Goal: Task Accomplishment & Management: Use online tool/utility

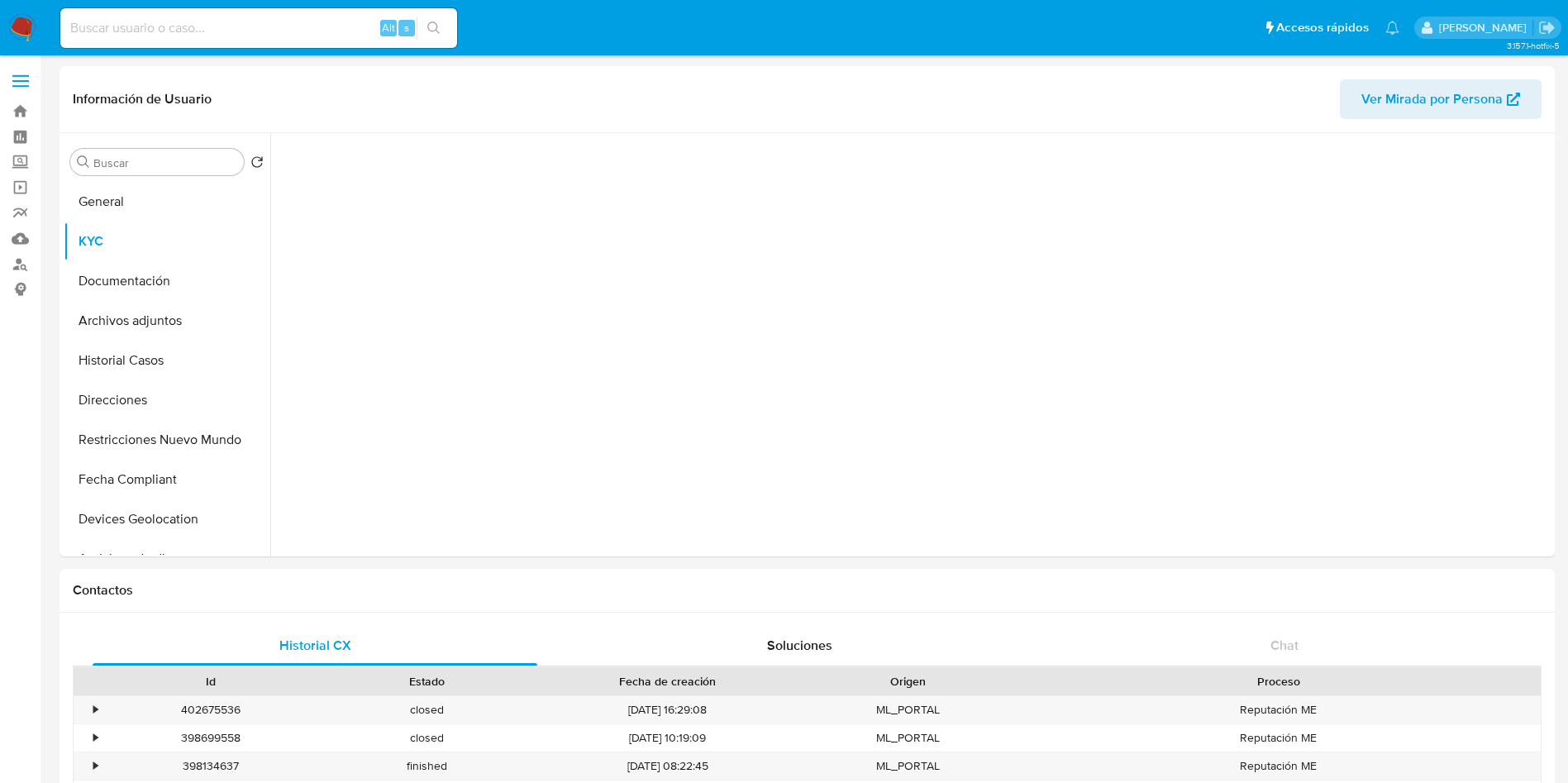
select select "10"
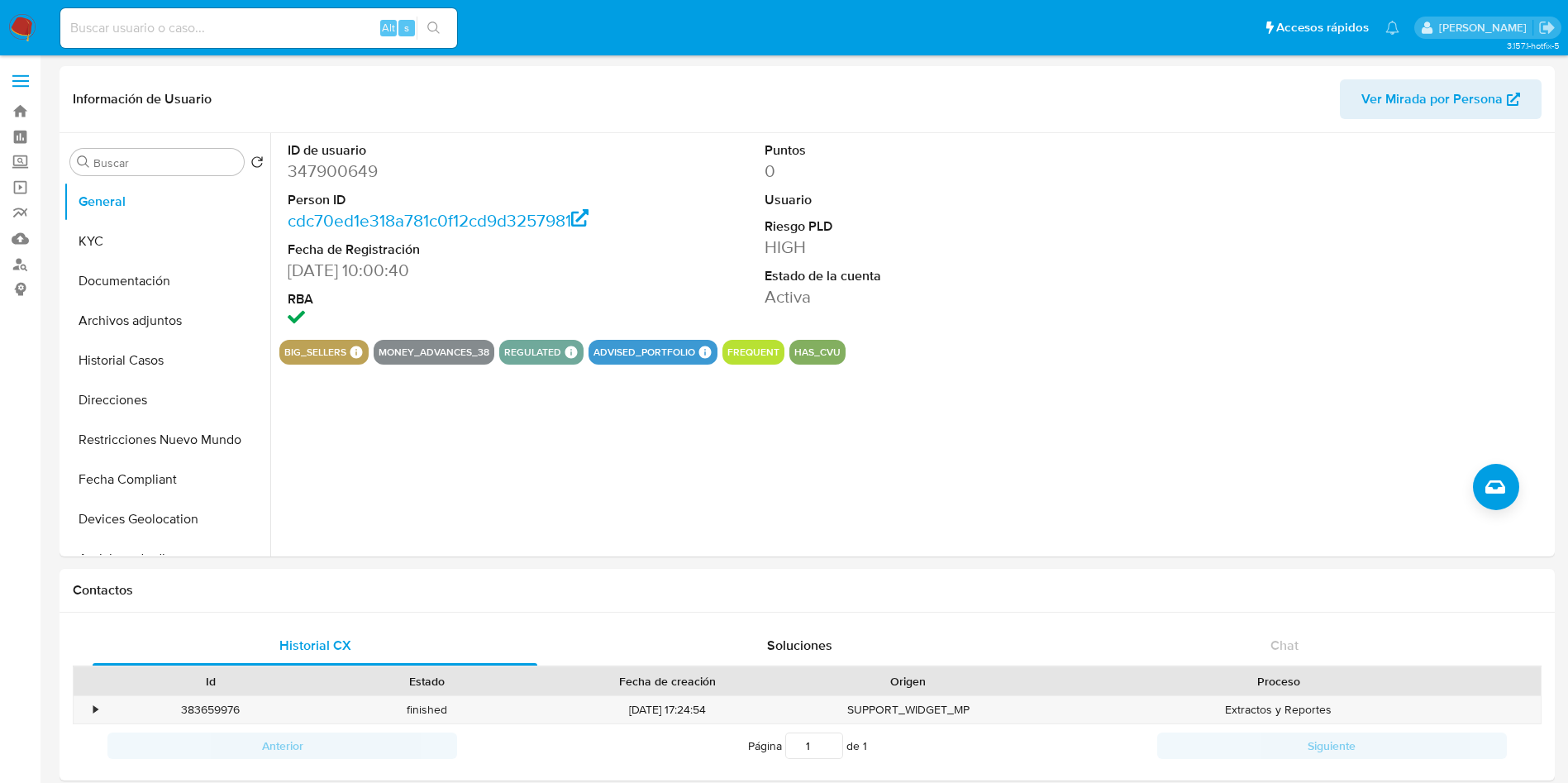
select select "10"
click at [138, 244] on button "KYC" at bounding box center [160, 242] width 194 height 40
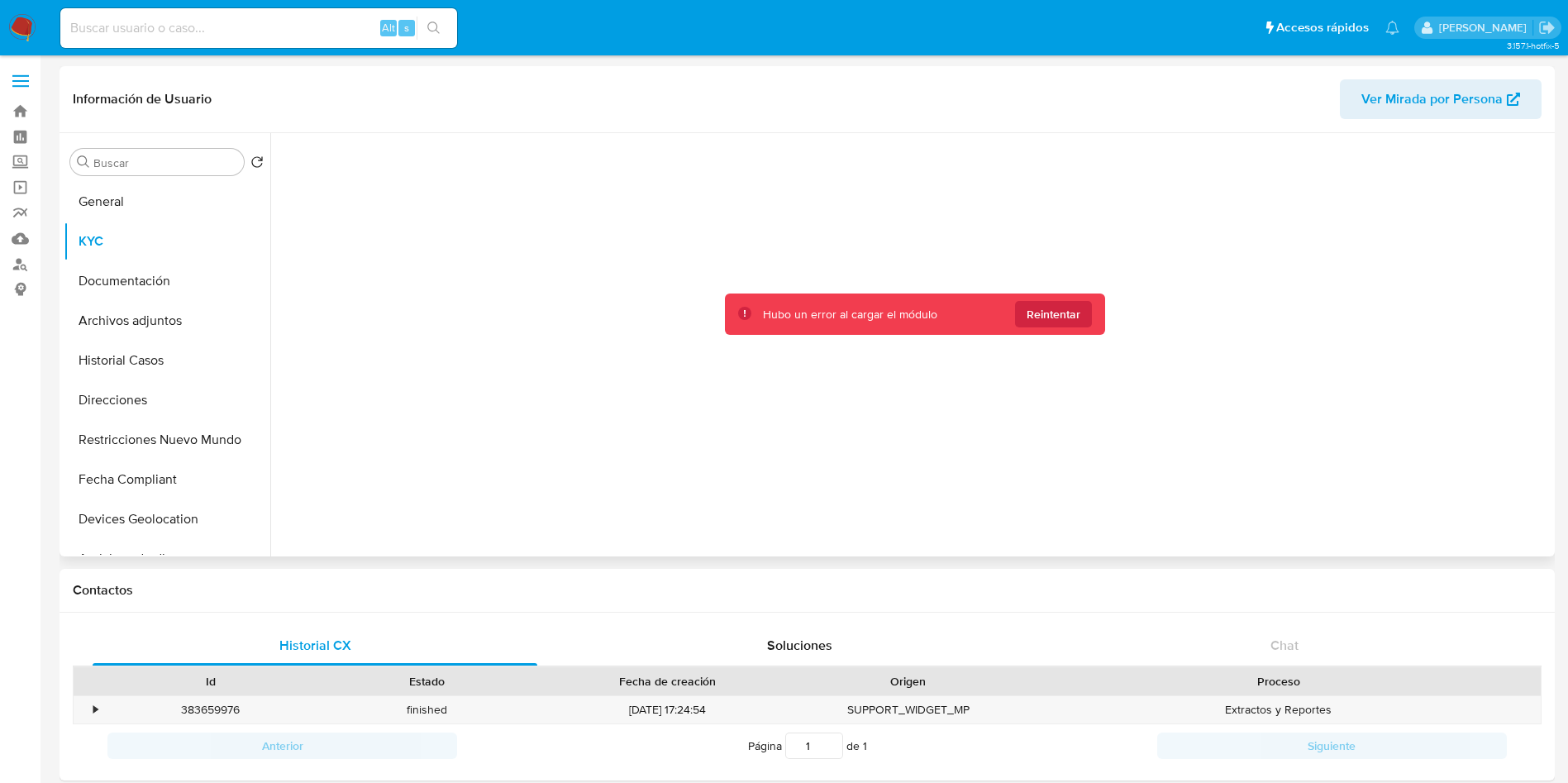
click at [1019, 315] on button "Reintentar" at bounding box center [1053, 314] width 77 height 27
click at [1053, 341] on div at bounding box center [915, 340] width 1271 height 415
click at [1059, 313] on span "Reintentar" at bounding box center [1053, 314] width 54 height 27
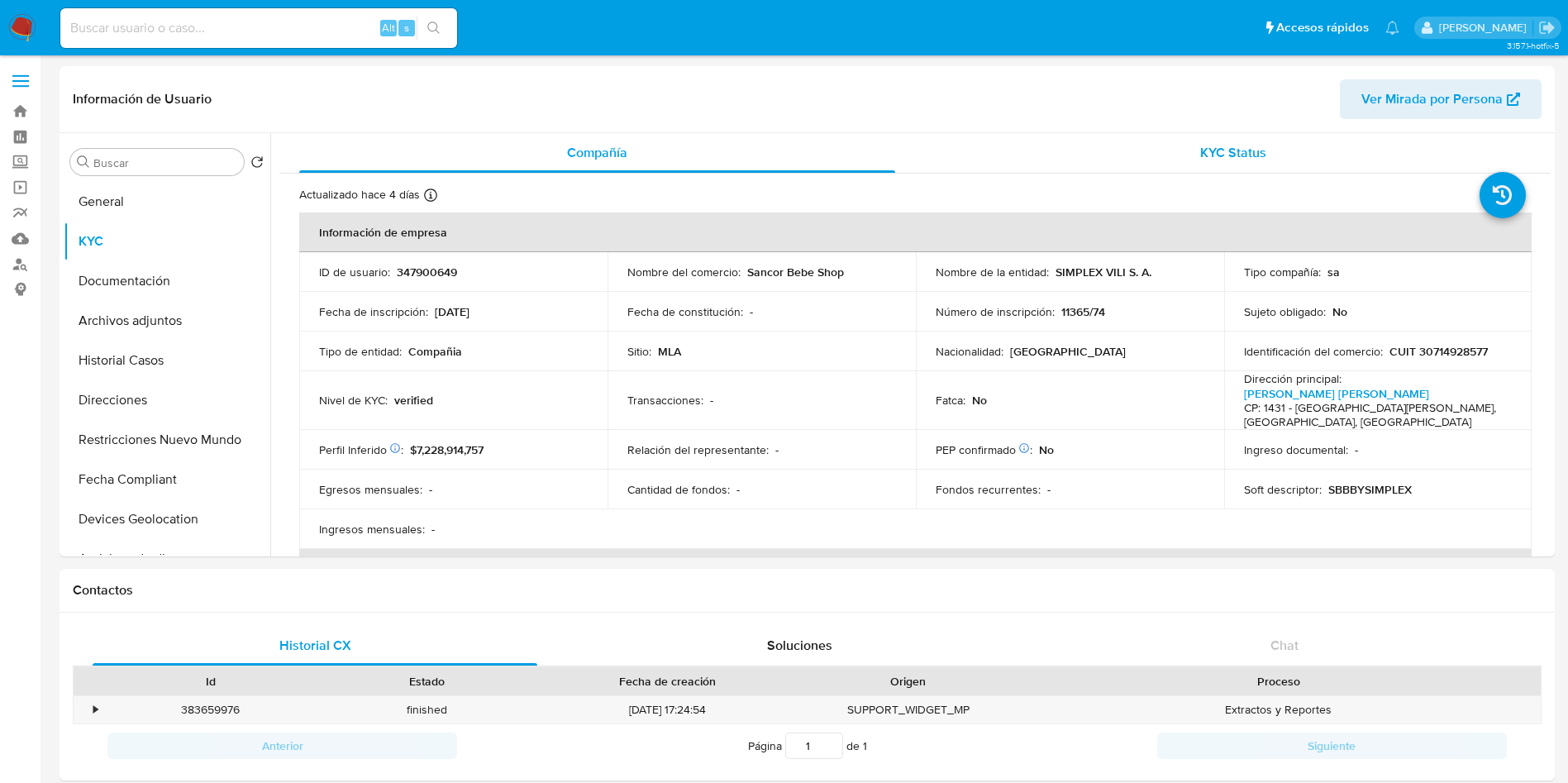
drag, startPoint x: 200, startPoint y: 238, endPoint x: 973, endPoint y: 143, distance: 778.8
click at [265, 229] on ul "General KYC Documentación Archivos adjuntos Historial Casos Direcciones Restric…" at bounding box center [167, 368] width 207 height 373
click at [1079, 158] on div "KYC Status" at bounding box center [1233, 153] width 596 height 40
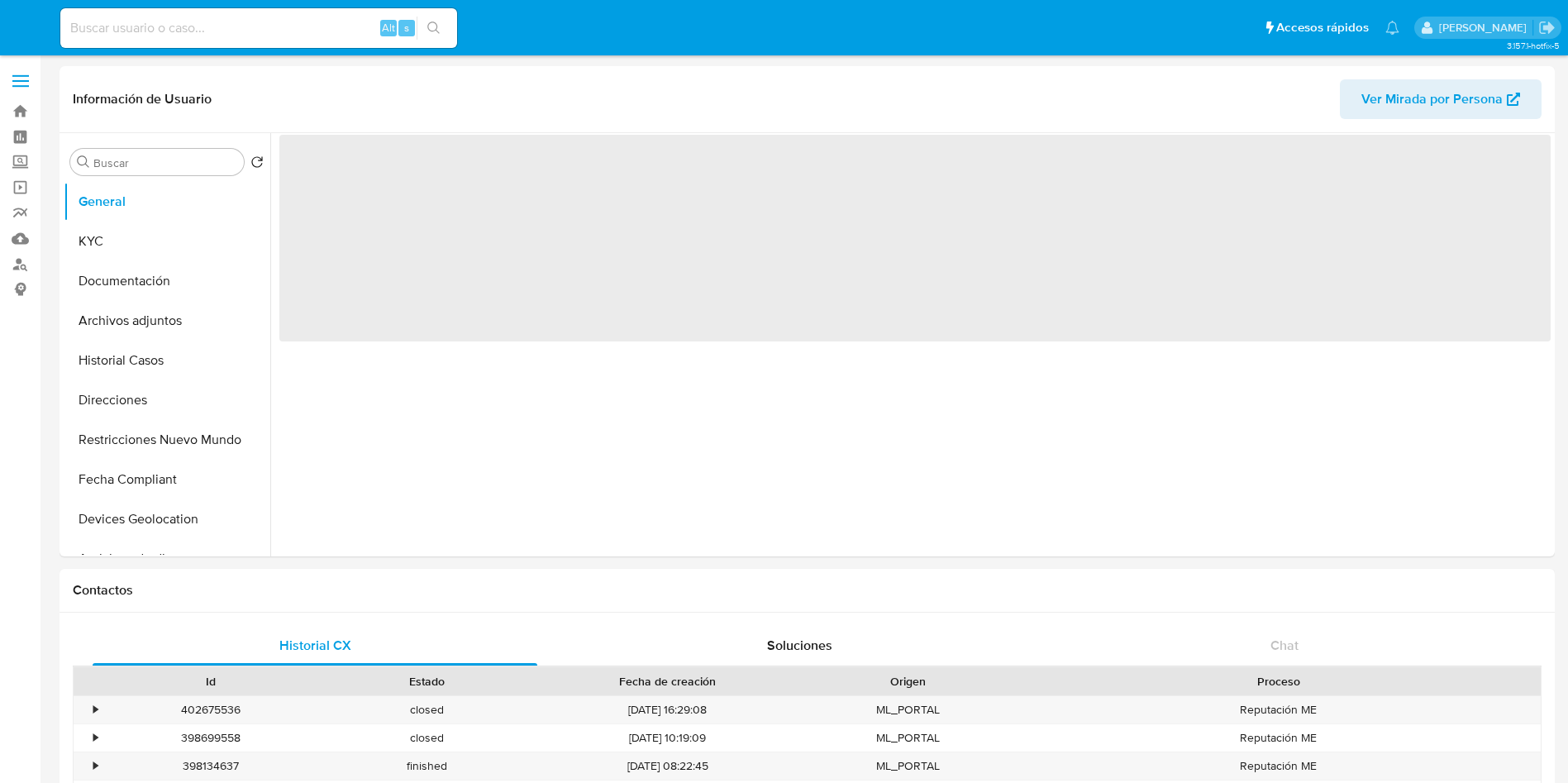
select select "10"
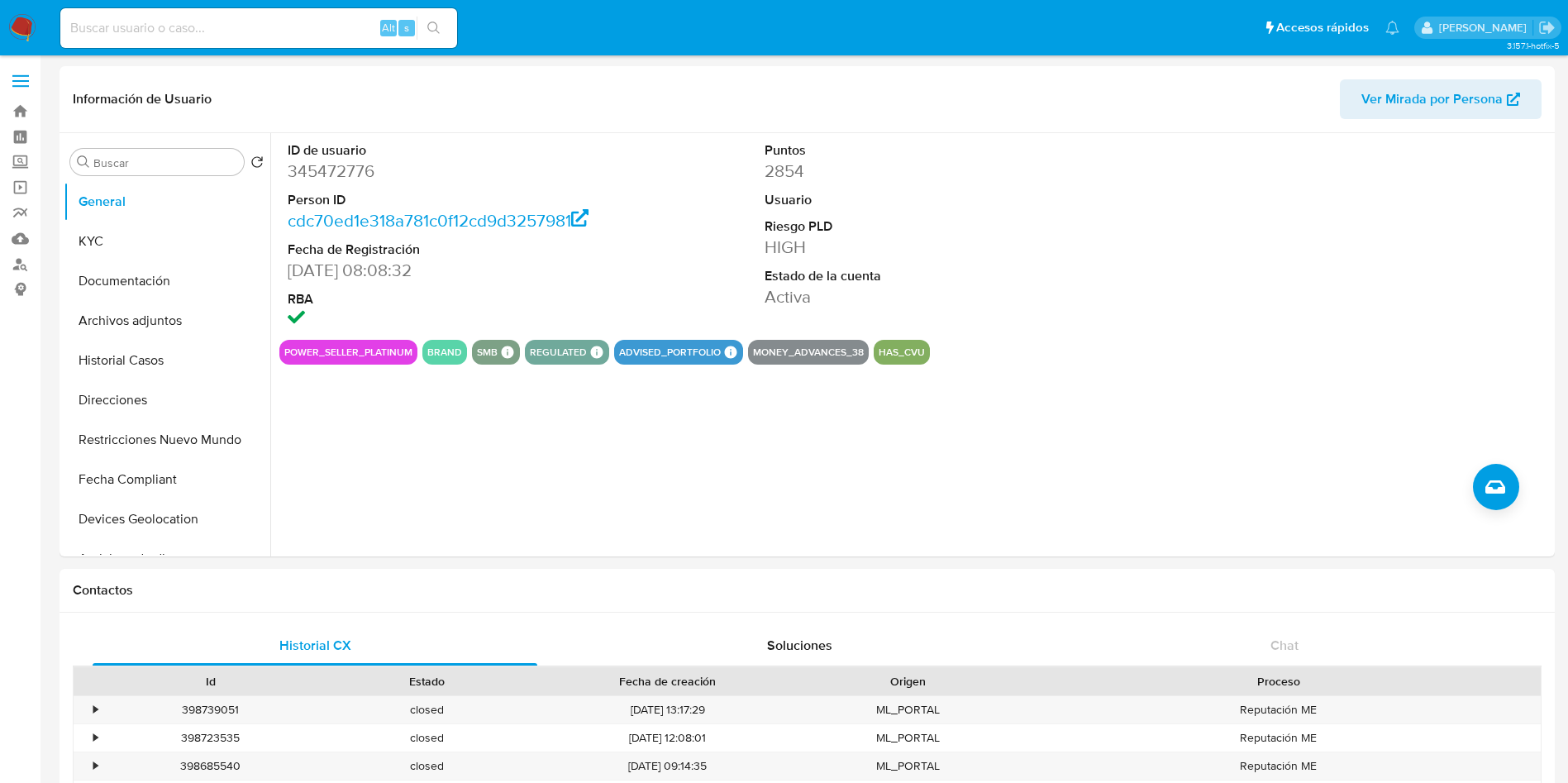
select select "10"
drag, startPoint x: 0, startPoint y: 0, endPoint x: 192, endPoint y: 201, distance: 278.0
click at [192, 201] on button "General" at bounding box center [160, 202] width 194 height 40
click at [161, 233] on button "KYC" at bounding box center [160, 242] width 194 height 40
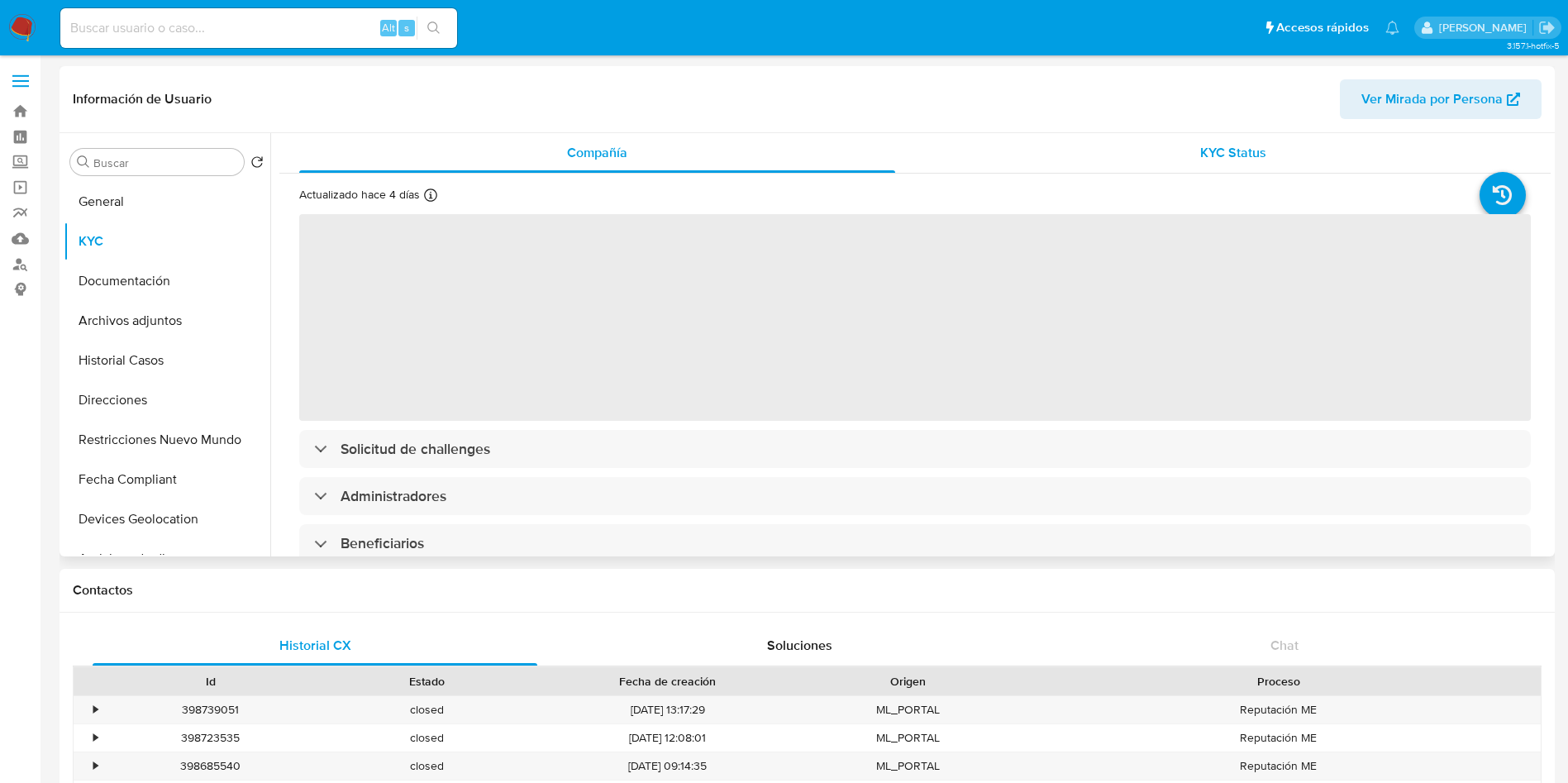
click at [1003, 151] on div "KYC Status" at bounding box center [1233, 153] width 596 height 40
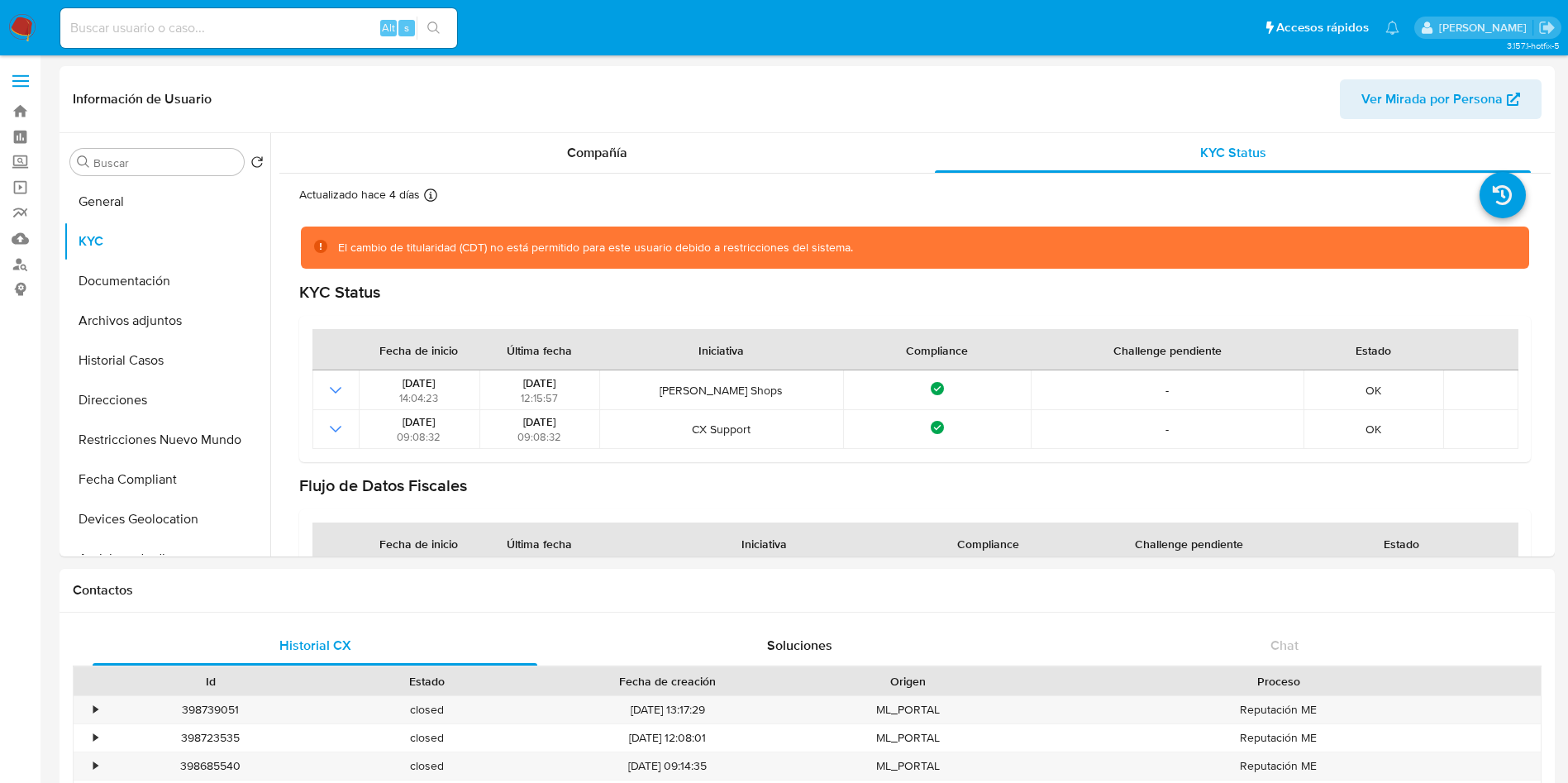
scroll to position [496, 0]
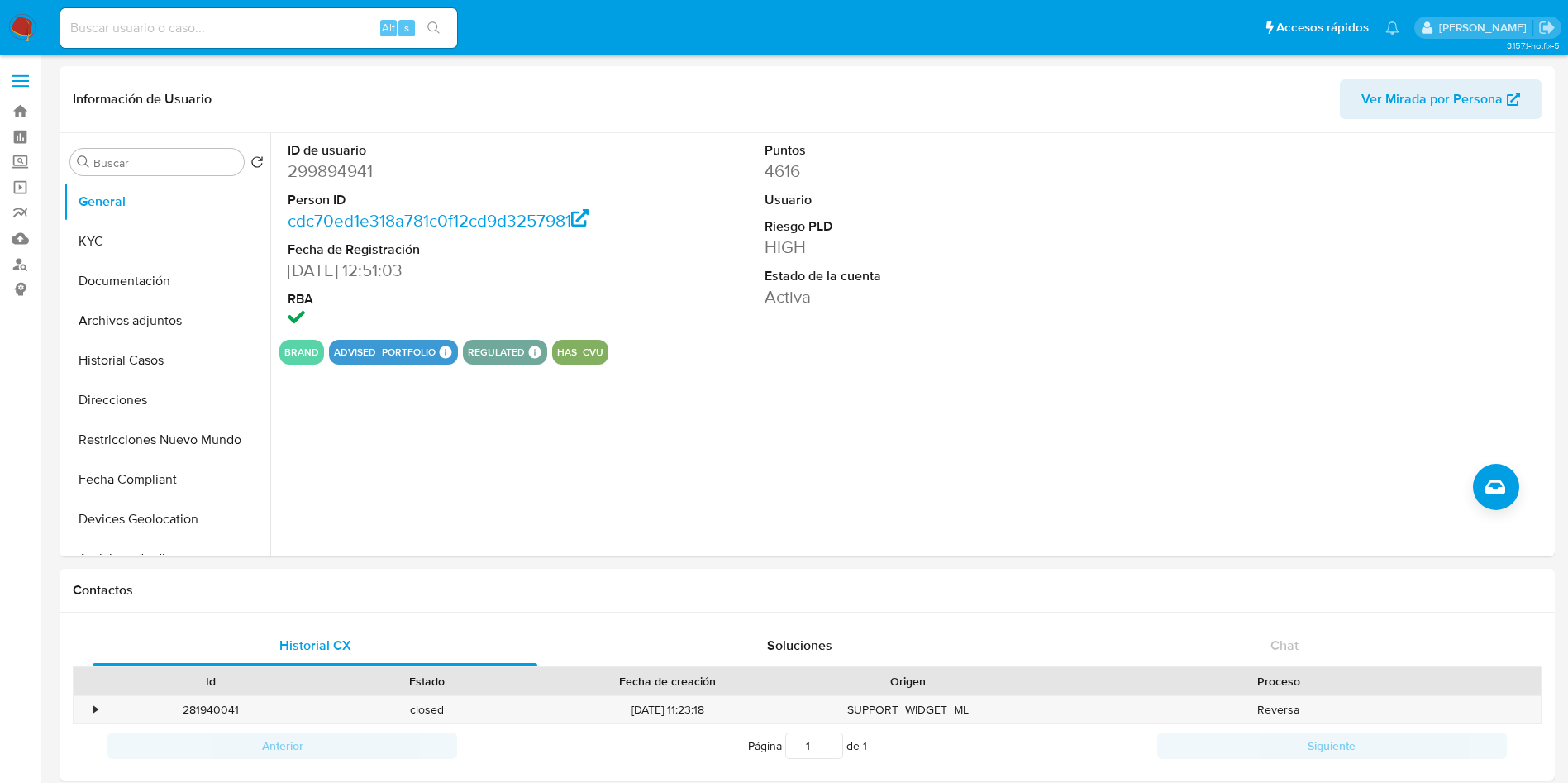
select select "10"
click at [171, 224] on button "KYC" at bounding box center [160, 242] width 194 height 40
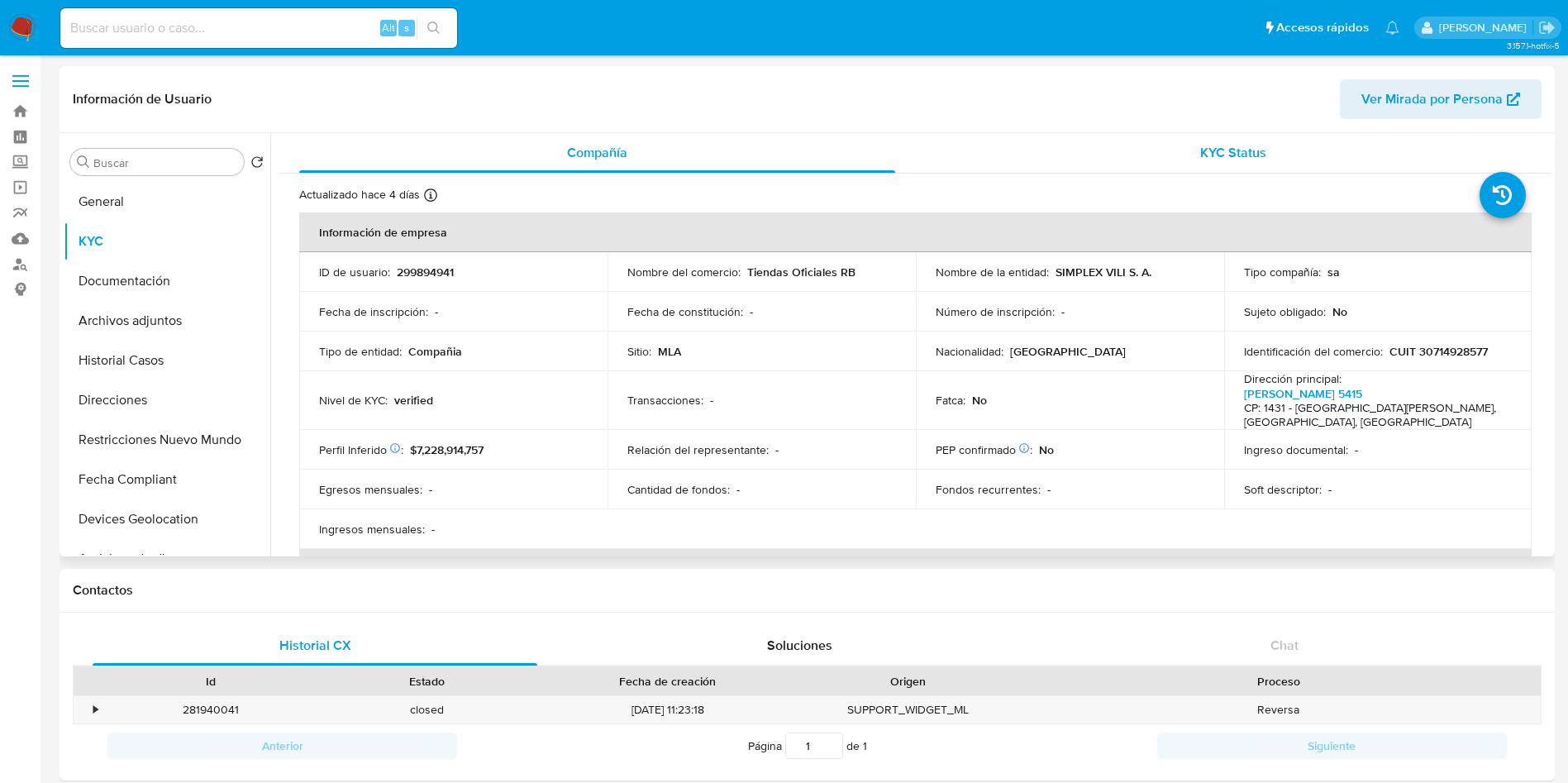
click at [1202, 155] on span "KYC Status" at bounding box center [1233, 153] width 66 height 19
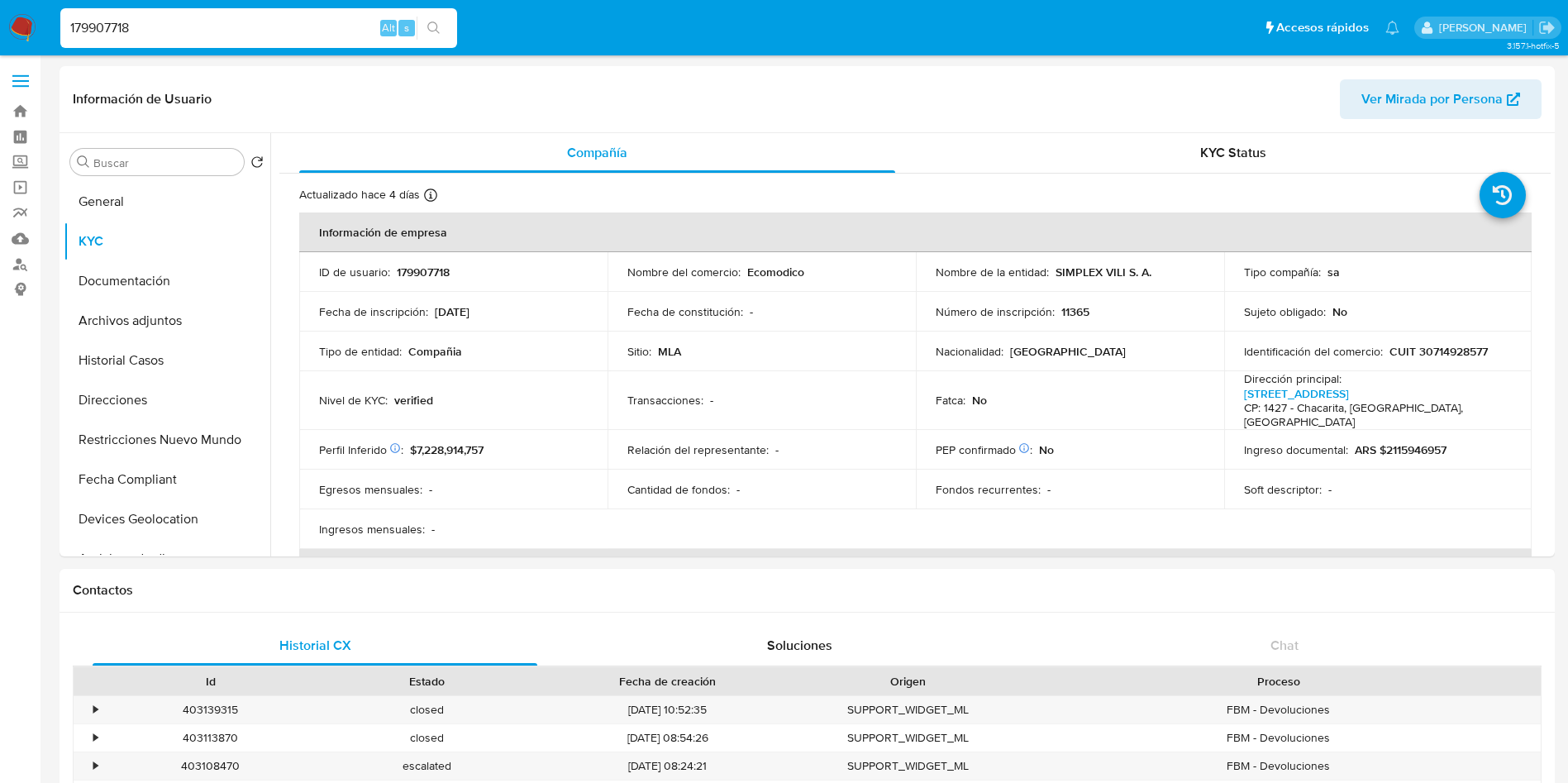
select select "10"
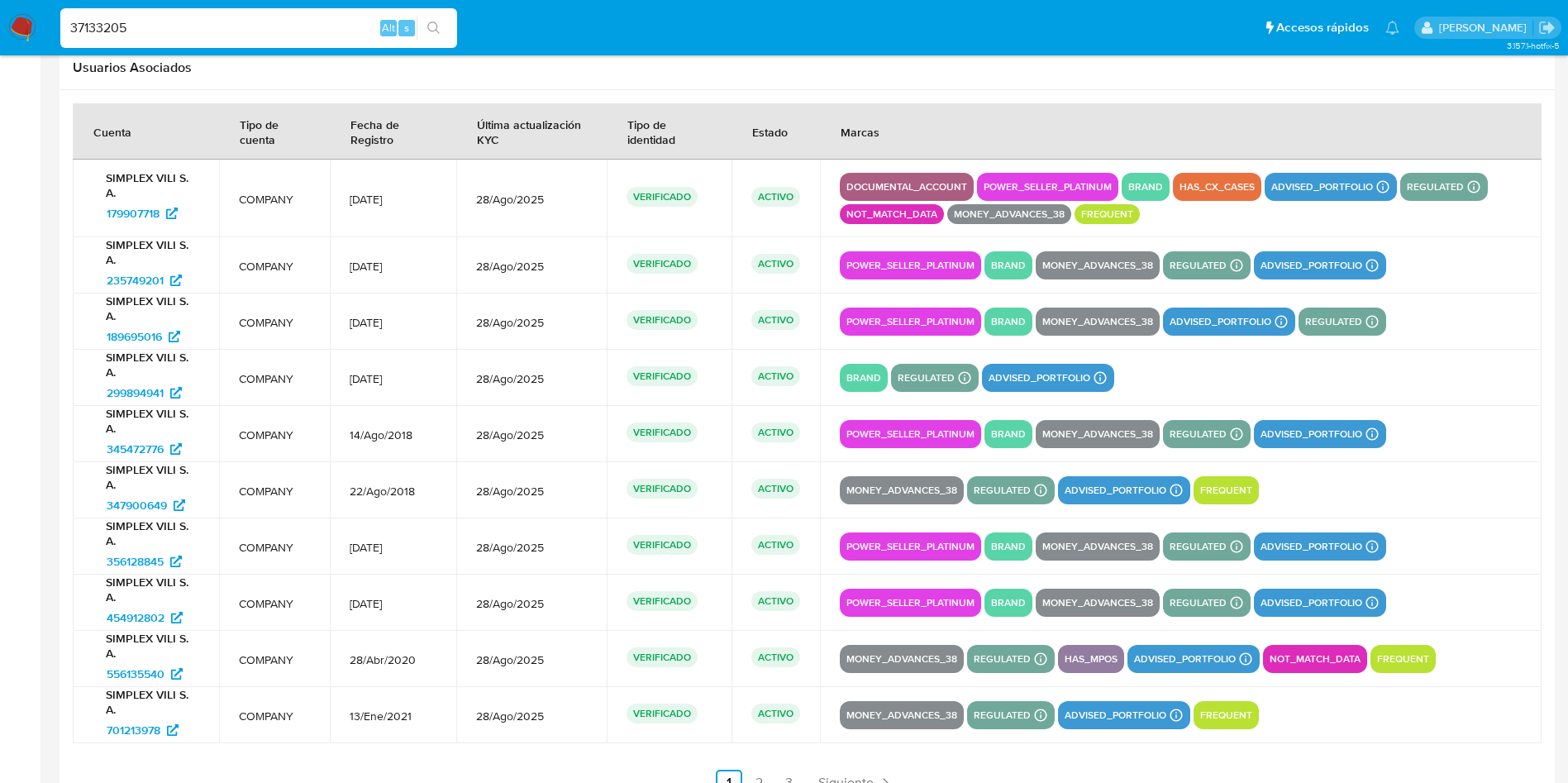
scroll to position [1237, 0]
type input "37133205"
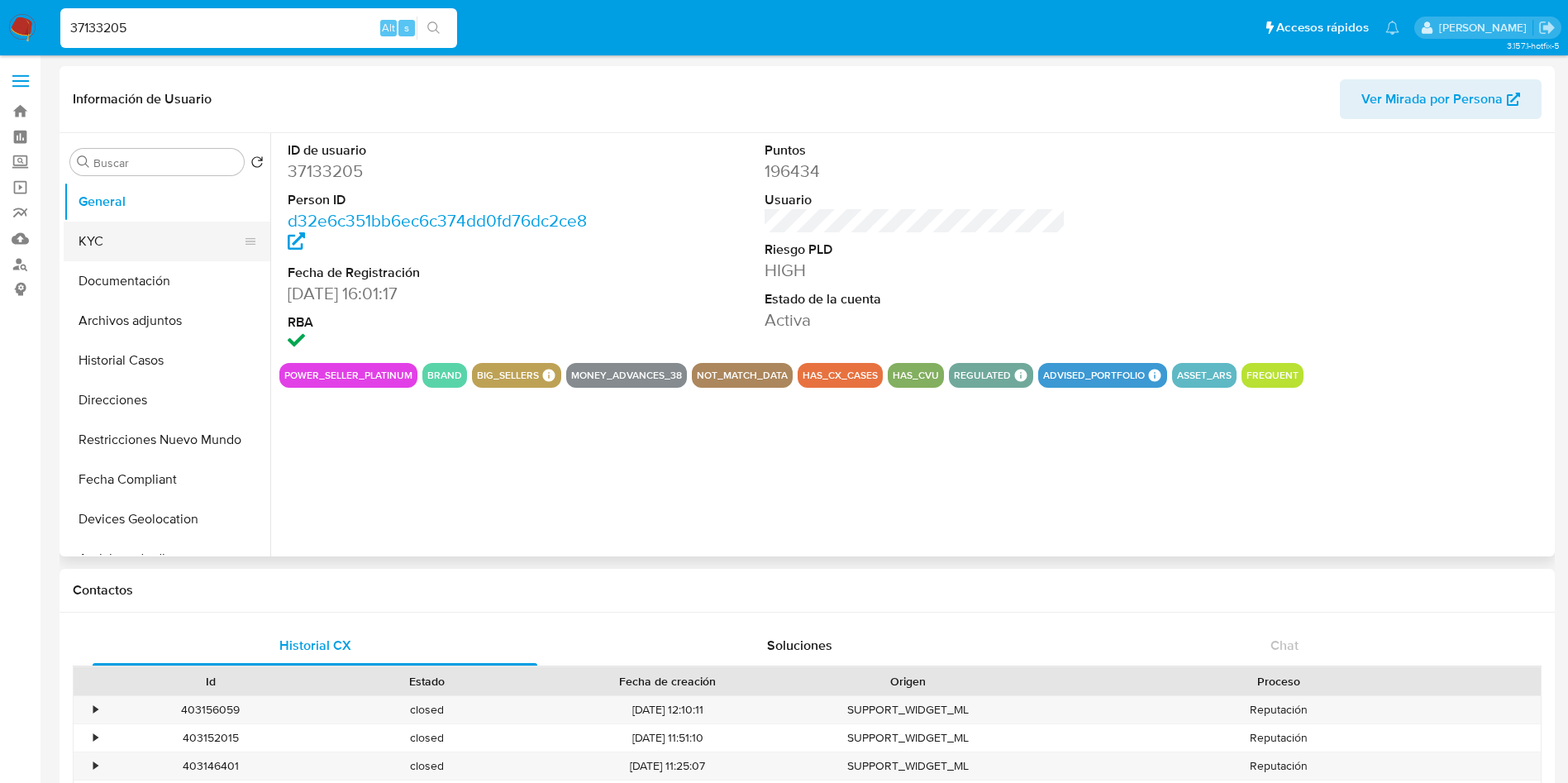
select select "10"
click at [123, 234] on button "KYC" at bounding box center [160, 242] width 194 height 40
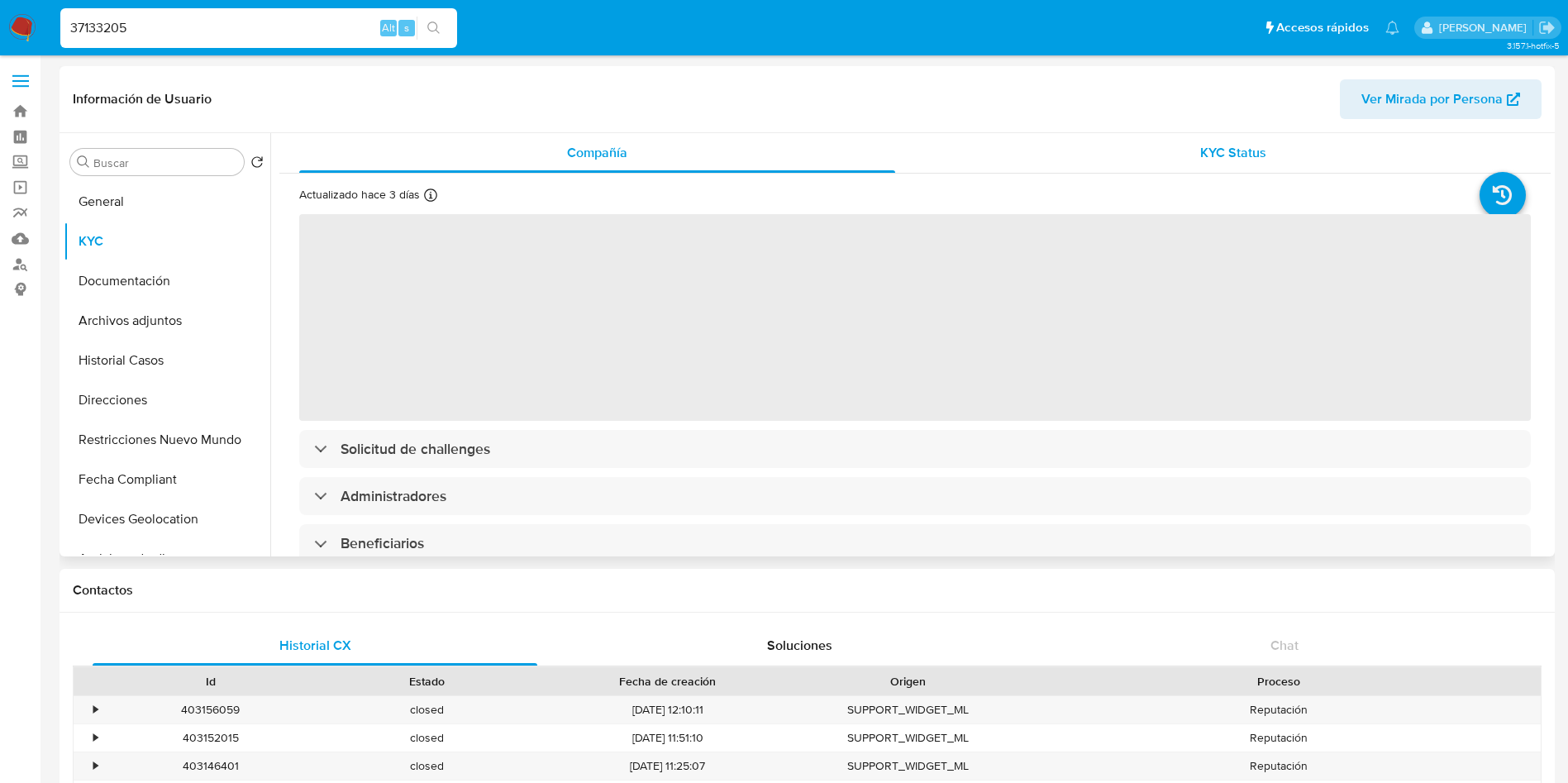
click at [1155, 150] on div "KYC Status" at bounding box center [1233, 153] width 596 height 40
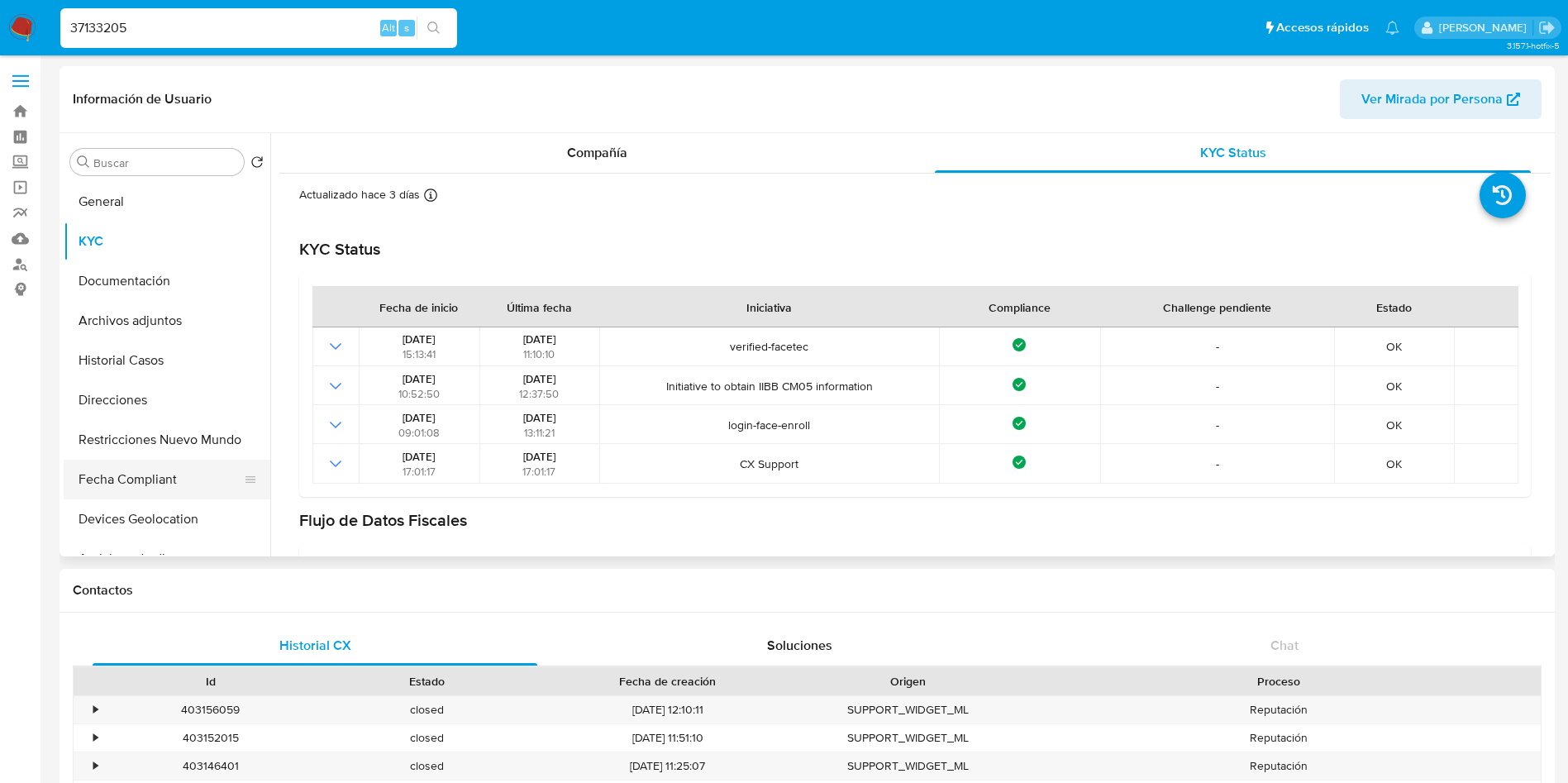
click at [160, 484] on button "Fecha Compliant" at bounding box center [160, 480] width 194 height 40
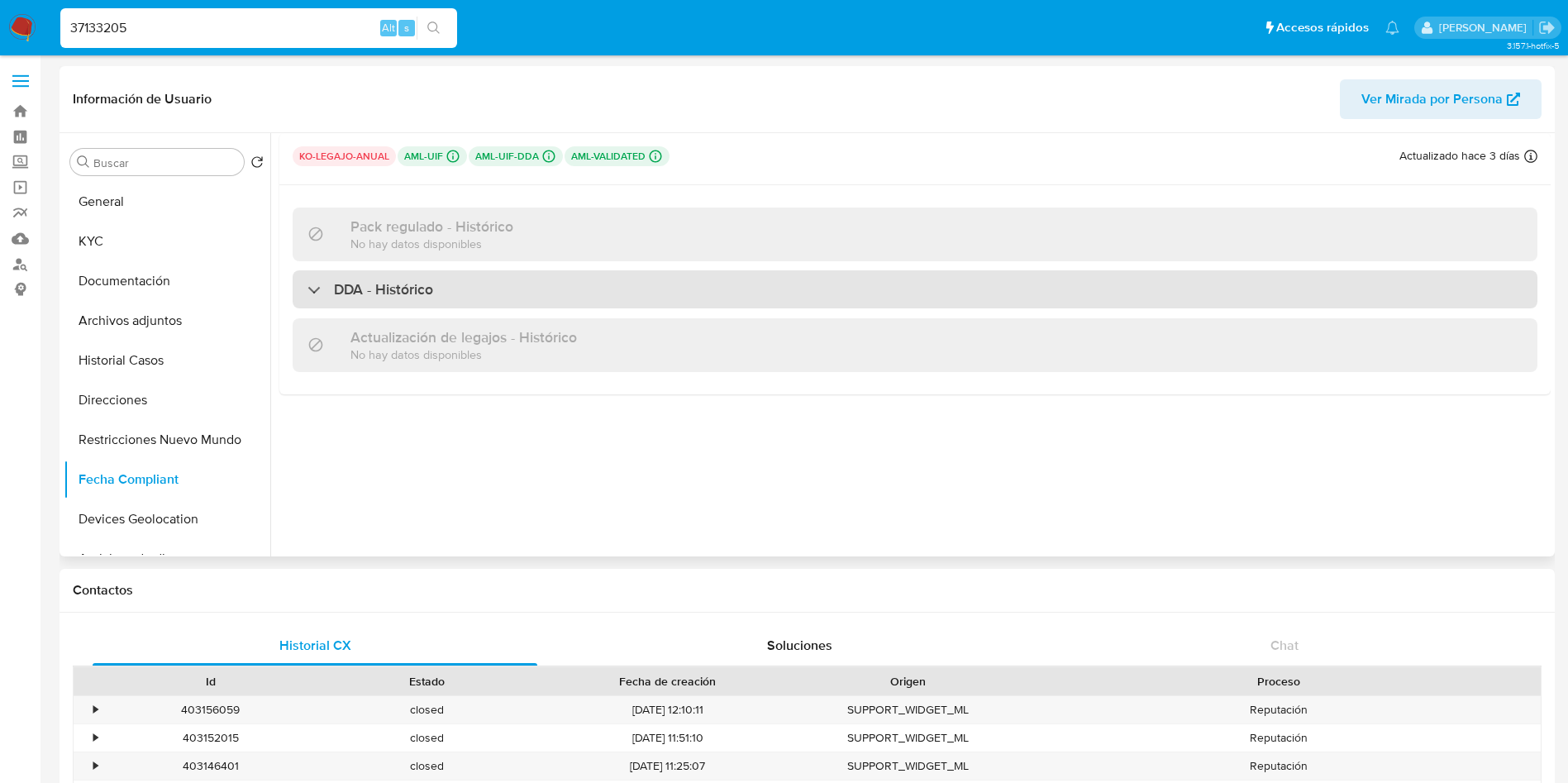
click at [421, 272] on div "DDA - Histórico" at bounding box center [914, 289] width 1245 height 38
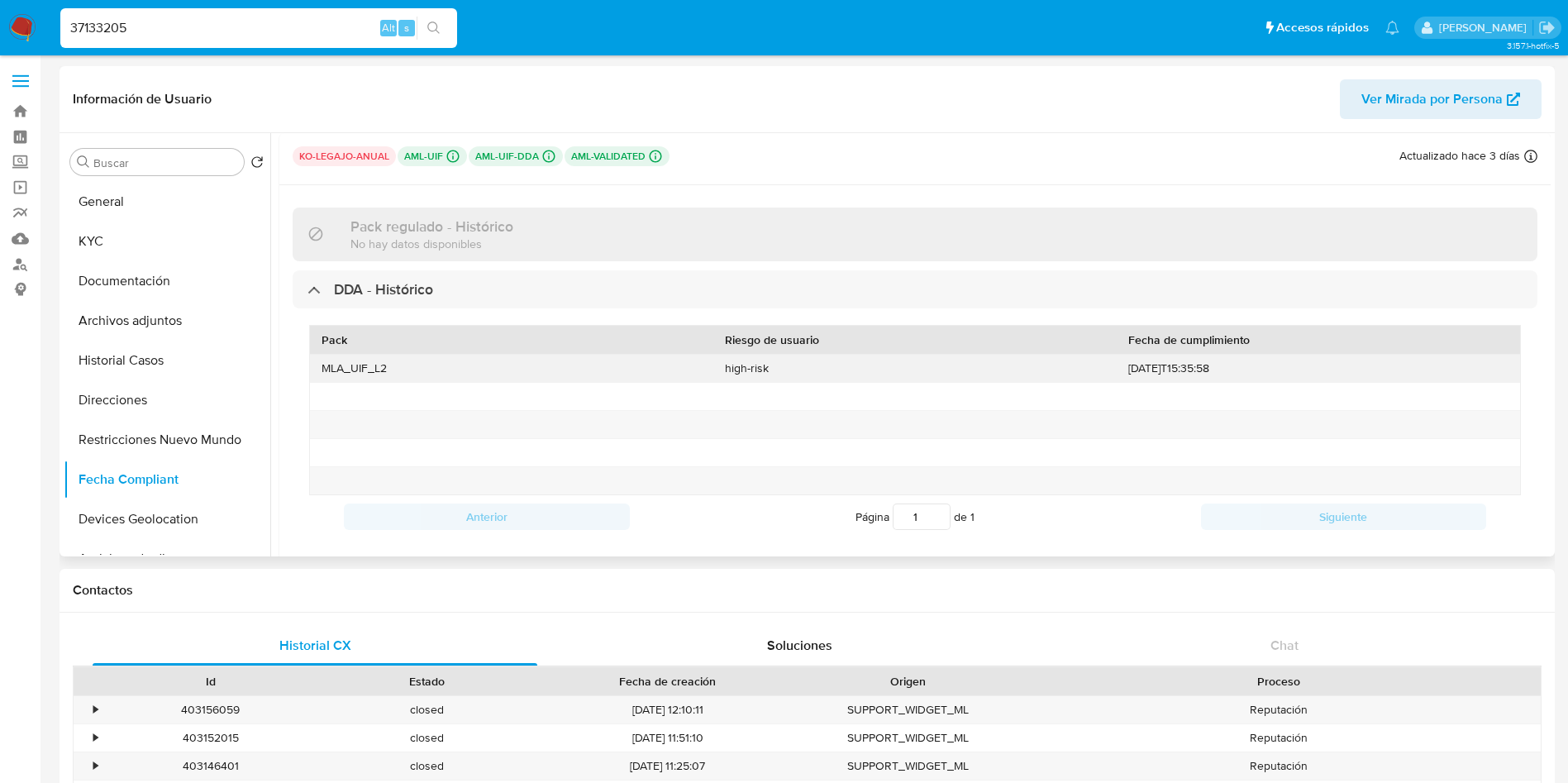
drag, startPoint x: 1123, startPoint y: 368, endPoint x: 1224, endPoint y: 367, distance: 101.0
click at [1224, 367] on div "2022-09-01T15:35:58" at bounding box center [1318, 368] width 403 height 28
click at [1138, 395] on div at bounding box center [1318, 396] width 403 height 28
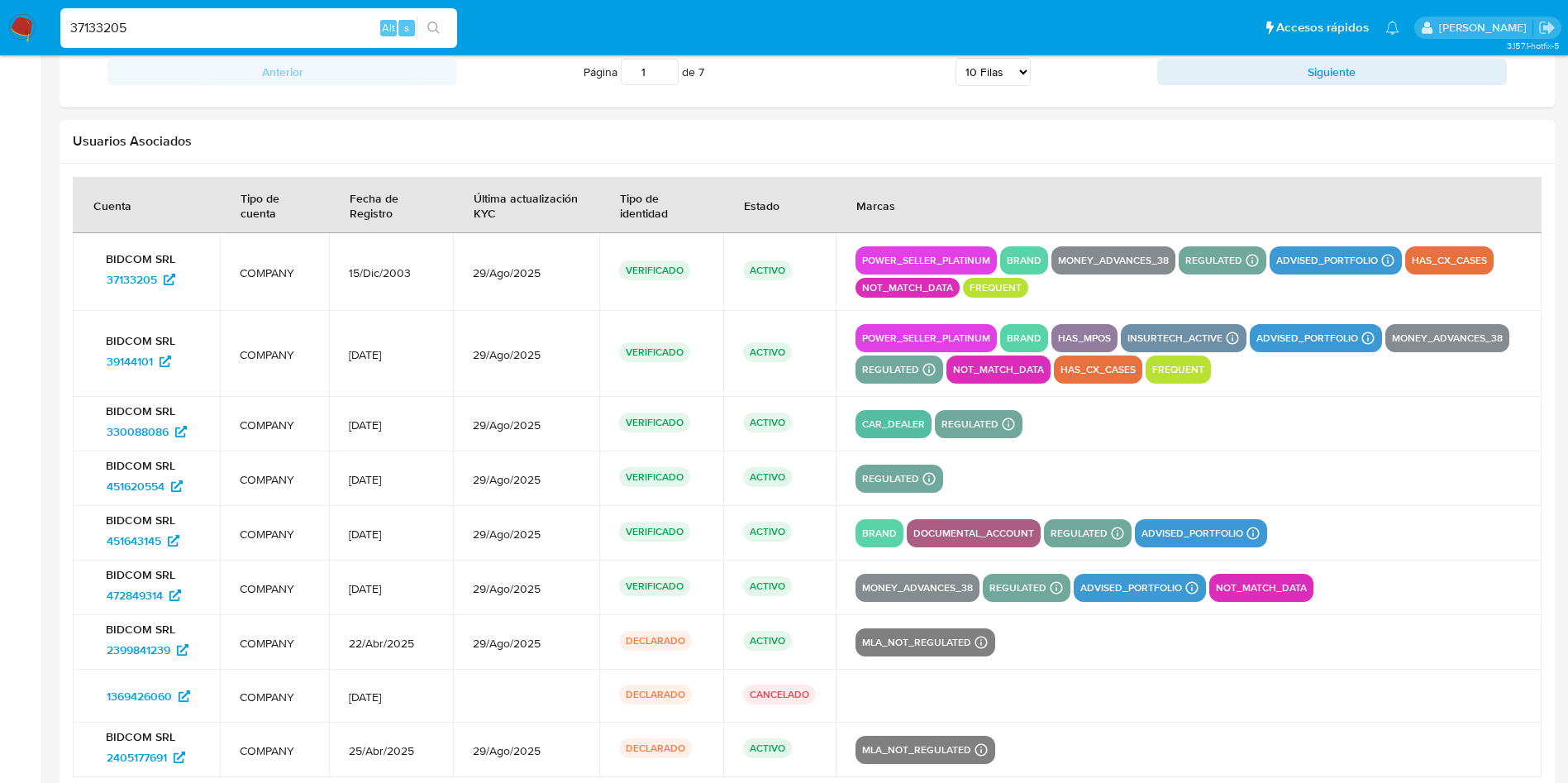
scroll to position [2247, 0]
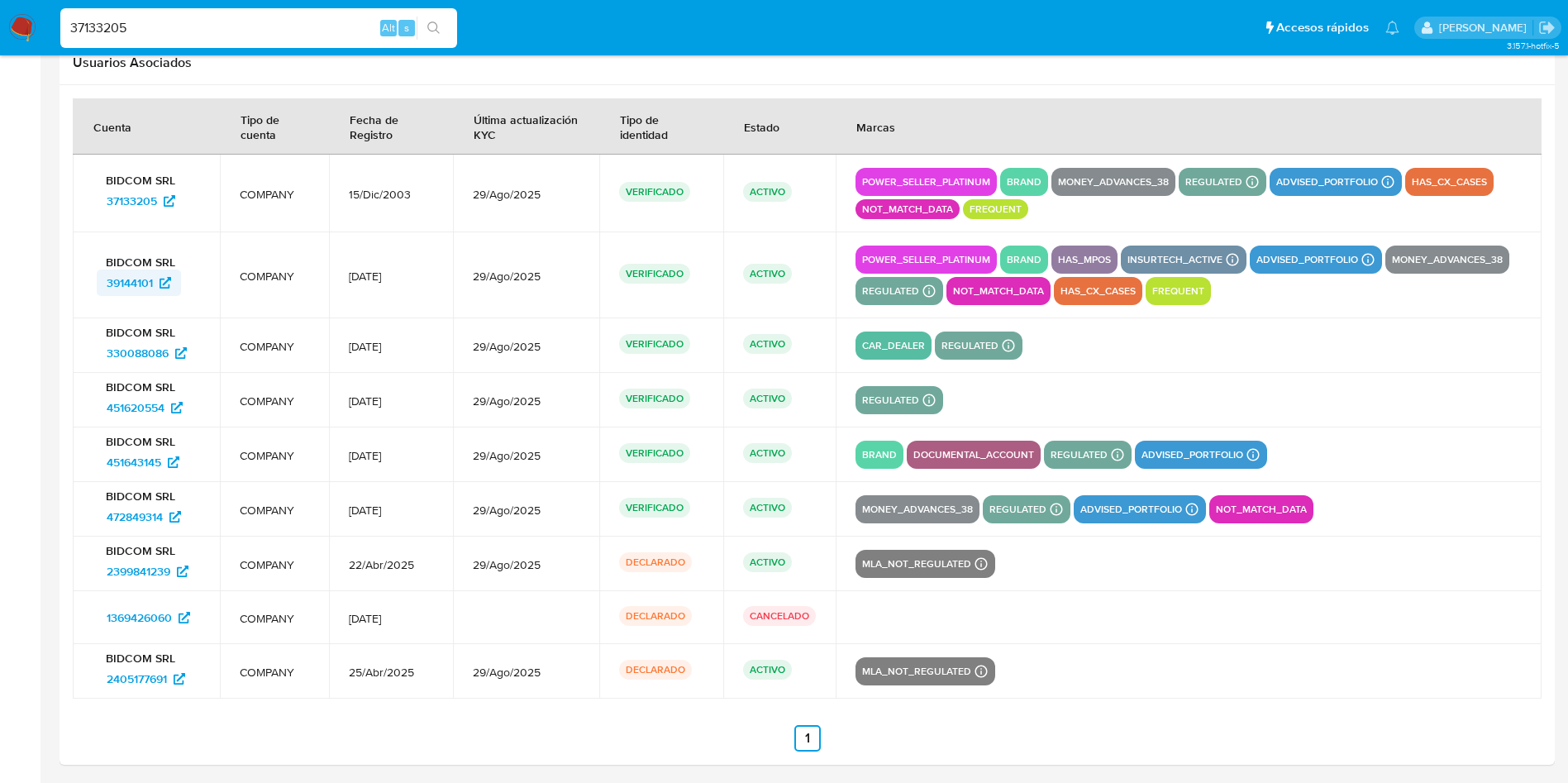
click at [123, 284] on span "39144101" at bounding box center [129, 283] width 46 height 27
click at [136, 352] on span "330088086" at bounding box center [137, 353] width 62 height 27
click at [141, 400] on span "451620554" at bounding box center [135, 408] width 58 height 27
click at [130, 510] on span "472849314" at bounding box center [134, 517] width 56 height 27
click at [140, 568] on span "2399841239" at bounding box center [138, 571] width 64 height 27
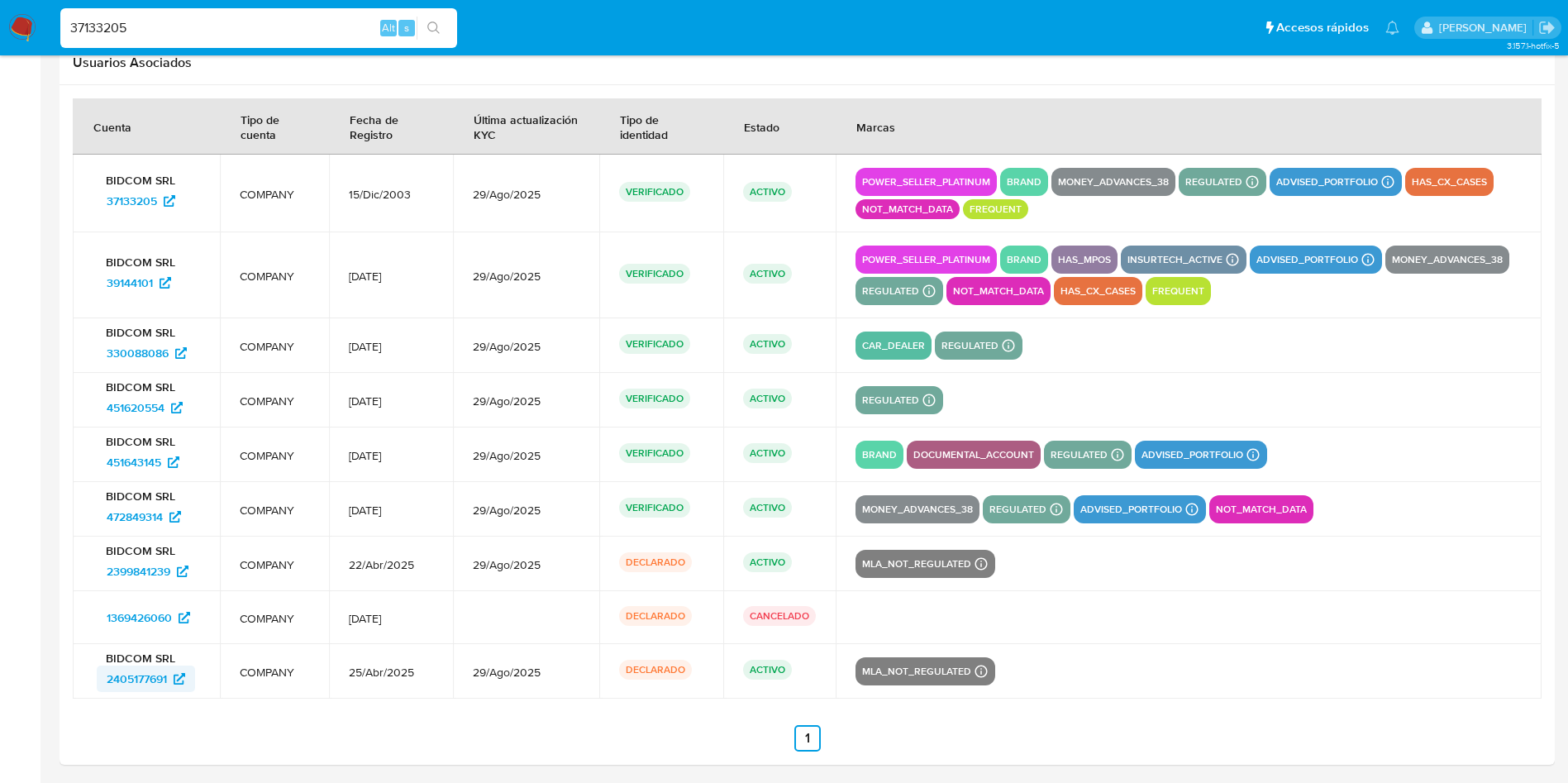
click at [130, 676] on span "2405177691" at bounding box center [137, 679] width 61 height 27
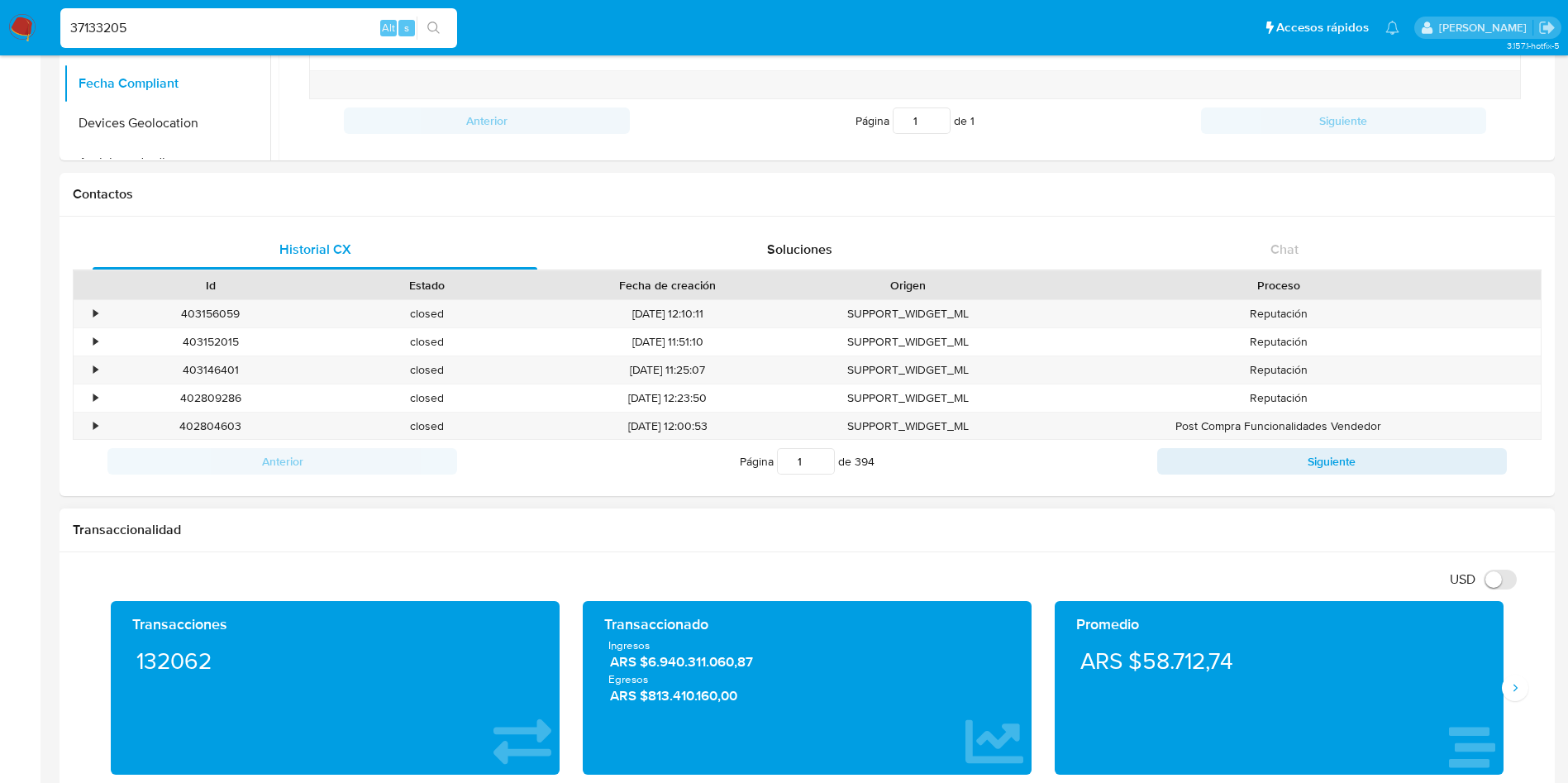
scroll to position [0, 0]
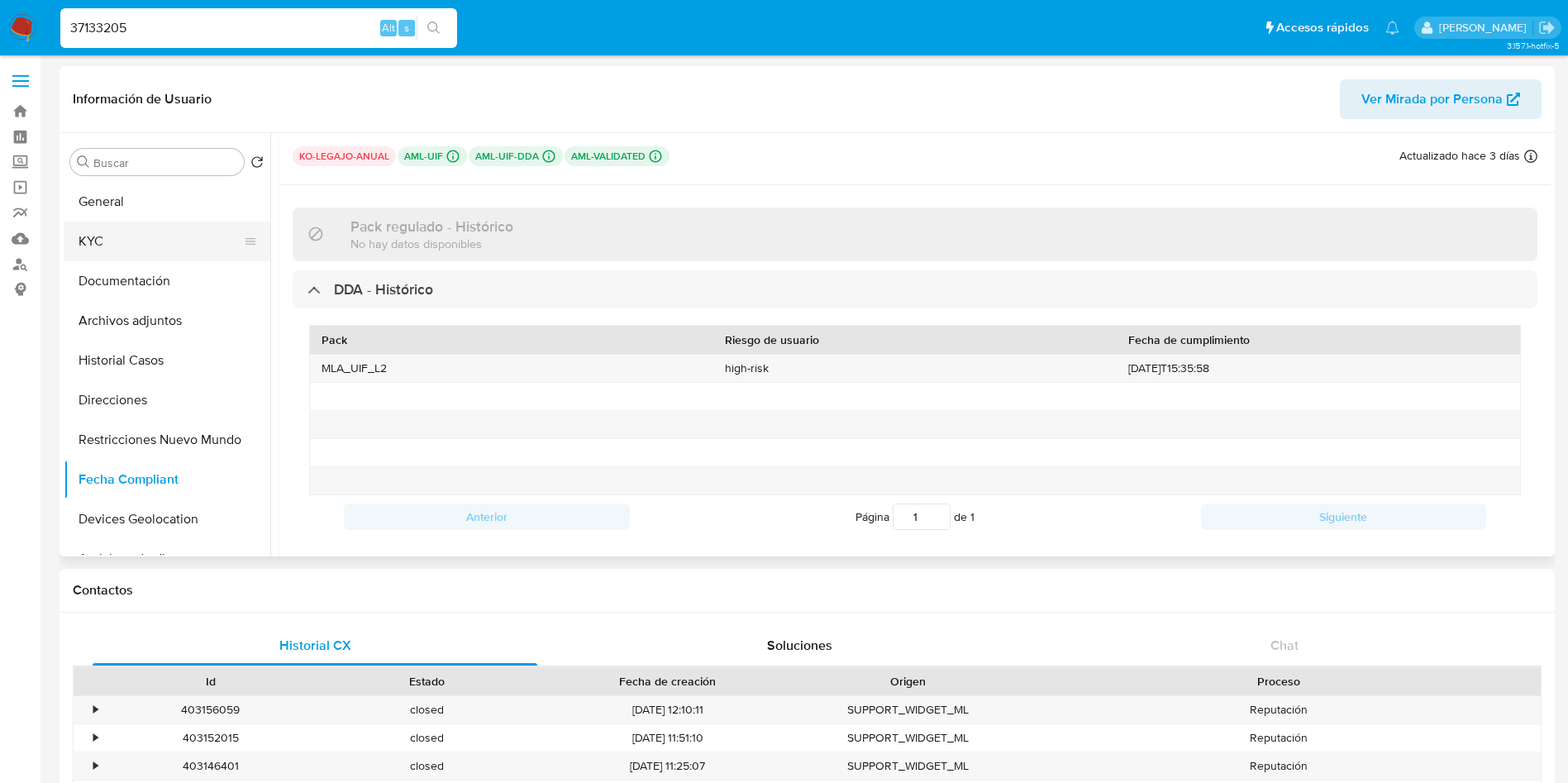
click at [179, 229] on button "KYC" at bounding box center [160, 242] width 194 height 40
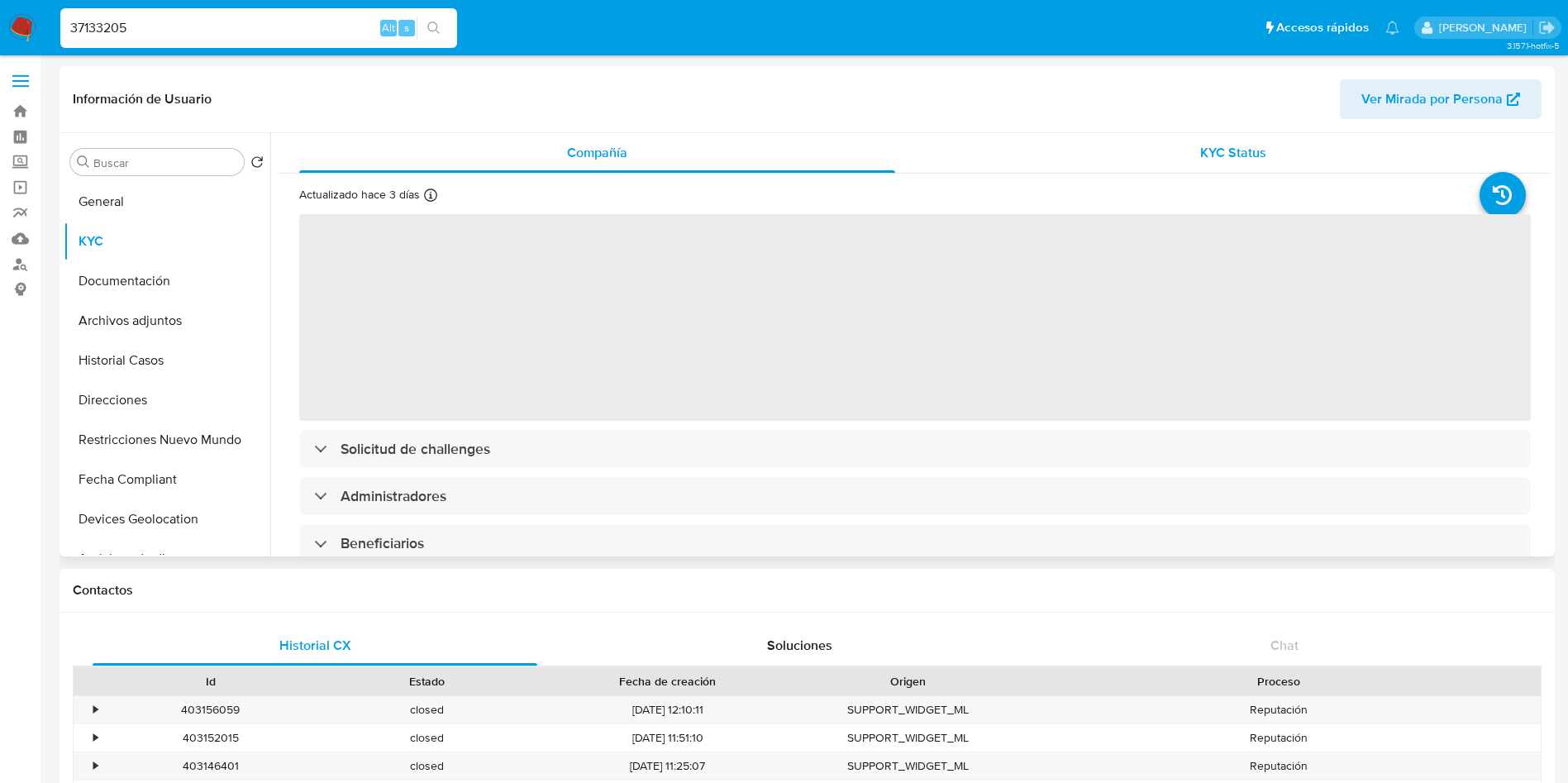
click at [1211, 158] on span "KYC Status" at bounding box center [1233, 153] width 66 height 19
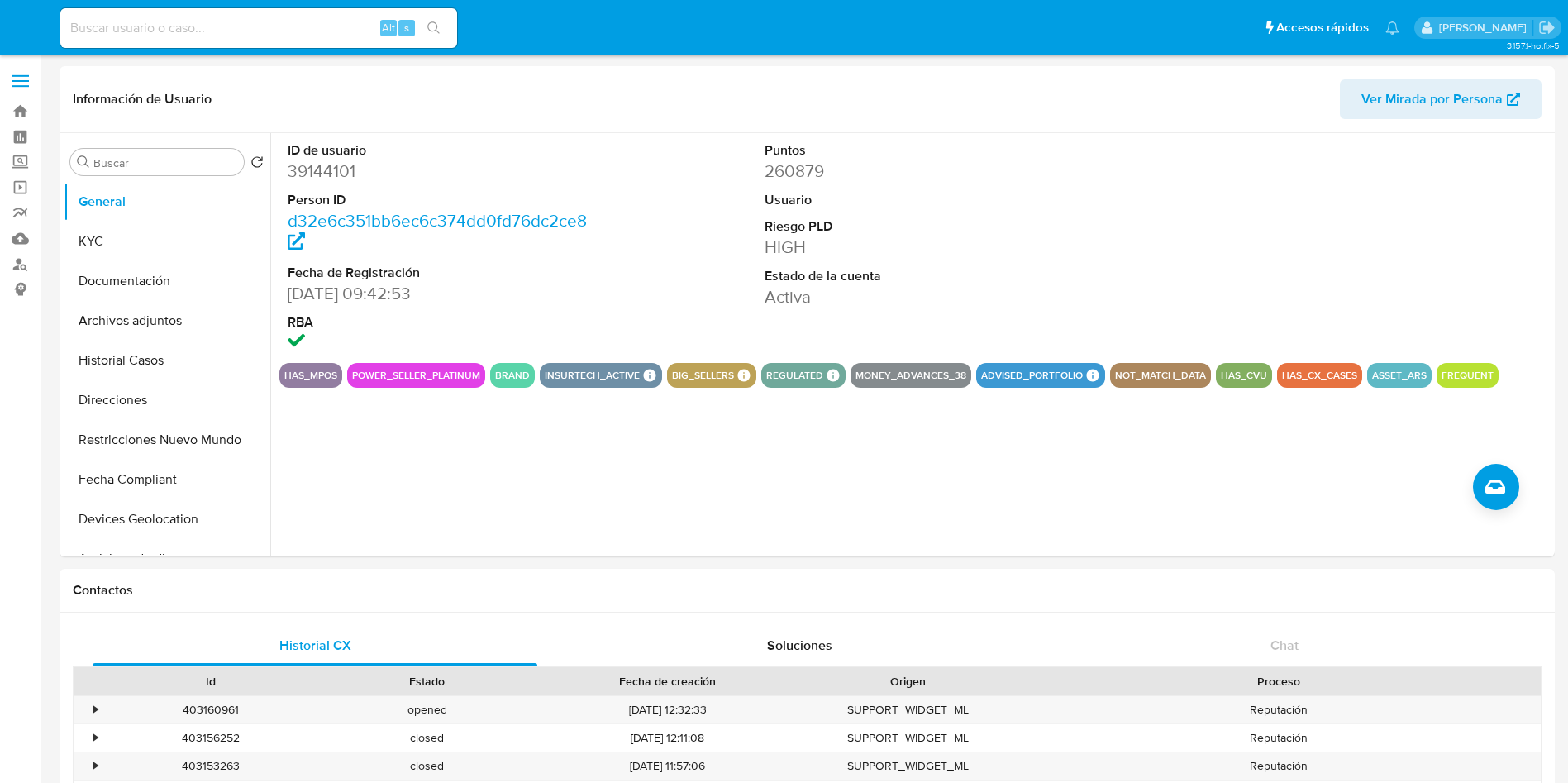
select select "10"
drag, startPoint x: 148, startPoint y: 234, endPoint x: 137, endPoint y: 252, distance: 21.1
click at [144, 236] on button "KYC" at bounding box center [160, 242] width 194 height 40
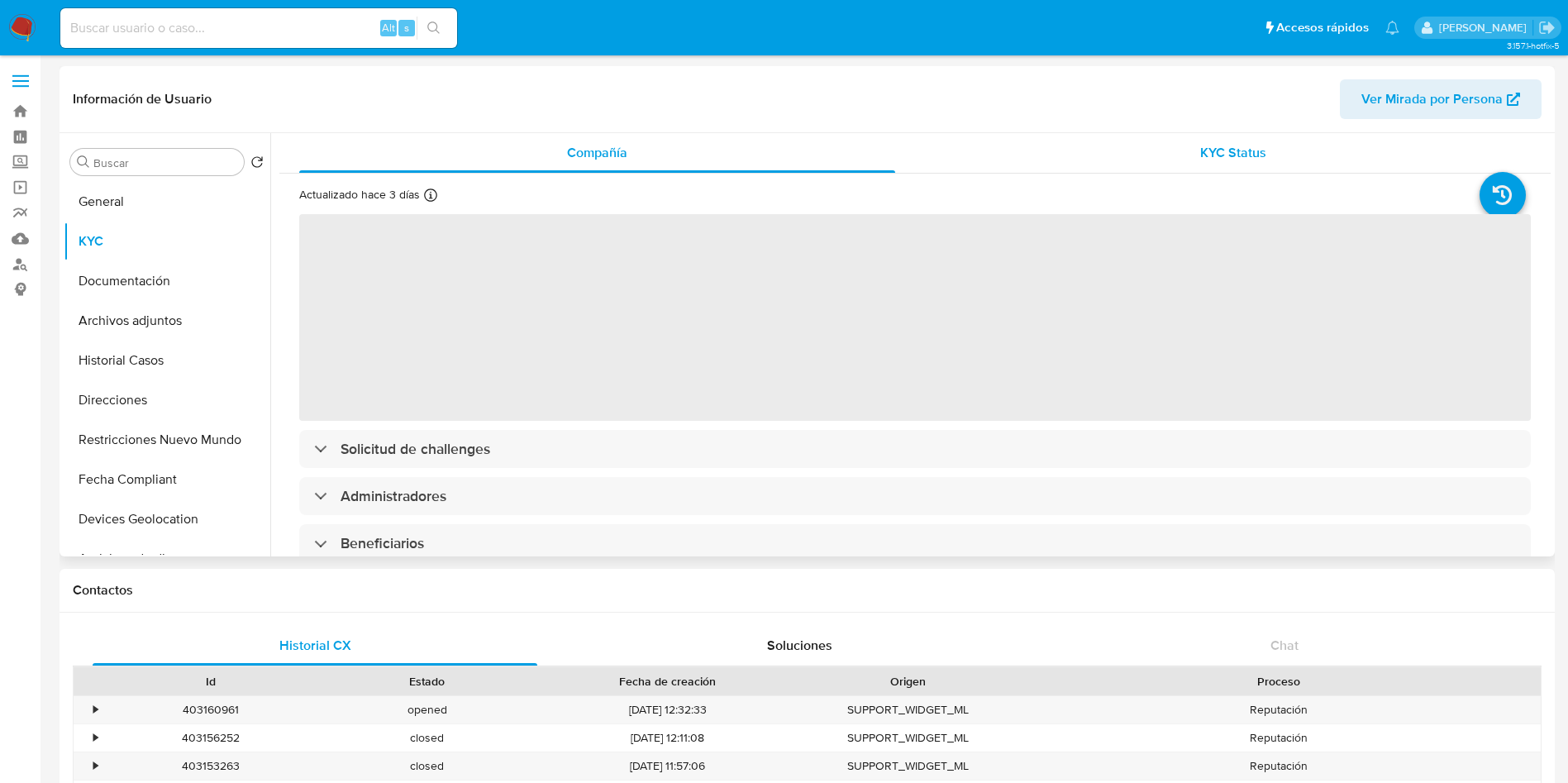
drag, startPoint x: 1096, startPoint y: 162, endPoint x: 1039, endPoint y: 181, distance: 60.1
click at [1096, 162] on div "KYC Status" at bounding box center [1233, 153] width 596 height 40
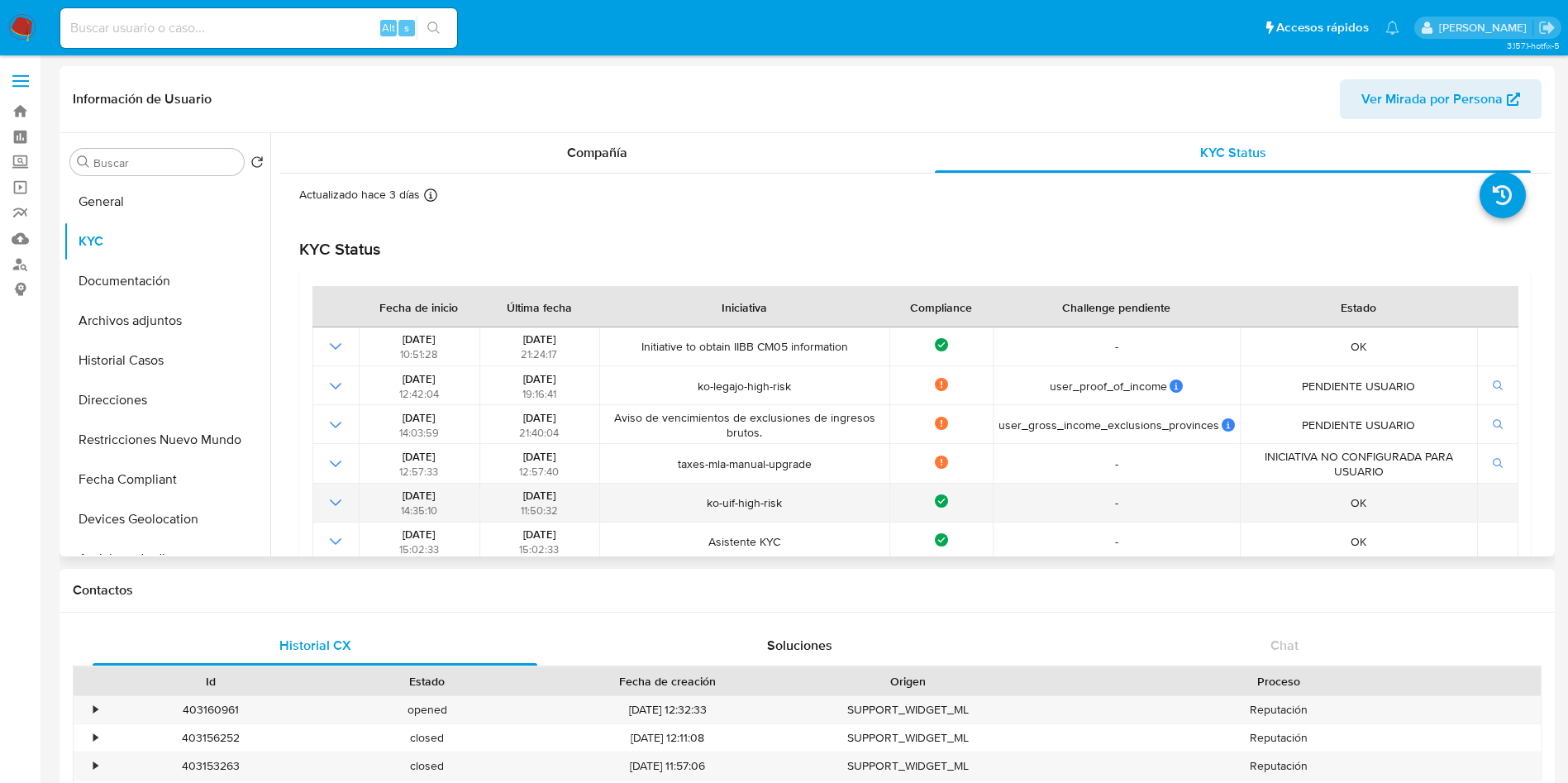
drag, startPoint x: 498, startPoint y: 494, endPoint x: 581, endPoint y: 488, distance: 83.2
click at [581, 488] on div "27/06/2024 11:50:32" at bounding box center [540, 502] width 110 height 29
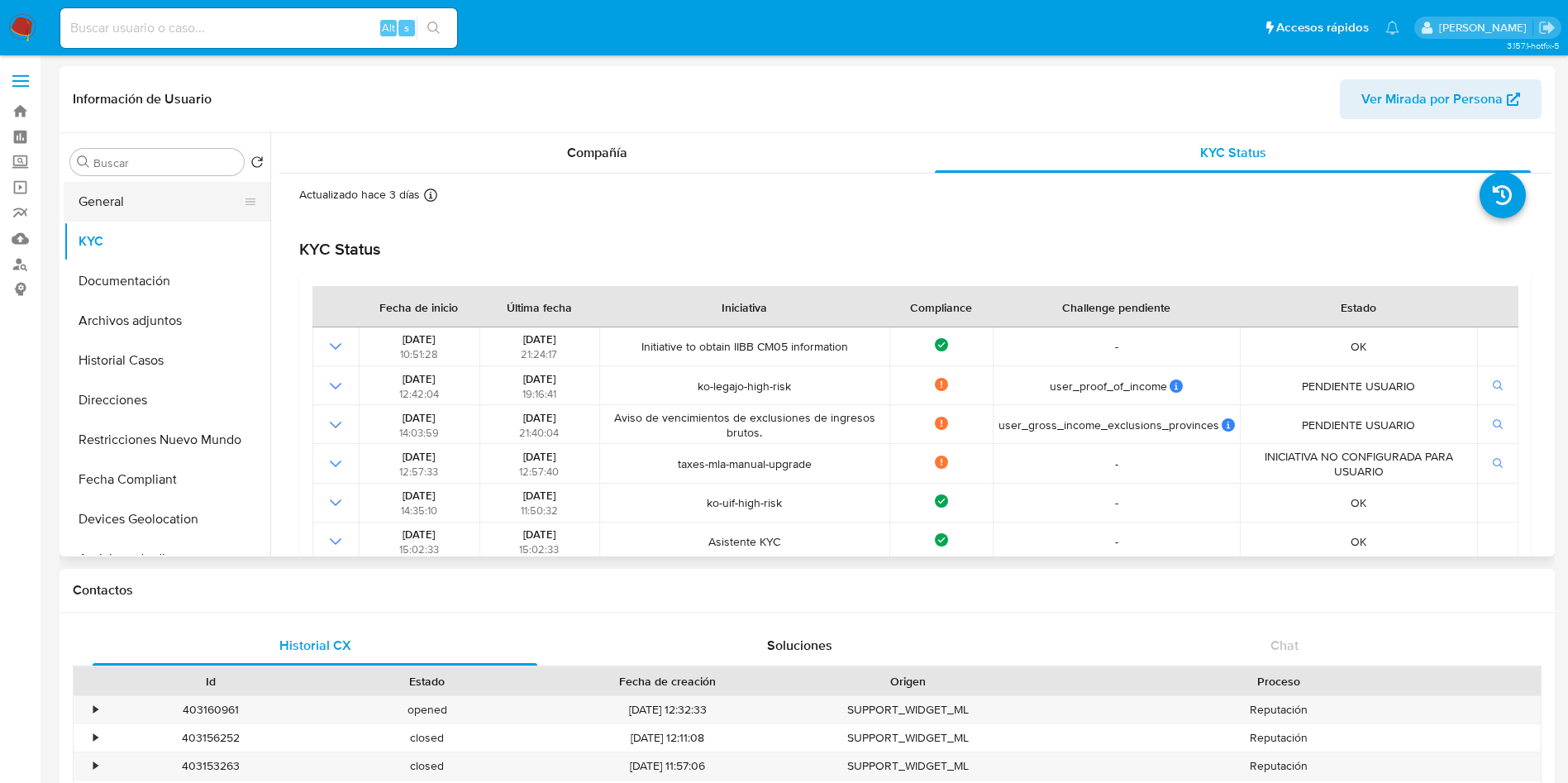
click at [187, 183] on button "General" at bounding box center [160, 202] width 194 height 40
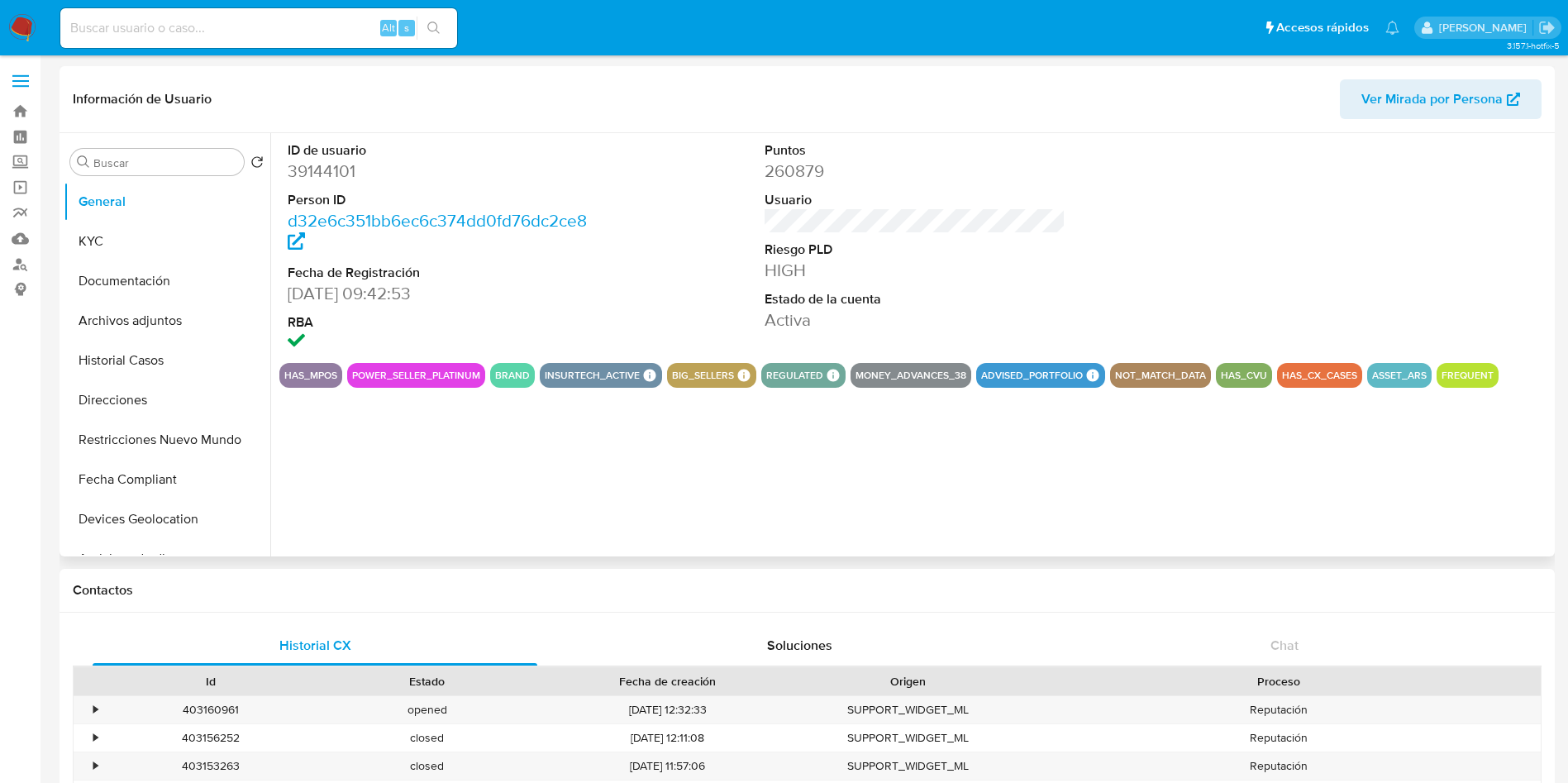
click at [323, 177] on dd "39144101" at bounding box center [438, 171] width 302 height 23
copy dd "39144101"
click at [278, 27] on input at bounding box center [259, 28] width 397 height 22
paste input "2259469925"
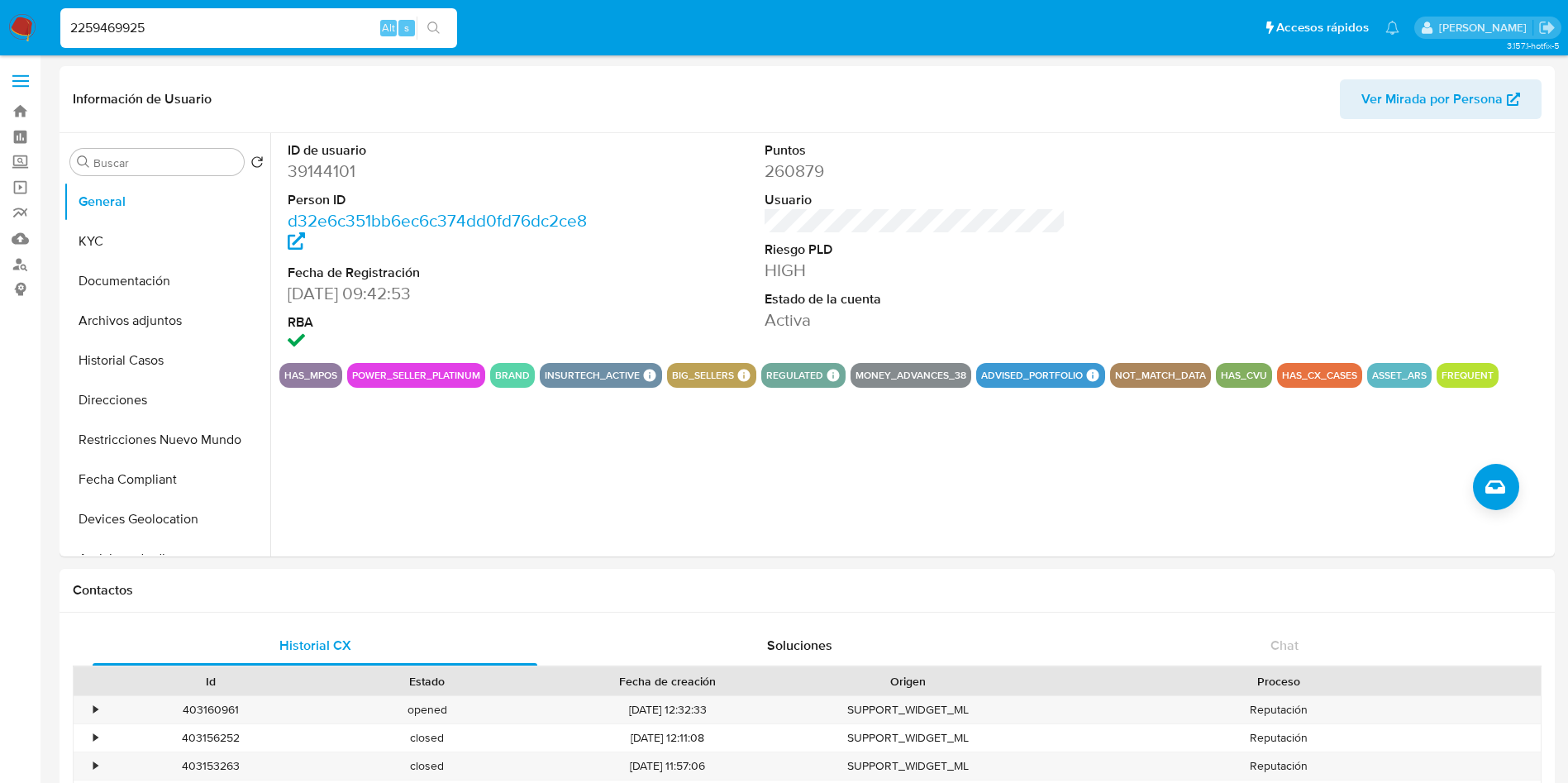
type input "2259469925"
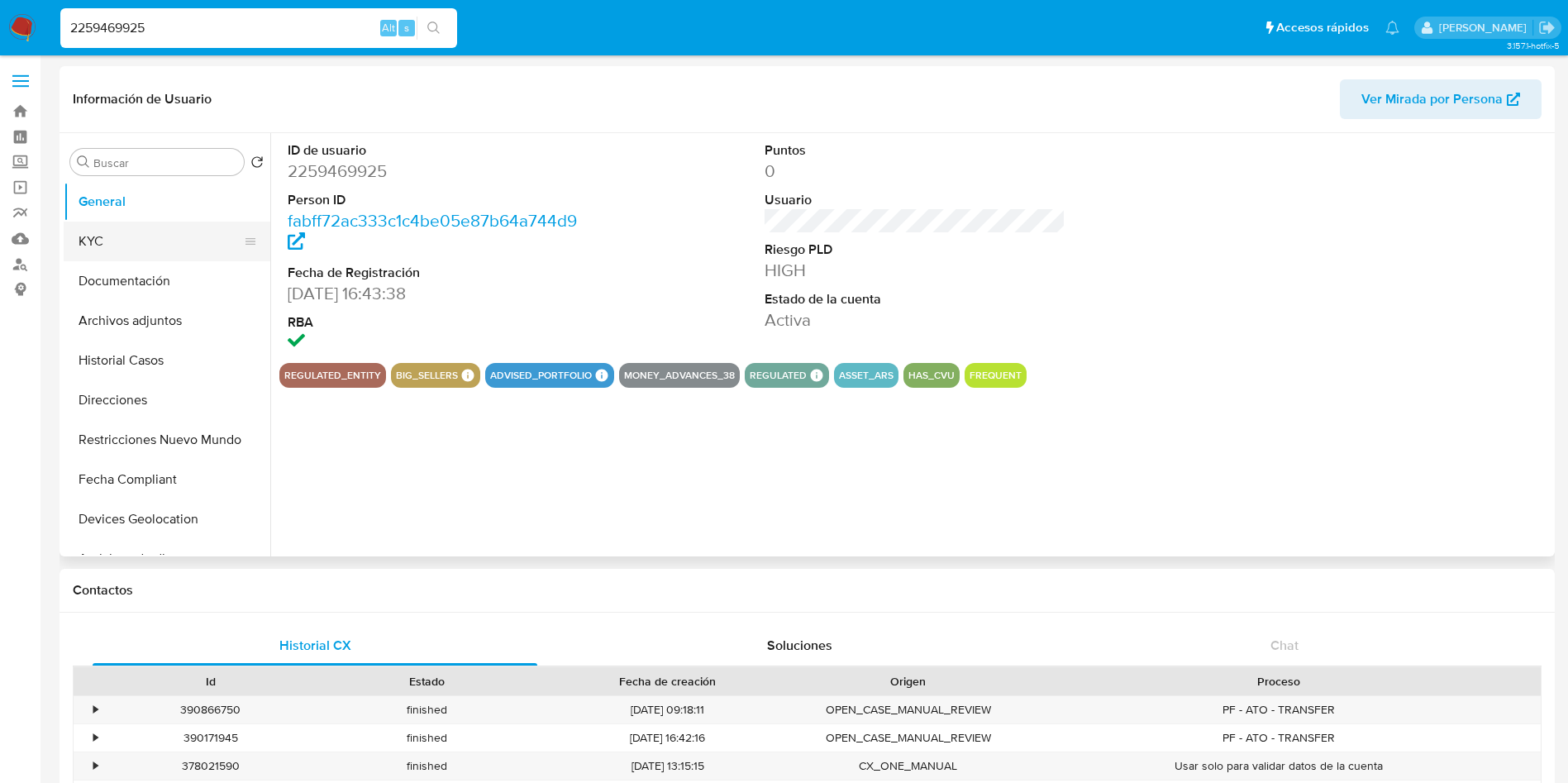
click at [206, 250] on button "KYC" at bounding box center [160, 242] width 194 height 40
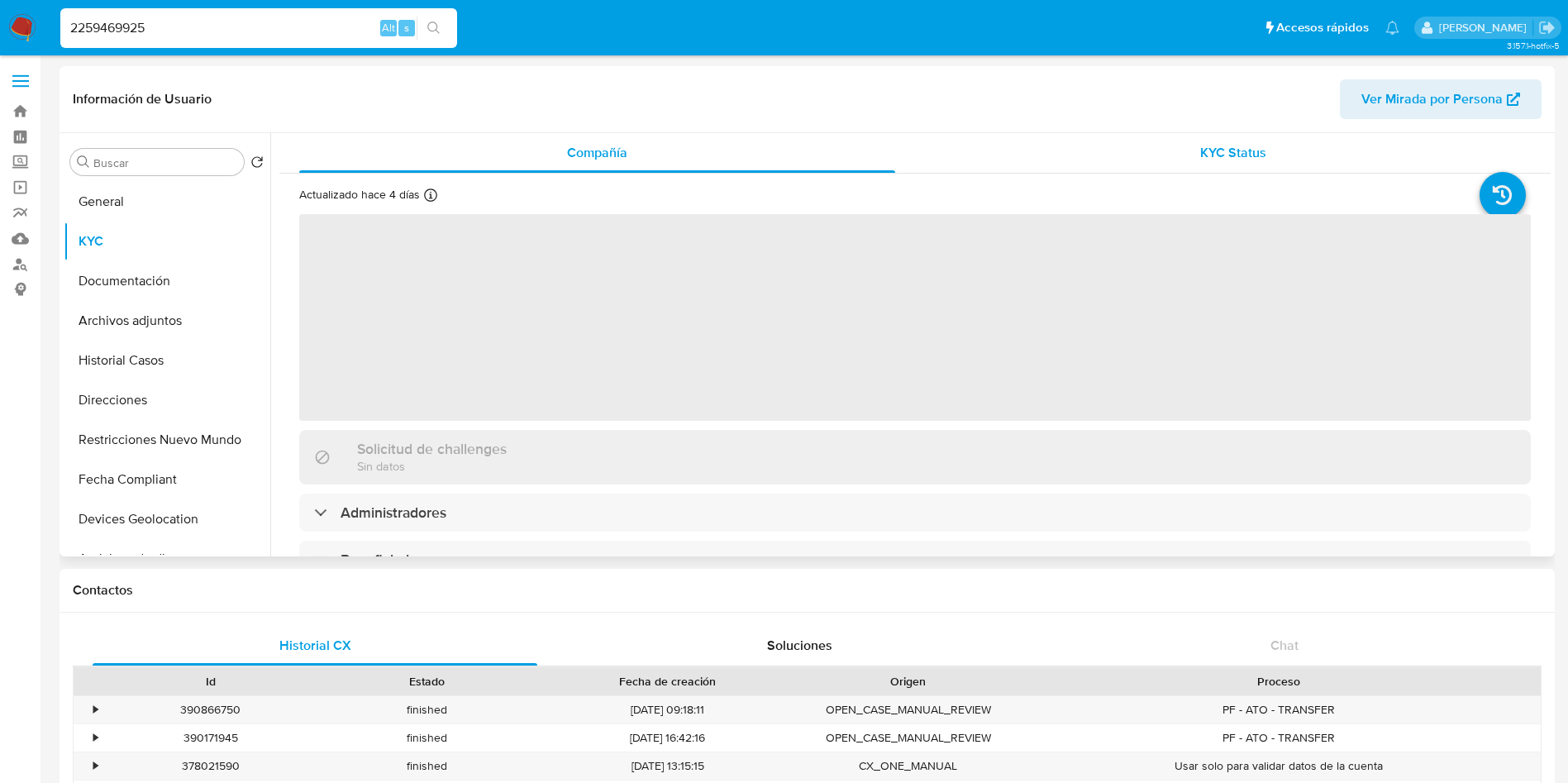
click at [1211, 153] on span "KYC Status" at bounding box center [1233, 153] width 66 height 19
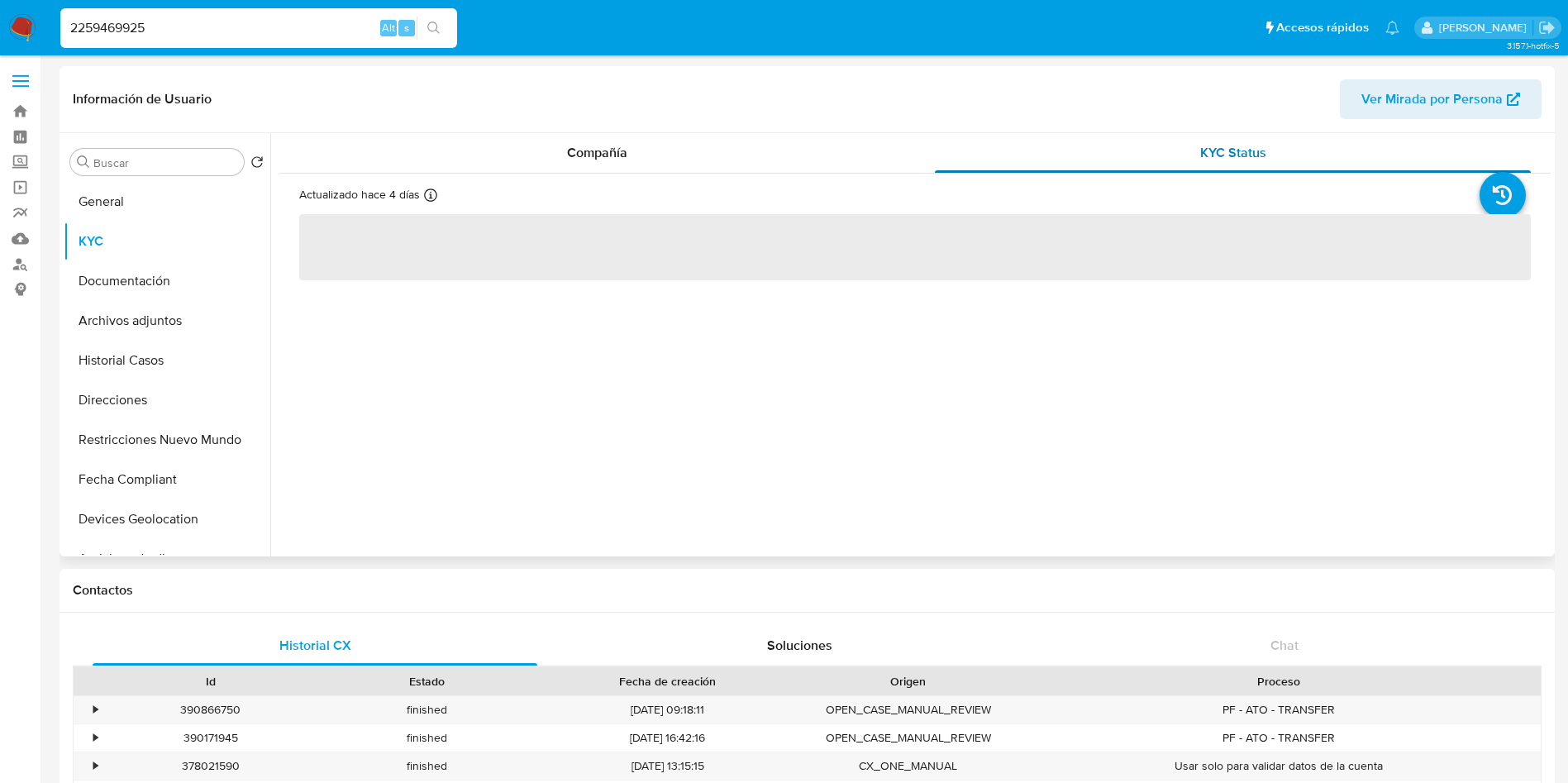
select select "10"
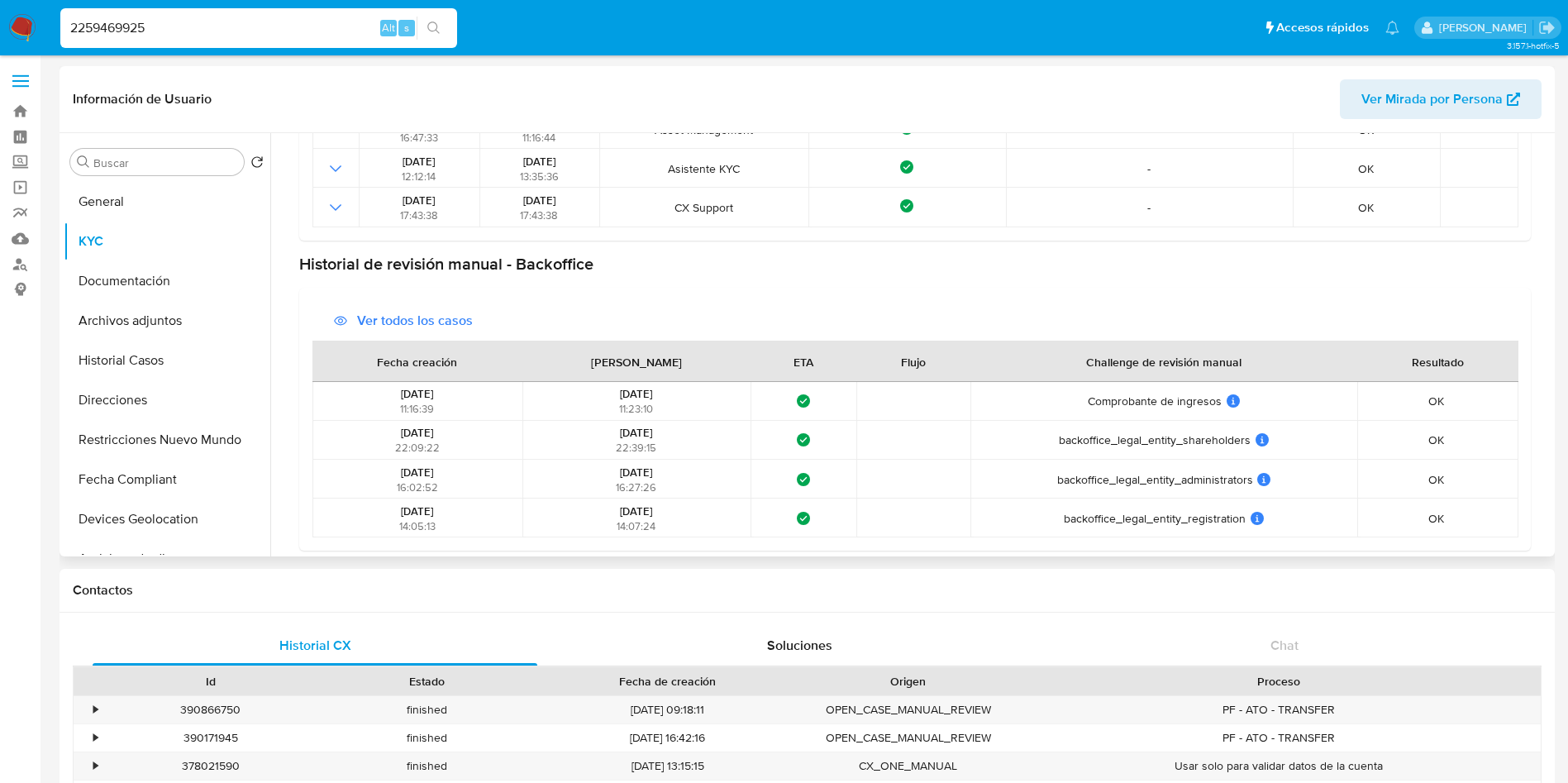
scroll to position [264, 0]
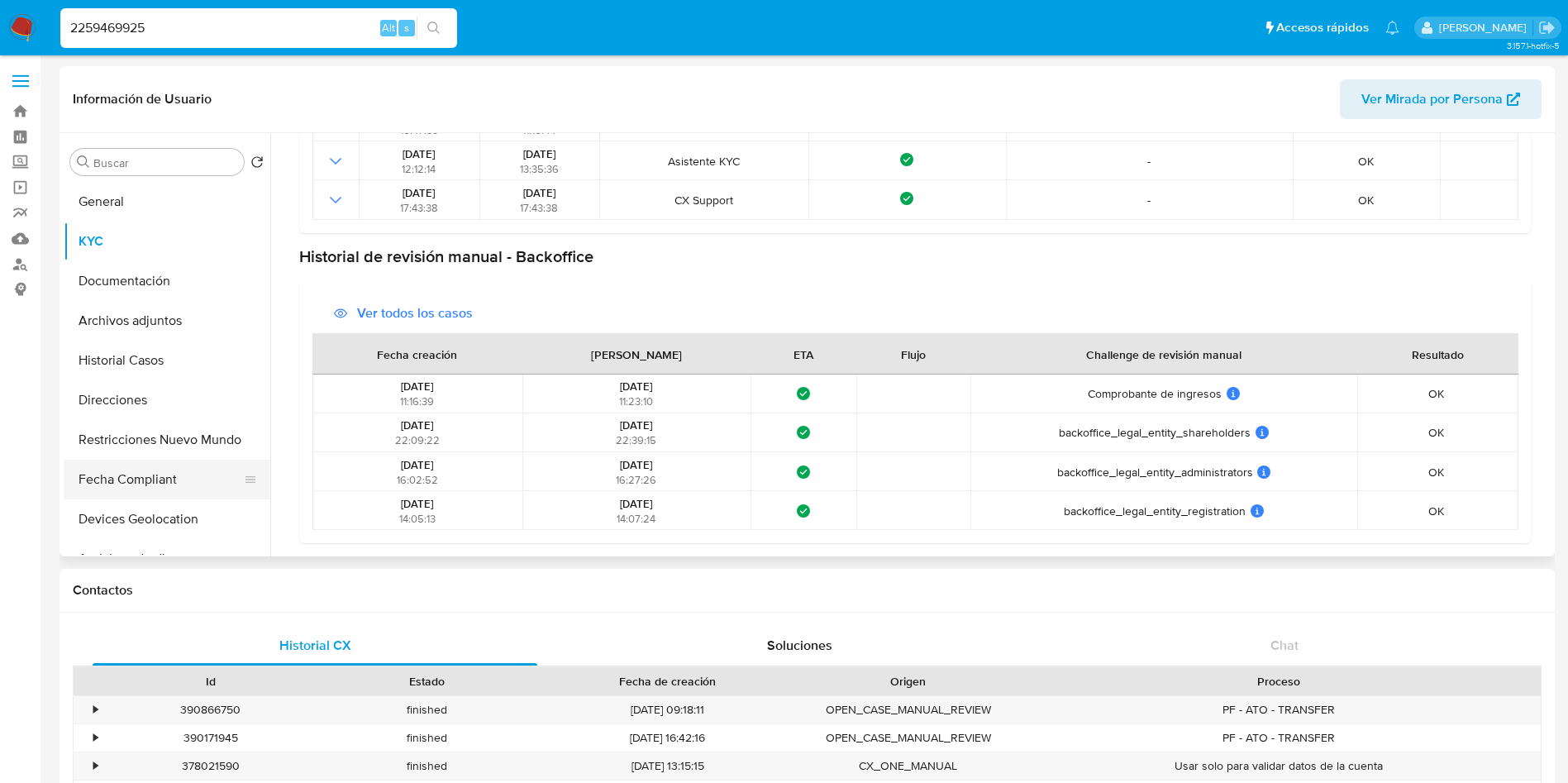
click at [133, 486] on button "Fecha Compliant" at bounding box center [160, 480] width 194 height 40
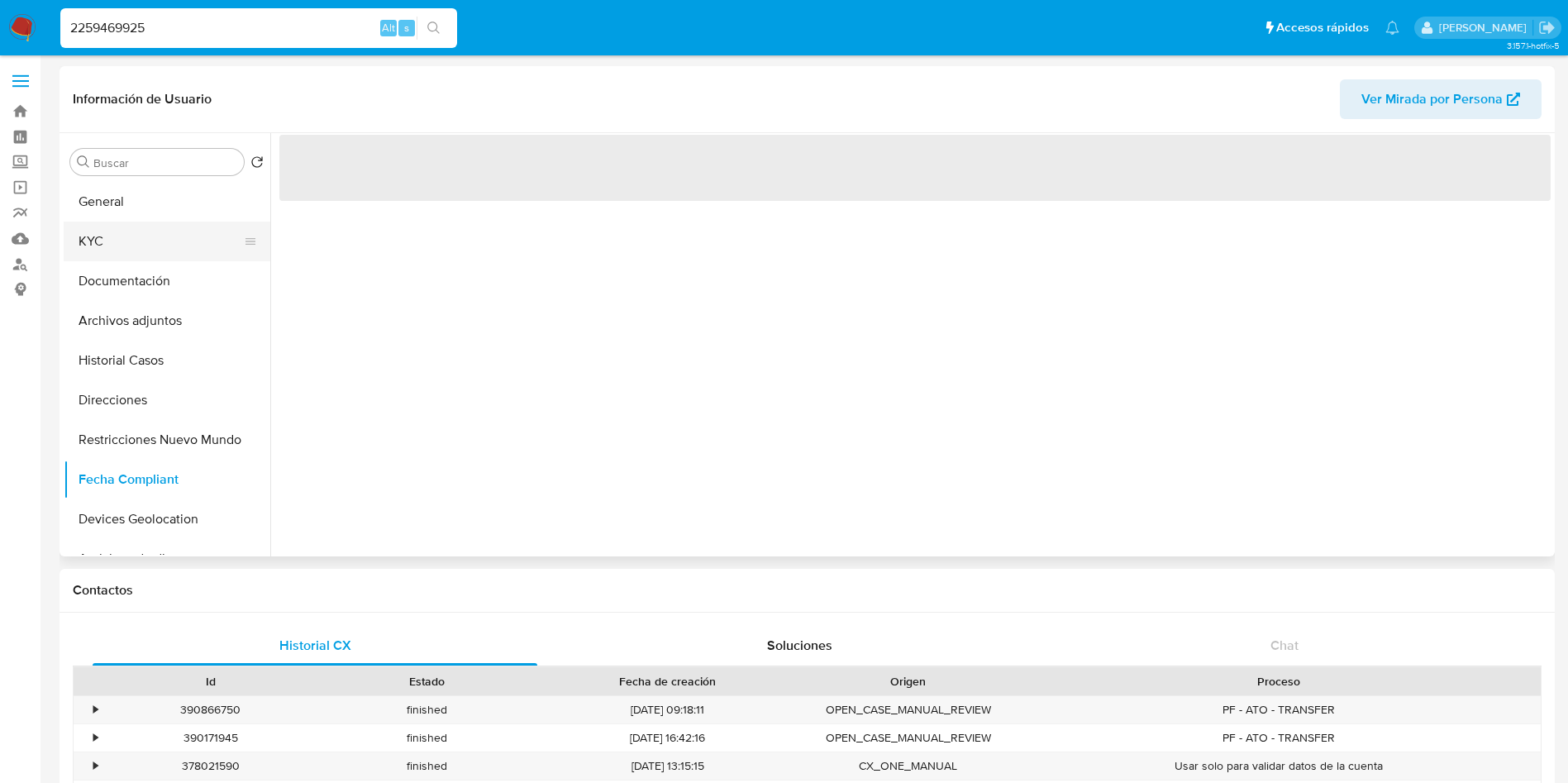
click at [130, 232] on button "KYC" at bounding box center [160, 242] width 194 height 40
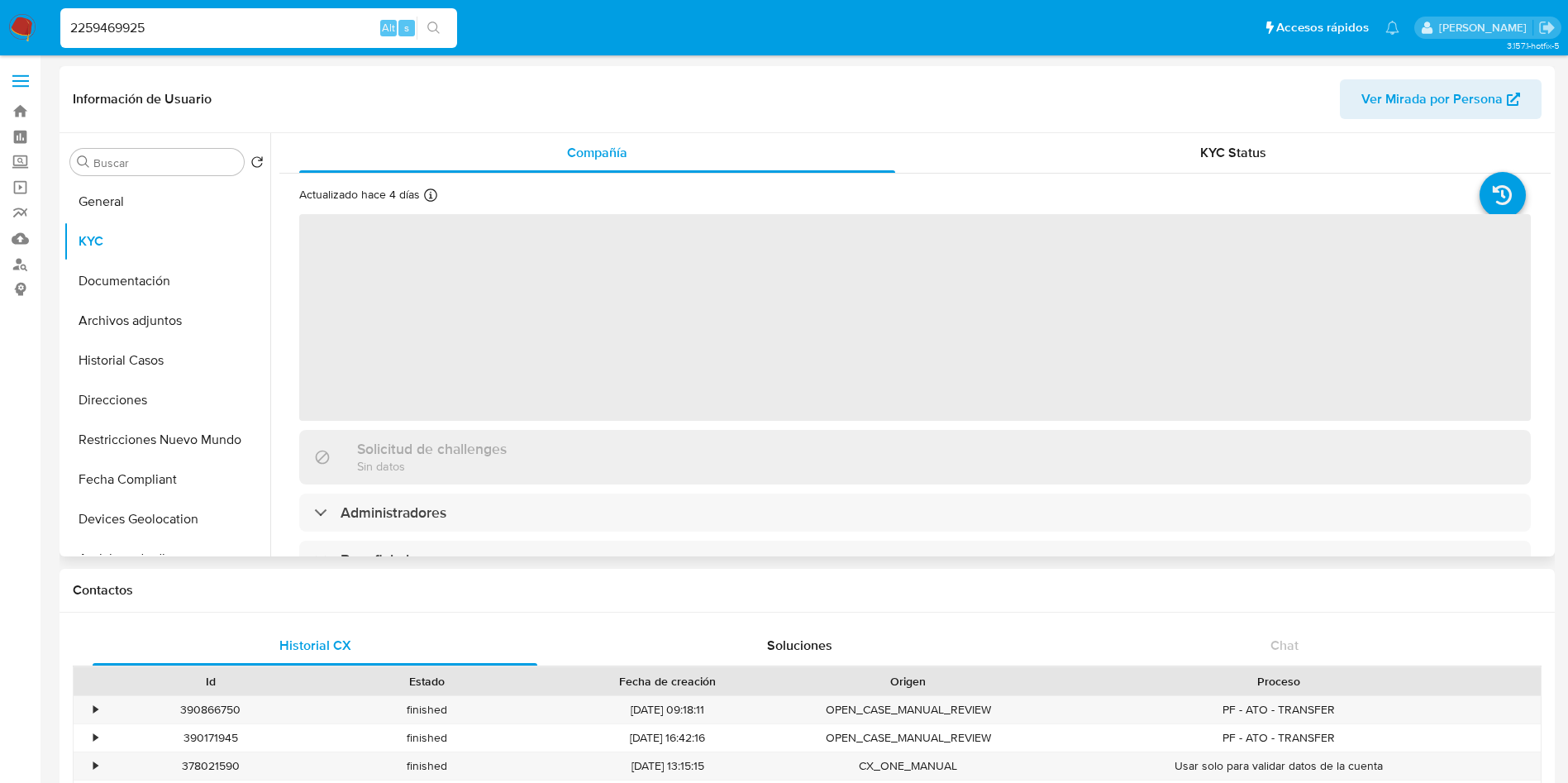
scroll to position [124, 0]
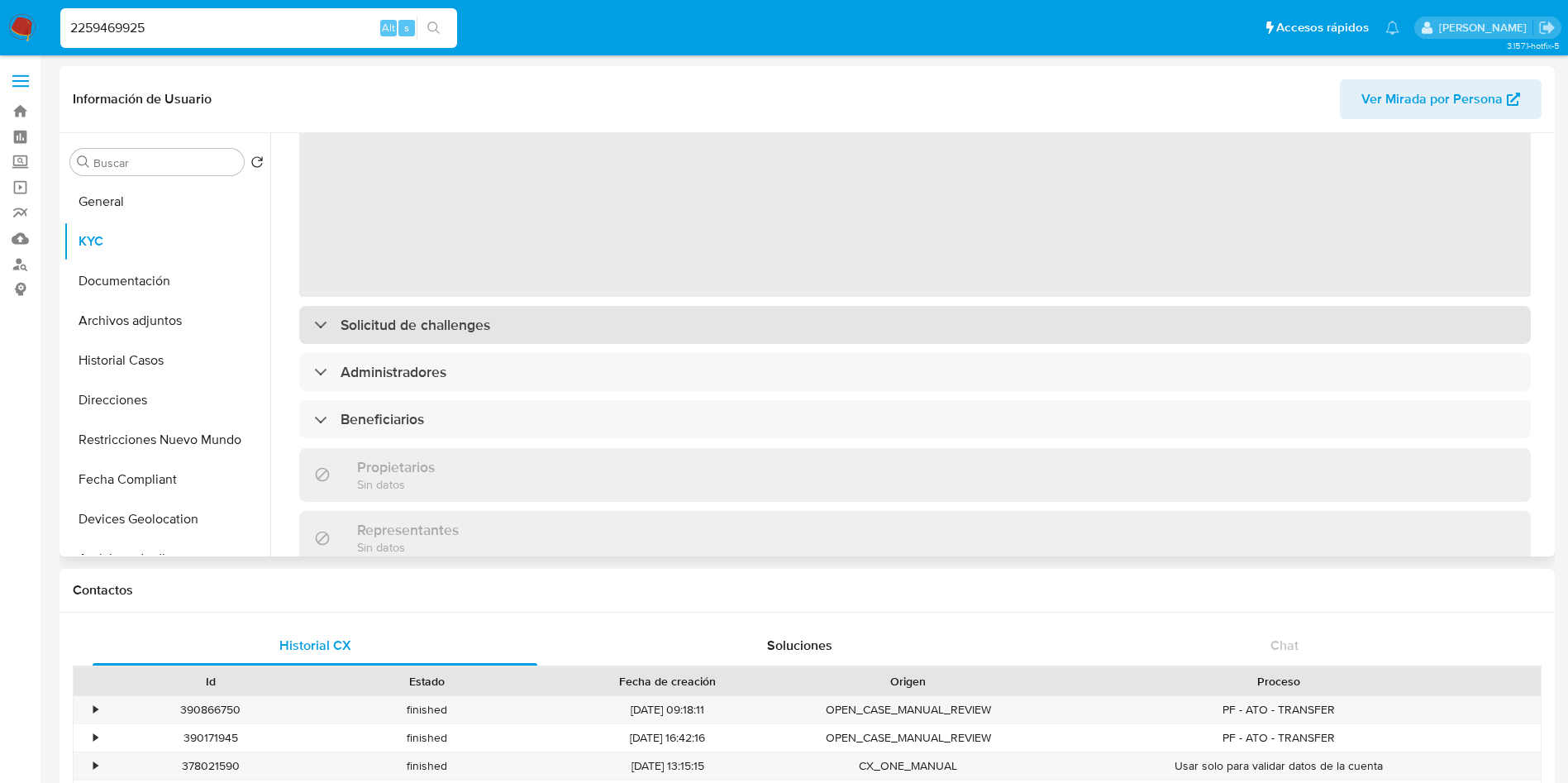
click at [395, 331] on h3 "Solicitud de challenges" at bounding box center [415, 325] width 150 height 18
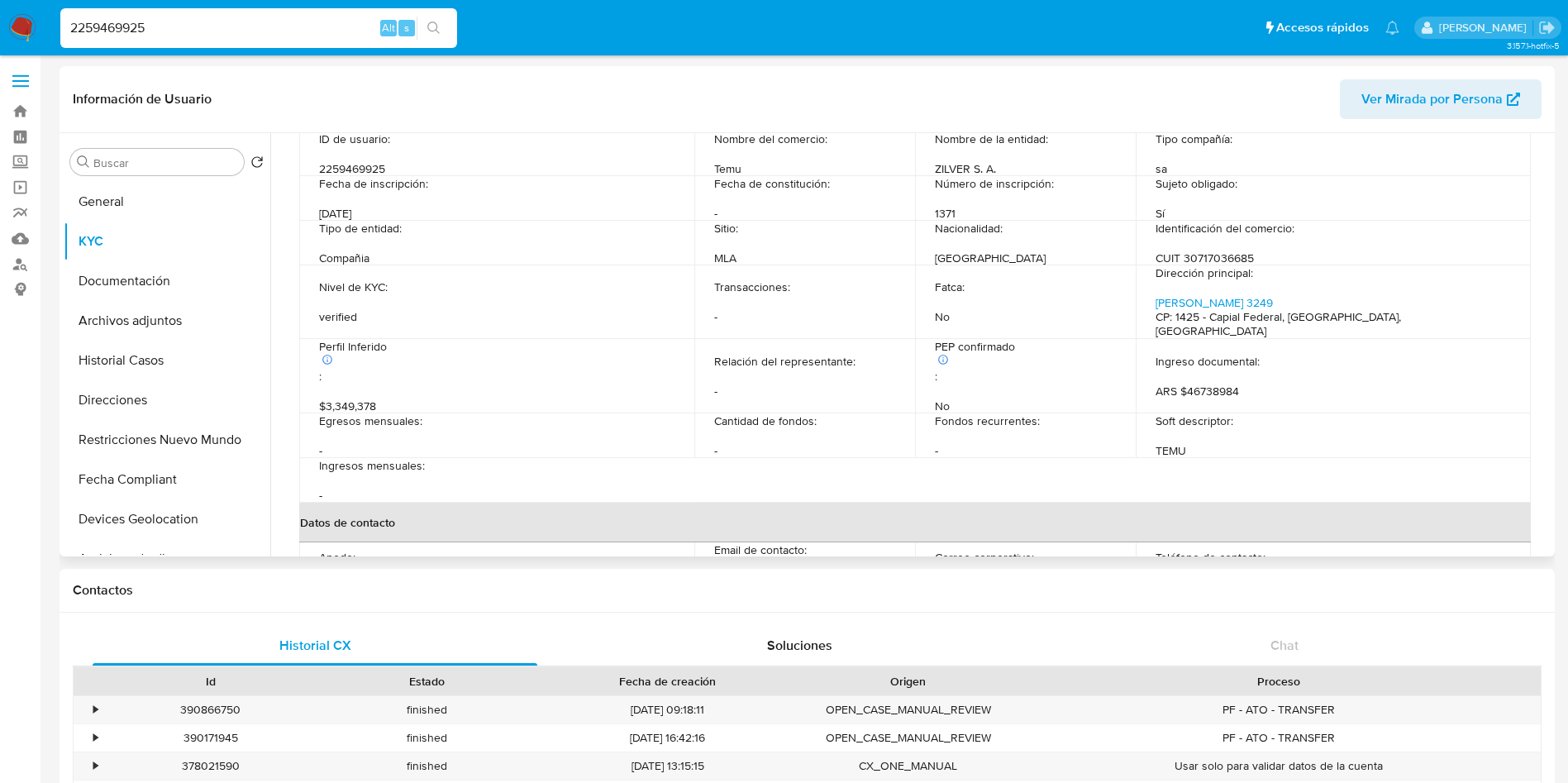
scroll to position [0, 0]
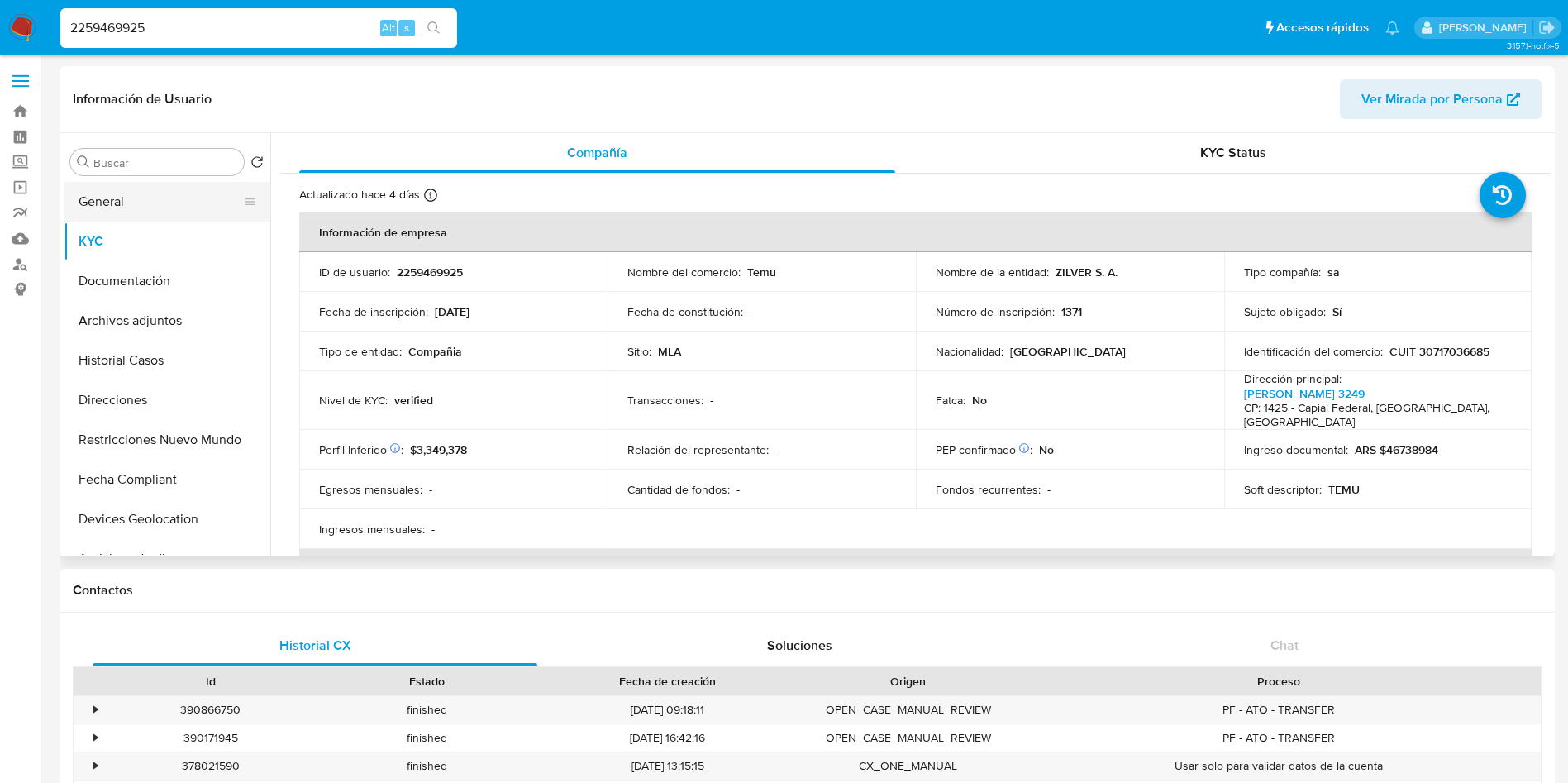
click at [157, 188] on button "General" at bounding box center [160, 202] width 194 height 40
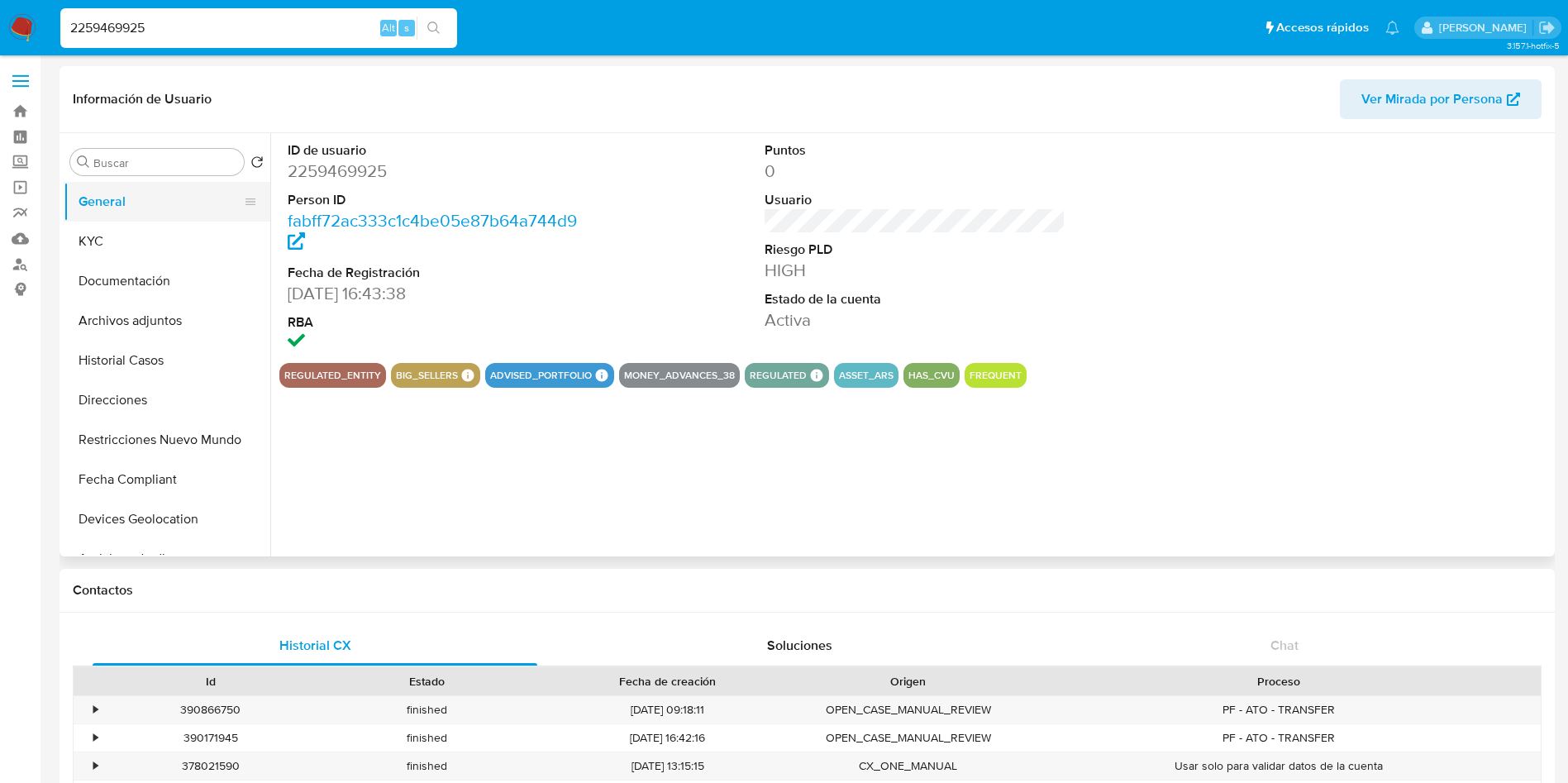
click at [153, 218] on button "General" at bounding box center [160, 202] width 194 height 40
click at [141, 240] on button "KYC" at bounding box center [160, 242] width 194 height 40
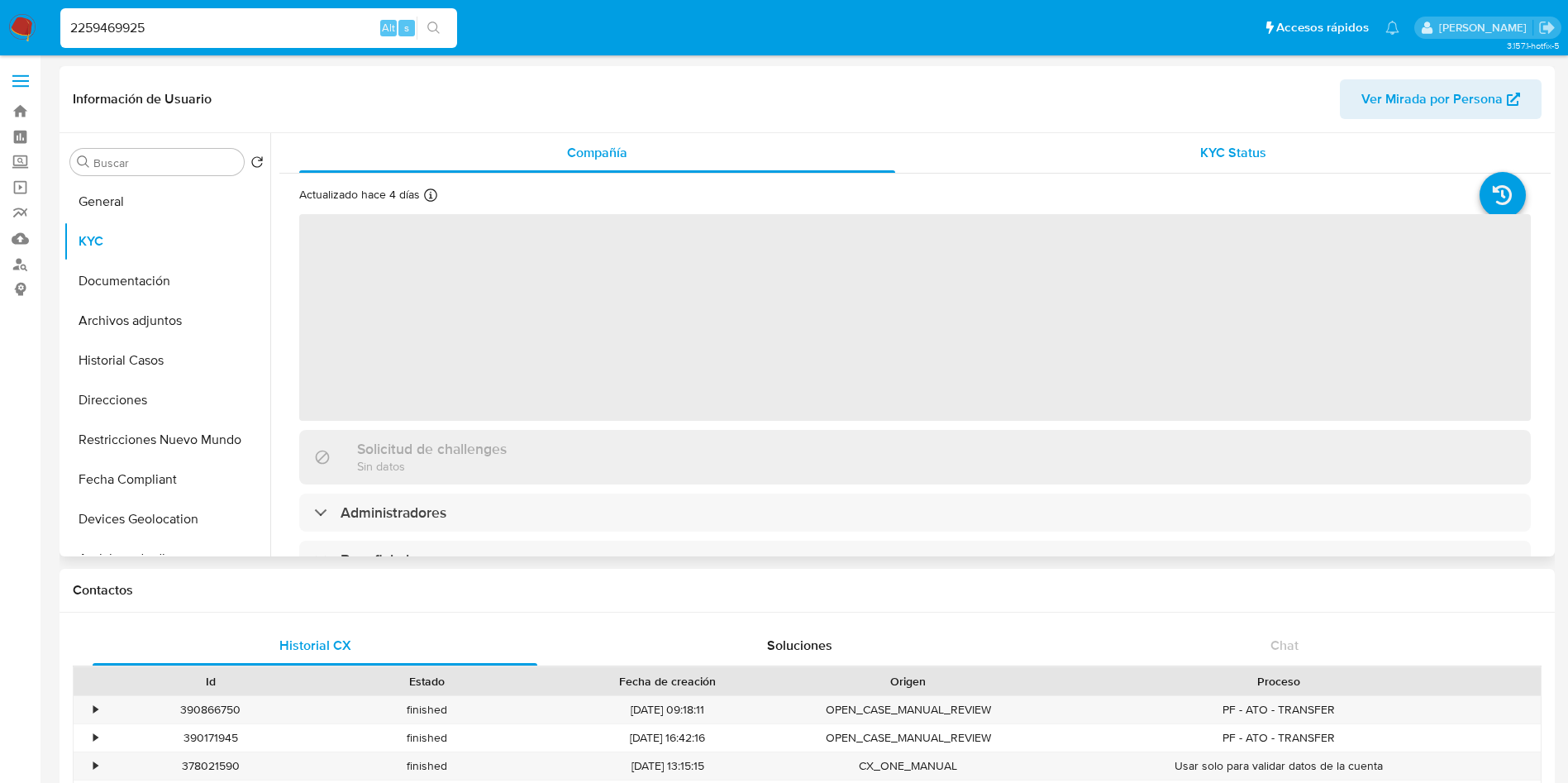
click at [1231, 154] on span "KYC Status" at bounding box center [1233, 153] width 66 height 19
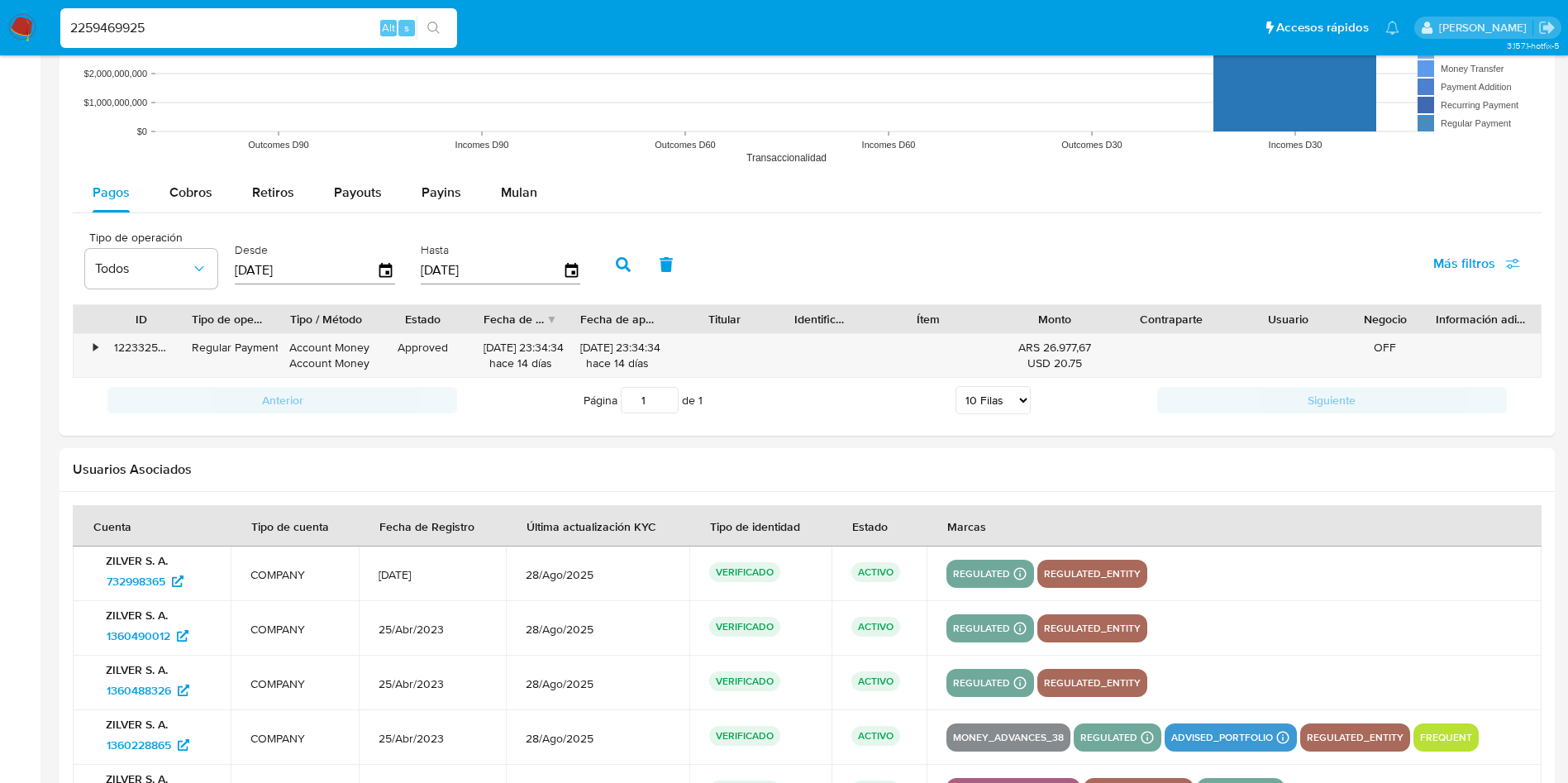
scroll to position [1102, 0]
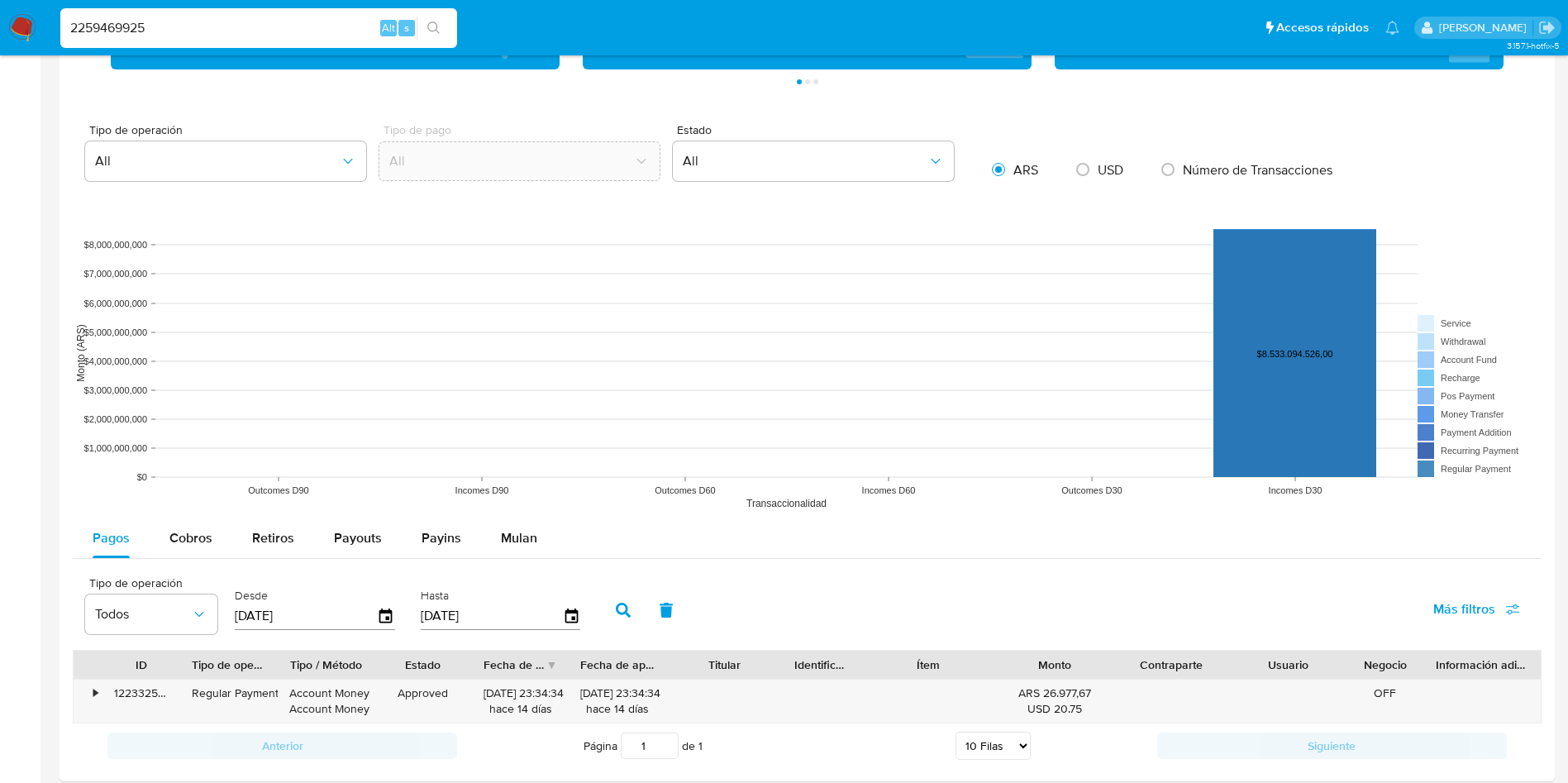
click at [162, 17] on input "2259469925" at bounding box center [259, 28] width 397 height 22
click at [162, 16] on div "2259469925 Alt s" at bounding box center [259, 28] width 397 height 40
paste input "10728070"
type input "210728070"
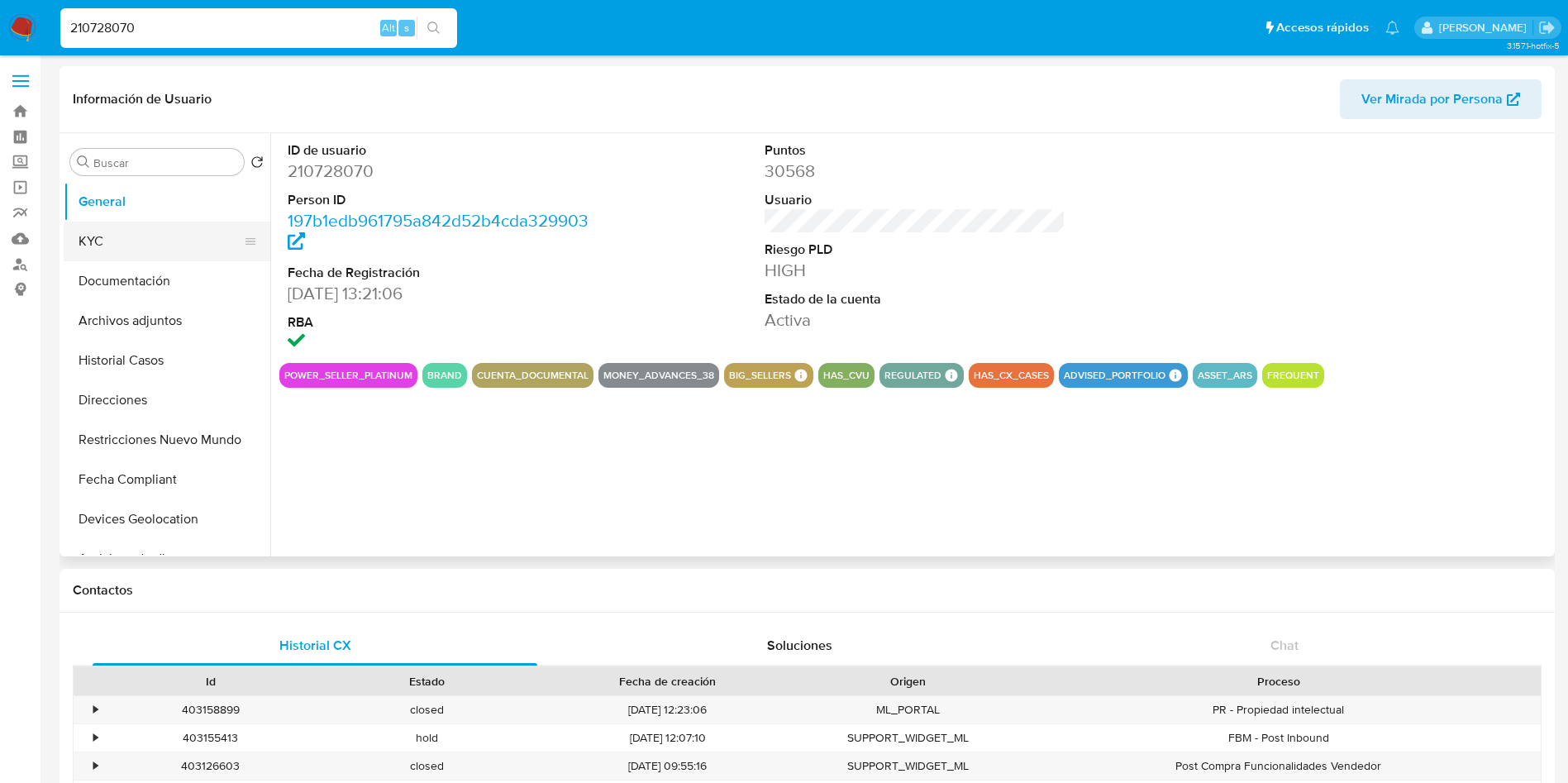
select select "10"
click at [164, 249] on button "KYC" at bounding box center [160, 242] width 194 height 40
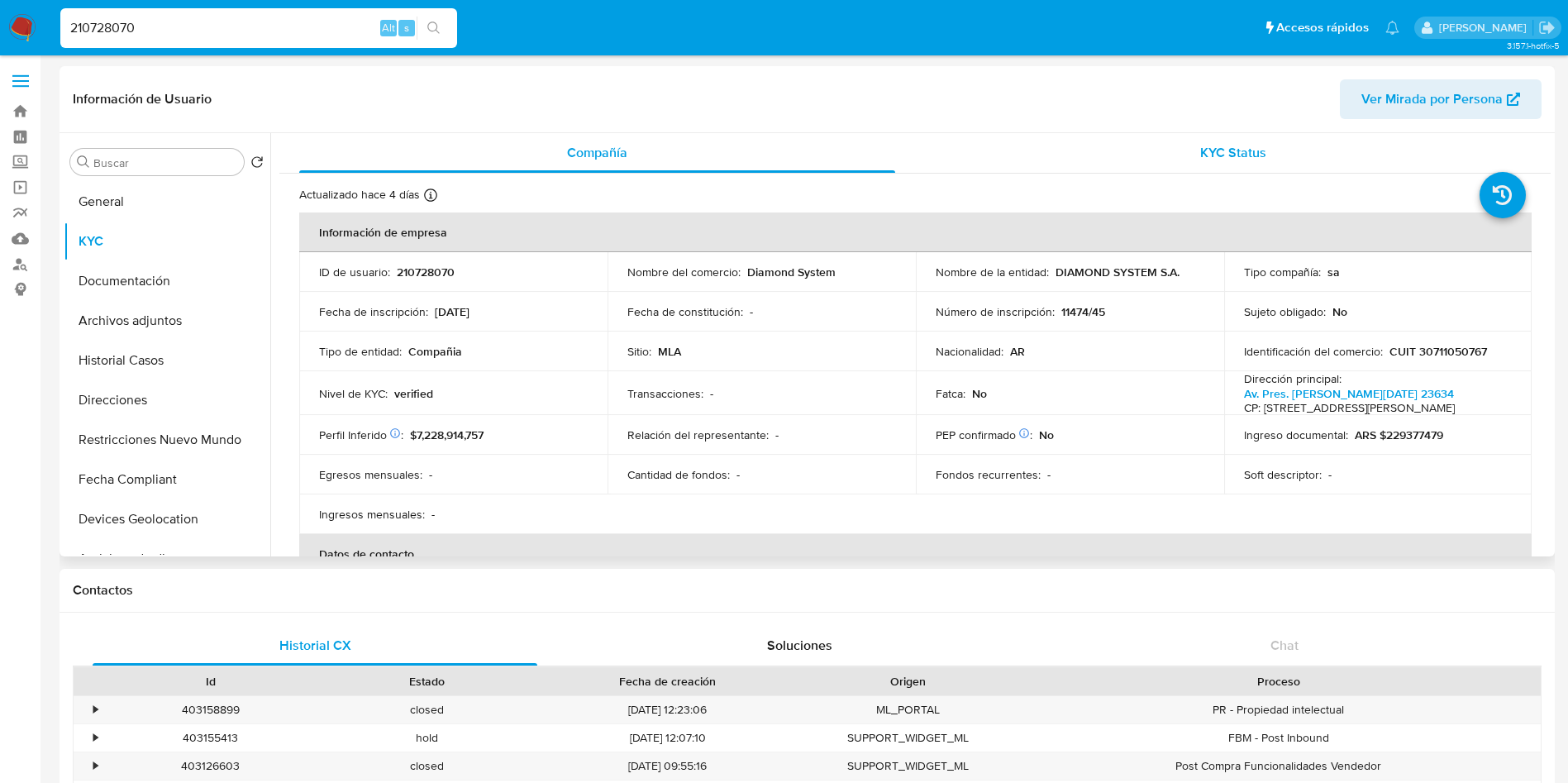
click at [1104, 144] on div "KYC Status" at bounding box center [1233, 153] width 596 height 40
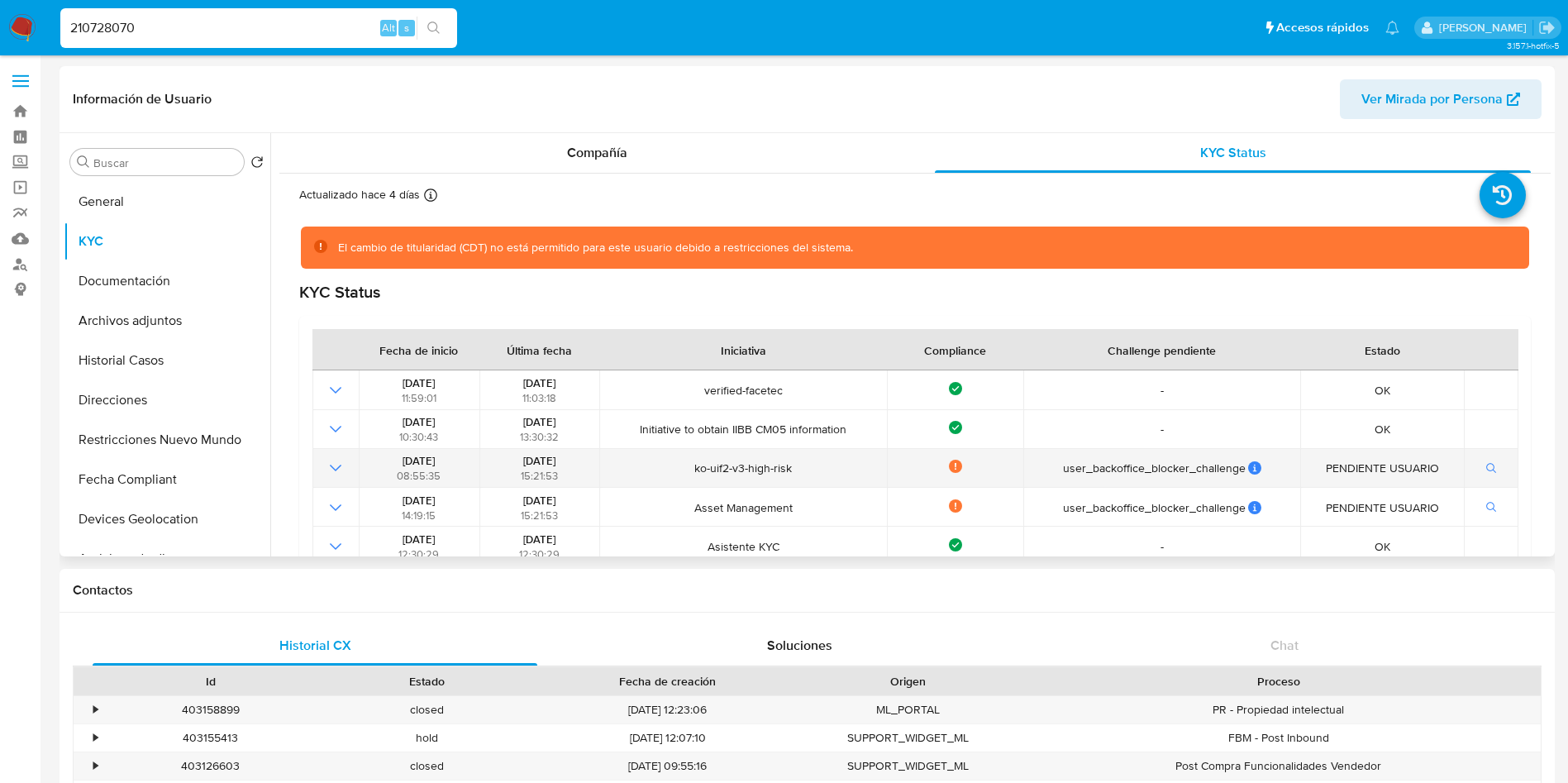
drag, startPoint x: 509, startPoint y: 457, endPoint x: 597, endPoint y: 457, distance: 88.0
click at [595, 457] on td "20/02/2025 15:21:53" at bounding box center [539, 468] width 120 height 39
click at [636, 125] on div "Información de Usuario Ver Mirada por Persona" at bounding box center [807, 100] width 1495 height 67
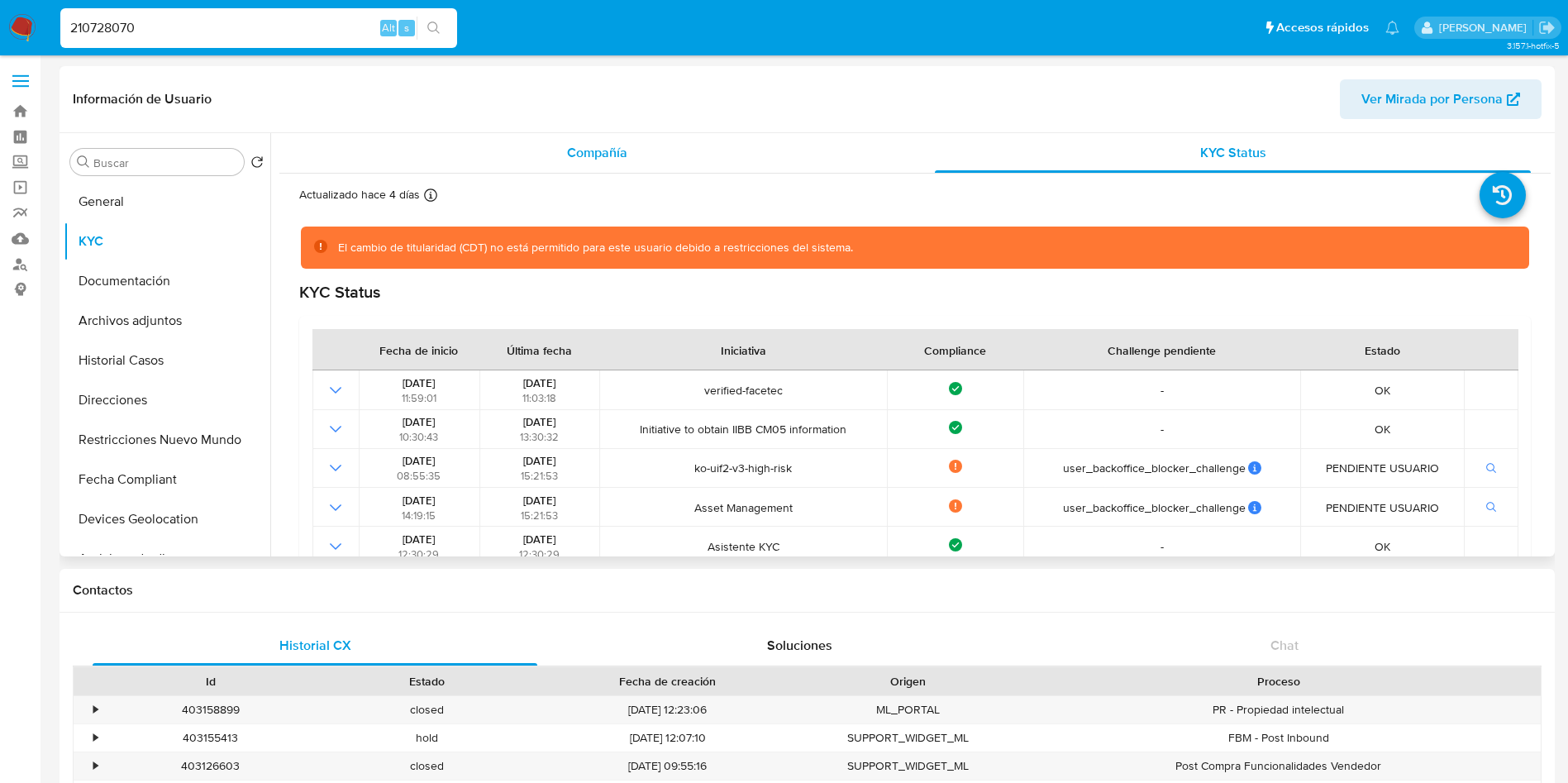
click at [628, 139] on div "Compañía" at bounding box center [597, 153] width 596 height 40
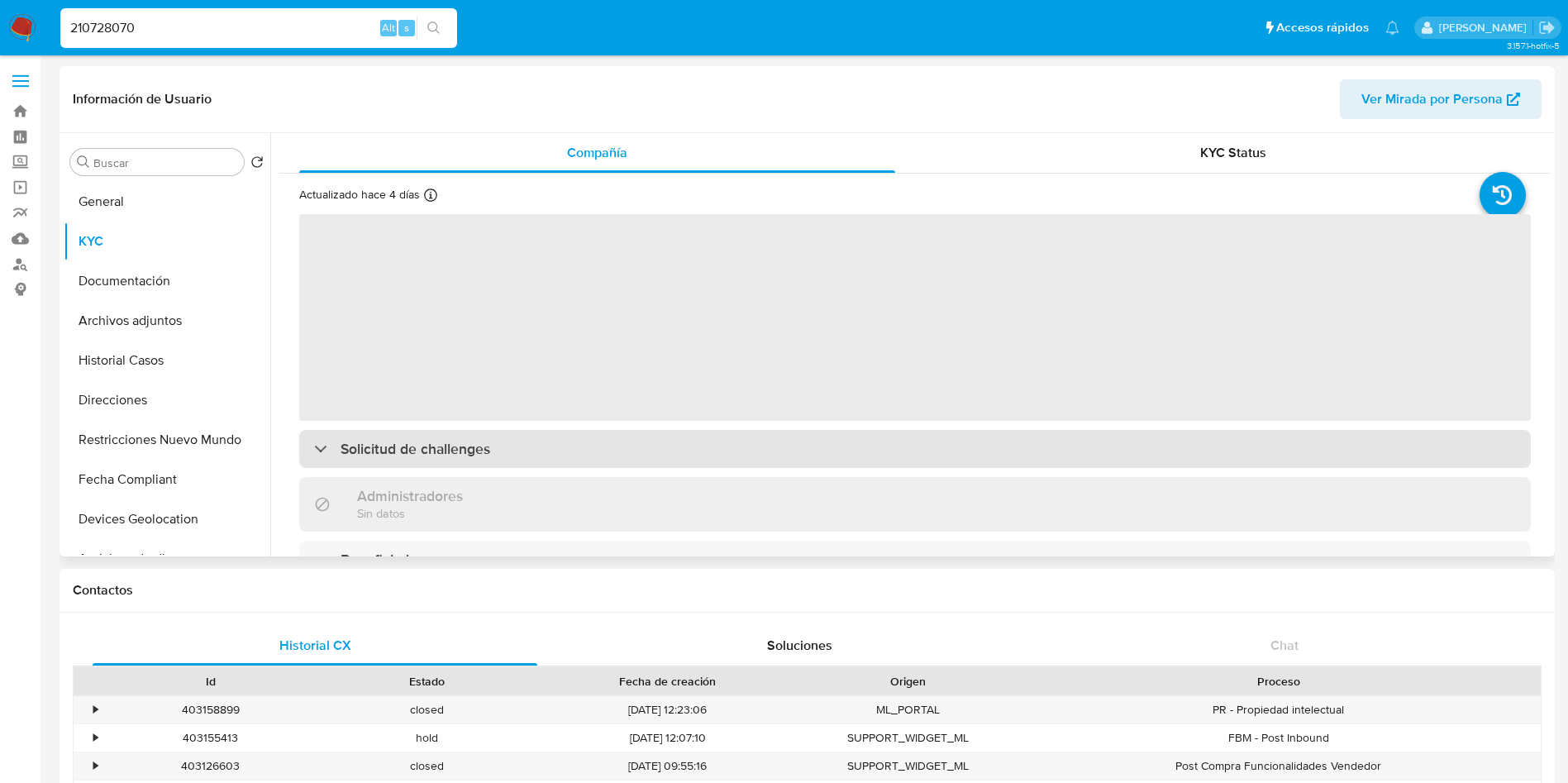
click at [415, 435] on div "Solicitud de challenges" at bounding box center [914, 449] width 1231 height 38
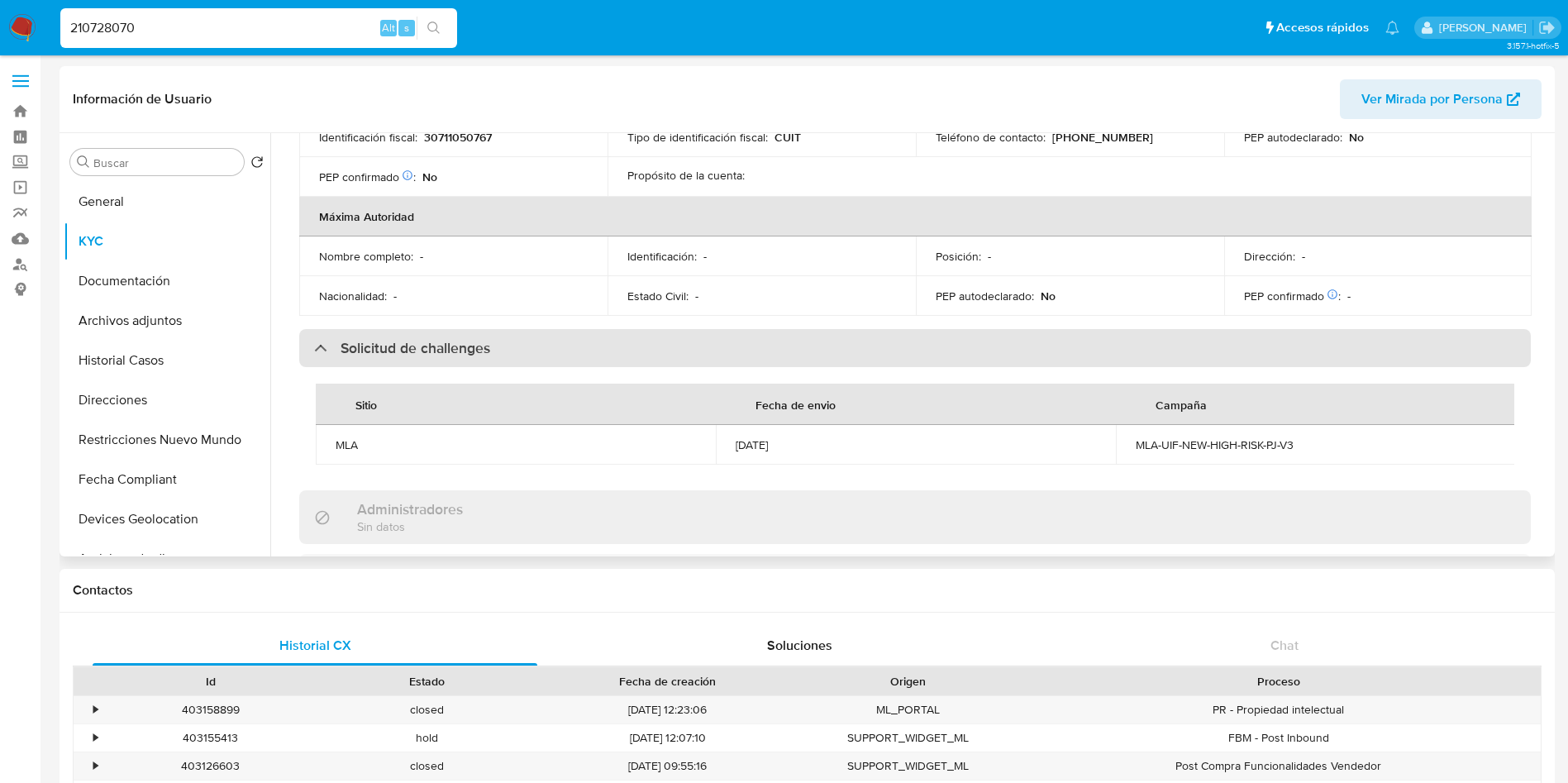
scroll to position [868, 0]
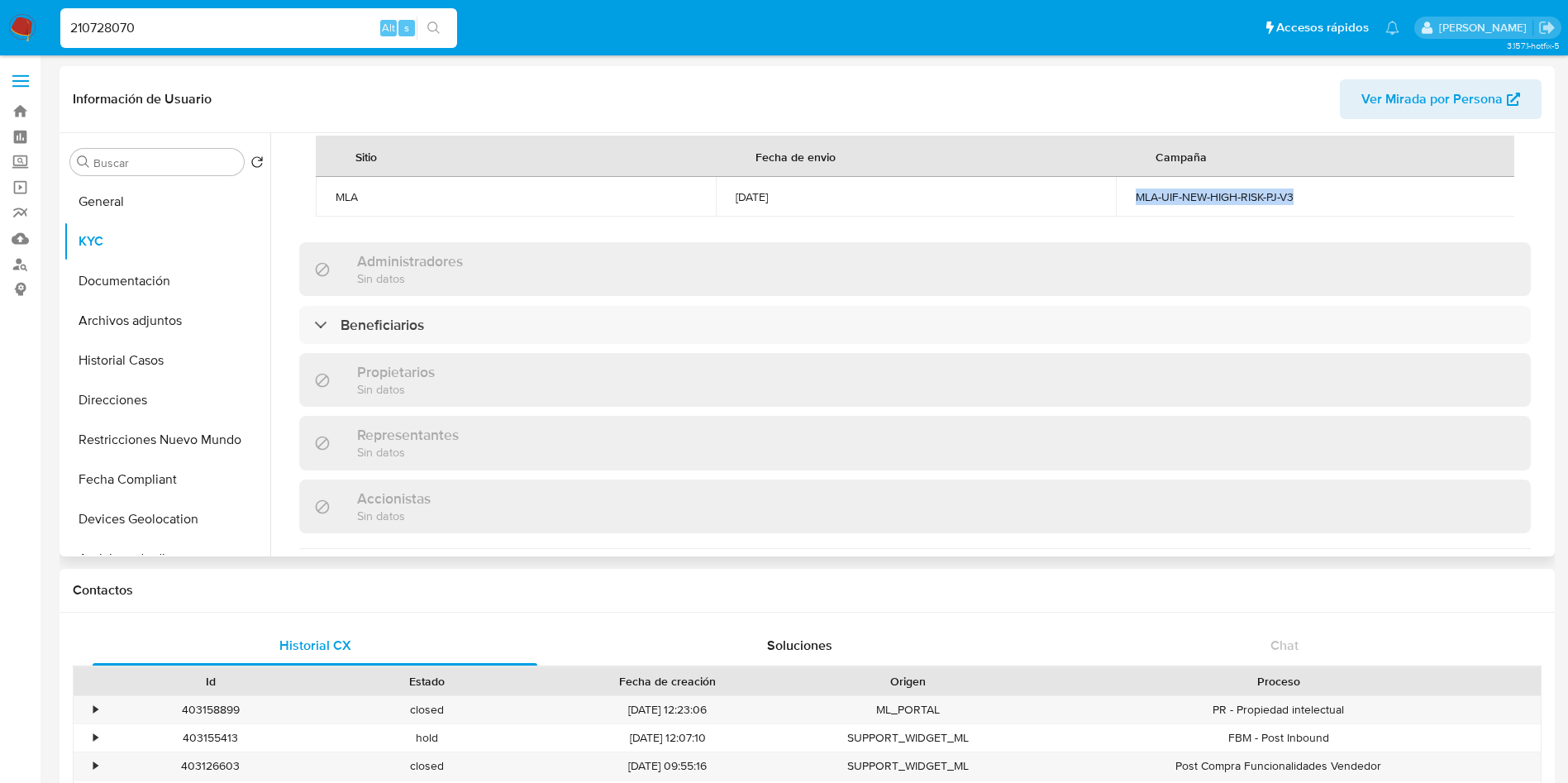
drag, startPoint x: 1127, startPoint y: 219, endPoint x: 1307, endPoint y: 229, distance: 180.3
click at [1307, 216] on td "MLA-UIF-NEW-HIGH-RISK-PJ-V3" at bounding box center [1316, 196] width 400 height 40
copy div "MLA-UIF-NEW-HIGH-RISK-PJ-V3"
click at [197, 30] on input "210728070" at bounding box center [259, 28] width 397 height 22
click at [197, 29] on input "210728070" at bounding box center [259, 28] width 397 height 22
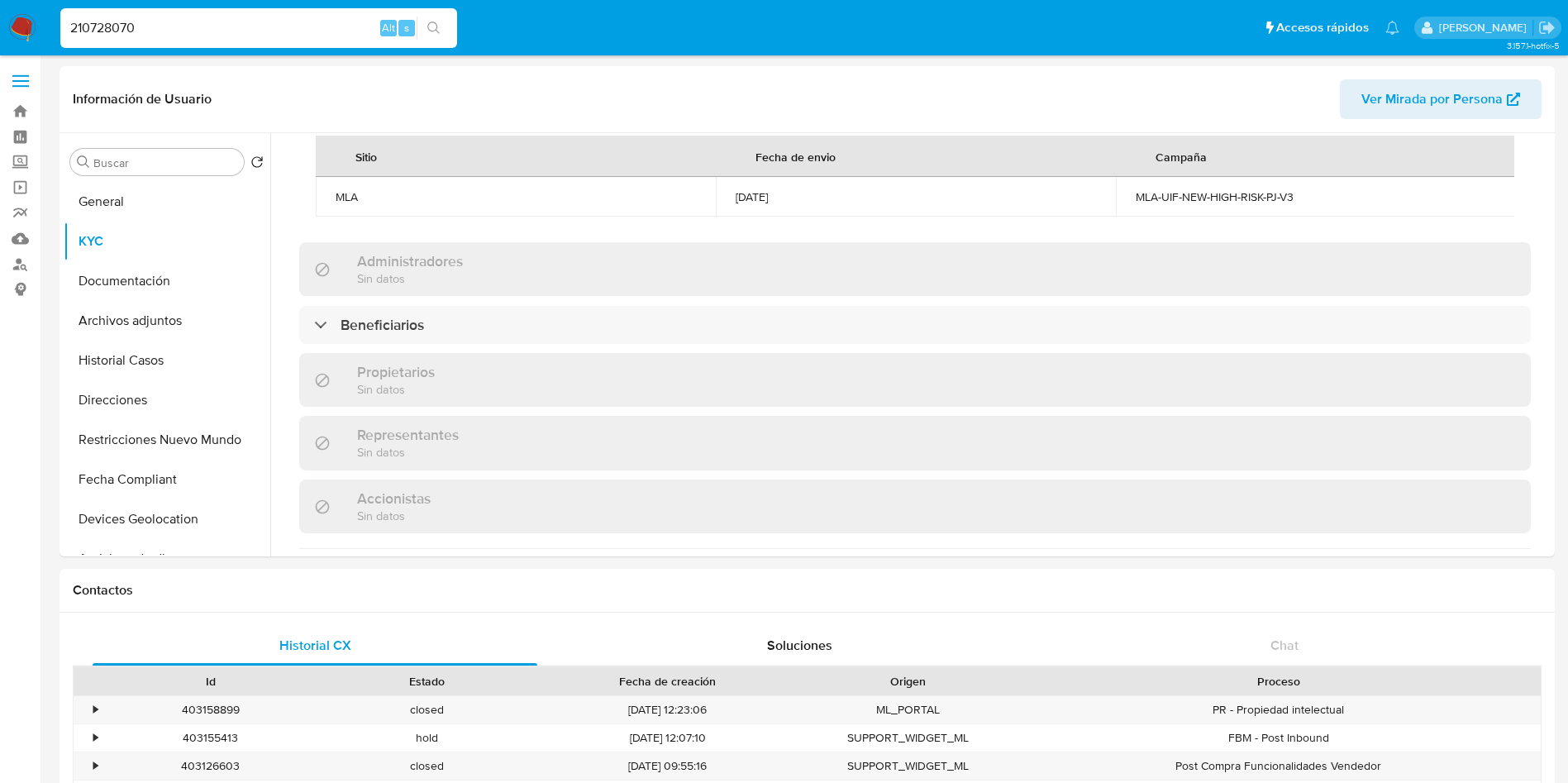
paste input "61852079"
type input "61852079"
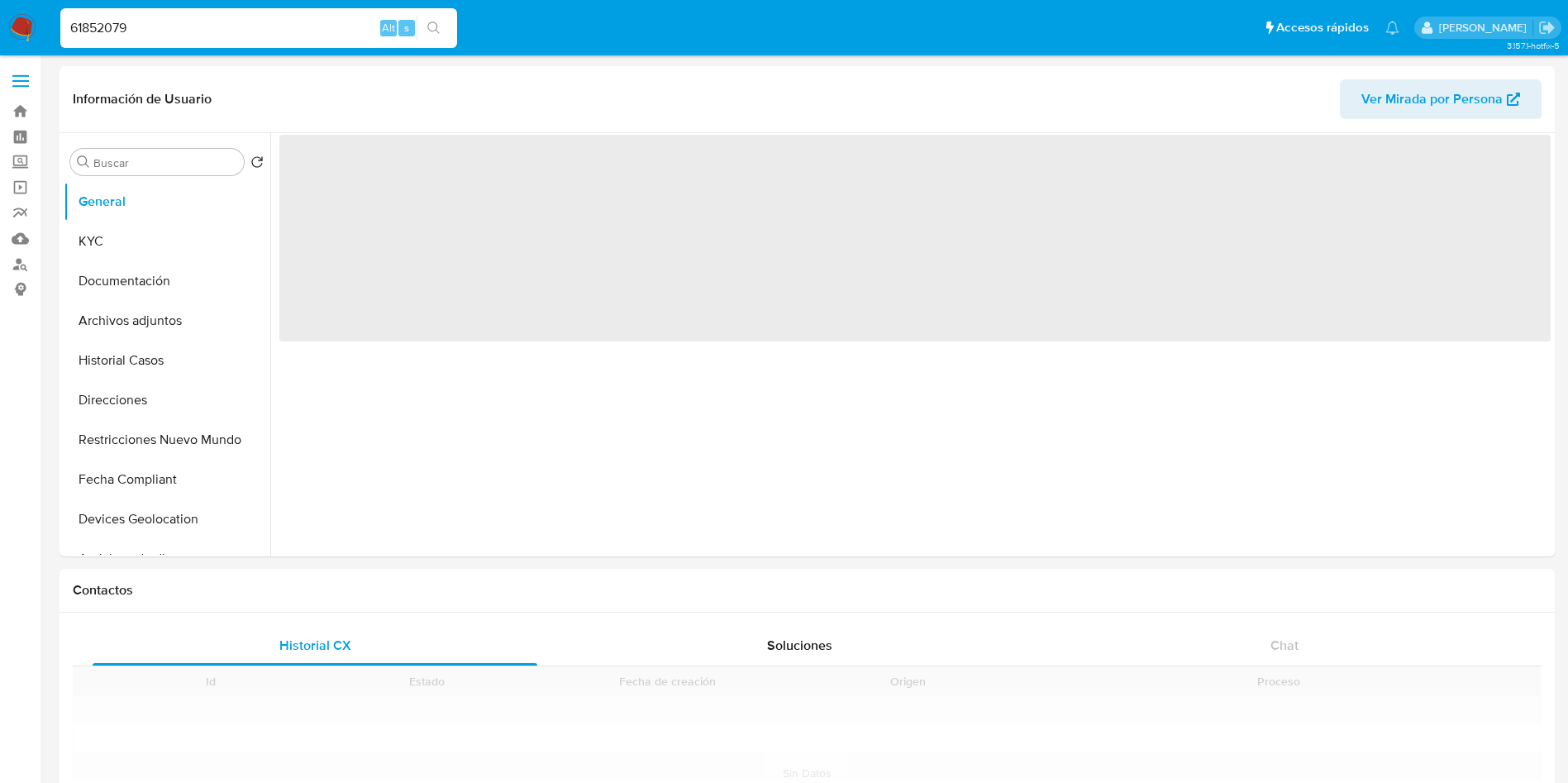
select select "10"
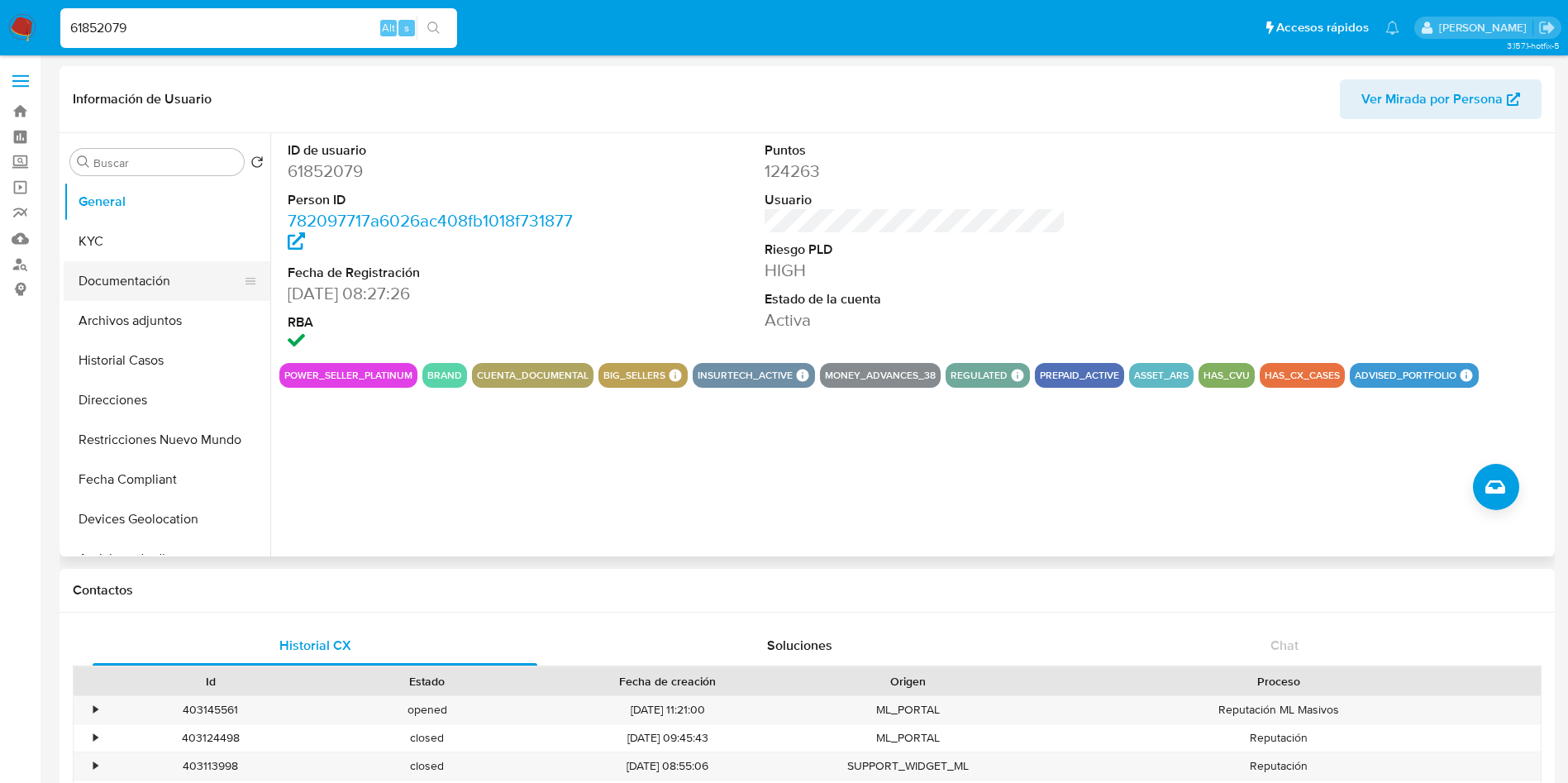
drag, startPoint x: 120, startPoint y: 252, endPoint x: 117, endPoint y: 273, distance: 21.2
click at [120, 252] on button "KYC" at bounding box center [167, 242] width 207 height 40
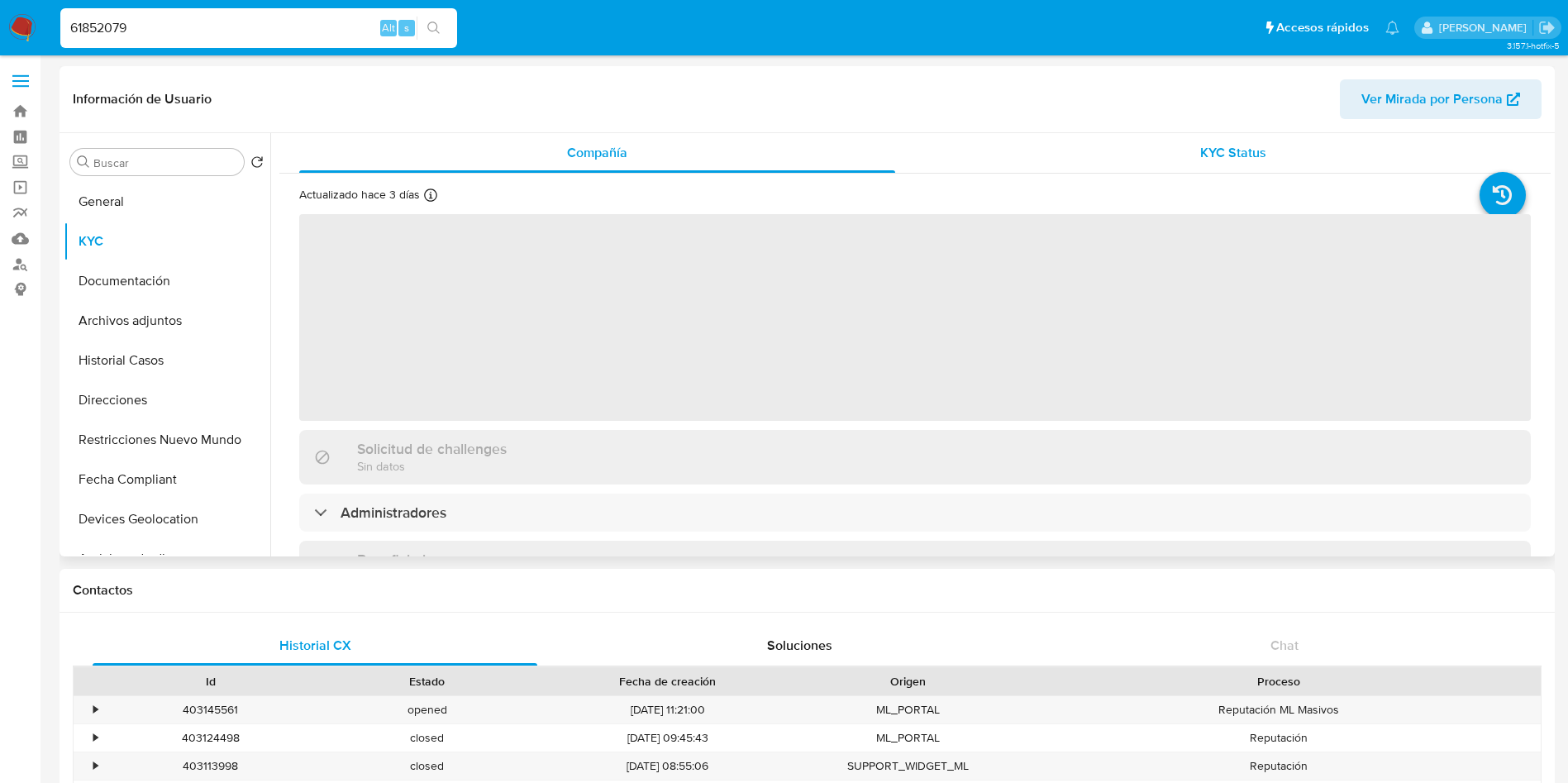
click at [1222, 160] on span "KYC Status" at bounding box center [1233, 153] width 66 height 19
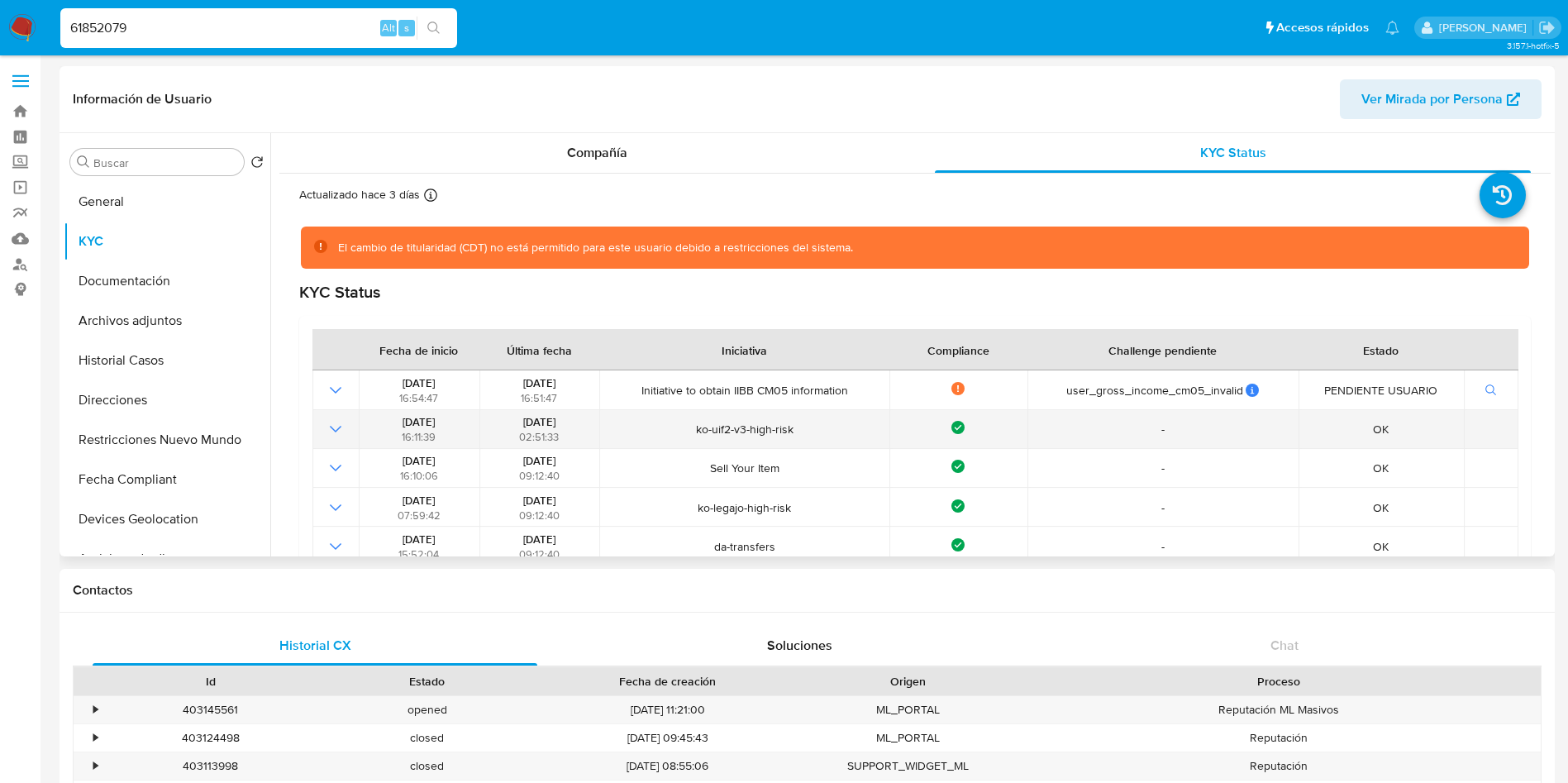
drag, startPoint x: 506, startPoint y: 421, endPoint x: 574, endPoint y: 424, distance: 68.1
click at [574, 424] on div "22/07/2024 02:51:33" at bounding box center [540, 429] width 110 height 29
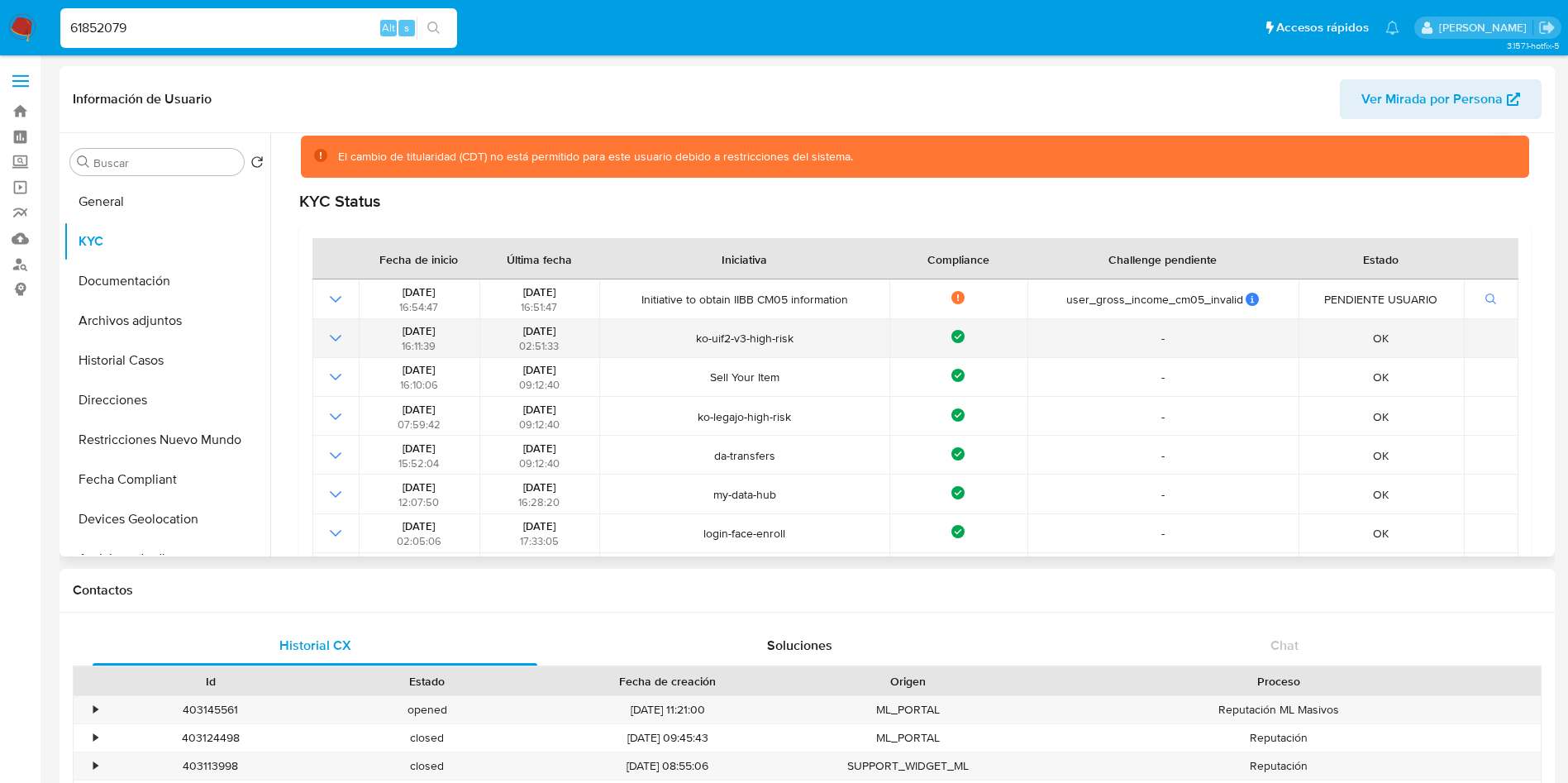
scroll to position [124, 0]
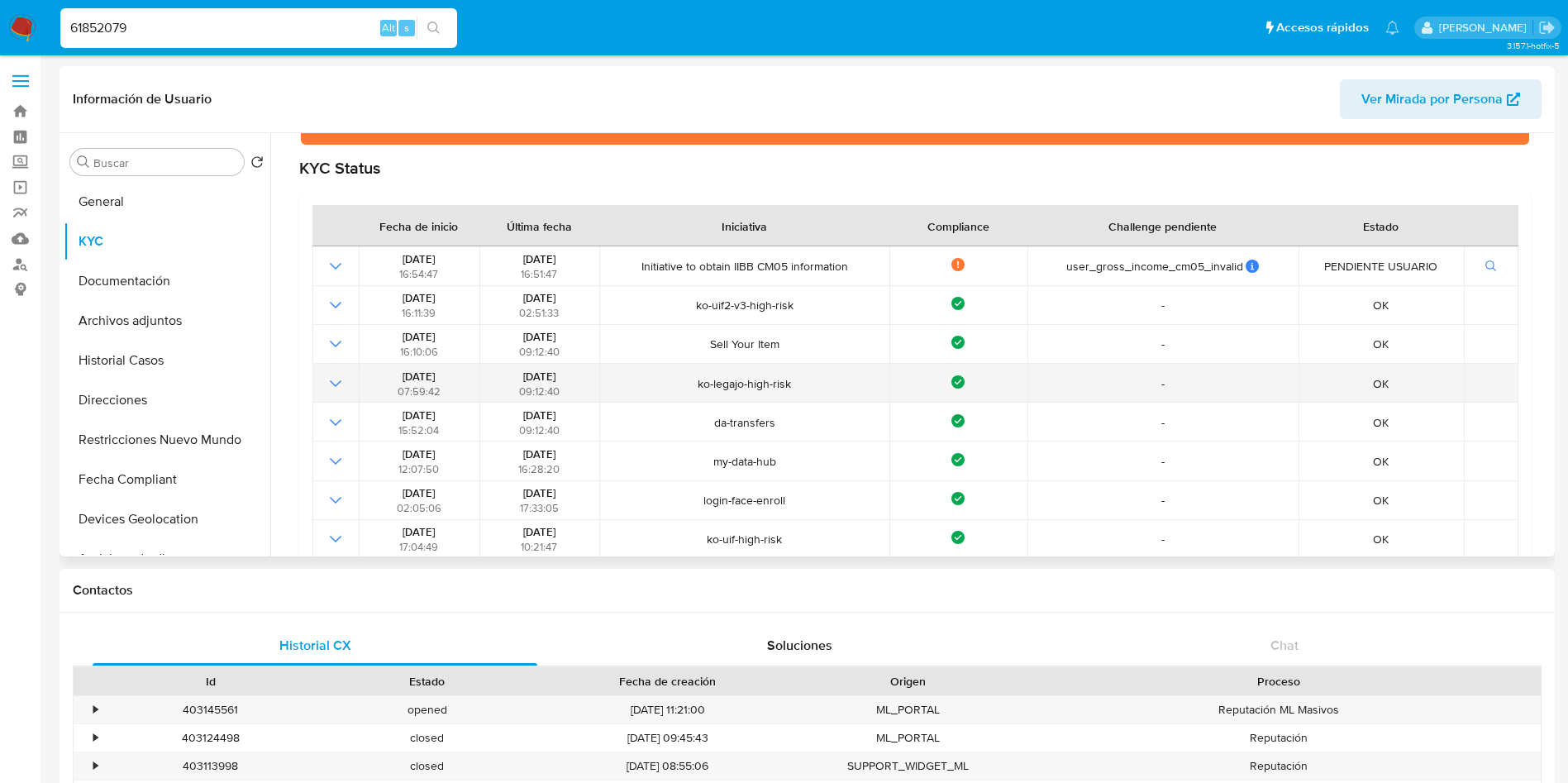
drag, startPoint x: 512, startPoint y: 376, endPoint x: 573, endPoint y: 376, distance: 61.0
click at [573, 376] on div "13/07/2024 09:12:40" at bounding box center [540, 383] width 110 height 29
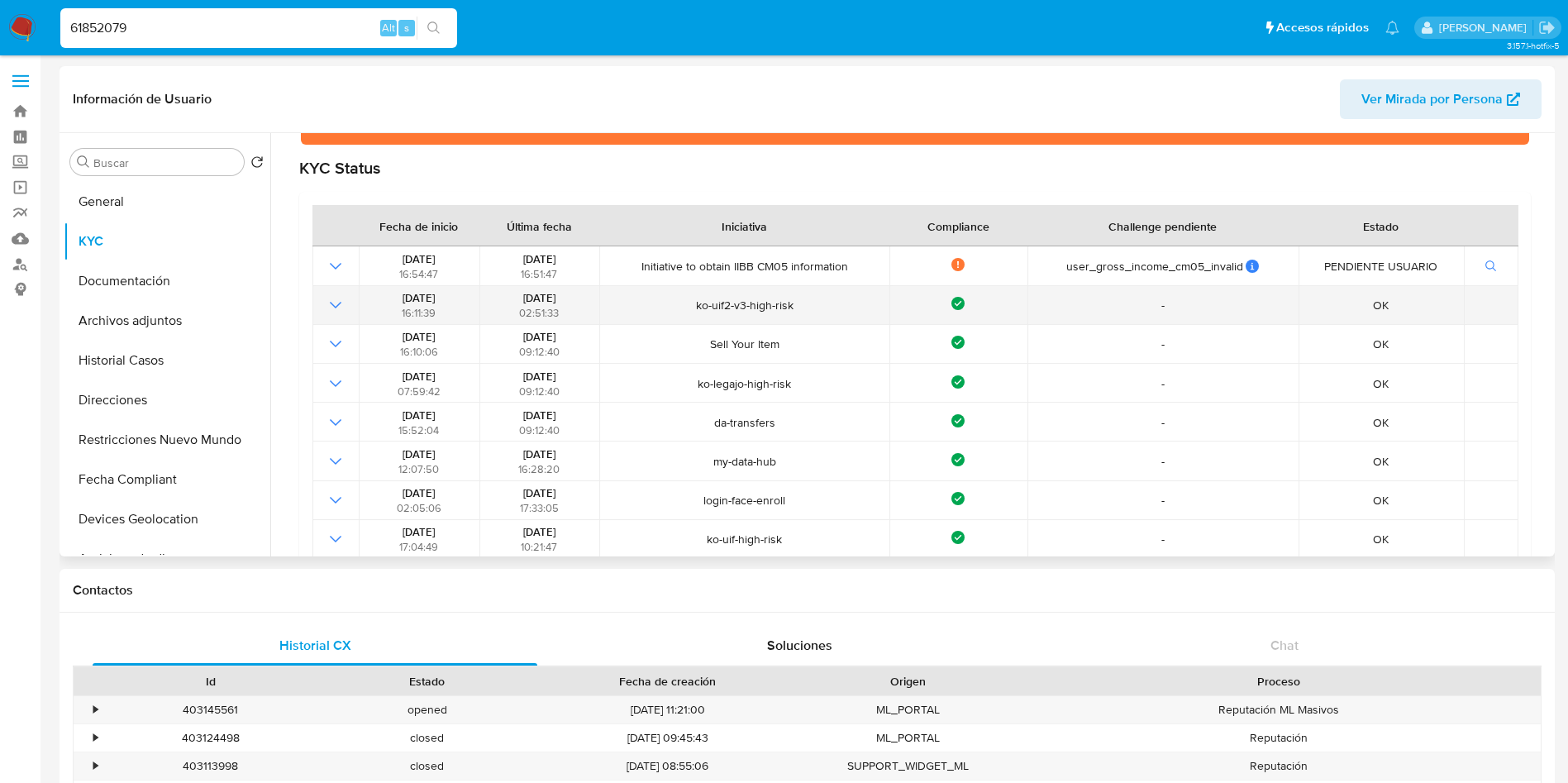
drag, startPoint x: 681, startPoint y: 305, endPoint x: 612, endPoint y: 292, distance: 70.2
click at [672, 304] on span "ko-uif2-v3-high-risk" at bounding box center [745, 306] width 280 height 15
drag, startPoint x: 506, startPoint y: 303, endPoint x: 569, endPoint y: 297, distance: 63.3
click at [569, 297] on div "22/07/2024 02:51:33" at bounding box center [540, 305] width 110 height 29
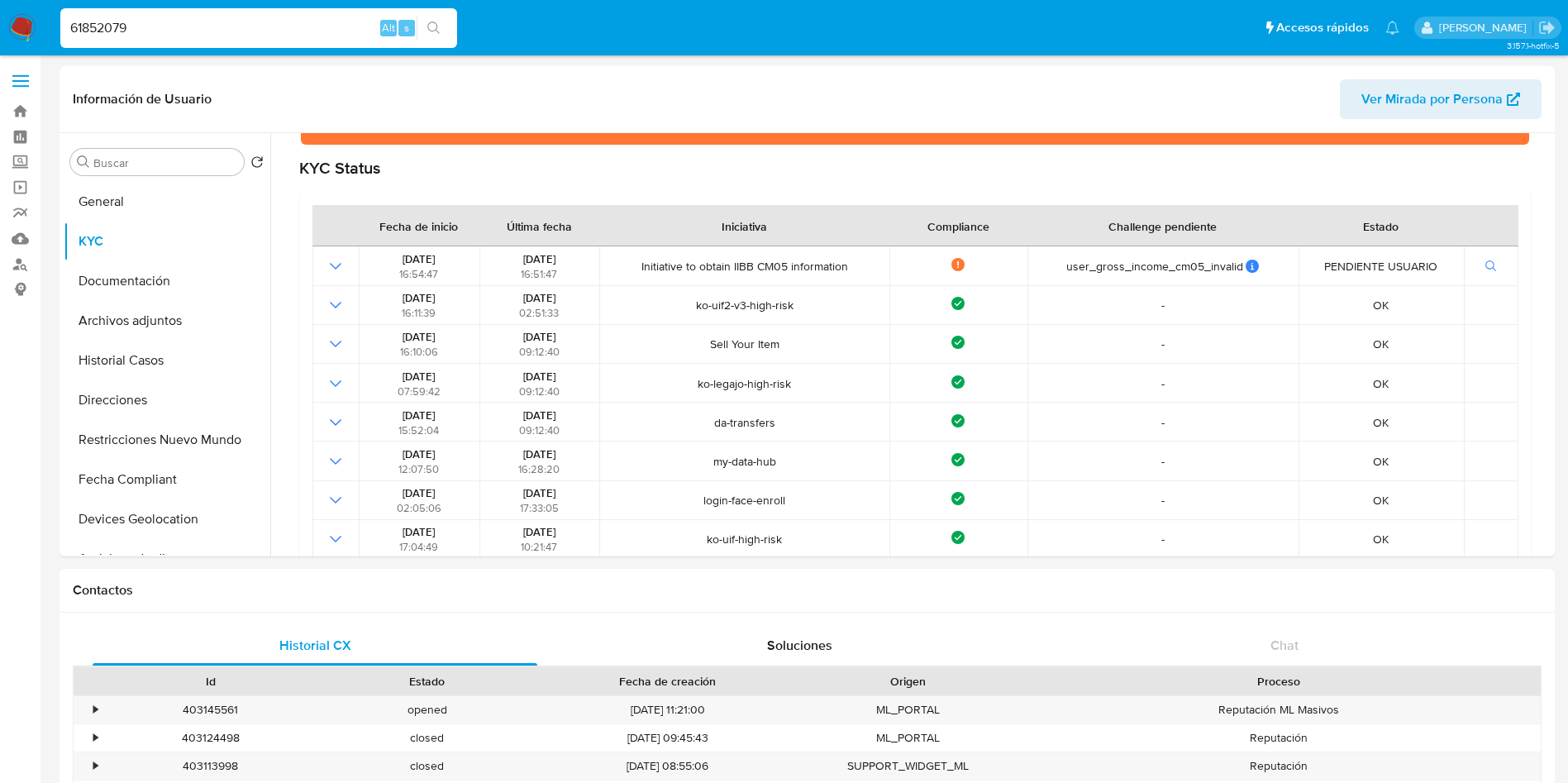
click at [175, 12] on div "61852079 Alt s" at bounding box center [259, 28] width 397 height 40
click at [169, 19] on input "61852079" at bounding box center [259, 28] width 397 height 22
paste input "174556876"
type input "174556876"
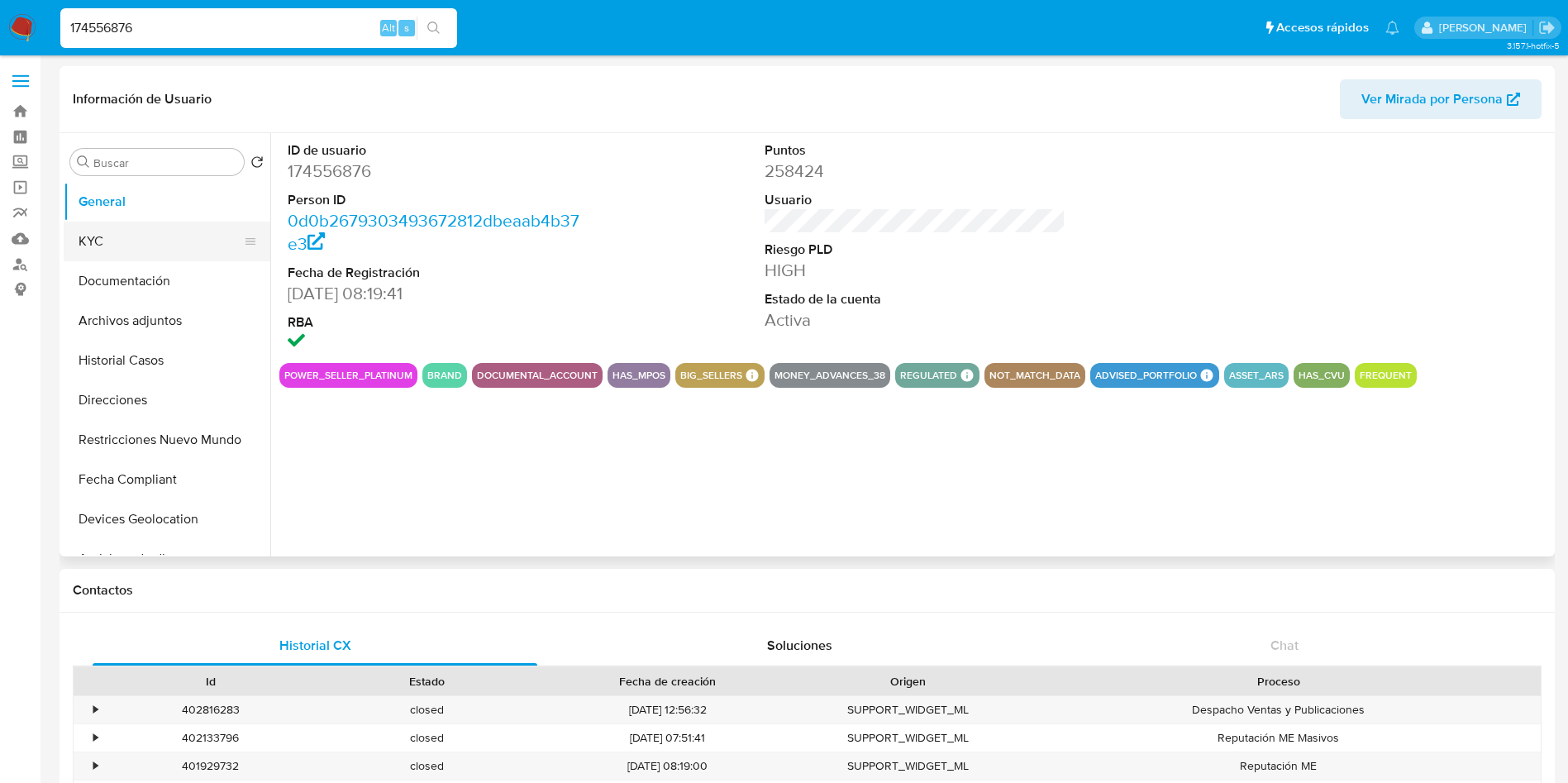
select select "10"
click at [178, 222] on button "KYC" at bounding box center [160, 242] width 194 height 40
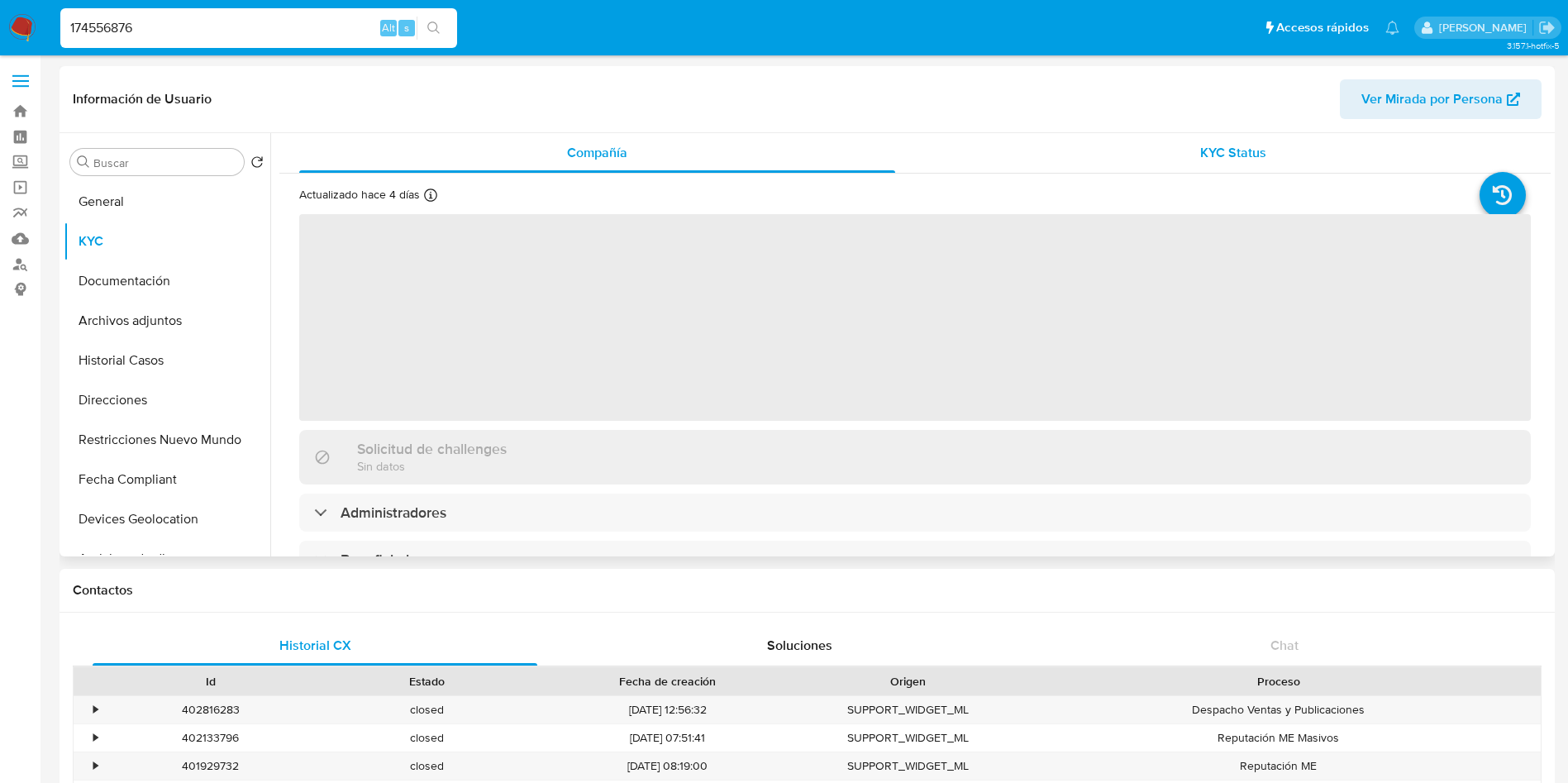
click at [1098, 158] on div "KYC Status" at bounding box center [1233, 153] width 596 height 40
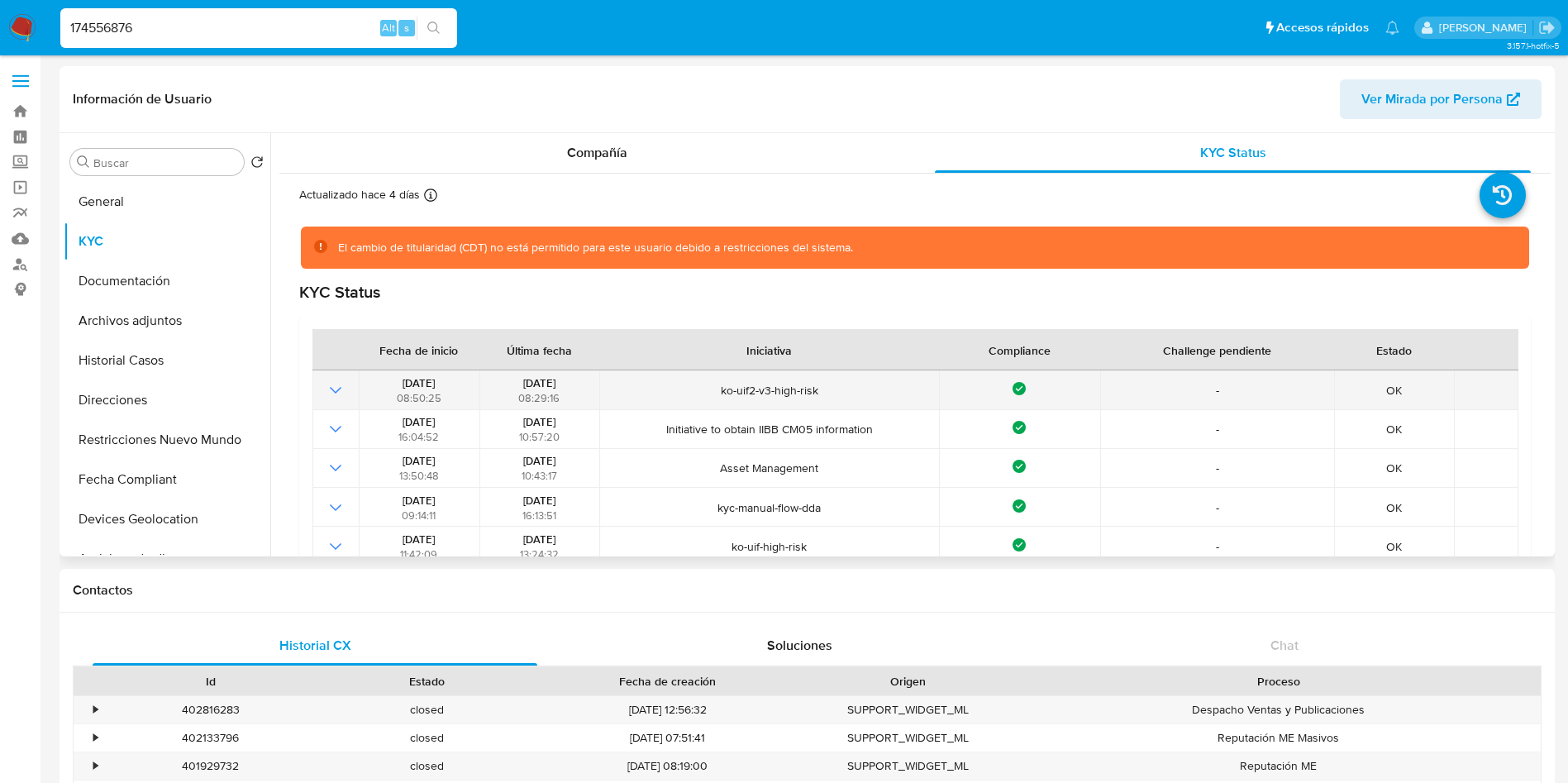
drag, startPoint x: 509, startPoint y: 378, endPoint x: 578, endPoint y: 385, distance: 69.4
click at [578, 385] on div "25/04/2025 08:29:16" at bounding box center [540, 390] width 110 height 29
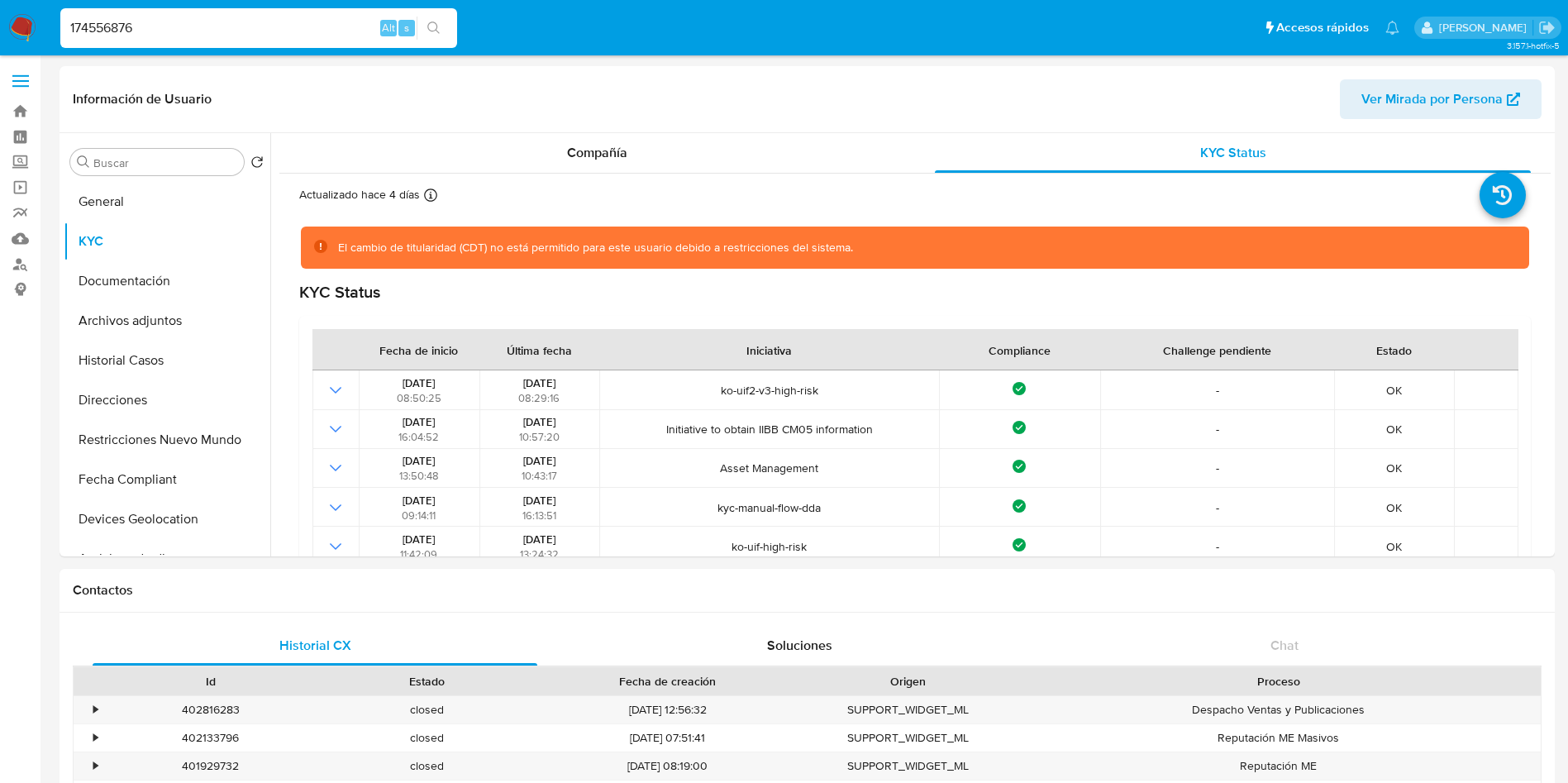
click at [149, 24] on input "174556876" at bounding box center [259, 28] width 397 height 22
paste input "827811288"
type input "827811288"
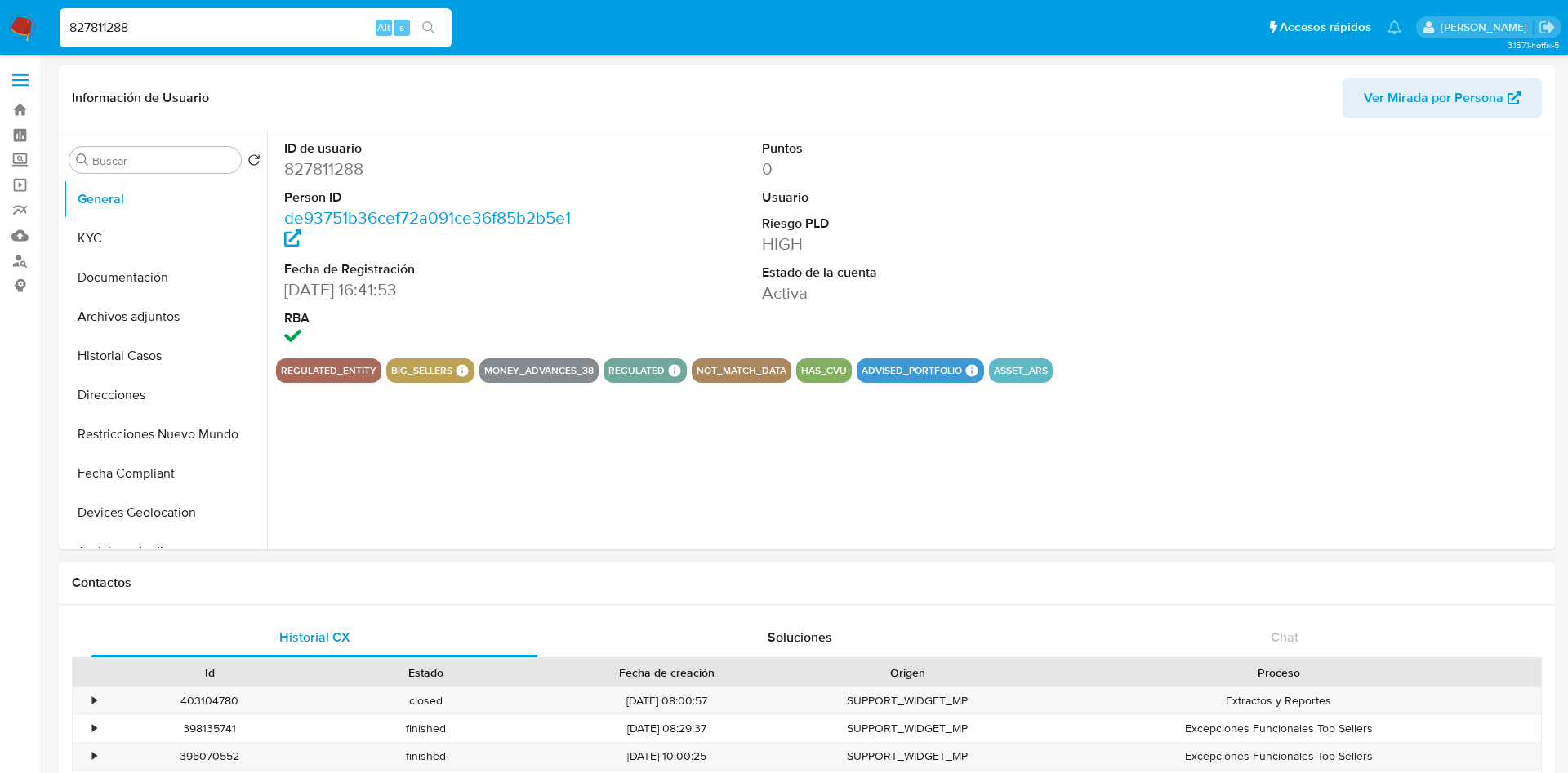
select select "10"
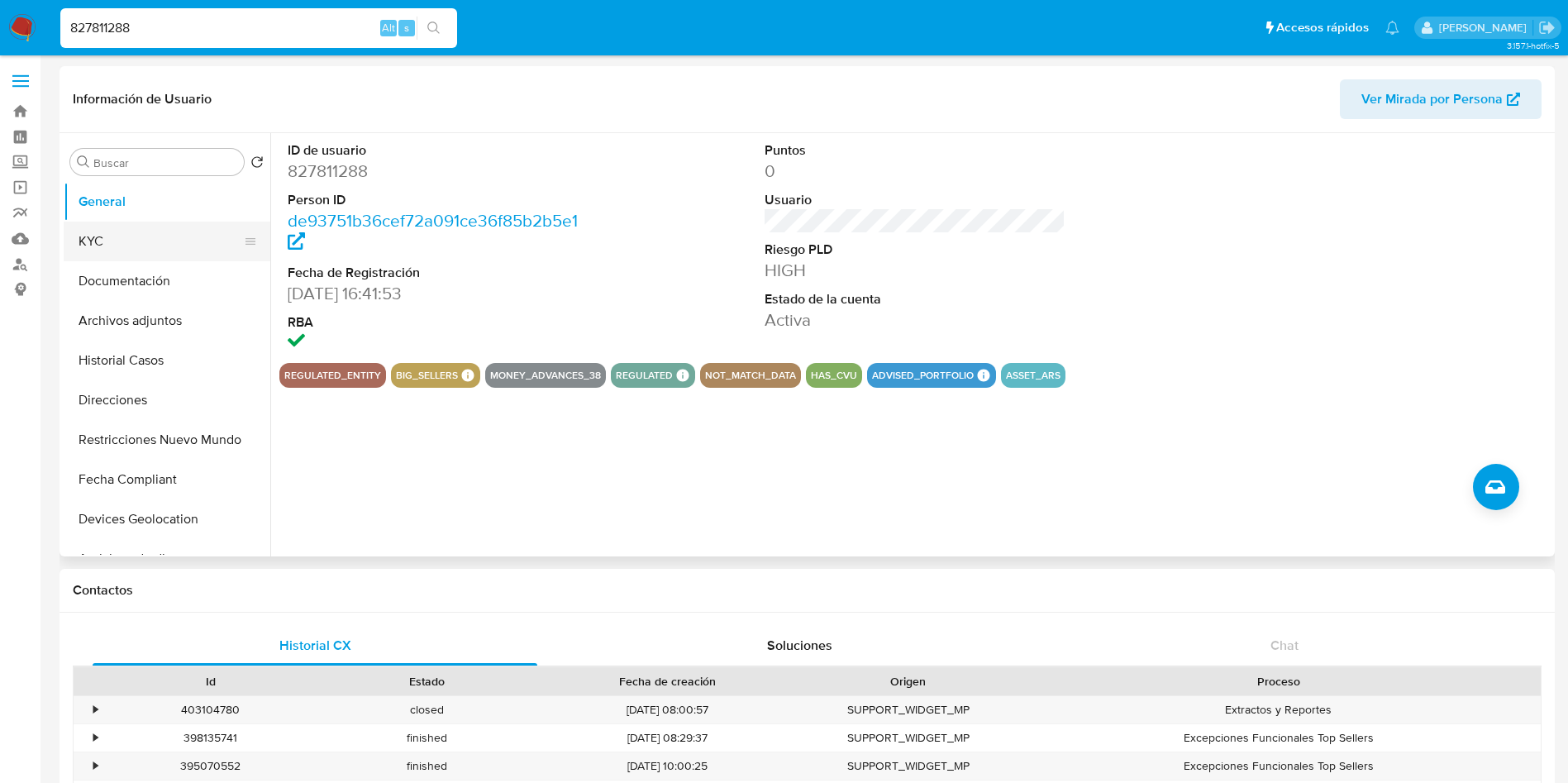
click at [133, 239] on button "KYC" at bounding box center [160, 242] width 194 height 40
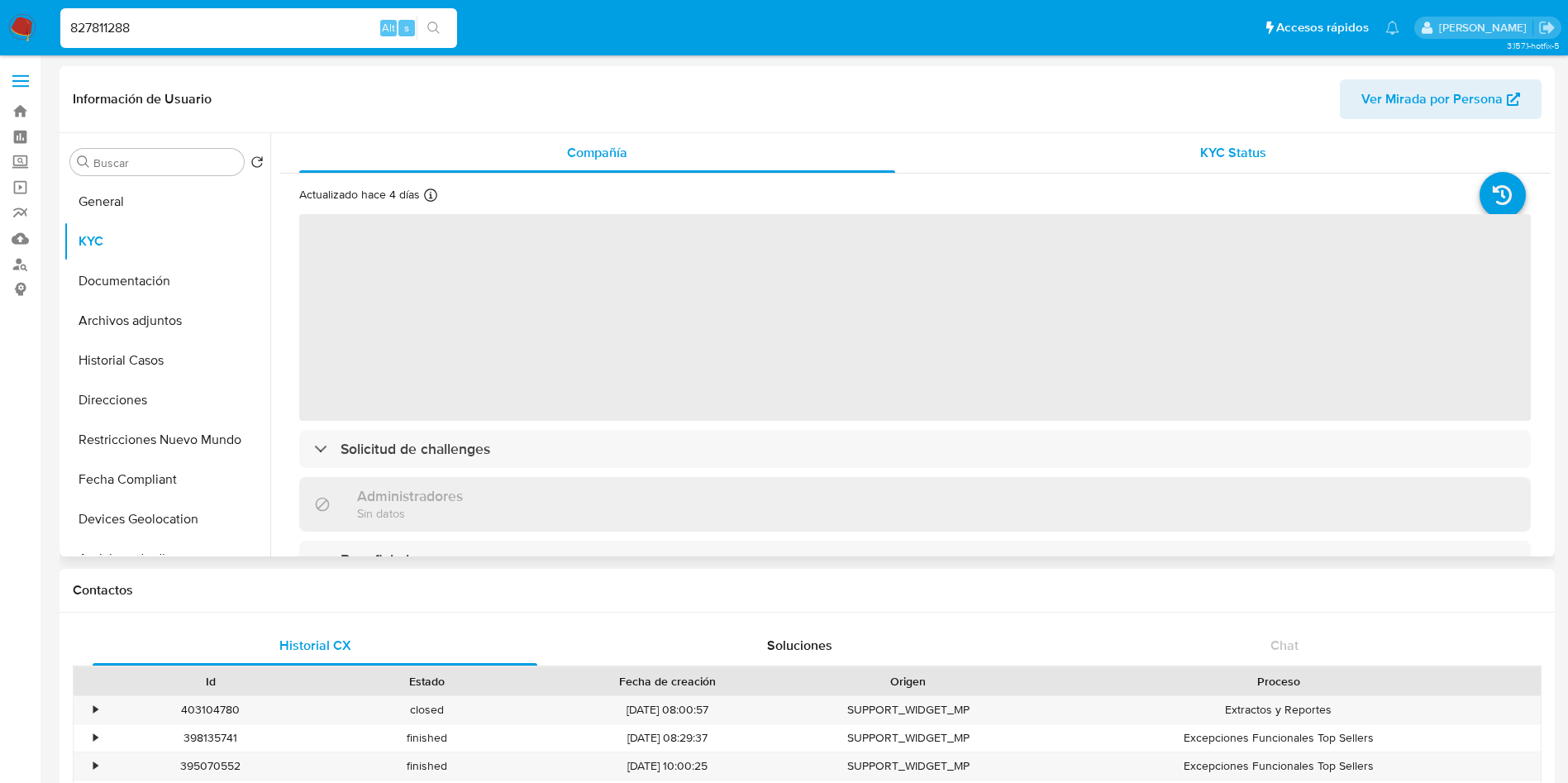
click at [1196, 163] on div "KYC Status" at bounding box center [1233, 153] width 596 height 40
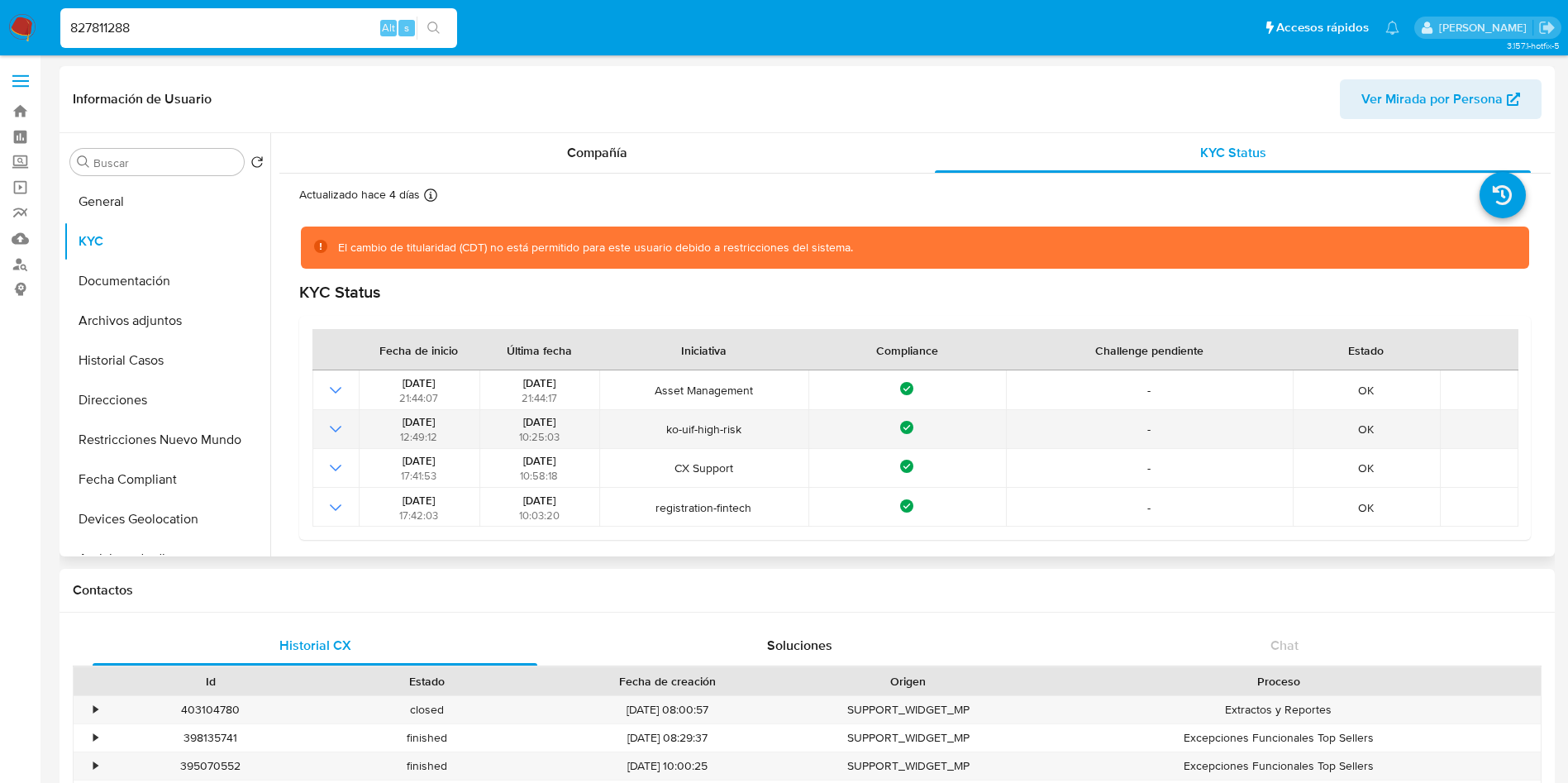
drag, startPoint x: 505, startPoint y: 422, endPoint x: 583, endPoint y: 428, distance: 78.2
click at [583, 428] on div "01/04/2023 10:25:03" at bounding box center [540, 429] width 110 height 29
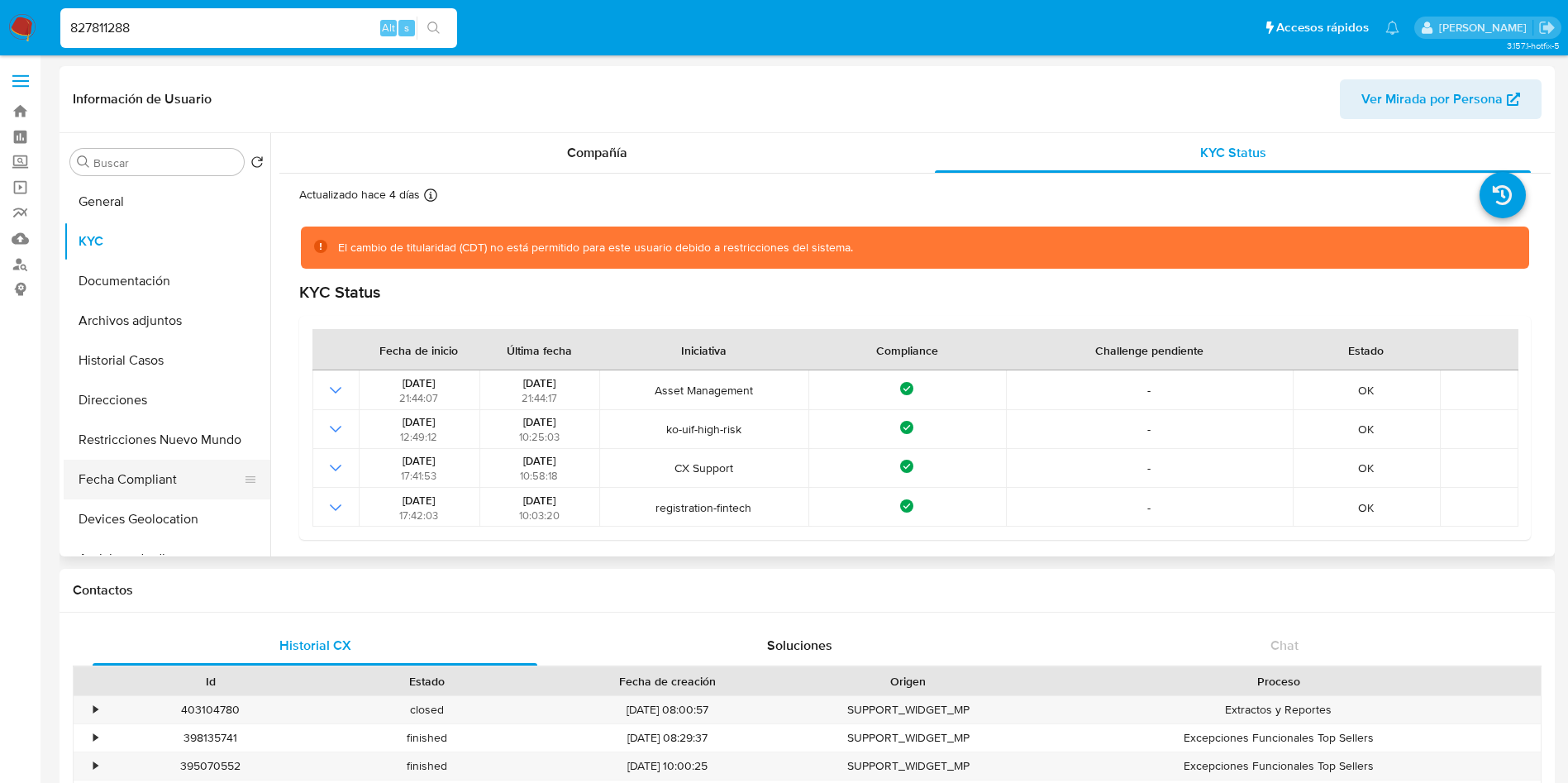
click at [143, 483] on button "Fecha Compliant" at bounding box center [160, 480] width 194 height 40
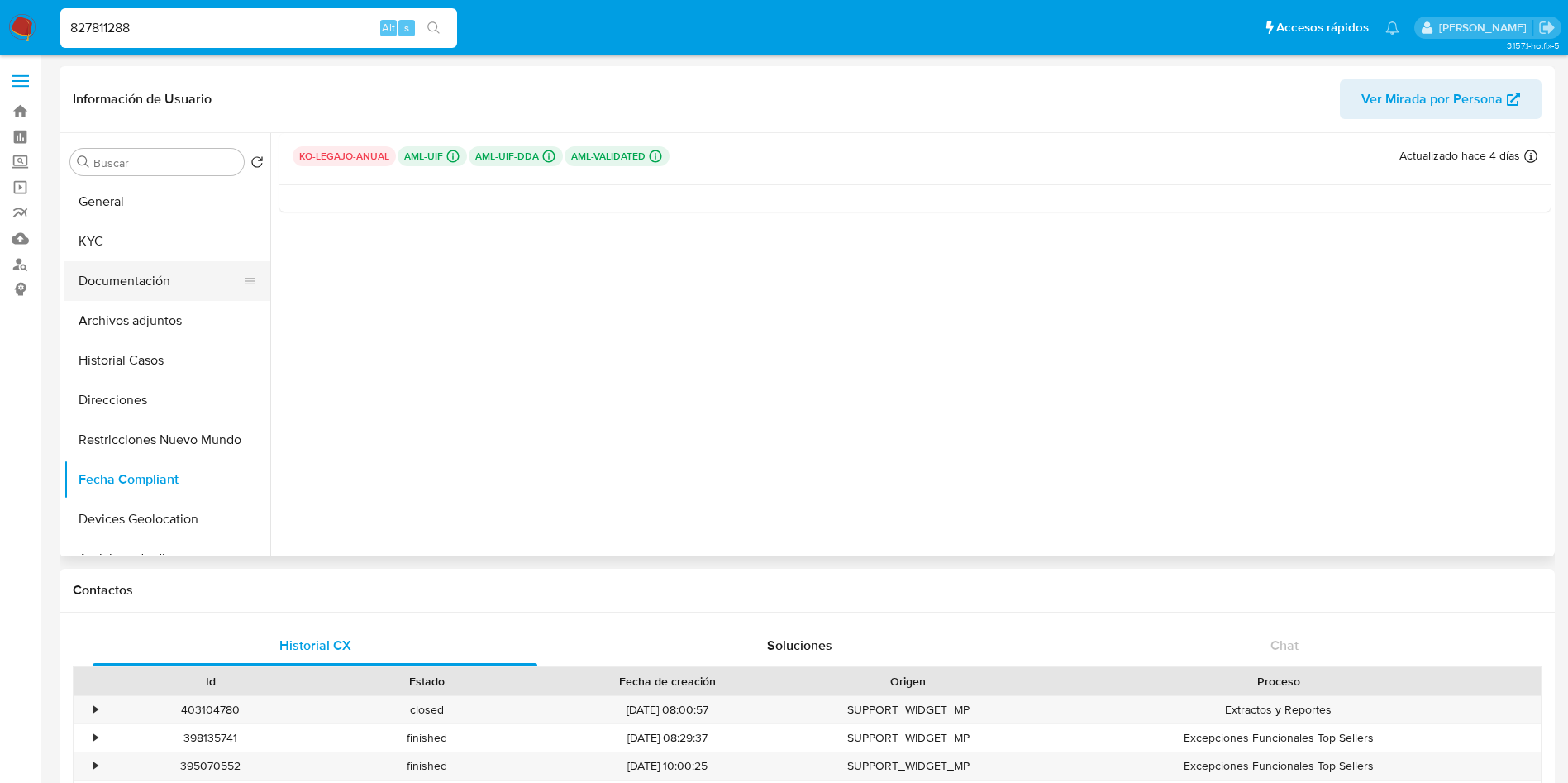
click at [209, 296] on button "Documentación" at bounding box center [160, 281] width 194 height 40
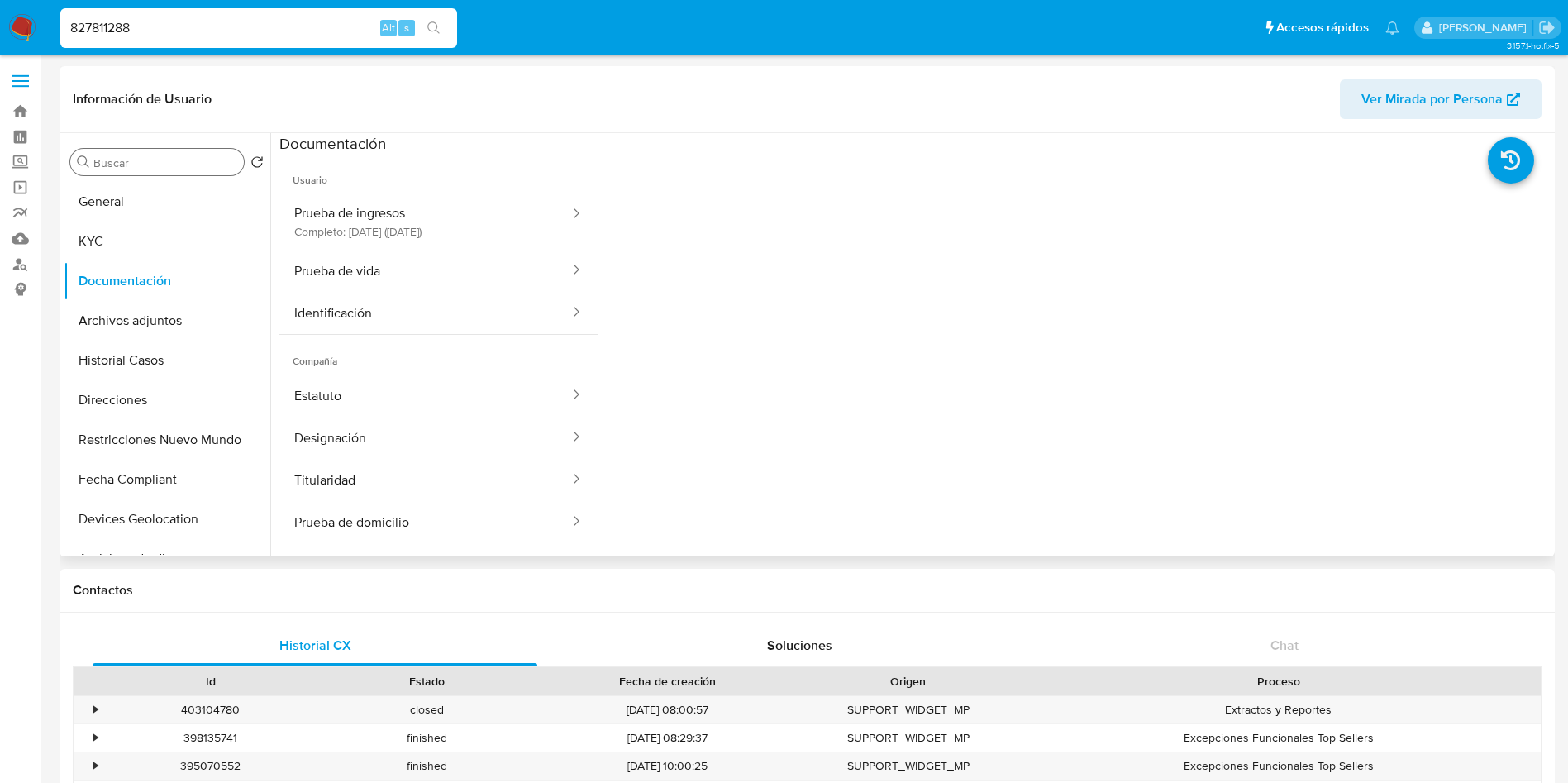
click at [164, 171] on div "Buscar" at bounding box center [157, 162] width 174 height 27
click at [171, 162] on input "Buscar" at bounding box center [165, 163] width 144 height 15
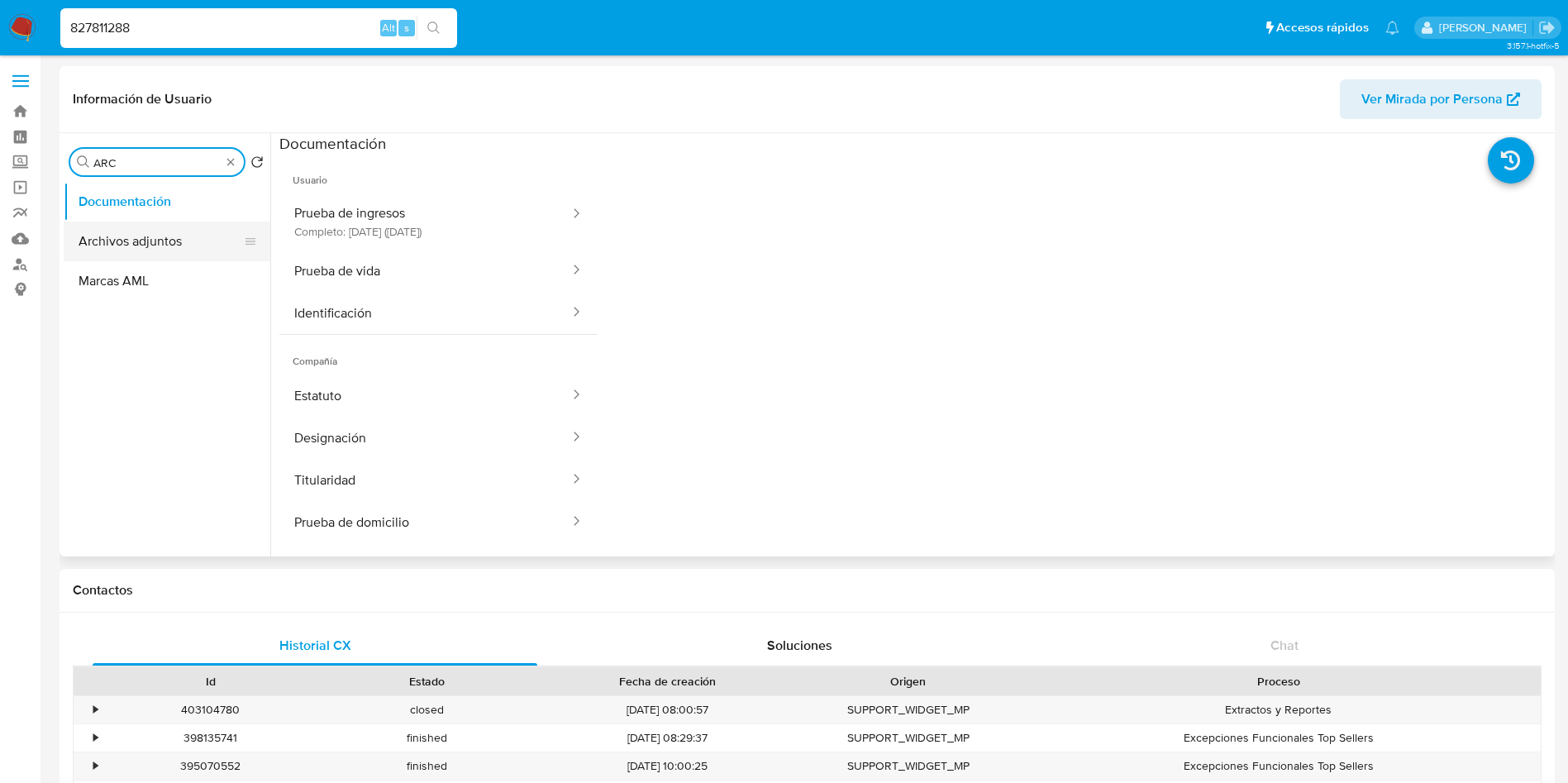
type input "ARC"
click at [139, 252] on button "Archivos adjuntos" at bounding box center [160, 242] width 194 height 40
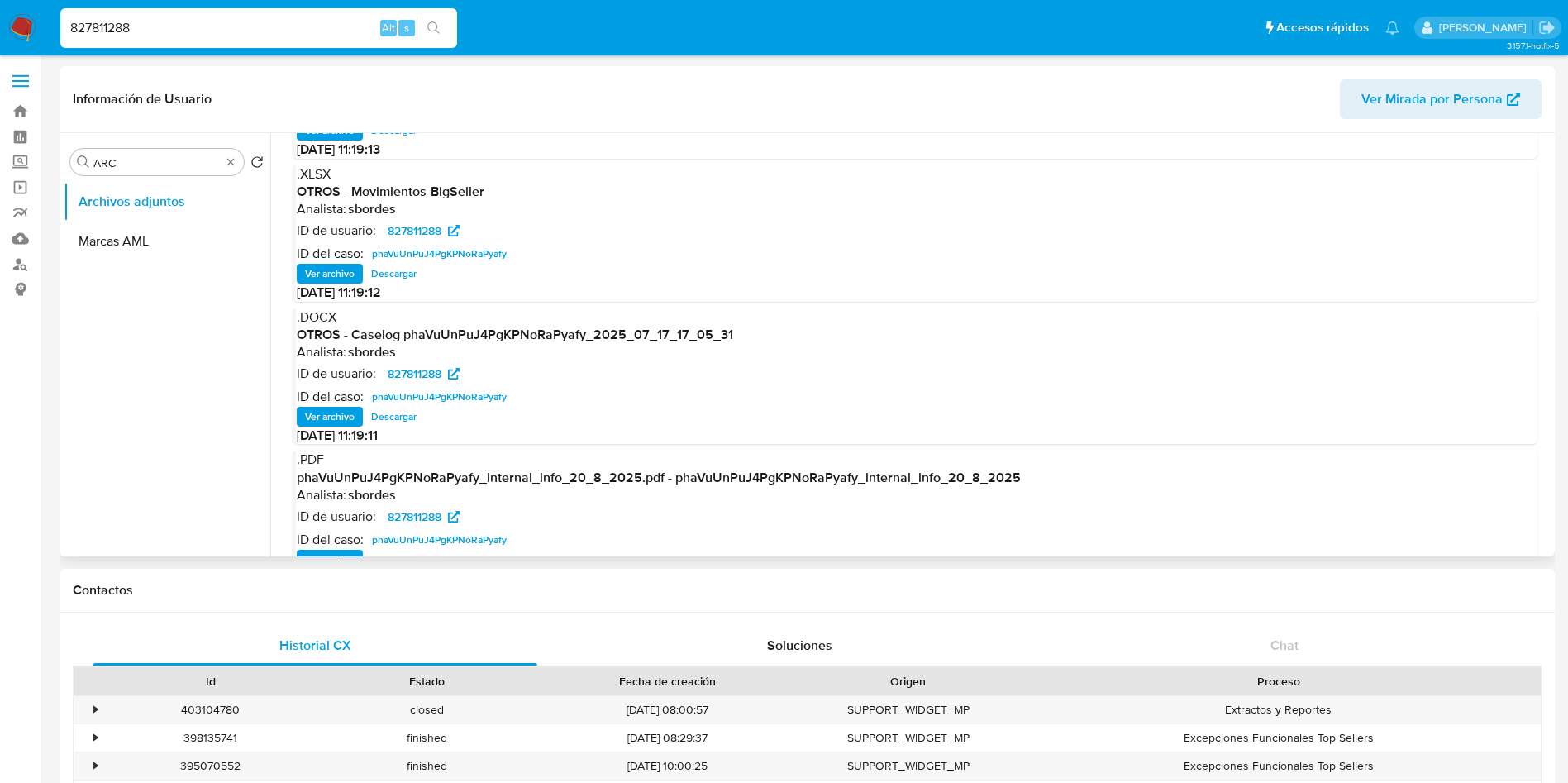
scroll to position [139, 0]
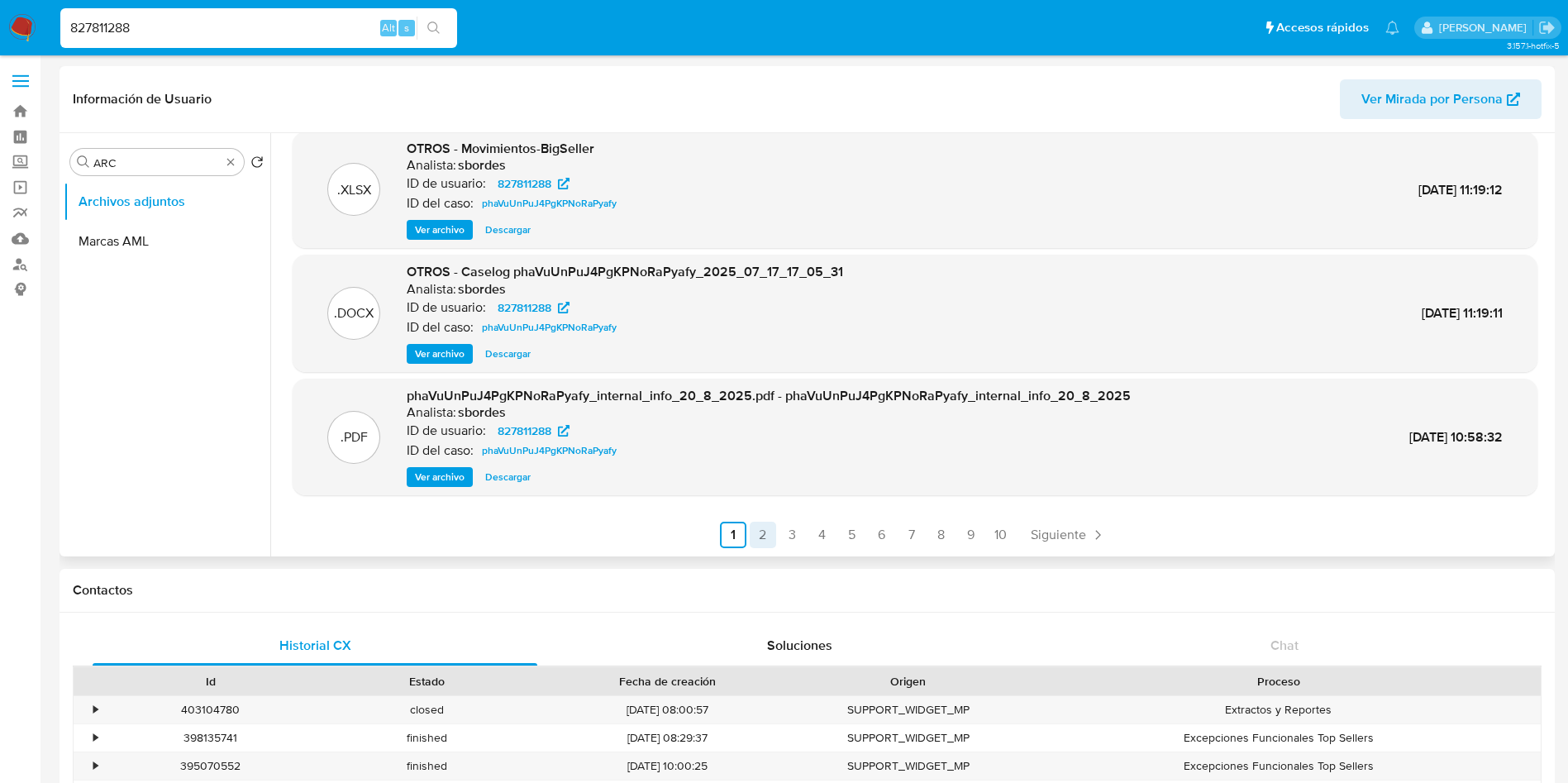
click at [766, 539] on link "2" at bounding box center [763, 535] width 27 height 27
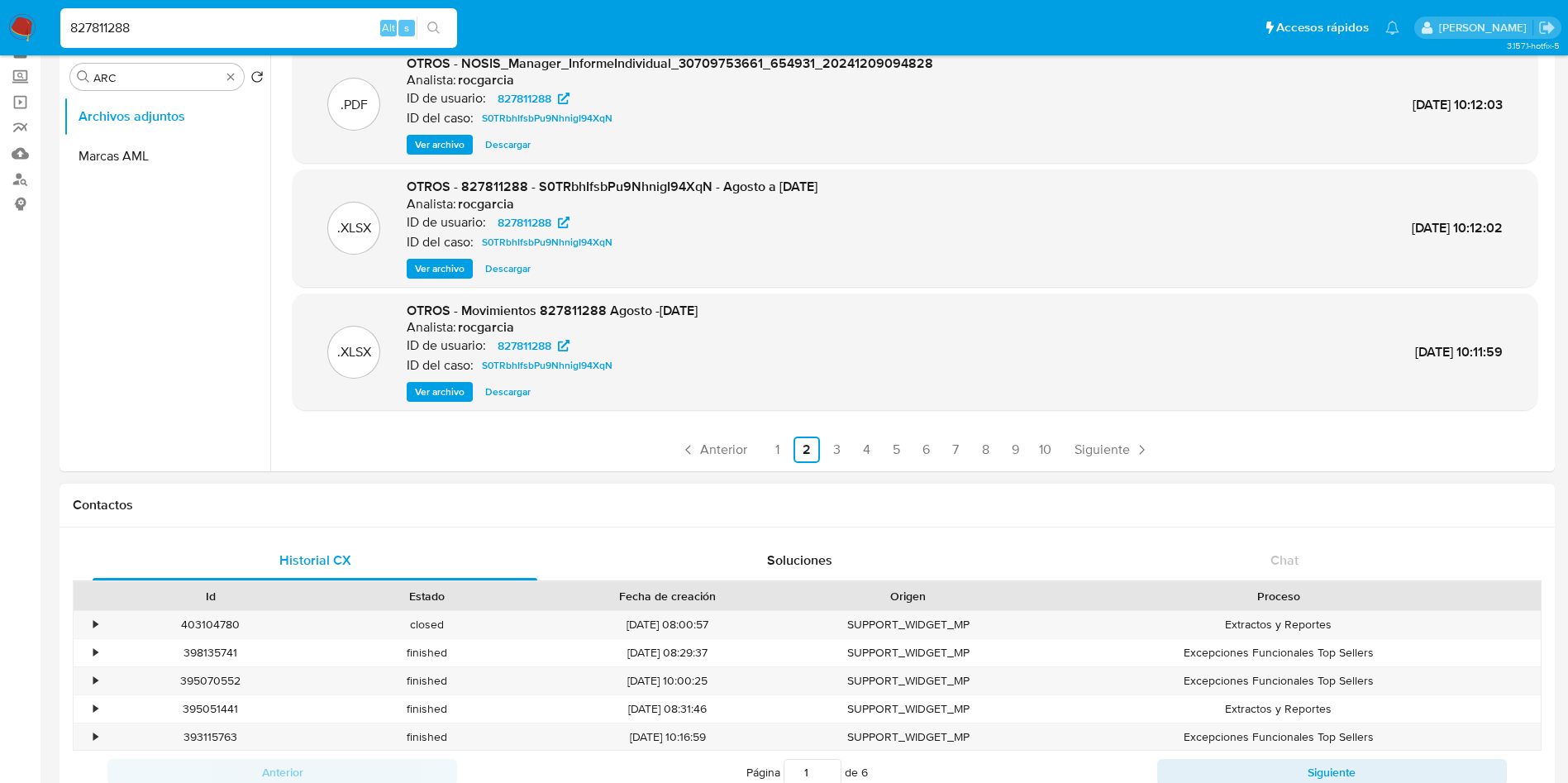
scroll to position [124, 0]
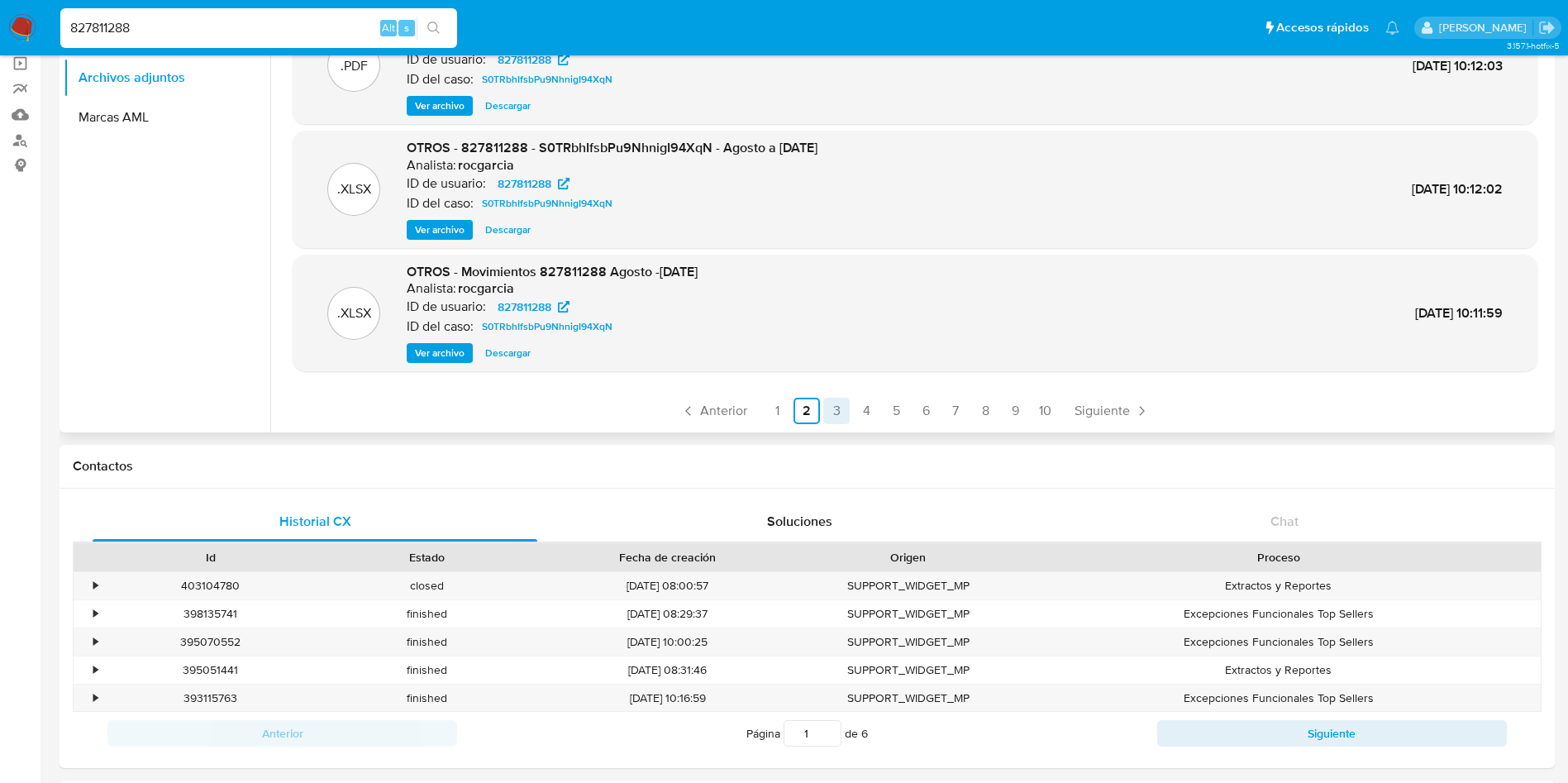
click at [833, 417] on link "3" at bounding box center [837, 411] width 27 height 27
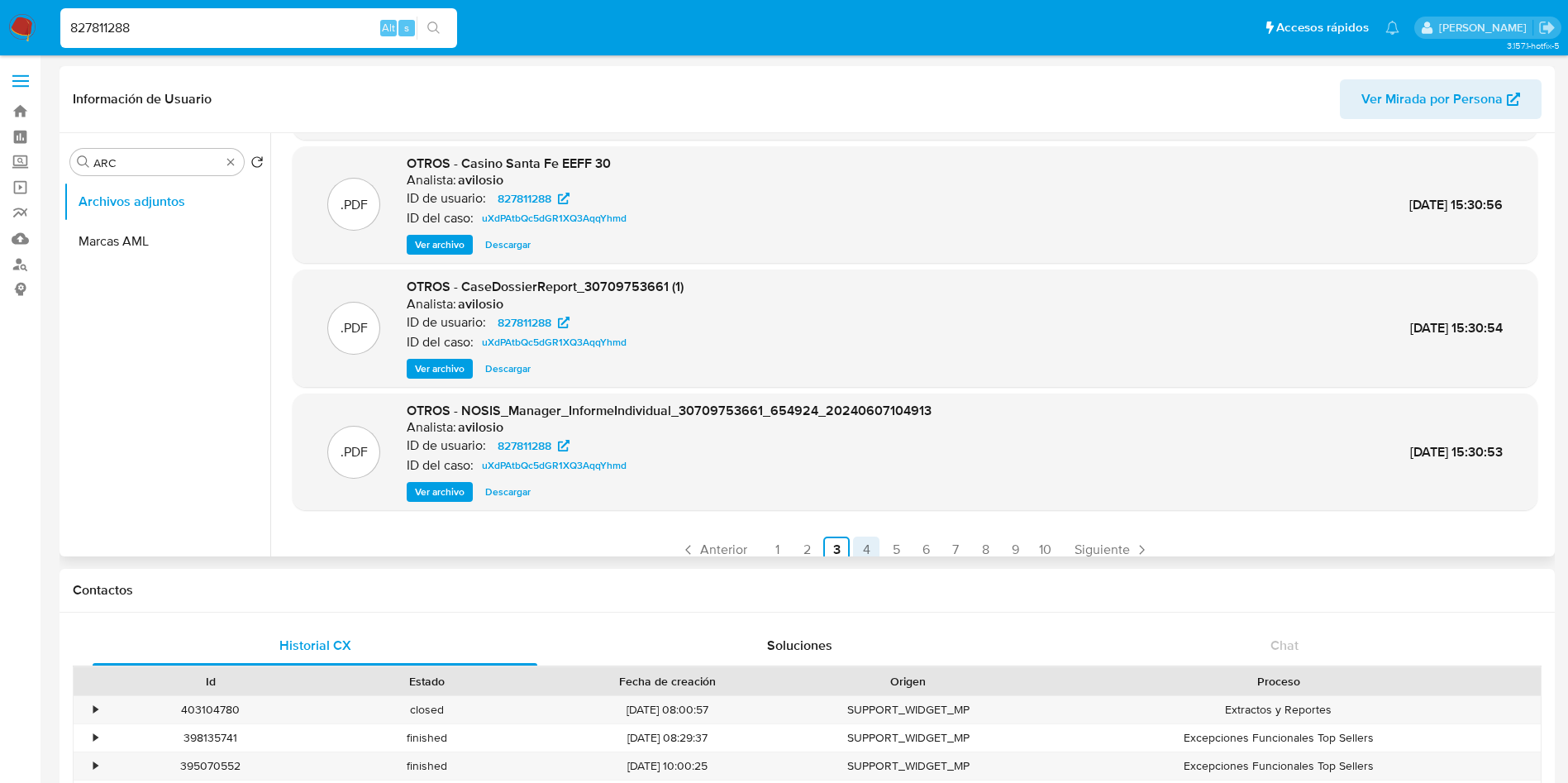
click at [860, 540] on link "4" at bounding box center [866, 550] width 27 height 27
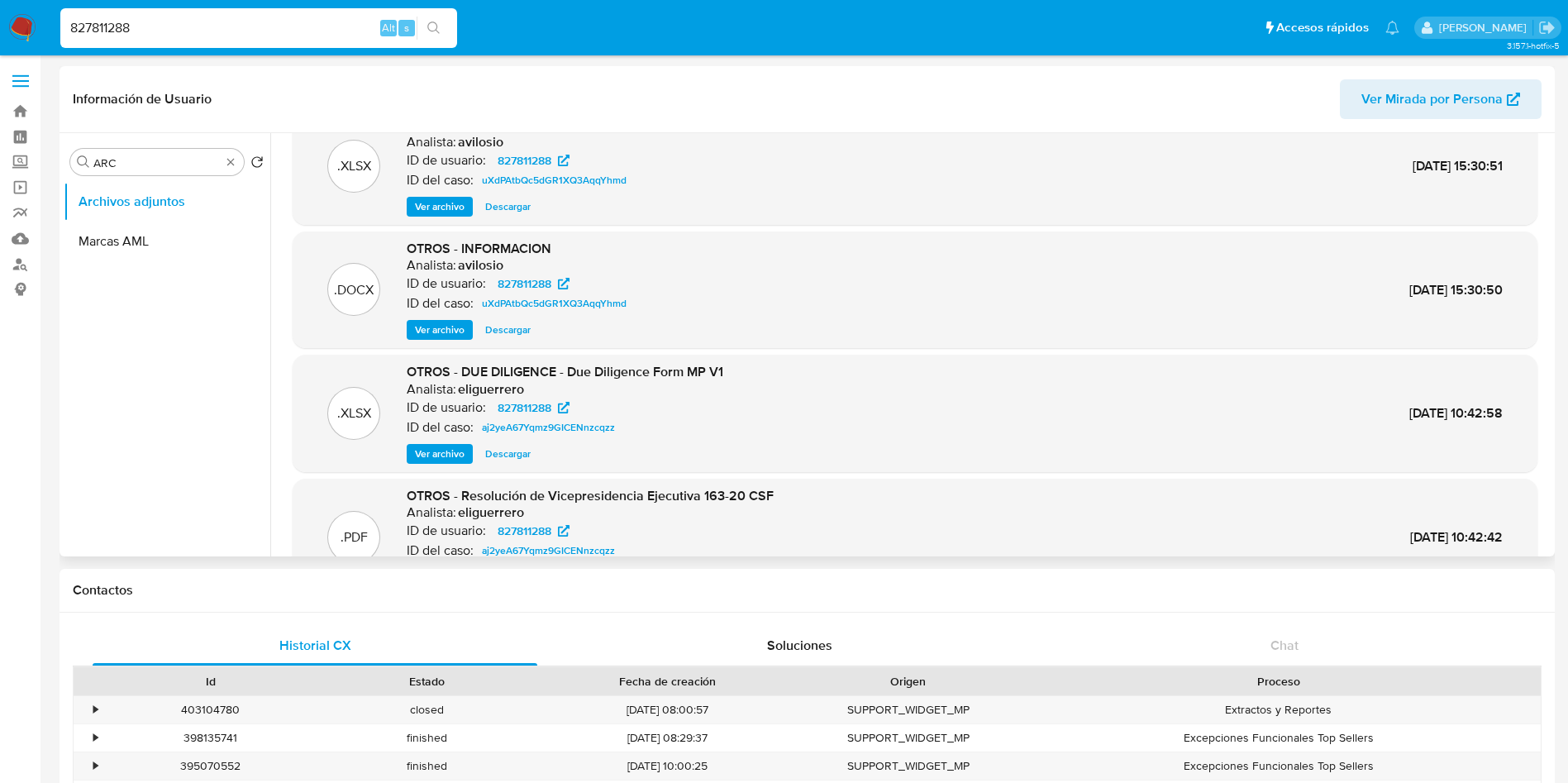
scroll to position [0, 0]
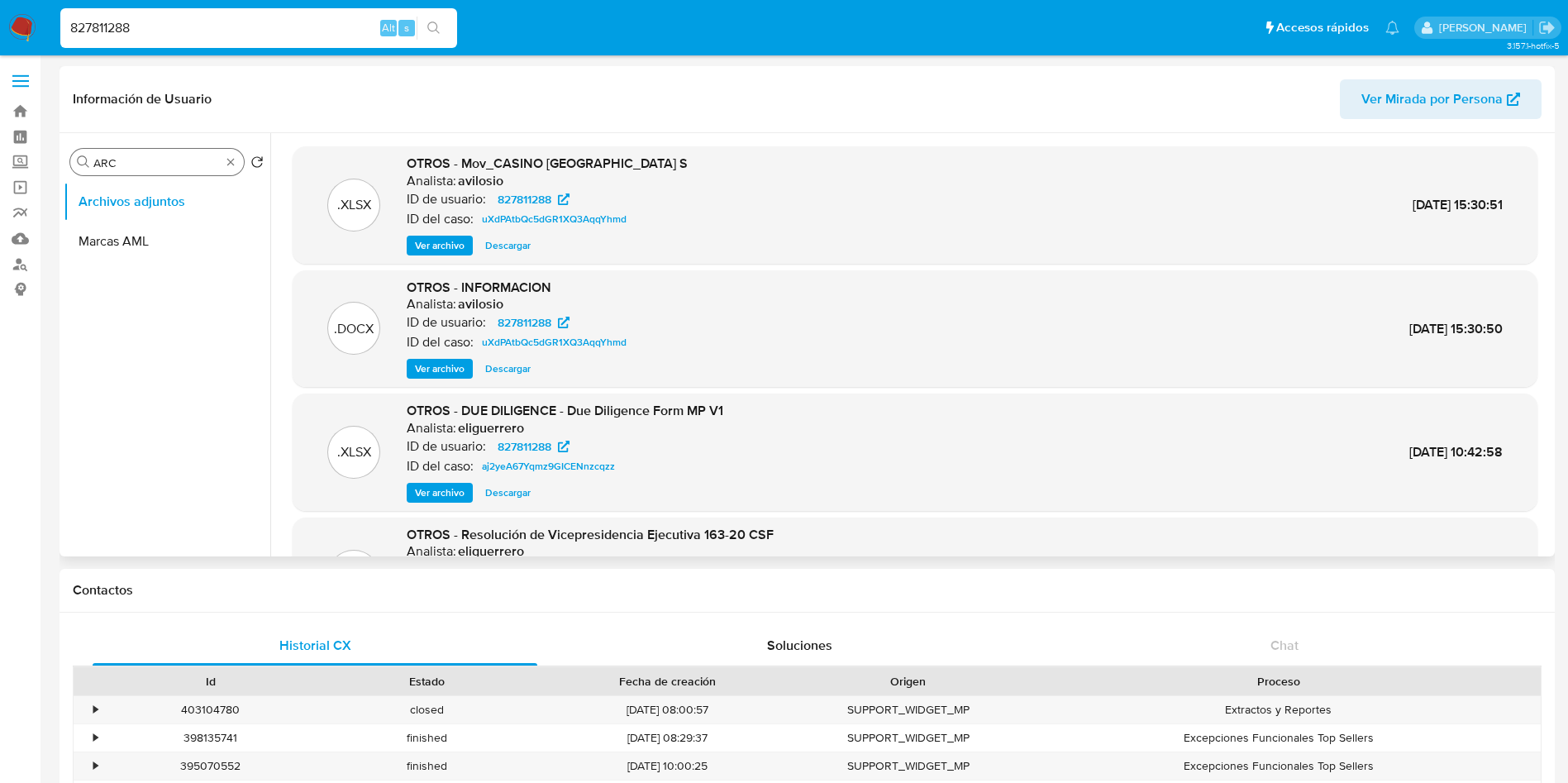
click at [137, 169] on input "ARC" at bounding box center [157, 163] width 127 height 15
type input "KYC"
click at [135, 201] on button "KYC" at bounding box center [160, 202] width 194 height 40
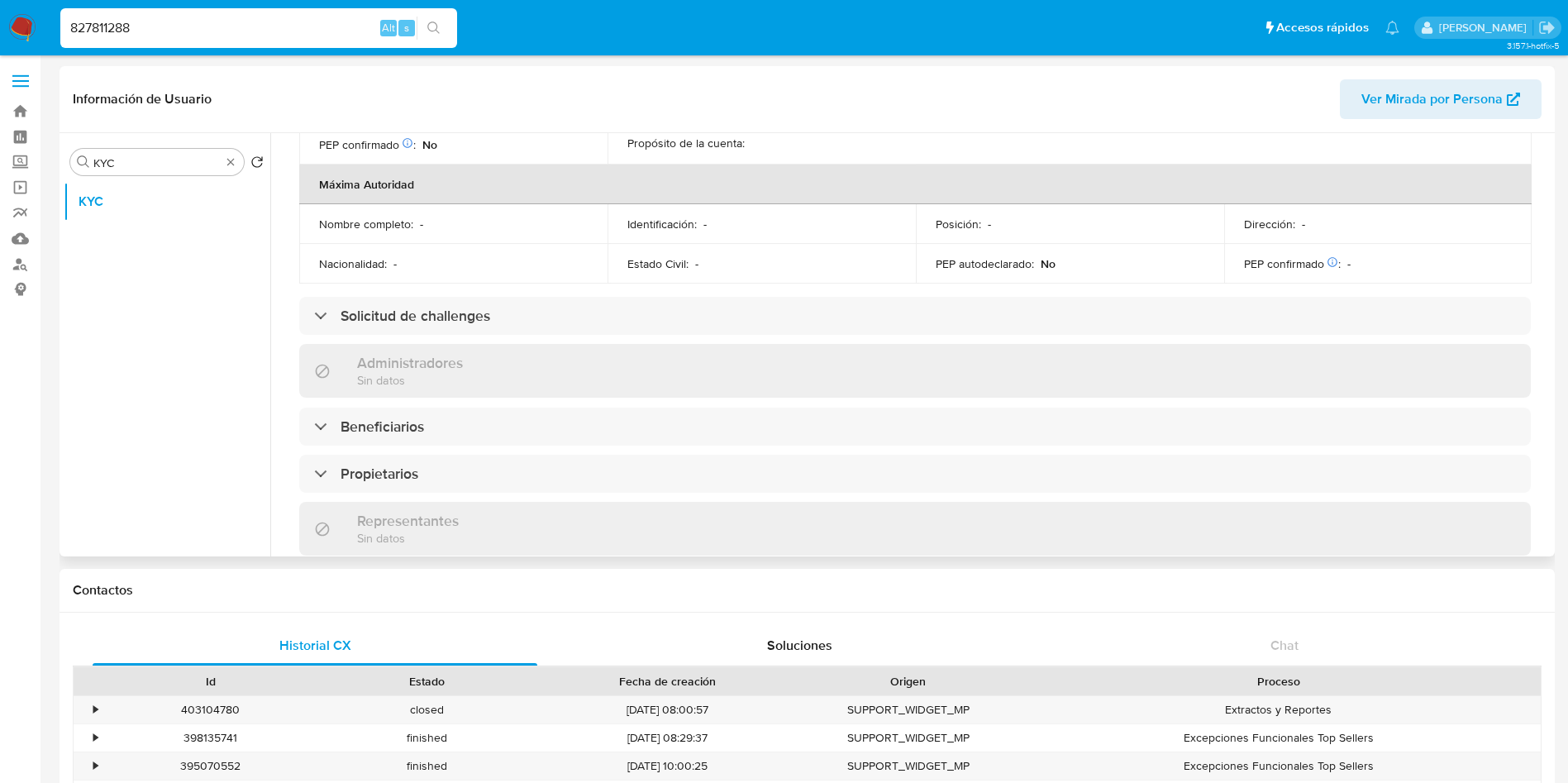
scroll to position [868, 0]
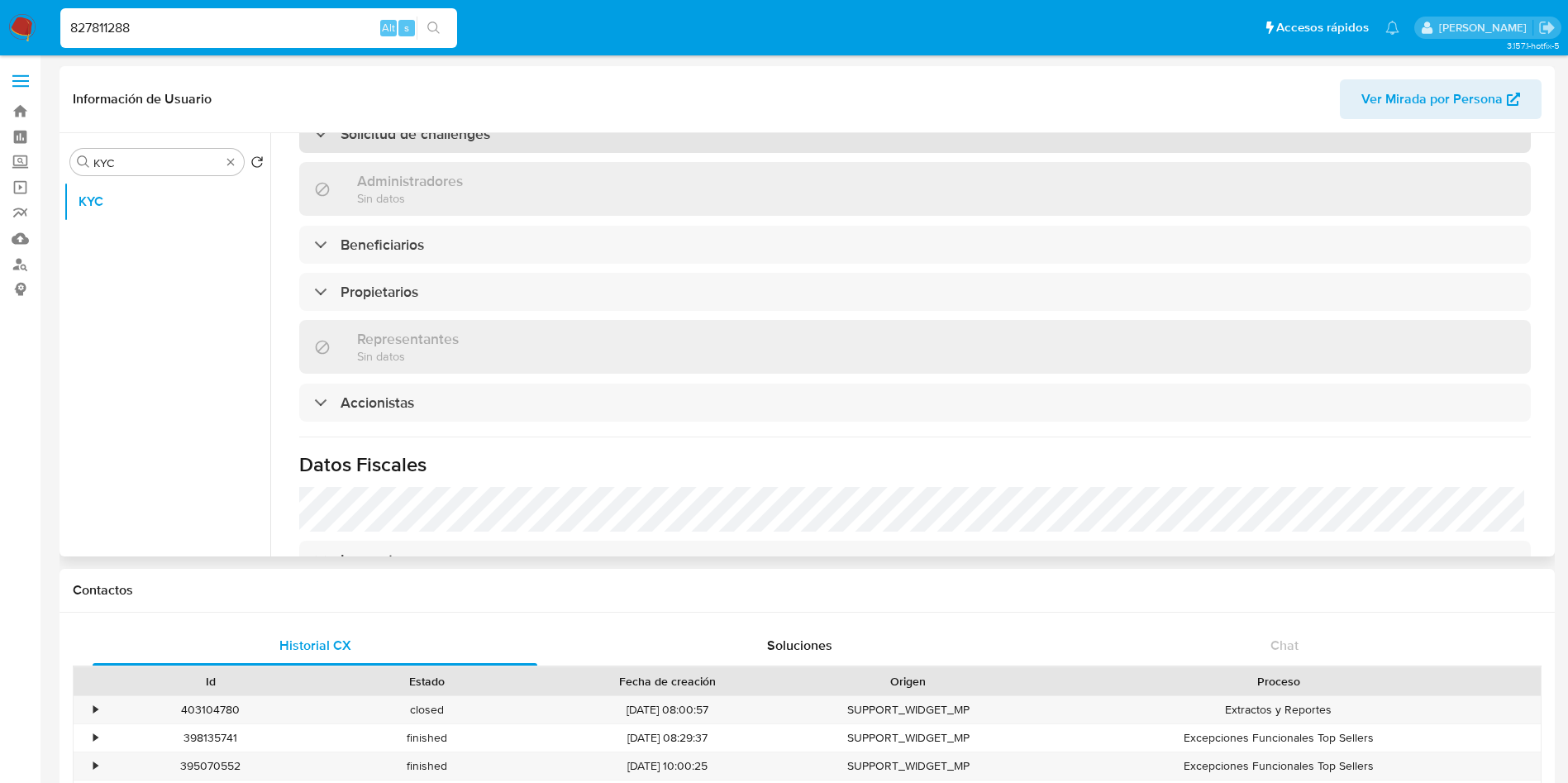
click at [418, 144] on div "Solicitud de challenges" at bounding box center [914, 134] width 1231 height 38
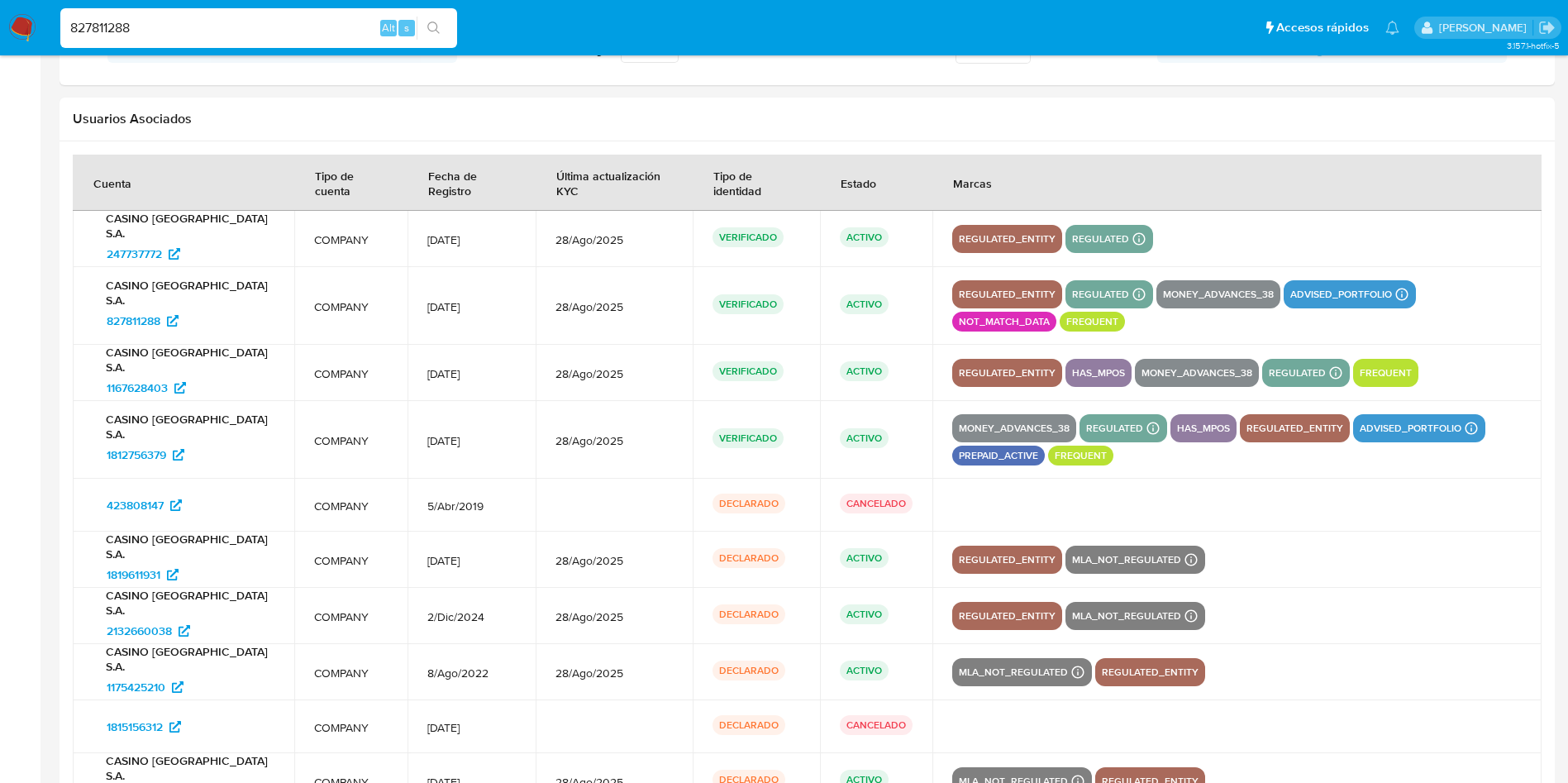
scroll to position [2184, 0]
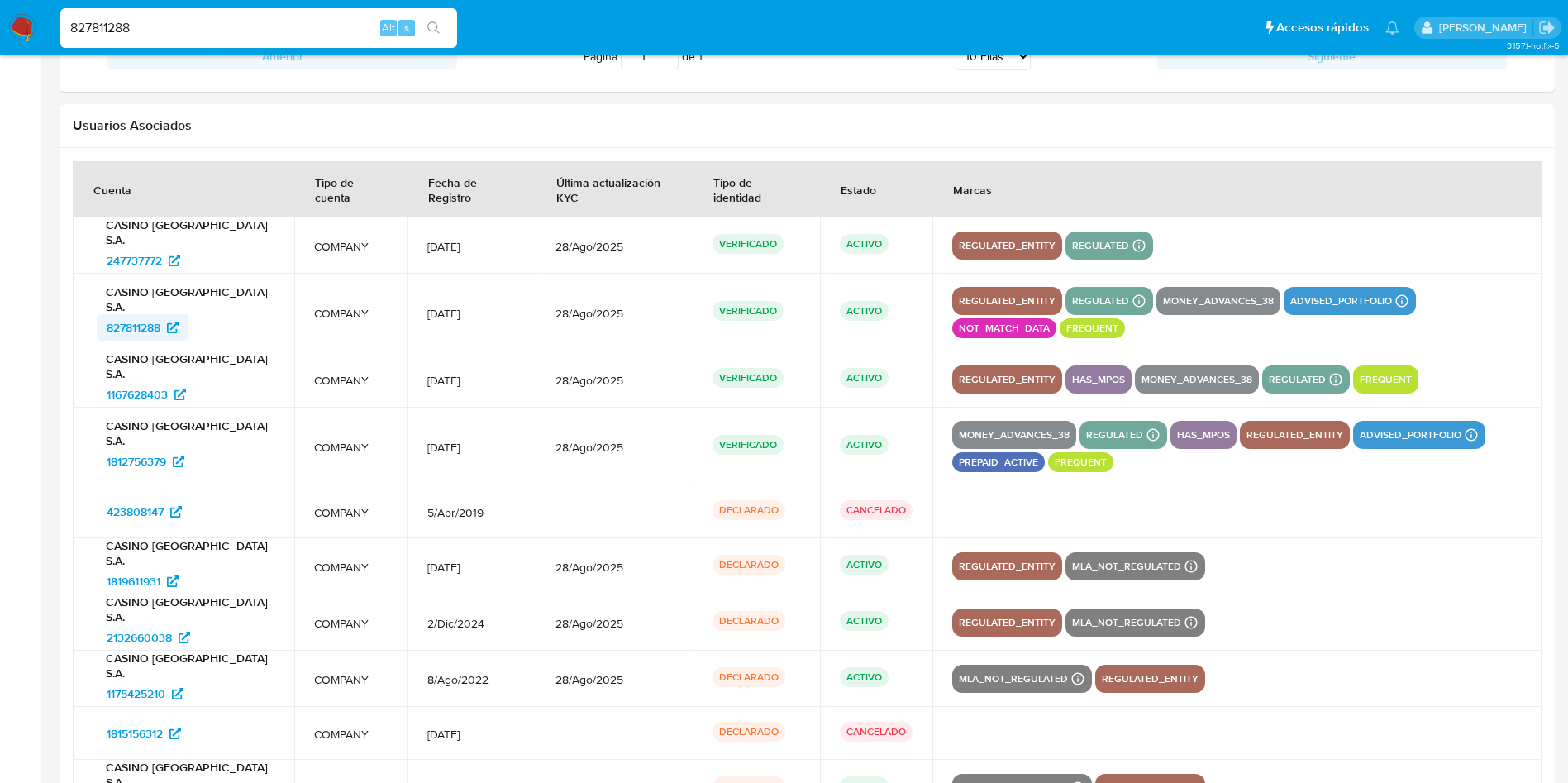
click at [123, 324] on span "827811288" at bounding box center [133, 327] width 54 height 27
click at [150, 248] on span "247737772" at bounding box center [134, 261] width 55 height 27
click at [131, 396] on span "1167628403" at bounding box center [137, 395] width 61 height 27
click at [130, 463] on span "1812756379" at bounding box center [136, 461] width 60 height 27
click at [129, 498] on span "423808147" at bounding box center [135, 512] width 57 height 27
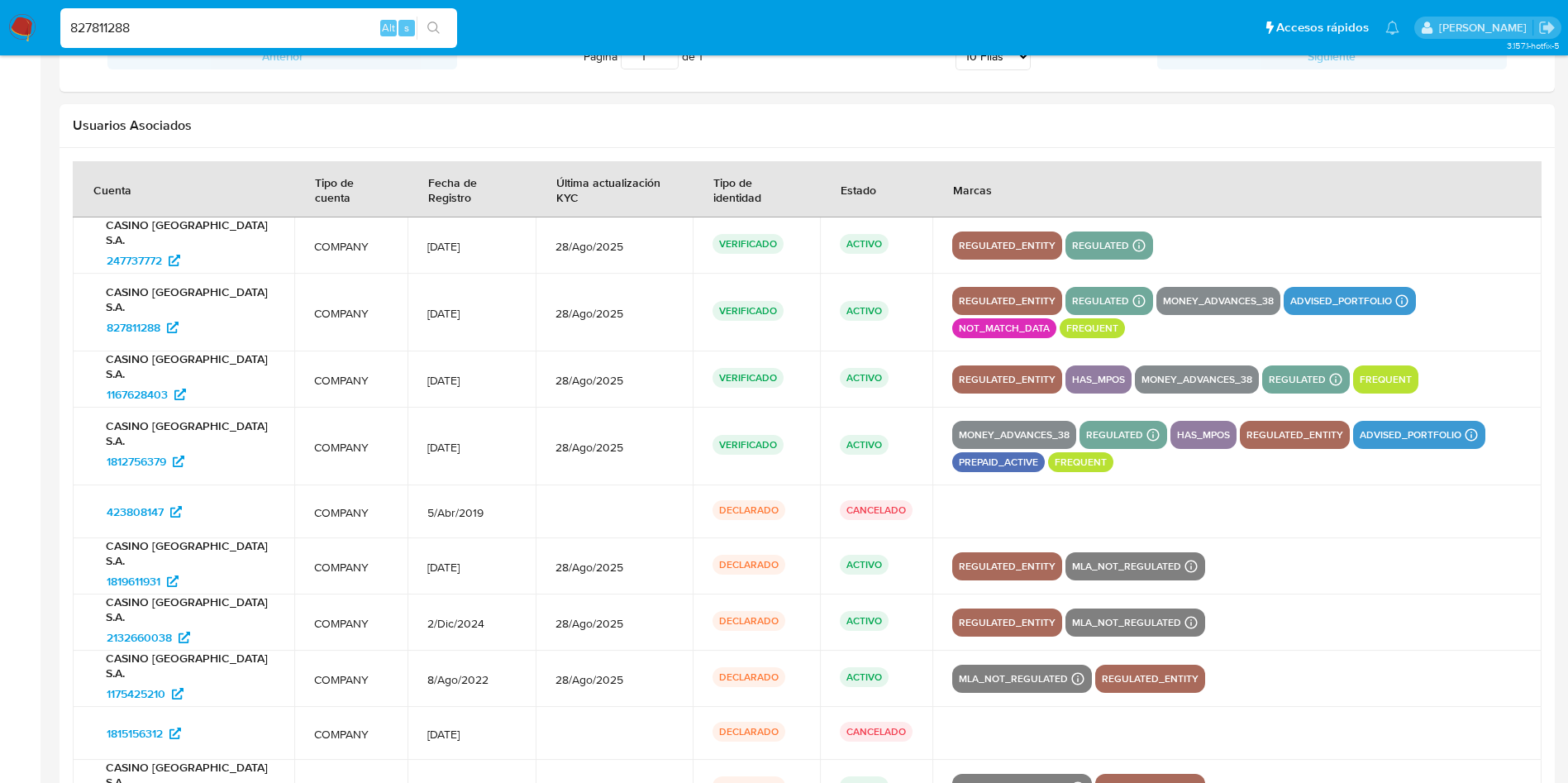
click at [123, 600] on p "CASINO PUERTO SANTA FE S.A." at bounding box center [184, 609] width 182 height 29
click at [135, 585] on span "1819611931" at bounding box center [133, 582] width 54 height 27
click at [137, 571] on span "1819611931" at bounding box center [133, 582] width 54 height 27
click at [136, 698] on span "1175425210" at bounding box center [136, 694] width 59 height 27
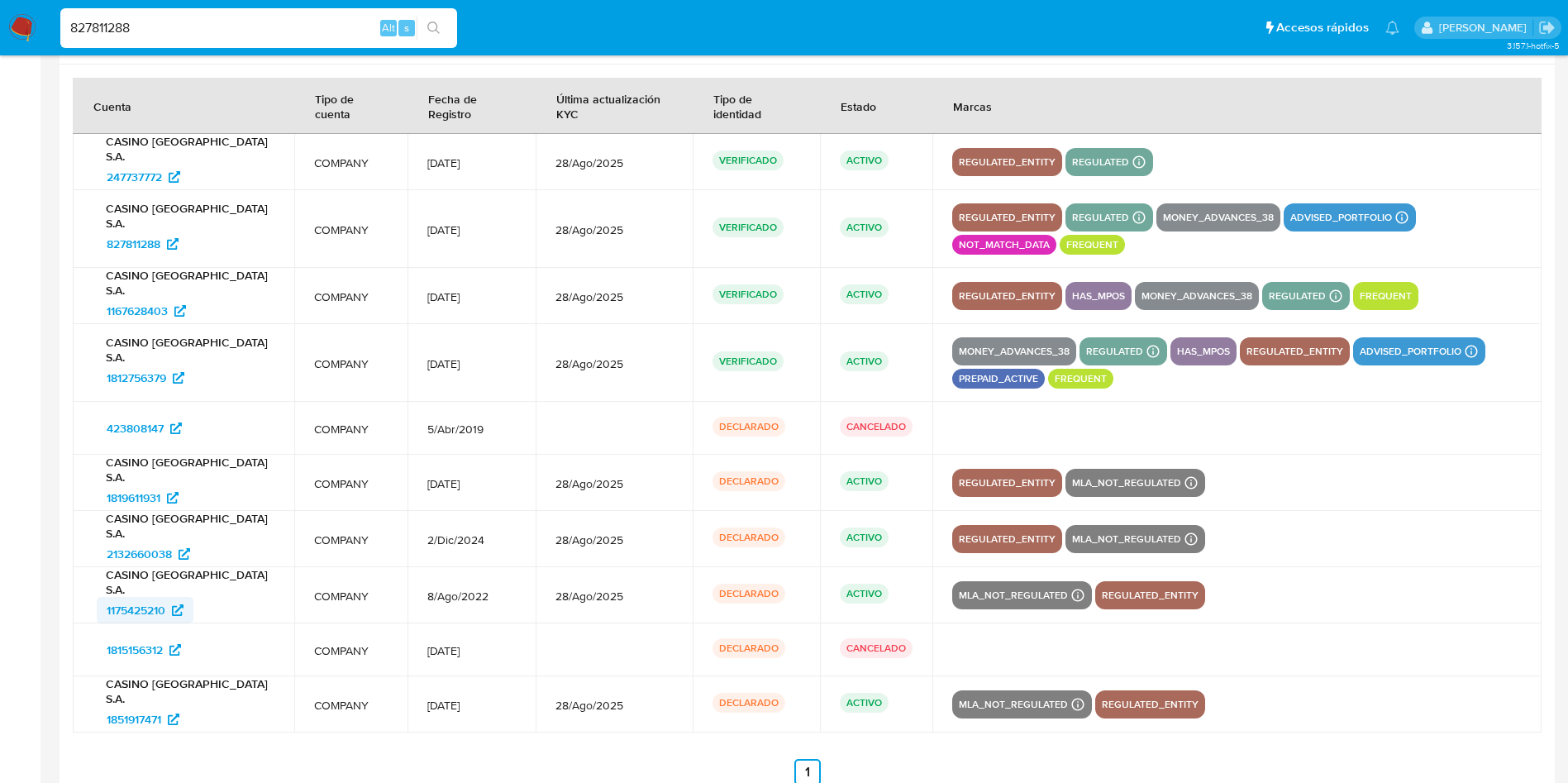
scroll to position [2306, 0]
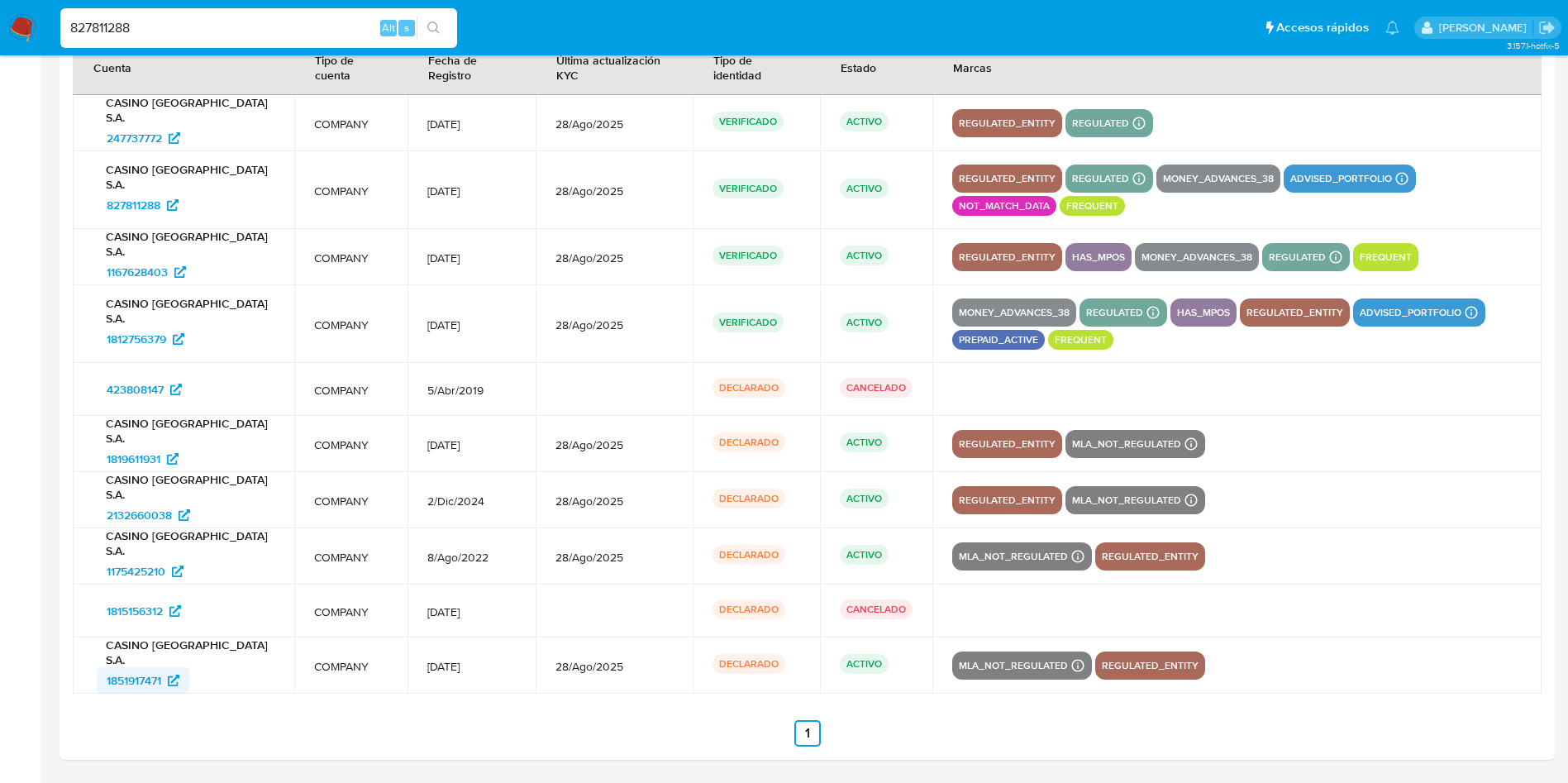
click at [149, 676] on span "1851917471" at bounding box center [134, 680] width 55 height 27
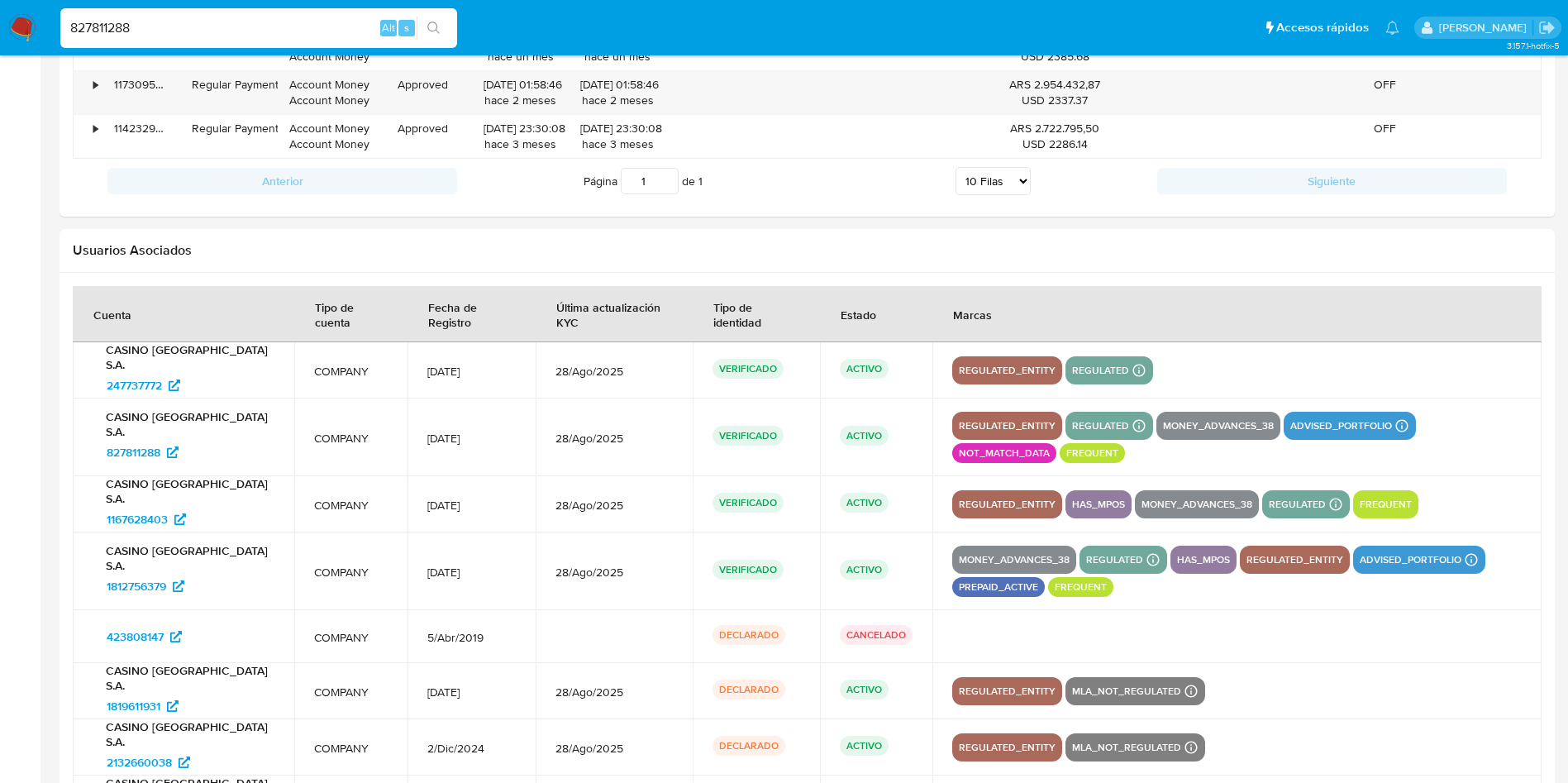
scroll to position [2059, 0]
click at [130, 388] on span "247737772" at bounding box center [134, 386] width 55 height 27
click at [156, 455] on span "827811288" at bounding box center [133, 454] width 54 height 27
click at [149, 535] on td "CASINO PUERTO SANTA FE S.A. 1812756379" at bounding box center [184, 572] width 222 height 78
click at [135, 526] on span "1167628403" at bounding box center [137, 520] width 61 height 27
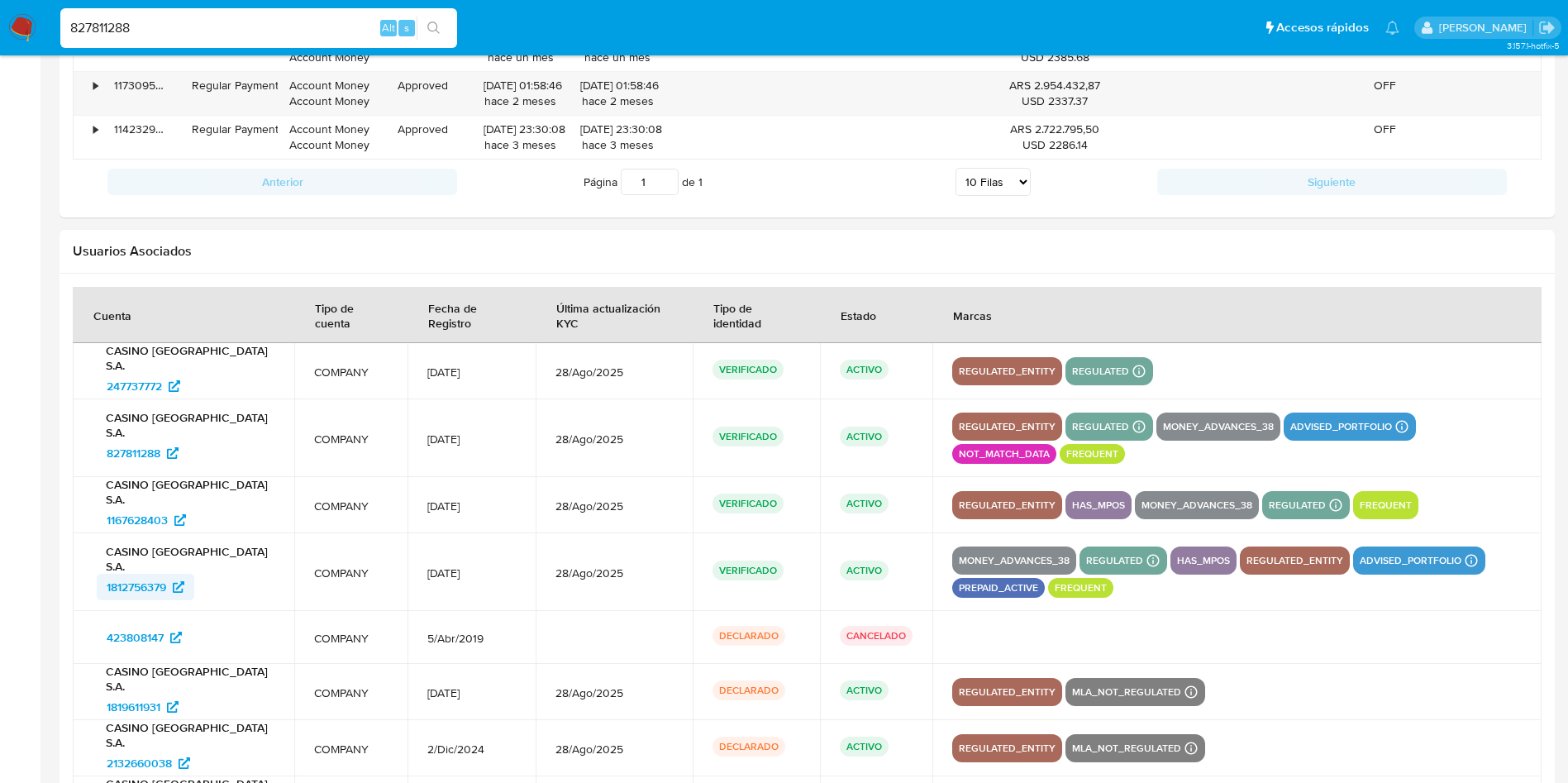
click at [140, 590] on span "1812756379" at bounding box center [136, 587] width 60 height 27
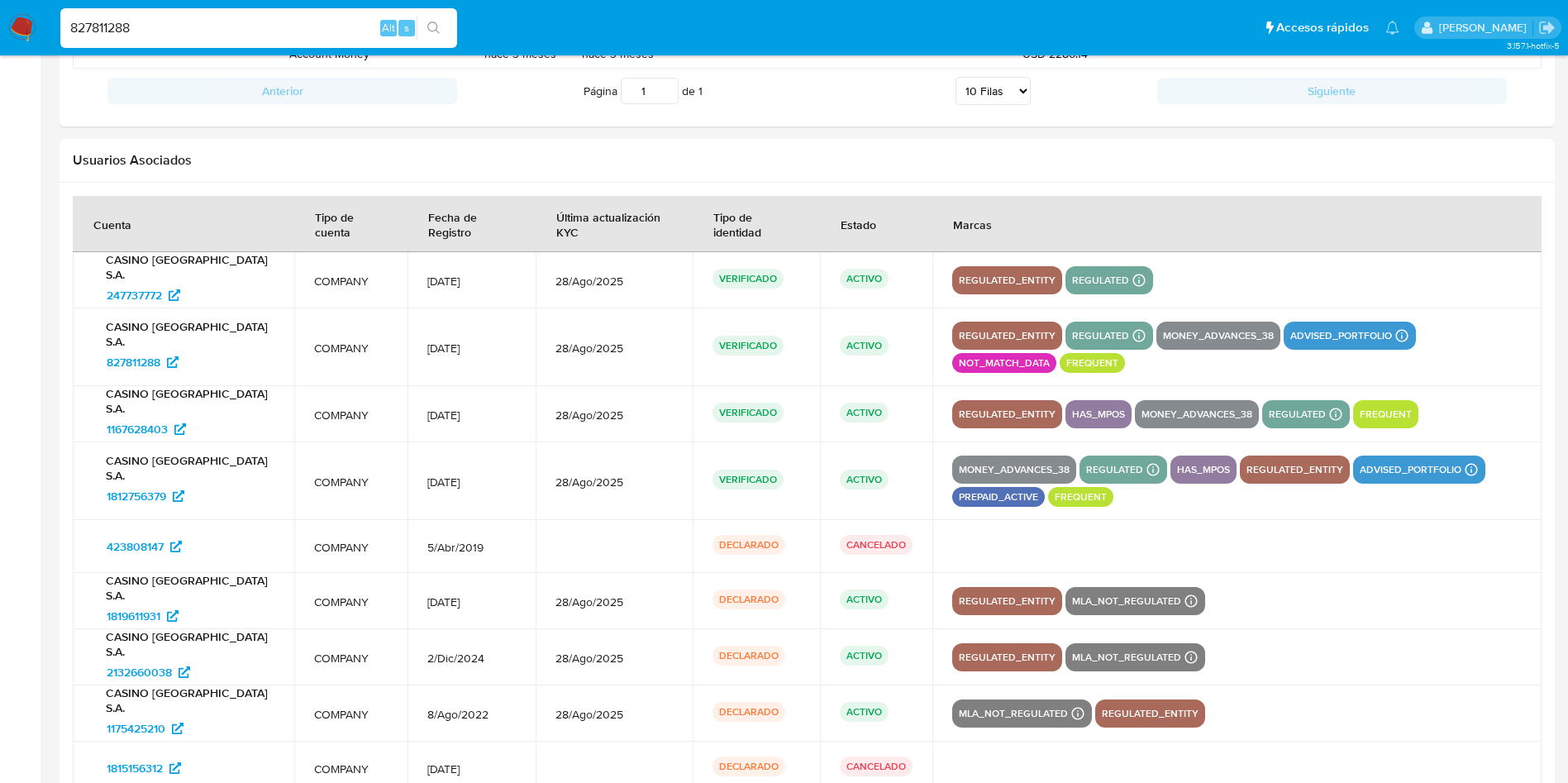
scroll to position [2183, 0]
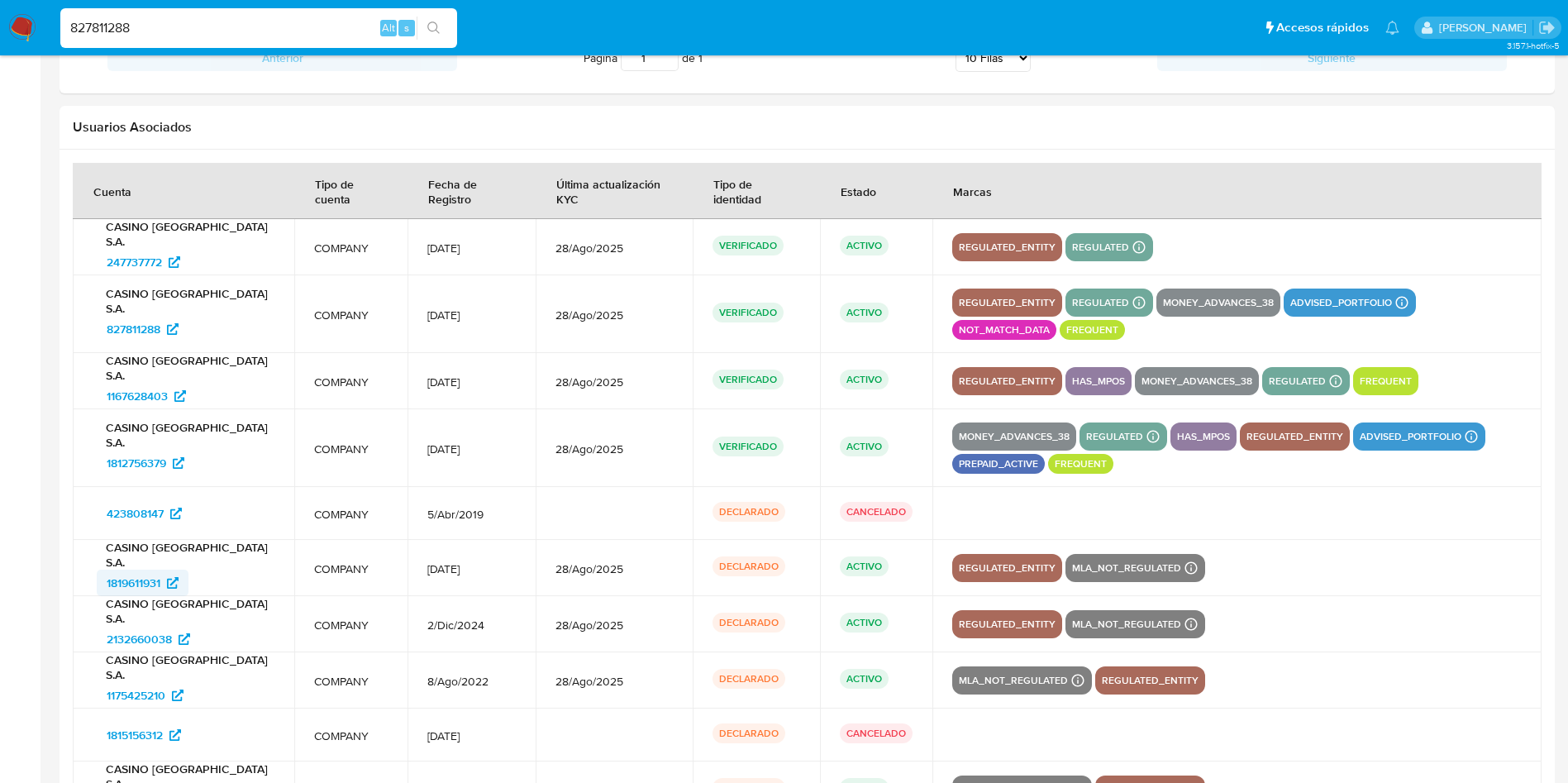
click at [131, 582] on span "1819611931" at bounding box center [133, 583] width 54 height 27
click at [138, 632] on span "2132660038" at bounding box center [138, 640] width 65 height 27
click at [131, 695] on span "1175425210" at bounding box center [136, 696] width 59 height 27
click at [162, 42] on div "827811288 Alt s" at bounding box center [259, 28] width 397 height 40
click at [163, 34] on input "827811288" at bounding box center [259, 28] width 397 height 22
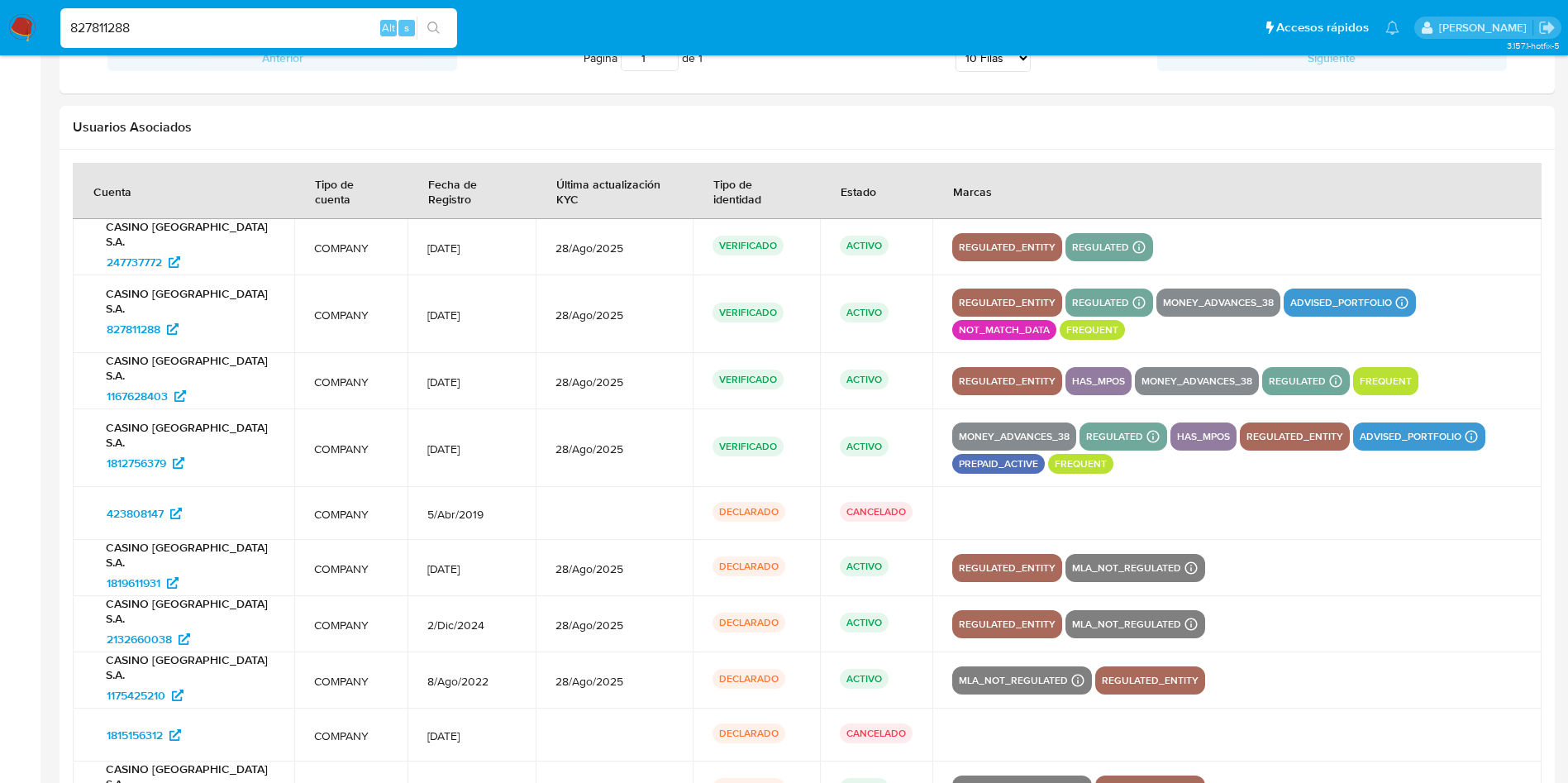
click at [163, 34] on input "827811288" at bounding box center [259, 28] width 397 height 22
paste input "537298034"
type input "537298034"
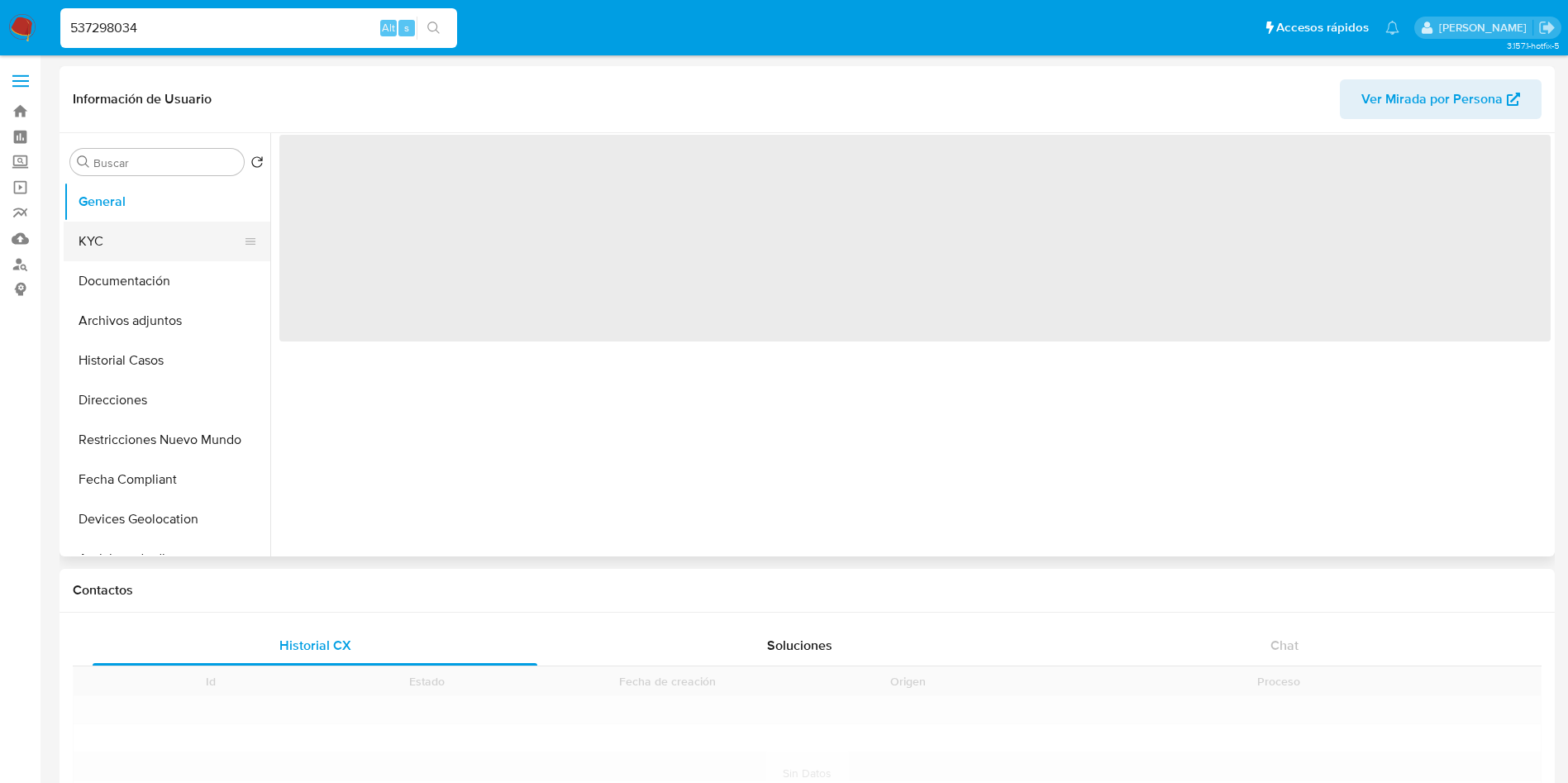
click at [111, 244] on button "KYC" at bounding box center [160, 242] width 194 height 40
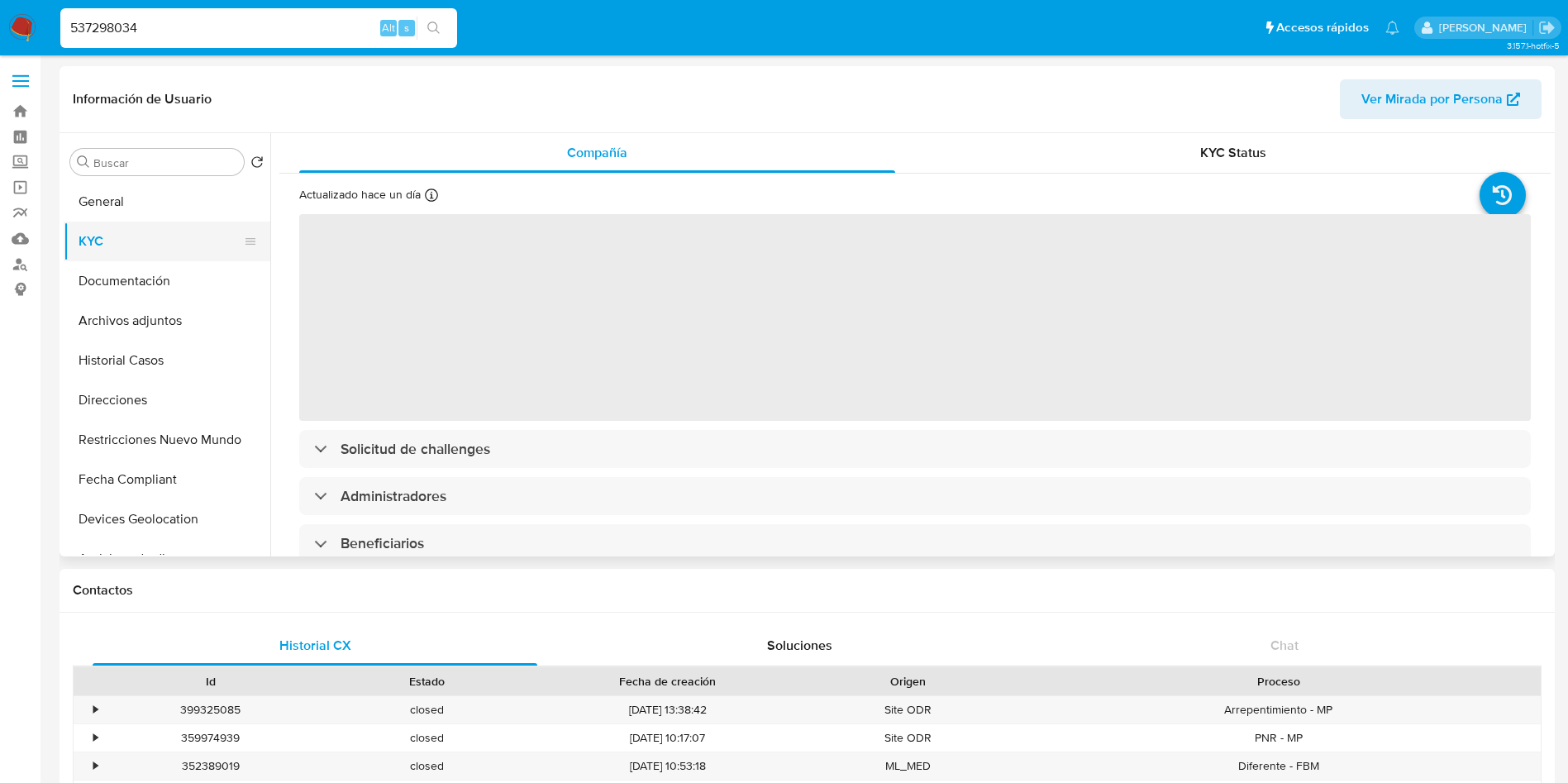
select select "10"
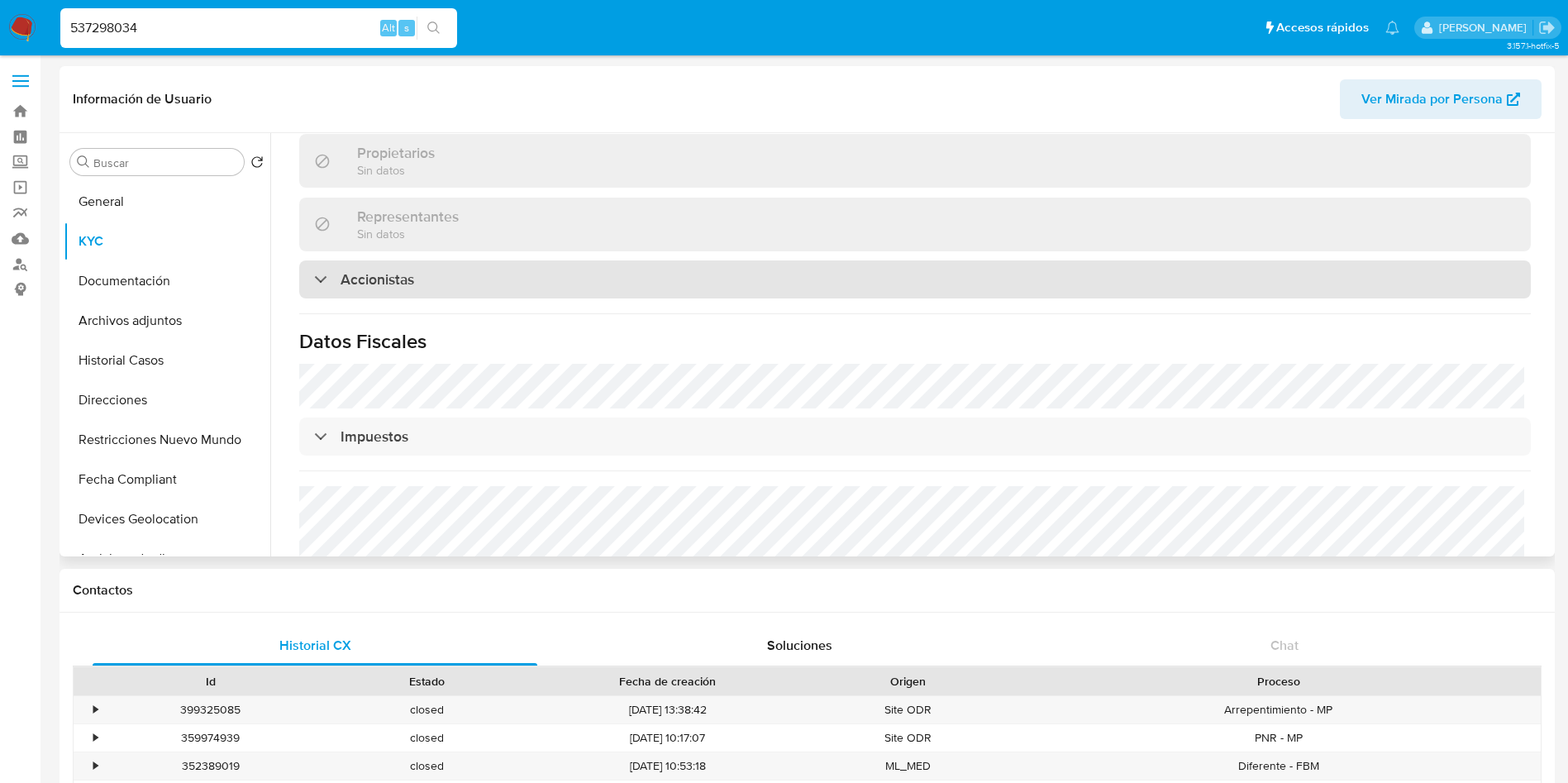
scroll to position [621, 0]
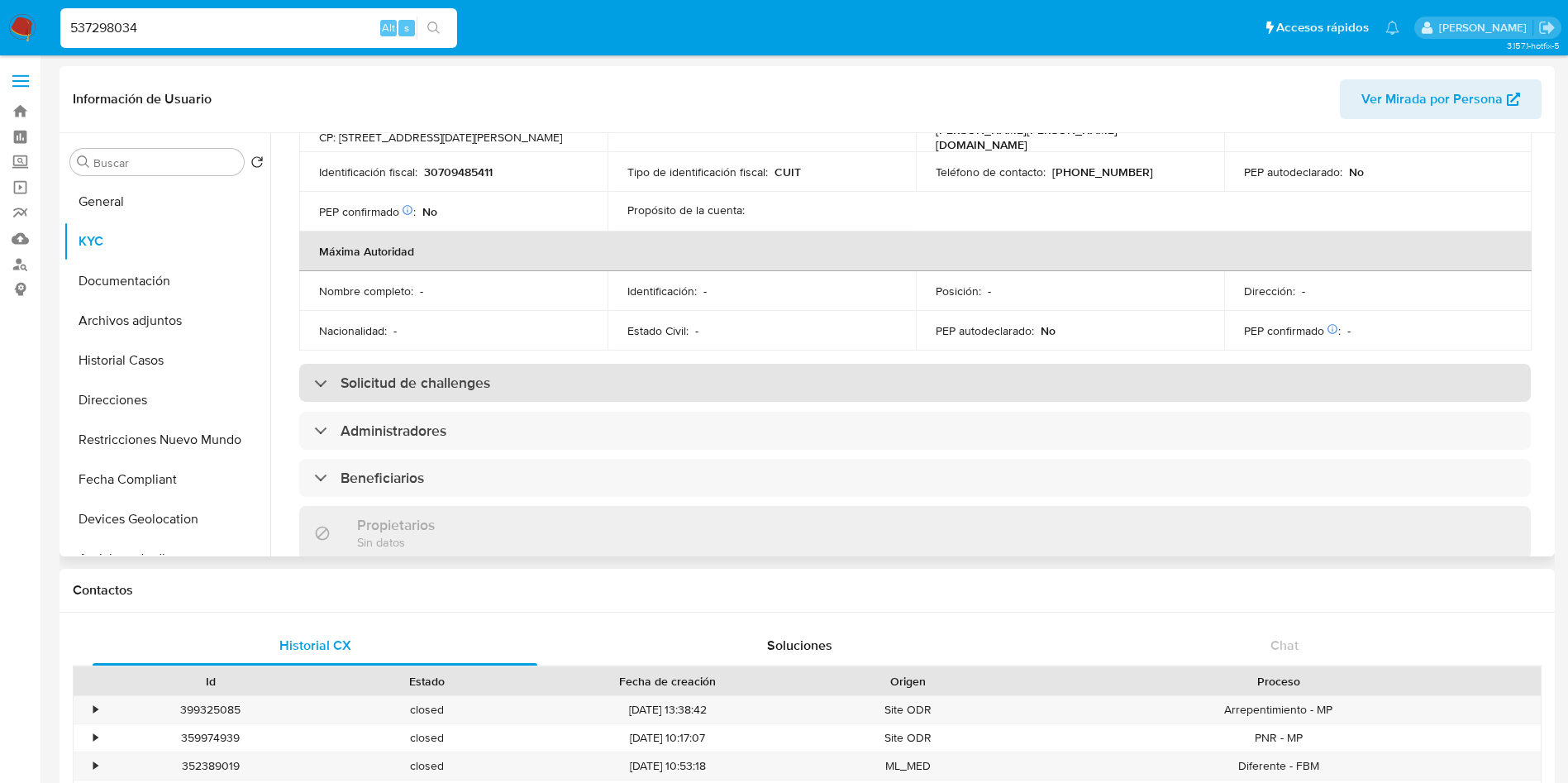
click at [460, 380] on h3 "Solicitud de challenges" at bounding box center [415, 382] width 150 height 18
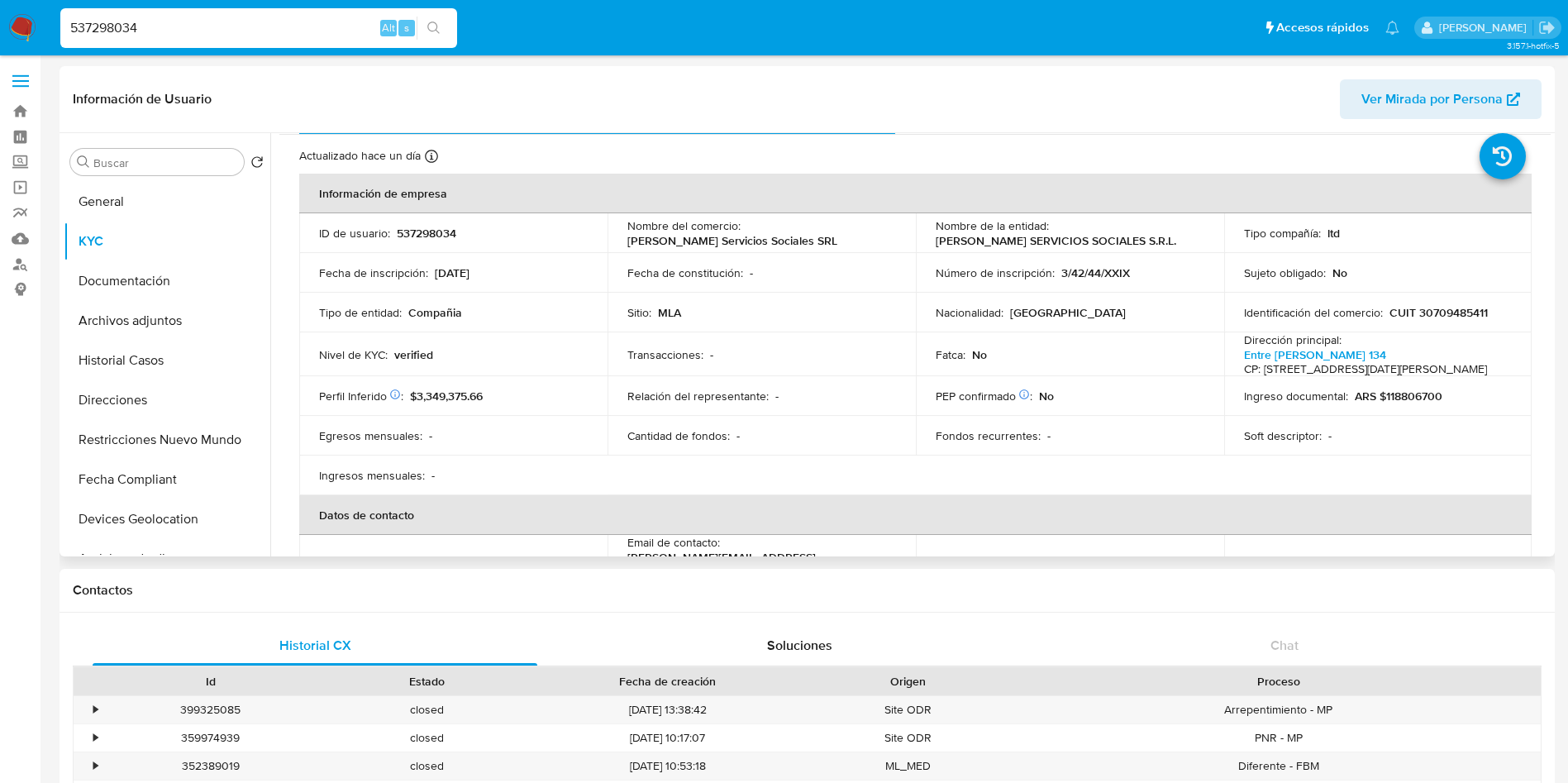
scroll to position [0, 0]
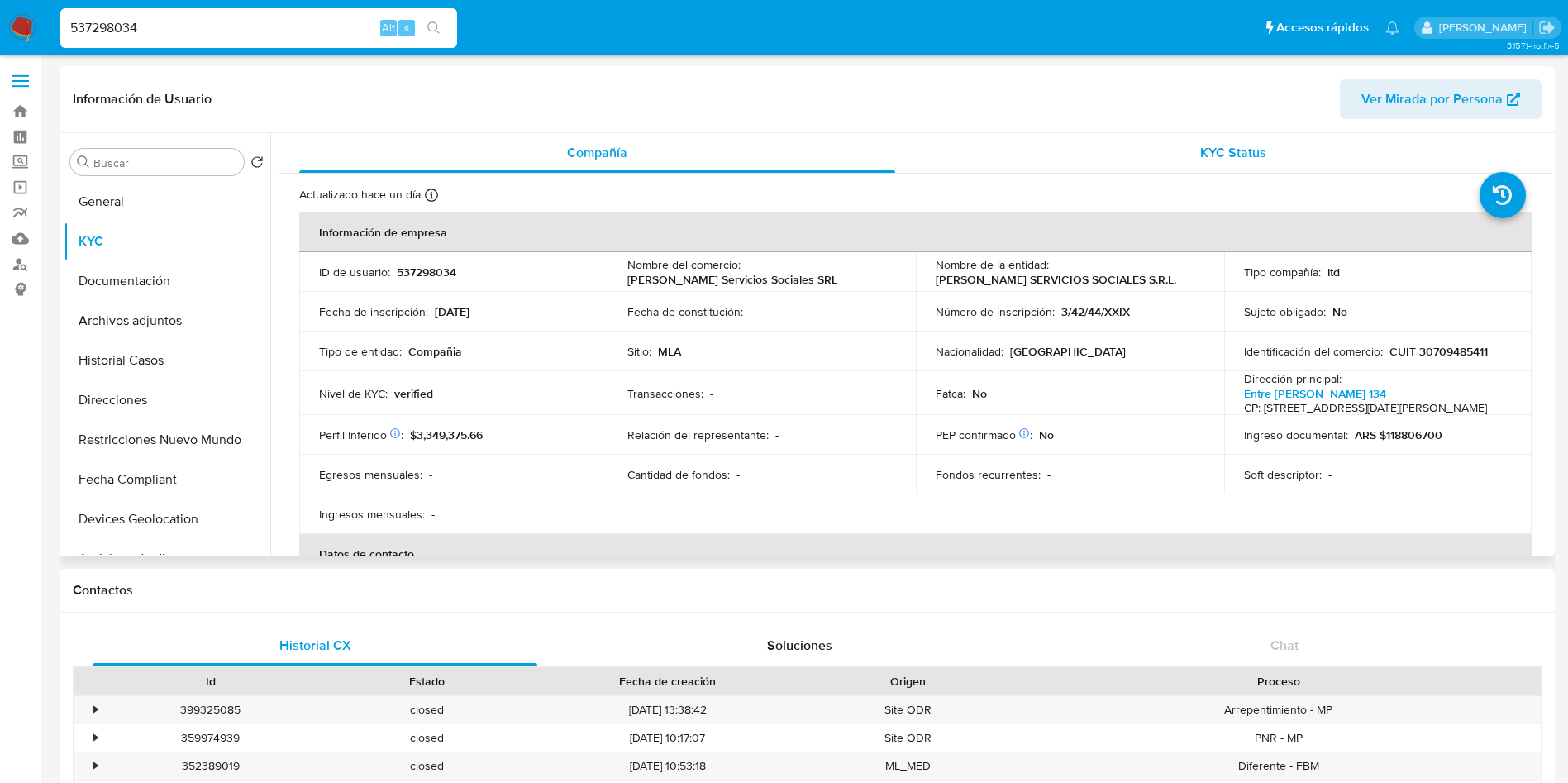
click at [1086, 151] on div "KYC Status" at bounding box center [1233, 153] width 596 height 40
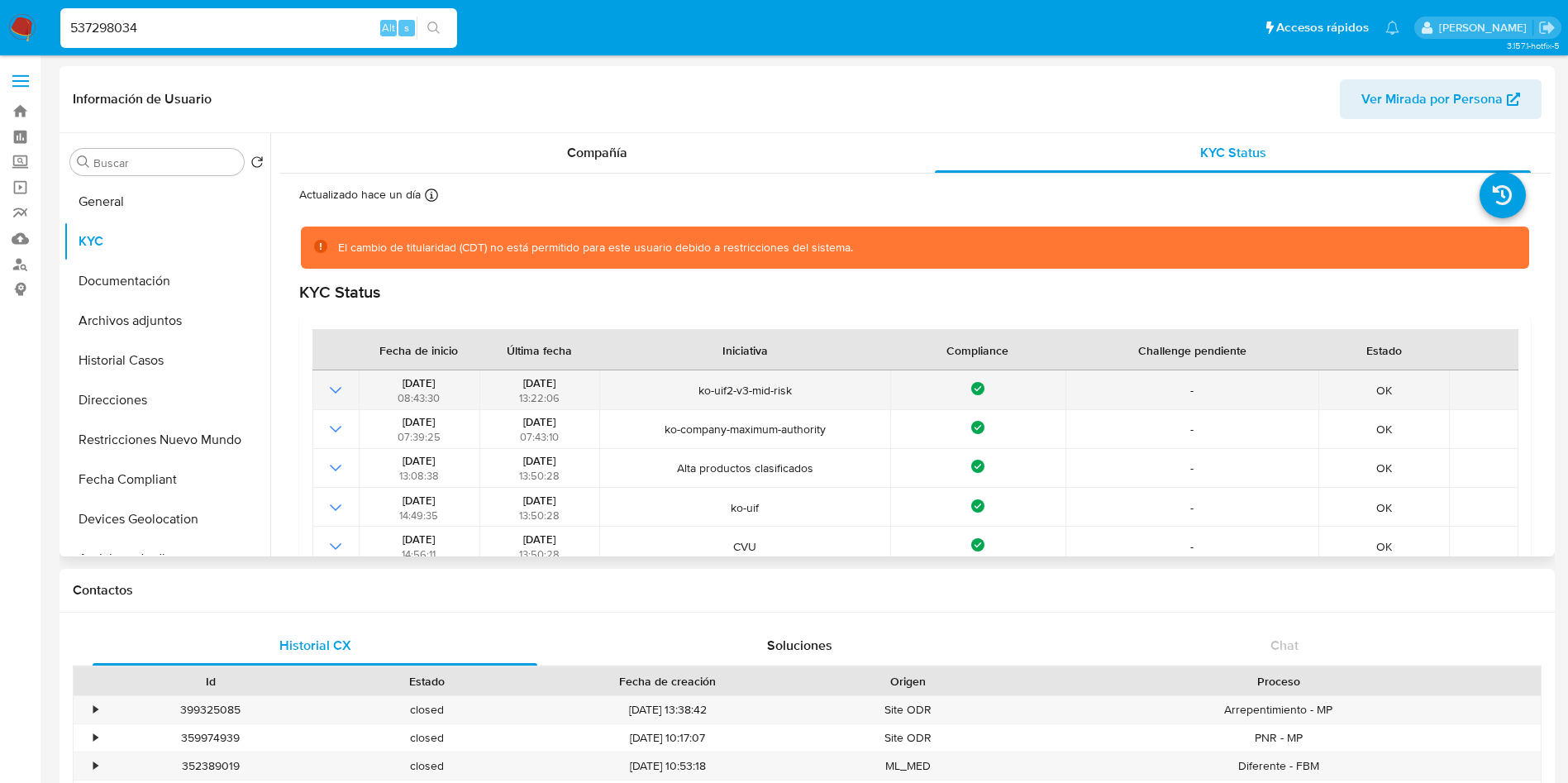
drag, startPoint x: 505, startPoint y: 379, endPoint x: 627, endPoint y: 382, distance: 122.0
click at [627, 382] on tr "18/03/2024 08:43:30 21/03/2024 13:22:06 ko-uif2-v3-mid-risk Compliance - OK" at bounding box center [914, 389] width 1206 height 39
click at [632, 387] on span "ko-uif2-v3-mid-risk" at bounding box center [745, 390] width 280 height 15
drag, startPoint x: 507, startPoint y: 379, endPoint x: 573, endPoint y: 378, distance: 66.0
click at [573, 378] on div "21/03/2024 13:22:06" at bounding box center [540, 390] width 110 height 29
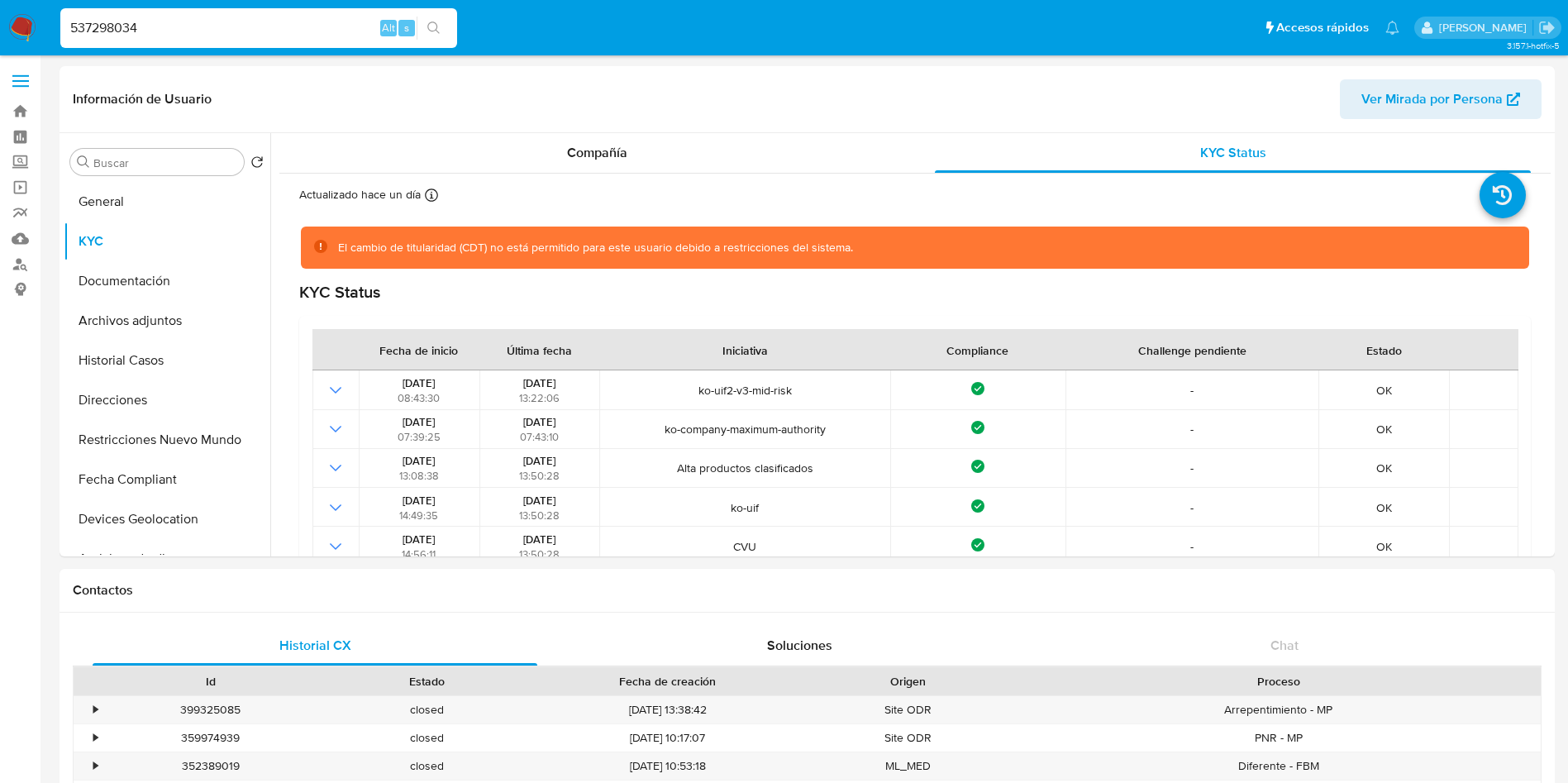
click at [150, 23] on input "537298034" at bounding box center [259, 28] width 397 height 22
paste input "78541029"
type input "78541029"
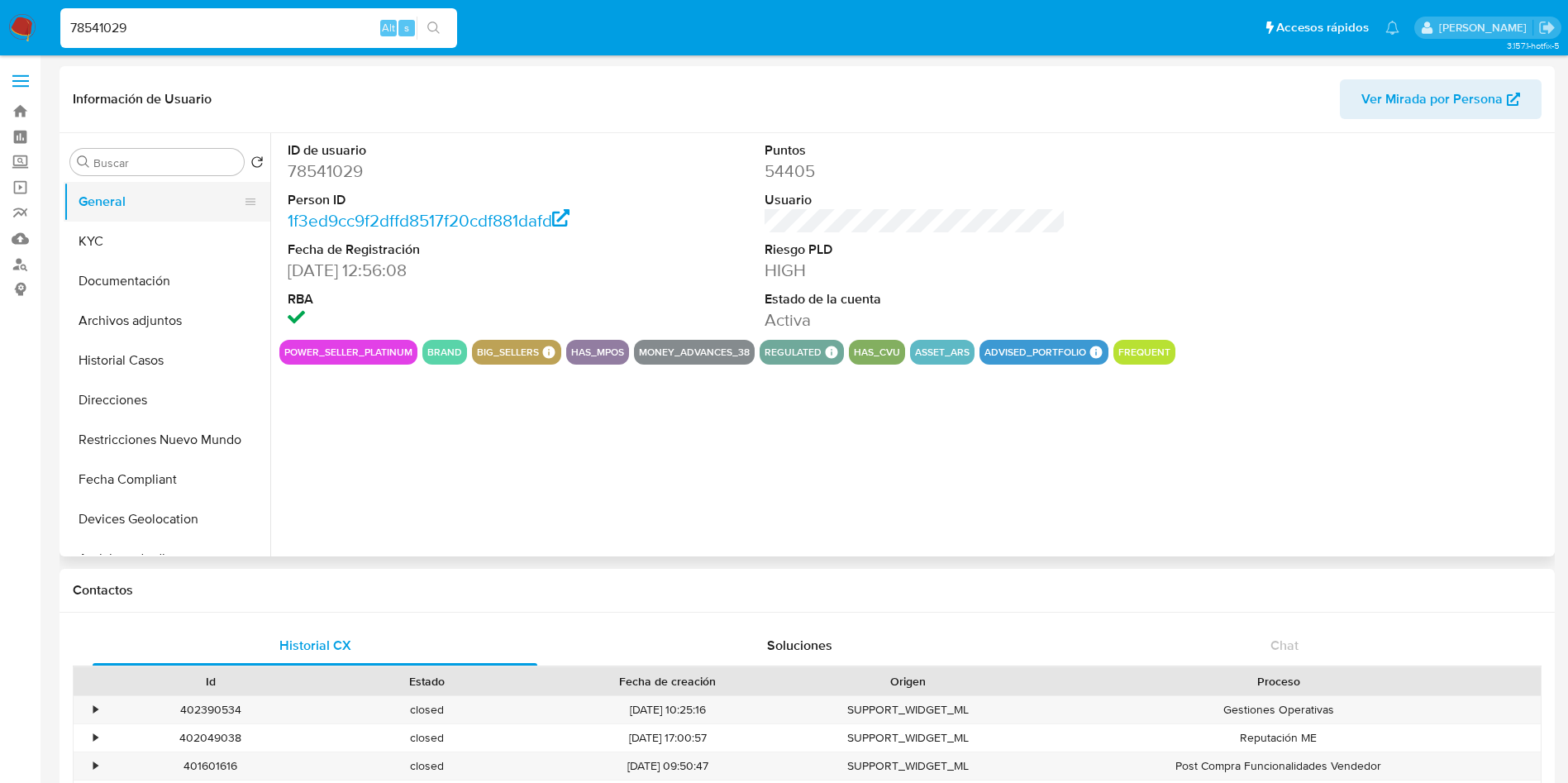
select select "10"
drag, startPoint x: 140, startPoint y: 235, endPoint x: 113, endPoint y: 249, distance: 30.4
click at [140, 235] on button "KYC" at bounding box center [160, 242] width 194 height 40
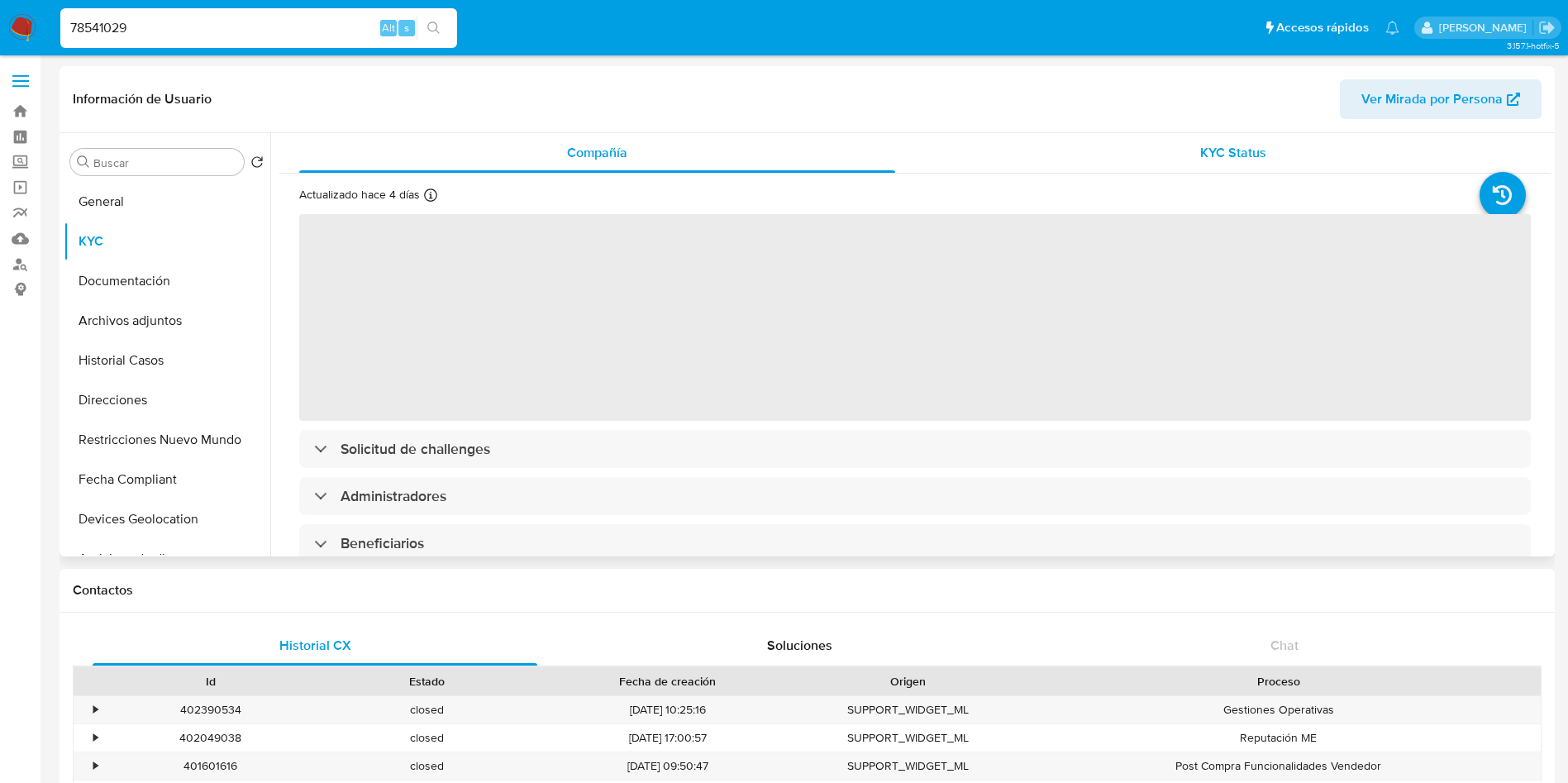
click at [1182, 150] on div "KYC Status" at bounding box center [1233, 153] width 596 height 40
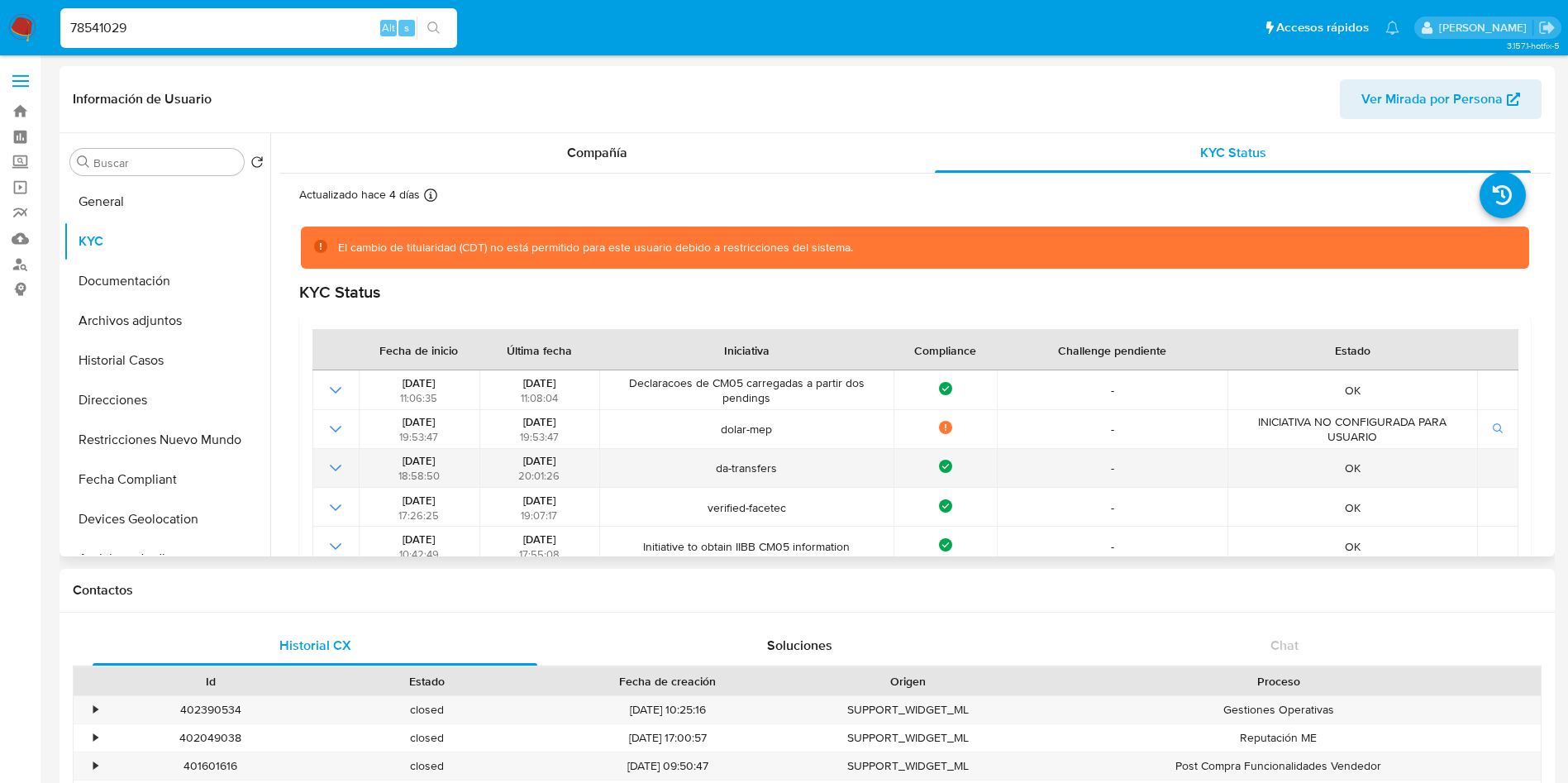
scroll to position [124, 0]
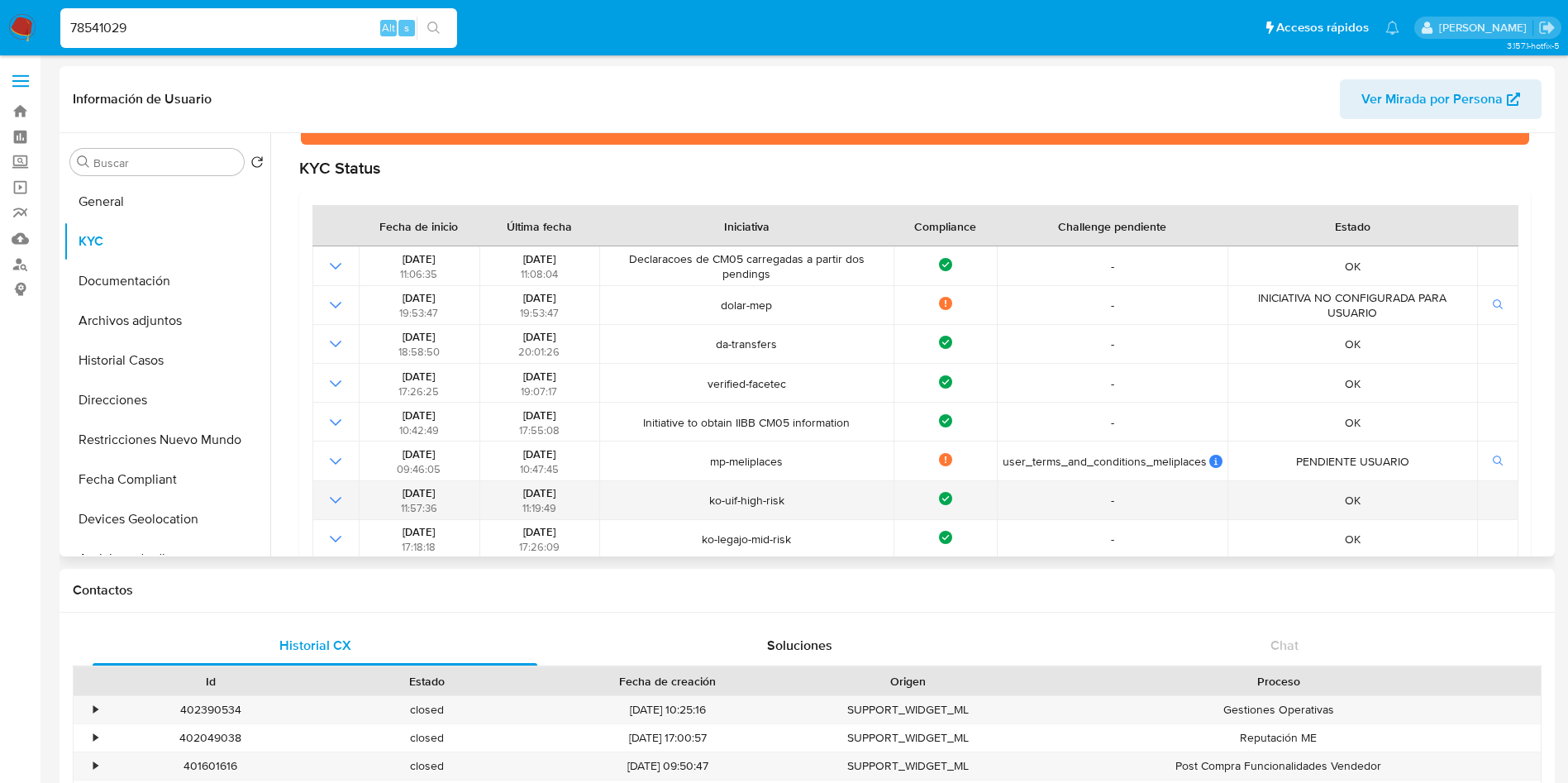
drag, startPoint x: 507, startPoint y: 492, endPoint x: 700, endPoint y: 492, distance: 193.0
click at [613, 492] on tr "01/04/2021 11:57:36 27/06/2024 11:19:49 ko-uif-high-risk Compliance - OK" at bounding box center [914, 500] width 1206 height 39
click at [821, 512] on td "ko-uif-high-risk" at bounding box center [747, 500] width 294 height 39
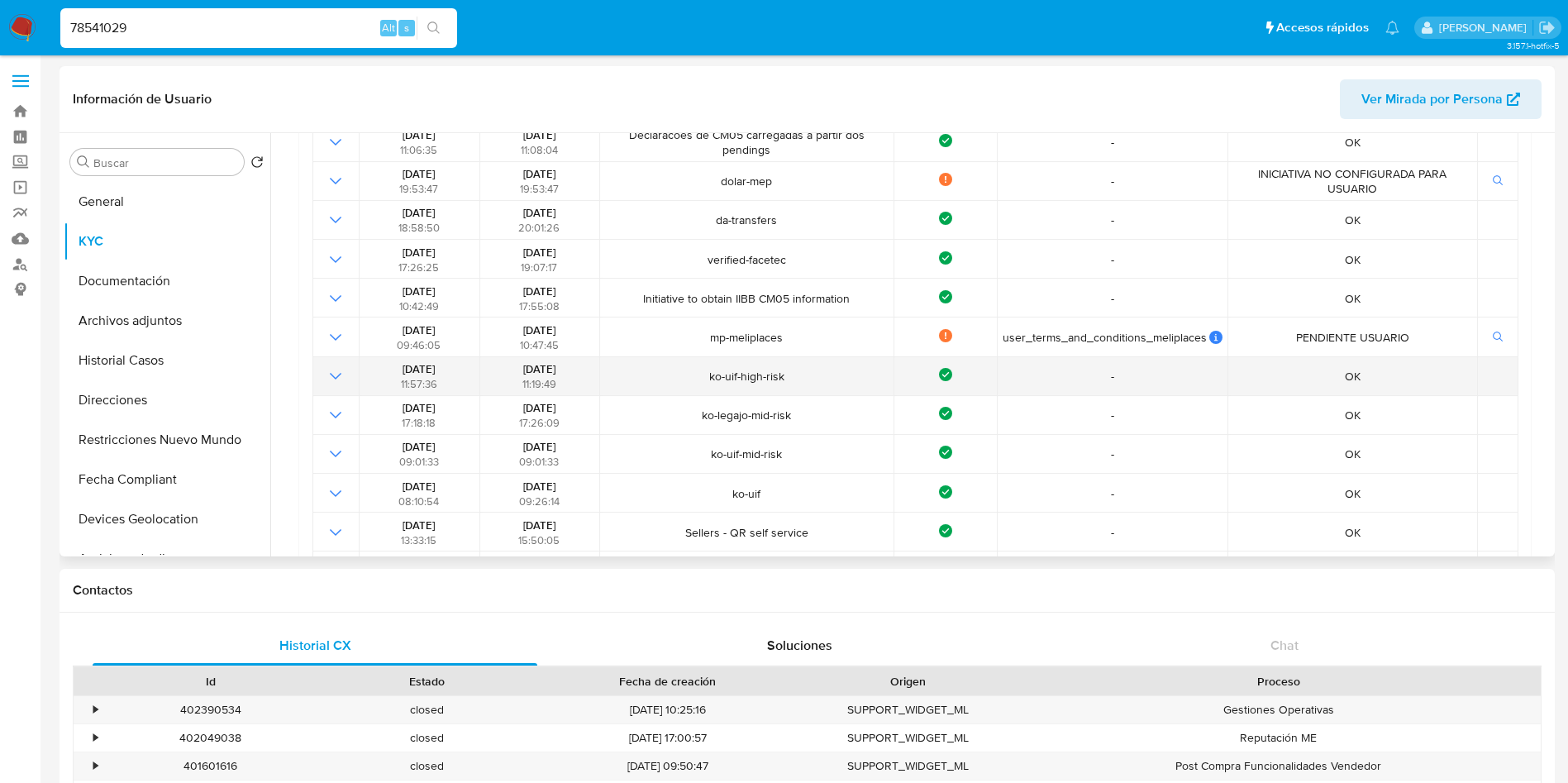
drag, startPoint x: 801, startPoint y: 379, endPoint x: 800, endPoint y: 389, distance: 10.0
click at [800, 383] on td "ko-uif-high-risk" at bounding box center [747, 376] width 294 height 39
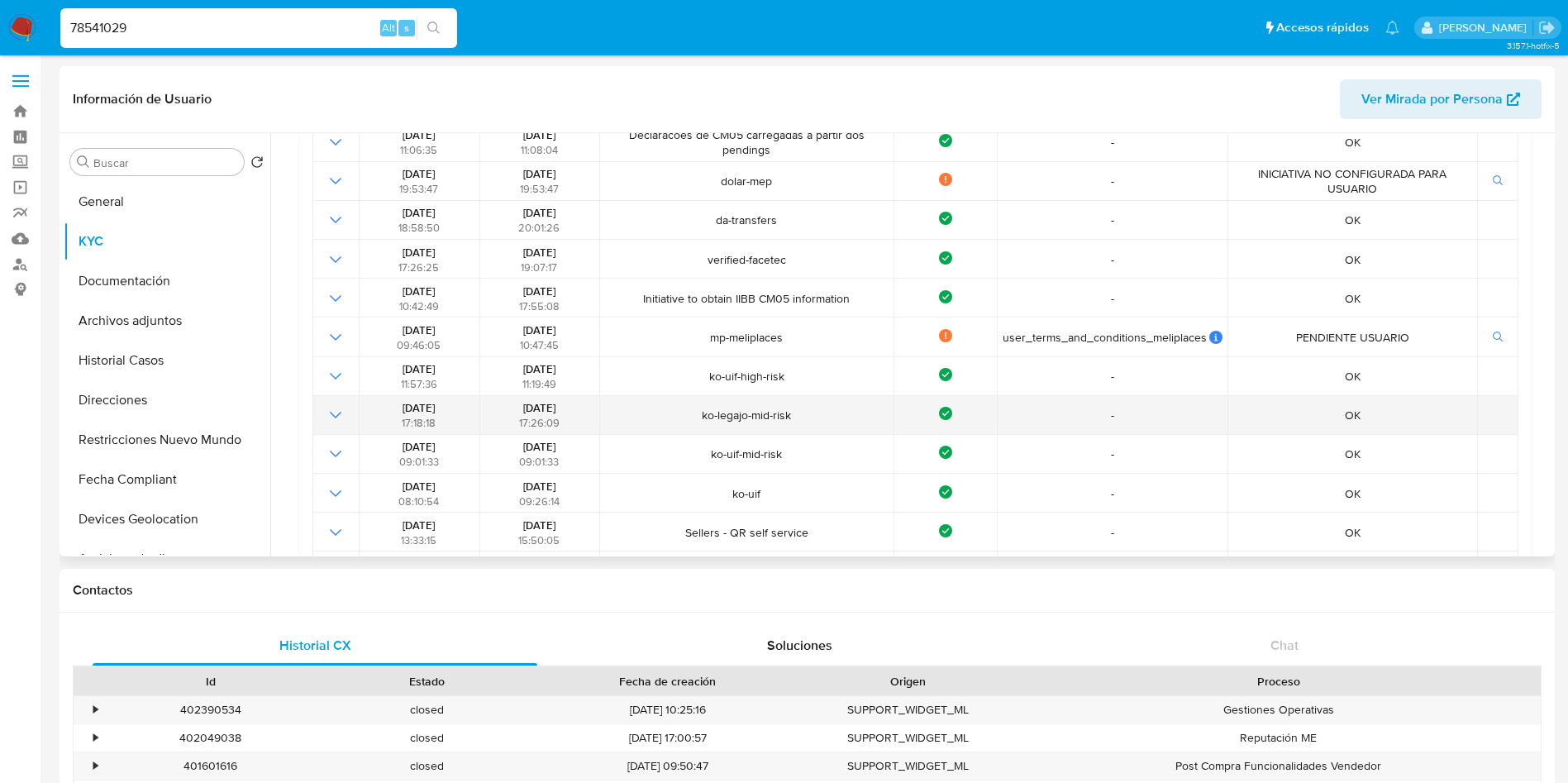
click at [791, 419] on span "ko-legajo-mid-risk" at bounding box center [747, 416] width 284 height 15
click at [791, 414] on span "ko-legajo-mid-risk" at bounding box center [747, 416] width 284 height 15
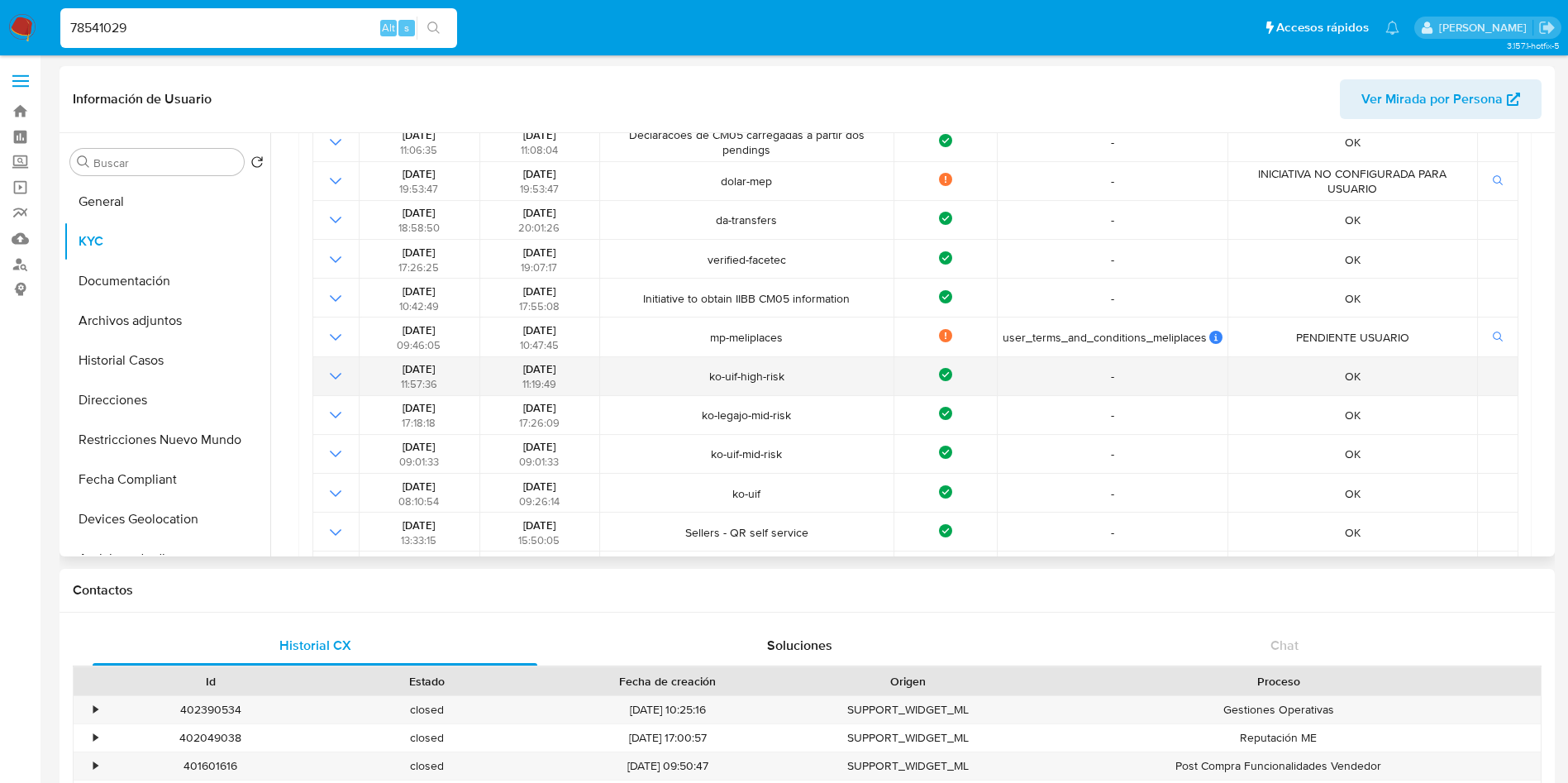
drag, startPoint x: 504, startPoint y: 364, endPoint x: 578, endPoint y: 362, distance: 74.0
click at [578, 362] on div "27/06/2024 11:19:49" at bounding box center [540, 376] width 110 height 29
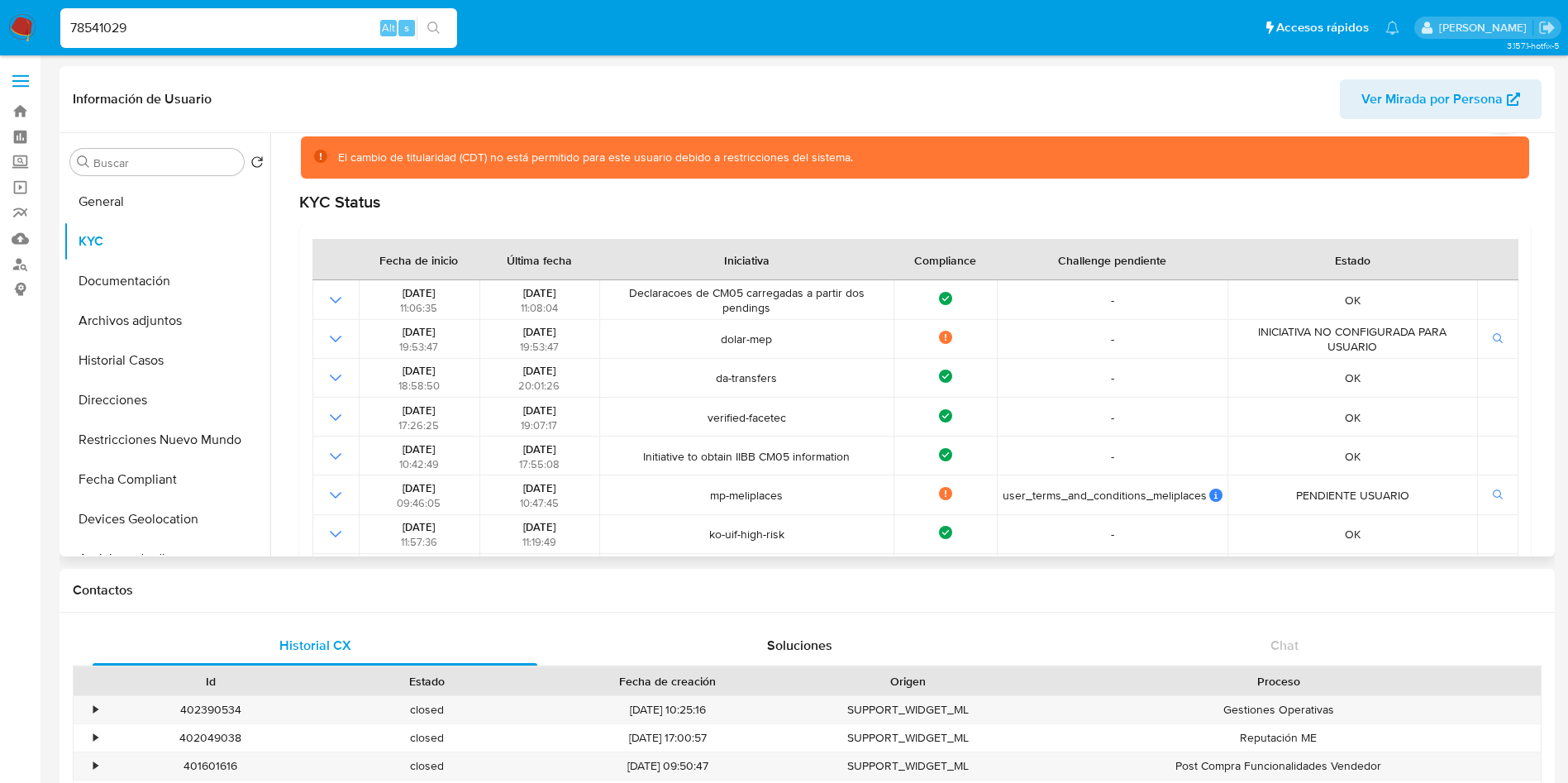
scroll to position [0, 0]
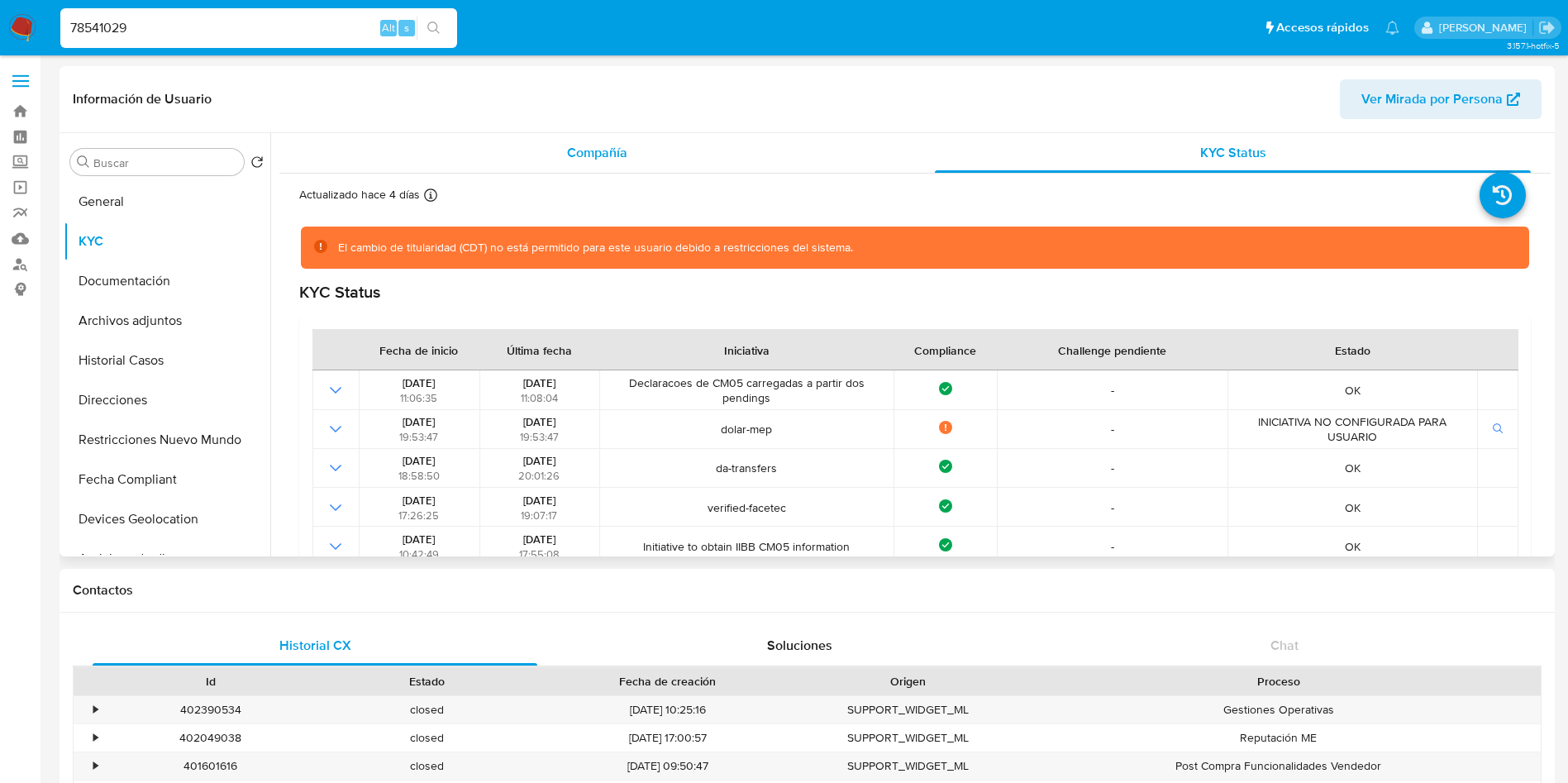
click at [634, 150] on div "Compañía" at bounding box center [597, 153] width 596 height 40
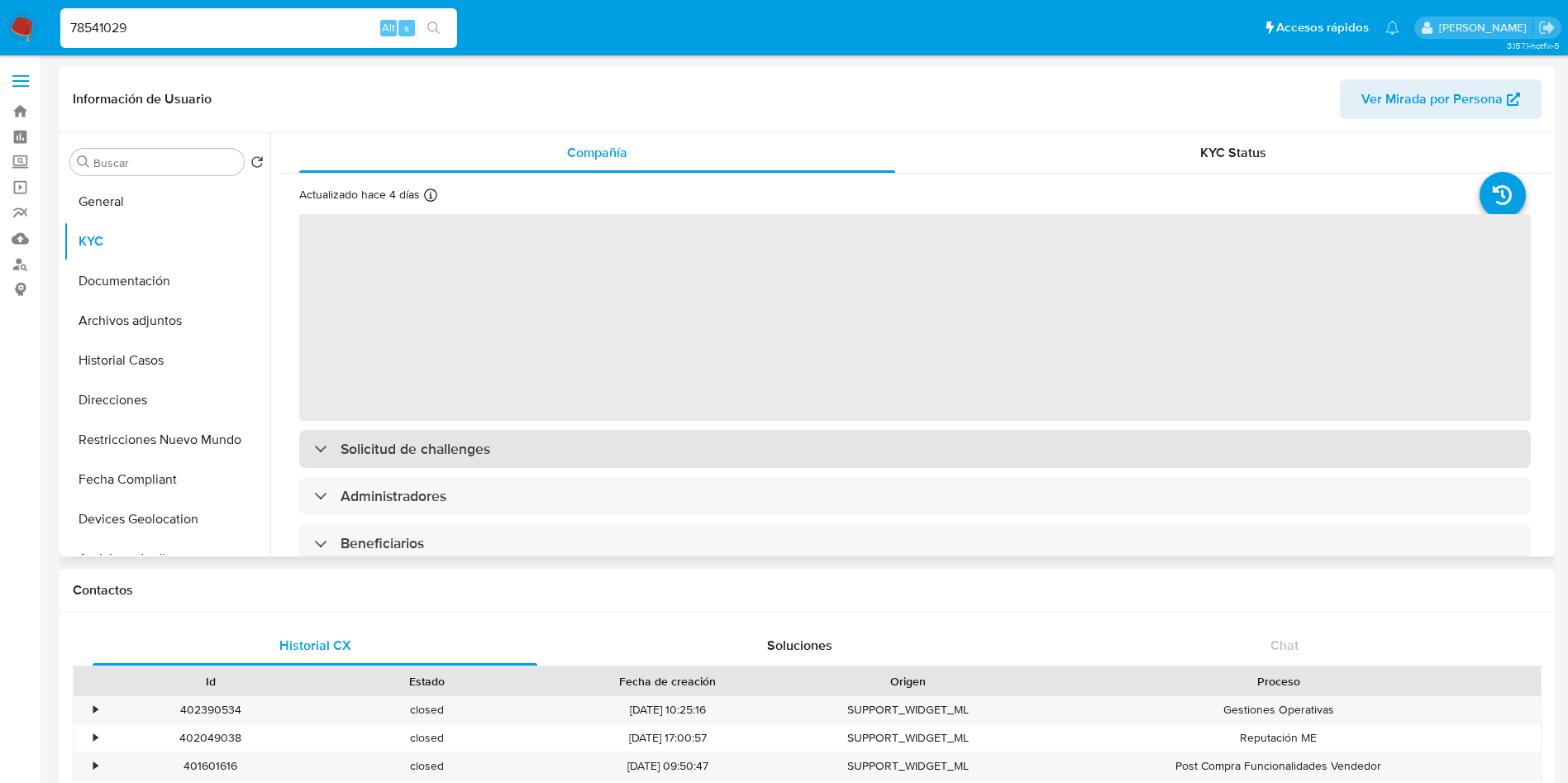
click at [526, 438] on div "Solicitud de challenges" at bounding box center [914, 449] width 1231 height 38
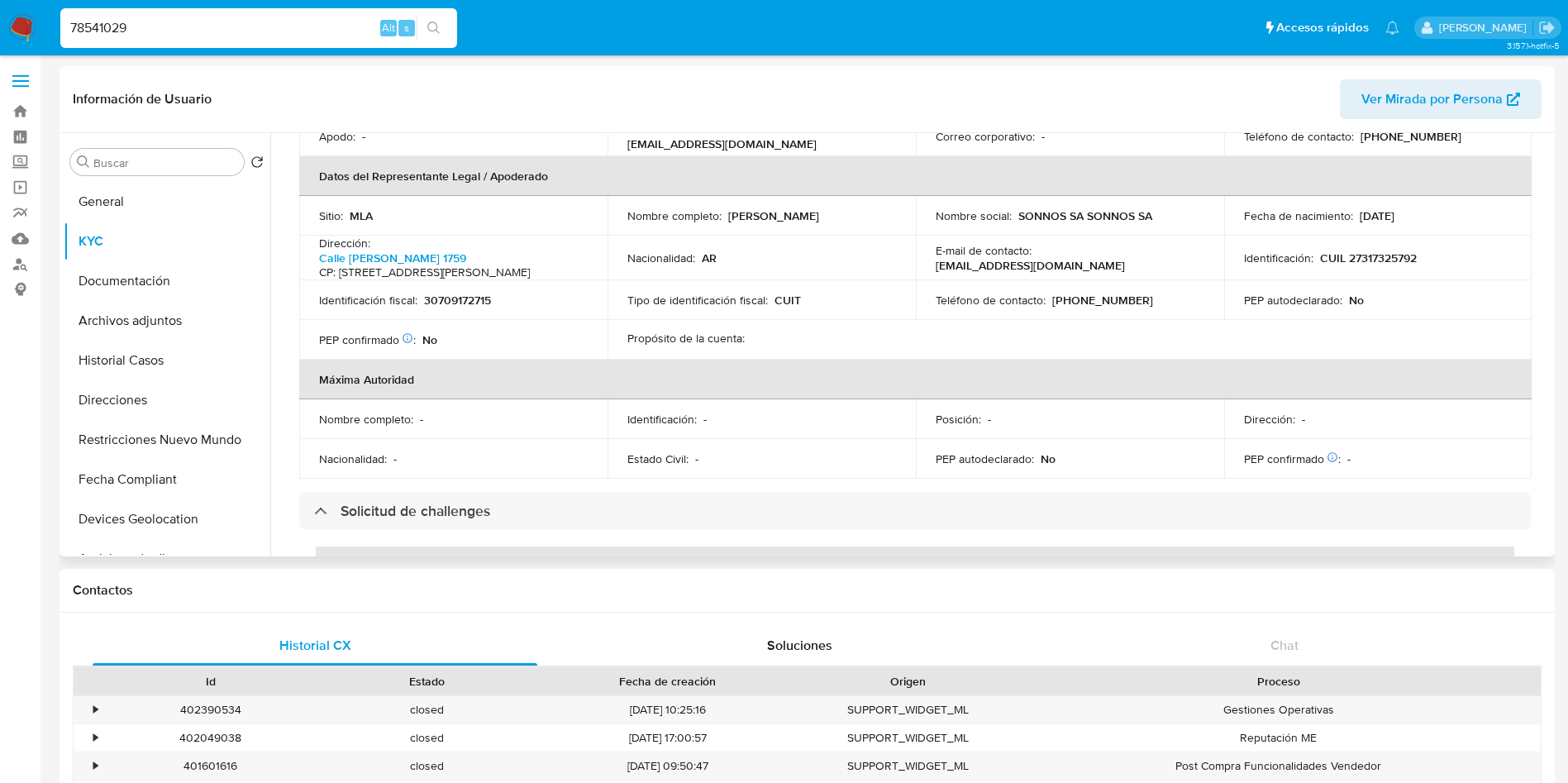
scroll to position [621, 0]
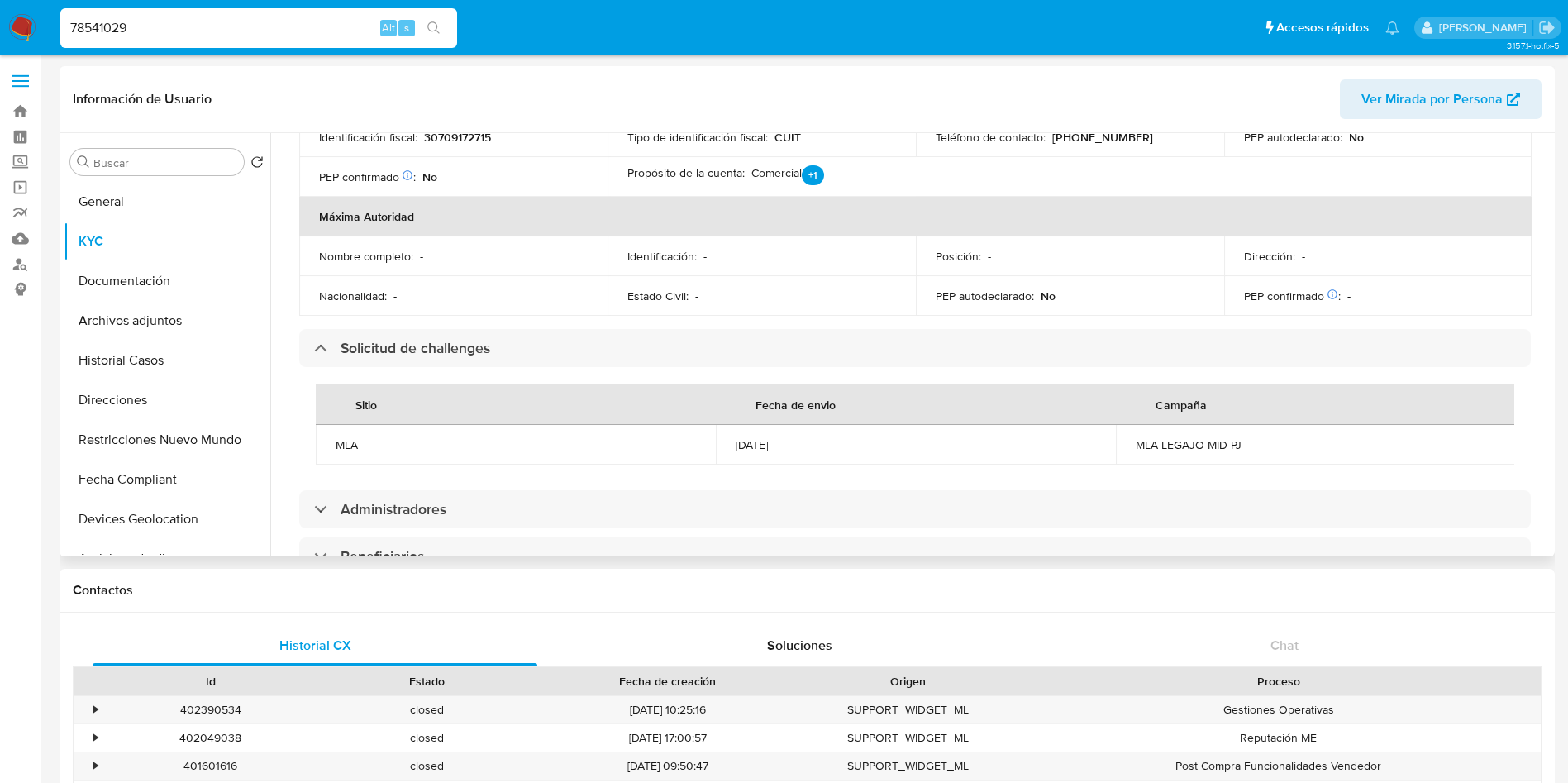
drag, startPoint x: 729, startPoint y: 446, endPoint x: 802, endPoint y: 447, distance: 73.0
click at [802, 447] on td "04/06/2024" at bounding box center [916, 445] width 400 height 40
copy div "04/06/2024"
drag, startPoint x: 1122, startPoint y: 438, endPoint x: 1264, endPoint y: 433, distance: 142.1
click at [1264, 433] on td "MLA-LEGAJO-MID-PJ" at bounding box center [1316, 445] width 400 height 40
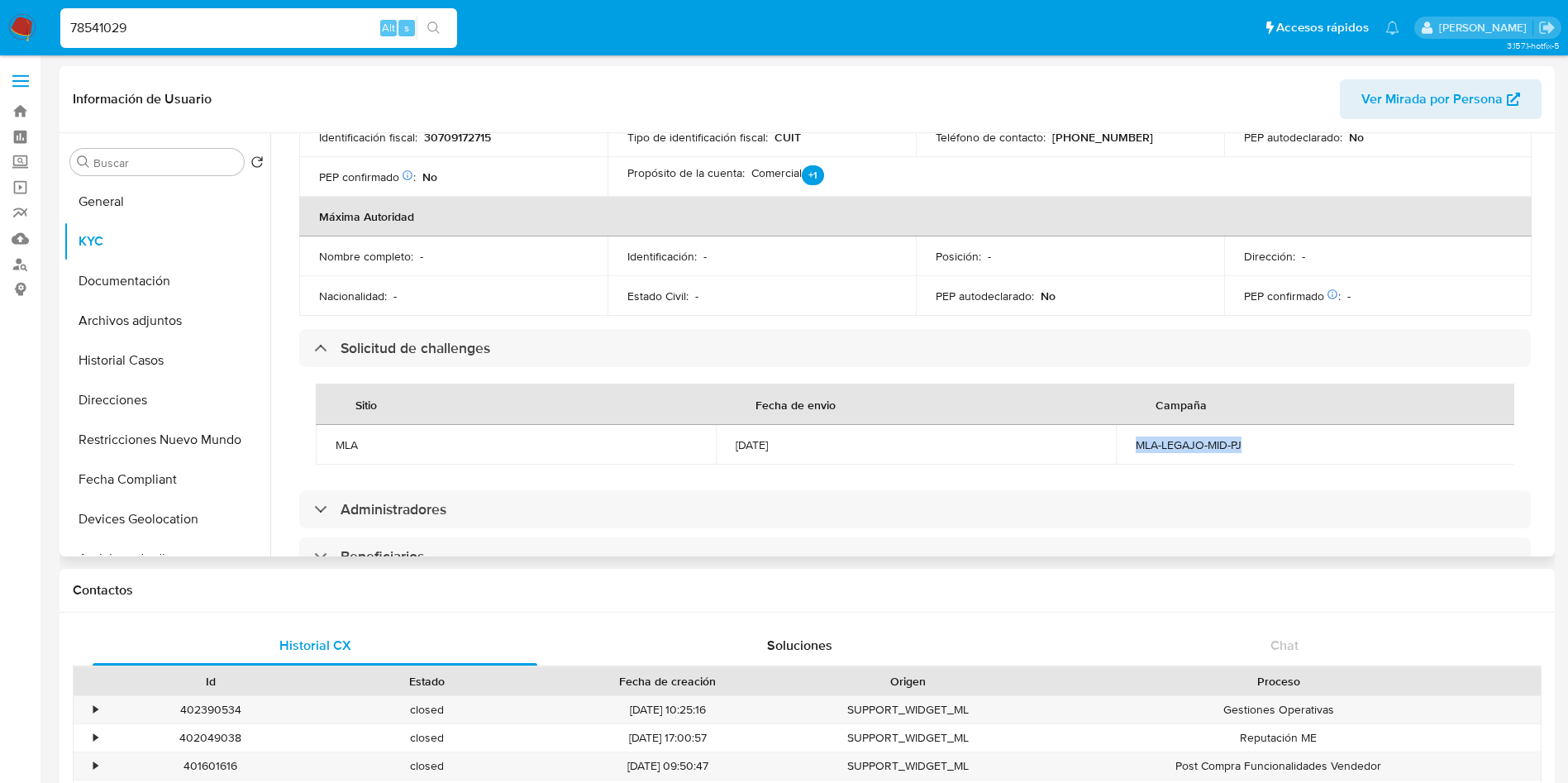
copy div "MLA-LEGAJO-MID-PJ"
click at [149, 170] on input "Buscar" at bounding box center [165, 163] width 144 height 15
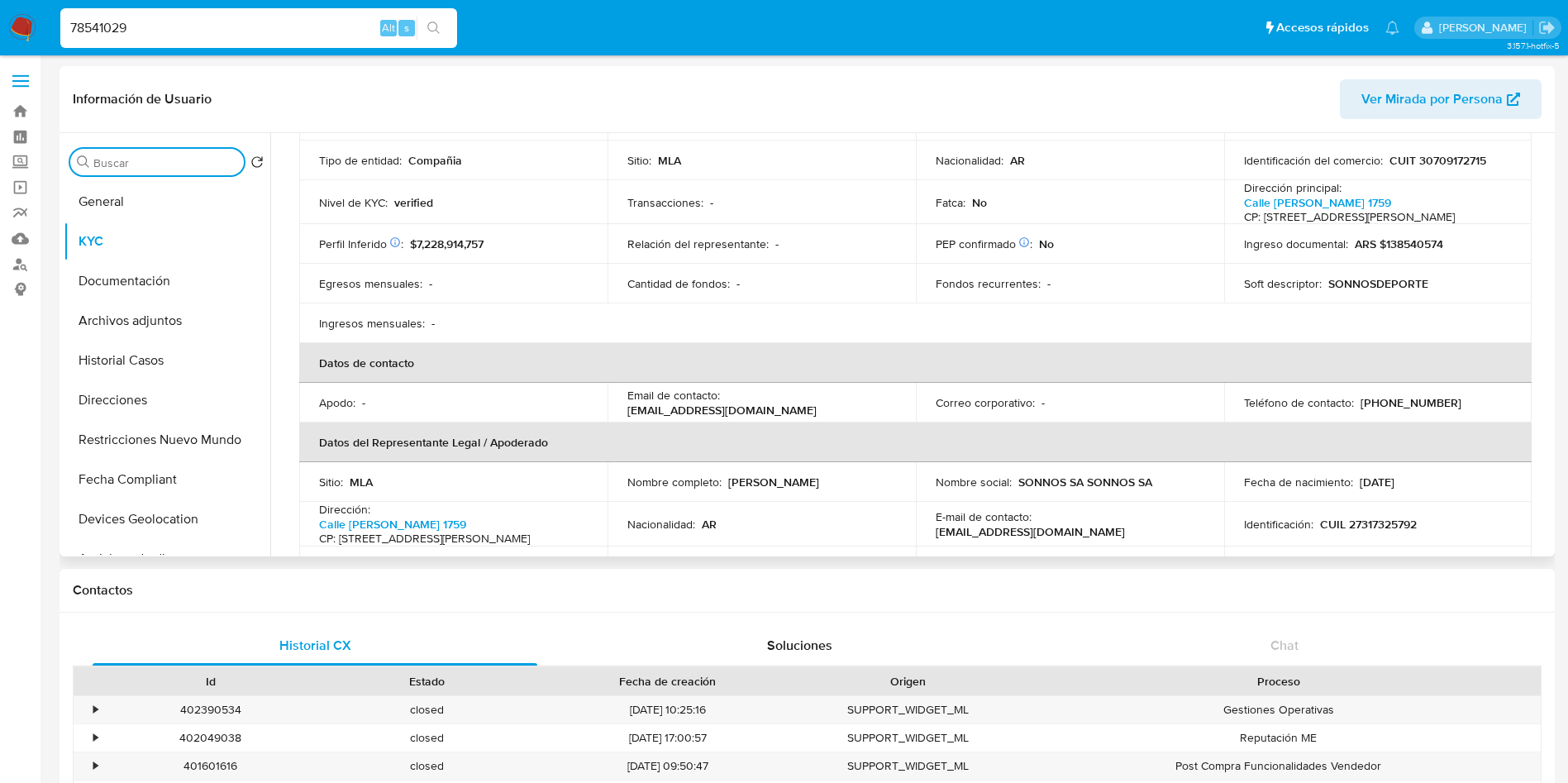
scroll to position [0, 0]
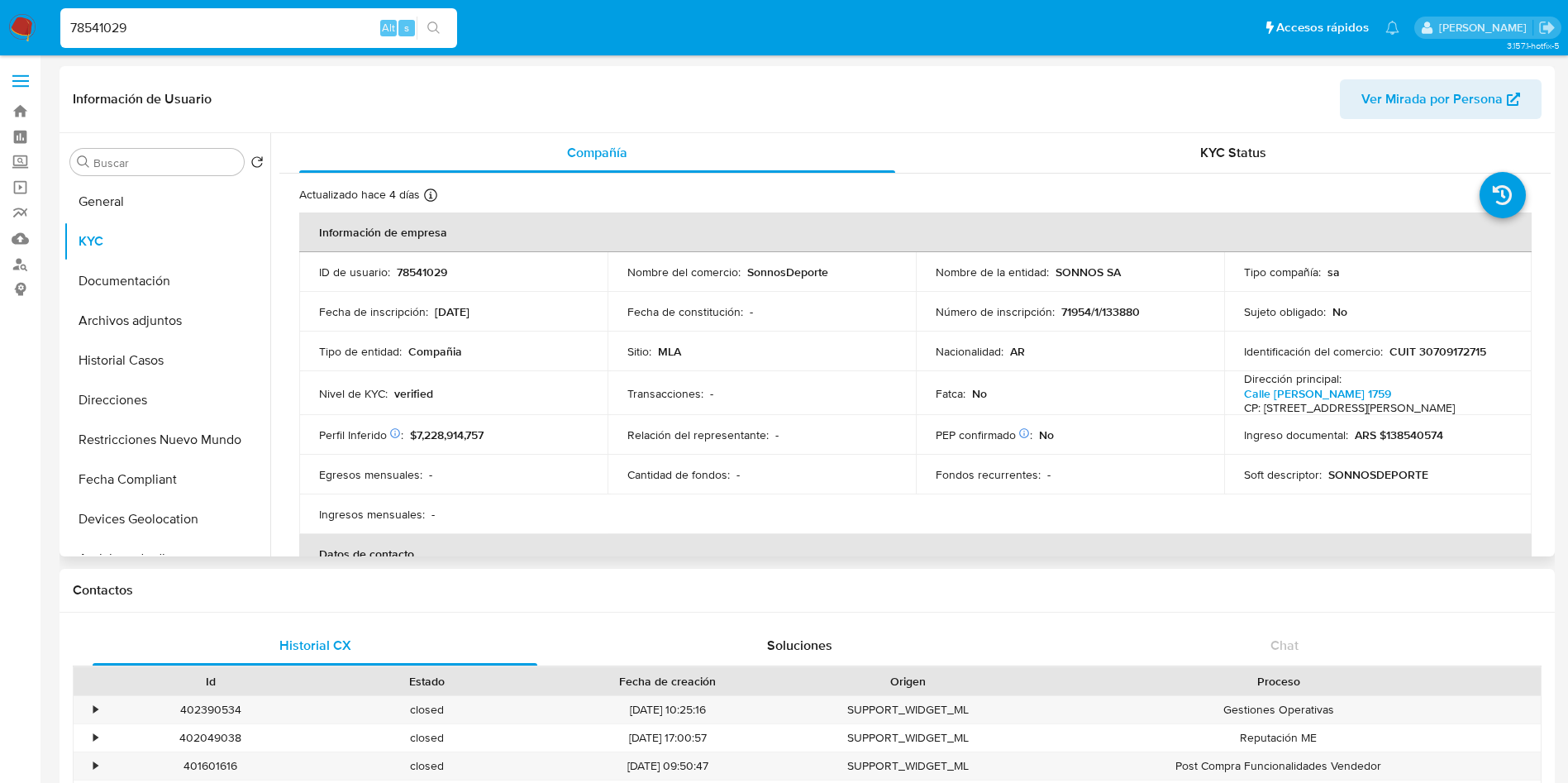
click at [1180, 120] on div "Información de Usuario Ver Mirada por Persona" at bounding box center [807, 100] width 1495 height 67
click at [1130, 193] on div "Actualizado hace 4 días Creado: 14/03/2020 06:49:54 Actualizado: 28/08/2025 23:…" at bounding box center [894, 197] width 1190 height 22
click at [1145, 152] on div "KYC Status" at bounding box center [1233, 153] width 596 height 40
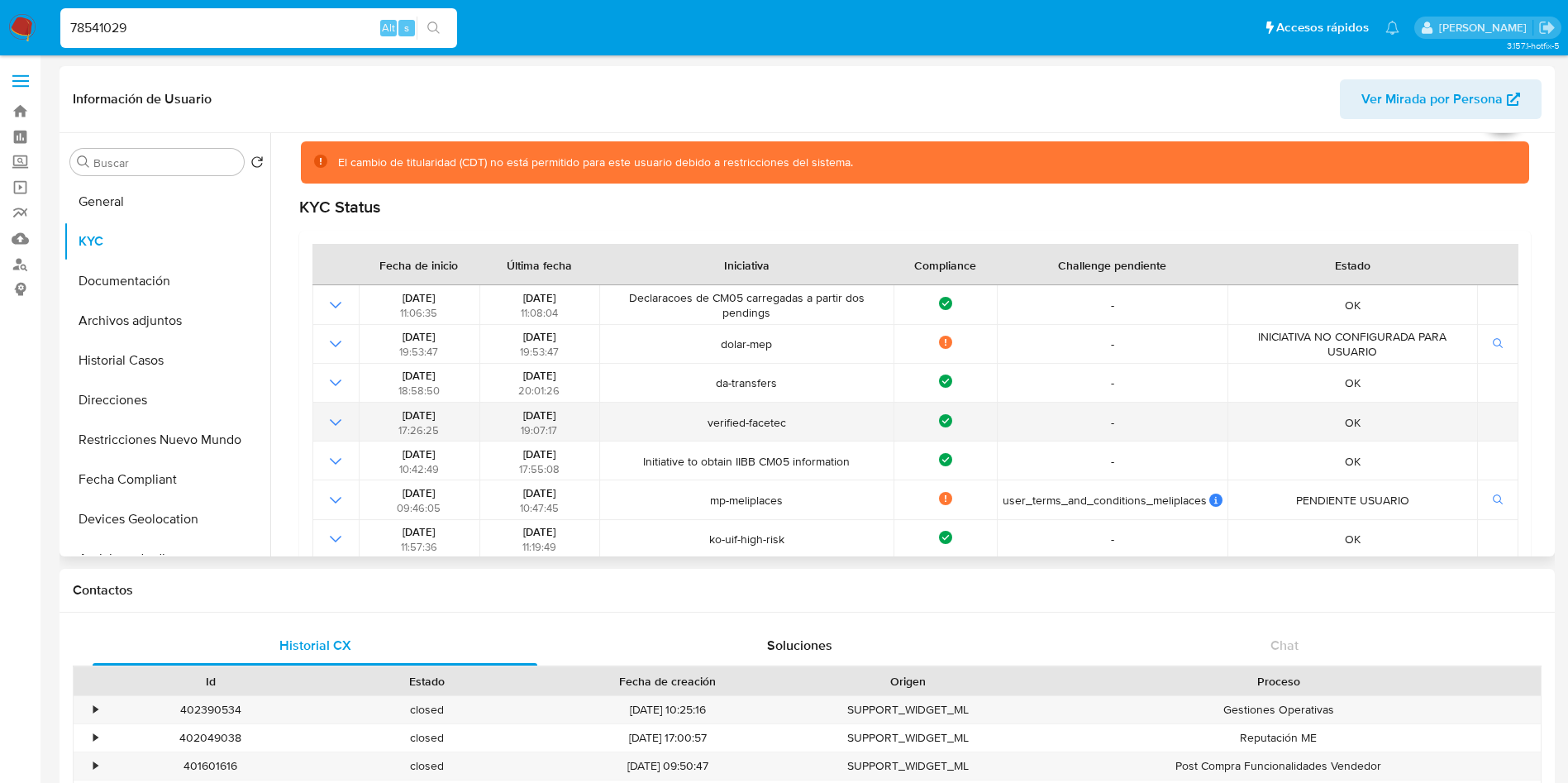
scroll to position [124, 0]
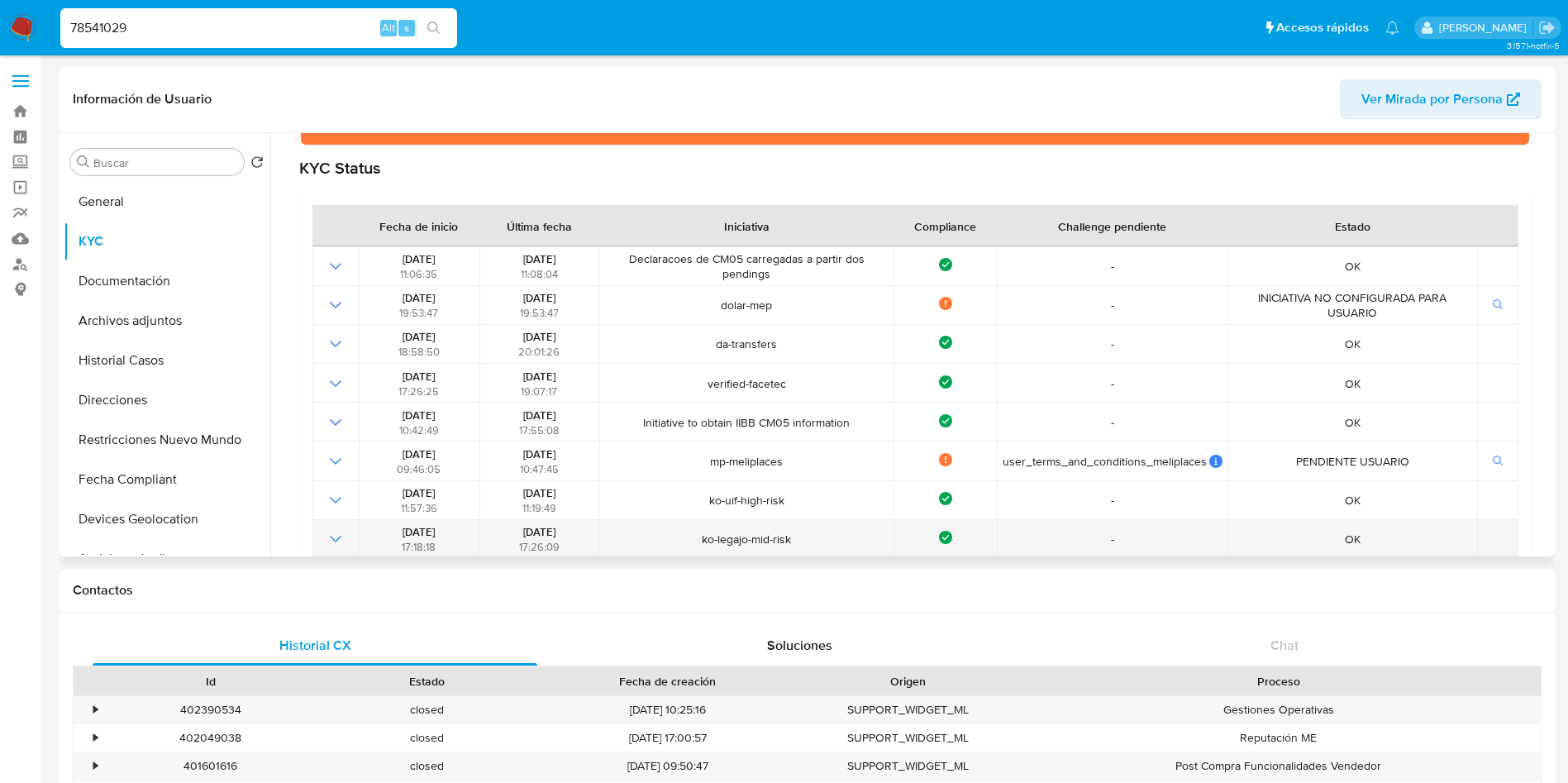
drag, startPoint x: 678, startPoint y: 537, endPoint x: 806, endPoint y: 537, distance: 128.0
click at [806, 537] on span "ko-legajo-mid-risk" at bounding box center [747, 539] width 284 height 15
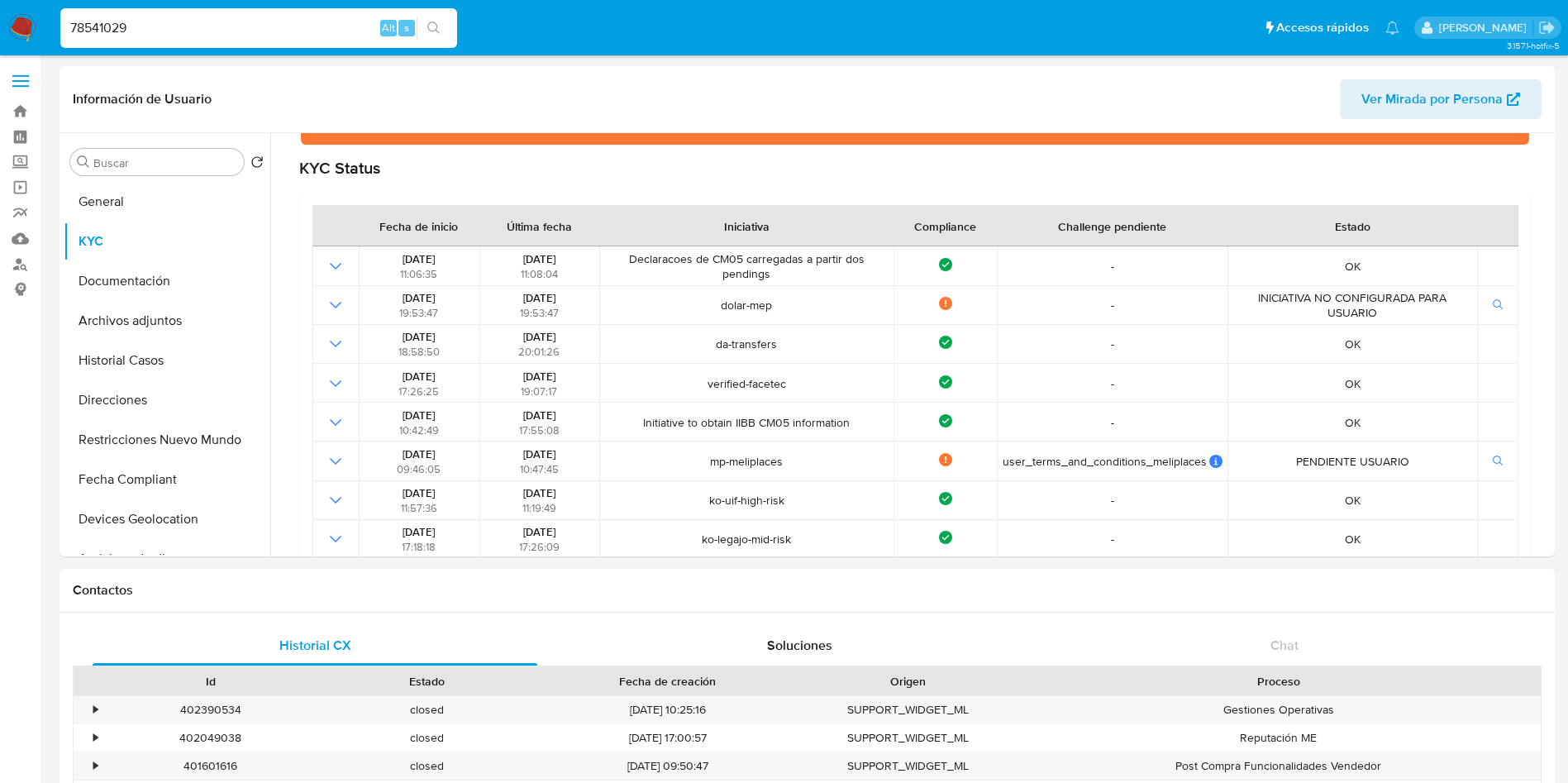
click at [229, 27] on input "78541029" at bounding box center [259, 28] width 397 height 22
click at [229, 28] on input "78541029" at bounding box center [259, 28] width 397 height 22
paste input "193295536"
type input "193295536"
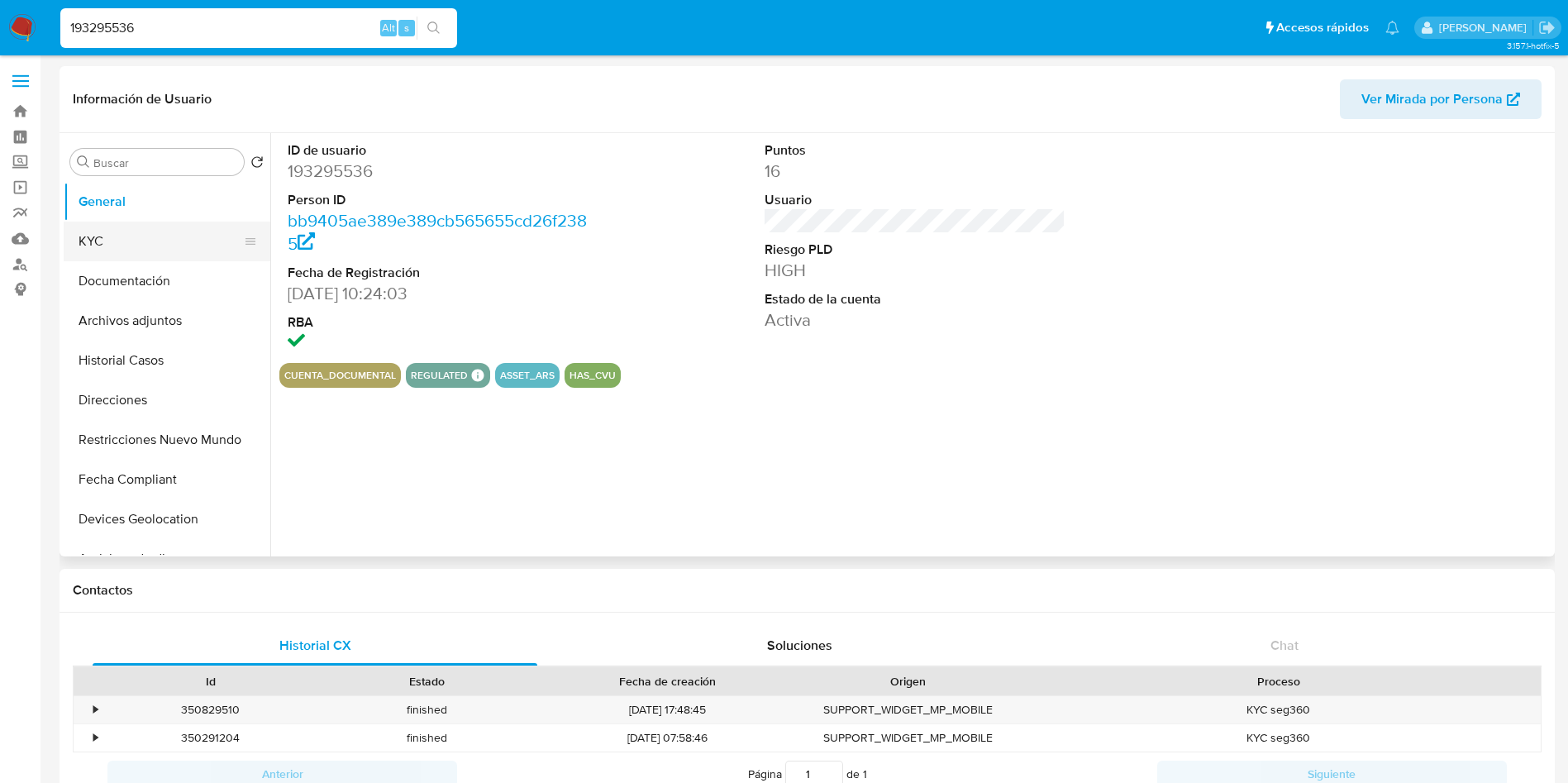
click at [161, 239] on button "KYC" at bounding box center [160, 242] width 194 height 40
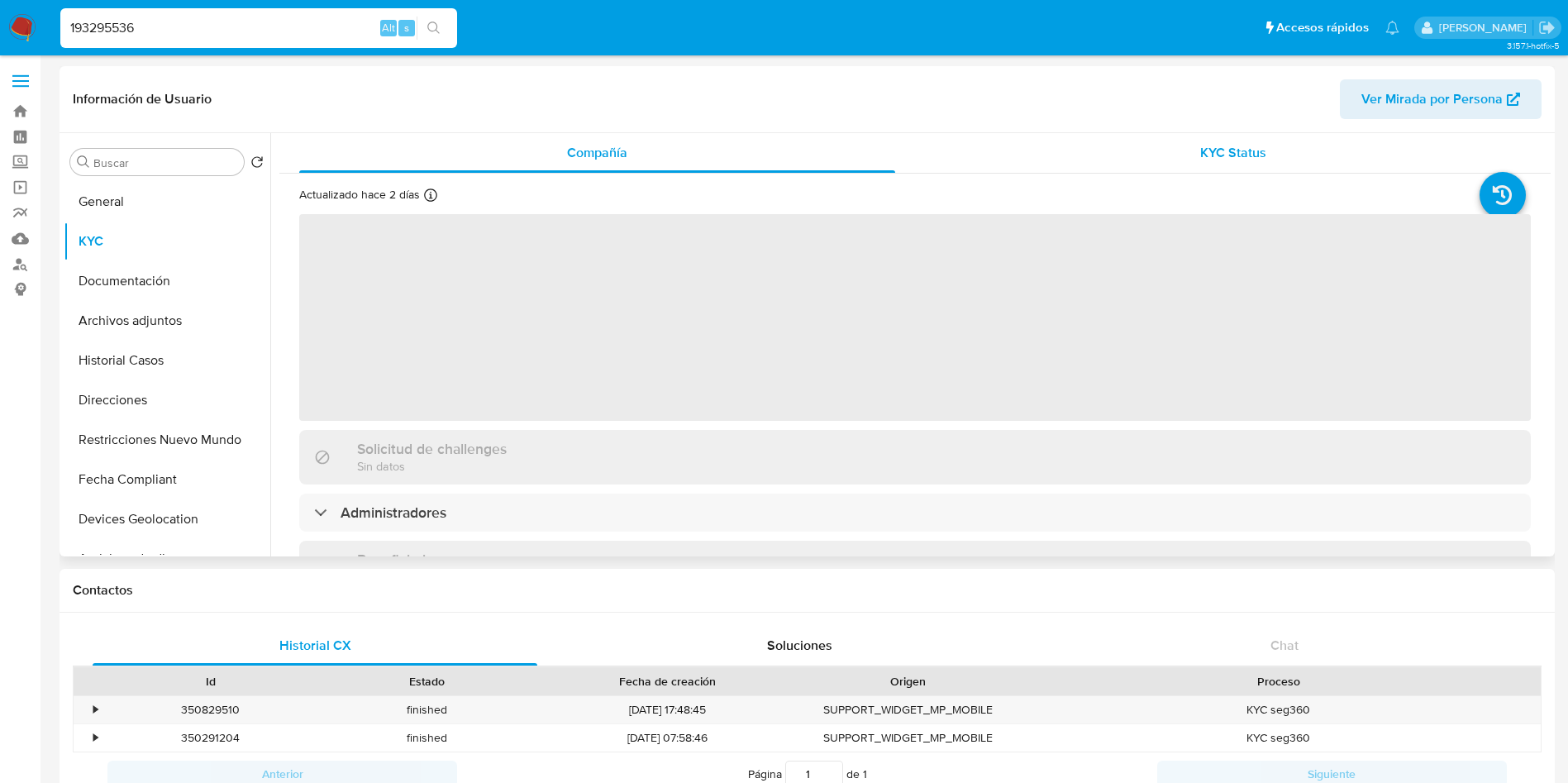
click at [1159, 146] on div "KYC Status" at bounding box center [1233, 153] width 596 height 40
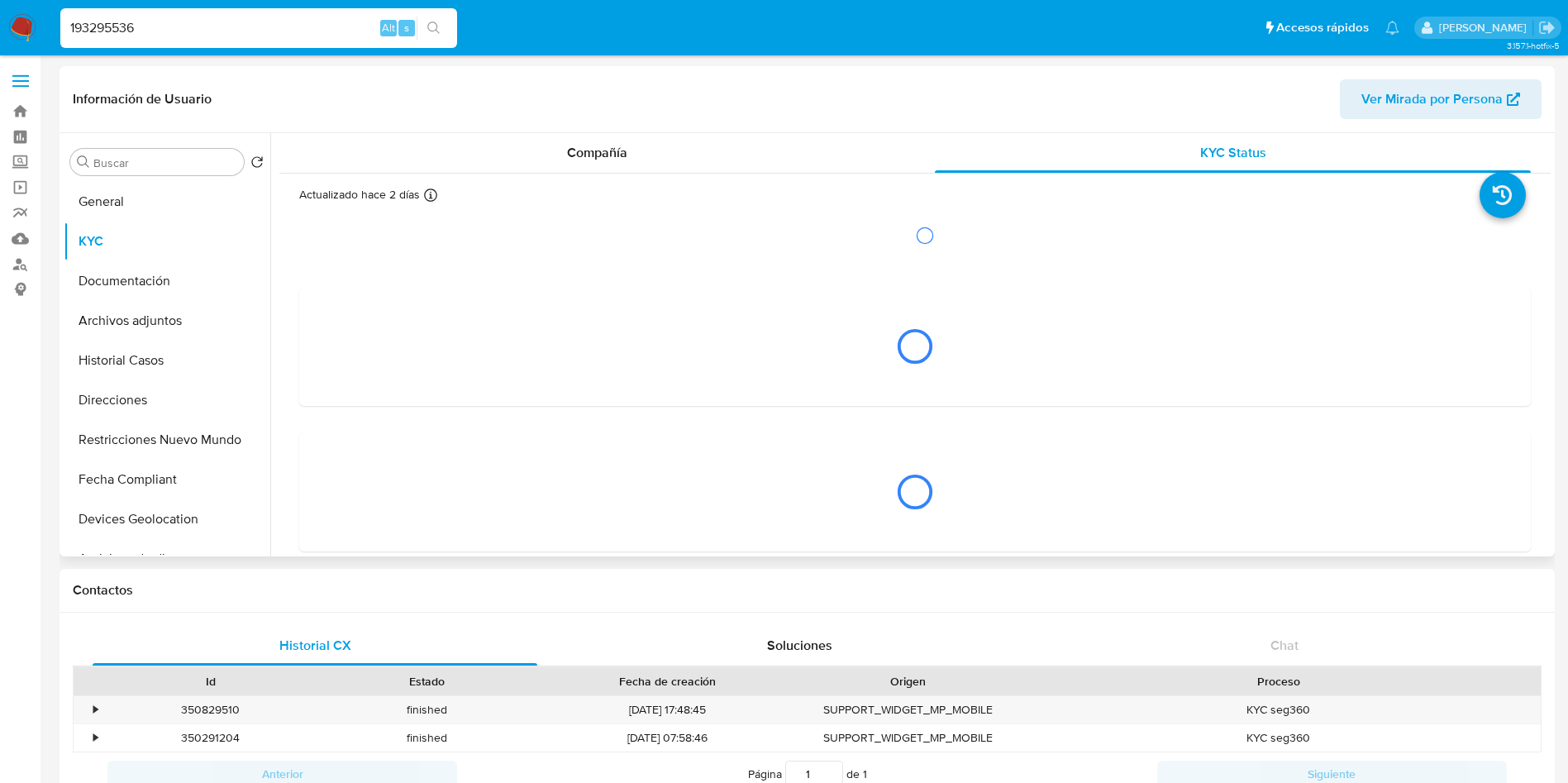
select select "10"
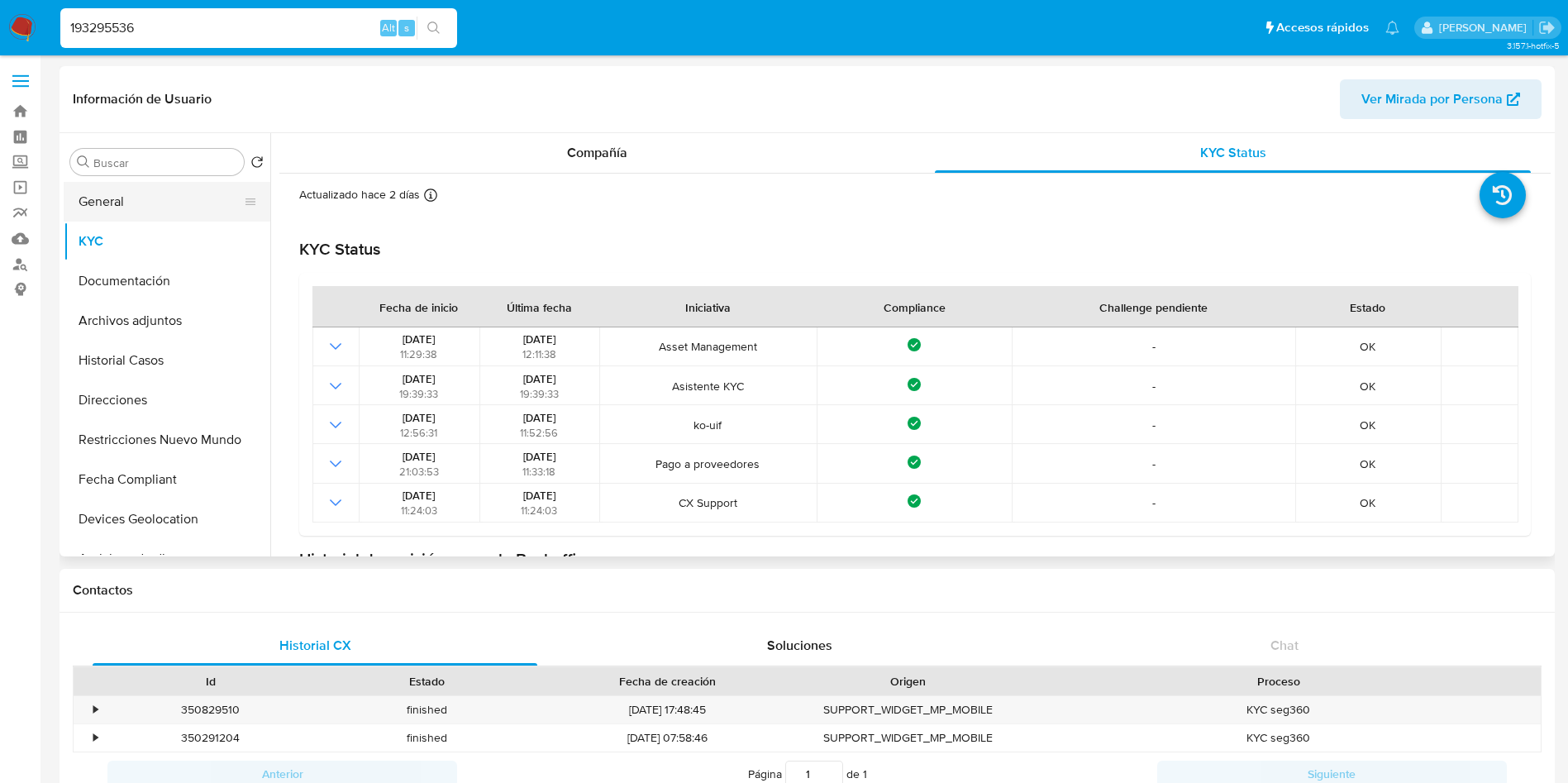
click at [178, 207] on button "General" at bounding box center [160, 202] width 194 height 40
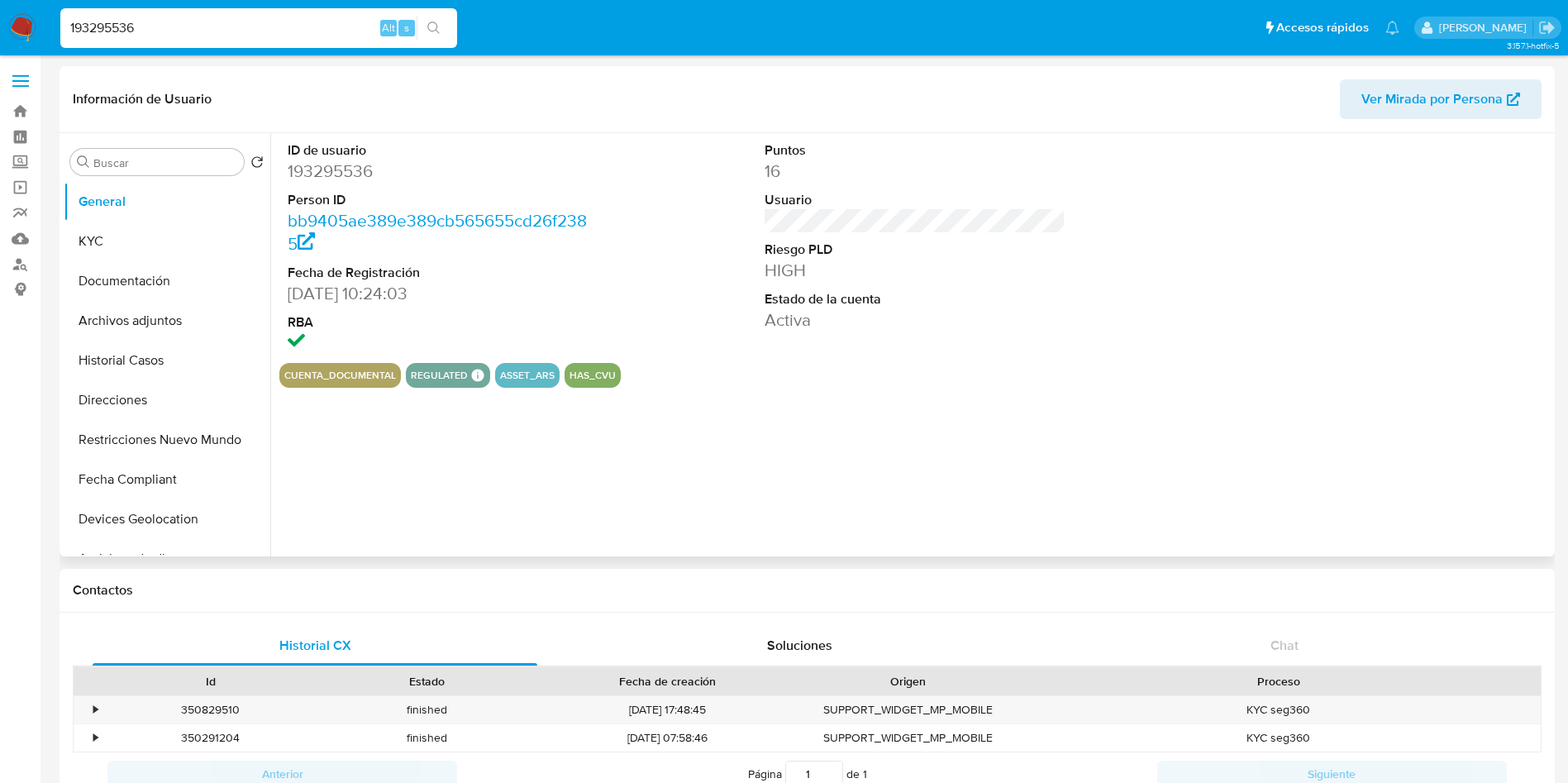
click at [325, 163] on dd "193295536" at bounding box center [438, 171] width 302 height 23
copy dd "193295536"
click at [94, 243] on button "KYC" at bounding box center [160, 242] width 194 height 40
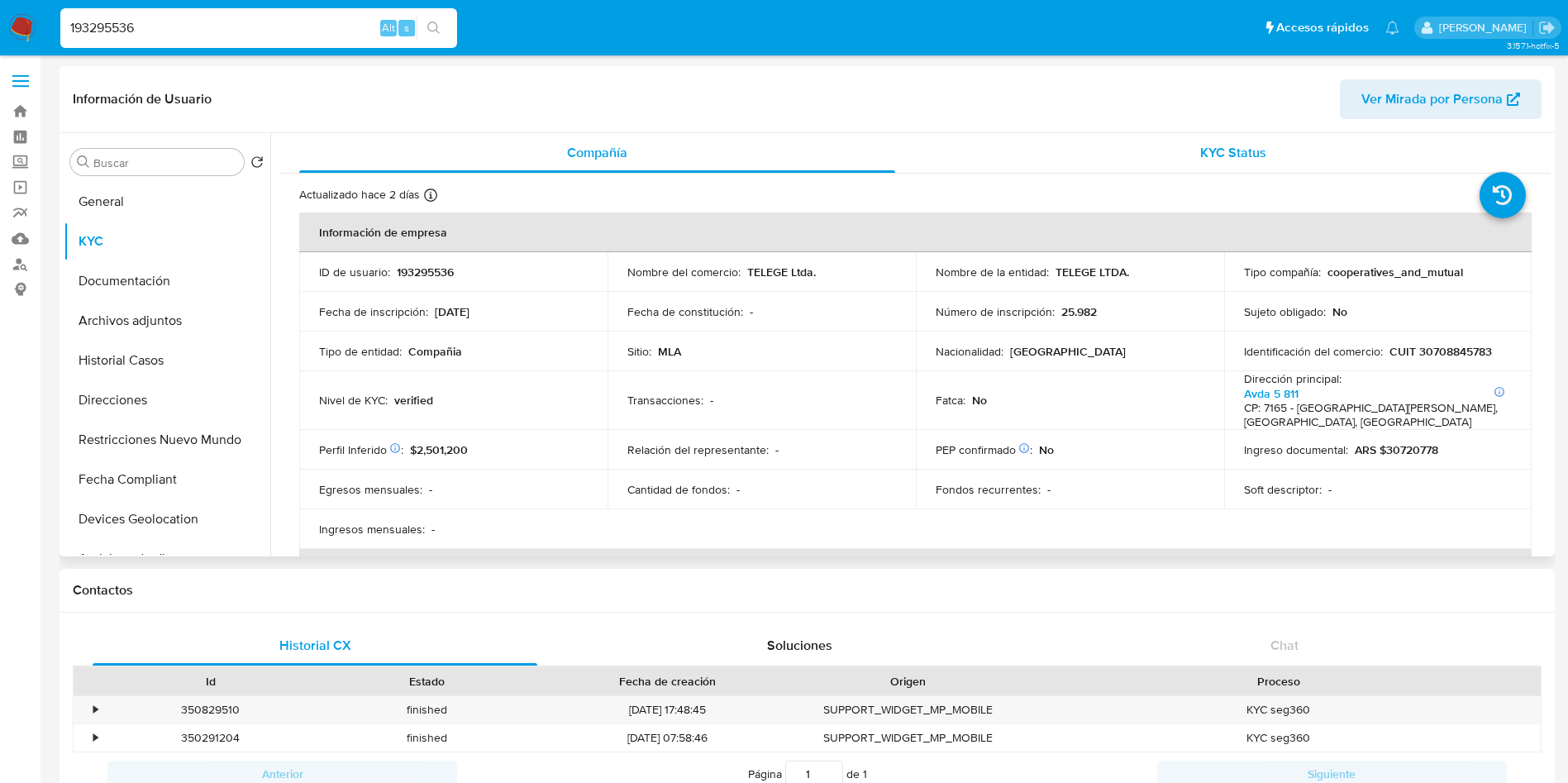
click at [1130, 171] on div "KYC Status" at bounding box center [1233, 153] width 596 height 40
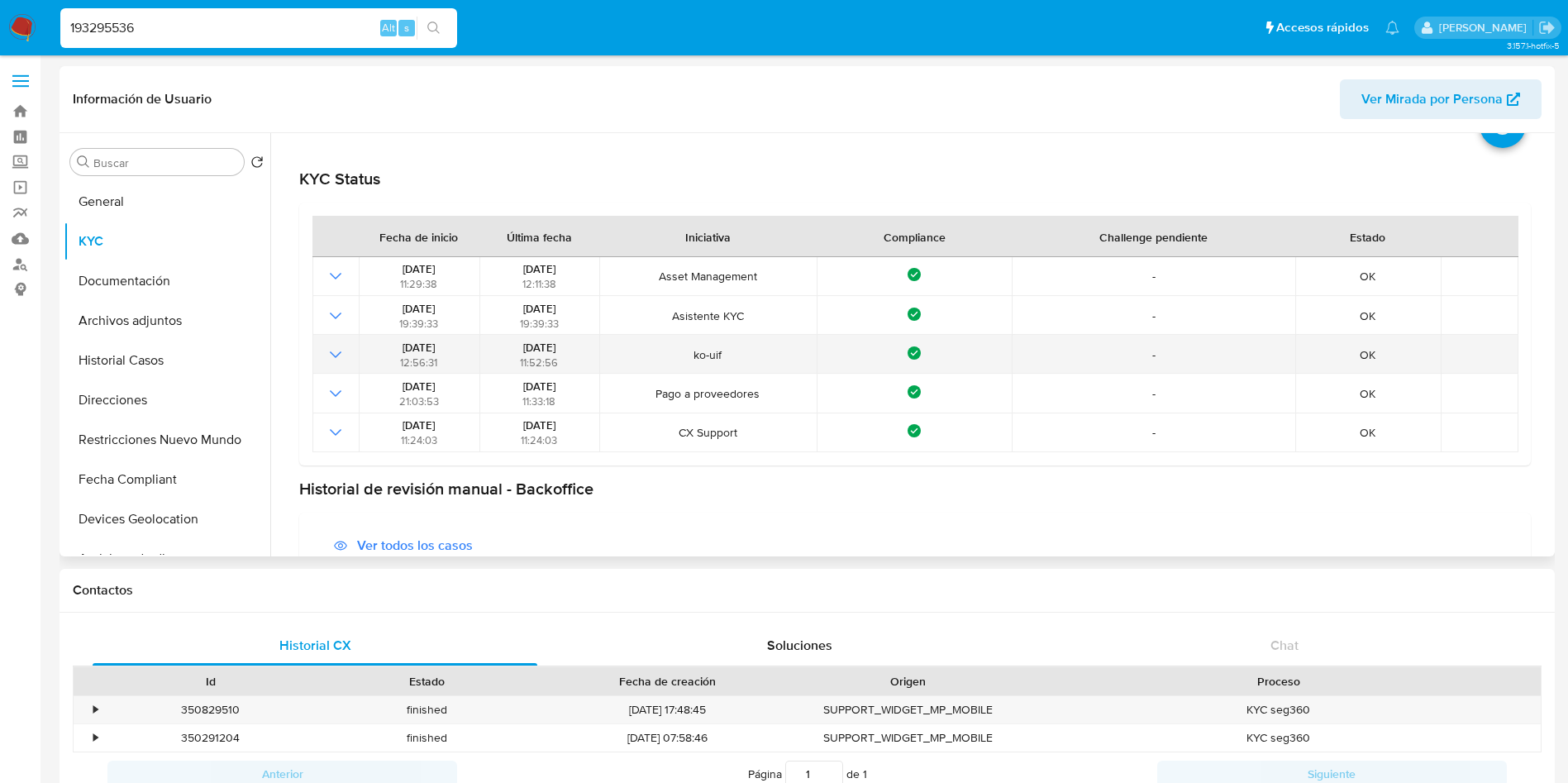
scroll to position [124, 0]
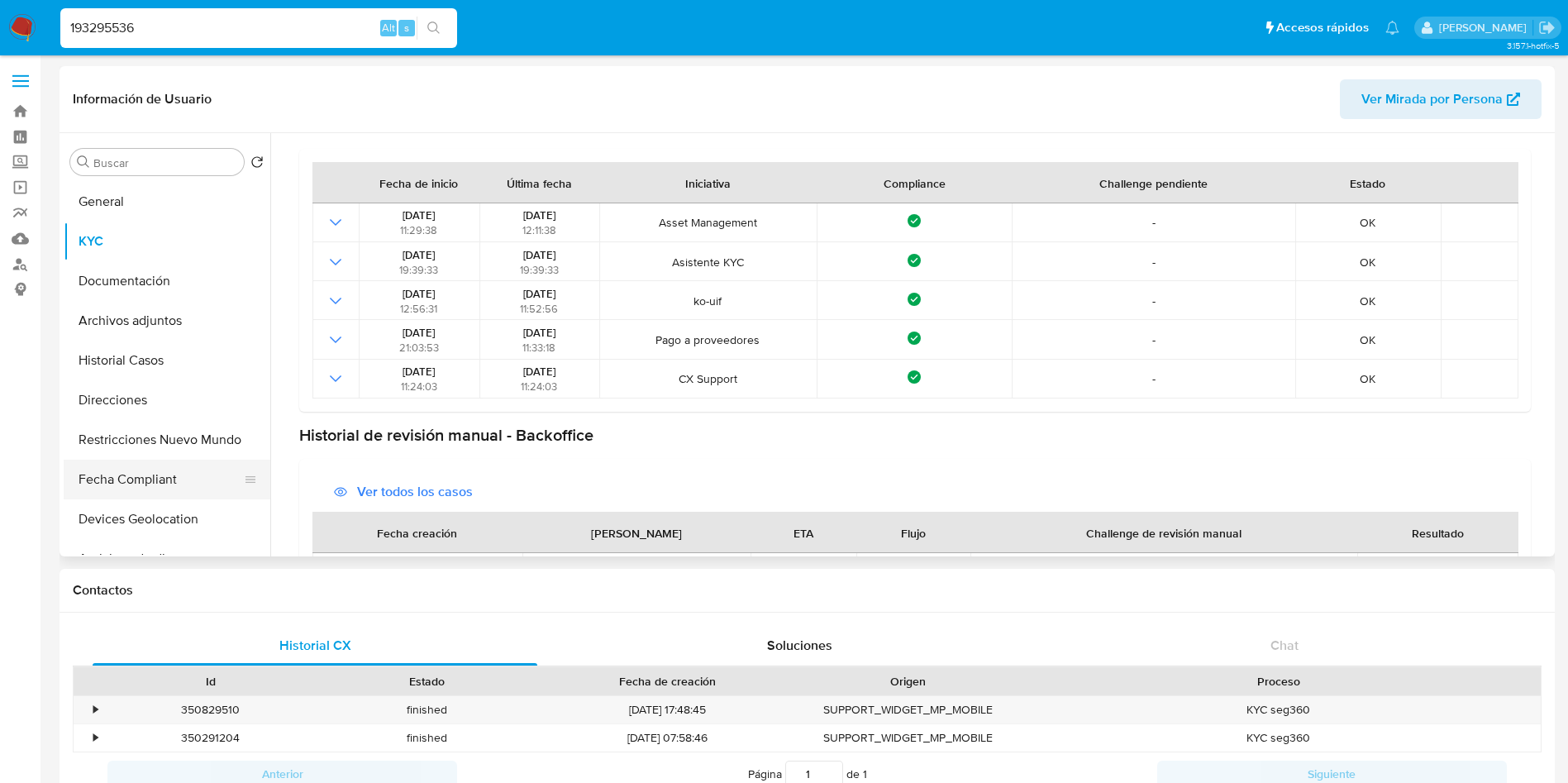
click at [141, 465] on button "Fecha Compliant" at bounding box center [160, 480] width 194 height 40
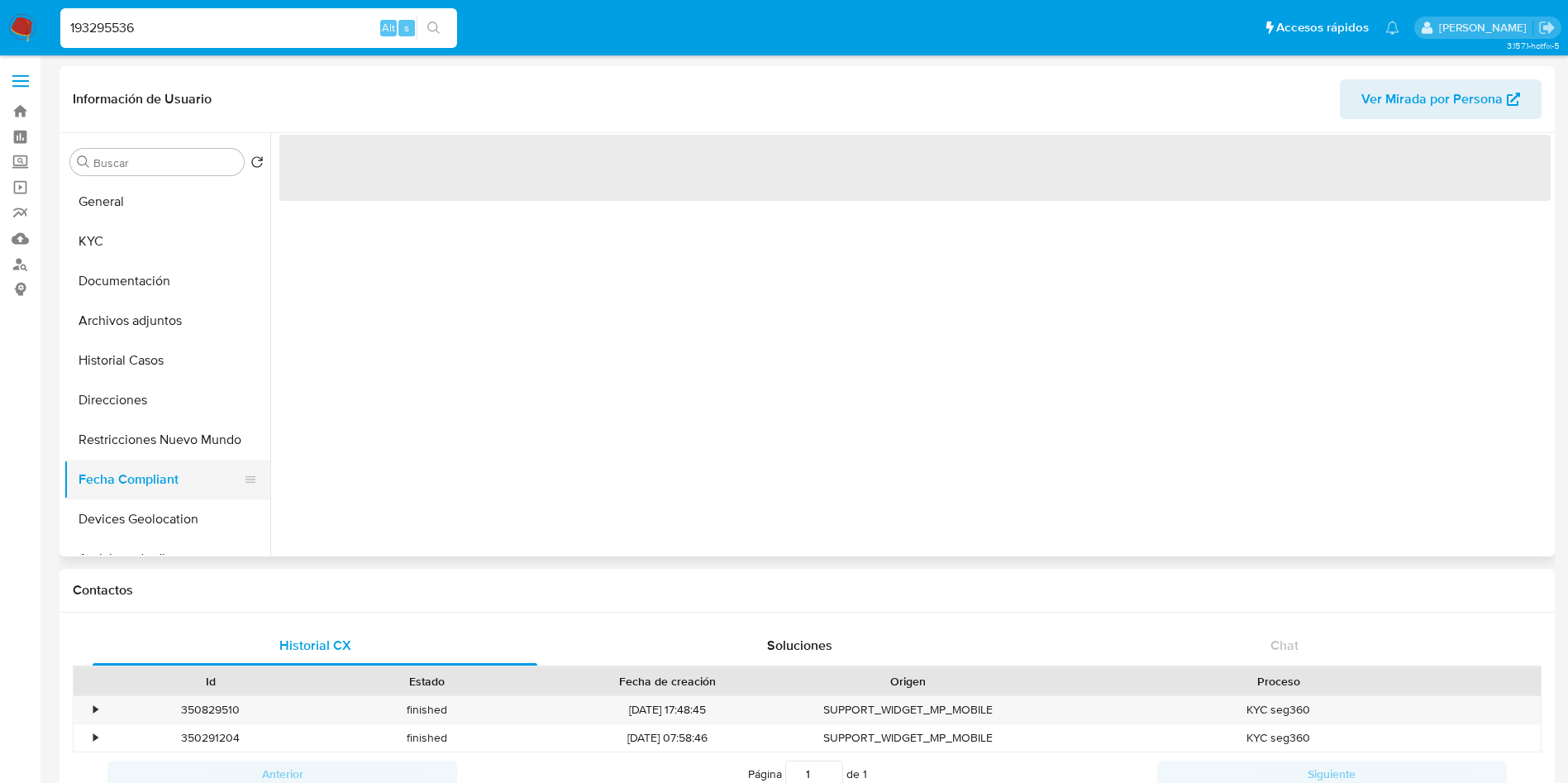
scroll to position [0, 0]
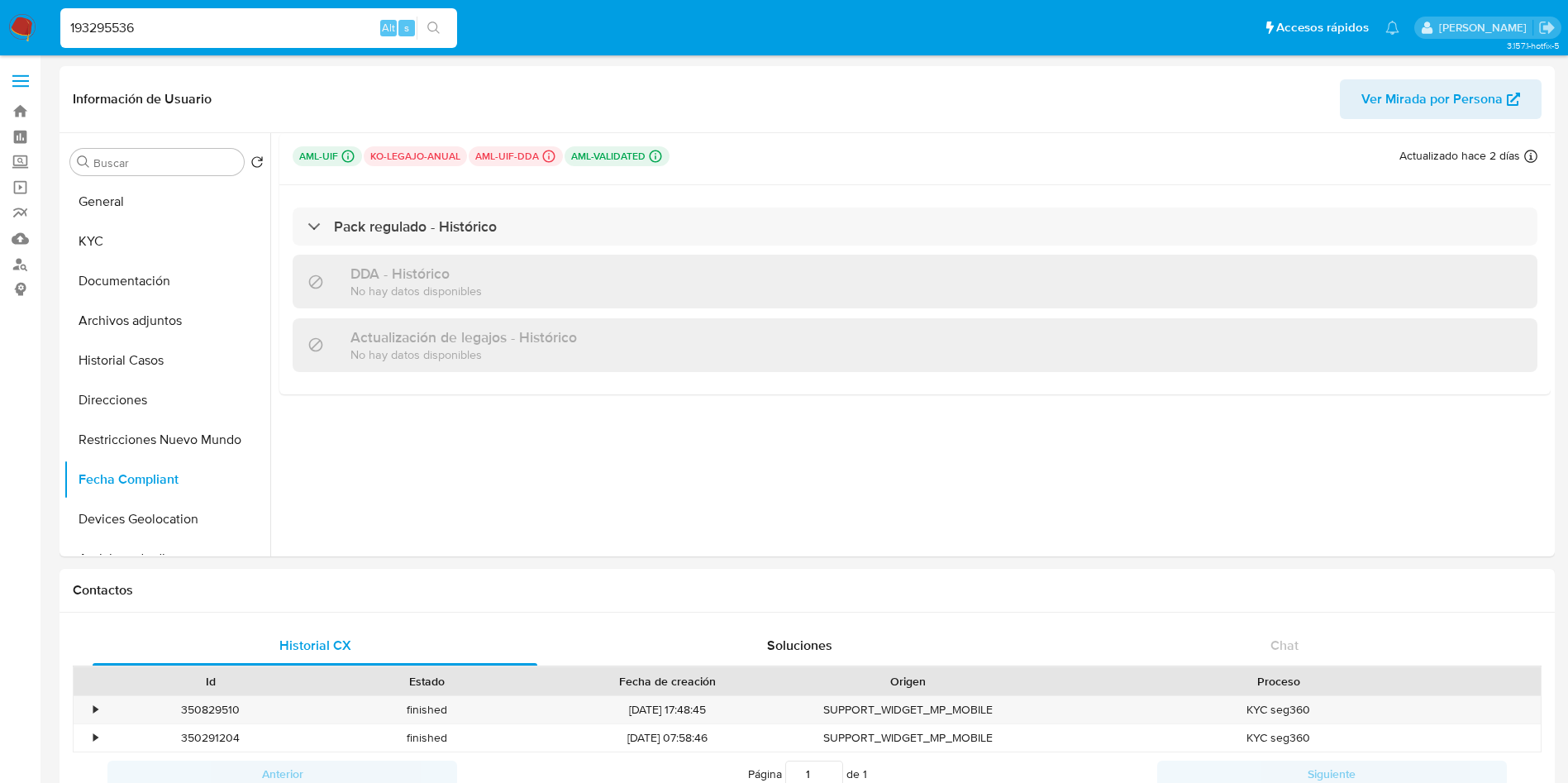
click at [157, 23] on input "193295536" at bounding box center [259, 28] width 397 height 22
paste input "81195701"
type input "81195701"
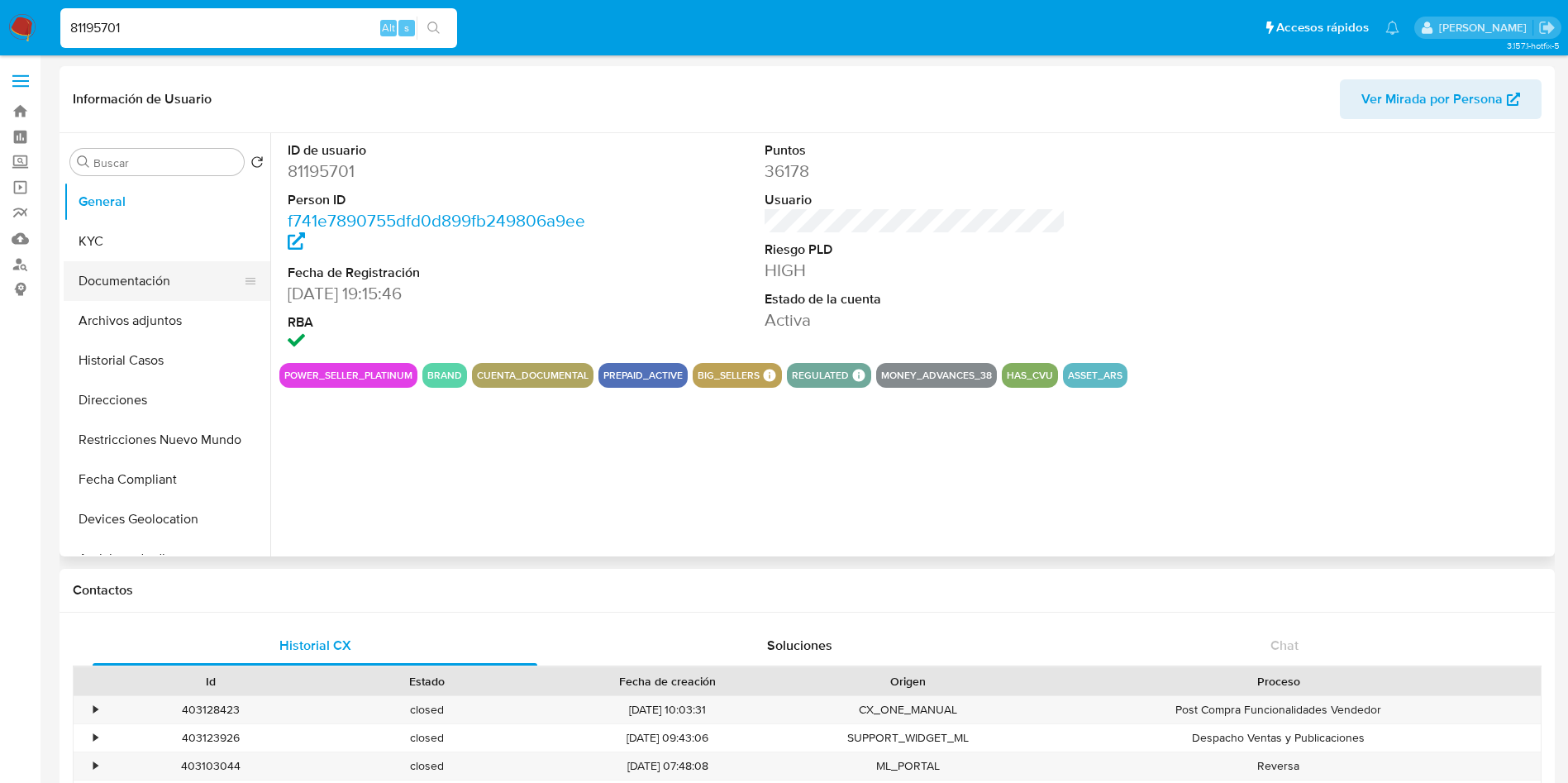
select select "10"
click at [144, 261] on button "Documentación" at bounding box center [167, 281] width 207 height 40
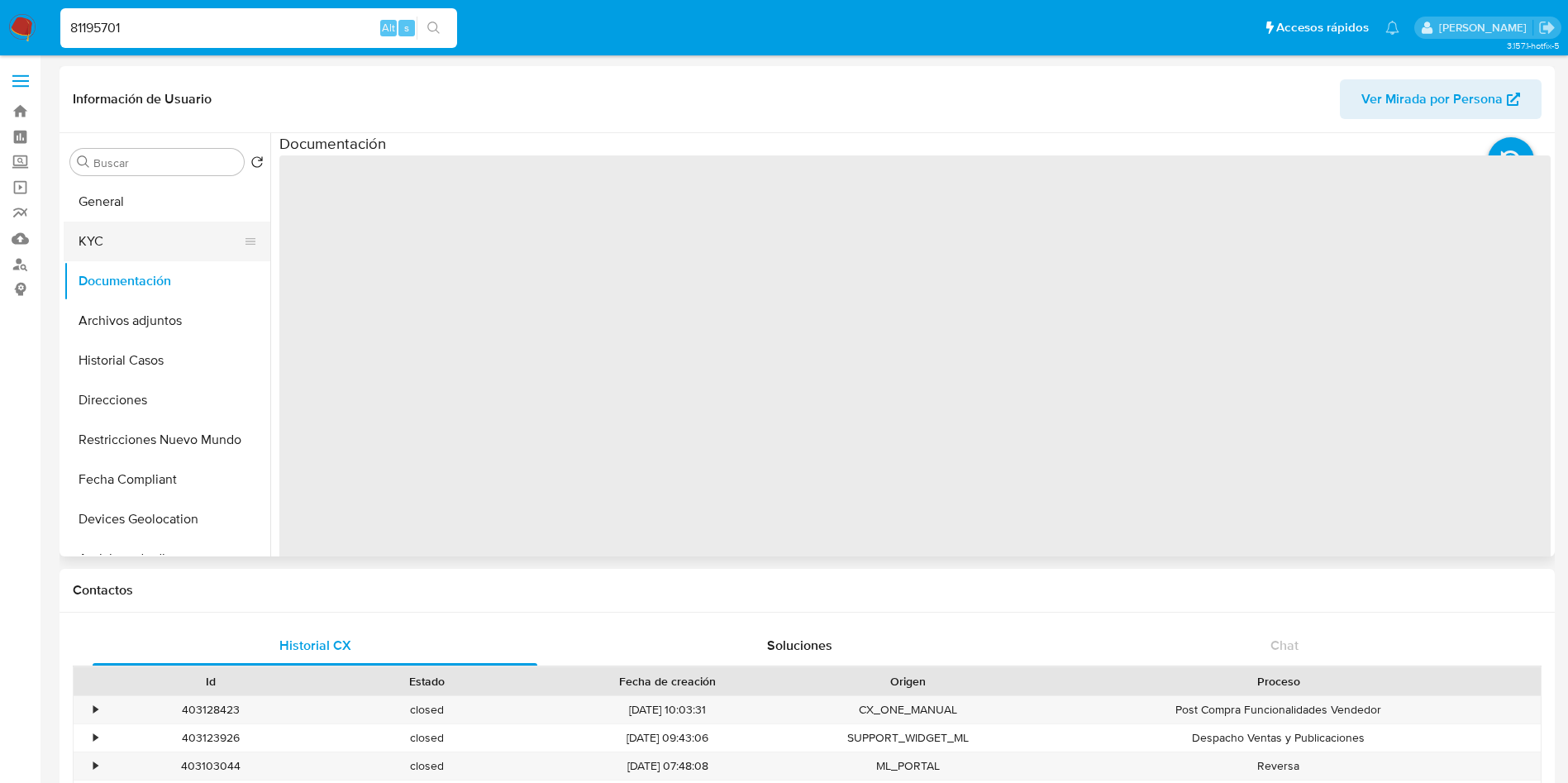
click at [150, 229] on button "KYC" at bounding box center [160, 242] width 194 height 40
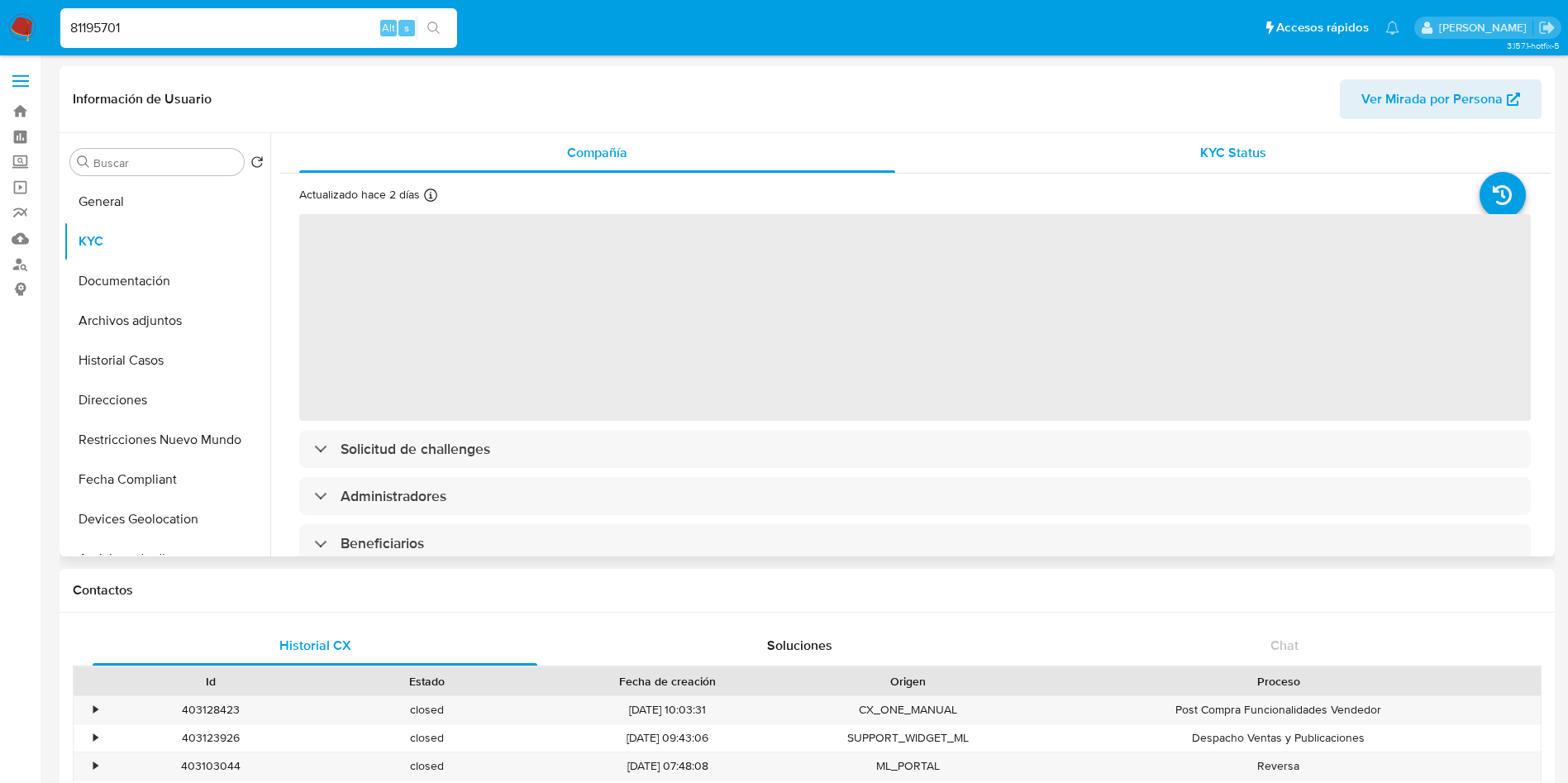
click at [1172, 143] on div "KYC Status" at bounding box center [1233, 153] width 596 height 40
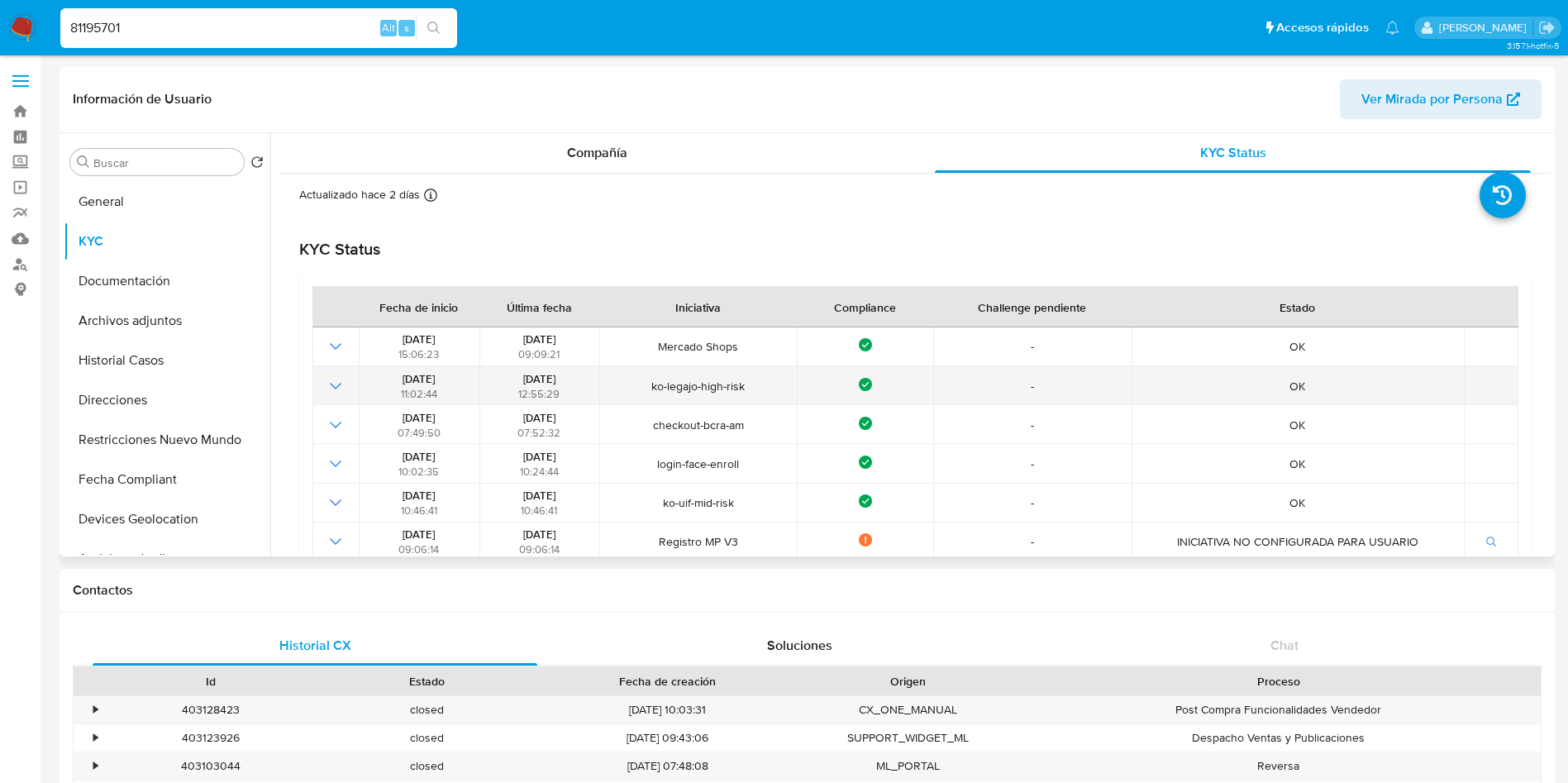
drag, startPoint x: 499, startPoint y: 375, endPoint x: 576, endPoint y: 376, distance: 77.0
click at [576, 376] on div "12/09/2024 12:55:29" at bounding box center [540, 385] width 110 height 29
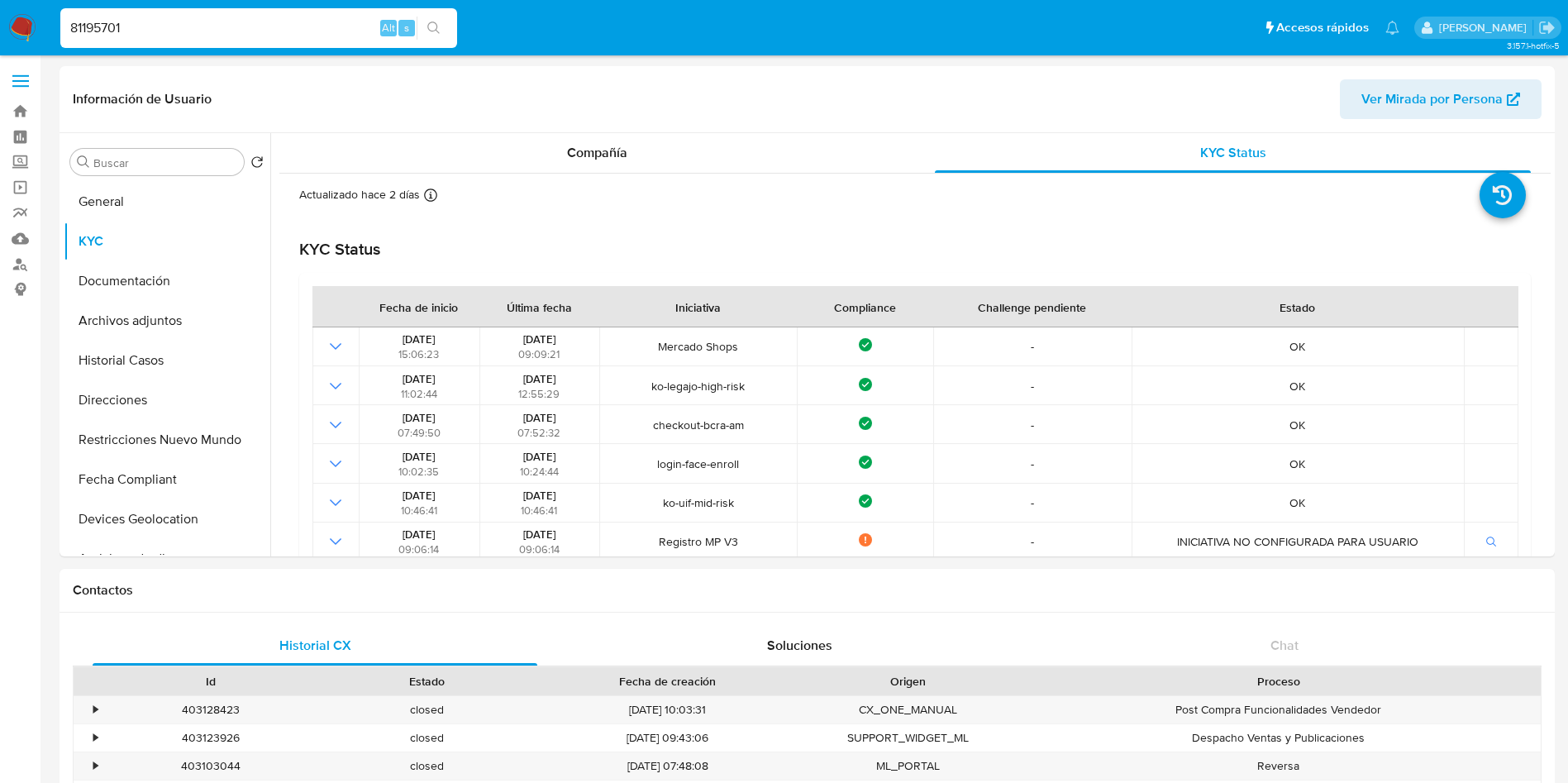
click at [212, 30] on input "81195701" at bounding box center [259, 28] width 397 height 22
click at [211, 29] on input "81195701" at bounding box center [259, 28] width 397 height 22
paste input "496072199"
type input "496072199"
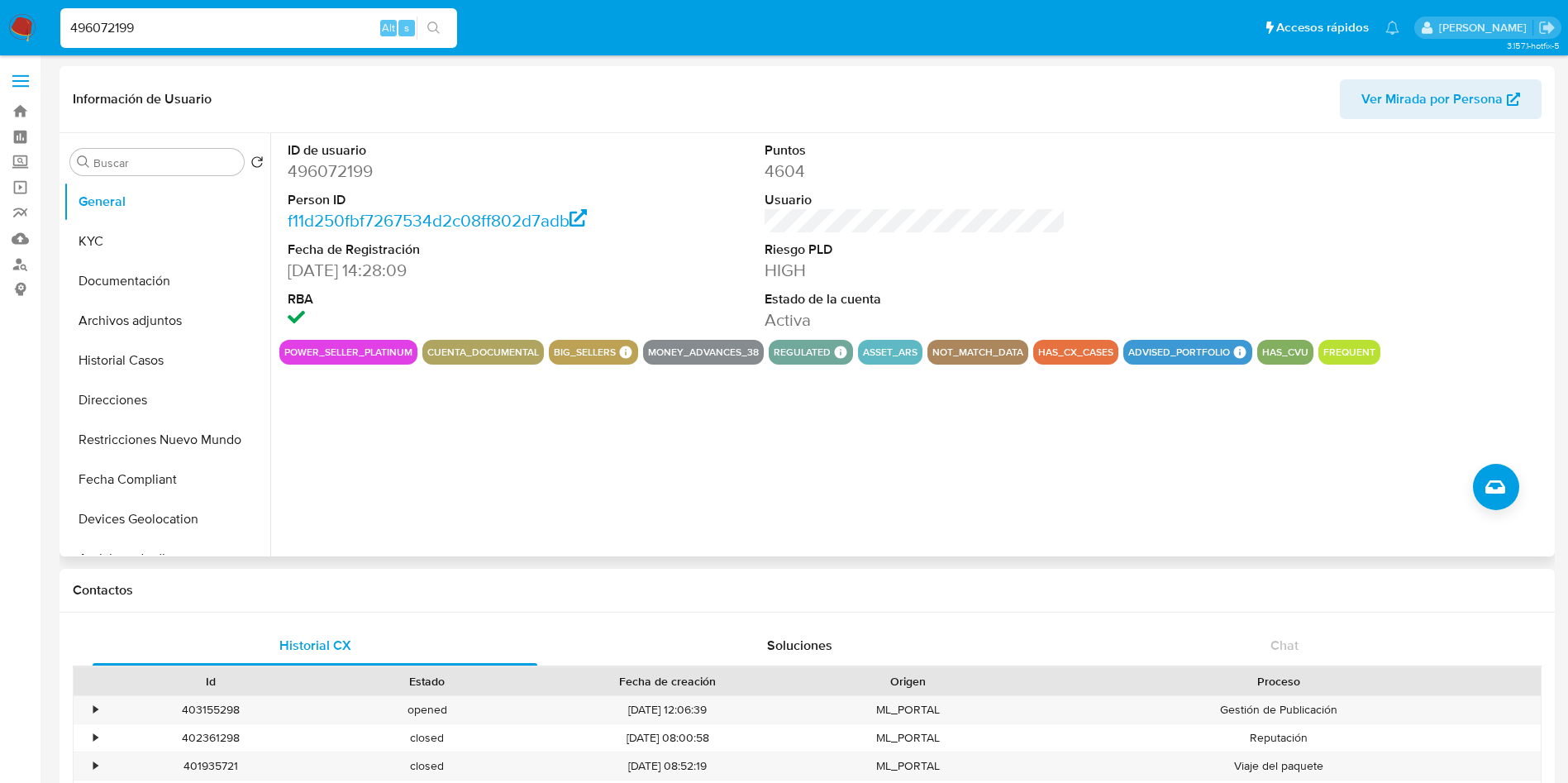
select select "10"
click at [169, 222] on button "KYC" at bounding box center [160, 242] width 194 height 40
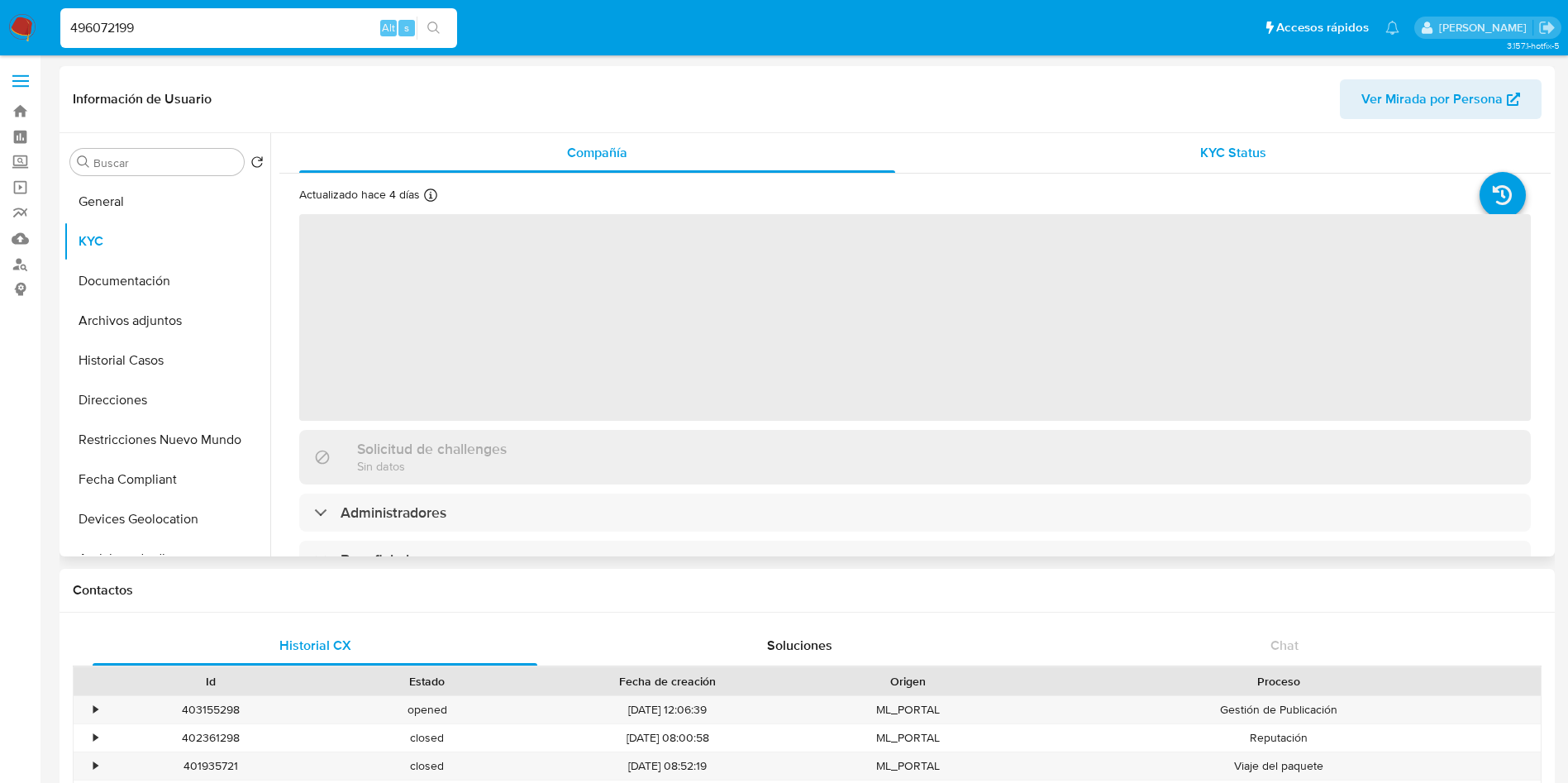
click at [1218, 166] on div "KYC Status" at bounding box center [1233, 153] width 596 height 40
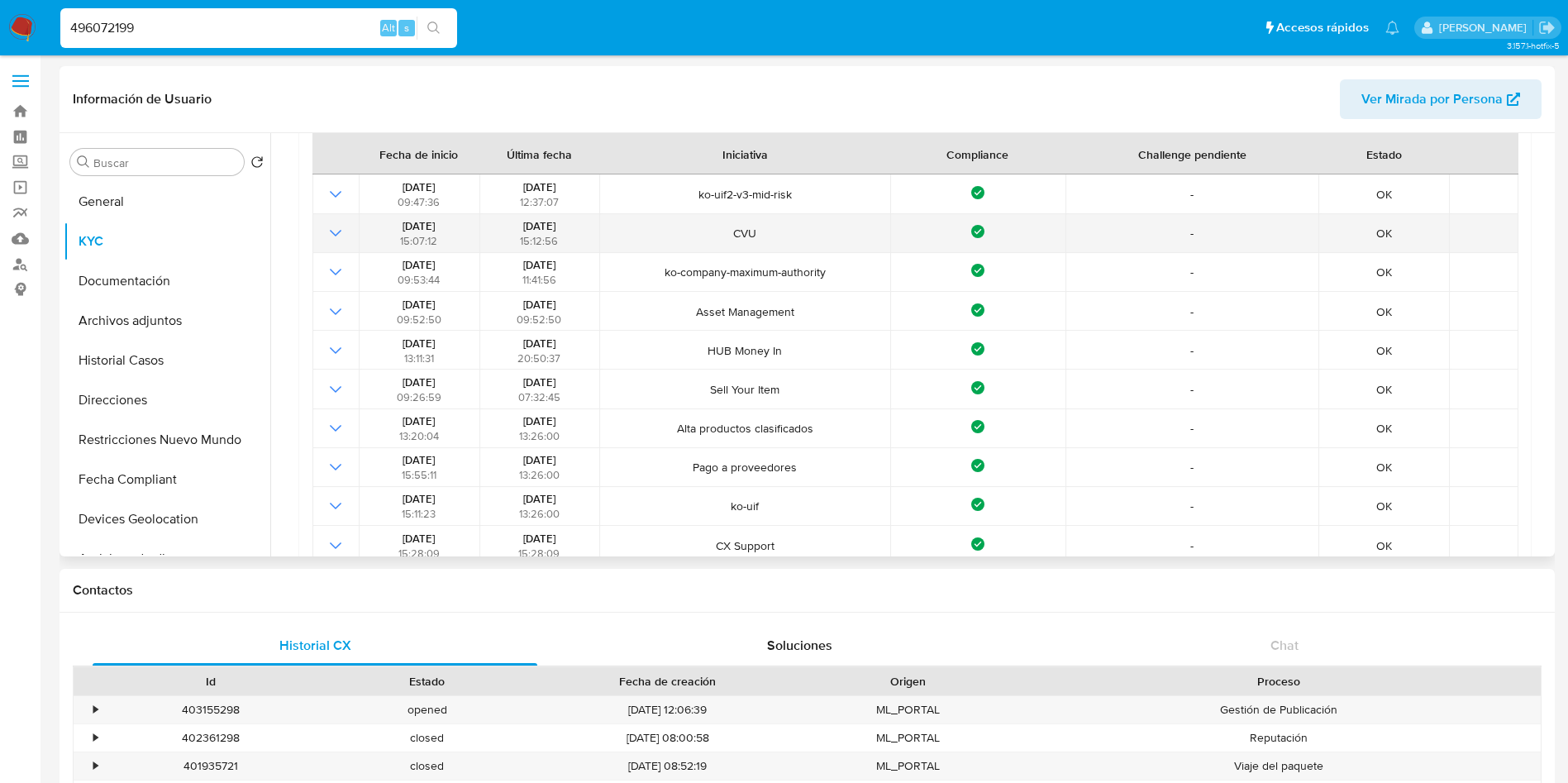
scroll to position [248, 0]
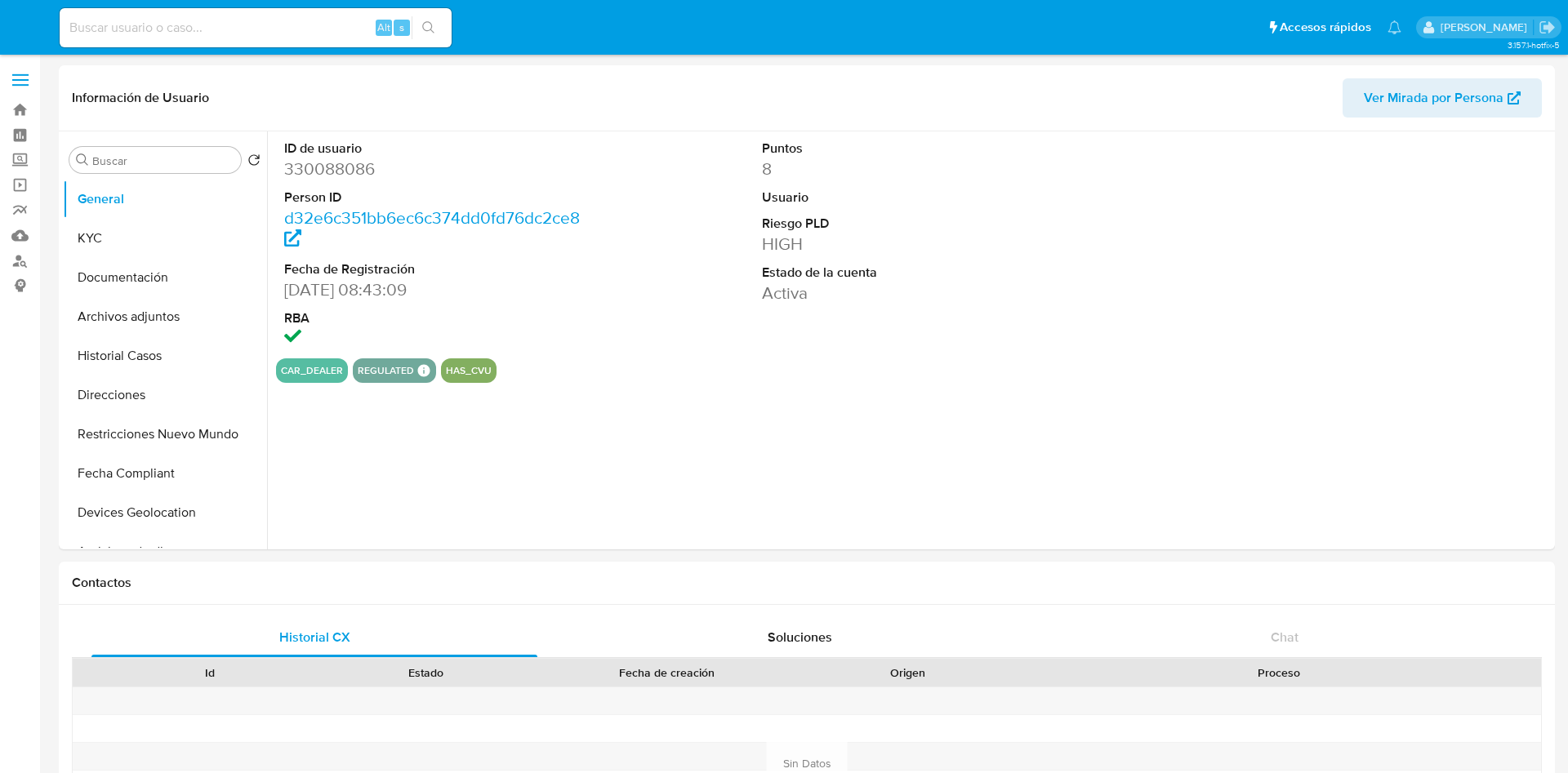
select select "10"
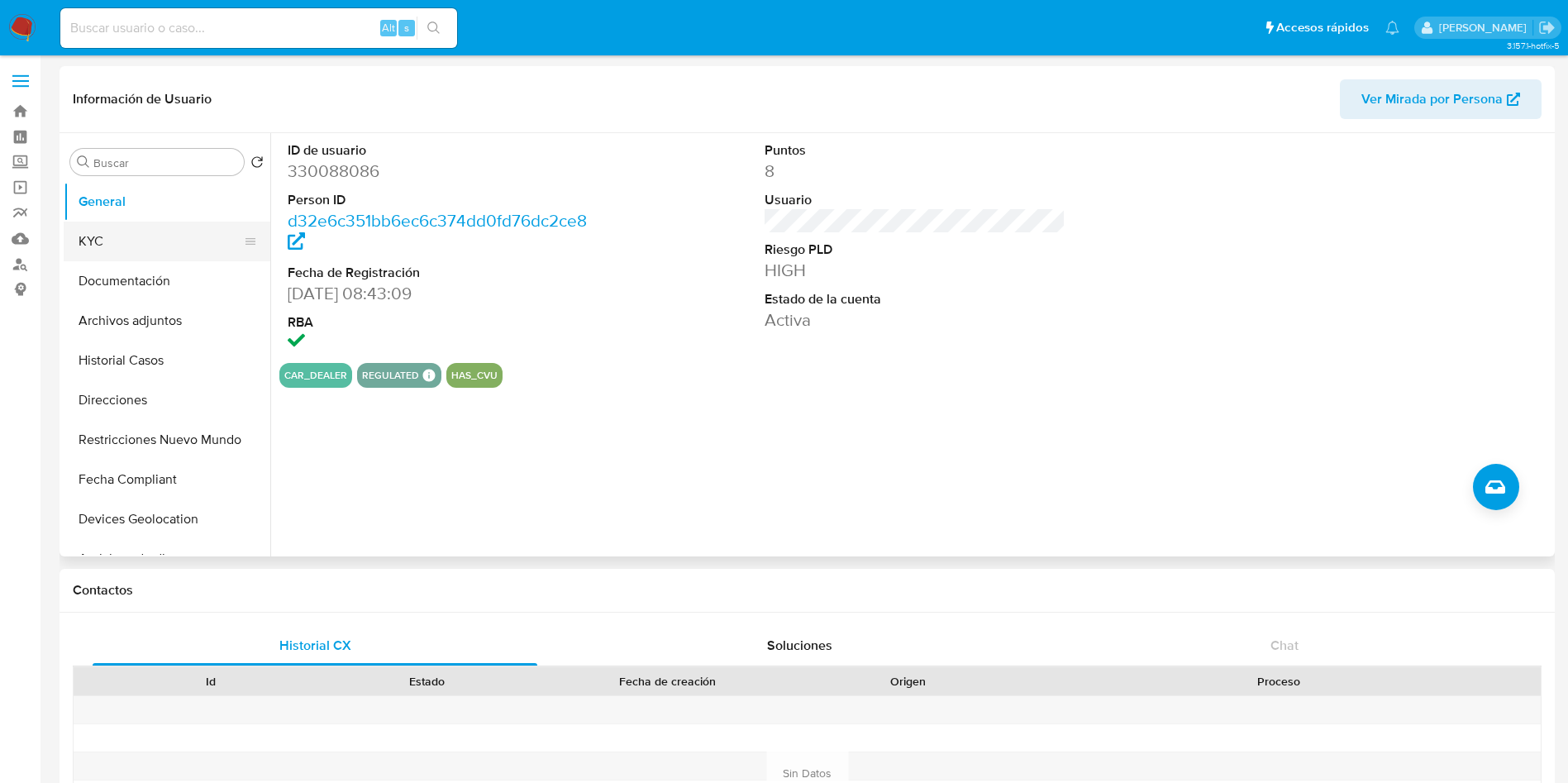
click at [175, 256] on button "KYC" at bounding box center [160, 242] width 194 height 40
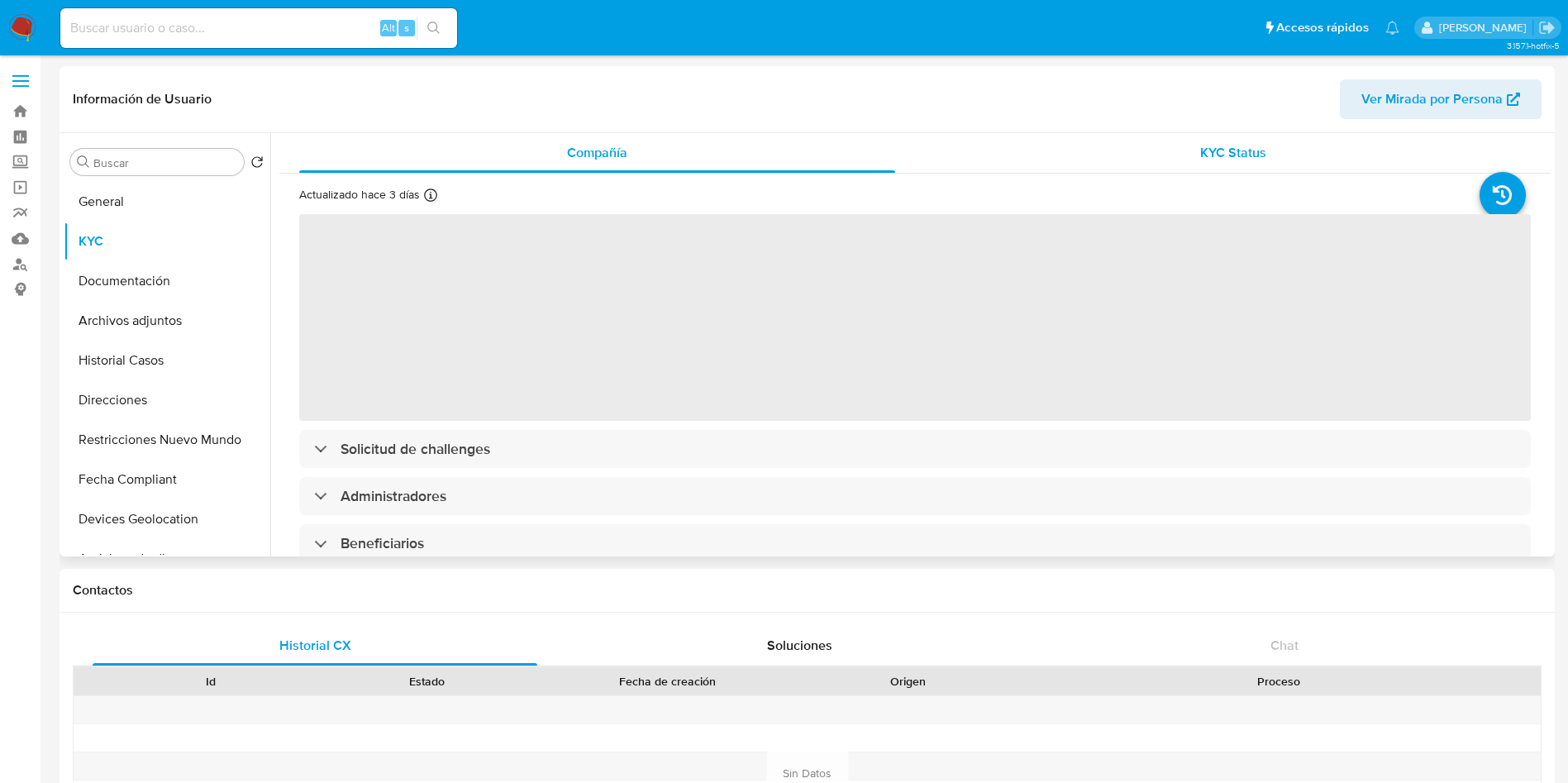
click at [1114, 171] on div "KYC Status" at bounding box center [1233, 153] width 596 height 40
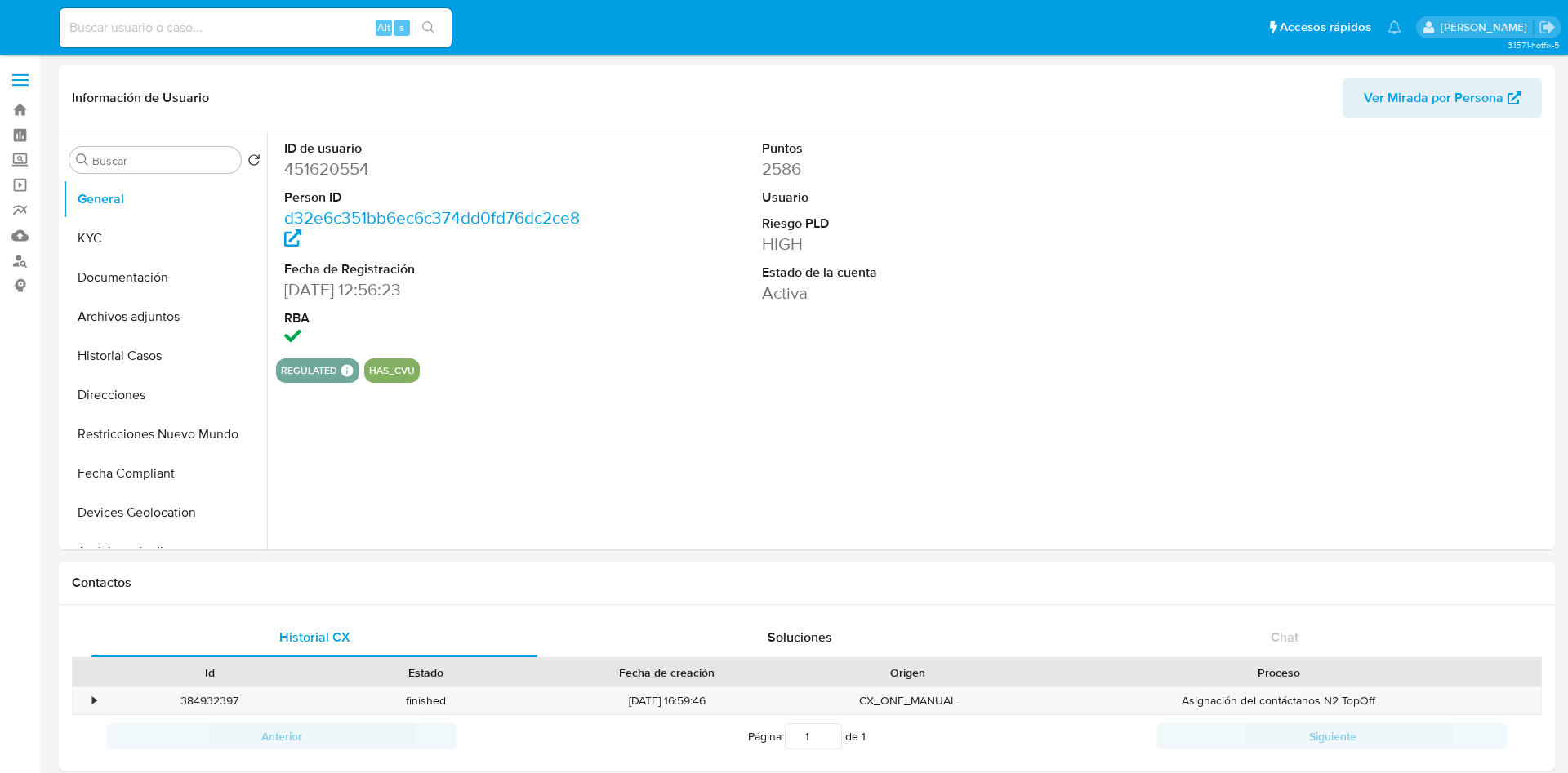
select select "10"
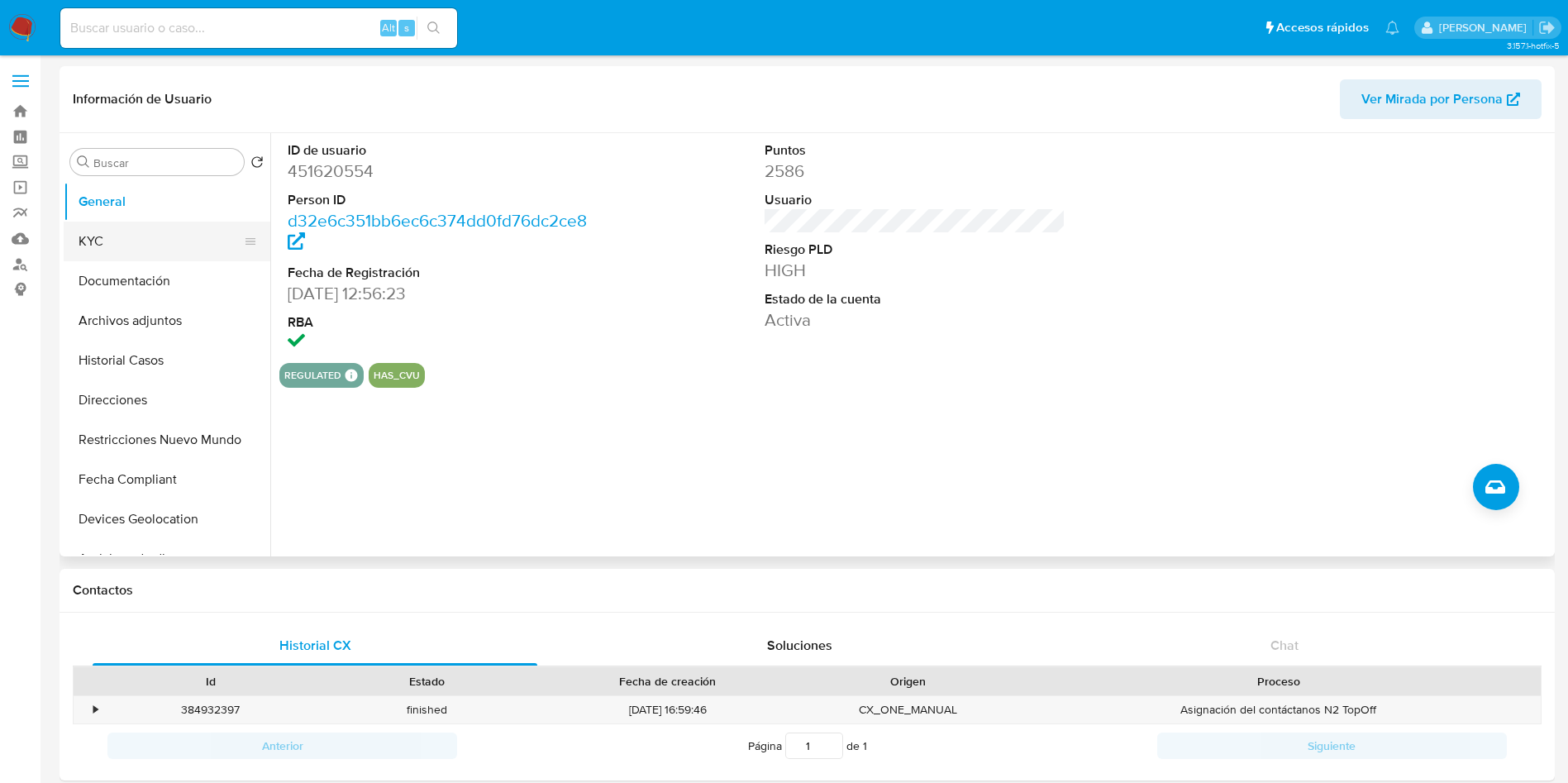
drag, startPoint x: 143, startPoint y: 248, endPoint x: 169, endPoint y: 251, distance: 26.2
click at [146, 248] on button "KYC" at bounding box center [160, 242] width 194 height 40
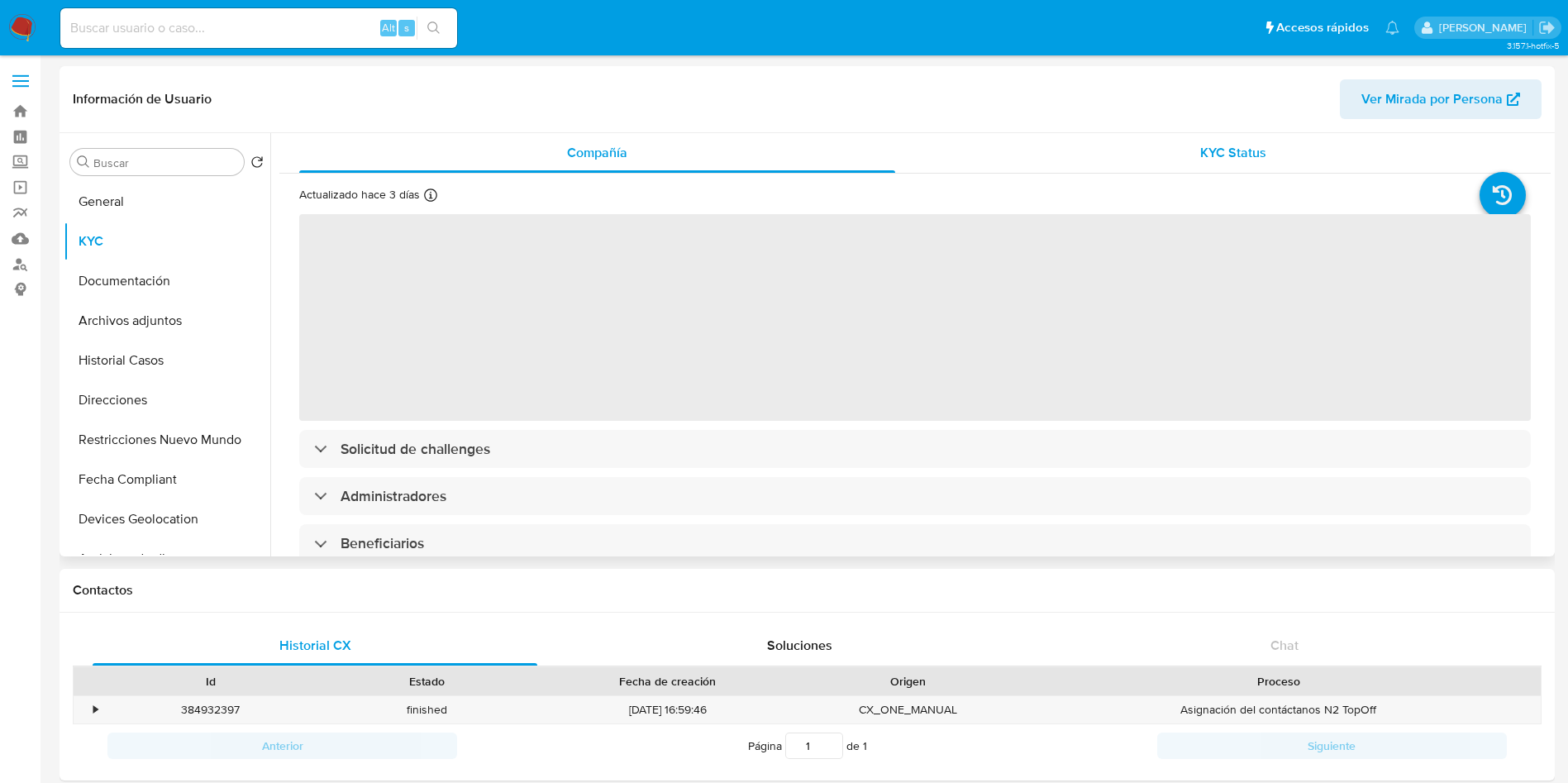
click at [1124, 160] on div "KYC Status" at bounding box center [1233, 153] width 596 height 40
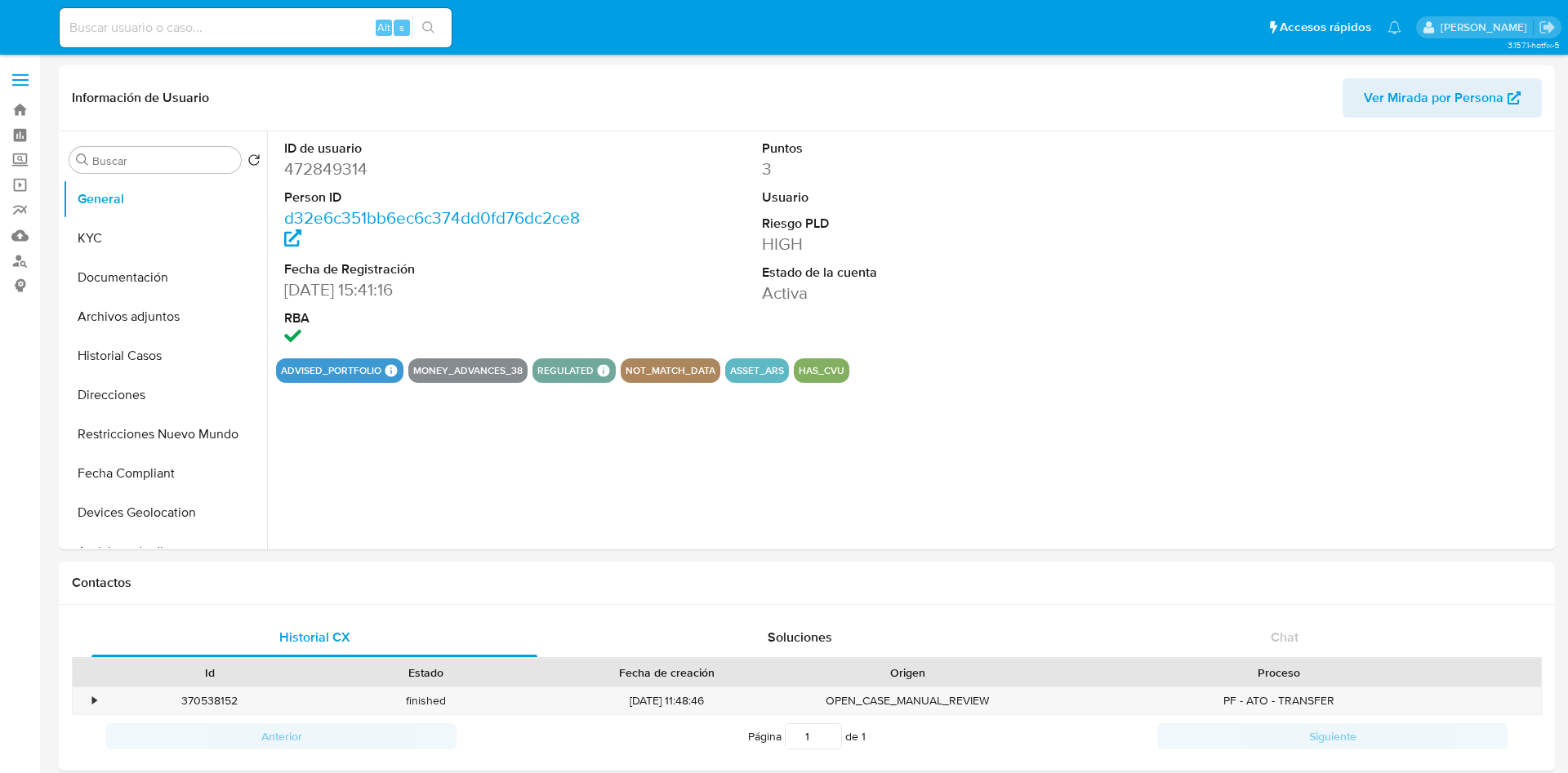
select select "10"
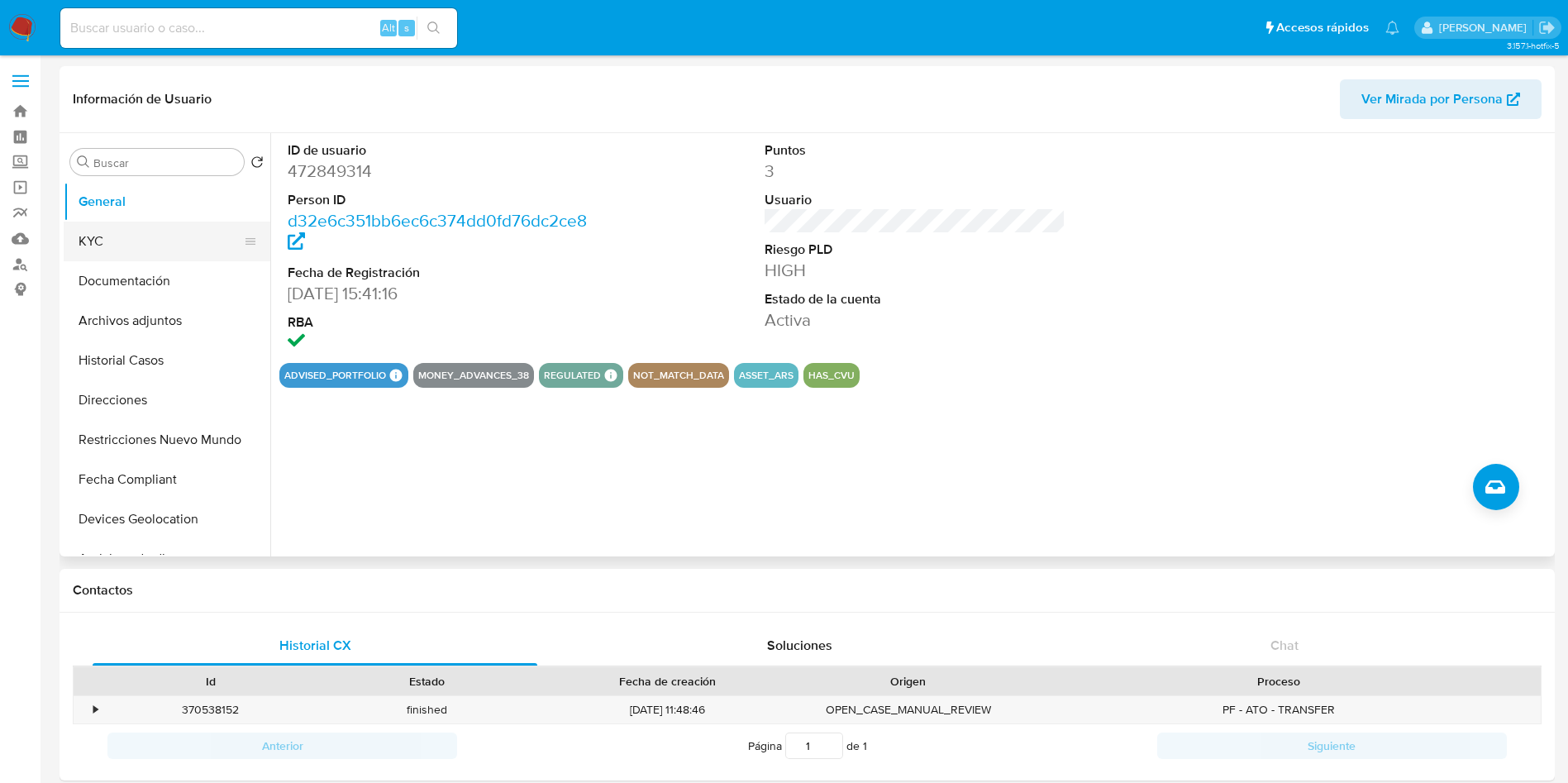
click at [167, 248] on button "KYC" at bounding box center [160, 242] width 194 height 40
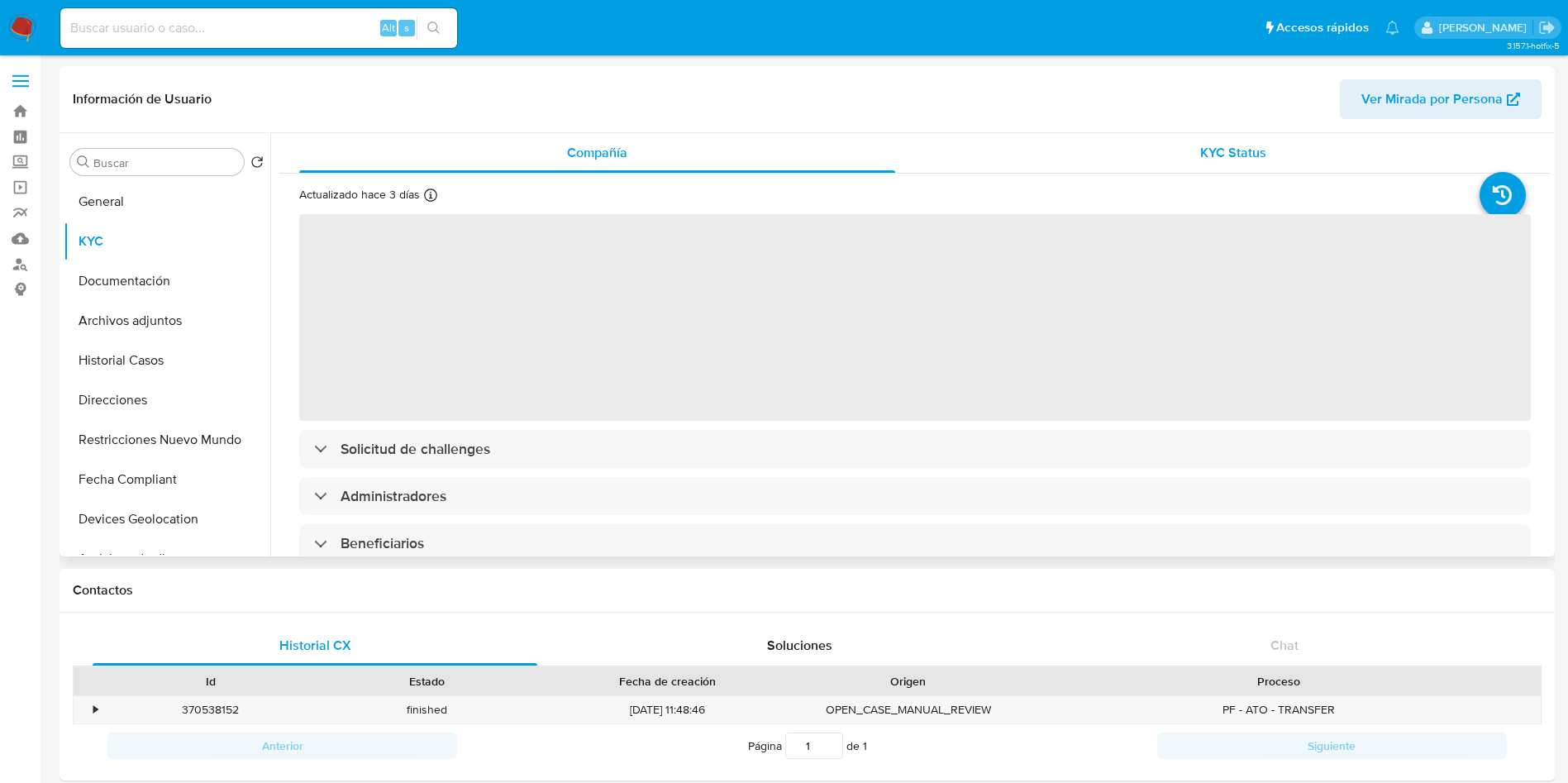
click at [1206, 150] on span "KYC Status" at bounding box center [1233, 153] width 66 height 19
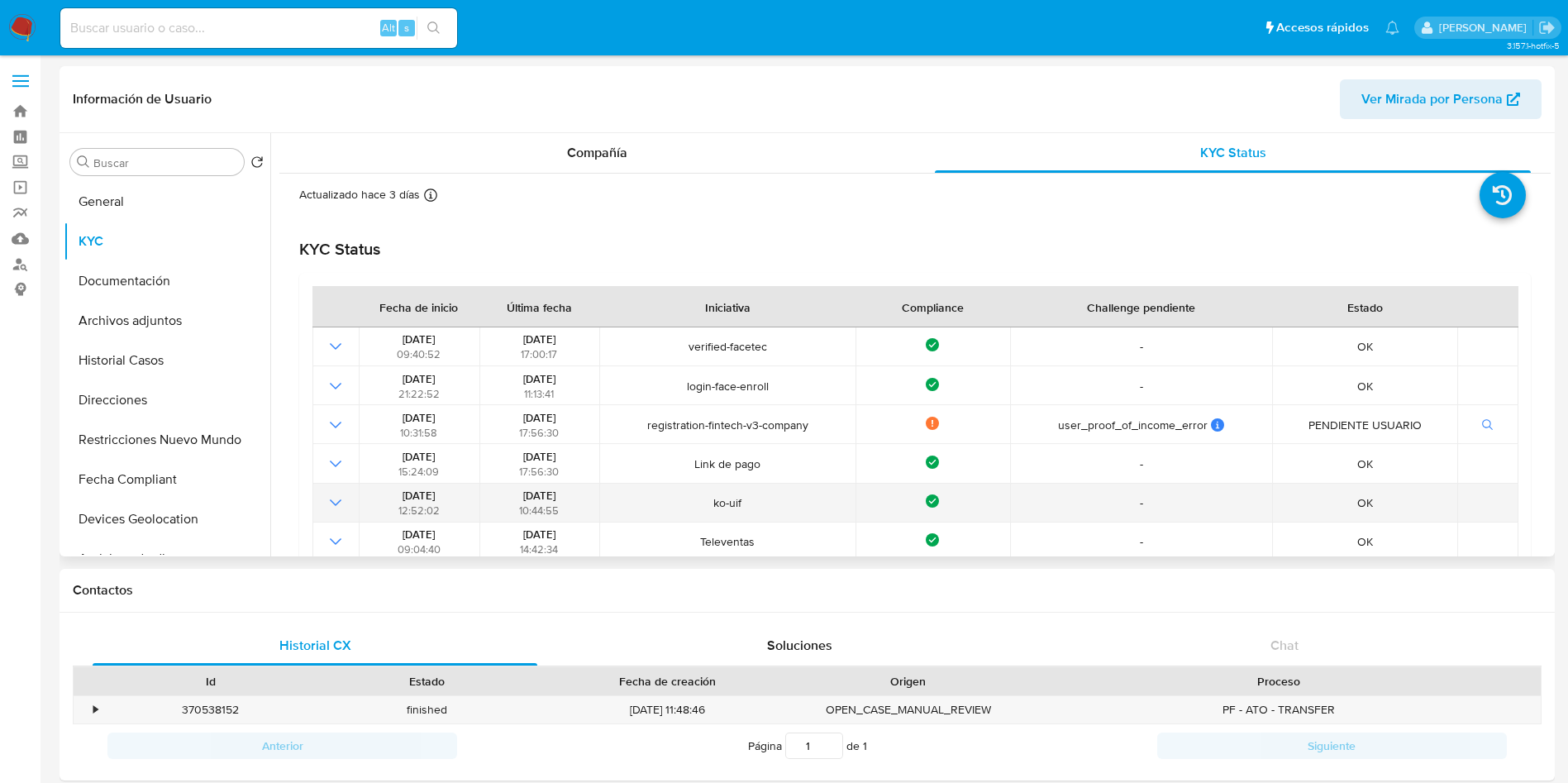
scroll to position [124, 0]
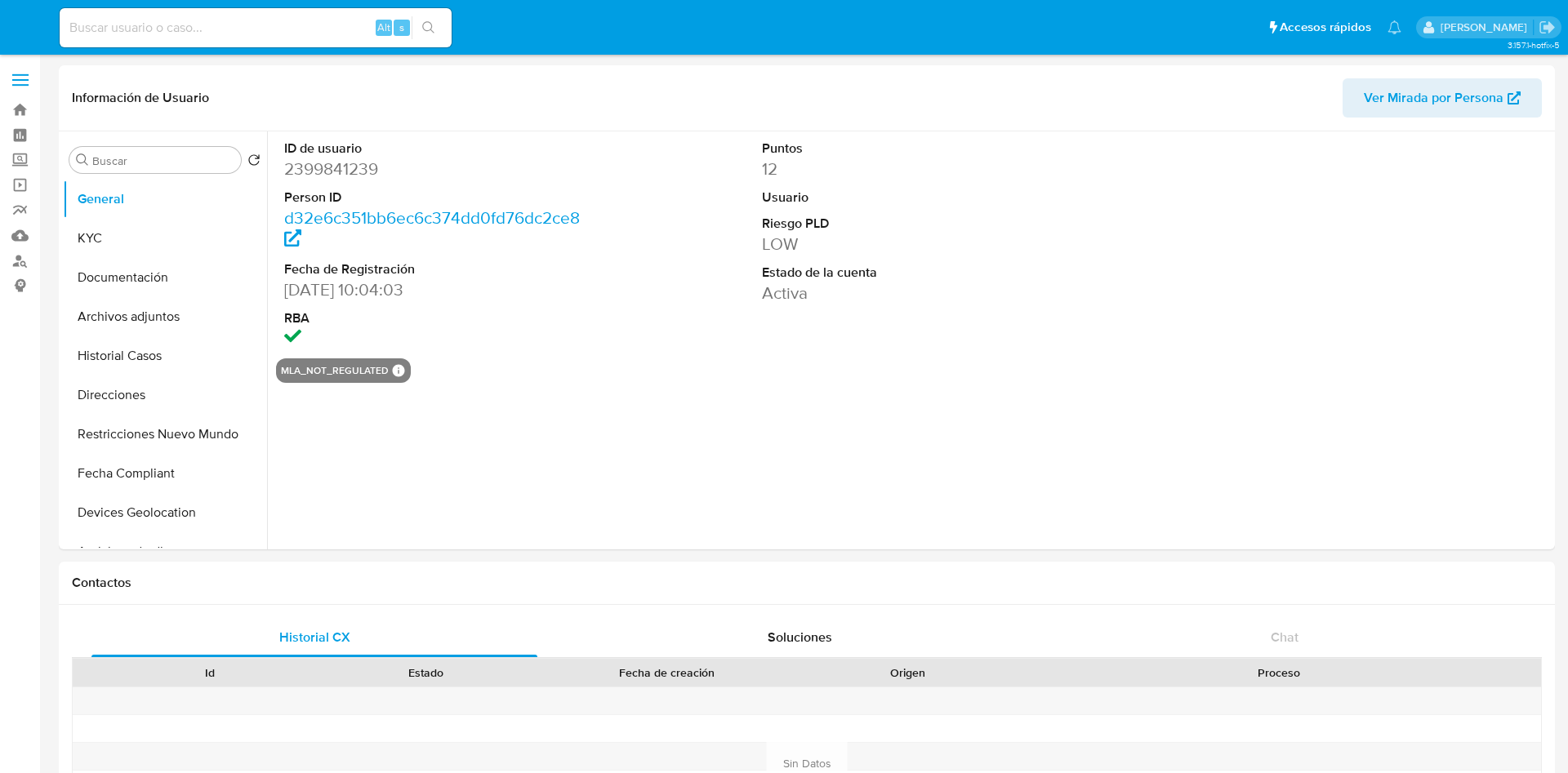
select select "10"
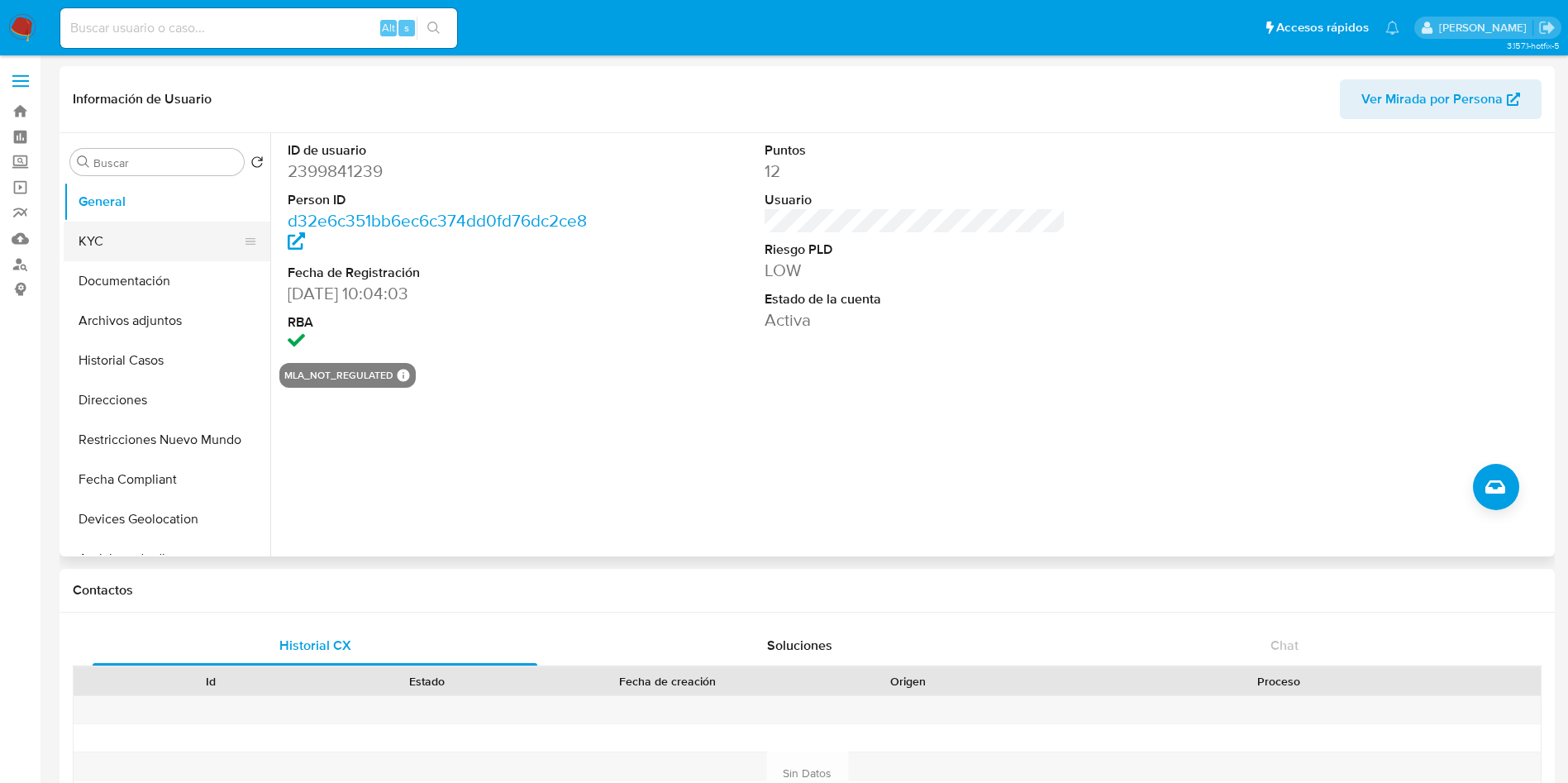
click at [148, 240] on button "KYC" at bounding box center [160, 242] width 194 height 40
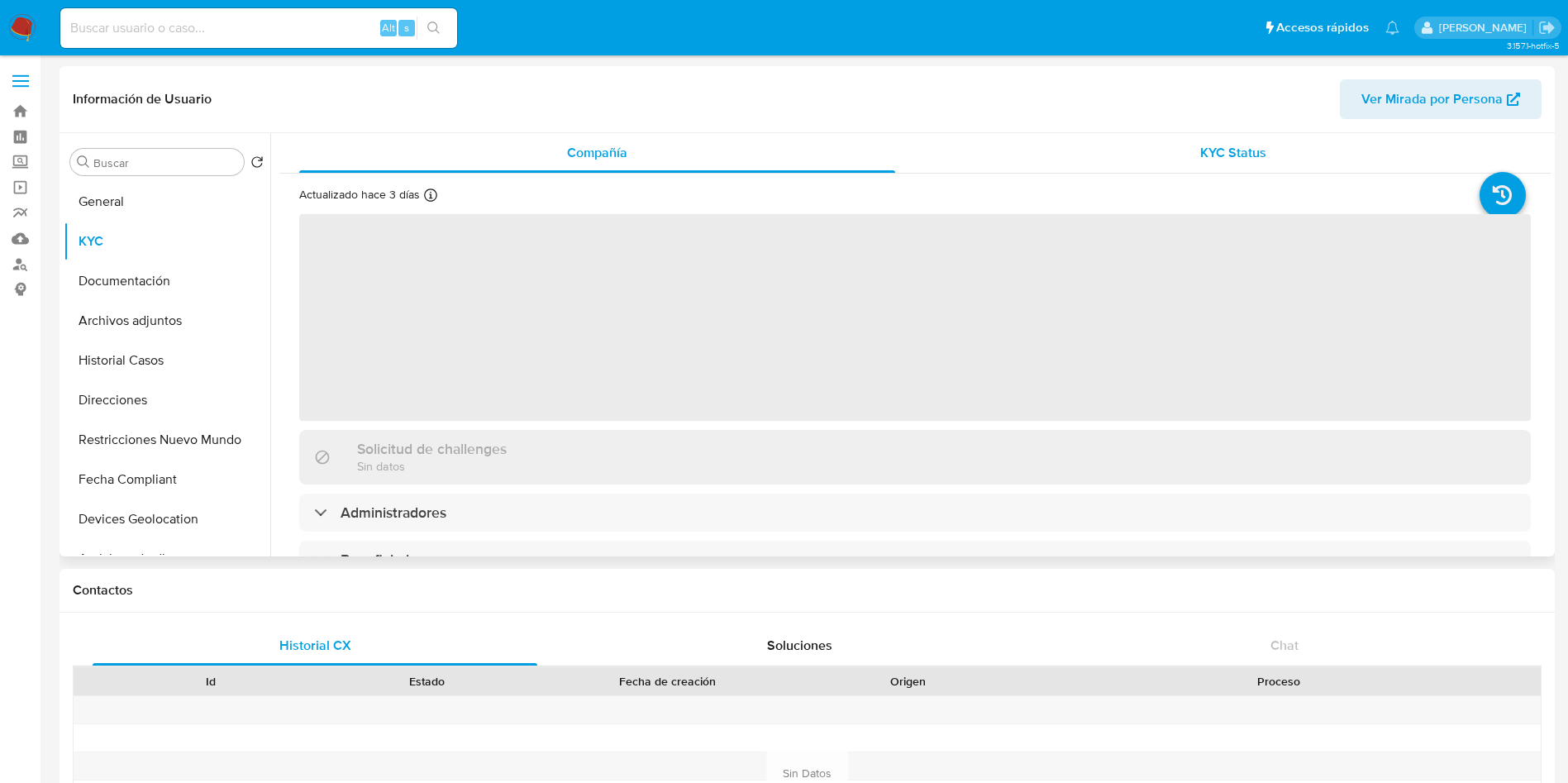
click at [1255, 159] on span "KYC Status" at bounding box center [1233, 153] width 66 height 19
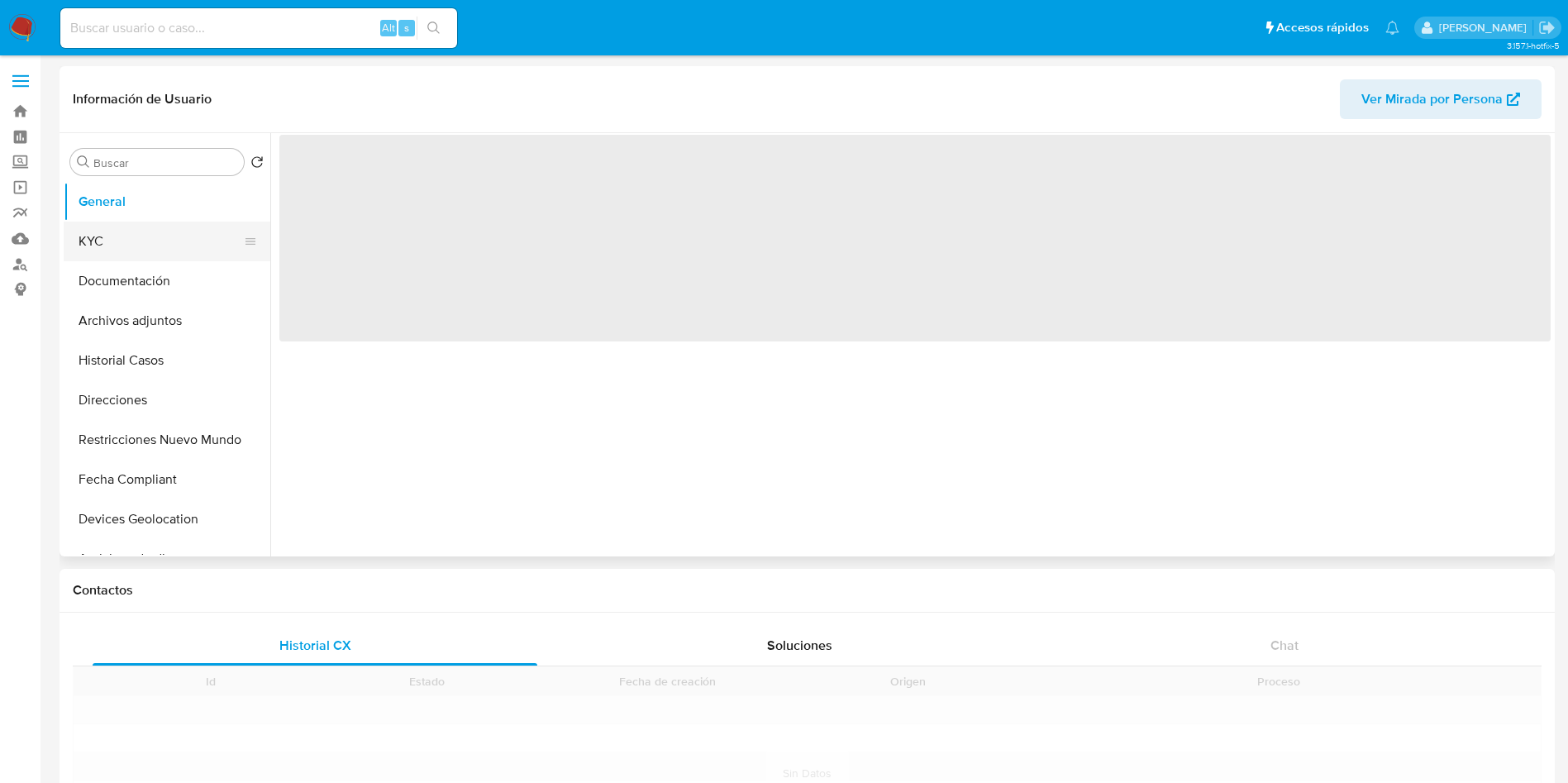
click at [133, 250] on button "KYC" at bounding box center [160, 242] width 194 height 40
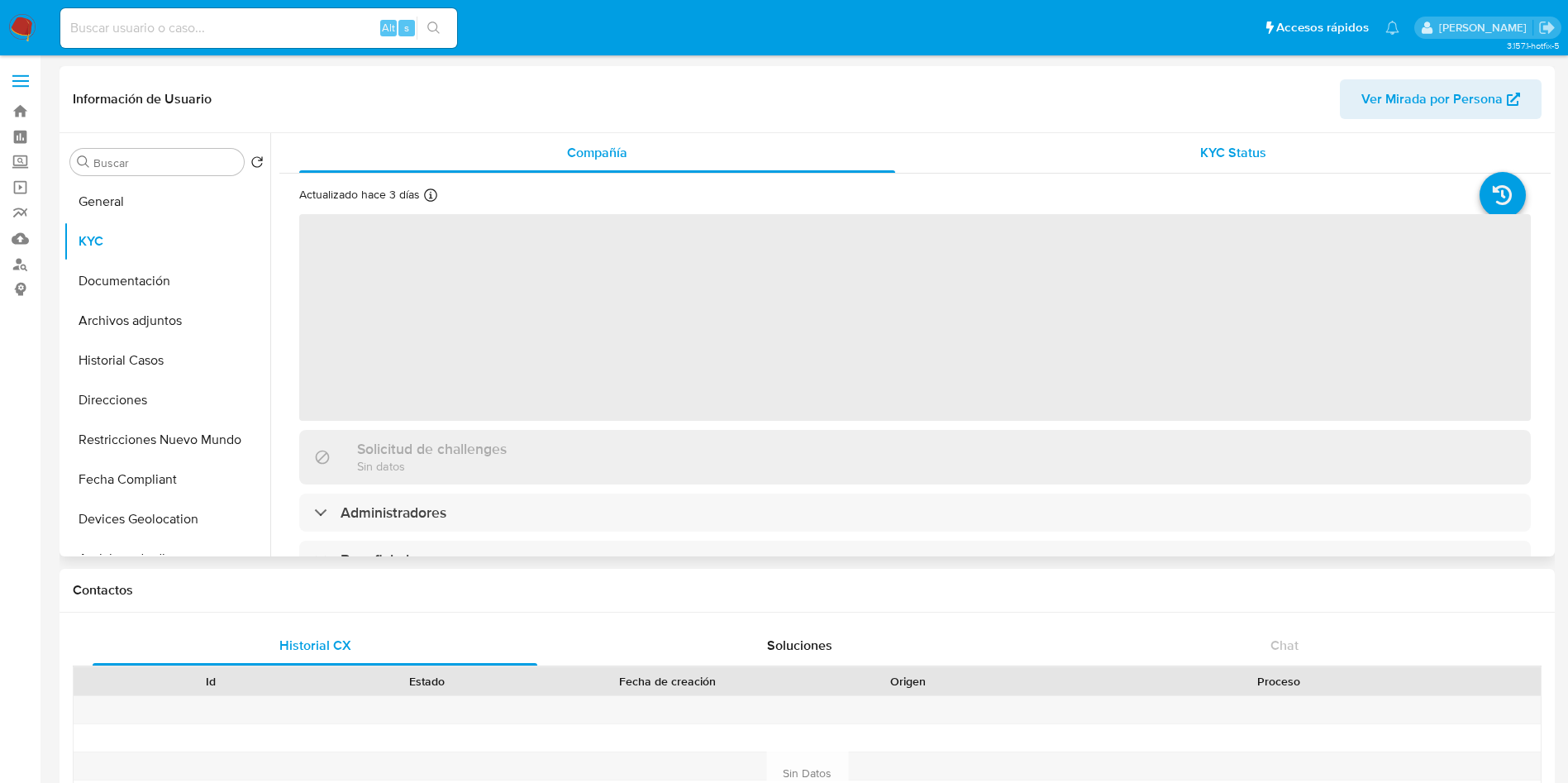
click at [1133, 165] on div "KYC Status" at bounding box center [1233, 153] width 596 height 40
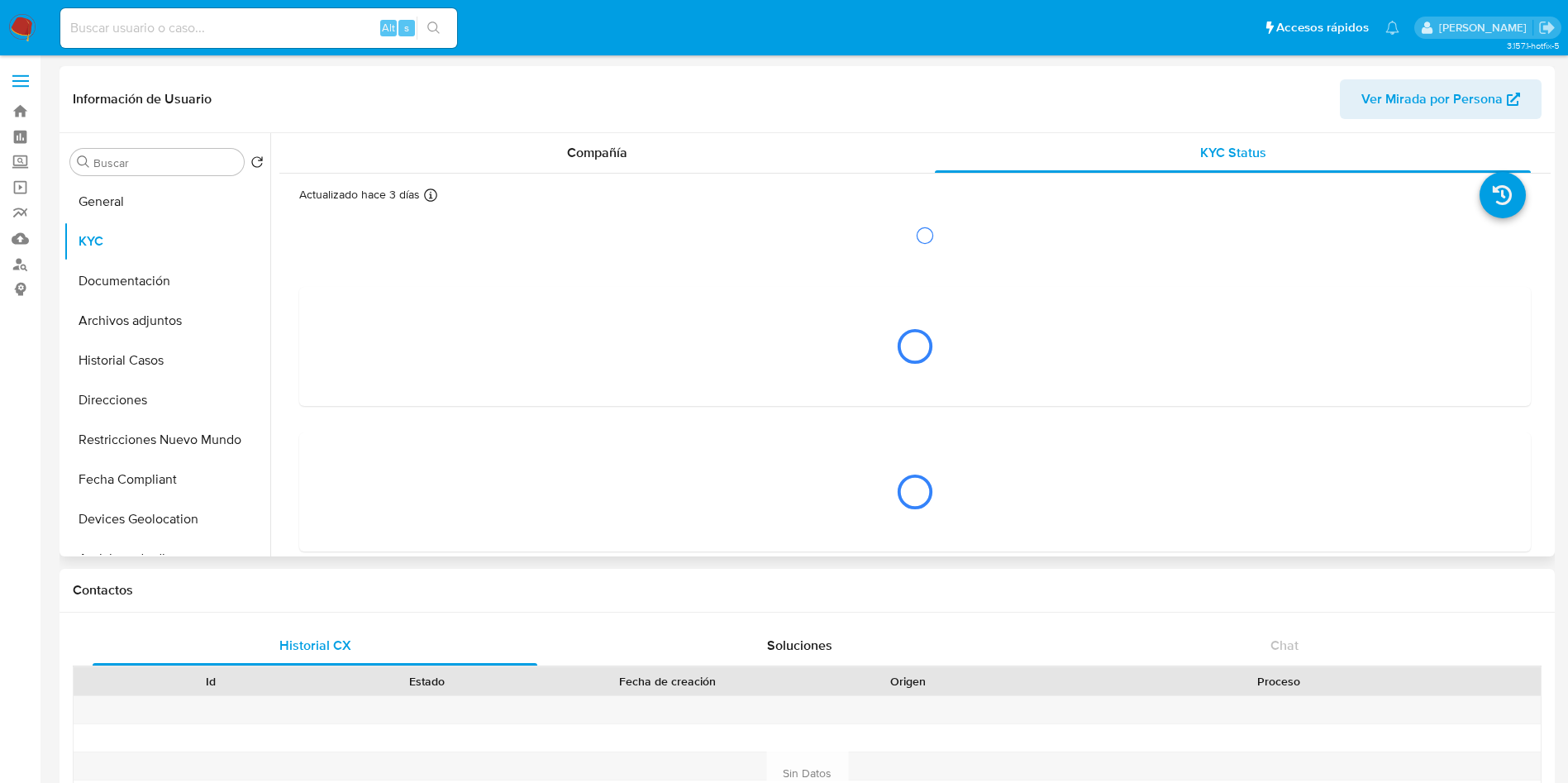
select select "10"
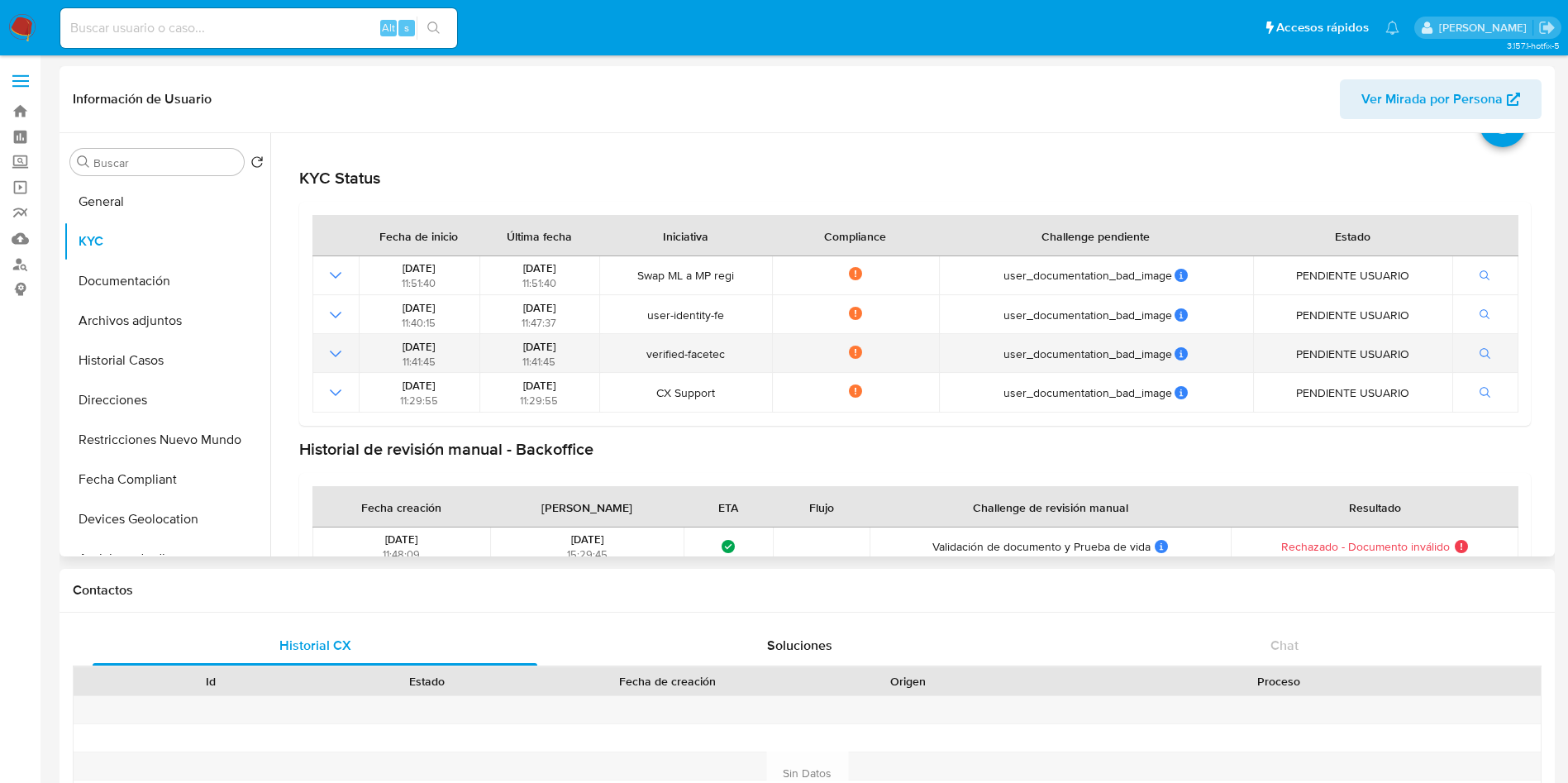
scroll to position [107, 0]
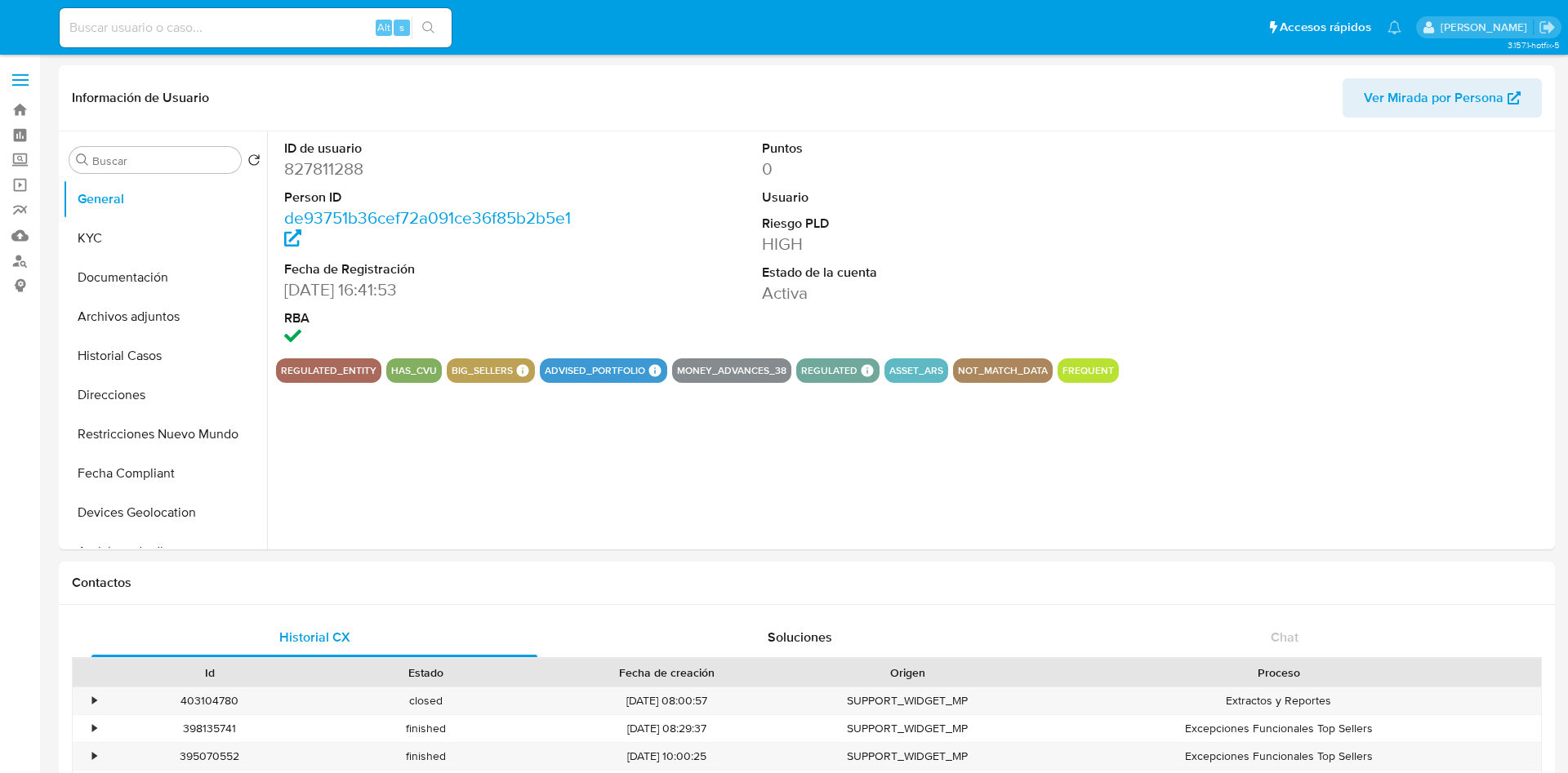
select select "10"
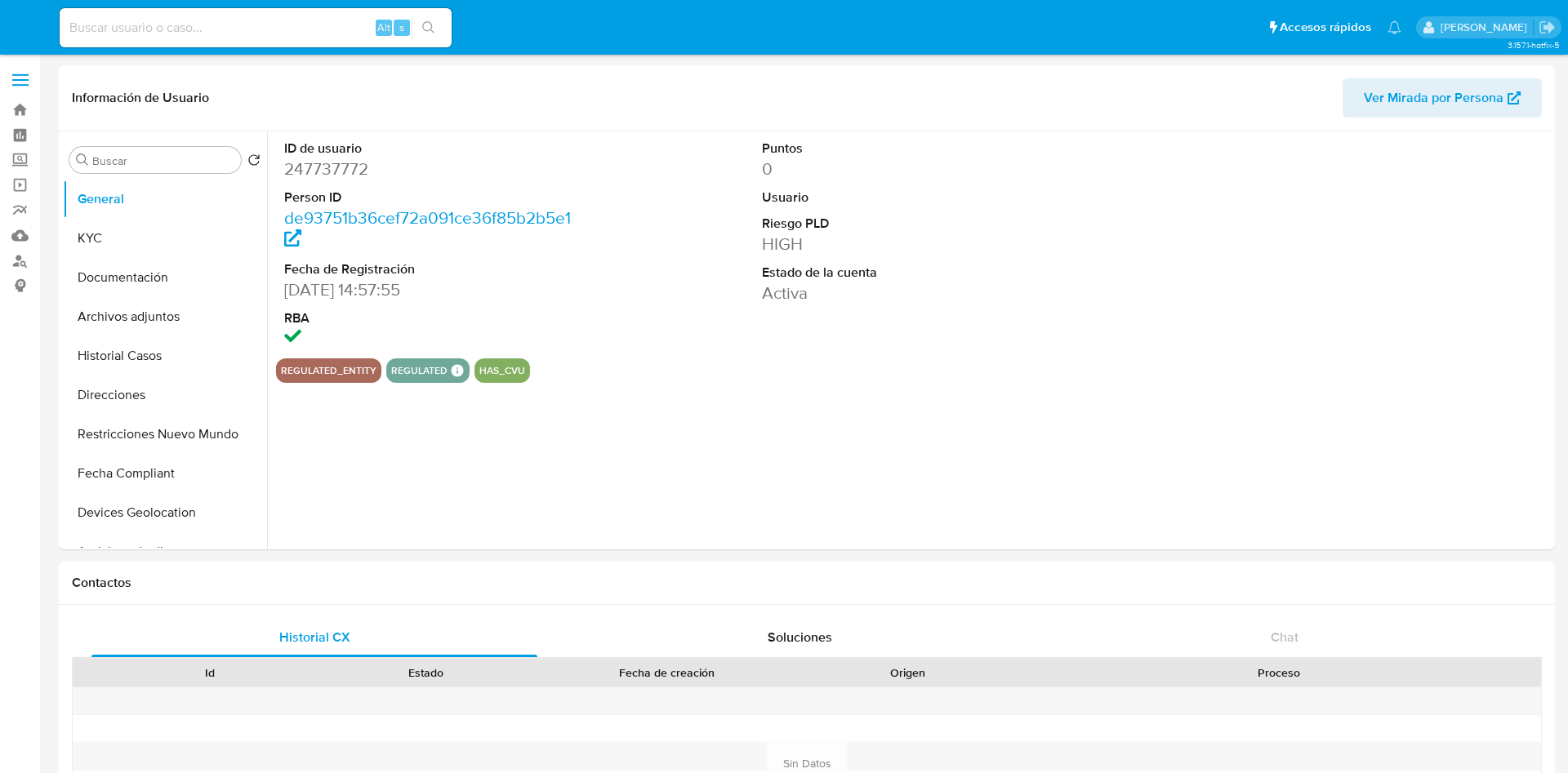
select select "10"
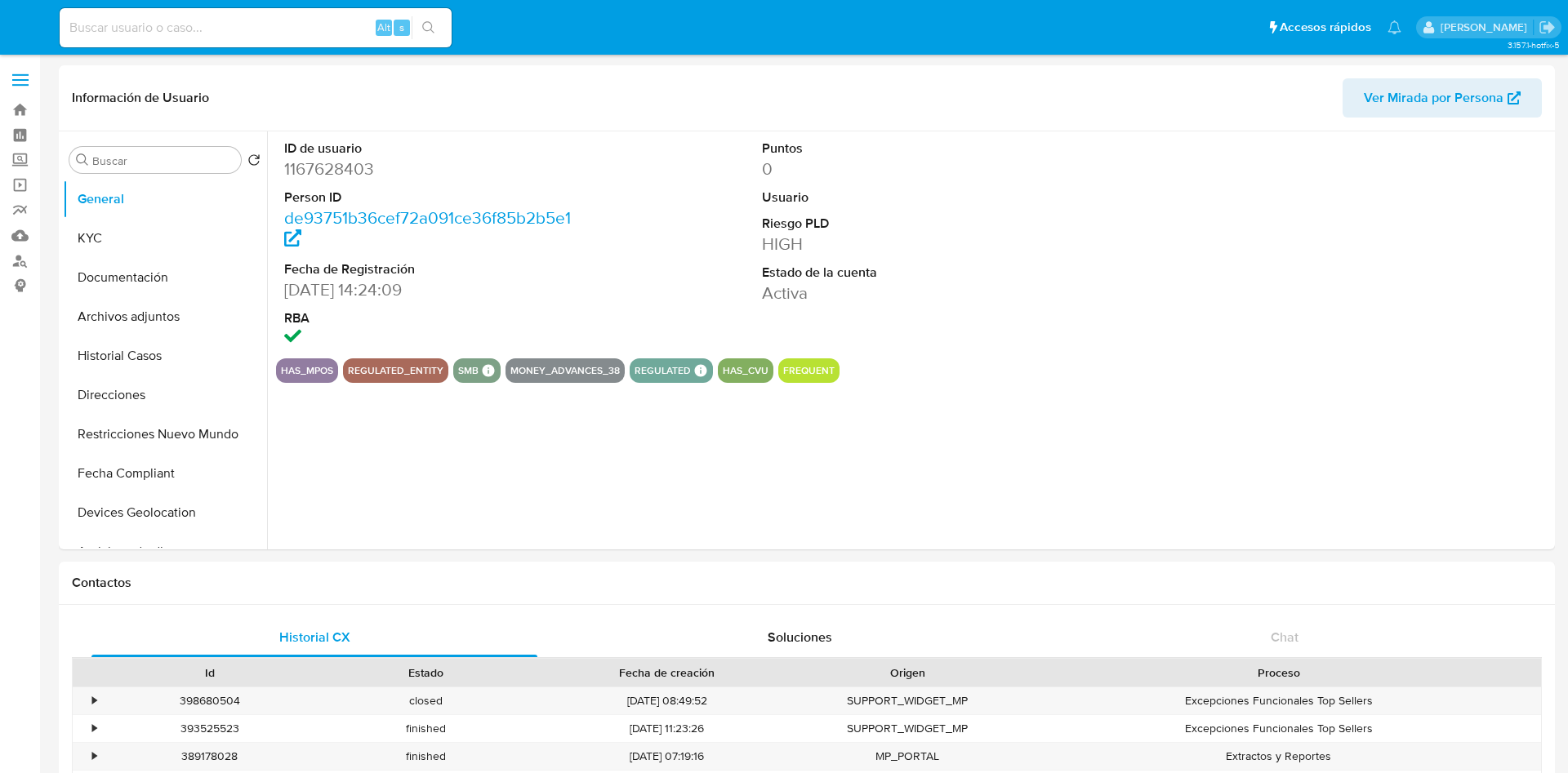
select select "10"
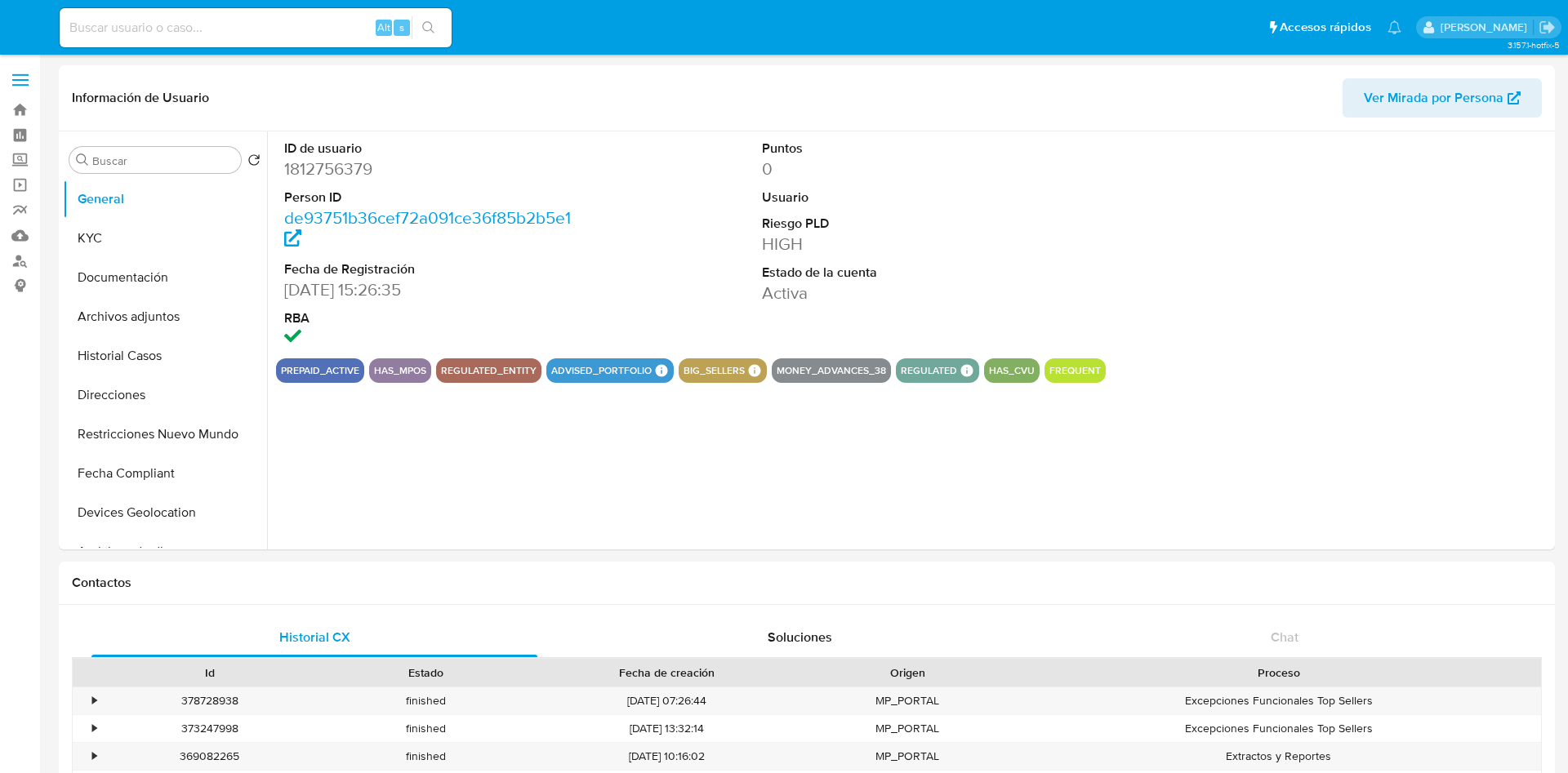
select select "10"
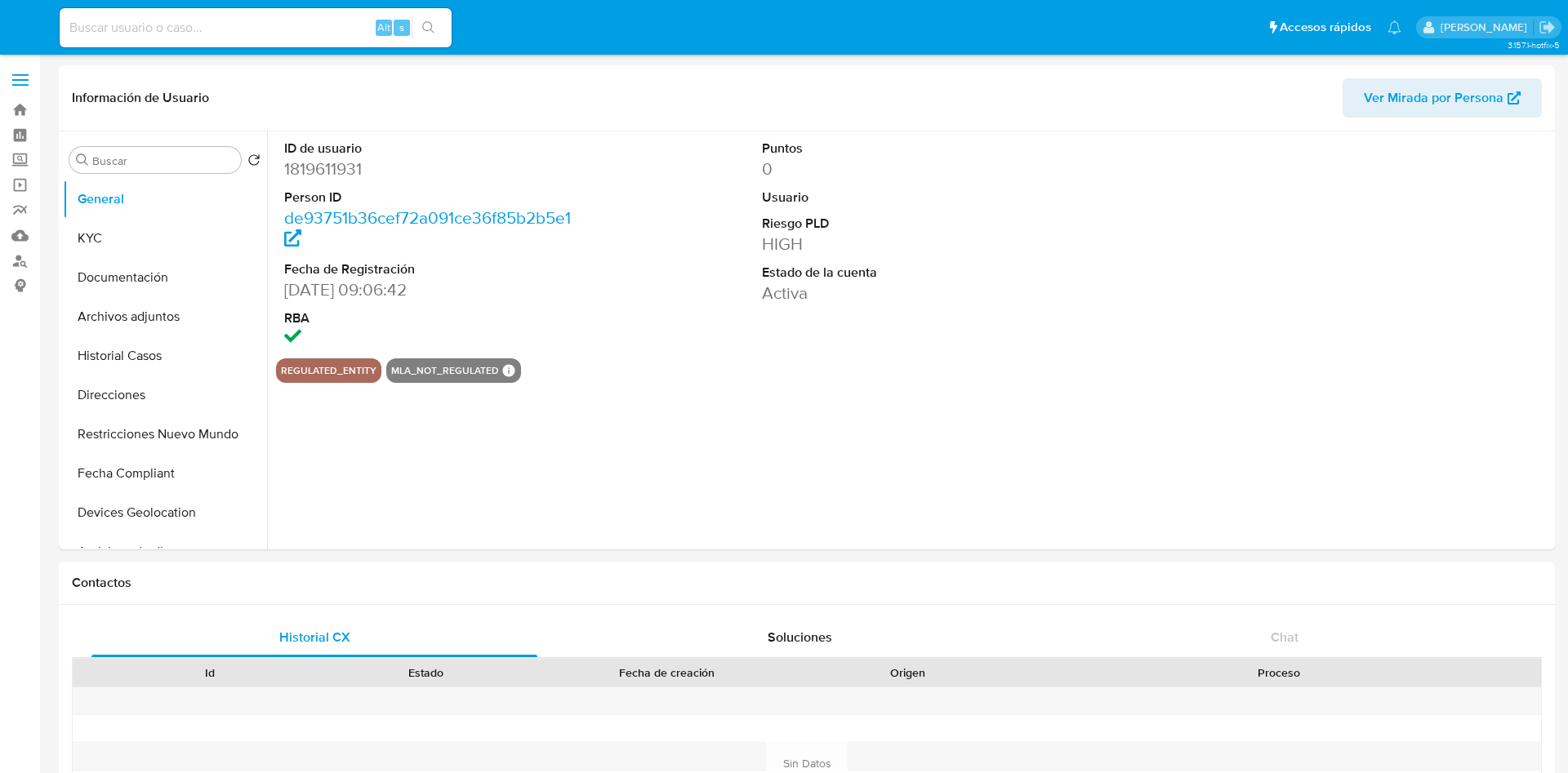
select select "10"
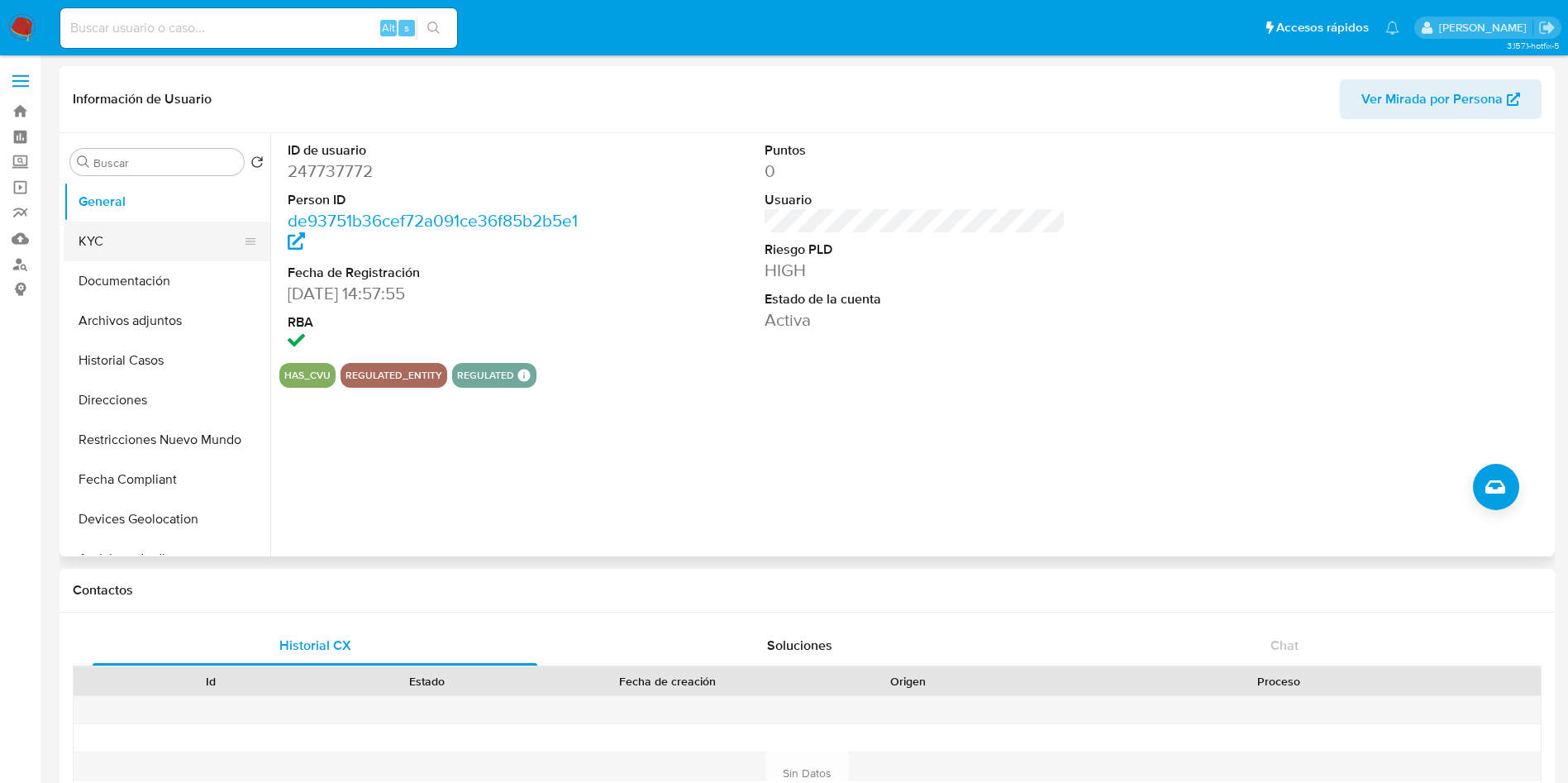
click at [141, 229] on button "KYC" at bounding box center [160, 242] width 194 height 40
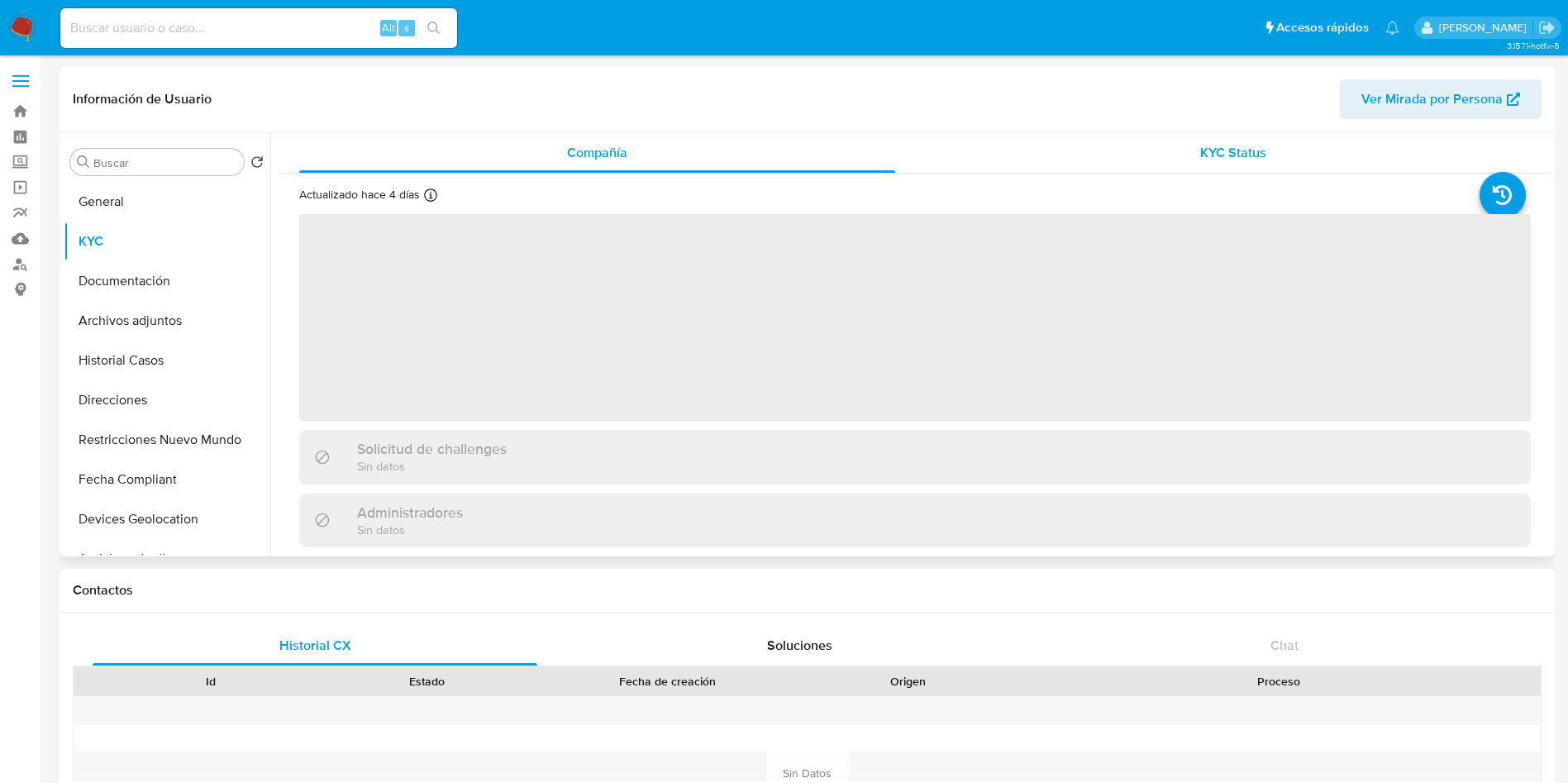
click at [1115, 136] on div "KYC Status" at bounding box center [1233, 153] width 596 height 40
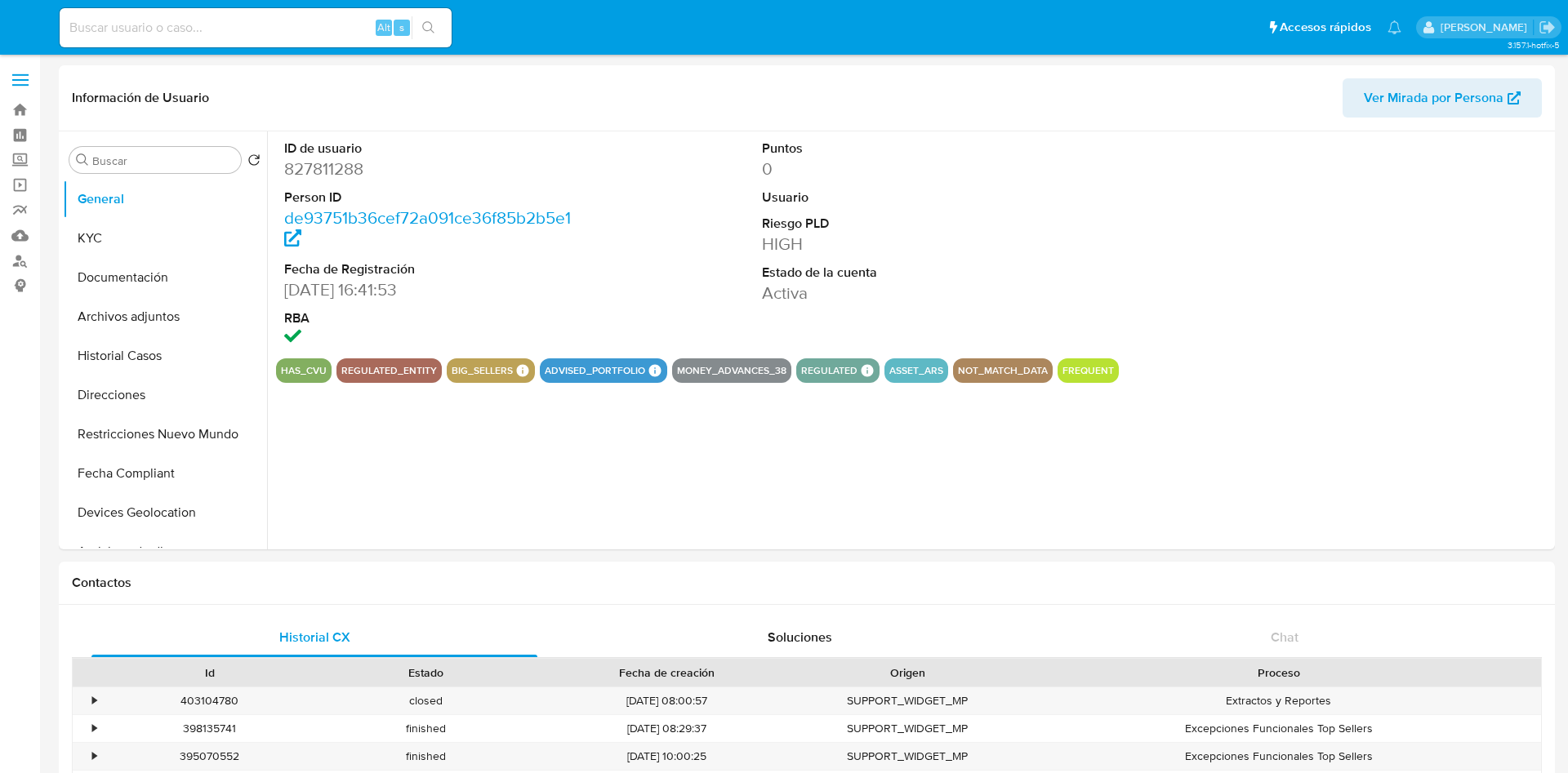
select select "10"
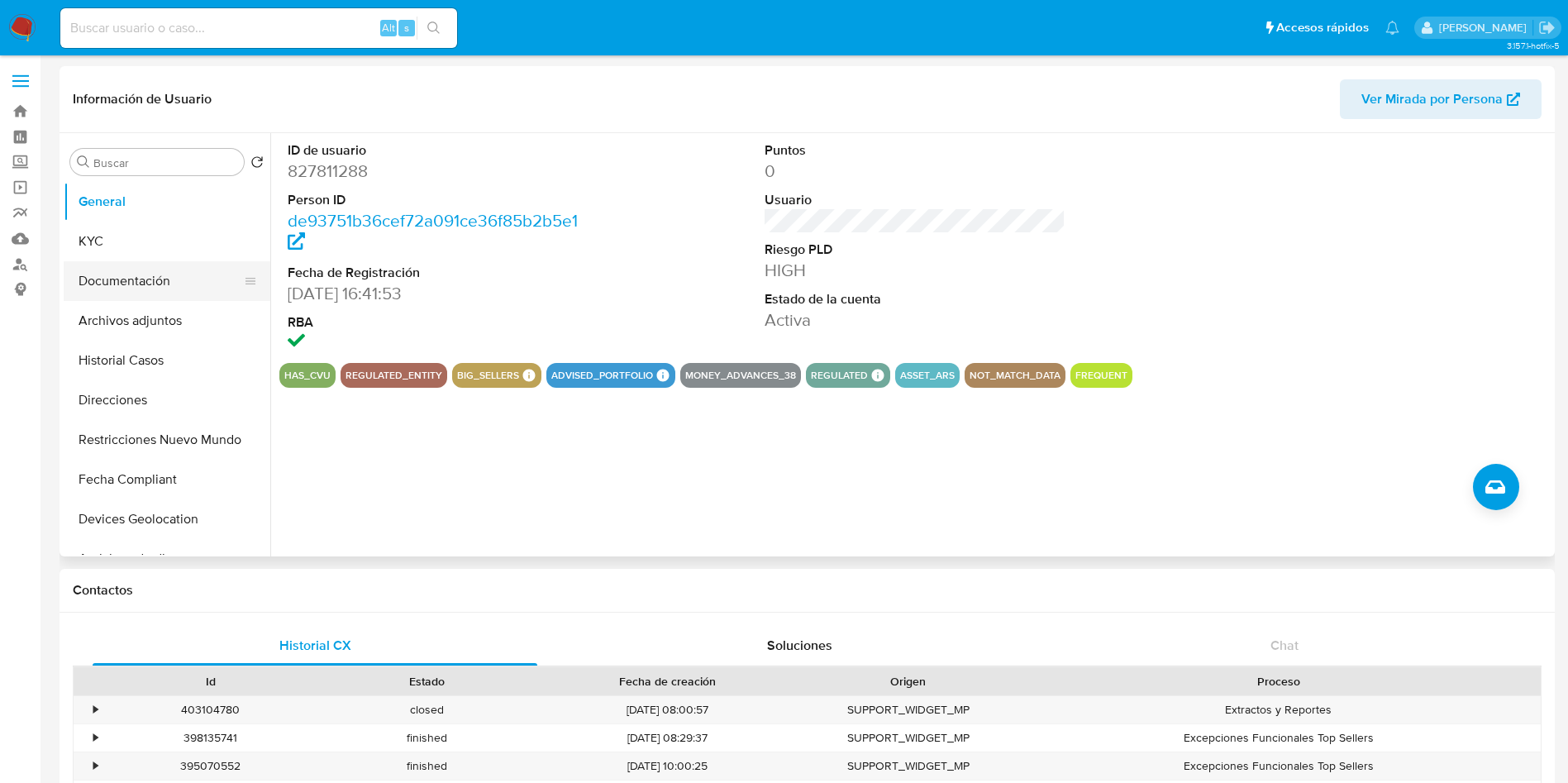
drag, startPoint x: 175, startPoint y: 238, endPoint x: 121, endPoint y: 270, distance: 62.8
click at [173, 239] on button "KYC" at bounding box center [167, 242] width 207 height 40
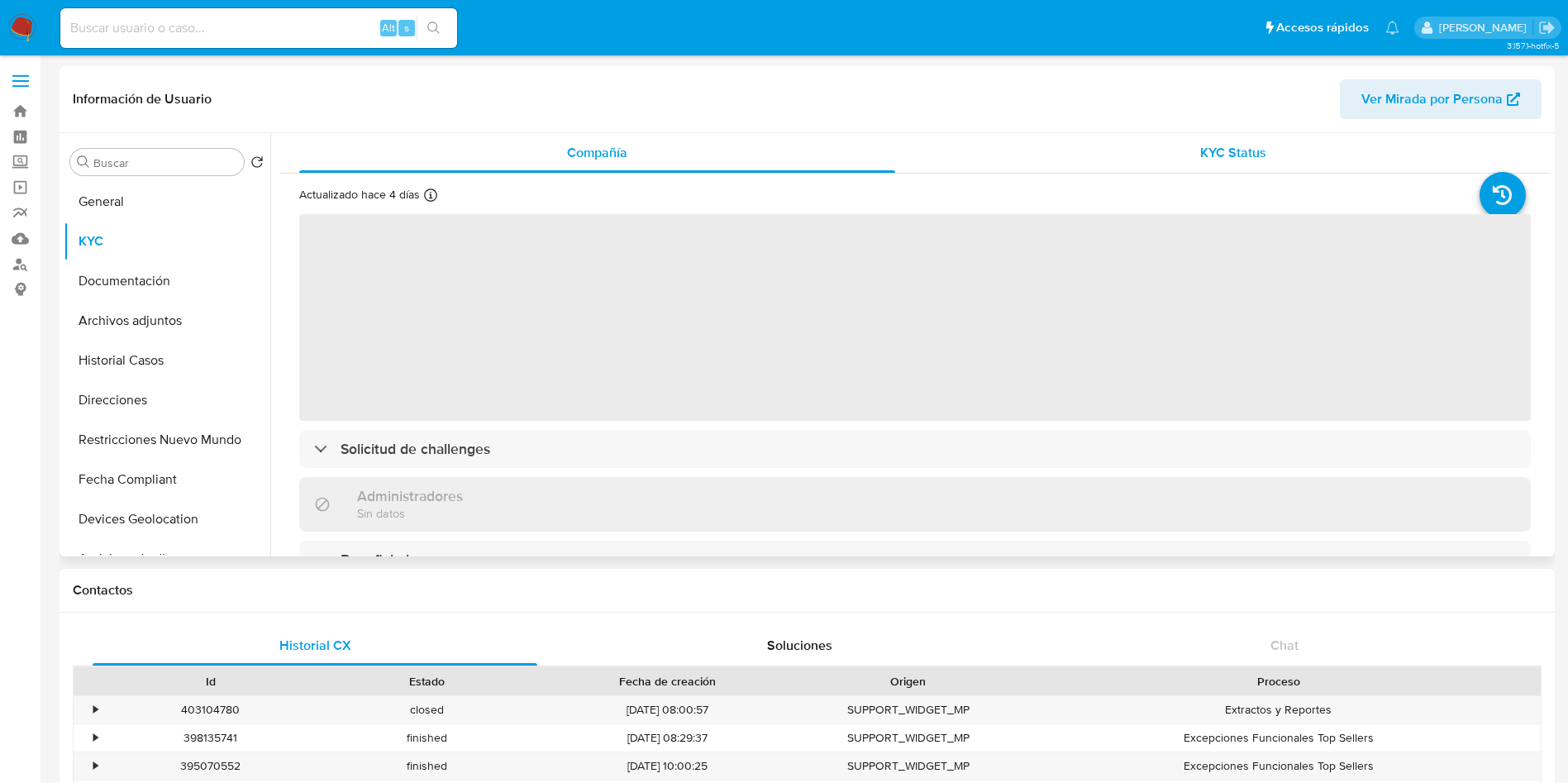
click at [1190, 160] on div "KYC Status" at bounding box center [1233, 153] width 596 height 40
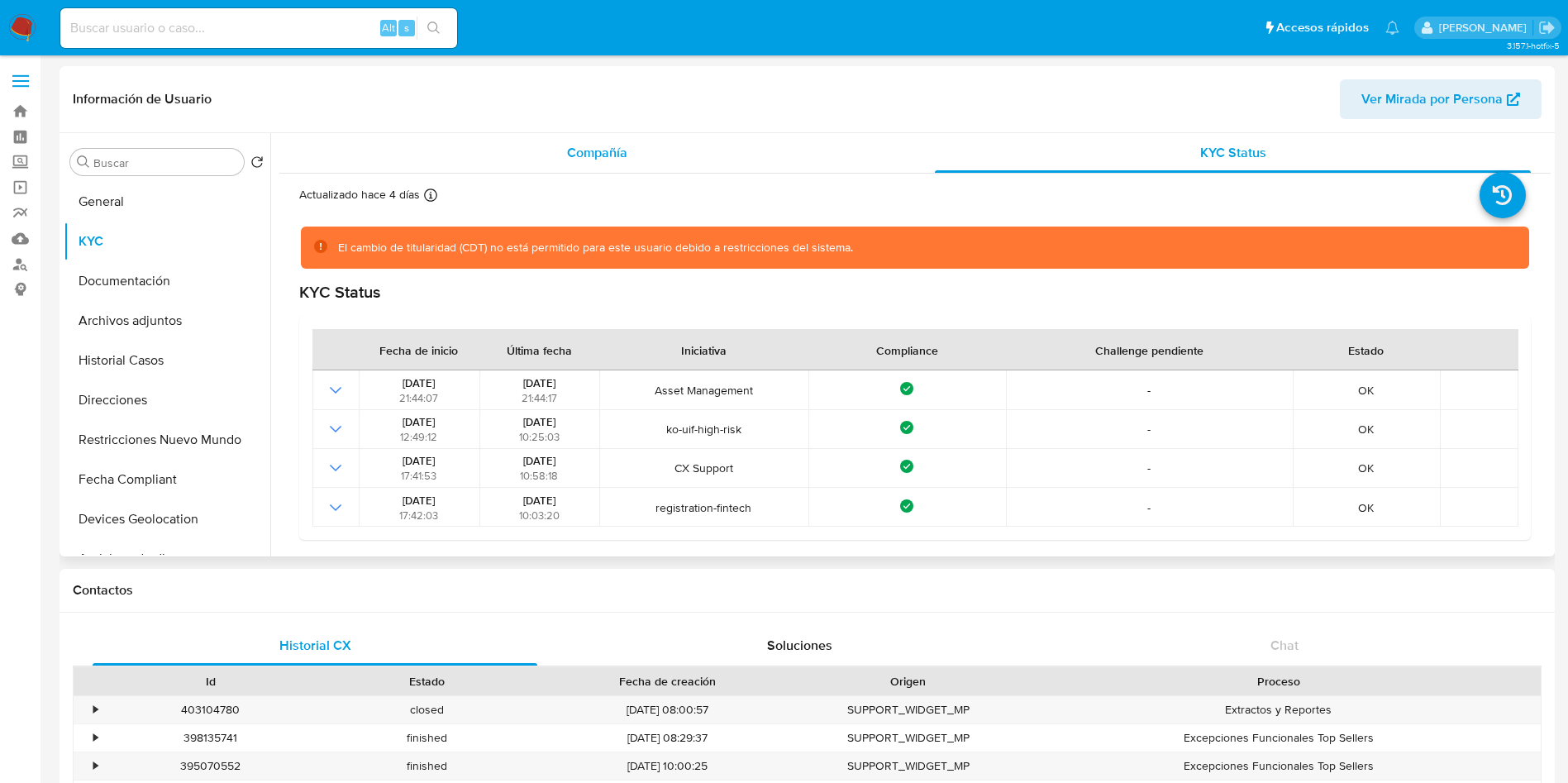
click at [511, 158] on div "Compañía" at bounding box center [597, 153] width 596 height 40
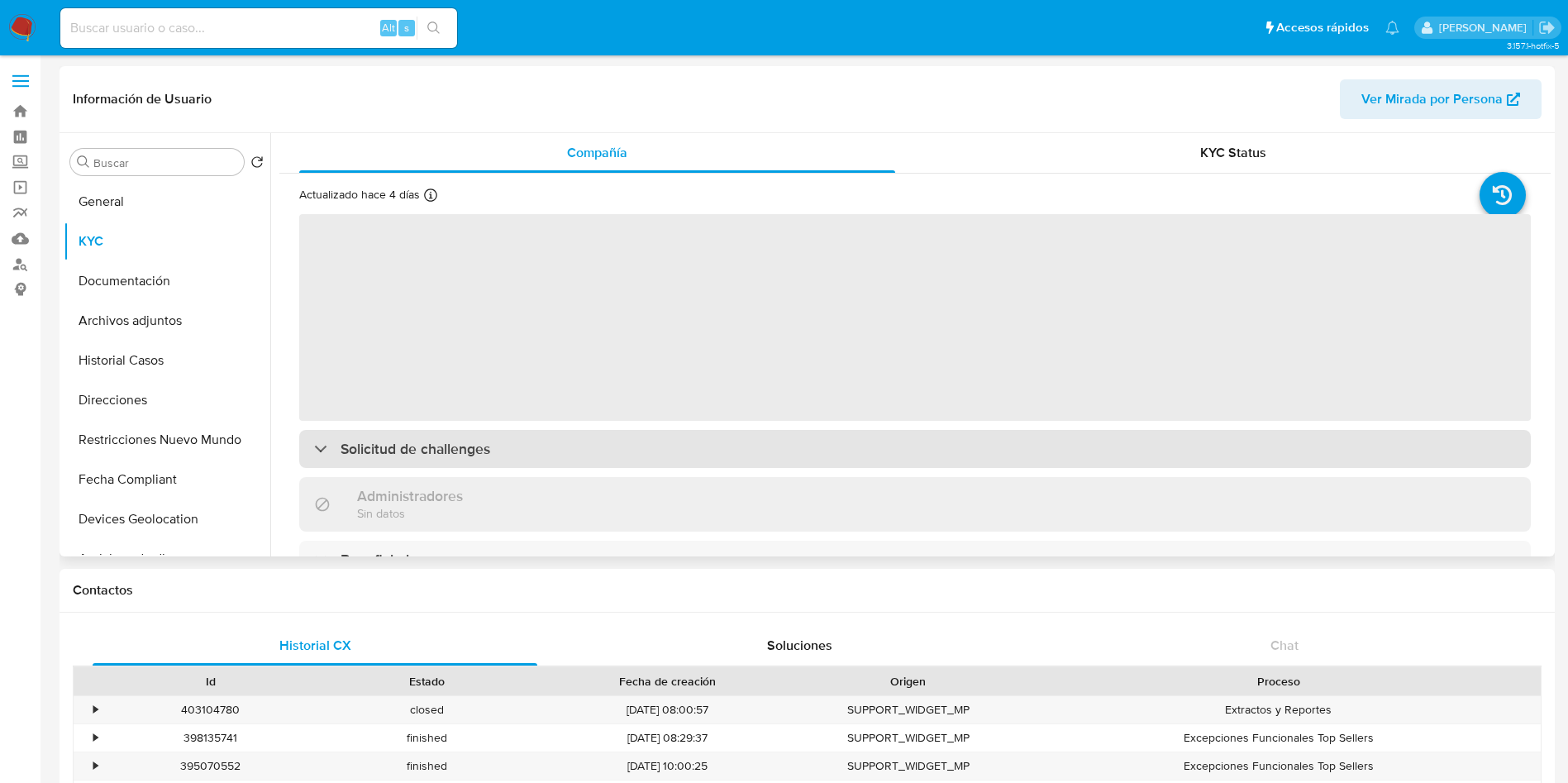
click at [403, 466] on div "Solicitud de challenges" at bounding box center [914, 449] width 1231 height 38
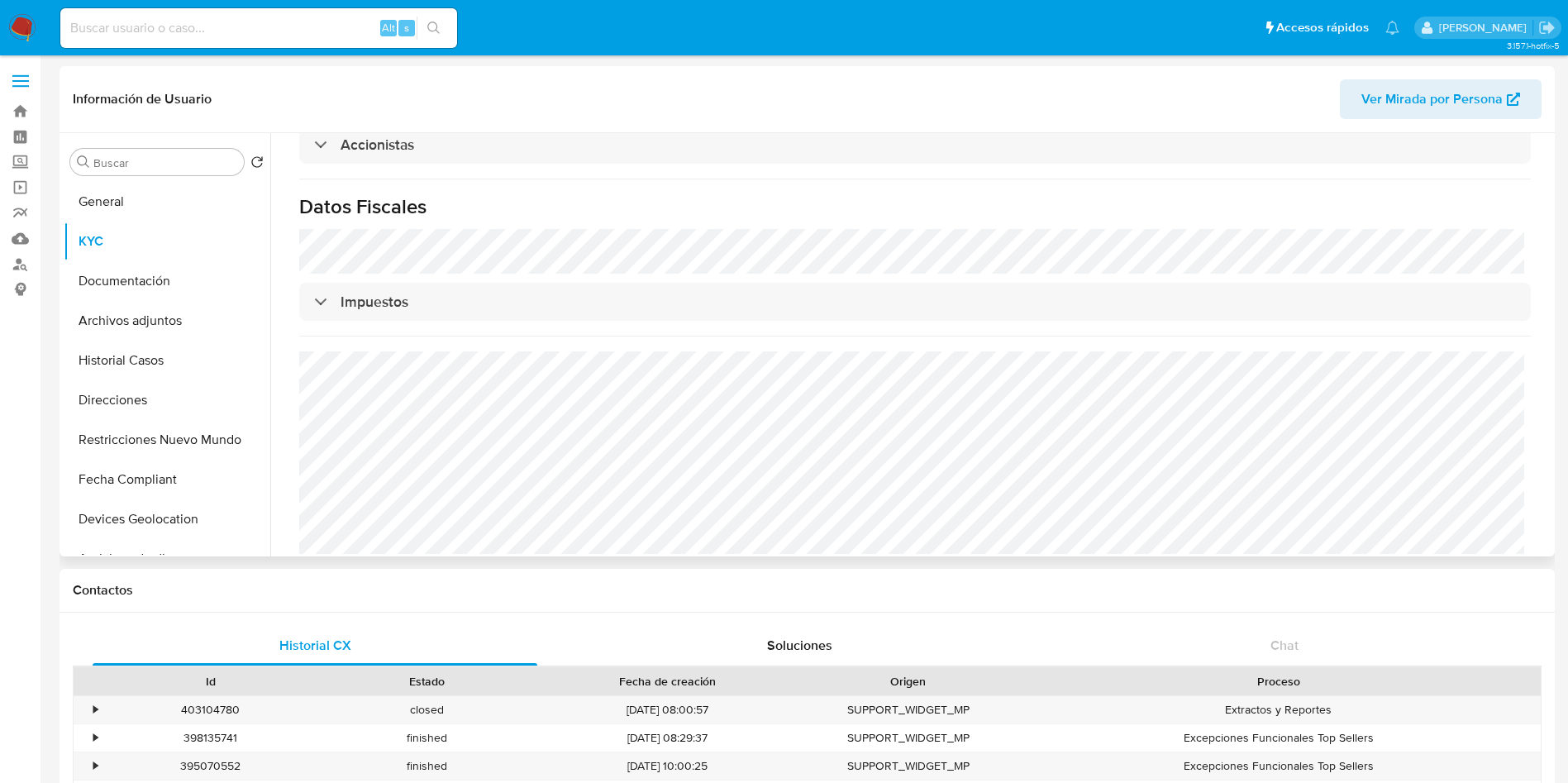
scroll to position [744, 0]
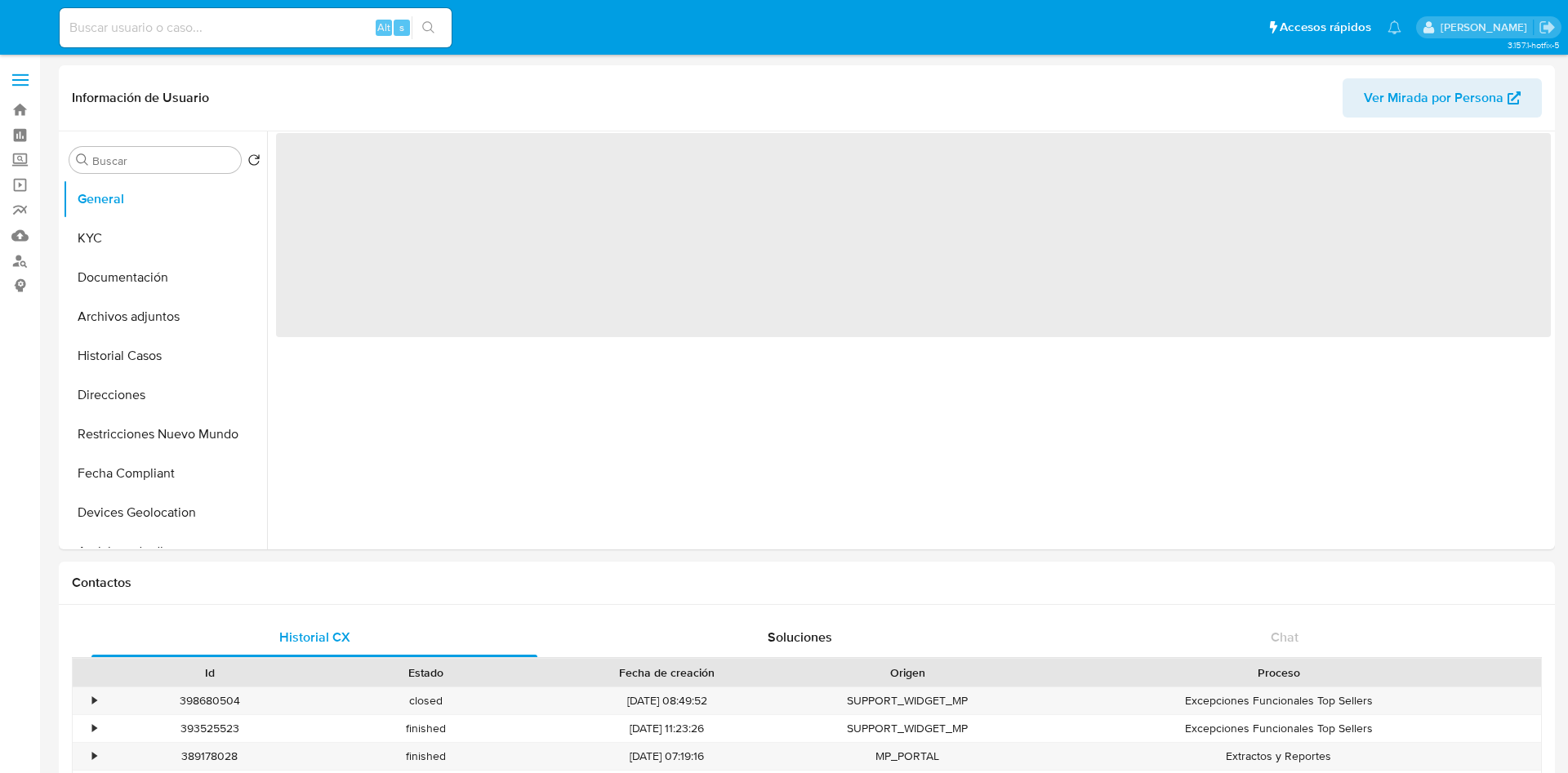
select select "10"
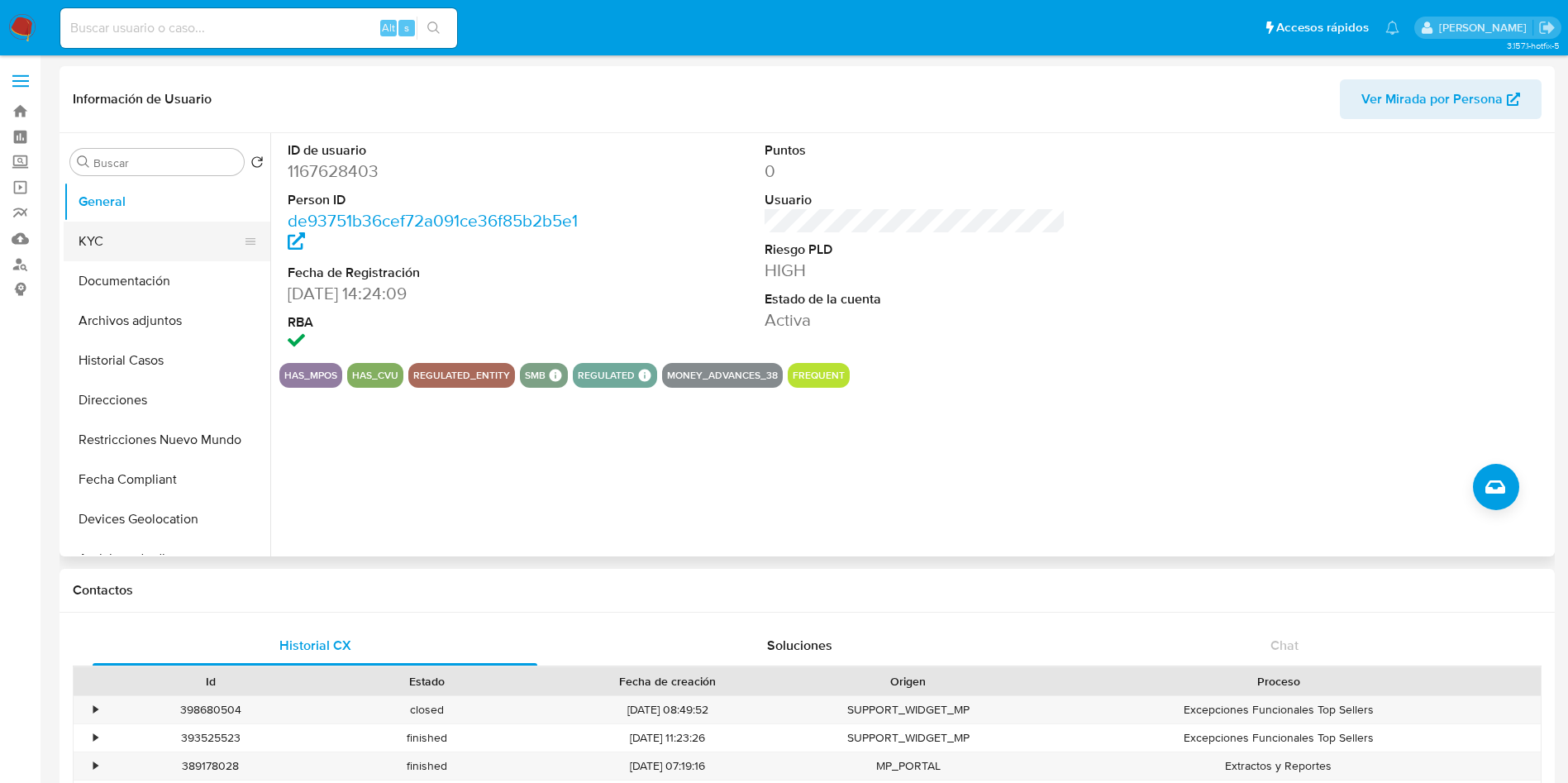
click at [106, 237] on button "KYC" at bounding box center [160, 242] width 194 height 40
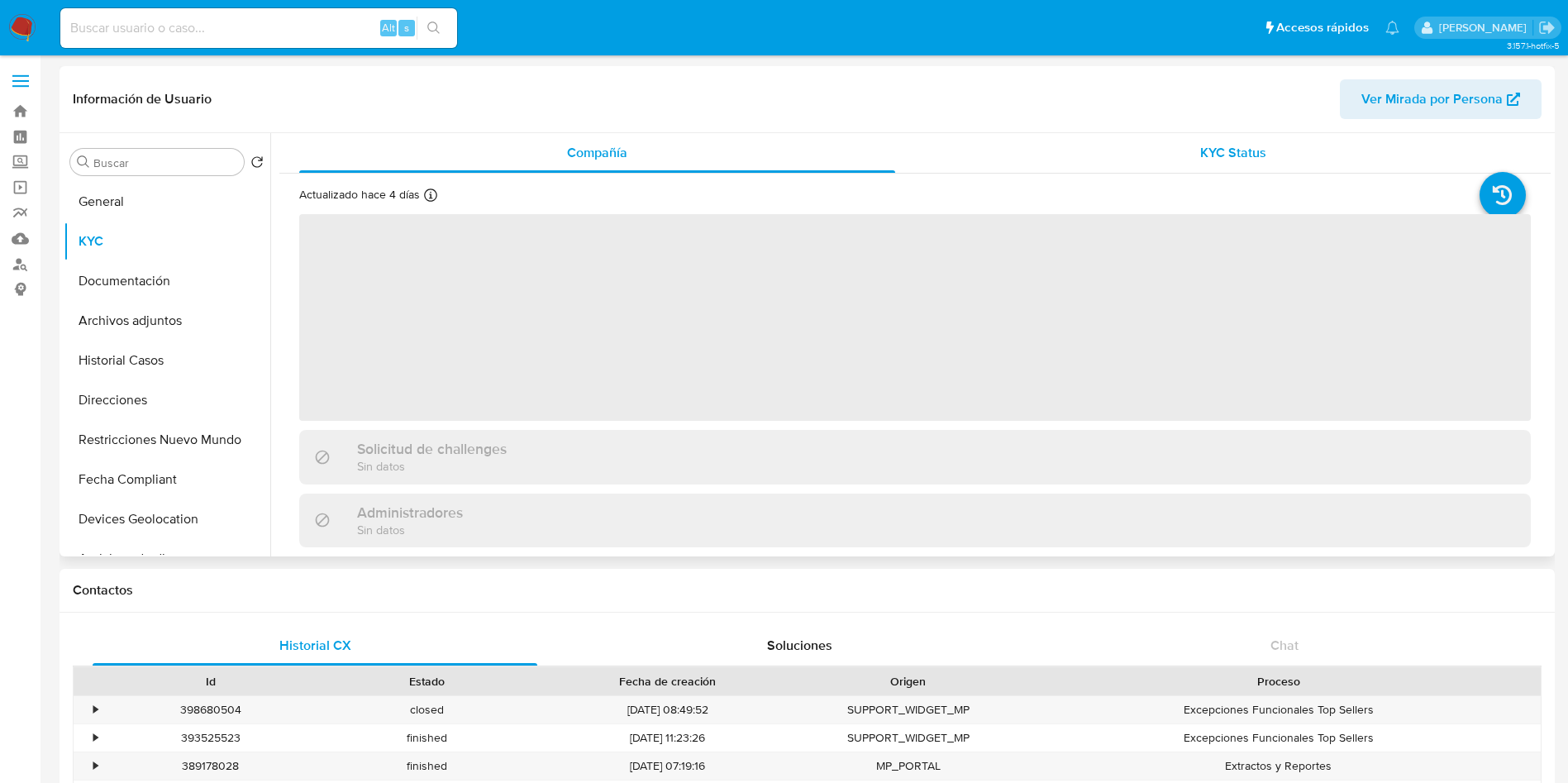
click at [1200, 145] on span "KYC Status" at bounding box center [1233, 153] width 66 height 19
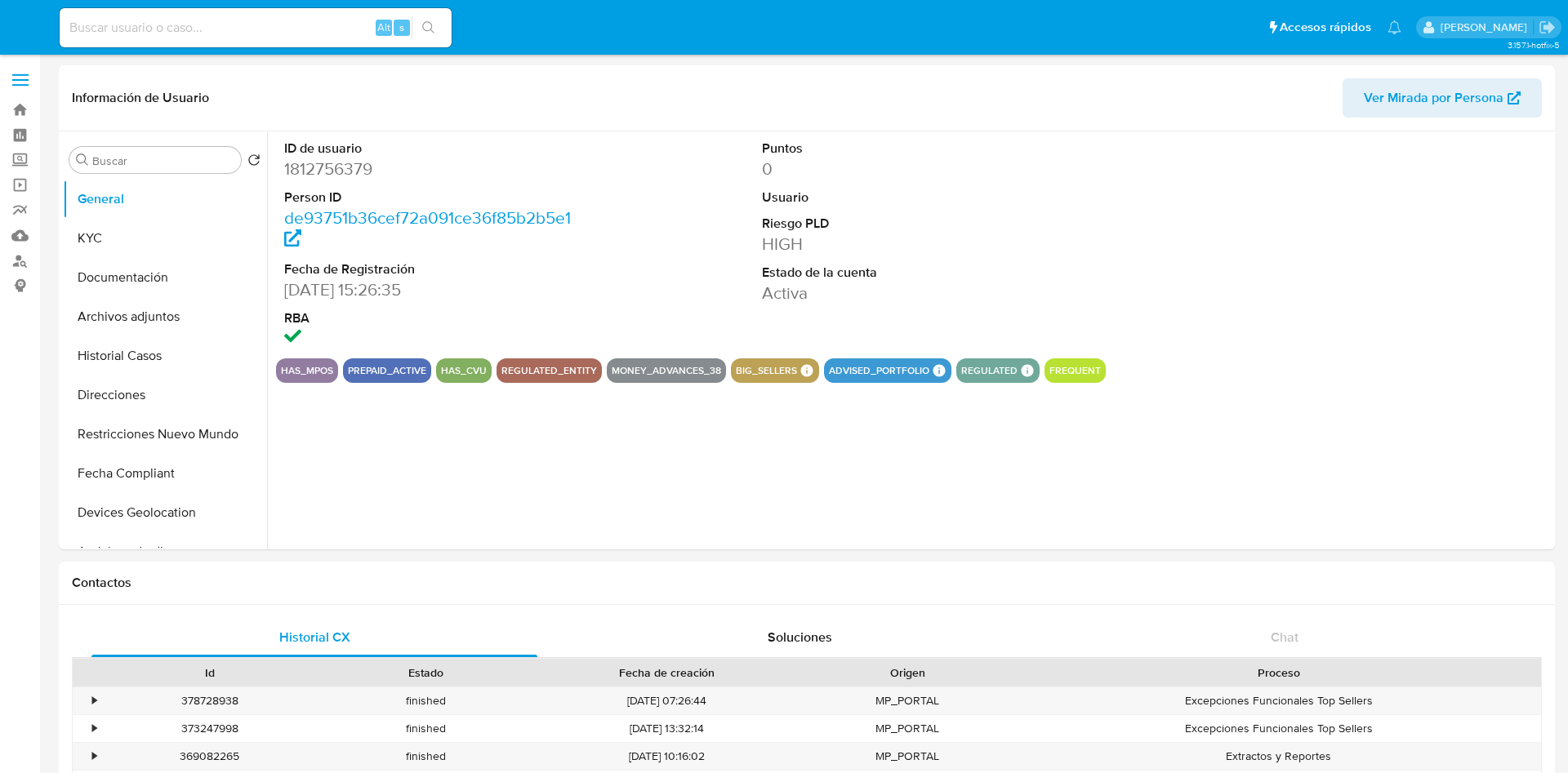
select select "10"
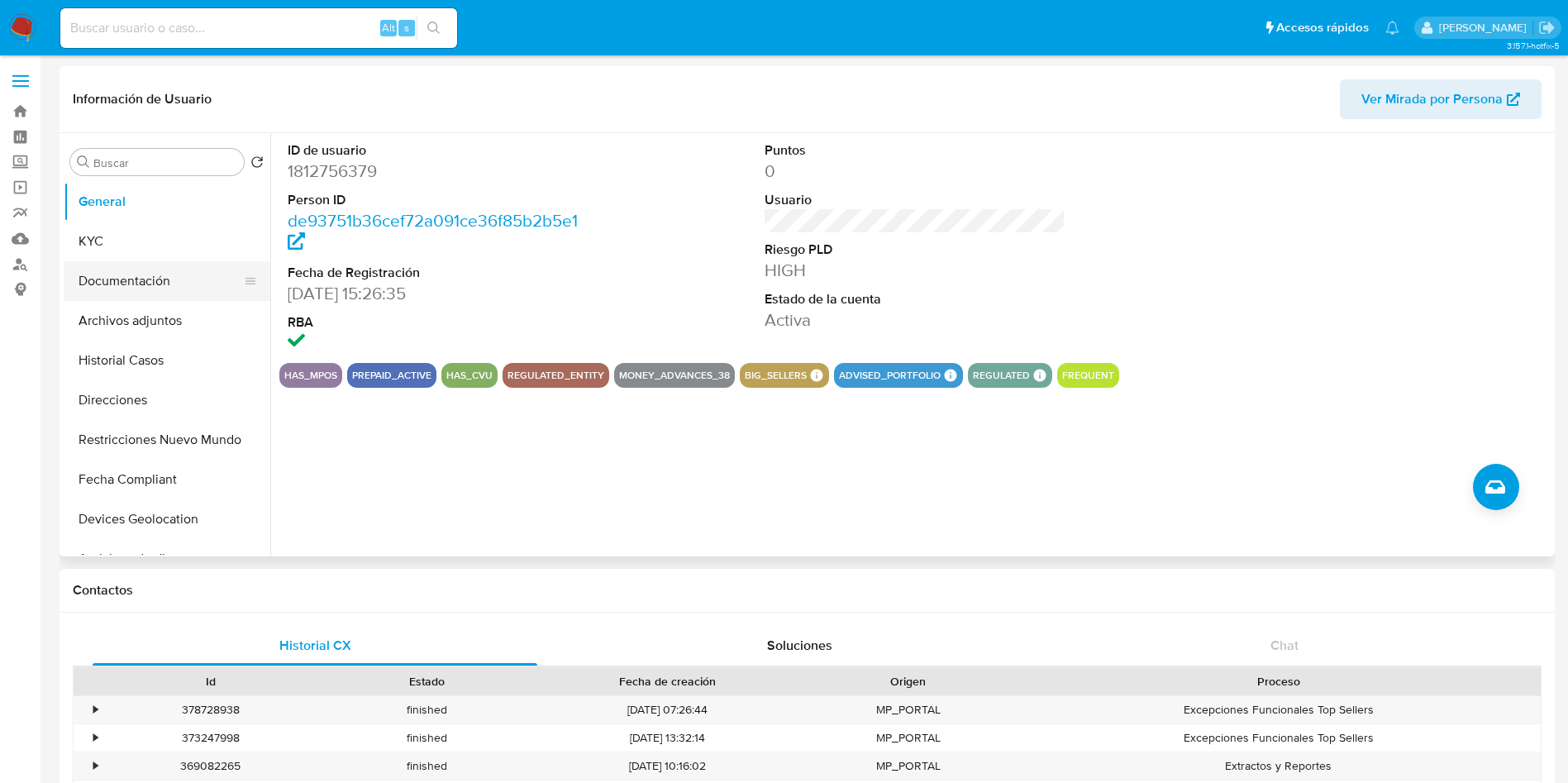
drag, startPoint x: 160, startPoint y: 239, endPoint x: 123, endPoint y: 267, distance: 46.4
click at [156, 243] on button "KYC" at bounding box center [167, 242] width 207 height 40
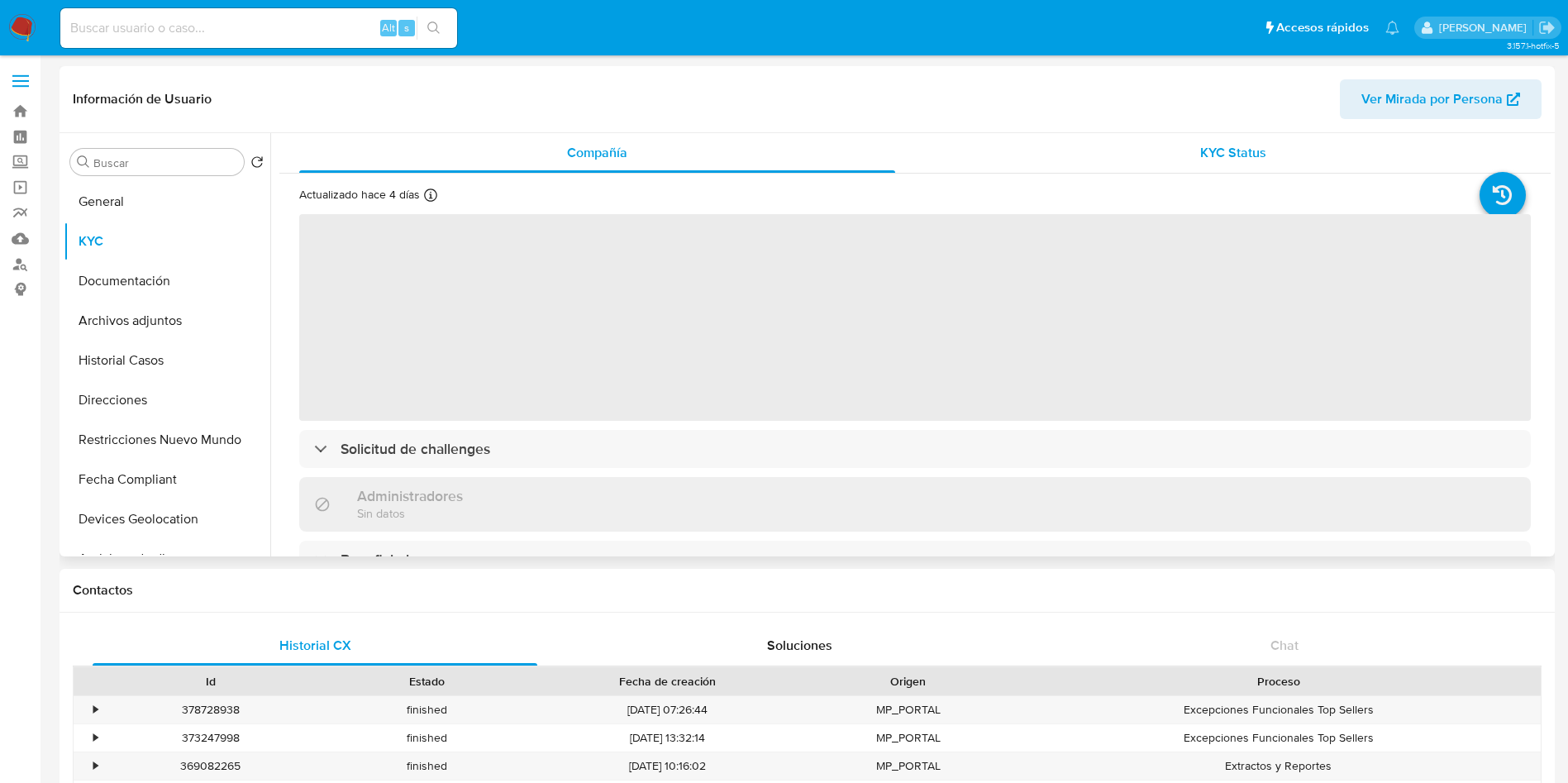
click at [1084, 164] on div "KYC Status" at bounding box center [1233, 153] width 596 height 40
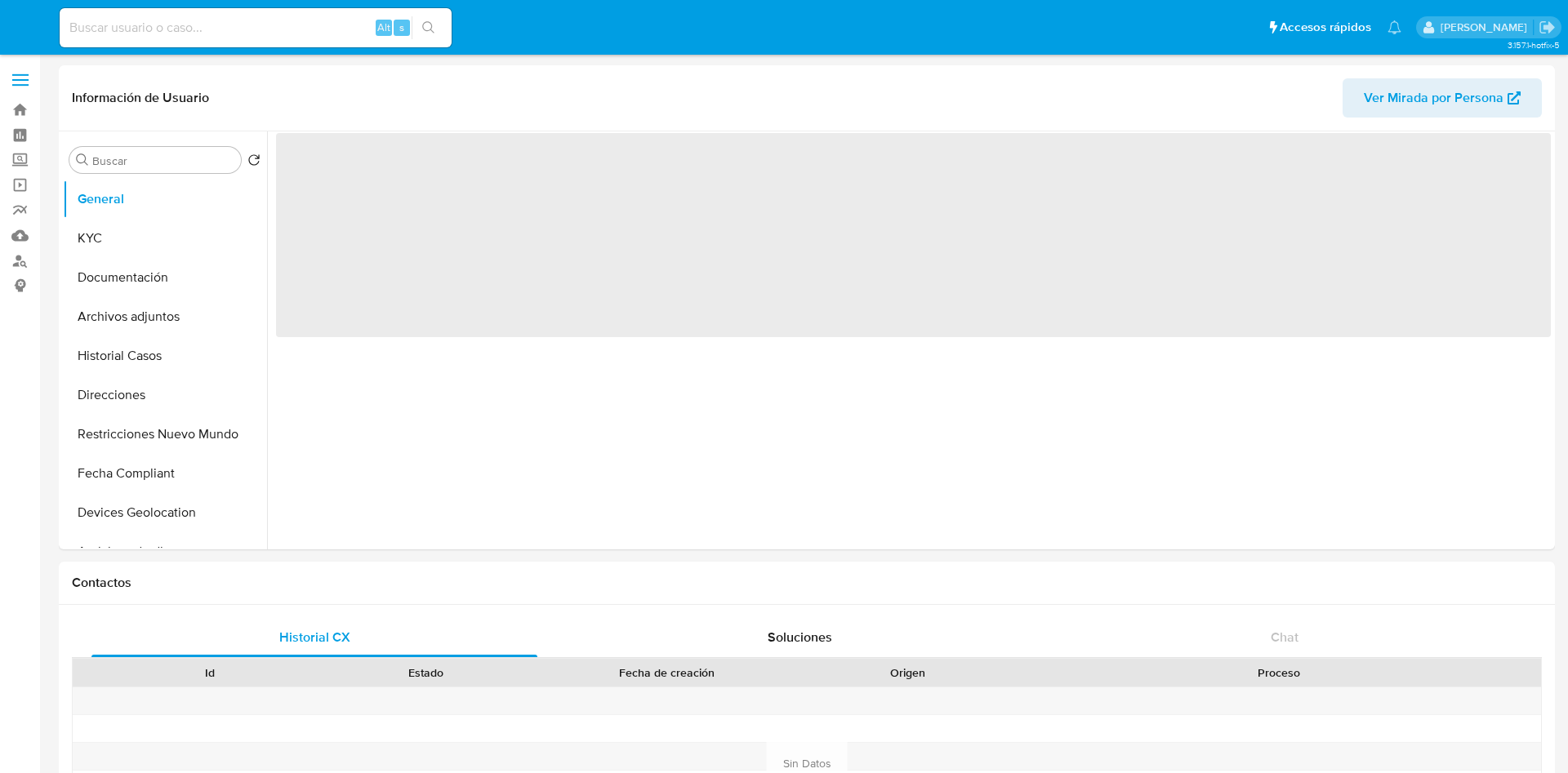
select select "10"
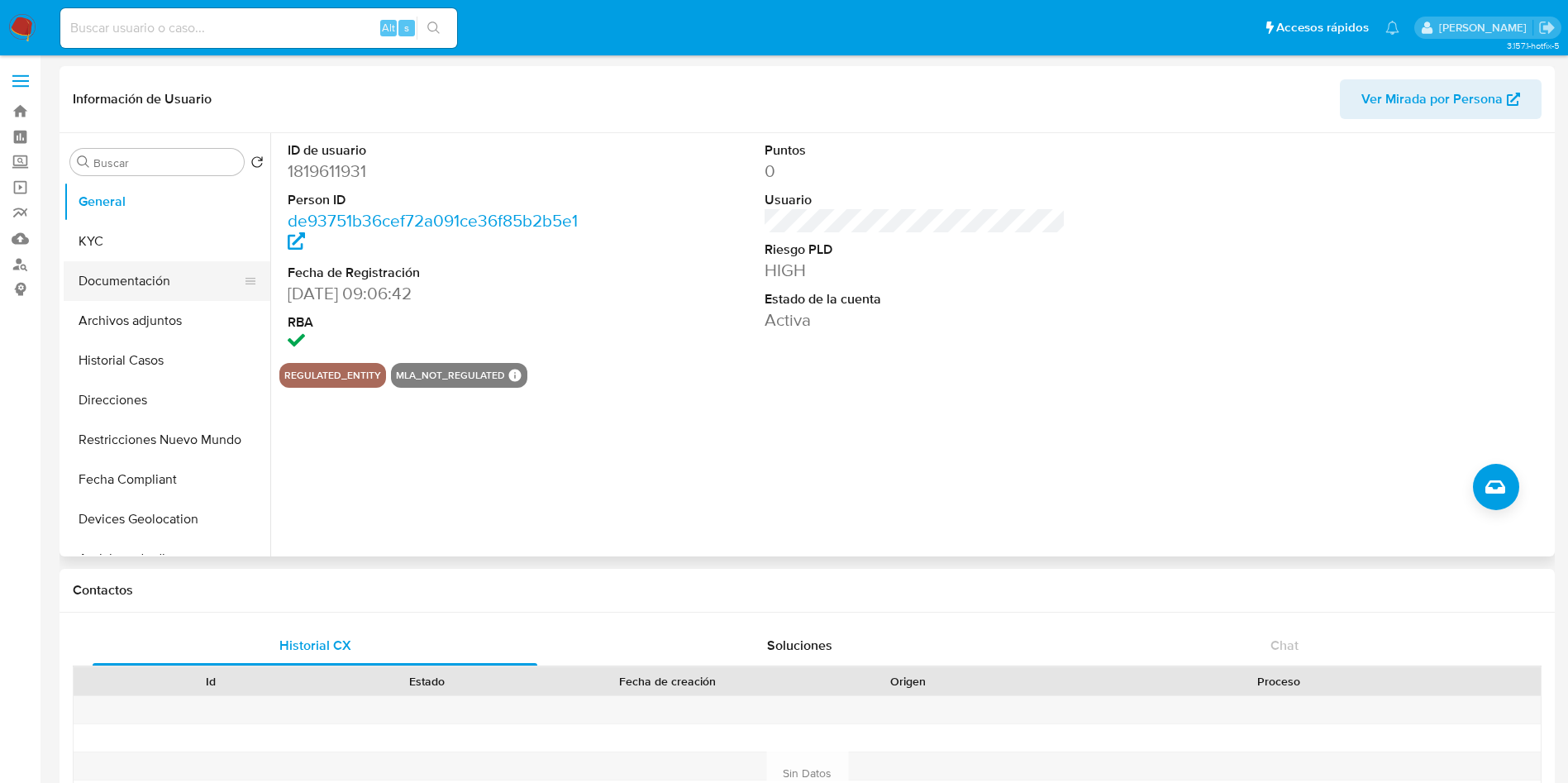
drag, startPoint x: 143, startPoint y: 235, endPoint x: 102, endPoint y: 265, distance: 50.8
click at [139, 239] on button "KYC" at bounding box center [167, 242] width 207 height 40
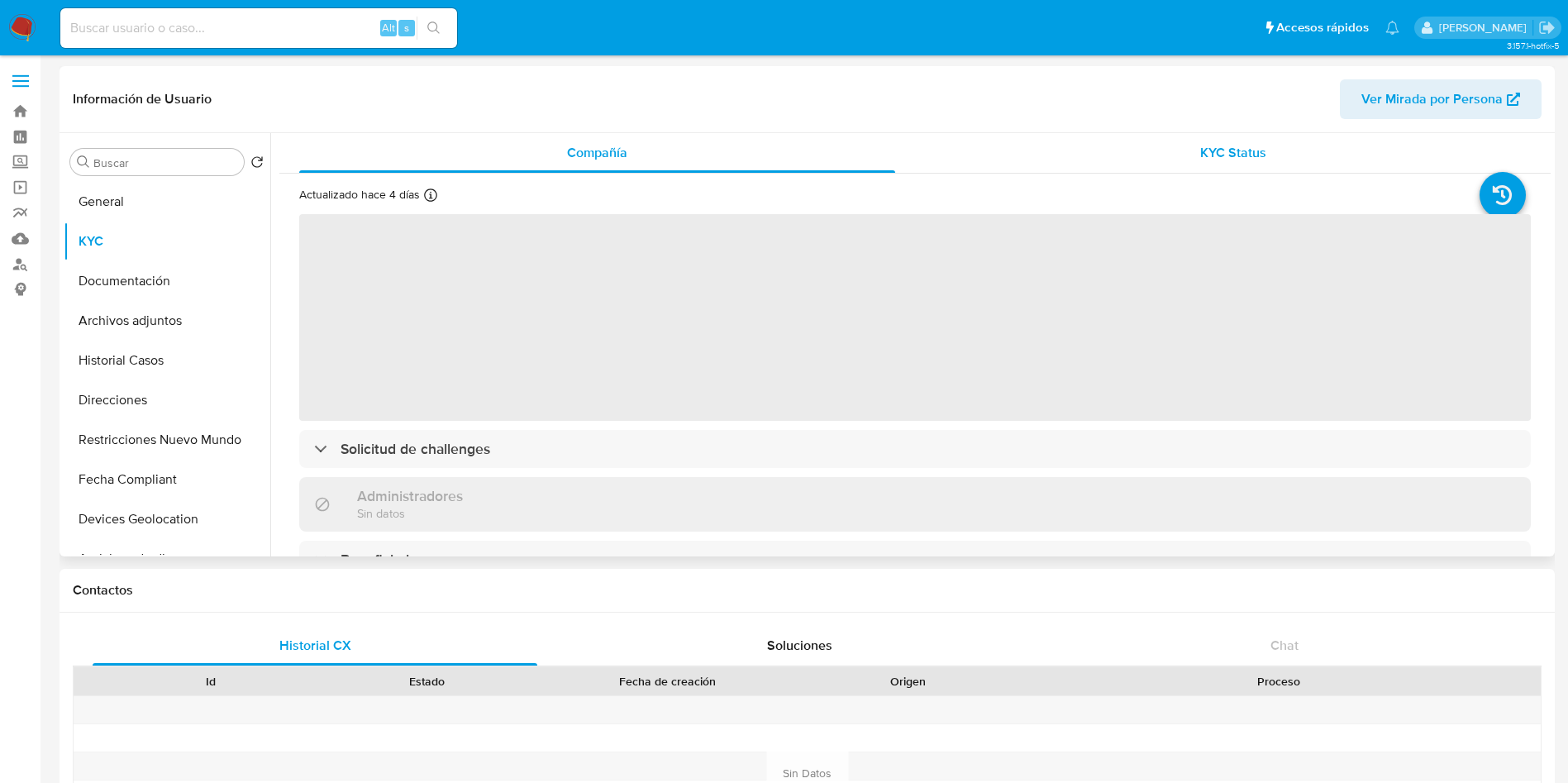
click at [1077, 161] on div "KYC Status" at bounding box center [1233, 153] width 596 height 40
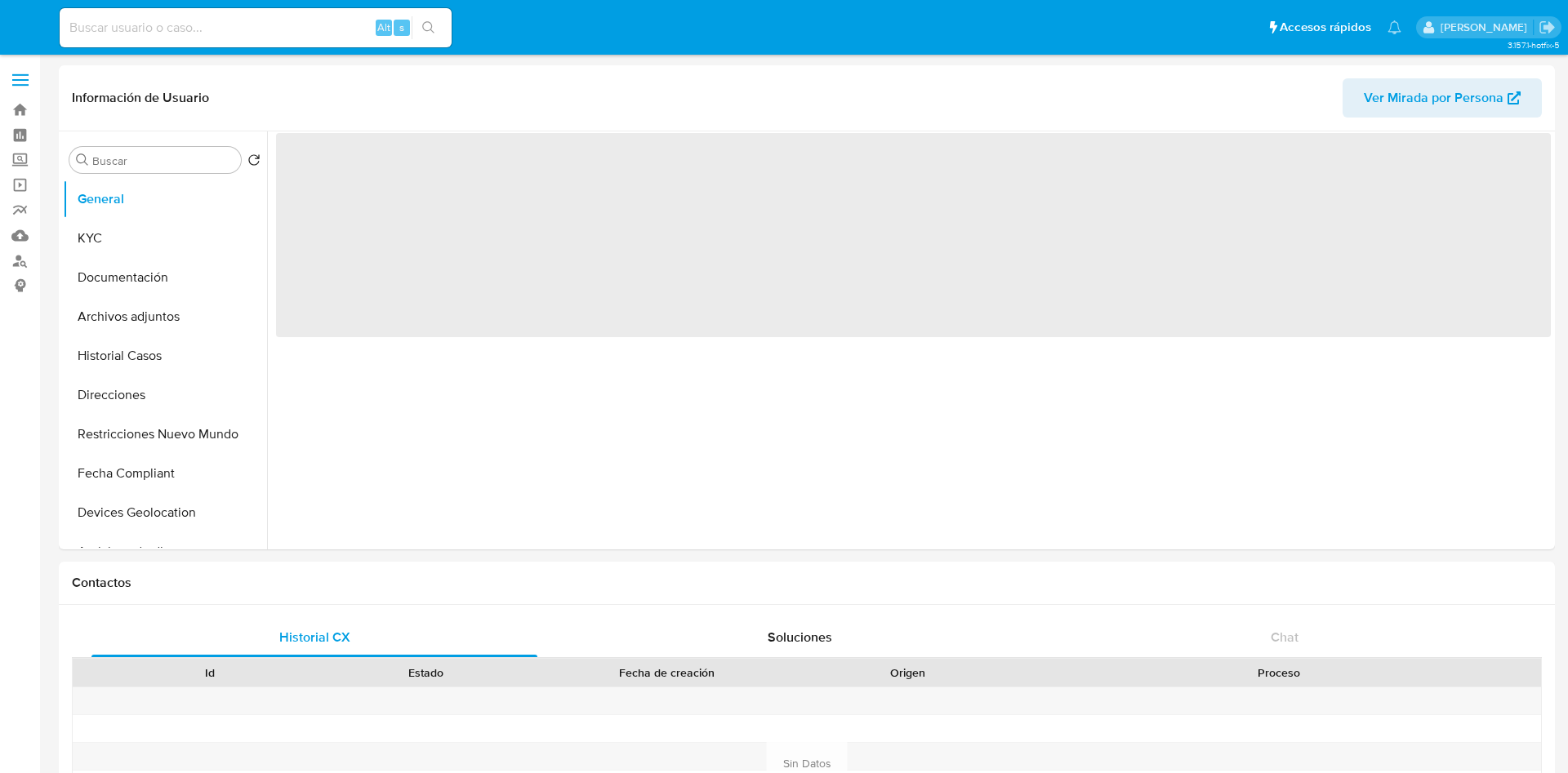
select select "10"
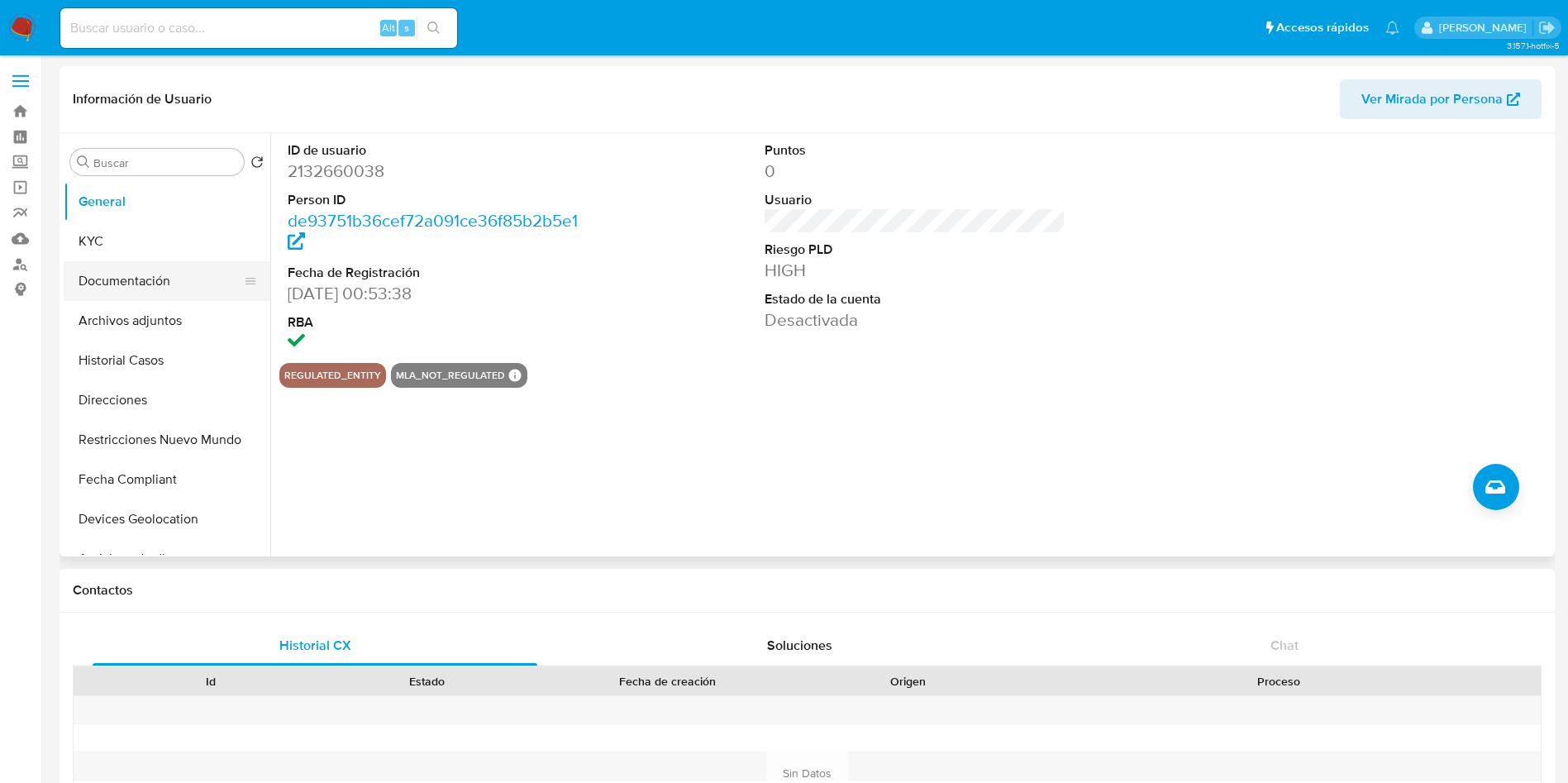
drag, startPoint x: 197, startPoint y: 234, endPoint x: 173, endPoint y: 264, distance: 38.4
click at [194, 238] on button "KYC" at bounding box center [167, 242] width 207 height 40
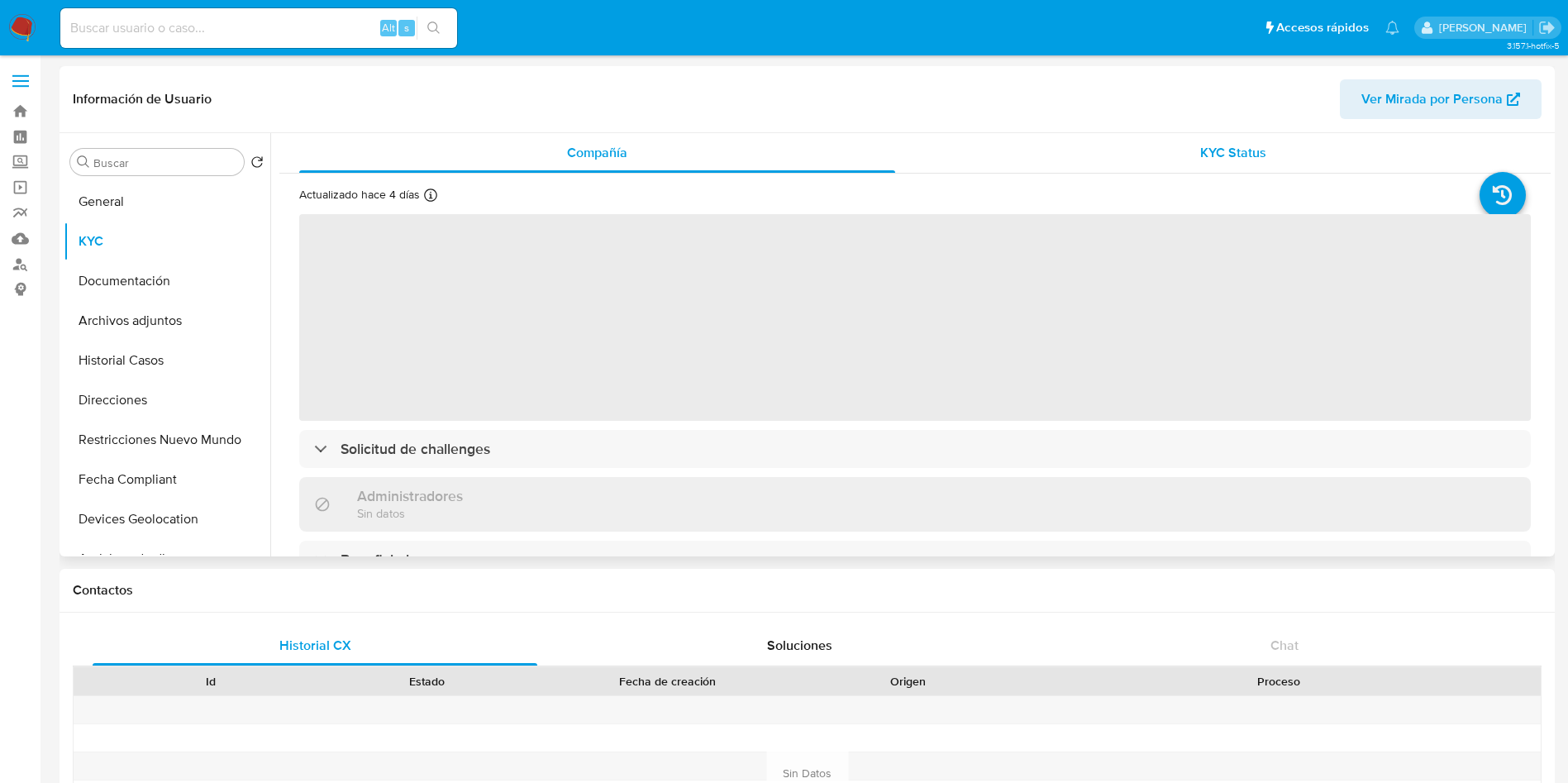
click at [1110, 148] on div "KYC Status" at bounding box center [1233, 153] width 596 height 40
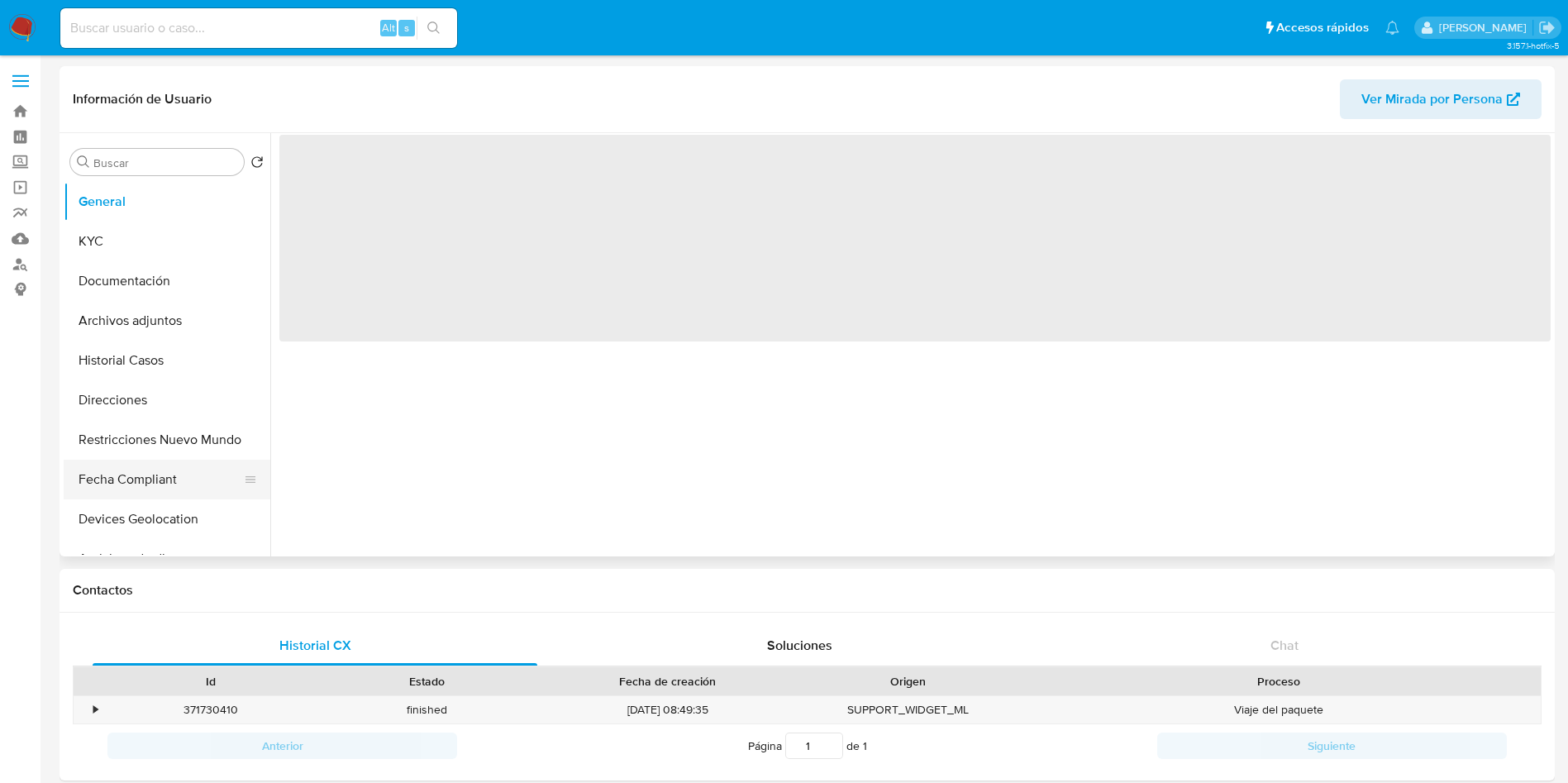
select select "10"
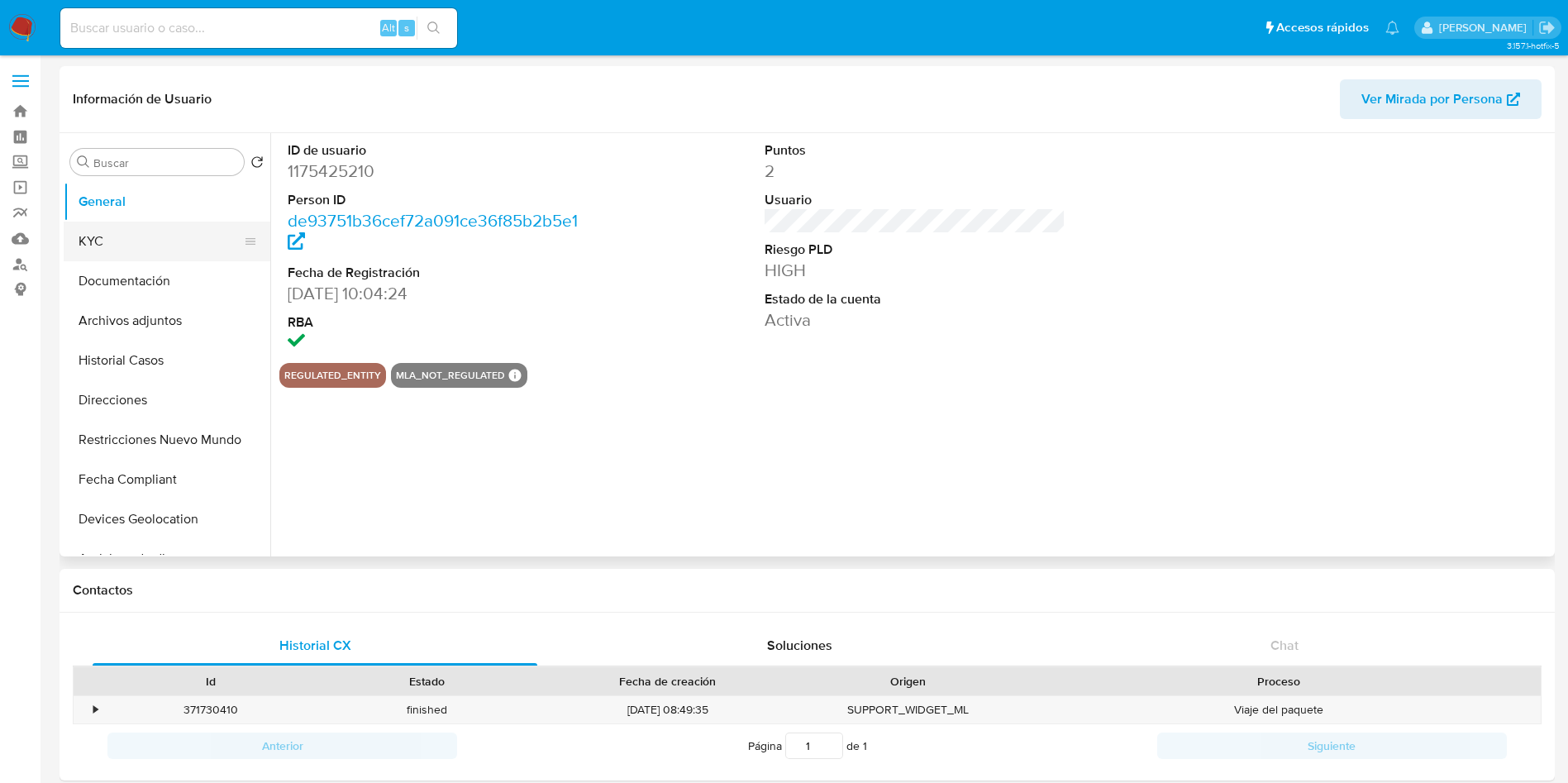
click at [170, 248] on button "KYC" at bounding box center [160, 242] width 194 height 40
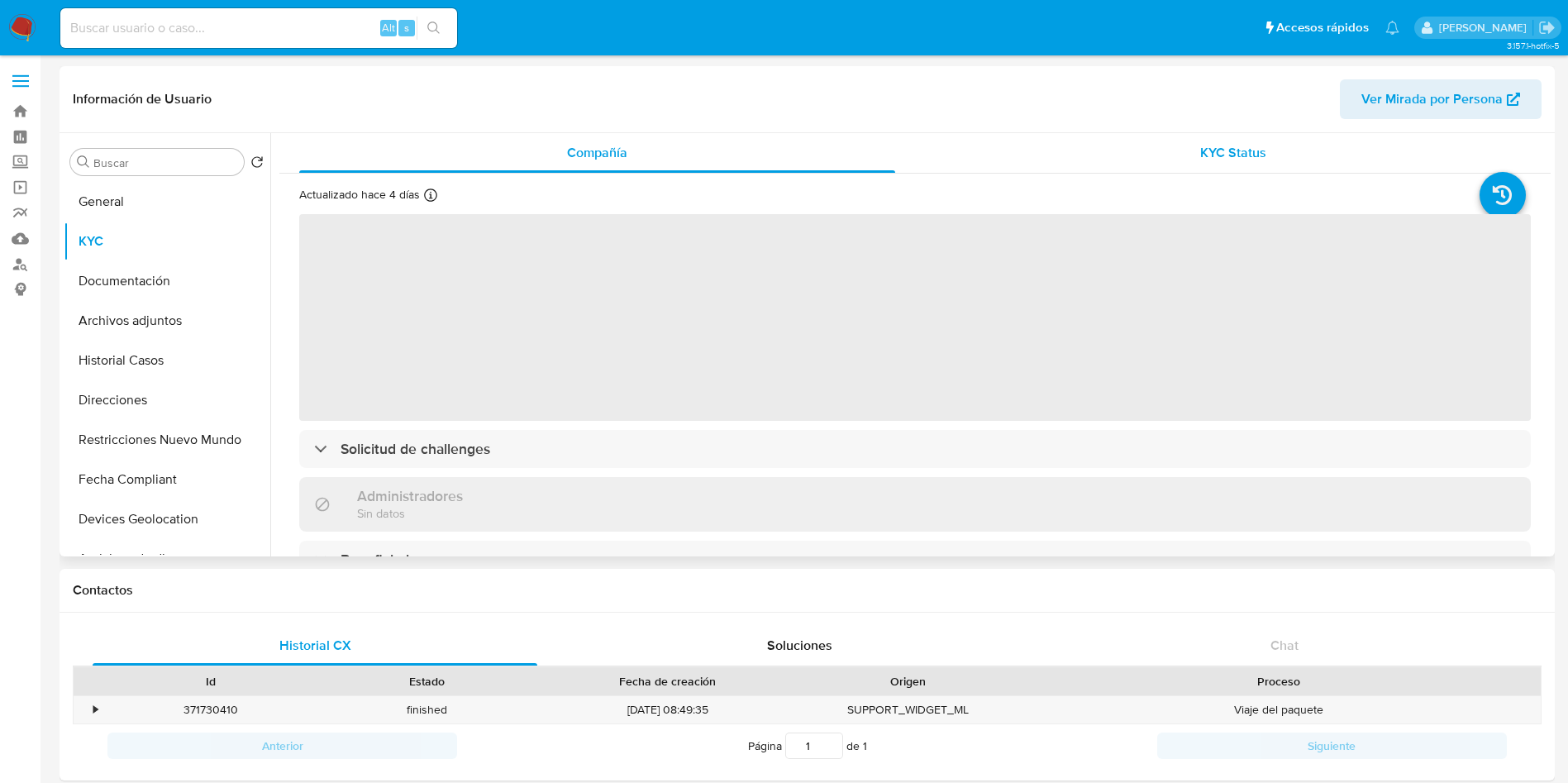
drag, startPoint x: 1185, startPoint y: 154, endPoint x: 1144, endPoint y: 161, distance: 41.6
click at [1144, 161] on div "KYC Status" at bounding box center [1233, 153] width 596 height 40
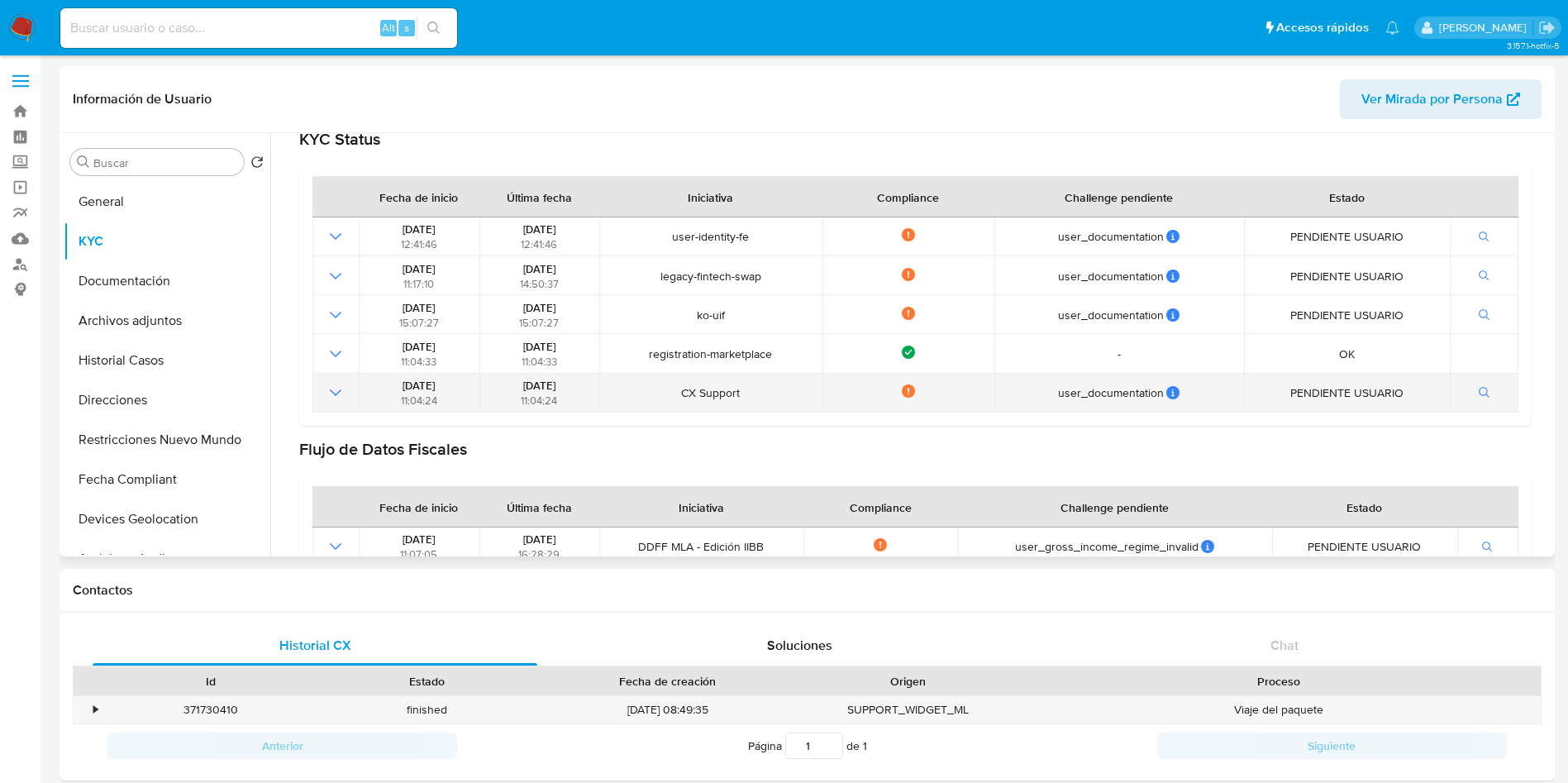
scroll to position [248, 0]
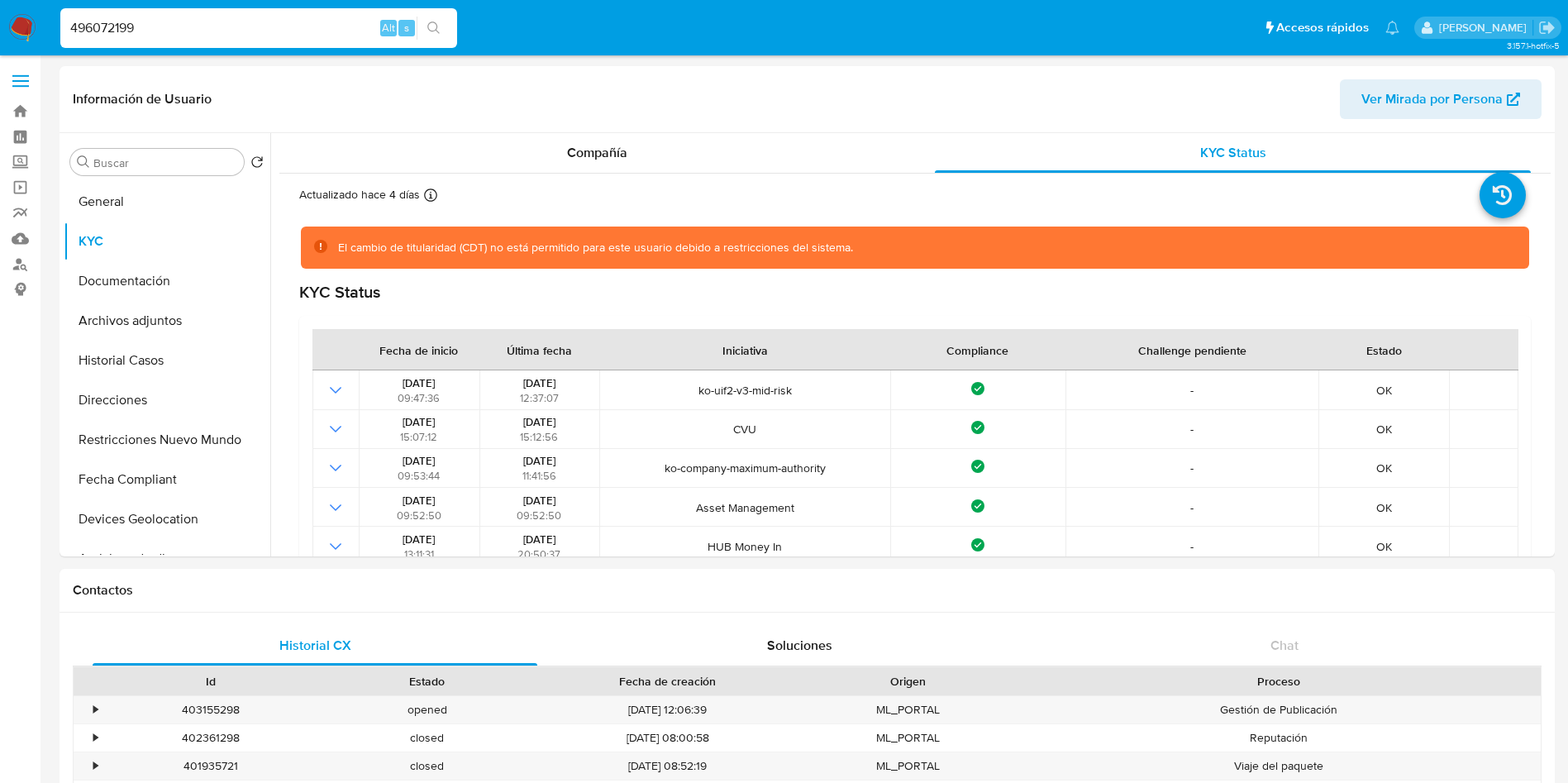
select select "10"
click at [549, 152] on div "Compañía" at bounding box center [597, 153] width 596 height 40
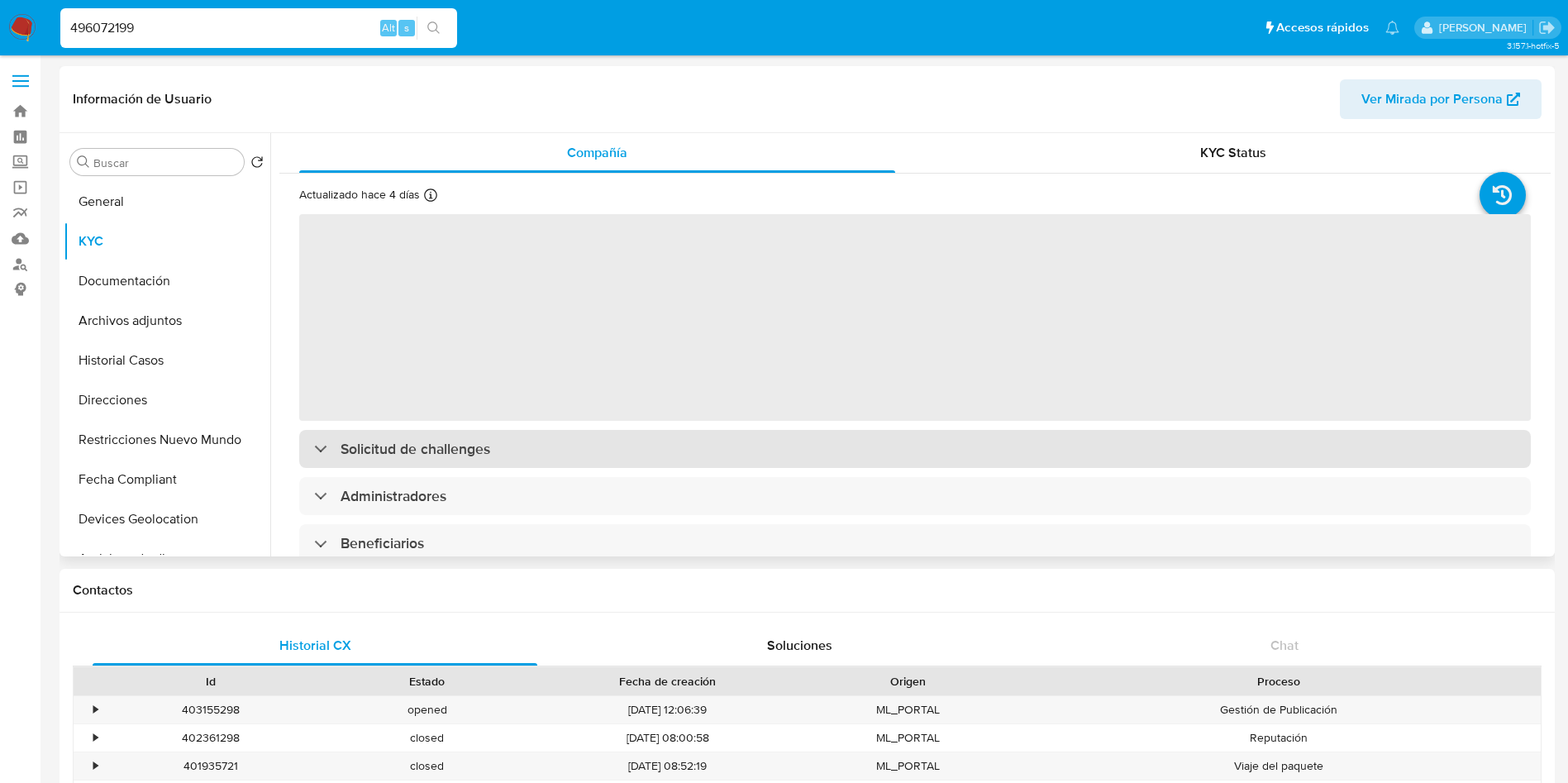
click at [526, 460] on div "Solicitud de challenges" at bounding box center [914, 449] width 1231 height 38
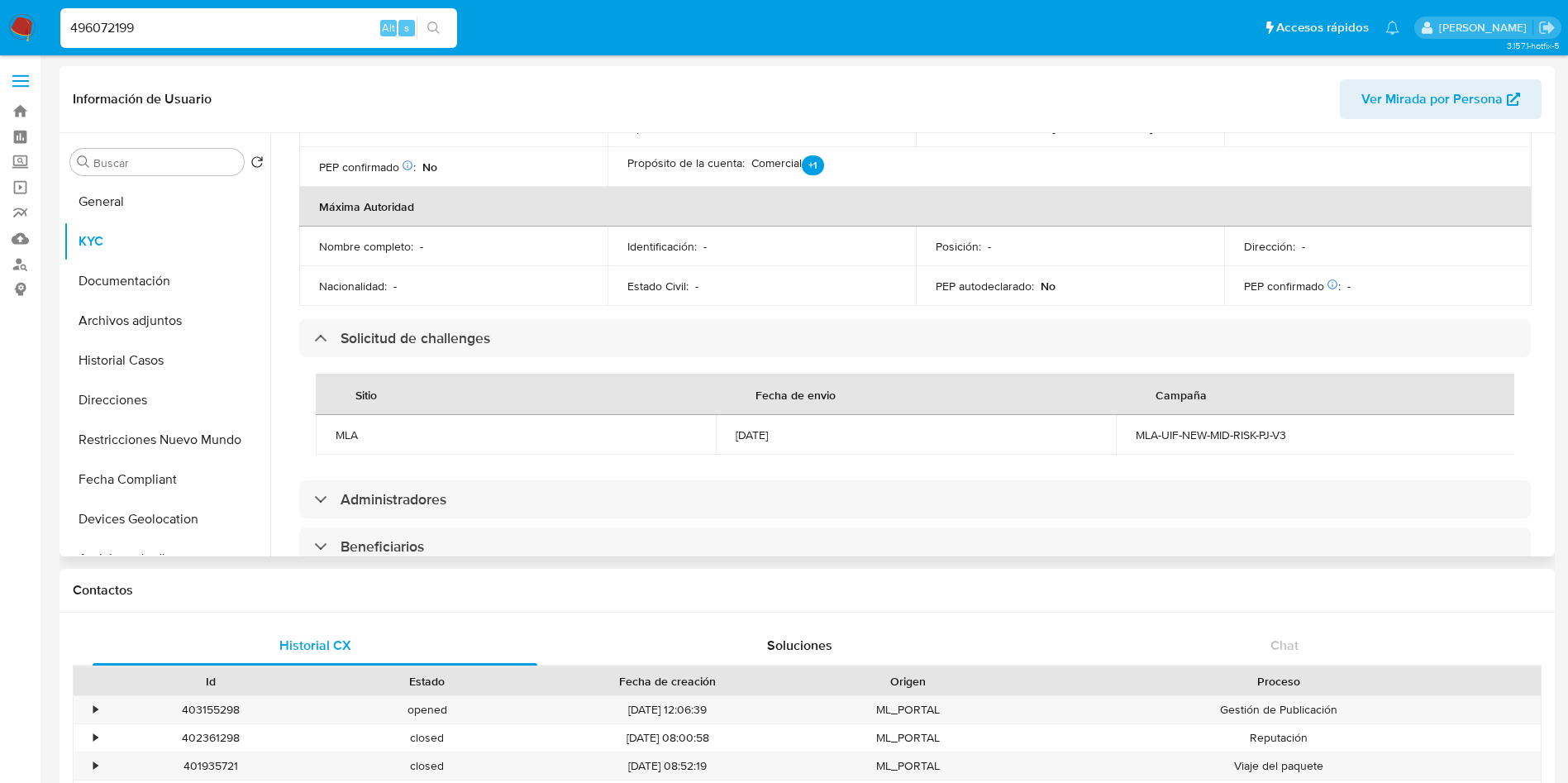
scroll to position [621, 0]
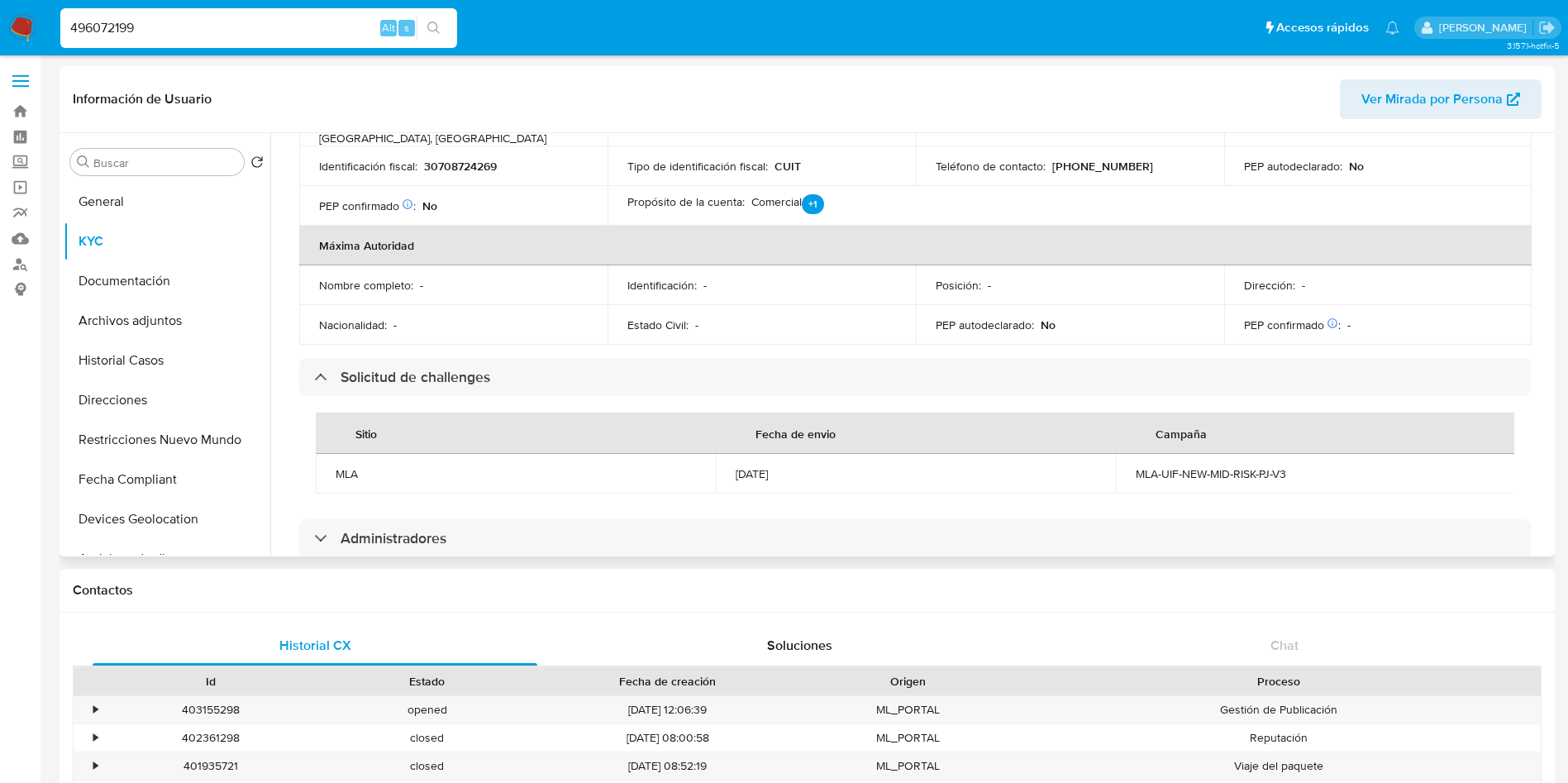
drag, startPoint x: 803, startPoint y: 438, endPoint x: 733, endPoint y: 444, distance: 70.3
click at [736, 466] on div "10/06/2024" at bounding box center [916, 474] width 360 height 15
copy div "10/06/2024"
drag, startPoint x: 1125, startPoint y: 440, endPoint x: 1292, endPoint y: 455, distance: 167.7
click at [1292, 455] on td "MLA-UIF-NEW-MID-RISK-PJ-V3" at bounding box center [1316, 474] width 400 height 40
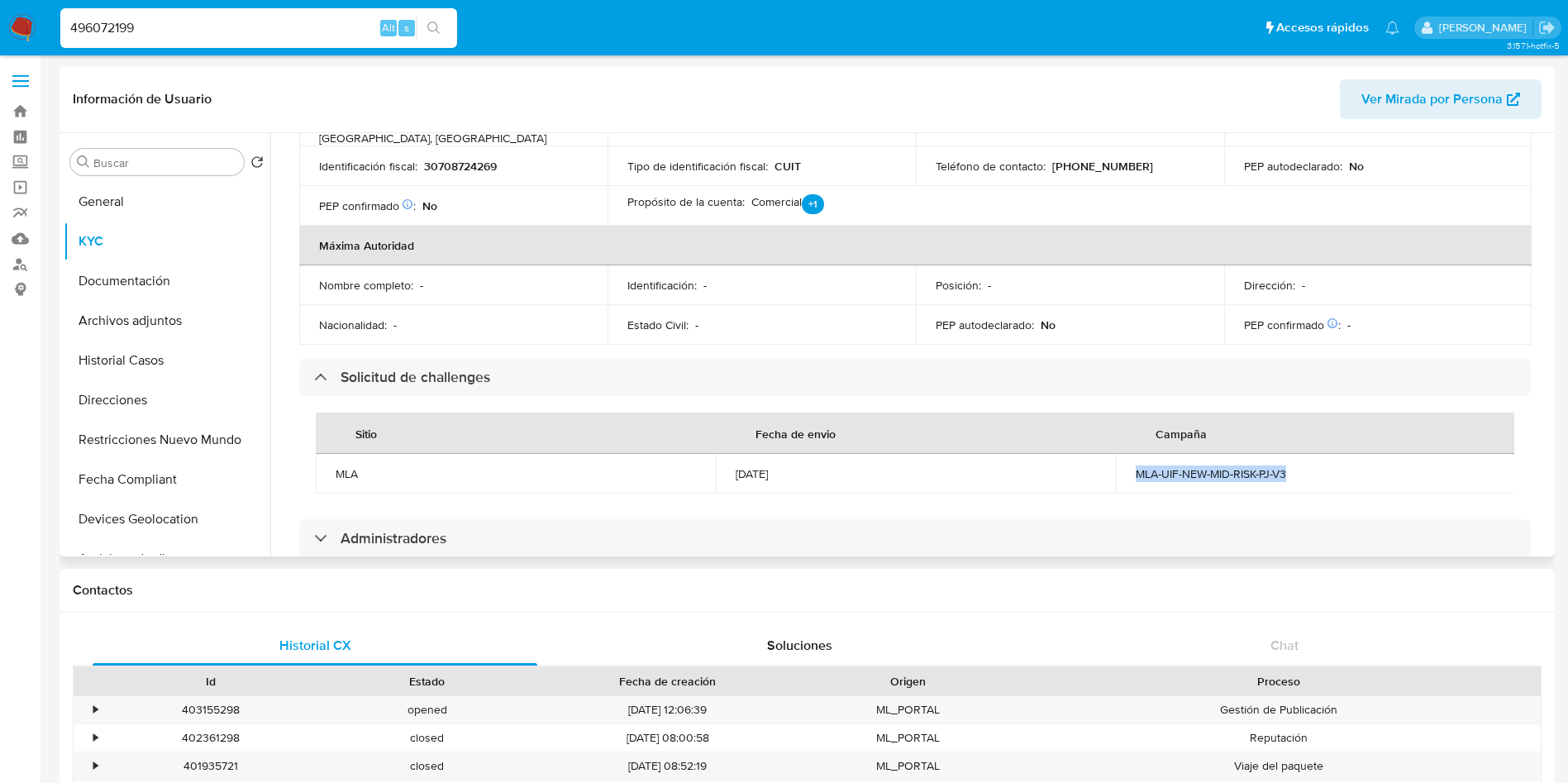
copy div "MLA-UIF-NEW-MID-RISK-PJ-V3"
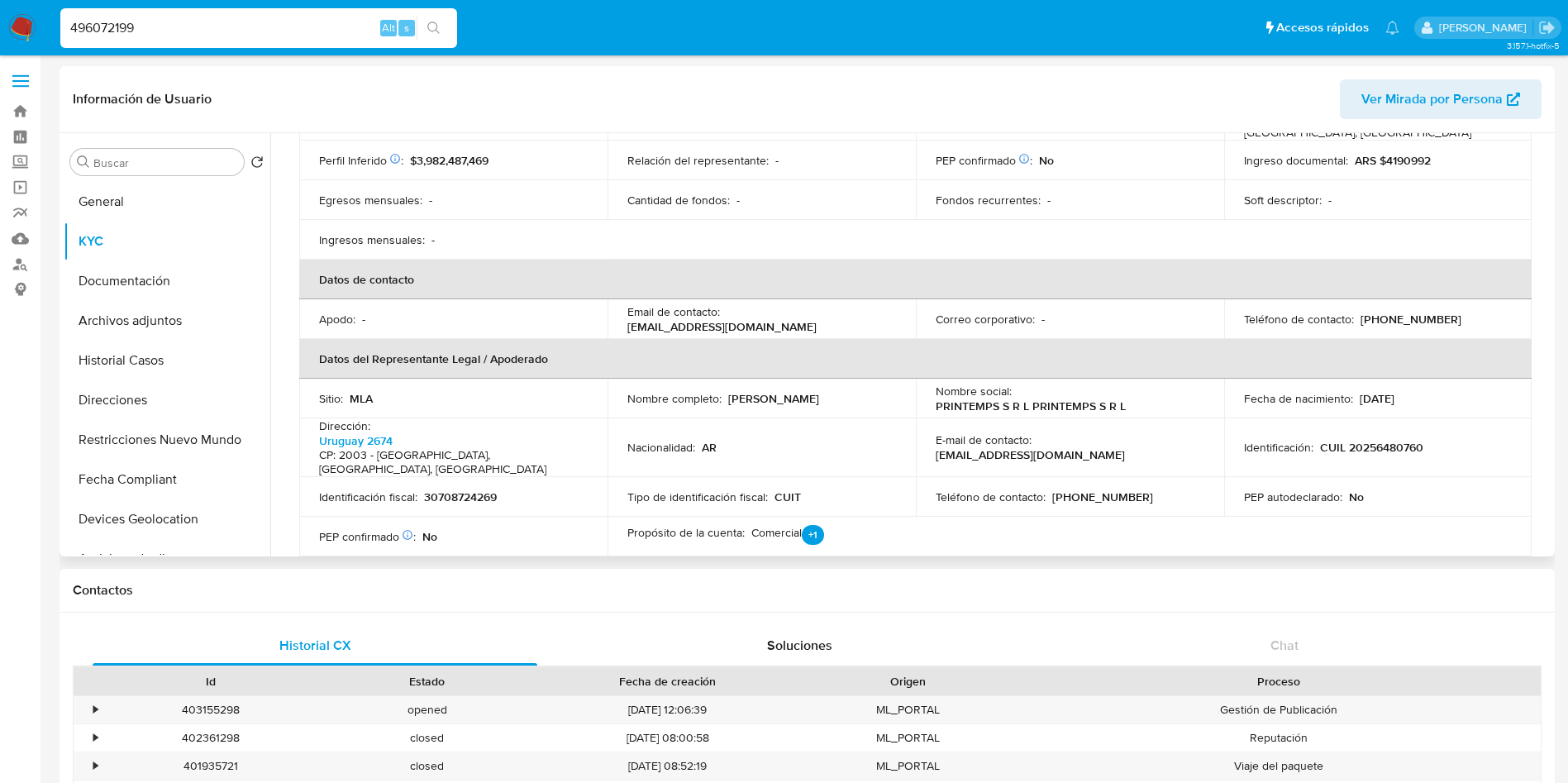
scroll to position [0, 0]
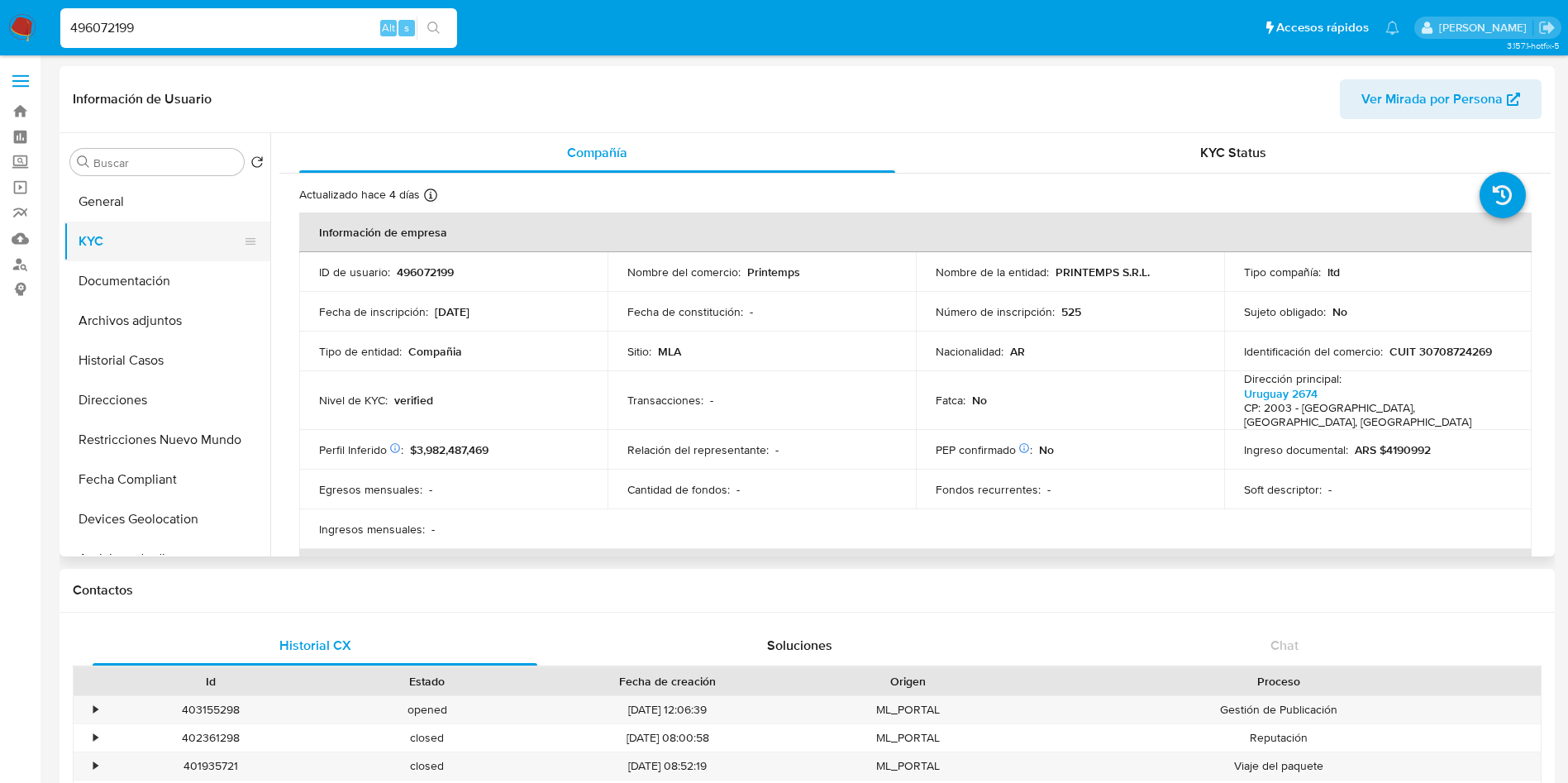
drag, startPoint x: 119, startPoint y: 246, endPoint x: 470, endPoint y: 203, distance: 353.6
click at [120, 246] on button "KYC" at bounding box center [167, 242] width 207 height 40
click at [1183, 145] on div "KYC Status" at bounding box center [1233, 153] width 596 height 40
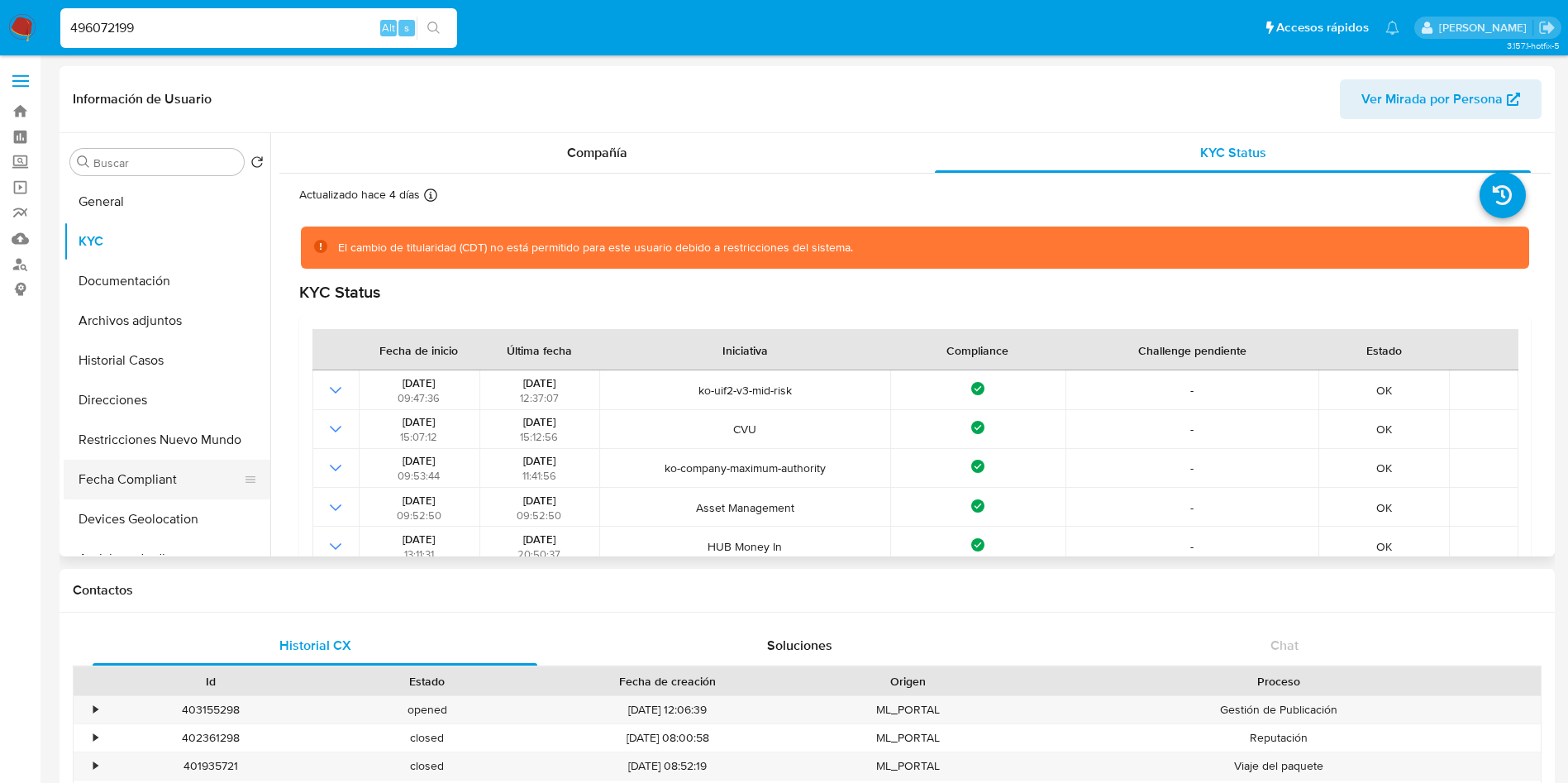
click at [122, 486] on button "Fecha Compliant" at bounding box center [160, 480] width 194 height 40
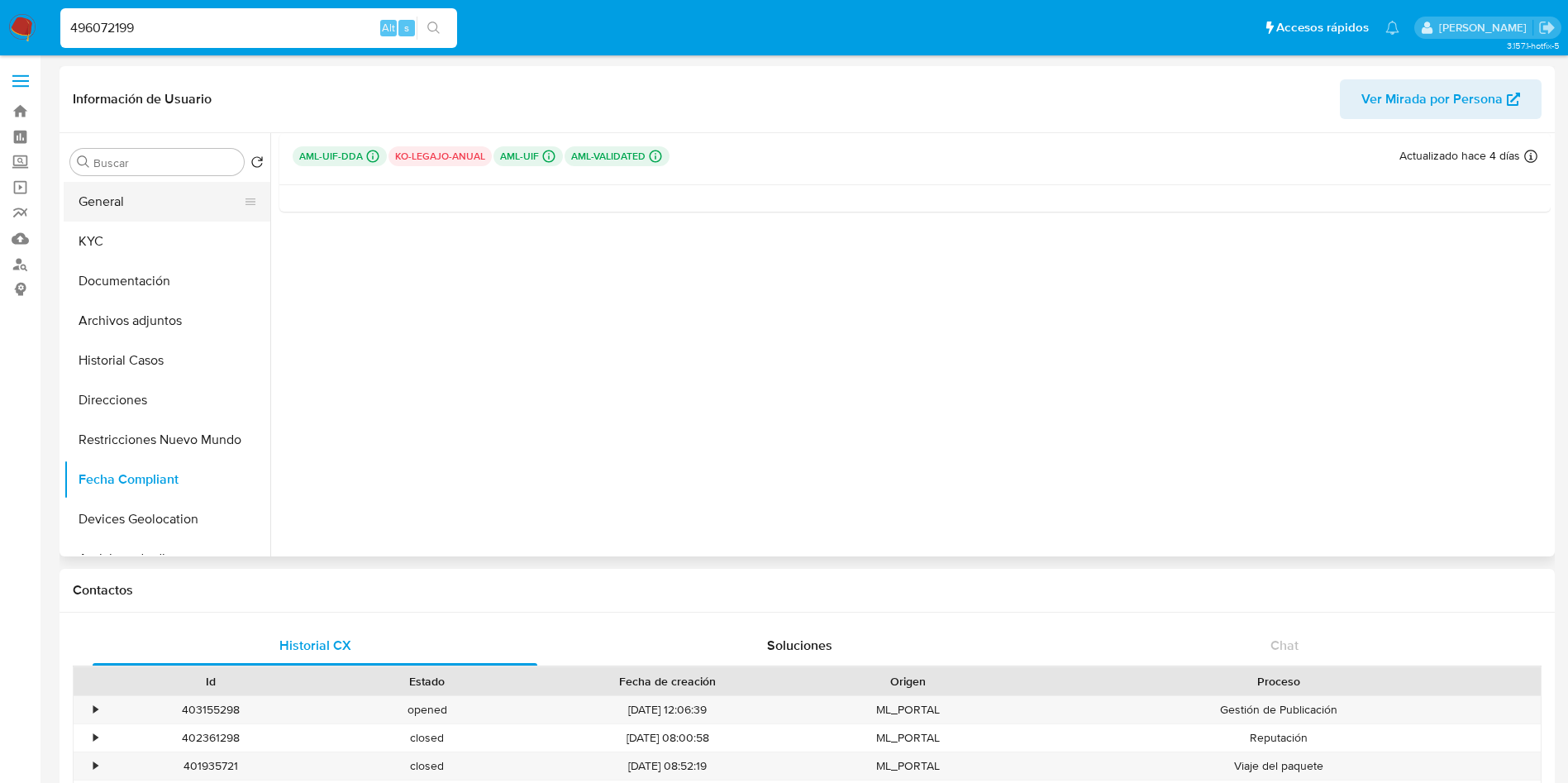
click at [121, 203] on button "General" at bounding box center [160, 202] width 194 height 40
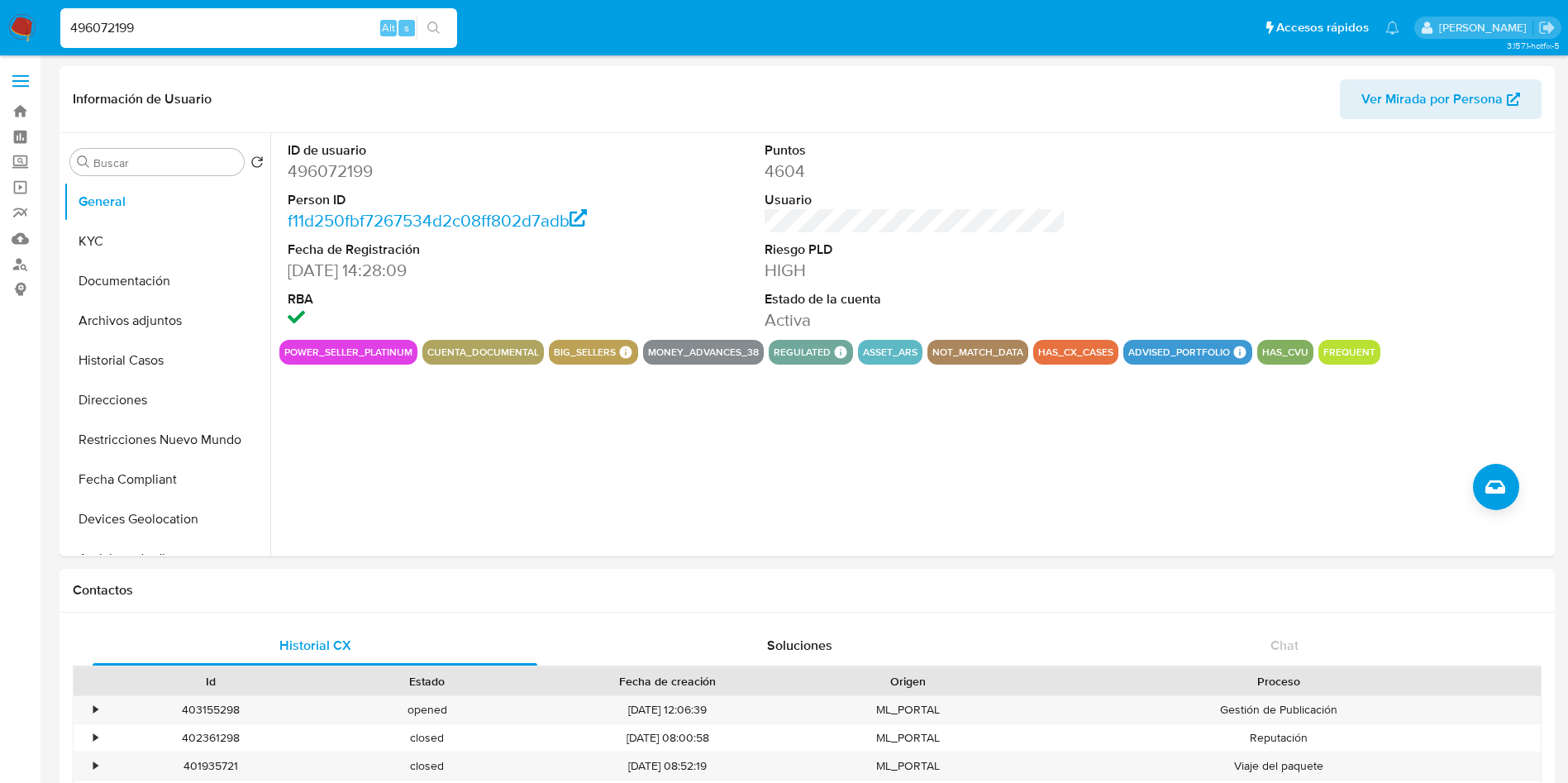
click at [180, 26] on input "496072199" at bounding box center [259, 28] width 397 height 22
paste input "263350854"
type input "263350854"
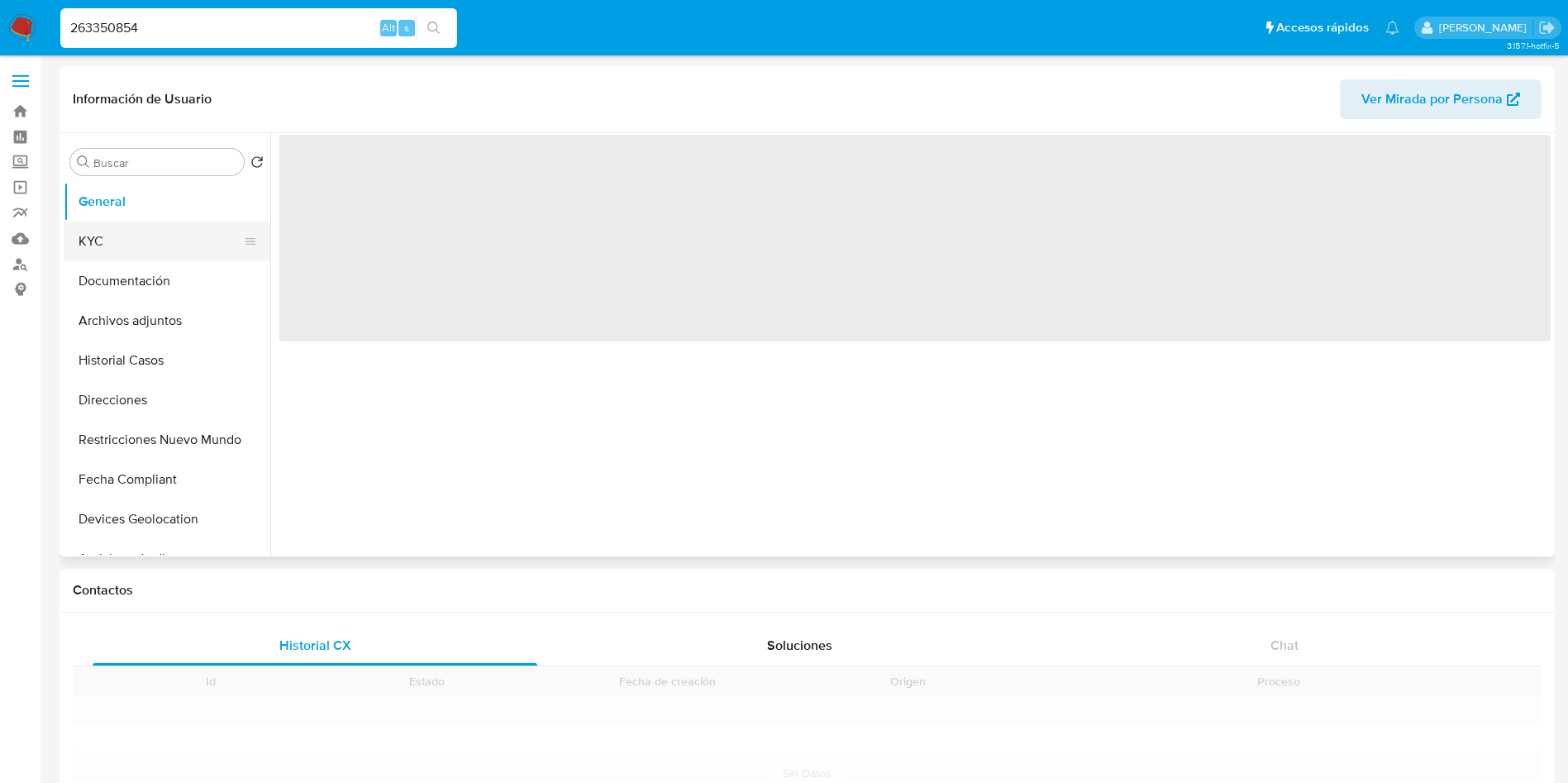
click at [152, 253] on button "KYC" at bounding box center [160, 242] width 194 height 40
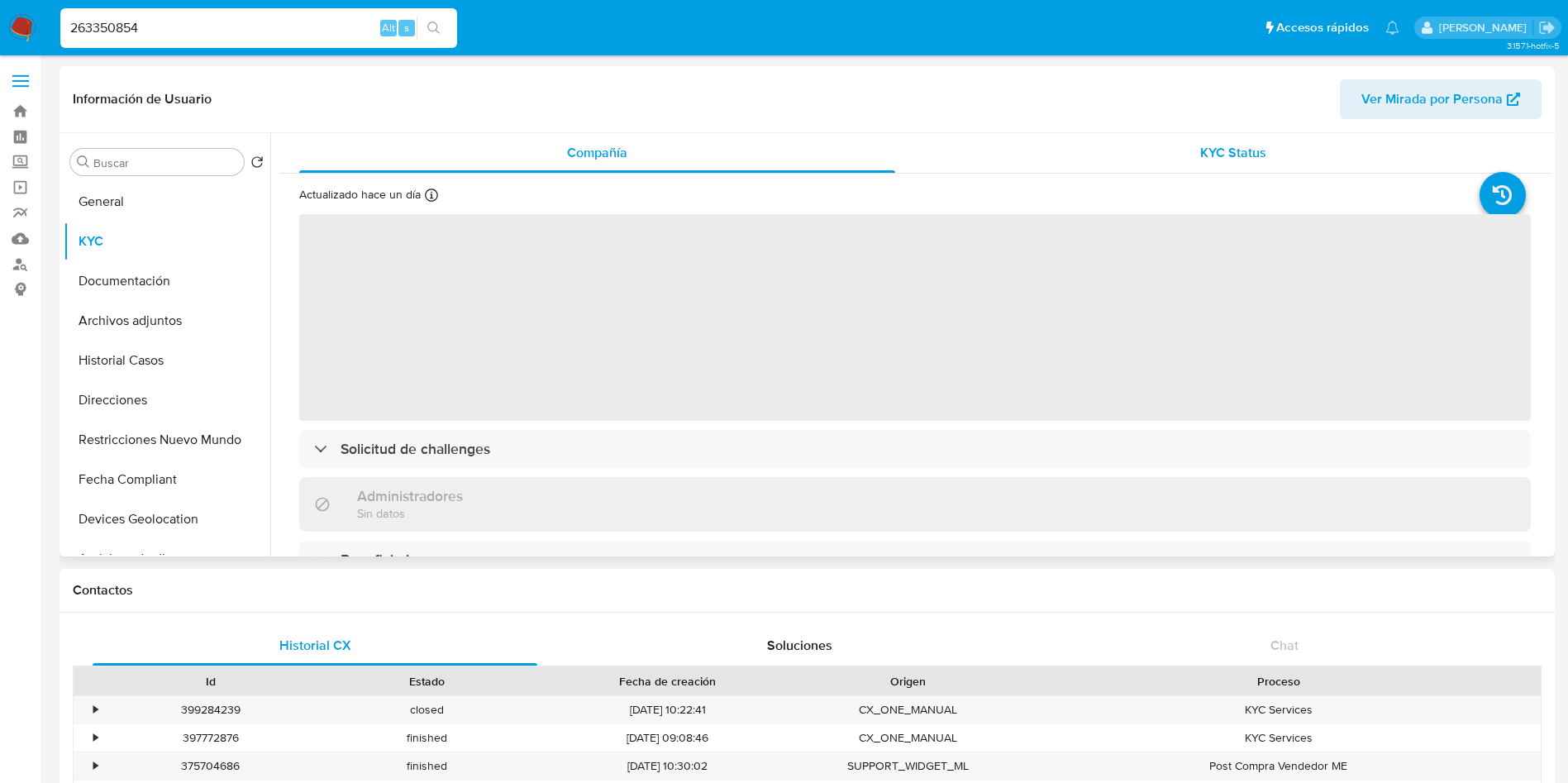
select select "10"
click at [1102, 154] on div "KYC Status" at bounding box center [1233, 153] width 596 height 40
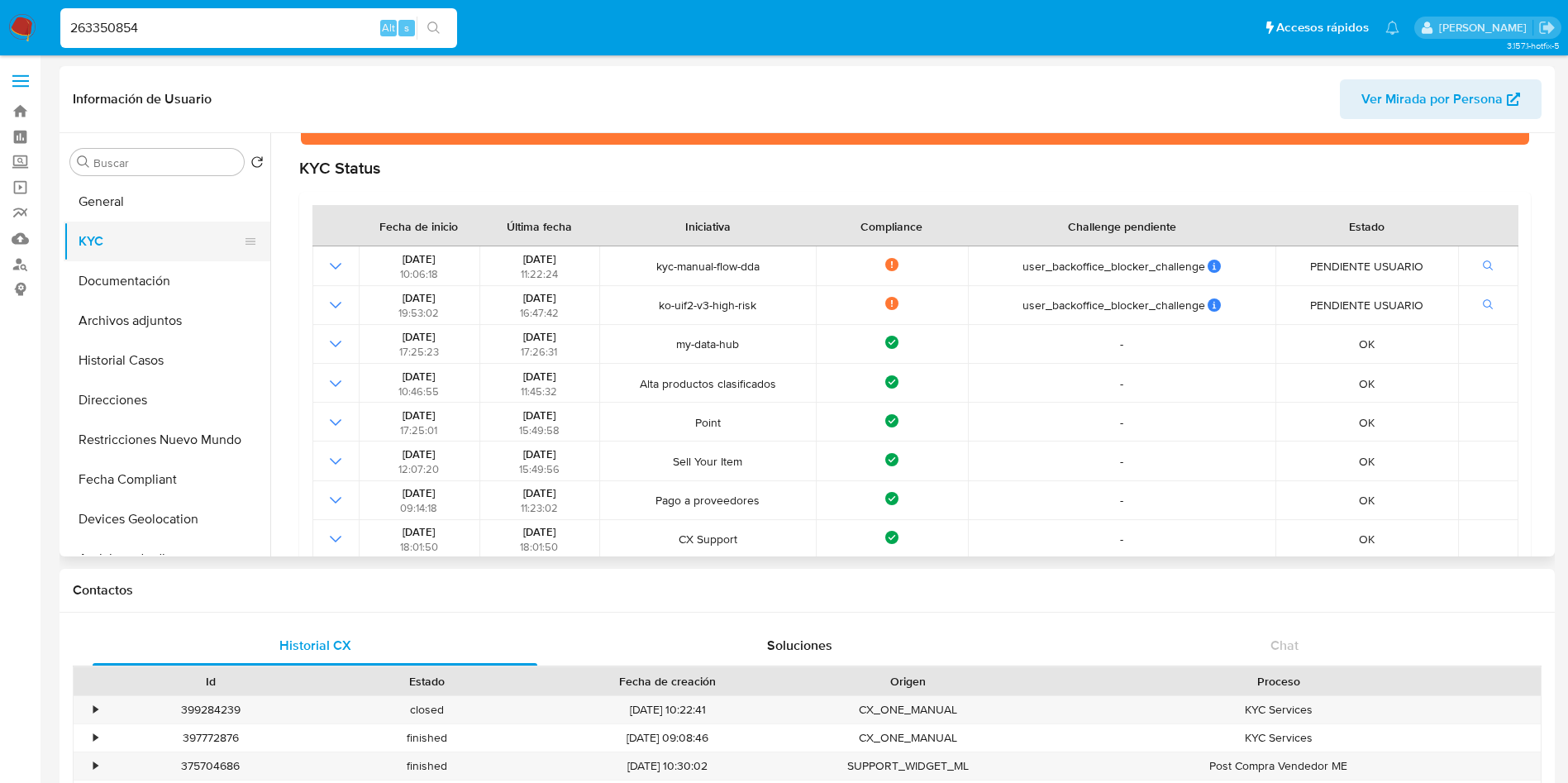
drag, startPoint x: 124, startPoint y: 255, endPoint x: 134, endPoint y: 255, distance: 10.0
click at [124, 254] on button "KYC" at bounding box center [160, 242] width 194 height 40
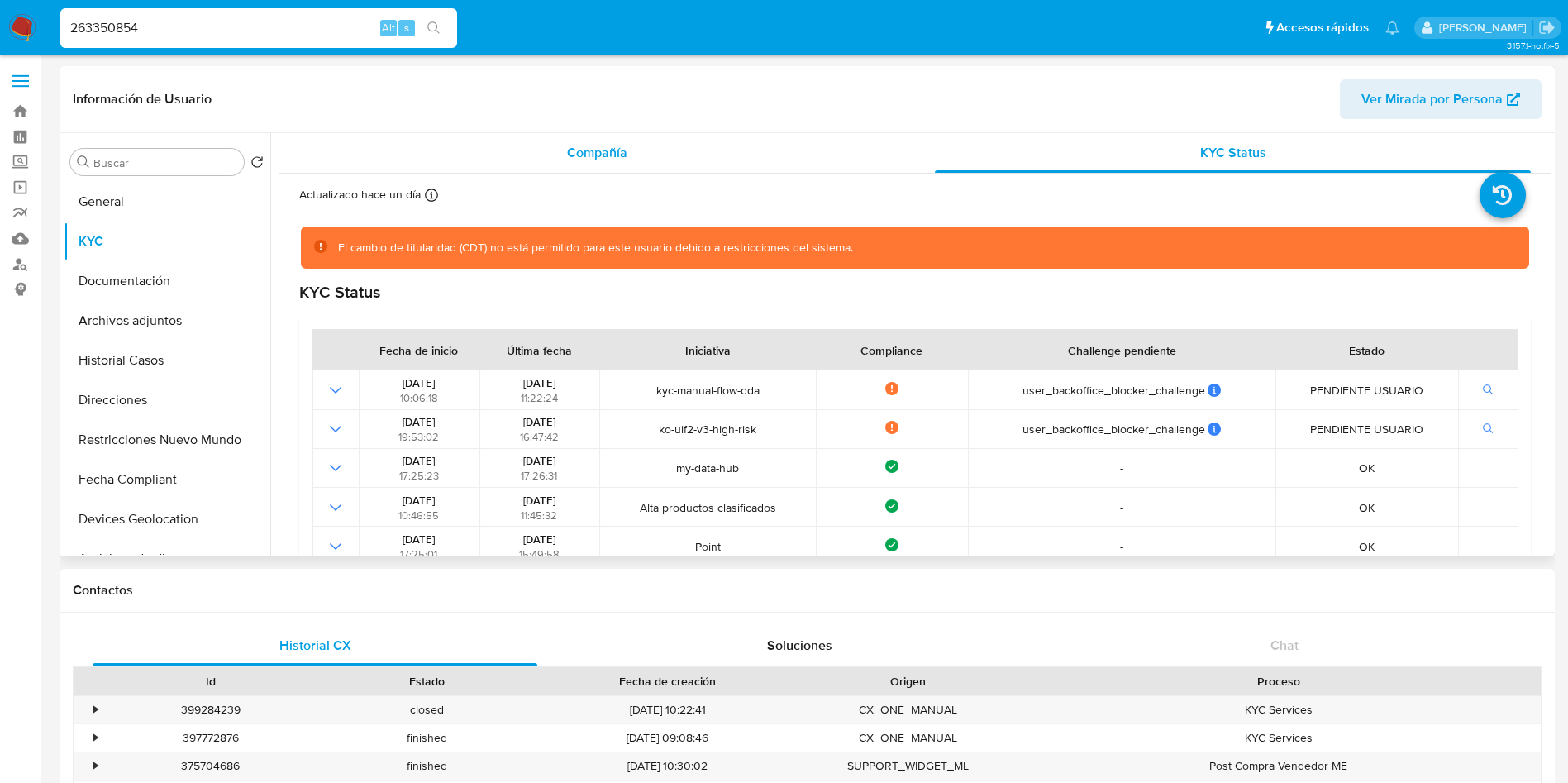
click at [601, 149] on span "Compañía" at bounding box center [598, 153] width 61 height 19
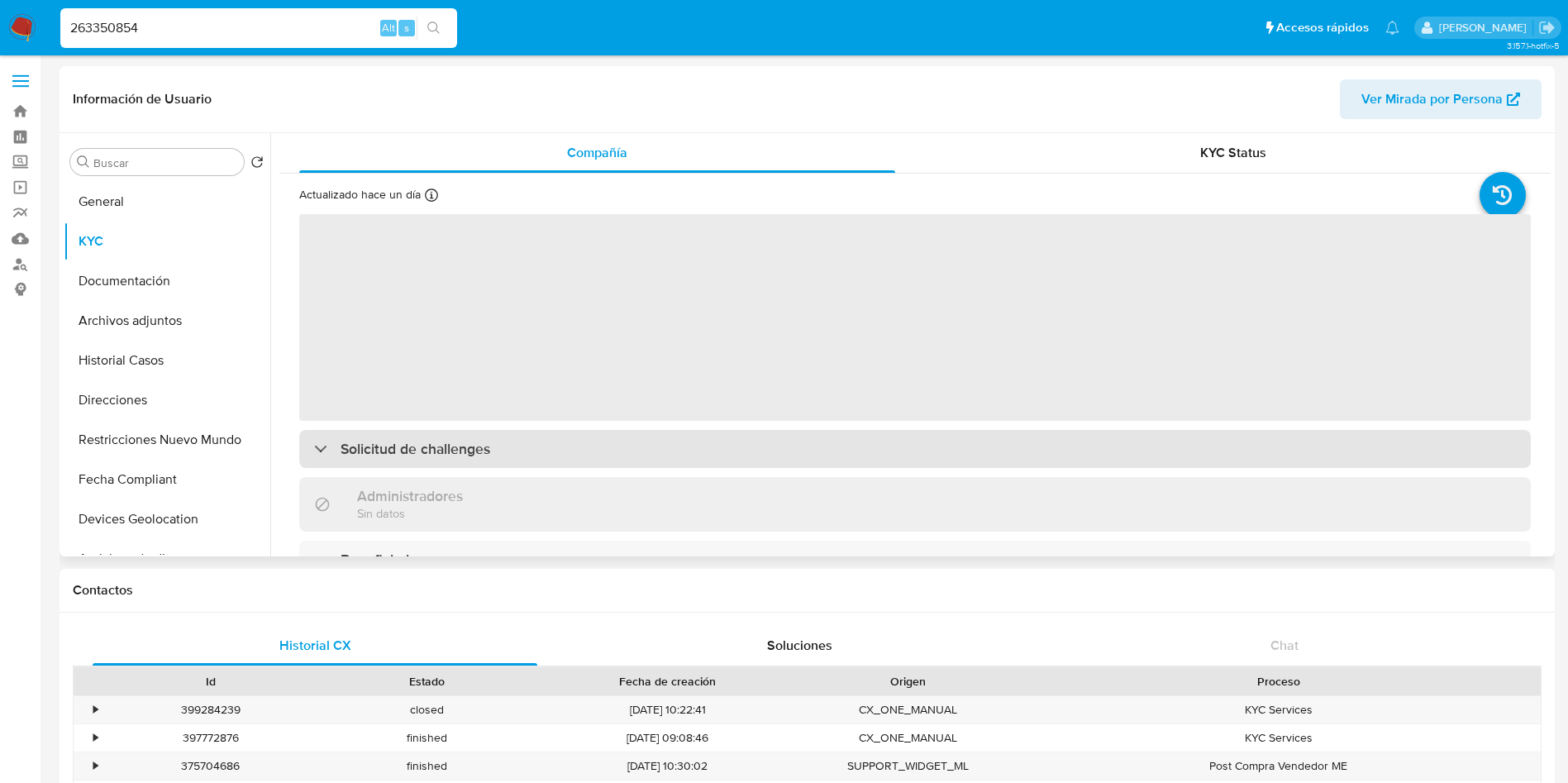
click at [430, 452] on h3 "Solicitud de challenges" at bounding box center [415, 449] width 150 height 18
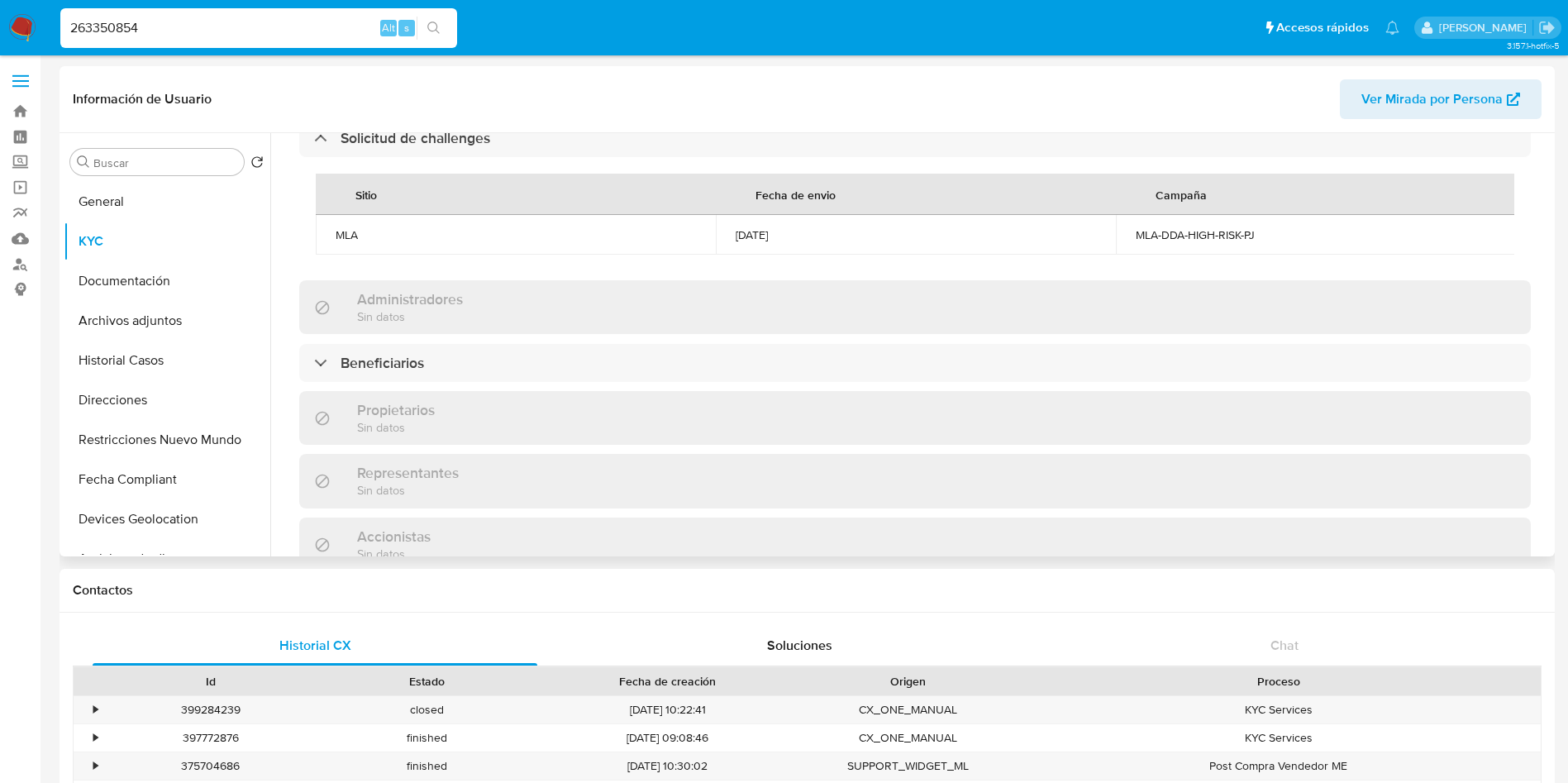
scroll to position [578, 0]
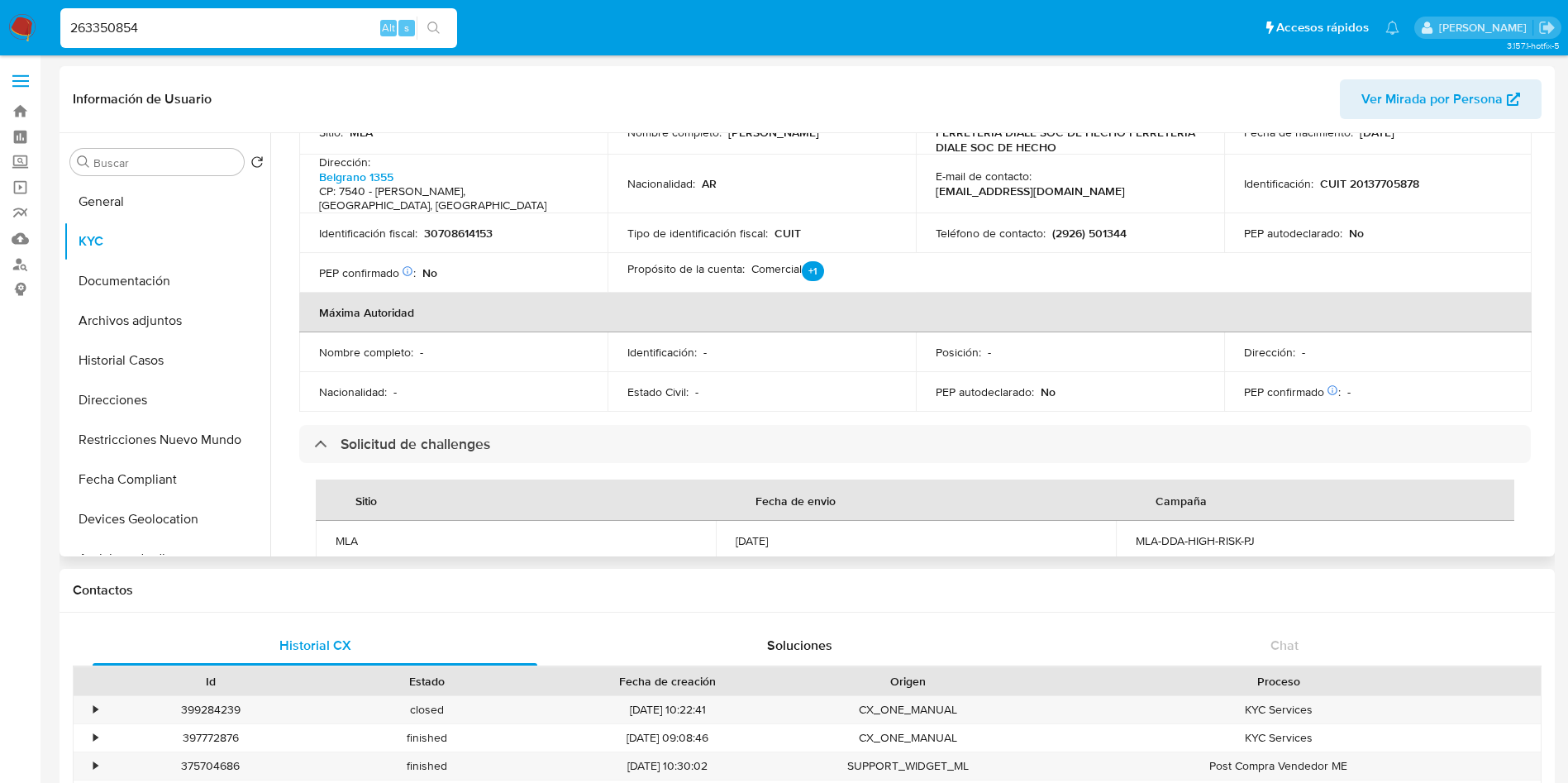
drag, startPoint x: 813, startPoint y: 546, endPoint x: 725, endPoint y: 531, distance: 89.3
click at [725, 531] on td "10/02/2025" at bounding box center [916, 541] width 400 height 40
copy div "10/02/2025"
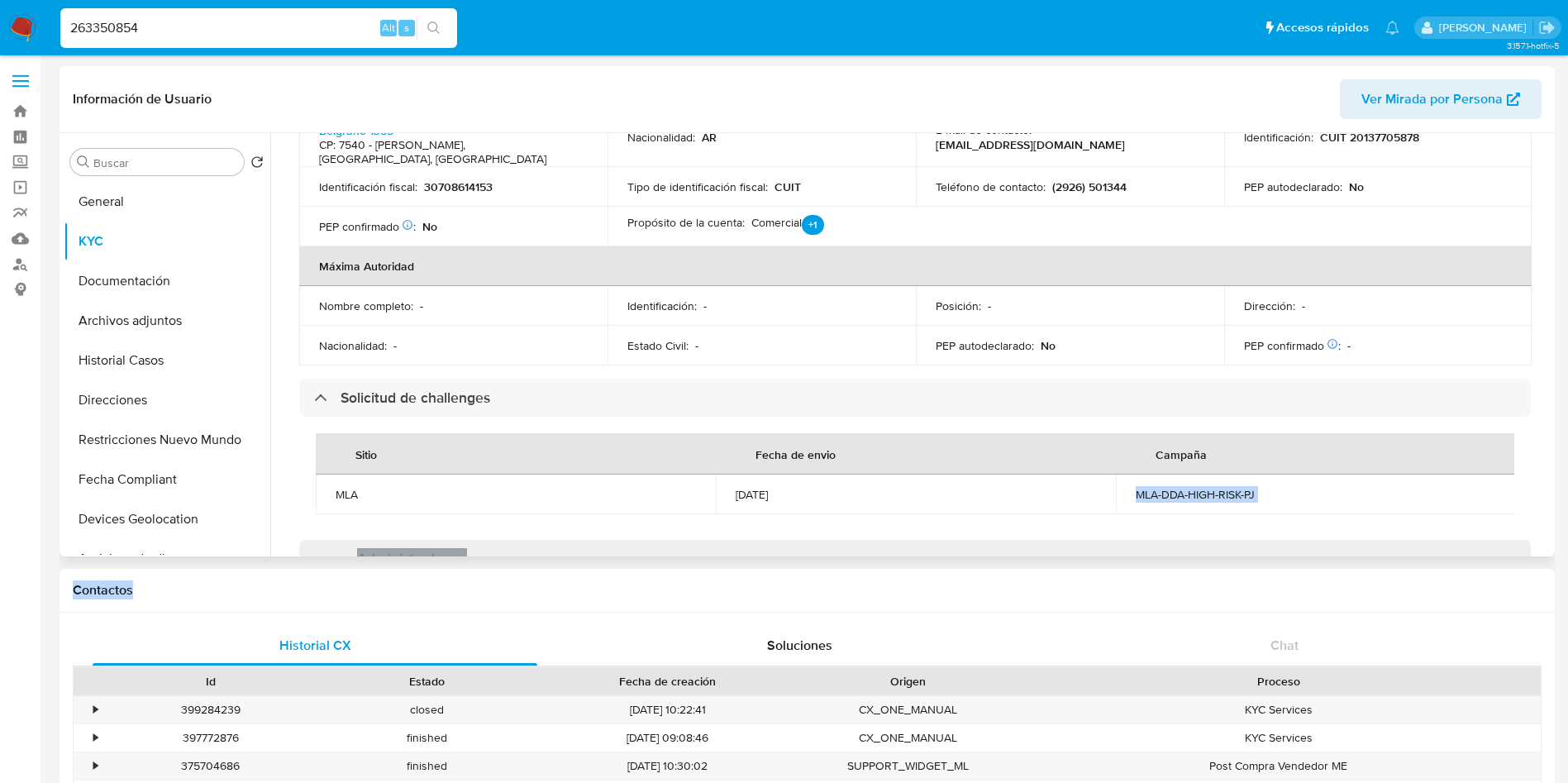
scroll to position [923, 0]
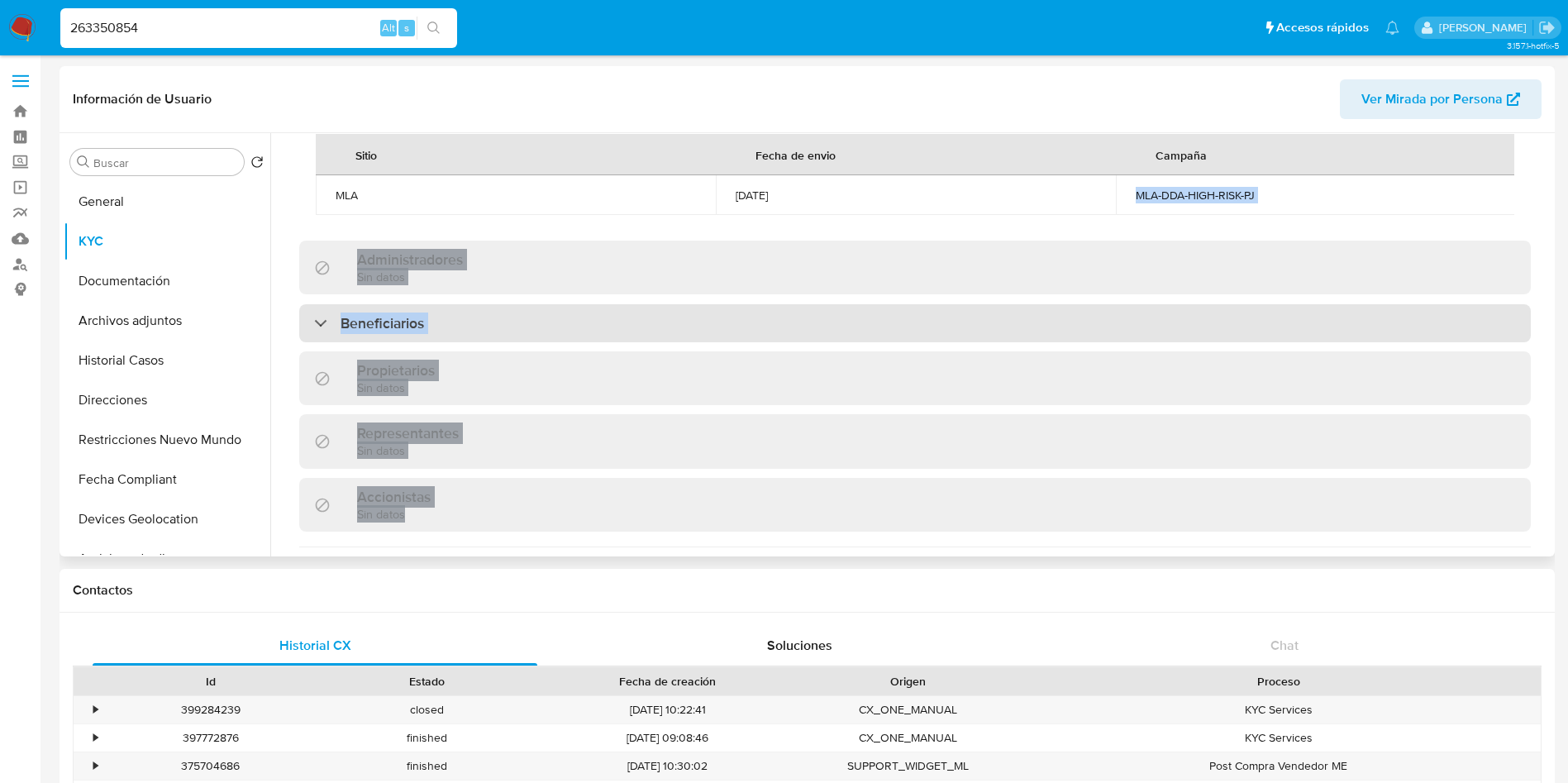
drag, startPoint x: 1134, startPoint y: 544, endPoint x: 1214, endPoint y: 326, distance: 232.2
click at [1250, 465] on div "Información de empresa ID de usuario : 263350854 Nombre del comercio : Ferreter…" at bounding box center [914, 106] width 1231 height 1634
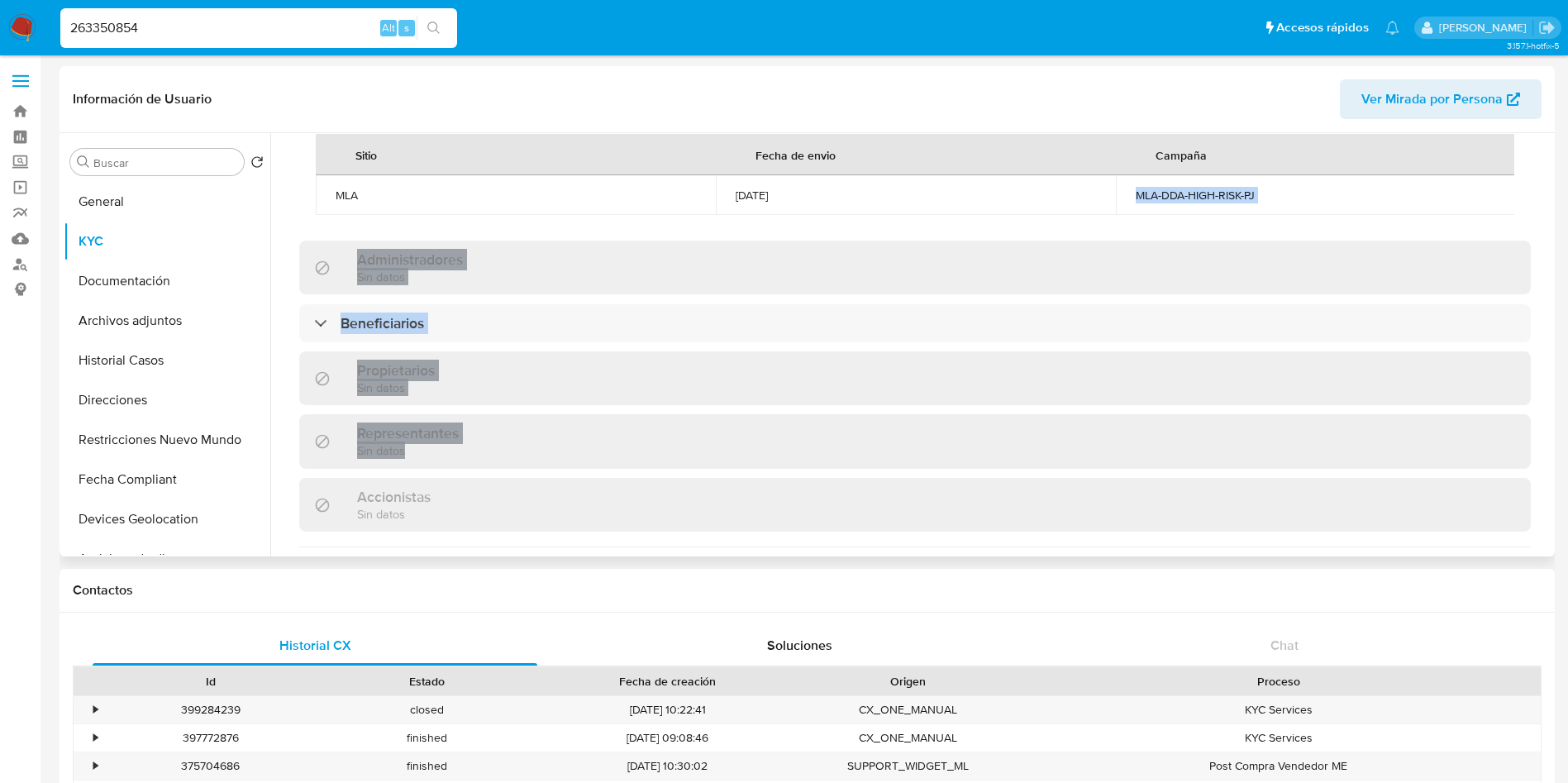
click at [1169, 197] on div "MLA-DDA-HIGH-RISK-PJ" at bounding box center [1316, 196] width 360 height 15
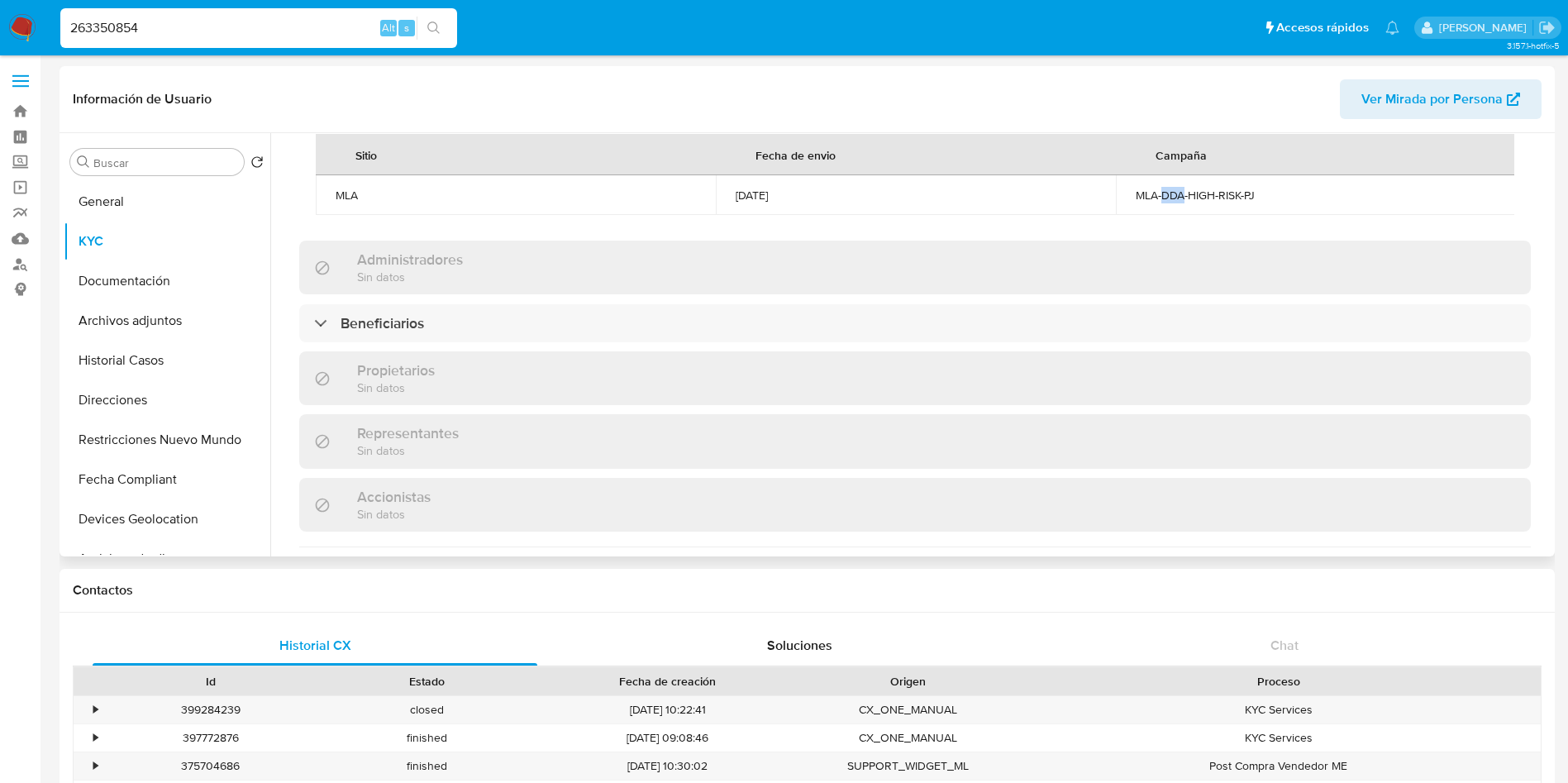
click at [1169, 197] on div "MLA-DDA-HIGH-RISK-PJ" at bounding box center [1316, 196] width 360 height 15
click at [1169, 196] on div "MLA-DDA-HIGH-RISK-PJ" at bounding box center [1316, 196] width 360 height 15
drag, startPoint x: 732, startPoint y: 197, endPoint x: 798, endPoint y: 190, distance: 66.4
click at [798, 190] on td "10/02/2025" at bounding box center [916, 196] width 400 height 40
copy div "10/02/2025"
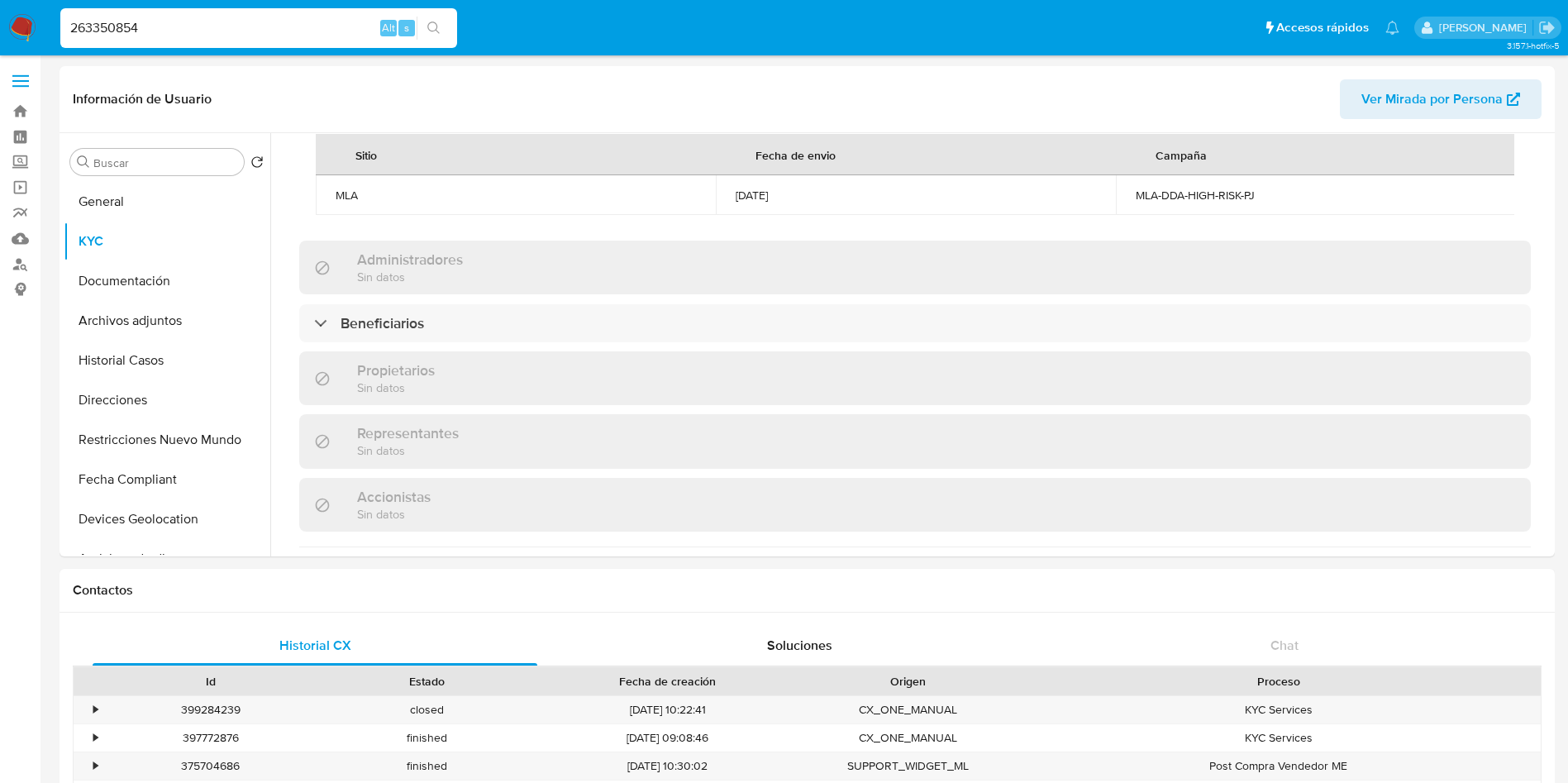
click at [216, 23] on input "263350854" at bounding box center [259, 28] width 397 height 22
paste input "682601063"
type input "682601063"
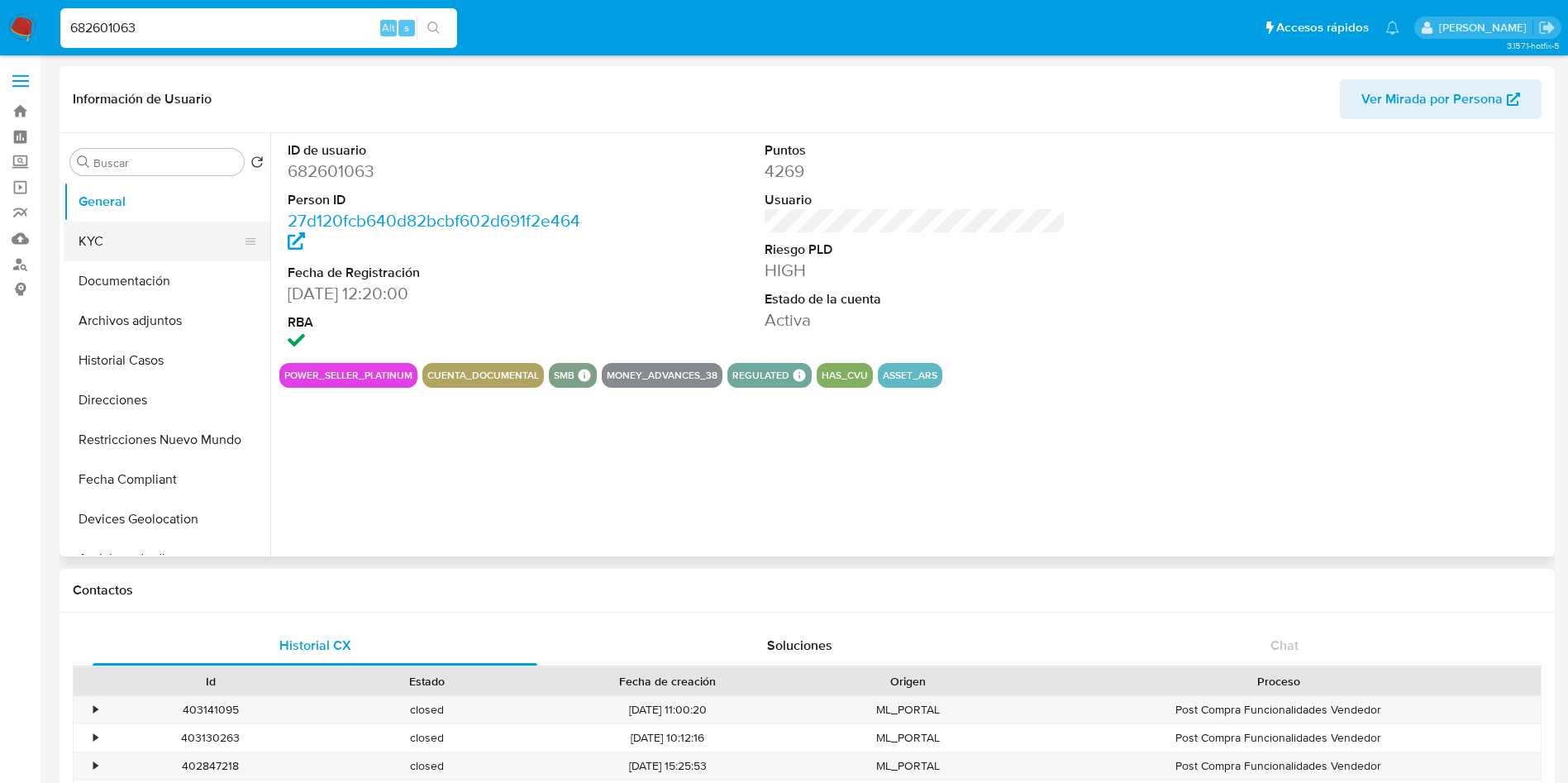
select select "10"
drag, startPoint x: 157, startPoint y: 245, endPoint x: 229, endPoint y: 260, distance: 73.5
click at [157, 246] on button "KYC" at bounding box center [160, 242] width 194 height 40
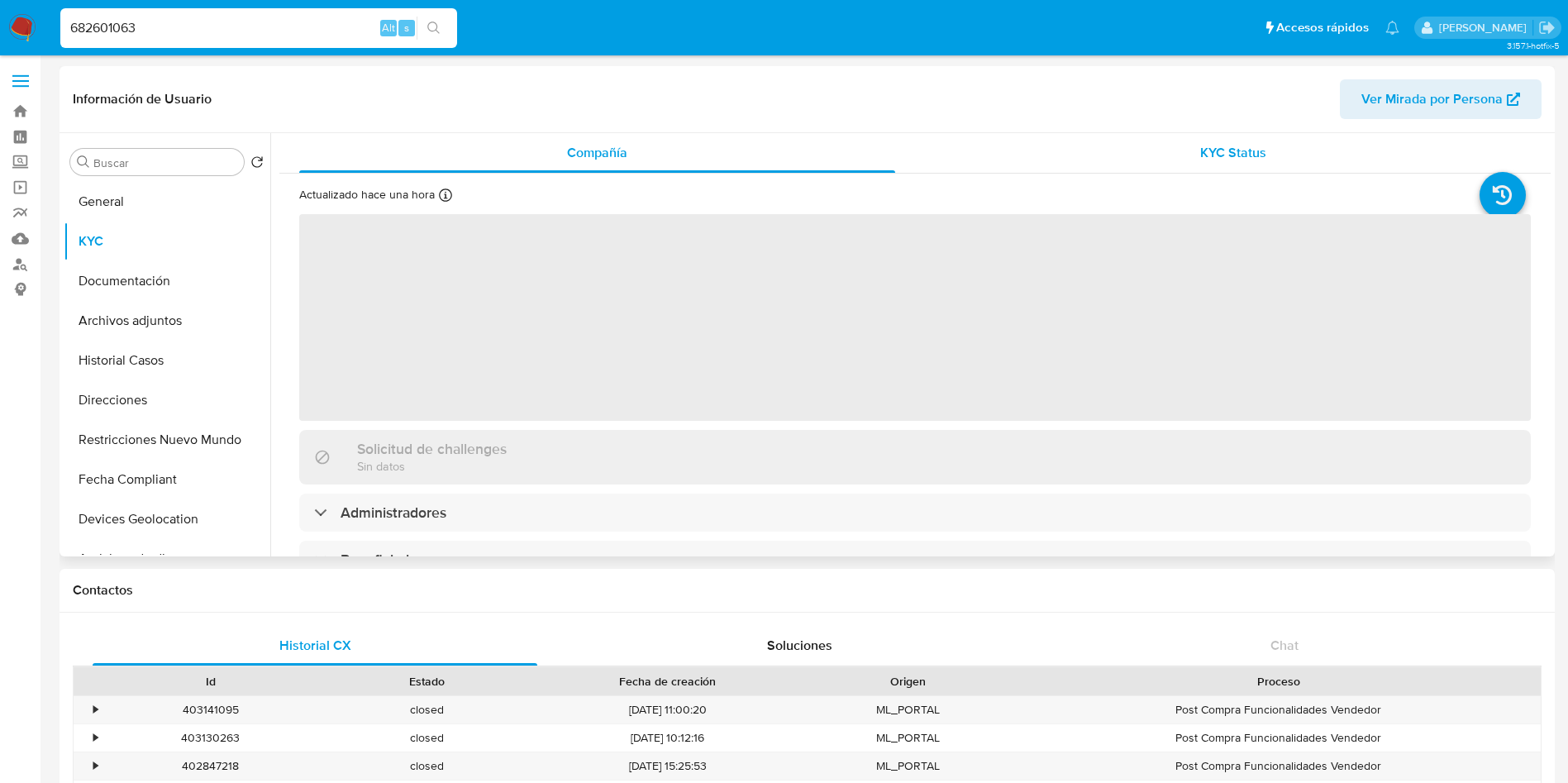
click at [1200, 156] on span "KYC Status" at bounding box center [1233, 153] width 66 height 19
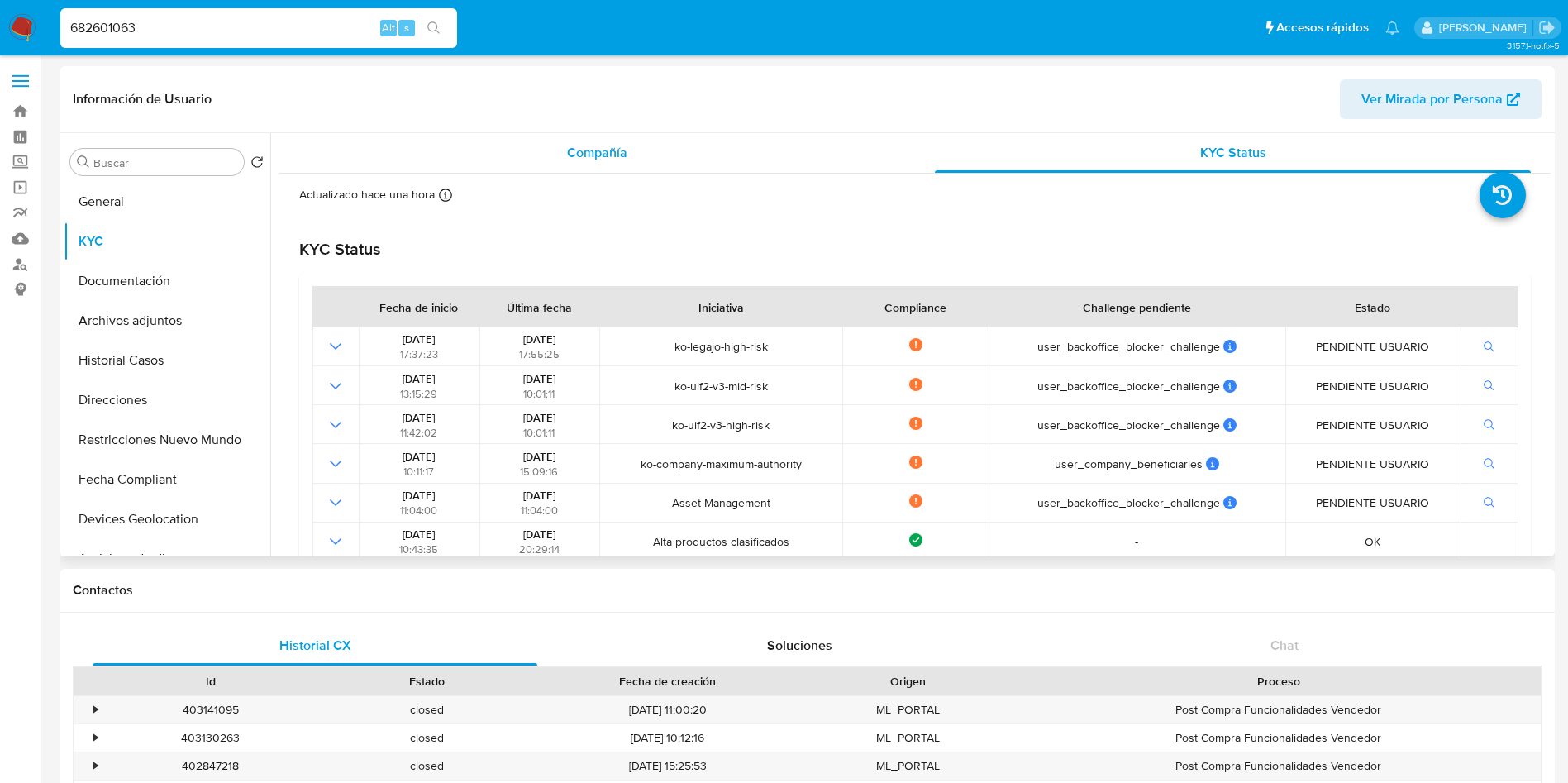
click at [535, 148] on div "Compañía" at bounding box center [597, 153] width 596 height 40
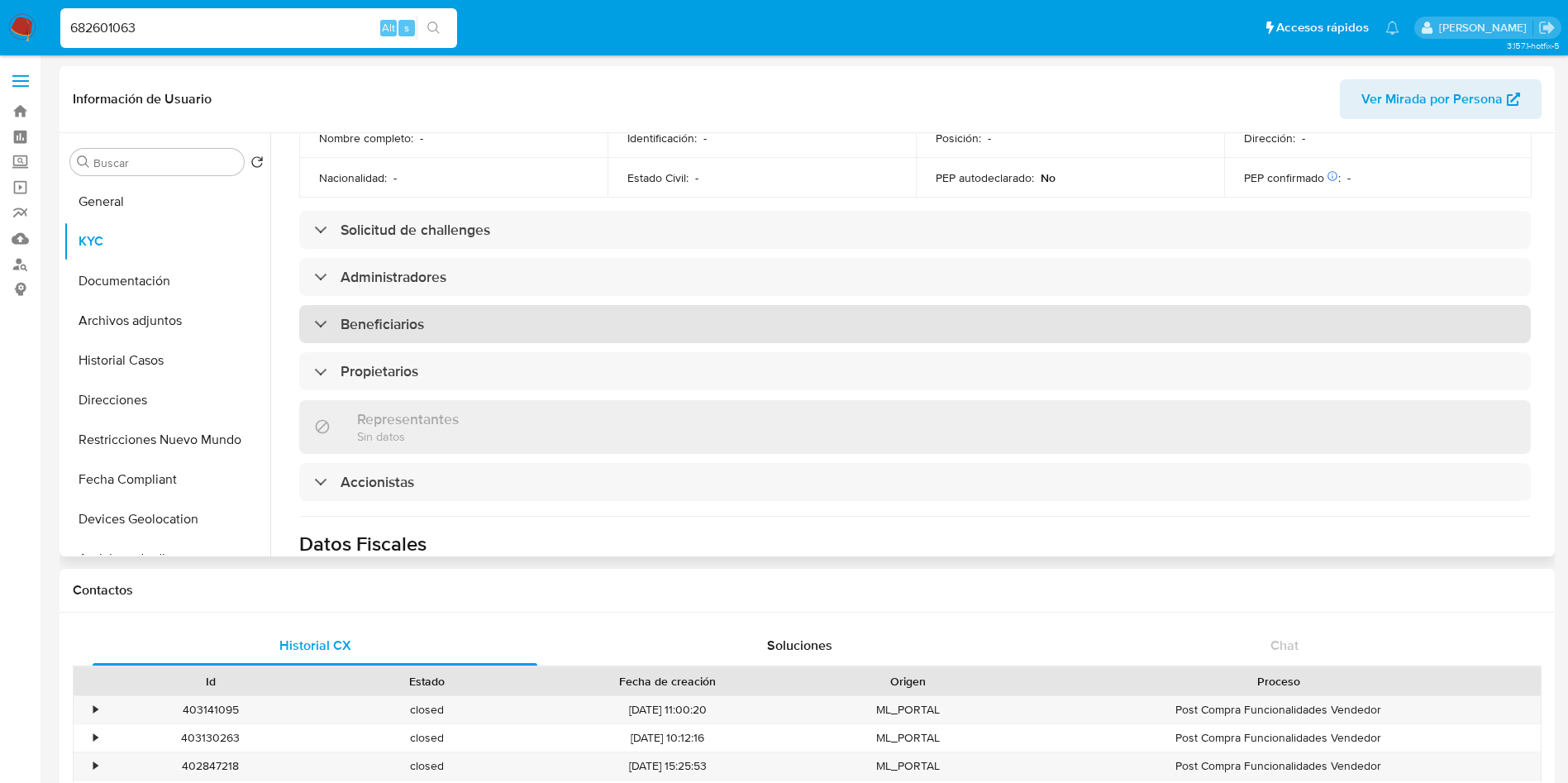
scroll to position [744, 0]
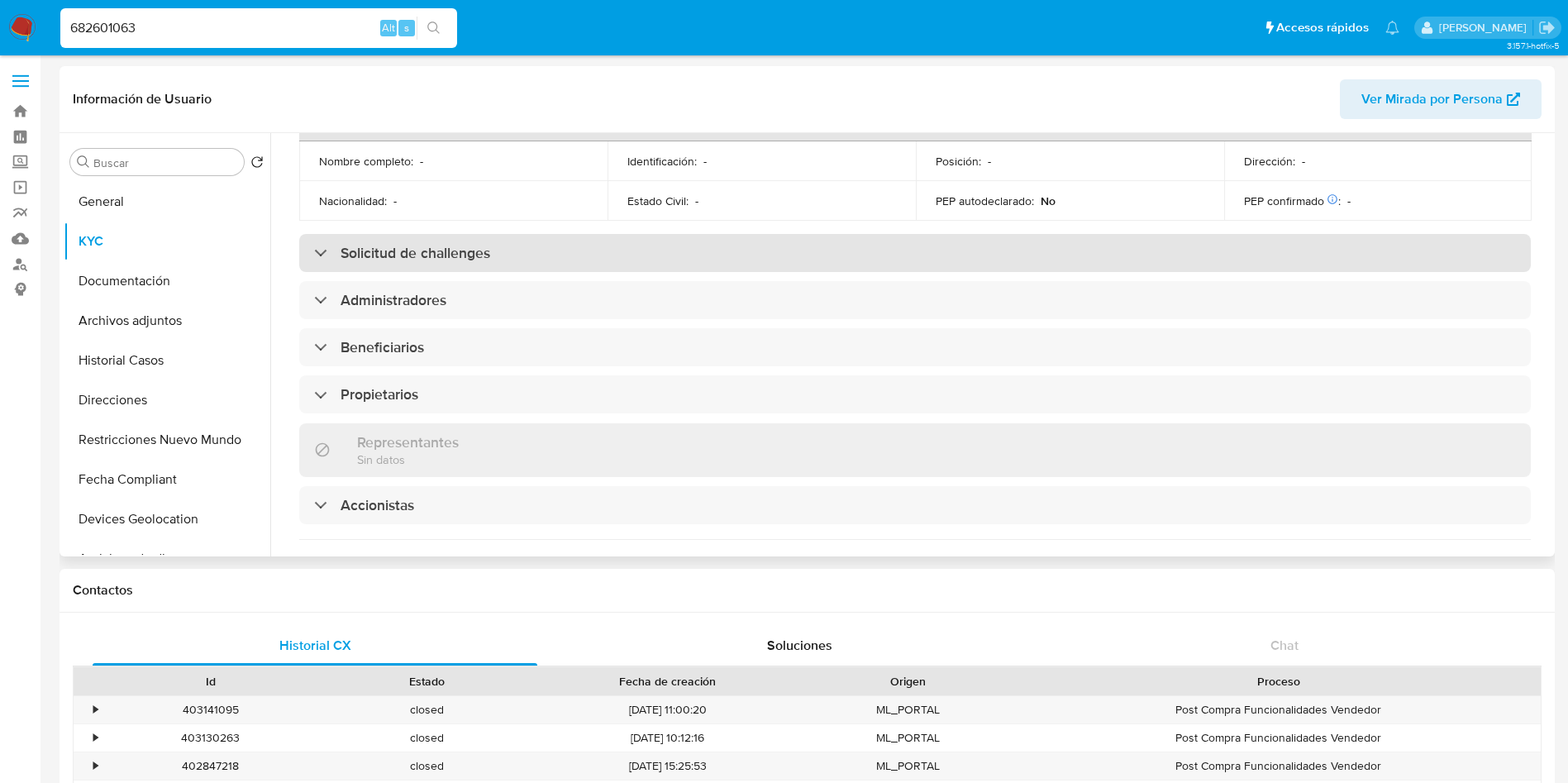
drag, startPoint x: 456, startPoint y: 233, endPoint x: 458, endPoint y: 241, distance: 8.2
click at [456, 244] on h3 "Solicitud de challenges" at bounding box center [415, 252] width 150 height 18
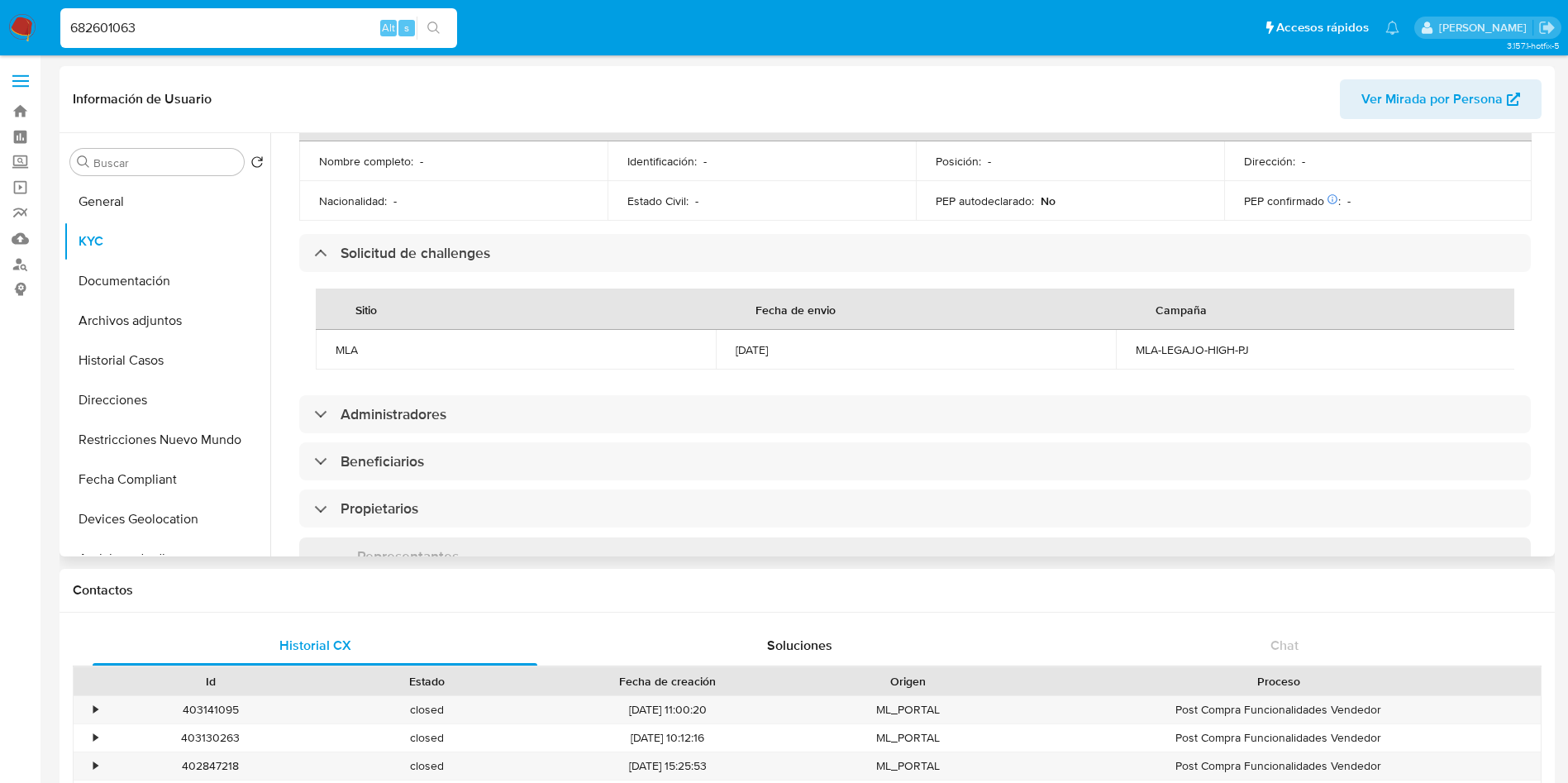
drag, startPoint x: 733, startPoint y: 317, endPoint x: 961, endPoint y: 313, distance: 228.0
click at [869, 330] on td "02/09/2024" at bounding box center [916, 350] width 400 height 40
drag, startPoint x: 1132, startPoint y: 319, endPoint x: 1259, endPoint y: 328, distance: 127.3
click at [1259, 330] on td "MLA-LEGAJO-HIGH-PJ" at bounding box center [1316, 350] width 400 height 40
copy div "MLA-LEGAJO-HIGH-PJ"
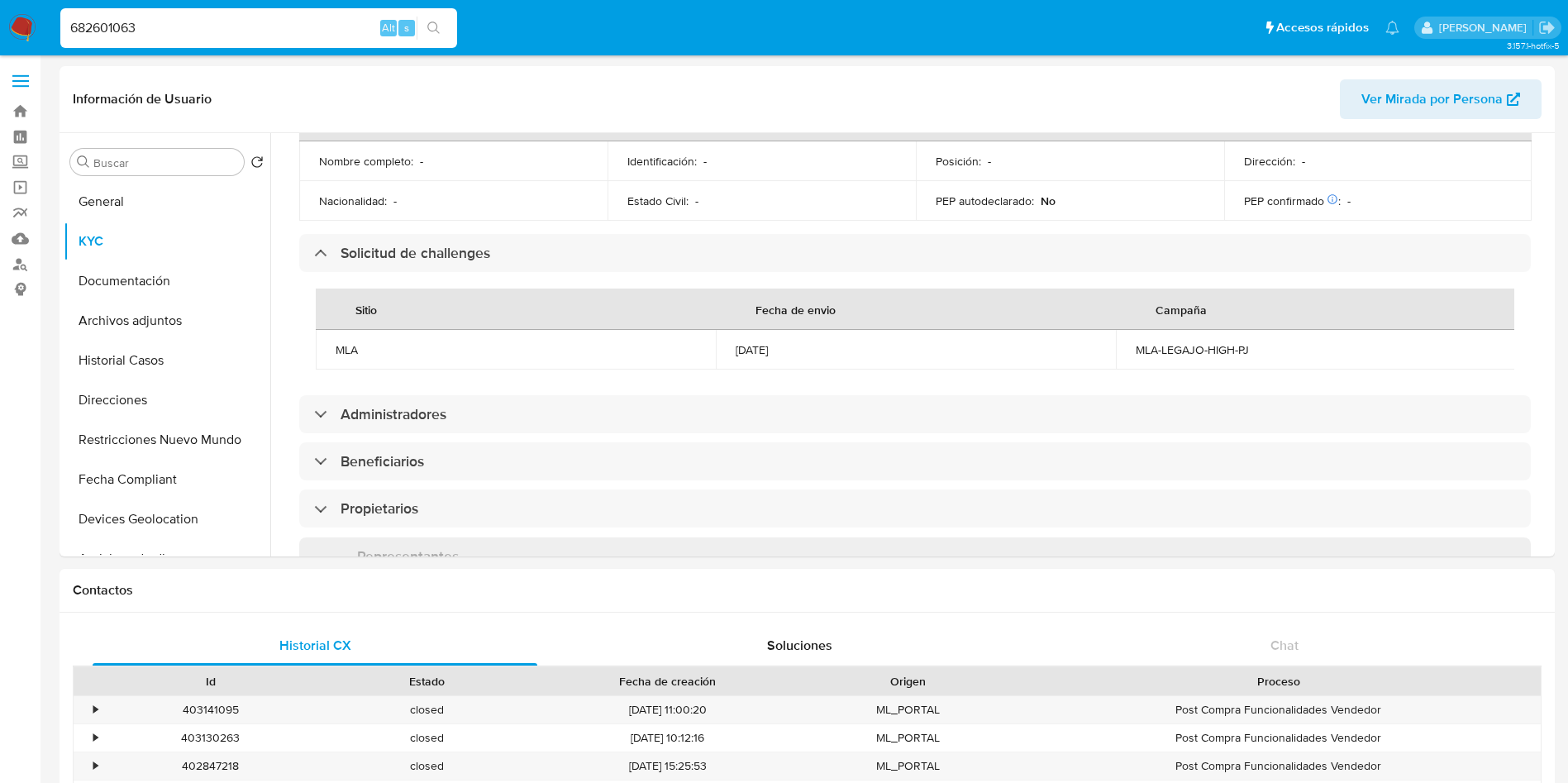
click at [174, 32] on input "682601063" at bounding box center [259, 28] width 397 height 22
paste input "295009114"
type input "295009114"
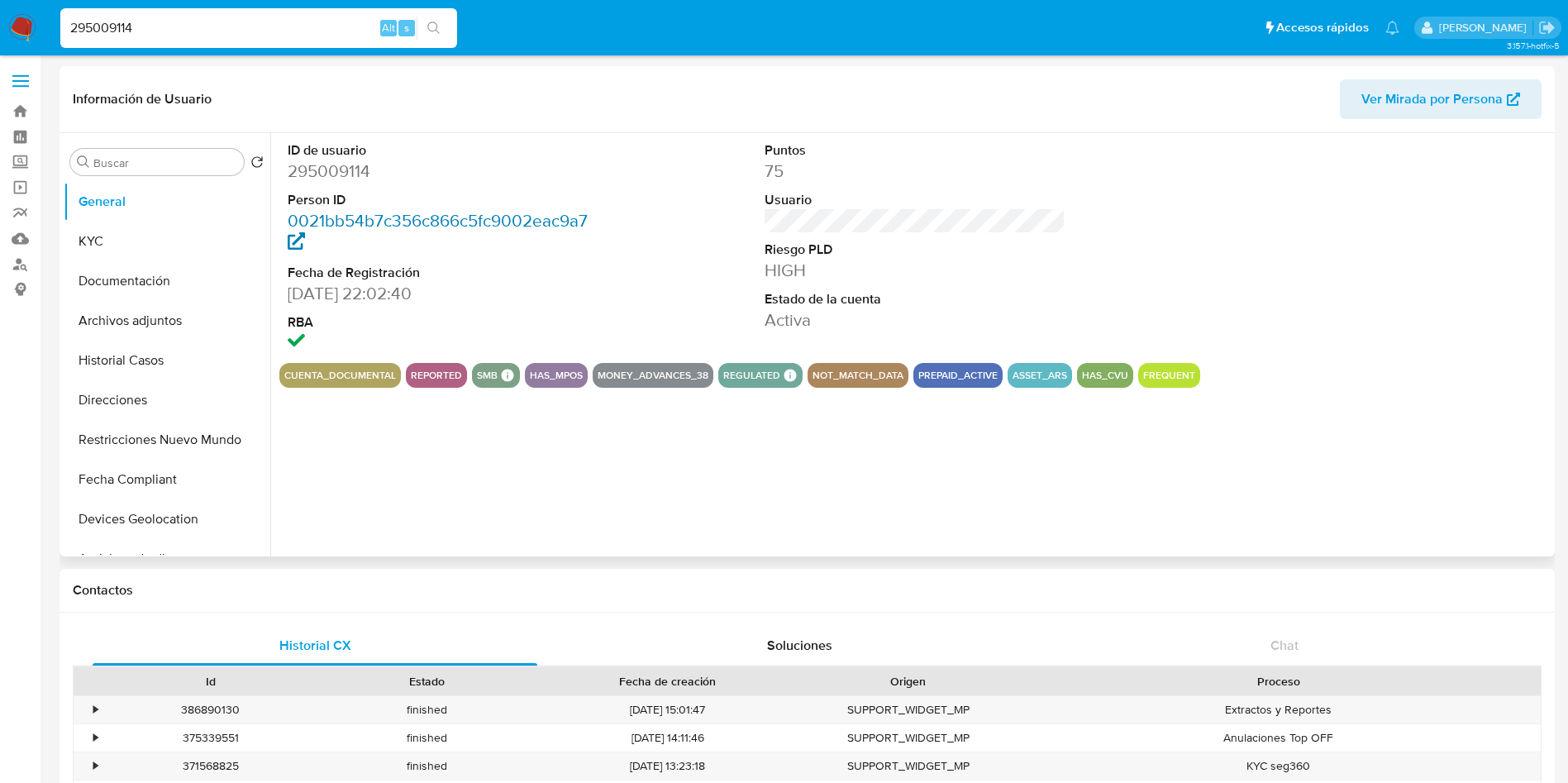
select select "10"
click at [144, 364] on button "Historial Casos" at bounding box center [160, 361] width 194 height 40
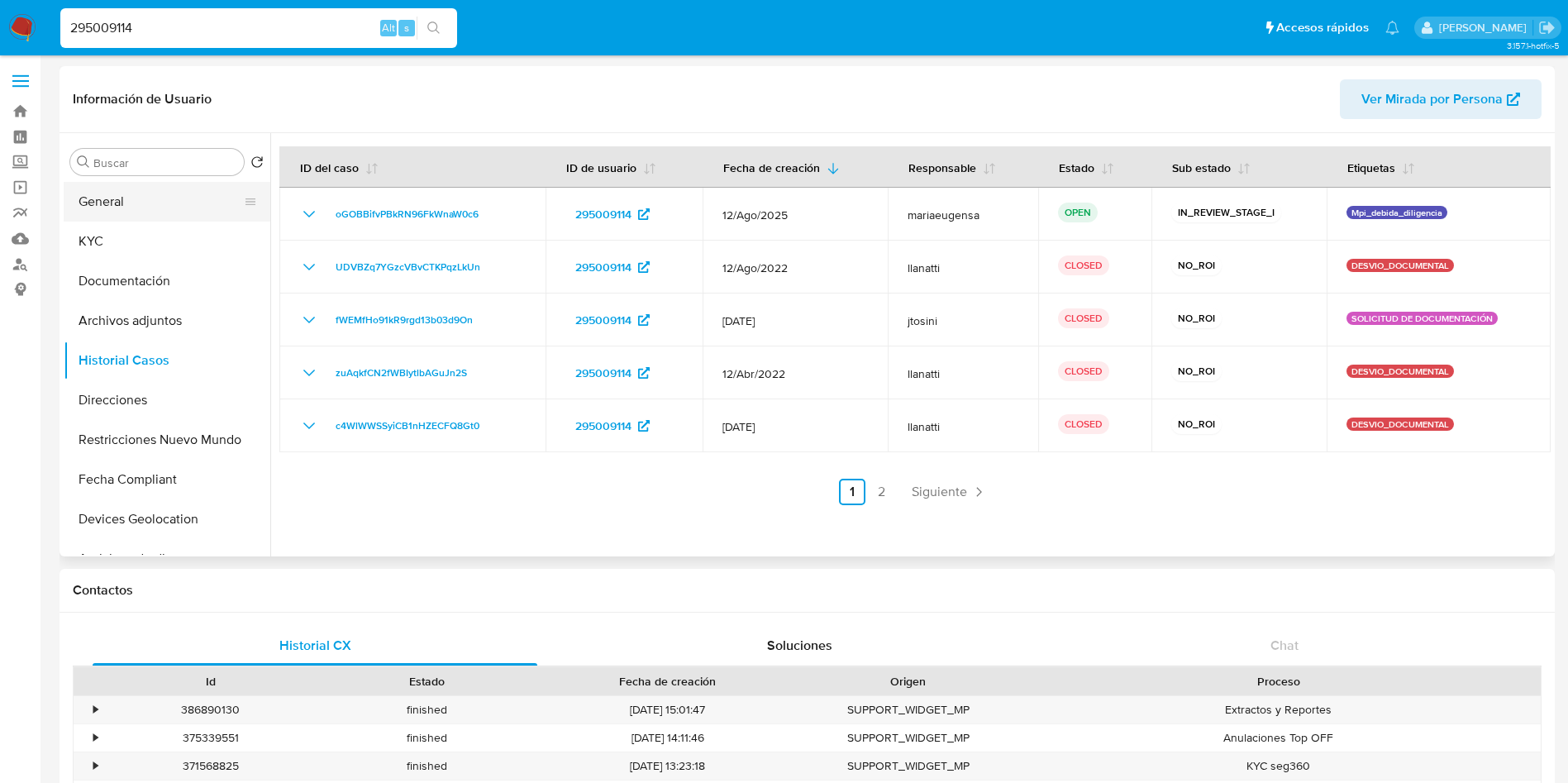
click at [168, 209] on button "General" at bounding box center [160, 202] width 194 height 40
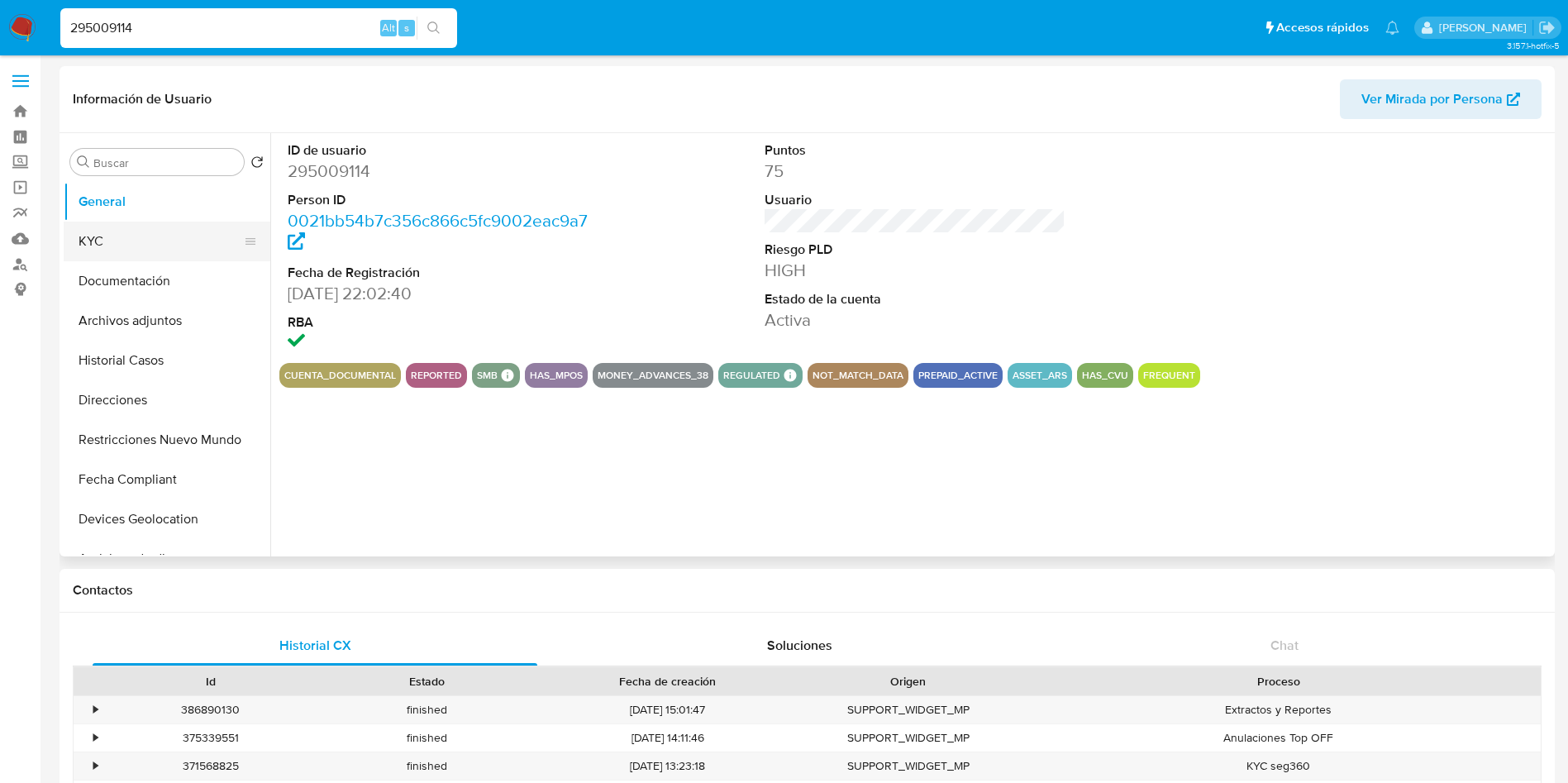
click at [141, 245] on button "KYC" at bounding box center [160, 242] width 194 height 40
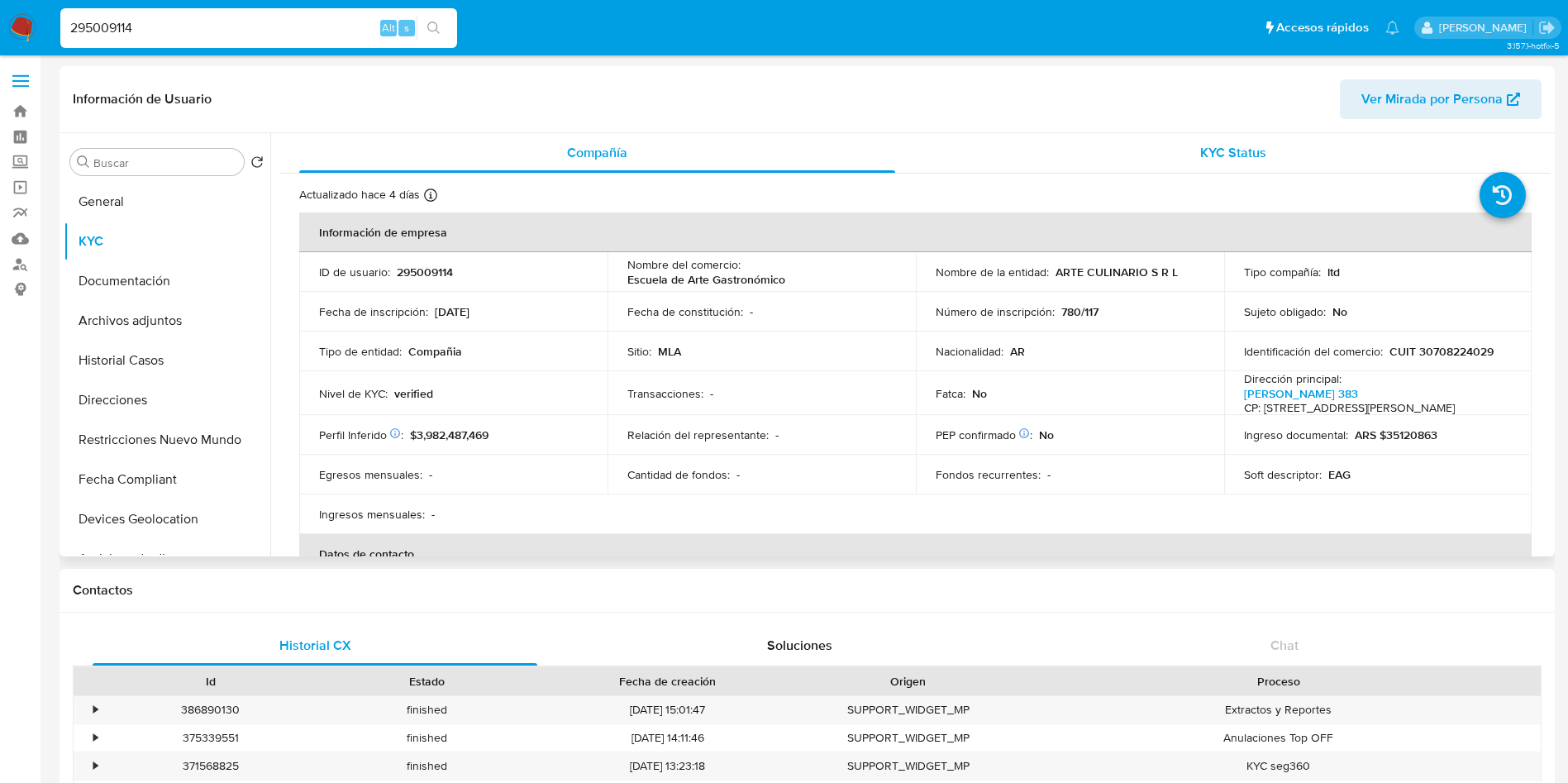
drag, startPoint x: 1227, startPoint y: 153, endPoint x: 1217, endPoint y: 159, distance: 11.7
click at [1227, 152] on span "KYC Status" at bounding box center [1233, 153] width 66 height 19
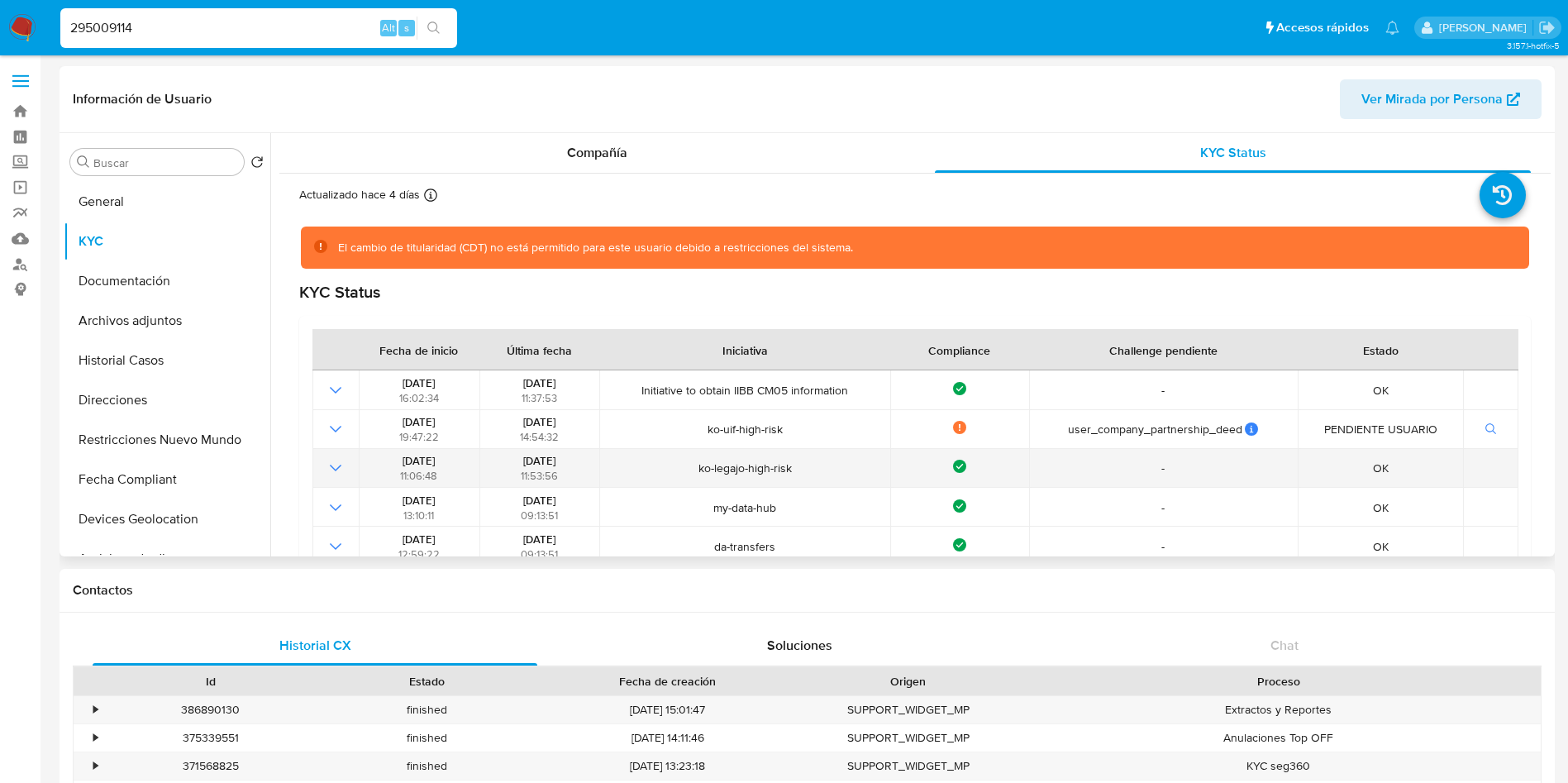
drag, startPoint x: 507, startPoint y: 461, endPoint x: 581, endPoint y: 460, distance: 74.0
click at [581, 460] on div "10/07/2024 11:53:56" at bounding box center [540, 468] width 110 height 29
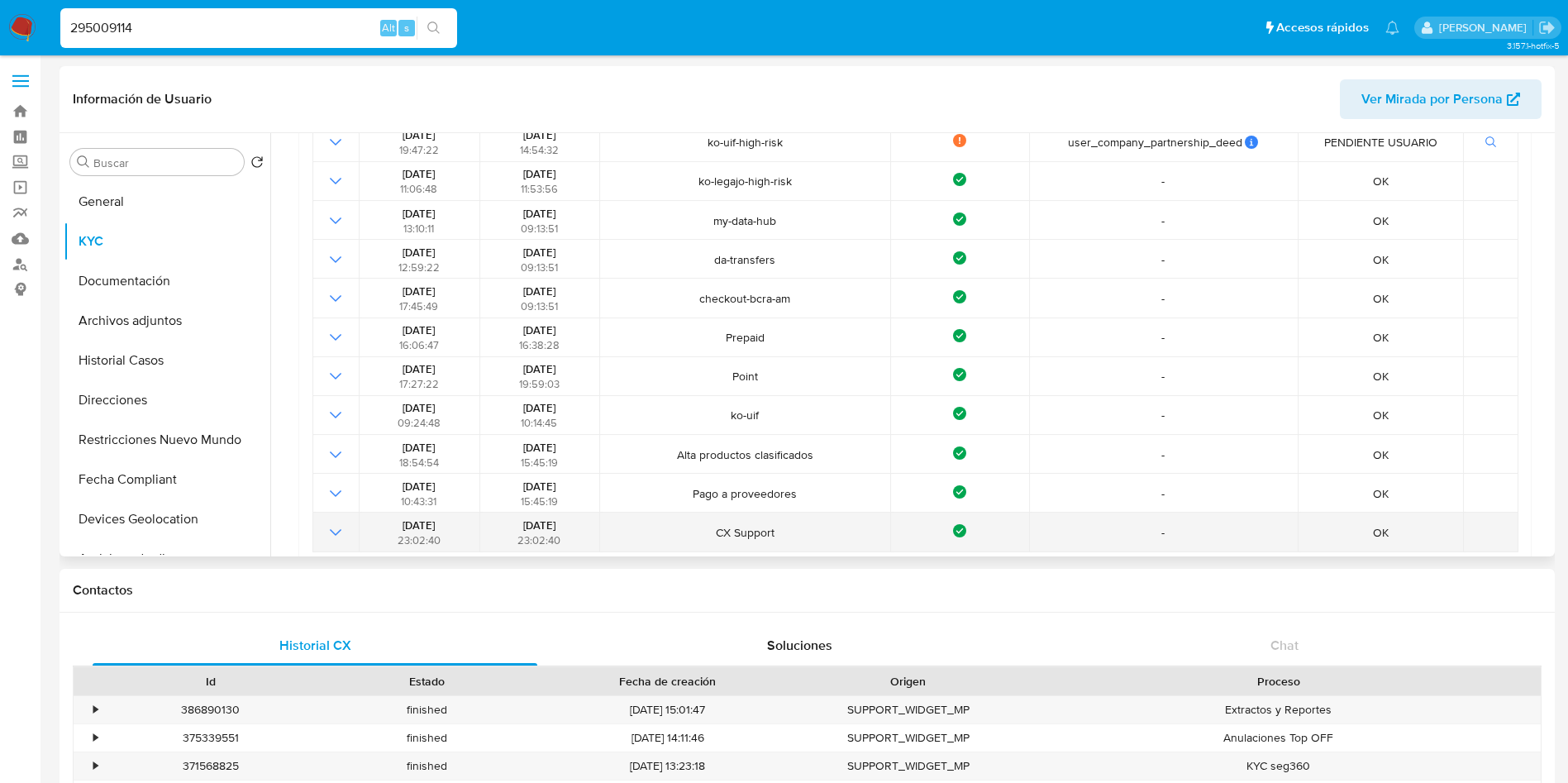
scroll to position [248, 0]
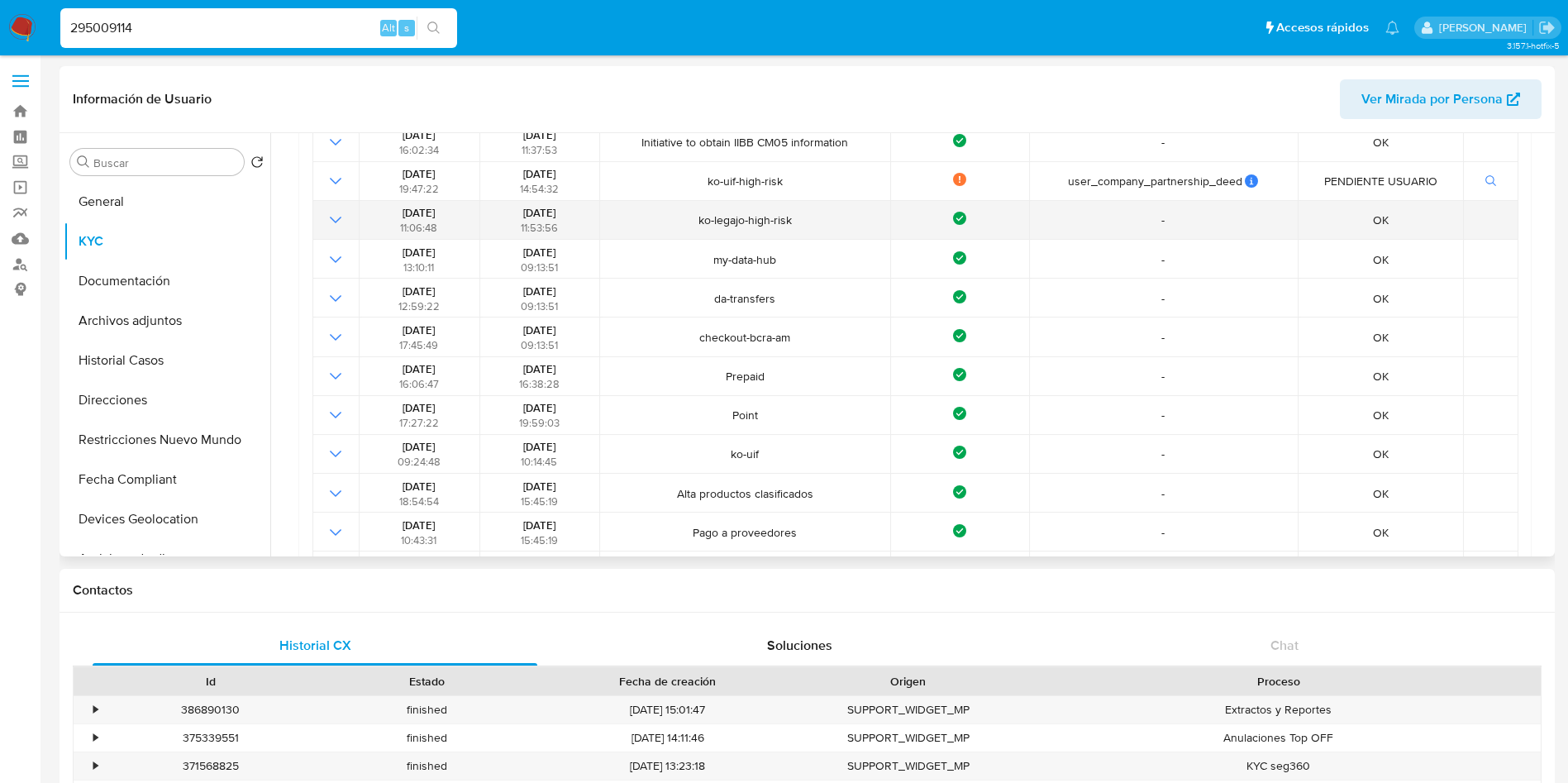
click at [647, 222] on span "ko-legajo-high-risk" at bounding box center [745, 220] width 280 height 15
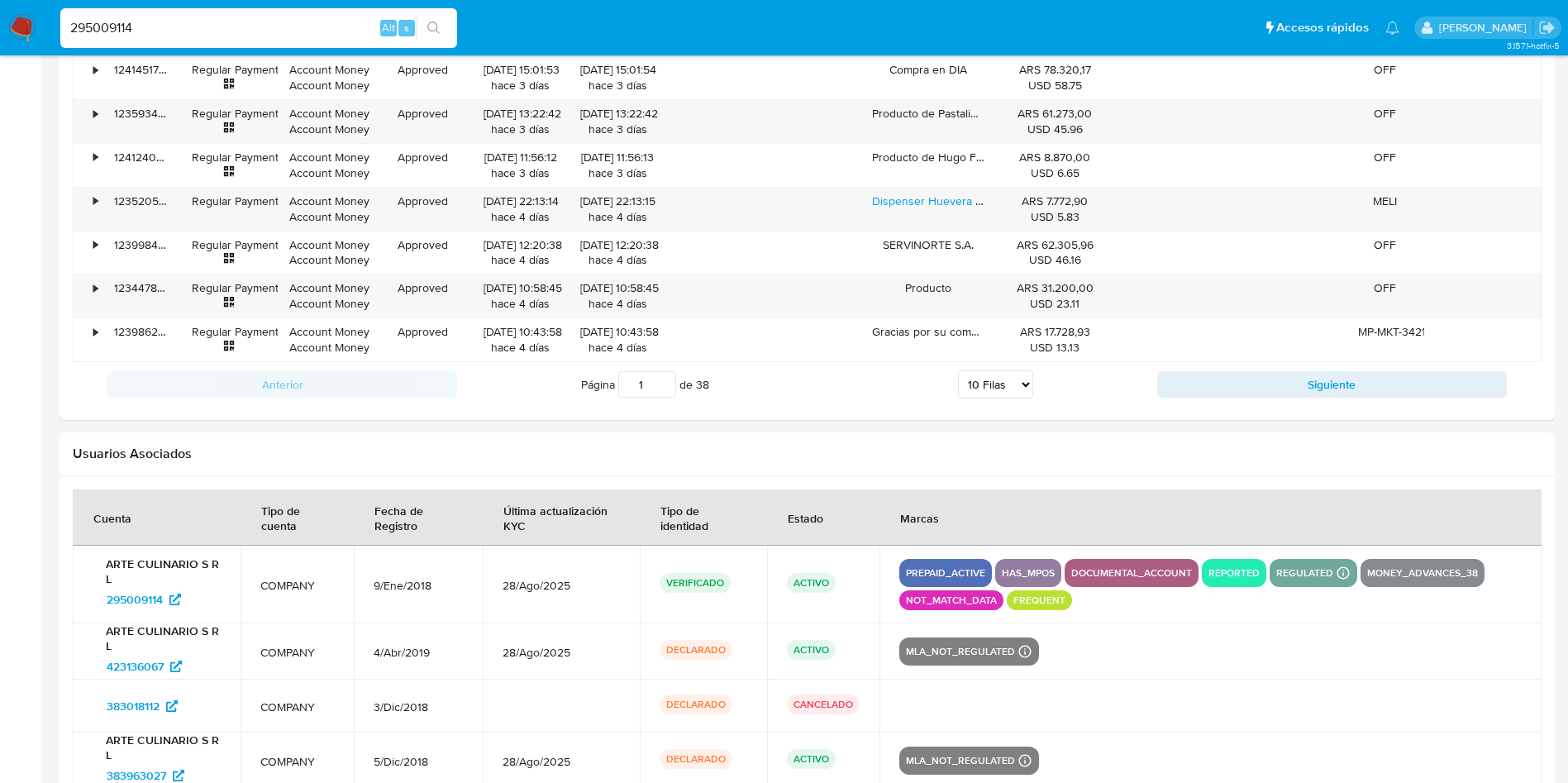
scroll to position [2007, 0]
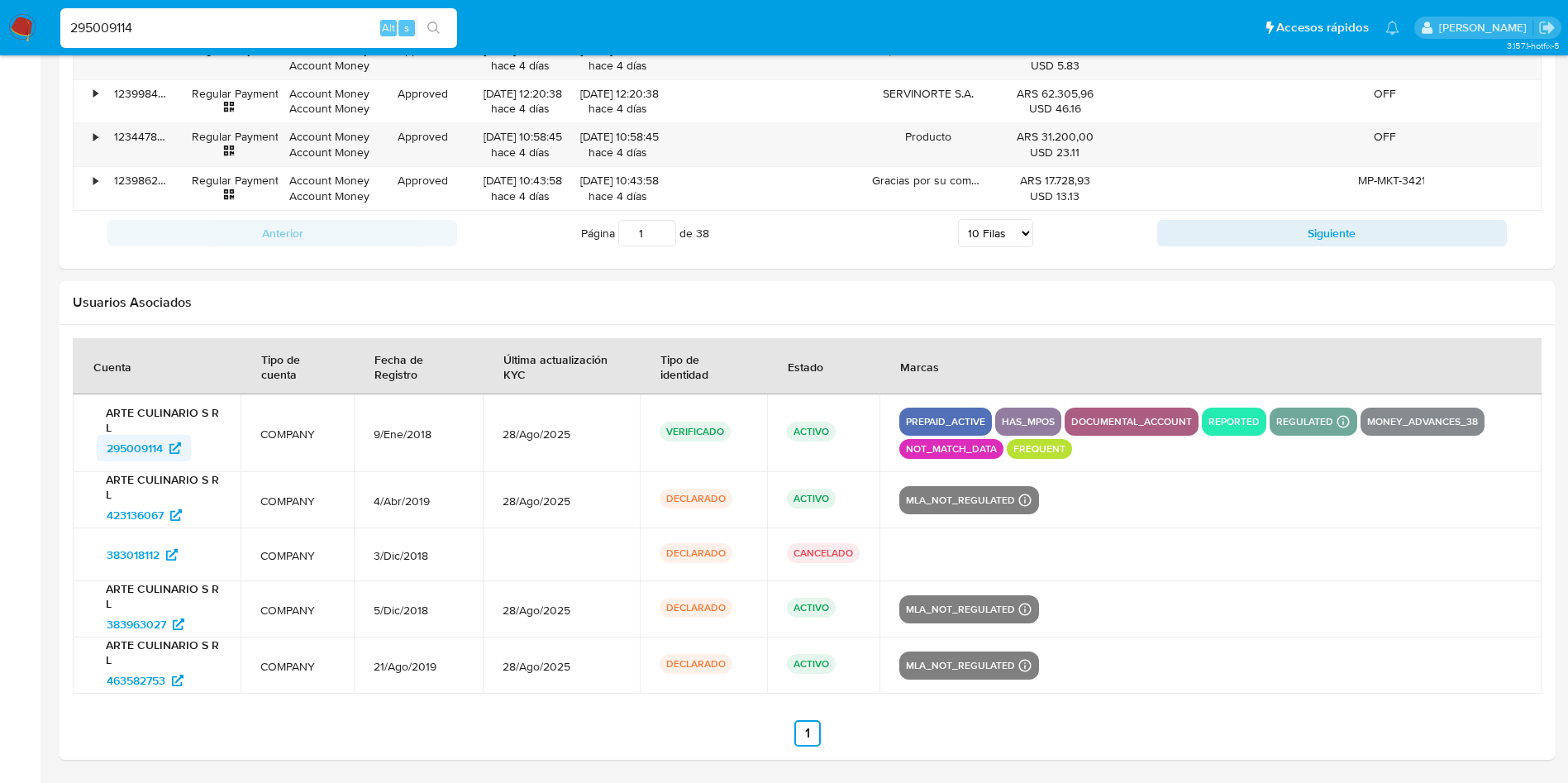
click at [116, 454] on span "295009114" at bounding box center [134, 448] width 56 height 27
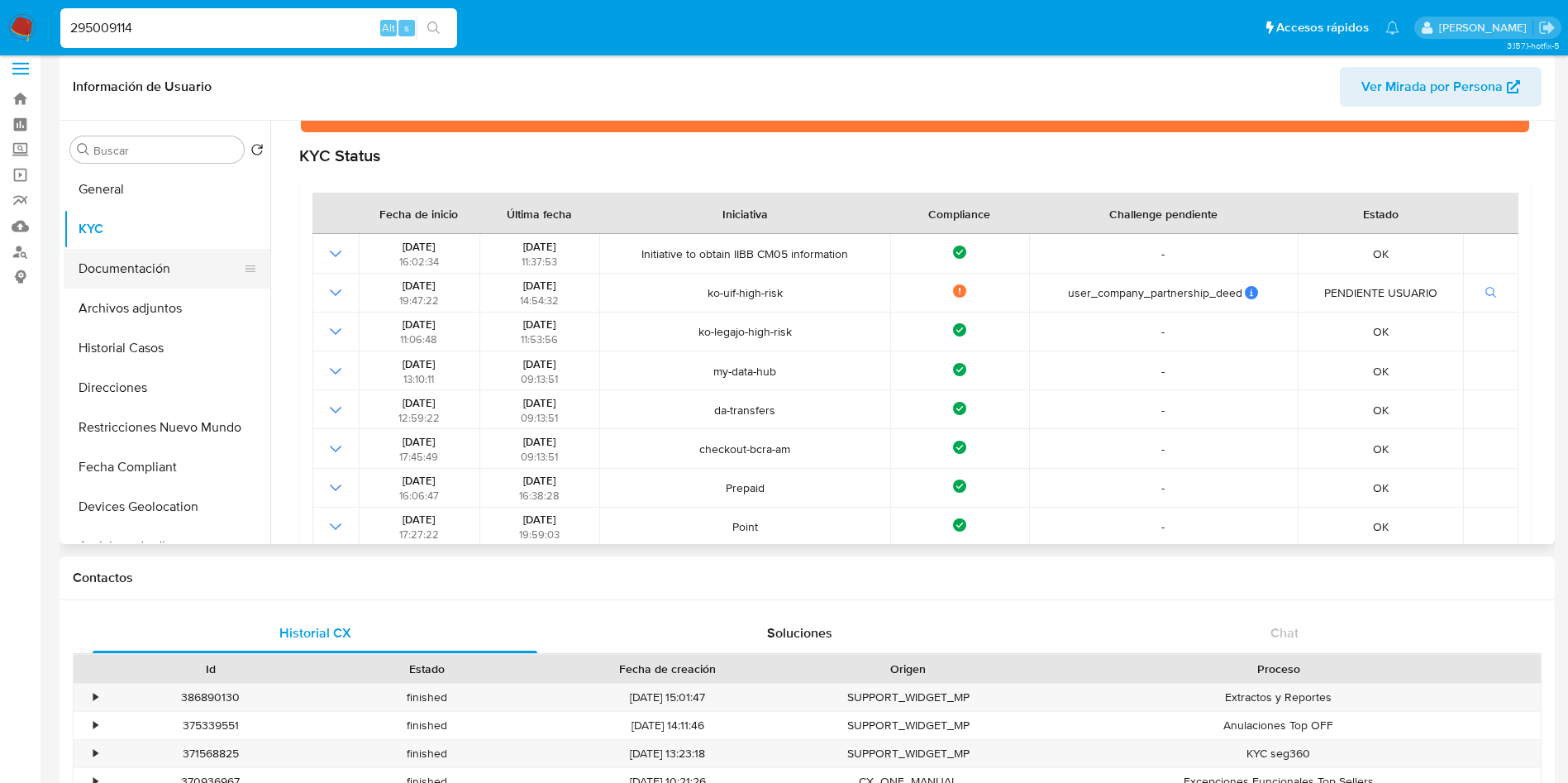
scroll to position [0, 0]
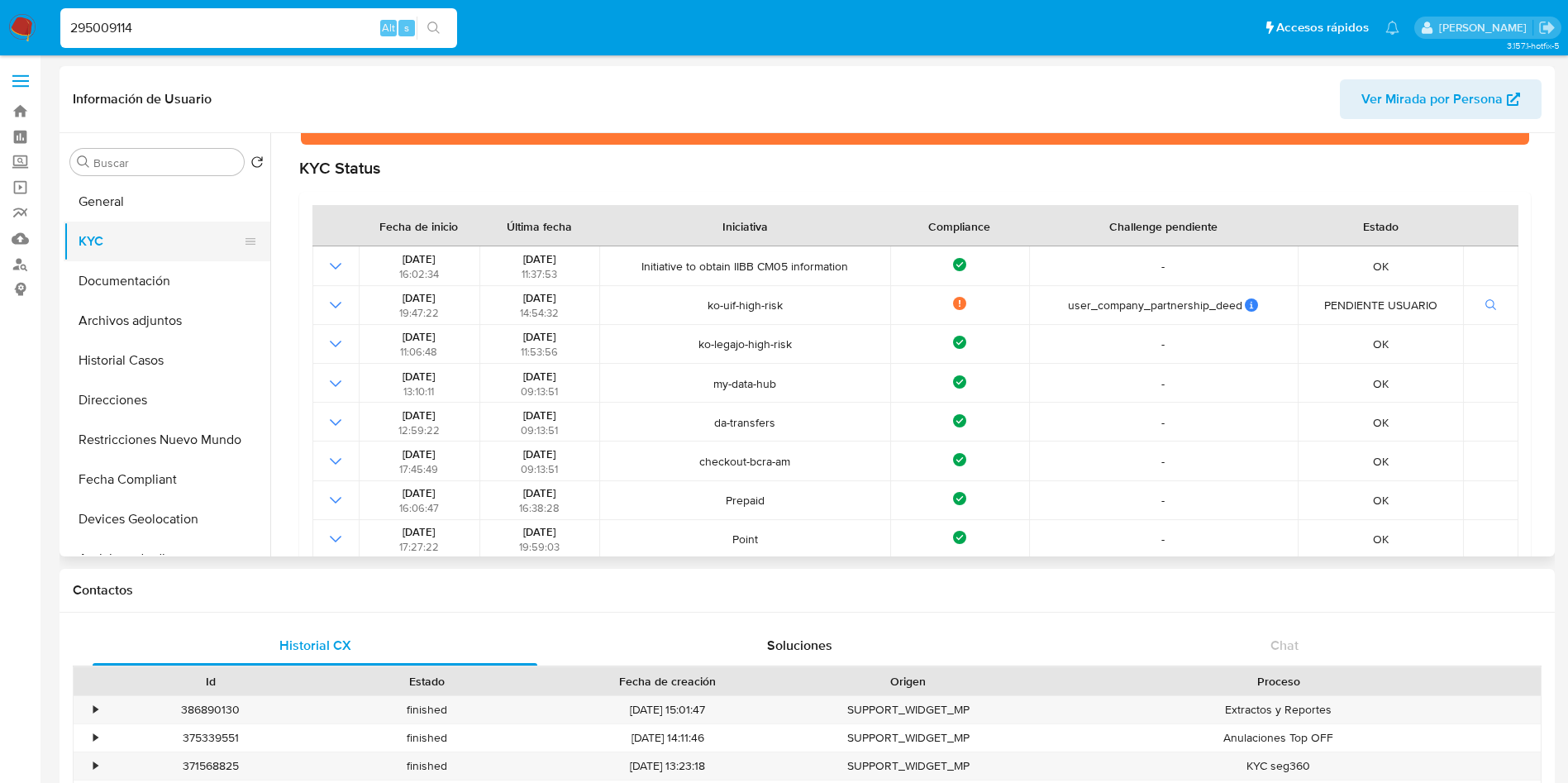
drag, startPoint x: 177, startPoint y: 202, endPoint x: 162, endPoint y: 222, distance: 25.0
click at [177, 202] on button "General" at bounding box center [167, 202] width 207 height 40
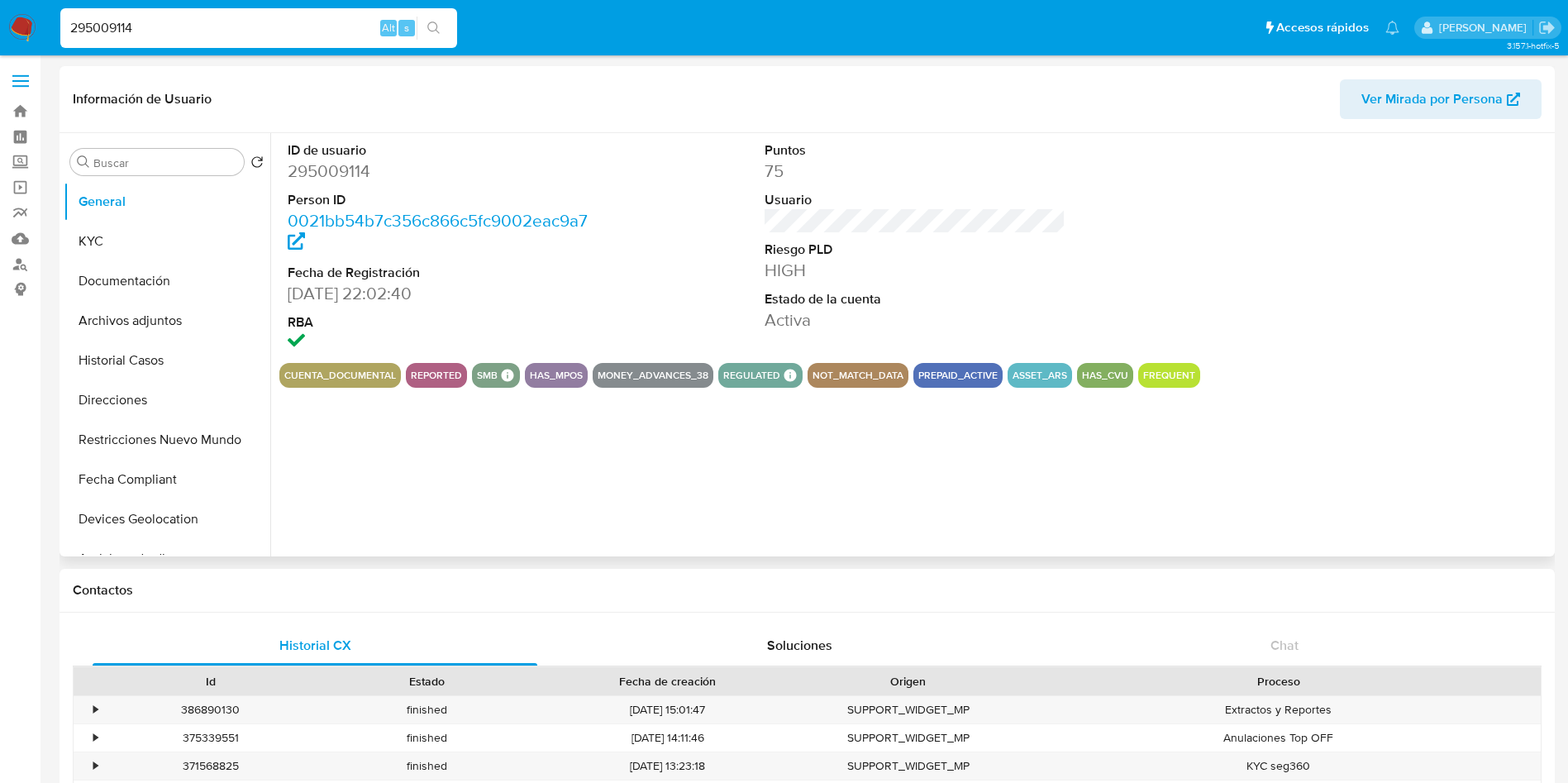
click at [308, 164] on dd "295009114" at bounding box center [438, 171] width 302 height 23
copy dd "295009114"
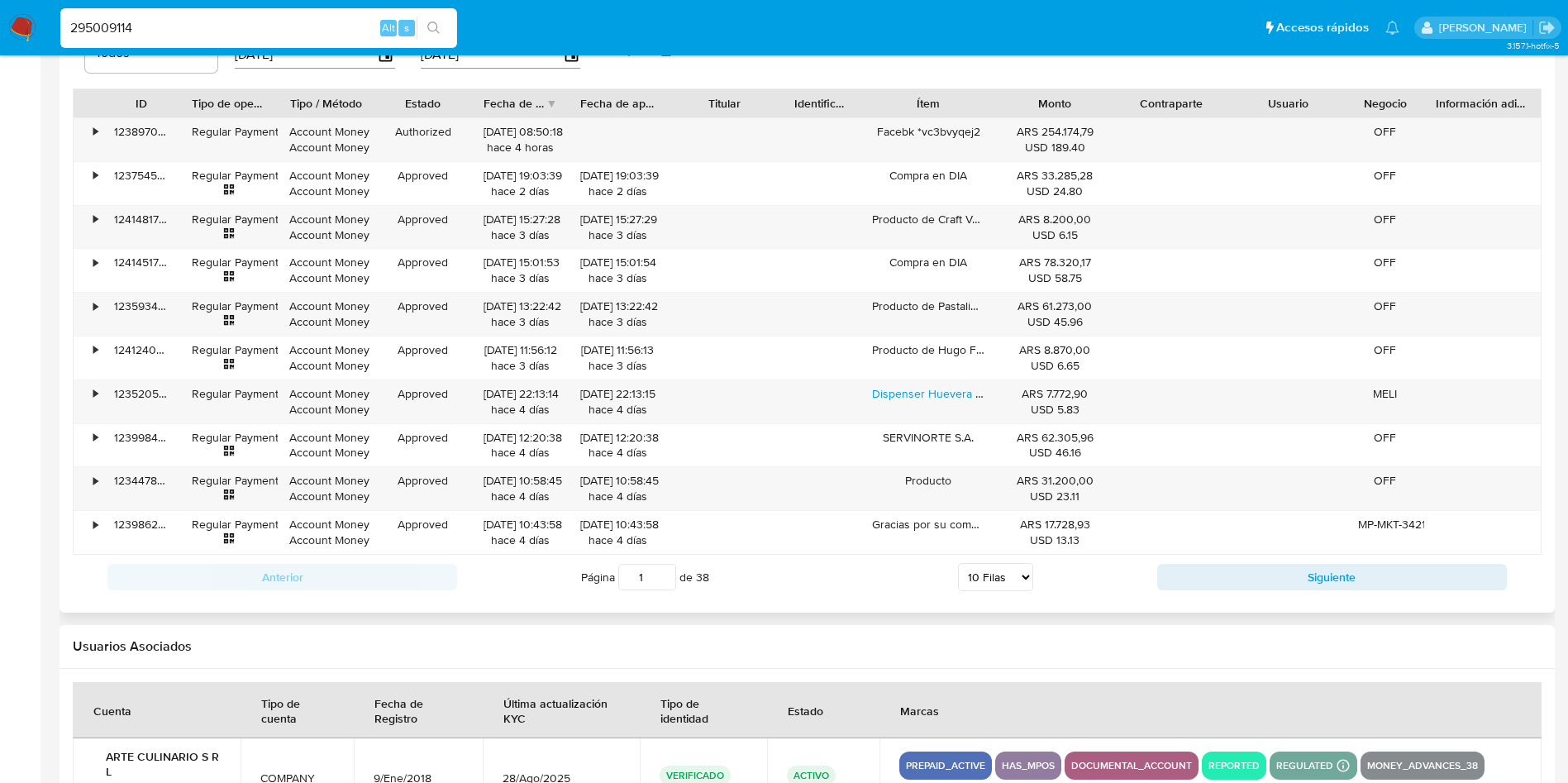
scroll to position [2007, 0]
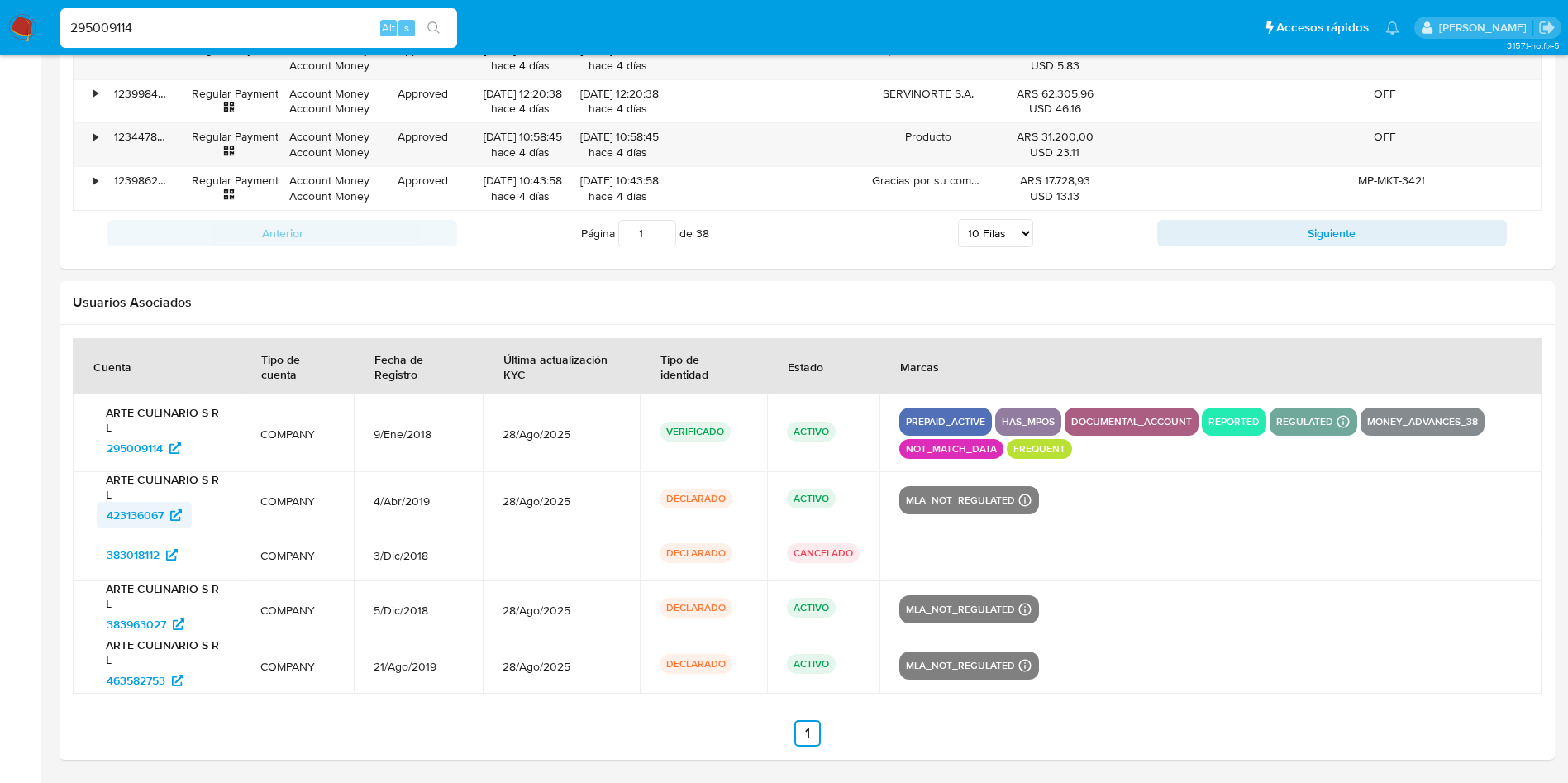
click at [138, 523] on span "423136067" at bounding box center [135, 515] width 57 height 27
click at [116, 622] on span "383963027" at bounding box center [136, 625] width 60 height 27
click at [110, 683] on span "463582753" at bounding box center [136, 680] width 59 height 27
drag, startPoint x: 255, startPoint y: 22, endPoint x: 244, endPoint y: 29, distance: 13.0
click at [250, 25] on input "295009114" at bounding box center [259, 28] width 397 height 22
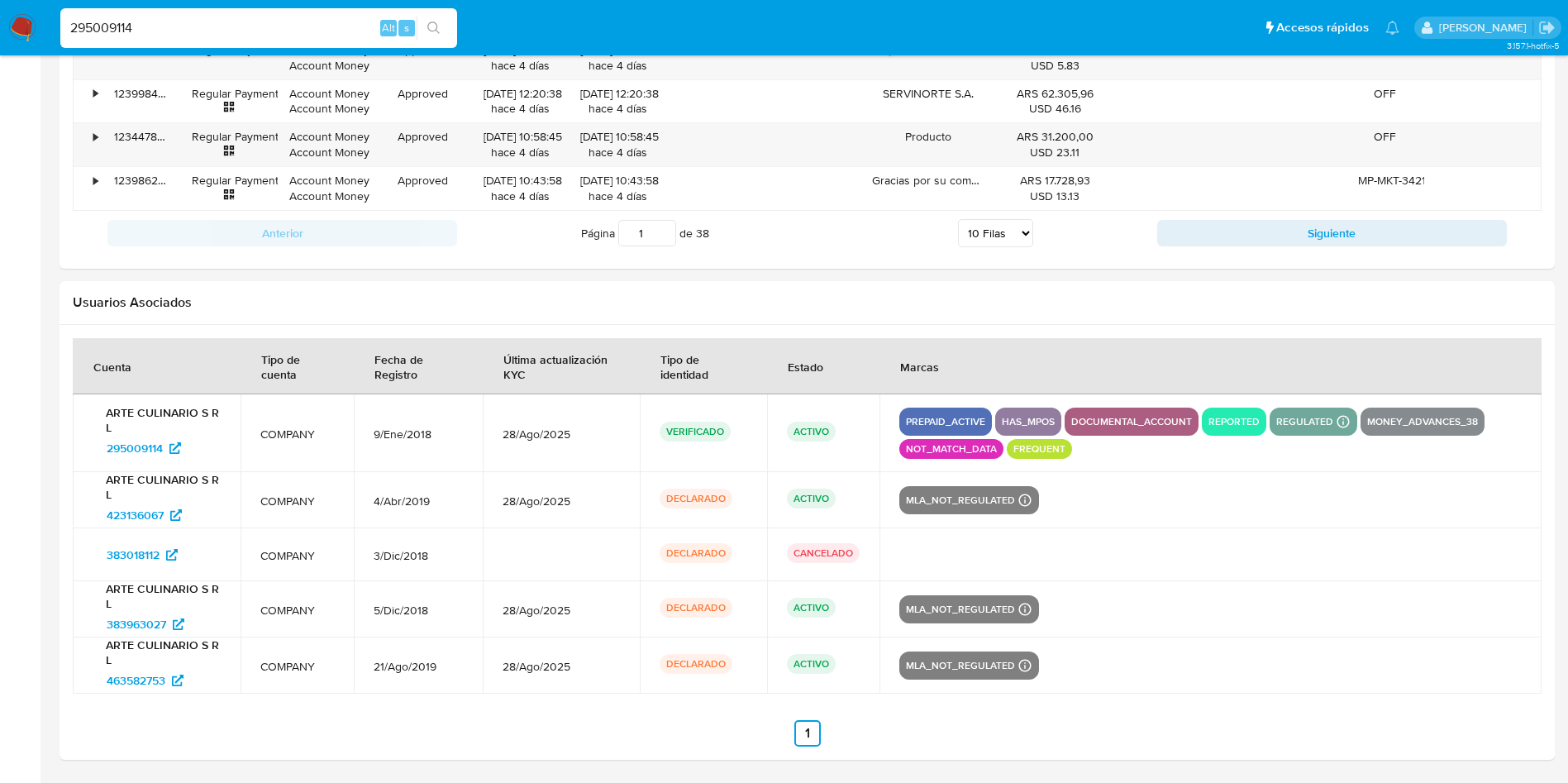
click at [244, 28] on input "295009114" at bounding box center [259, 28] width 397 height 22
paste input "62615447"
type input "62615447"
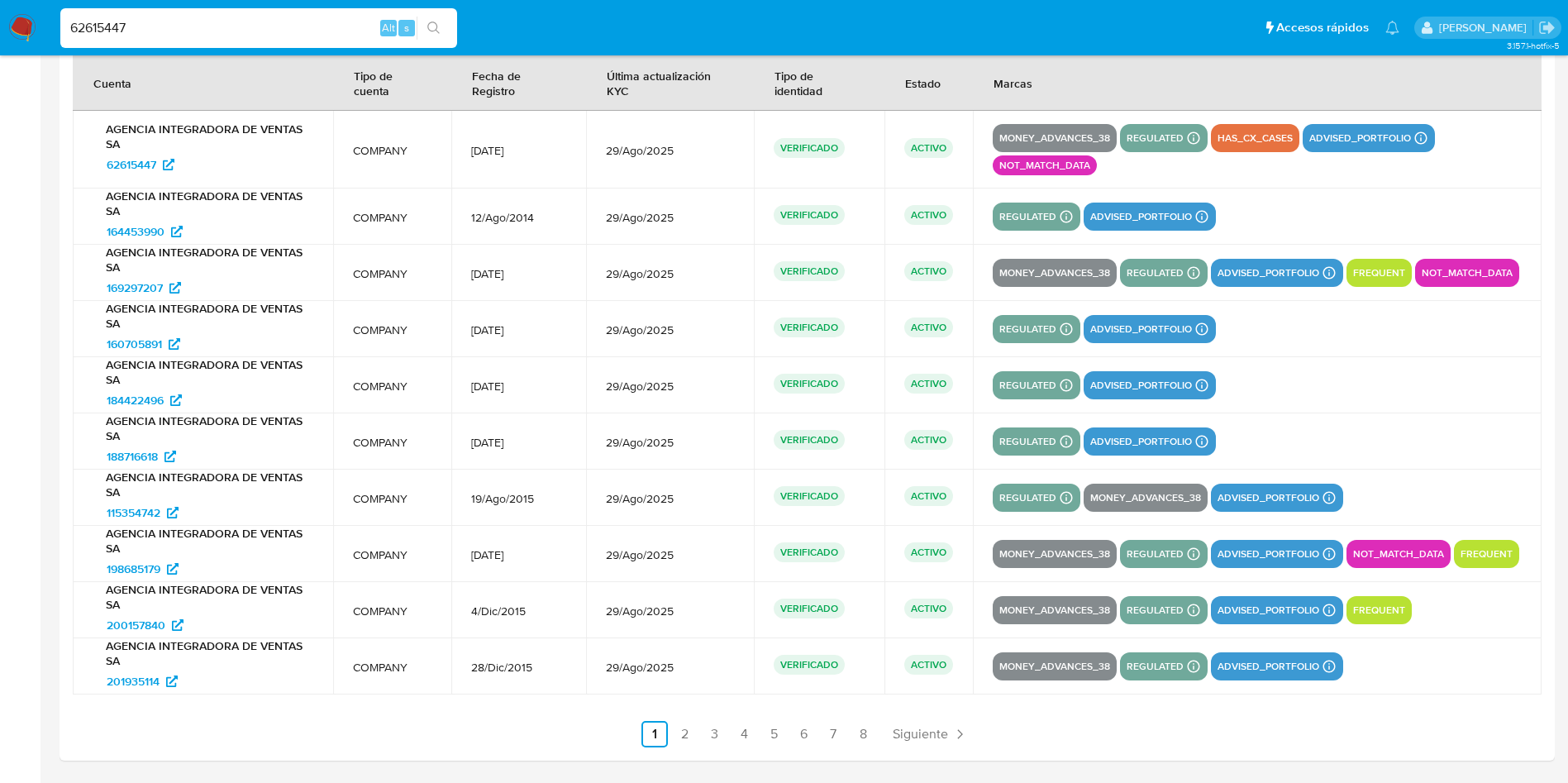
select select "10"
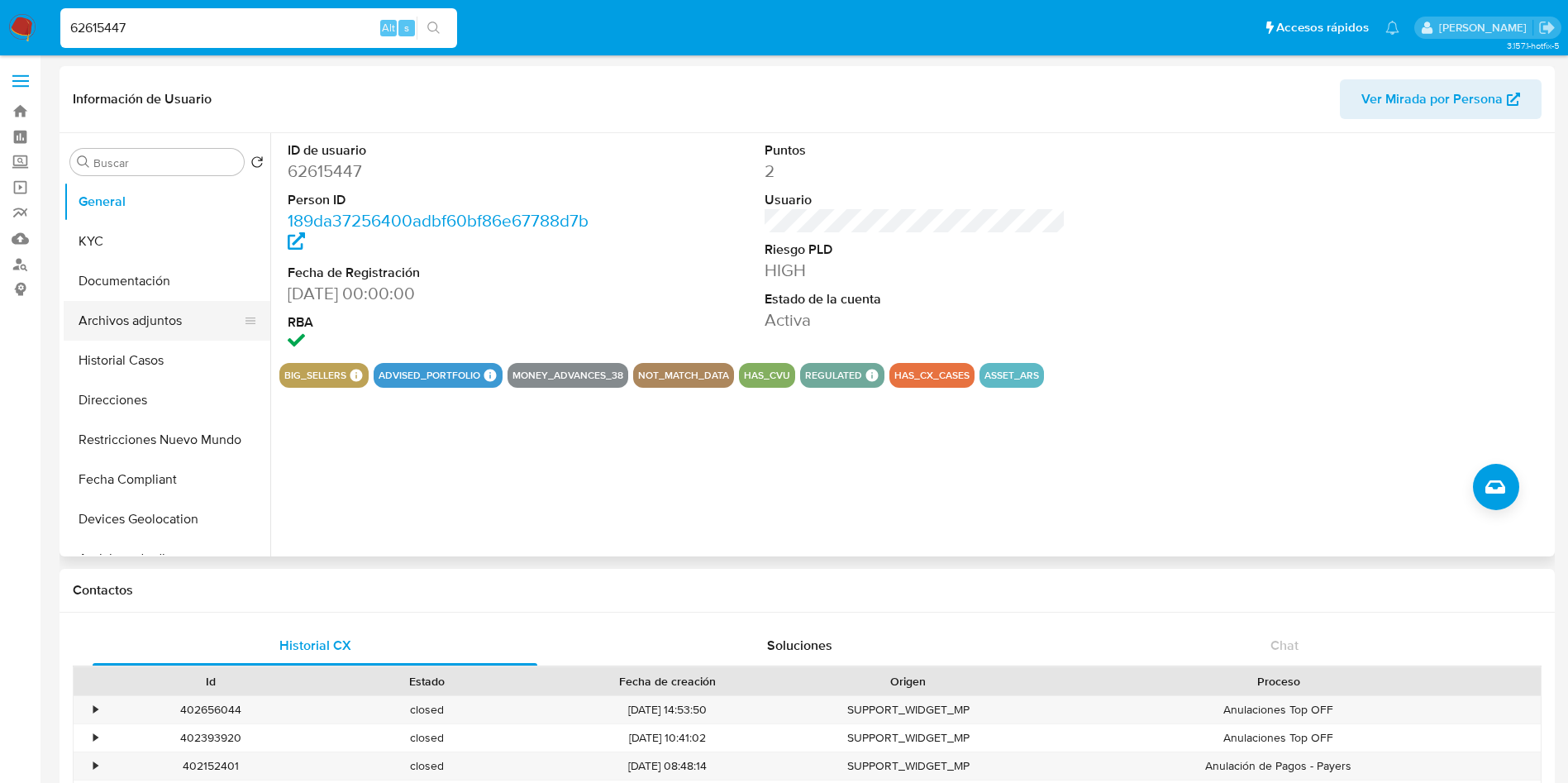
drag, startPoint x: 123, startPoint y: 259, endPoint x: 87, endPoint y: 305, distance: 58.4
click at [119, 267] on ul "General KYC Documentación Archivos adjuntos Historial Casos Direcciones Restric…" at bounding box center [167, 368] width 207 height 373
drag, startPoint x: 91, startPoint y: 238, endPoint x: 87, endPoint y: 278, distance: 40.2
click at [94, 252] on button "KYC" at bounding box center [167, 242] width 207 height 40
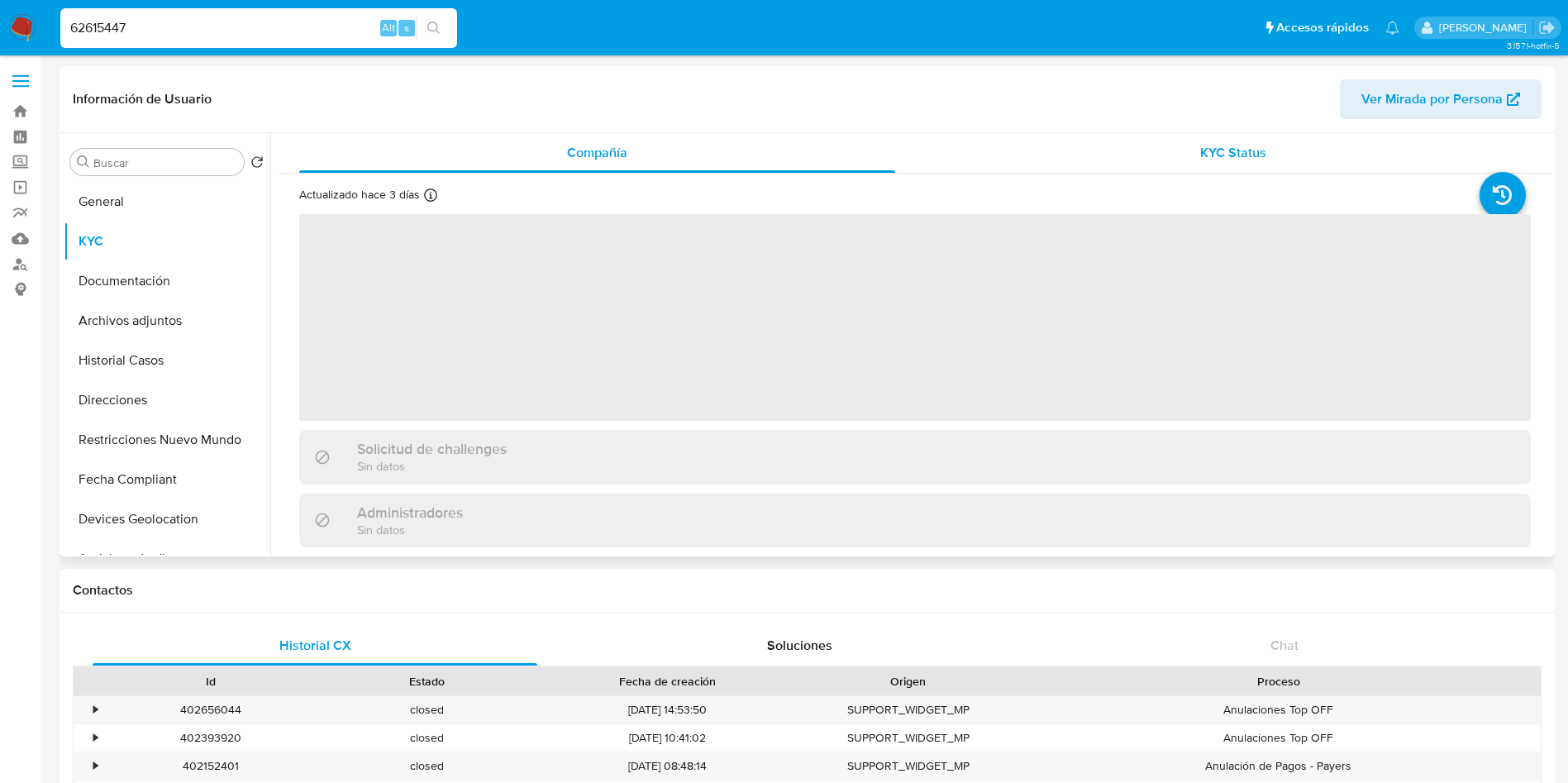
click at [1255, 156] on span "KYC Status" at bounding box center [1233, 153] width 66 height 19
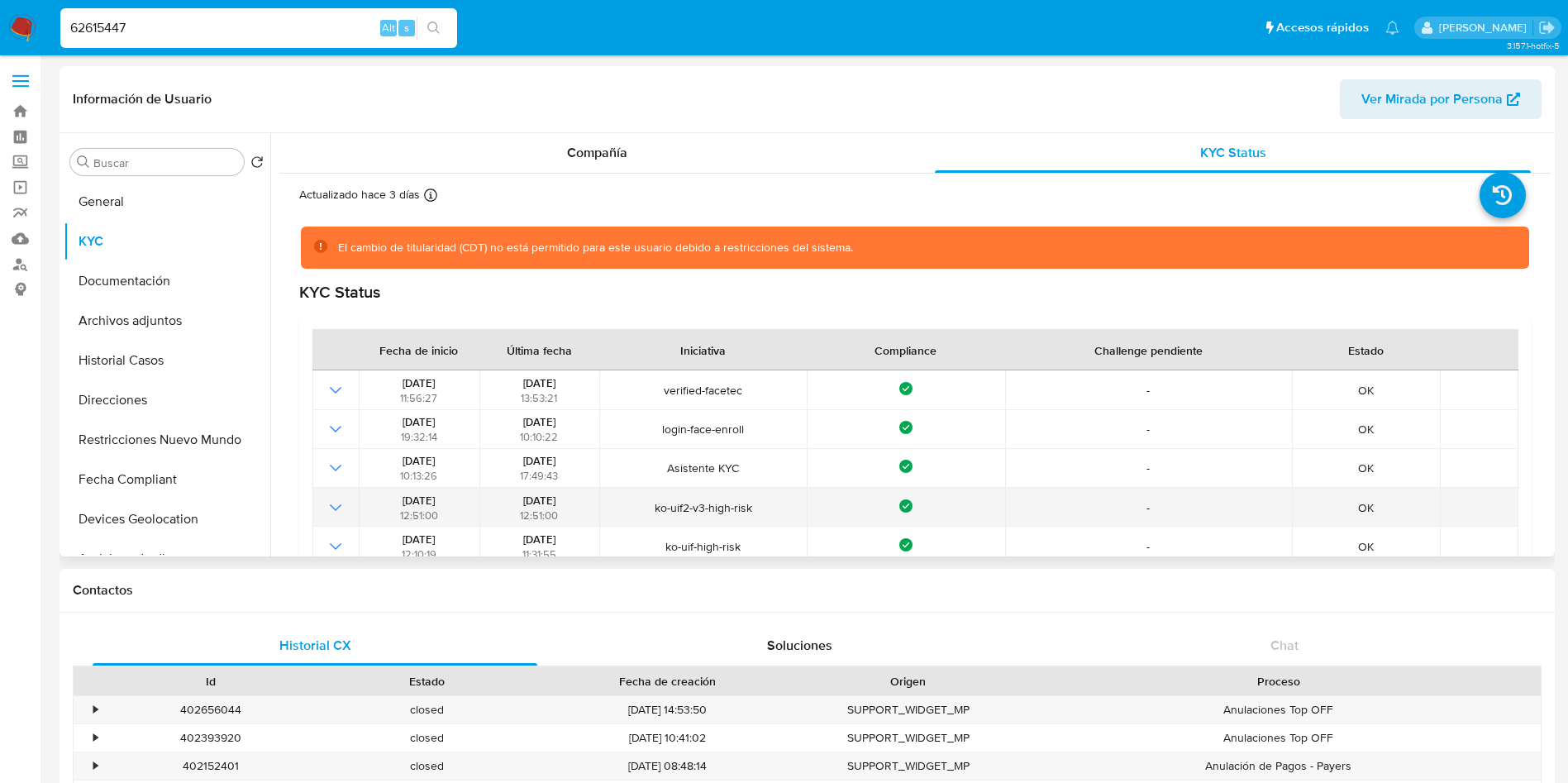
drag, startPoint x: 506, startPoint y: 501, endPoint x: 579, endPoint y: 492, distance: 73.6
click at [579, 493] on div "11/01/2024 12:51:00" at bounding box center [540, 507] width 110 height 29
click at [601, 502] on td "ko-uif2-v3-high-risk" at bounding box center [703, 507] width 208 height 39
click at [479, 498] on td "11/01/2024 12:51:00" at bounding box center [539, 507] width 120 height 39
drag, startPoint x: 511, startPoint y: 500, endPoint x: 570, endPoint y: 496, distance: 59.1
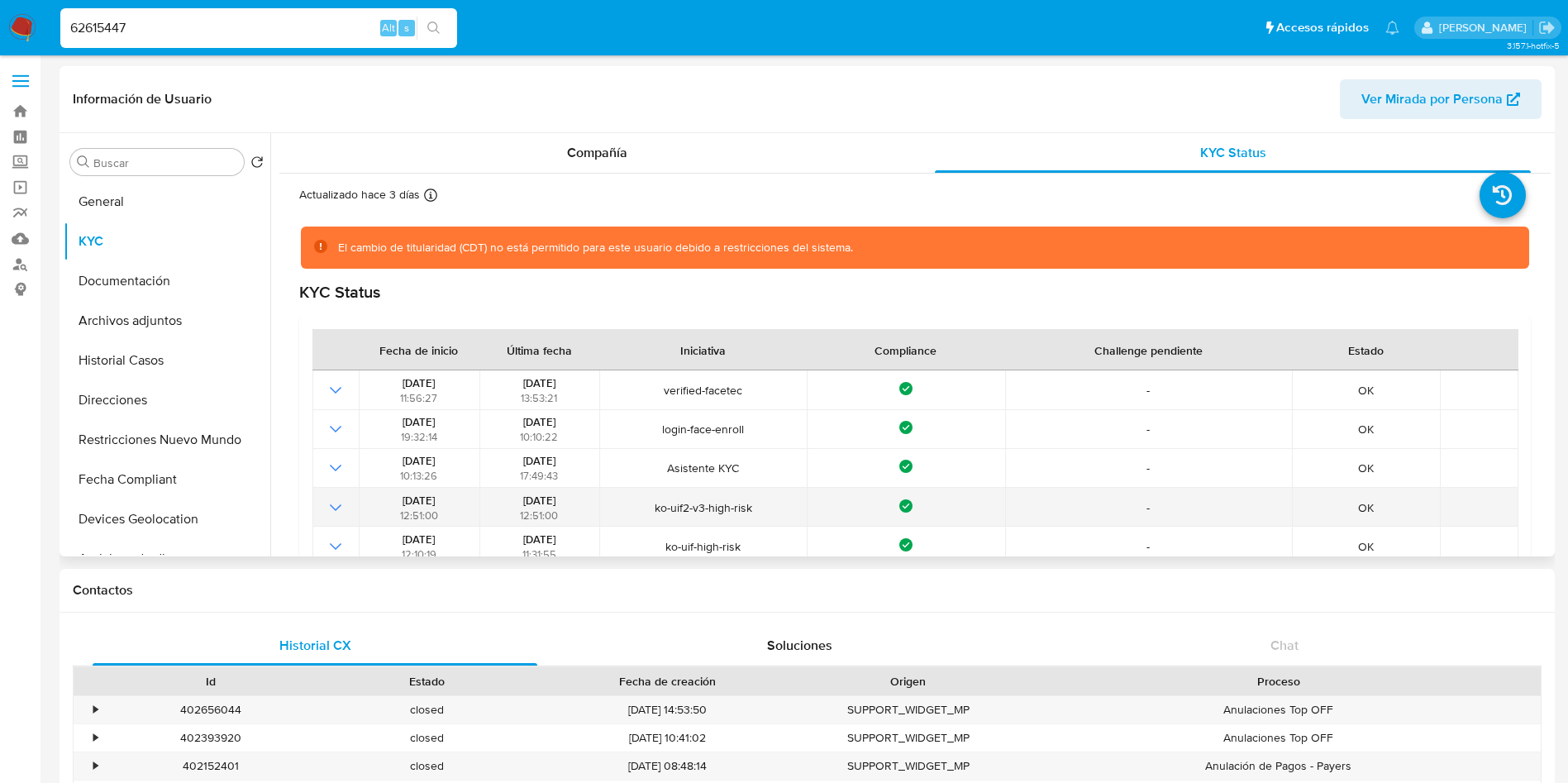
click at [570, 496] on div "11/01/2024 12:51:00" at bounding box center [540, 507] width 110 height 29
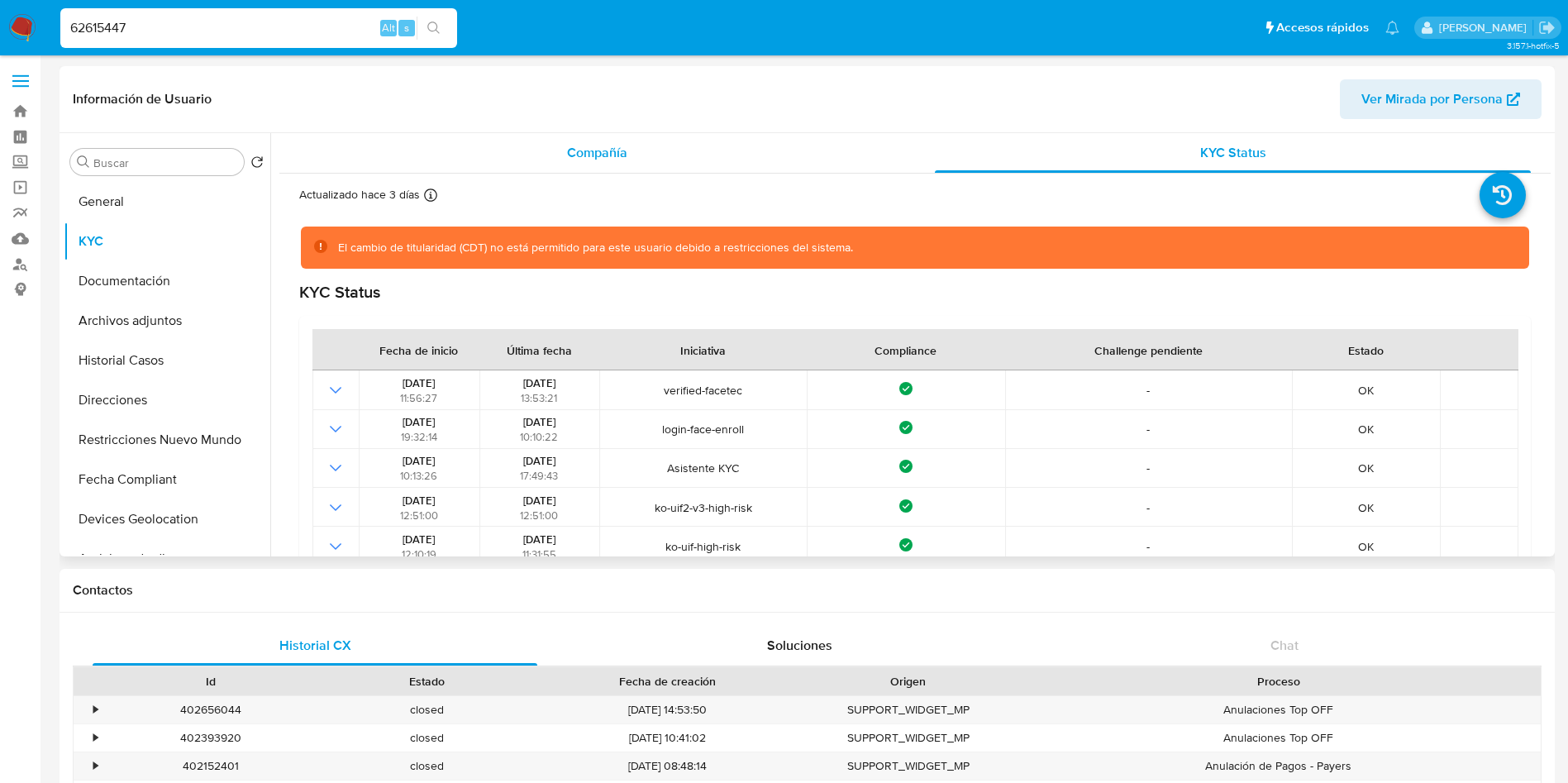
click at [523, 151] on div "Compañía" at bounding box center [597, 153] width 596 height 40
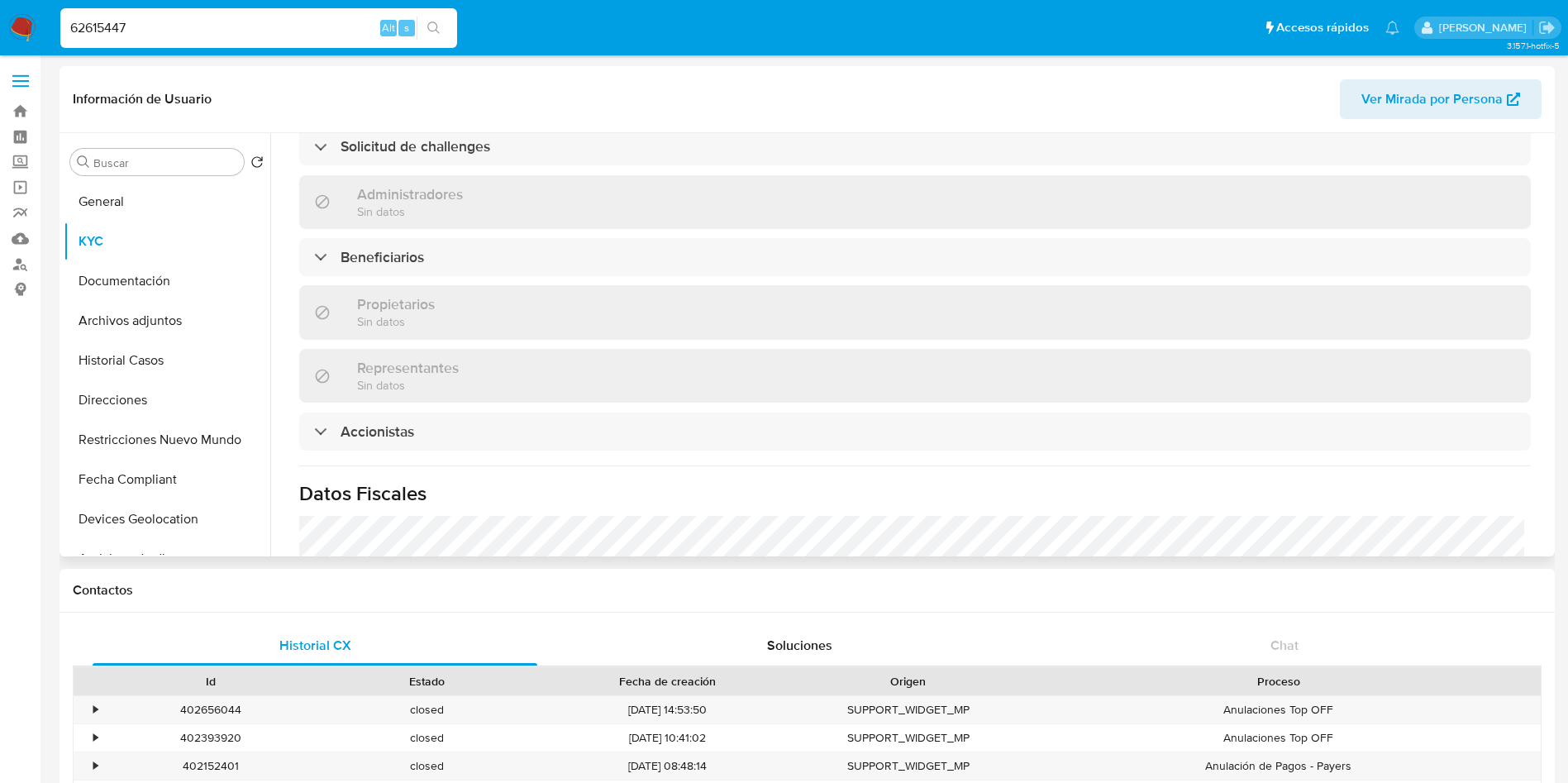
scroll to position [621, 0]
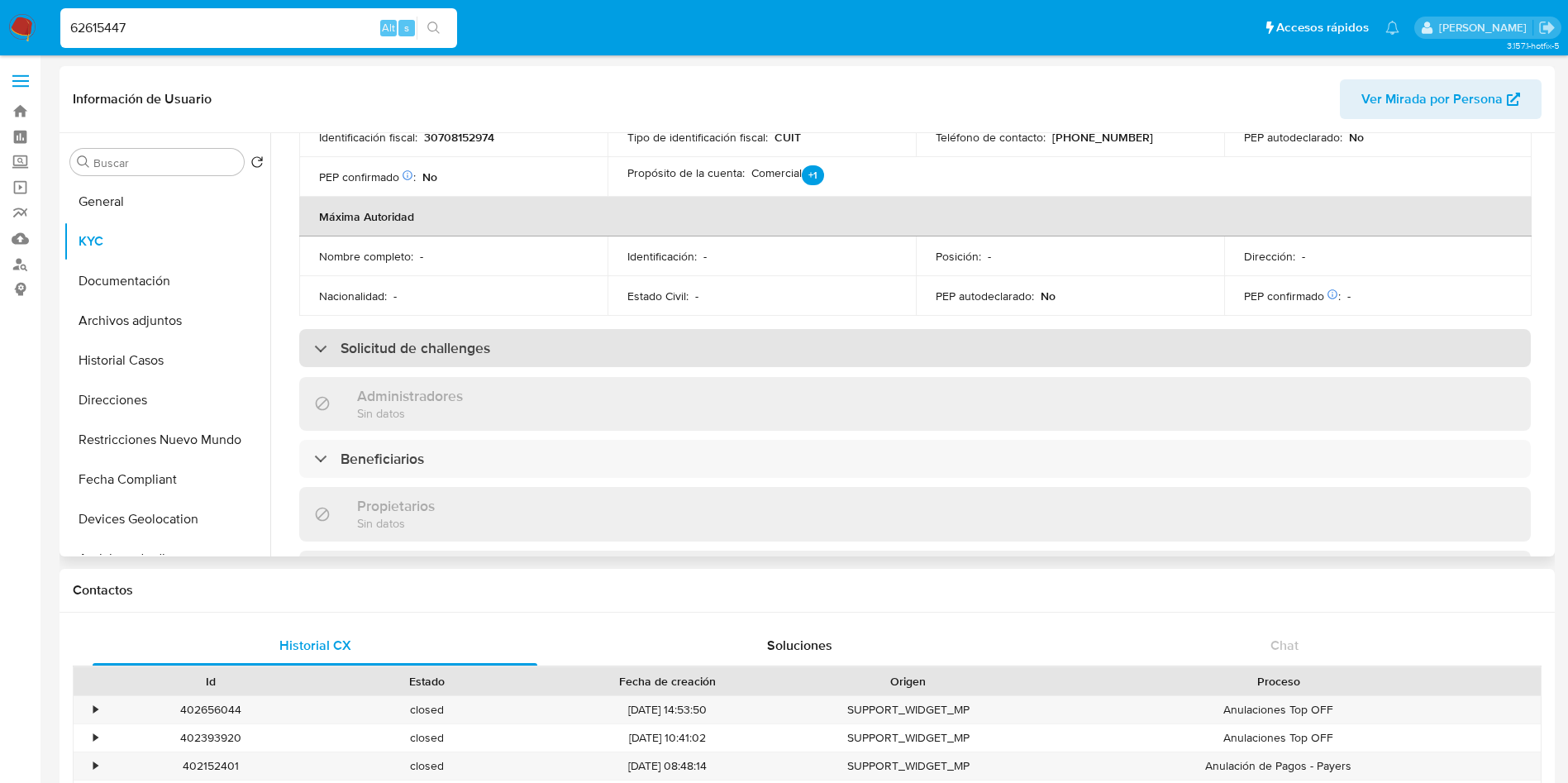
click at [662, 367] on div "Solicitud de challenges" at bounding box center [914, 348] width 1231 height 38
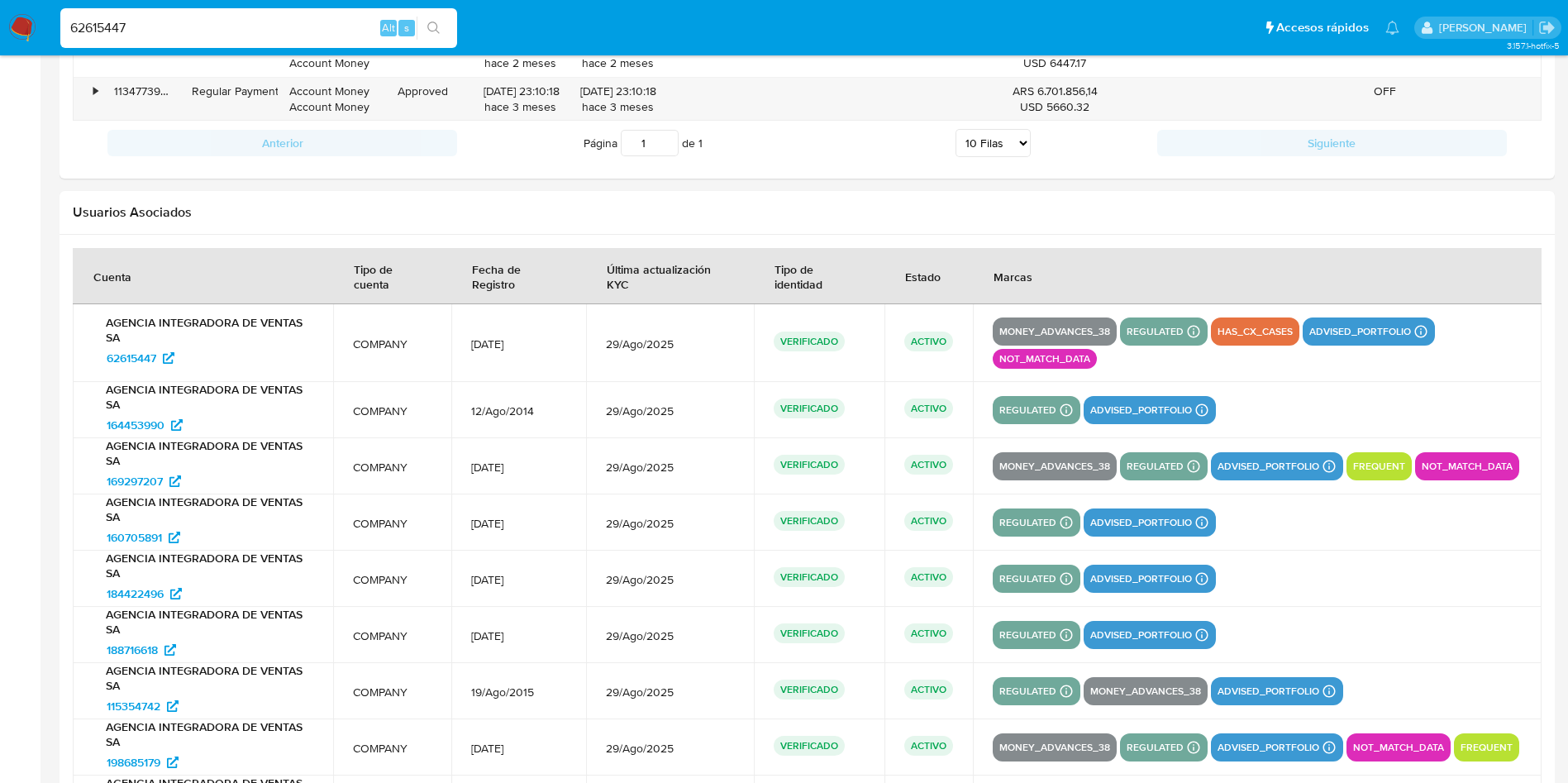
scroll to position [1885, 0]
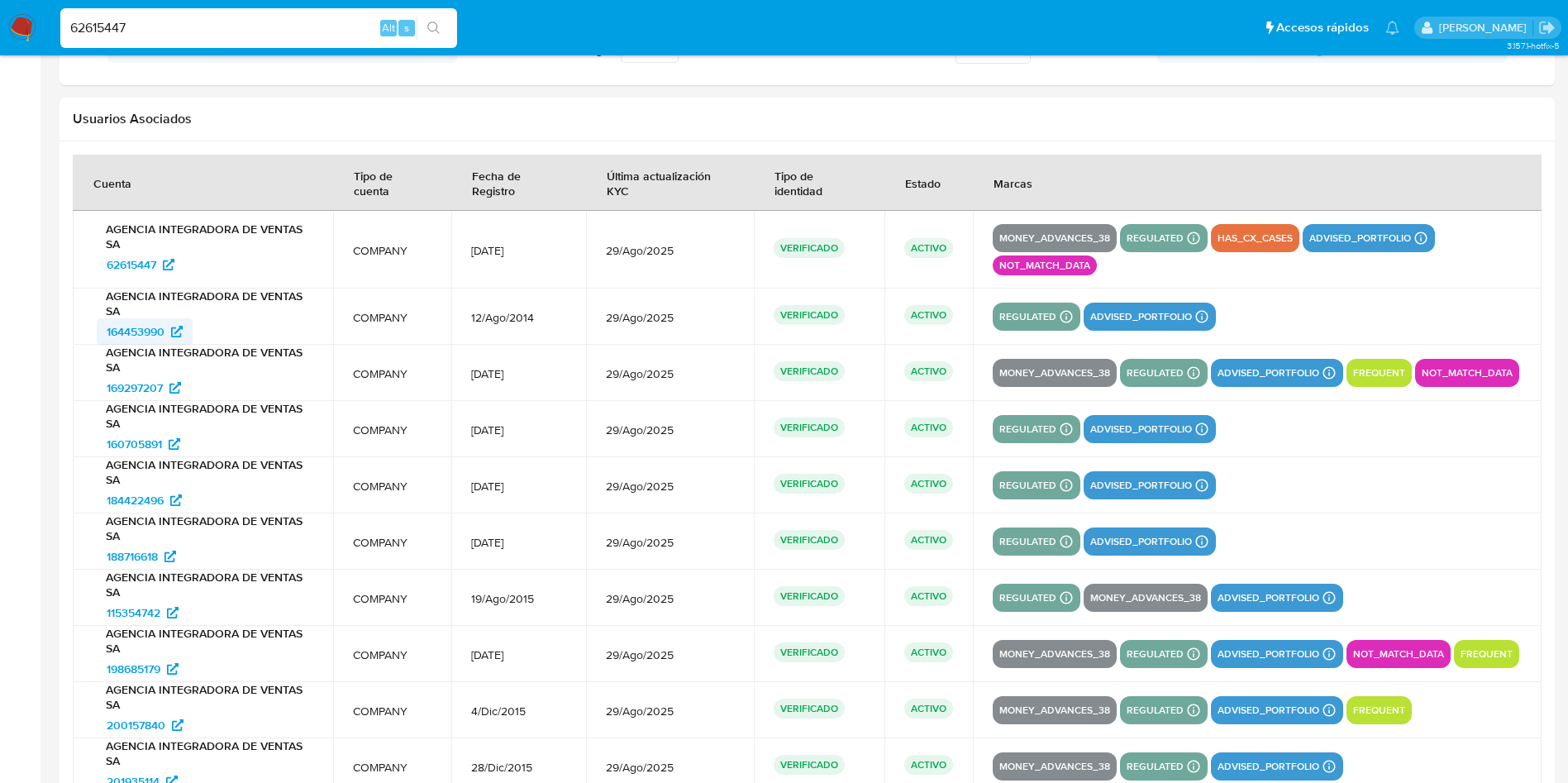
click at [144, 338] on span "164453990" at bounding box center [135, 331] width 58 height 27
click at [120, 396] on span "169297207" at bounding box center [134, 388] width 56 height 27
click at [115, 442] on span "160705891" at bounding box center [134, 444] width 55 height 27
click at [126, 495] on span "184422496" at bounding box center [135, 500] width 57 height 27
click at [153, 555] on span "188716618" at bounding box center [132, 557] width 51 height 27
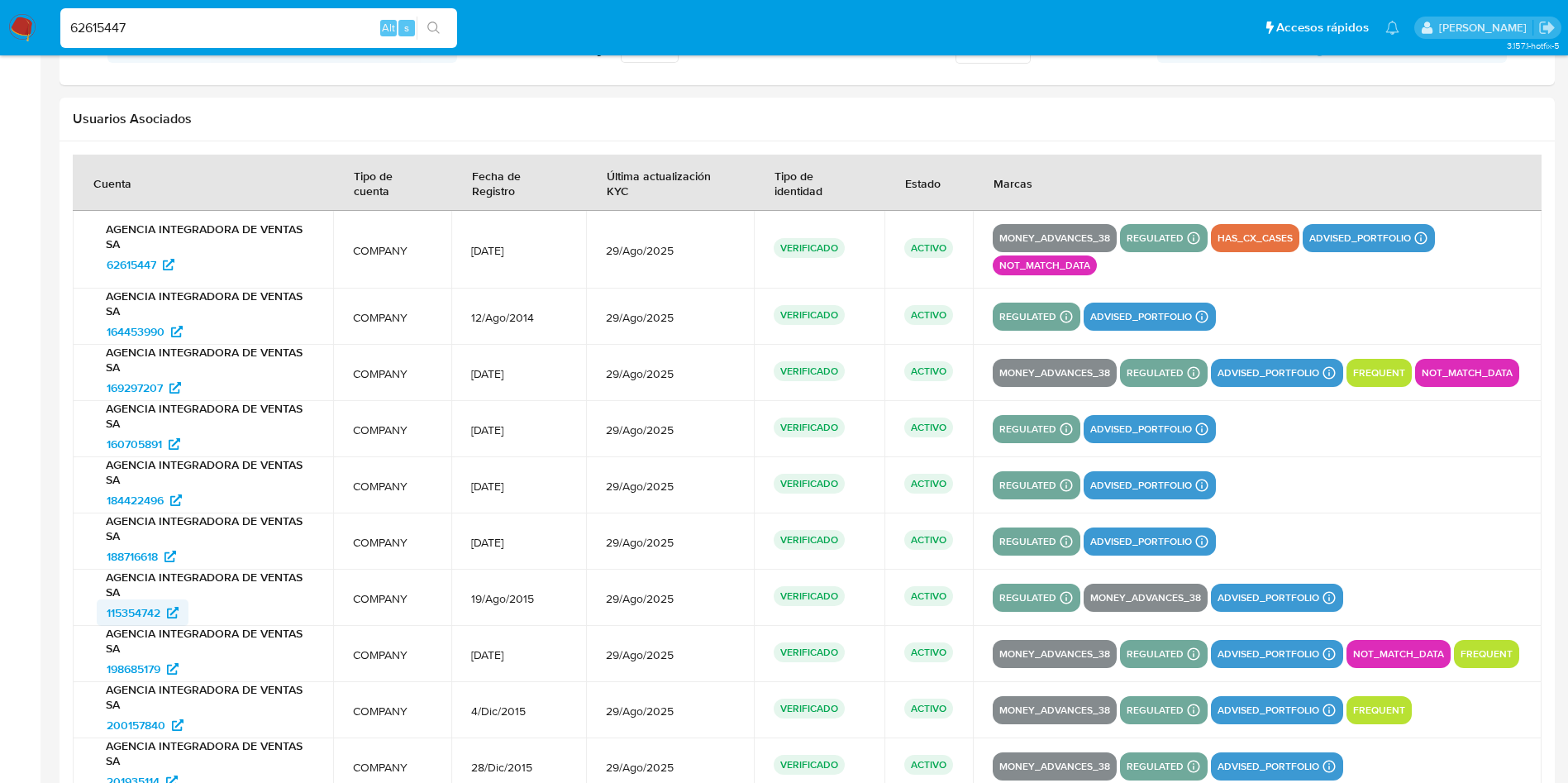
click at [126, 614] on span "115354742" at bounding box center [133, 613] width 54 height 27
click at [136, 683] on p "AGENCIA INTEGRADORA DE VENTAS SA" at bounding box center [203, 697] width 221 height 29
click at [135, 669] on span "198685179" at bounding box center [133, 669] width 54 height 27
click at [132, 718] on span "200157840" at bounding box center [136, 725] width 59 height 27
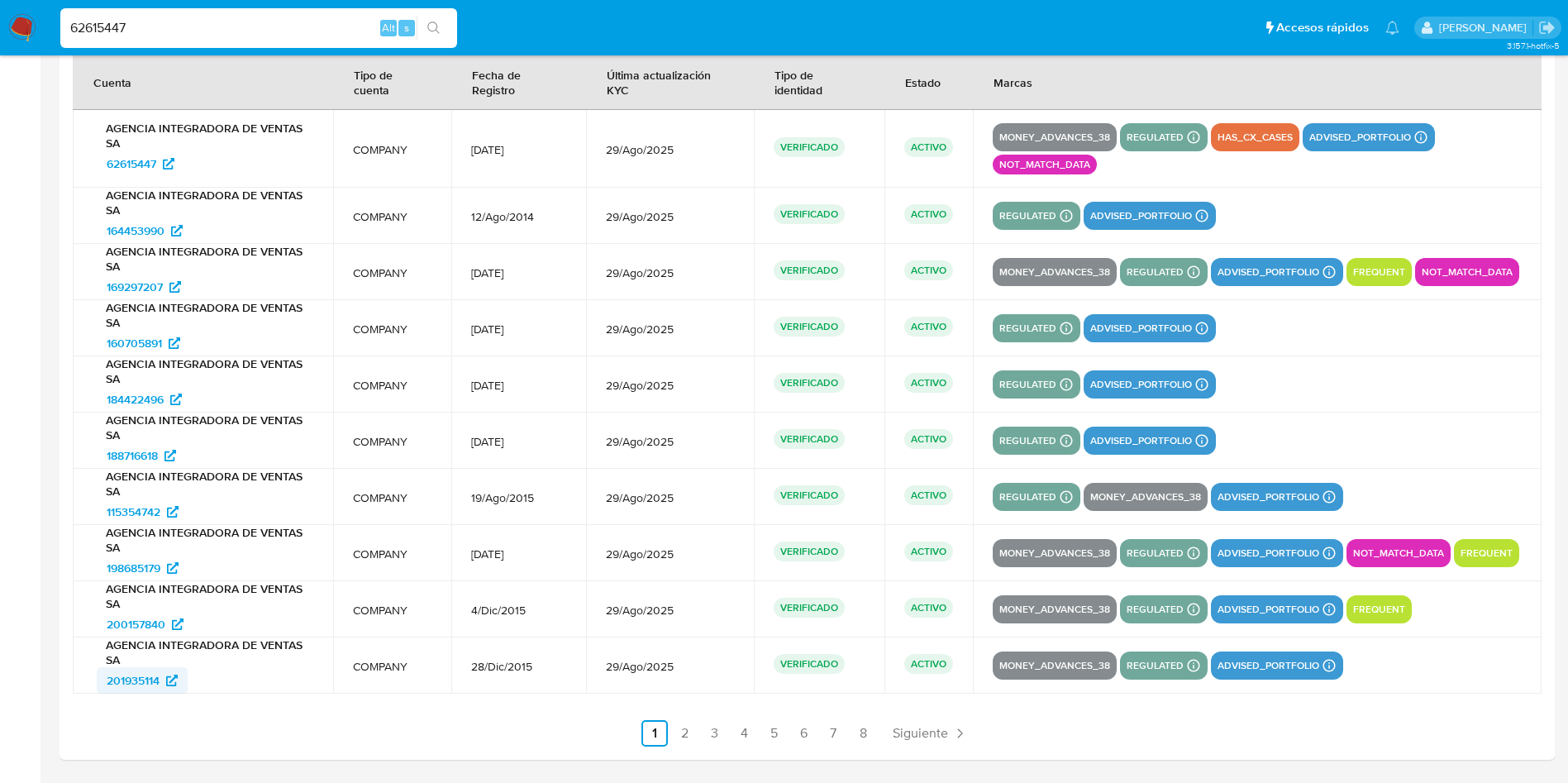
click at [140, 683] on span "201935114" at bounding box center [133, 680] width 53 height 27
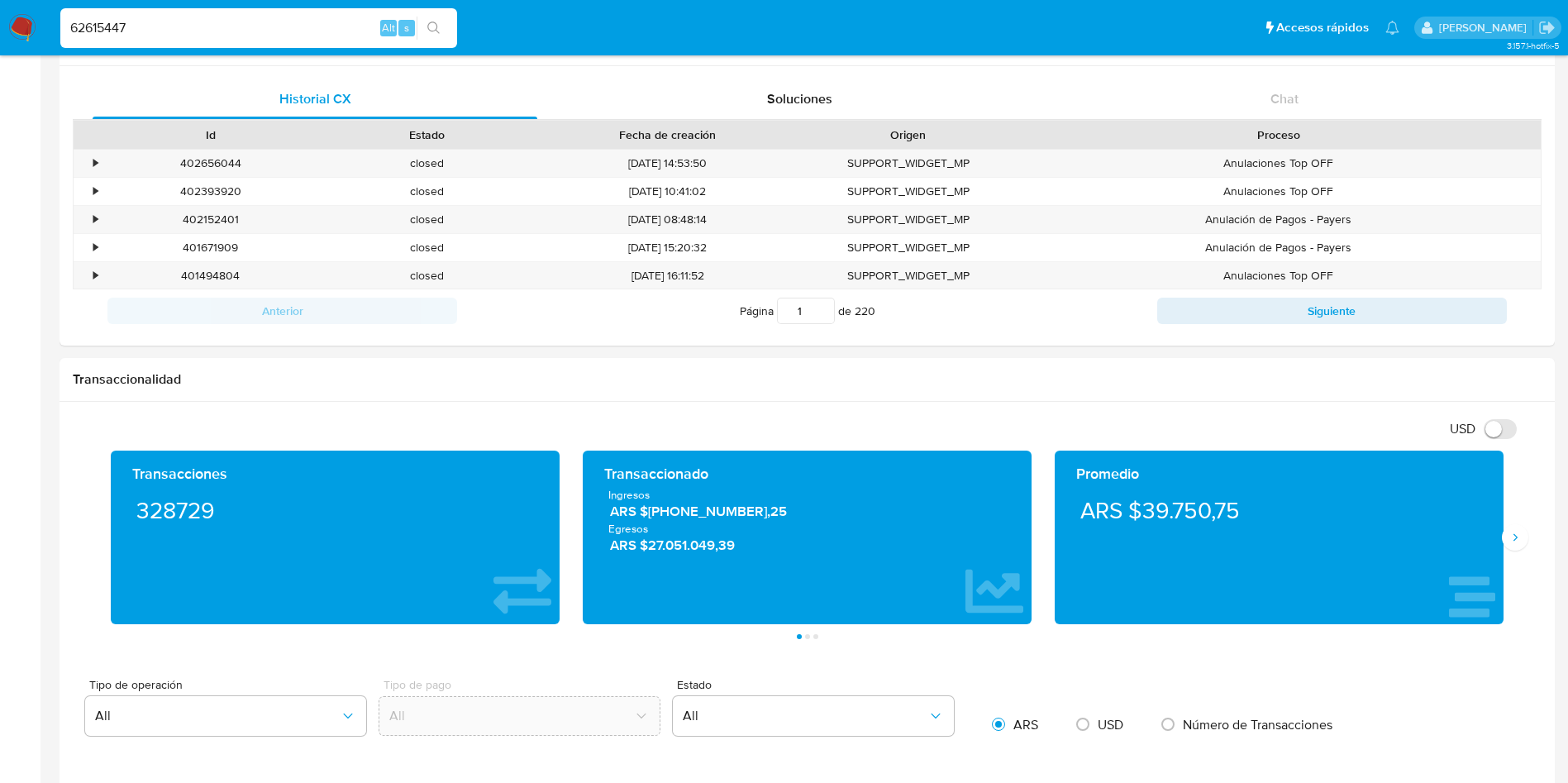
scroll to position [0, 0]
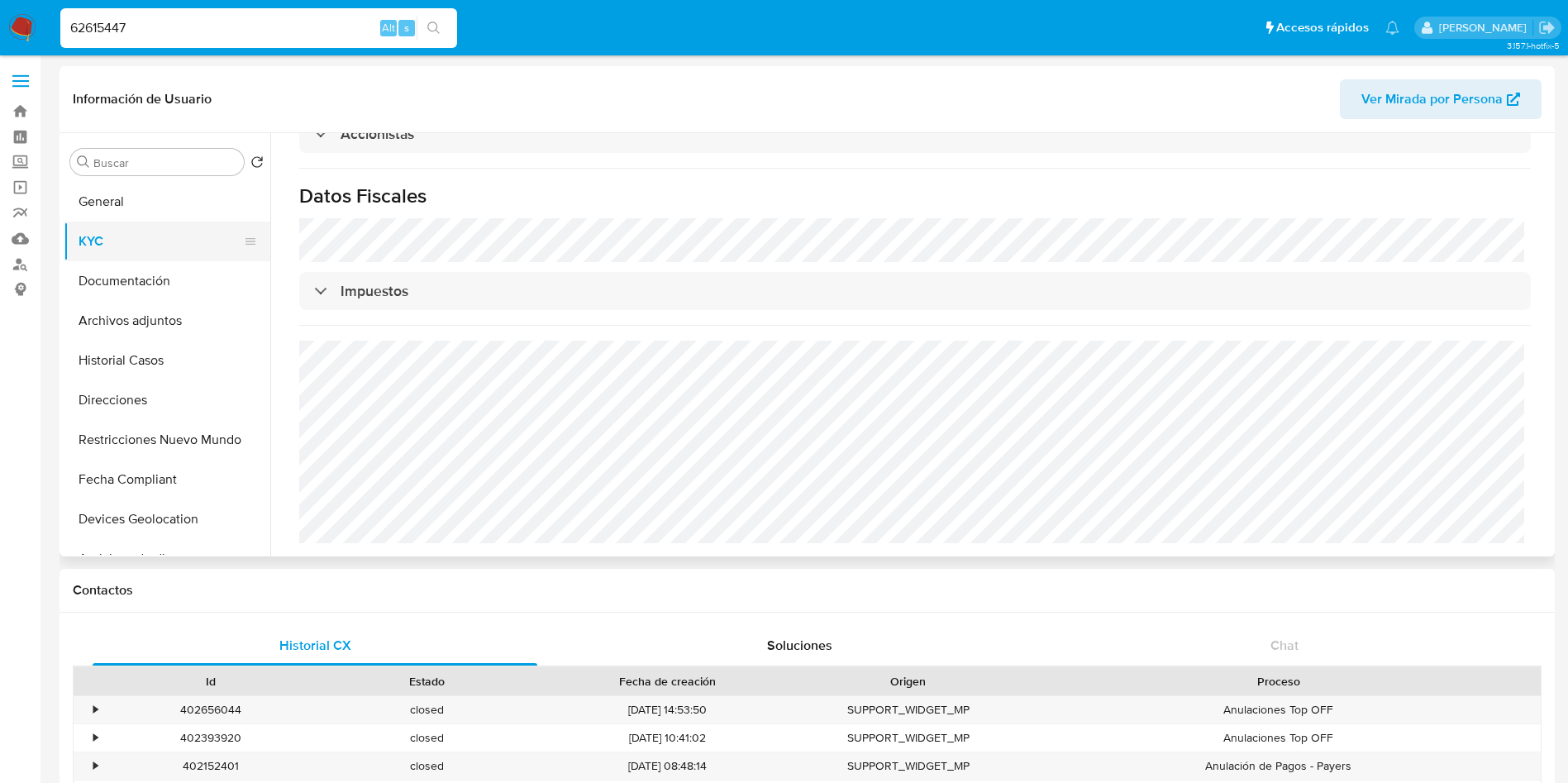
click at [142, 234] on button "KYC" at bounding box center [160, 242] width 194 height 40
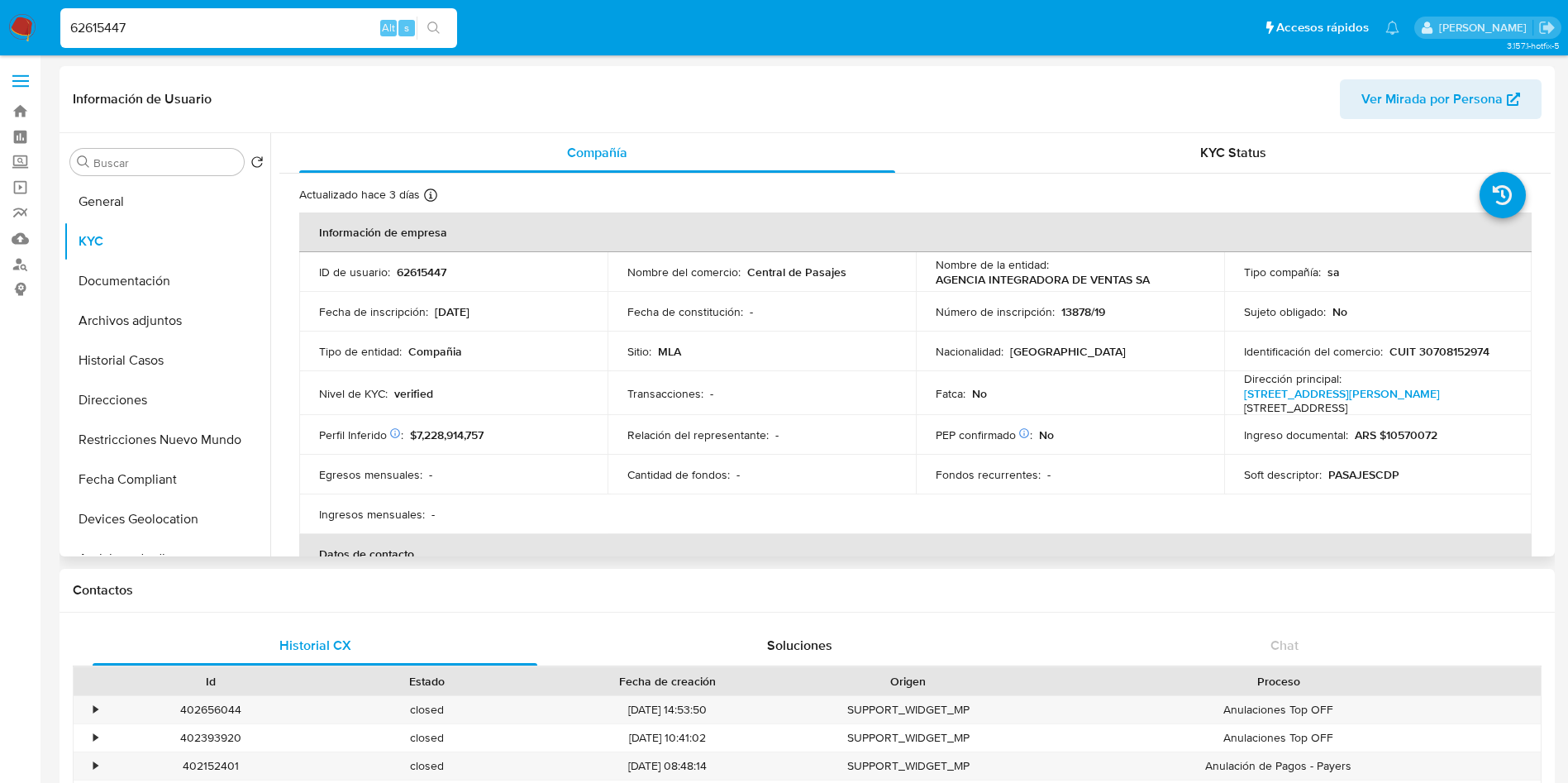
drag, startPoint x: 1221, startPoint y: 153, endPoint x: 1187, endPoint y: 183, distance: 45.3
click at [1214, 158] on span "KYC Status" at bounding box center [1233, 153] width 66 height 19
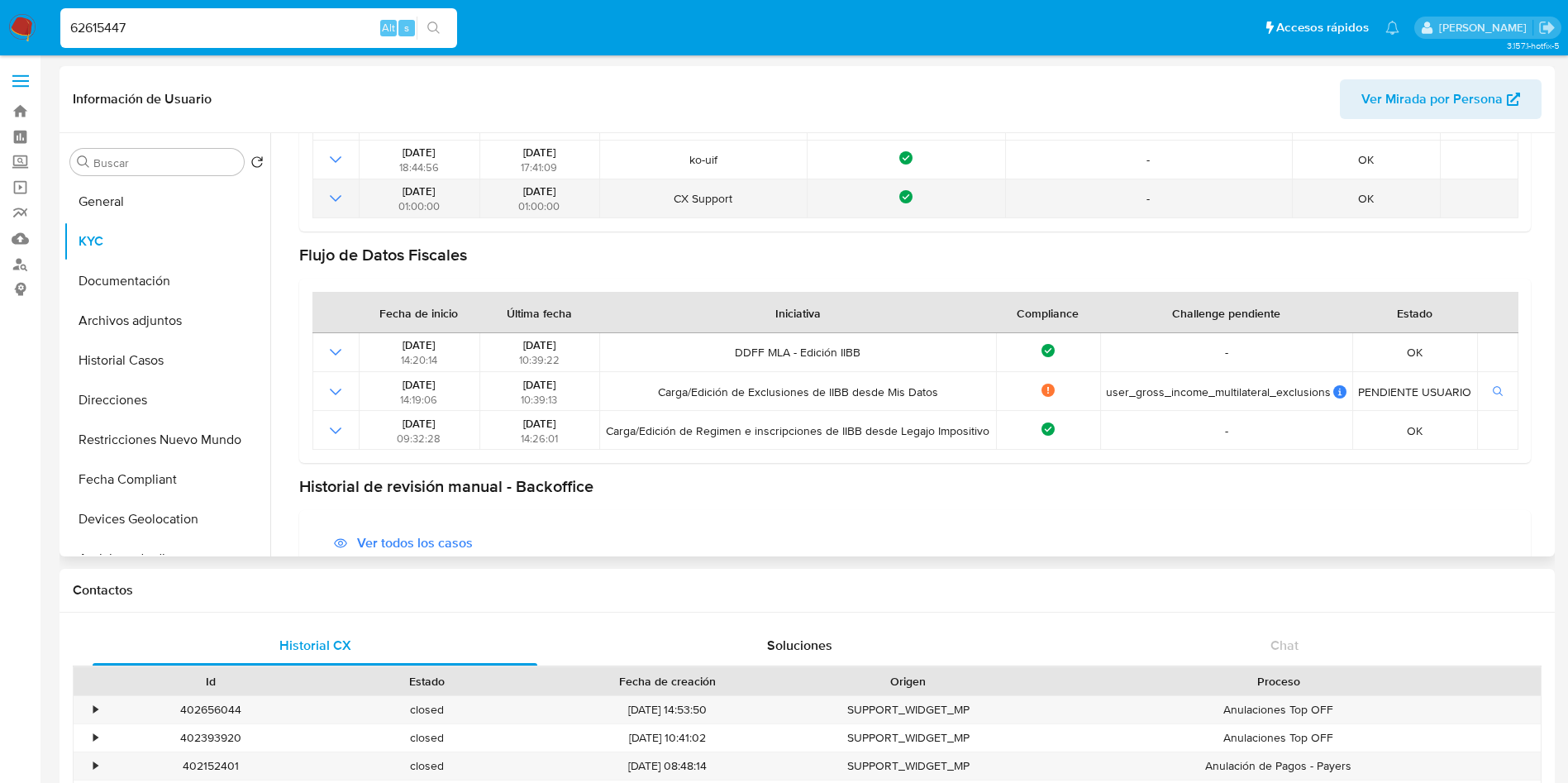
scroll to position [496, 0]
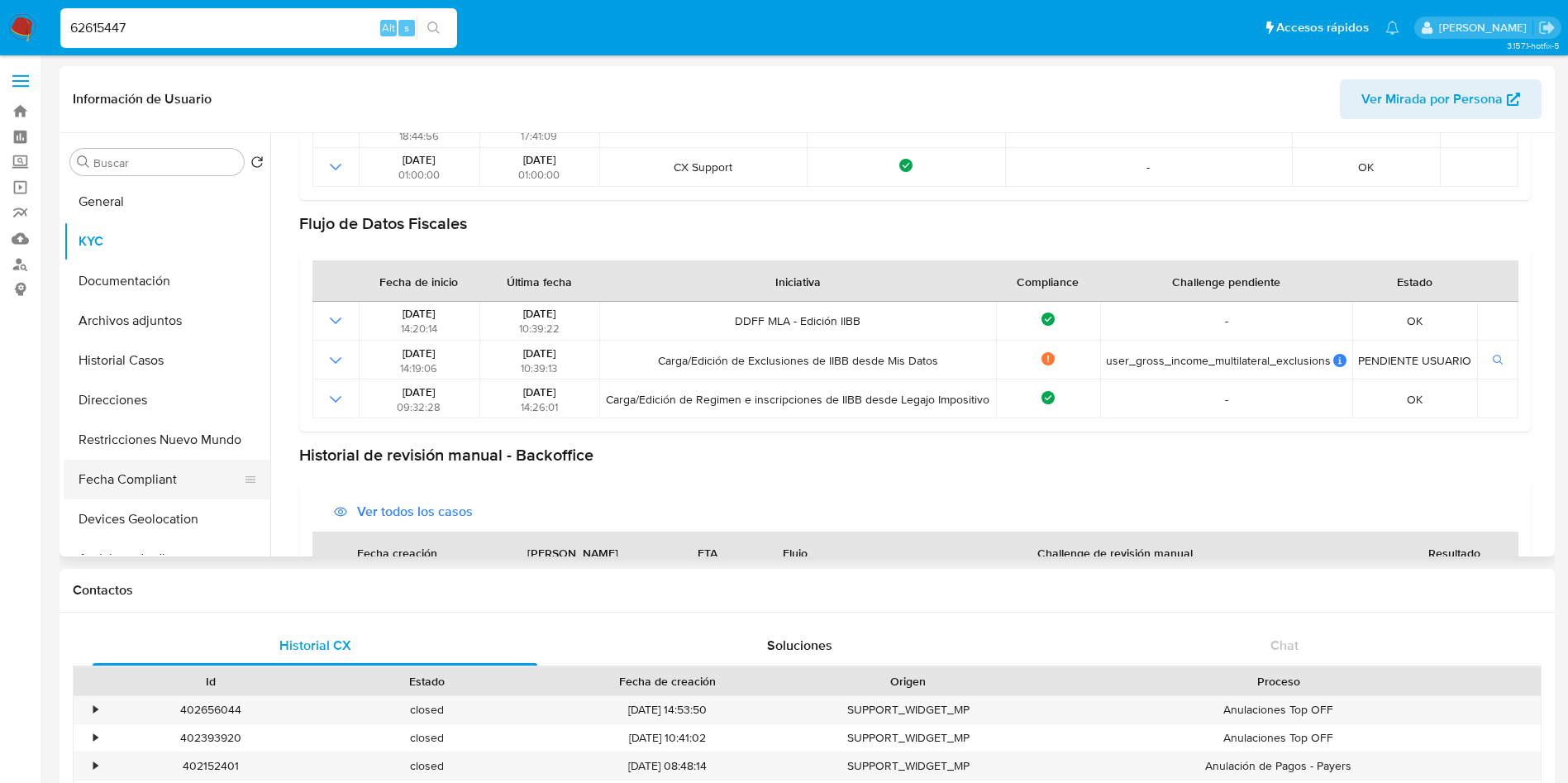
click at [136, 475] on button "Fecha Compliant" at bounding box center [160, 480] width 194 height 40
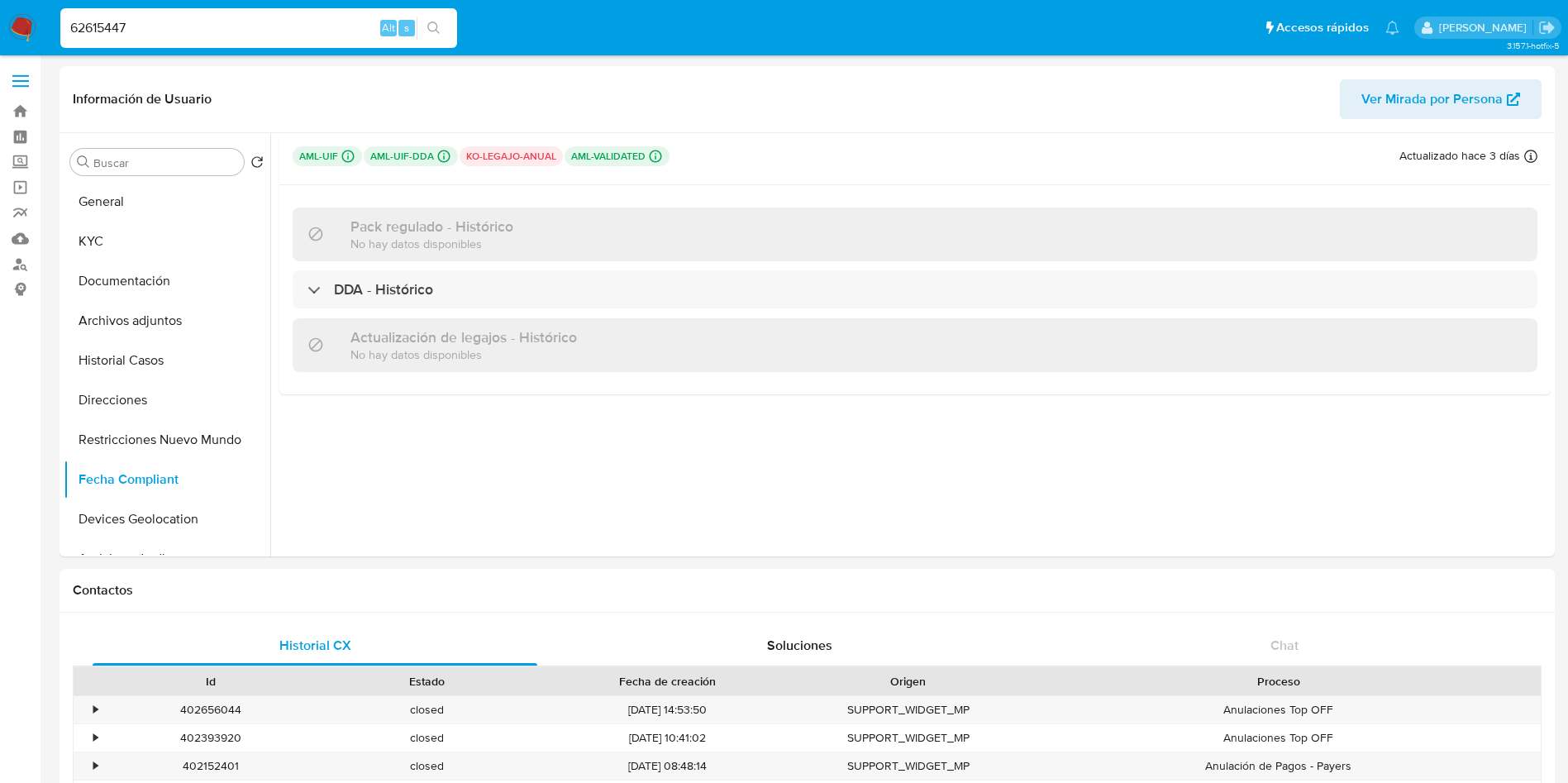
click at [214, 23] on input "62615447" at bounding box center [259, 28] width 397 height 22
click at [214, 21] on input "62615447" at bounding box center [259, 28] width 397 height 22
paste input "207997504"
type input "207997504"
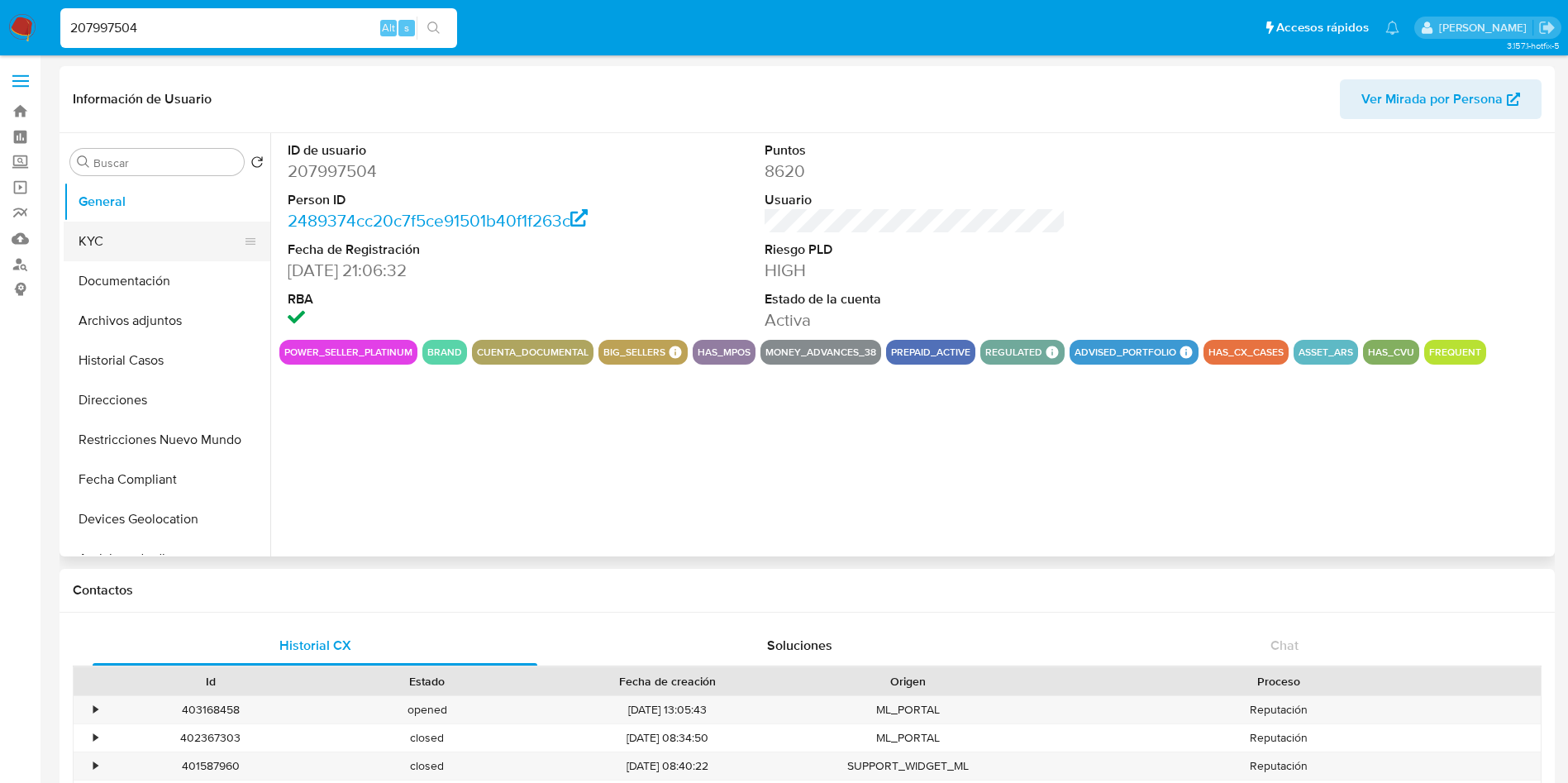
select select "10"
click at [168, 244] on button "KYC" at bounding box center [160, 242] width 194 height 40
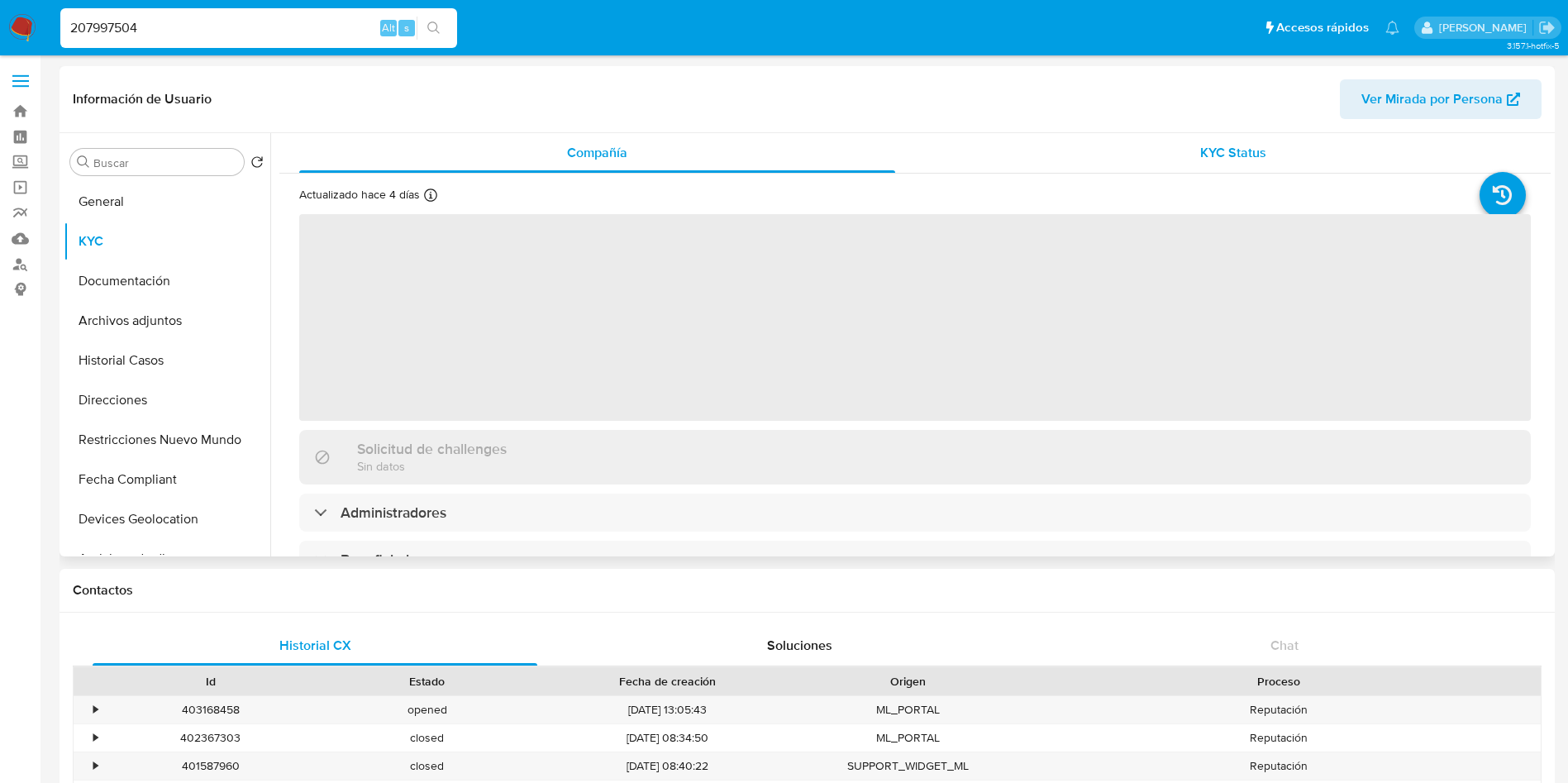
click at [1229, 160] on span "KYC Status" at bounding box center [1233, 153] width 66 height 19
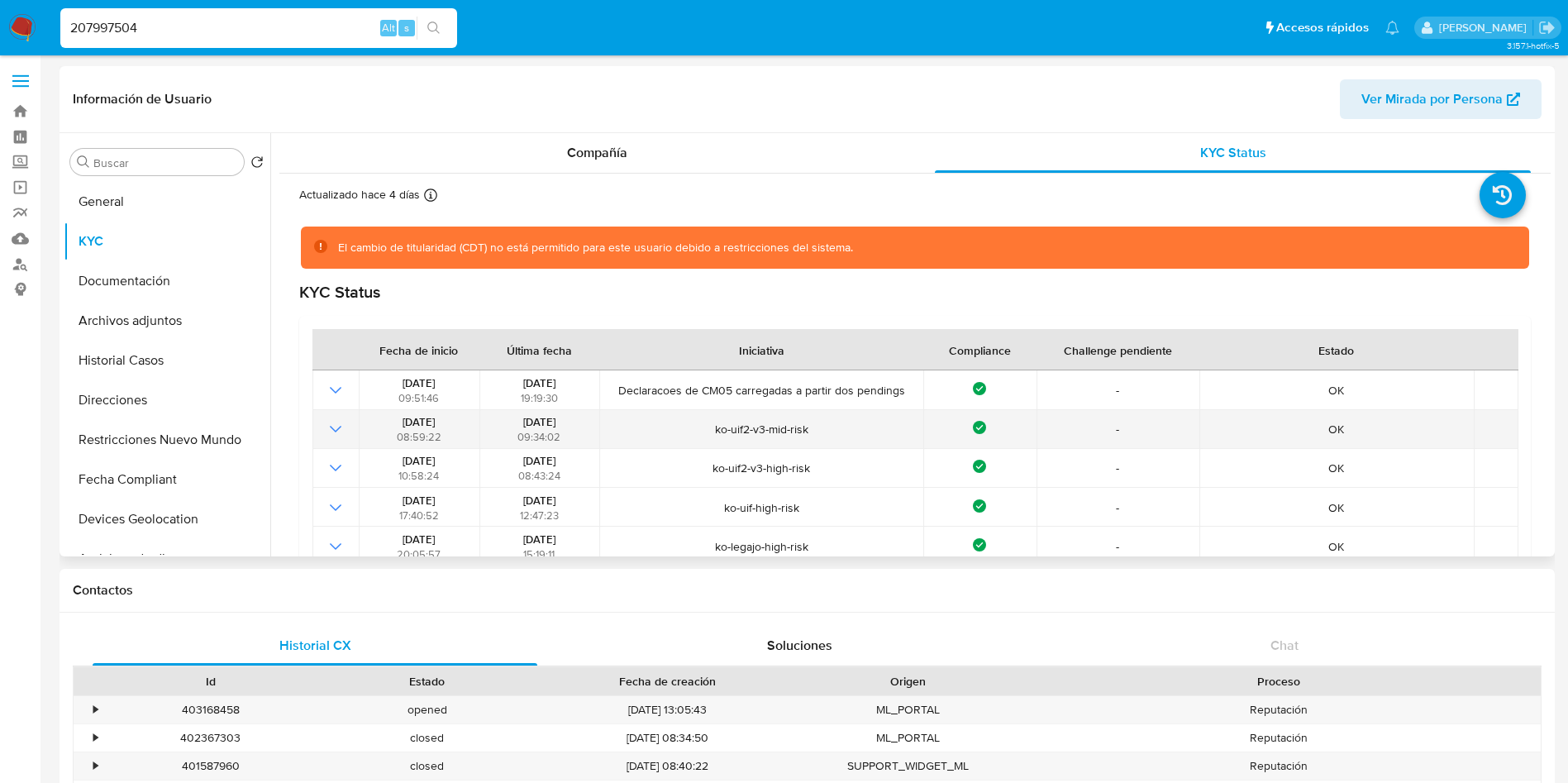
drag, startPoint x: 570, startPoint y: 421, endPoint x: 505, endPoint y: 419, distance: 65.0
click at [505, 419] on div "23/04/2025 09:34:02" at bounding box center [540, 429] width 110 height 29
drag, startPoint x: 684, startPoint y: 432, endPoint x: 836, endPoint y: 438, distance: 152.1
click at [836, 438] on td "ko-uif2-v3-mid-risk" at bounding box center [762, 429] width 324 height 39
click at [839, 431] on span "ko-uif2-v3-mid-risk" at bounding box center [762, 429] width 313 height 15
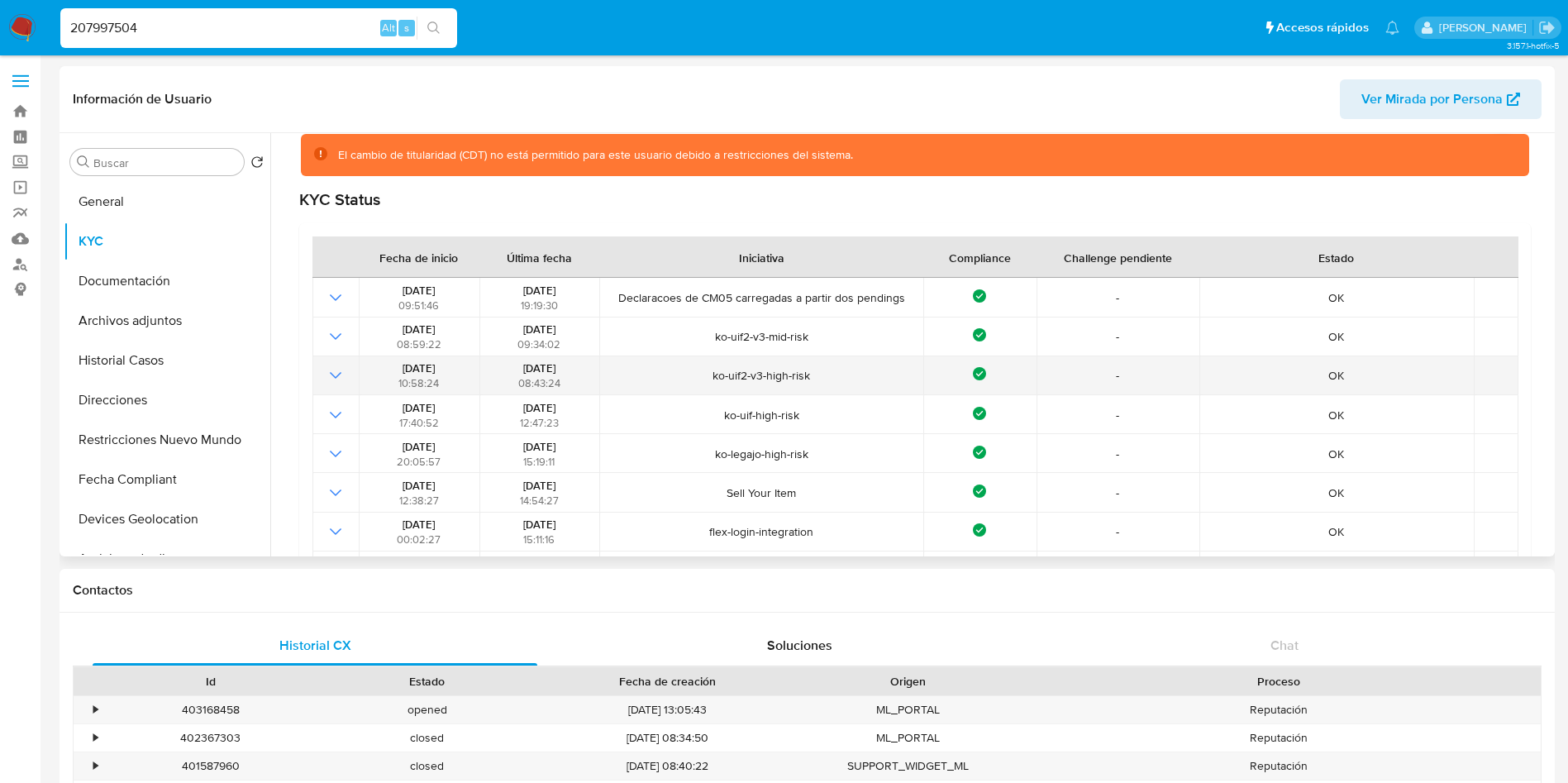
scroll to position [124, 0]
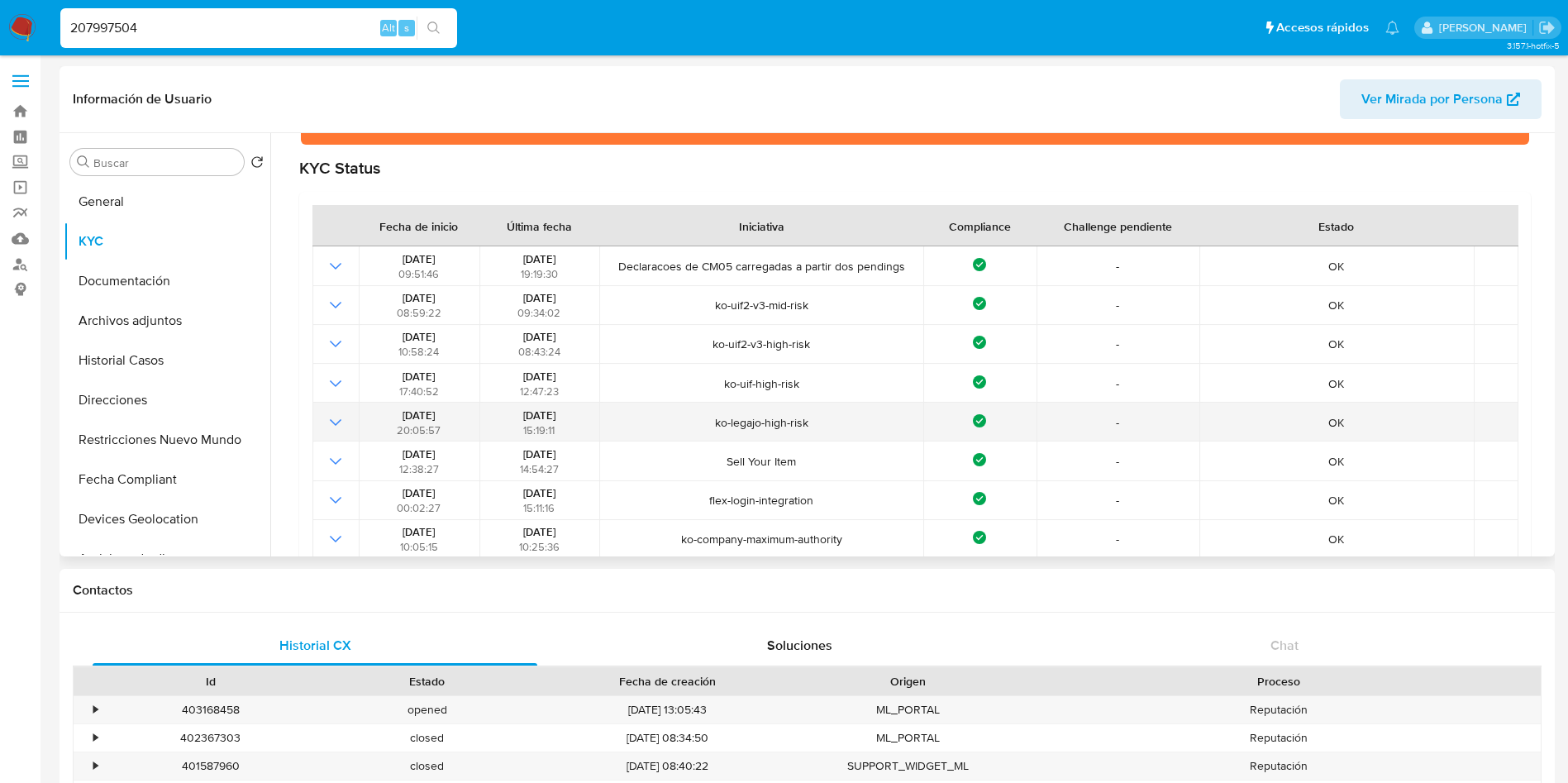
drag, startPoint x: 583, startPoint y: 417, endPoint x: 488, endPoint y: 415, distance: 95.0
click at [488, 415] on div "16/09/2024 15:19:11" at bounding box center [540, 422] width 110 height 29
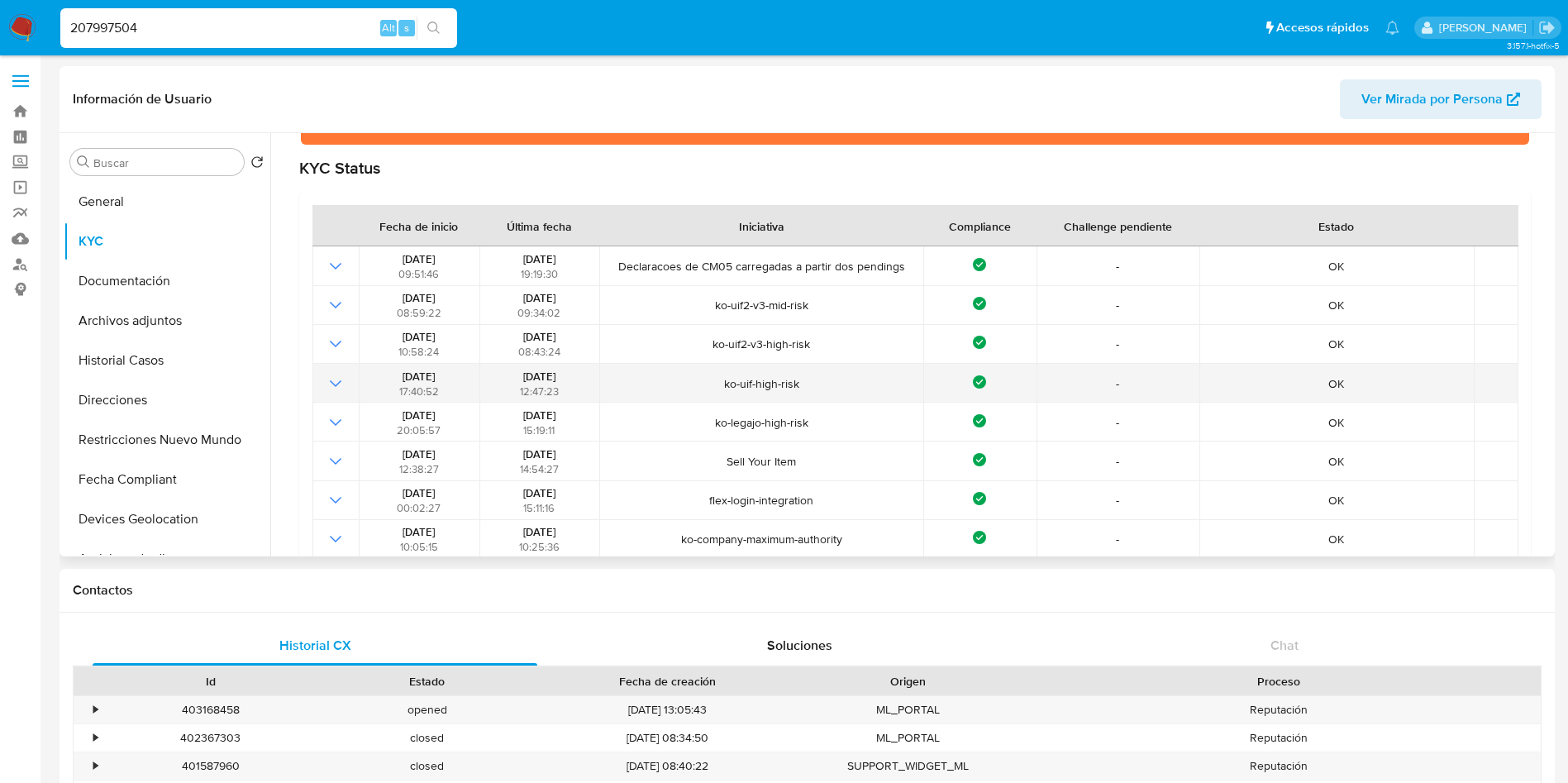
click at [469, 383] on div "19/02/2021 17:40:52" at bounding box center [418, 383] width 110 height 29
drag, startPoint x: 498, startPoint y: 376, endPoint x: 571, endPoint y: 368, distance: 73.4
click at [571, 369] on div "30/11/2024 12:47:23" at bounding box center [540, 383] width 110 height 29
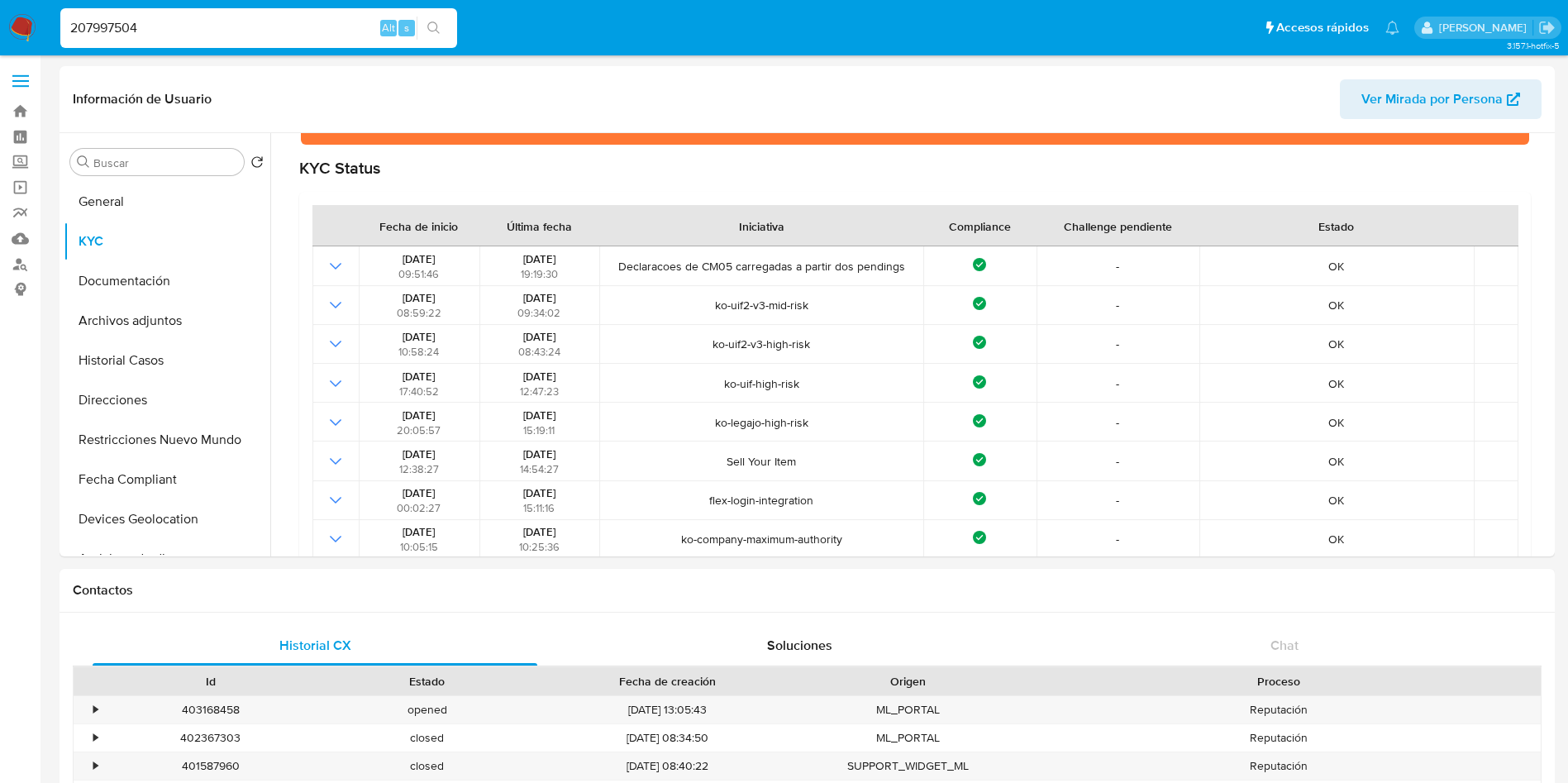
click at [244, 17] on input "207997504" at bounding box center [259, 28] width 397 height 22
paste input "131846678"
type input "131846678"
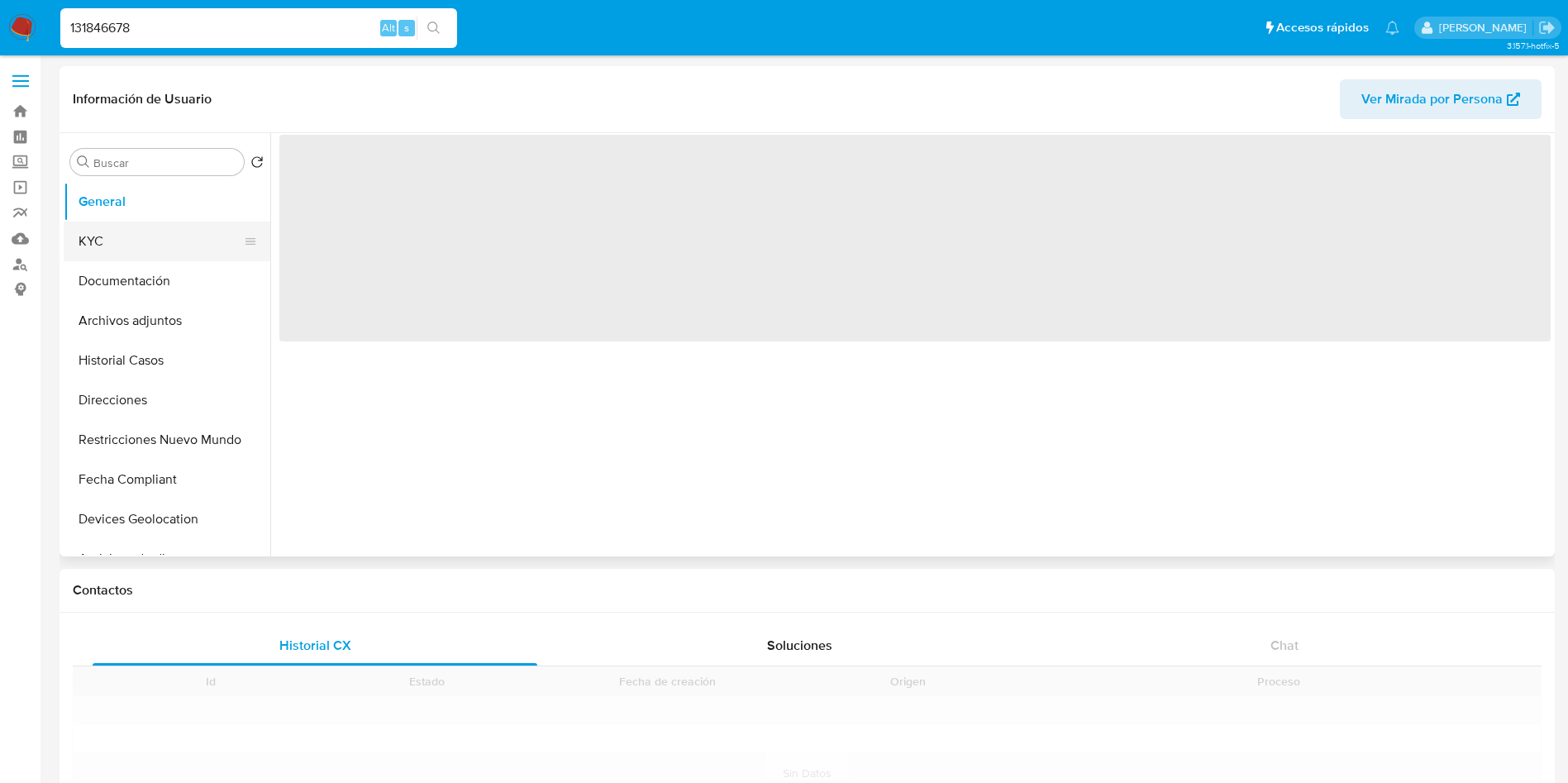
click at [199, 226] on button "KYC" at bounding box center [160, 242] width 194 height 40
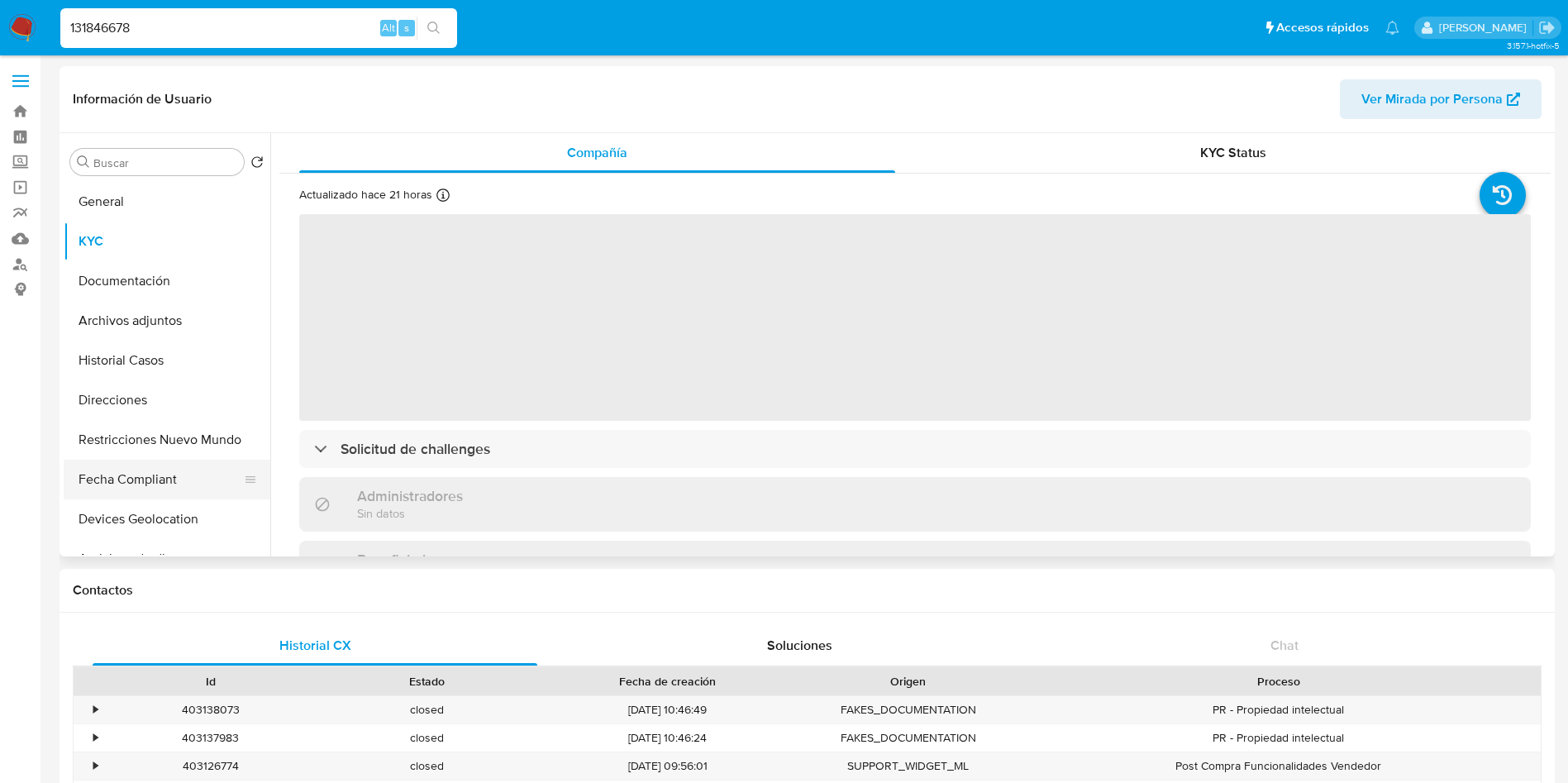
select select "10"
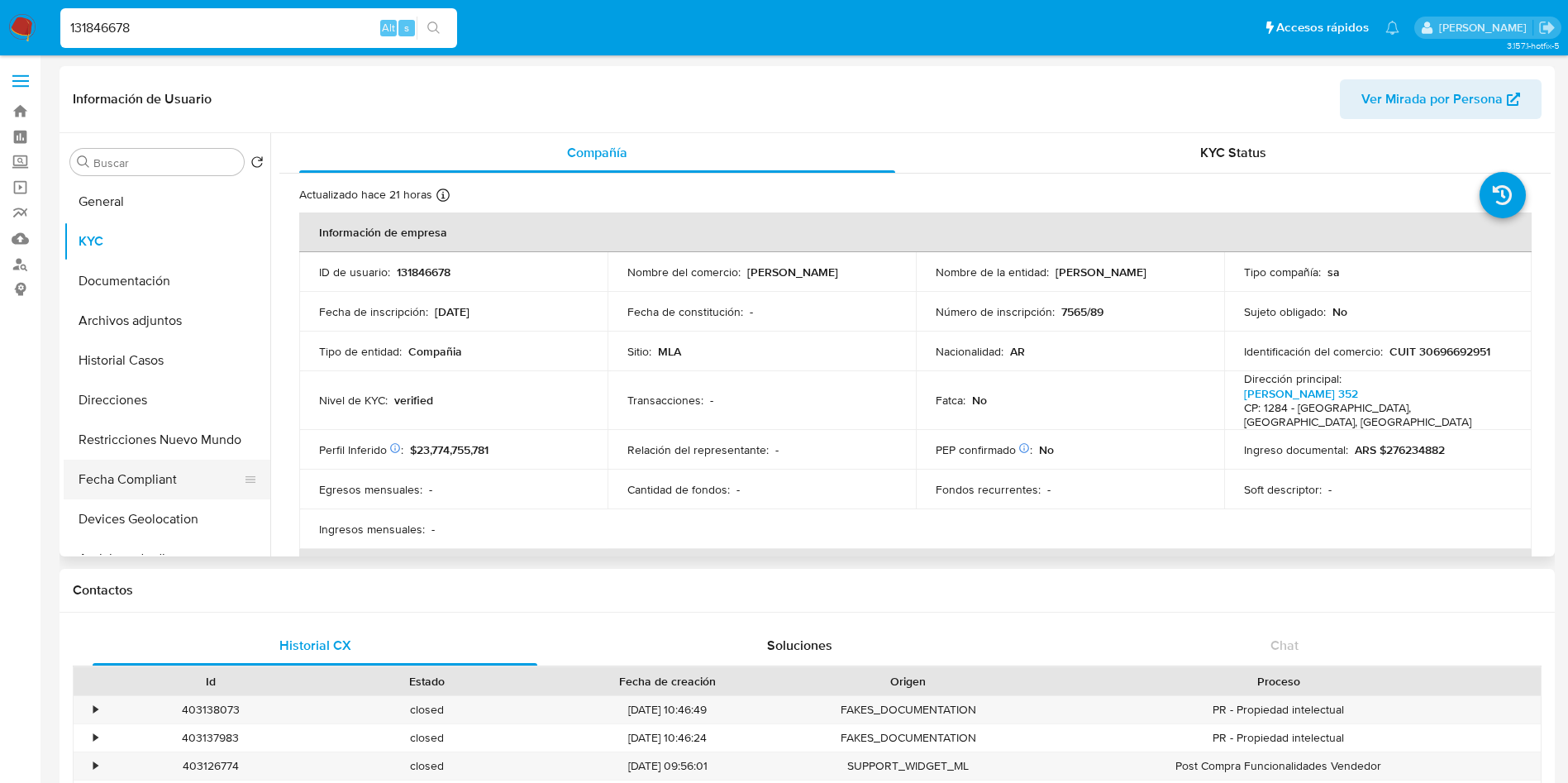
click at [164, 480] on button "Fecha Compliant" at bounding box center [160, 480] width 194 height 40
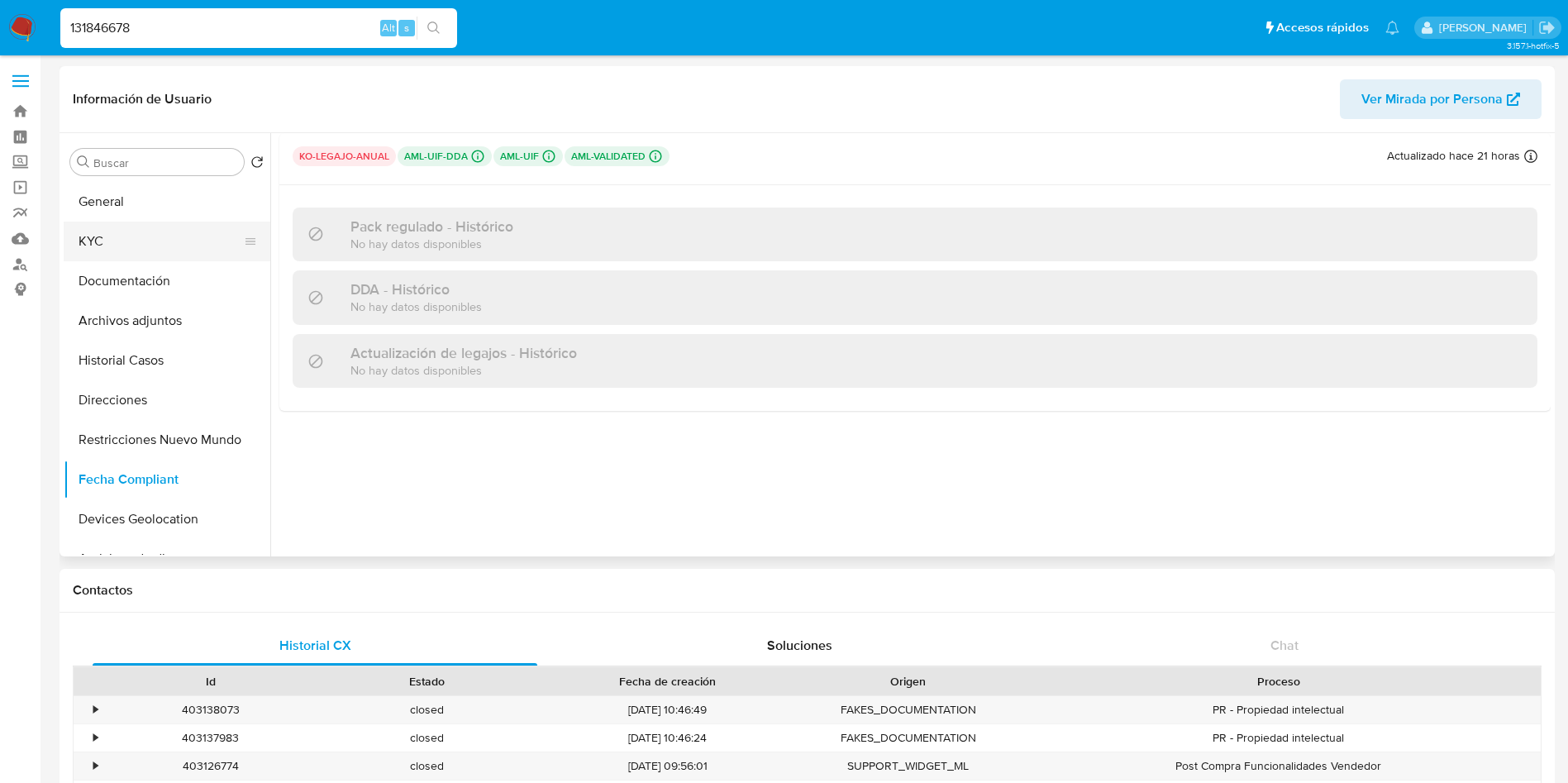
click at [94, 245] on button "KYC" at bounding box center [160, 242] width 194 height 40
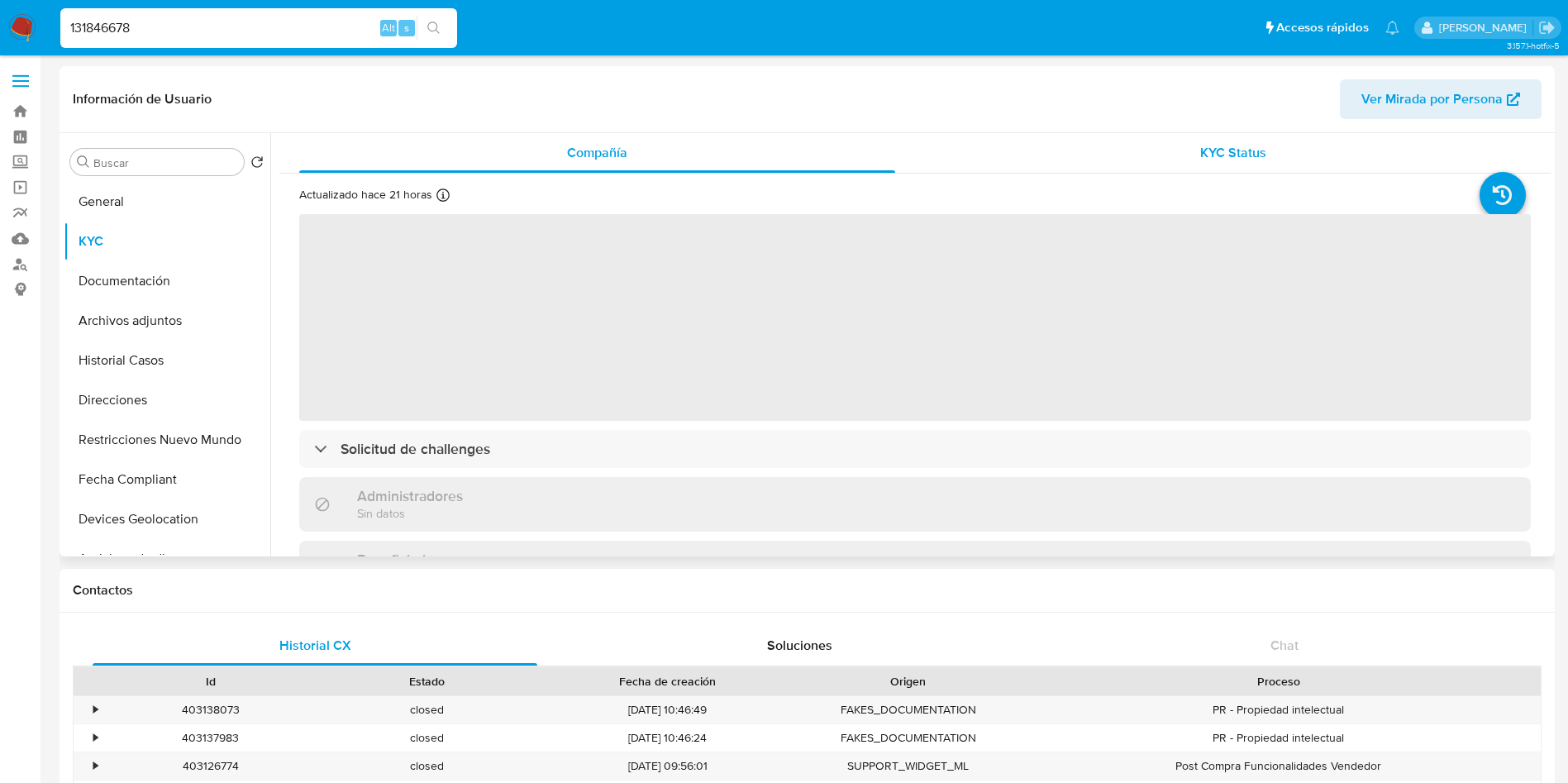
click at [1121, 147] on div "KYC Status" at bounding box center [1233, 153] width 596 height 40
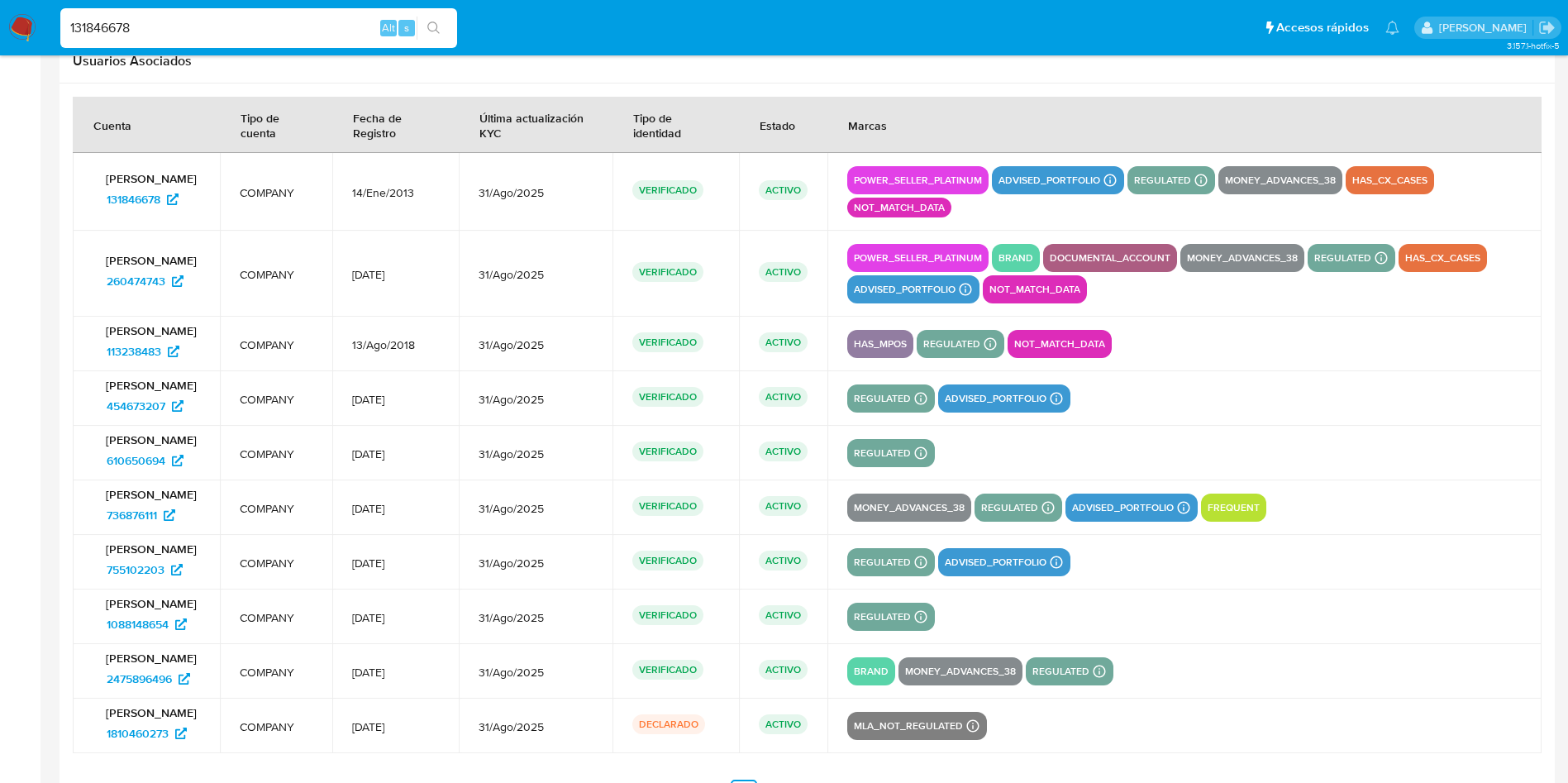
scroll to position [2308, 0]
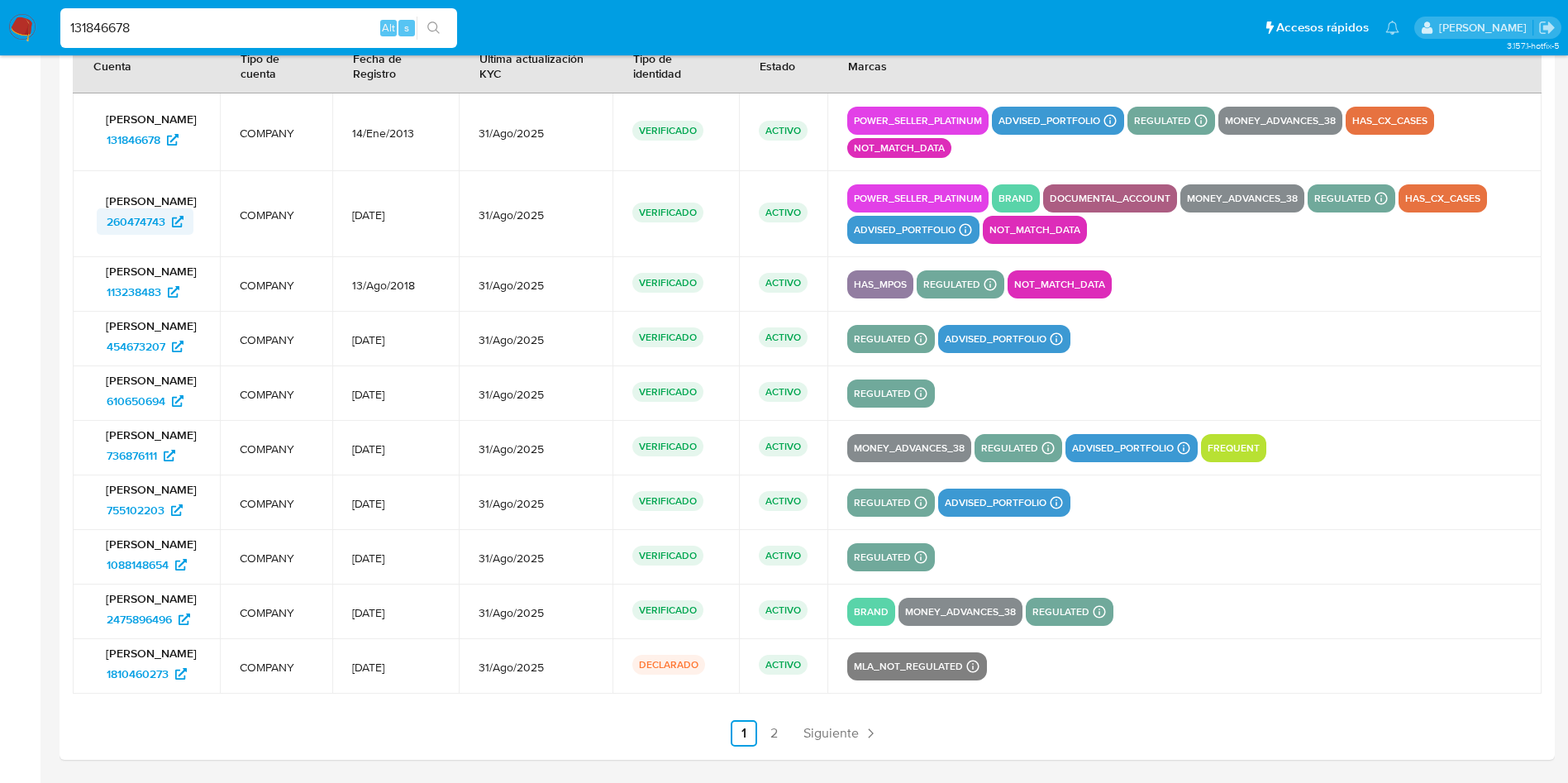
click at [125, 217] on span "260474743" at bounding box center [136, 222] width 59 height 27
click at [123, 289] on span "113238483" at bounding box center [134, 292] width 55 height 27
click at [138, 405] on span "610650694" at bounding box center [136, 401] width 59 height 27
click at [131, 396] on span "610650694" at bounding box center [136, 401] width 59 height 27
click at [142, 505] on span "755102203" at bounding box center [135, 511] width 58 height 27
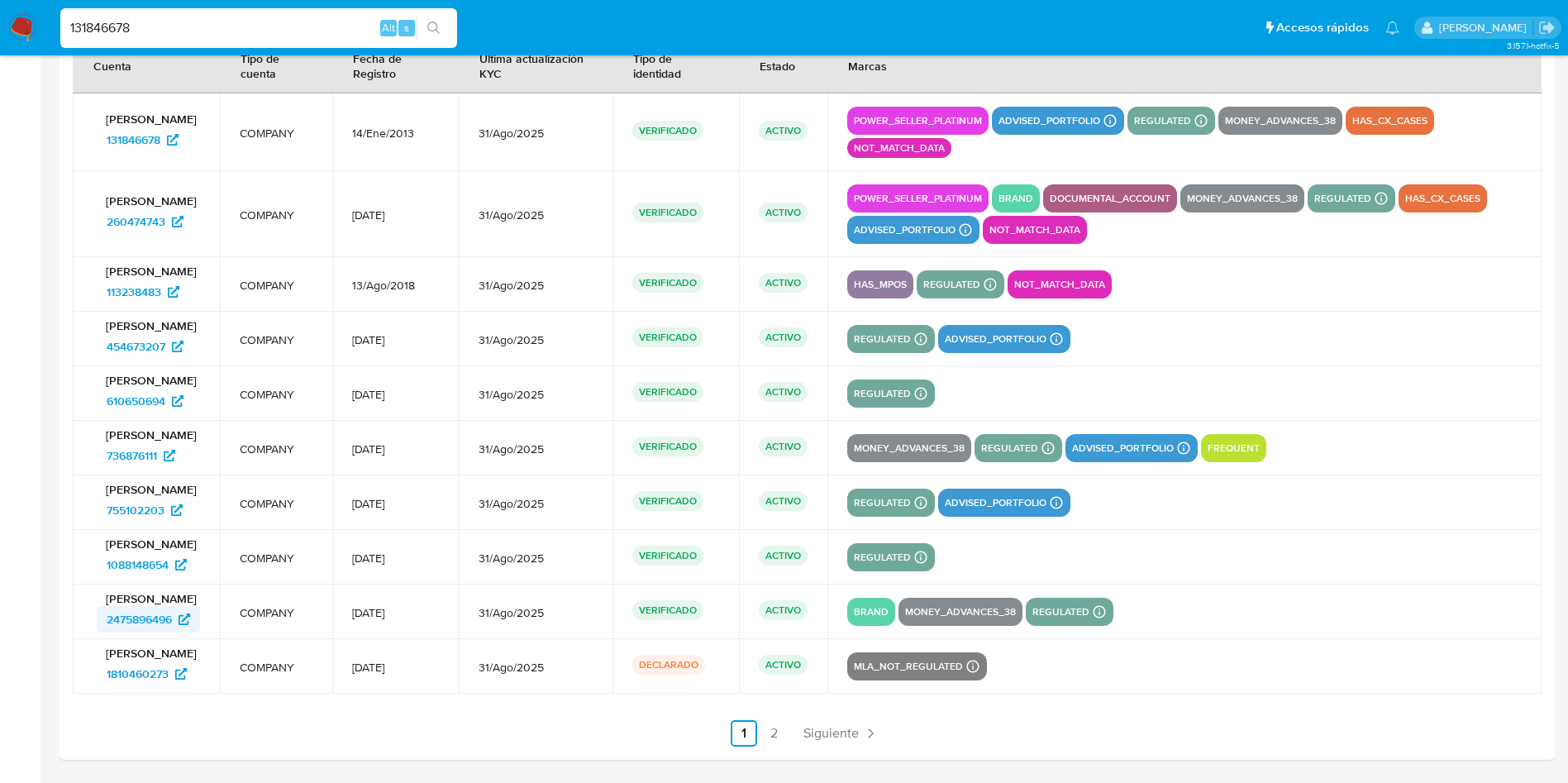
click at [120, 618] on span "2475896496" at bounding box center [138, 620] width 65 height 27
click at [139, 679] on span "1810460273" at bounding box center [137, 674] width 62 height 27
click at [134, 22] on input "131846678" at bounding box center [259, 28] width 397 height 22
paste input "275543480"
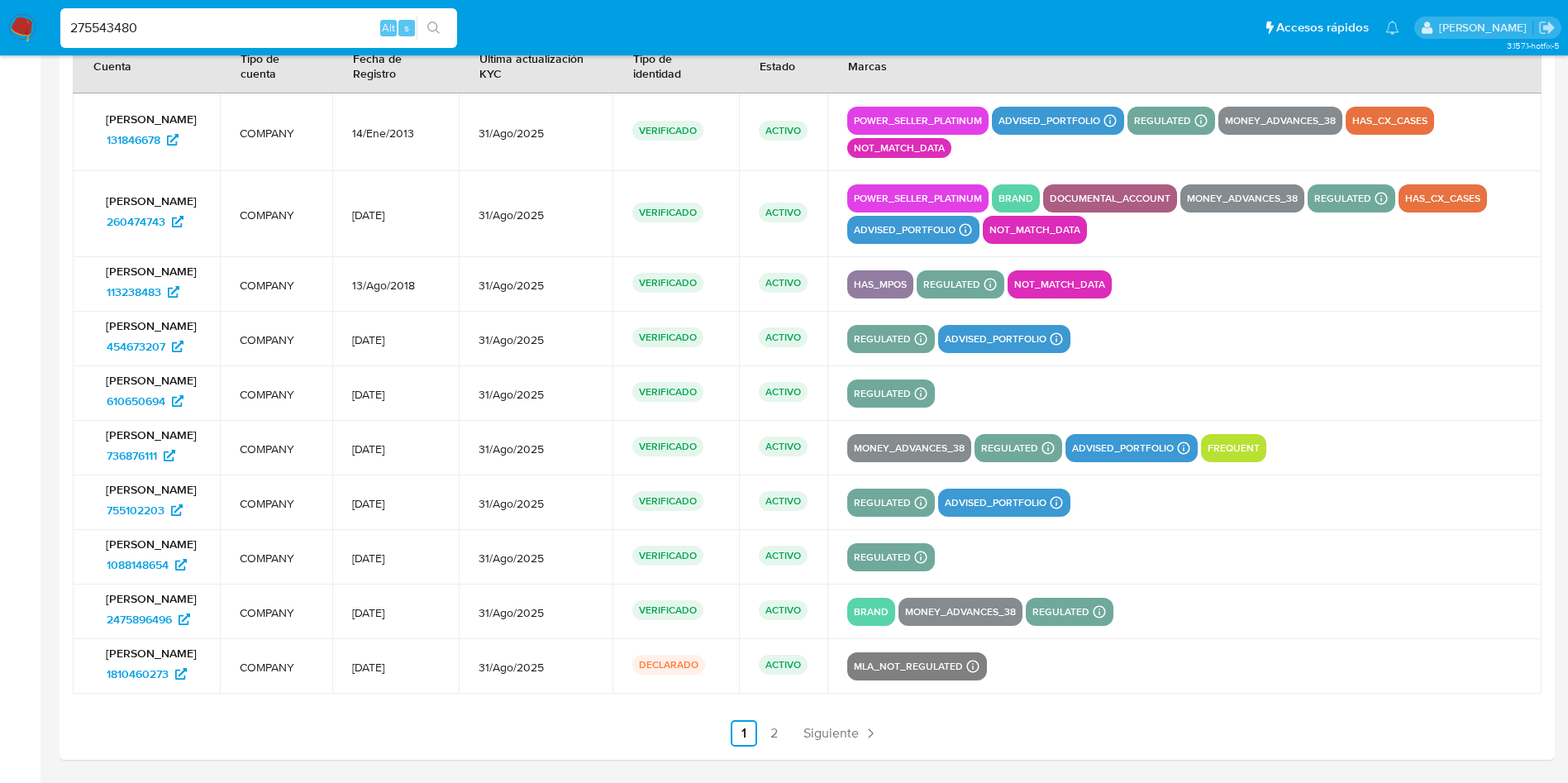
type input "275543480"
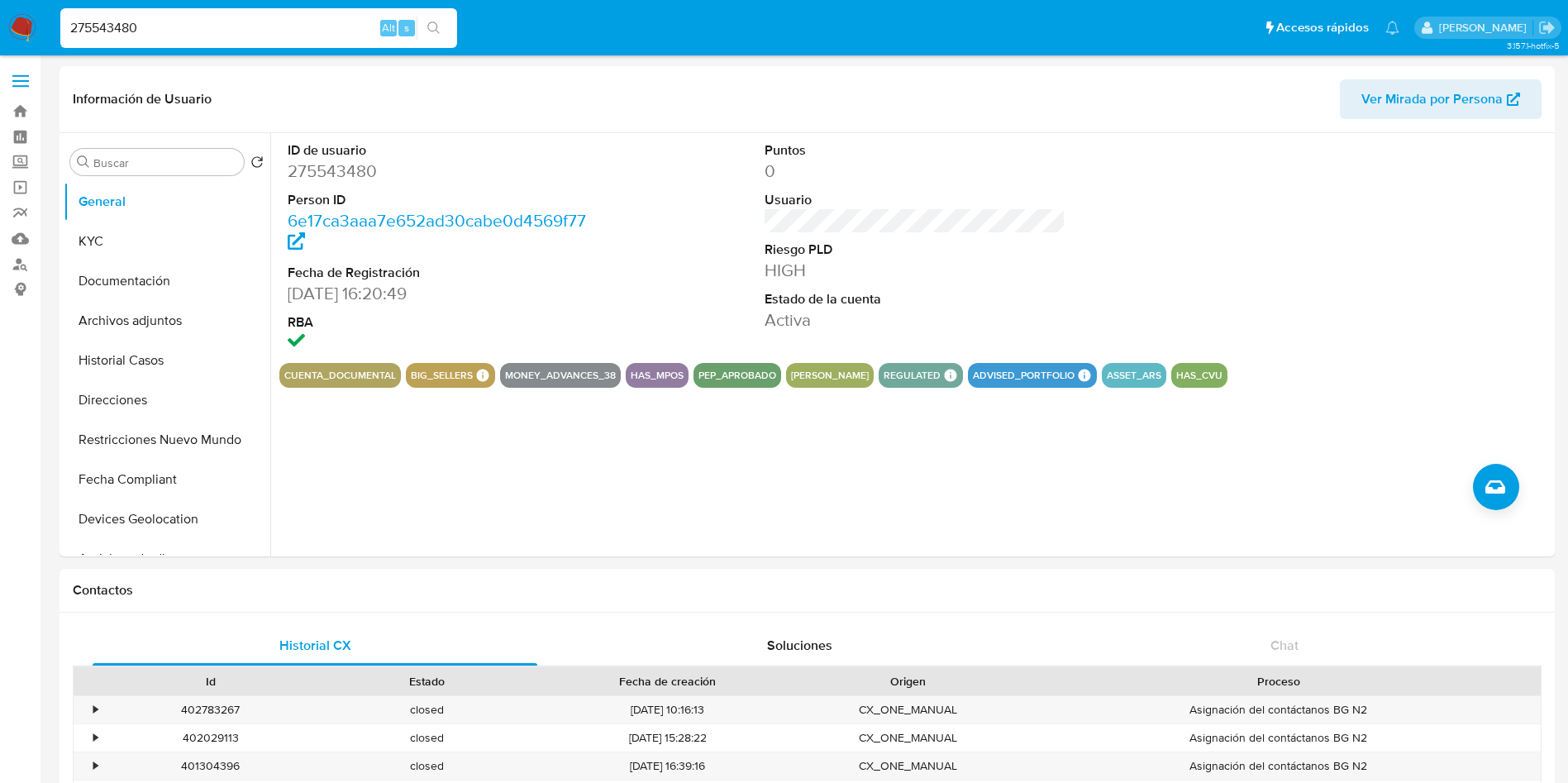
select select "10"
click at [194, 15] on div "275543480 Alt s" at bounding box center [259, 28] width 397 height 40
click at [209, 211] on button "General" at bounding box center [160, 202] width 194 height 40
click at [337, 168] on dd "275543480" at bounding box center [438, 171] width 302 height 23
click at [337, 167] on dd "275543480" at bounding box center [438, 171] width 302 height 23
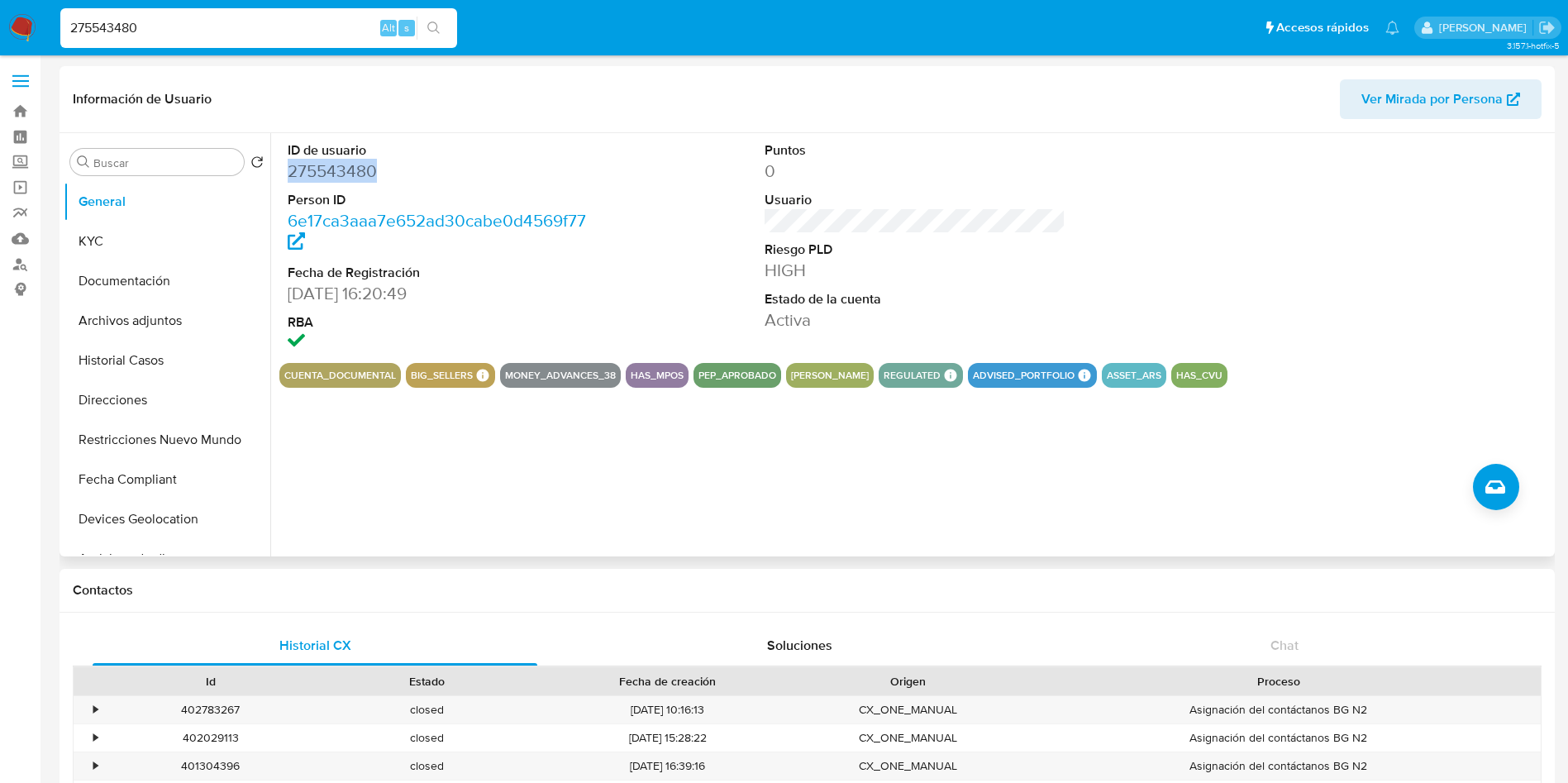
drag, startPoint x: 190, startPoint y: 248, endPoint x: 326, endPoint y: 187, distance: 149.1
click at [302, 200] on div "Buscar Volver al orden por defecto General KYC Documentación Archivos adjuntos …" at bounding box center [807, 345] width 1487 height 423
click at [342, 172] on dd "275543480" at bounding box center [438, 171] width 302 height 23
click at [337, 183] on dl "ID de usuario 275543480 Person ID 6e17ca3aaa7e652ad30cabe0d4569f77 Fecha de Reg…" at bounding box center [438, 248] width 302 height 214
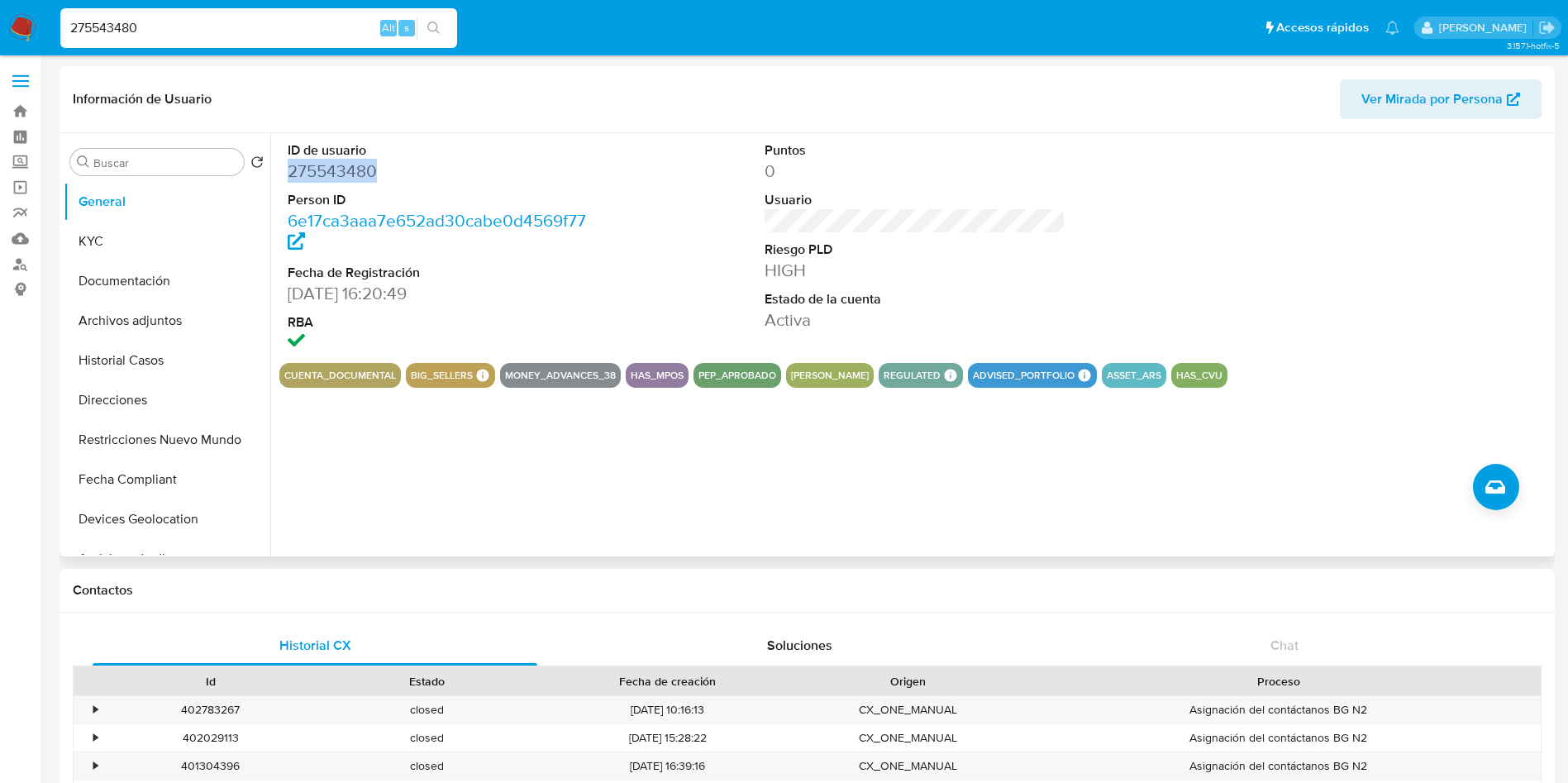
click at [337, 182] on dd "275543480" at bounding box center [438, 171] width 302 height 23
copy dd "275543480"
click at [198, 12] on div "275543480 Alt s" at bounding box center [259, 28] width 397 height 40
click at [180, 35] on input "275543480" at bounding box center [259, 28] width 397 height 22
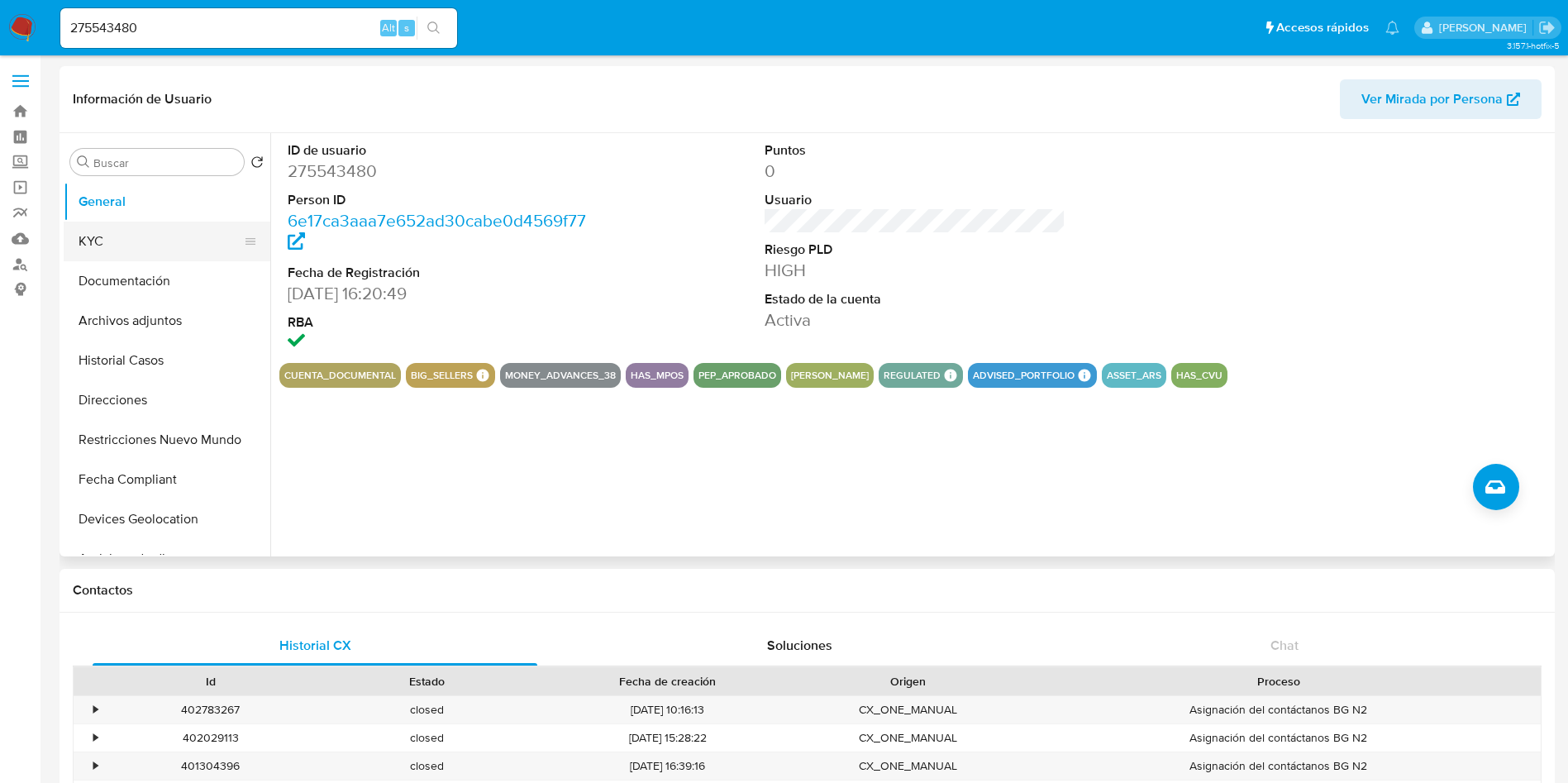
click at [152, 234] on button "KYC" at bounding box center [160, 242] width 194 height 40
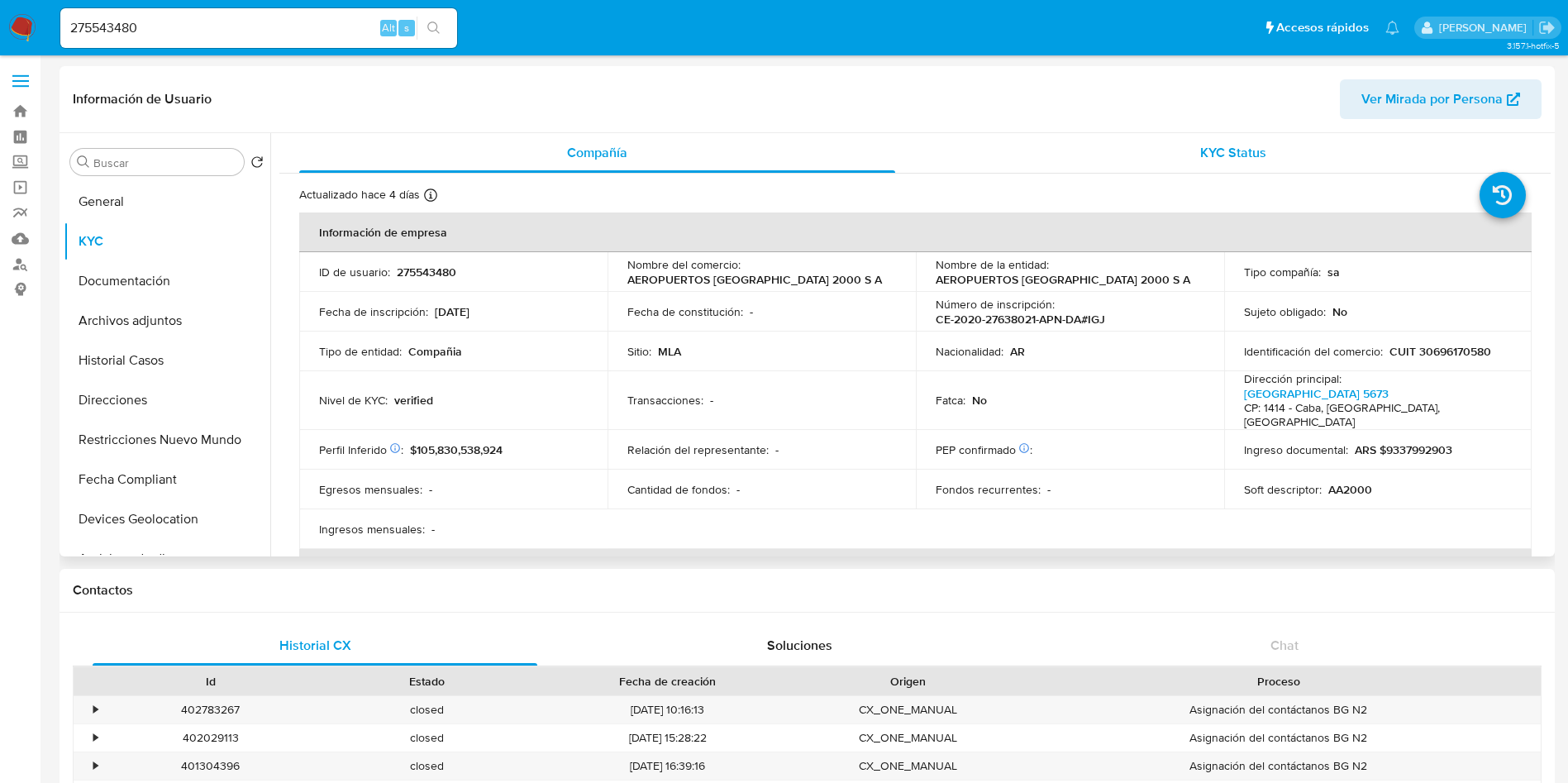
click at [1129, 169] on div "KYC Status" at bounding box center [1233, 153] width 596 height 40
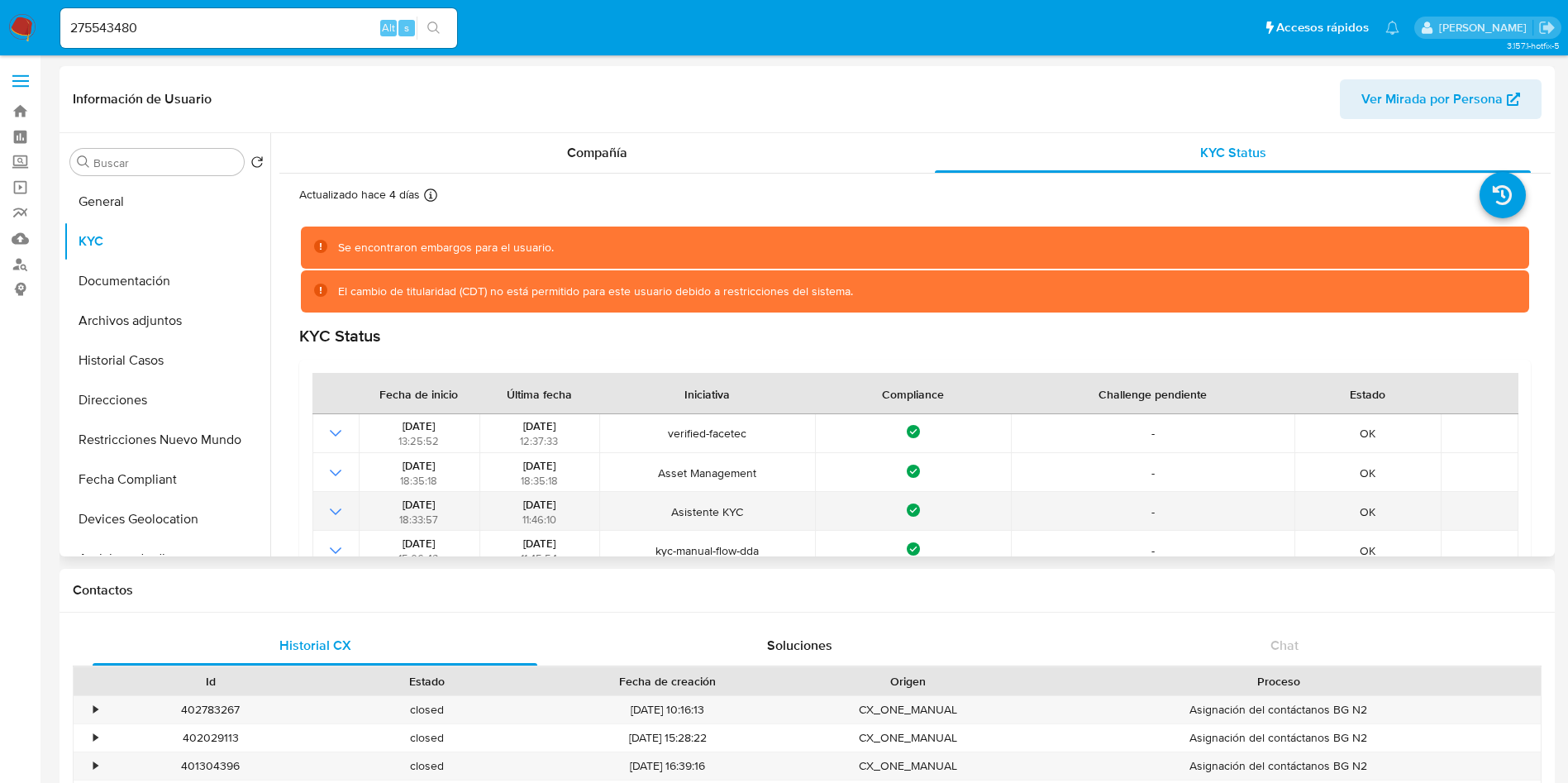
scroll to position [124, 0]
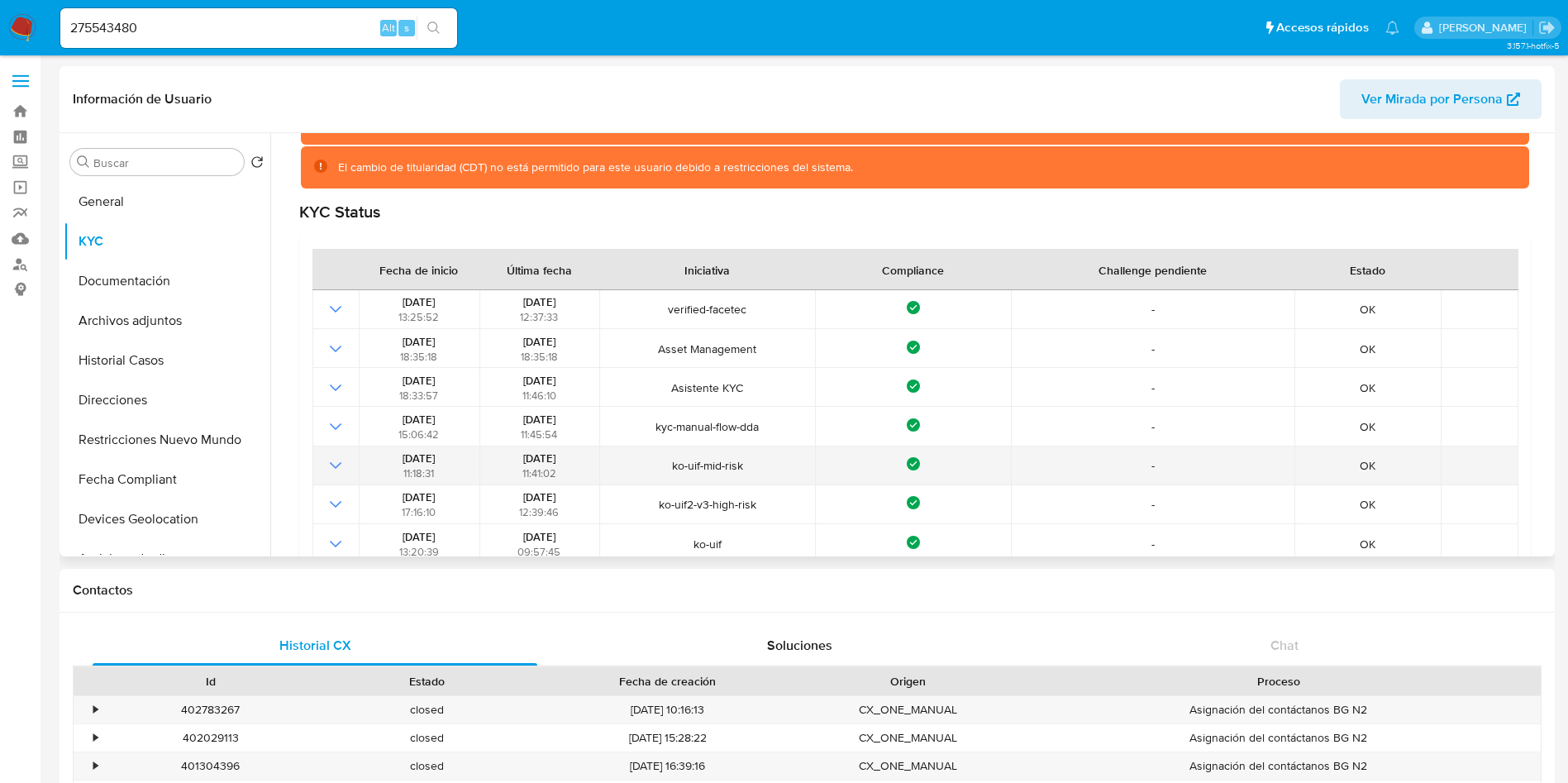
drag, startPoint x: 498, startPoint y: 457, endPoint x: 566, endPoint y: 457, distance: 68.0
click at [566, 457] on div "16/01/2024 11:41:02" at bounding box center [540, 465] width 110 height 29
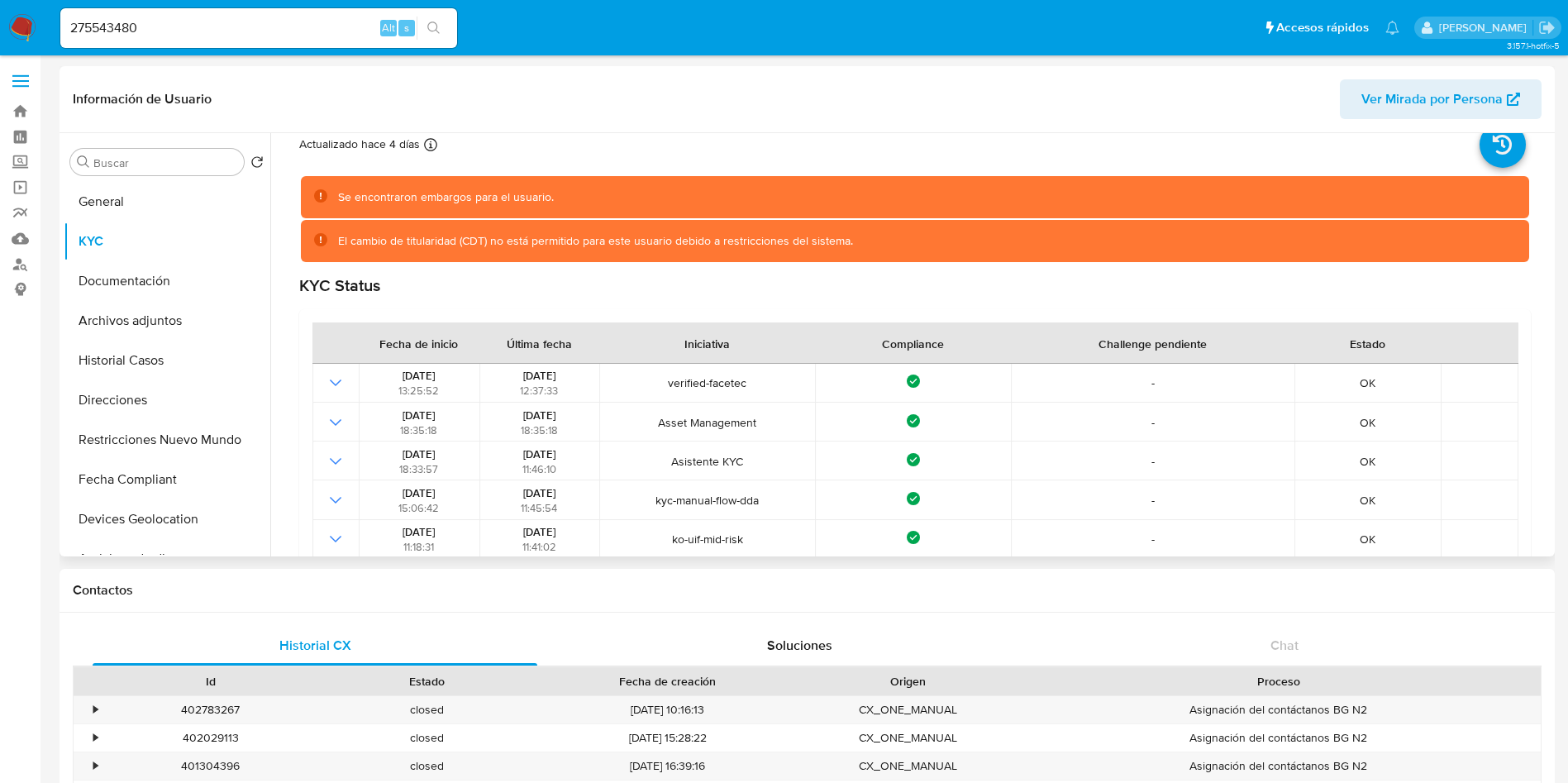
scroll to position [0, 0]
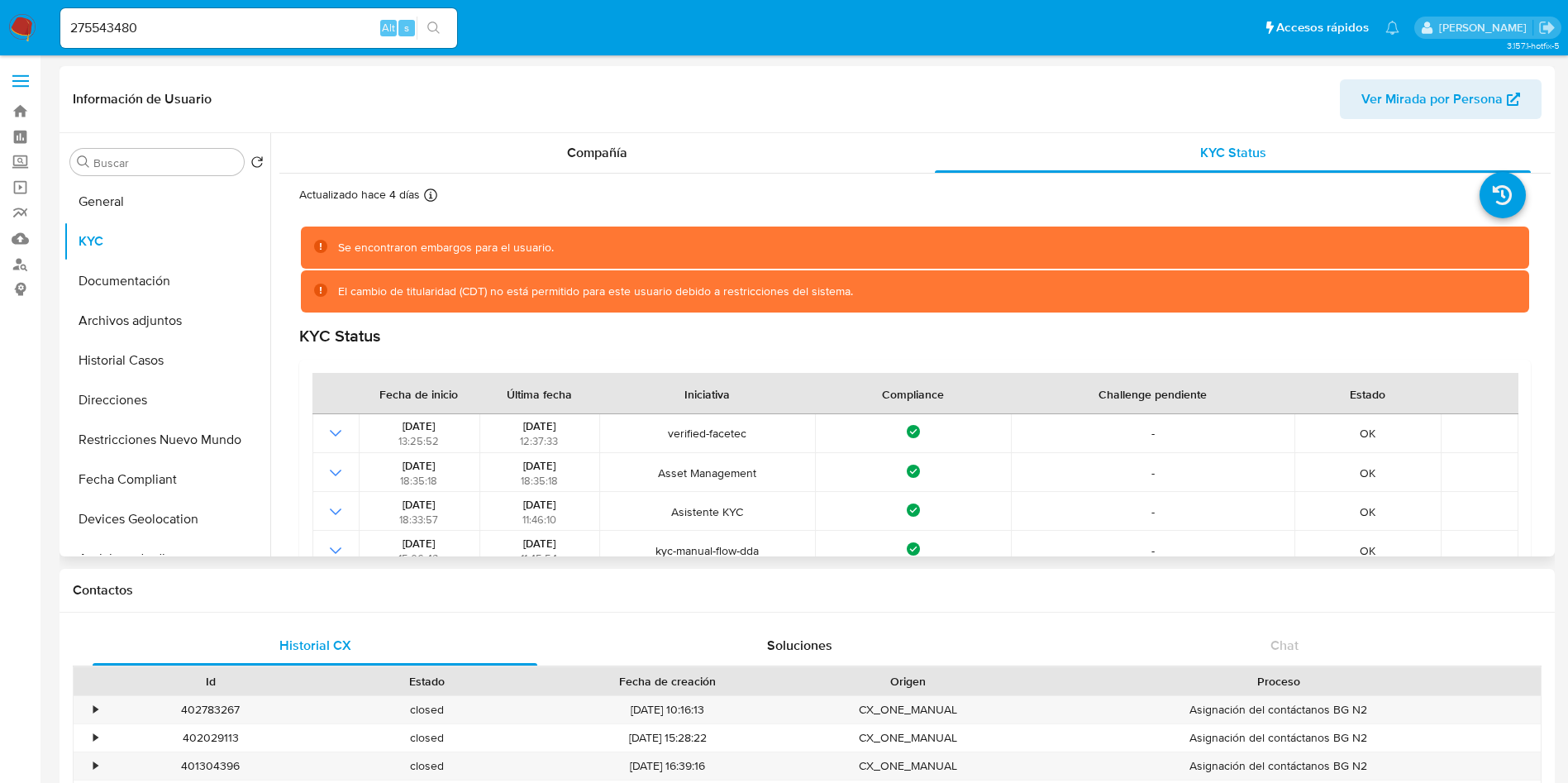
click at [747, 127] on div "Información de Usuario Ver Mirada por Persona" at bounding box center [807, 100] width 1495 height 67
click at [723, 152] on div "Compañía" at bounding box center [597, 153] width 596 height 40
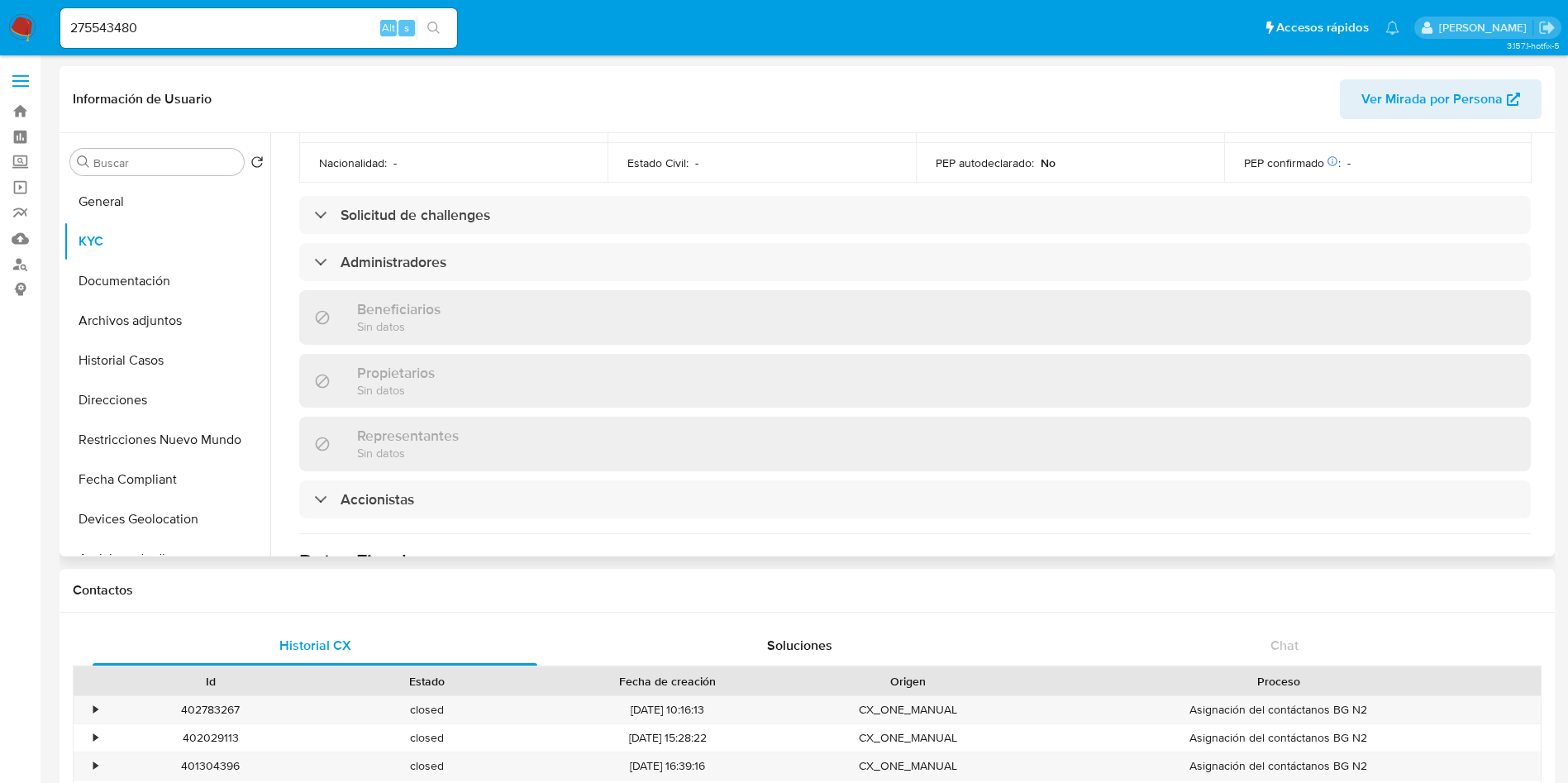
scroll to position [744, 0]
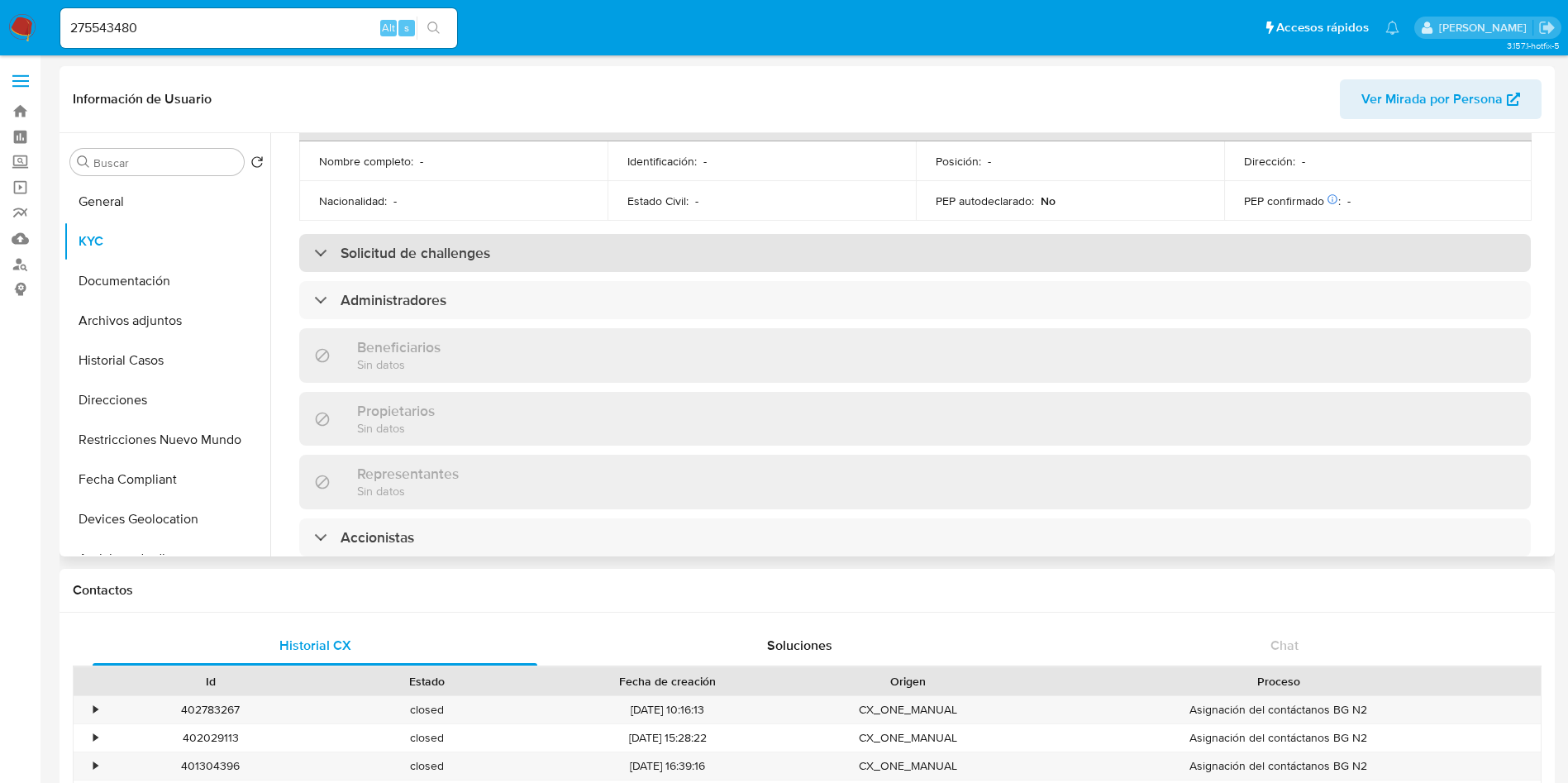
click at [424, 244] on h3 "Solicitud de challenges" at bounding box center [415, 252] width 150 height 18
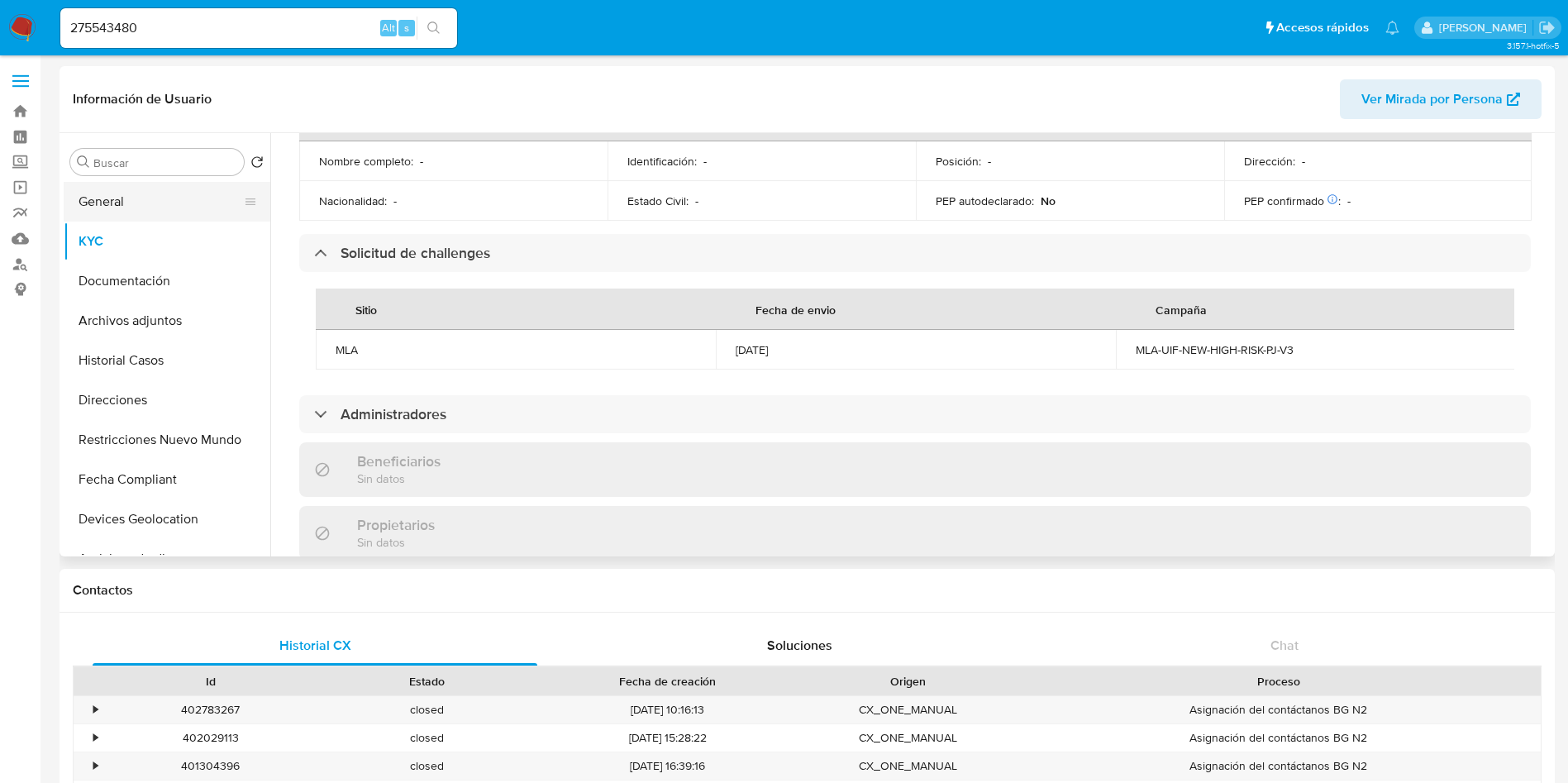
click at [143, 196] on button "General" at bounding box center [160, 202] width 194 height 40
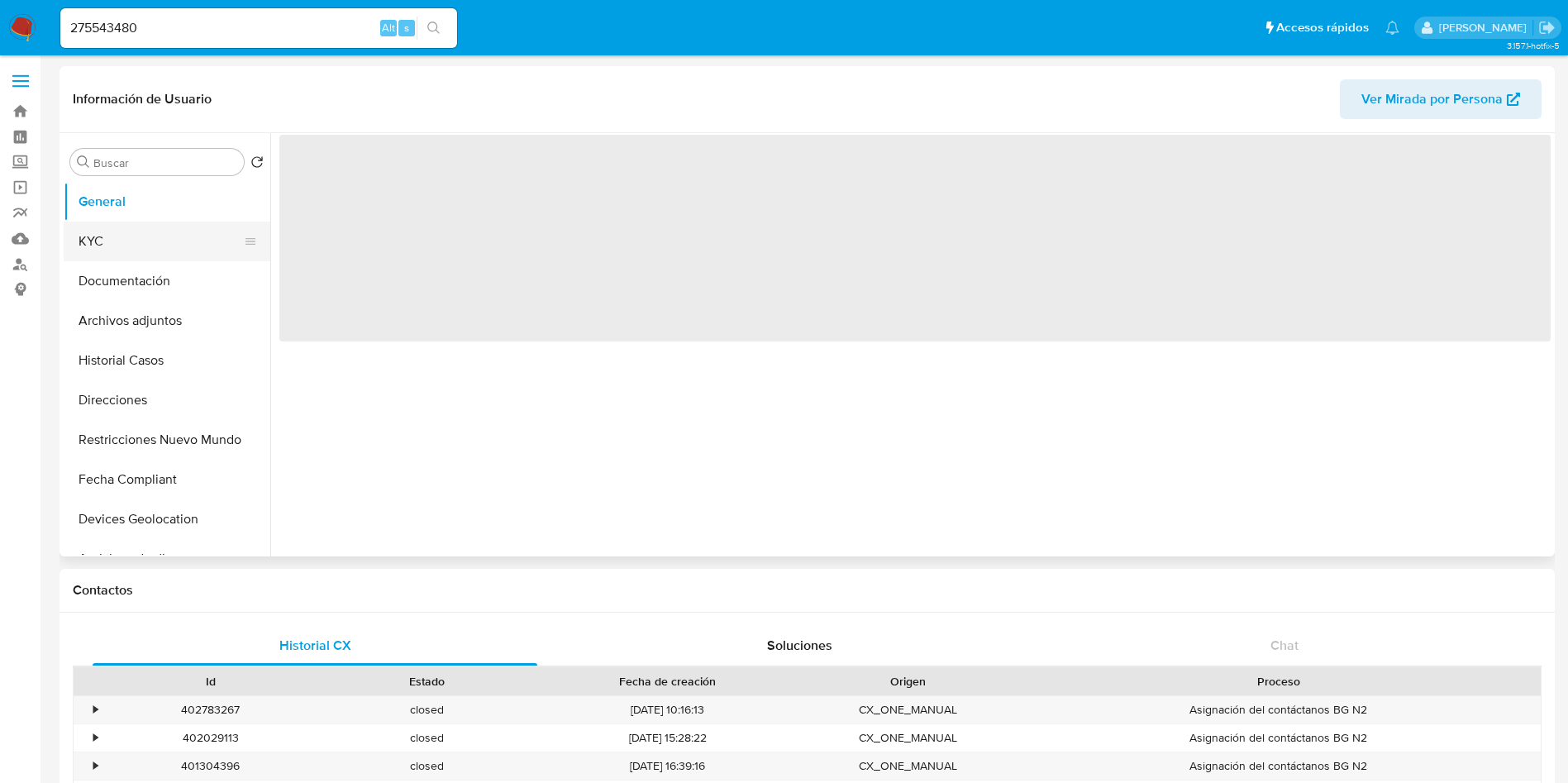
scroll to position [0, 0]
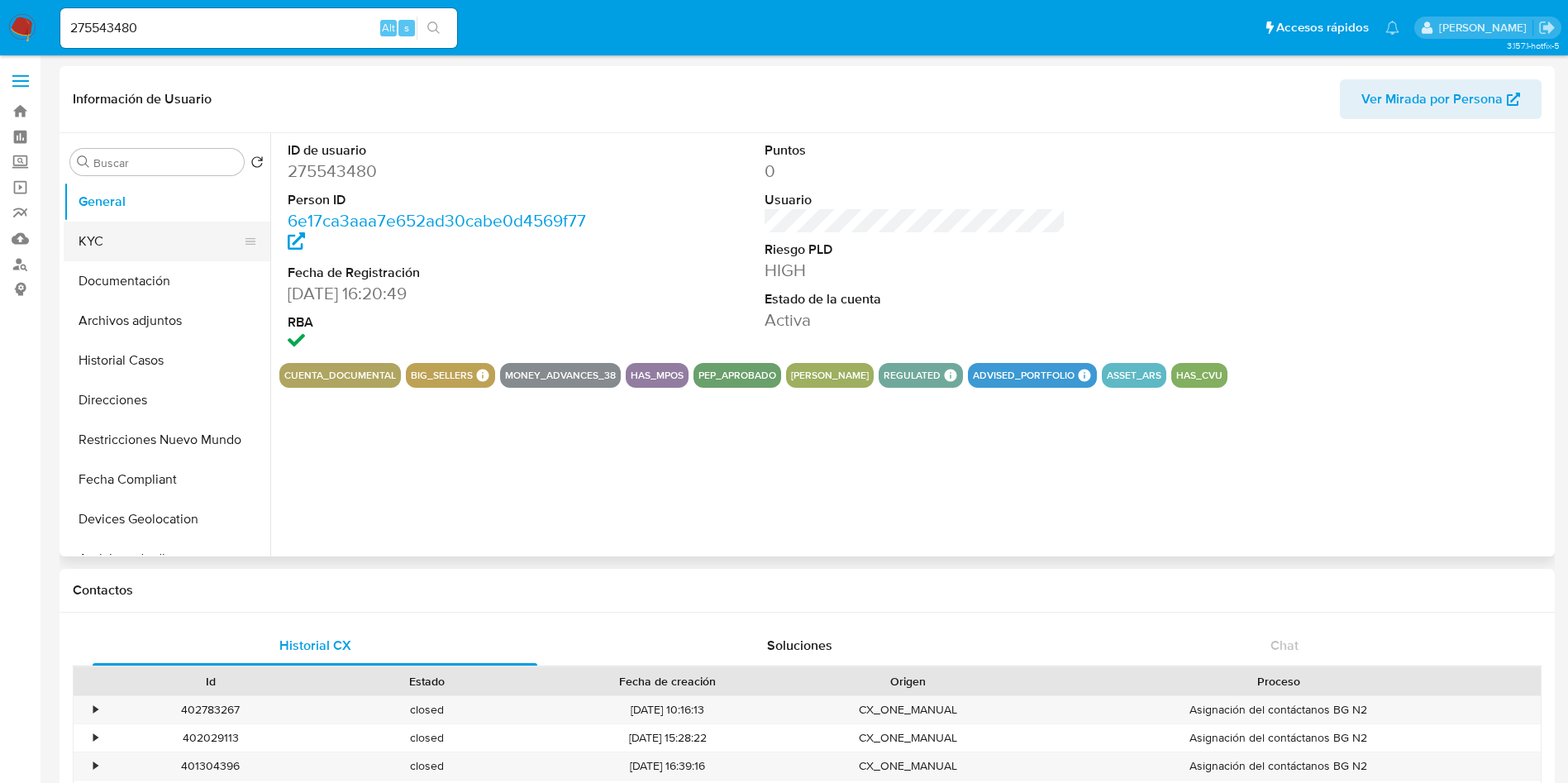
click at [138, 244] on button "KYC" at bounding box center [160, 242] width 194 height 40
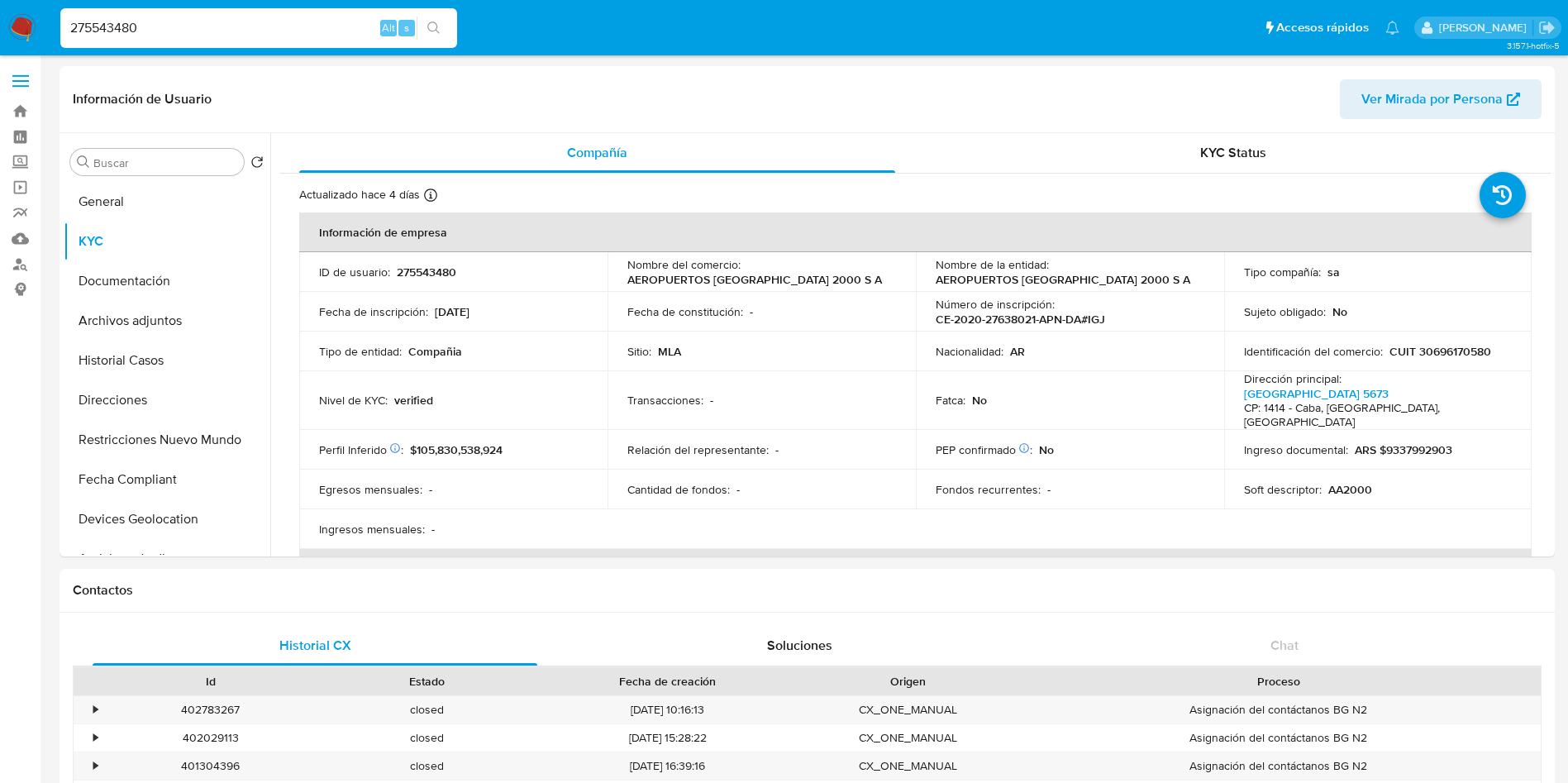
click at [138, 25] on input "275543480" at bounding box center [259, 28] width 397 height 22
paste input "517432"
type input "51743280"
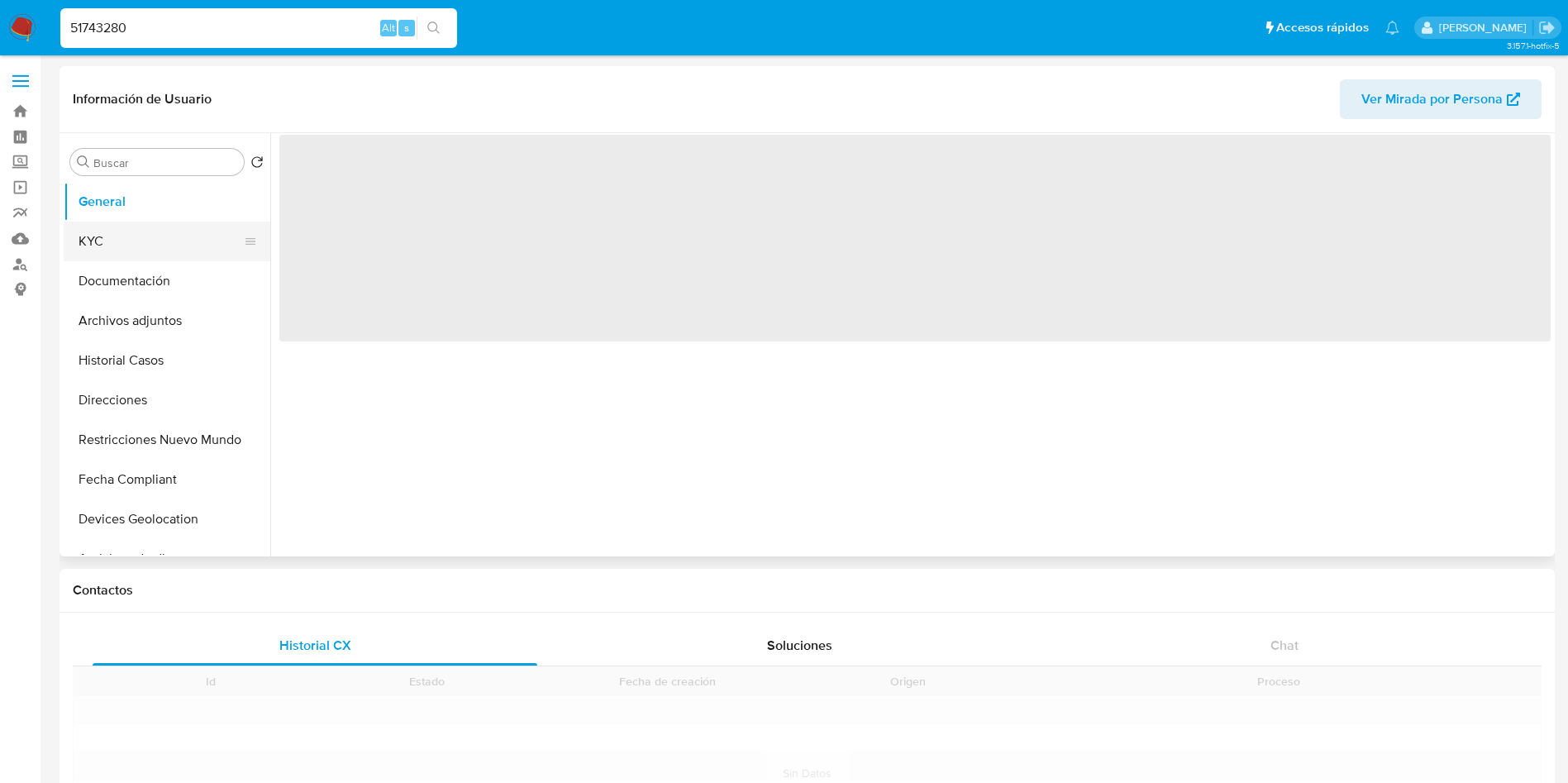
click at [161, 244] on button "KYC" at bounding box center [160, 242] width 194 height 40
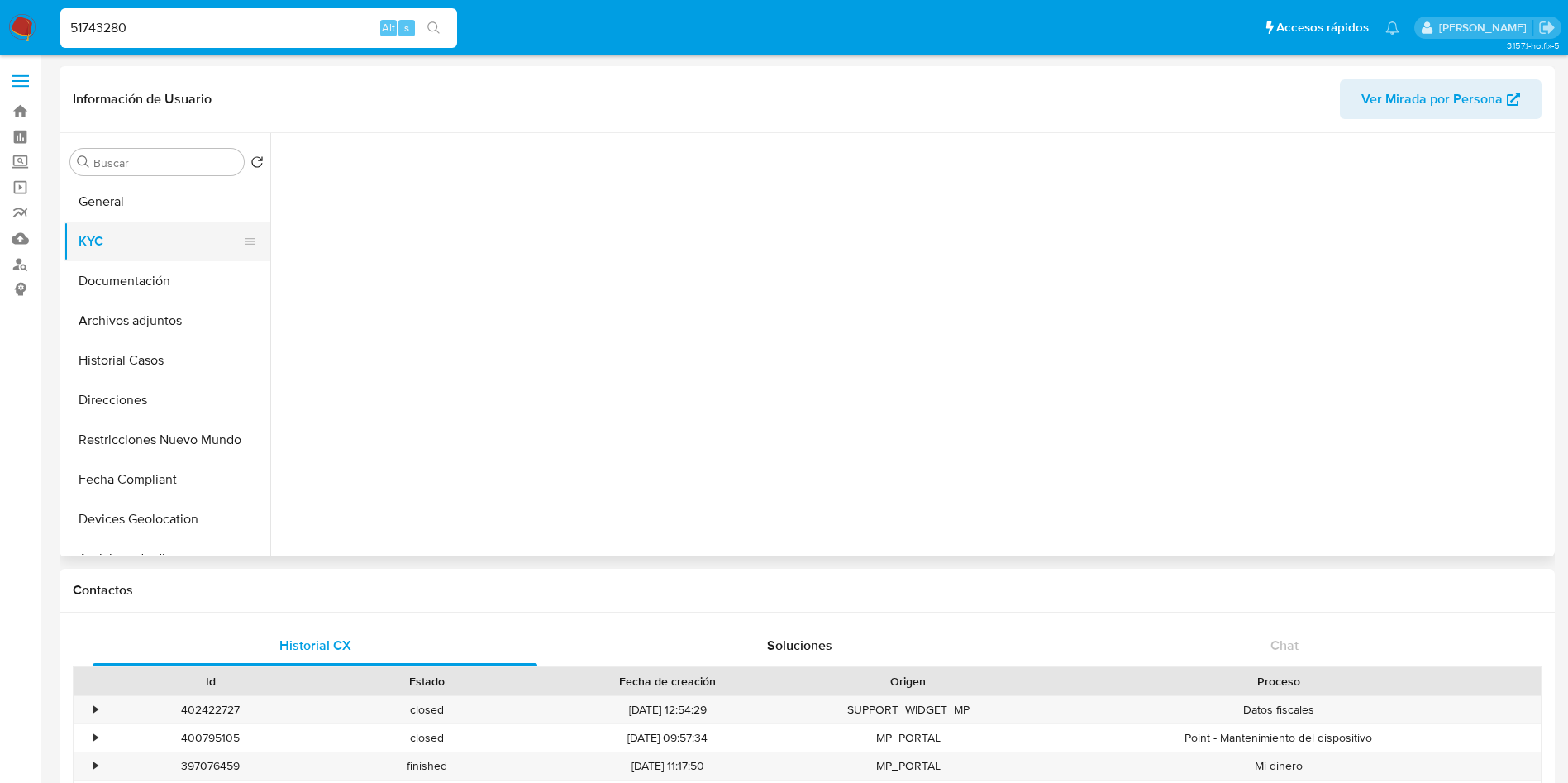
select select "10"
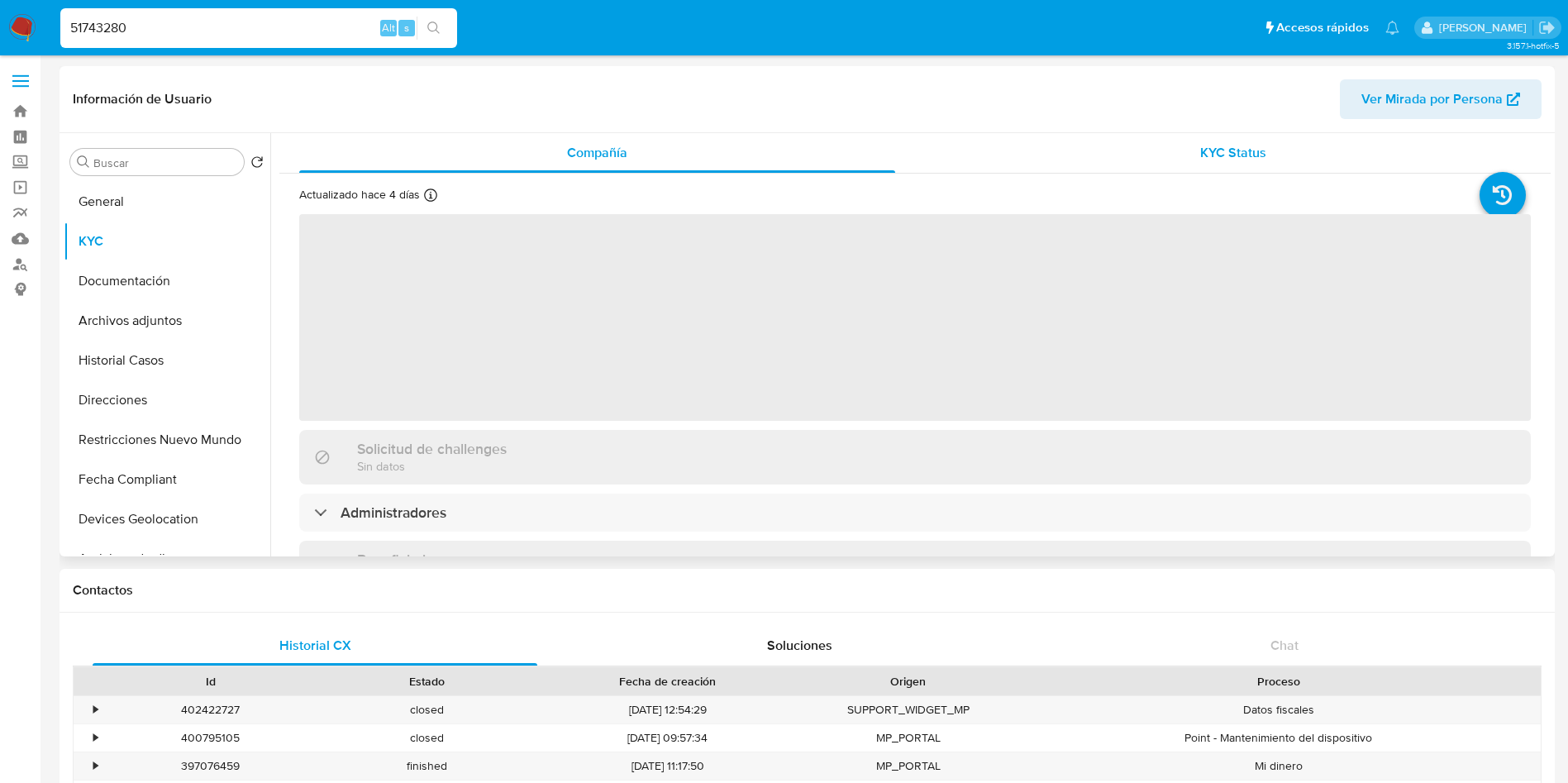
click at [1190, 147] on div "KYC Status" at bounding box center [1233, 153] width 596 height 40
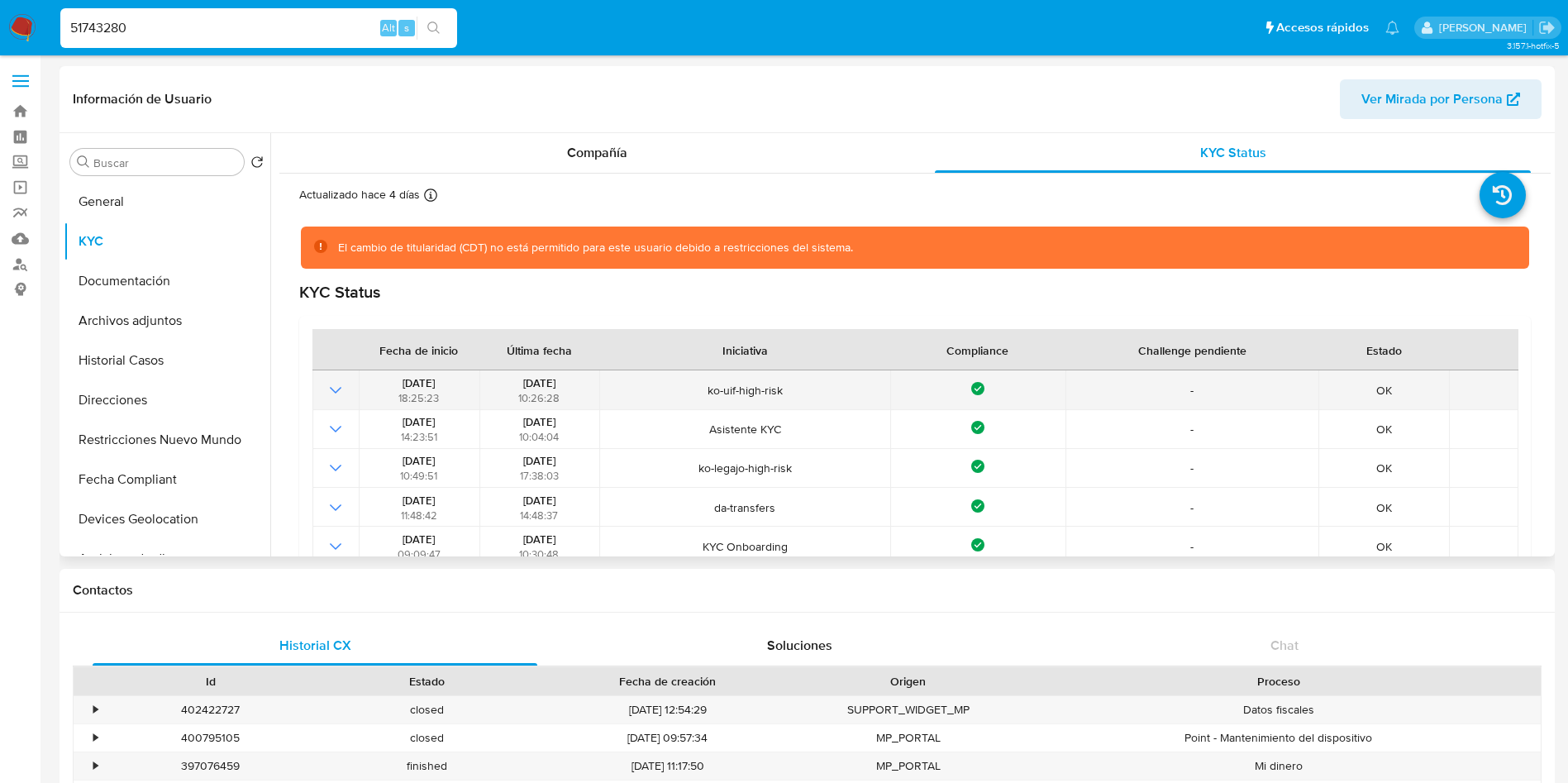
drag, startPoint x: 504, startPoint y: 378, endPoint x: 574, endPoint y: 382, distance: 70.1
click at [574, 382] on div "12/04/2025 10:26:28" at bounding box center [540, 390] width 110 height 29
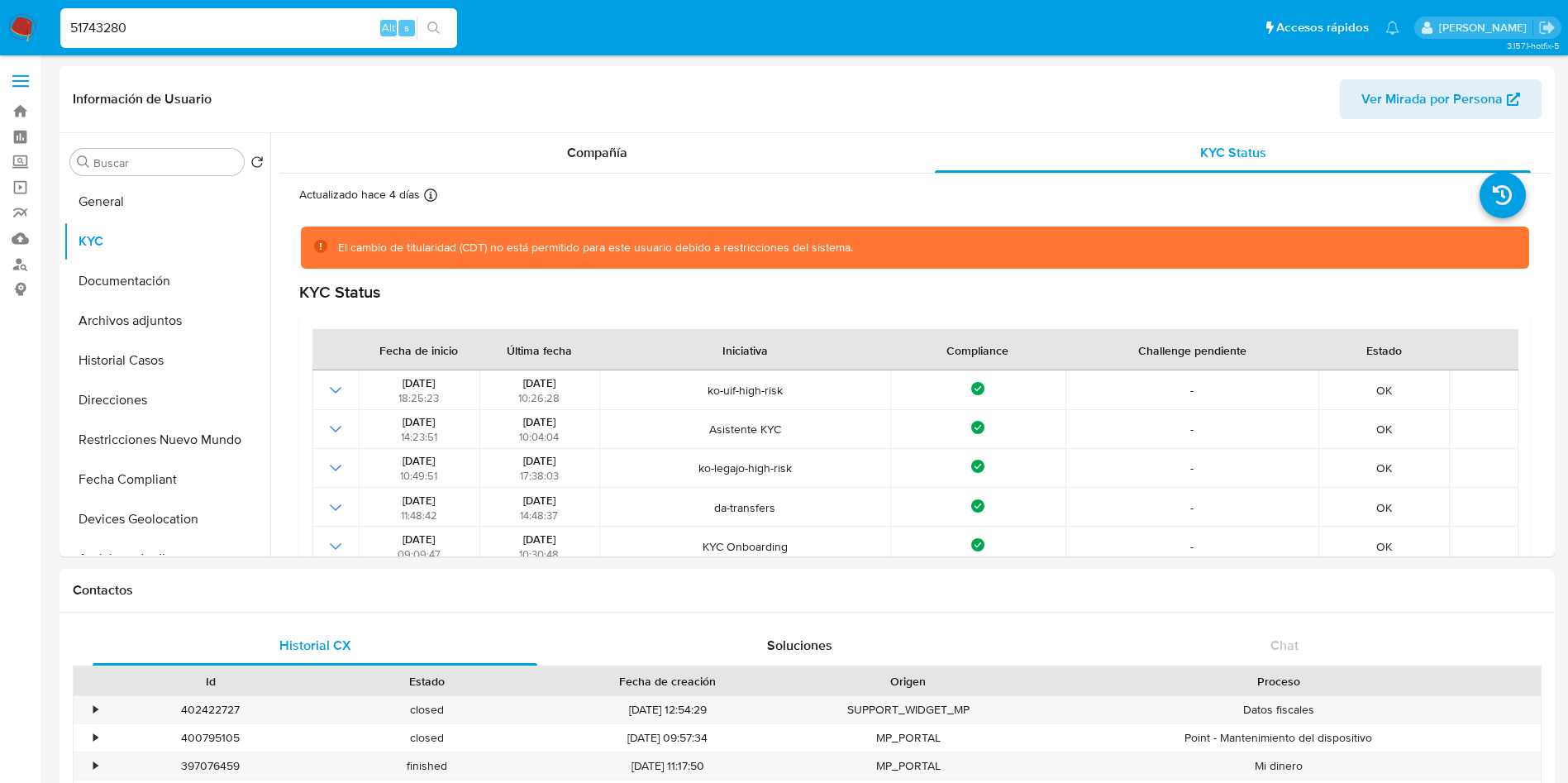
click at [131, 45] on div "51743280 Alt s" at bounding box center [259, 28] width 397 height 40
click at [138, 33] on input "51743280" at bounding box center [259, 28] width 397 height 22
paste input "214988544"
type input "214988544"
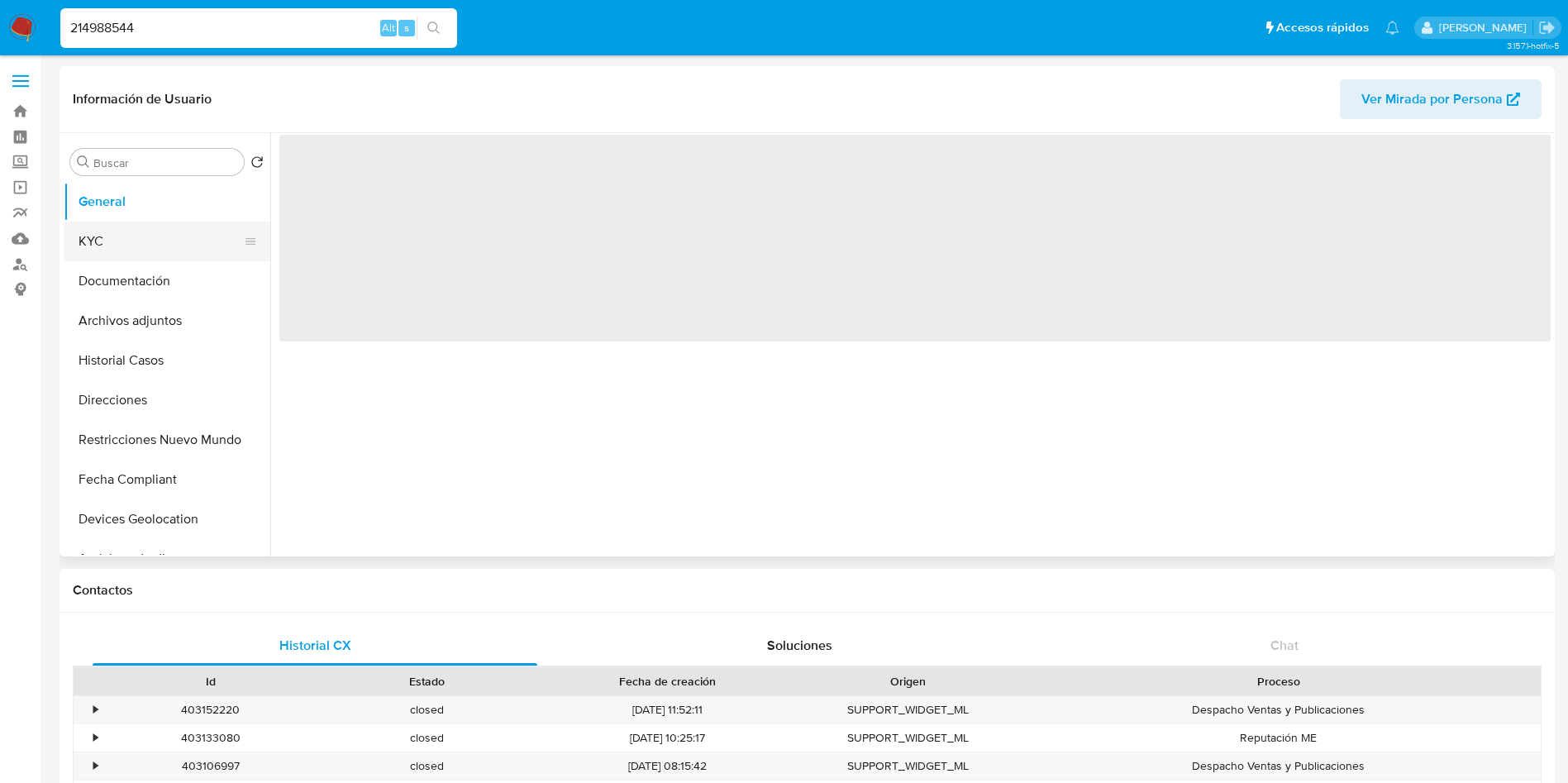
select select "10"
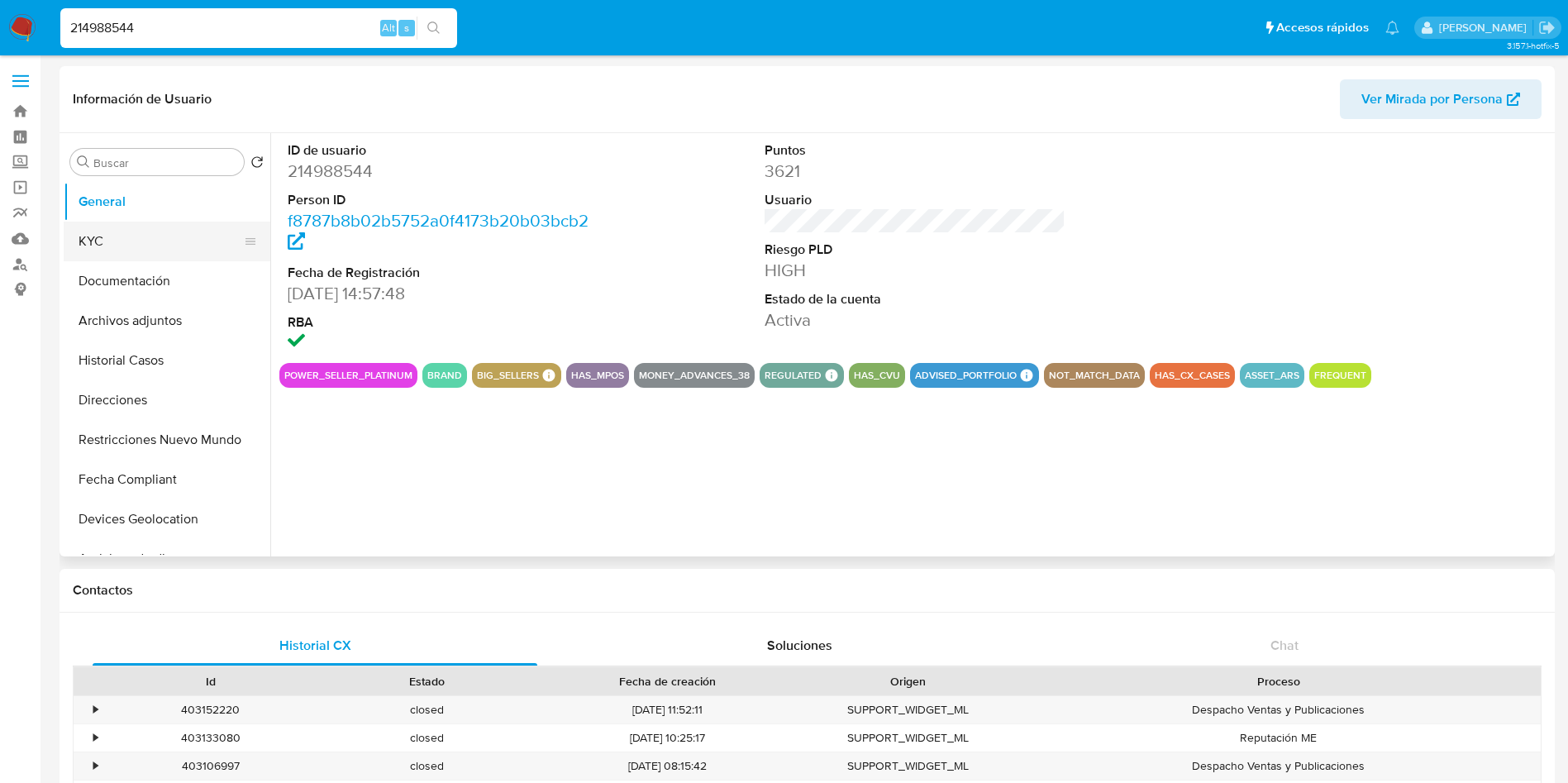
click at [171, 246] on button "KYC" at bounding box center [160, 242] width 194 height 40
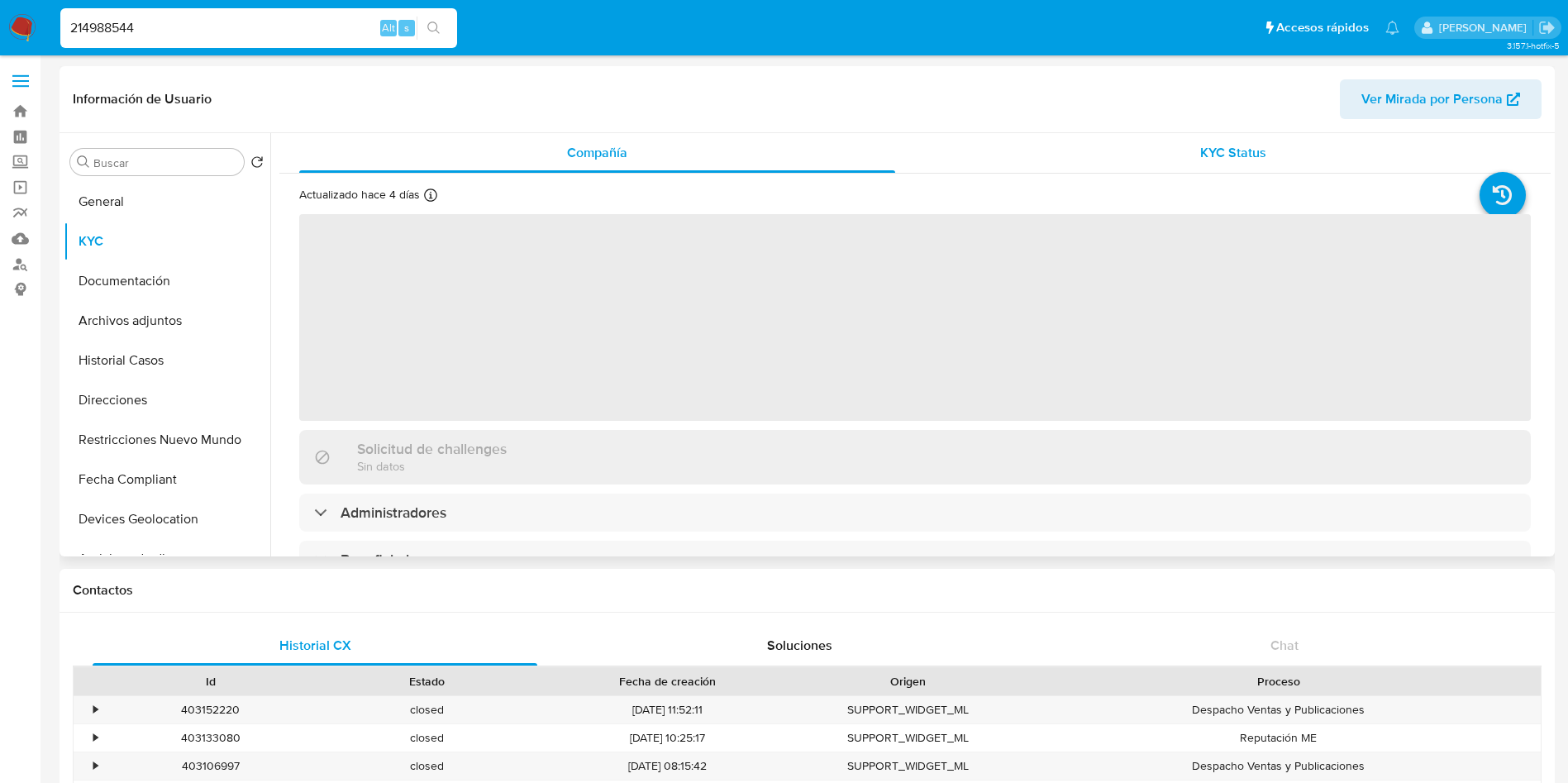
click at [1202, 150] on span "KYC Status" at bounding box center [1233, 153] width 66 height 19
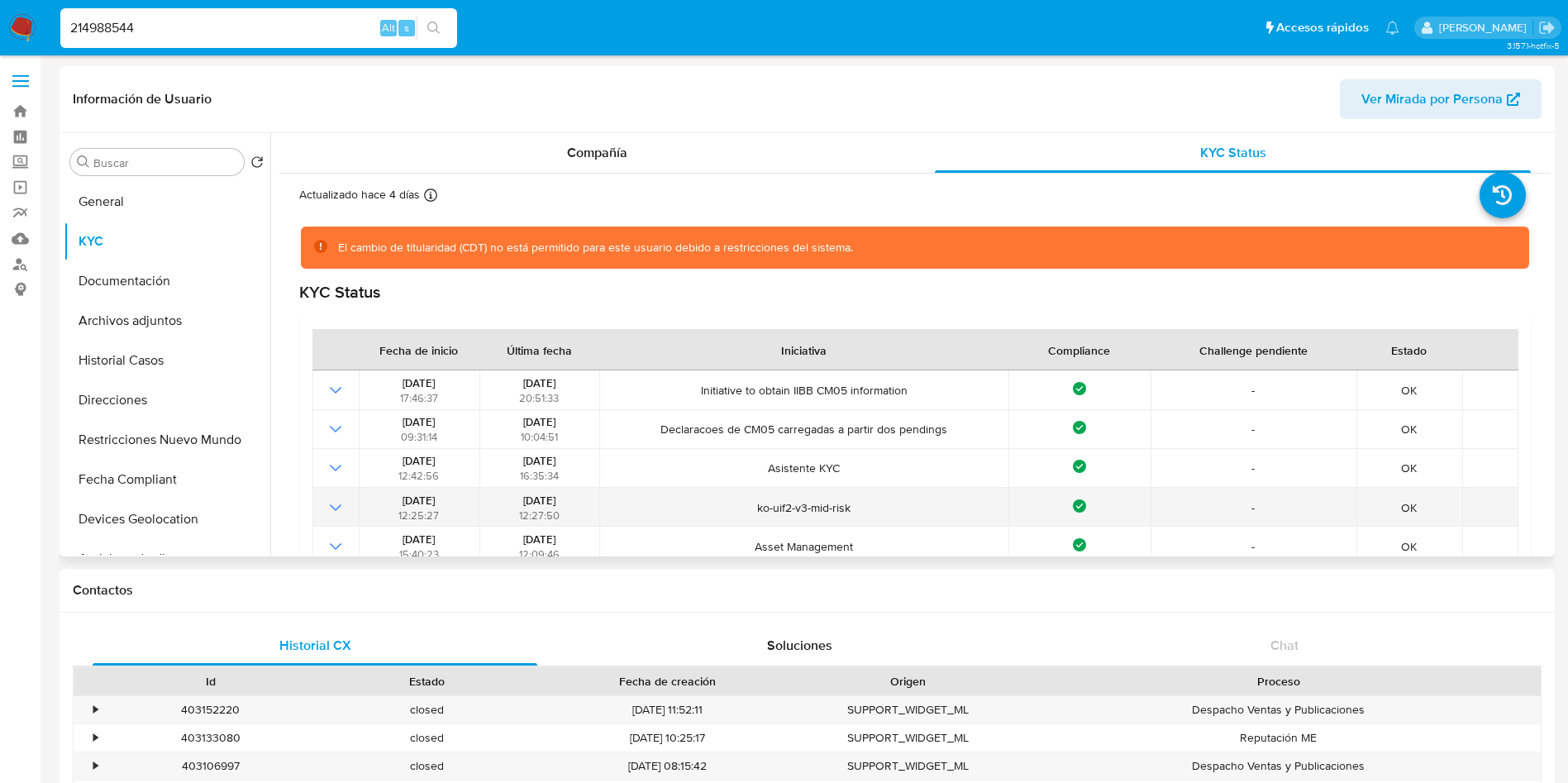
drag, startPoint x: 504, startPoint y: 498, endPoint x: 569, endPoint y: 493, distance: 65.2
click at [569, 493] on div "24/01/2024 12:27:50" at bounding box center [540, 507] width 110 height 29
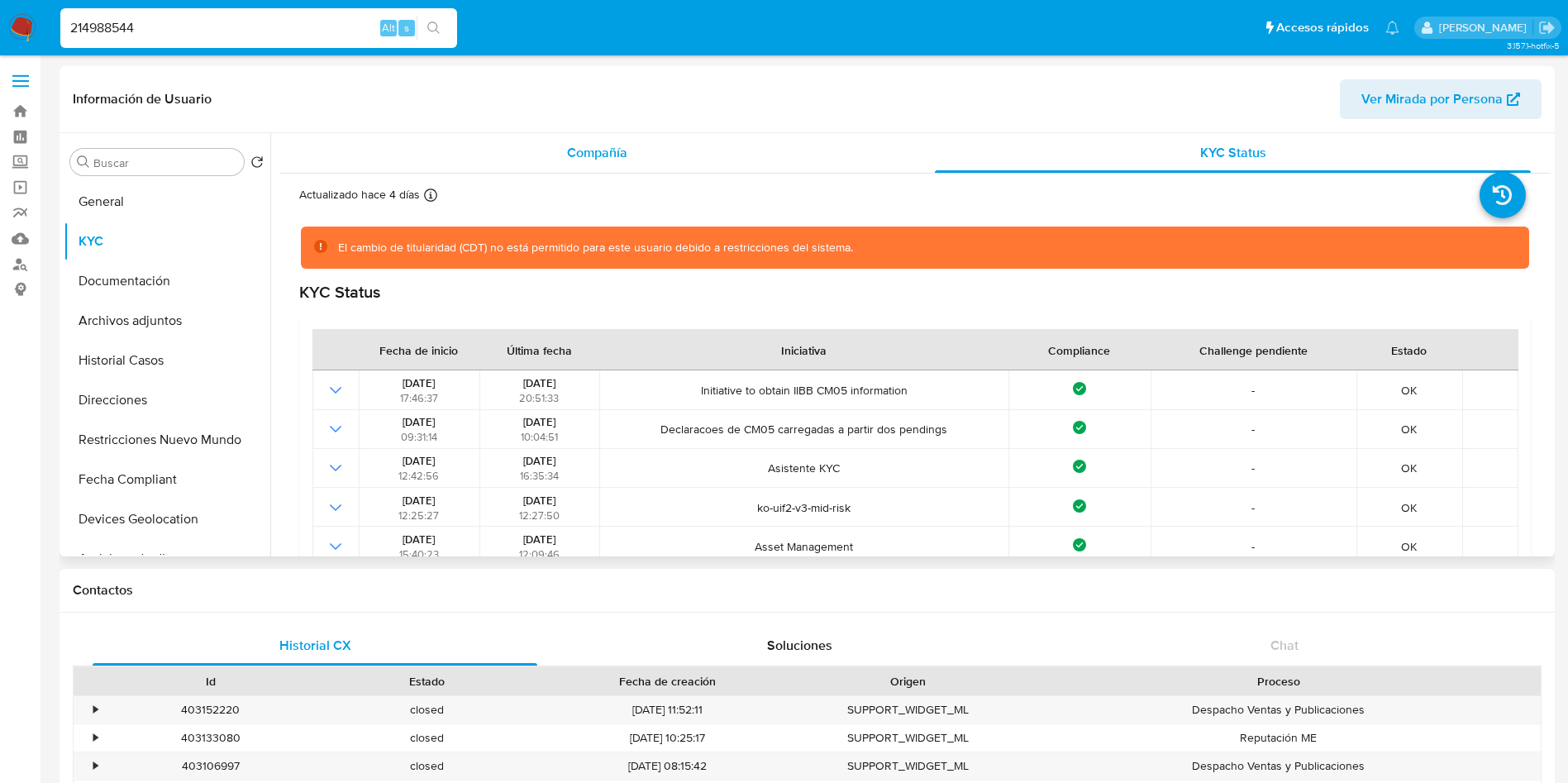
click at [542, 160] on div "Compañía" at bounding box center [597, 153] width 596 height 40
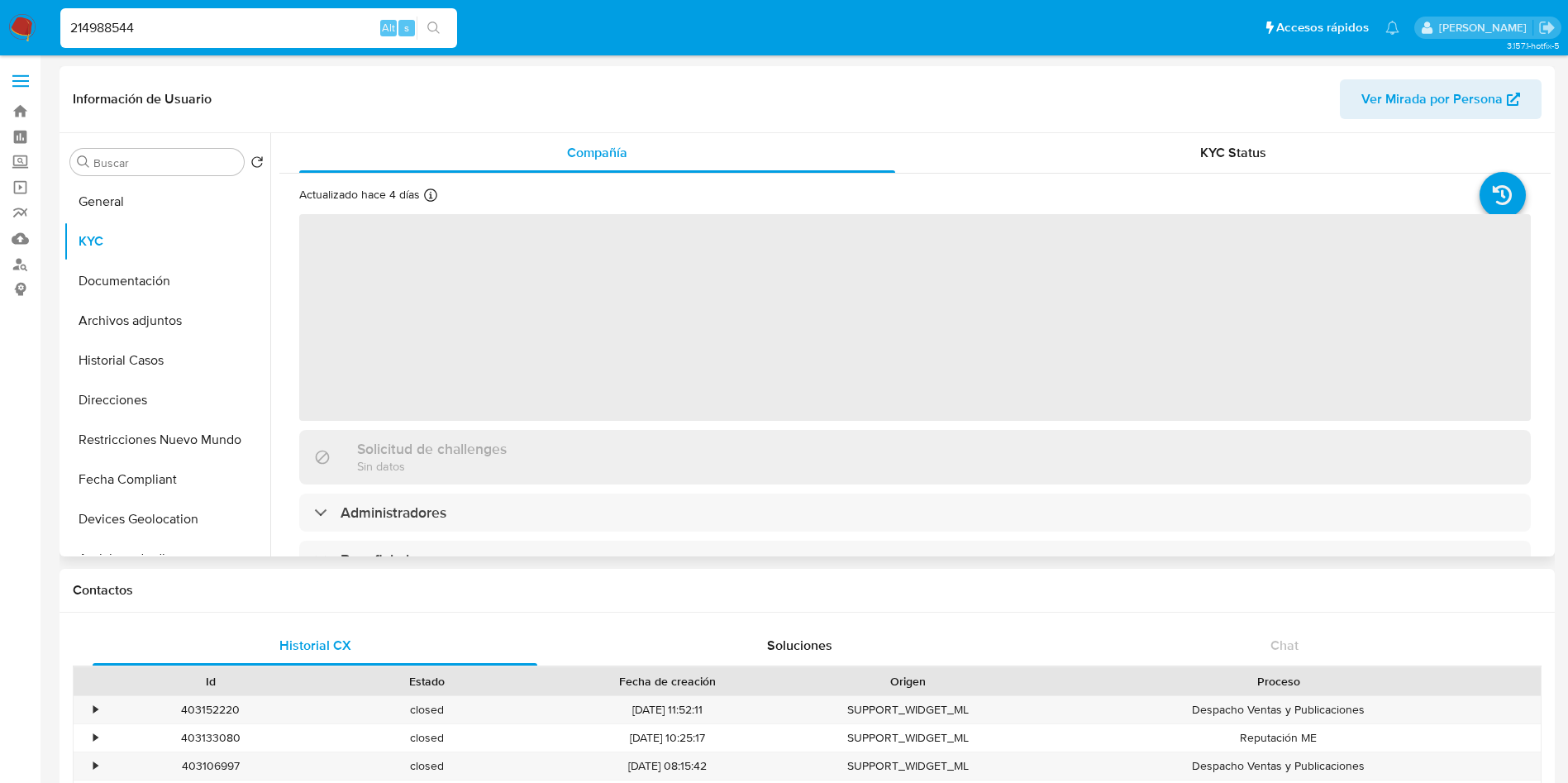
scroll to position [124, 0]
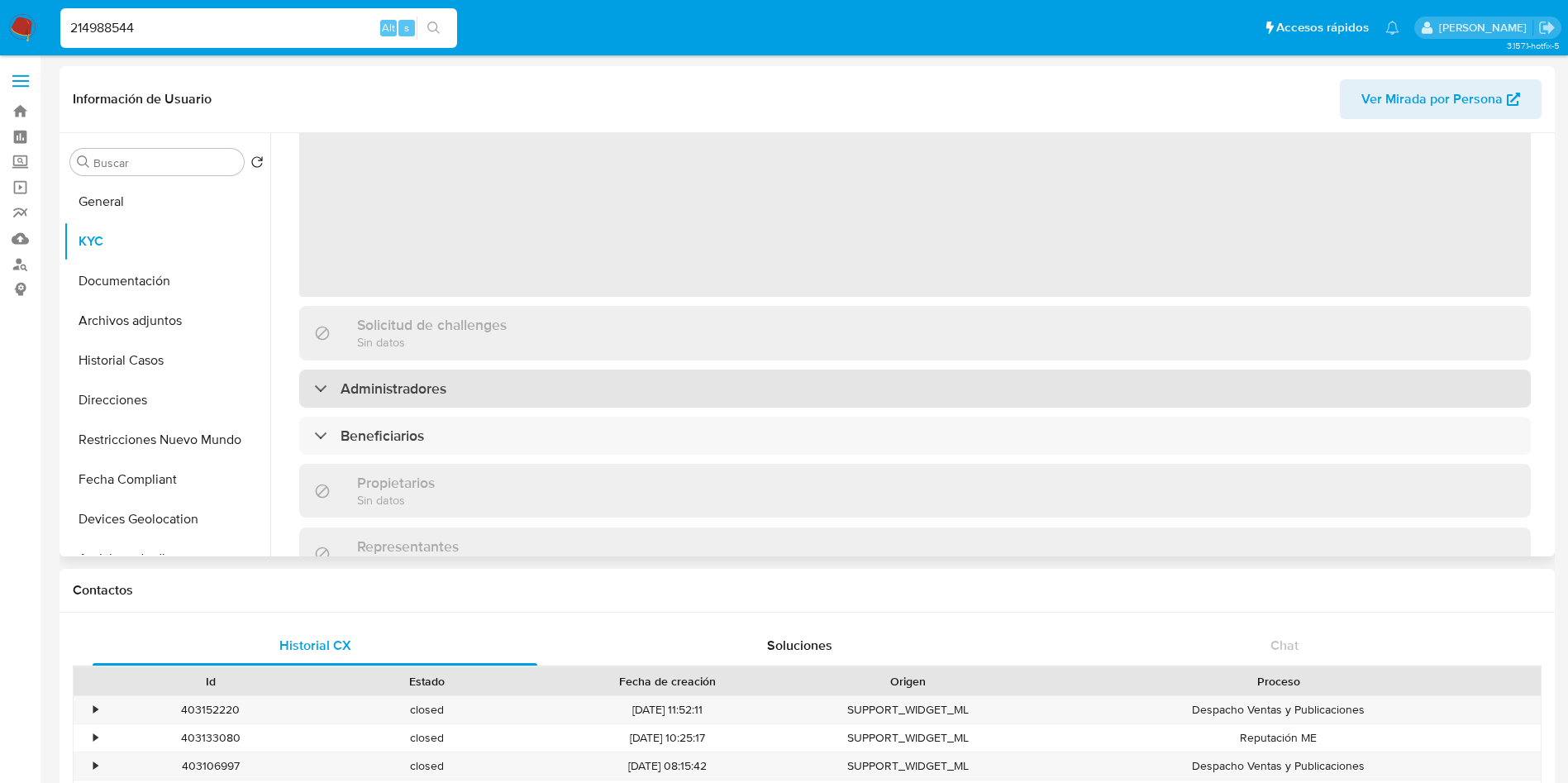
click at [410, 396] on h3 "Administradores" at bounding box center [394, 388] width 106 height 18
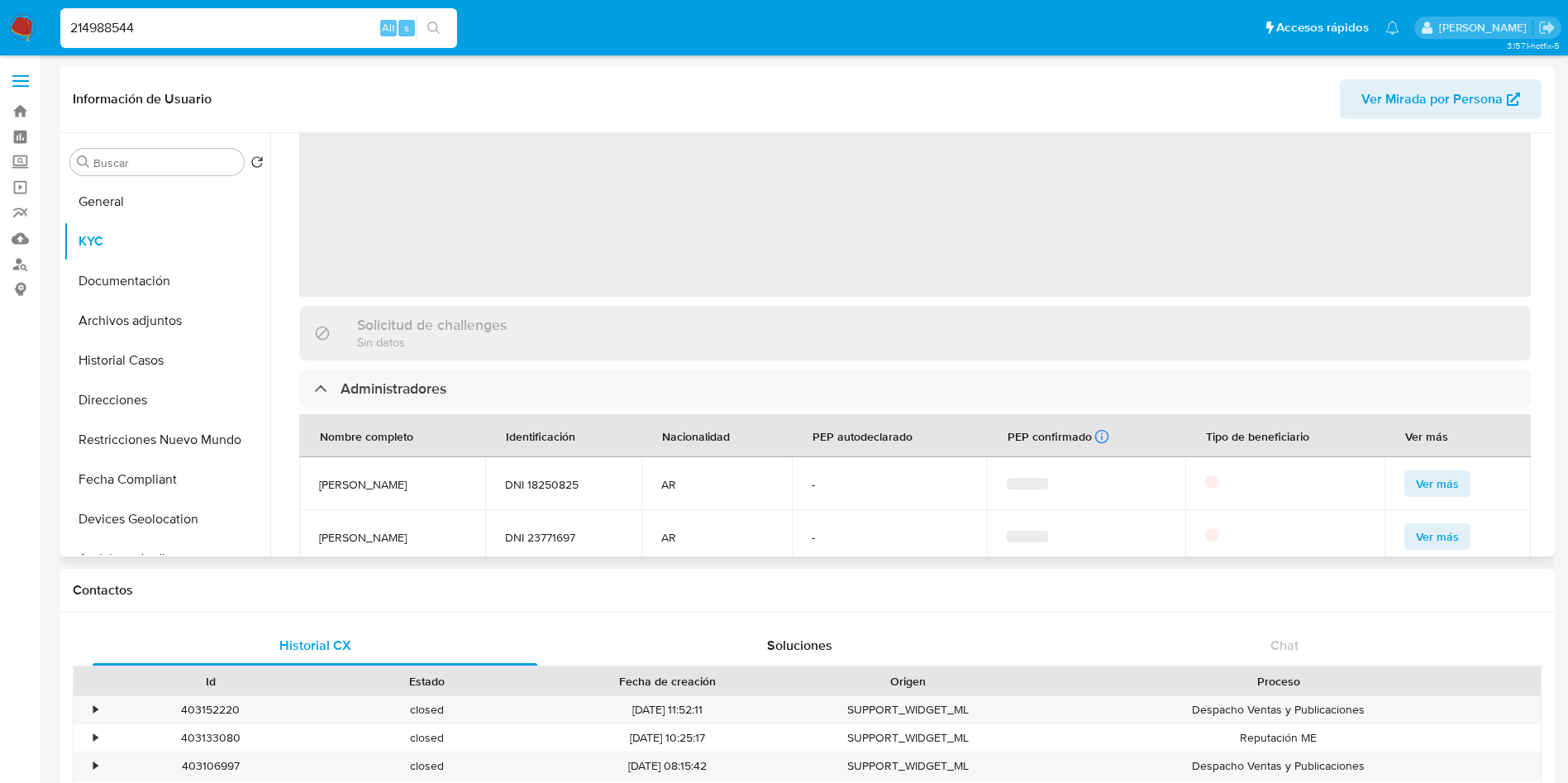
click at [441, 316] on h3 "Solicitud de challenges" at bounding box center [432, 325] width 150 height 18
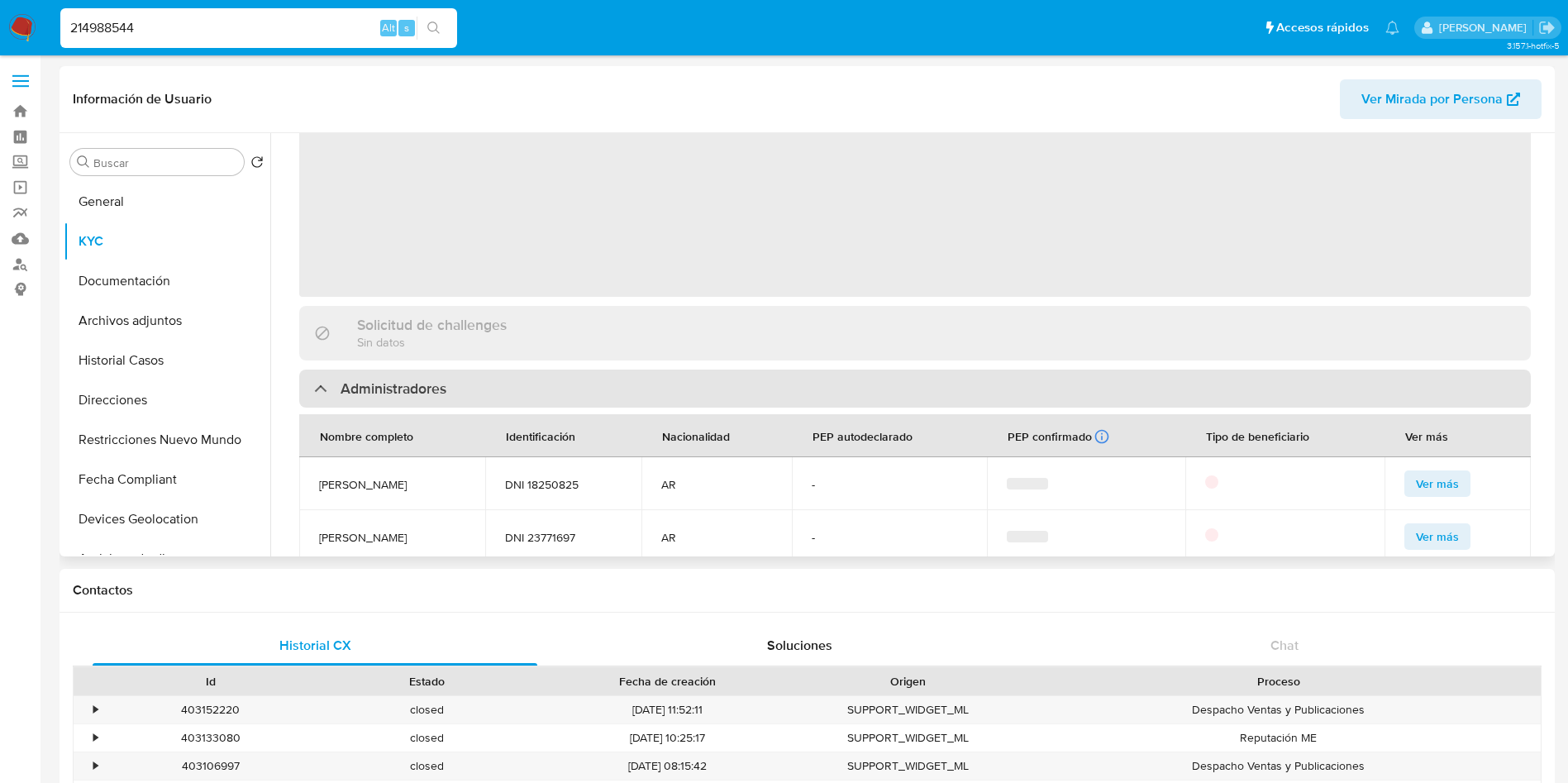
click at [401, 392] on h3 "Administradores" at bounding box center [394, 388] width 106 height 18
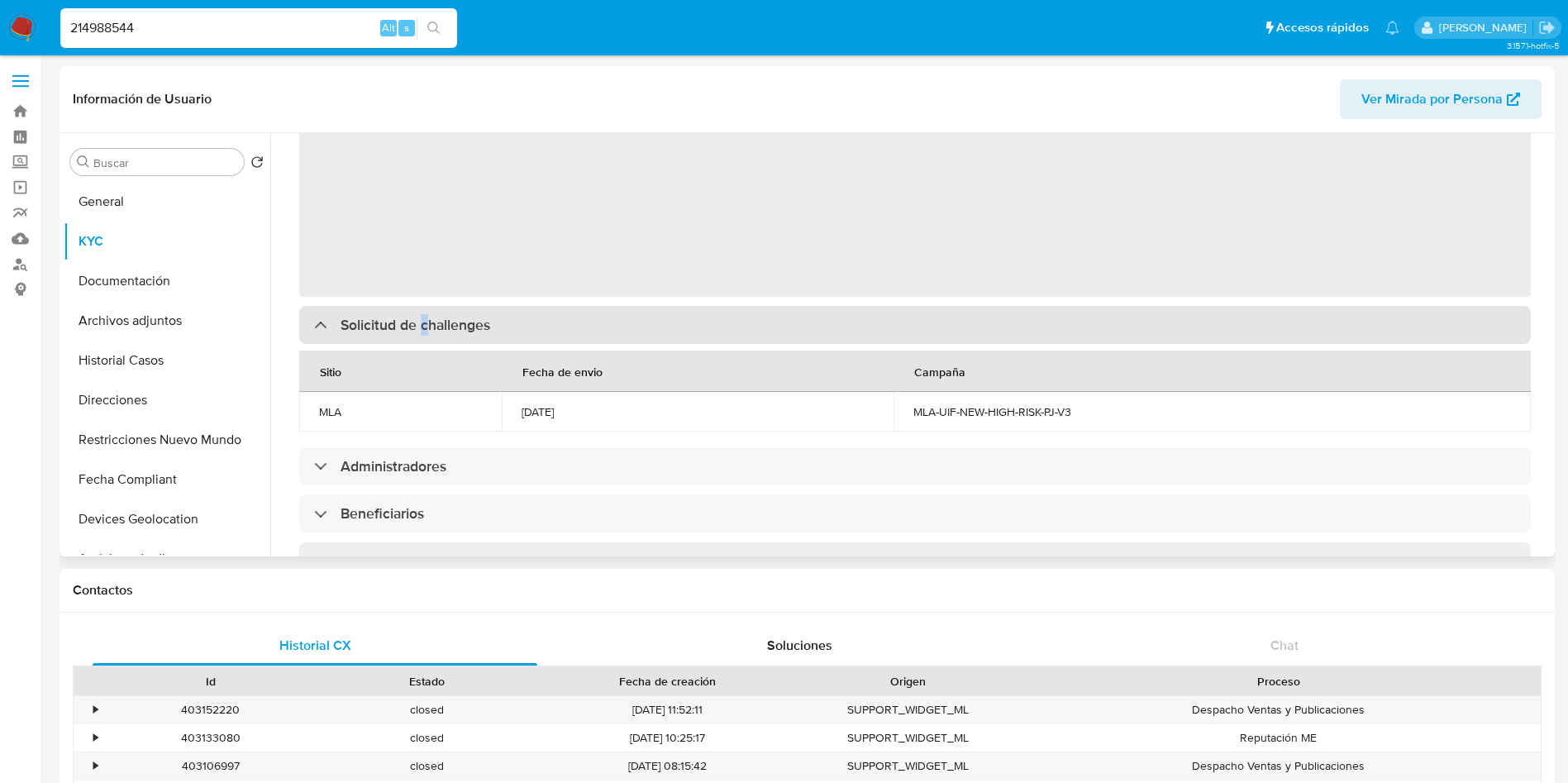
click at [426, 330] on h3 "Solicitud de challenges" at bounding box center [415, 325] width 150 height 18
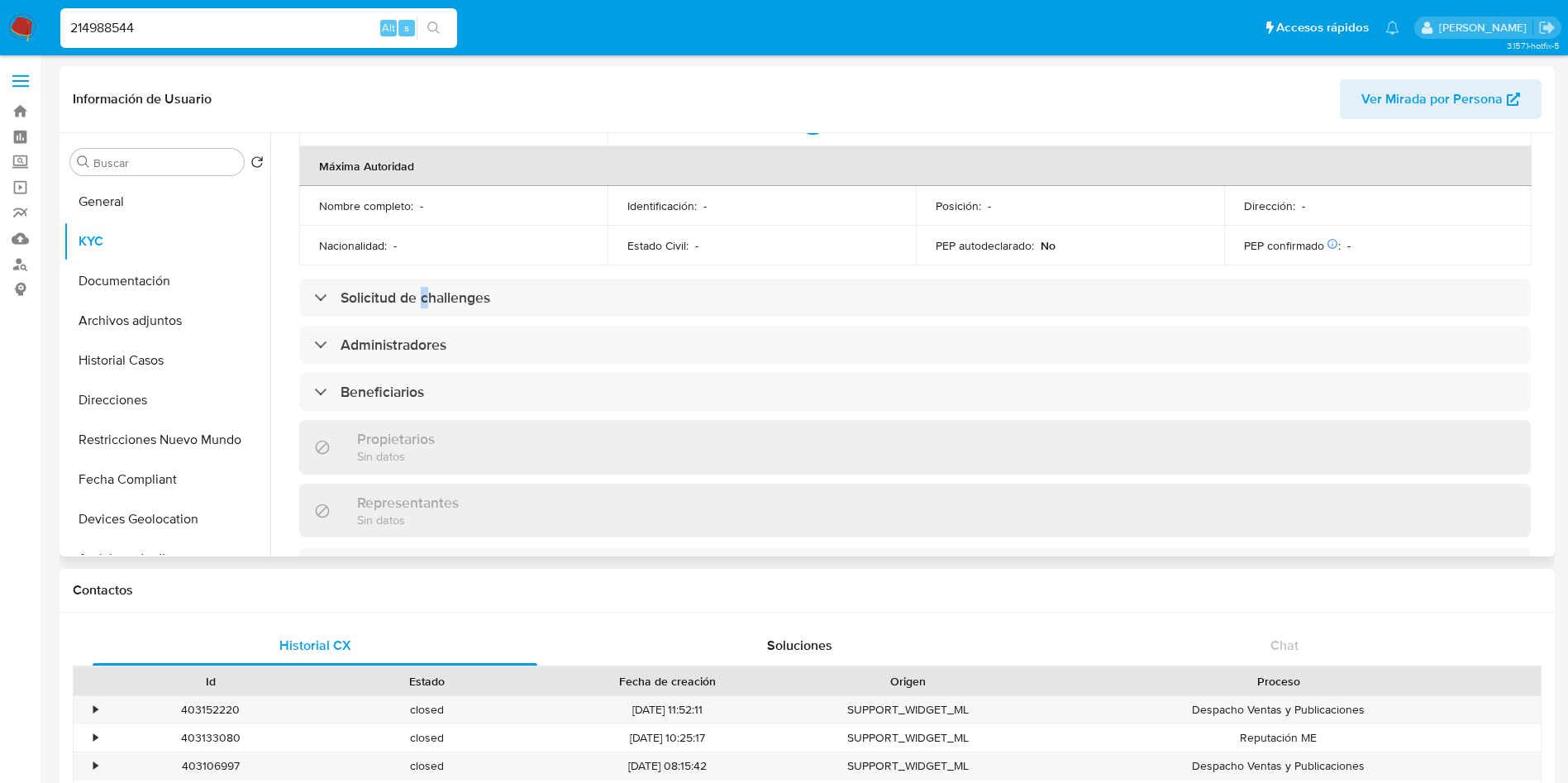
scroll to position [496, 0]
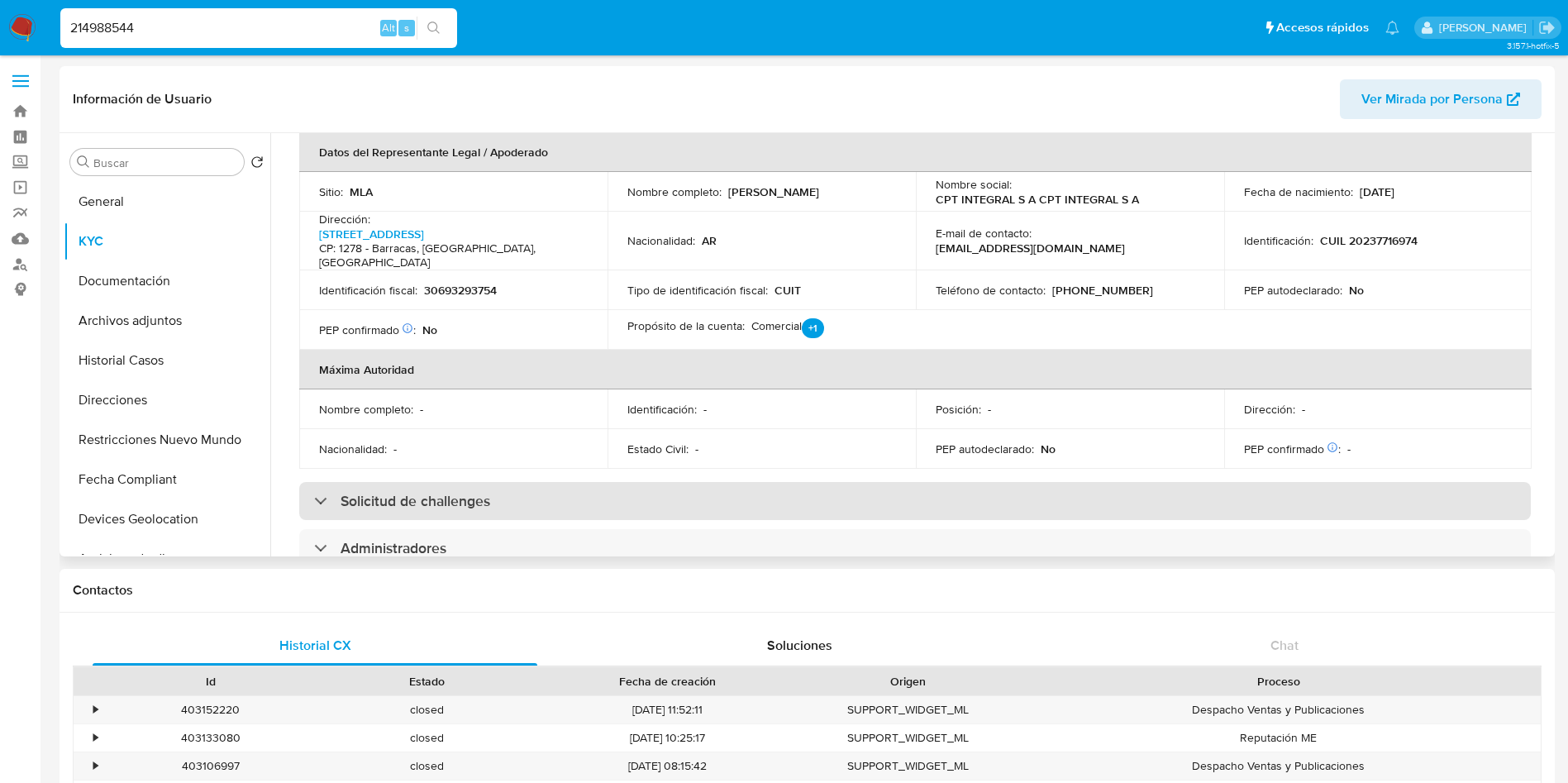
click at [475, 492] on h3 "Solicitud de challenges" at bounding box center [415, 500] width 150 height 18
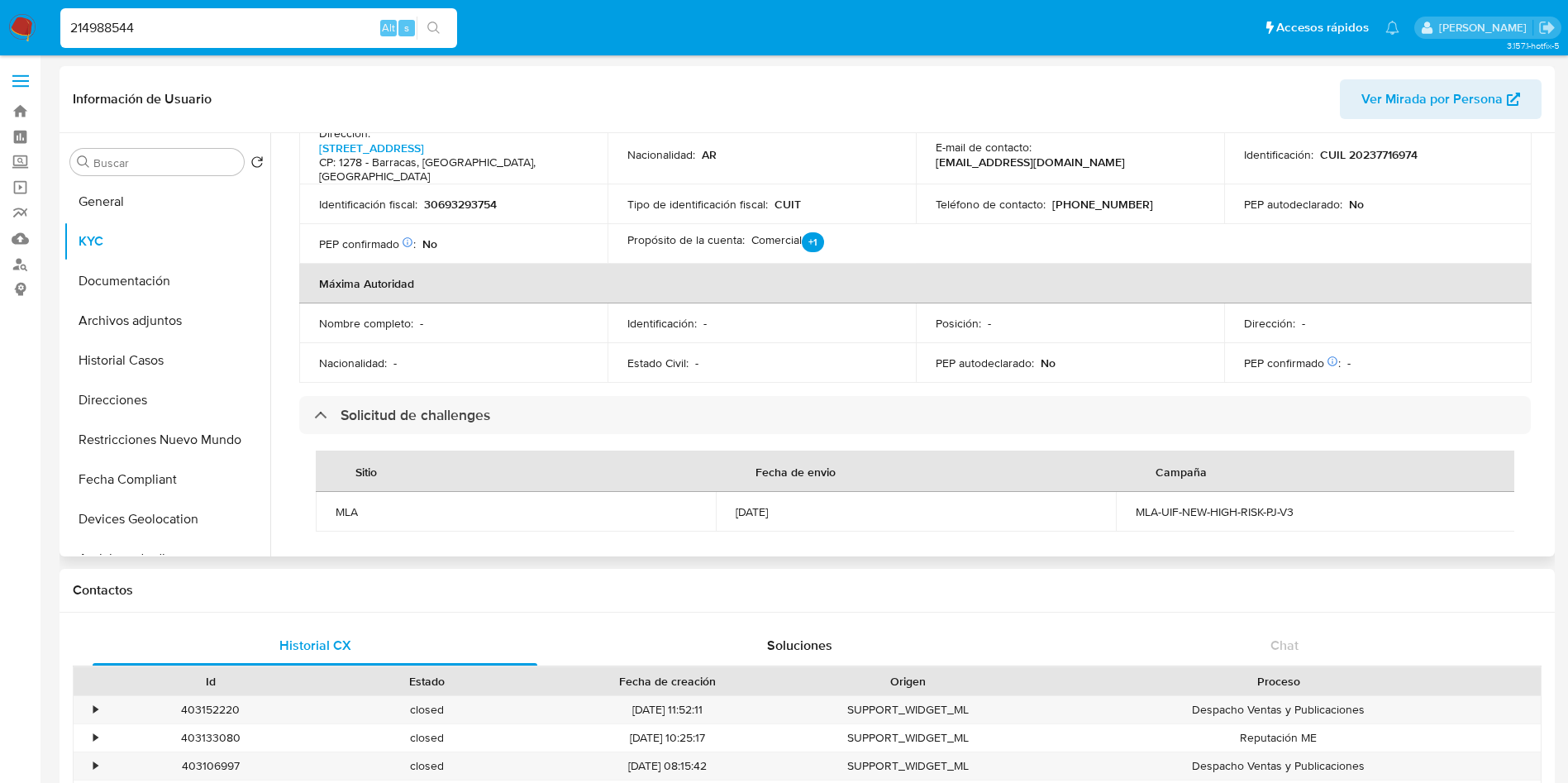
scroll to position [621, 0]
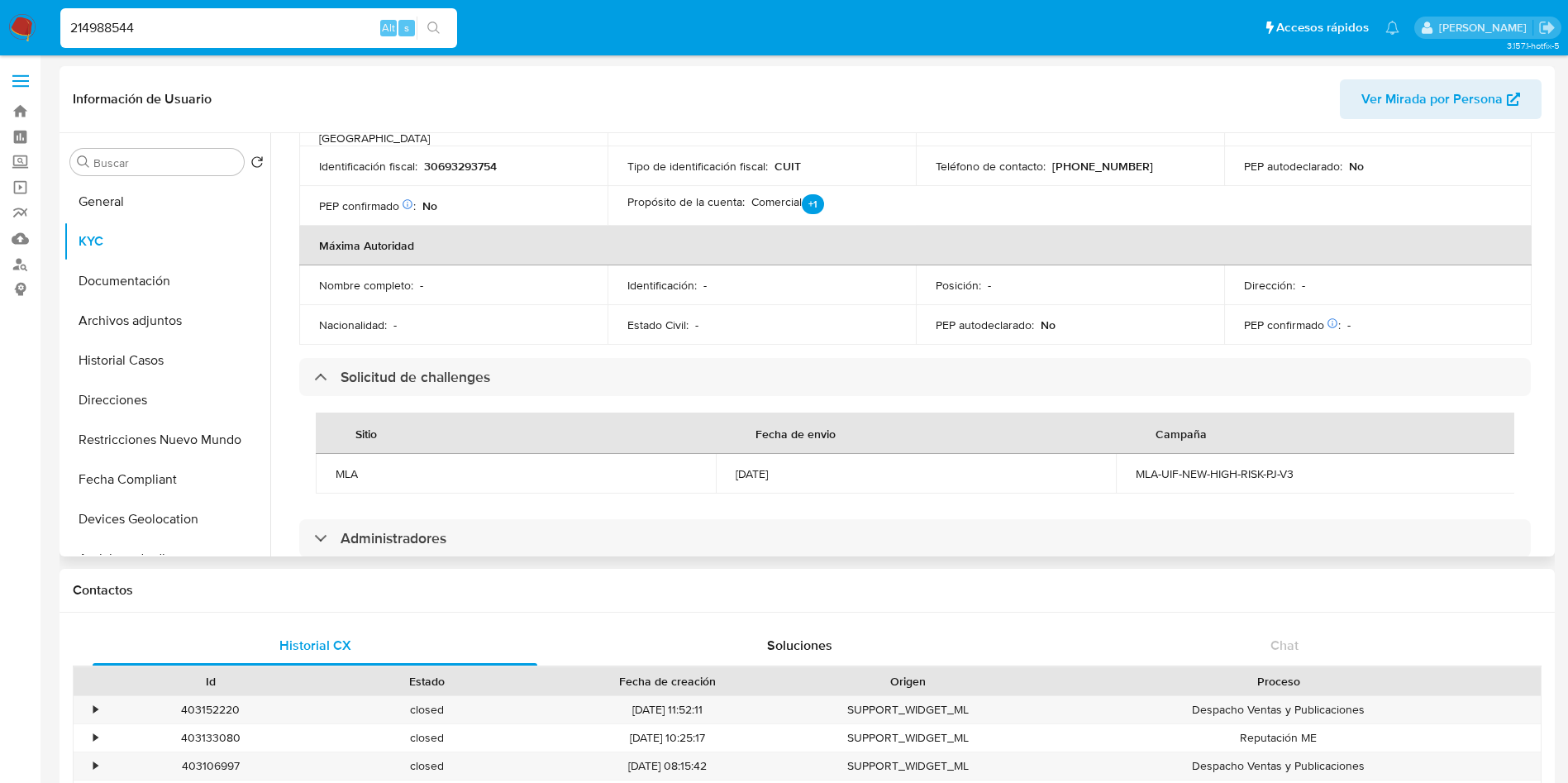
drag, startPoint x: 830, startPoint y: 440, endPoint x: 734, endPoint y: 439, distance: 96.0
click at [736, 466] on div "06/03/2024" at bounding box center [916, 474] width 360 height 15
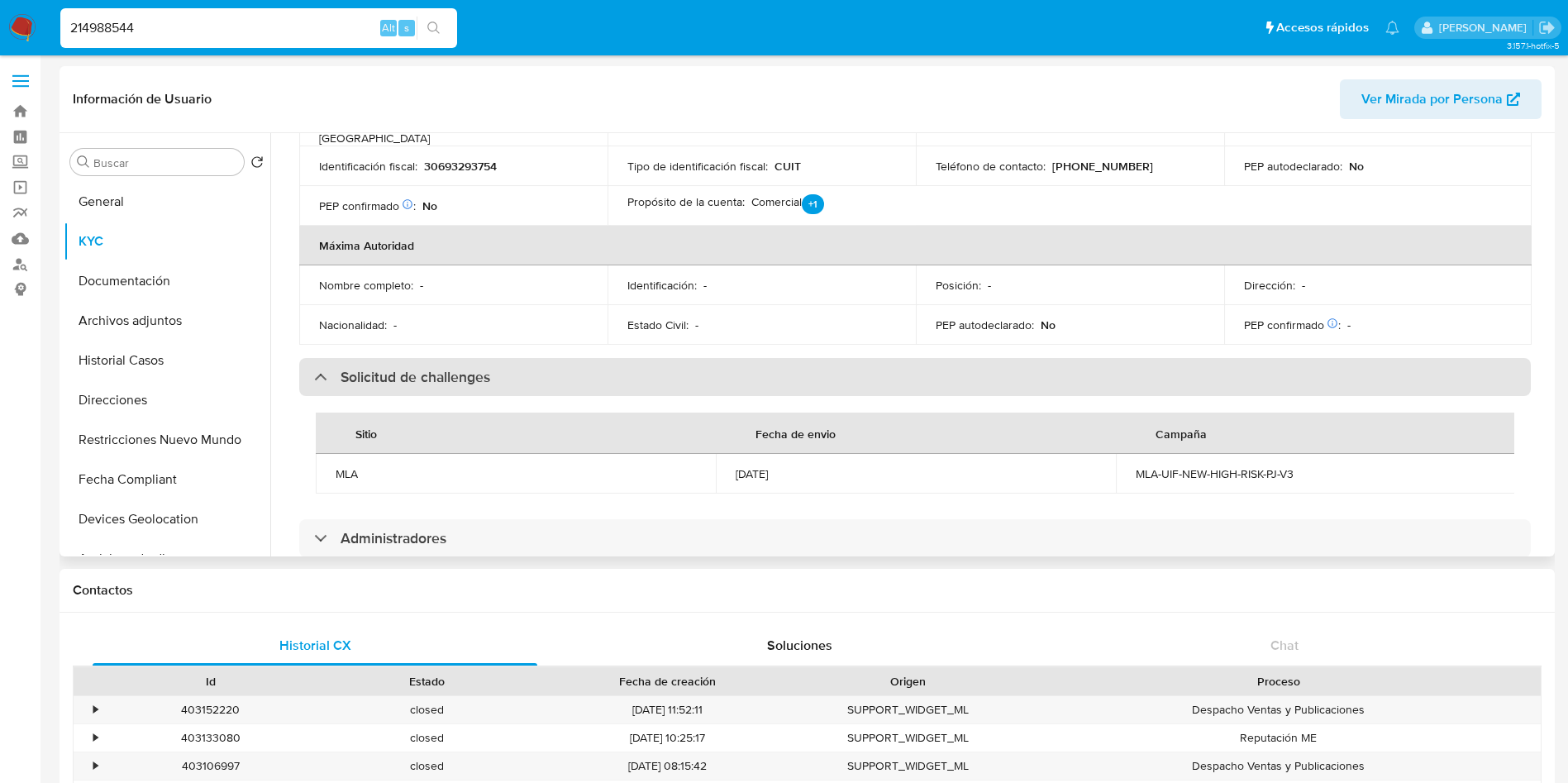
copy div "06/03/2024"
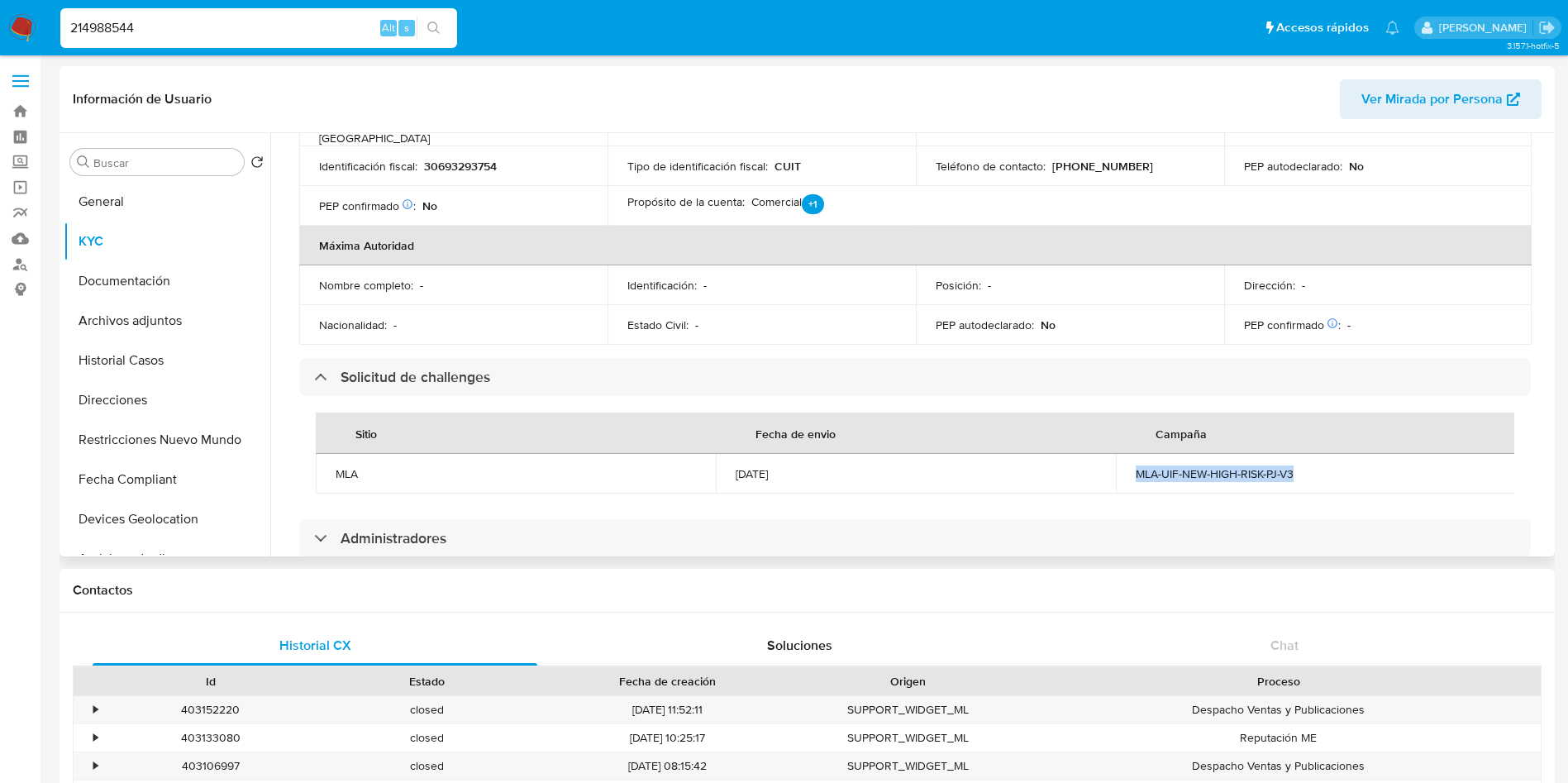
drag, startPoint x: 1126, startPoint y: 448, endPoint x: 1314, endPoint y: 450, distance: 188.0
click at [1314, 454] on td "MLA-UIF-NEW-HIGH-RISK-PJ-V3" at bounding box center [1316, 474] width 400 height 40
copy div "MLA-UIF-NEW-HIGH-RISK-PJ-V3"
click at [202, 28] on input "214988544" at bounding box center [259, 28] width 397 height 22
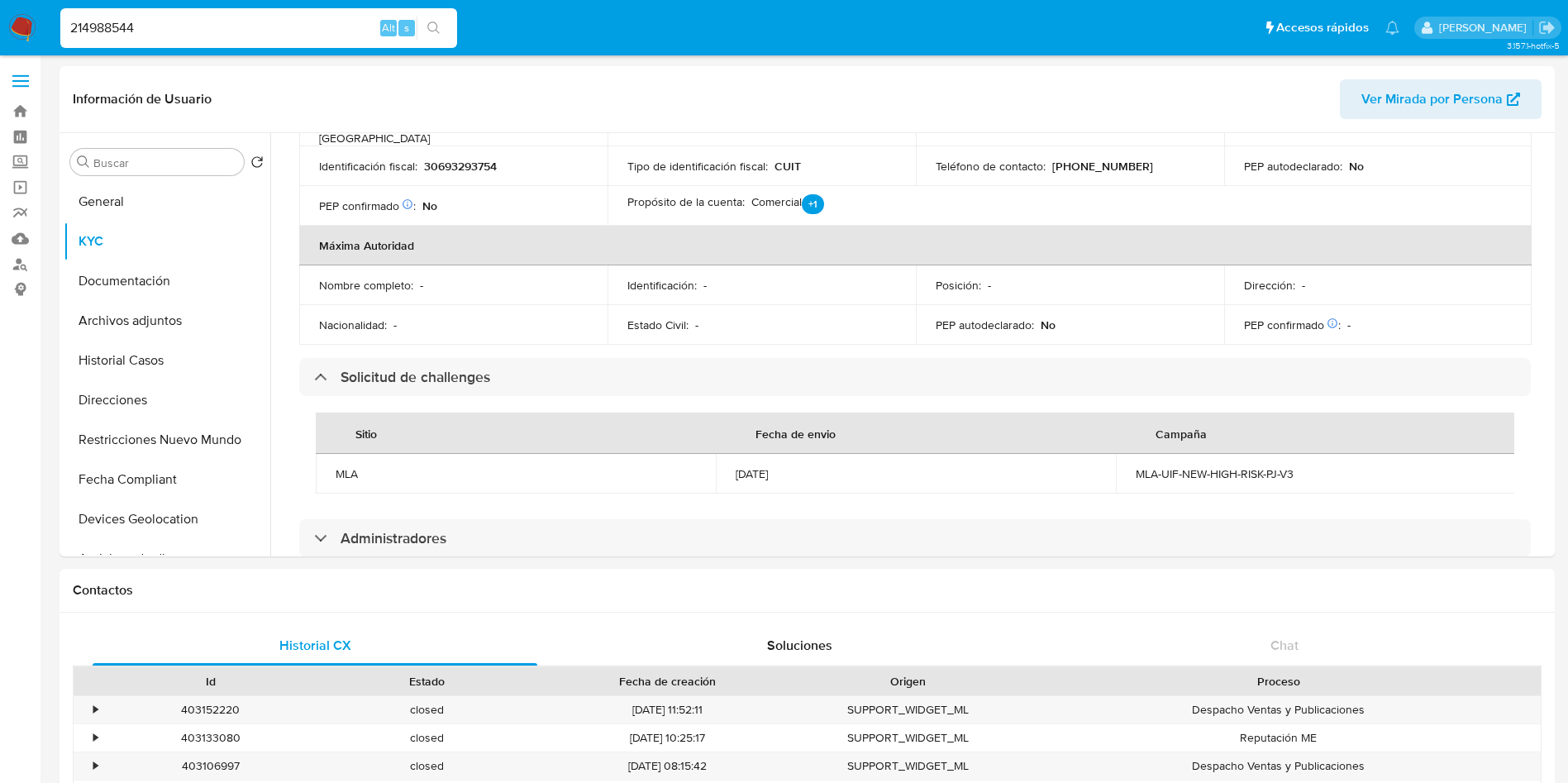
paste input "433994459"
type input "433994459"
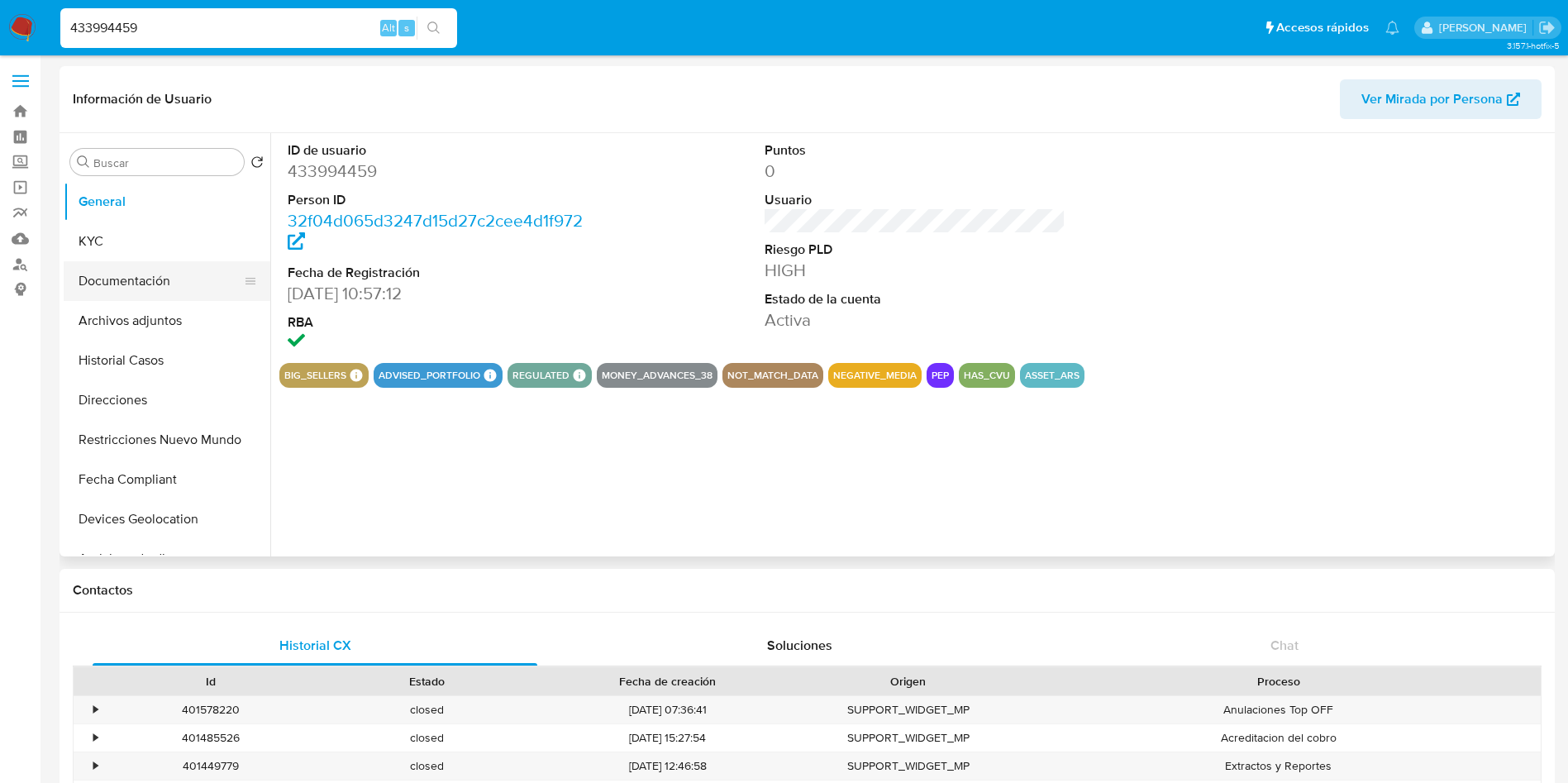
drag, startPoint x: 132, startPoint y: 252, endPoint x: 88, endPoint y: 285, distance: 55.0
click at [131, 258] on button "KYC" at bounding box center [167, 242] width 207 height 40
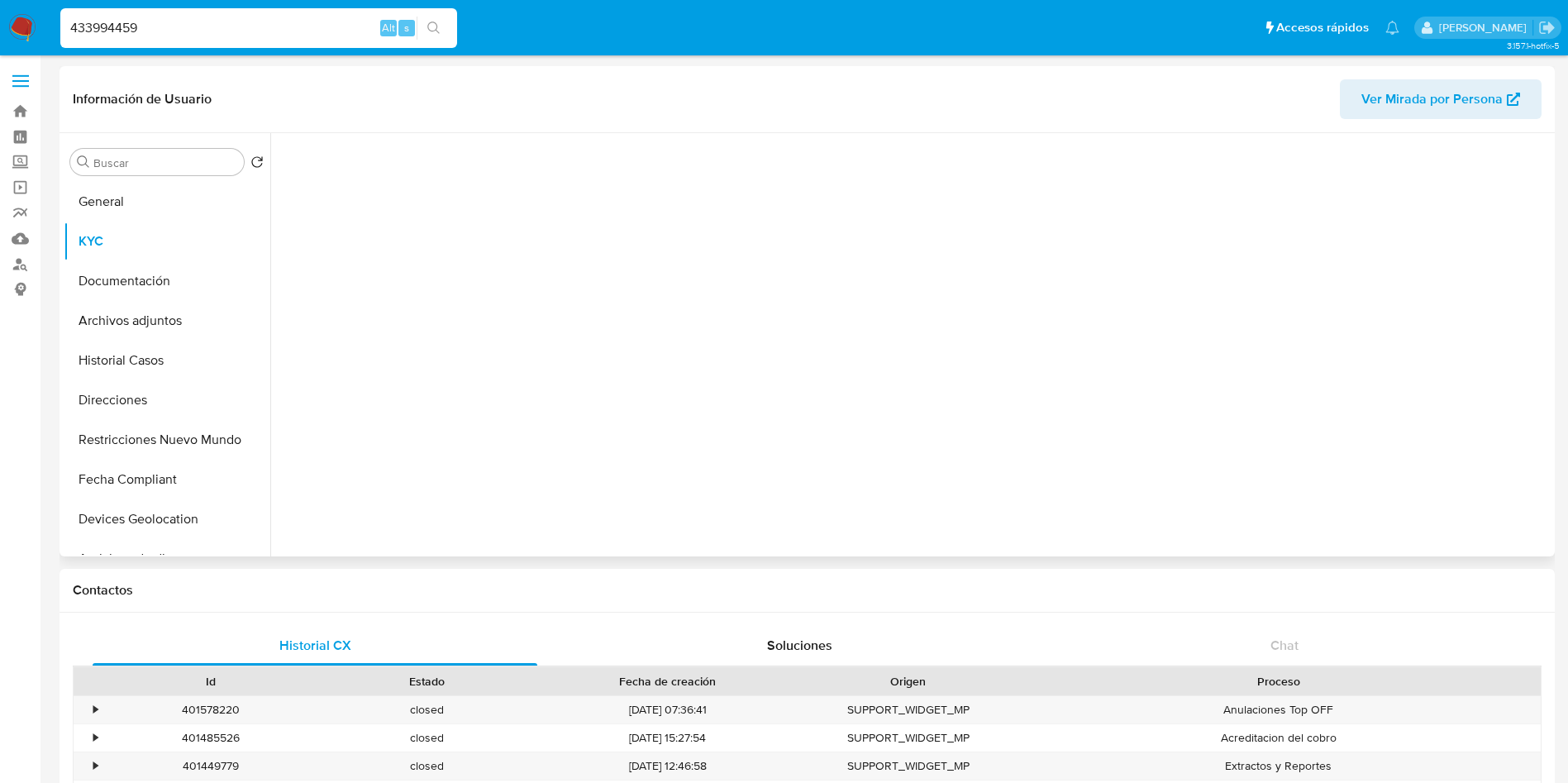
select select "10"
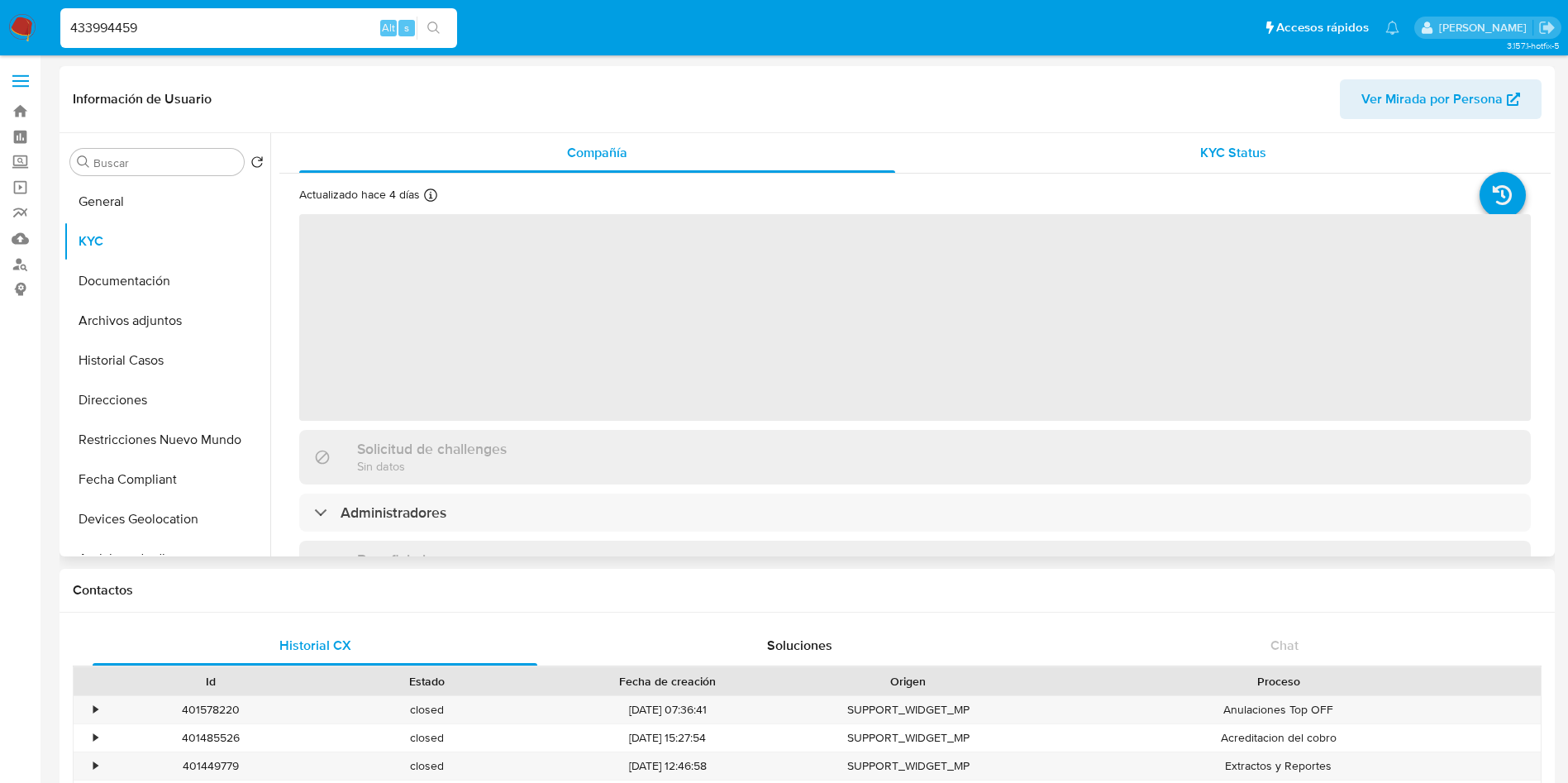
click at [1170, 142] on div "KYC Status" at bounding box center [1233, 153] width 596 height 40
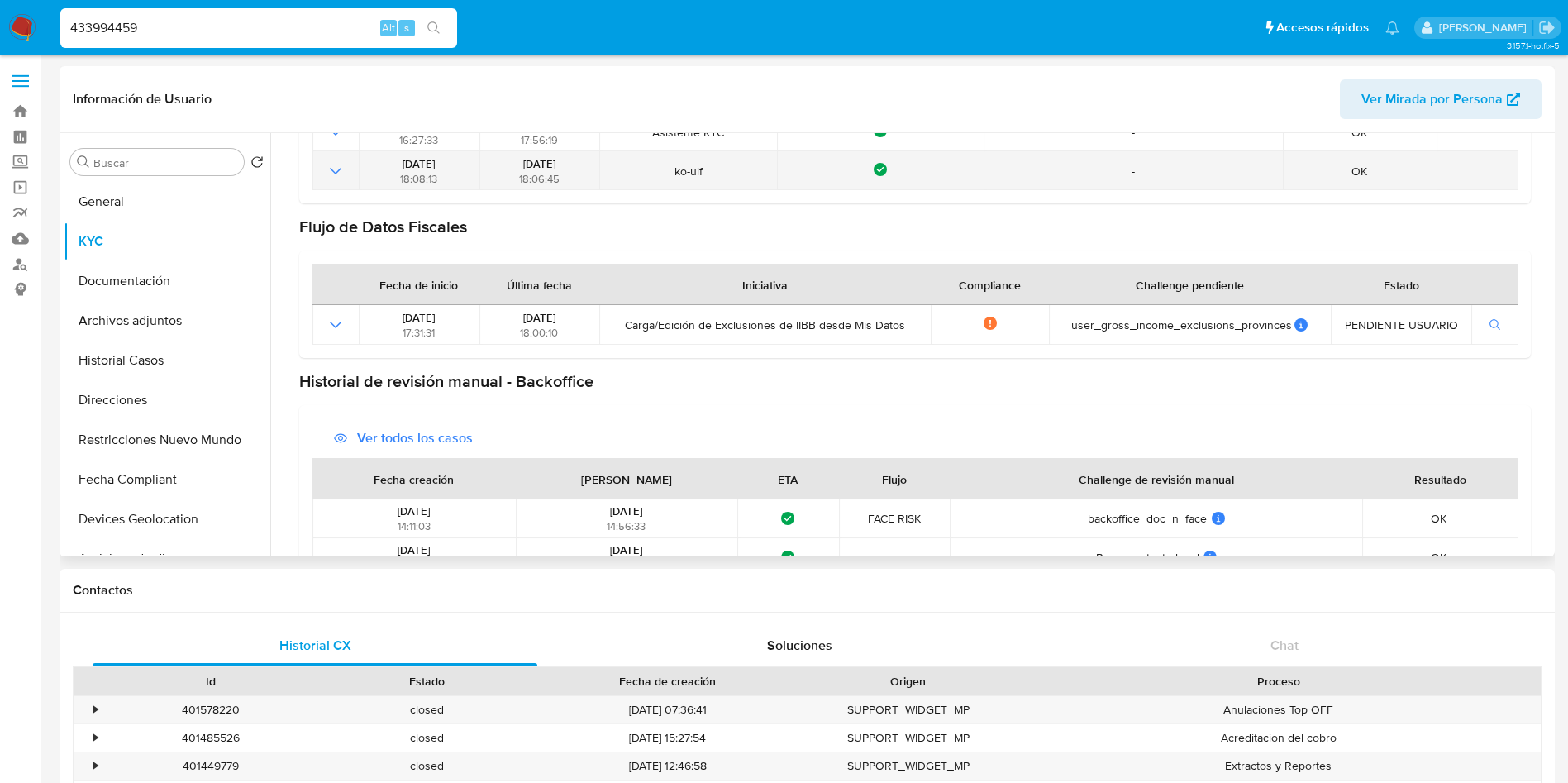
scroll to position [248, 0]
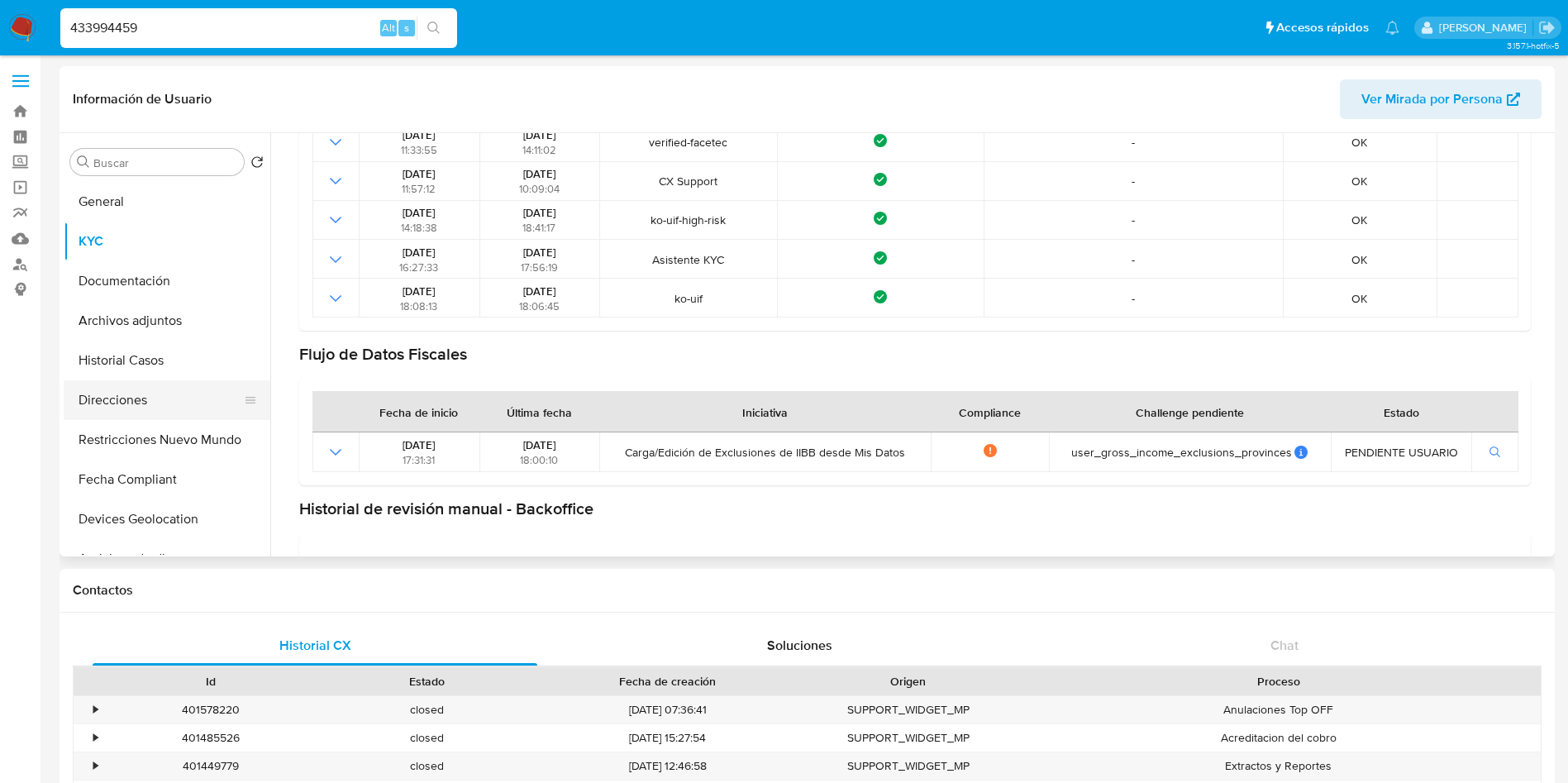
drag, startPoint x: 127, startPoint y: 369, endPoint x: 125, endPoint y: 394, distance: 25.1
click at [127, 368] on button "Historial Casos" at bounding box center [167, 361] width 207 height 40
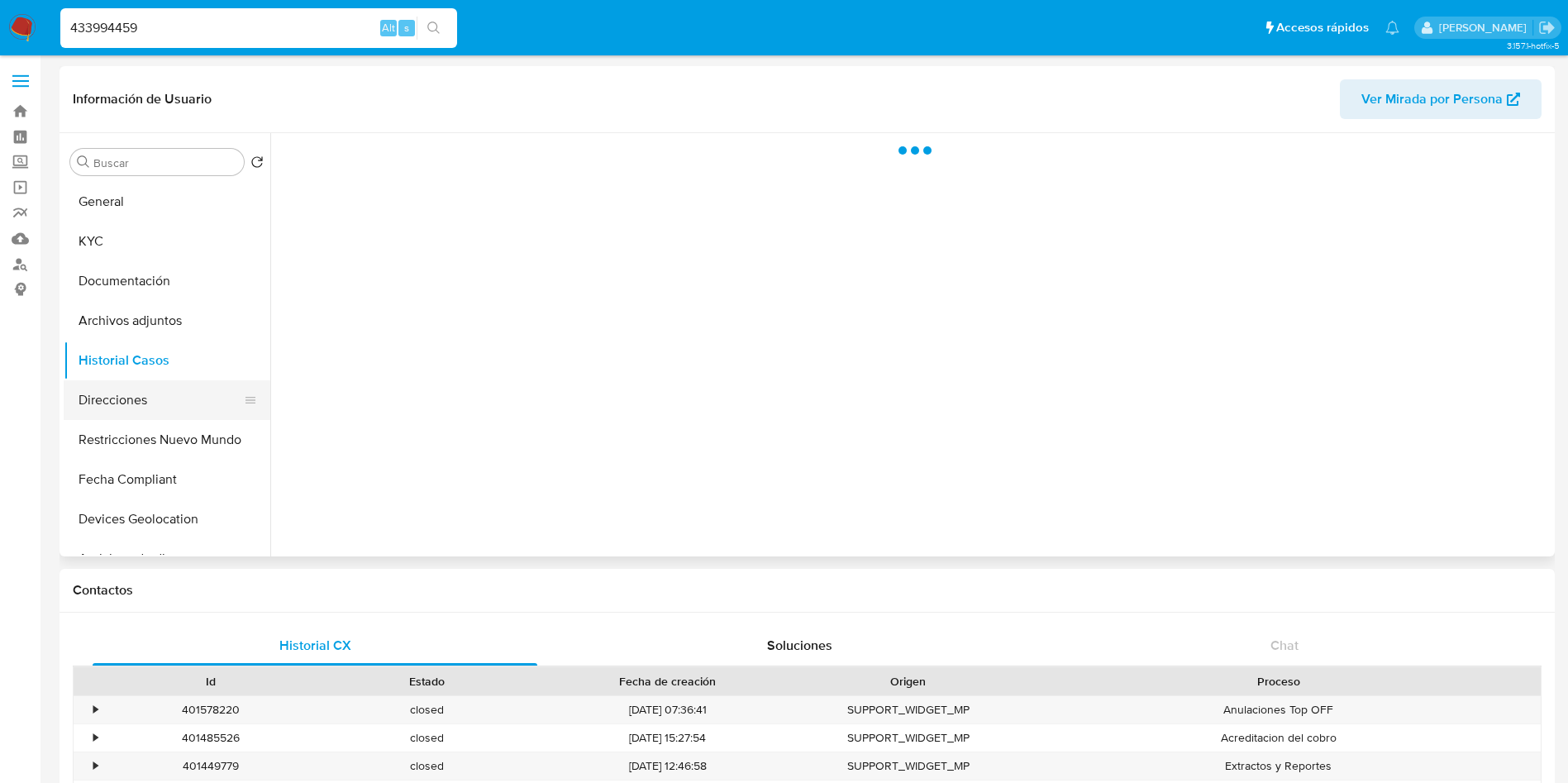
scroll to position [0, 0]
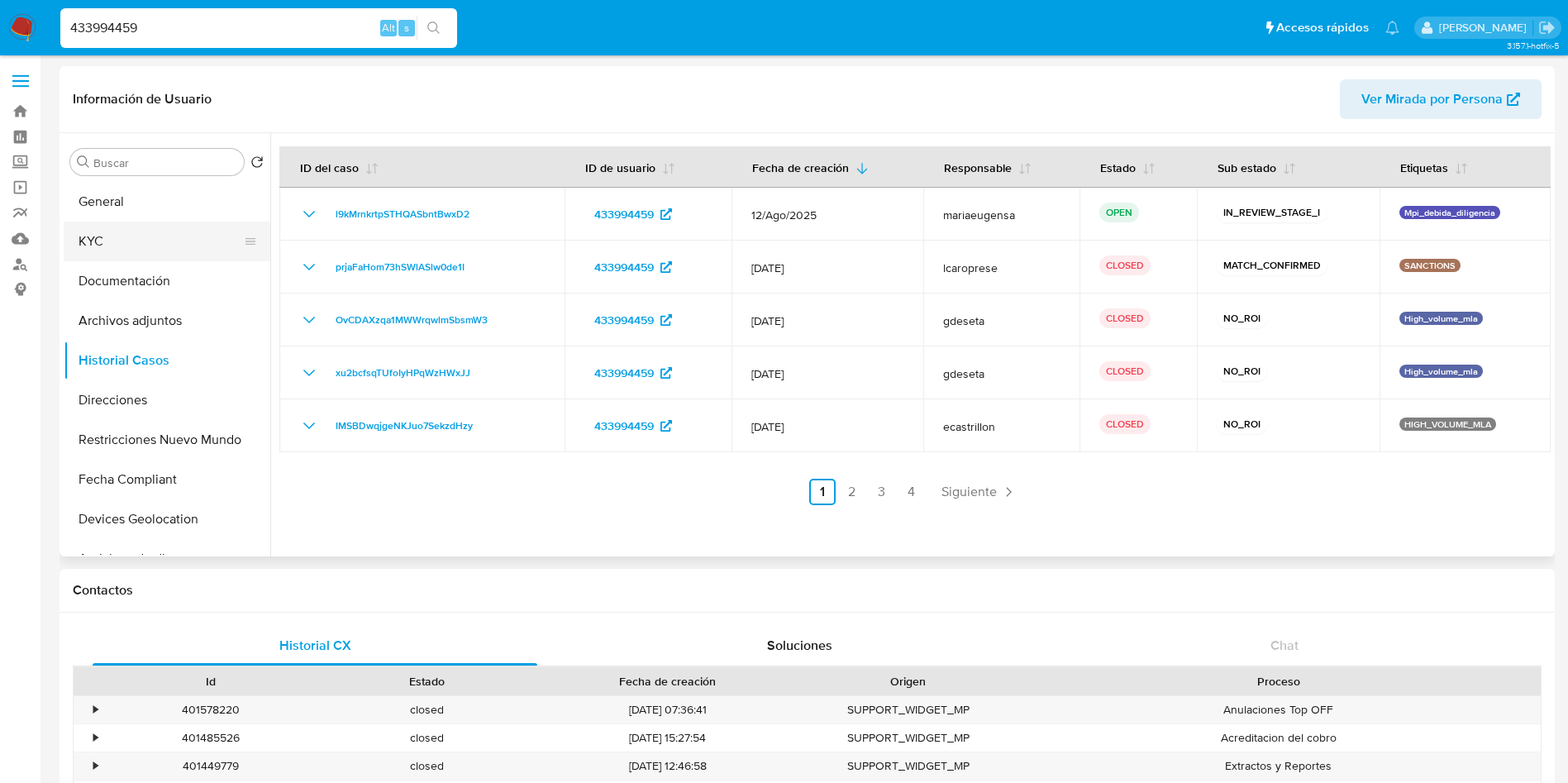
click at [130, 241] on button "KYC" at bounding box center [160, 242] width 194 height 40
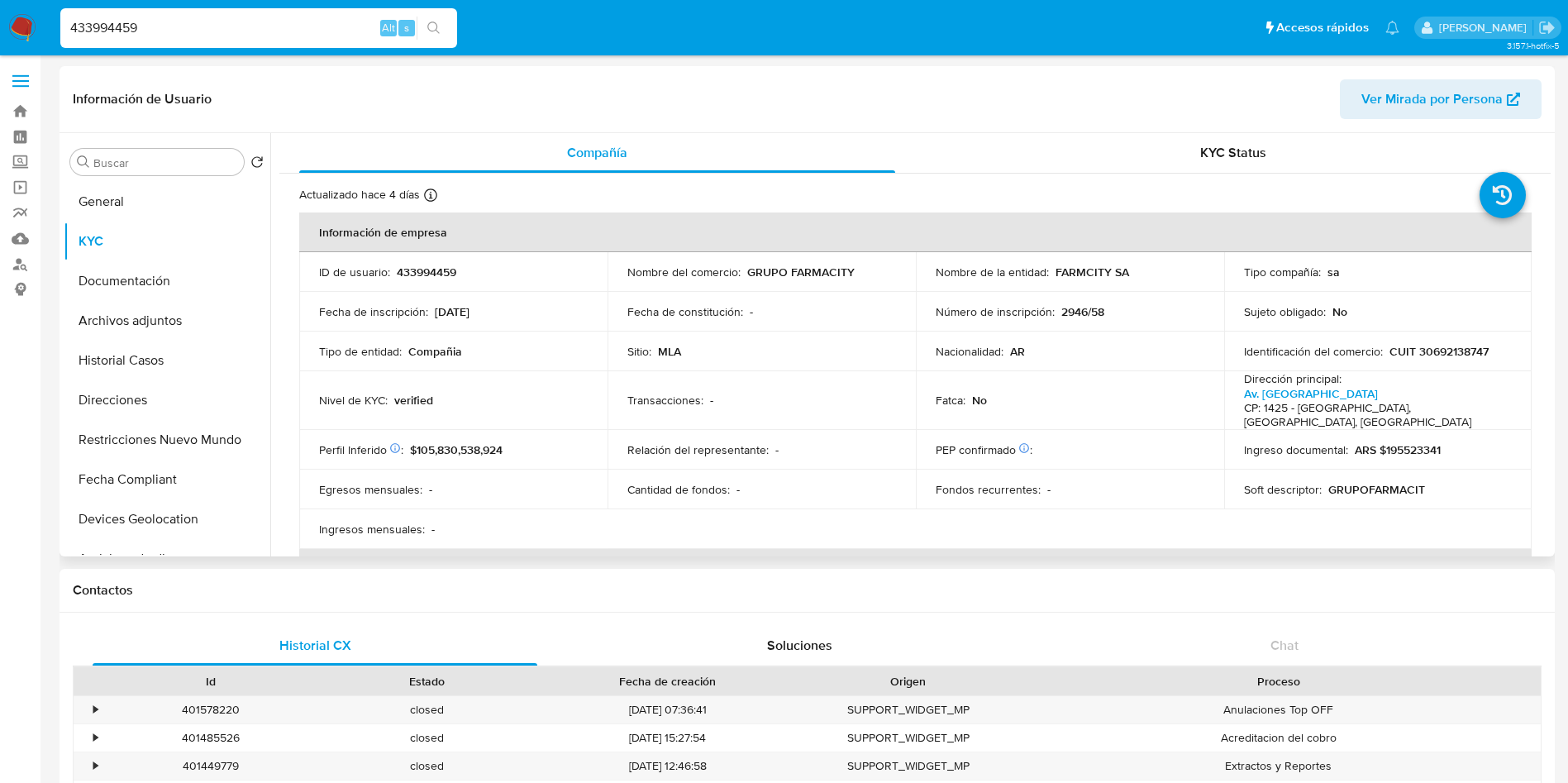
click at [434, 451] on td "Perfil Inferido Éste campo indica la información de Nivel Socioeconómico del us…" at bounding box center [452, 450] width 308 height 40
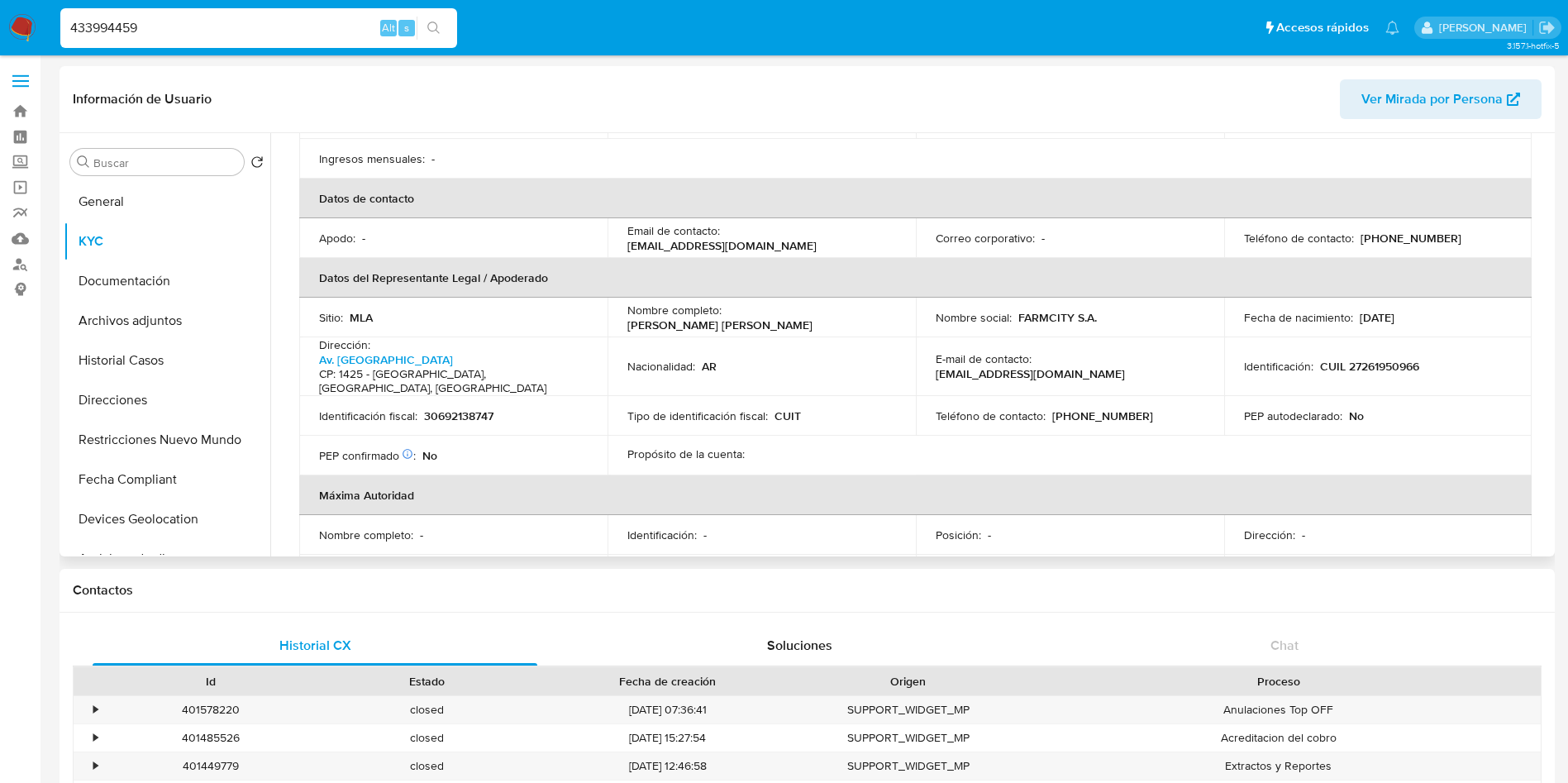
scroll to position [621, 0]
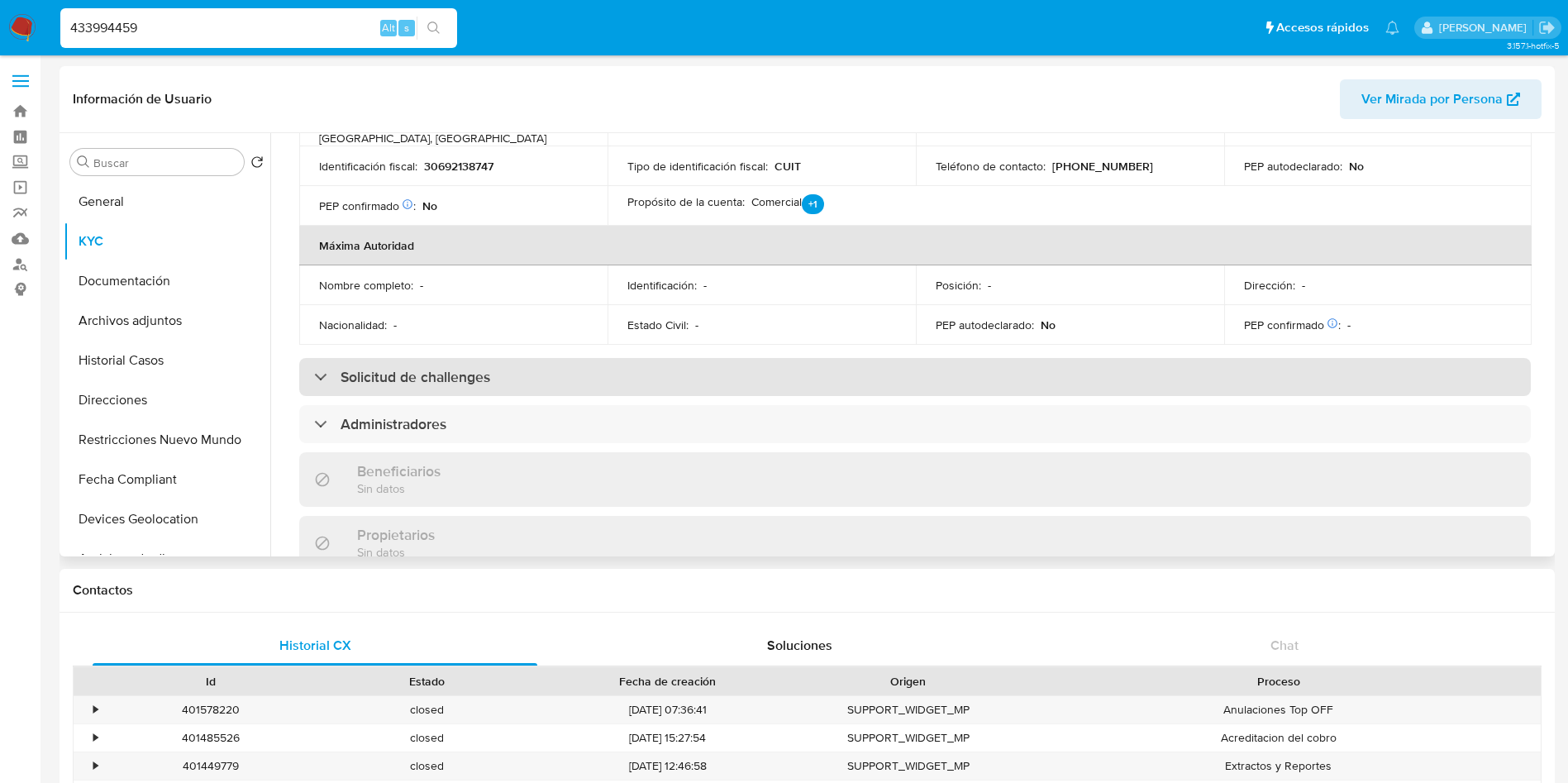
drag, startPoint x: 432, startPoint y: 343, endPoint x: 434, endPoint y: 361, distance: 18.1
click at [432, 368] on h3 "Solicitud de challenges" at bounding box center [415, 377] width 150 height 18
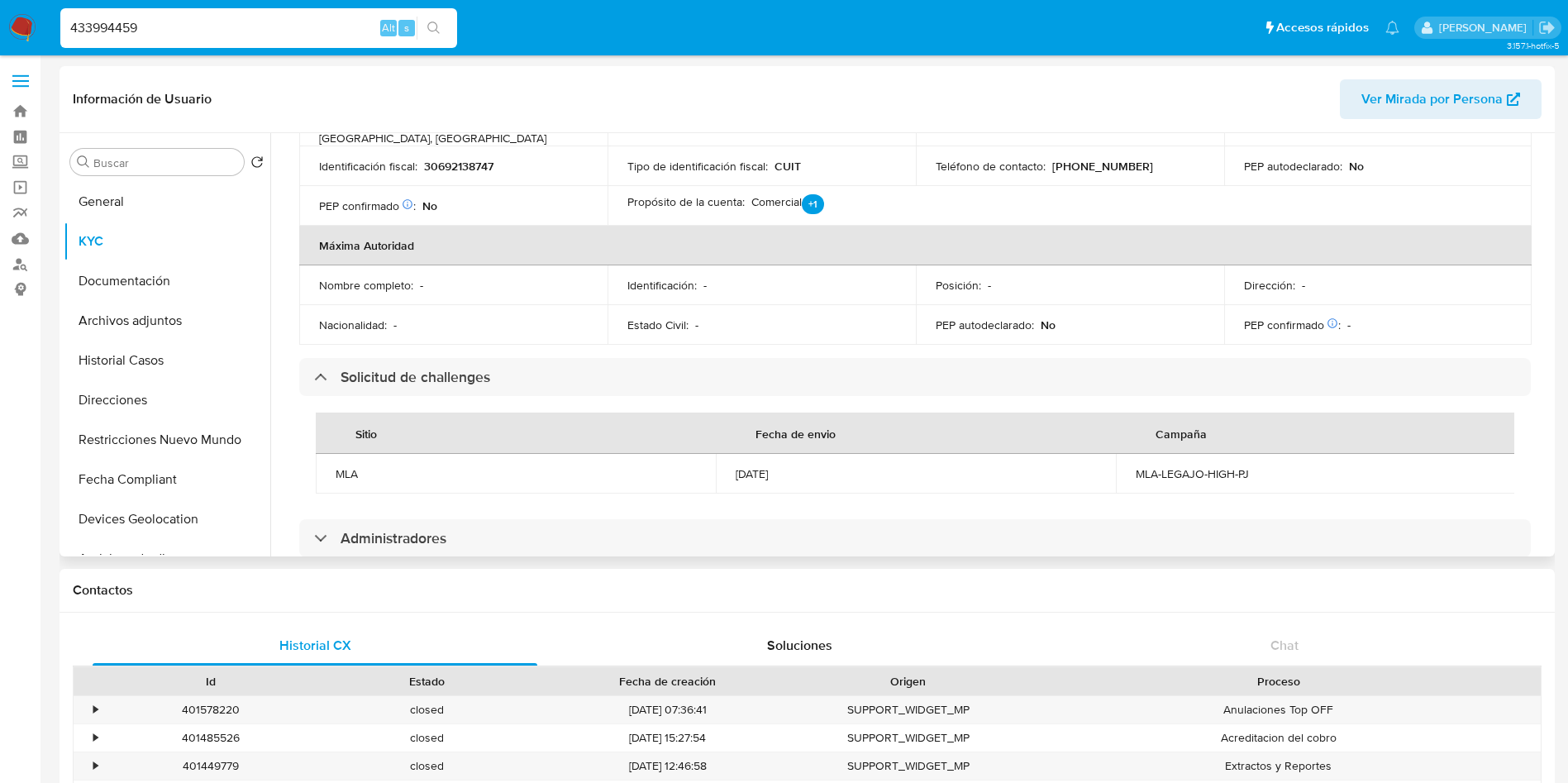
drag, startPoint x: 736, startPoint y: 446, endPoint x: 806, endPoint y: 448, distance: 70.0
click at [806, 466] on div "05/06/2024" at bounding box center [916, 474] width 360 height 15
copy div "05/06/2024"
drag, startPoint x: 1123, startPoint y: 447, endPoint x: 927, endPoint y: 173, distance: 336.9
click at [1253, 454] on td "MLA-LEGAJO-HIGH-PJ" at bounding box center [1316, 474] width 400 height 40
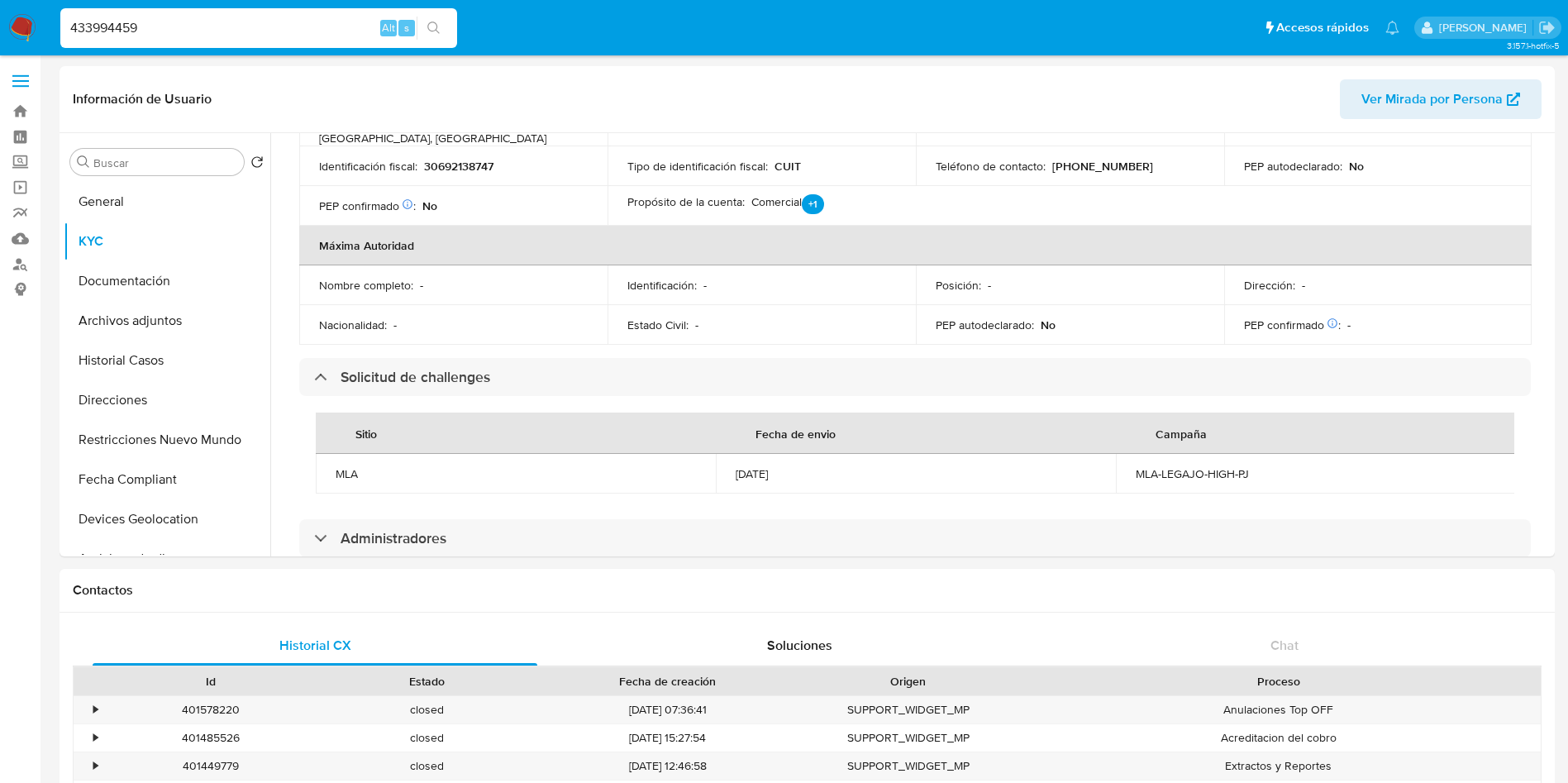
click at [190, 21] on input "433994459" at bounding box center [259, 28] width 397 height 22
click at [190, 20] on input "433994459" at bounding box center [259, 28] width 397 height 22
paste input "7316577"
type input "47316577"
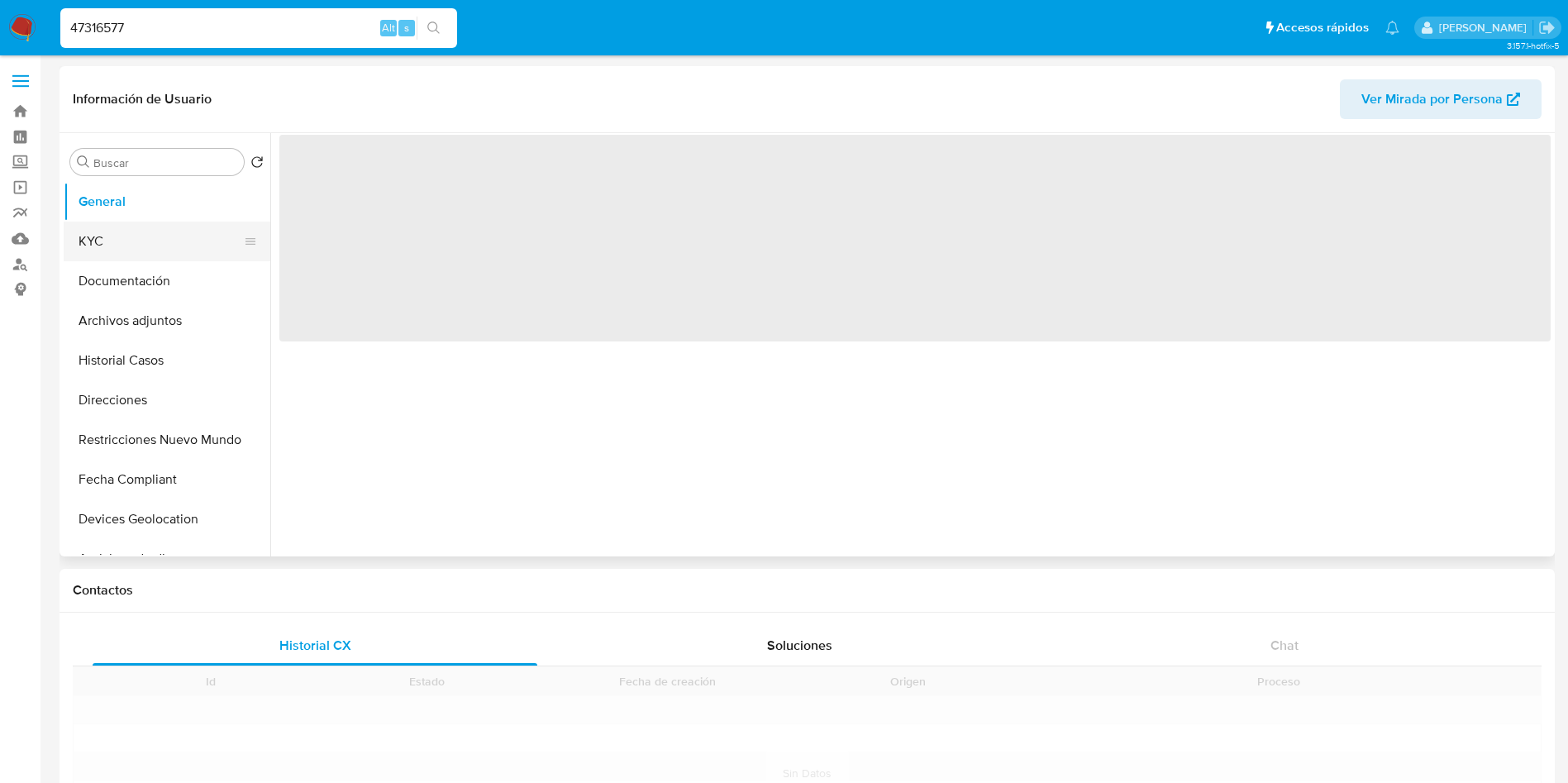
click at [136, 222] on button "KYC" at bounding box center [160, 242] width 194 height 40
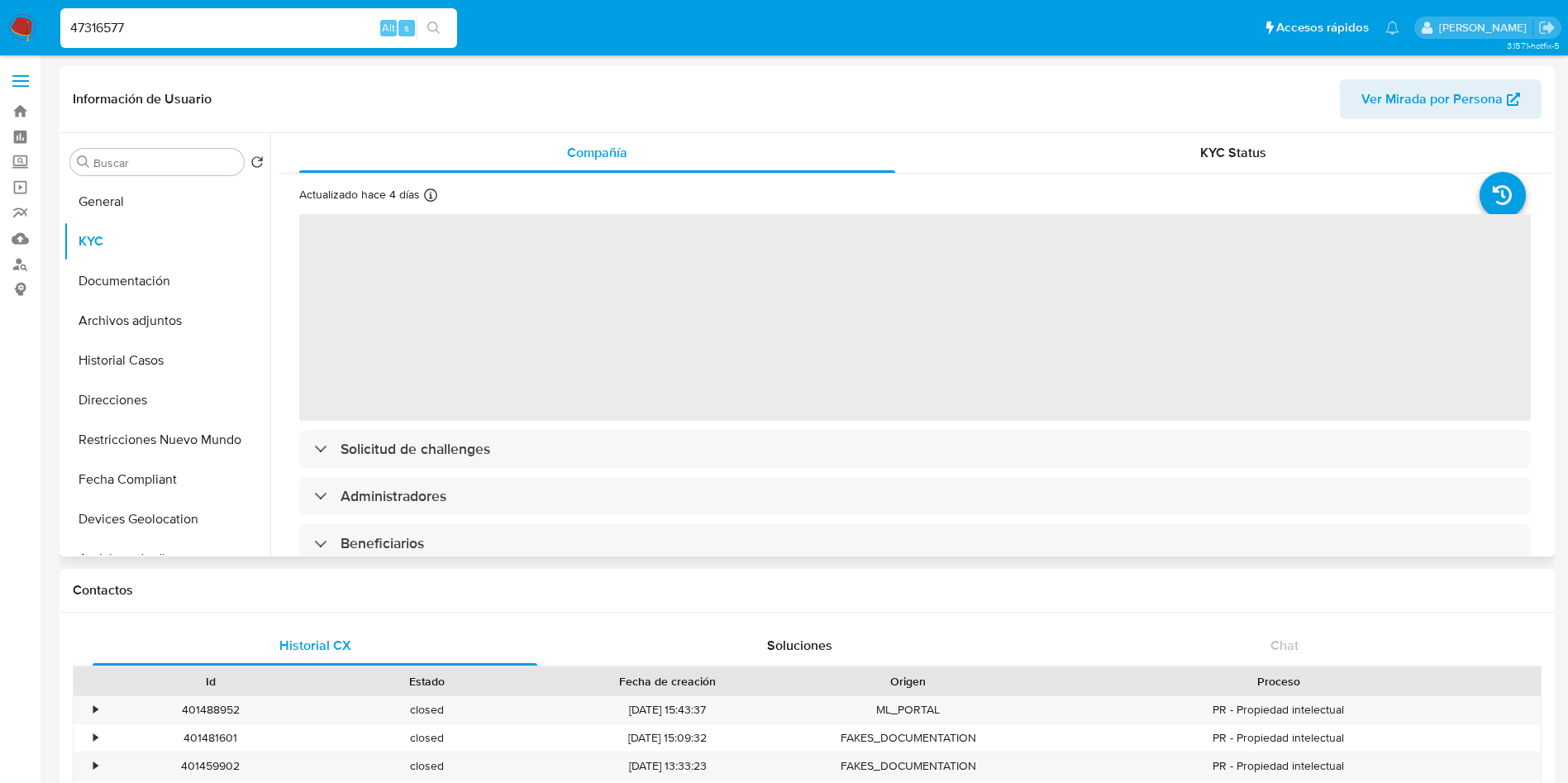
click at [1174, 130] on div "Información de Usuario Ver Mirada por Persona" at bounding box center [807, 100] width 1495 height 67
select select "10"
click at [1155, 169] on div "KYC Status" at bounding box center [1233, 153] width 596 height 40
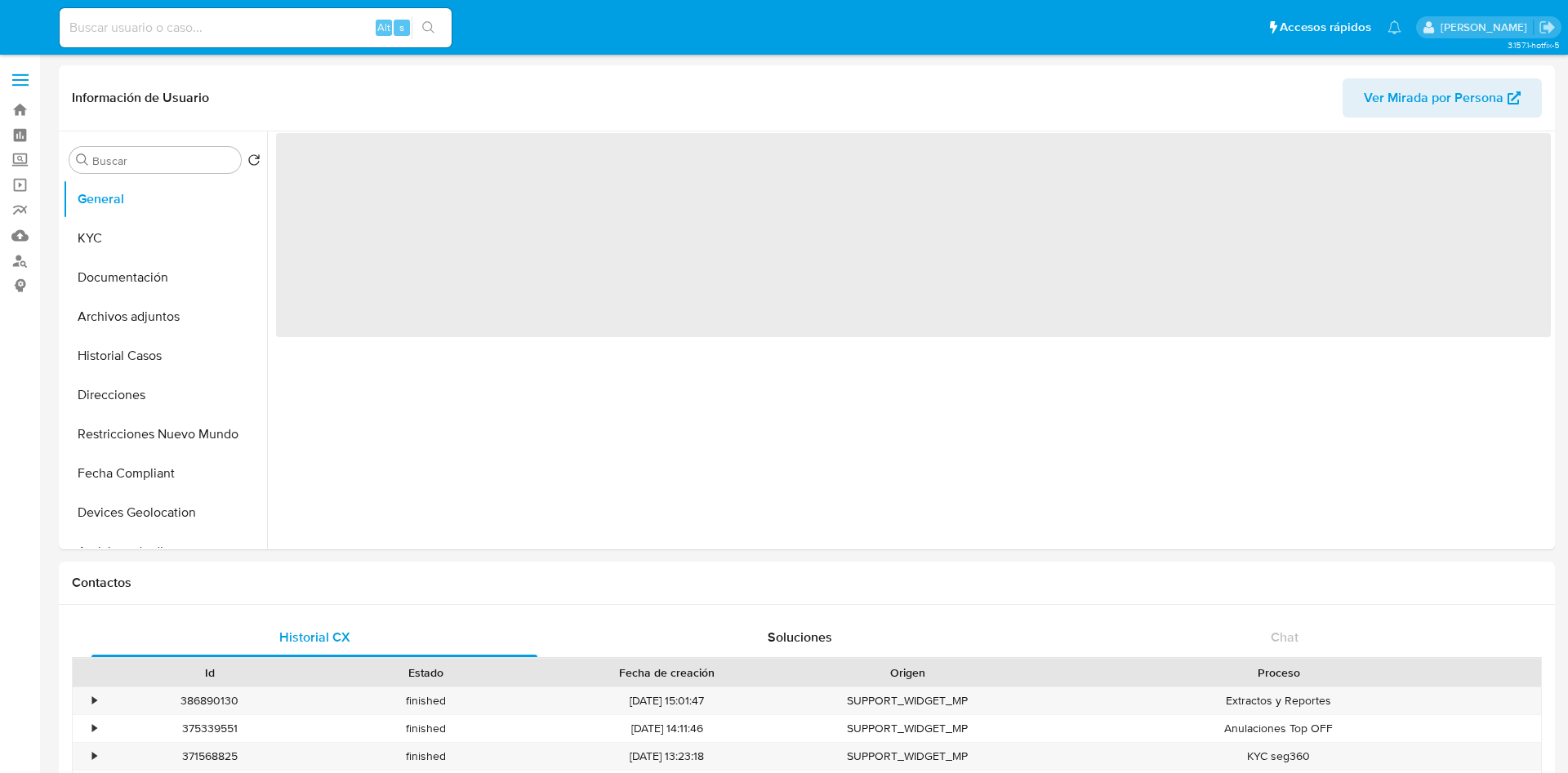
select select "10"
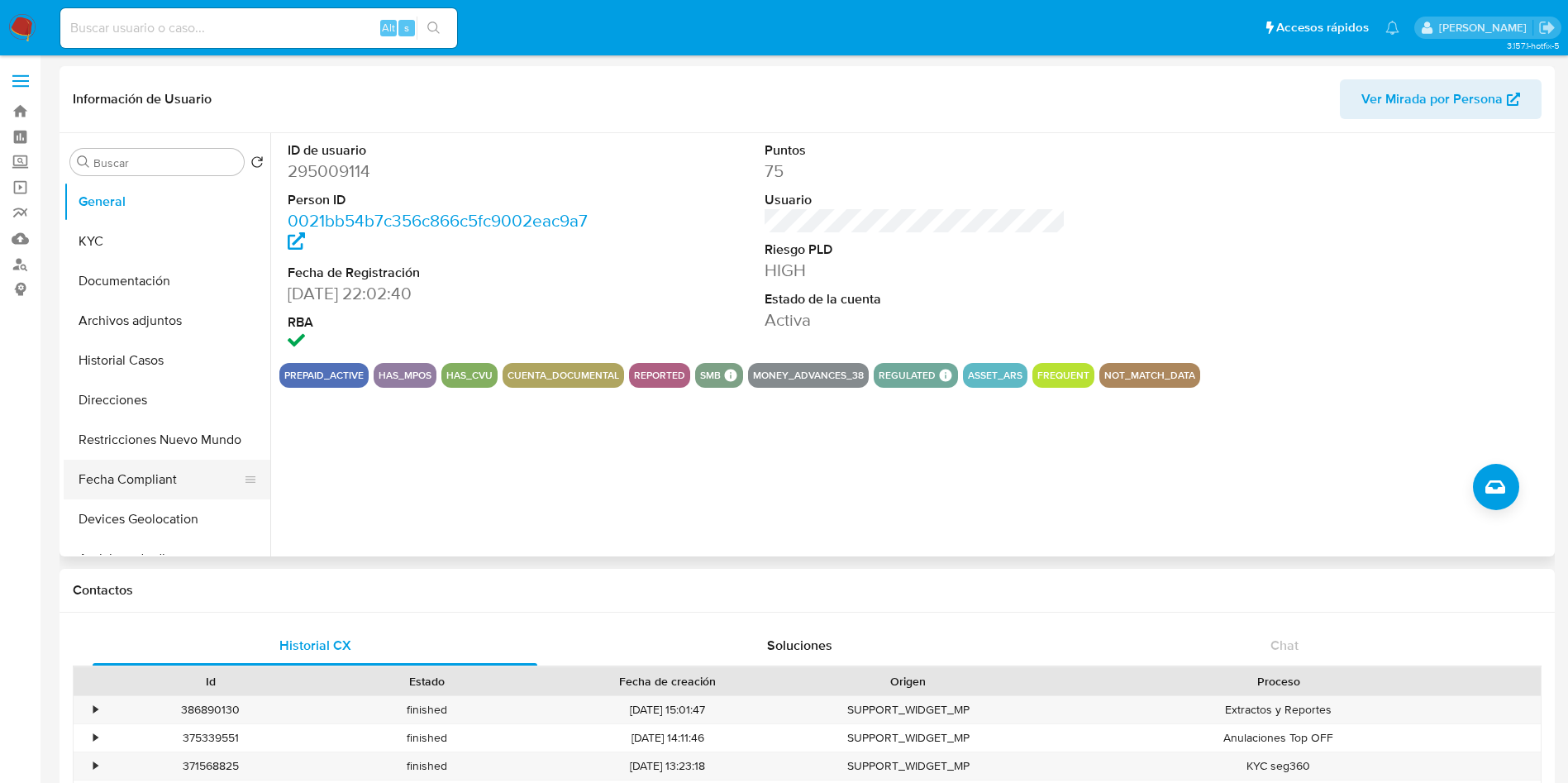
click at [122, 477] on button "Fecha Compliant" at bounding box center [160, 480] width 194 height 40
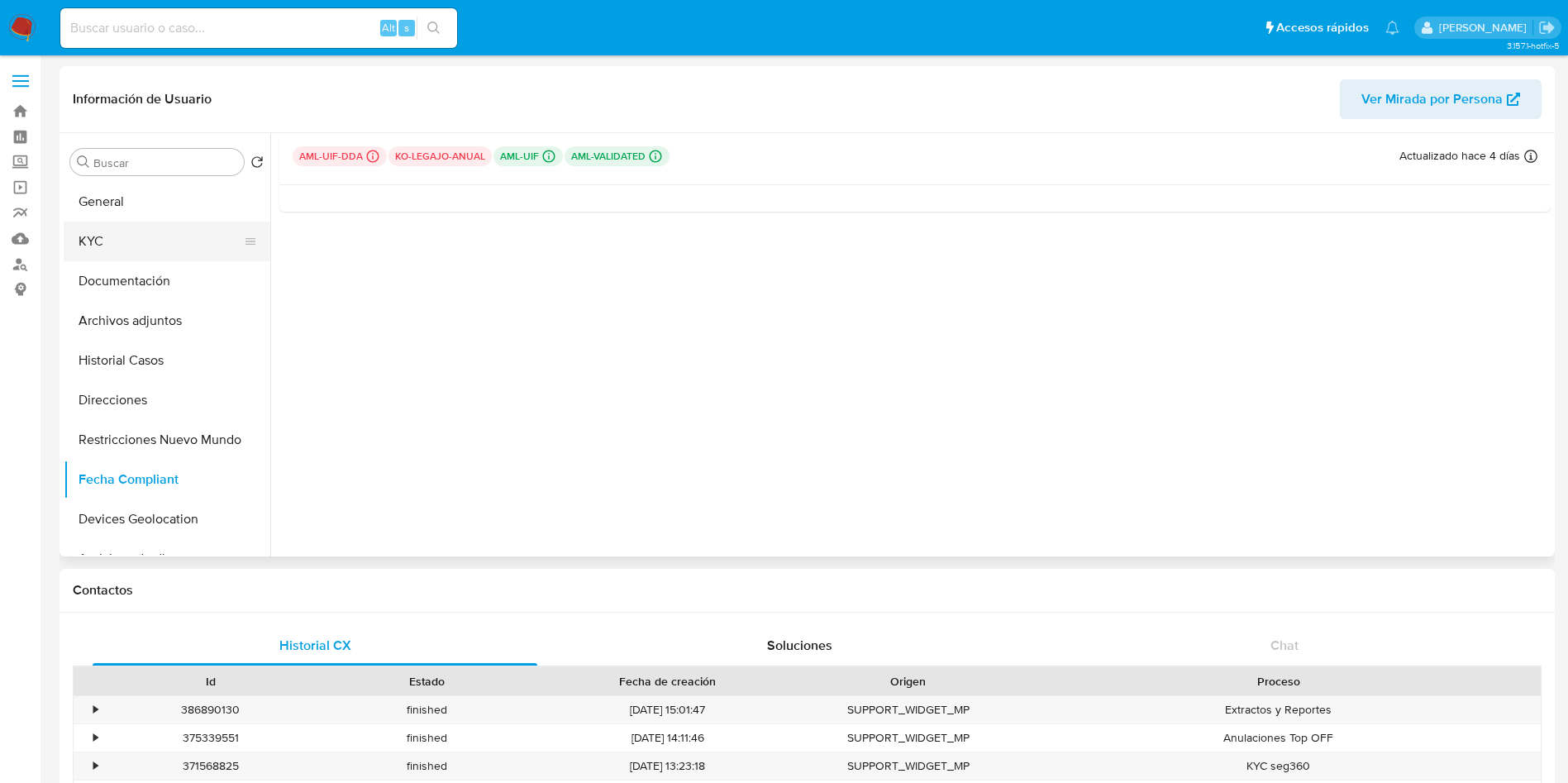
click at [202, 231] on button "KYC" at bounding box center [160, 242] width 194 height 40
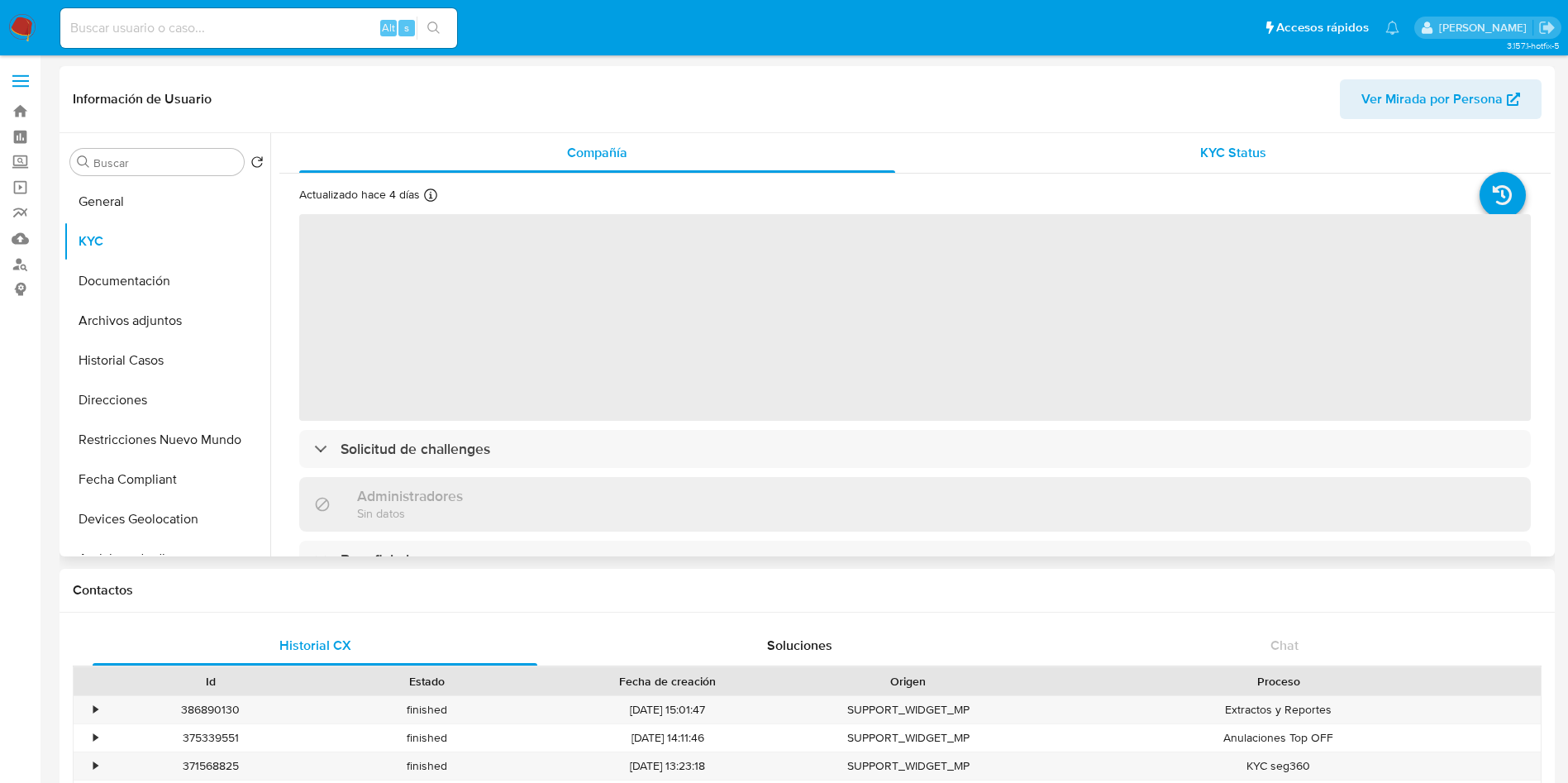
click at [1213, 149] on span "KYC Status" at bounding box center [1233, 153] width 66 height 19
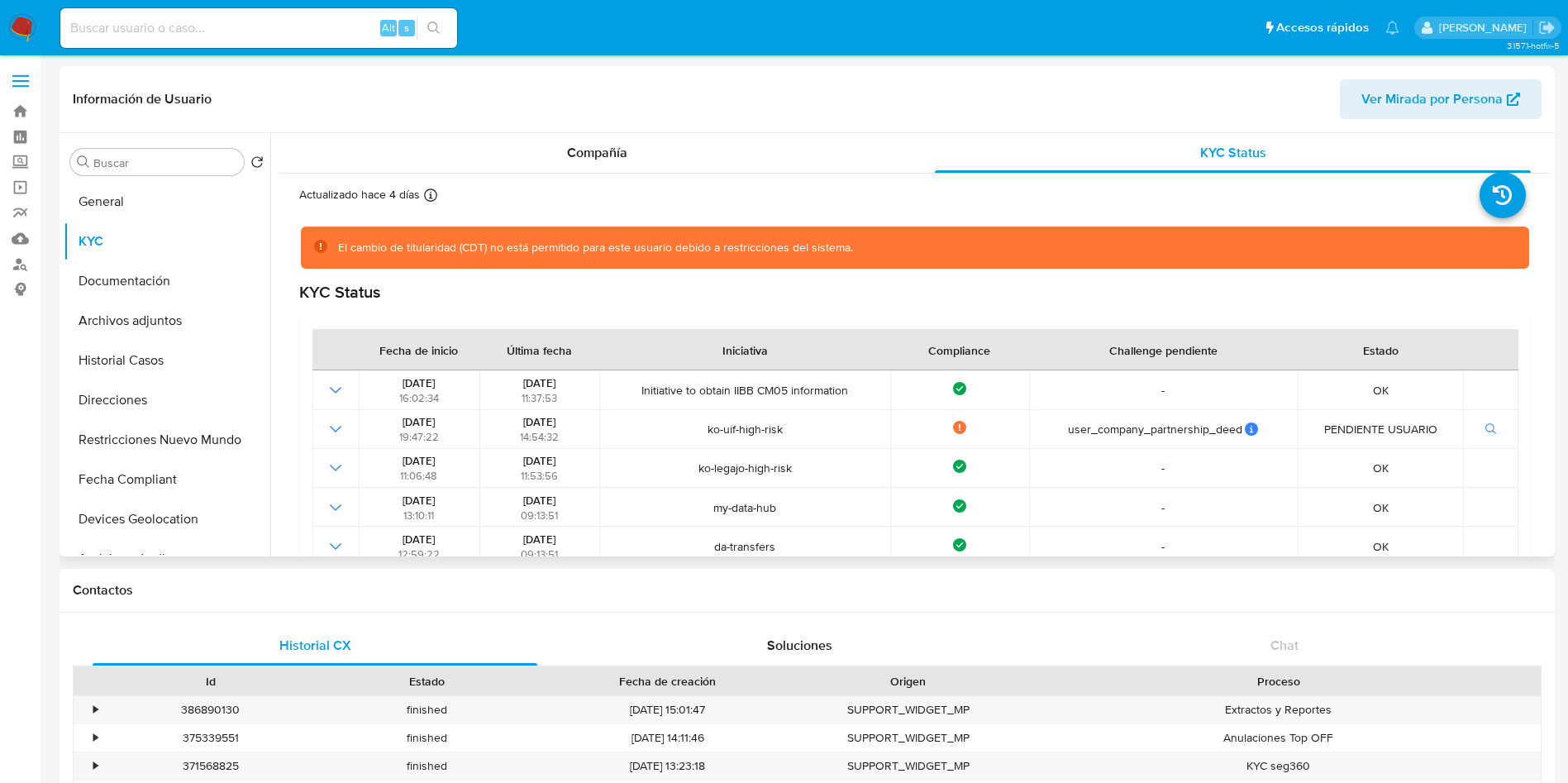
drag, startPoint x: 923, startPoint y: 345, endPoint x: 1018, endPoint y: 336, distance: 95.4
click at [1018, 336] on th "Compliance" at bounding box center [960, 350] width 138 height 42
drag, startPoint x: 125, startPoint y: 213, endPoint x: 61, endPoint y: 206, distance: 64.4
click at [118, 202] on button "General" at bounding box center [167, 202] width 207 height 40
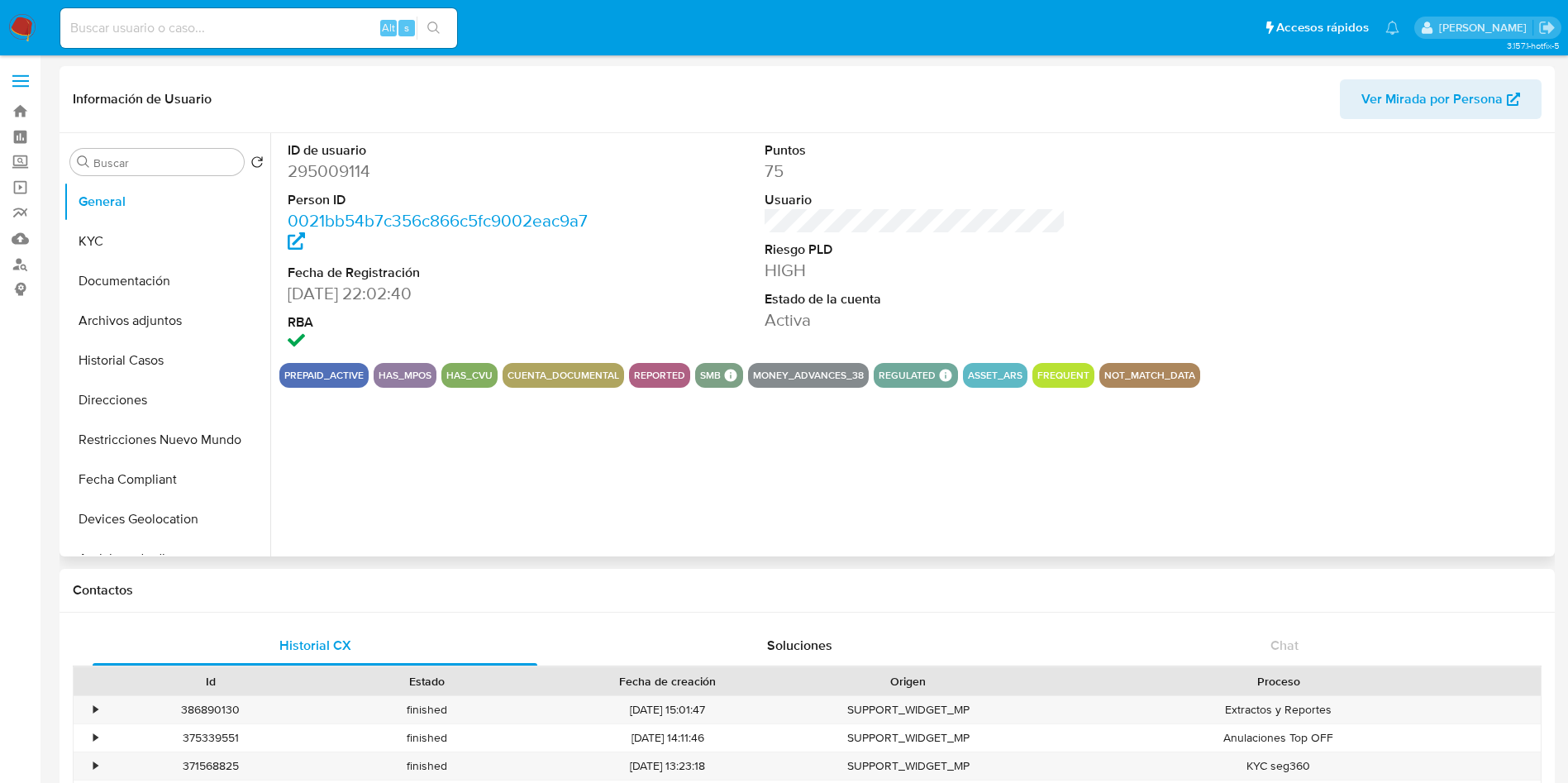
click at [325, 167] on dd "295009114" at bounding box center [438, 171] width 302 height 23
copy dd "295009114"
drag, startPoint x: 116, startPoint y: 234, endPoint x: 119, endPoint y: 248, distance: 14.3
click at [117, 234] on button "KYC" at bounding box center [160, 242] width 194 height 40
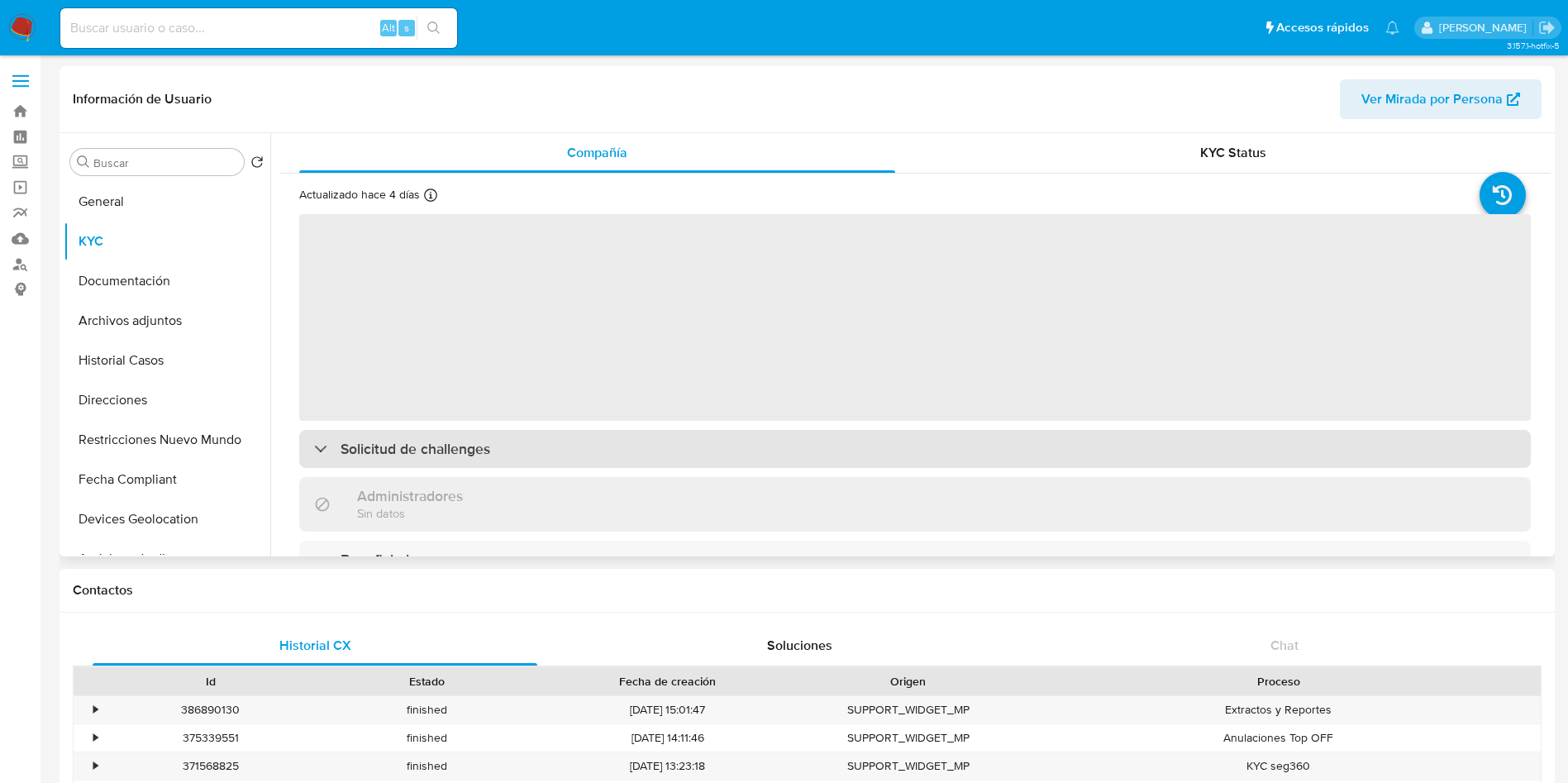
click at [509, 455] on div "Solicitud de challenges" at bounding box center [914, 449] width 1231 height 38
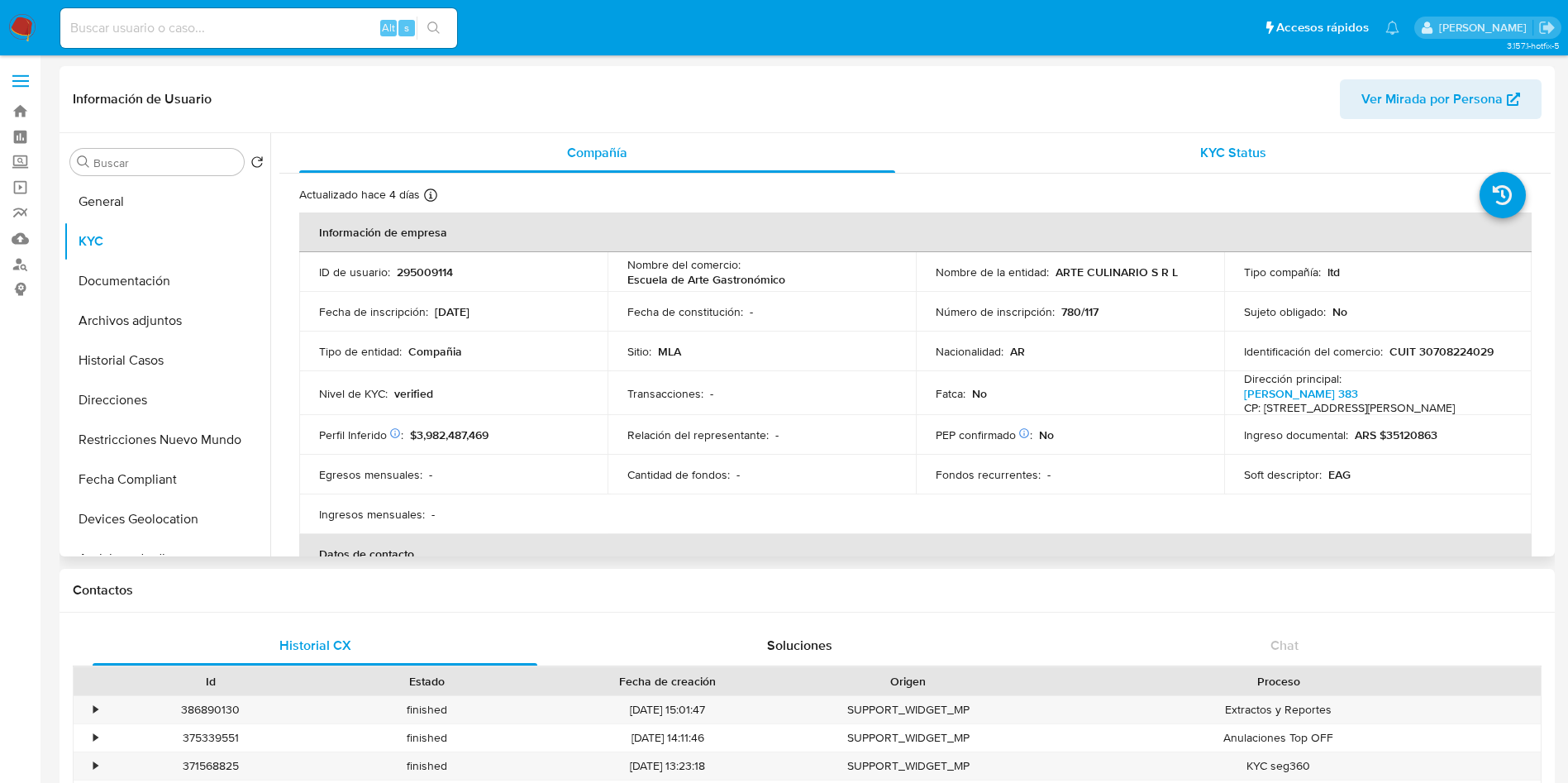
drag, startPoint x: 1090, startPoint y: 129, endPoint x: 1087, endPoint y: 138, distance: 9.5
click at [1089, 136] on div "Información de Usuario Ver Mirada por Persona Buscar Volver al orden por defect…" at bounding box center [807, 311] width 1495 height 491
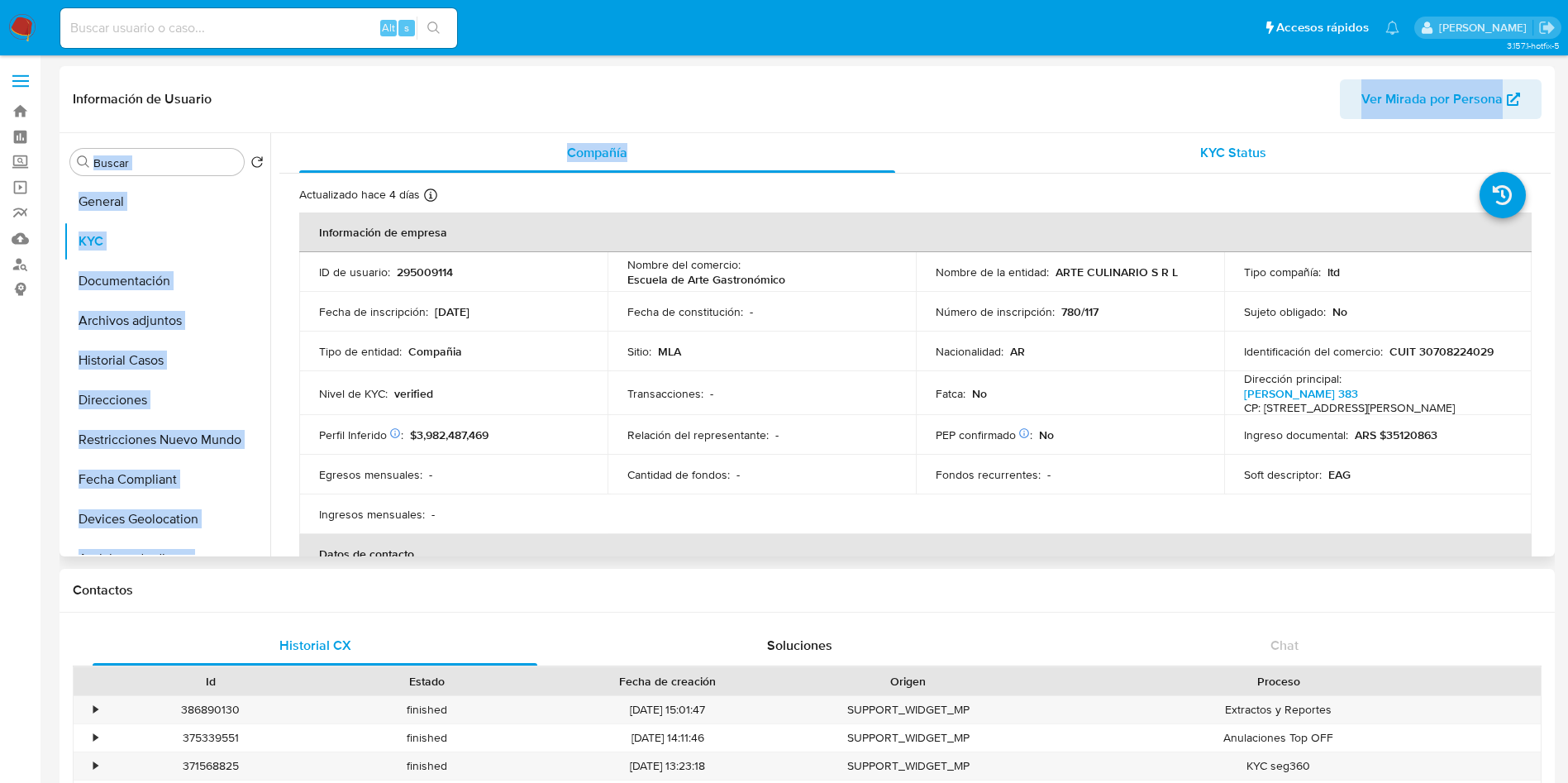
click at [1064, 159] on div "KYC Status" at bounding box center [1233, 153] width 596 height 40
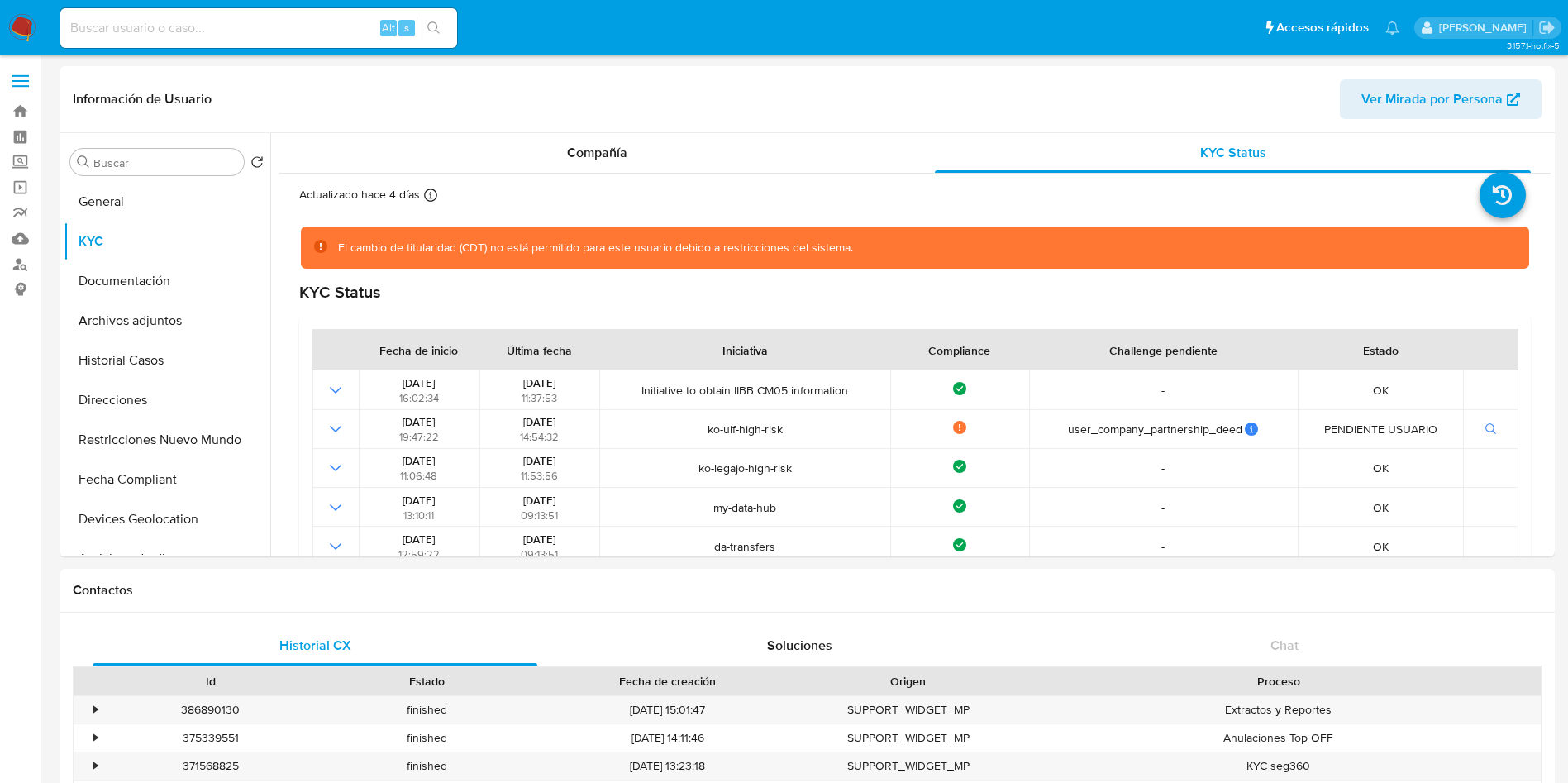
click at [627, 600] on div "Contactos" at bounding box center [807, 591] width 1495 height 44
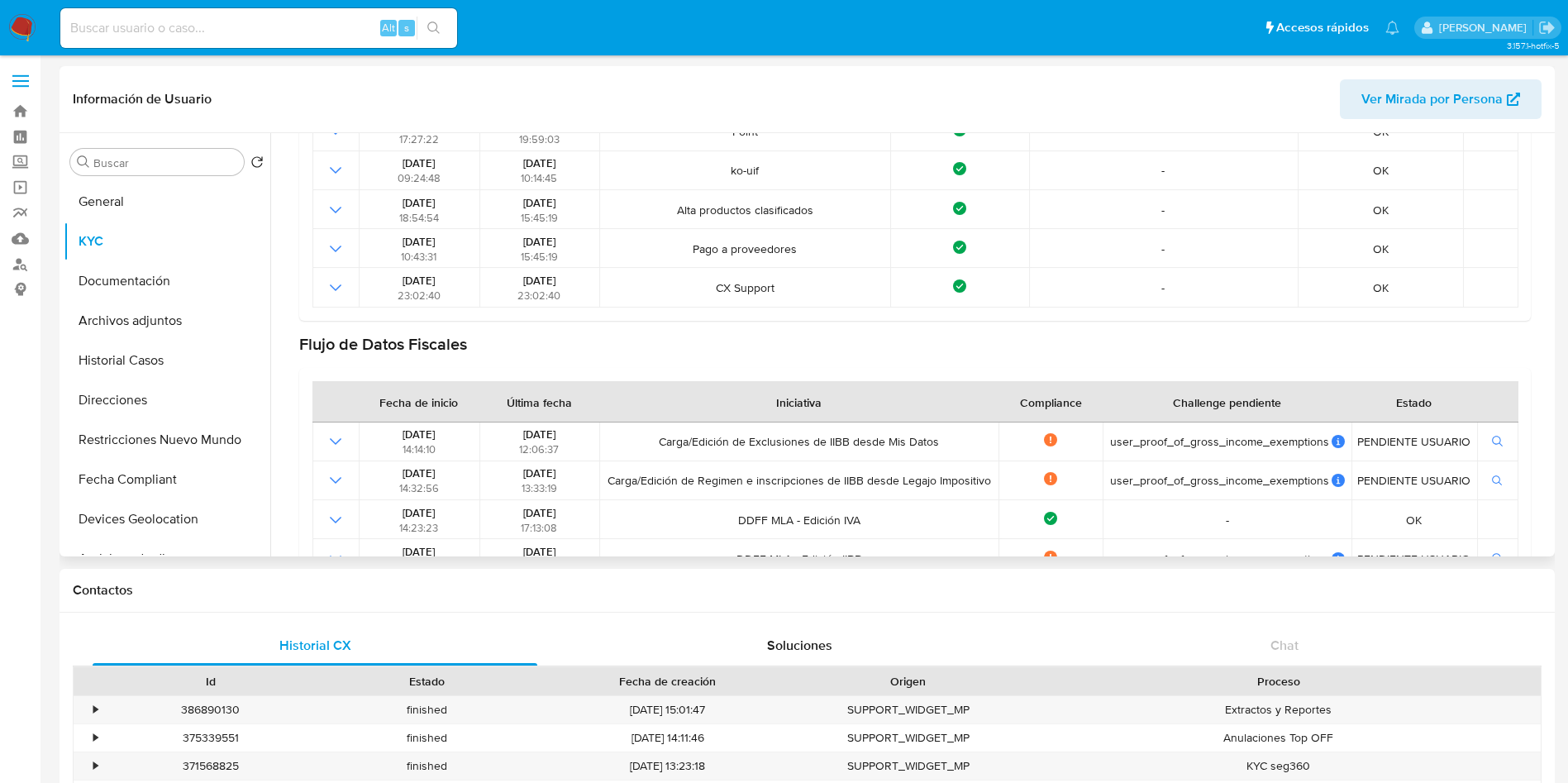
scroll to position [621, 0]
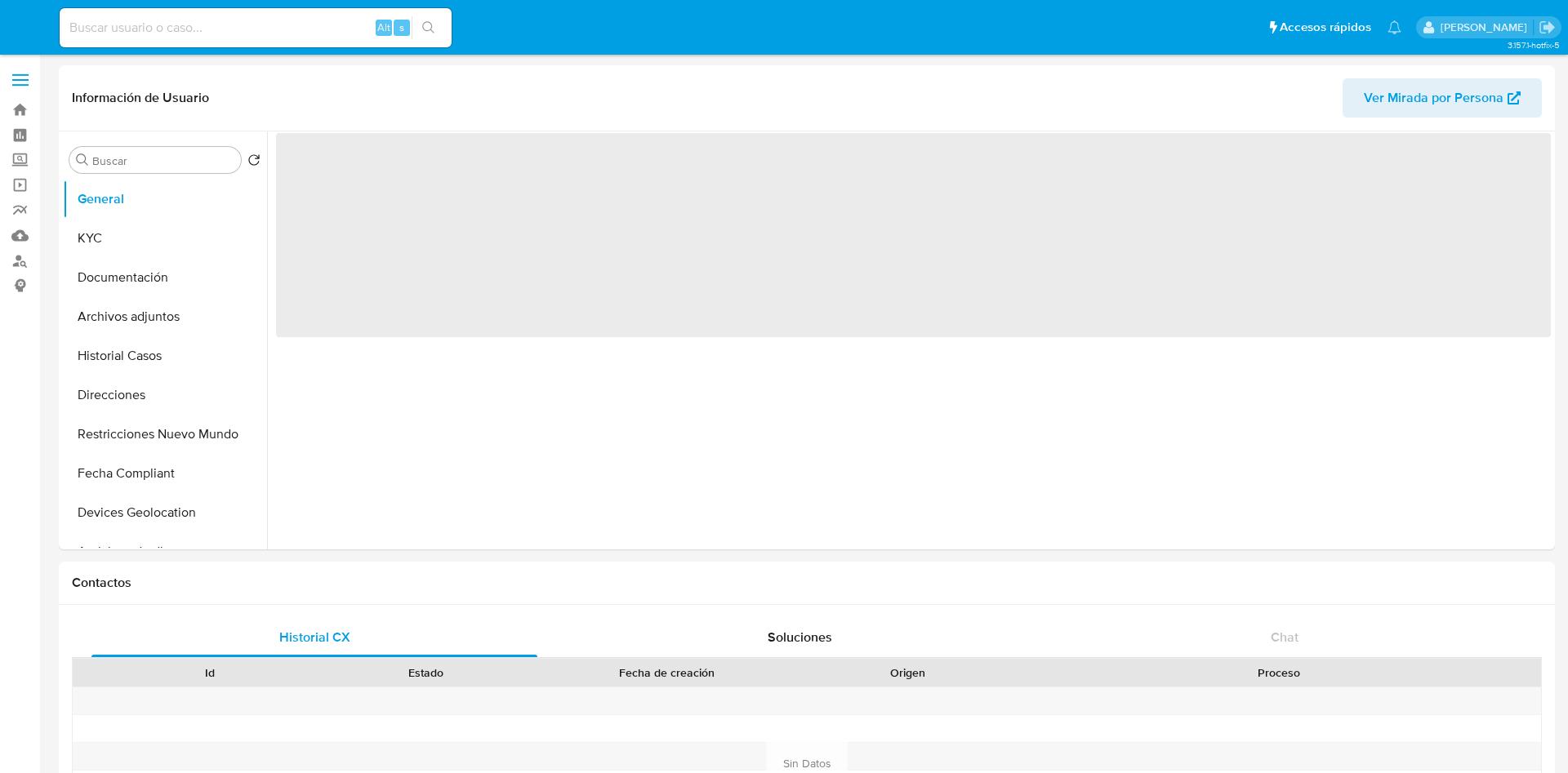
select select "10"
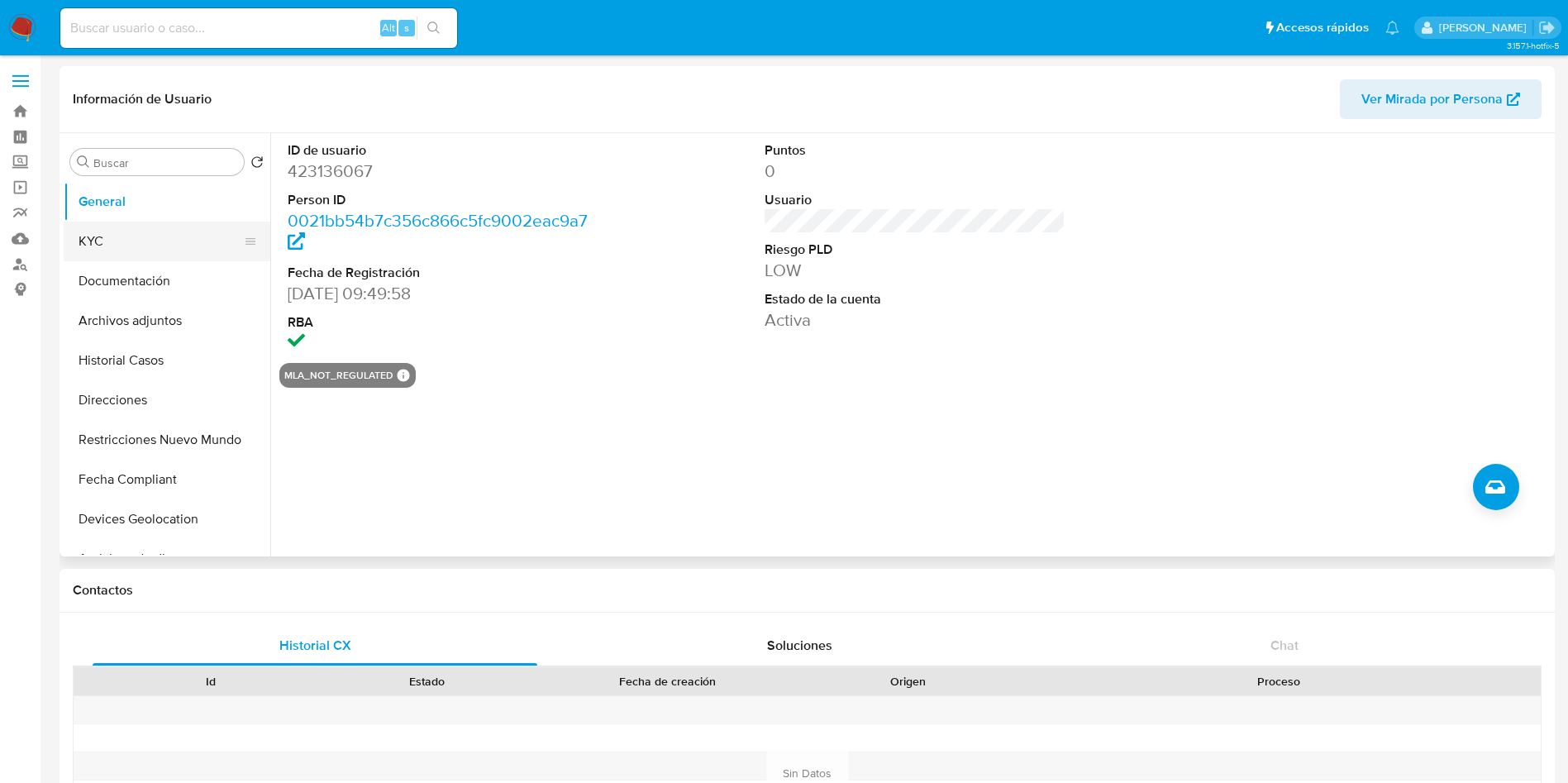
drag, startPoint x: 119, startPoint y: 236, endPoint x: 109, endPoint y: 252, distance: 18.9
click at [118, 236] on button "KYC" at bounding box center [160, 242] width 194 height 40
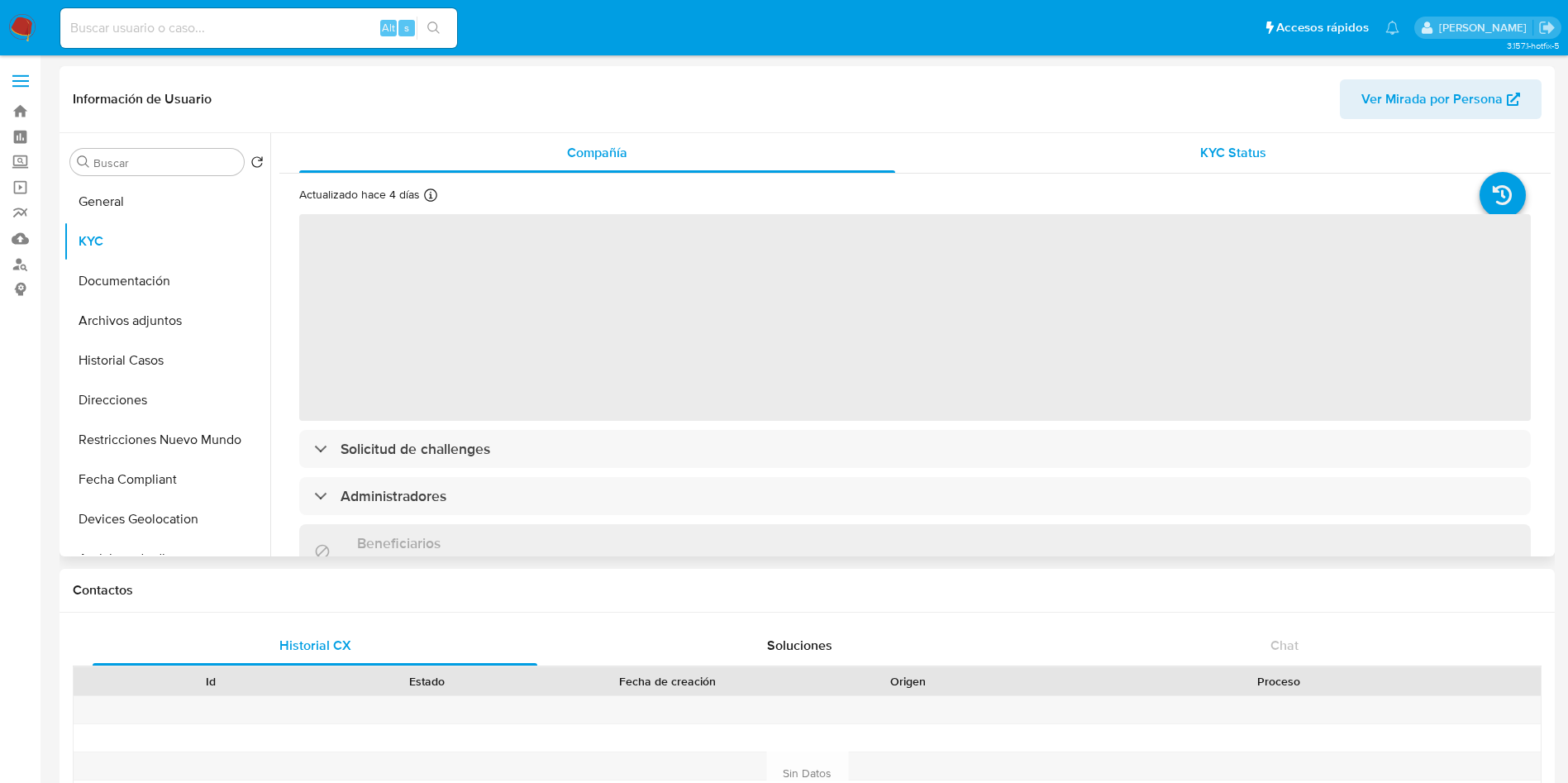
click at [1160, 164] on div "KYC Status" at bounding box center [1233, 153] width 596 height 40
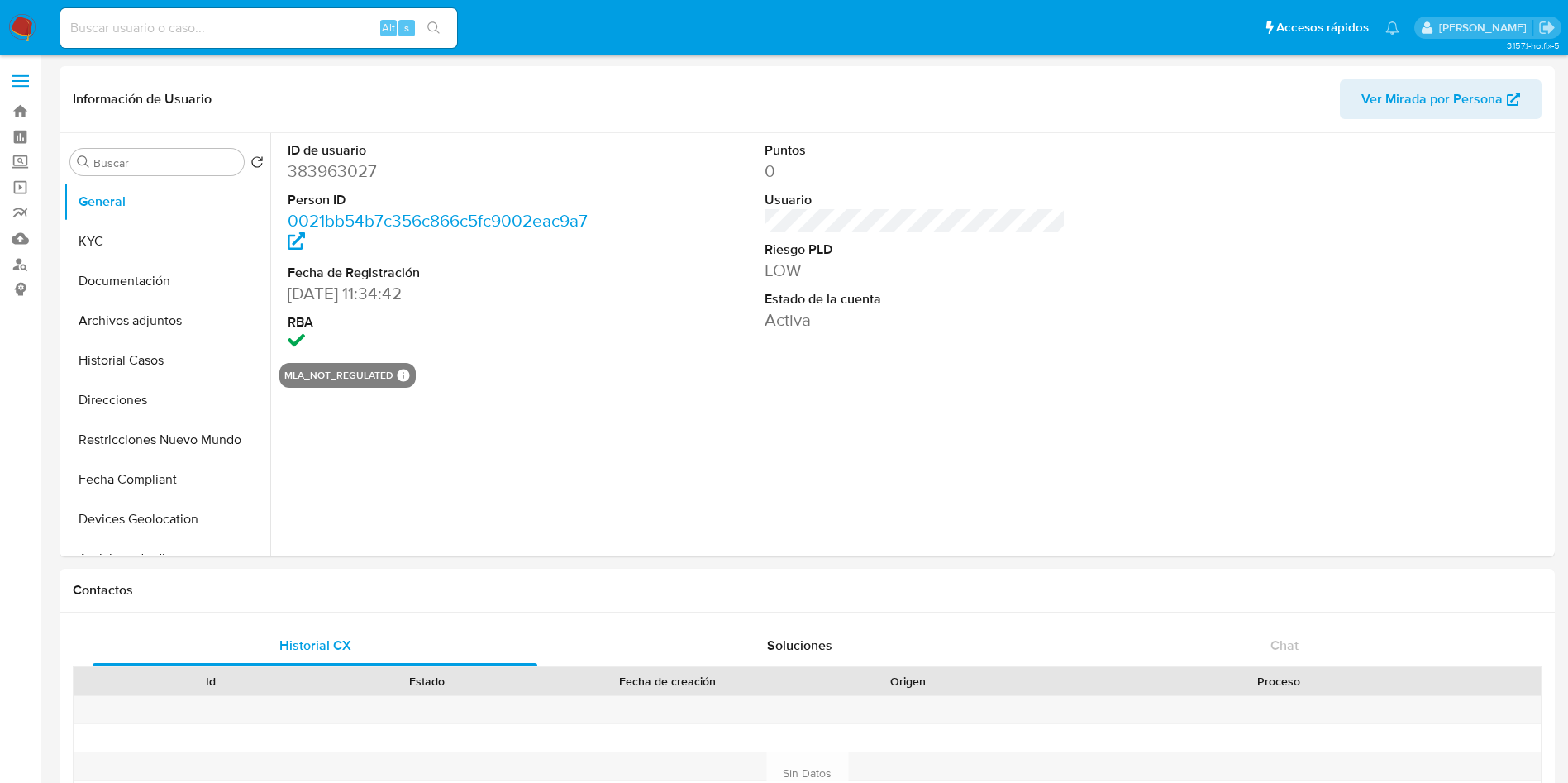
select select "10"
drag, startPoint x: 151, startPoint y: 244, endPoint x: 152, endPoint y: 264, distance: 20.0
click at [153, 248] on button "KYC" at bounding box center [167, 242] width 207 height 40
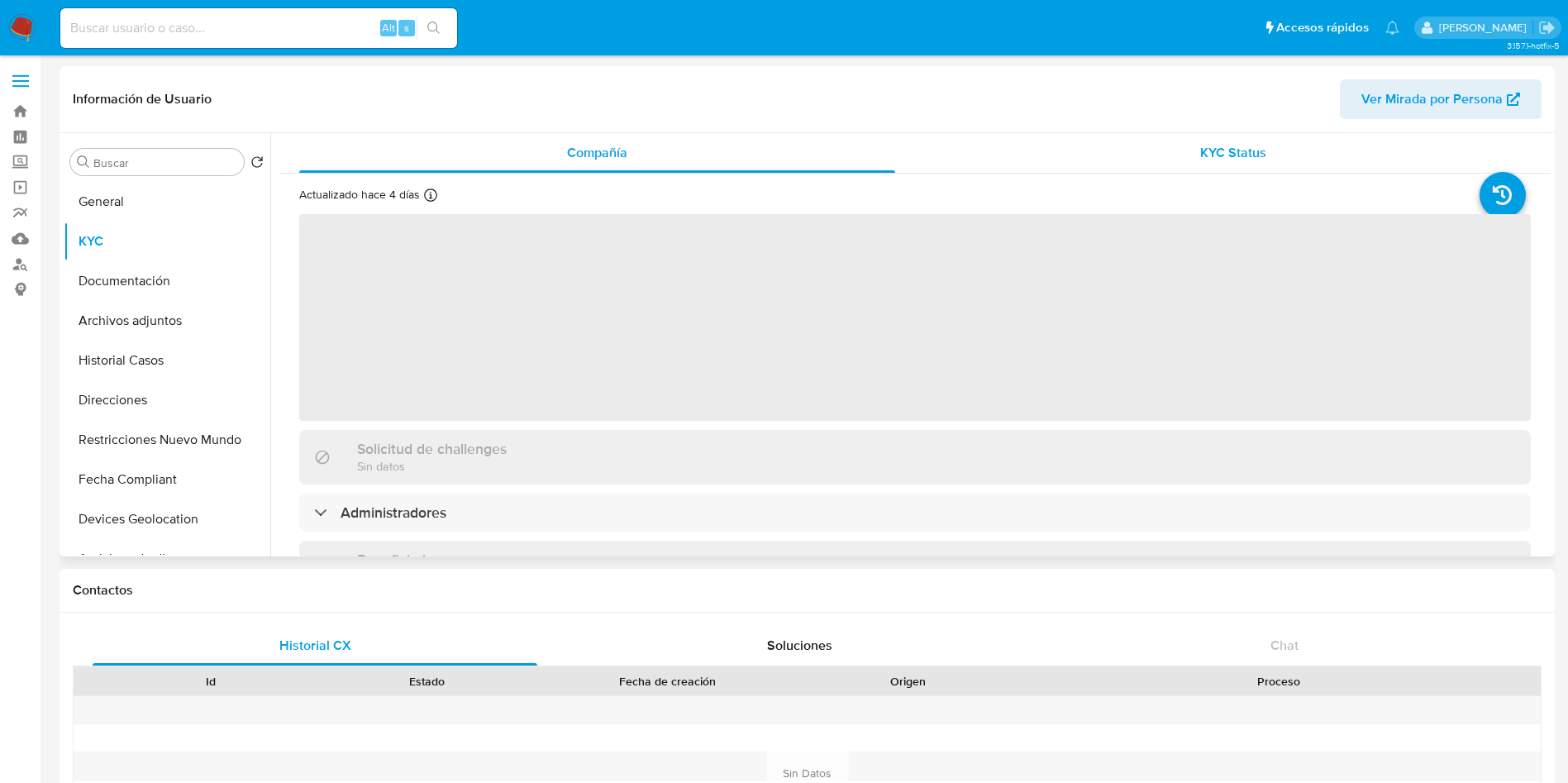
click at [1097, 149] on div "KYC Status" at bounding box center [1233, 153] width 596 height 40
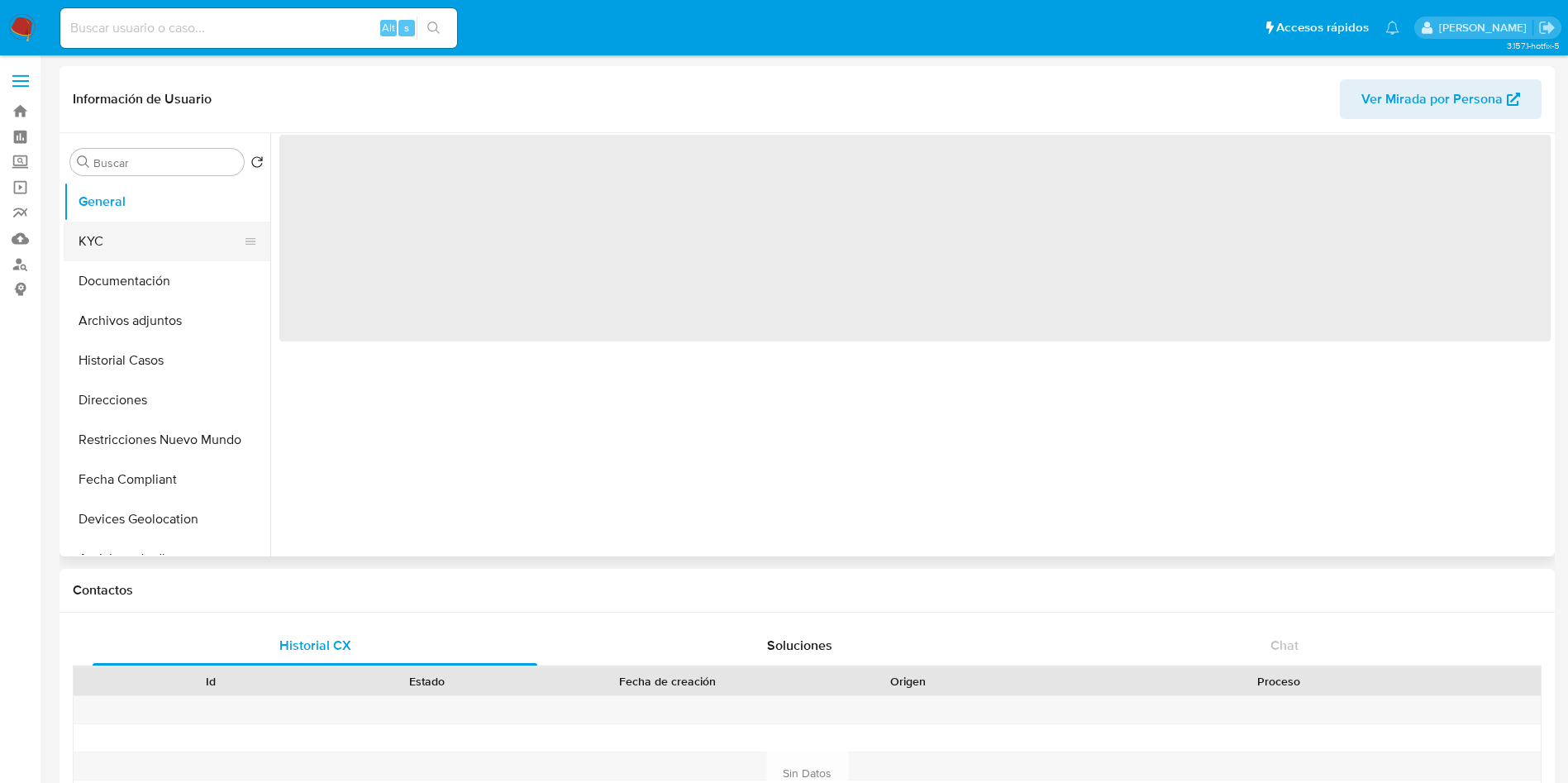
click at [133, 231] on button "KYC" at bounding box center [160, 242] width 194 height 40
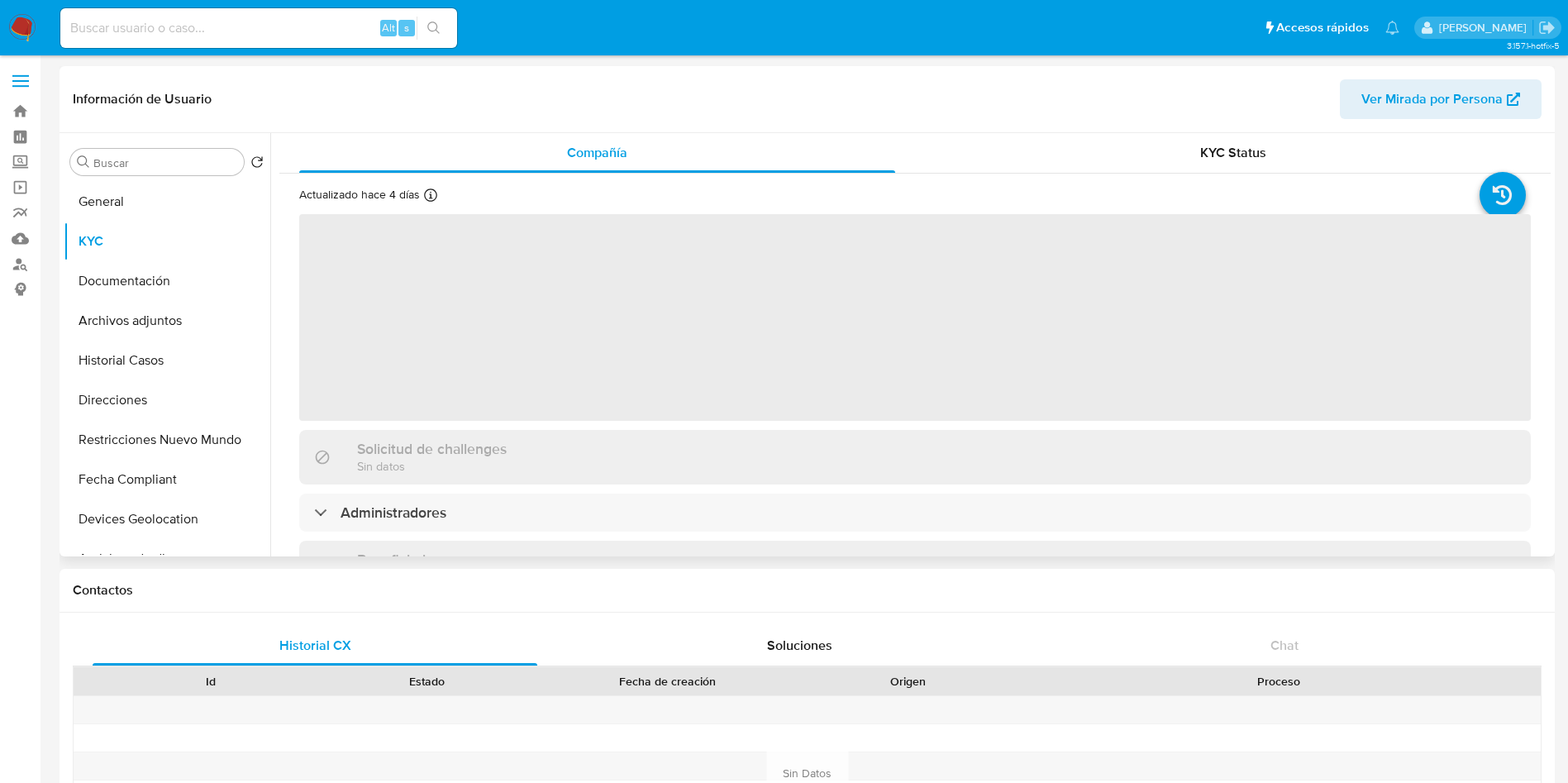
select select "10"
click at [1227, 137] on div "KYC Status" at bounding box center [1233, 153] width 596 height 40
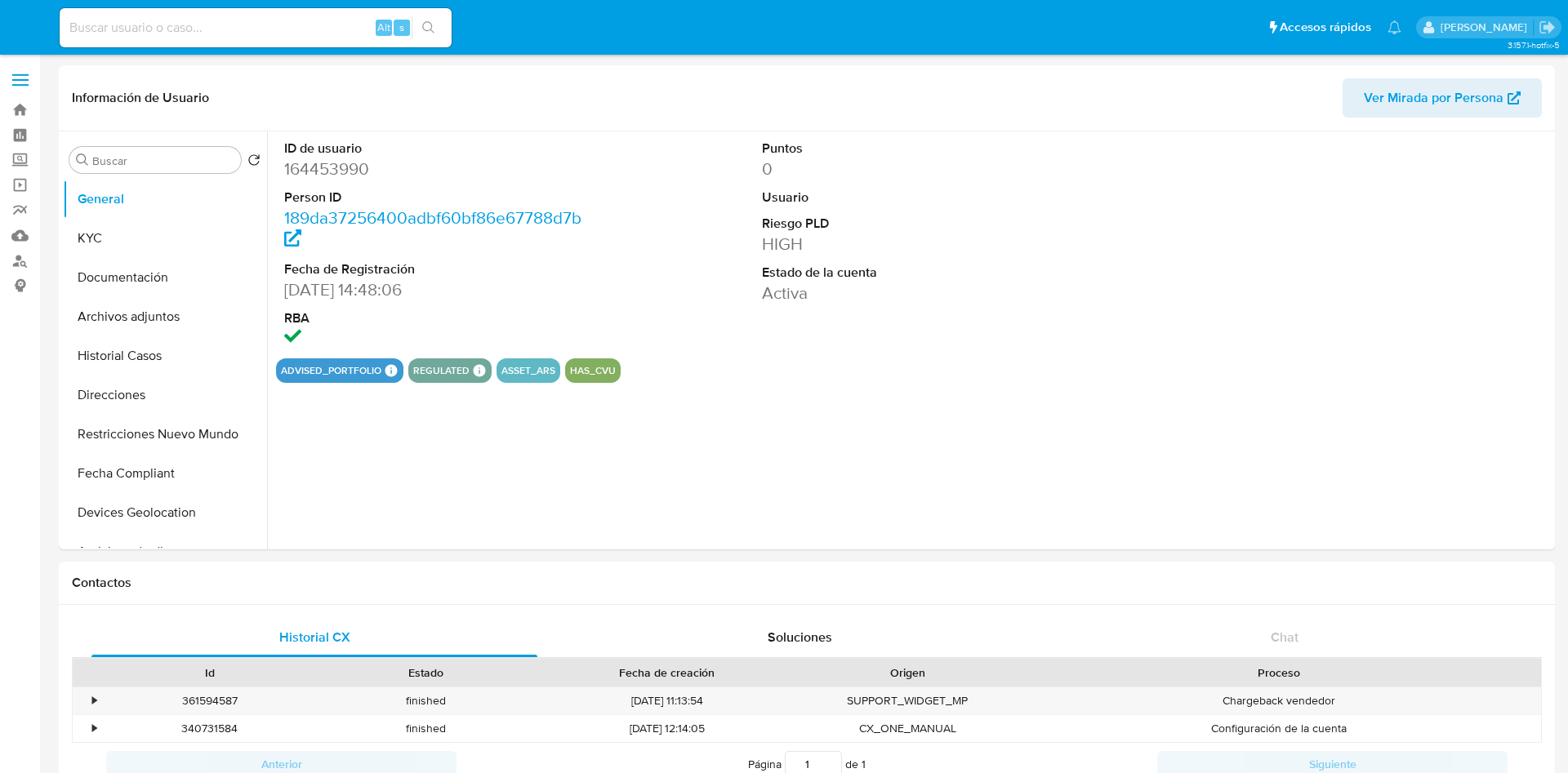
select select "10"
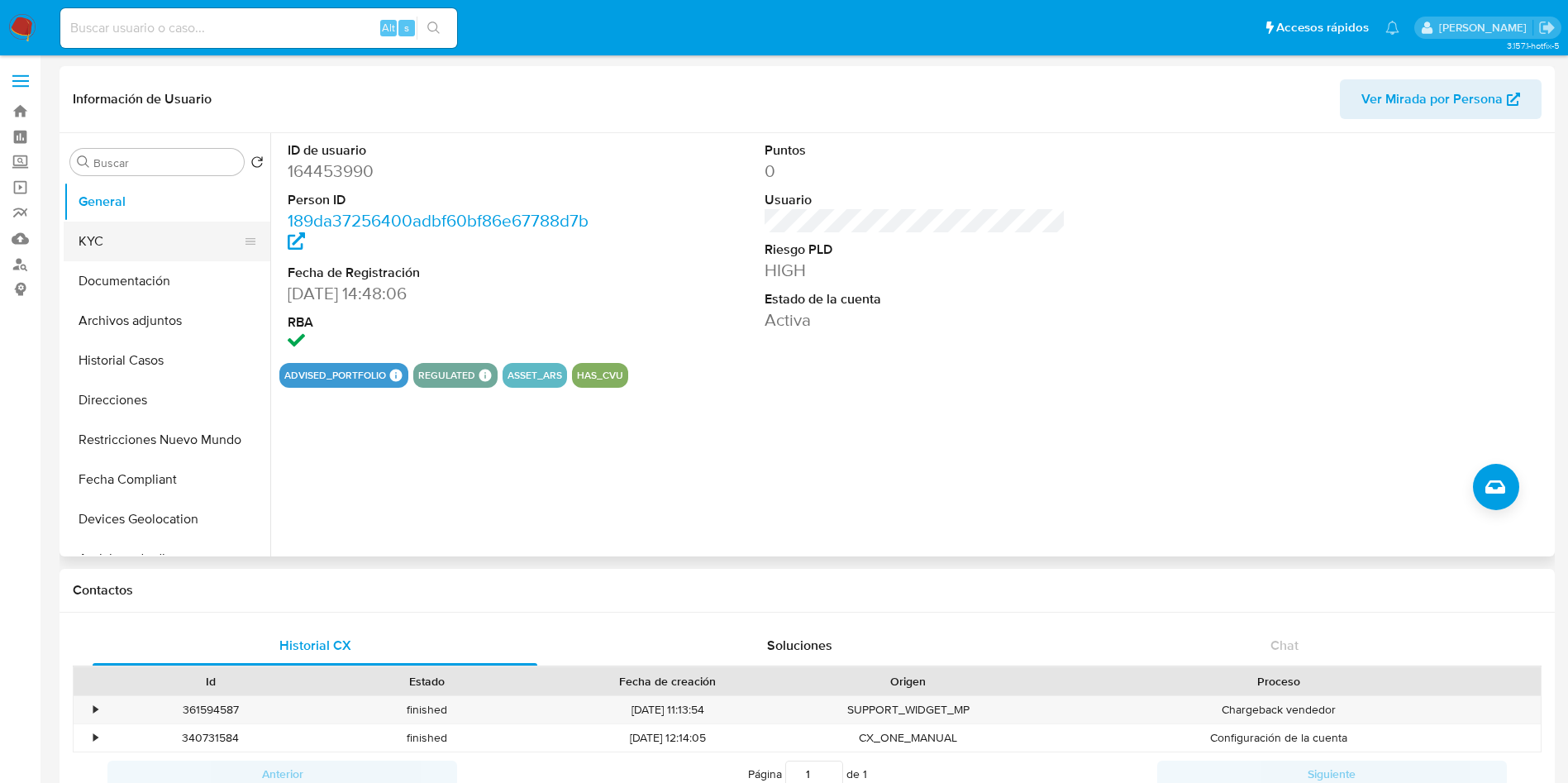
click at [88, 257] on button "KYC" at bounding box center [160, 242] width 194 height 40
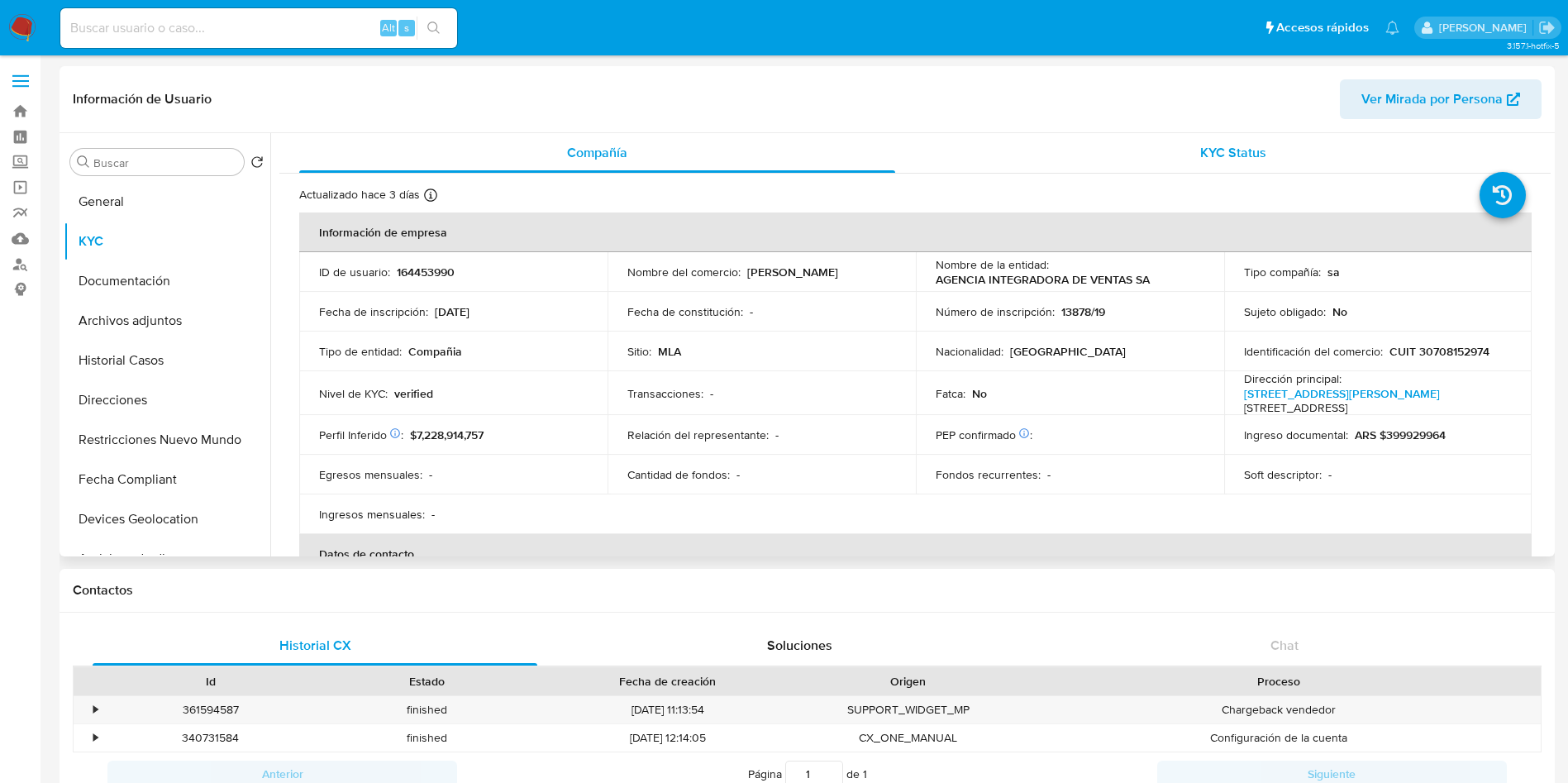
click at [1218, 155] on span "KYC Status" at bounding box center [1233, 153] width 66 height 19
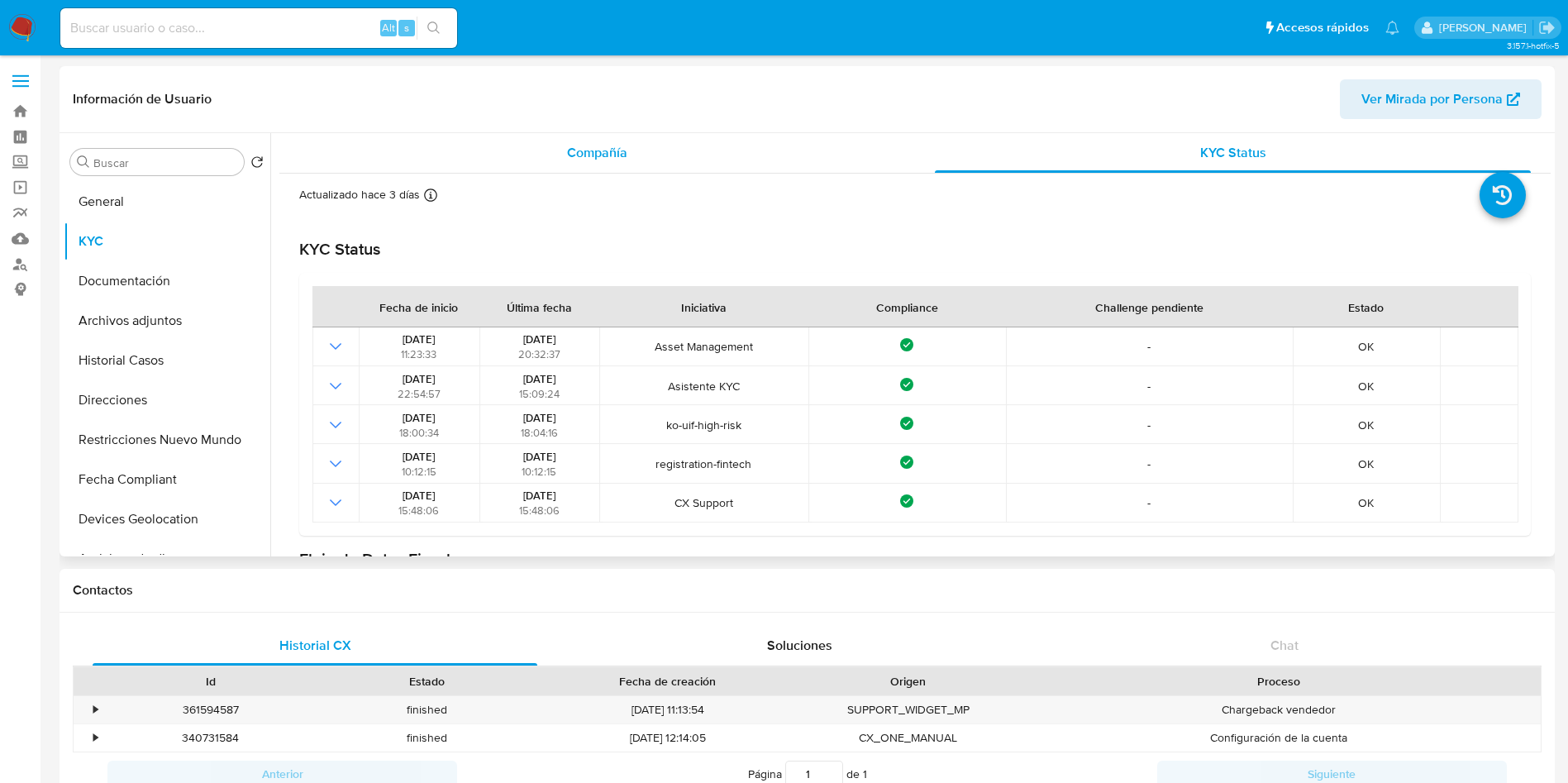
click at [608, 136] on div "Compañía" at bounding box center [597, 153] width 596 height 40
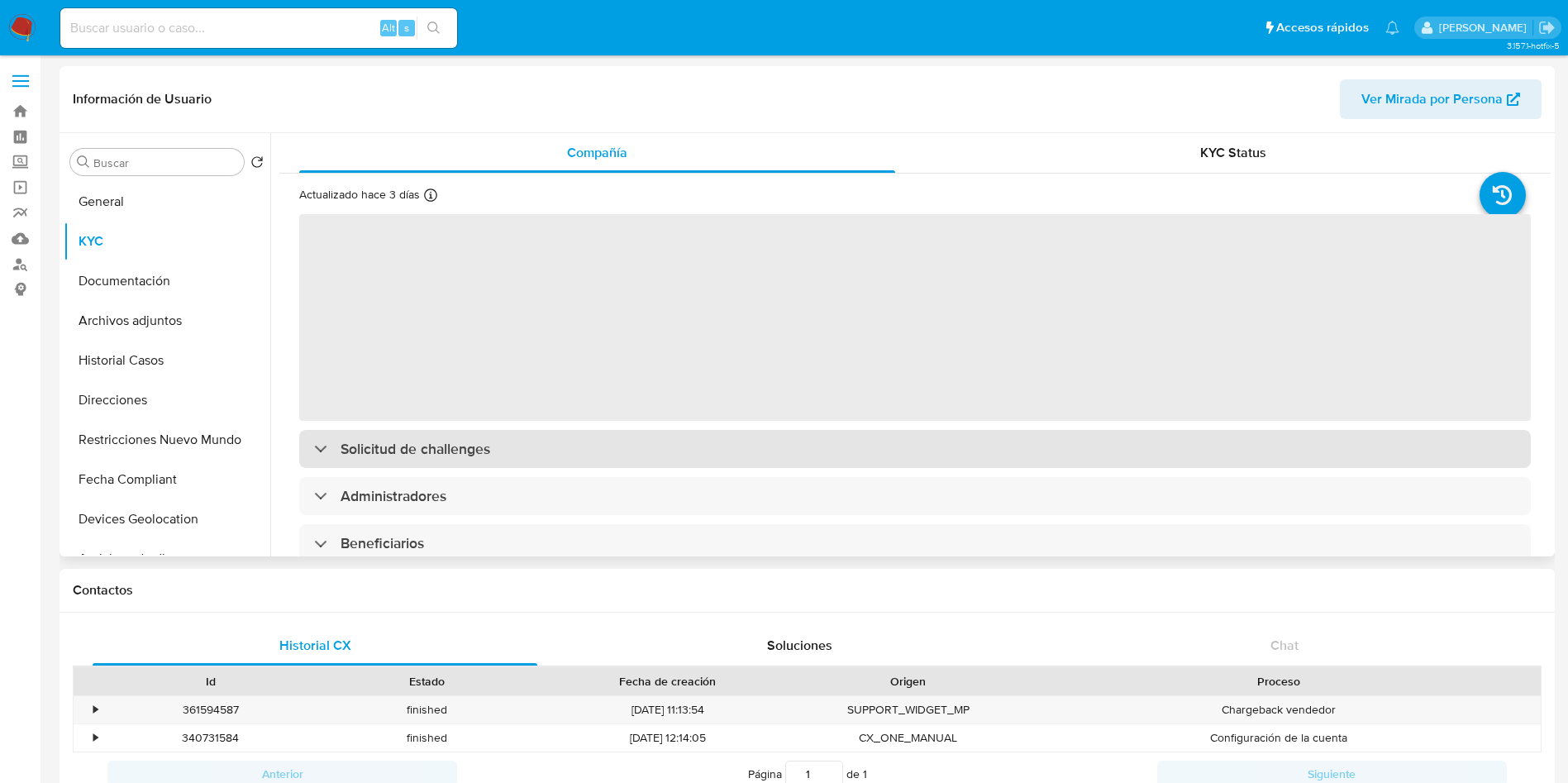
click at [431, 432] on div "Solicitud de challenges" at bounding box center [914, 449] width 1231 height 38
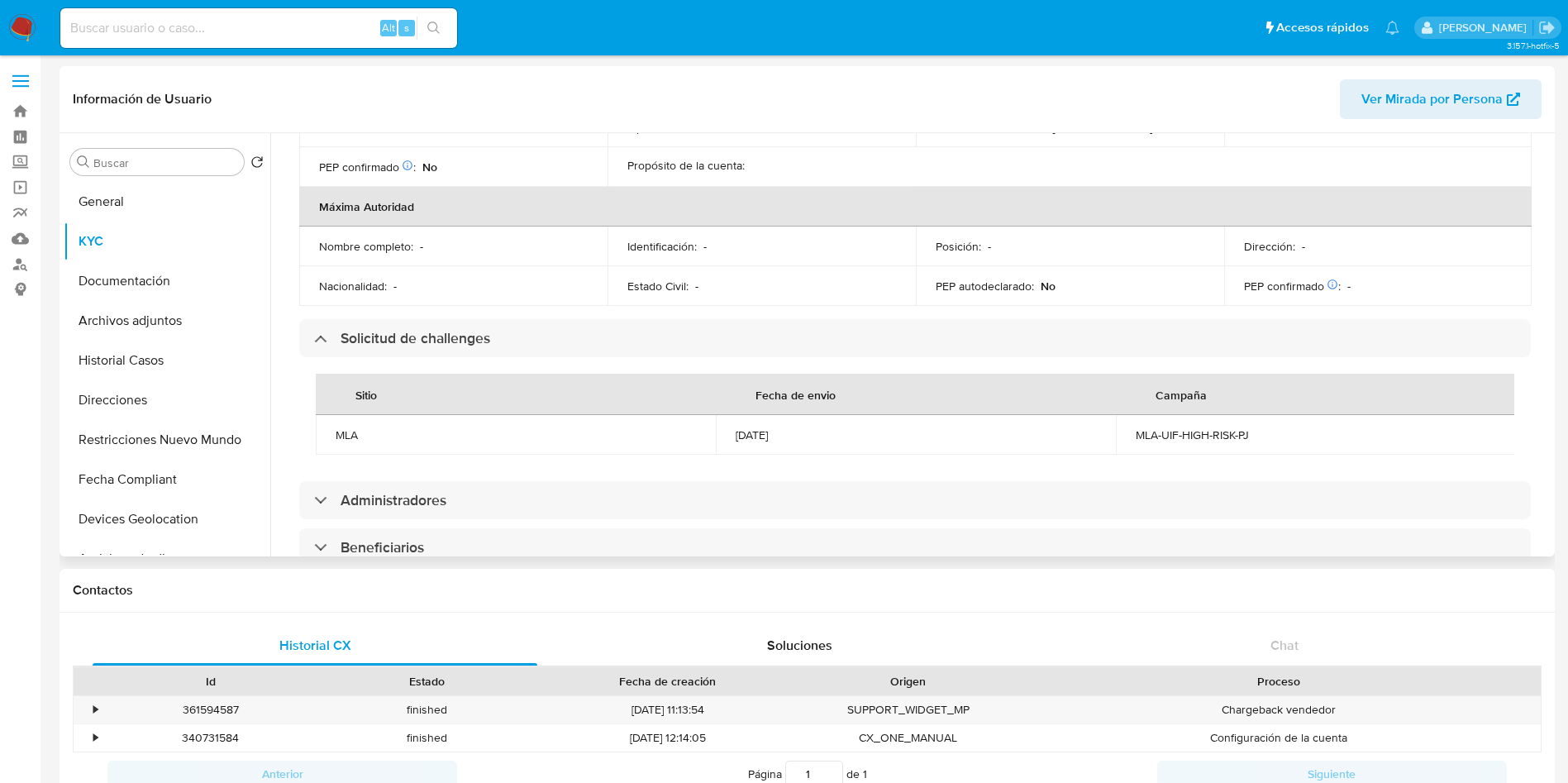
scroll to position [868, 0]
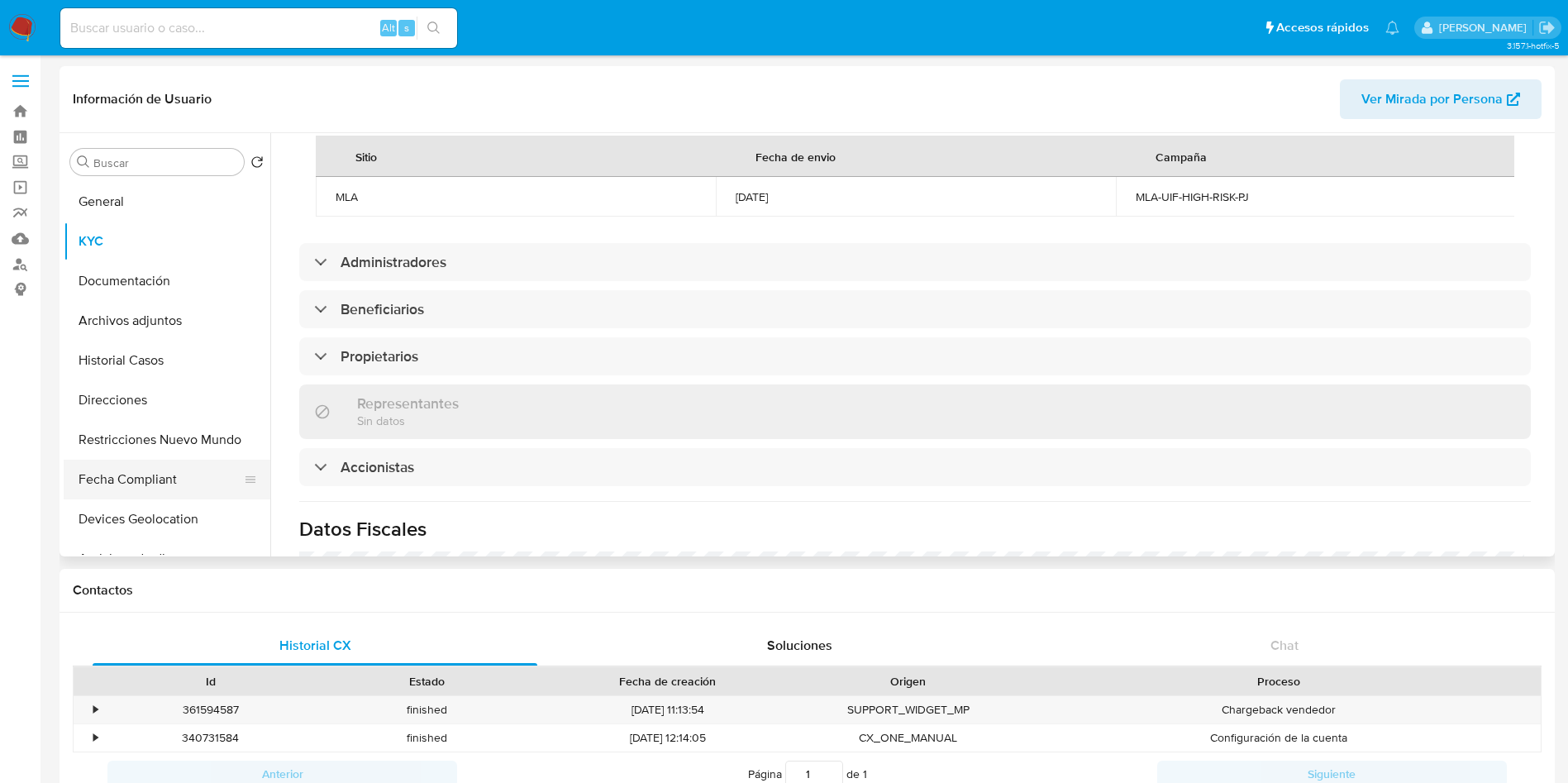
click at [138, 464] on button "Fecha Compliant" at bounding box center [160, 480] width 194 height 40
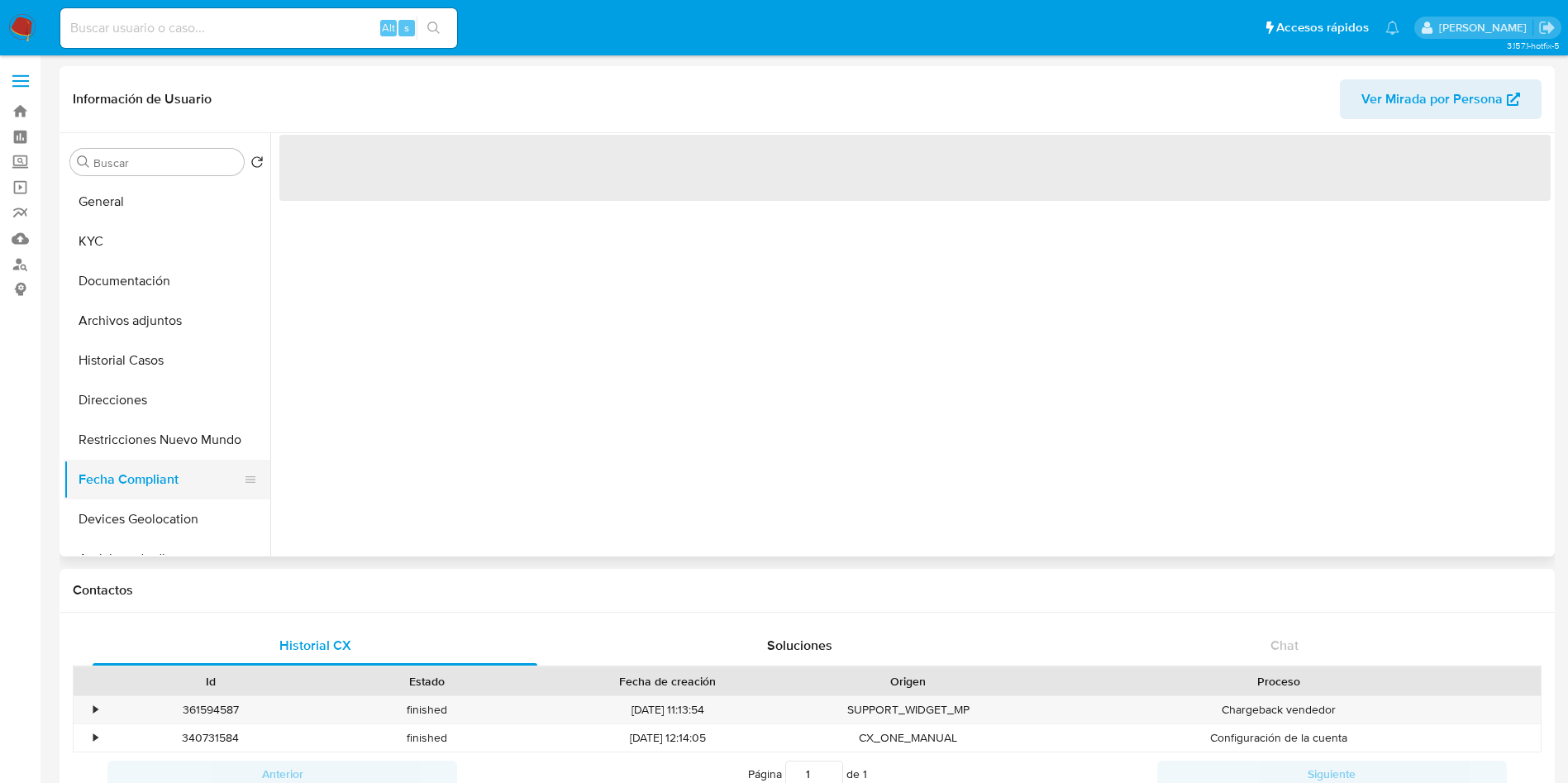
scroll to position [0, 0]
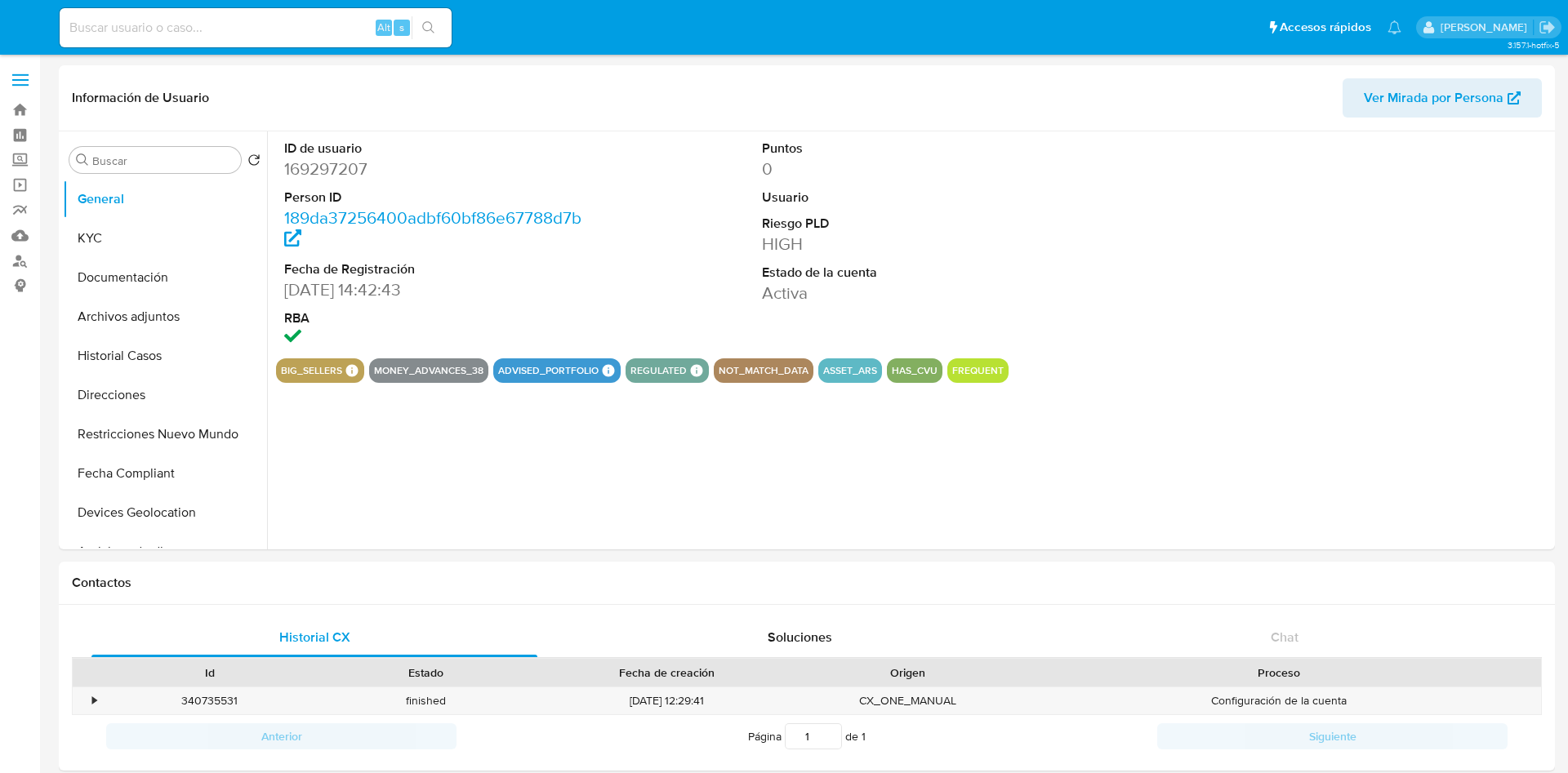
select select "10"
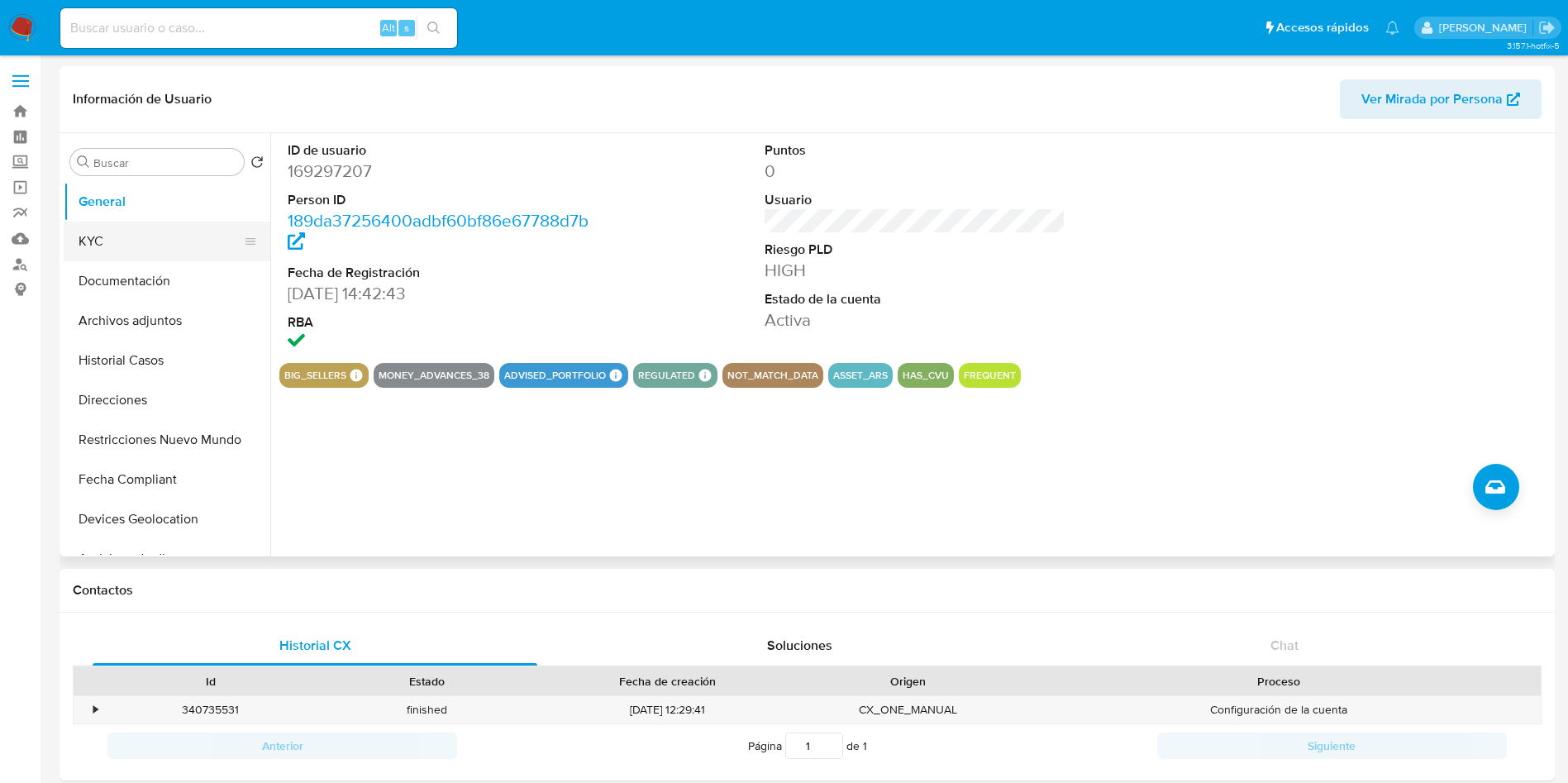
click at [105, 231] on button "KYC" at bounding box center [160, 242] width 194 height 40
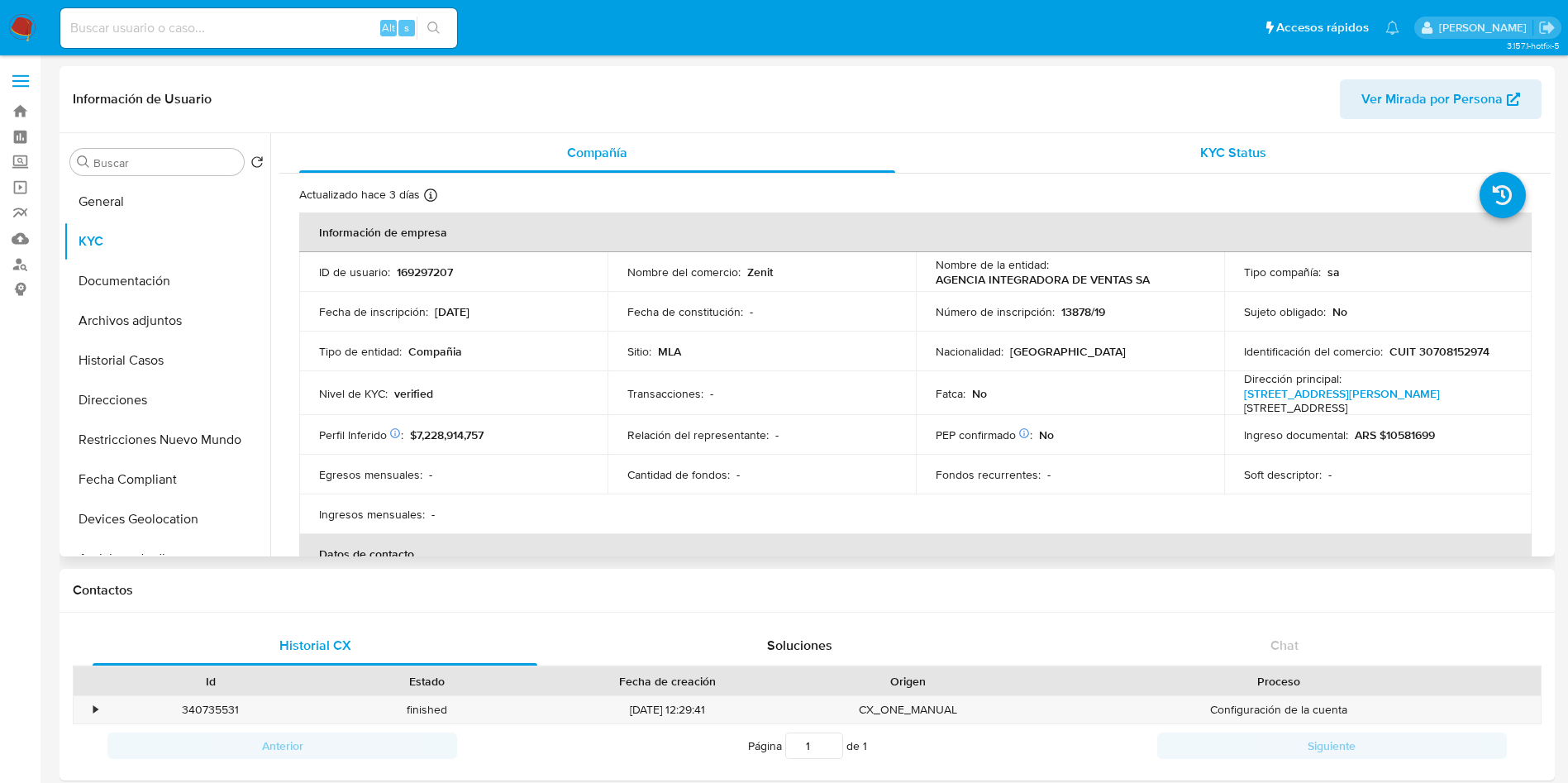
click at [1268, 158] on div "KYC Status" at bounding box center [1233, 153] width 596 height 40
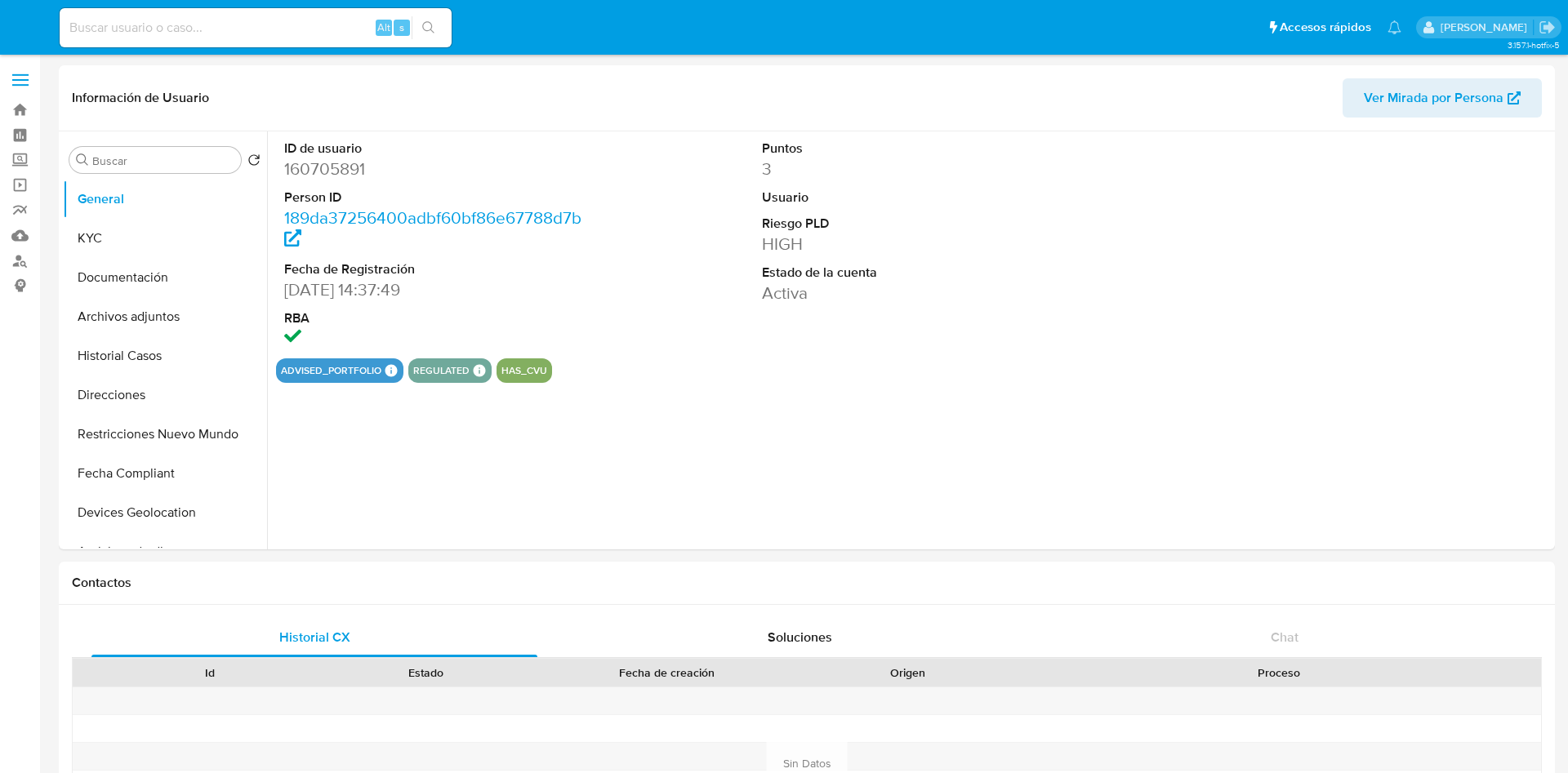
select select "10"
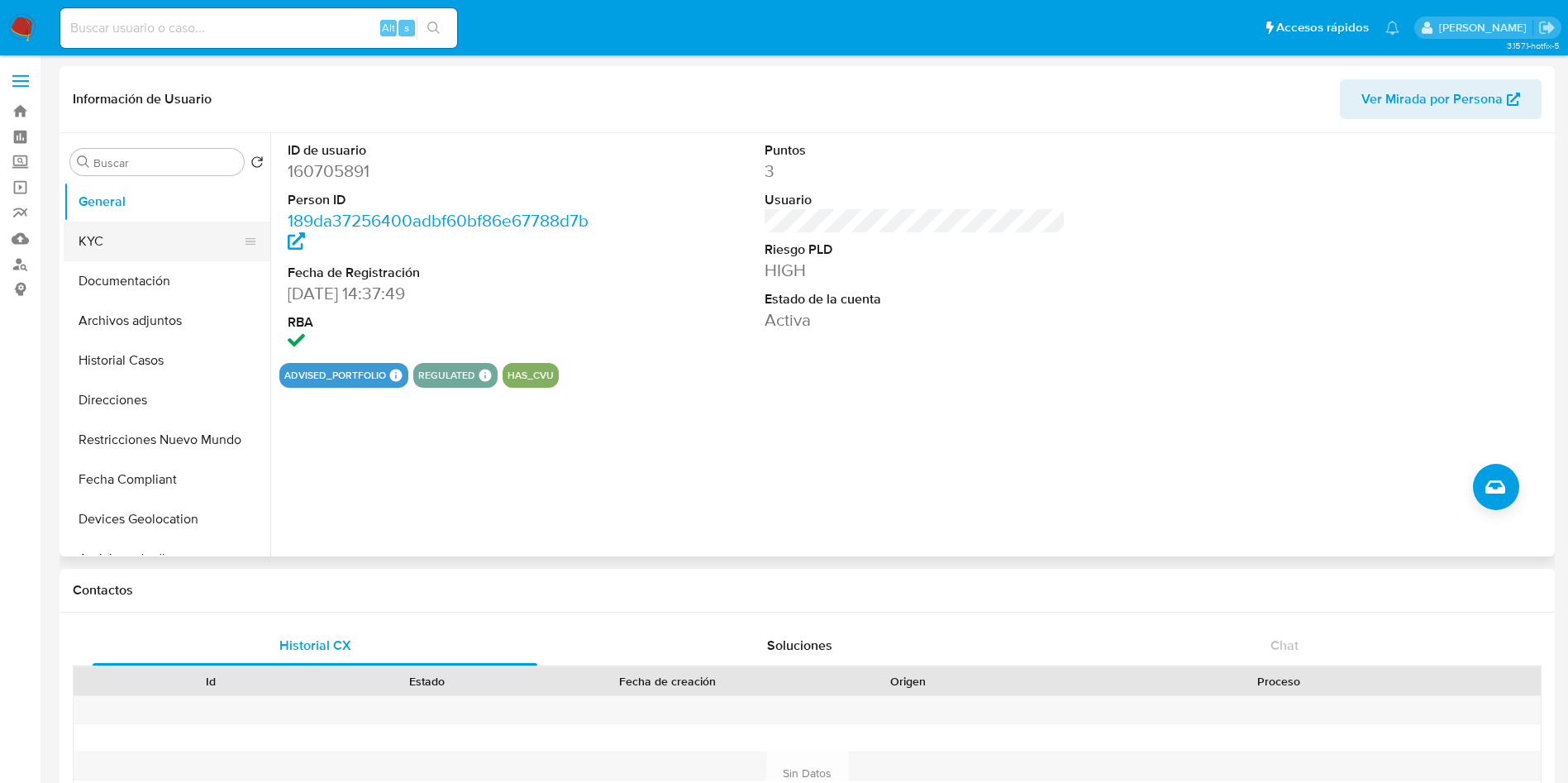
drag, startPoint x: 120, startPoint y: 240, endPoint x: 118, endPoint y: 261, distance: 21.1
click at [122, 243] on button "KYC" at bounding box center [167, 242] width 207 height 40
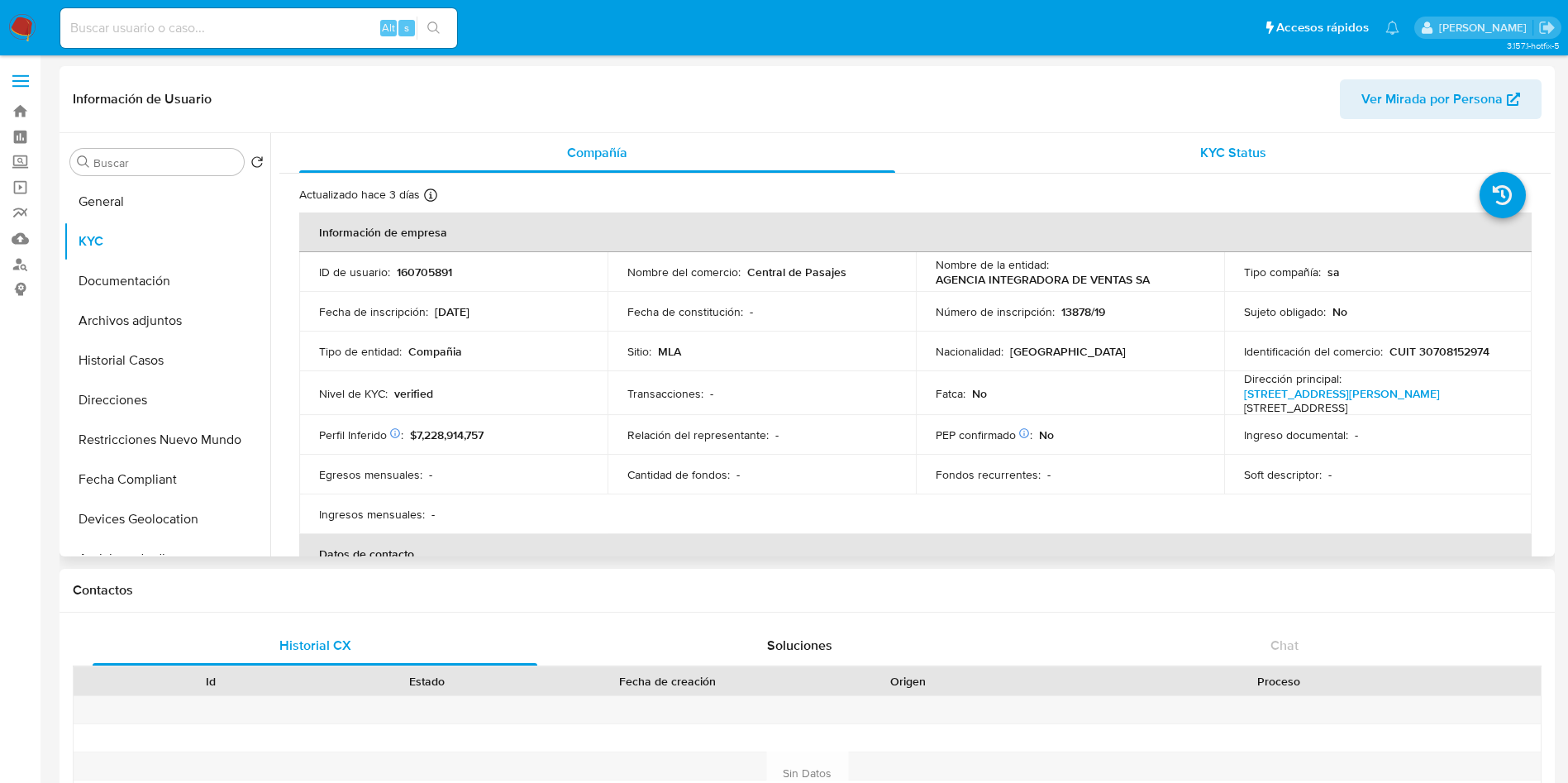
click at [1200, 151] on span "KYC Status" at bounding box center [1233, 153] width 66 height 19
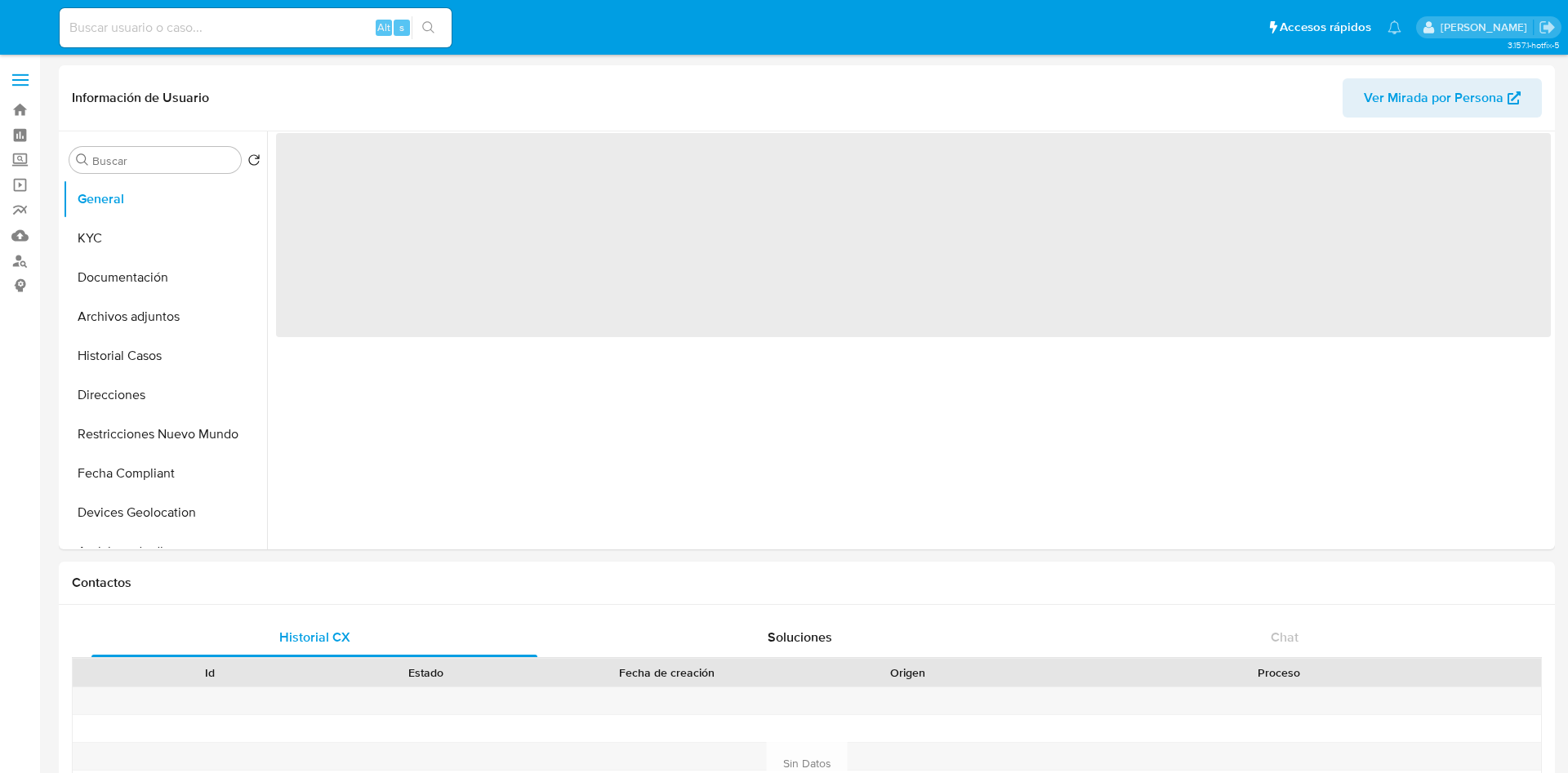
select select "10"
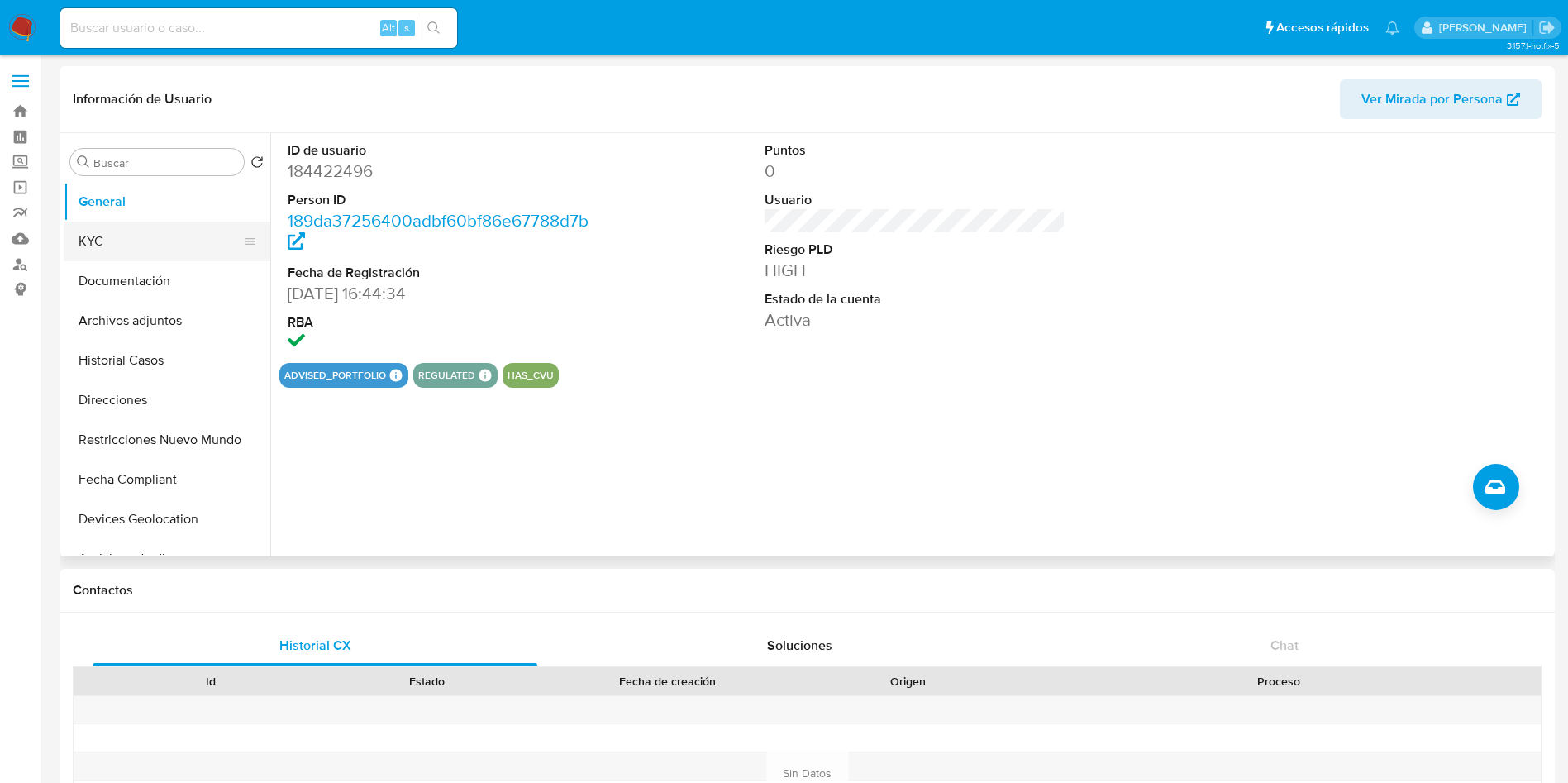
drag, startPoint x: 196, startPoint y: 244, endPoint x: 225, endPoint y: 258, distance: 32.2
click at [196, 245] on button "KYC" at bounding box center [160, 242] width 194 height 40
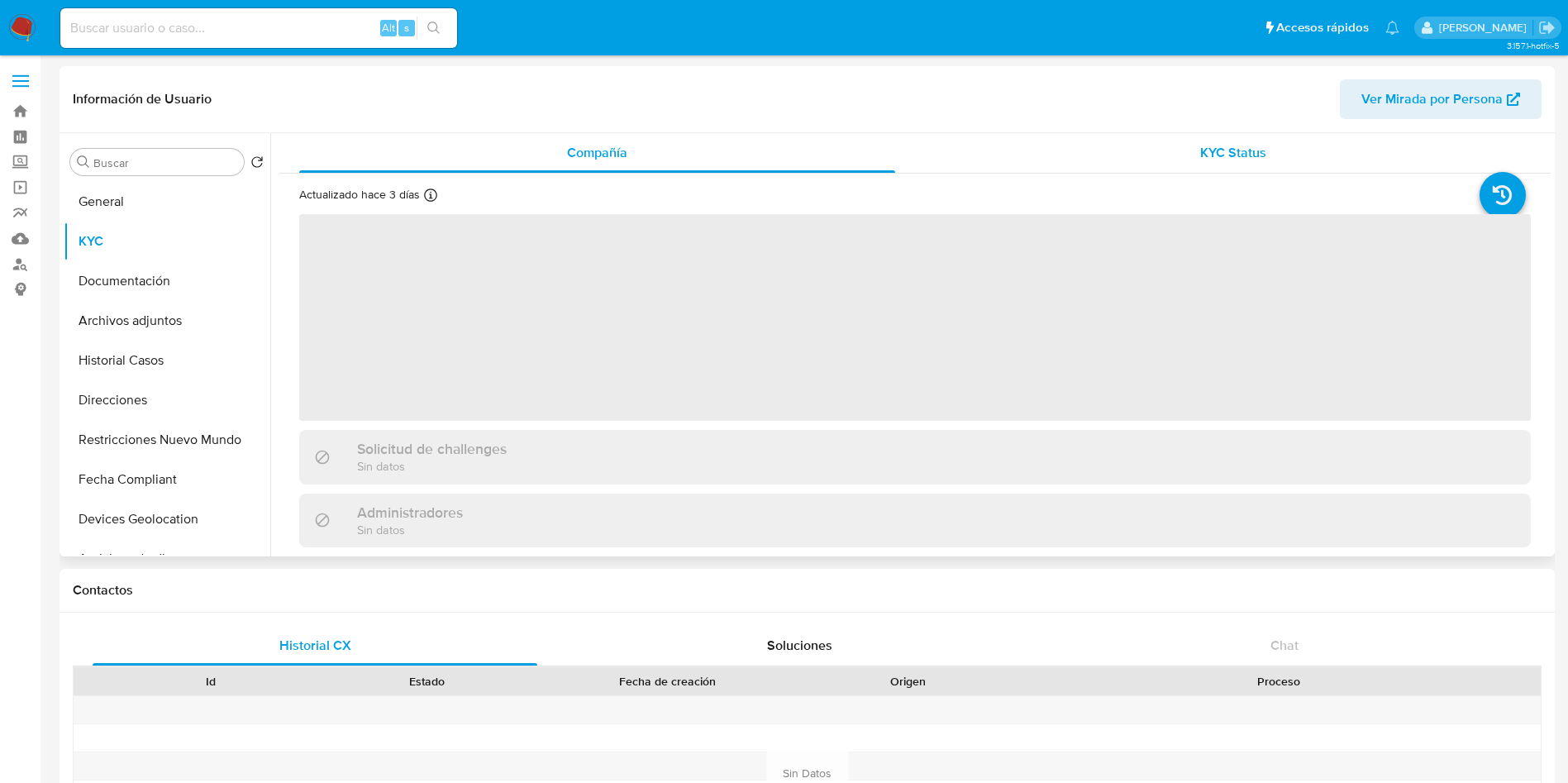
click at [1234, 160] on span "KYC Status" at bounding box center [1233, 153] width 66 height 19
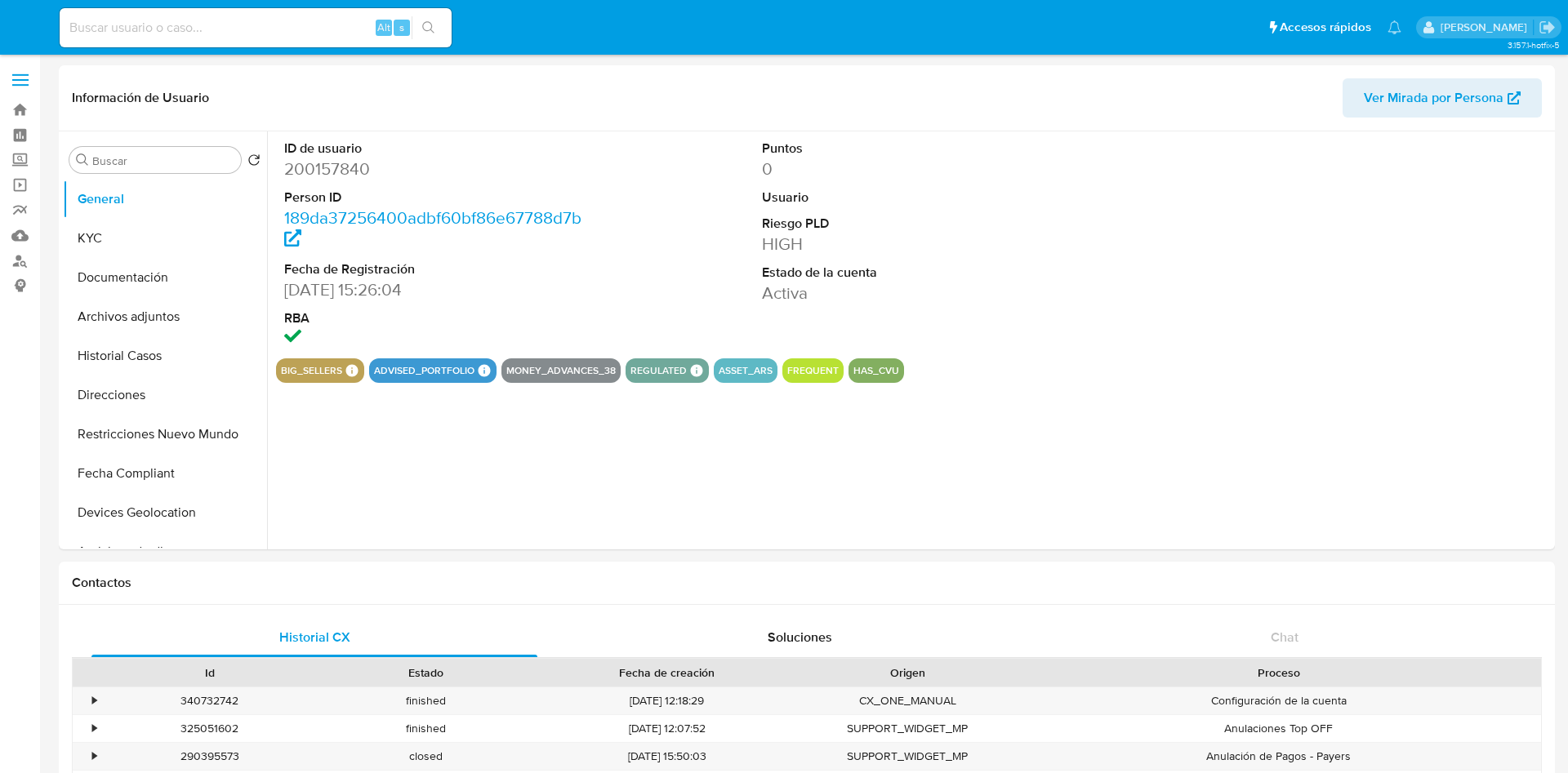
select select "10"
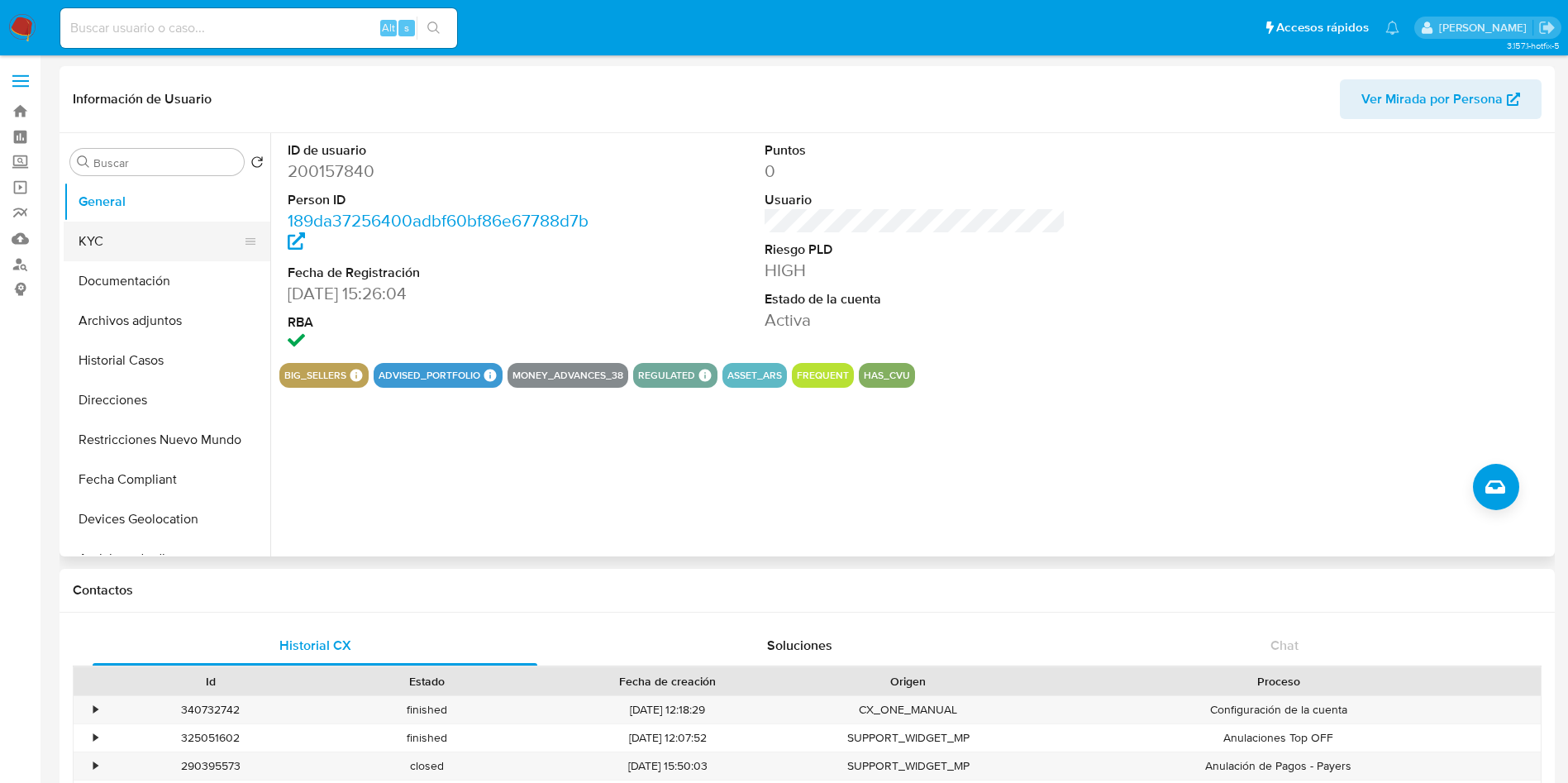
click at [209, 236] on button "KYC" at bounding box center [160, 242] width 194 height 40
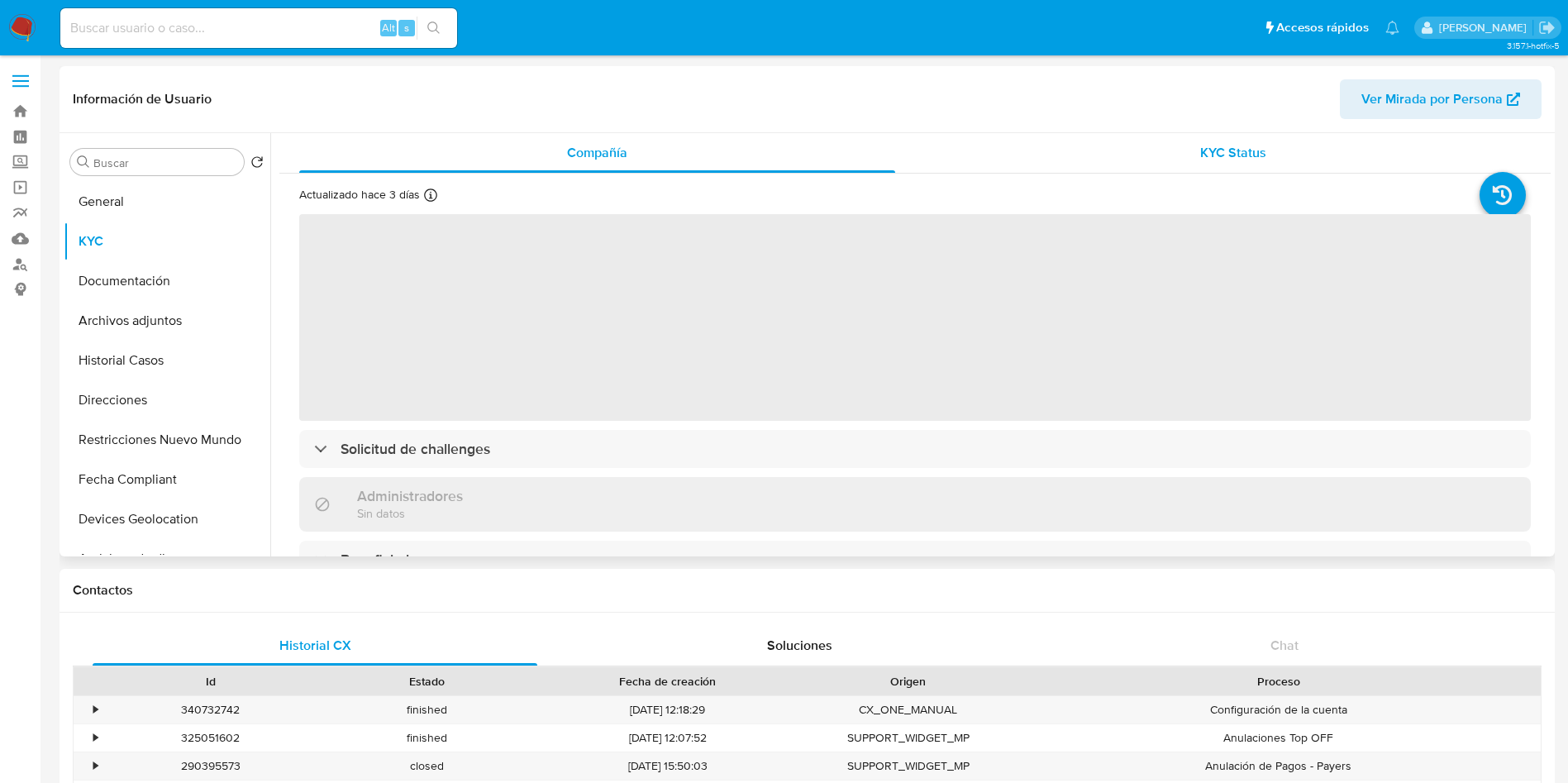
click at [1196, 162] on div "KYC Status" at bounding box center [1233, 153] width 596 height 40
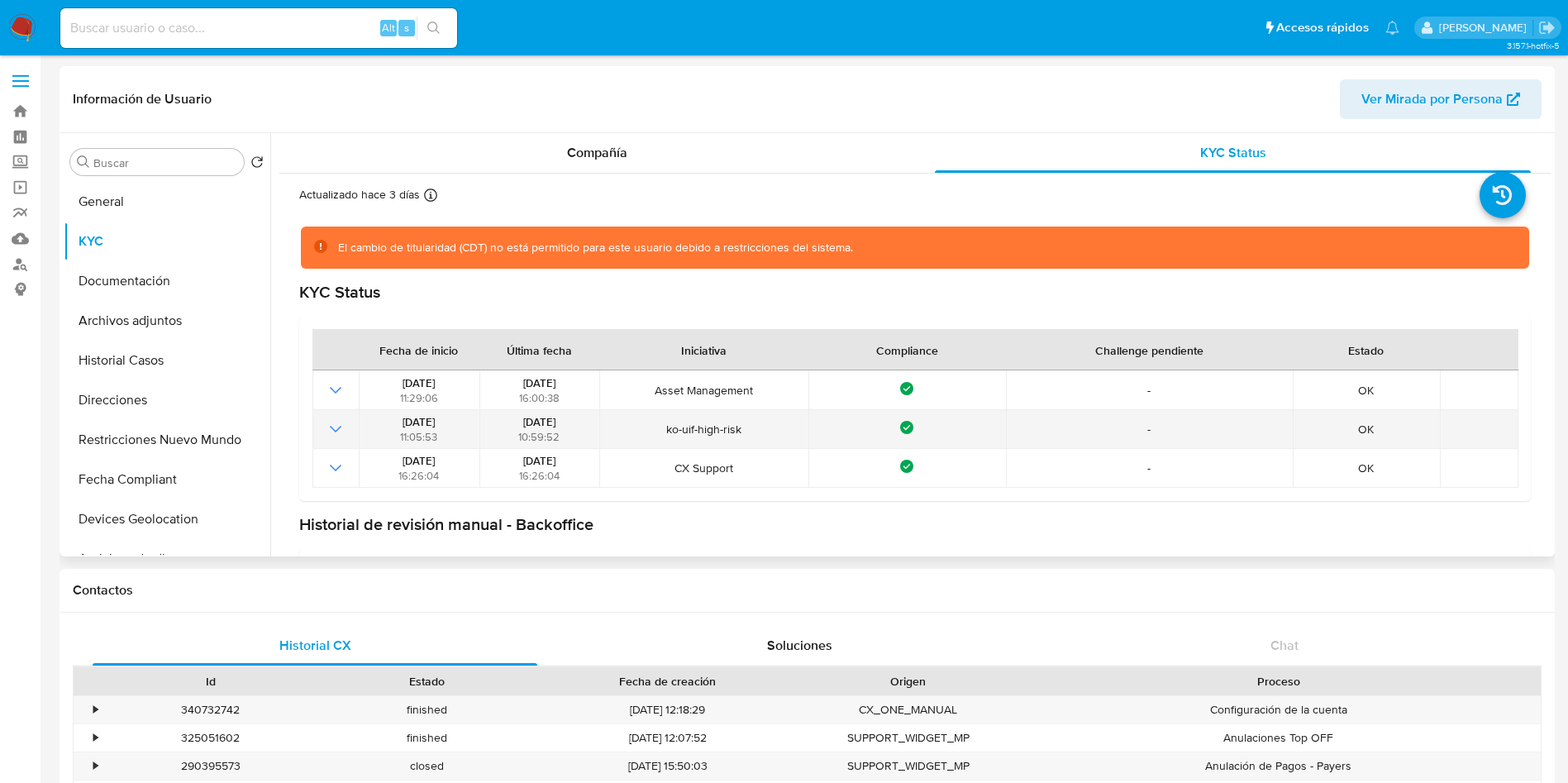
drag, startPoint x: 505, startPoint y: 424, endPoint x: 574, endPoint y: 424, distance: 69.0
click at [574, 424] on div "21/03/2024 10:59:52" at bounding box center [540, 429] width 110 height 29
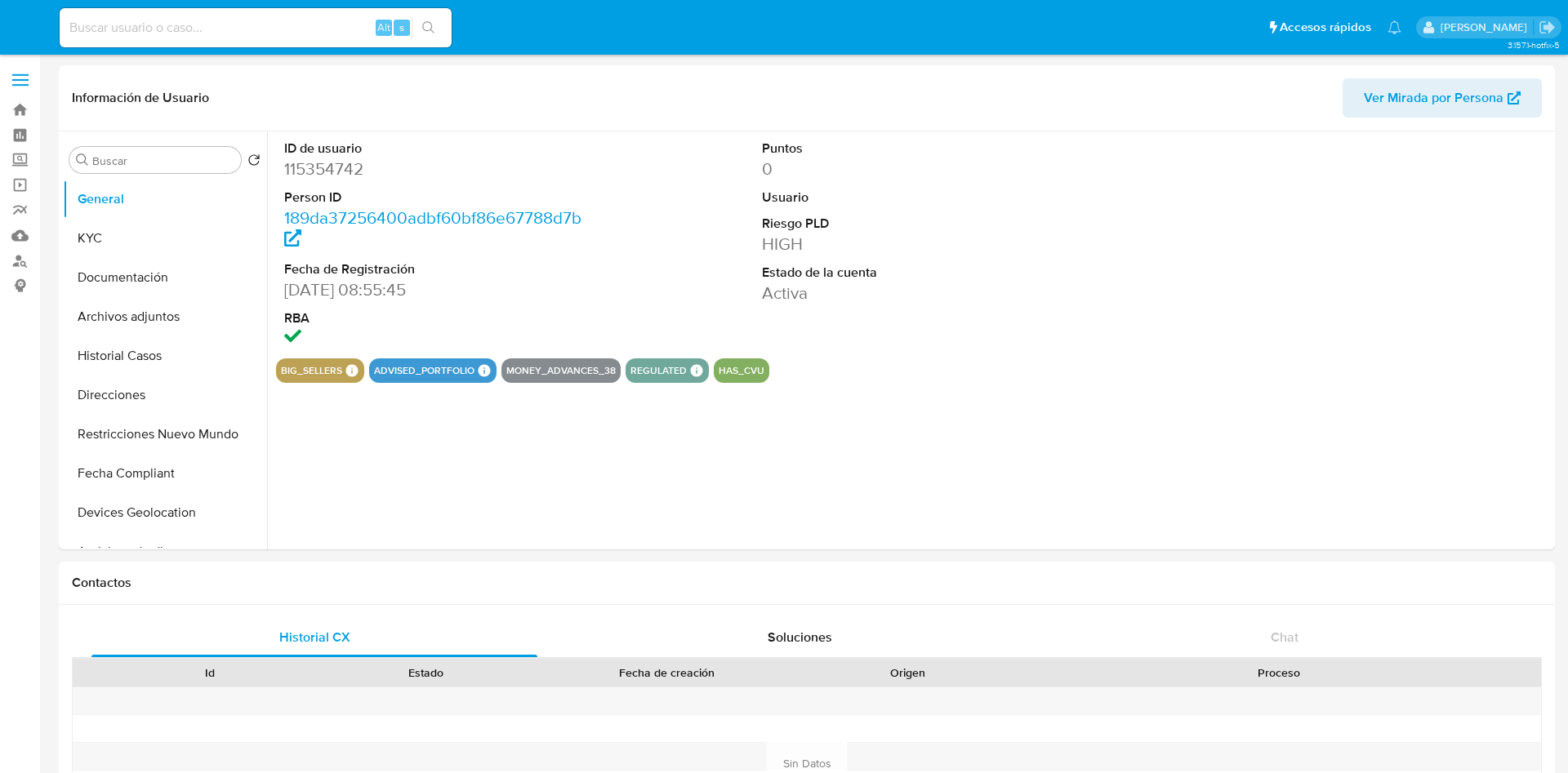
select select "10"
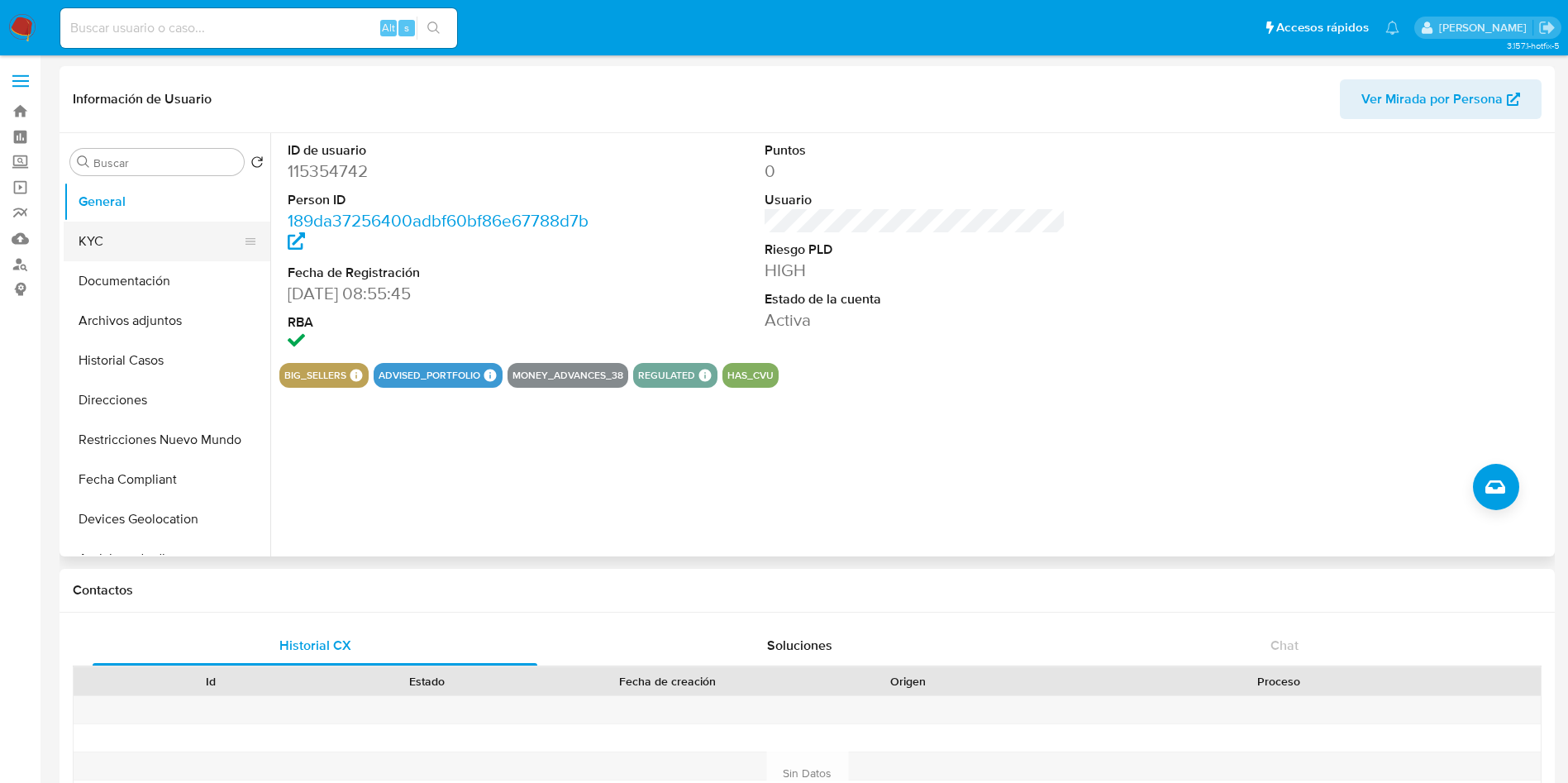
click at [138, 234] on button "KYC" at bounding box center [160, 242] width 194 height 40
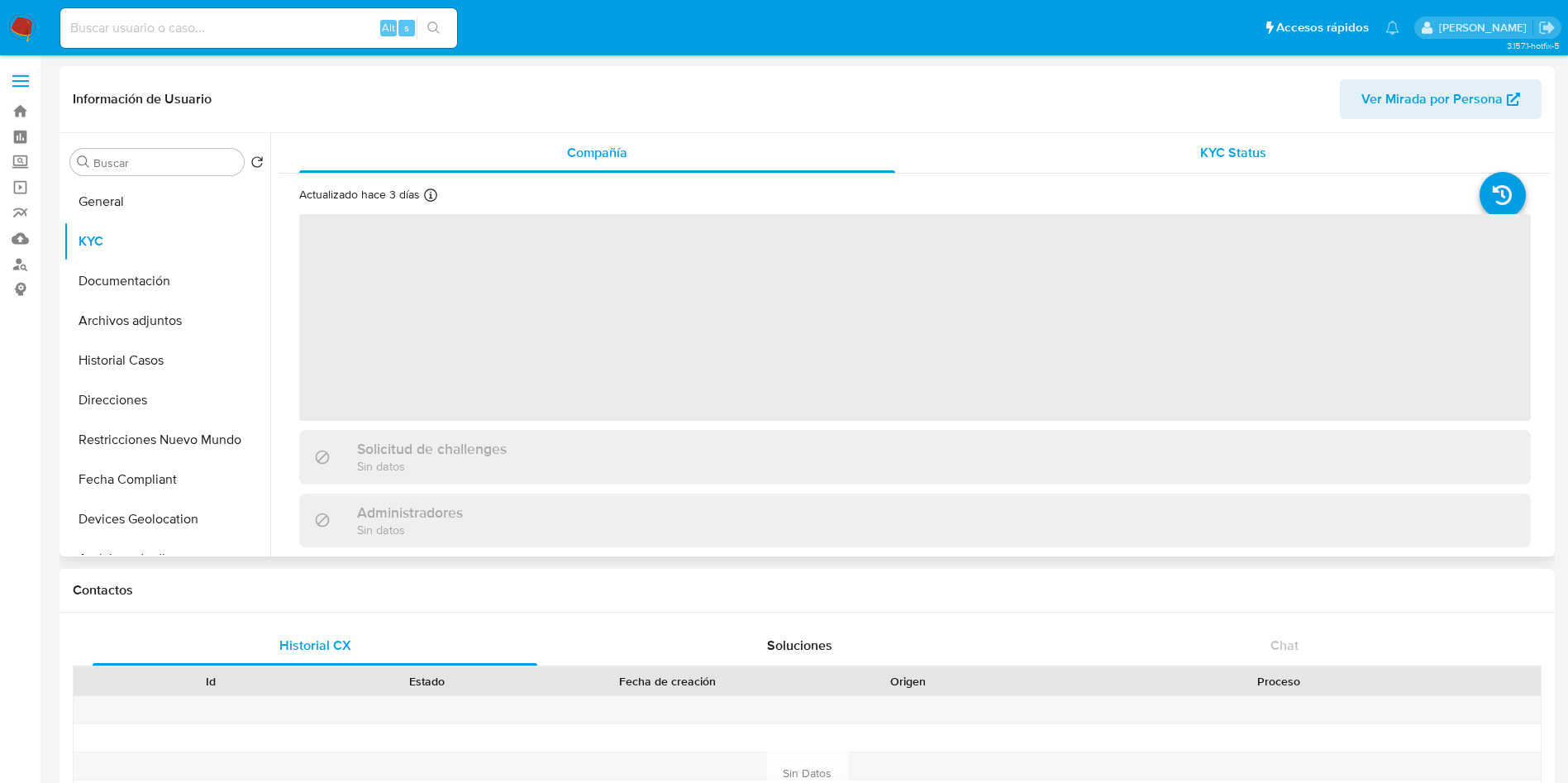
click at [1232, 148] on span "KYC Status" at bounding box center [1233, 153] width 66 height 19
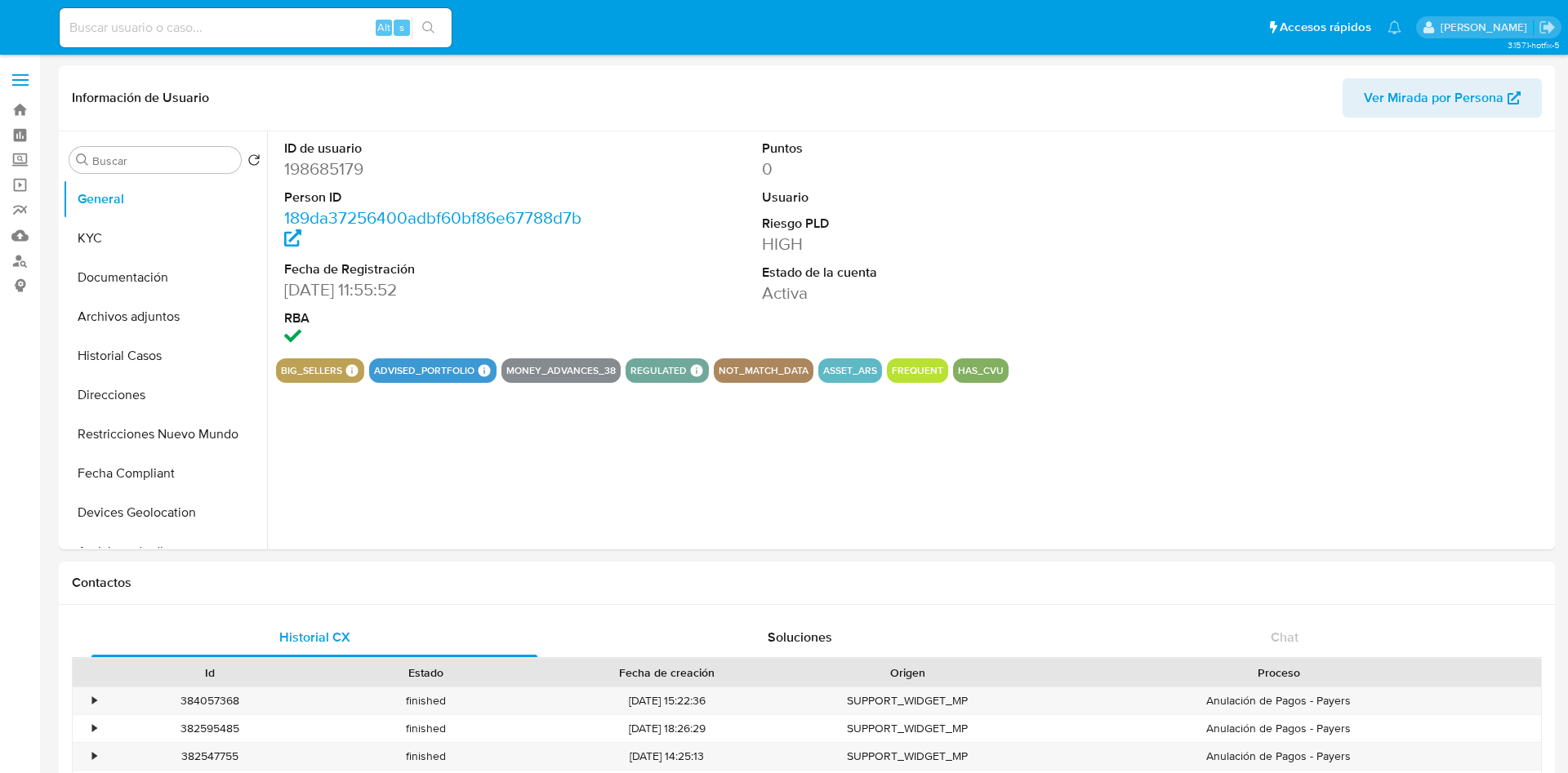
select select "10"
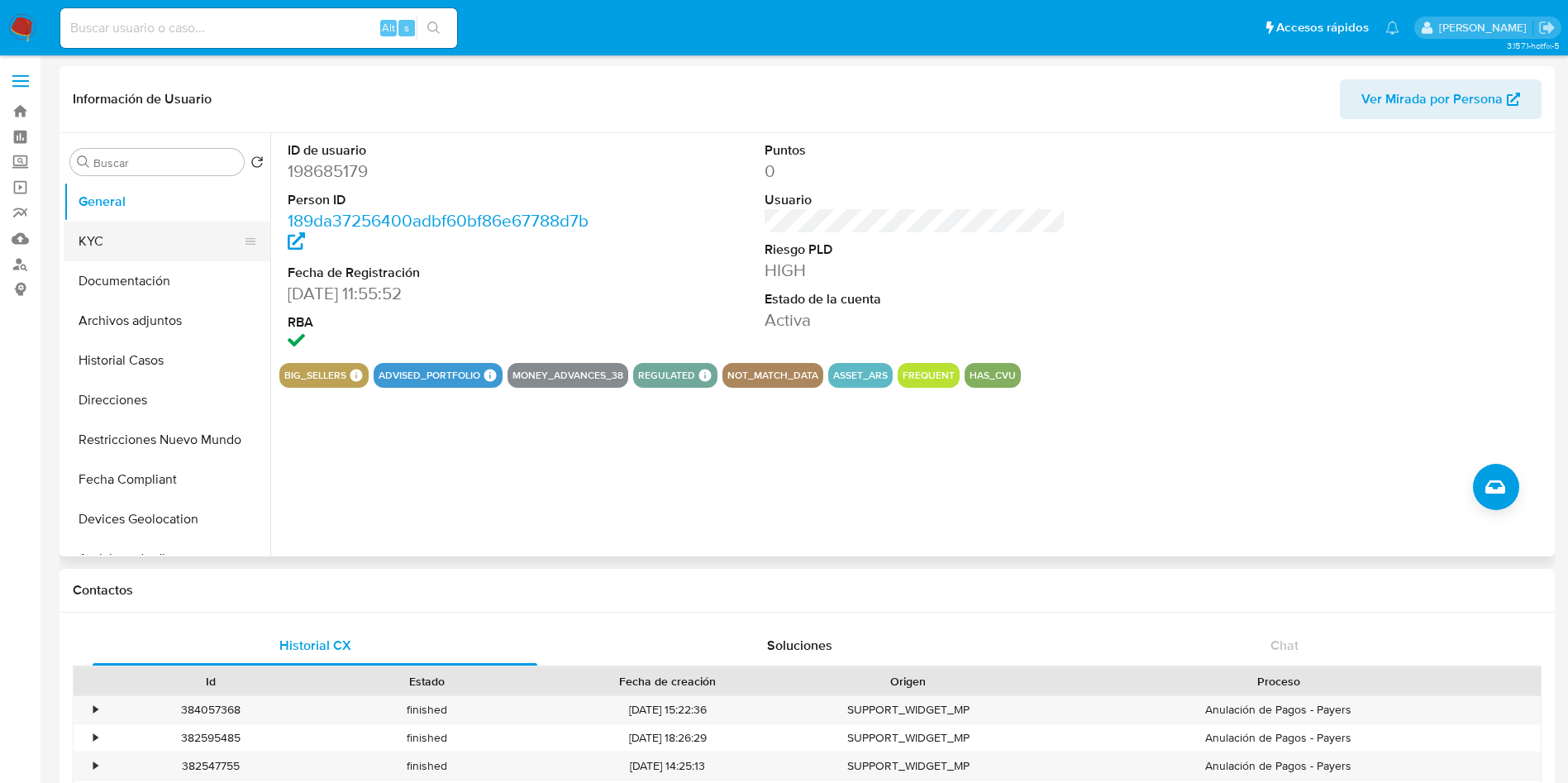
click at [172, 226] on button "KYC" at bounding box center [160, 242] width 194 height 40
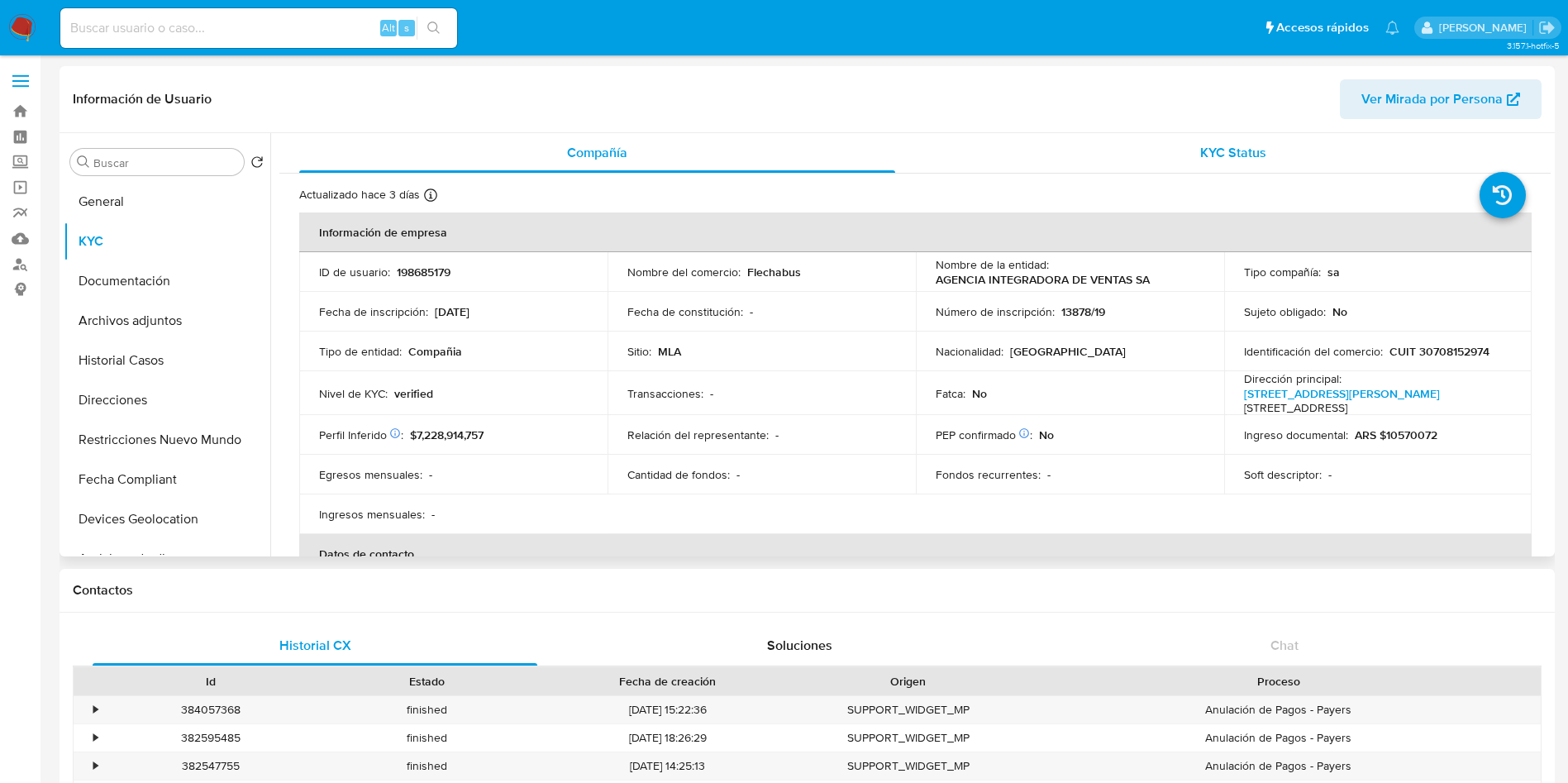
click at [1169, 170] on div "KYC Status" at bounding box center [1233, 153] width 596 height 40
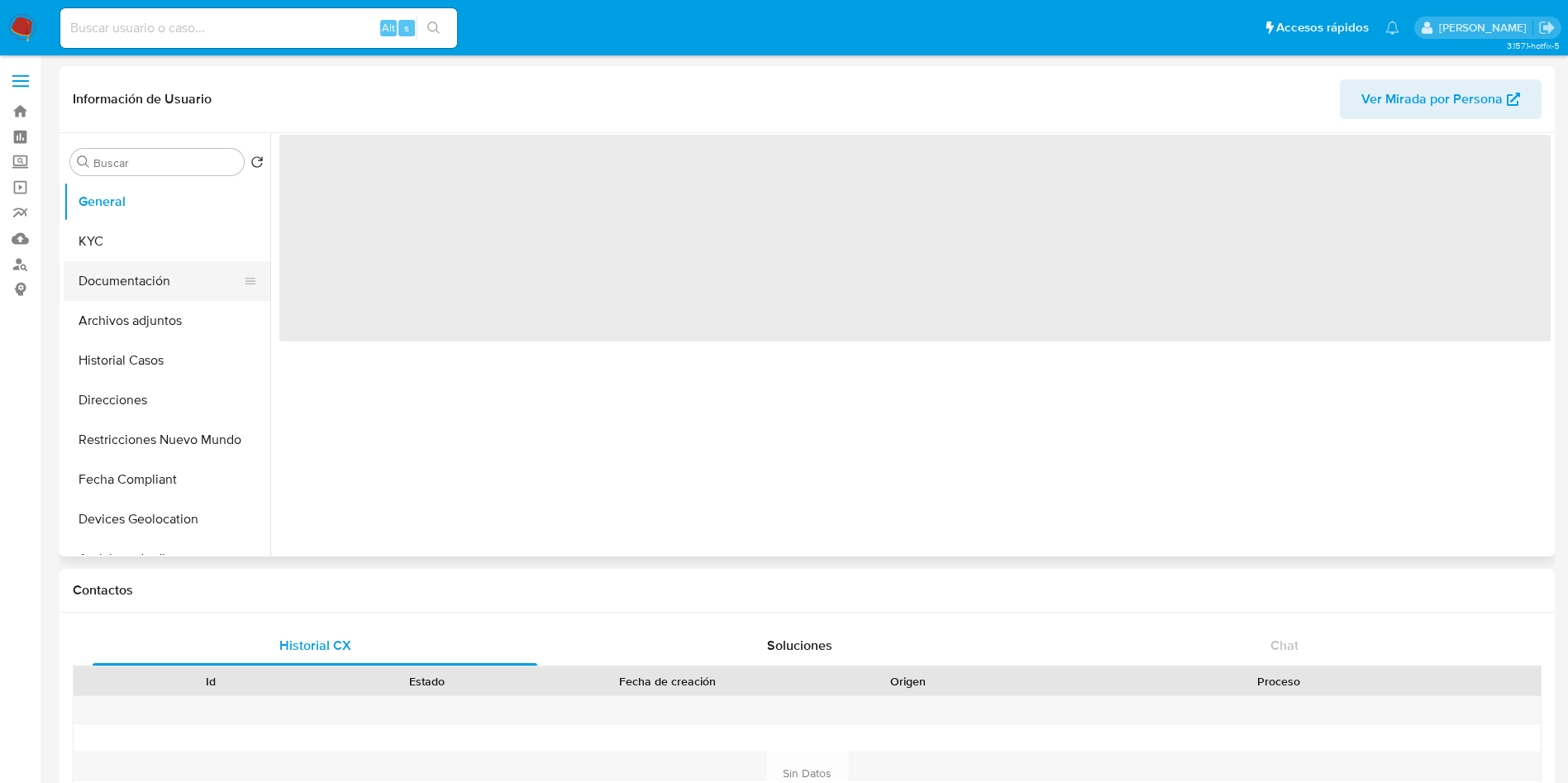
drag, startPoint x: 131, startPoint y: 254, endPoint x: 100, endPoint y: 269, distance: 34.4
click at [121, 262] on ul "General KYC Documentación Archivos adjuntos Historial Casos Direcciones Restric…" at bounding box center [167, 368] width 207 height 373
drag, startPoint x: 105, startPoint y: 239, endPoint x: 59, endPoint y: 285, distance: 65.1
click at [99, 248] on button "KYC" at bounding box center [167, 242] width 207 height 40
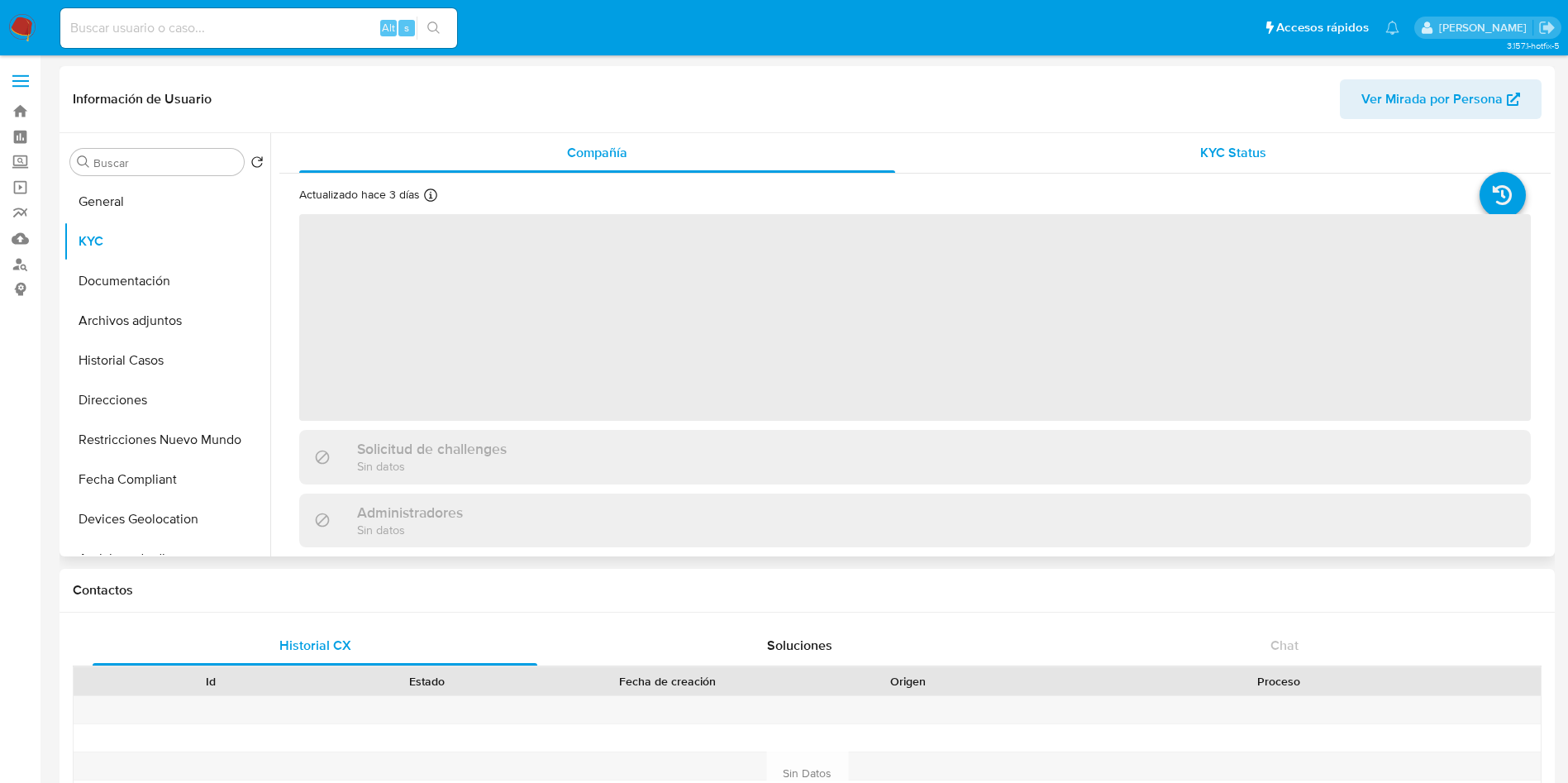
click at [1106, 153] on div "KYC Status" at bounding box center [1233, 153] width 596 height 40
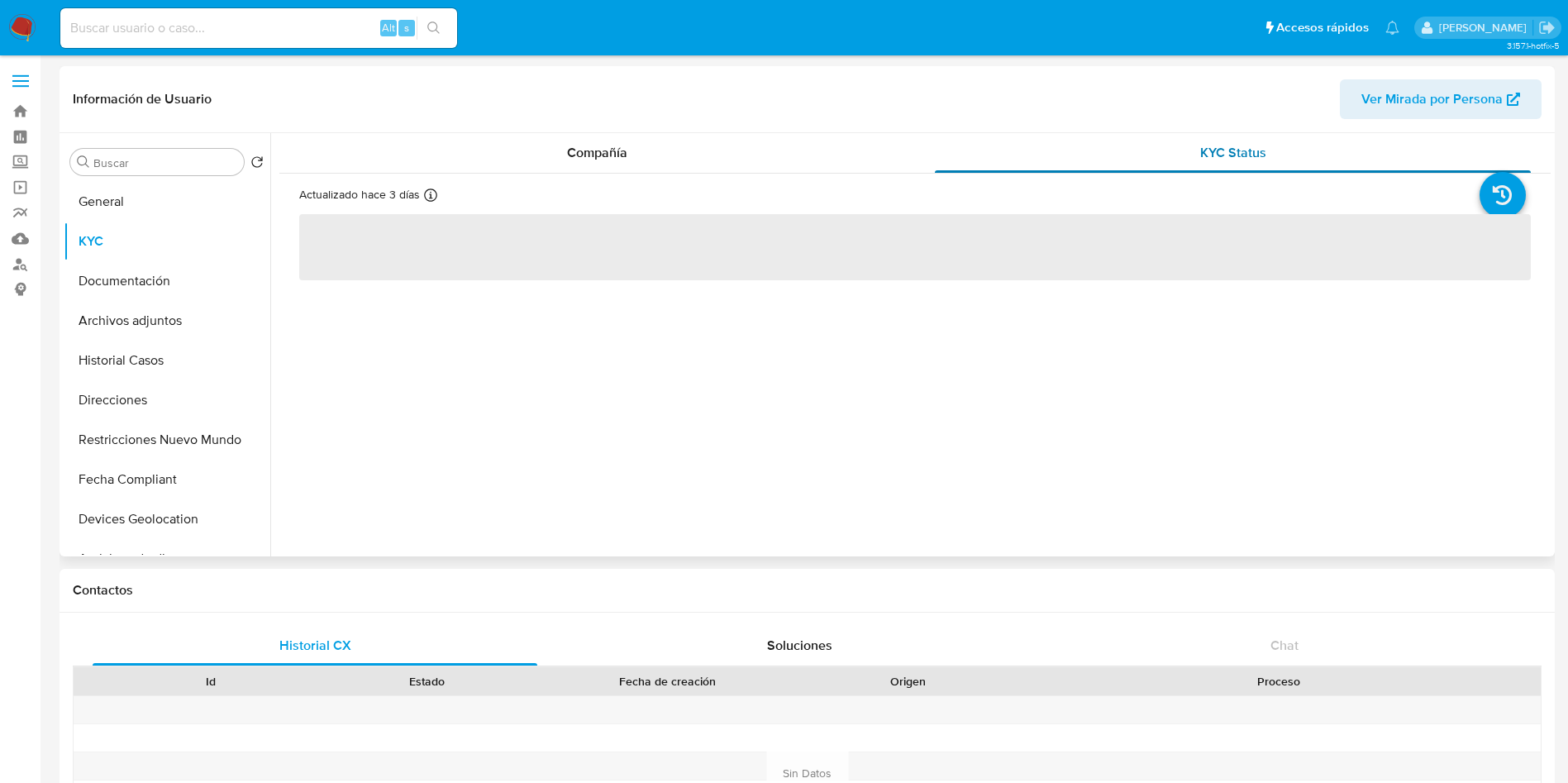
click at [1083, 163] on div "KYC Status" at bounding box center [1233, 153] width 596 height 40
select select "10"
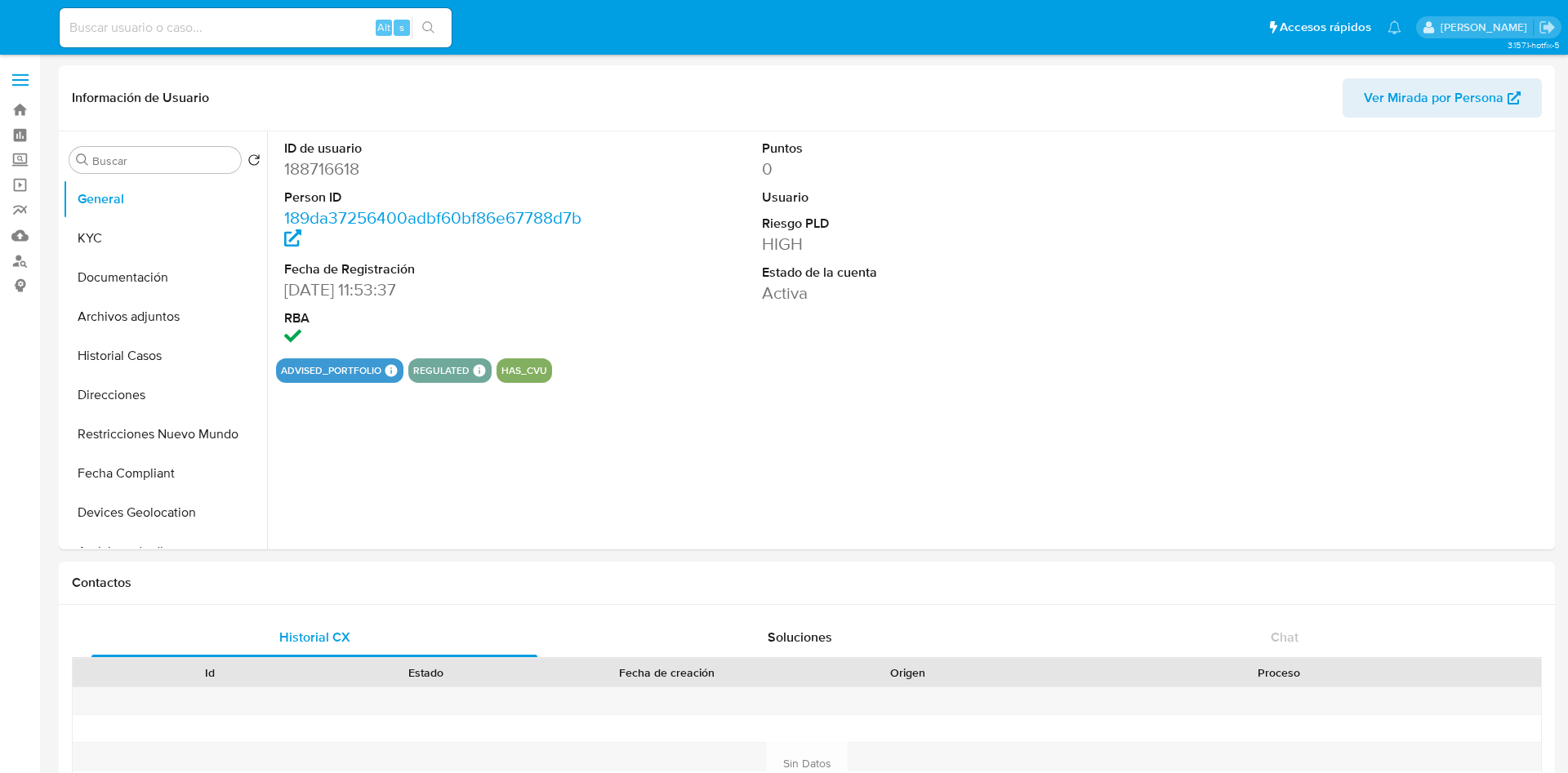
select select "10"
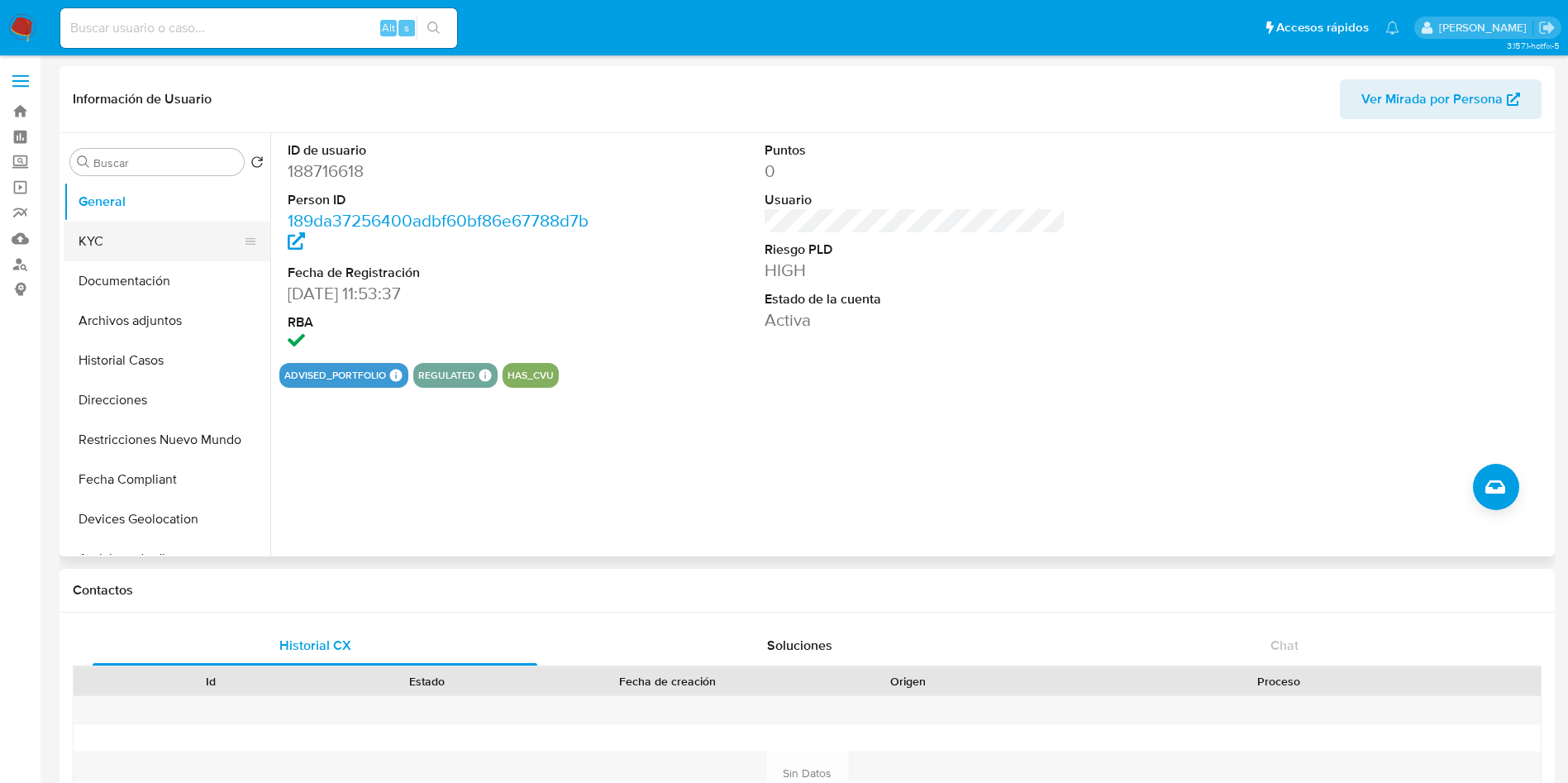
click at [125, 247] on button "KYC" at bounding box center [160, 242] width 194 height 40
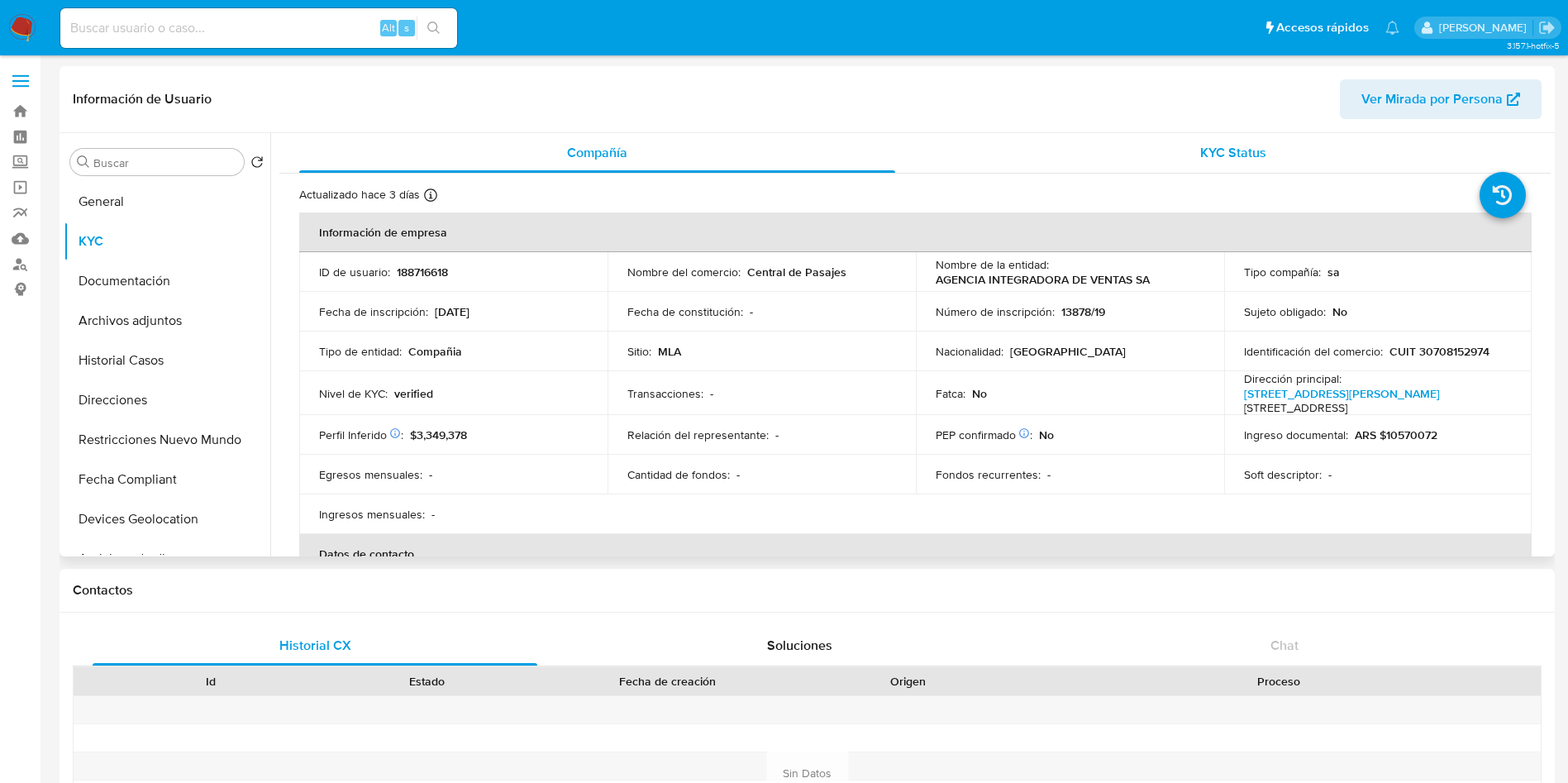
click at [1090, 144] on div "KYC Status" at bounding box center [1233, 153] width 596 height 40
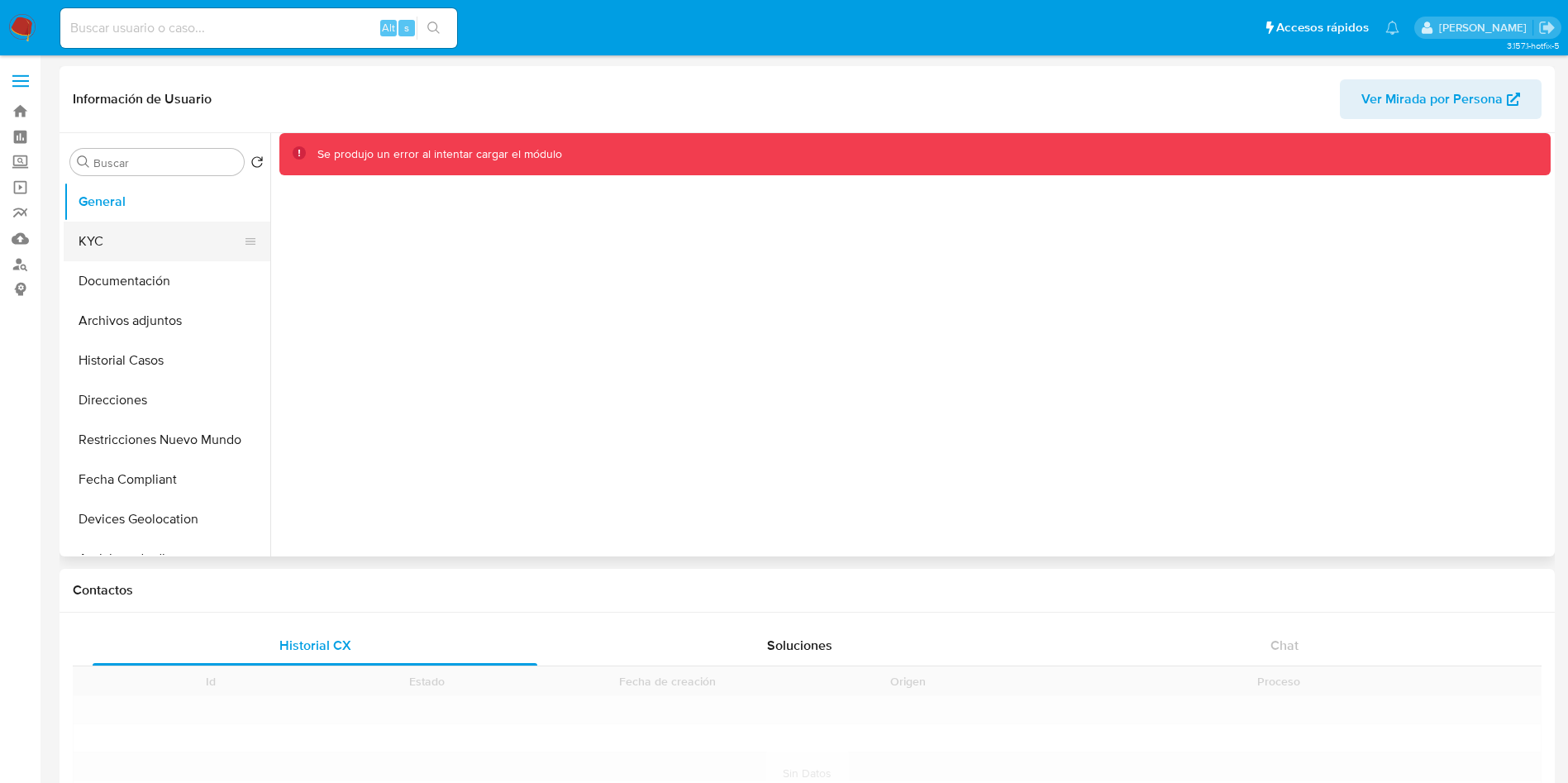
click at [167, 241] on button "KYC" at bounding box center [160, 242] width 194 height 40
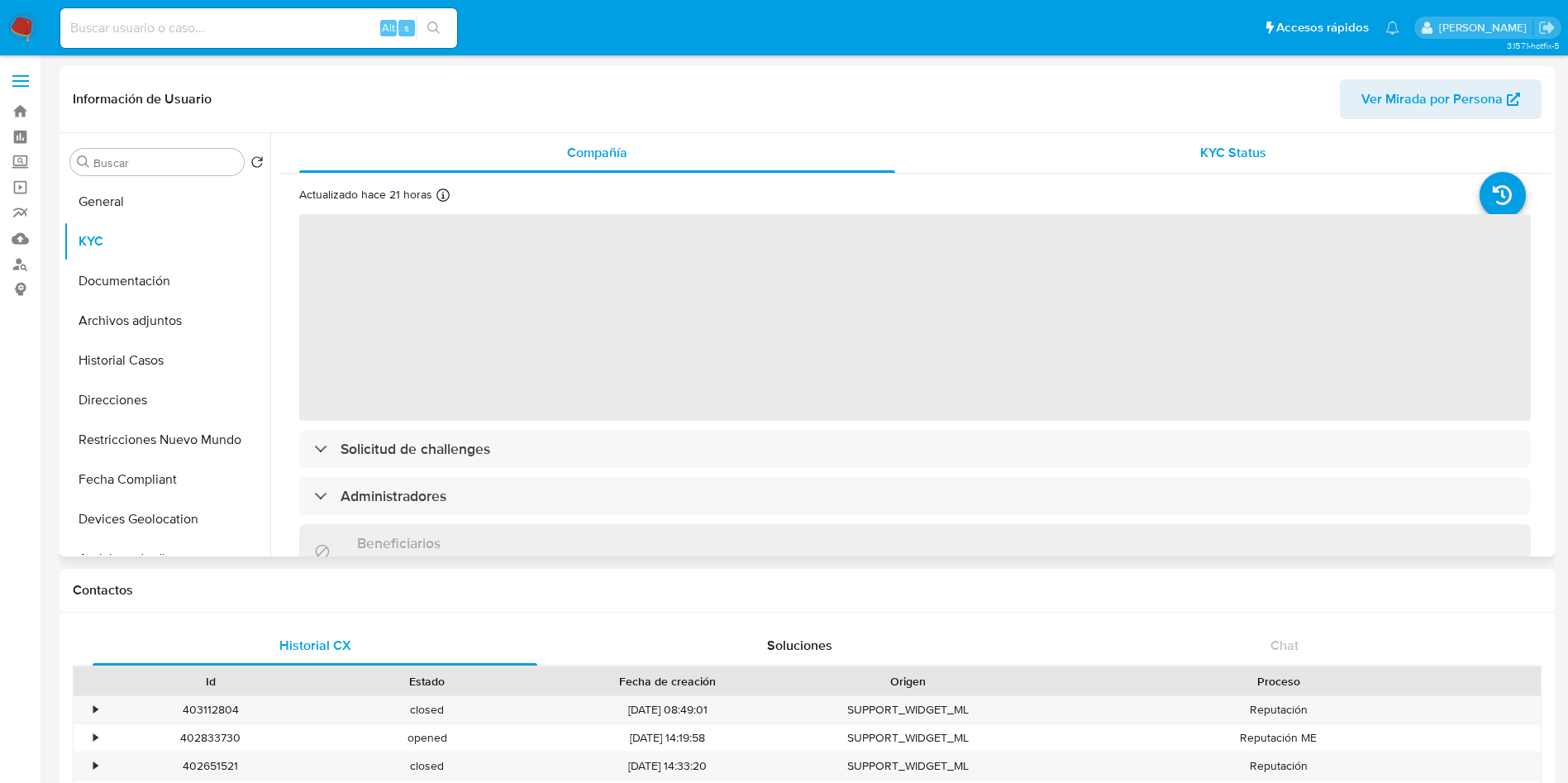
click at [1256, 136] on div "KYC Status" at bounding box center [1233, 153] width 596 height 40
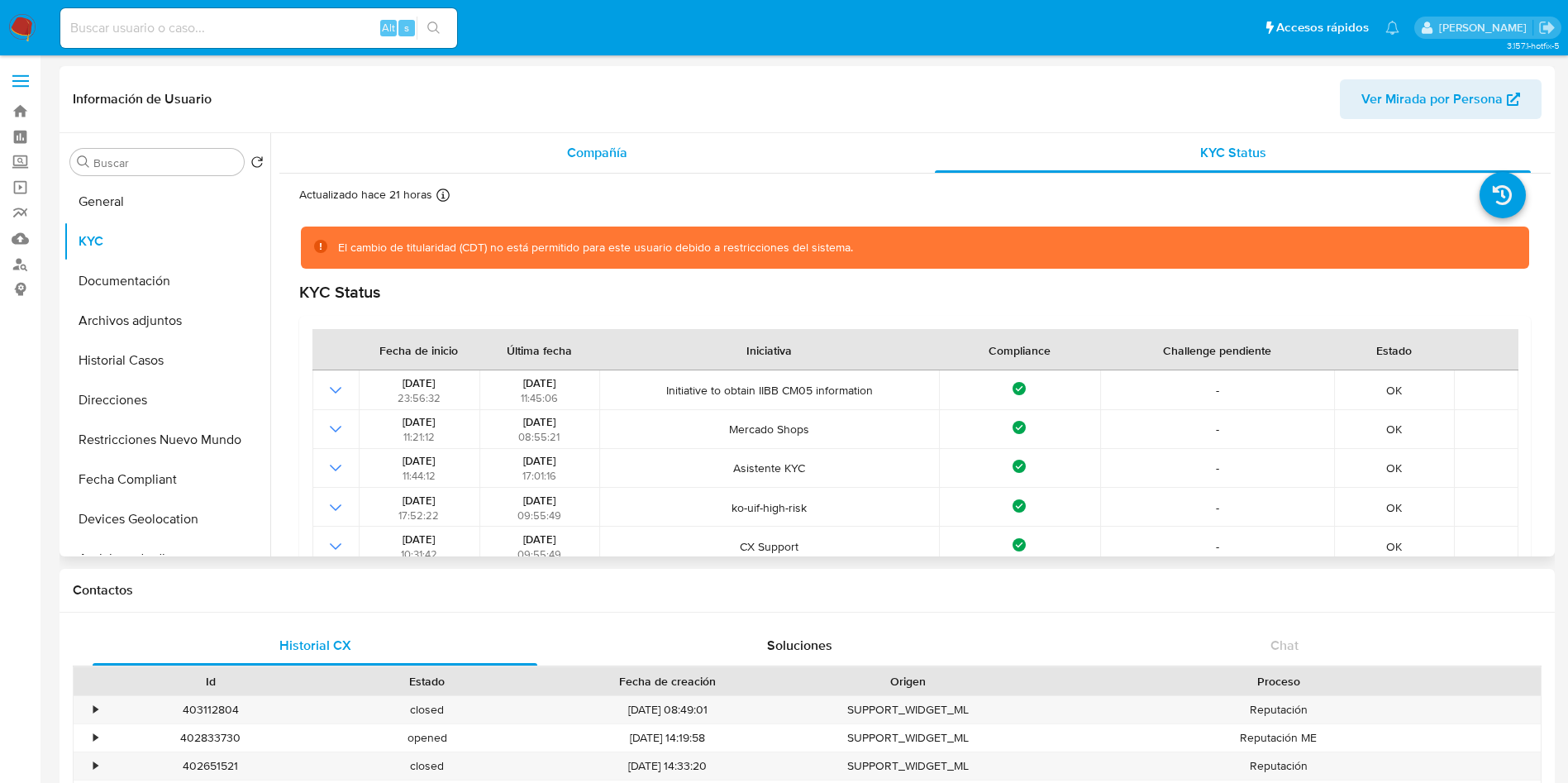
click at [646, 157] on div "Compañía" at bounding box center [597, 153] width 596 height 40
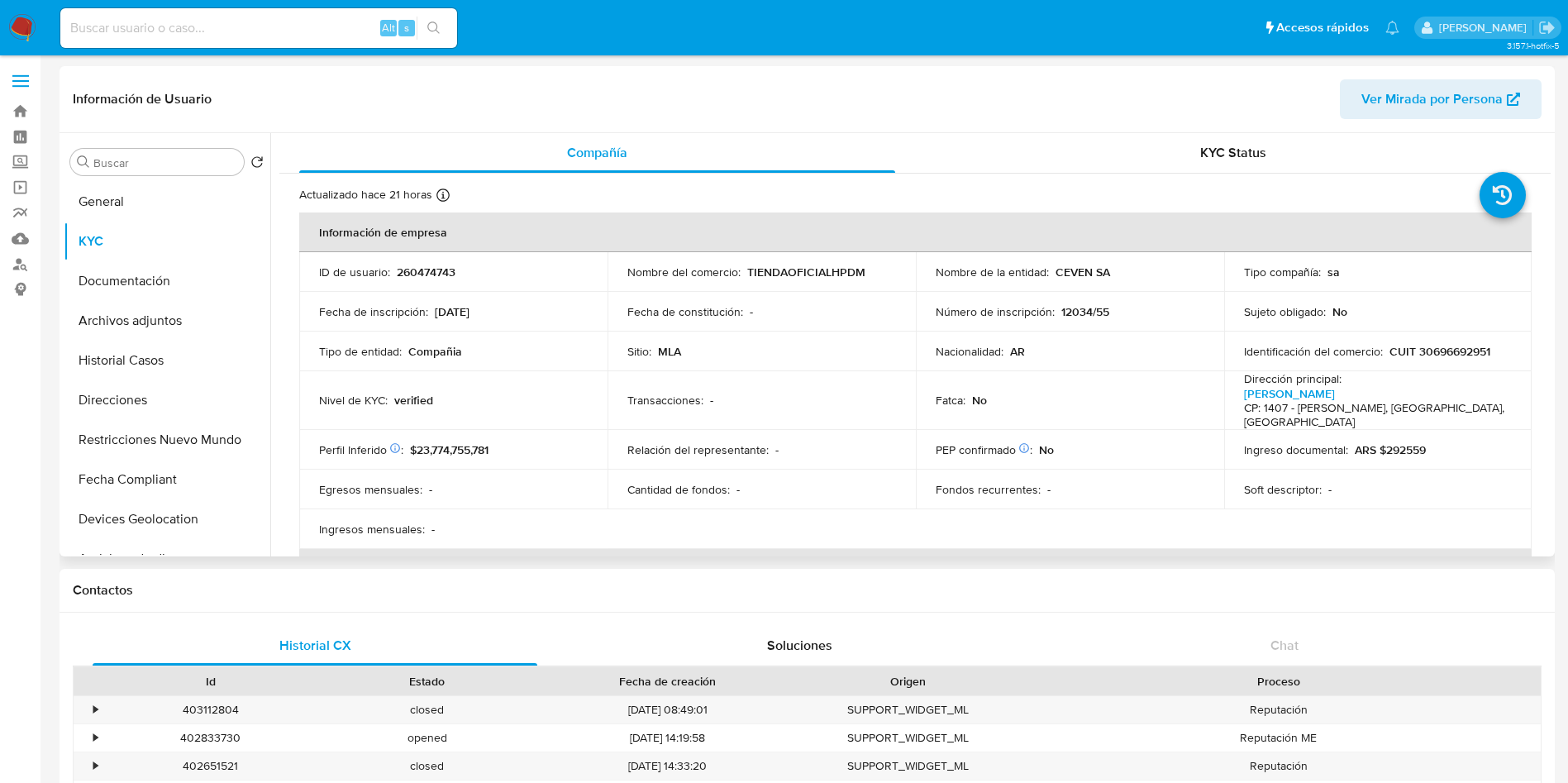
click at [827, 442] on div "Relación del representante : -" at bounding box center [761, 450] width 268 height 15
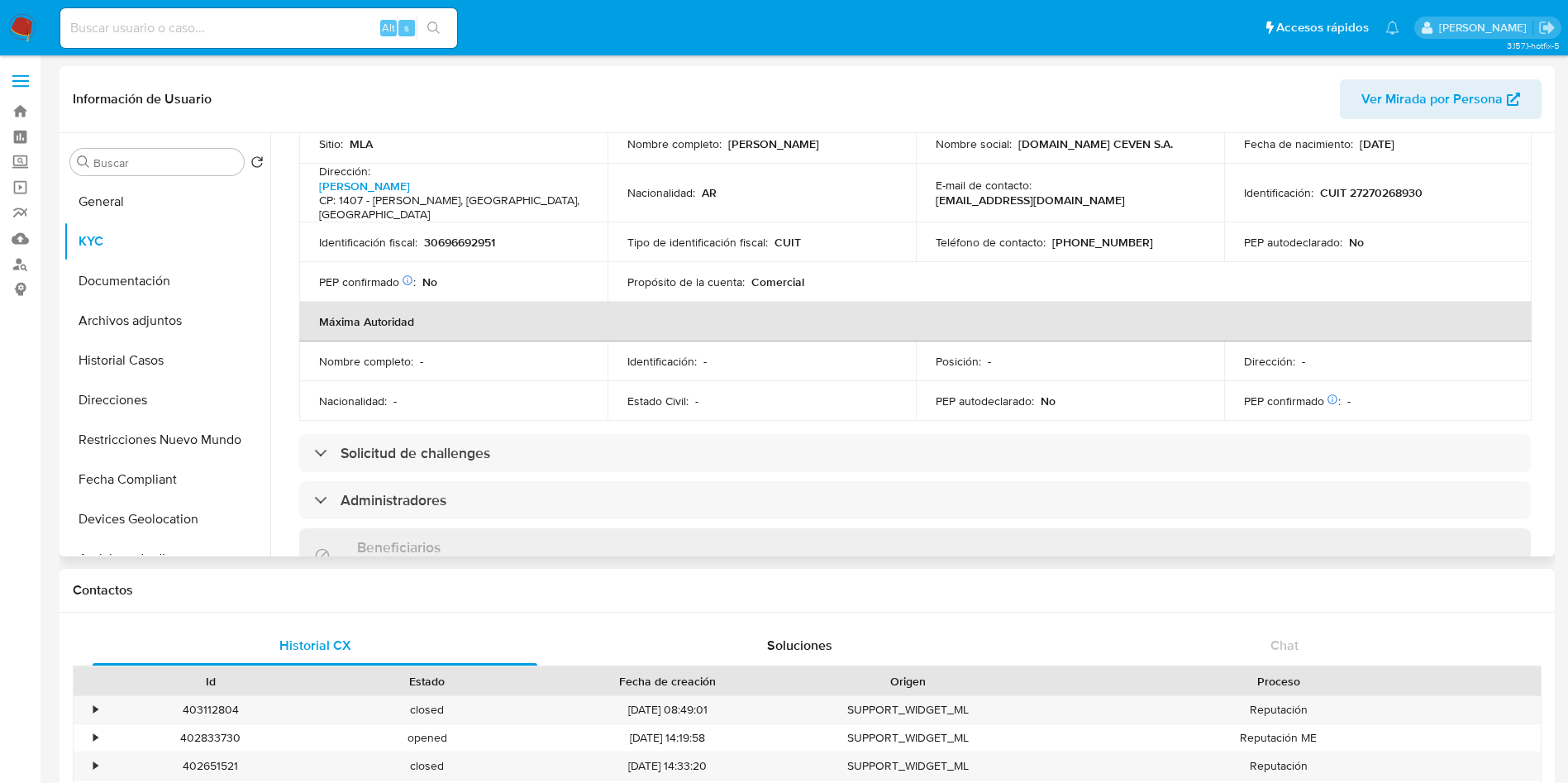
scroll to position [546, 0]
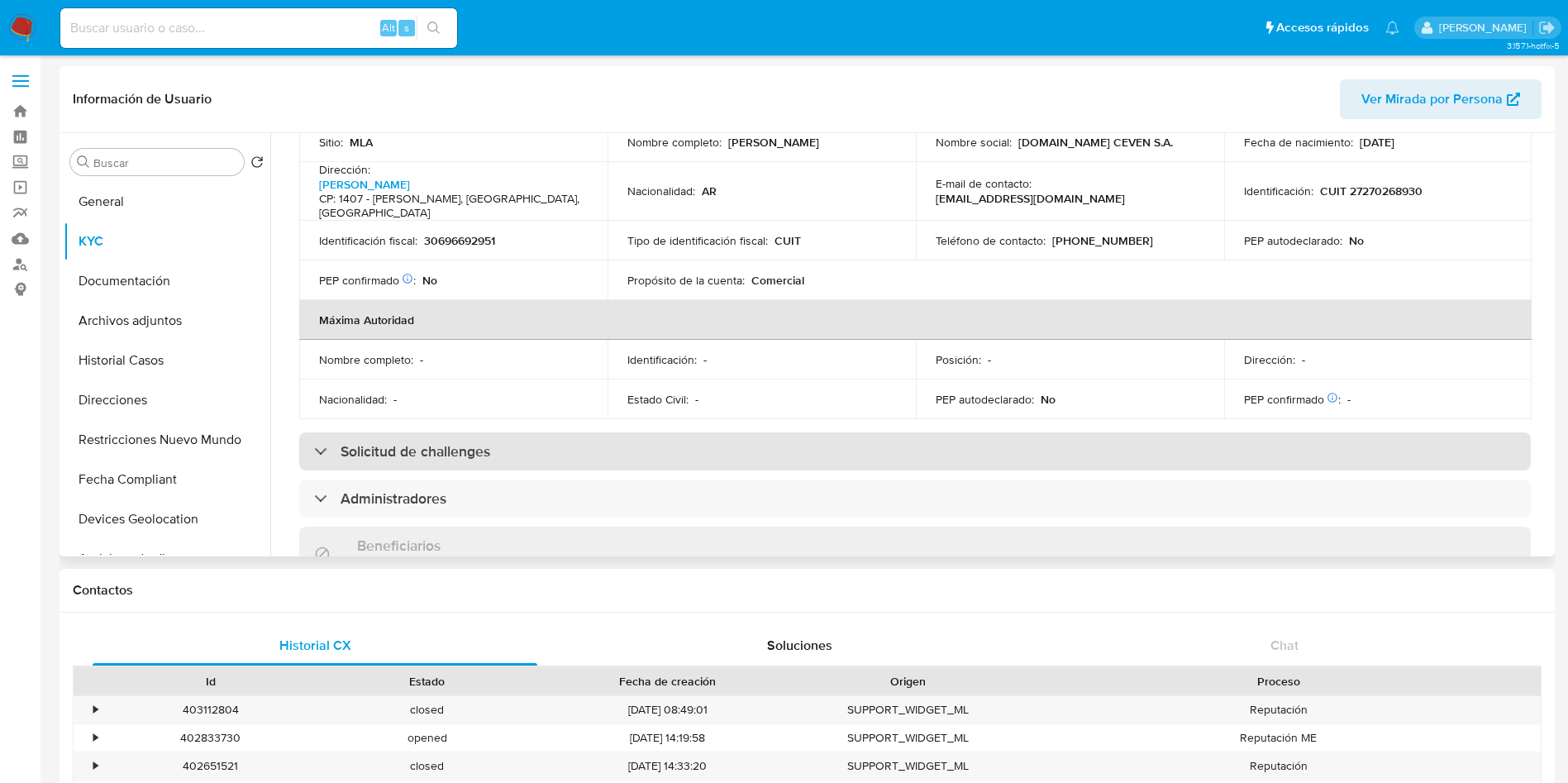
click at [825, 433] on div "Solicitud de challenges" at bounding box center [914, 452] width 1231 height 38
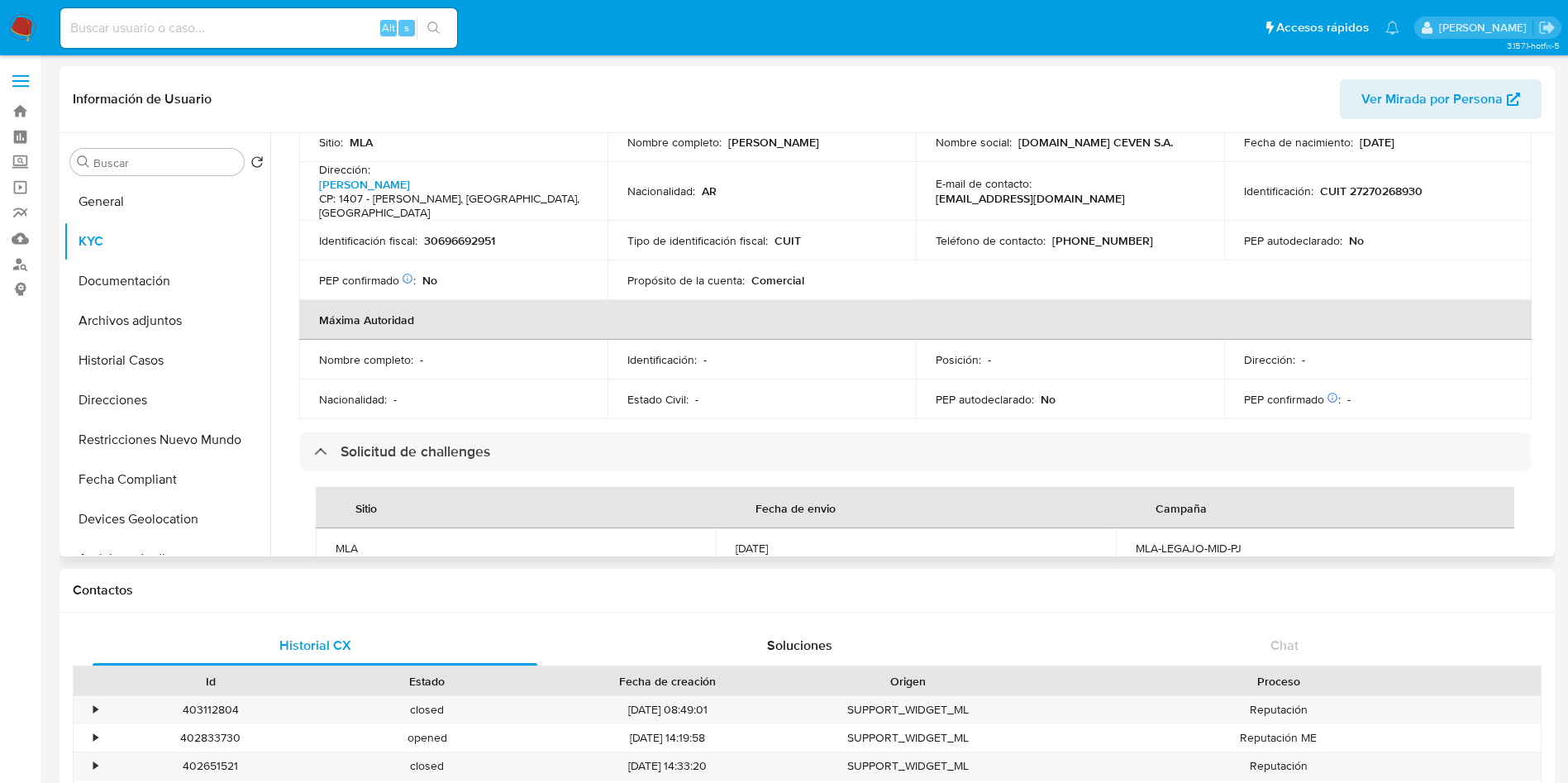
click at [807, 531] on td "[DATE]" at bounding box center [916, 549] width 400 height 40
click at [759, 541] on div "[DATE]" at bounding box center [916, 549] width 360 height 15
copy div "[DATE]"
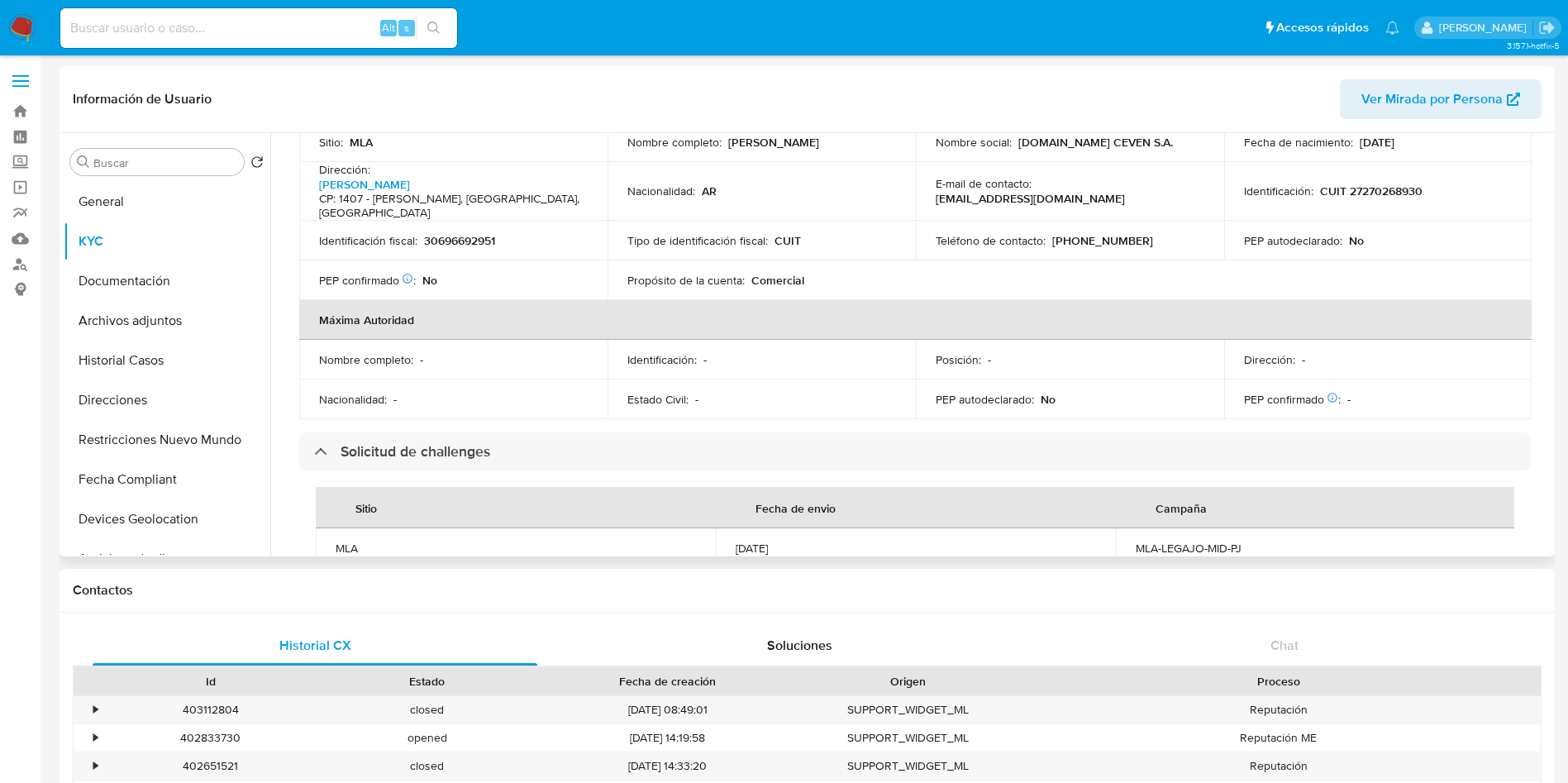
click at [1148, 541] on div "MLA-LEGAJO-MID-PJ" at bounding box center [1316, 549] width 360 height 15
copy div "MLA-LEGAJO-MID-PJ"
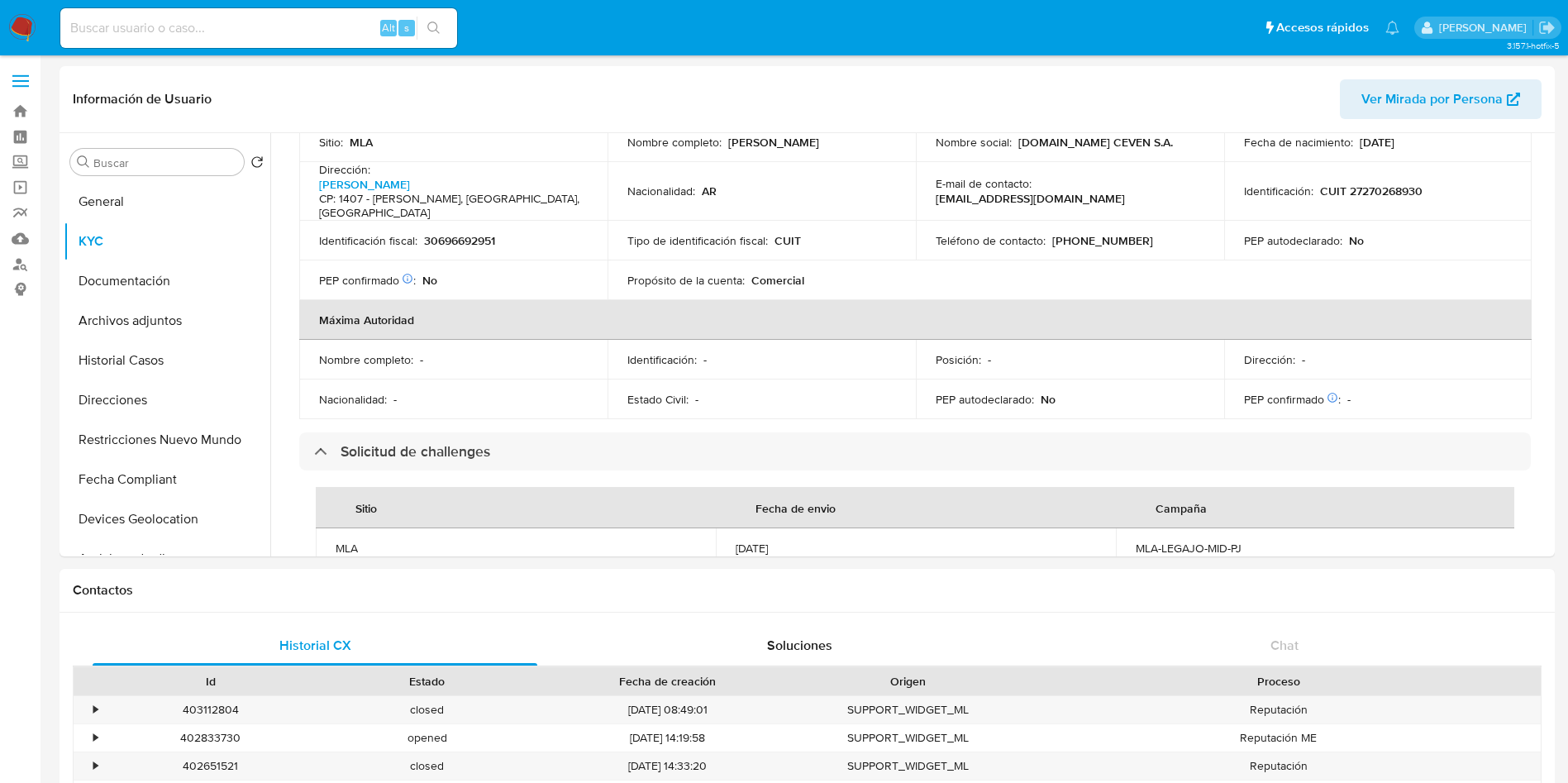
click at [1559, 278] on main "3.157.1-hotfix-5 Información de Usuario Ver Mirada por Persona Buscar Volver al…" at bounding box center [784, 583] width 1568 height 1165
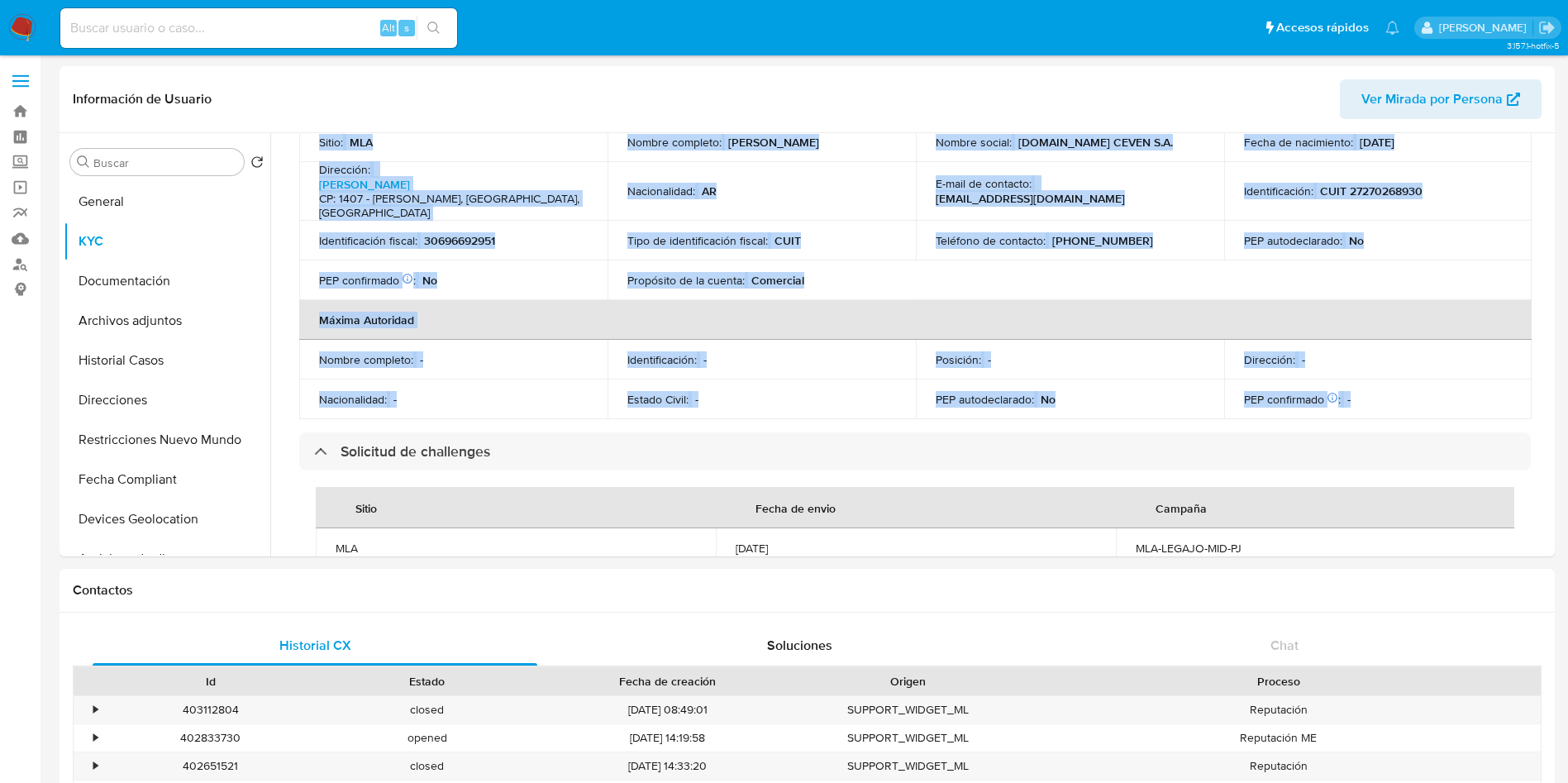
click at [1559, 278] on main "3.157.1-hotfix-5 Información de Usuario Ver Mirada por Persona Buscar Volver al…" at bounding box center [784, 583] width 1568 height 1165
click at [1481, 225] on td "PEP autodeclarado : No" at bounding box center [1378, 241] width 308 height 40
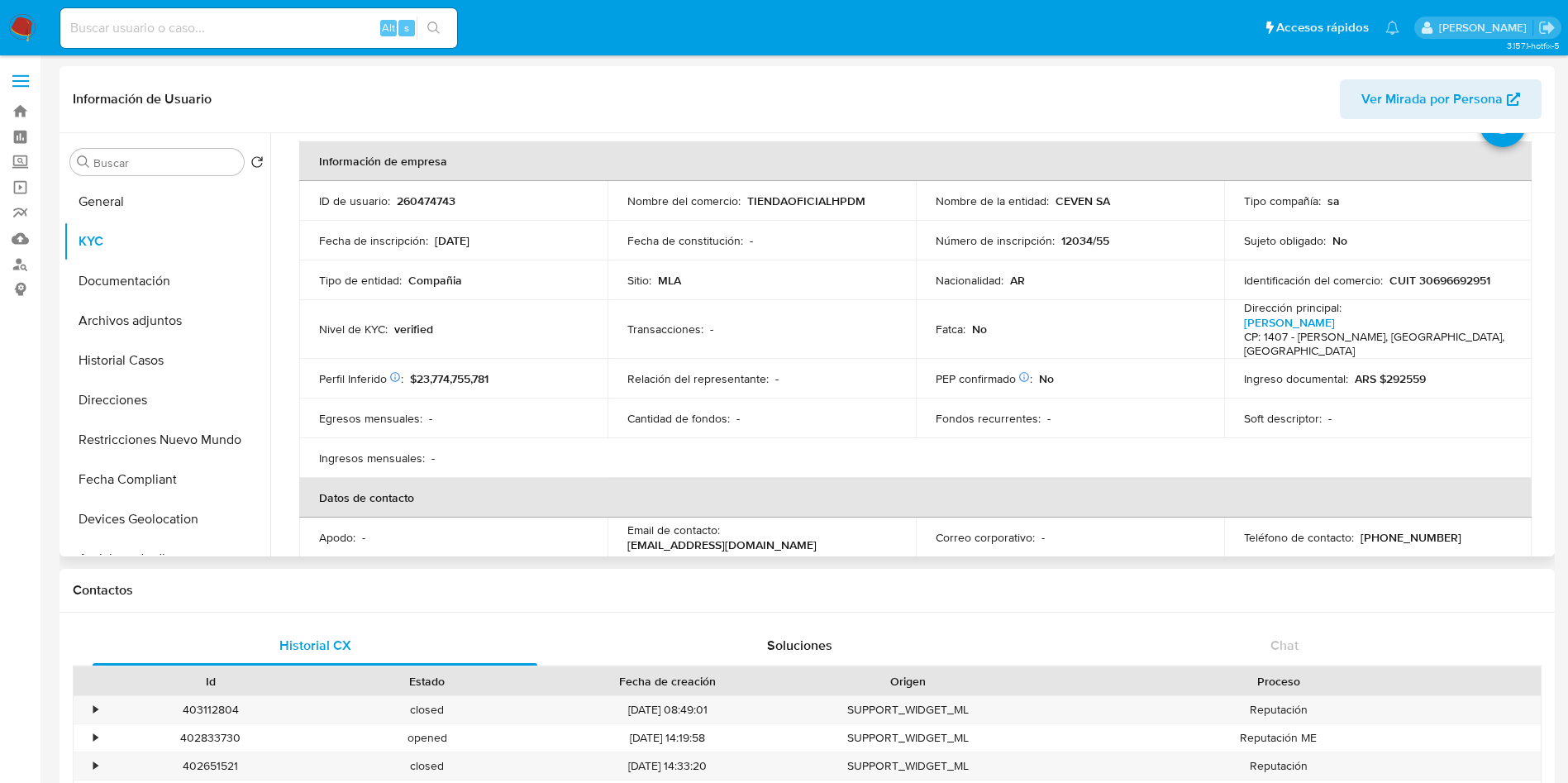
scroll to position [0, 0]
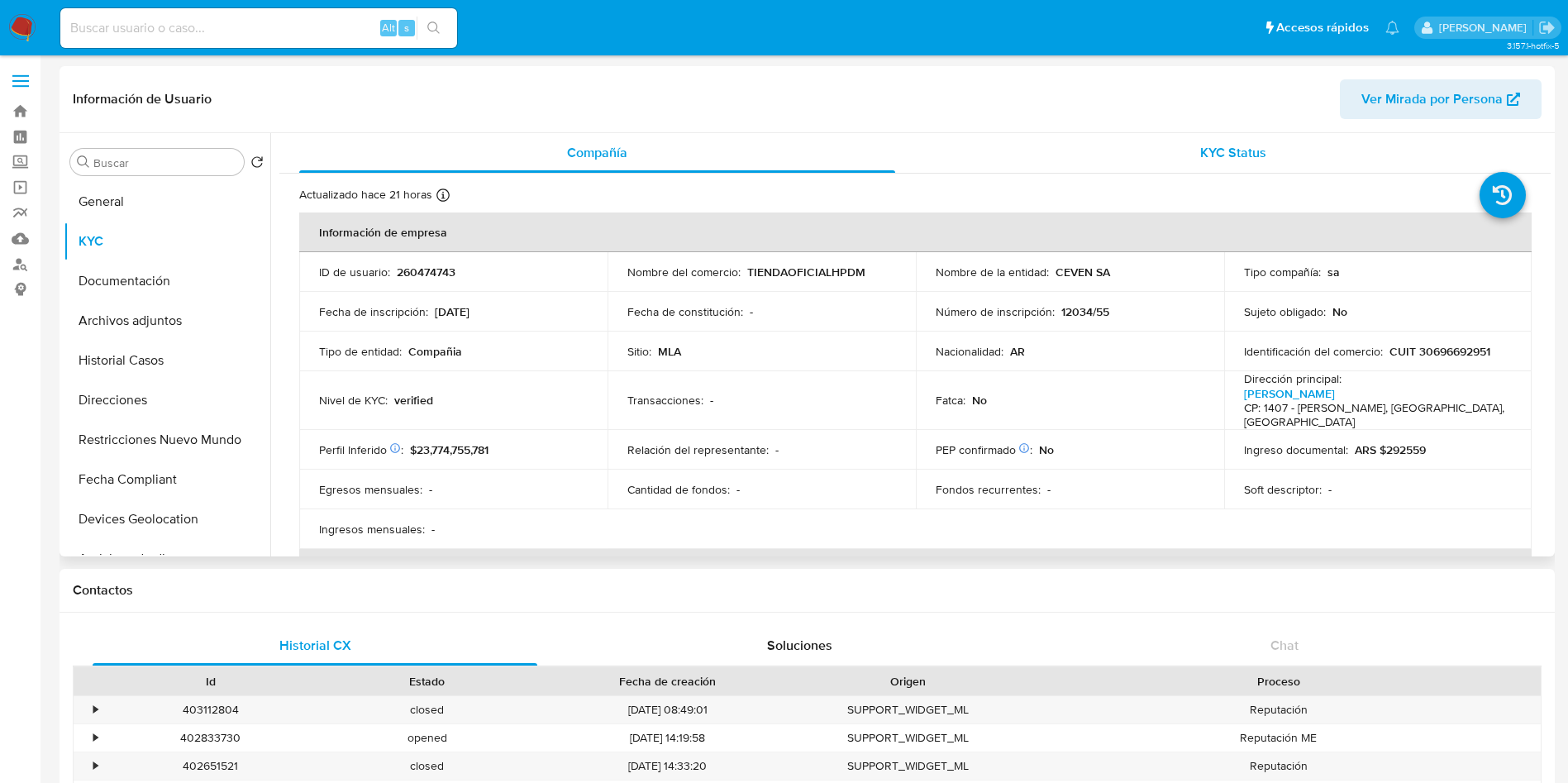
click at [1237, 133] on div "KYC Status" at bounding box center [1233, 153] width 596 height 40
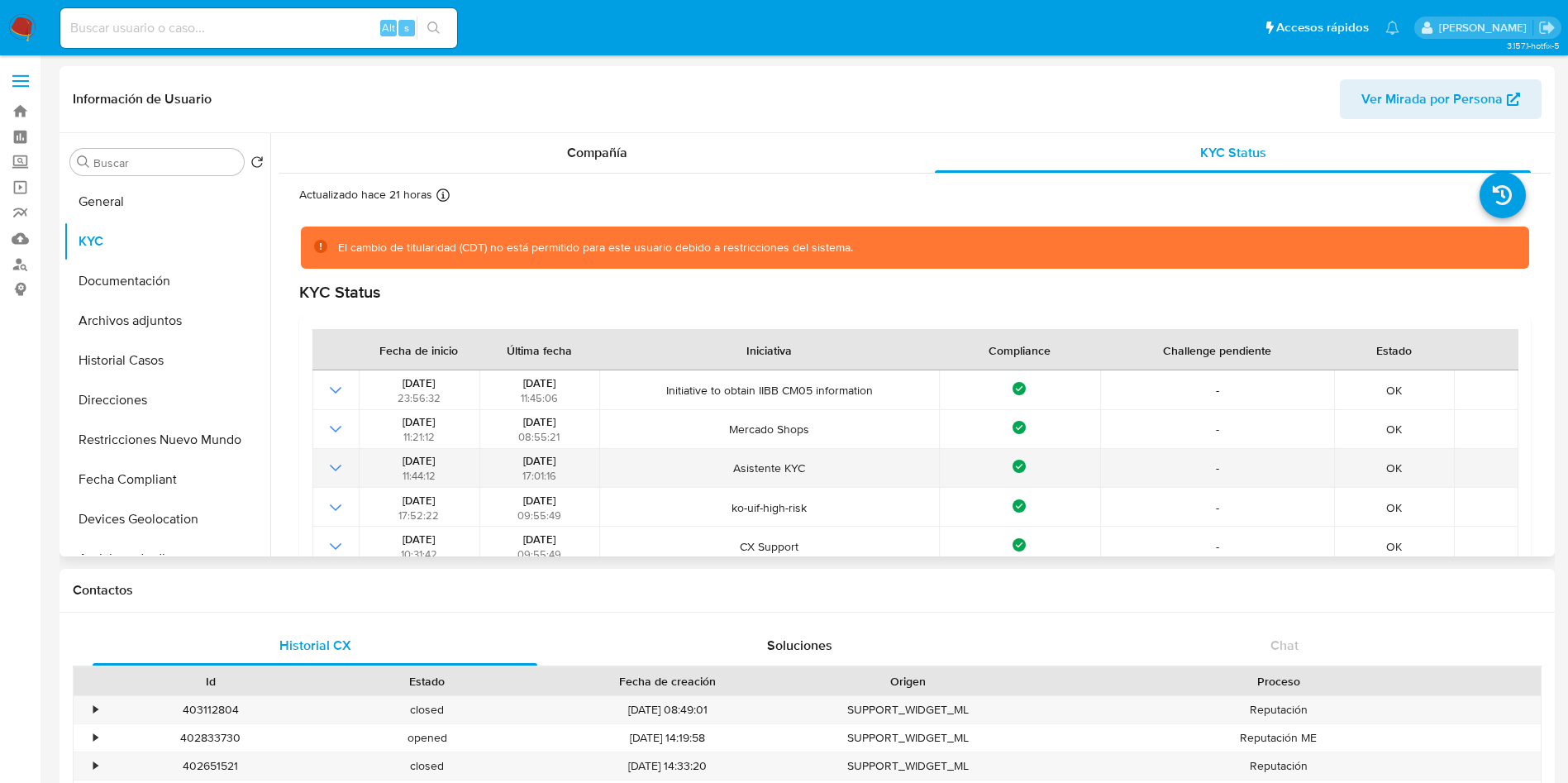
click at [723, 479] on td "Asistente KYC" at bounding box center [769, 468] width 340 height 39
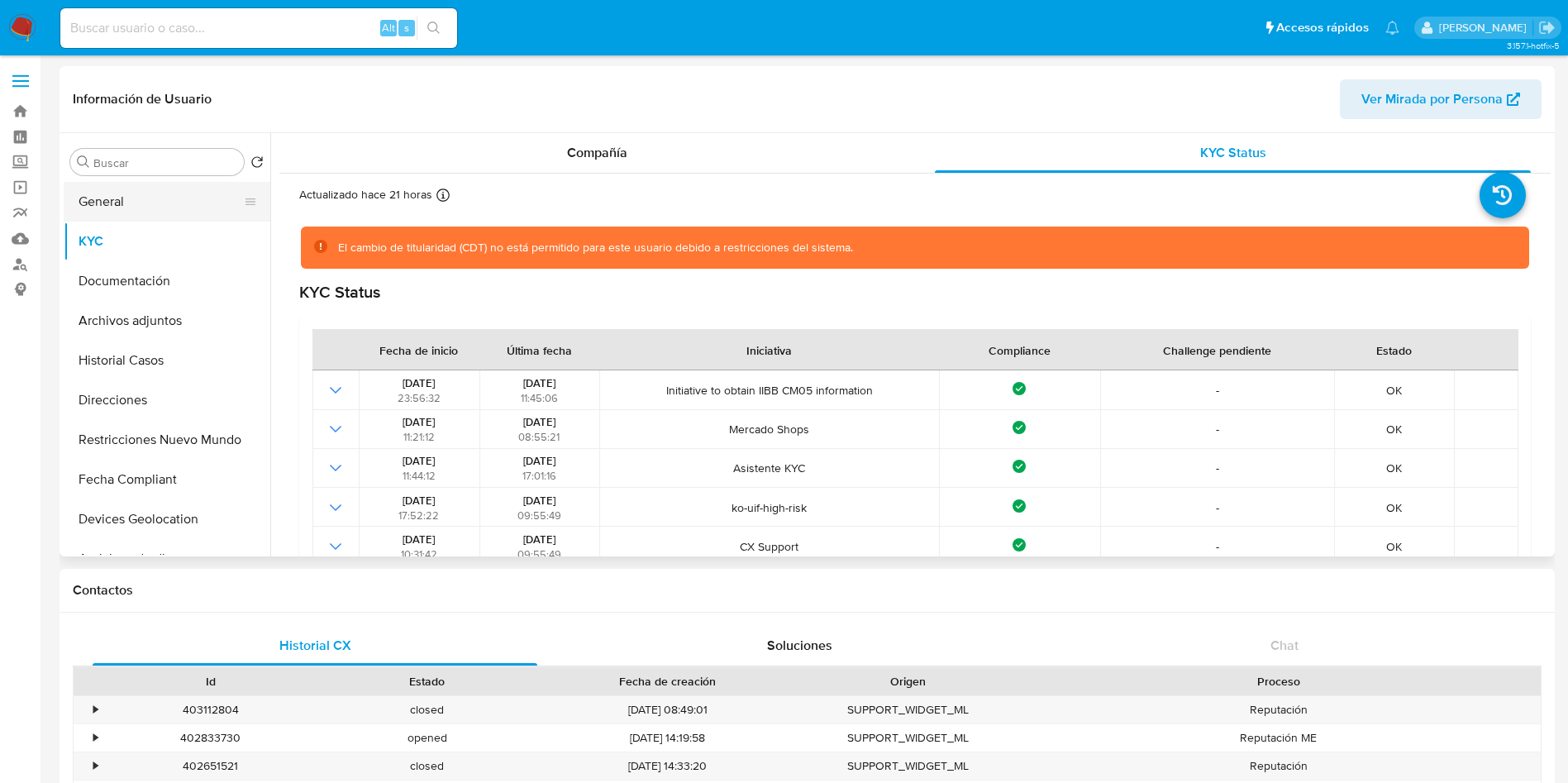
click at [160, 211] on button "General" at bounding box center [160, 202] width 194 height 40
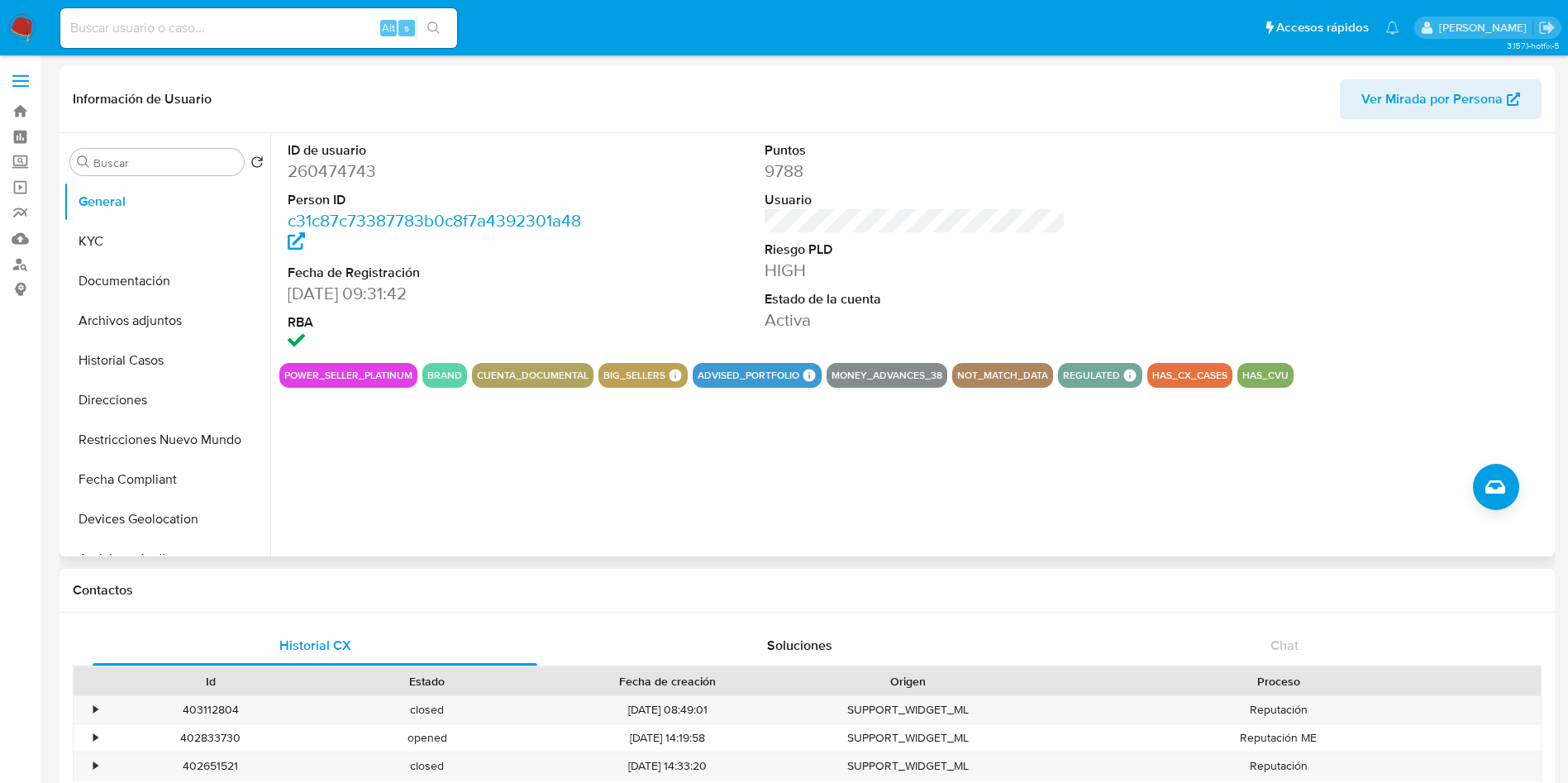
click at [336, 165] on dd "260474743" at bounding box center [438, 171] width 302 height 23
copy dd "260474743"
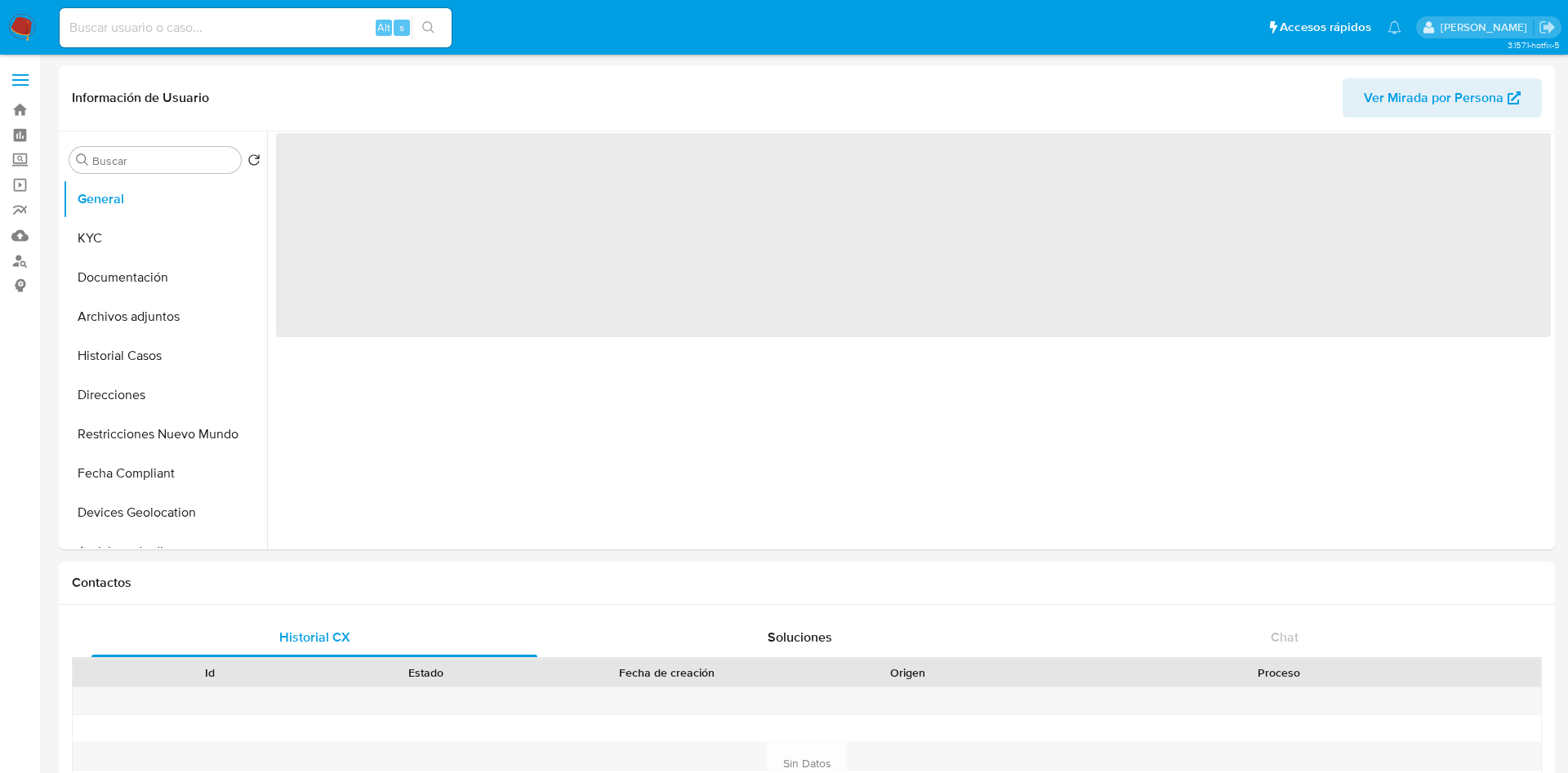
select select "10"
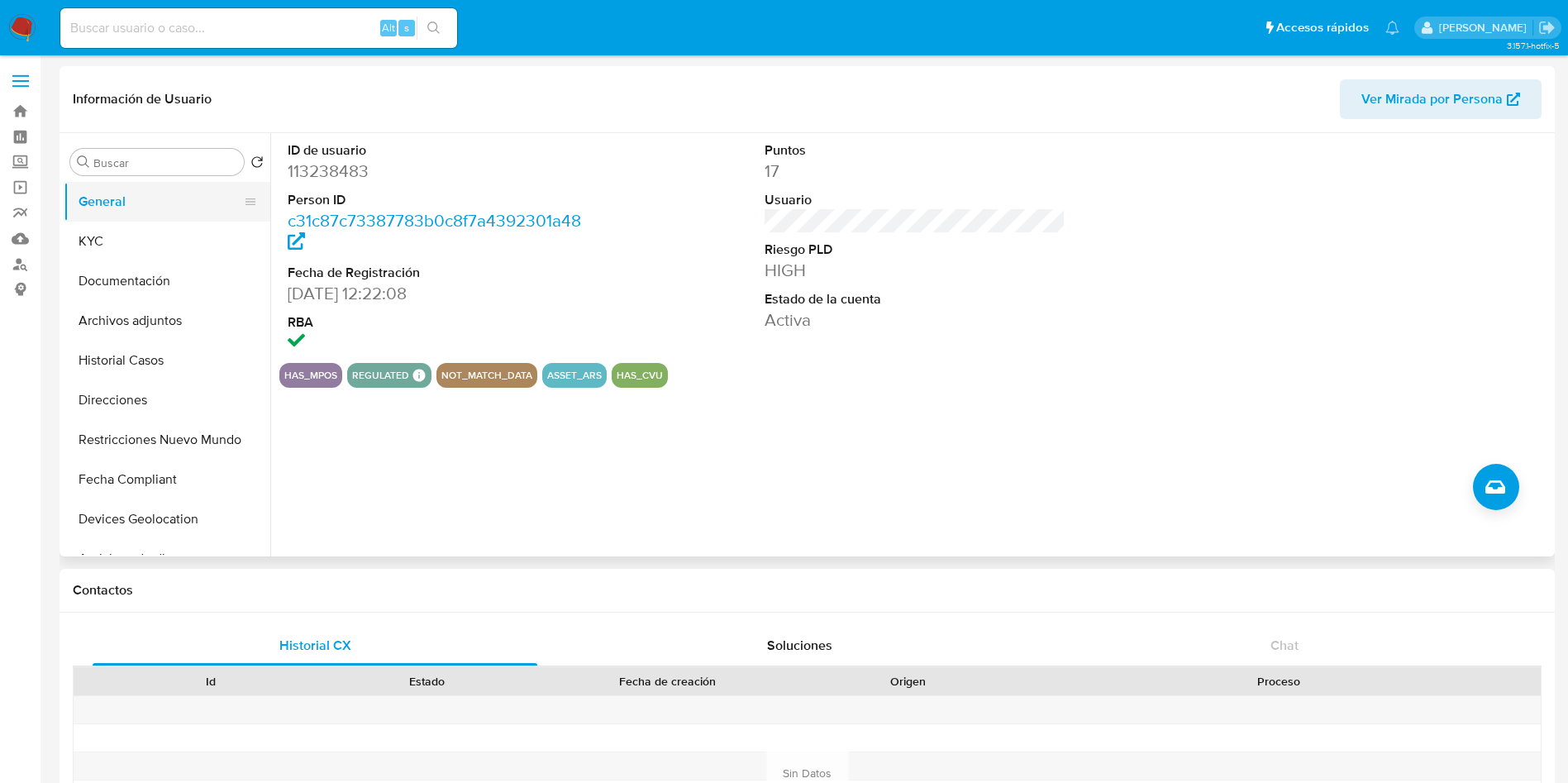
click at [119, 214] on button "General" at bounding box center [160, 202] width 194 height 40
click at [123, 242] on button "KYC" at bounding box center [160, 242] width 194 height 40
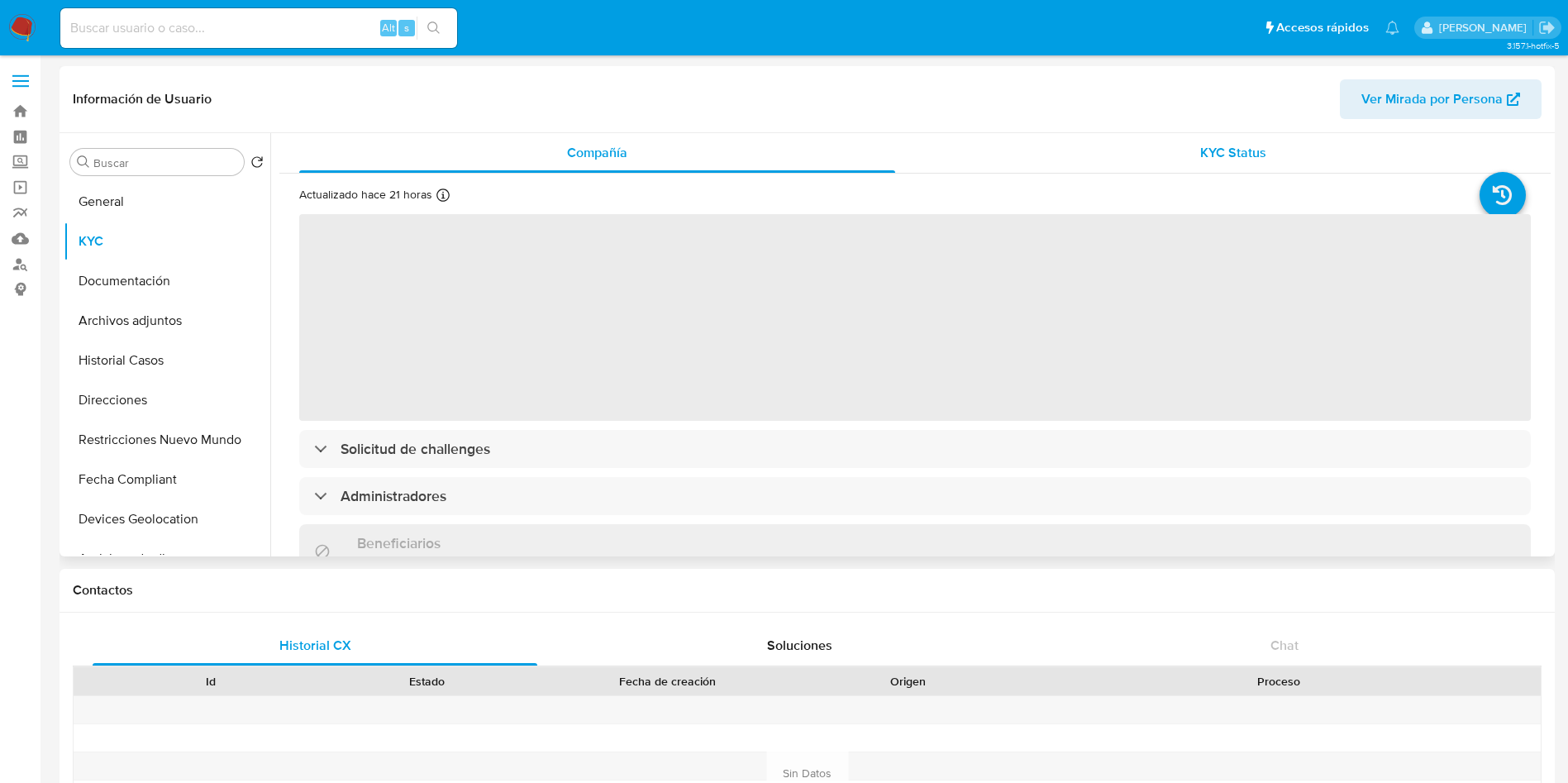
drag, startPoint x: 1271, startPoint y: 154, endPoint x: 1274, endPoint y: 143, distance: 11.4
click at [1274, 143] on div "KYC Status" at bounding box center [1233, 153] width 596 height 40
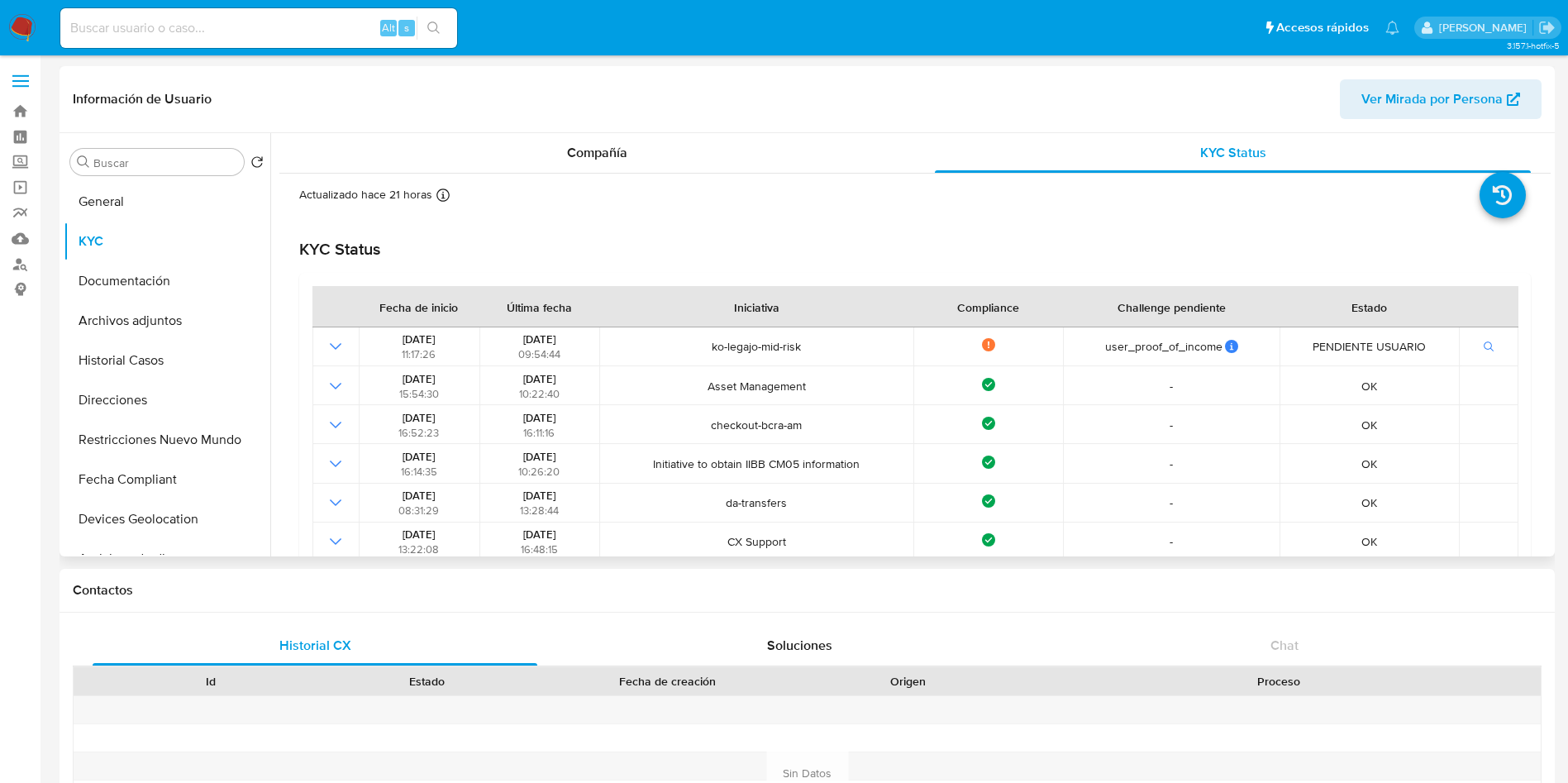
click at [556, 187] on div "Actualizado hace 21 horas Creado: [DATE] 13:48:44 Actualizado: [DATE] 16:47:50" at bounding box center [894, 197] width 1190 height 22
click at [585, 155] on span "Compañía" at bounding box center [598, 153] width 61 height 19
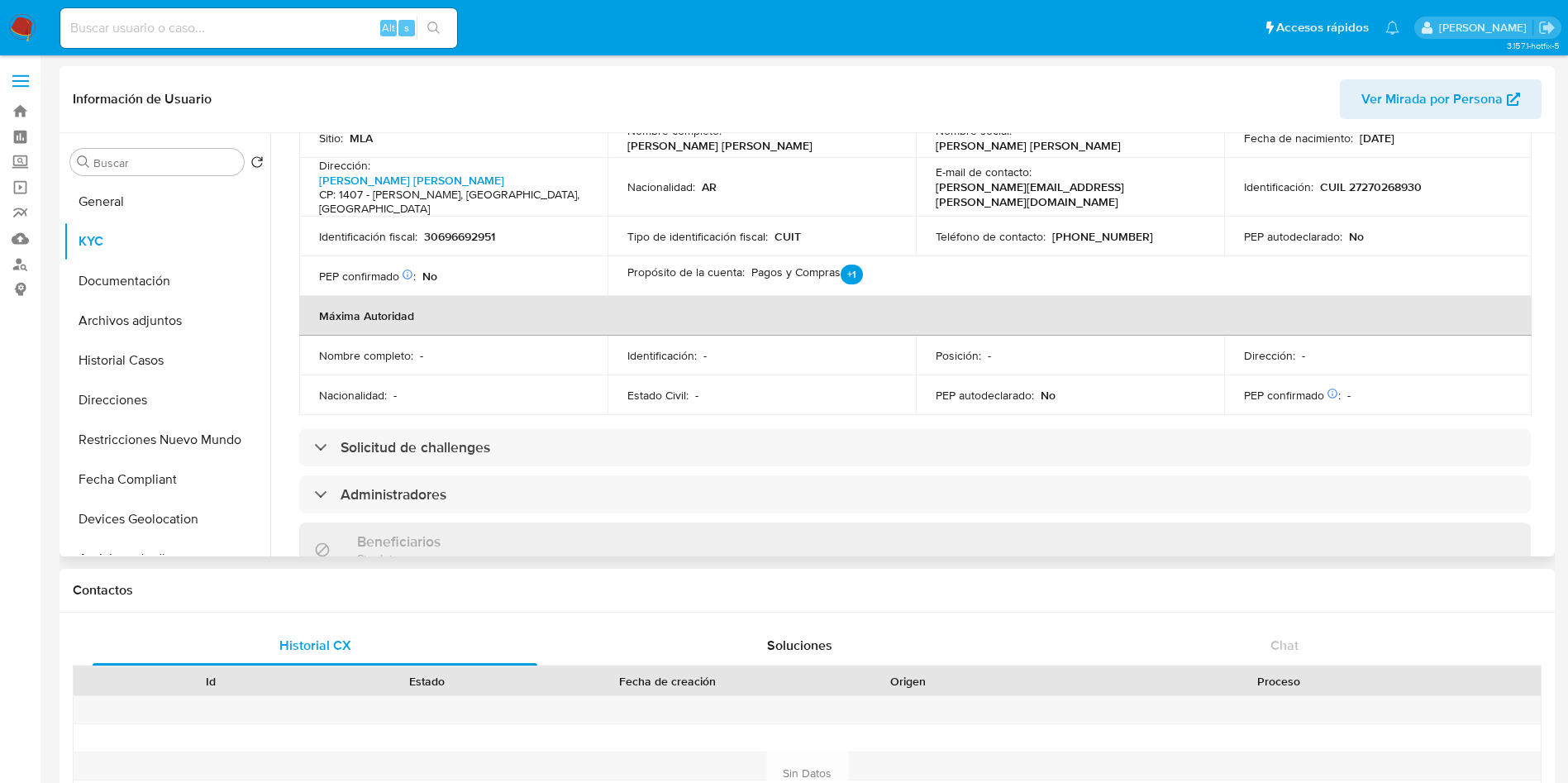
scroll to position [595, 0]
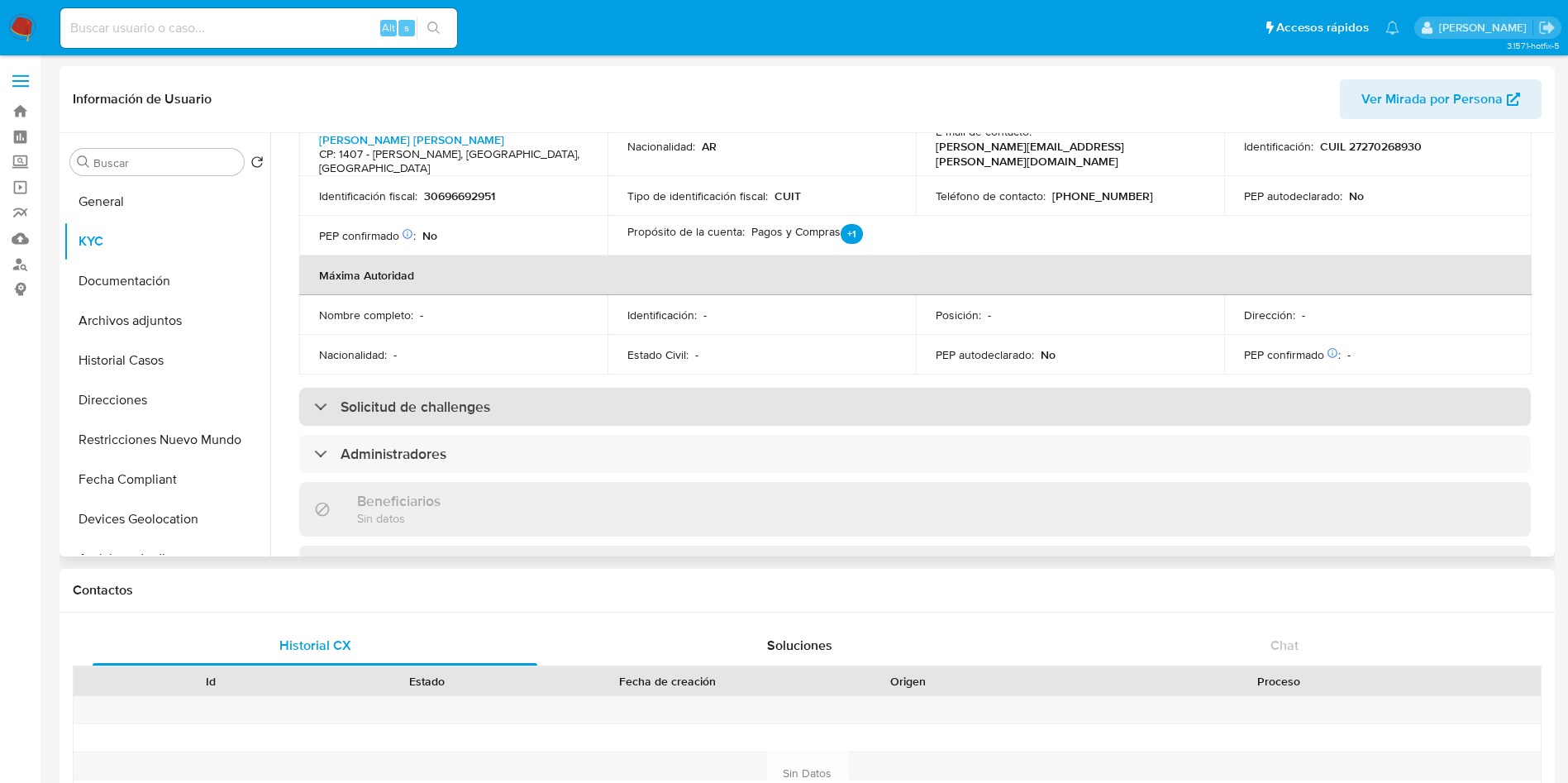
click at [562, 388] on div "Solicitud de challenges" at bounding box center [914, 407] width 1231 height 38
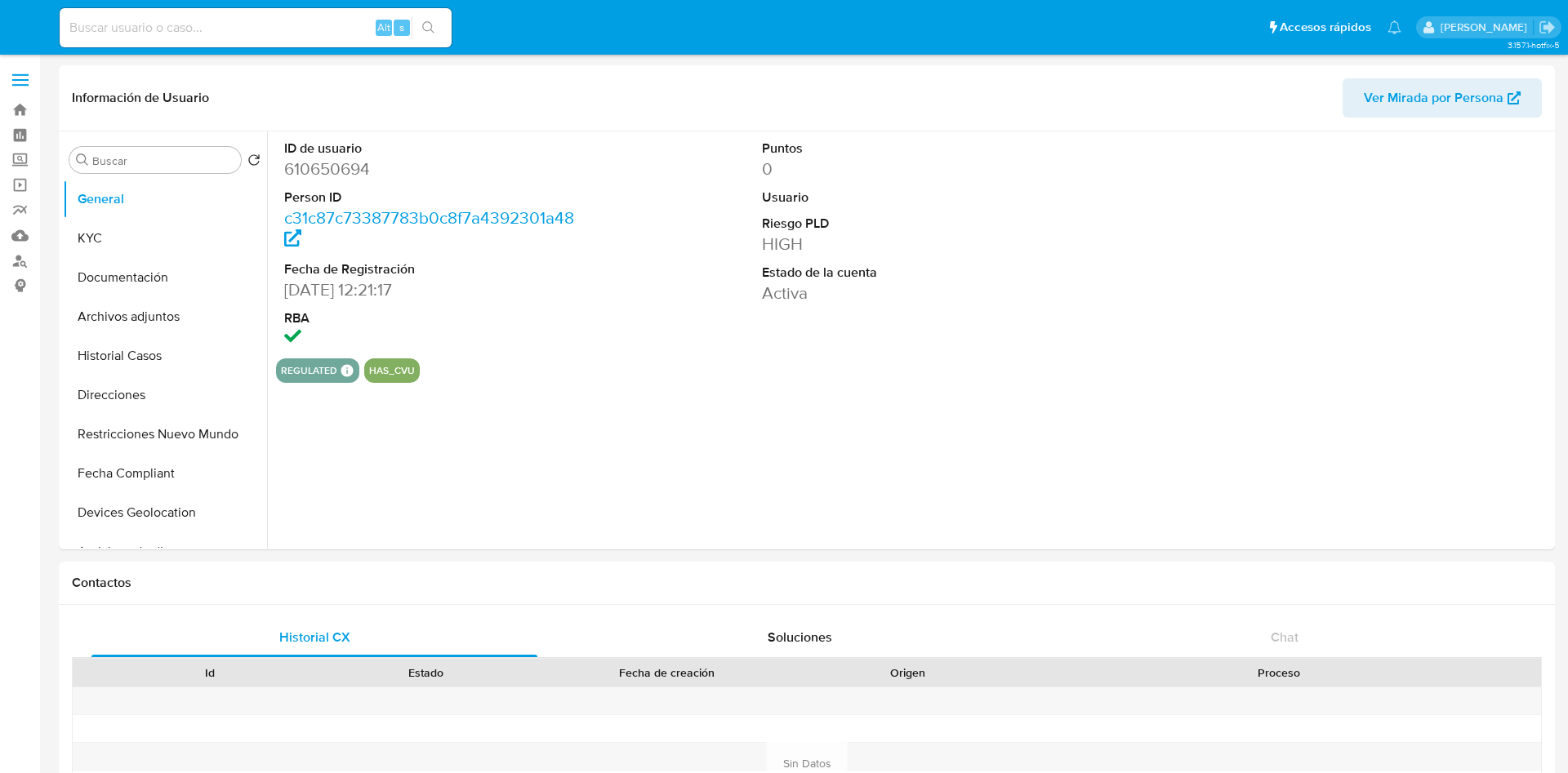
select select "10"
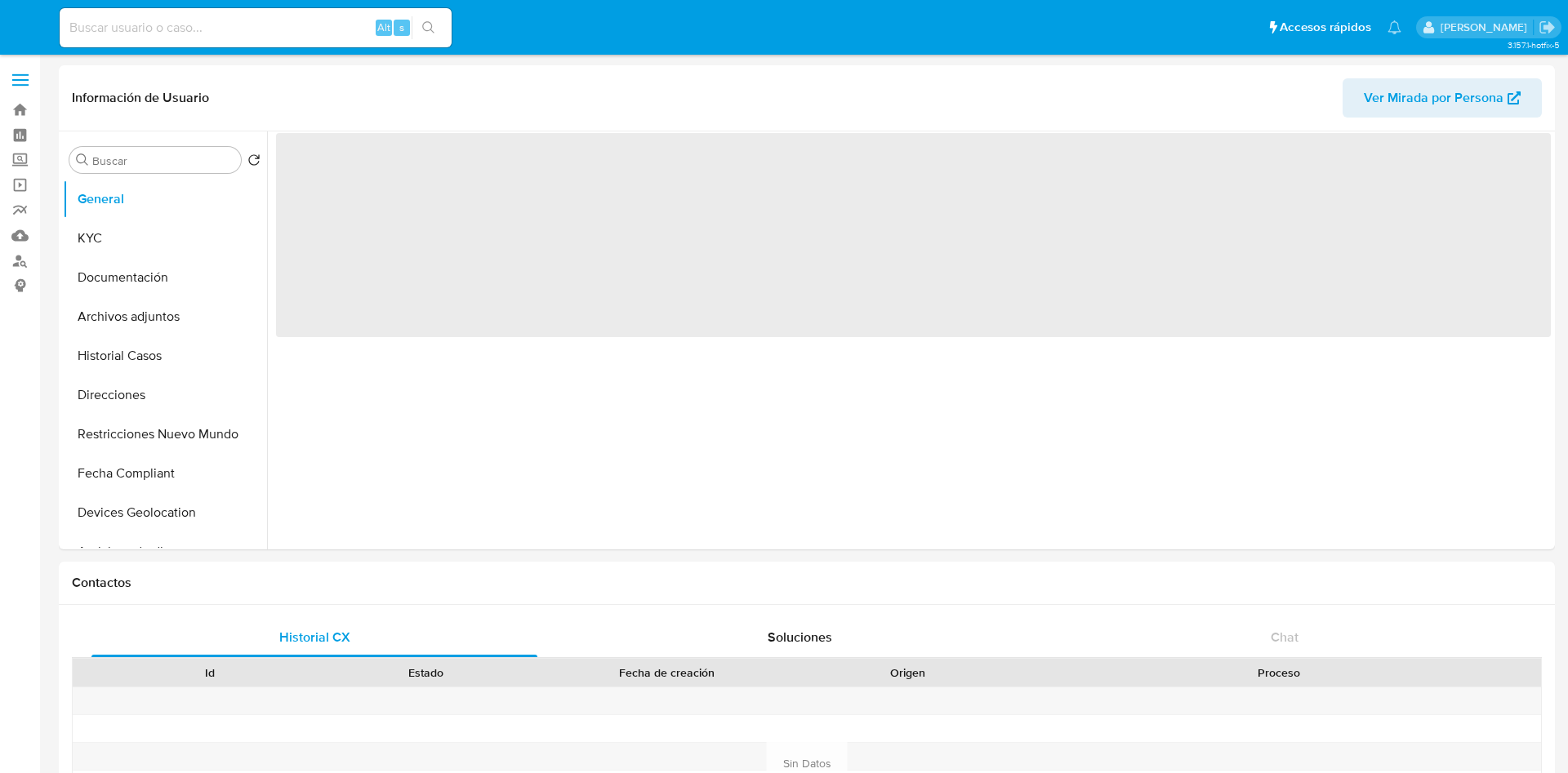
select select "10"
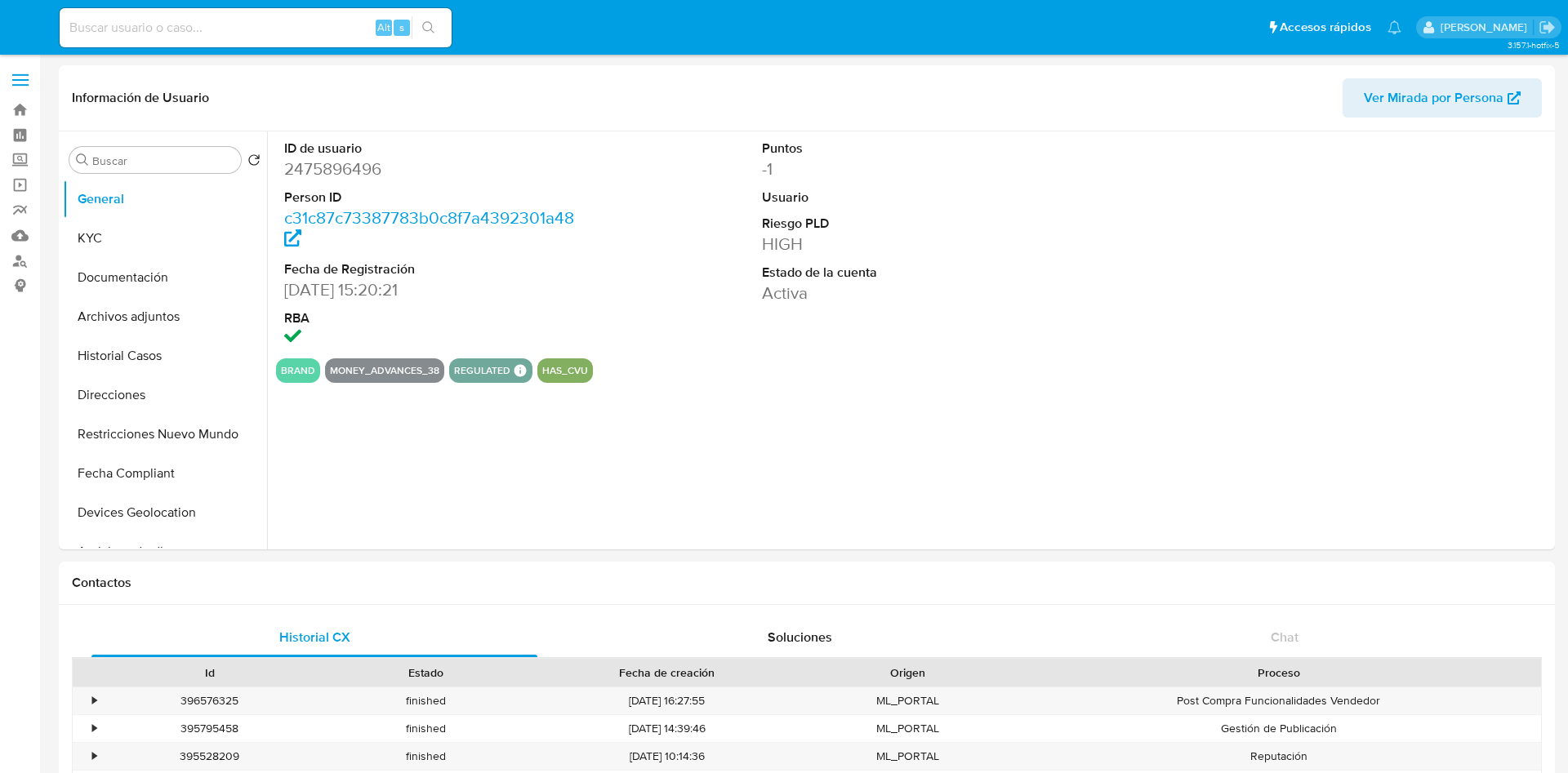
select select "10"
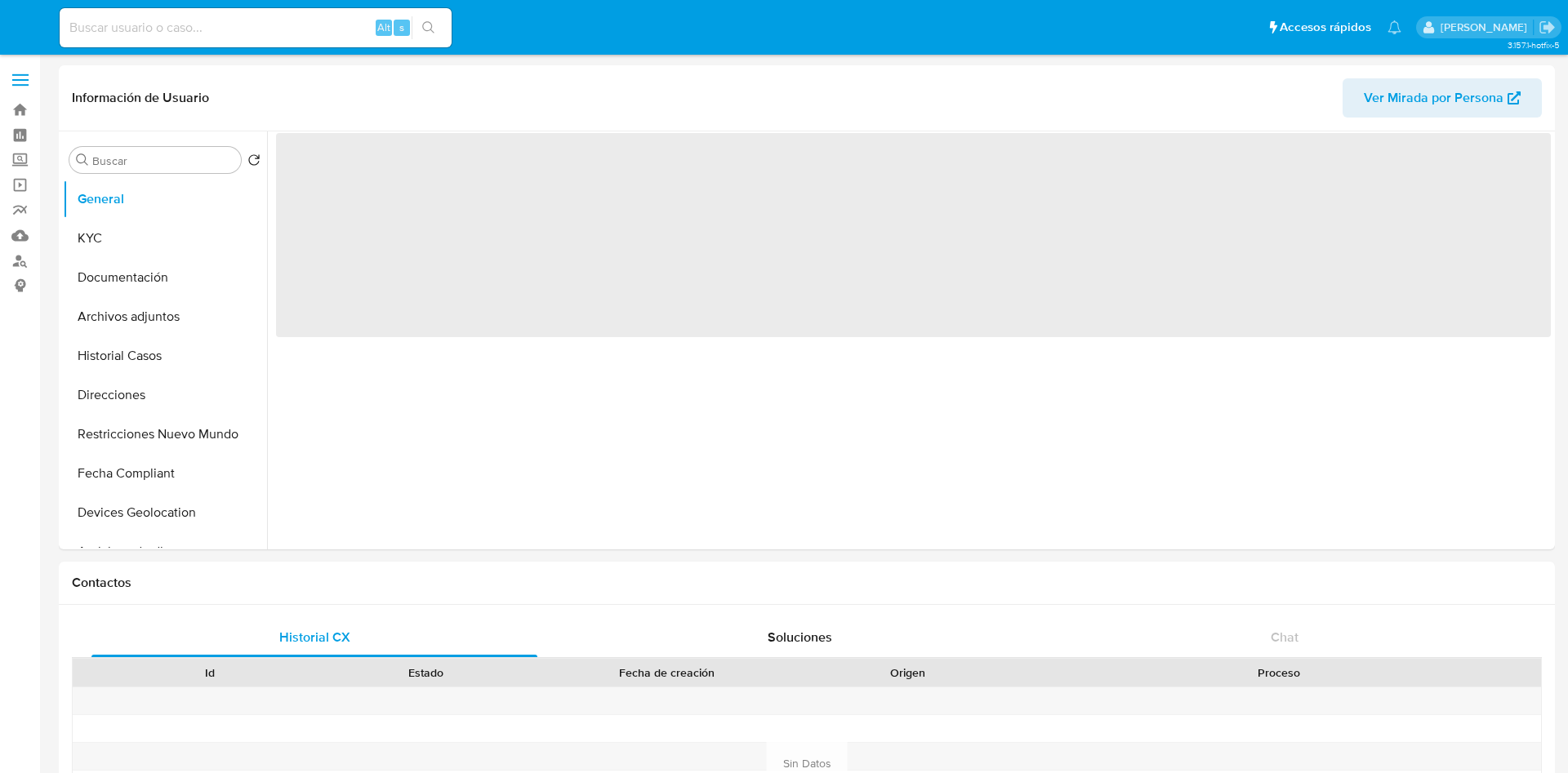
select select "10"
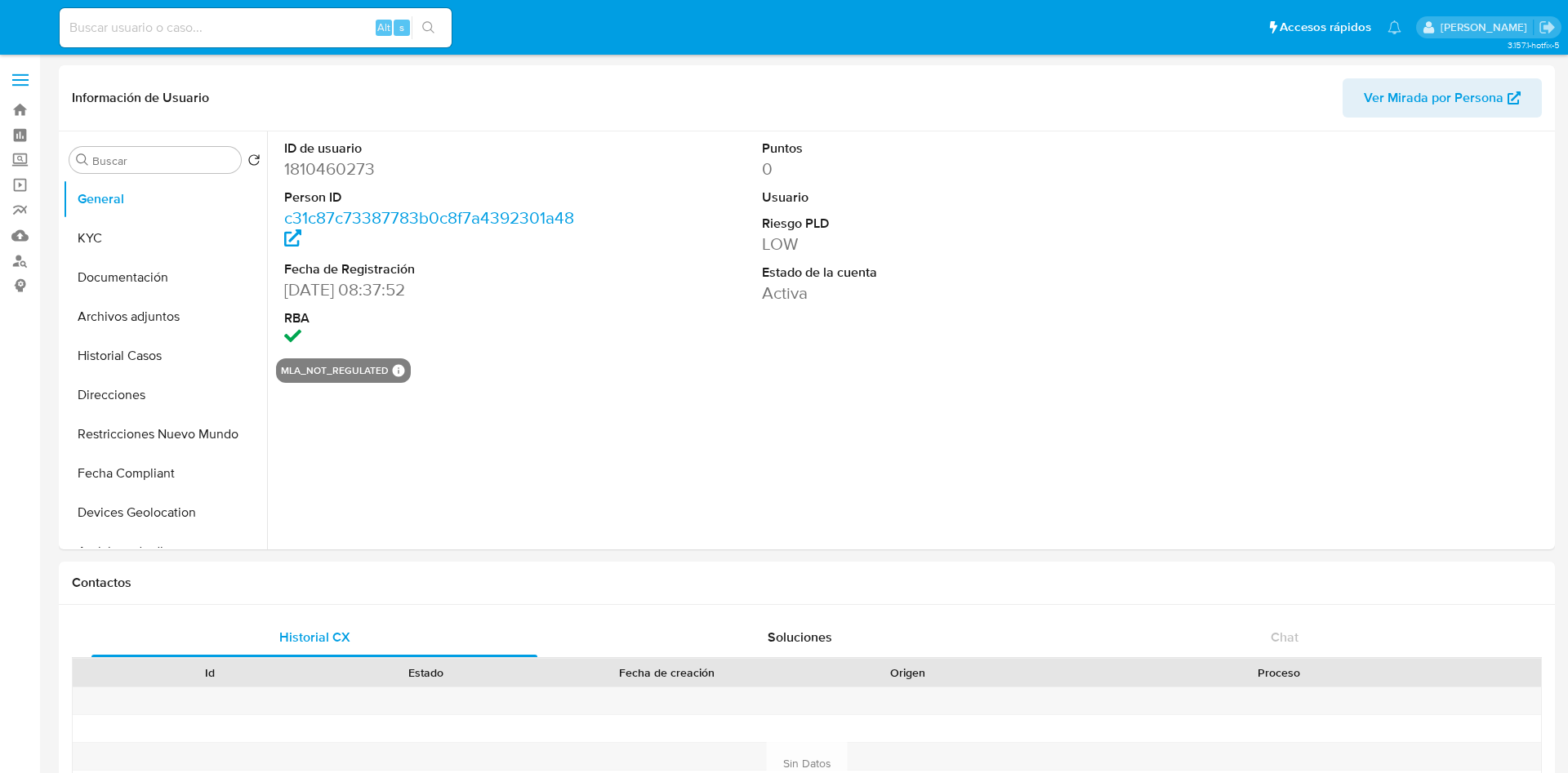
select select "10"
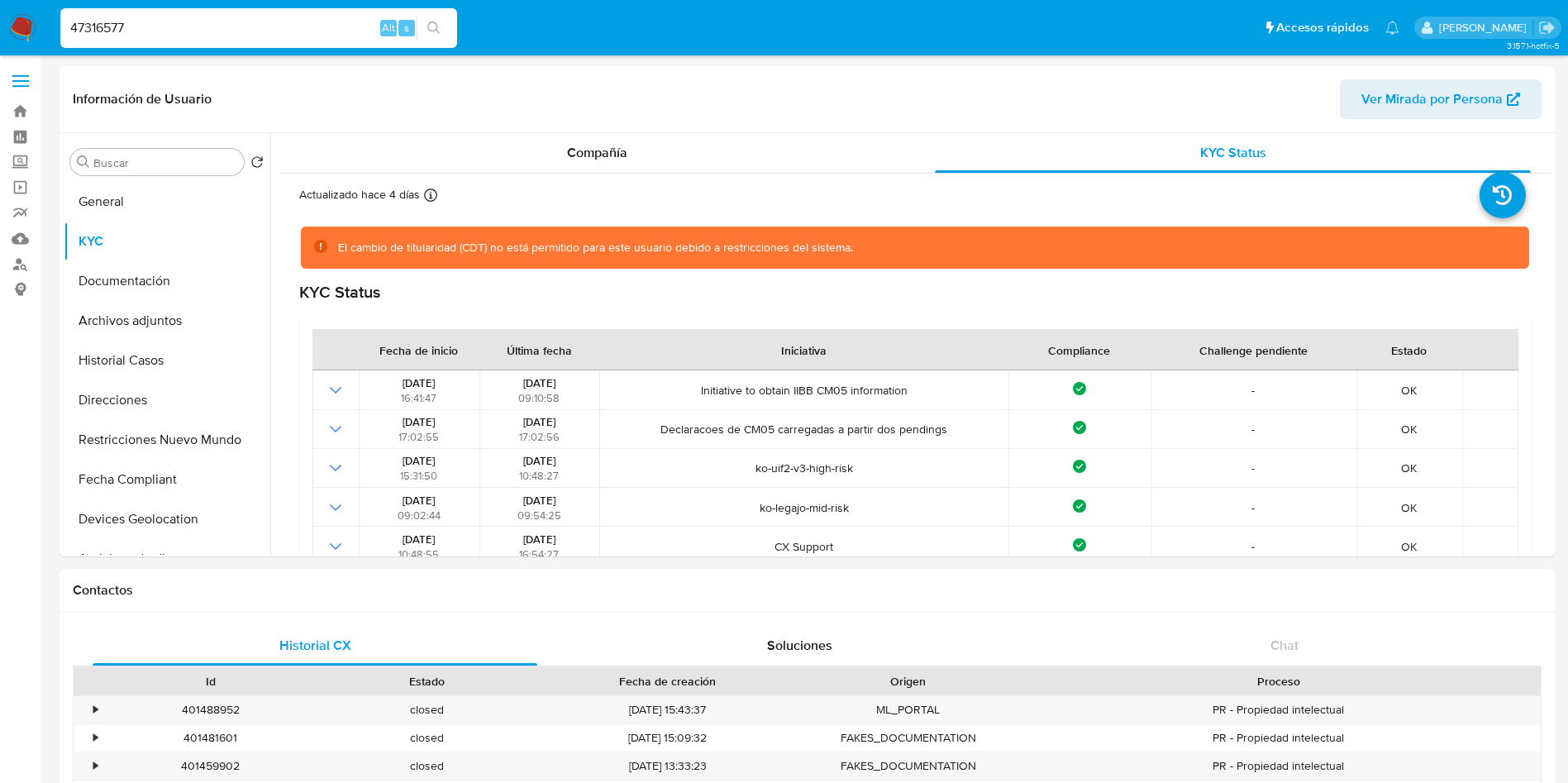
select select "10"
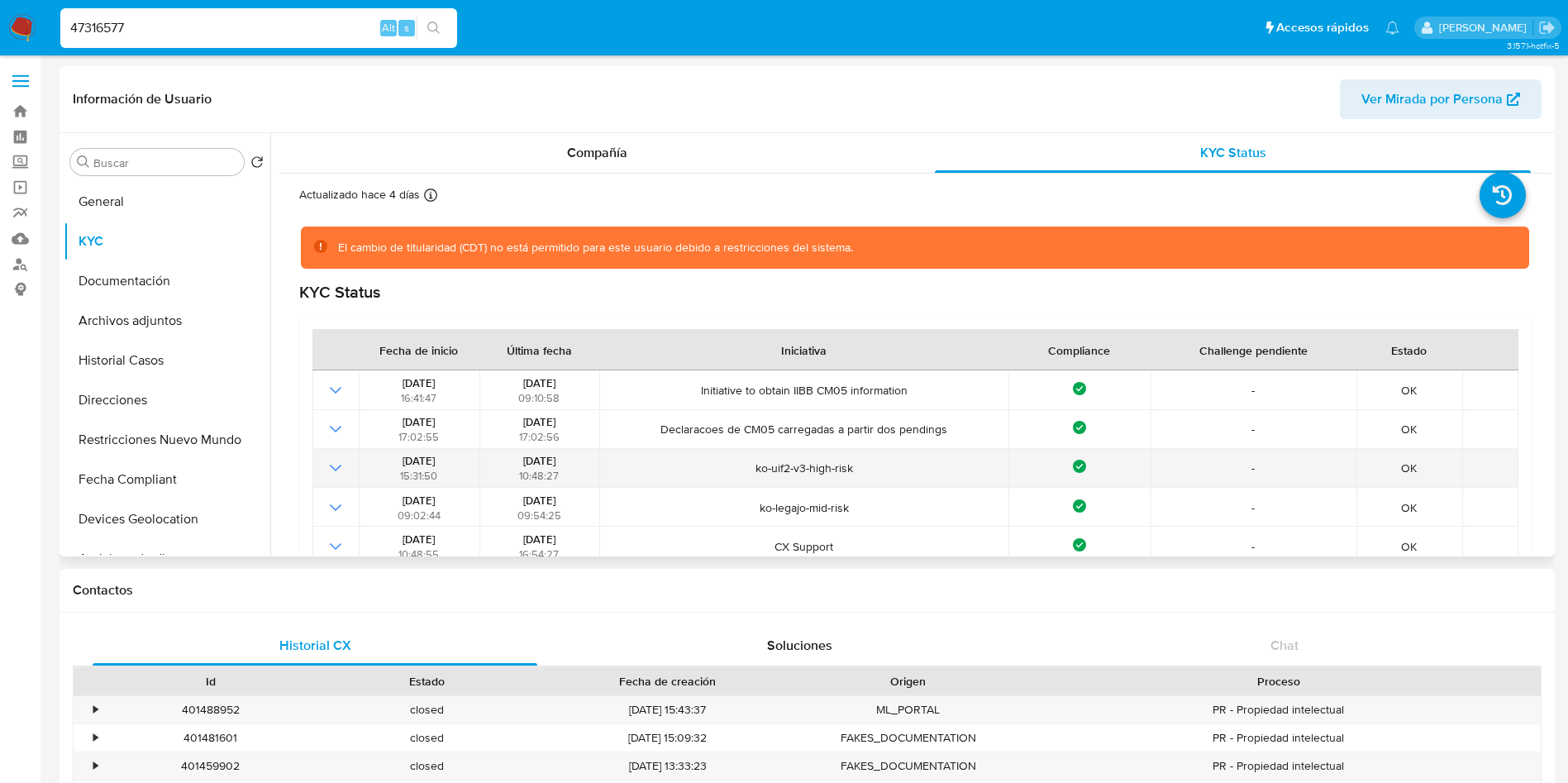
click at [571, 457] on div "[DATE] 10:48:27" at bounding box center [540, 468] width 110 height 29
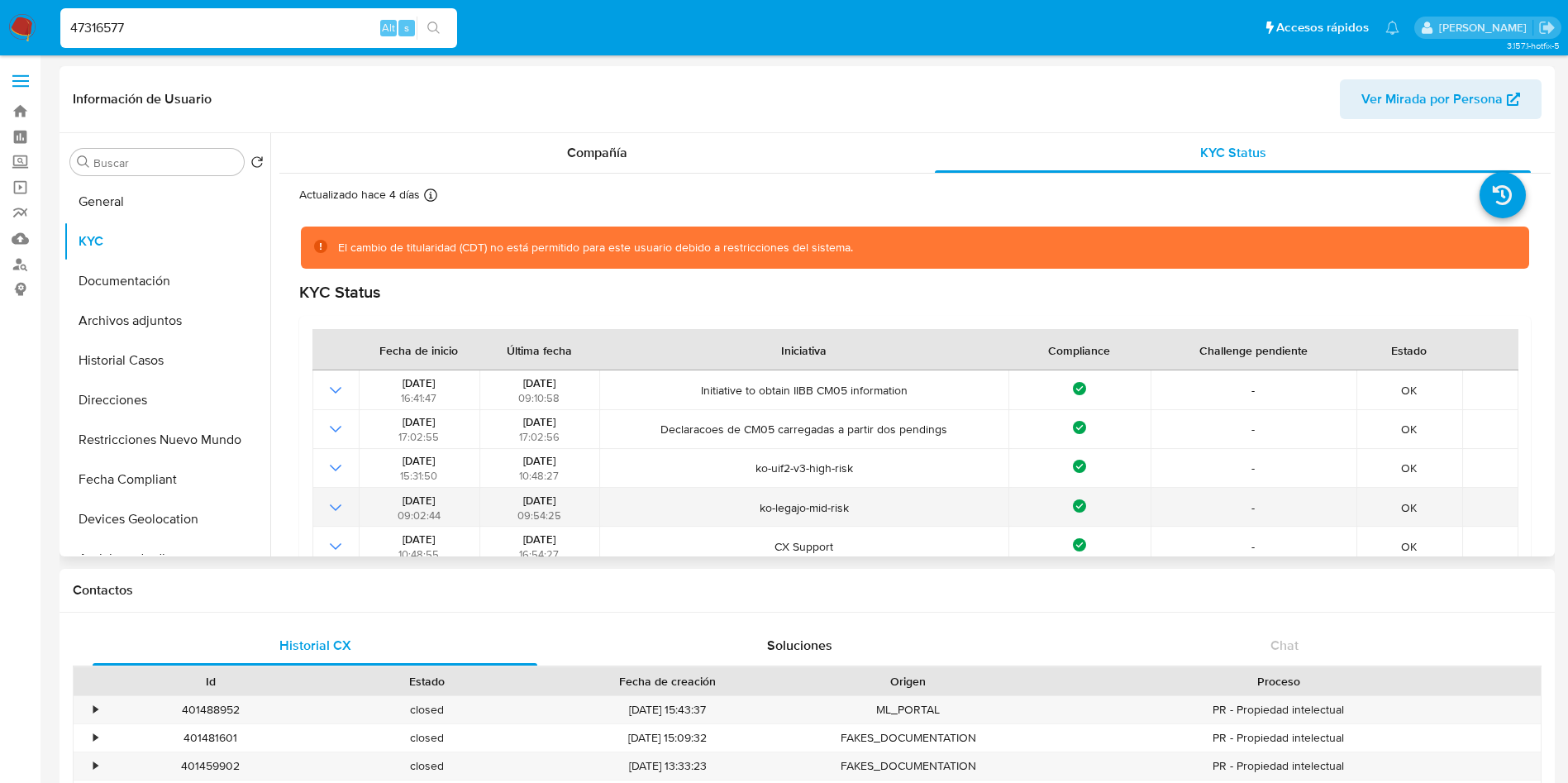
click at [576, 493] on div "[DATE] 09:54:25" at bounding box center [540, 507] width 110 height 29
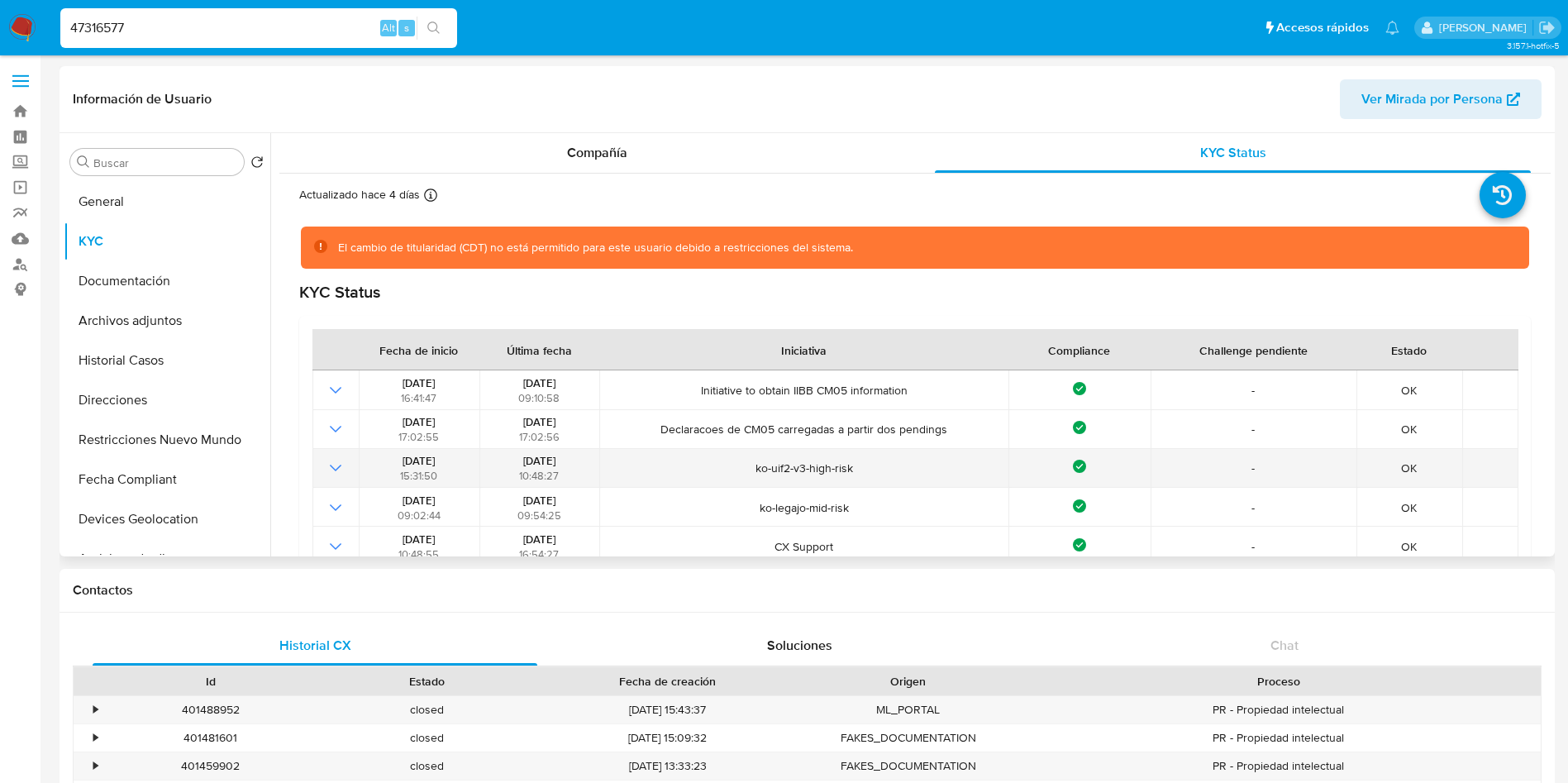
drag, startPoint x: 581, startPoint y: 457, endPoint x: 511, endPoint y: 465, distance: 70.5
click at [511, 465] on div "23/07/2024 10:48:27" at bounding box center [540, 468] width 110 height 29
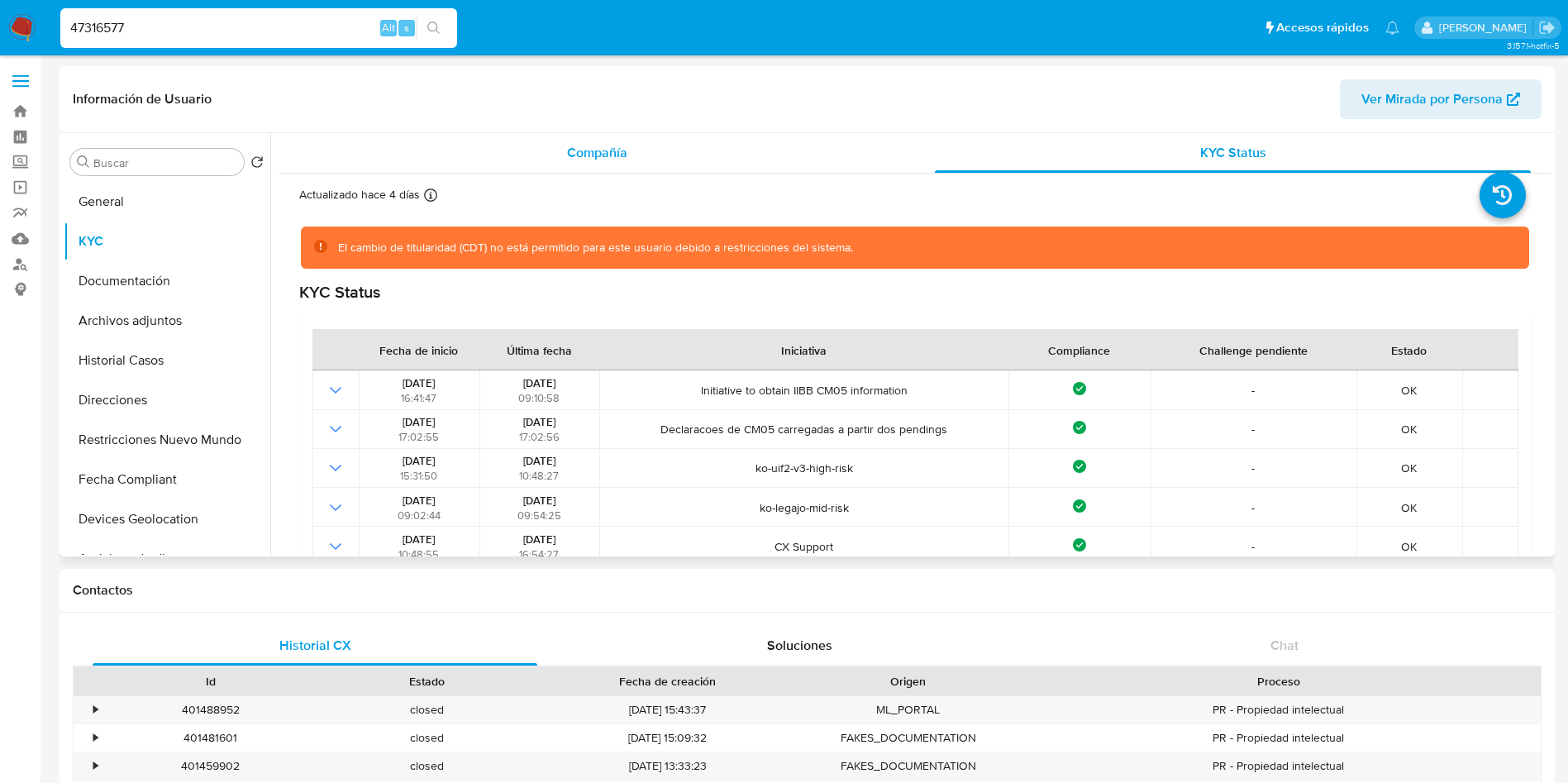
click at [590, 158] on span "Compañía" at bounding box center [598, 153] width 61 height 19
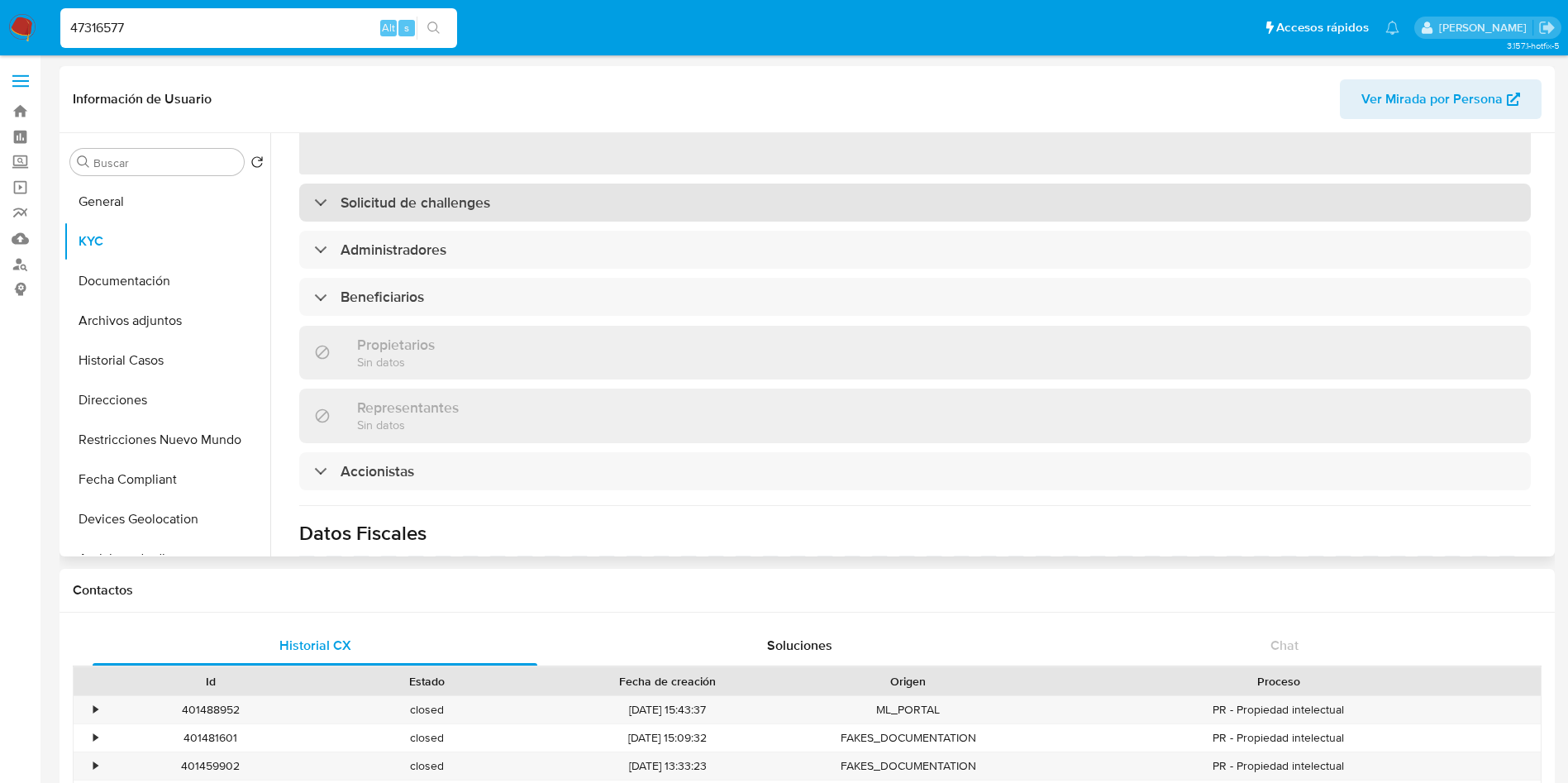
scroll to position [248, 0]
click at [520, 211] on div "Solicitud de challenges" at bounding box center [914, 201] width 1231 height 38
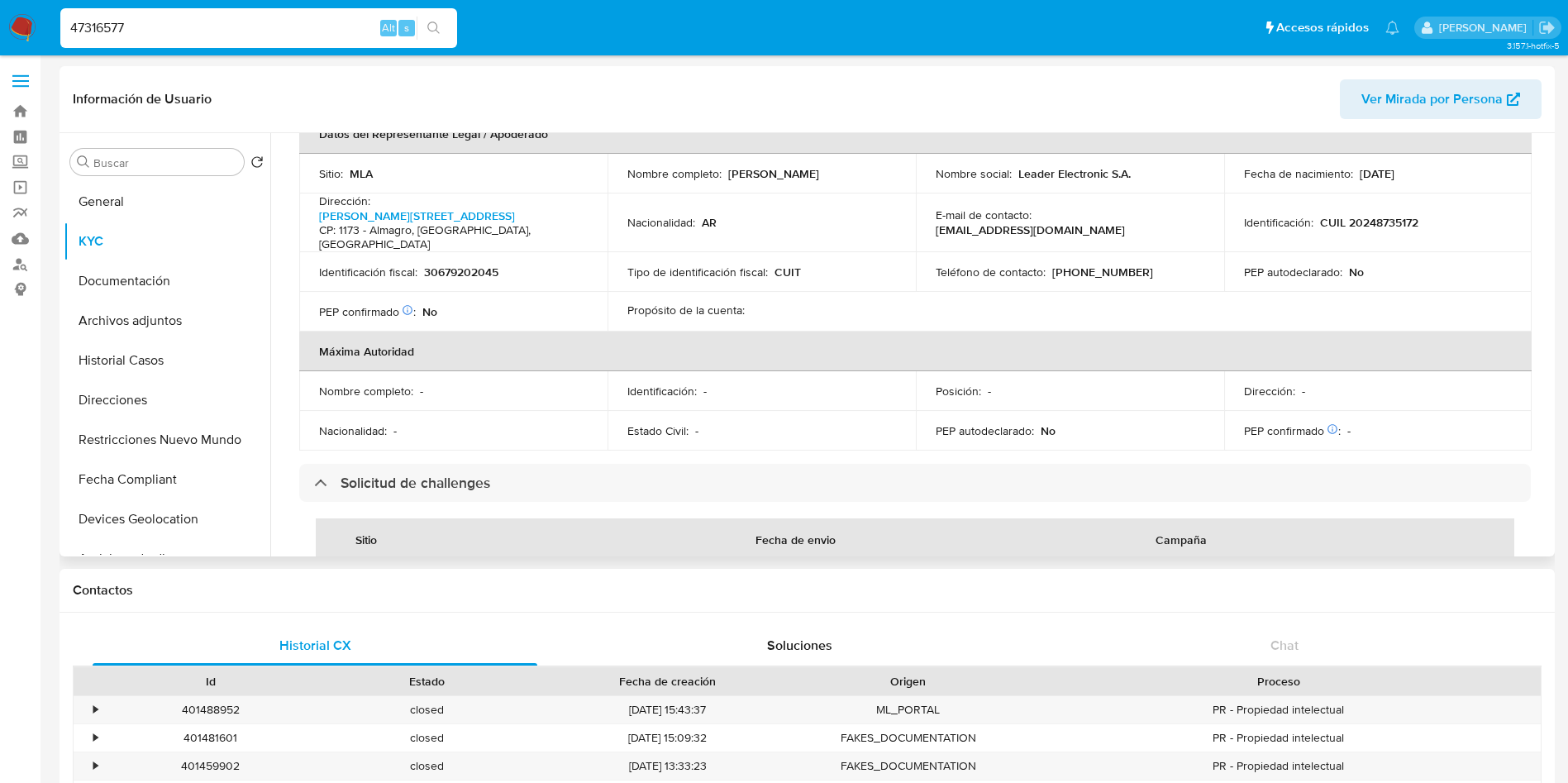
scroll to position [621, 0]
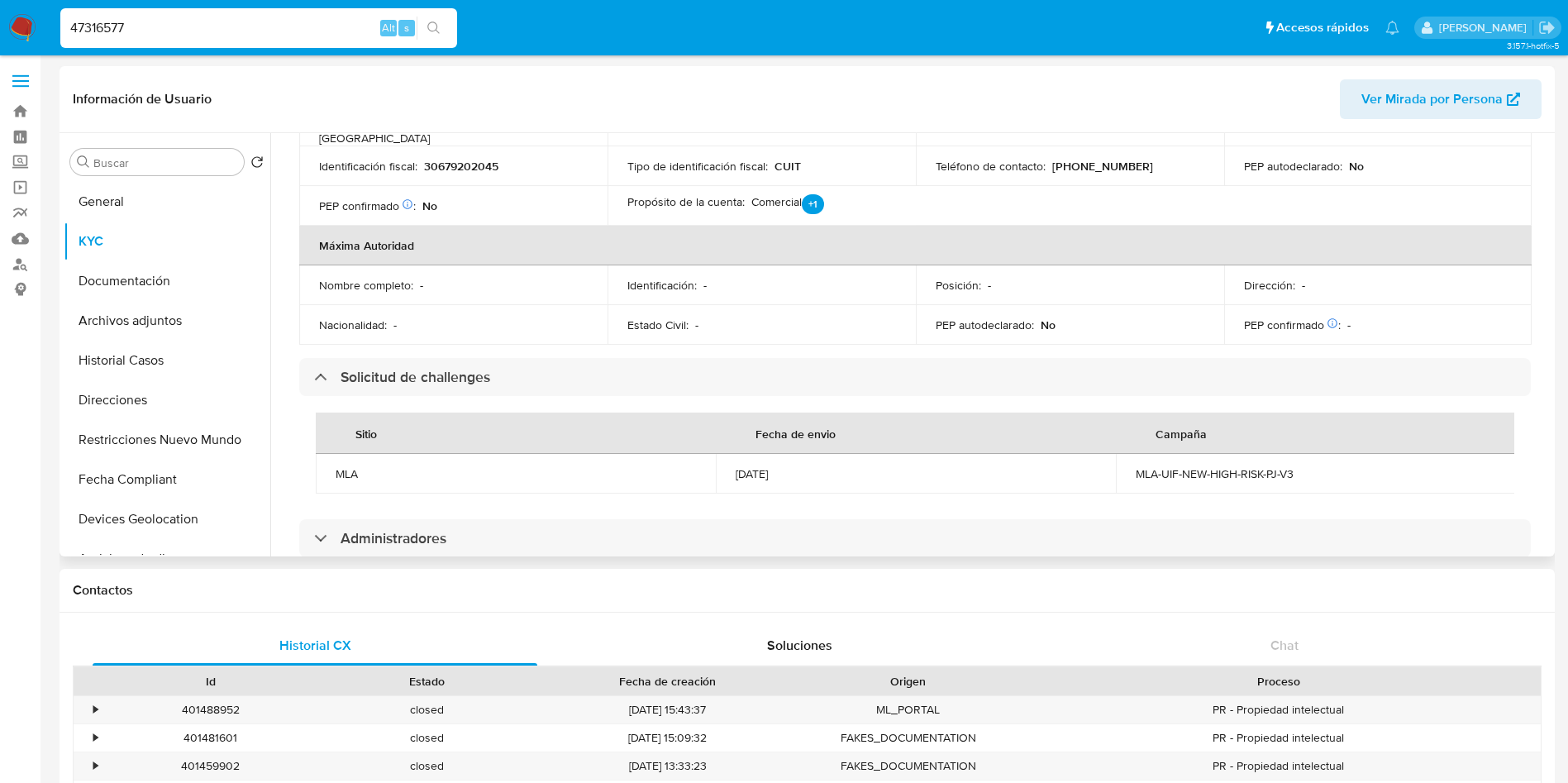
drag, startPoint x: 723, startPoint y: 443, endPoint x: 817, endPoint y: 455, distance: 94.8
click at [817, 455] on td "15/07/2024" at bounding box center [916, 474] width 400 height 40
drag, startPoint x: 1122, startPoint y: 445, endPoint x: 1308, endPoint y: 457, distance: 186.4
click at [1308, 457] on td "MLA-UIF-NEW-HIGH-RISK-PJ-V3" at bounding box center [1316, 474] width 400 height 40
copy div "MLA-UIF-NEW-HIGH-RISK-PJ-V3"
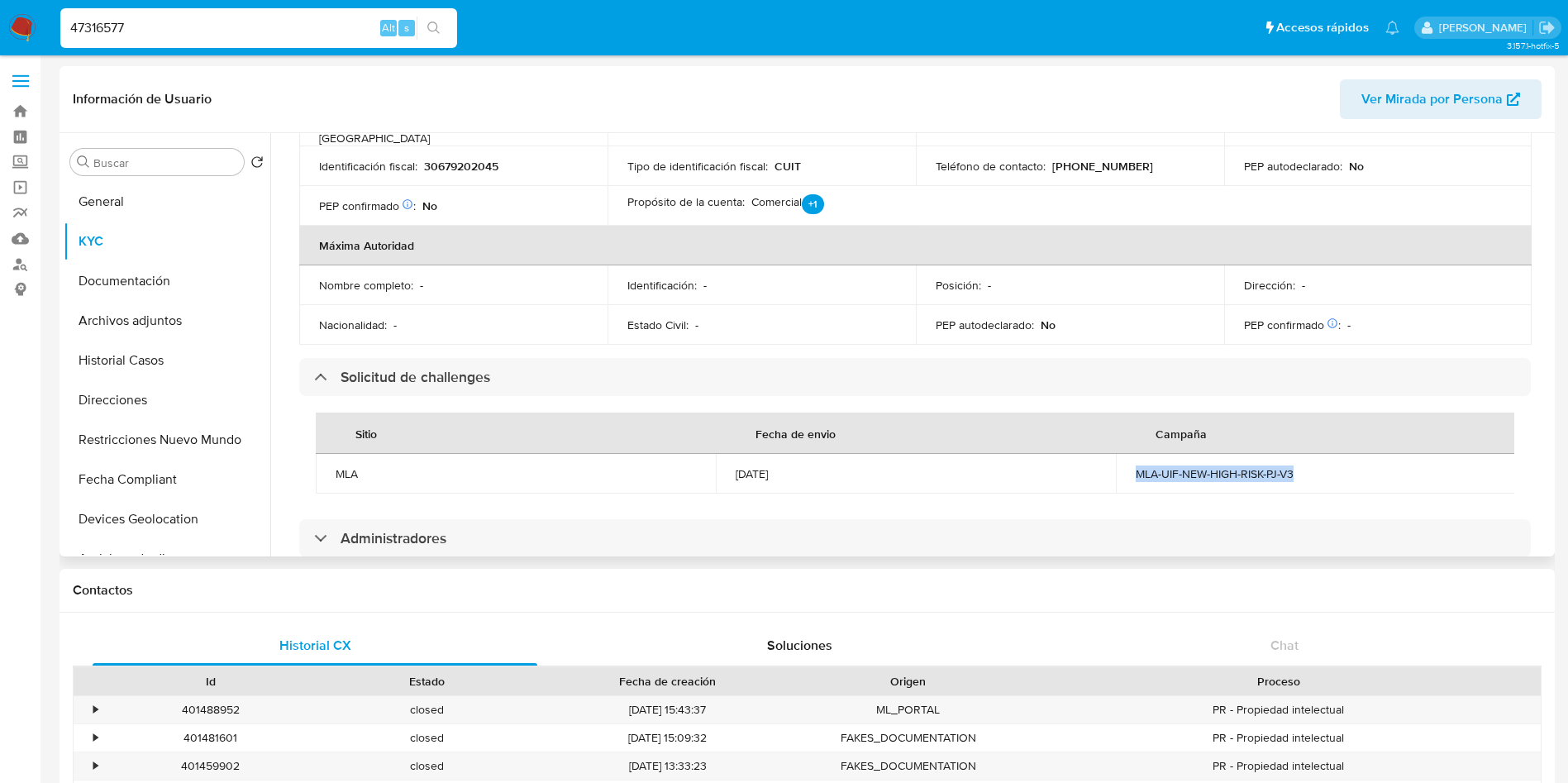
drag, startPoint x: 733, startPoint y: 454, endPoint x: 801, endPoint y: 452, distance: 68.0
click at [801, 454] on td "15/07/2024" at bounding box center [916, 474] width 400 height 40
copy div "15/07/2024"
click at [193, 38] on input "47316577" at bounding box center [259, 28] width 397 height 22
click at [193, 37] on input "47316577" at bounding box center [259, 28] width 397 height 22
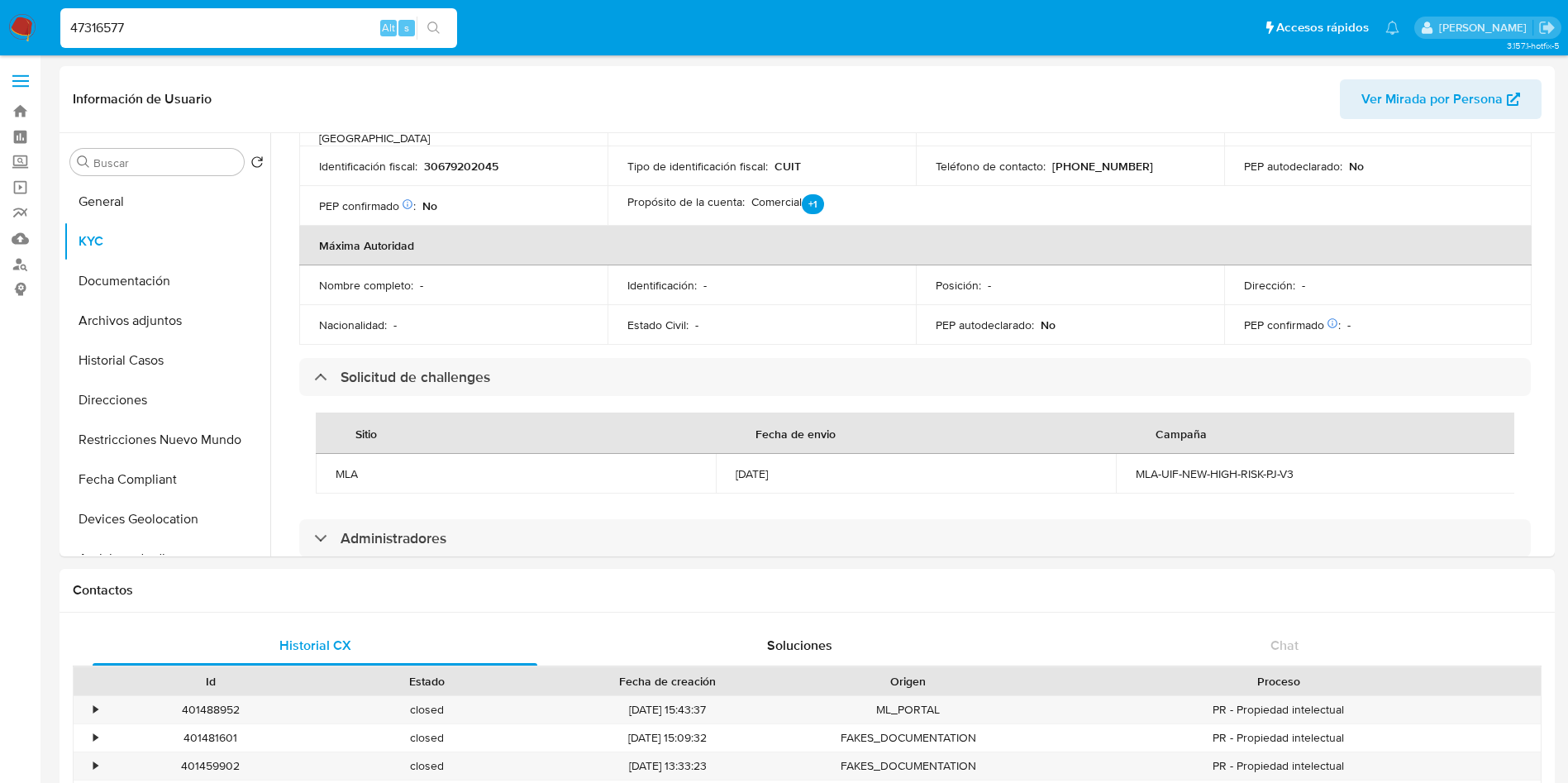
paste input "201075664"
type input "201075664"
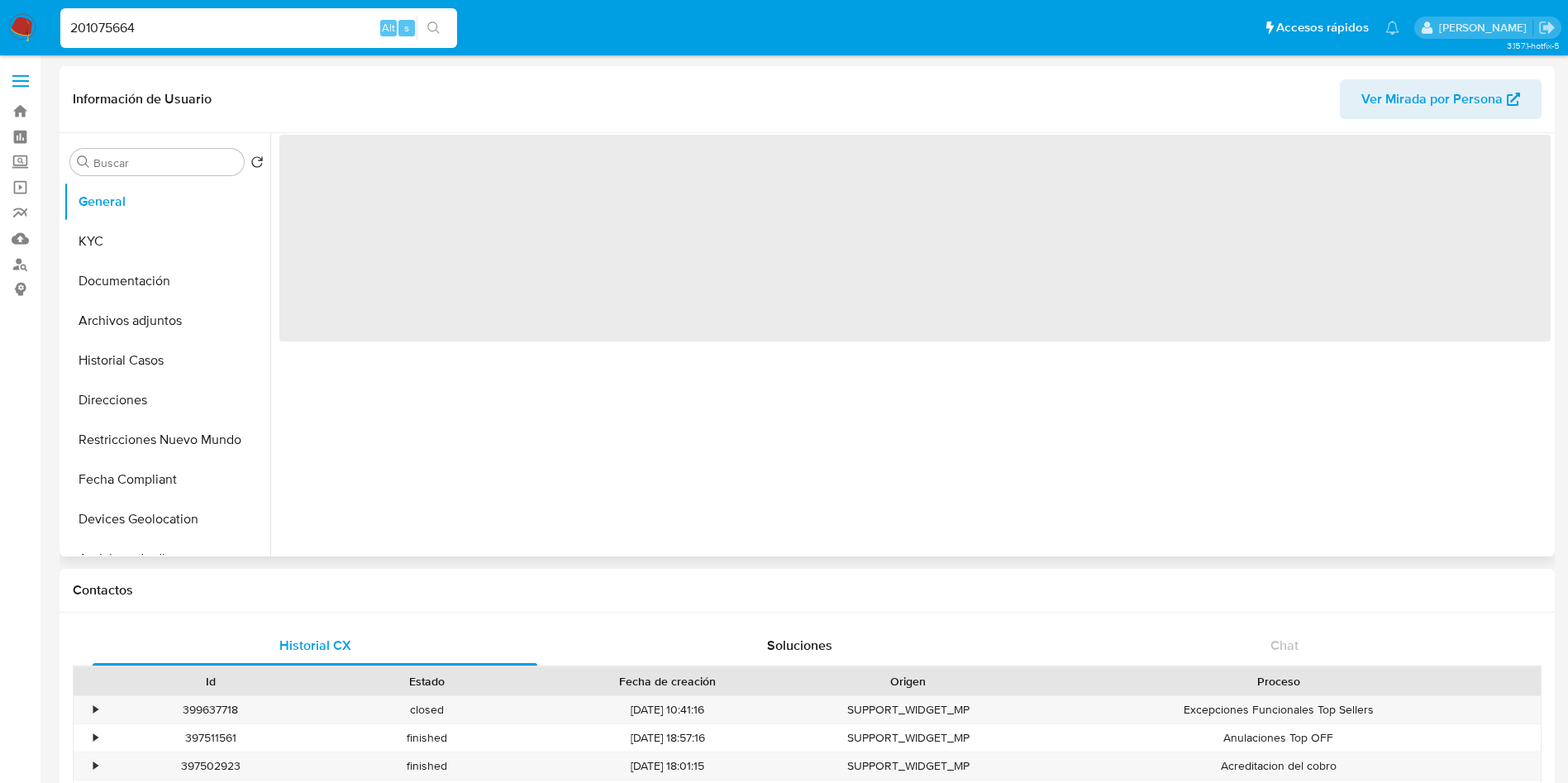
select select "10"
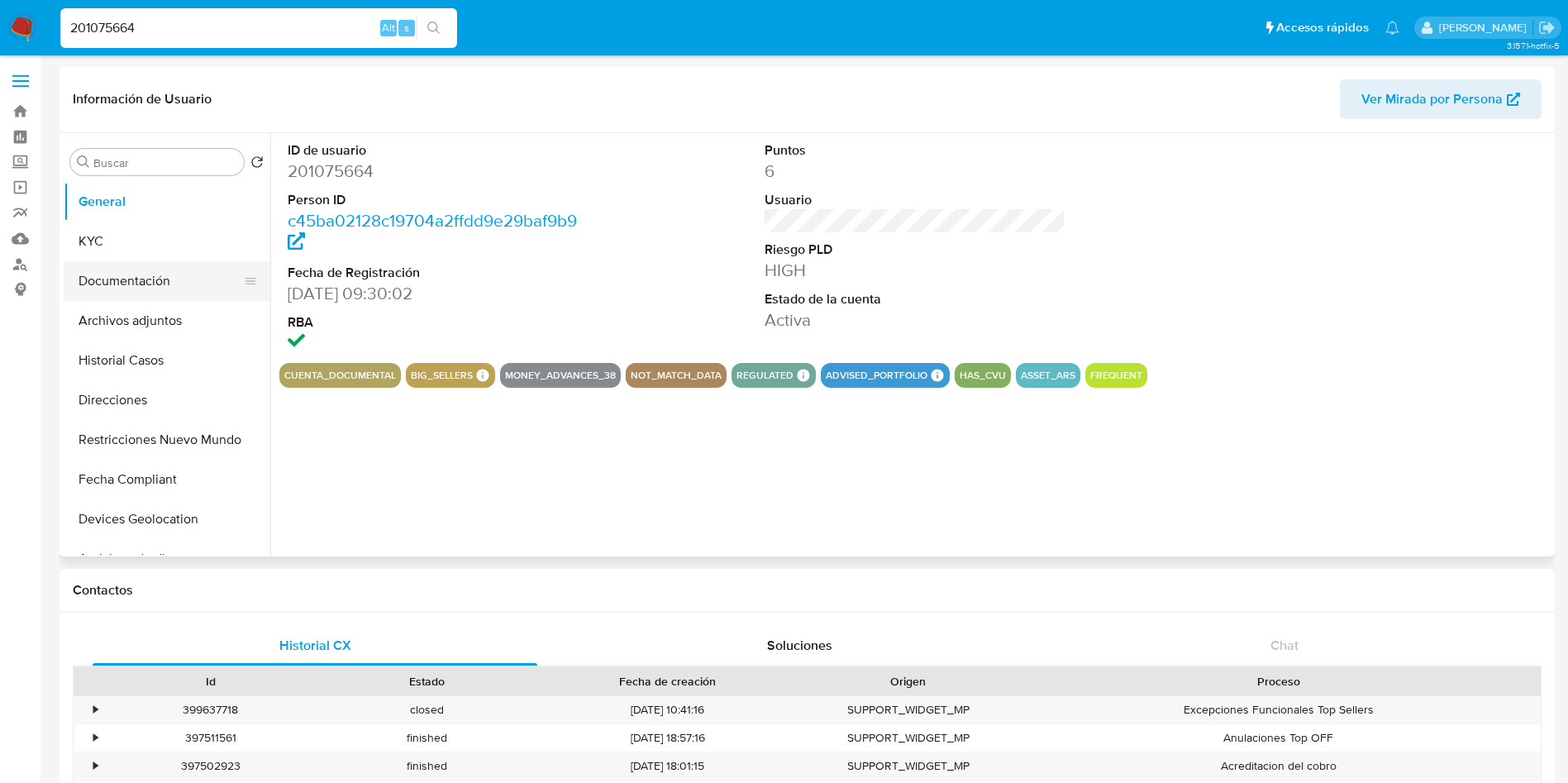
drag, startPoint x: 122, startPoint y: 233, endPoint x: 86, endPoint y: 262, distance: 46.2
click at [117, 241] on button "KYC" at bounding box center [167, 242] width 207 height 40
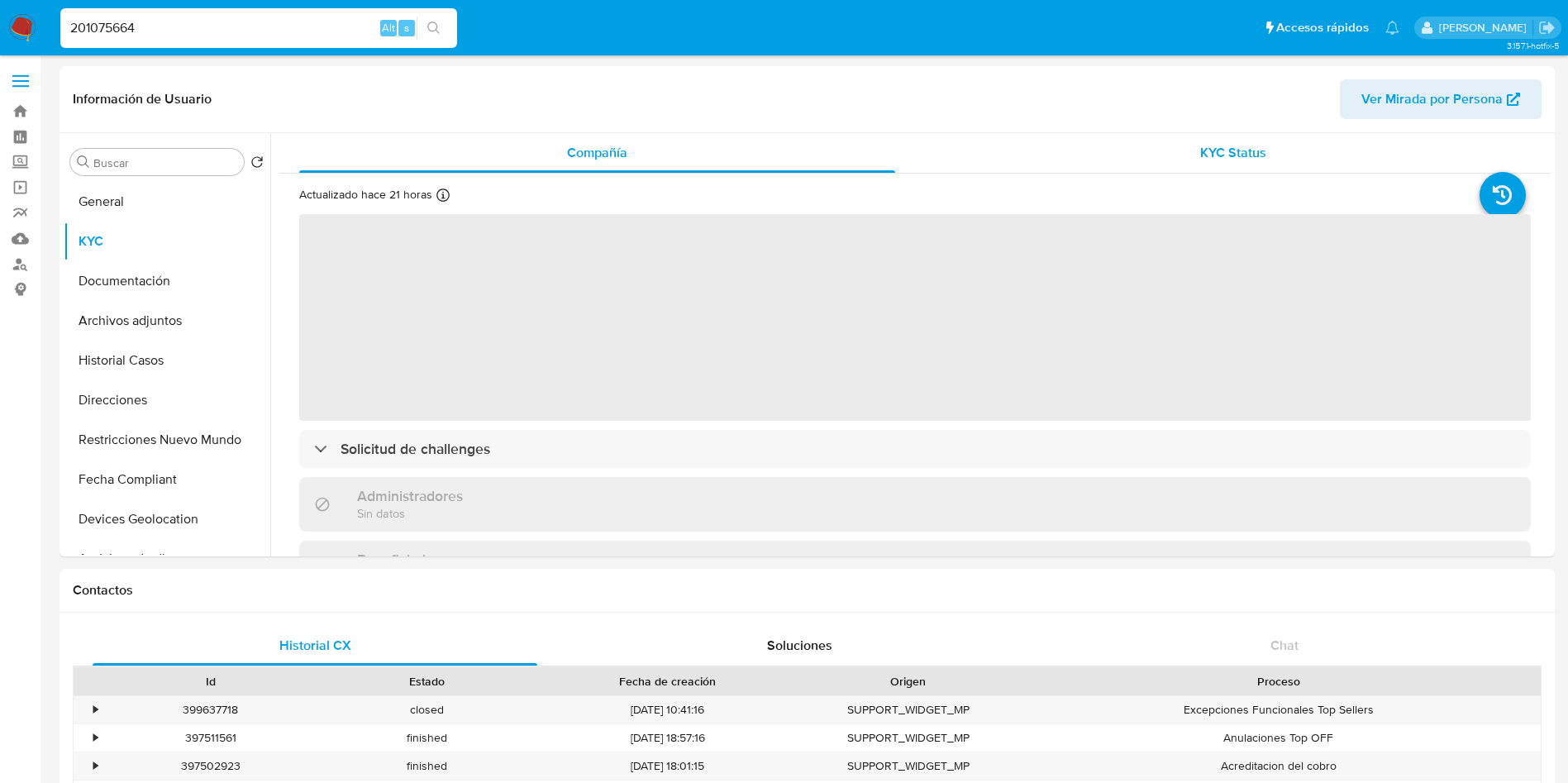
click at [1142, 167] on div "KYC Status" at bounding box center [1233, 153] width 596 height 40
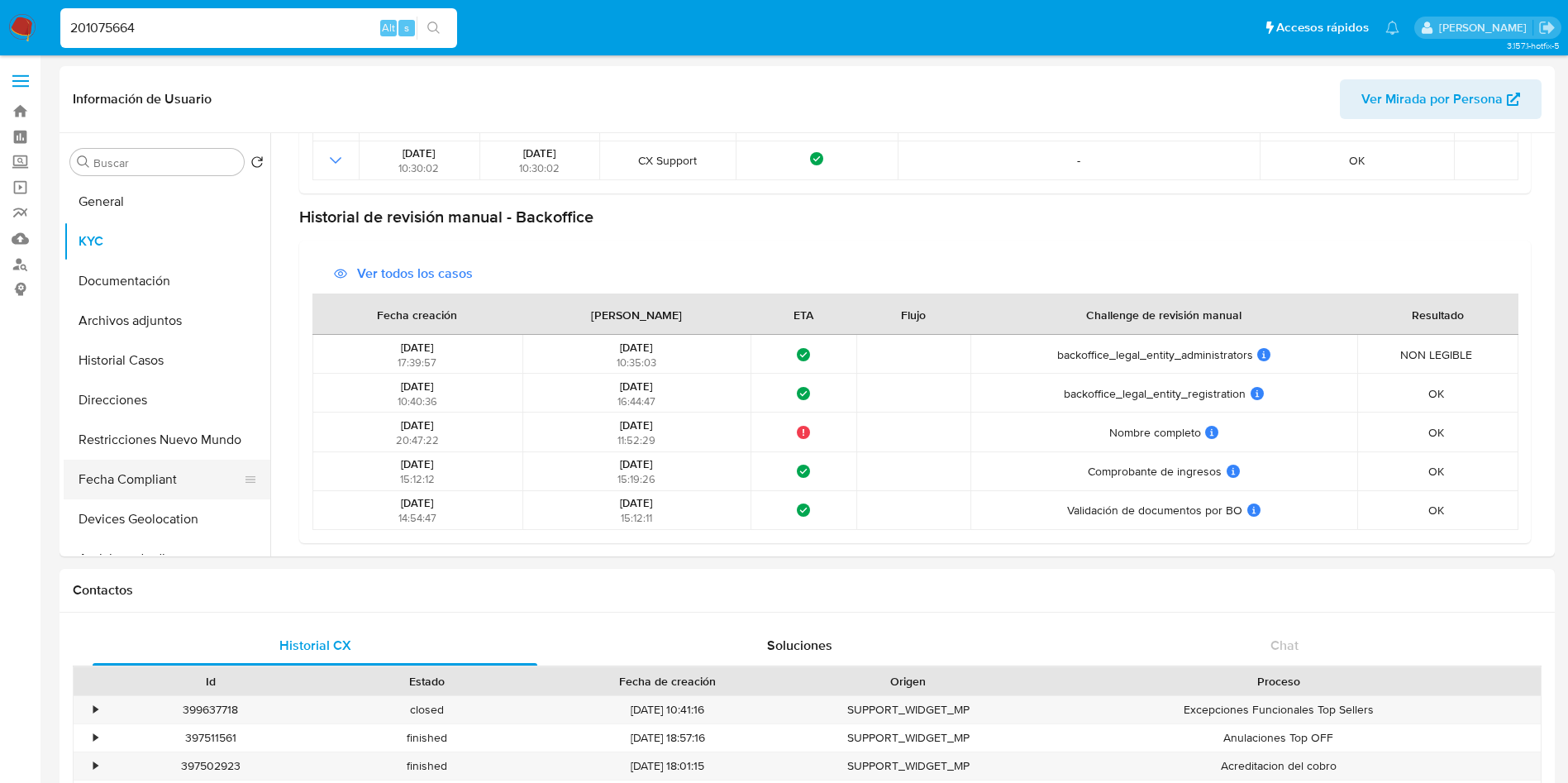
click at [130, 466] on button "Fecha Compliant" at bounding box center [160, 480] width 194 height 40
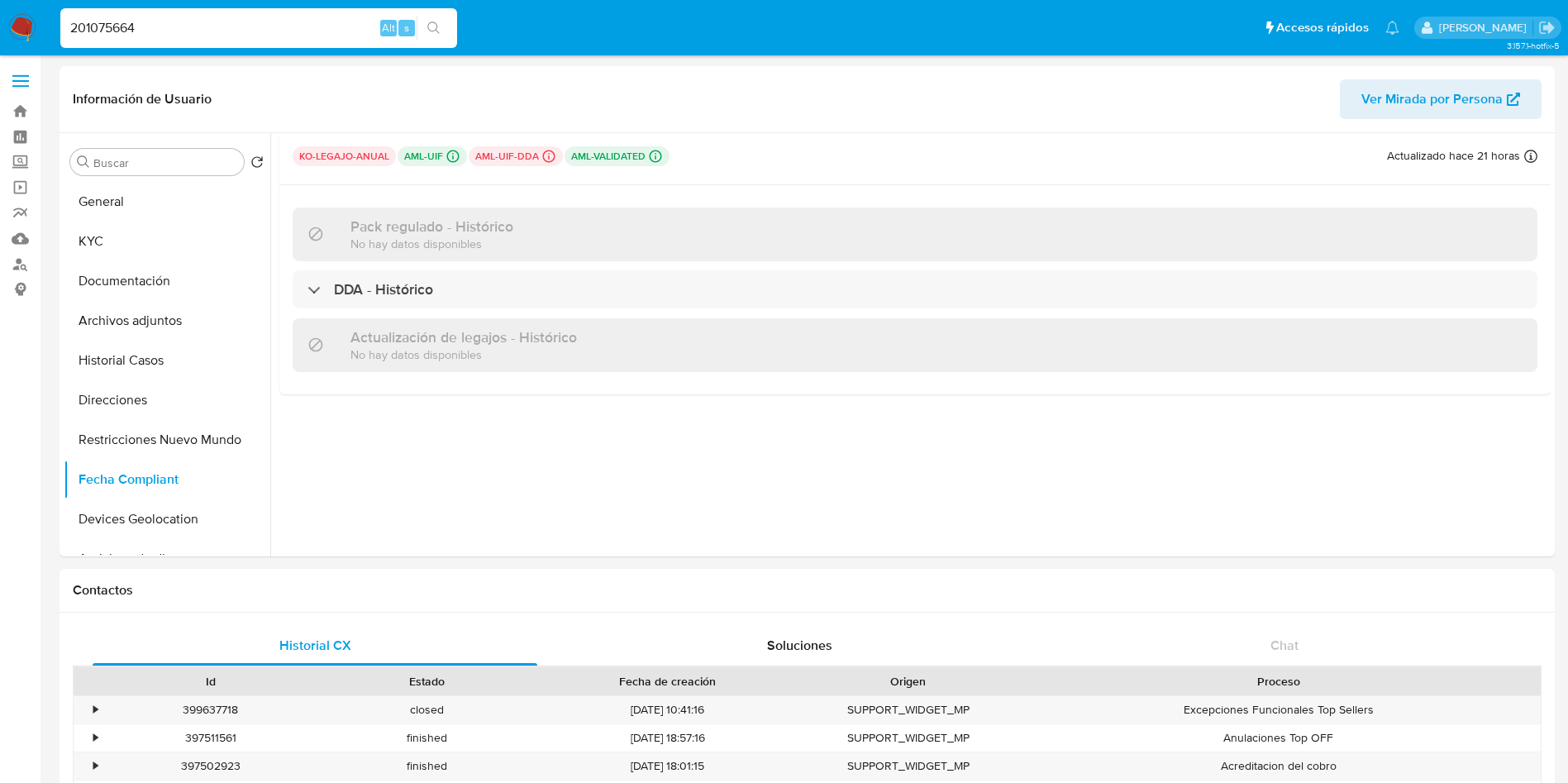
click at [145, 31] on input "201075664" at bounding box center [259, 28] width 397 height 22
click at [145, 30] on input "201075664" at bounding box center [259, 28] width 397 height 22
paste input "140166577"
type input "140166577"
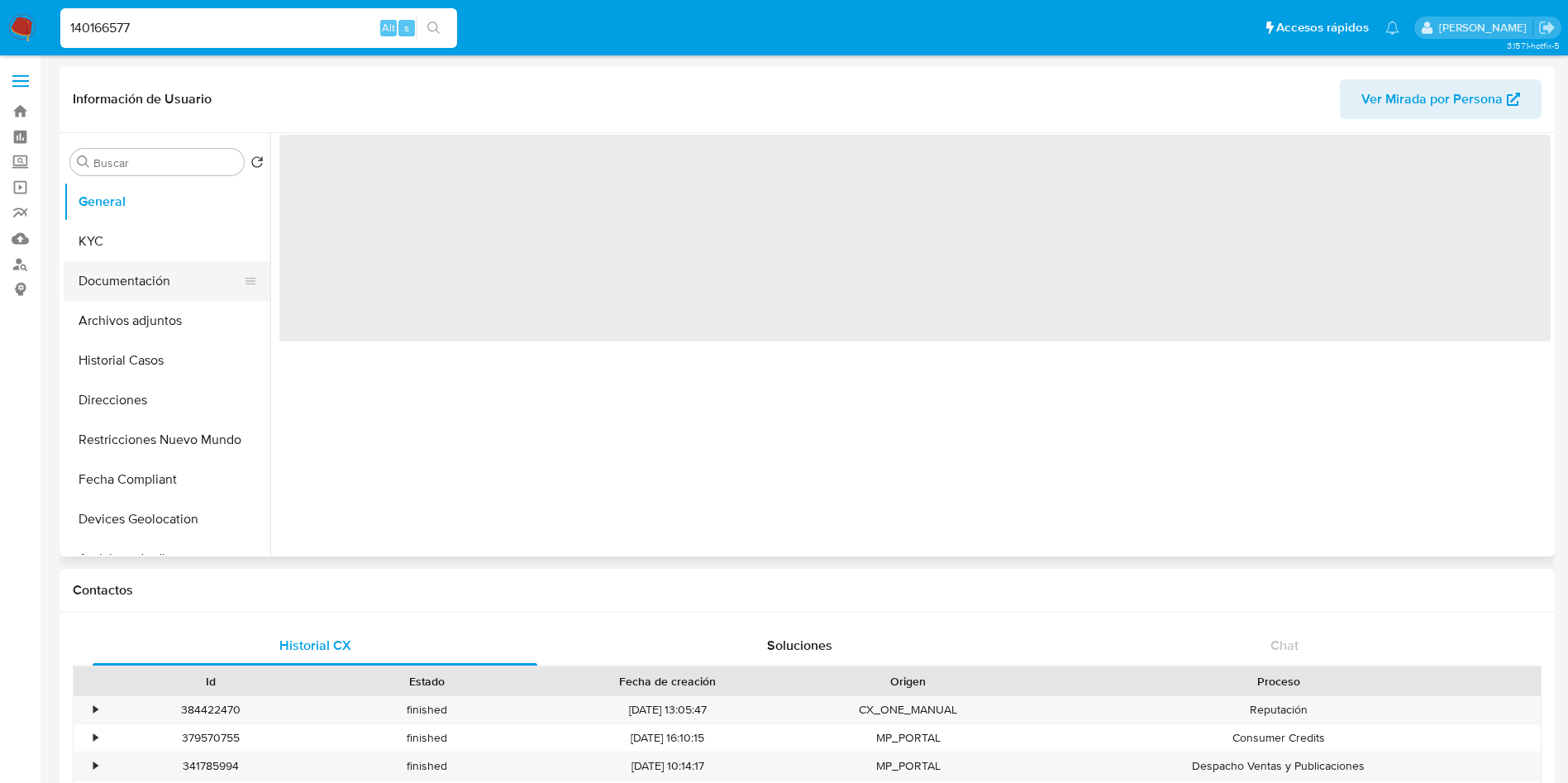
drag, startPoint x: 167, startPoint y: 234, endPoint x: 120, endPoint y: 275, distance: 62.4
click at [164, 239] on button "KYC" at bounding box center [167, 242] width 207 height 40
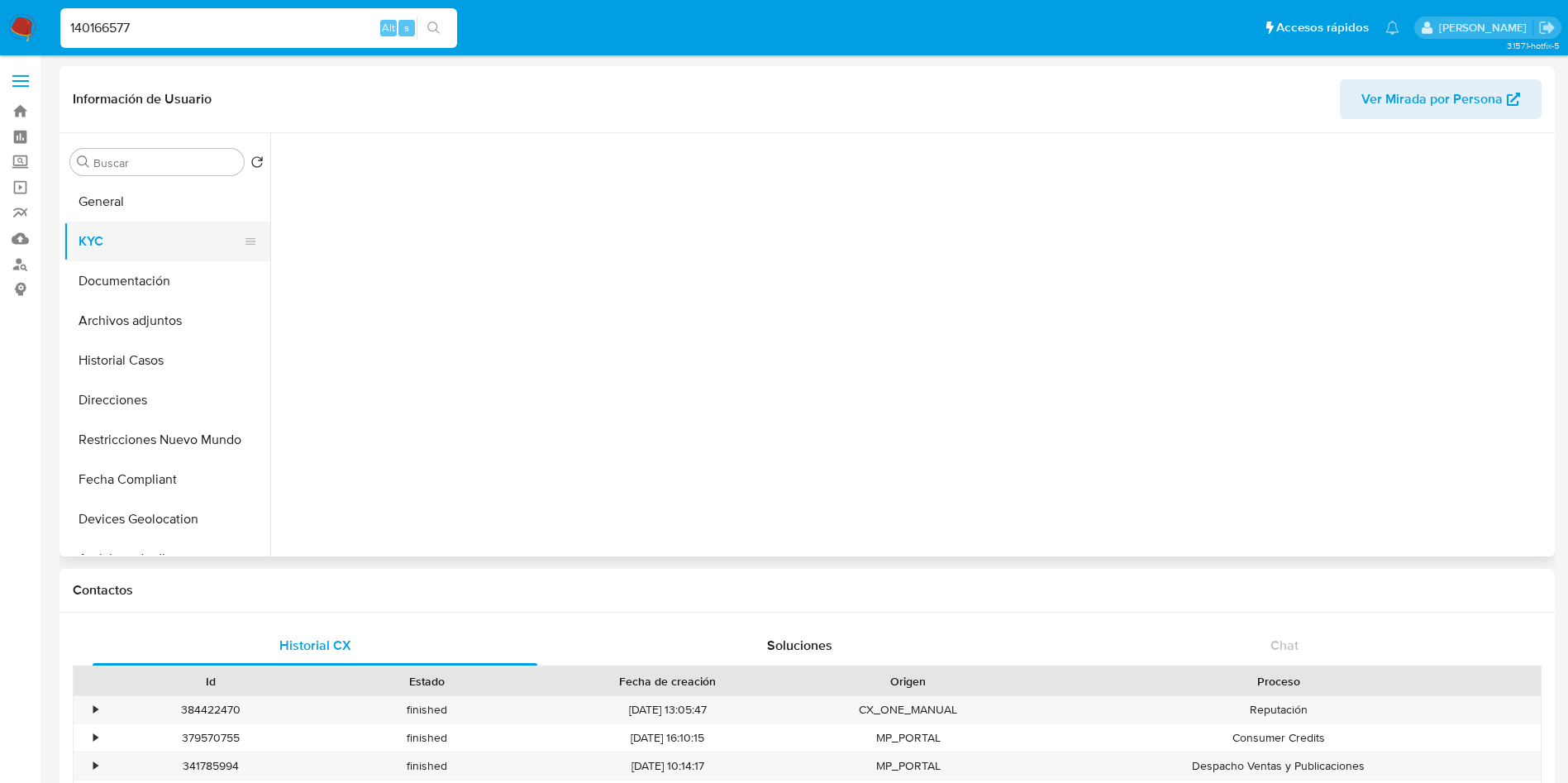
click at [170, 225] on button "KYC" at bounding box center [160, 242] width 194 height 40
click at [166, 232] on button "KYC" at bounding box center [160, 242] width 194 height 40
click at [117, 250] on button "KYC" at bounding box center [160, 242] width 194 height 40
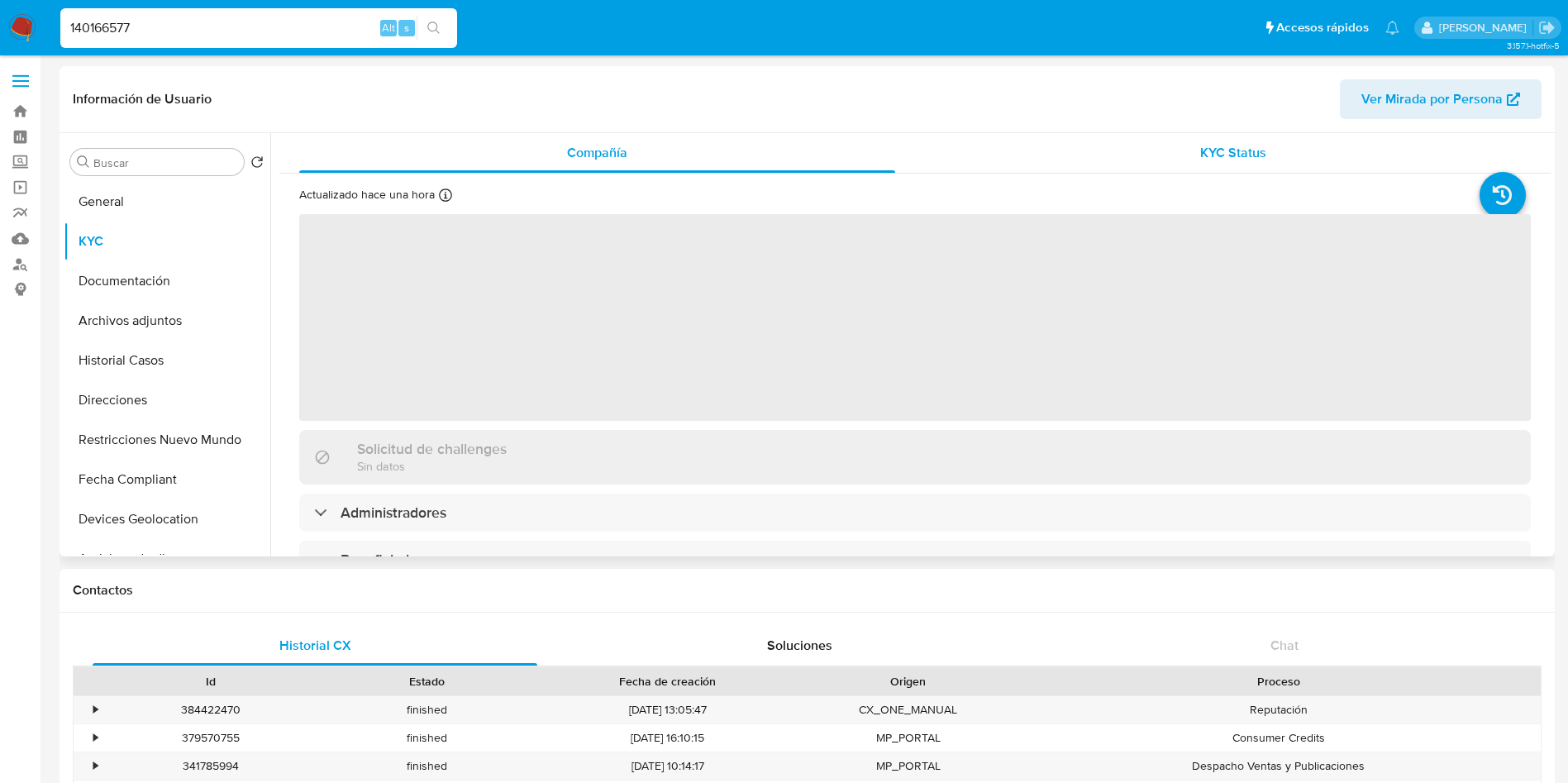
click at [1076, 150] on div "KYC Status" at bounding box center [1233, 153] width 596 height 40
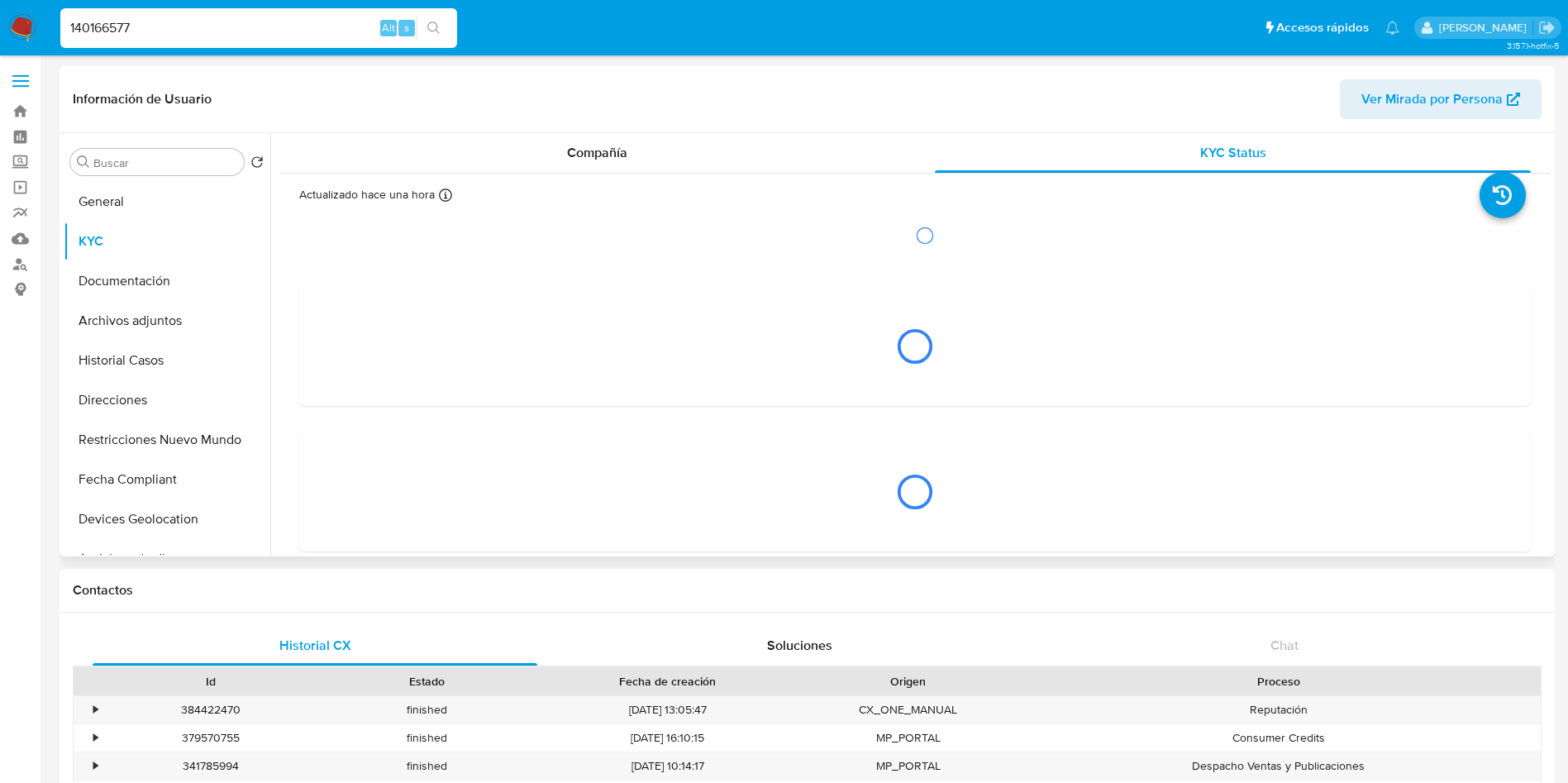
select select "10"
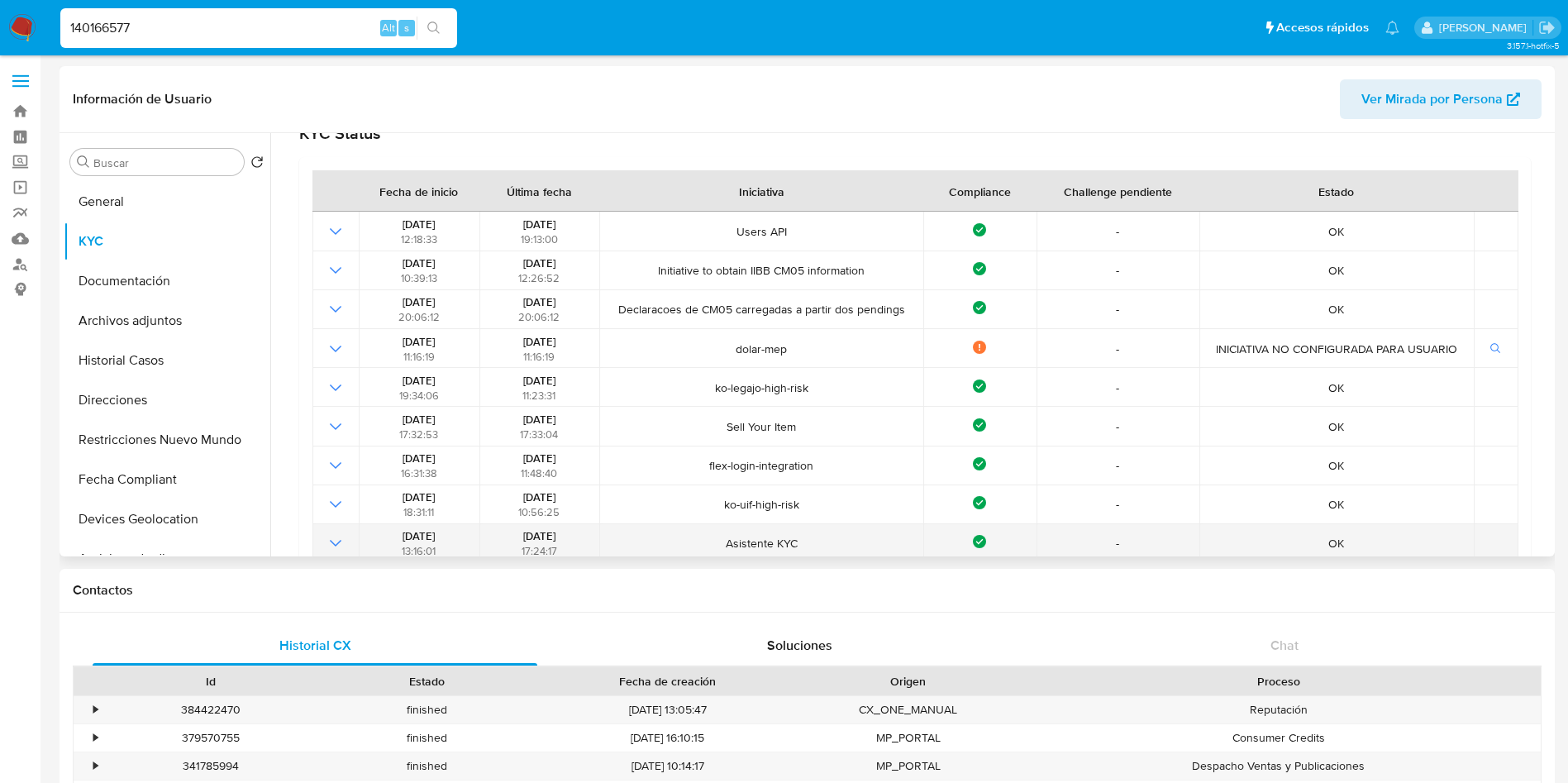
scroll to position [187, 0]
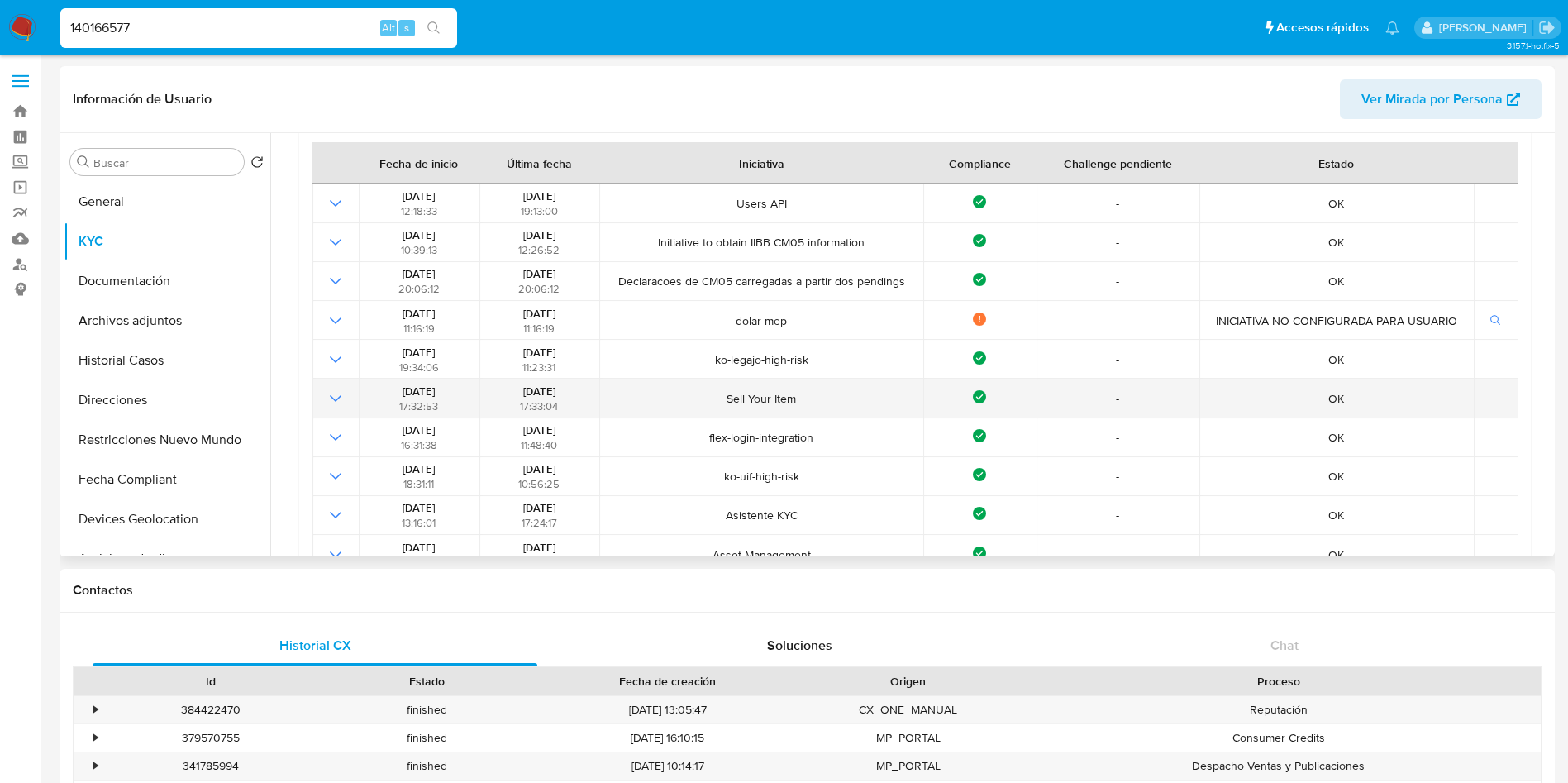
drag, startPoint x: 494, startPoint y: 533, endPoint x: 587, endPoint y: 400, distance: 162.3
click at [587, 400] on tbody "01/07/2025 12:18:33 01/07/2025 19:13:00 Users API Compliance - OK 01/07/2025 10…" at bounding box center [914, 495] width 1206 height 625
click at [585, 391] on div "19/09/2024 17:33:04" at bounding box center [540, 398] width 110 height 29
click at [576, 393] on div "19/09/2024 17:33:04" at bounding box center [540, 398] width 110 height 29
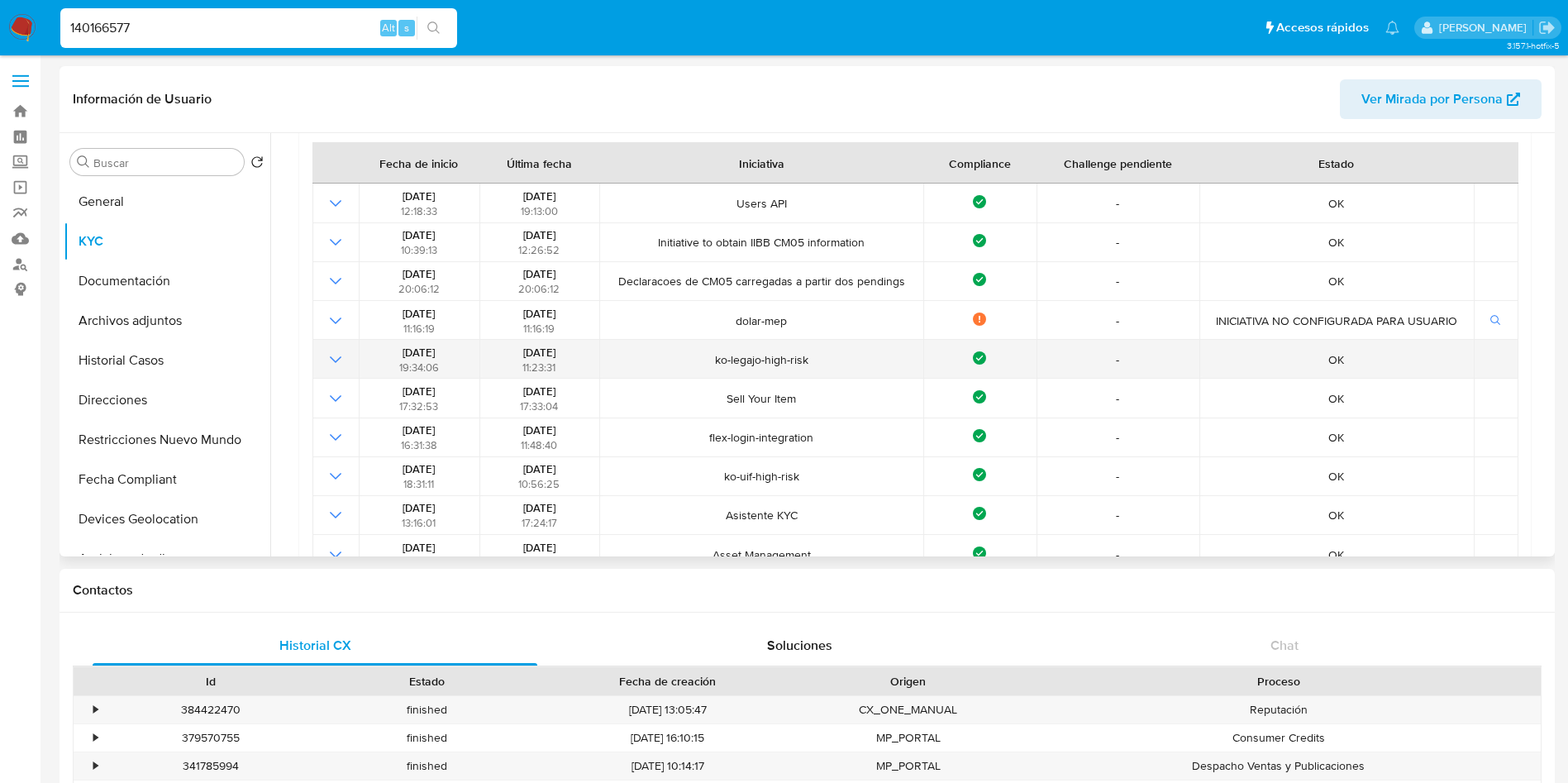
drag, startPoint x: 500, startPoint y: 345, endPoint x: 573, endPoint y: 357, distance: 74.0
click at [573, 357] on div "23/09/2024 11:23:31" at bounding box center [540, 359] width 110 height 29
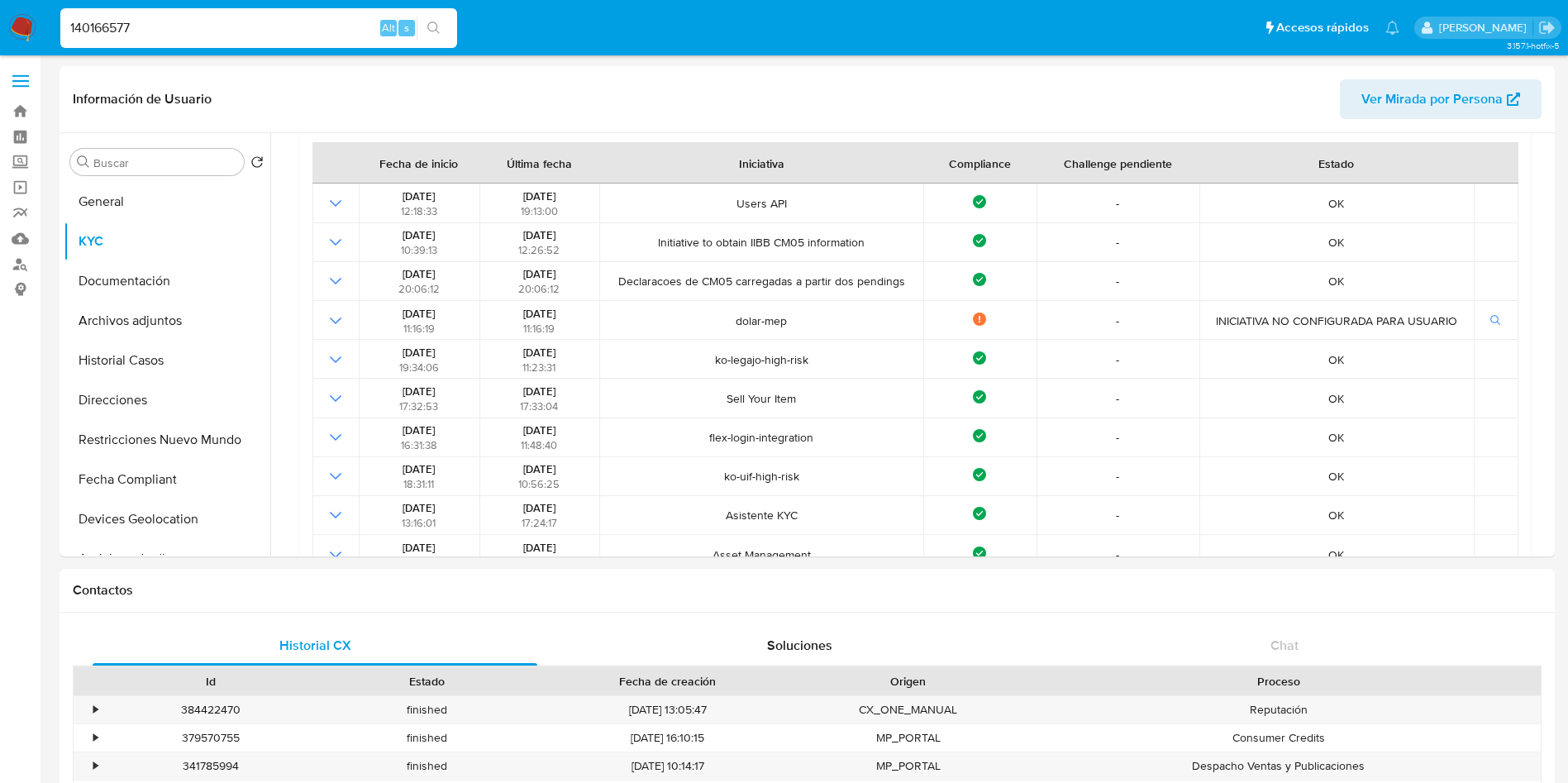
click at [192, 24] on input "140166577" at bounding box center [259, 28] width 397 height 22
paste input "541428434"
type input "541428434"
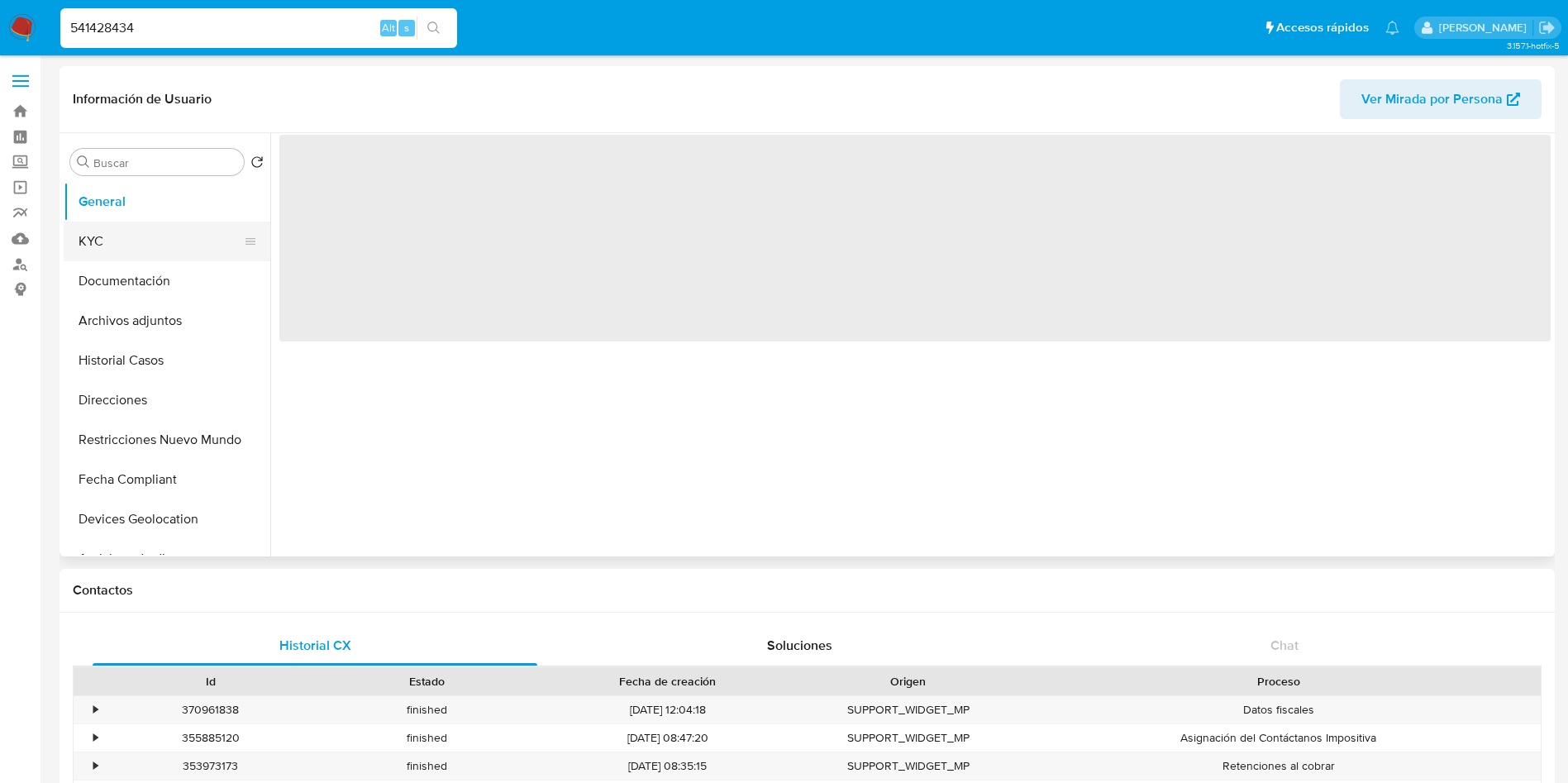
click at [144, 241] on button "KYC" at bounding box center [160, 242] width 194 height 40
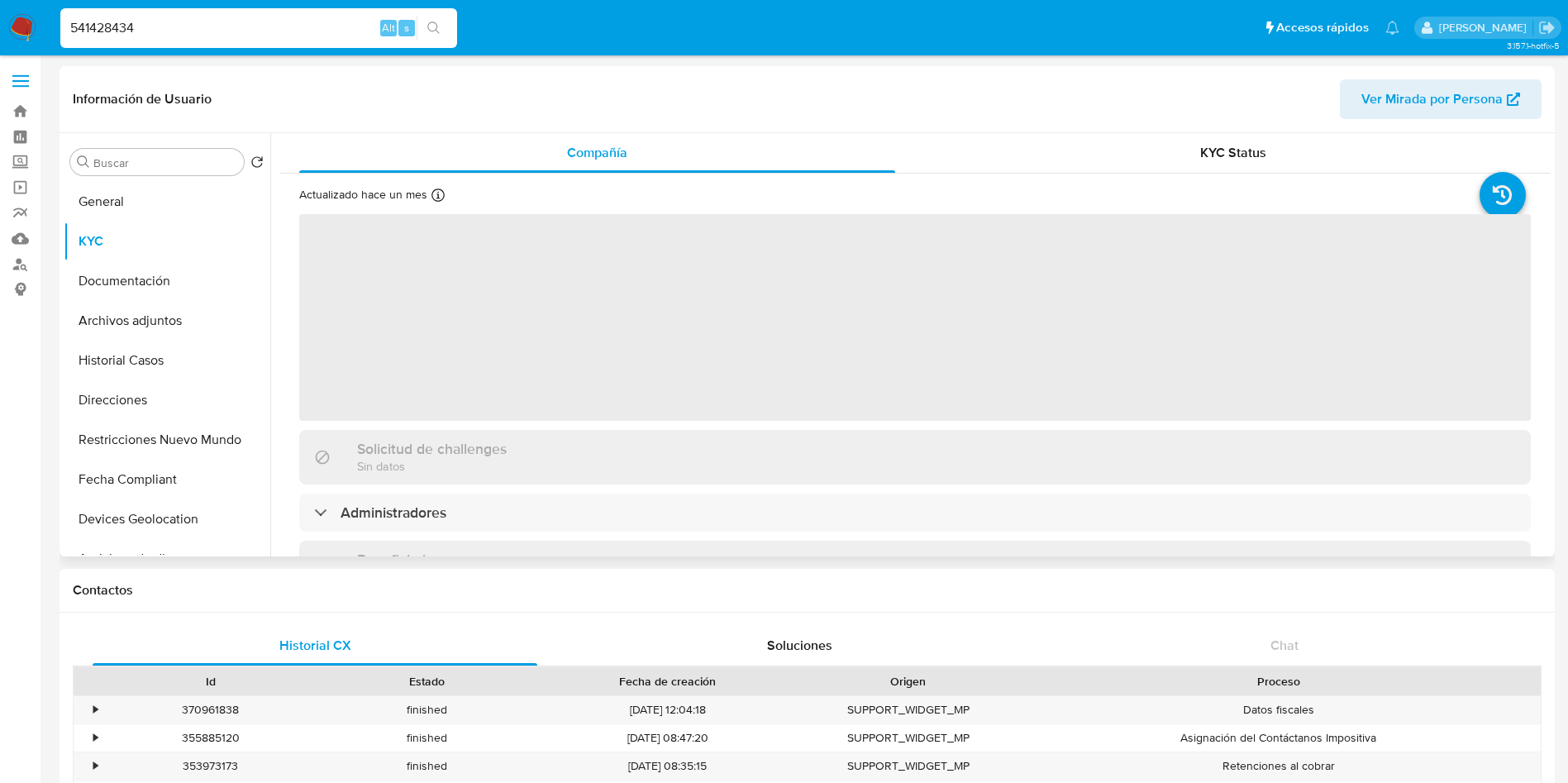
select select "10"
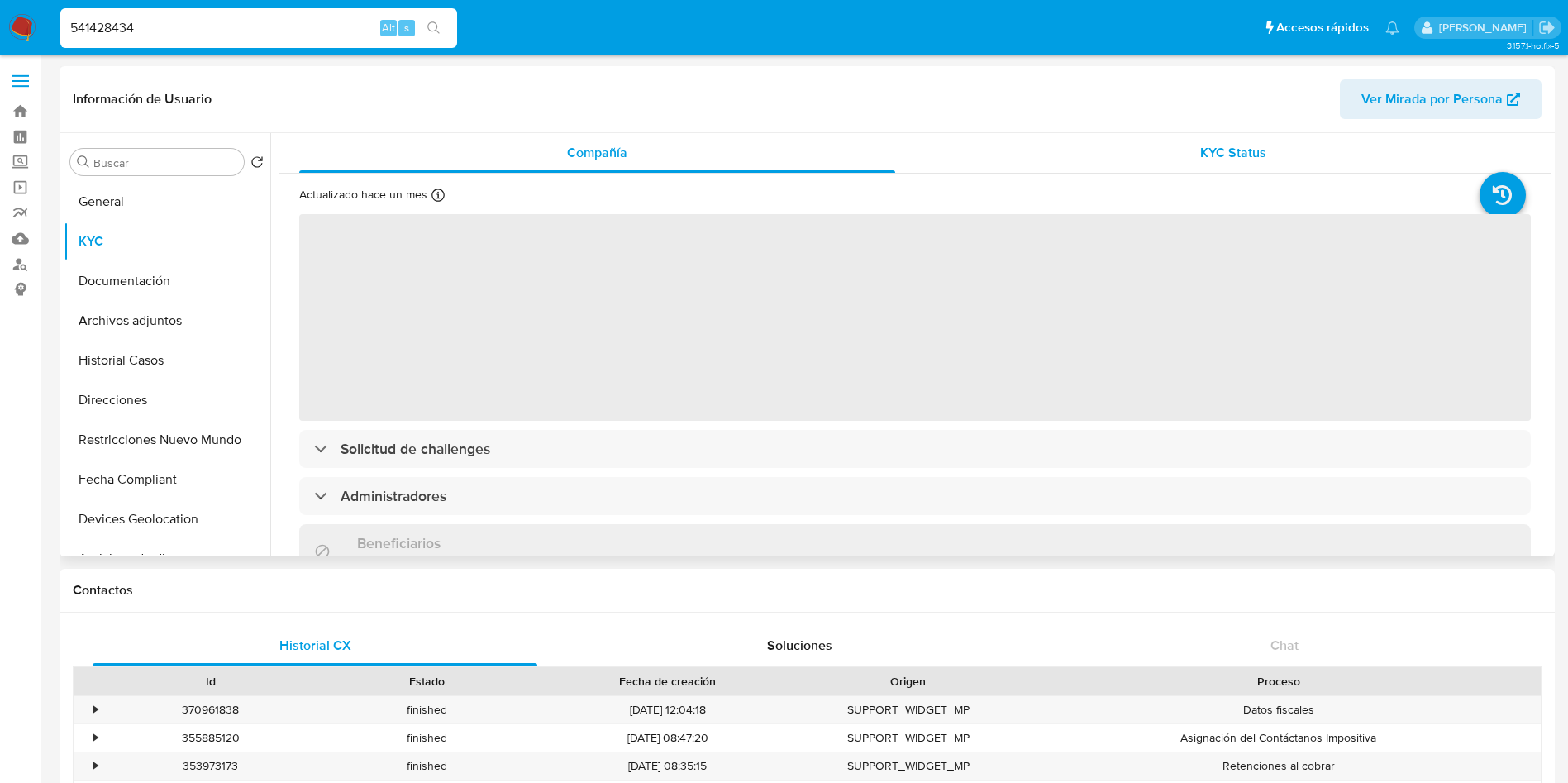
click at [1164, 144] on div "KYC Status" at bounding box center [1233, 153] width 596 height 40
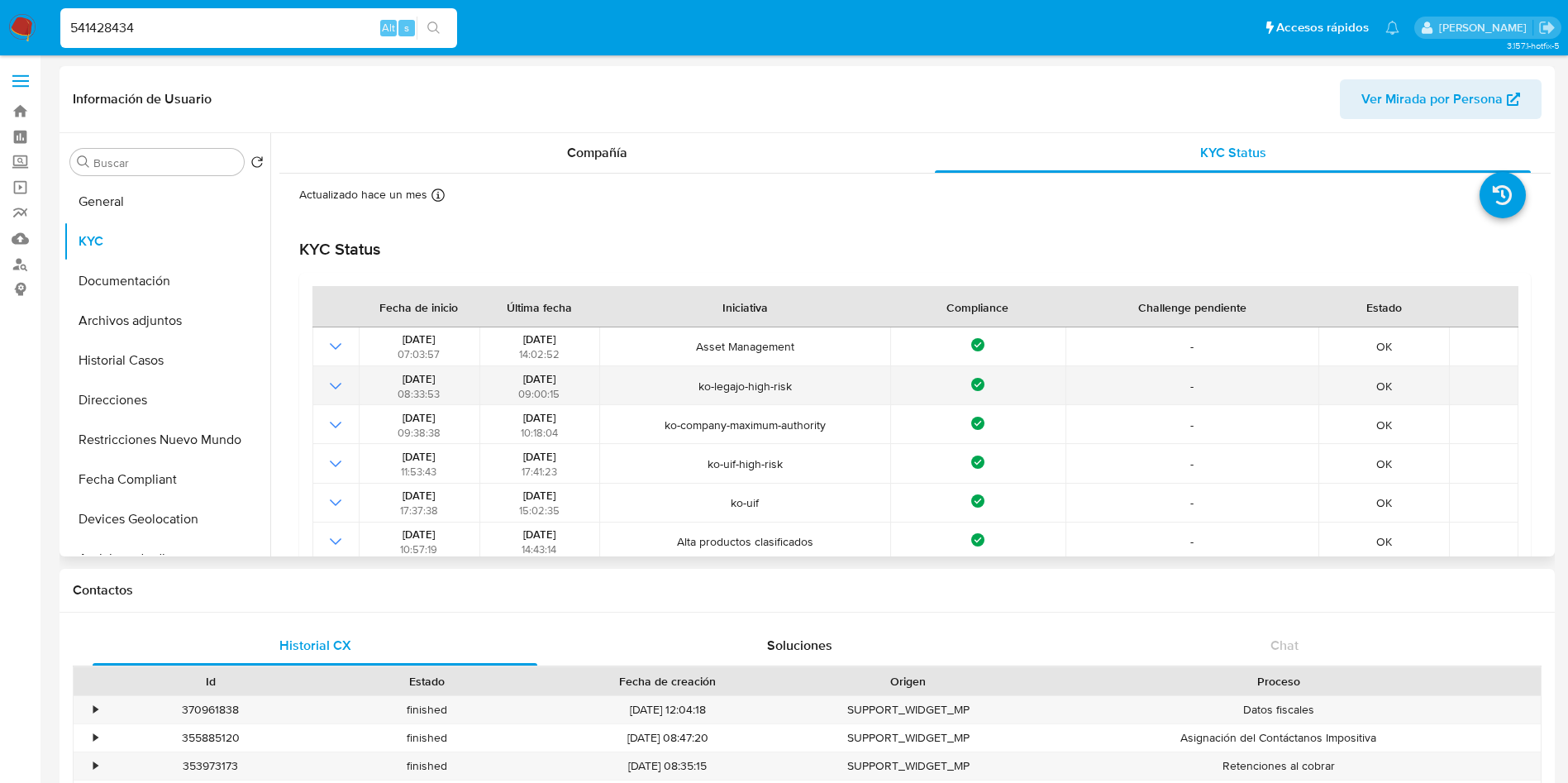
drag, startPoint x: 506, startPoint y: 377, endPoint x: 585, endPoint y: 378, distance: 79.0
click at [585, 378] on div "09/08/2024 09:00:15" at bounding box center [540, 385] width 110 height 29
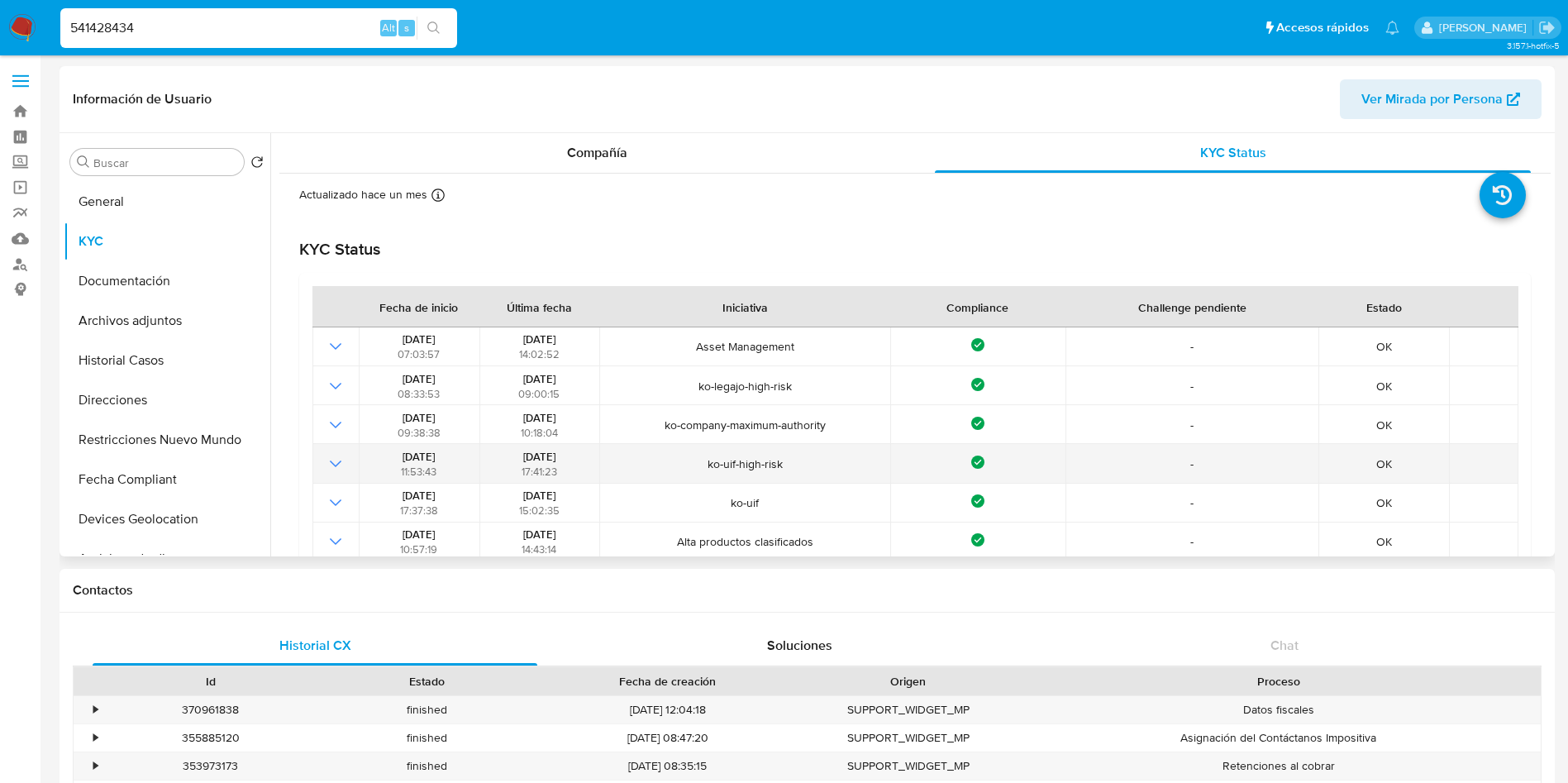
drag, startPoint x: 502, startPoint y: 449, endPoint x: 579, endPoint y: 451, distance: 77.0
click at [579, 451] on div "06/09/2021 17:41:23" at bounding box center [540, 463] width 110 height 29
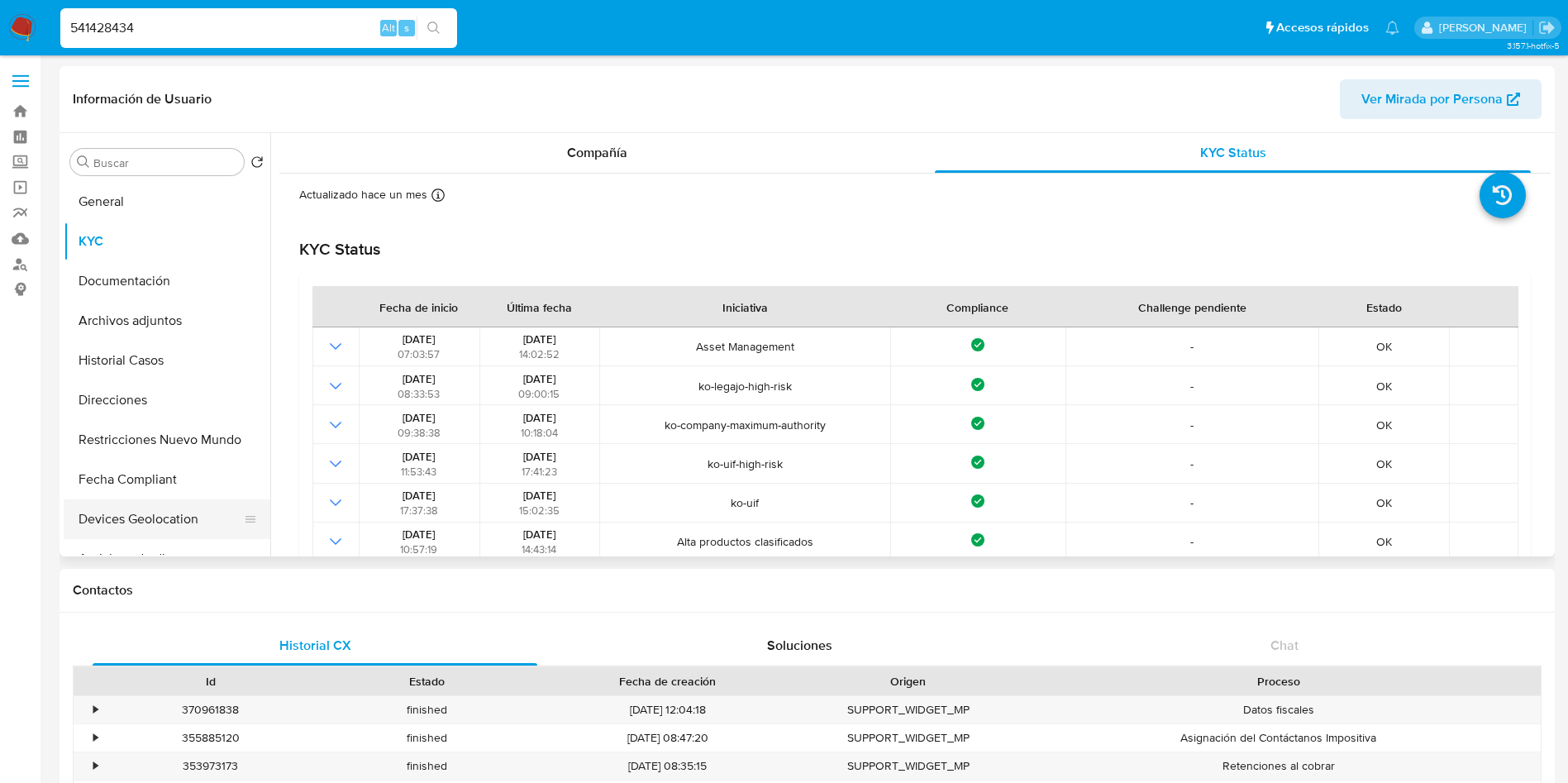
drag, startPoint x: 111, startPoint y: 485, endPoint x: 132, endPoint y: 509, distance: 31.9
click at [117, 485] on button "Fecha Compliant" at bounding box center [167, 480] width 207 height 40
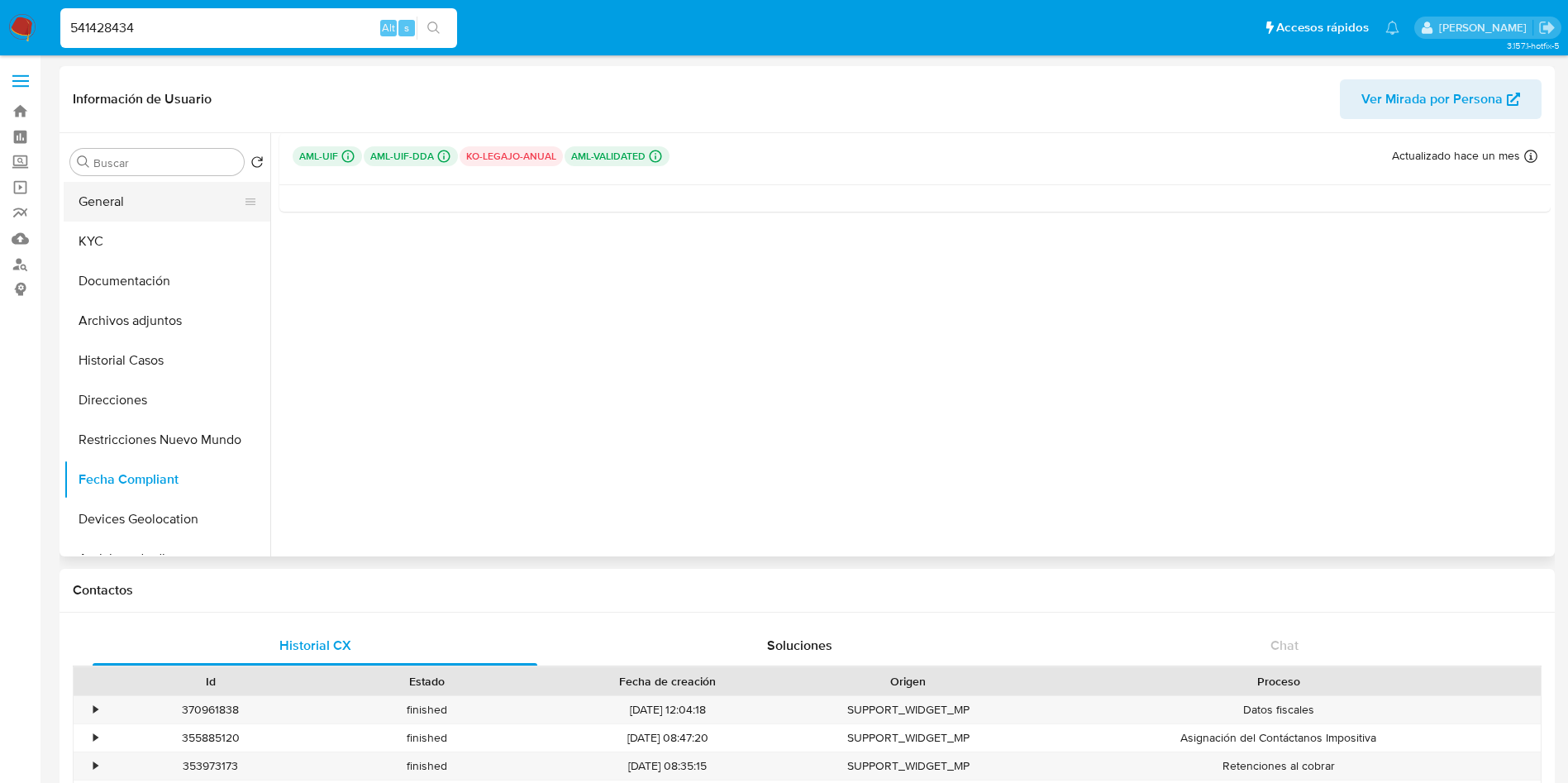
drag, startPoint x: 115, startPoint y: 205, endPoint x: 164, endPoint y: 212, distance: 49.5
click at [116, 205] on button "General" at bounding box center [160, 202] width 194 height 40
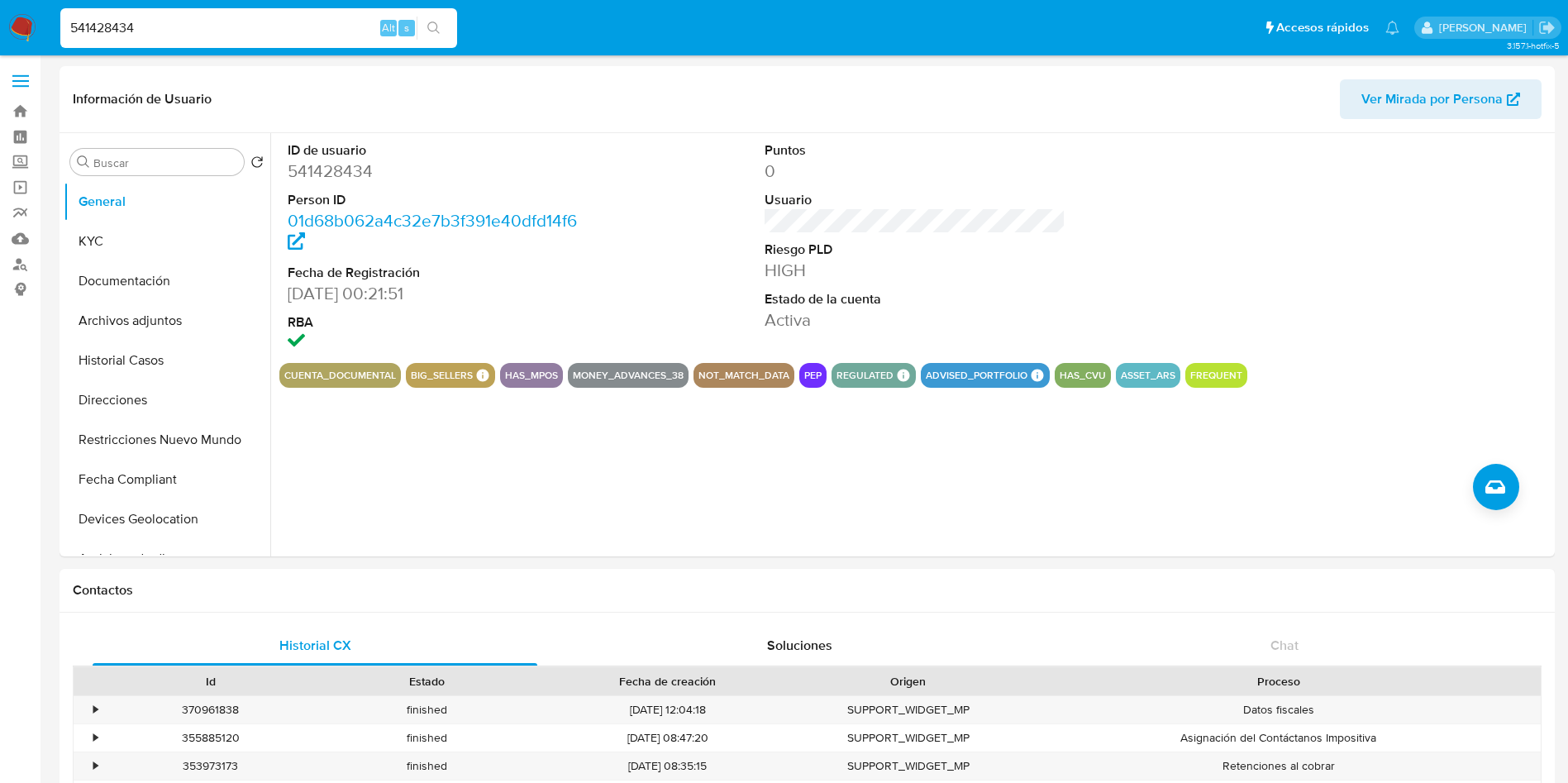
click at [168, 35] on input "541428434" at bounding box center [259, 28] width 397 height 22
click at [168, 34] on input "541428434" at bounding box center [259, 28] width 397 height 22
paste input "401523720"
type input "401523720"
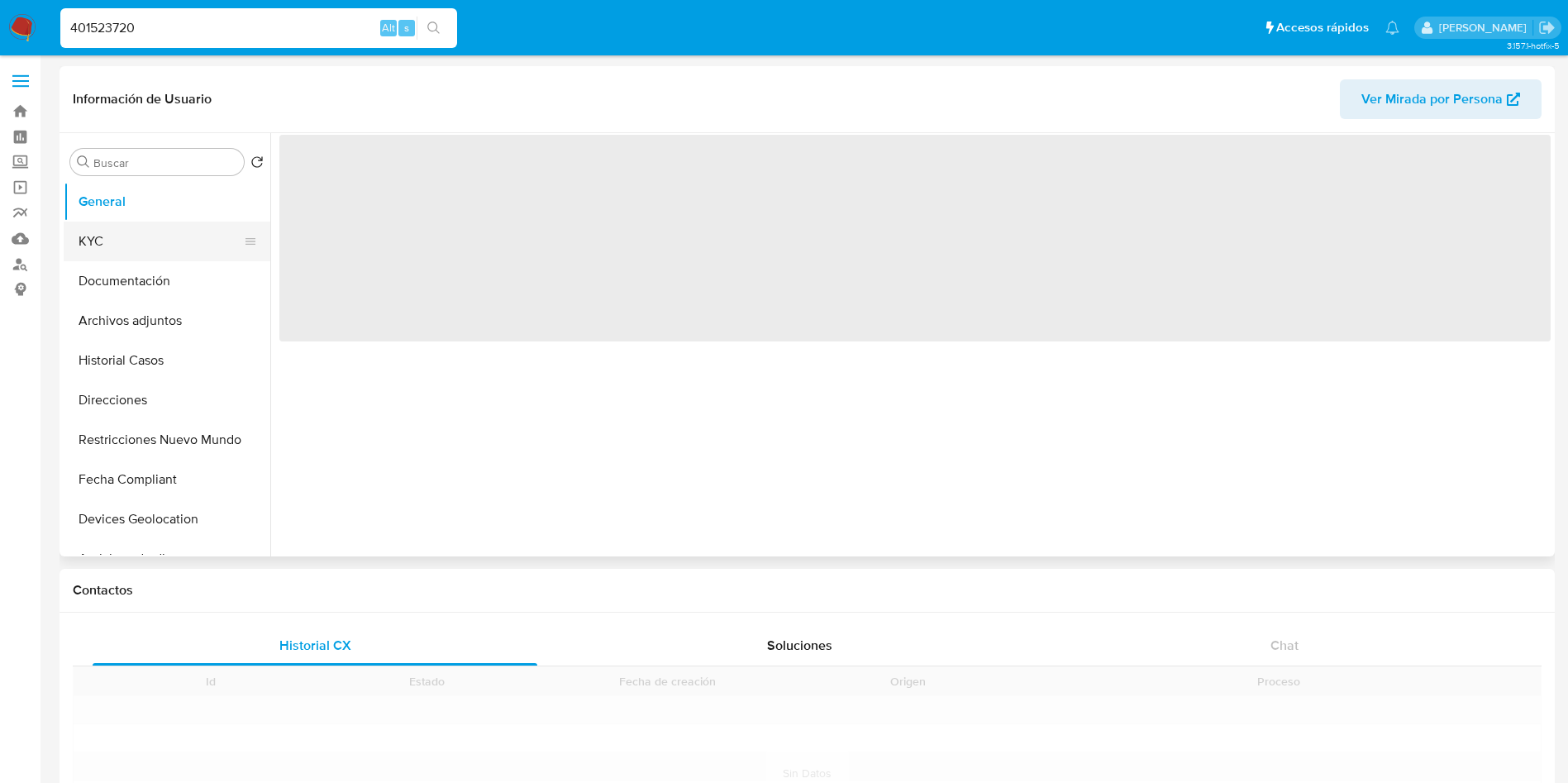
click at [176, 243] on button "KYC" at bounding box center [160, 242] width 194 height 40
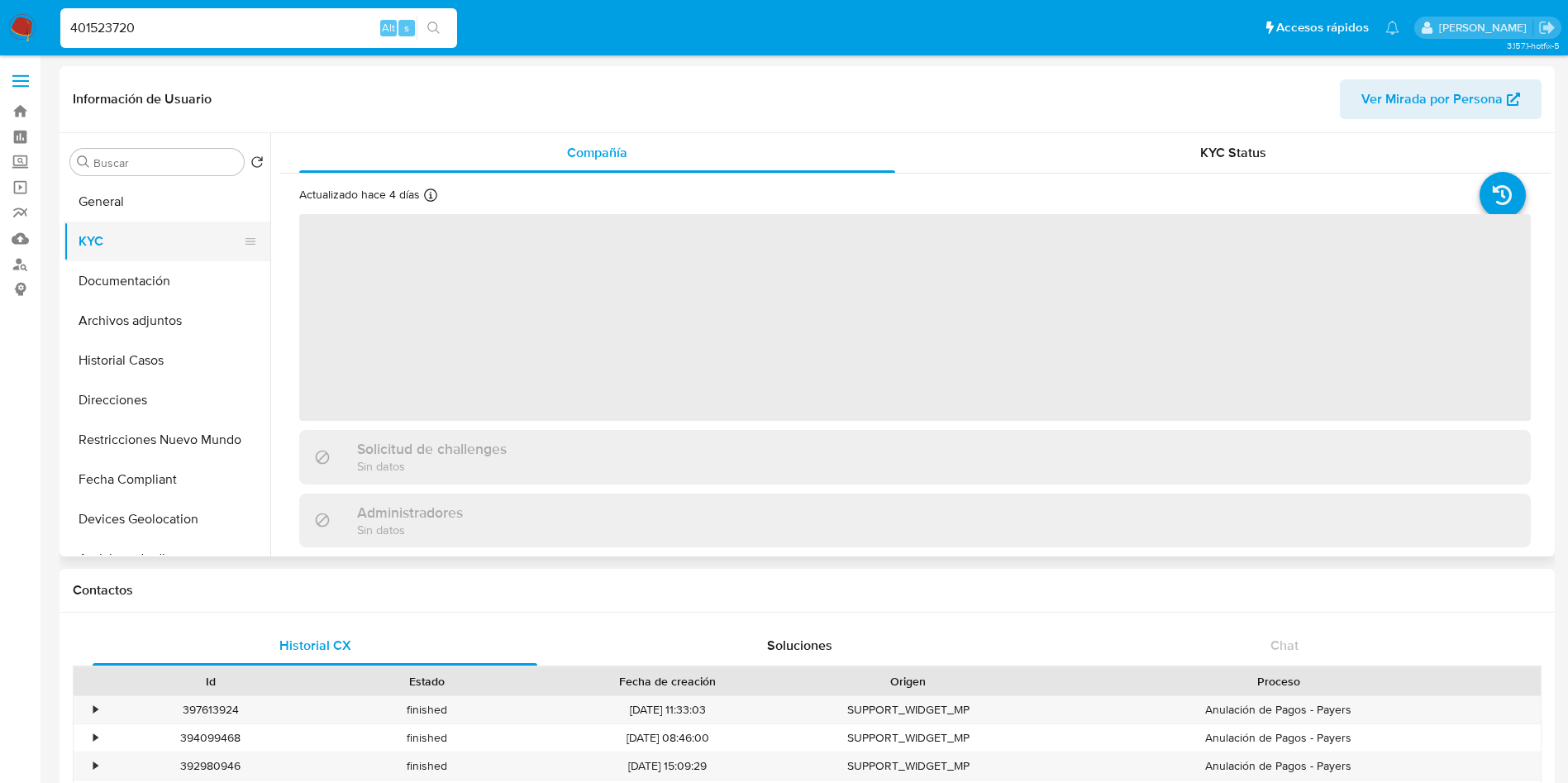
select select "10"
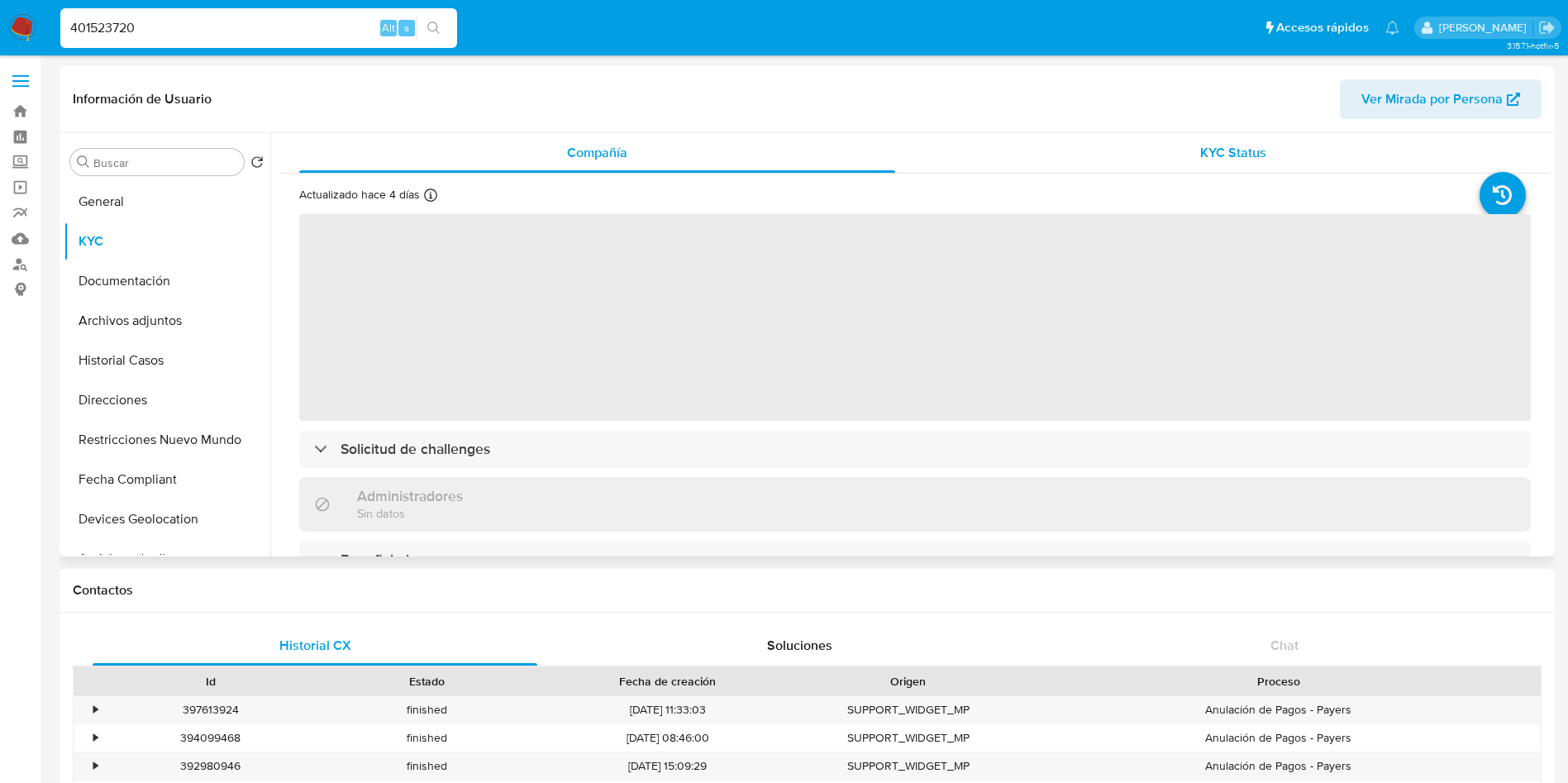
click at [1184, 162] on div "KYC Status" at bounding box center [1233, 153] width 596 height 40
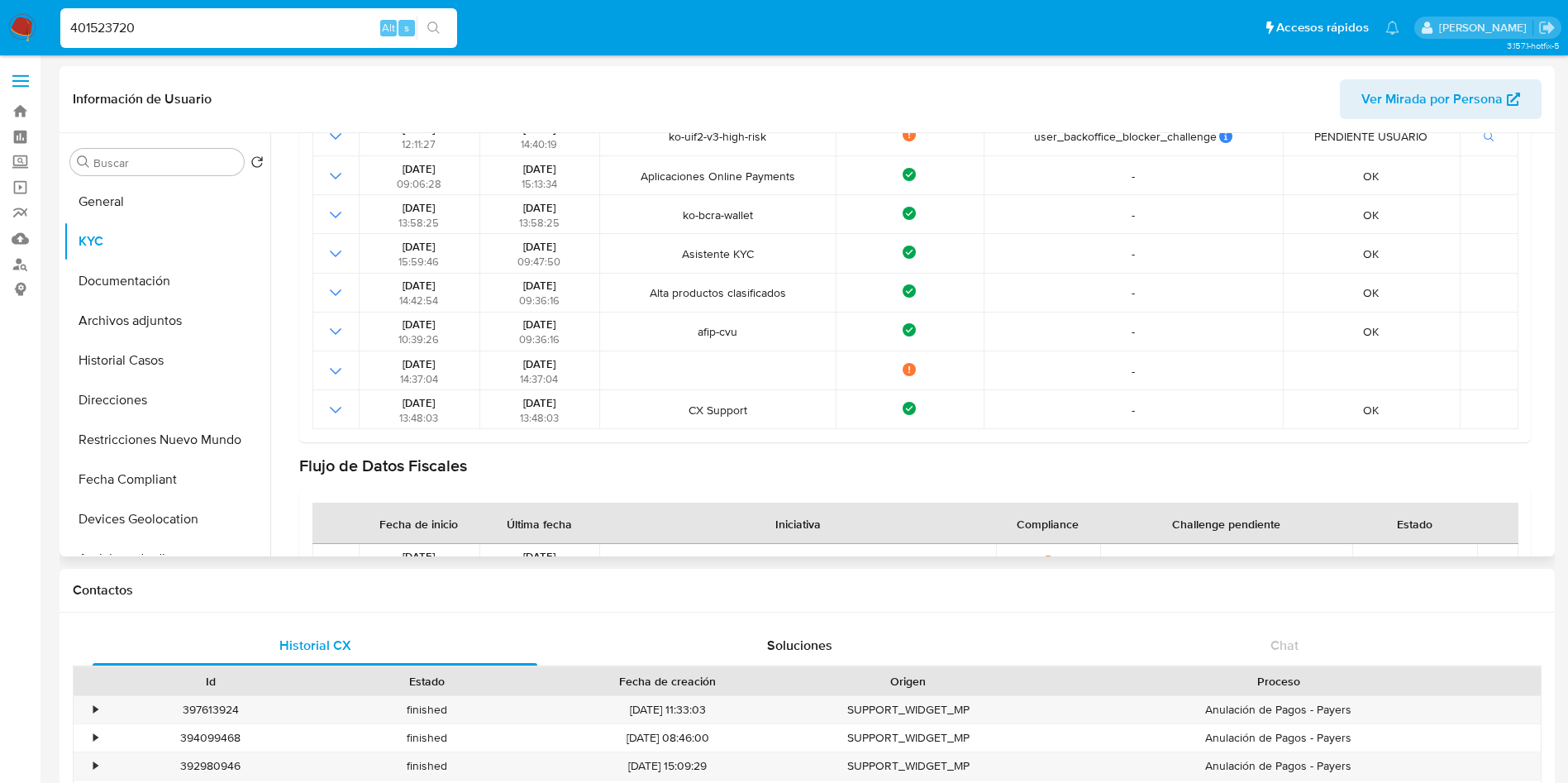
scroll to position [248, 0]
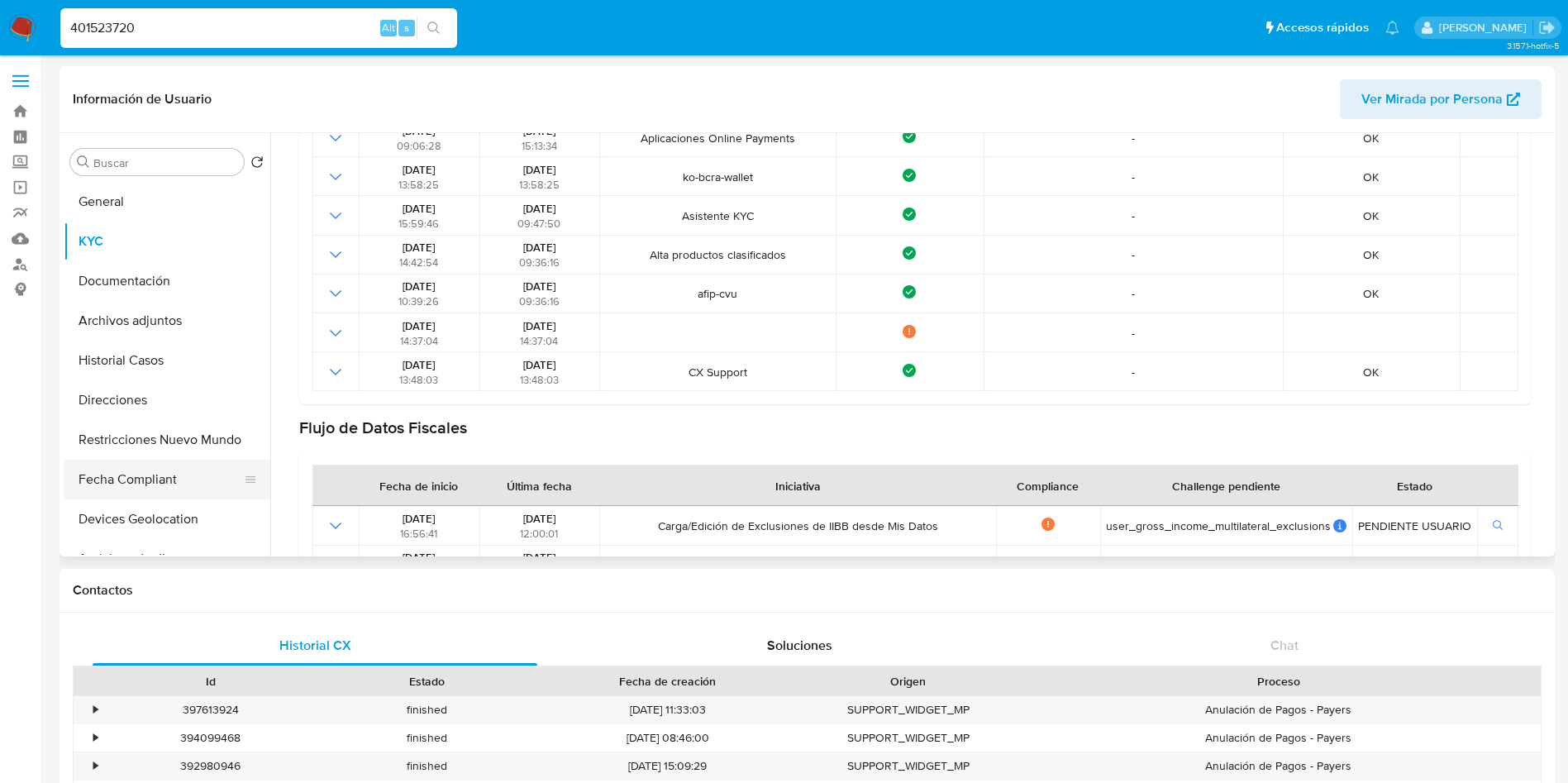
click at [124, 469] on button "Fecha Compliant" at bounding box center [160, 480] width 194 height 40
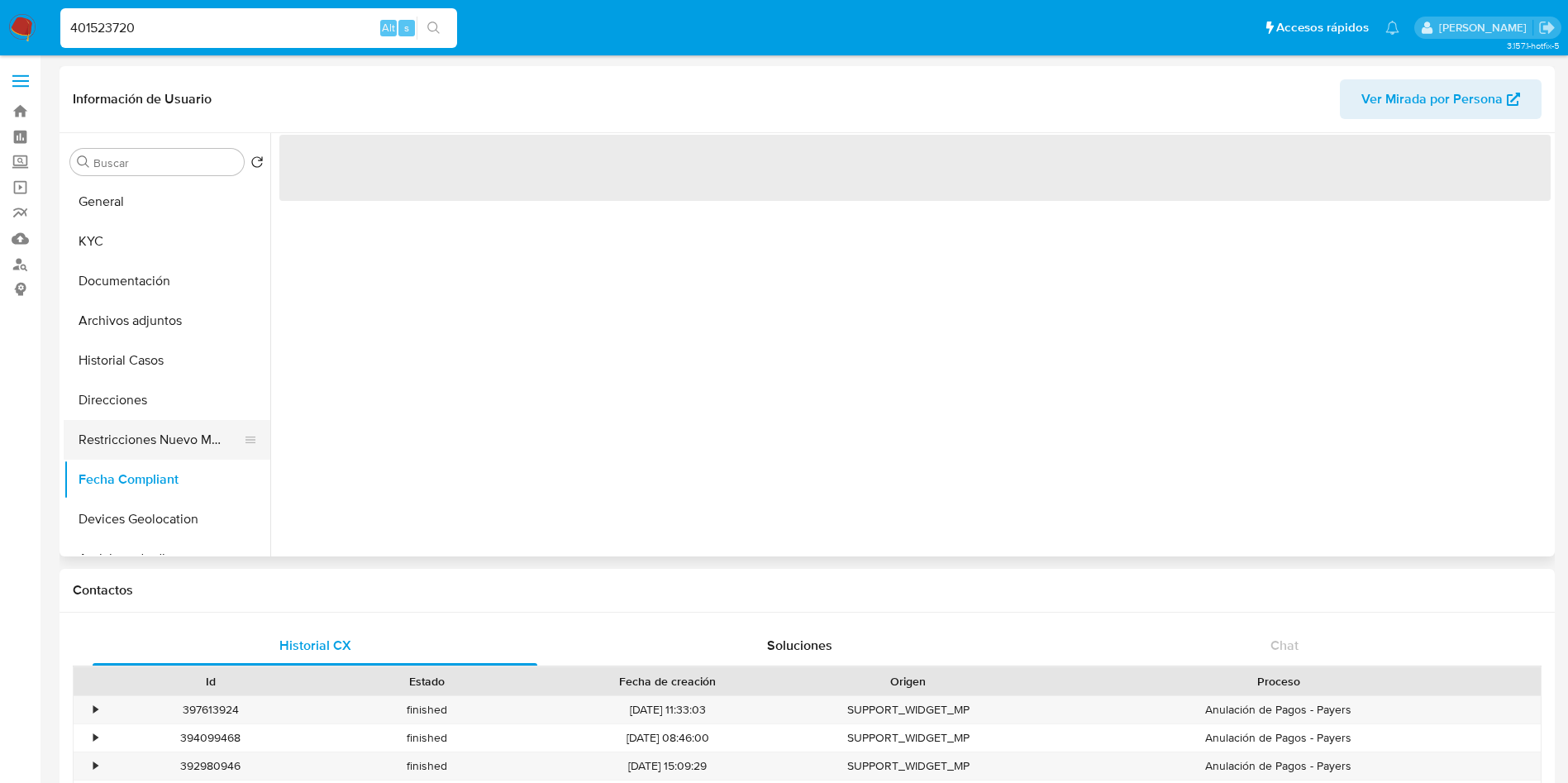
scroll to position [0, 0]
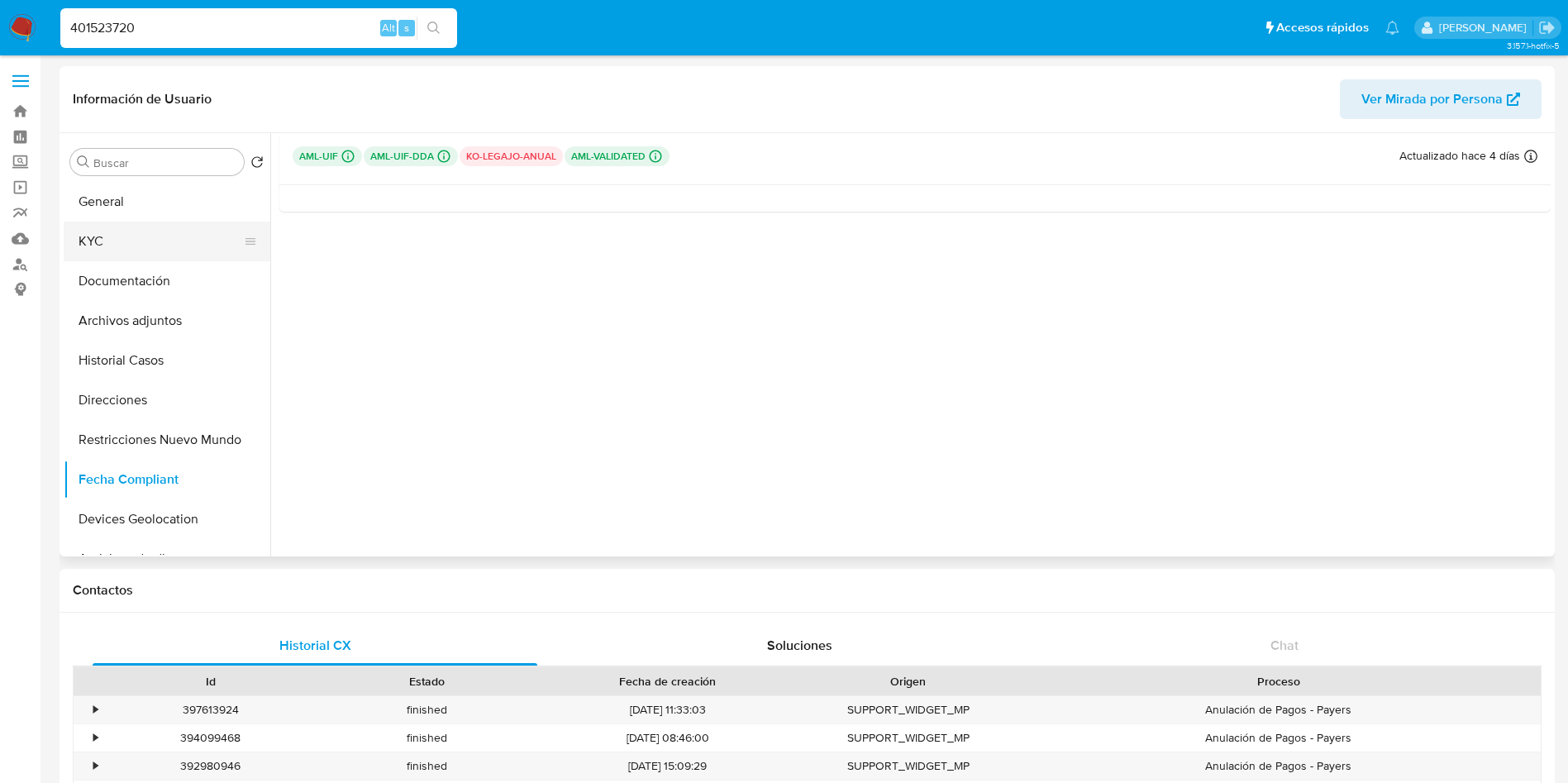
click at [144, 233] on button "KYC" at bounding box center [160, 242] width 194 height 40
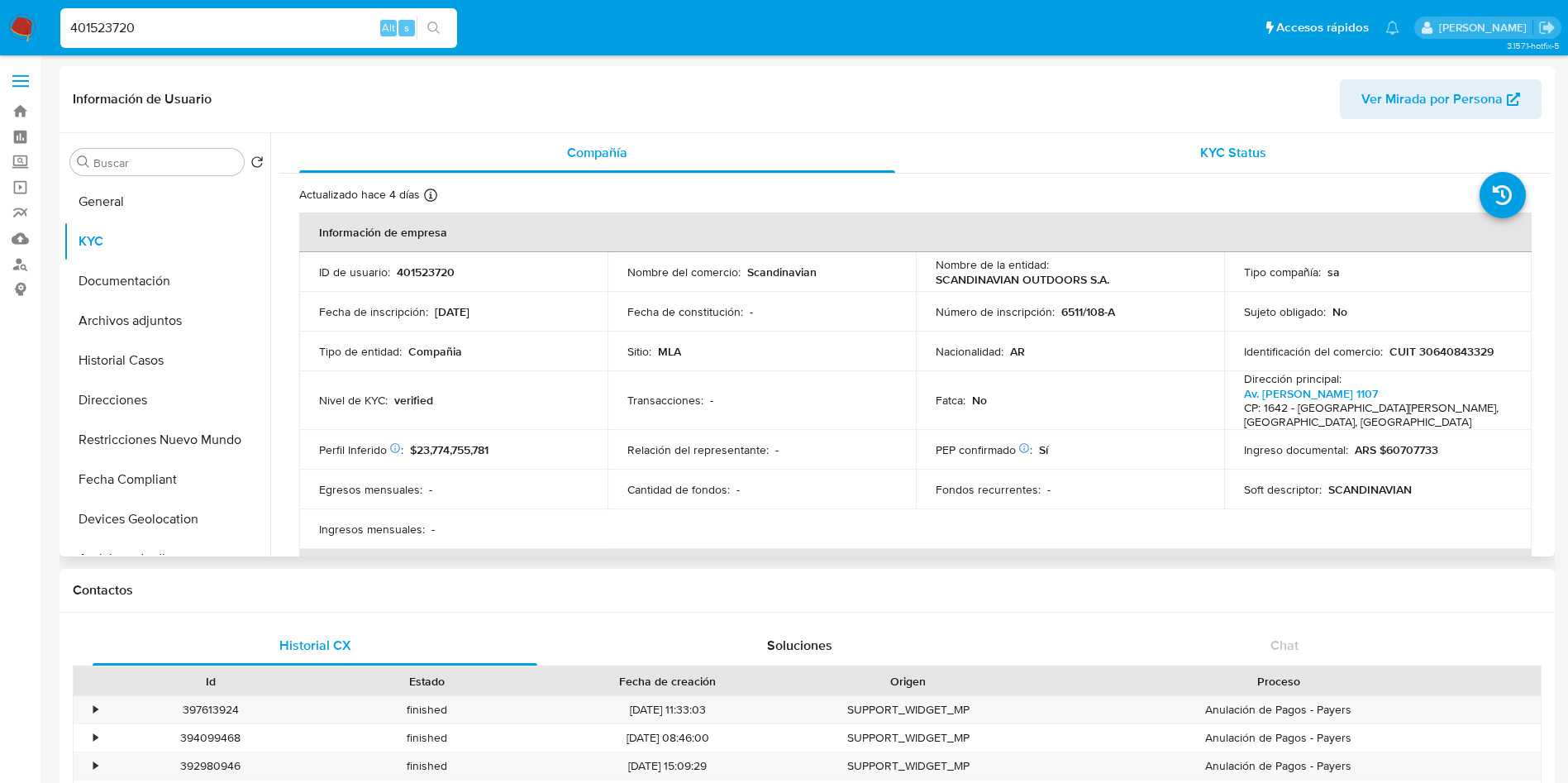
drag, startPoint x: 1171, startPoint y: 149, endPoint x: 1157, endPoint y: 149, distance: 14.0
click at [1170, 149] on div "KYC Status" at bounding box center [1233, 153] width 596 height 40
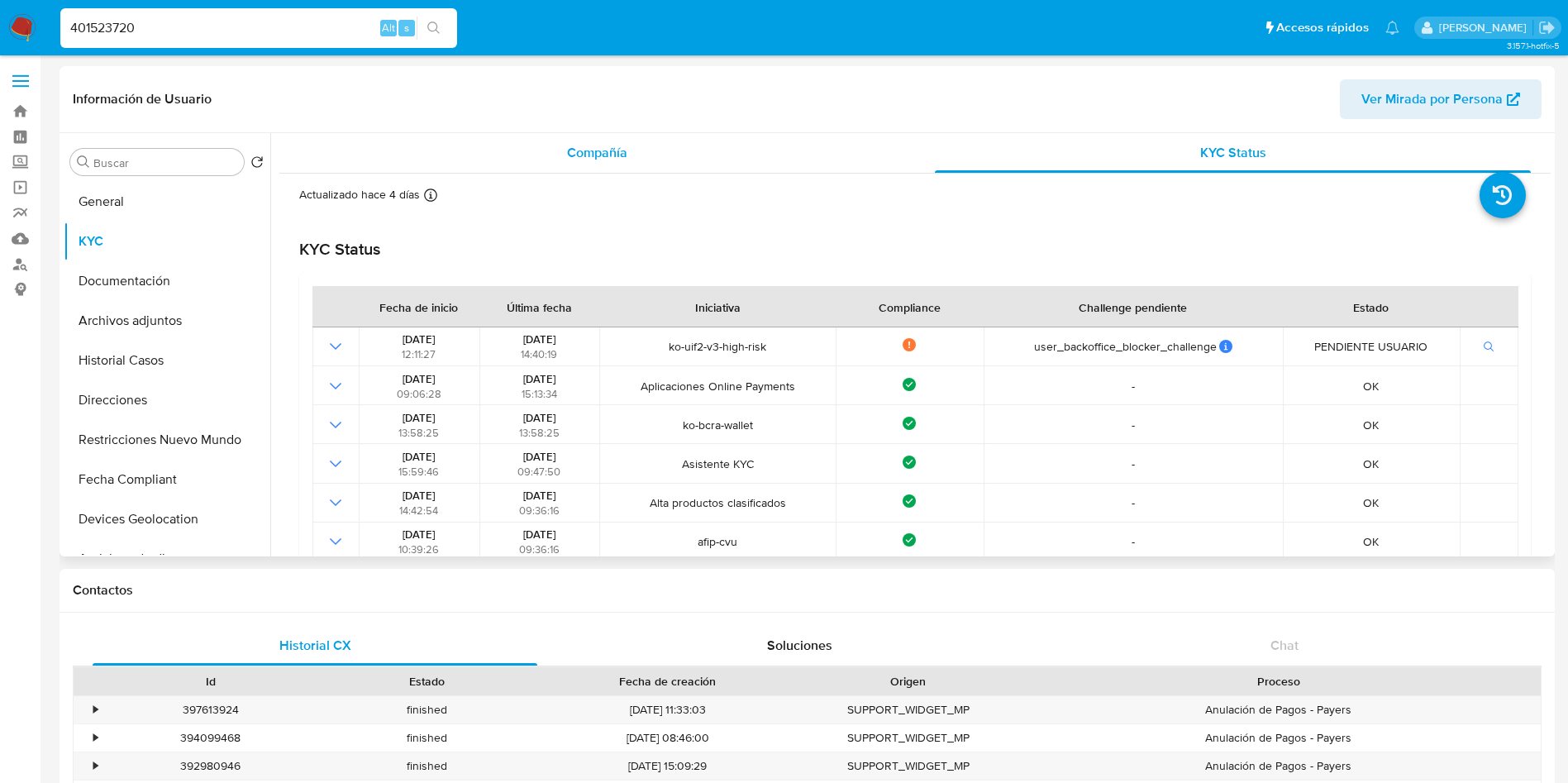
click at [556, 170] on div "Compañía" at bounding box center [597, 153] width 596 height 40
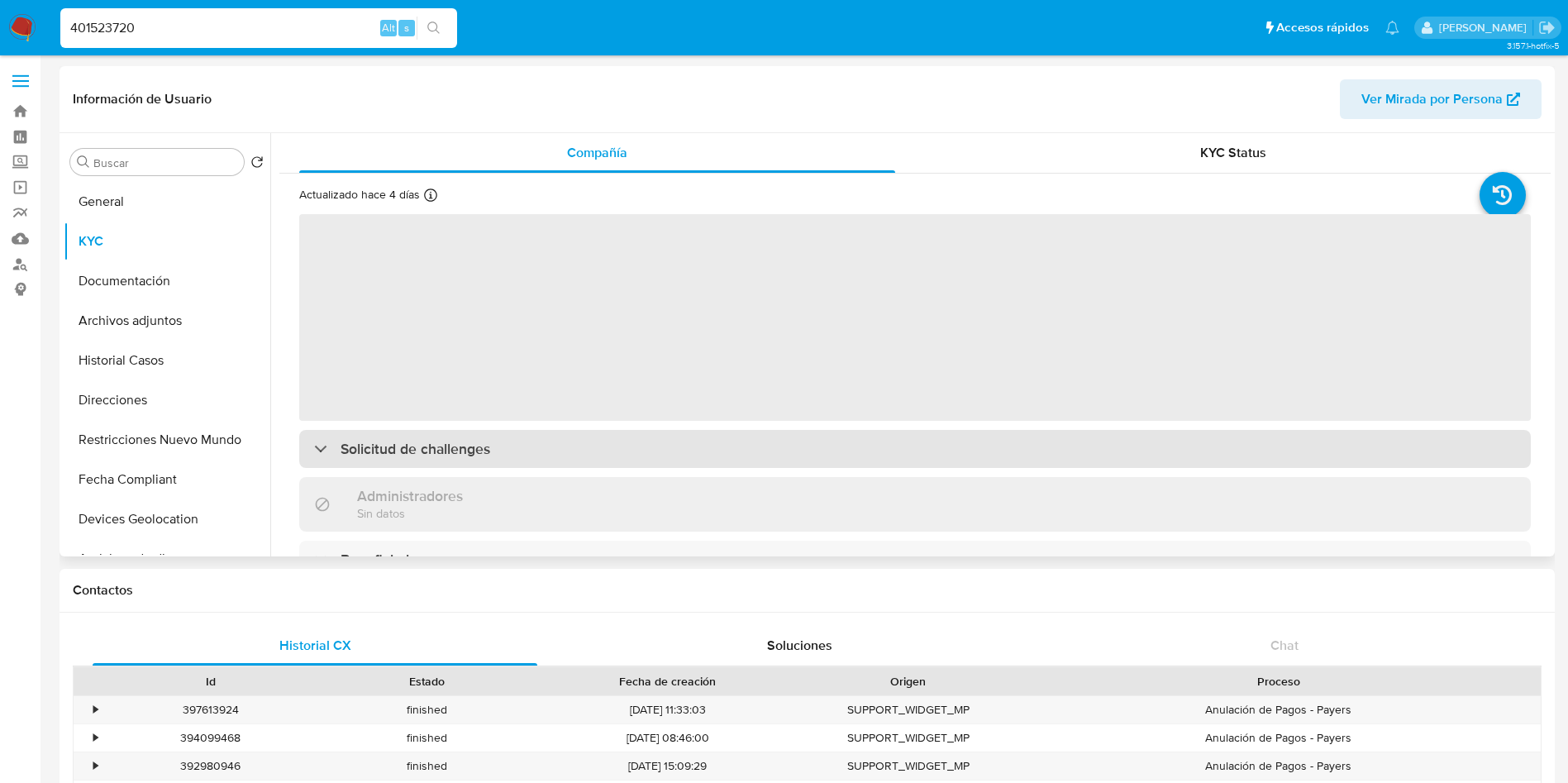
click at [491, 434] on div "Solicitud de challenges" at bounding box center [914, 449] width 1231 height 38
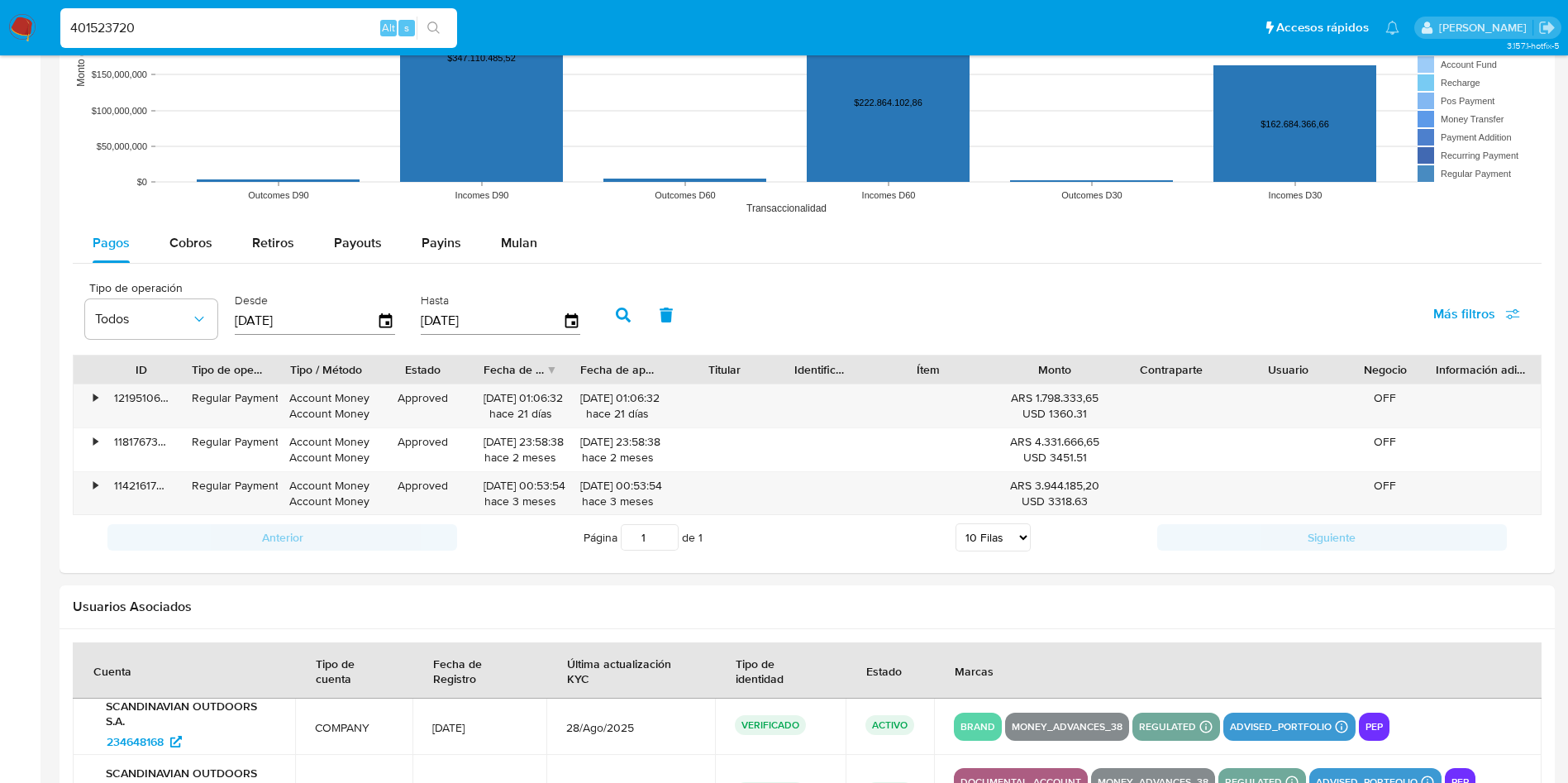
scroll to position [1592, 0]
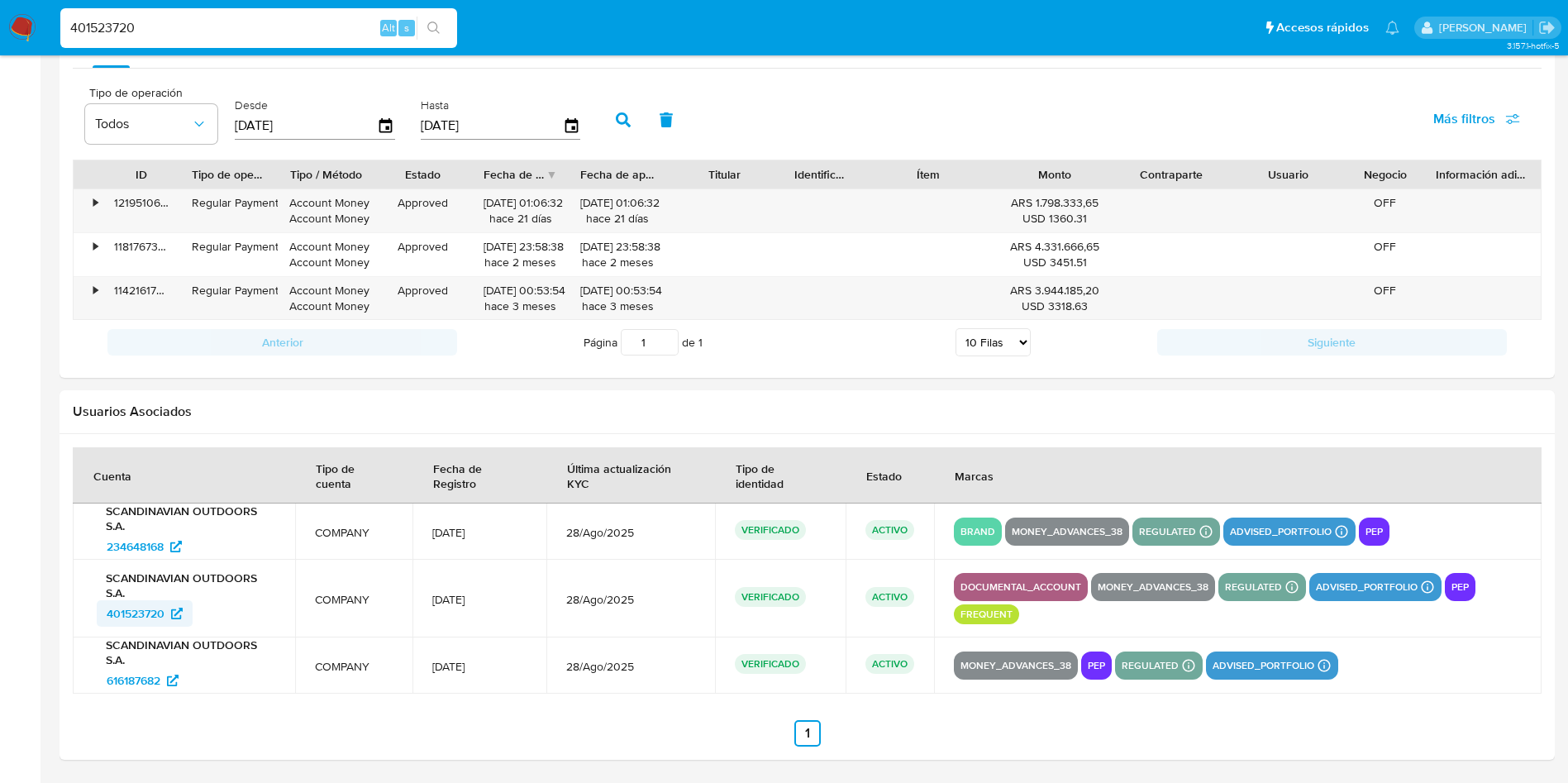
click at [132, 608] on span "401523720" at bounding box center [135, 614] width 58 height 27
click at [128, 681] on span "616187682" at bounding box center [133, 680] width 54 height 27
drag, startPoint x: 138, startPoint y: 550, endPoint x: 146, endPoint y: 564, distance: 16.1
click at [138, 550] on span "234648168" at bounding box center [135, 547] width 57 height 27
click at [239, 33] on input "401523720" at bounding box center [259, 28] width 397 height 22
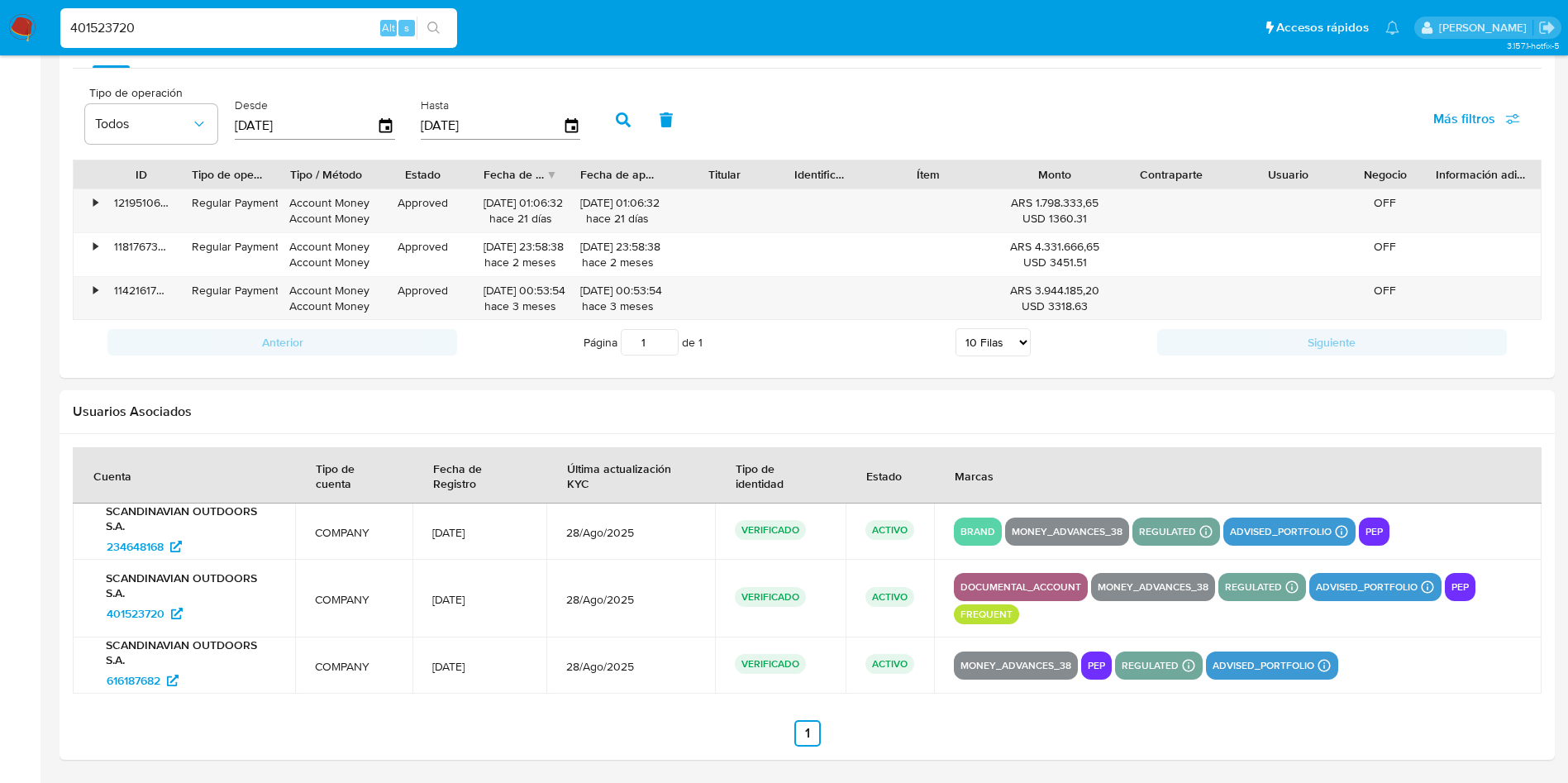
click at [239, 32] on input "401523720" at bounding box center [259, 28] width 397 height 22
paste input "222253543"
type input "222253543"
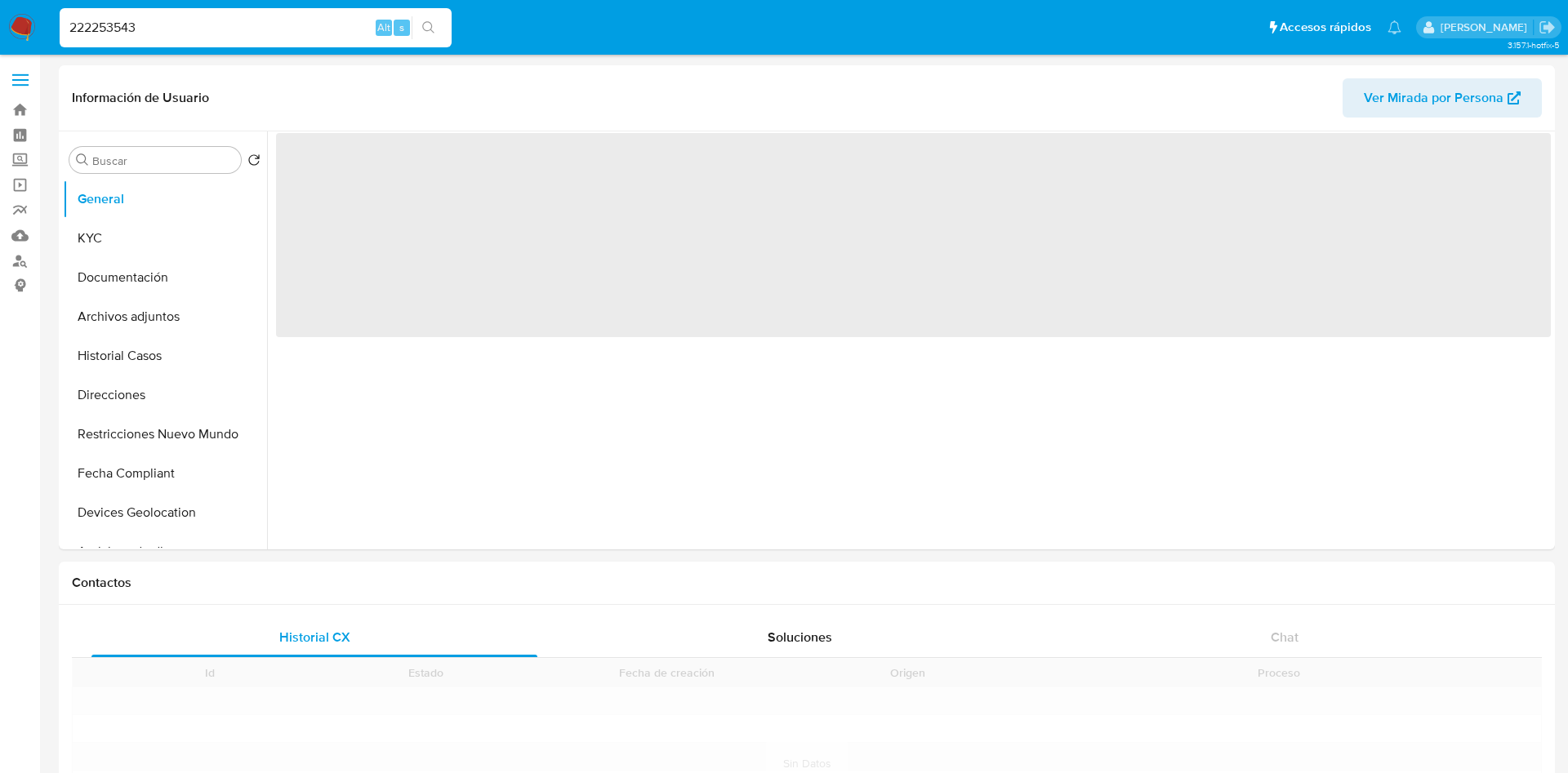
select select "10"
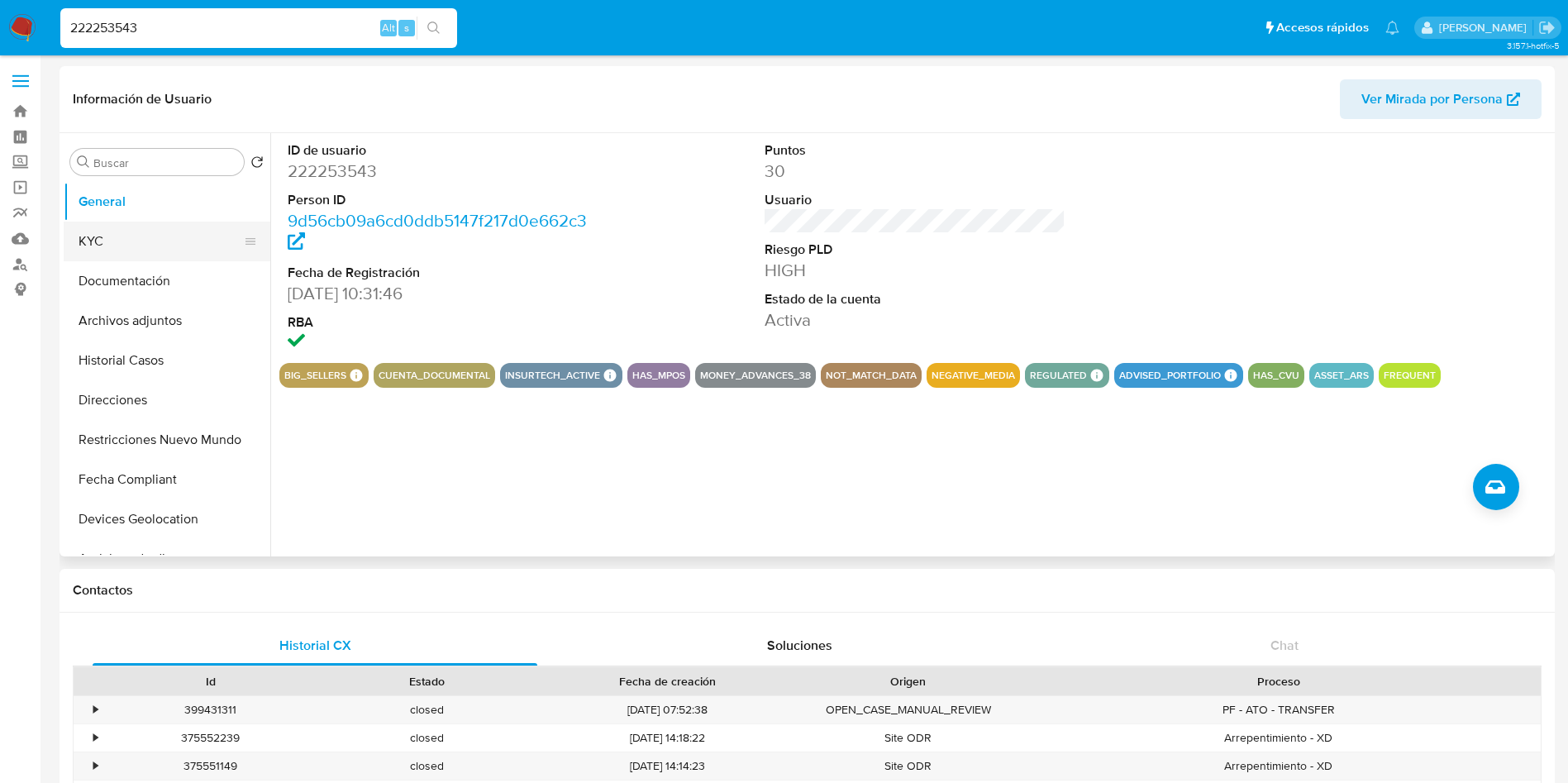
drag, startPoint x: 156, startPoint y: 238, endPoint x: 164, endPoint y: 260, distance: 23.4
click at [157, 240] on button "KYC" at bounding box center [160, 242] width 194 height 40
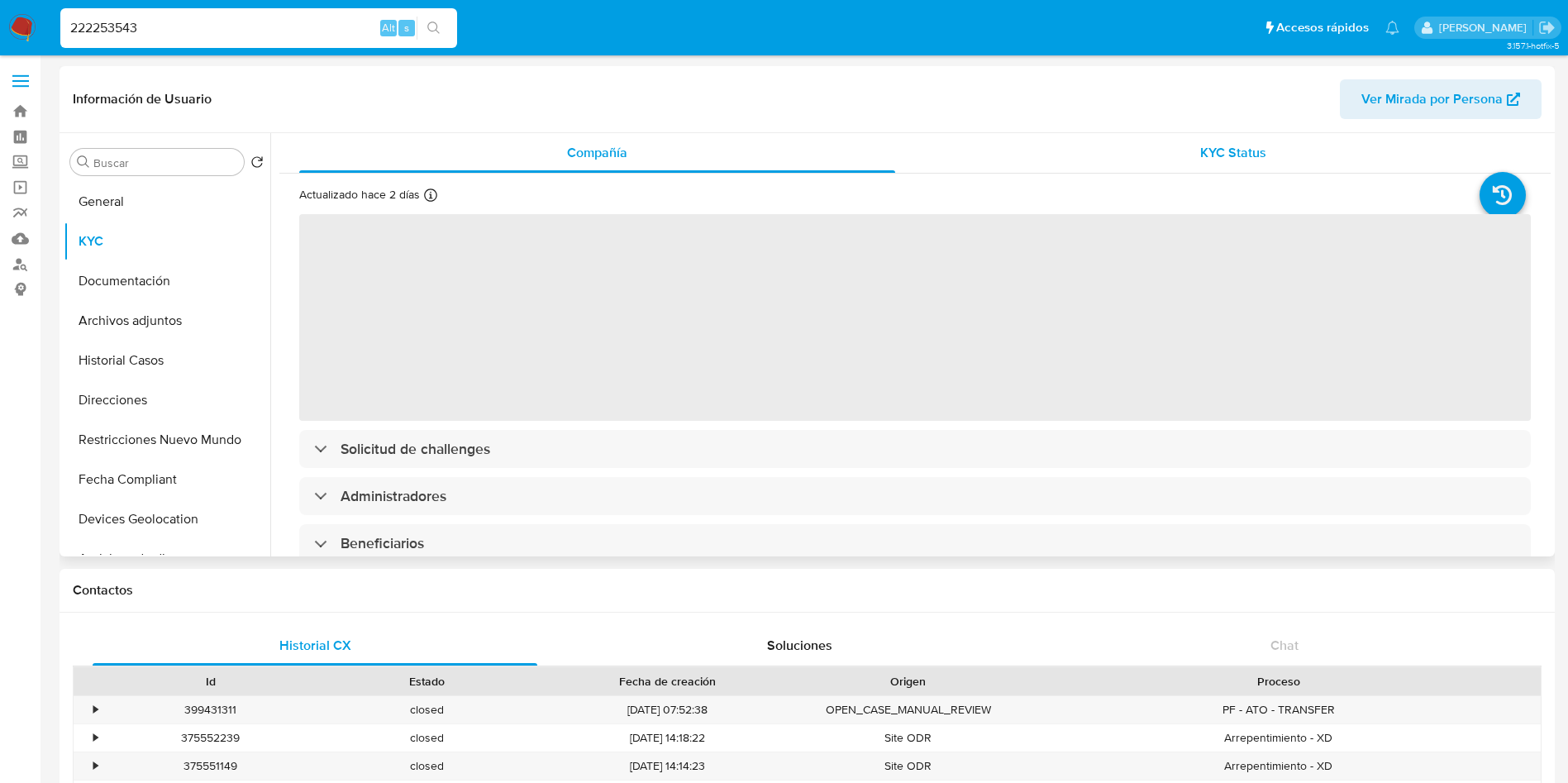
click at [1208, 143] on span "KYC Status" at bounding box center [1233, 153] width 66 height 19
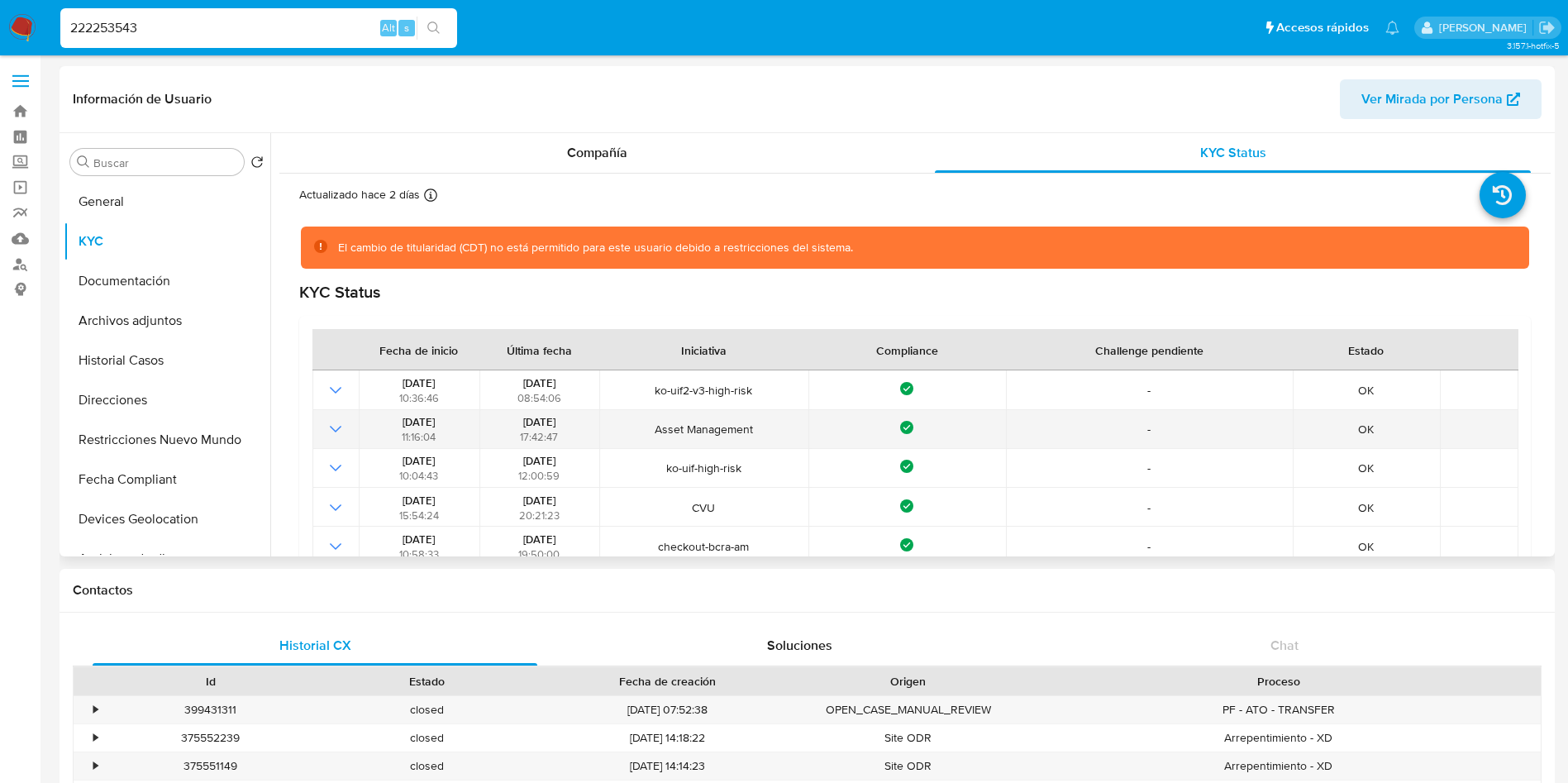
drag, startPoint x: 503, startPoint y: 377, endPoint x: 530, endPoint y: 440, distance: 68.5
click at [551, 372] on td "25/04/2025 08:54:06" at bounding box center [539, 389] width 120 height 39
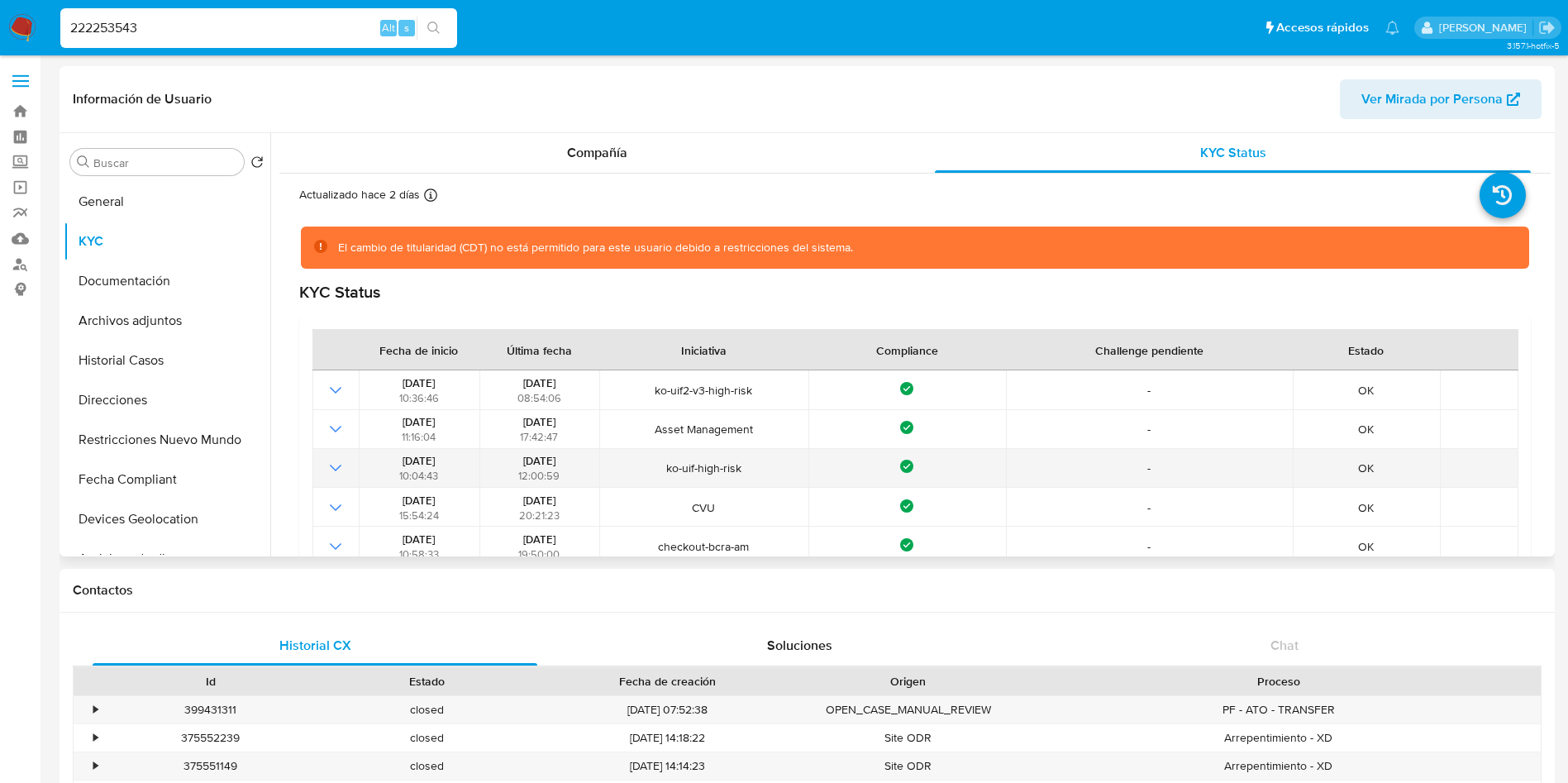
drag, startPoint x: 494, startPoint y: 452, endPoint x: 565, endPoint y: 460, distance: 71.4
click at [565, 460] on div "23/11/2024 12:00:59" at bounding box center [540, 468] width 110 height 29
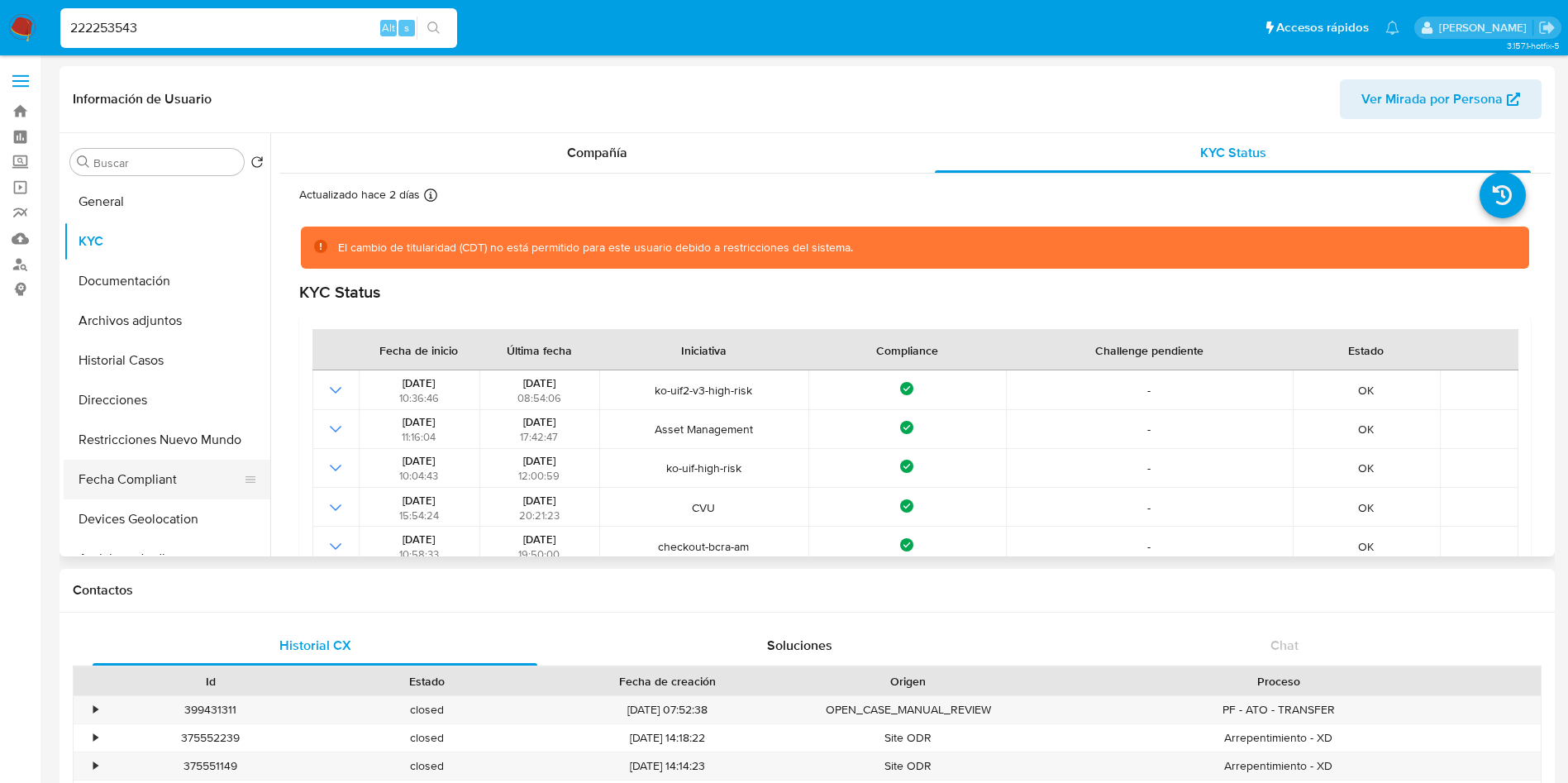
drag, startPoint x: 132, startPoint y: 479, endPoint x: 94, endPoint y: 498, distance: 42.5
click at [126, 479] on button "Fecha Compliant" at bounding box center [160, 480] width 194 height 40
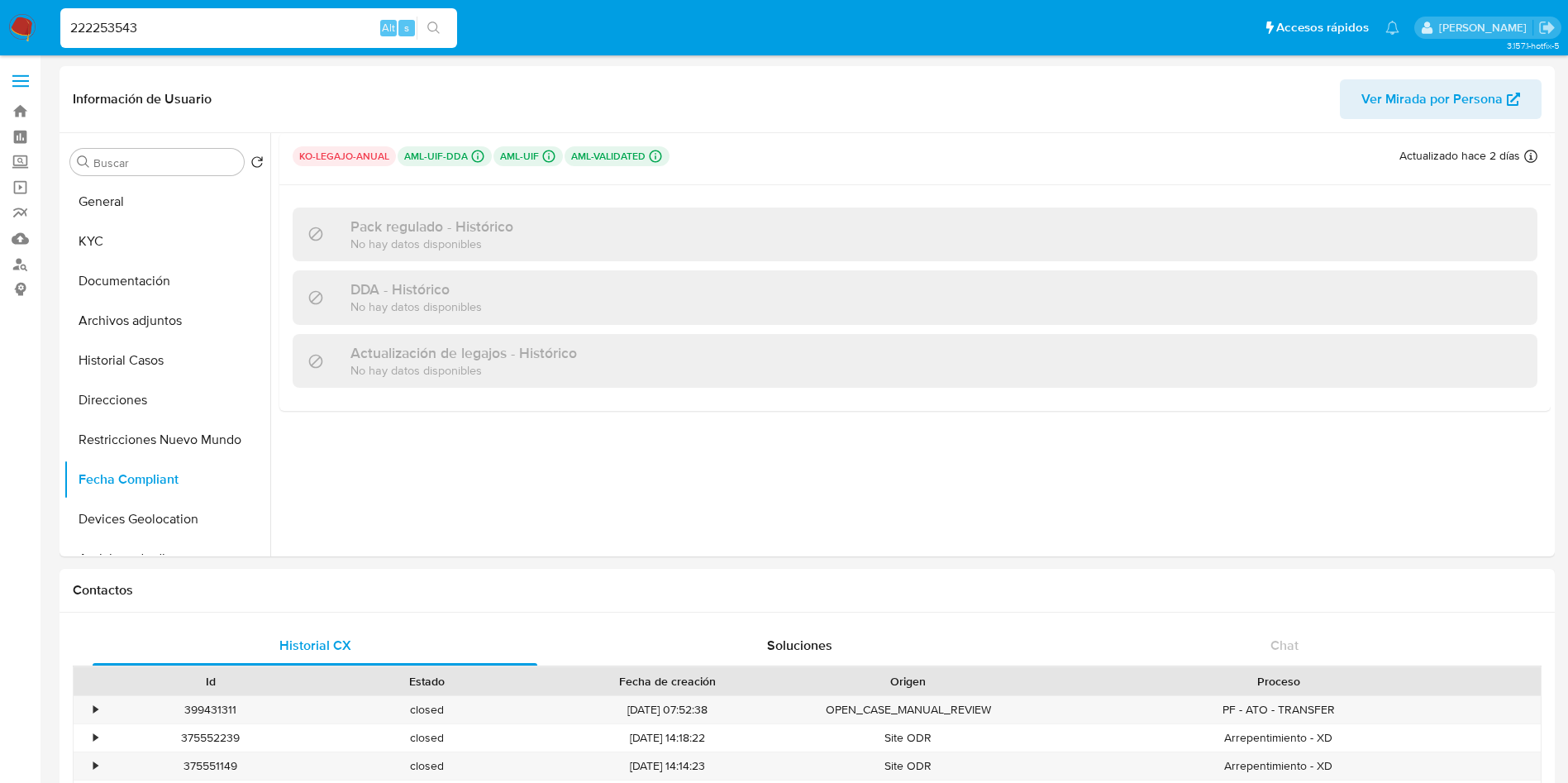
click at [189, 23] on input "222253543" at bounding box center [259, 28] width 397 height 22
click at [189, 22] on input "222253543" at bounding box center [259, 28] width 397 height 22
paste input "48333448"
type input "48333448"
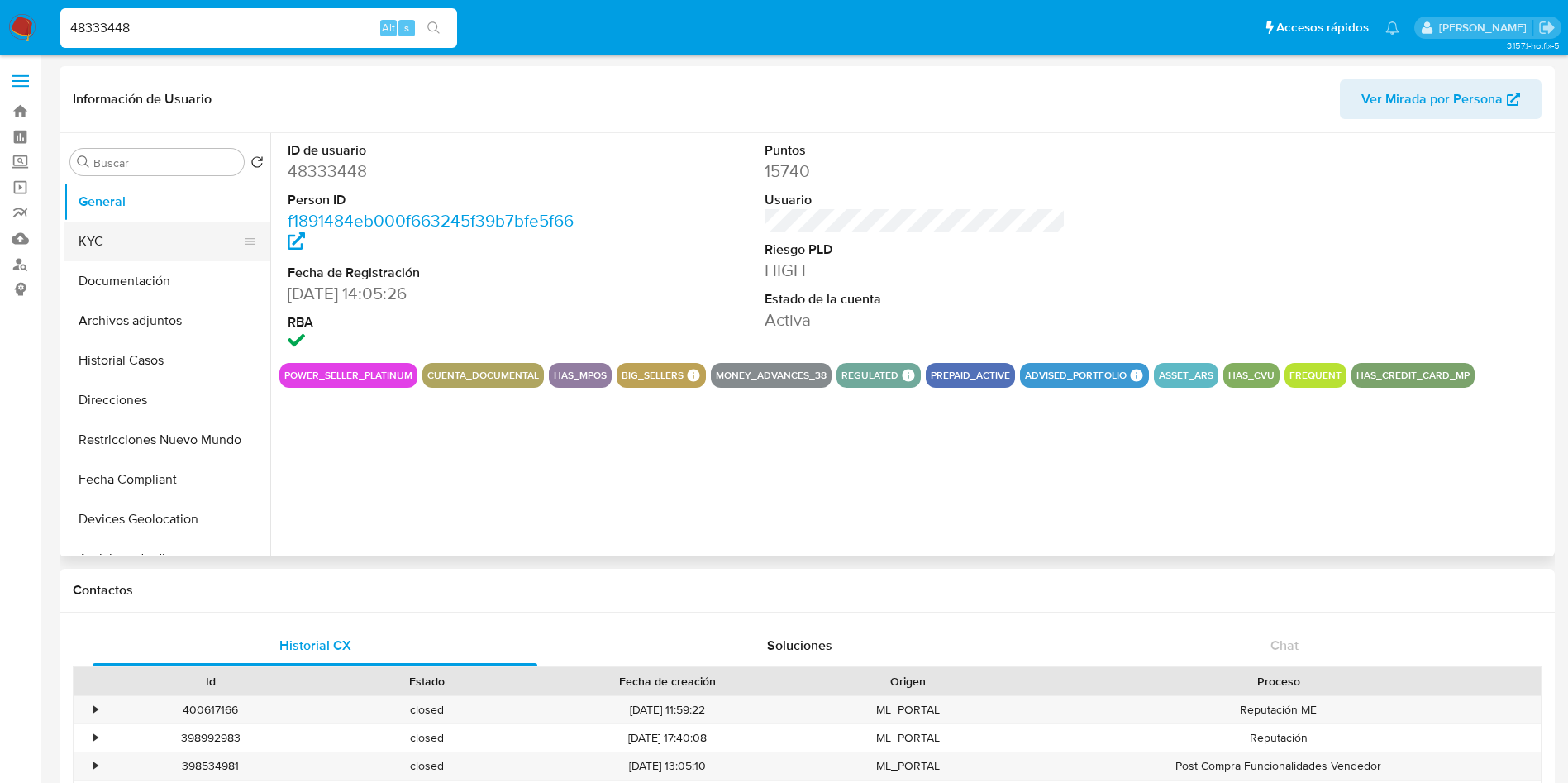
click at [119, 241] on button "KYC" at bounding box center [160, 242] width 194 height 40
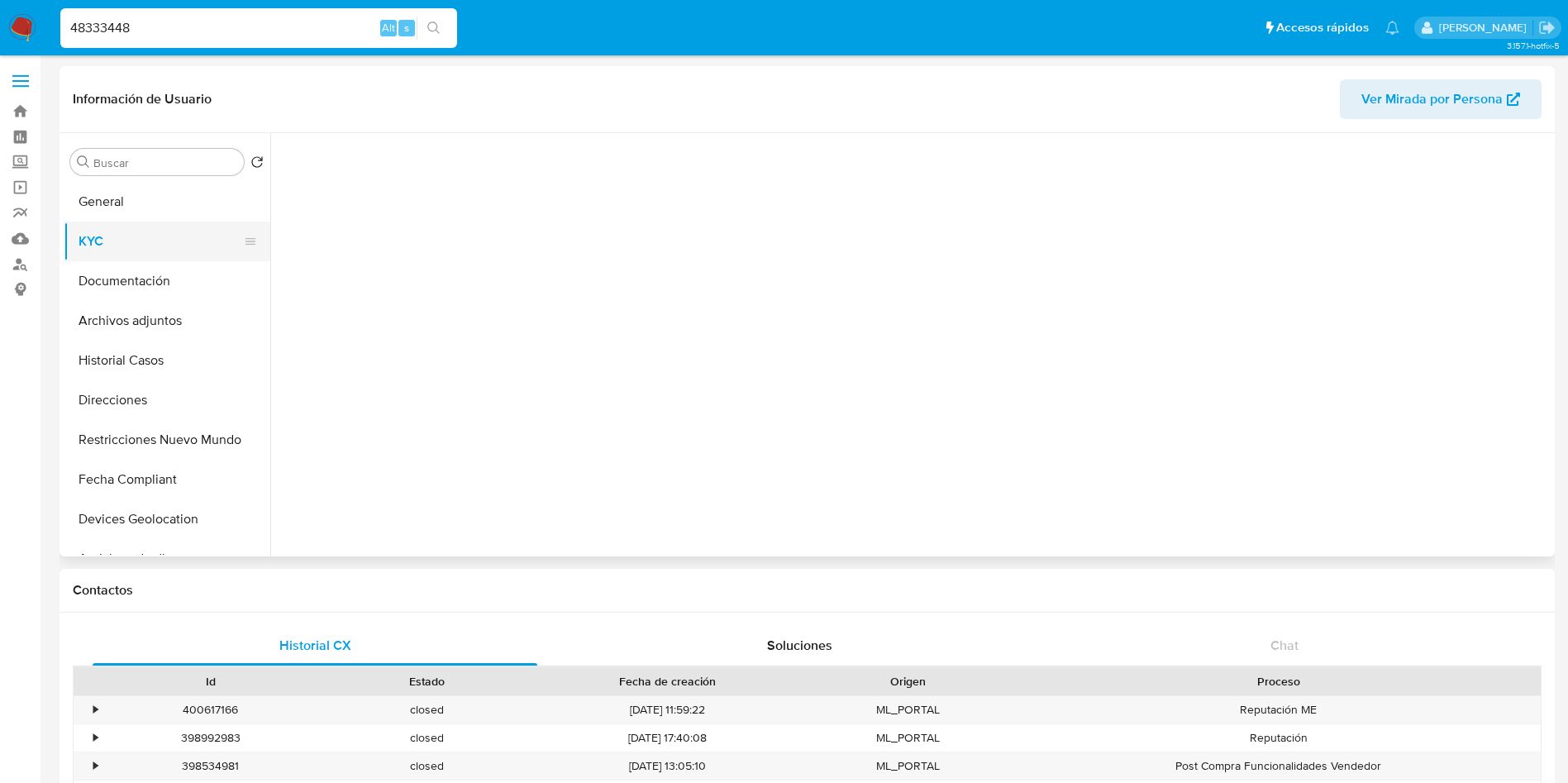
select select "10"
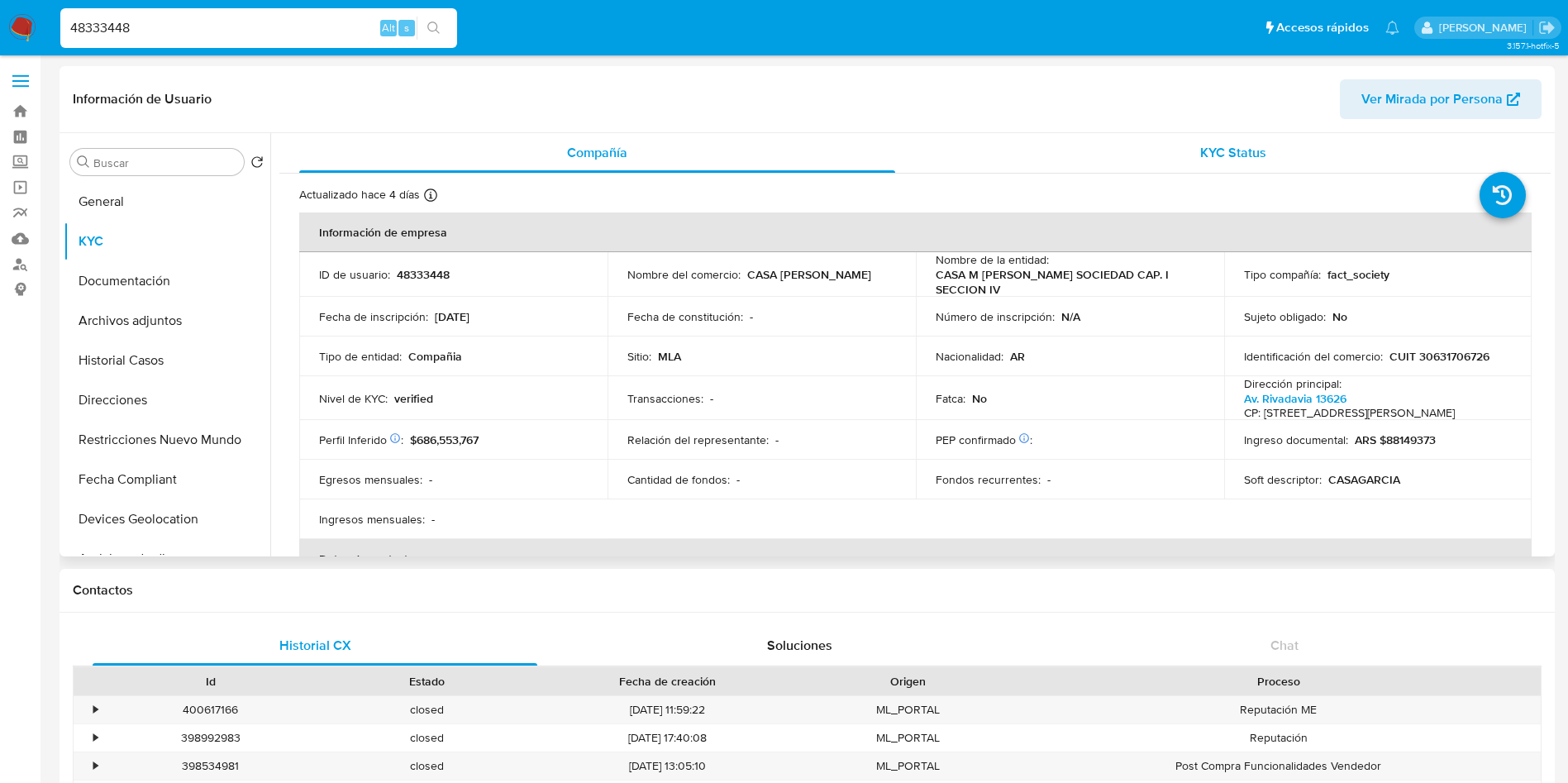
click at [1215, 160] on span "KYC Status" at bounding box center [1233, 153] width 66 height 19
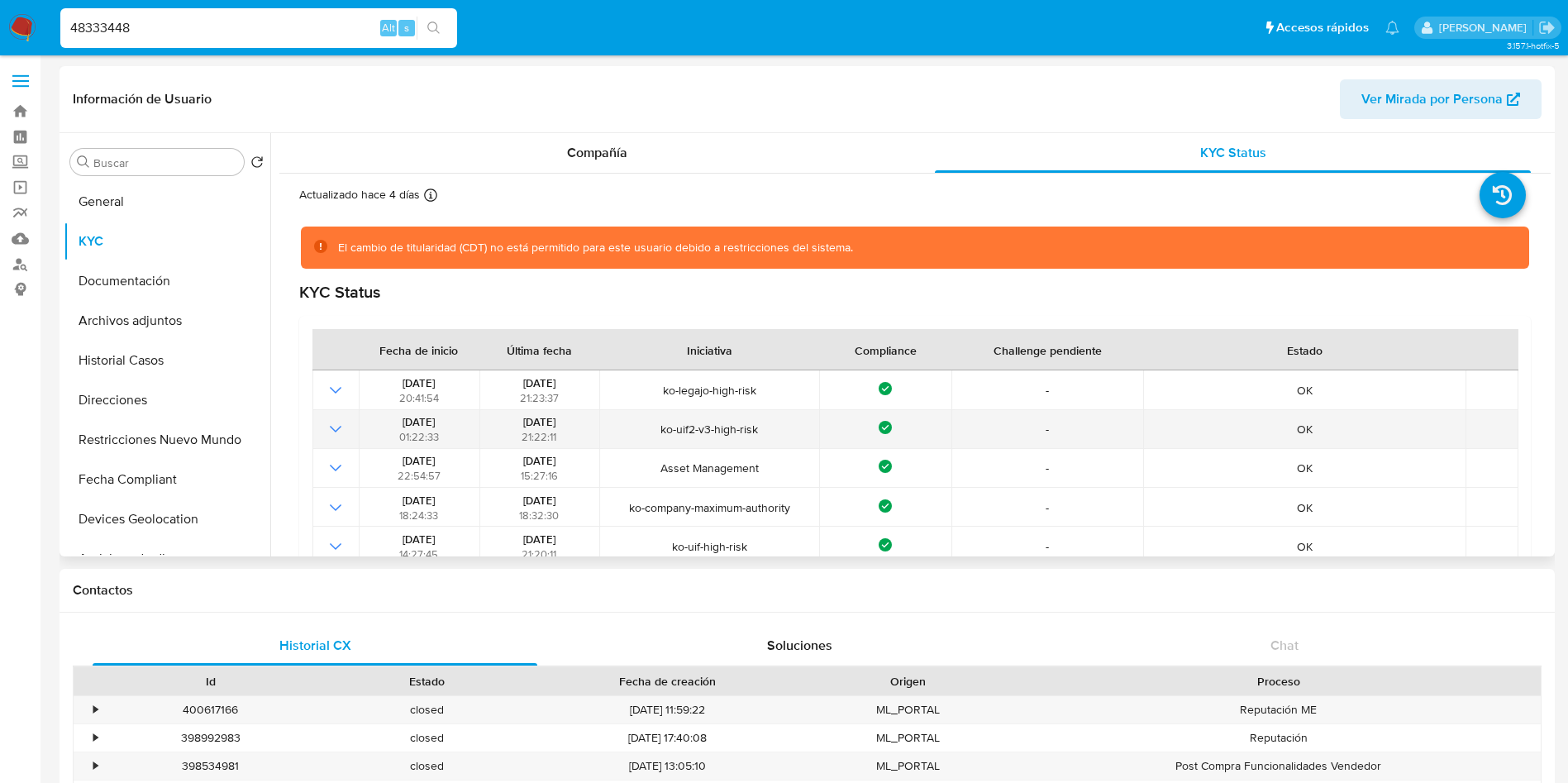
click at [330, 426] on icon "Mostrar operación" at bounding box center [335, 429] width 20 height 20
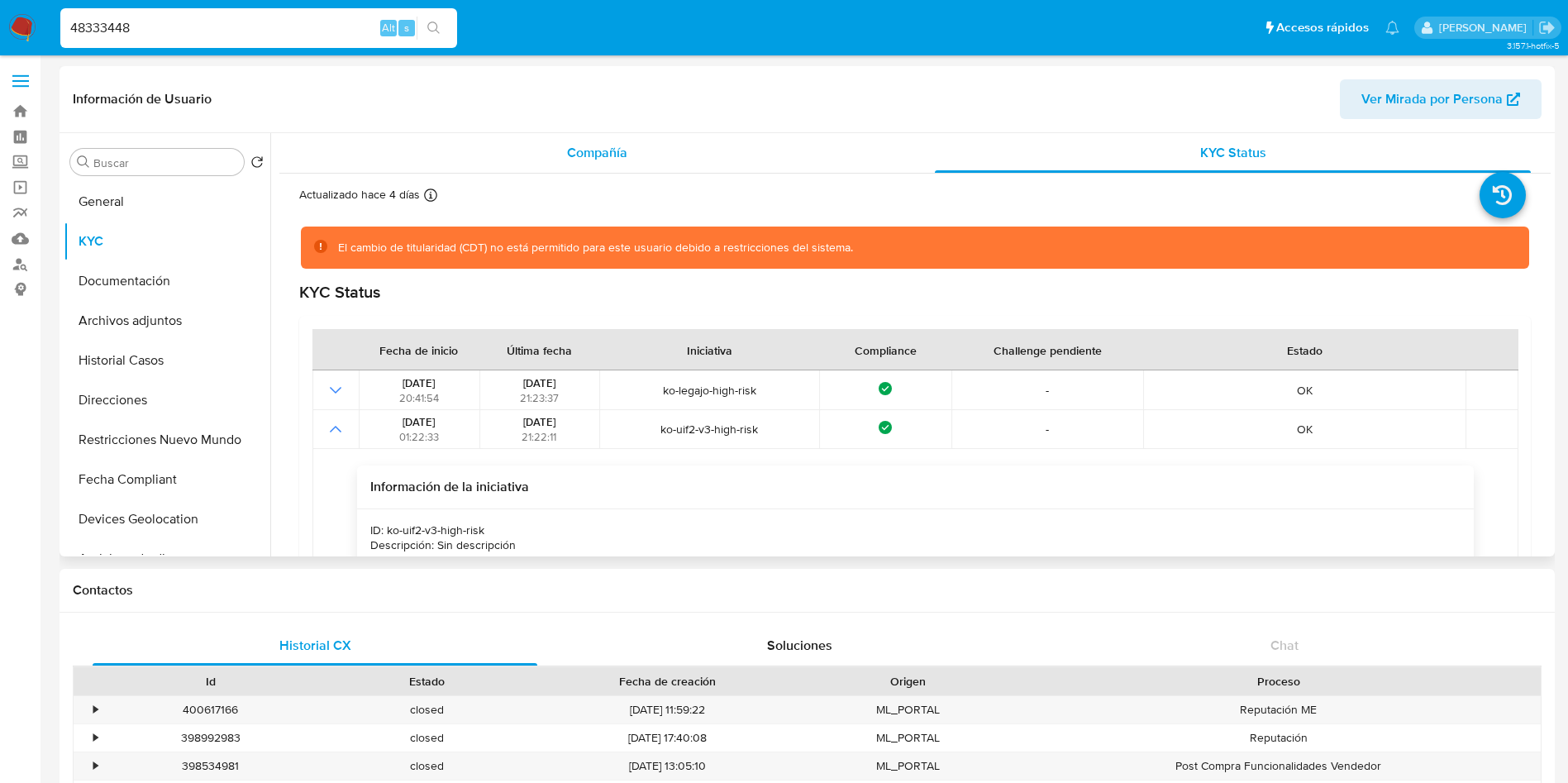
click at [575, 133] on div "Compañía" at bounding box center [597, 153] width 596 height 40
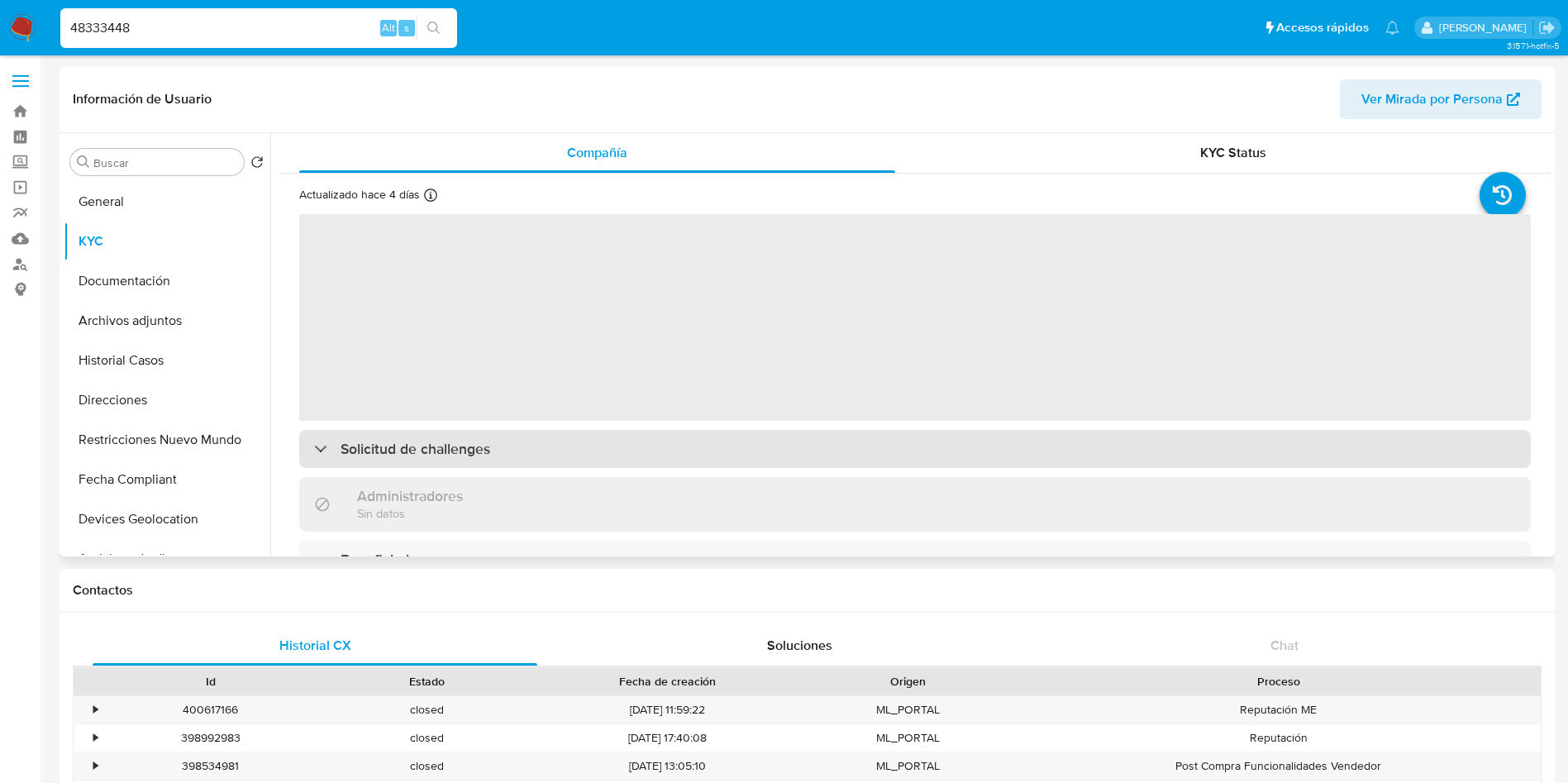
click at [447, 445] on h3 "Solicitud de challenges" at bounding box center [415, 449] width 150 height 18
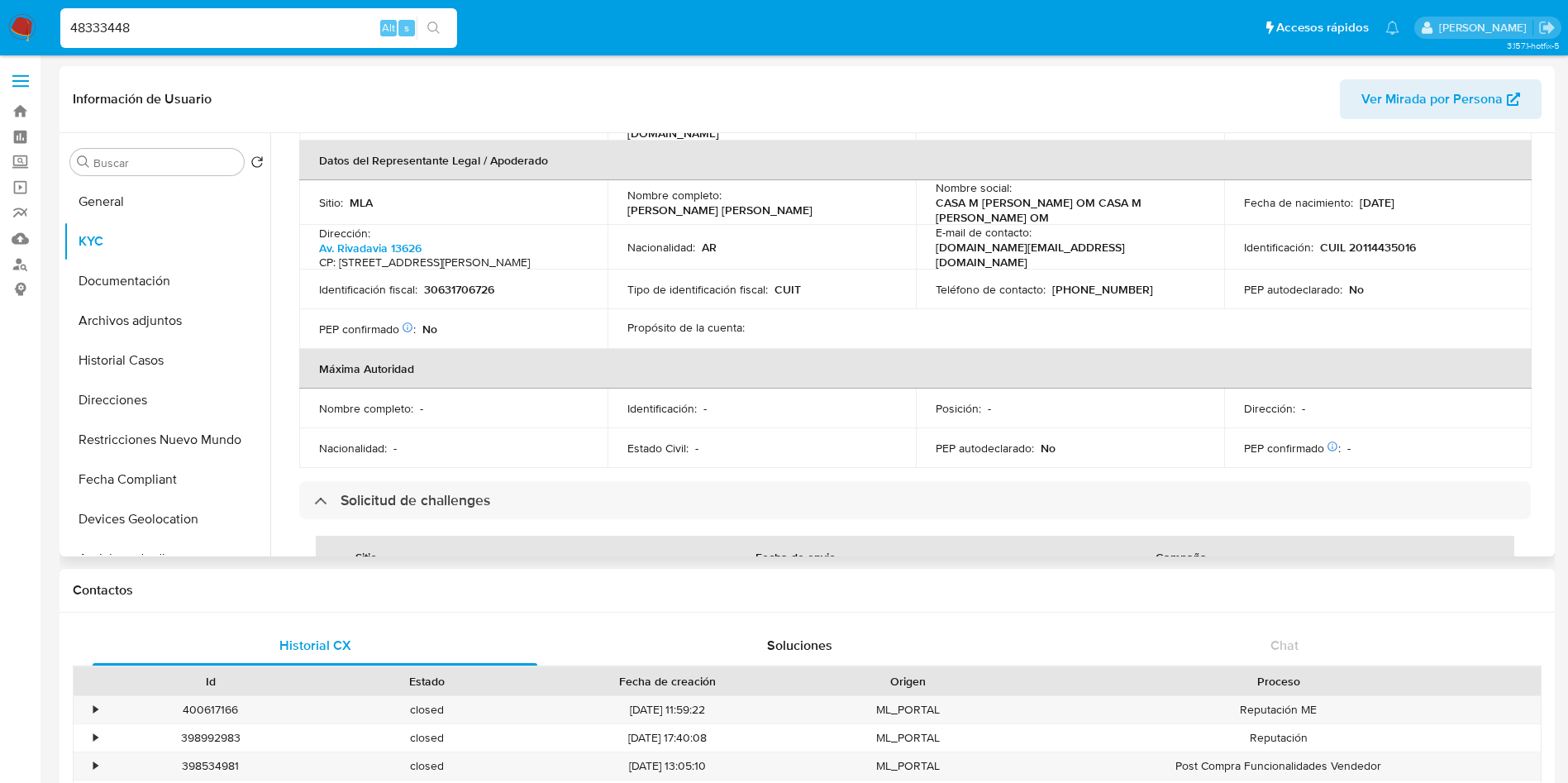
scroll to position [621, 0]
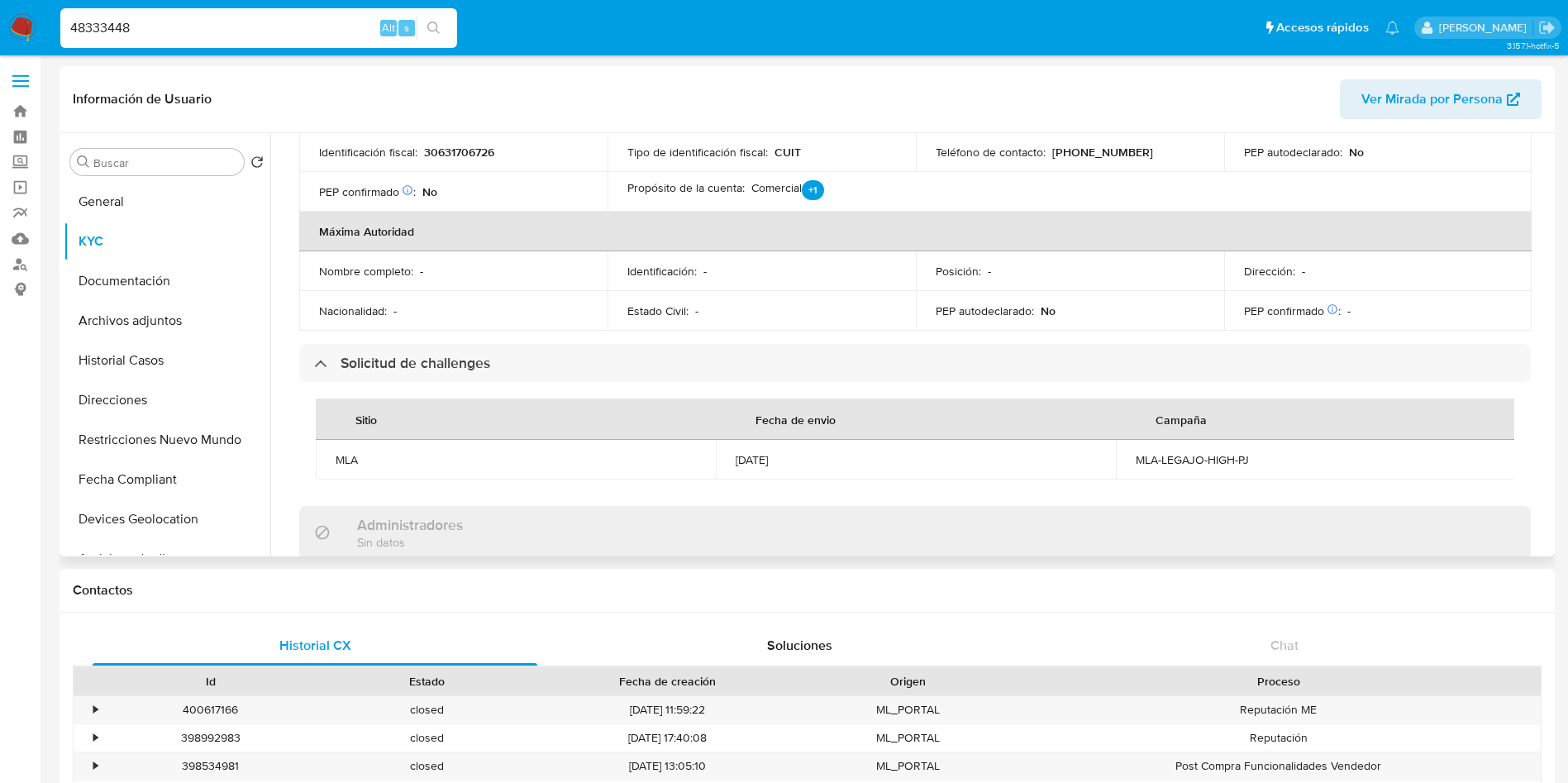
drag, startPoint x: 736, startPoint y: 448, endPoint x: 795, endPoint y: 454, distance: 59.3
click at [795, 454] on div "24/07/2024" at bounding box center [916, 460] width 360 height 15
copy div "24/07/2024"
click at [176, 201] on button "General" at bounding box center [160, 202] width 194 height 40
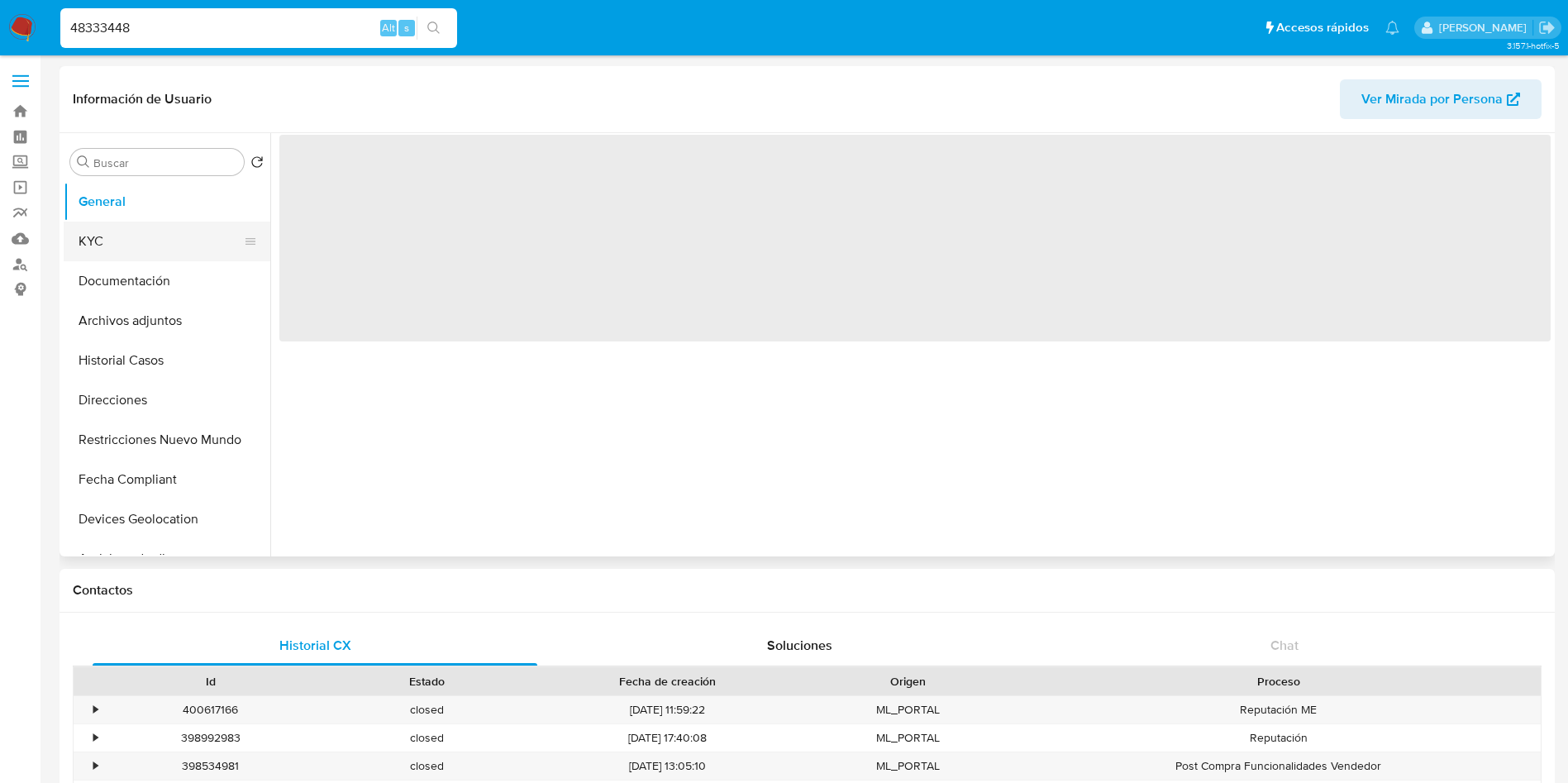
click at [131, 243] on button "KYC" at bounding box center [160, 242] width 194 height 40
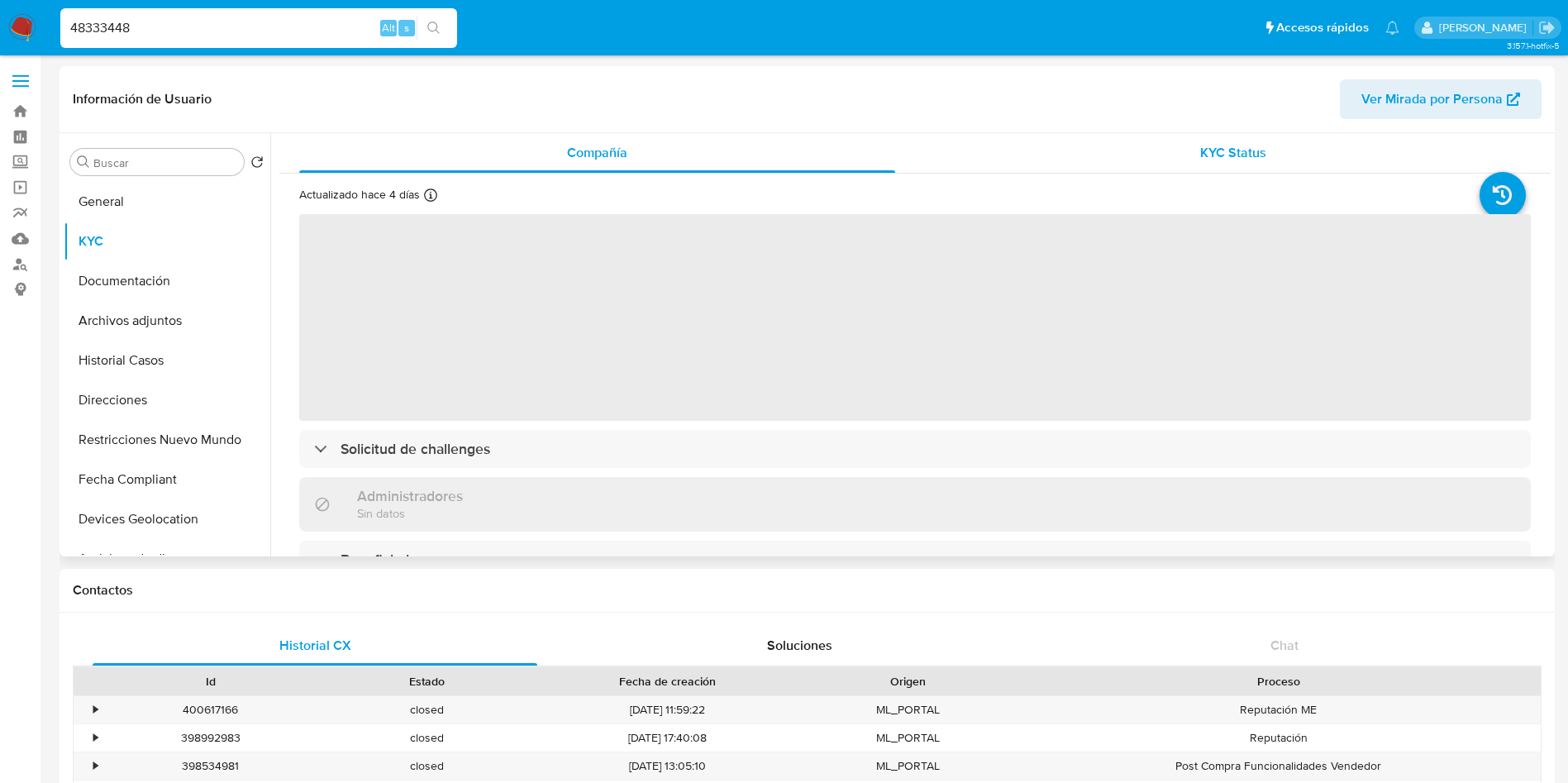
click at [1143, 151] on div "KYC Status" at bounding box center [1233, 153] width 596 height 40
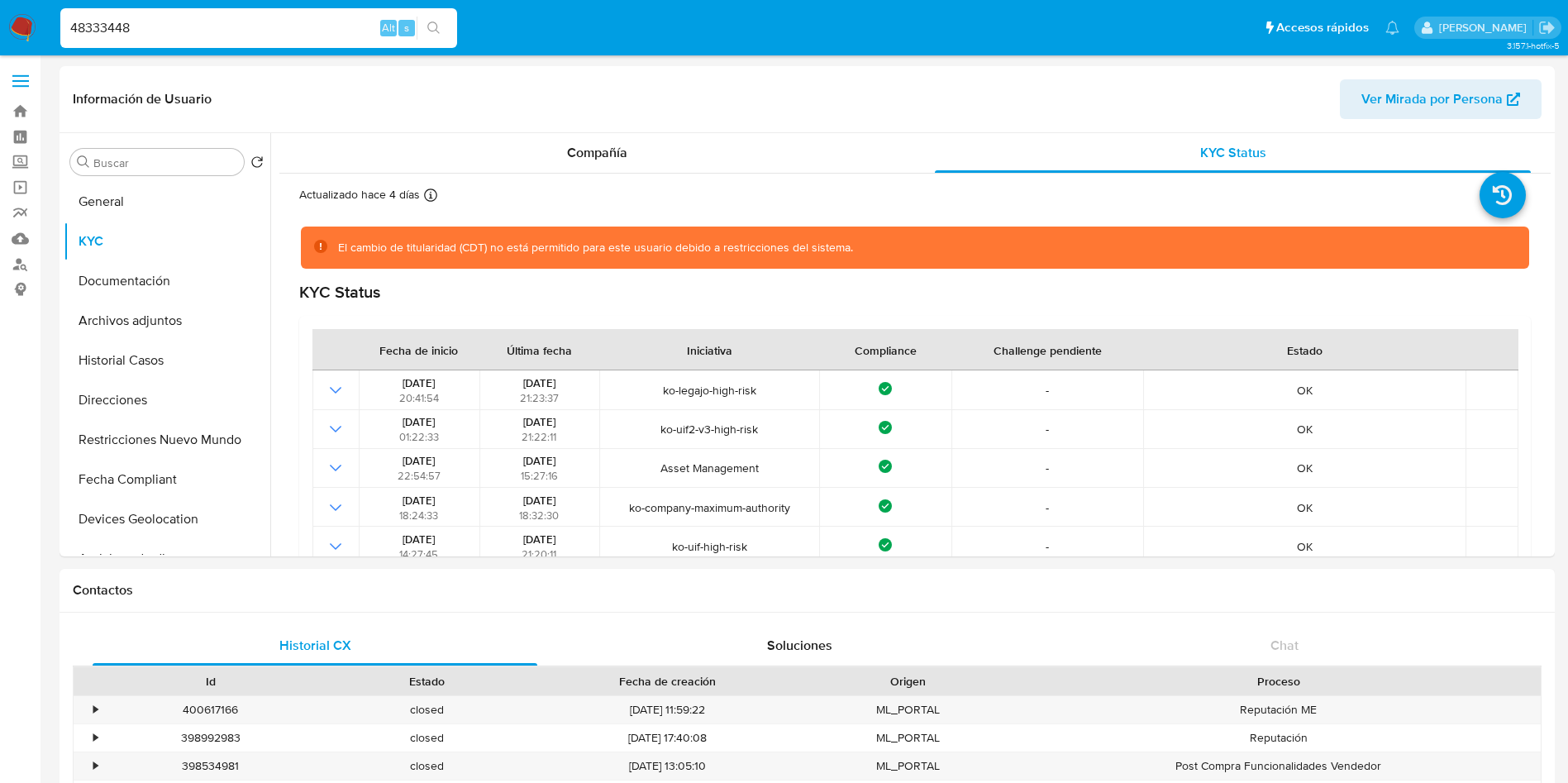
click at [151, 27] on input "48333448" at bounding box center [259, 28] width 397 height 22
click at [151, 26] on input "48333448" at bounding box center [259, 28] width 397 height 22
paste input "32145923"
type input "432145923"
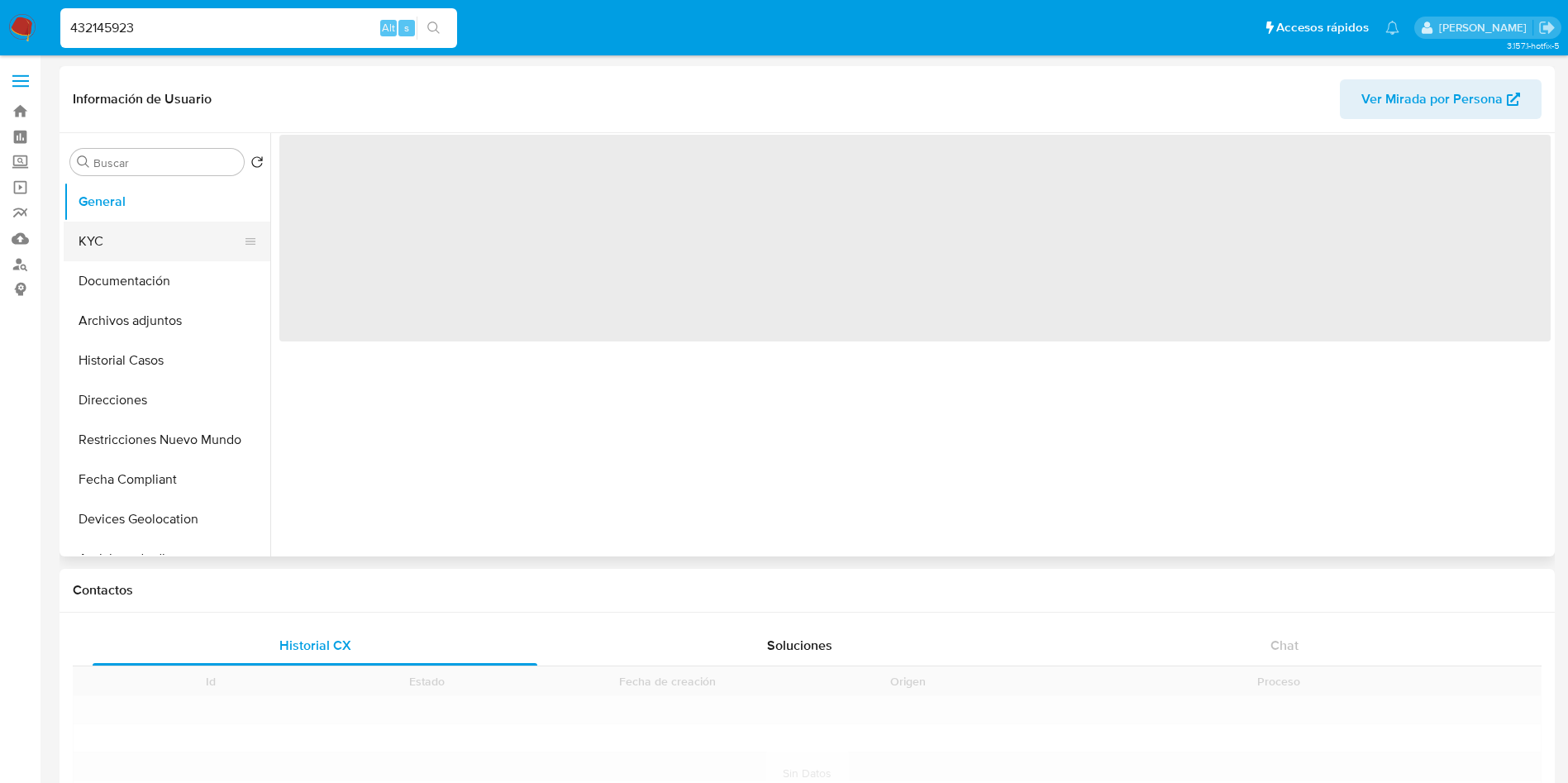
drag, startPoint x: 153, startPoint y: 242, endPoint x: 151, endPoint y: 254, distance: 12.2
click at [154, 241] on button "KYC" at bounding box center [160, 242] width 194 height 40
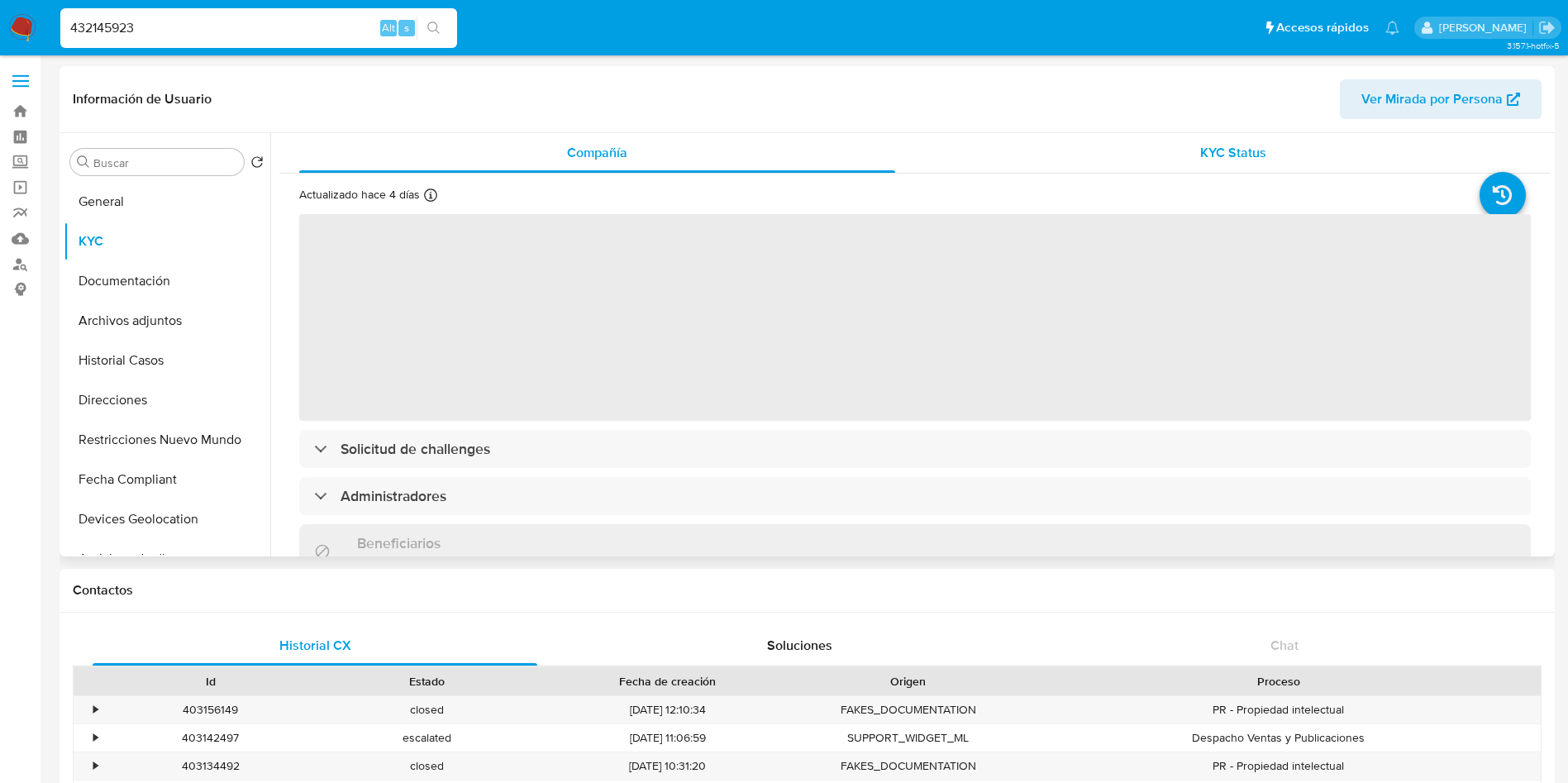
drag, startPoint x: 1282, startPoint y: 157, endPoint x: 1276, endPoint y: 163, distance: 8.5
click at [1282, 157] on div "KYC Status" at bounding box center [1233, 153] width 596 height 40
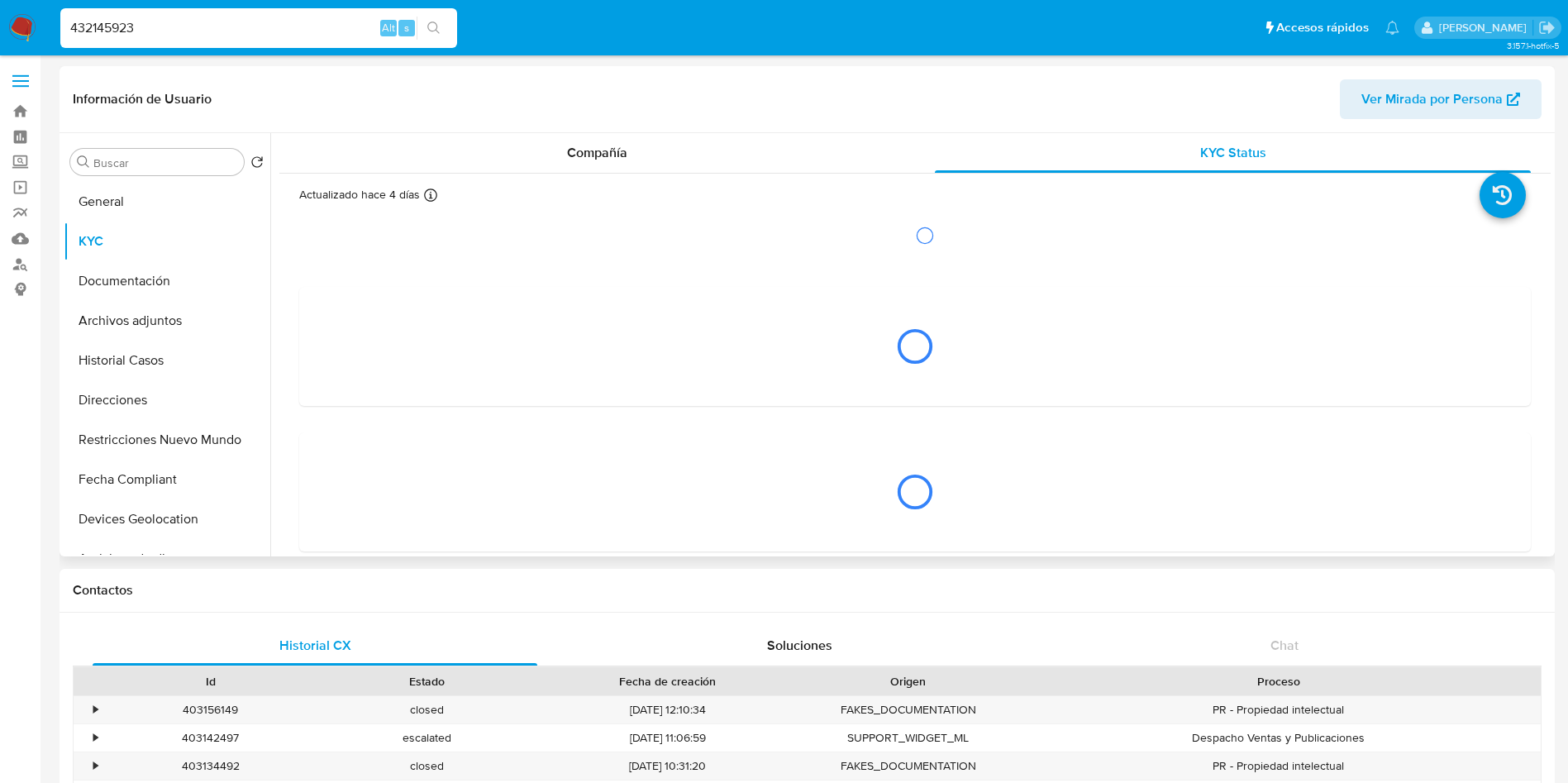
select select "10"
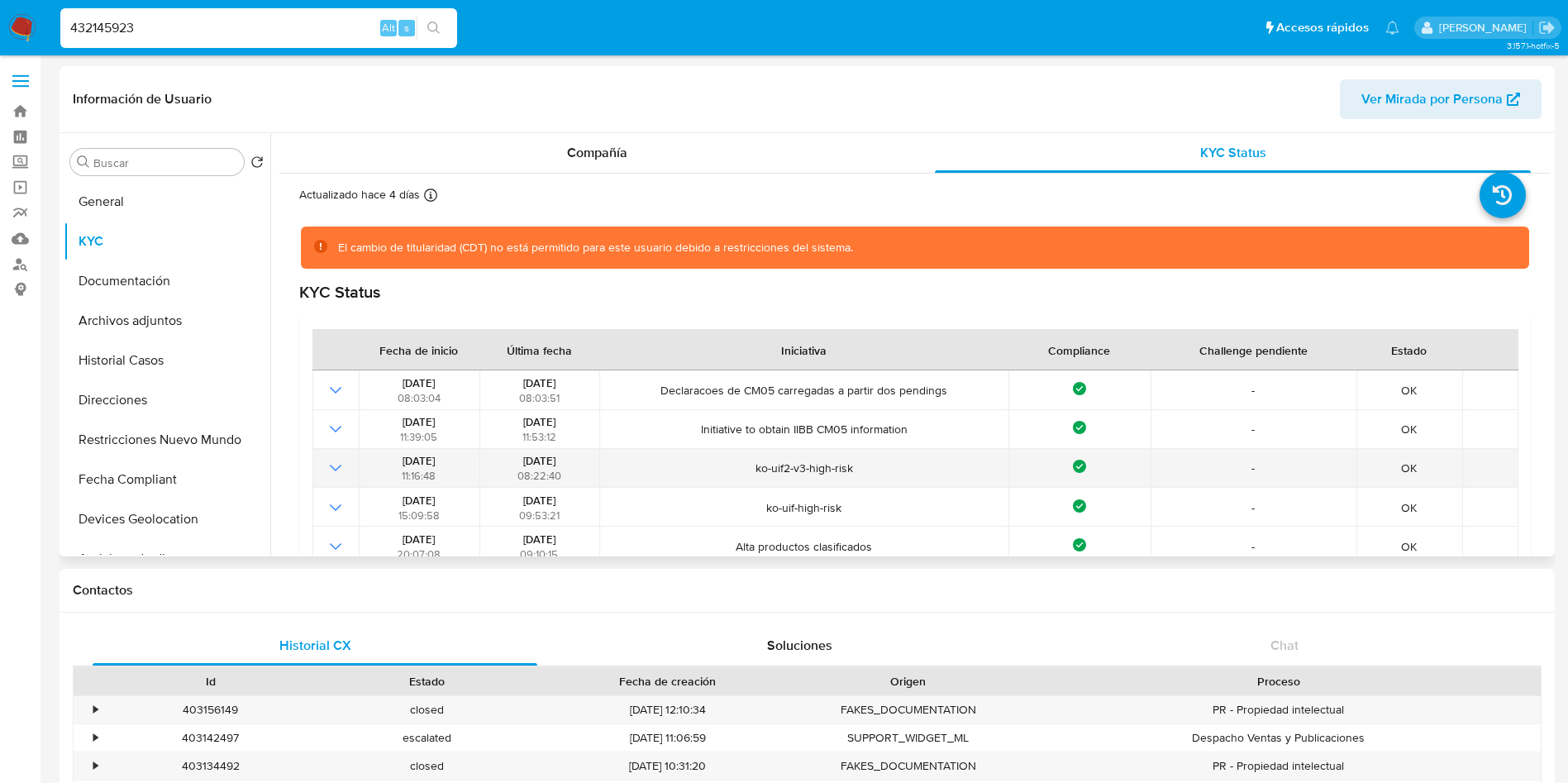
drag, startPoint x: 509, startPoint y: 461, endPoint x: 575, endPoint y: 464, distance: 66.1
click at [575, 464] on div "26/07/2024 08:22:40" at bounding box center [540, 468] width 110 height 29
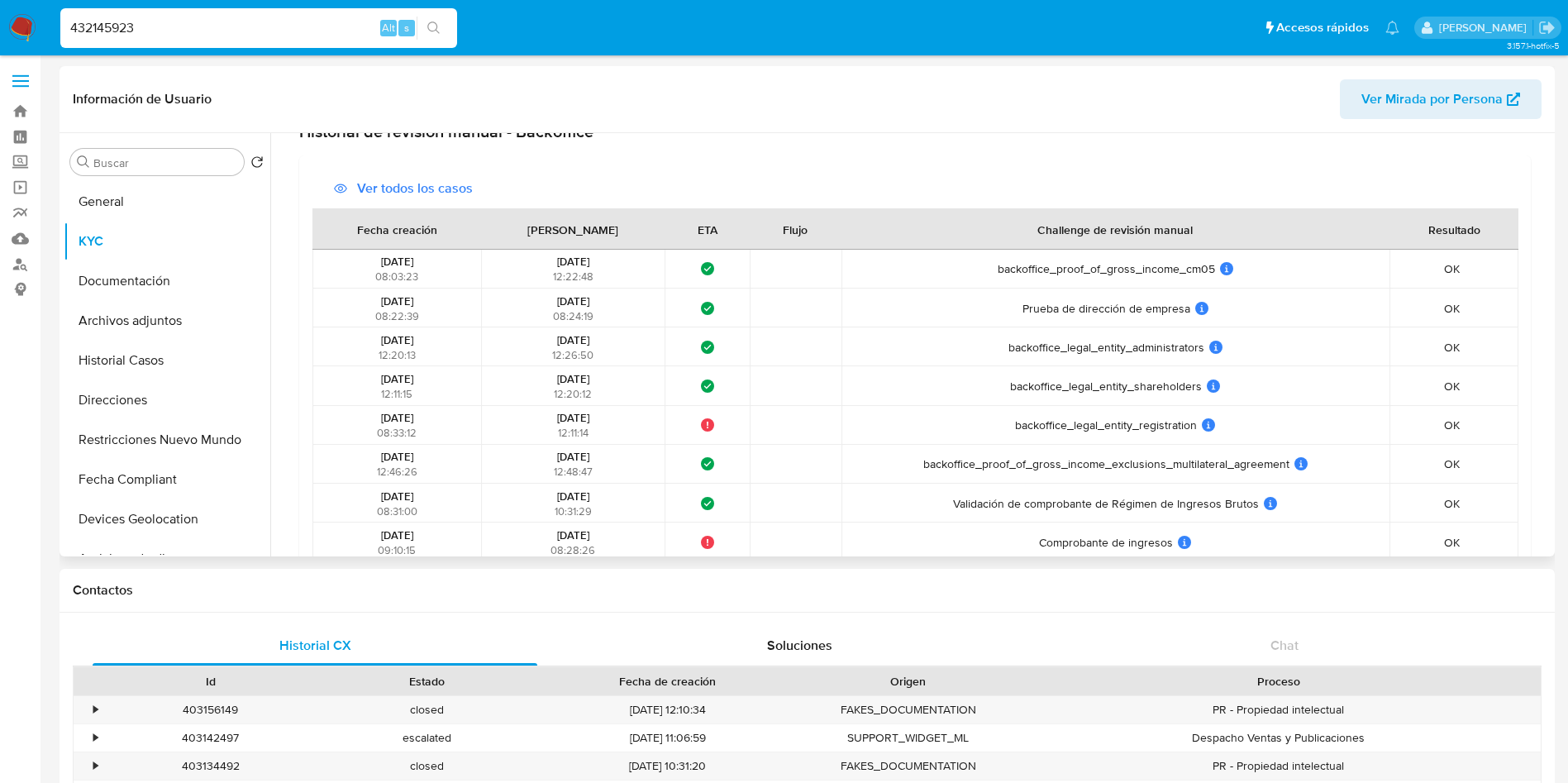
scroll to position [969, 0]
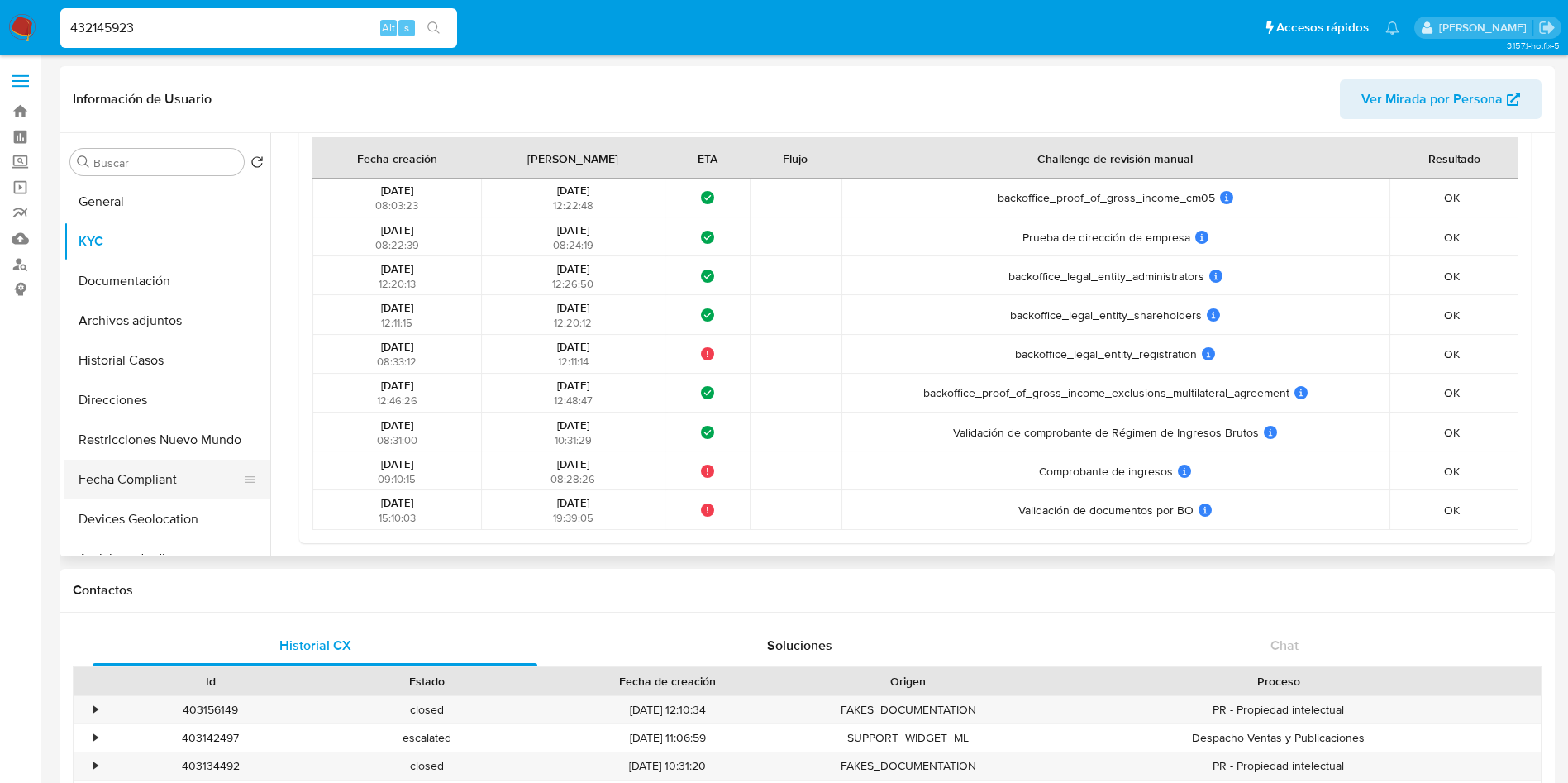
click at [133, 469] on button "Fecha Compliant" at bounding box center [160, 480] width 194 height 40
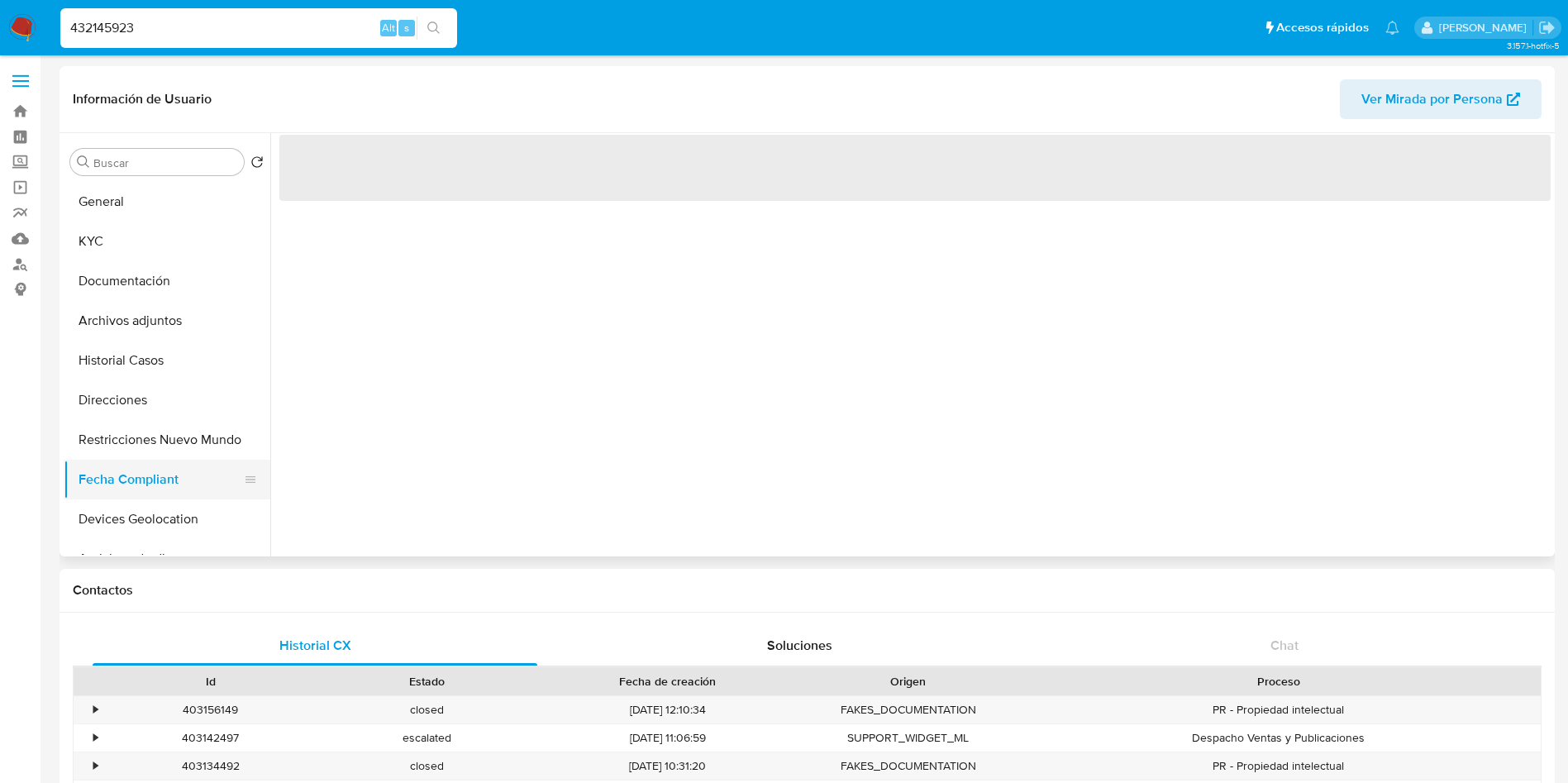
scroll to position [0, 0]
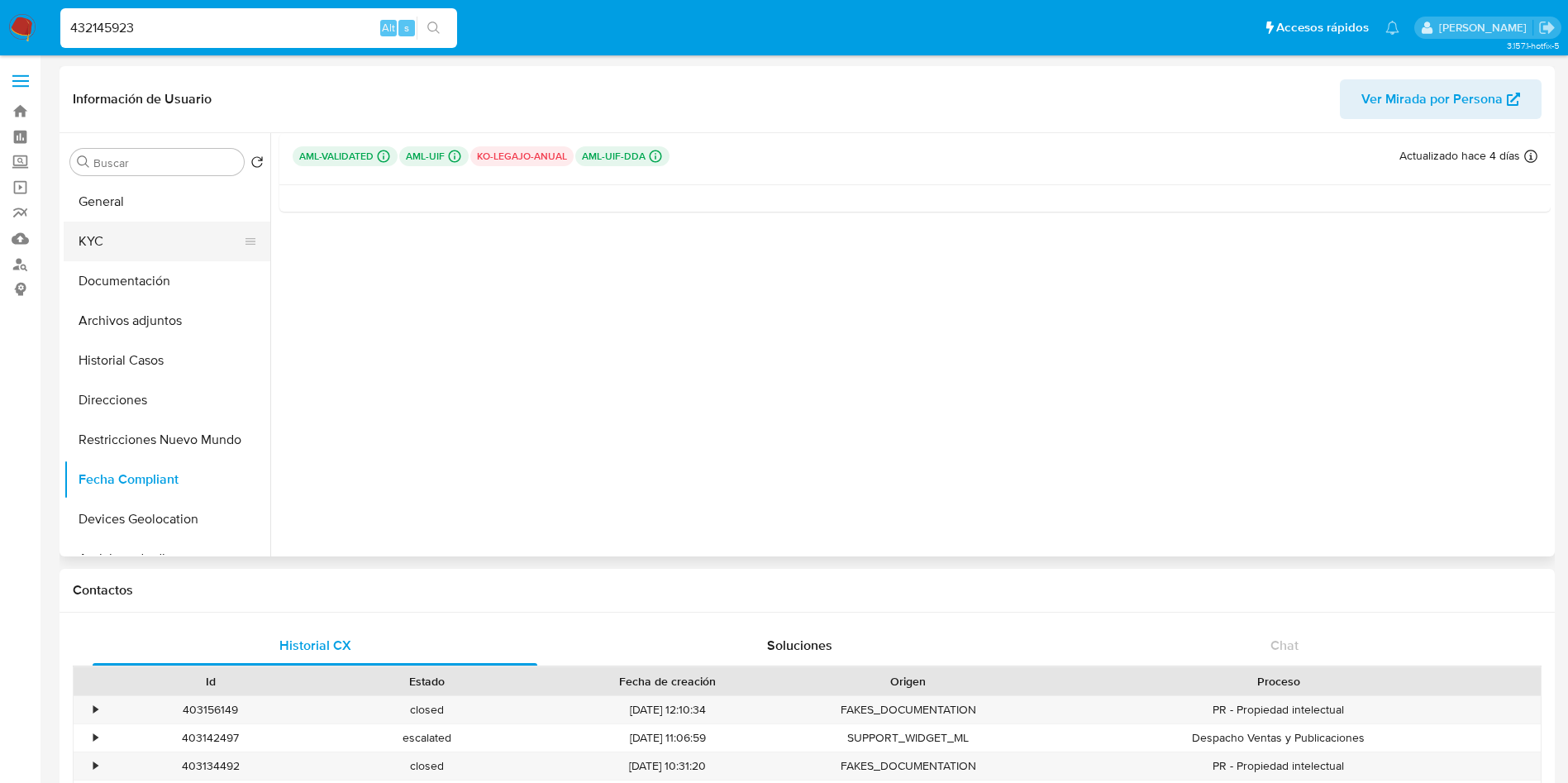
click at [138, 231] on button "KYC" at bounding box center [160, 242] width 194 height 40
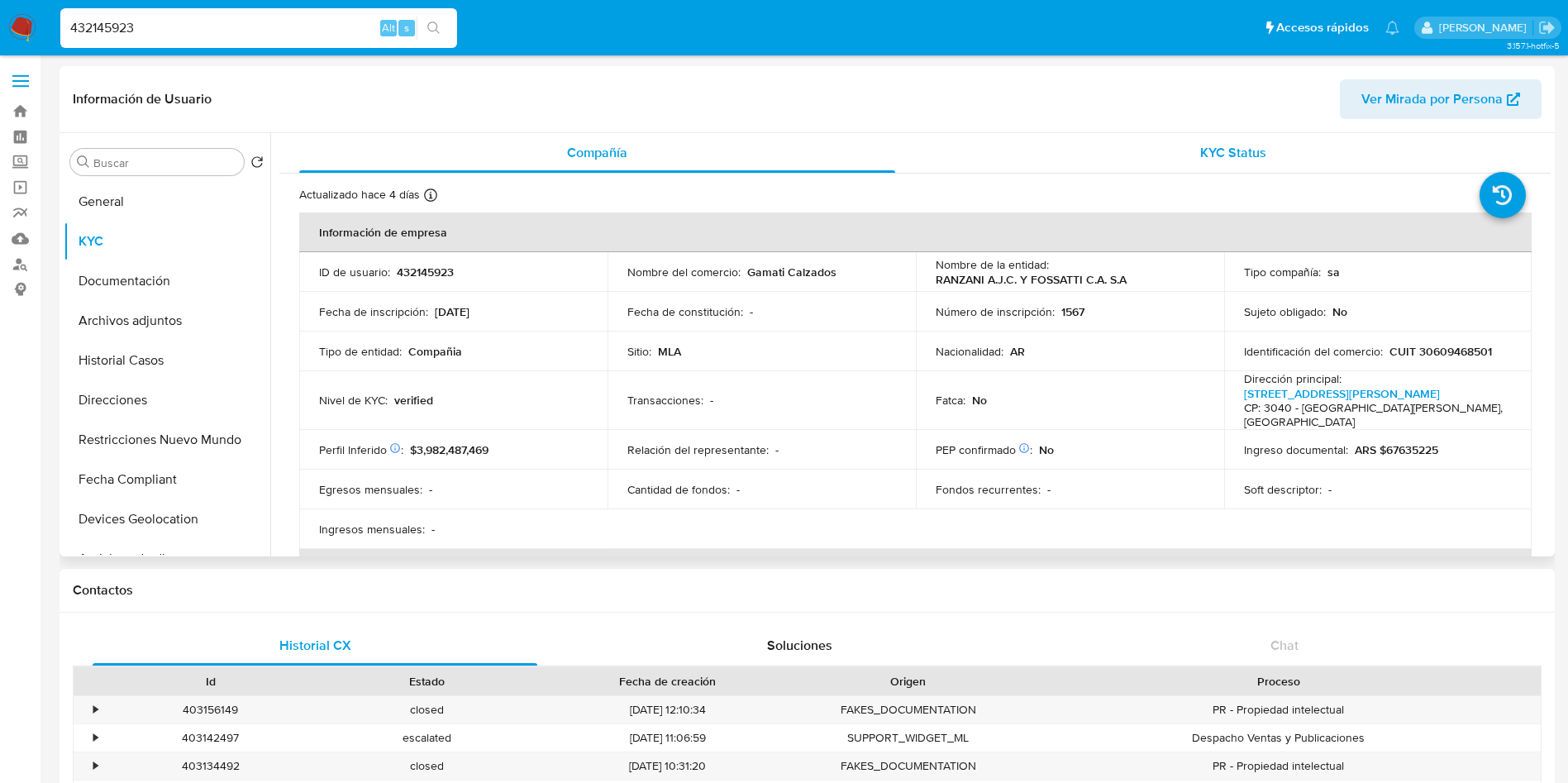
click at [1109, 163] on div "KYC Status" at bounding box center [1233, 153] width 596 height 40
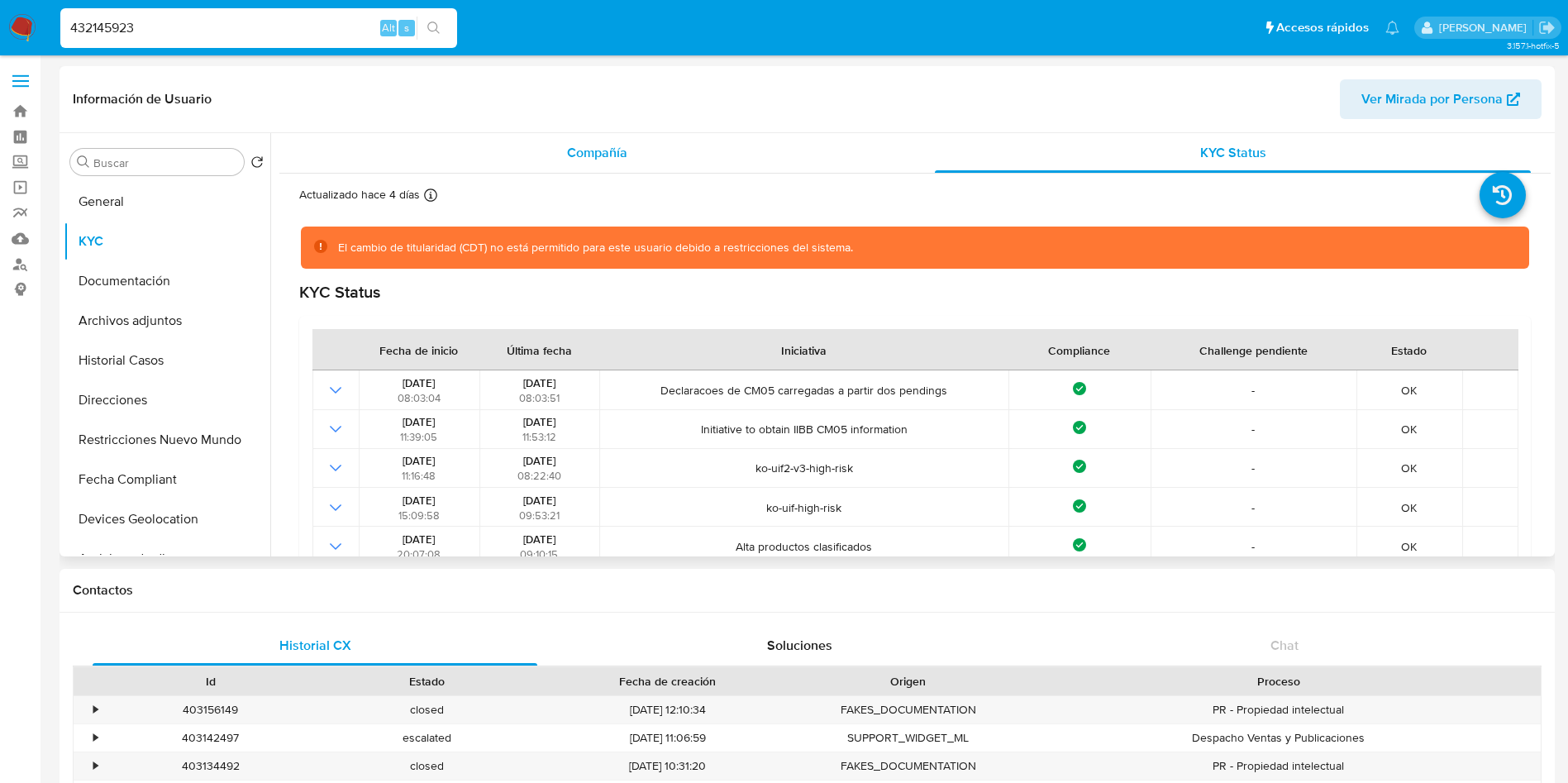
click at [491, 144] on div "Compañía" at bounding box center [597, 153] width 596 height 40
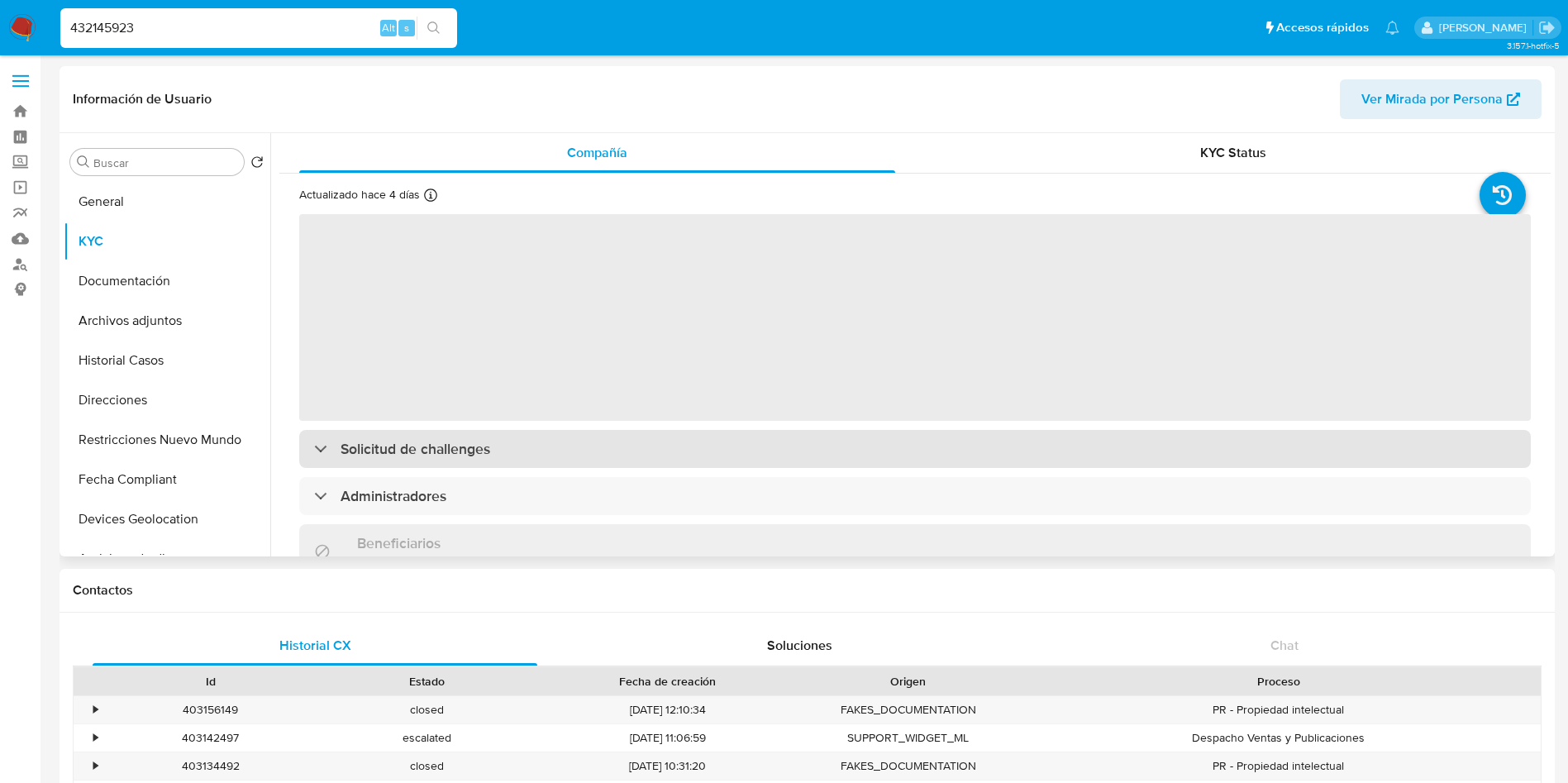
click at [689, 460] on div "Solicitud de challenges" at bounding box center [914, 449] width 1231 height 38
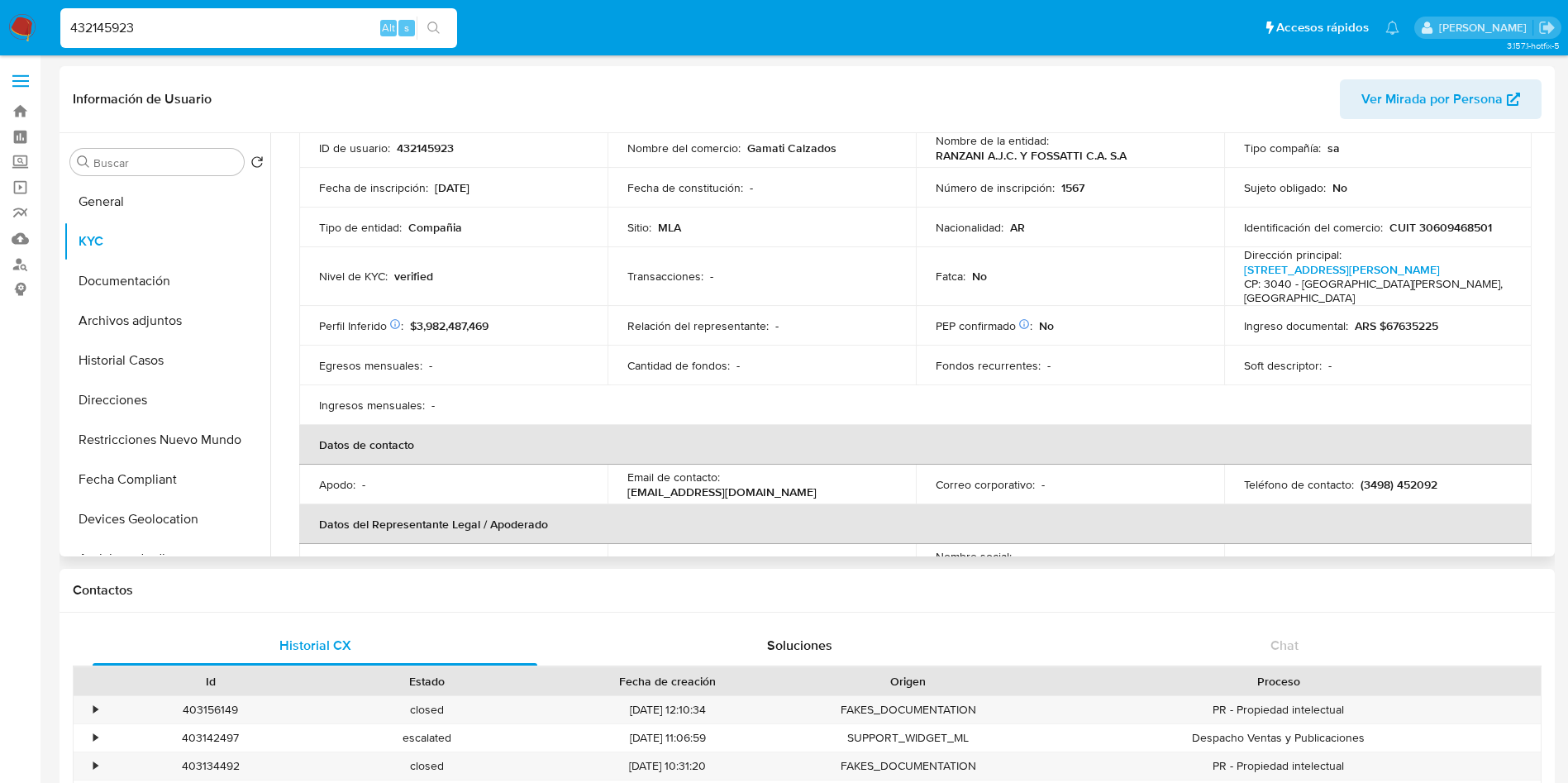
scroll to position [621, 0]
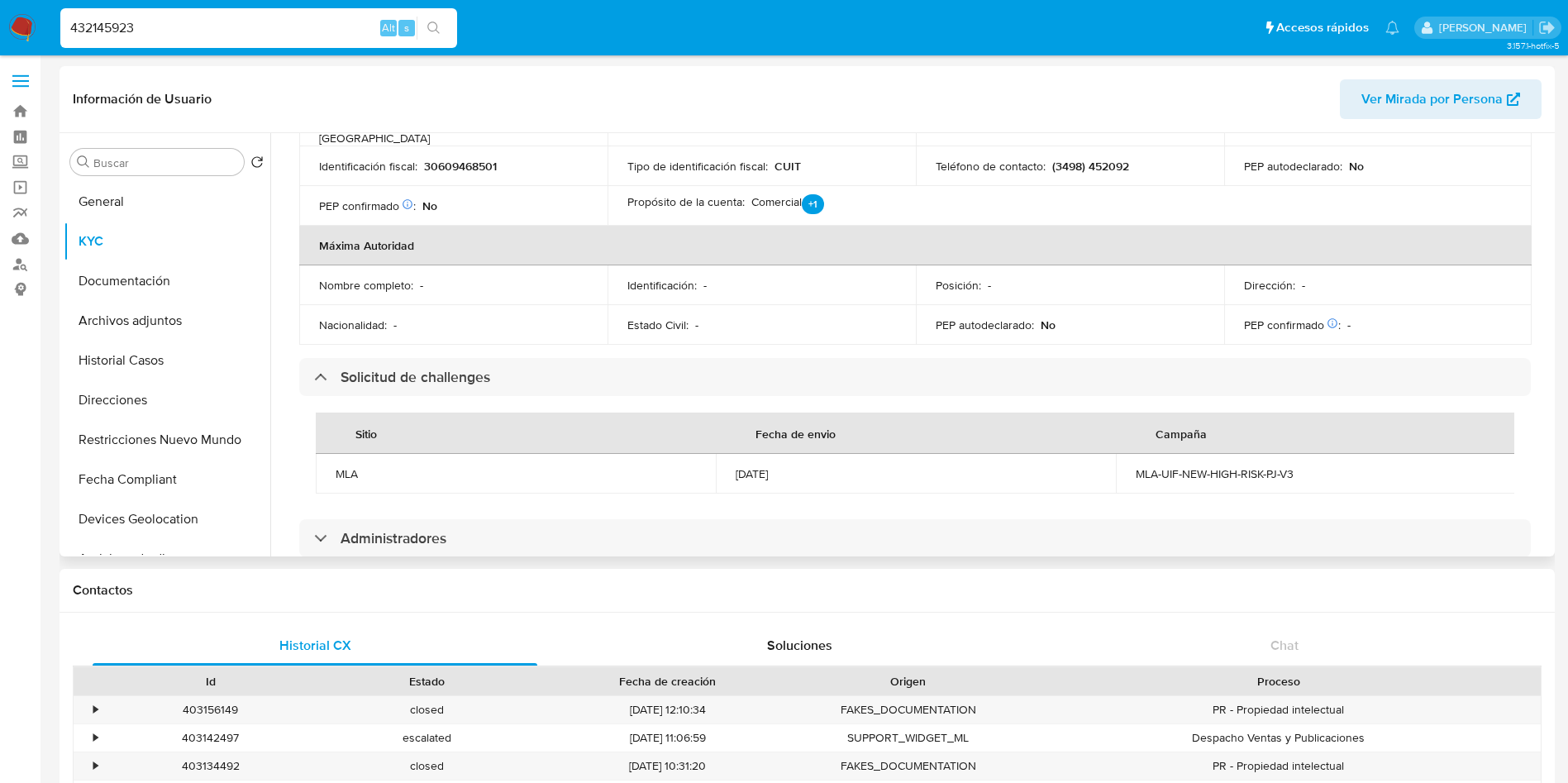
drag, startPoint x: 904, startPoint y: 455, endPoint x: 718, endPoint y: 447, distance: 186.2
click at [718, 454] on td "[DATE]" at bounding box center [916, 474] width 400 height 40
copy div "[DATE]"
drag, startPoint x: 1316, startPoint y: 442, endPoint x: 1123, endPoint y: 446, distance: 193.0
click at [1123, 454] on td "MLA-UIF-NEW-HIGH-RISK-PJ-V3" at bounding box center [1316, 474] width 400 height 40
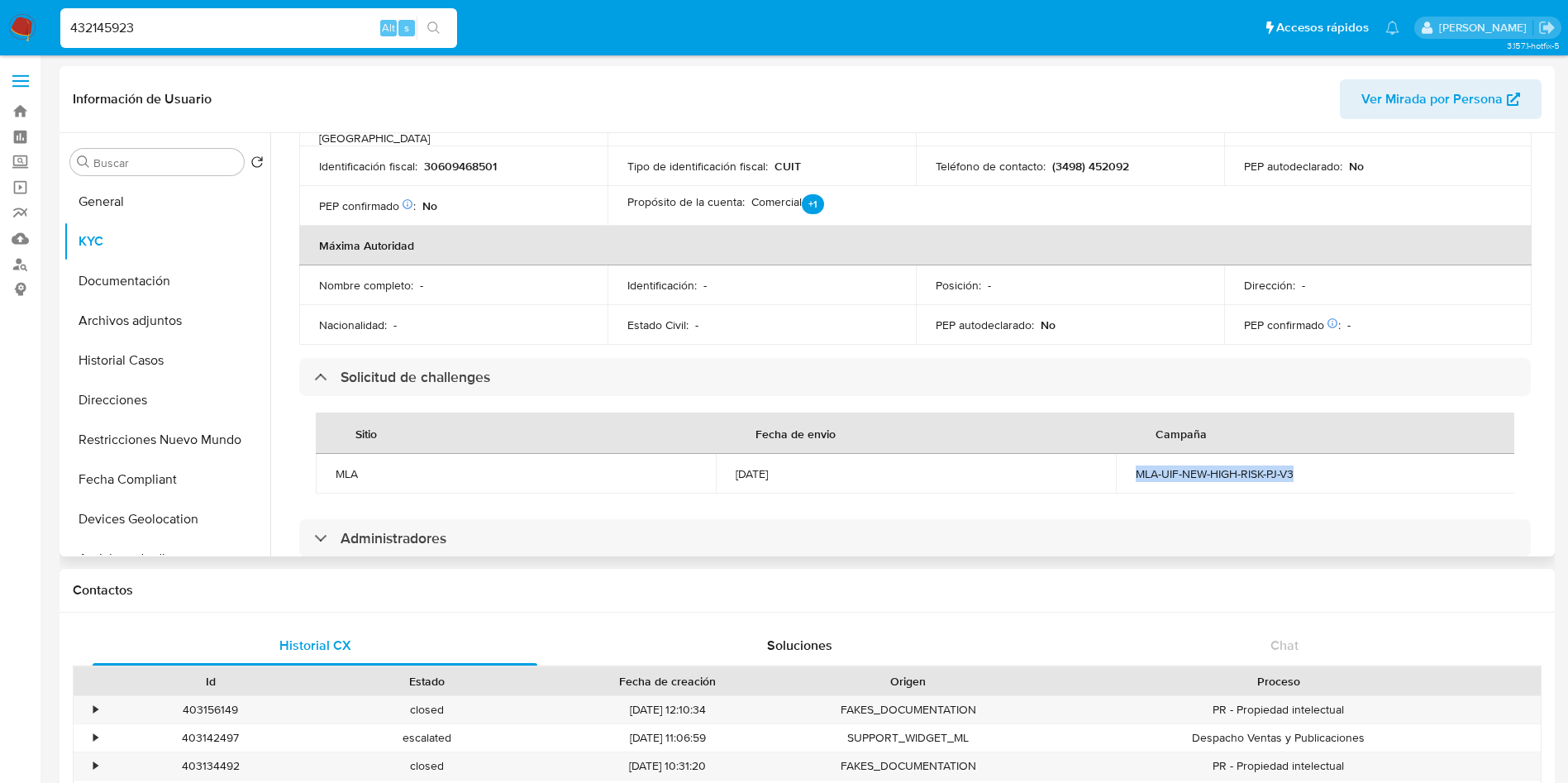
copy div "MLA-UIF-NEW-HIGH-RISK-PJ-V3"
click at [205, 33] on input "432145923" at bounding box center [259, 28] width 397 height 22
paste input "532932408"
type input "532932408"
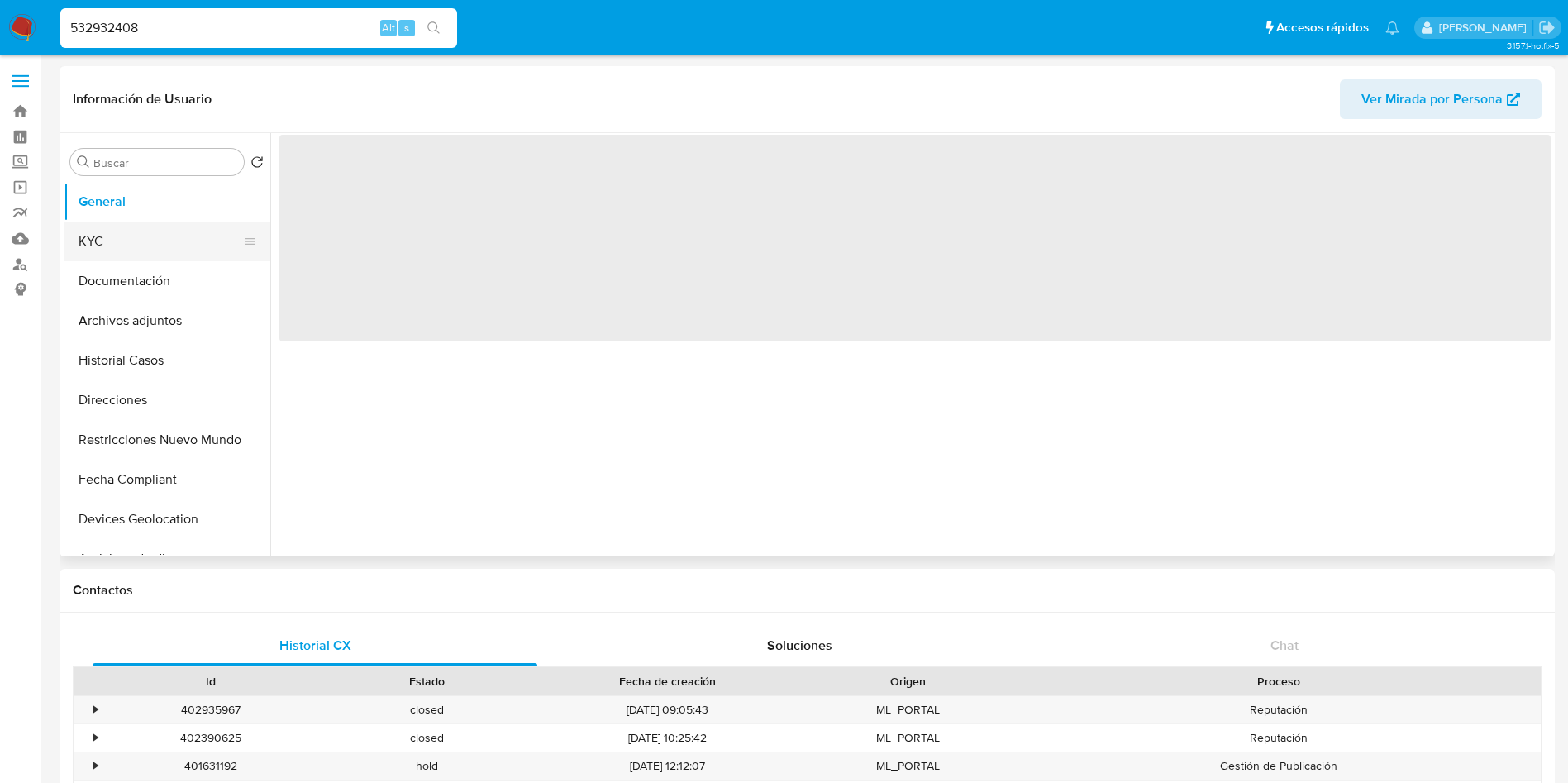
select select "10"
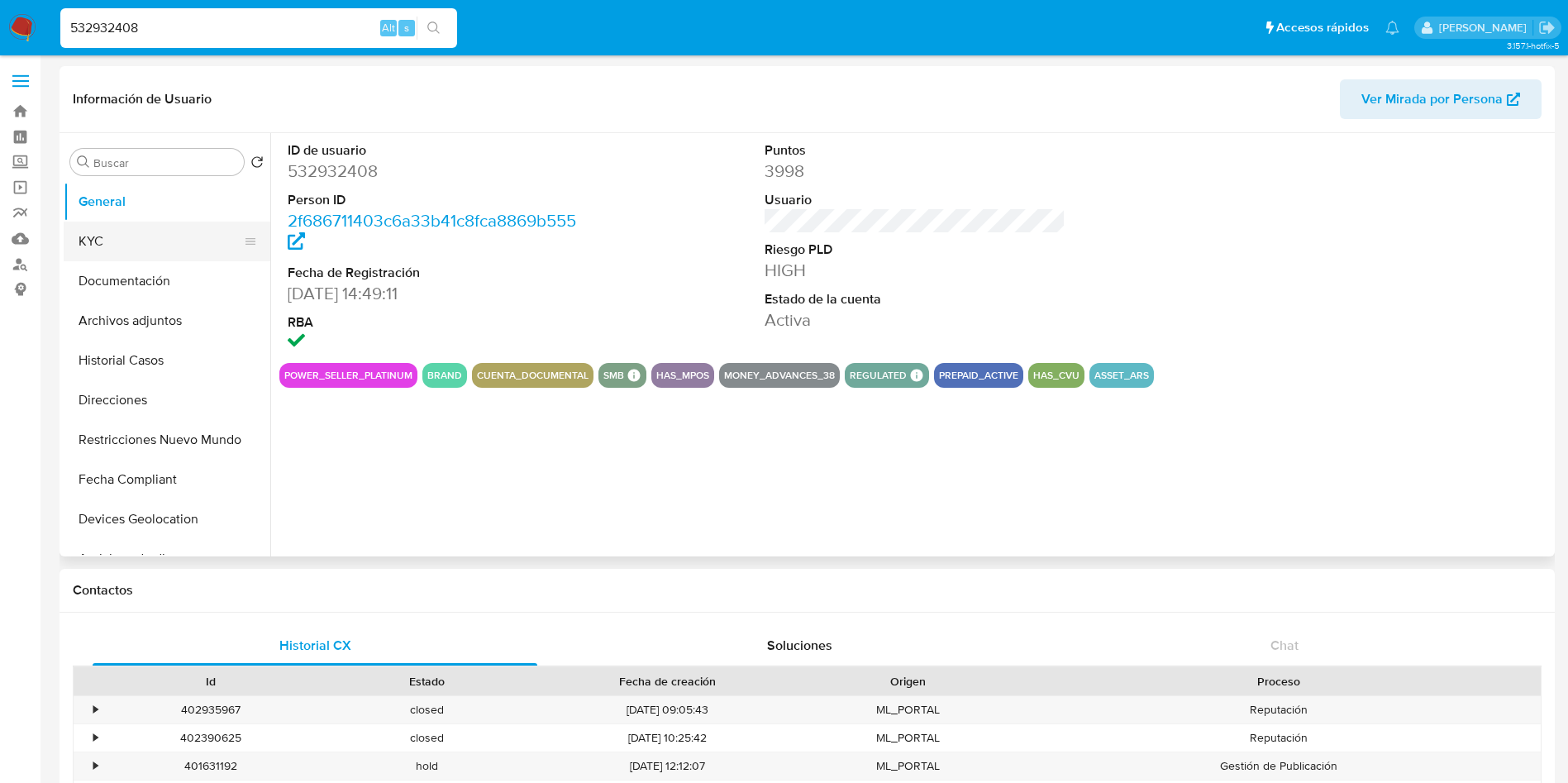
click at [157, 239] on button "KYC" at bounding box center [160, 242] width 194 height 40
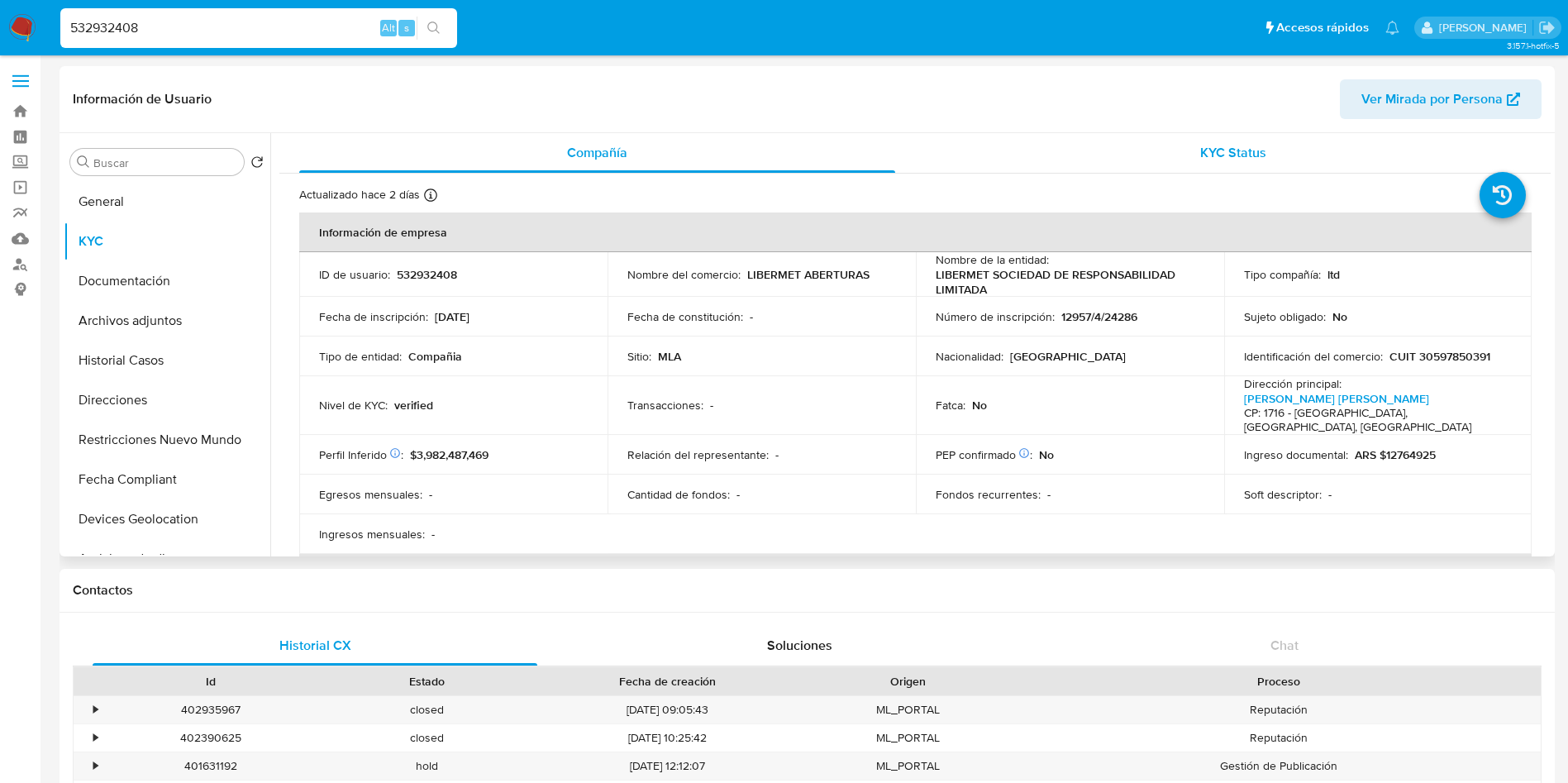
click at [1161, 157] on div "KYC Status" at bounding box center [1233, 153] width 596 height 40
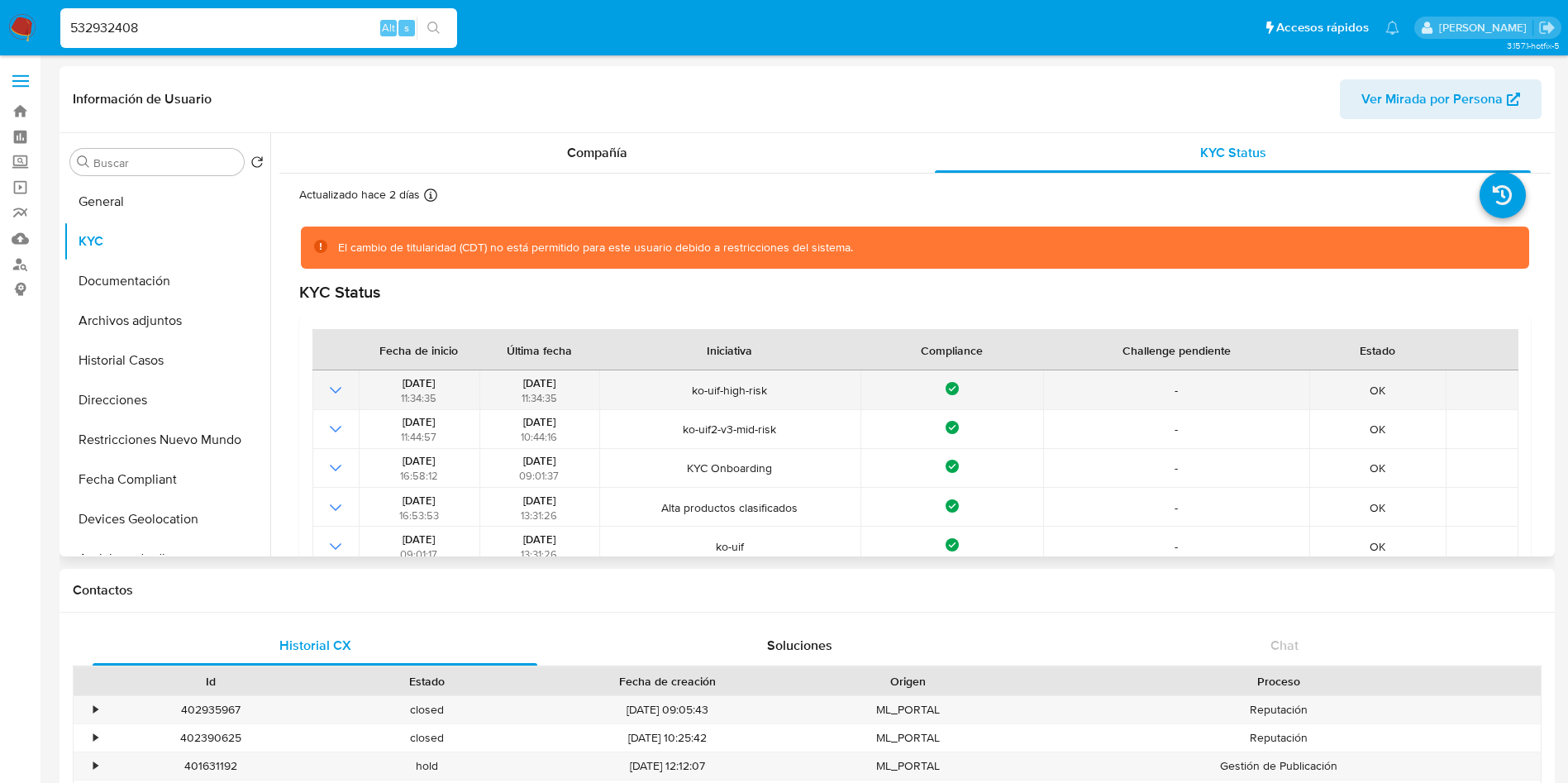
drag, startPoint x: 572, startPoint y: 382, endPoint x: 511, endPoint y: 389, distance: 61.4
click at [511, 389] on div "27/06/2024 11:34:35" at bounding box center [540, 390] width 110 height 29
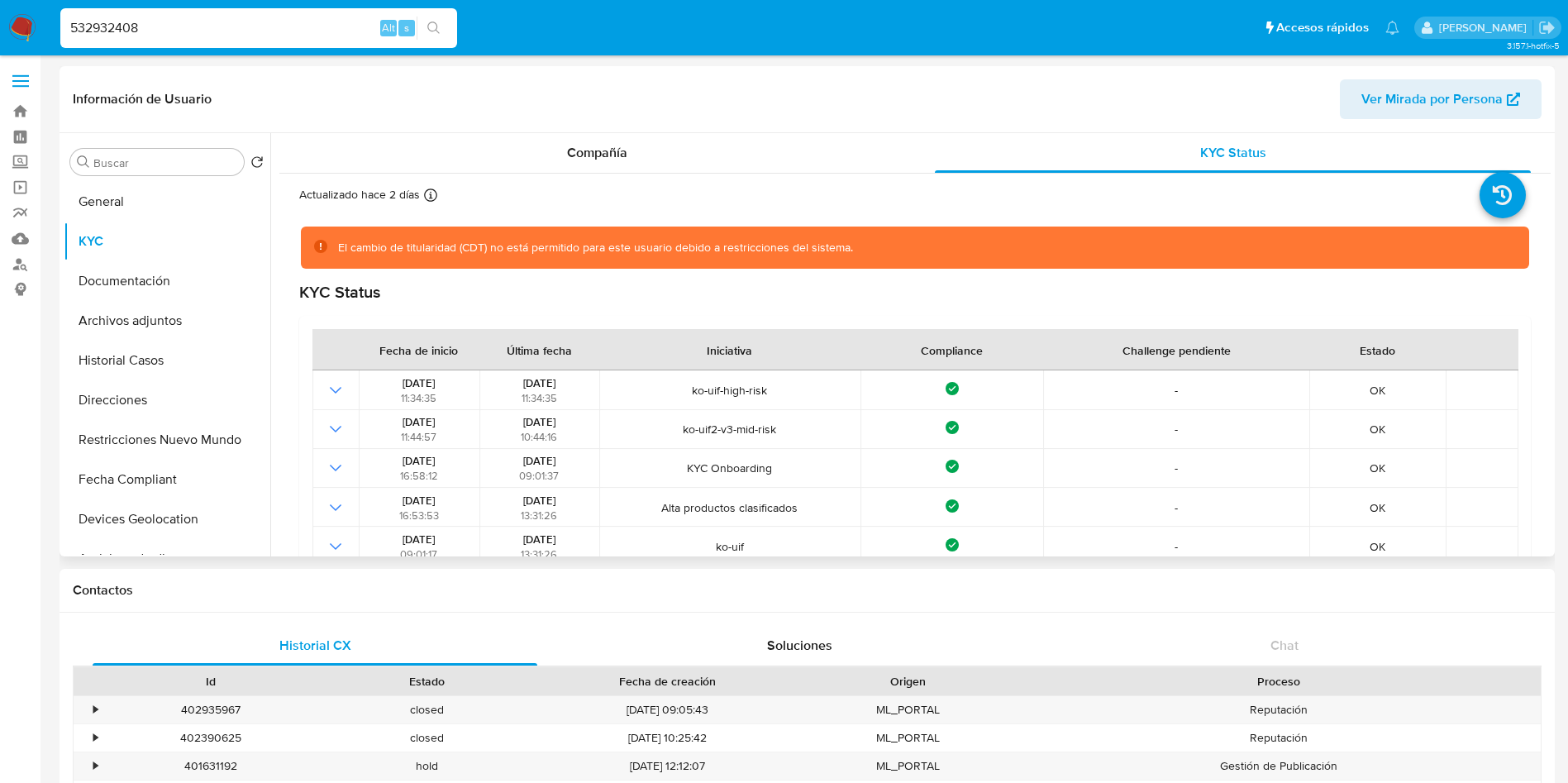
click at [518, 174] on div "Actualizado hace 2 días Creado: 16/03/2020 08:21:00 Actualizado: 30/08/2025 16:…" at bounding box center [915, 772] width 1271 height 1196
click at [526, 164] on div "Compañía" at bounding box center [597, 153] width 596 height 40
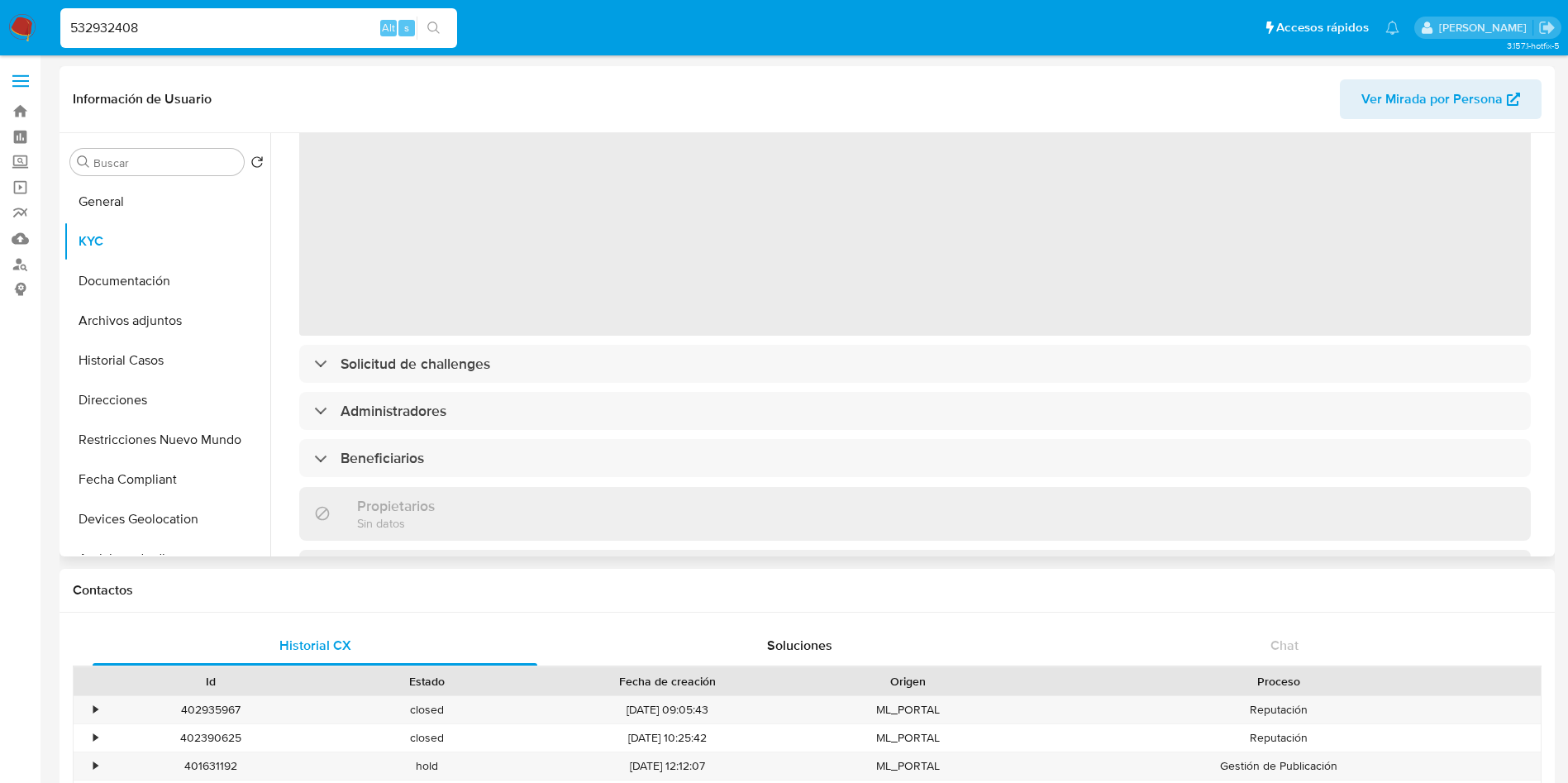
scroll to position [124, 0]
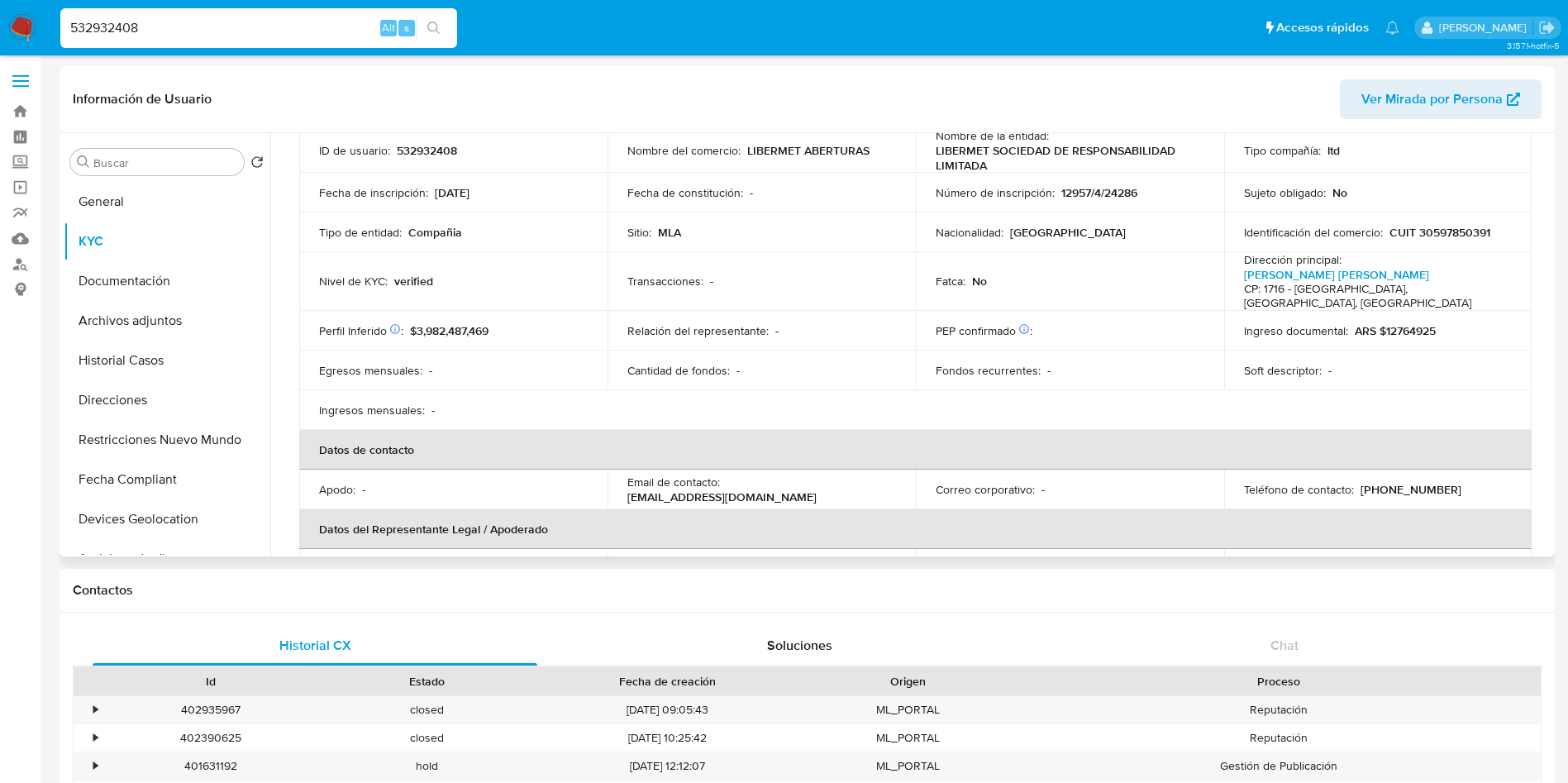
click at [736, 324] on p "Relación del representante :" at bounding box center [697, 331] width 141 height 15
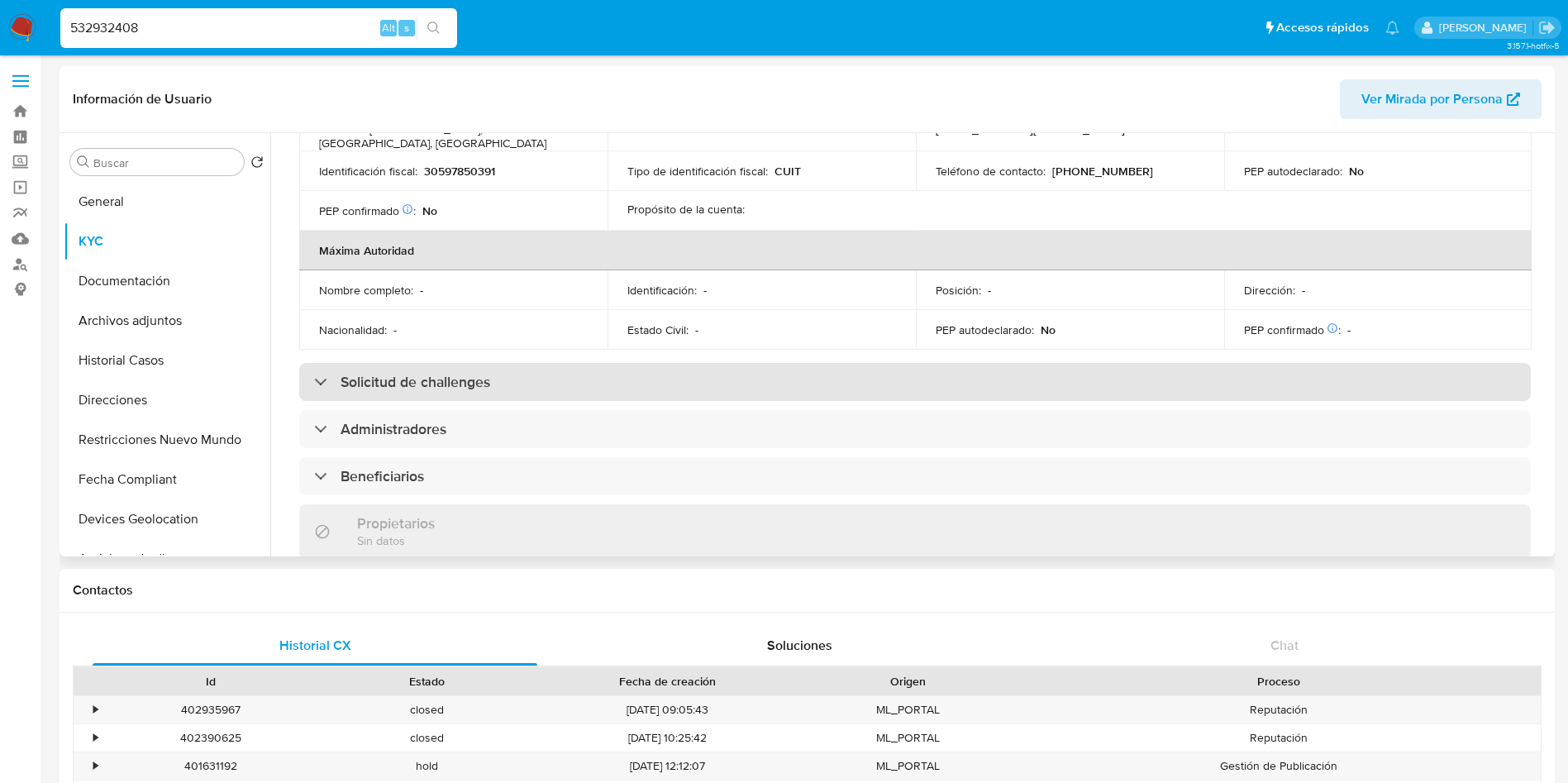
drag, startPoint x: 524, startPoint y: 354, endPoint x: 529, endPoint y: 365, distance: 12.1
click at [524, 364] on div "Solicitud de challenges" at bounding box center [914, 382] width 1231 height 38
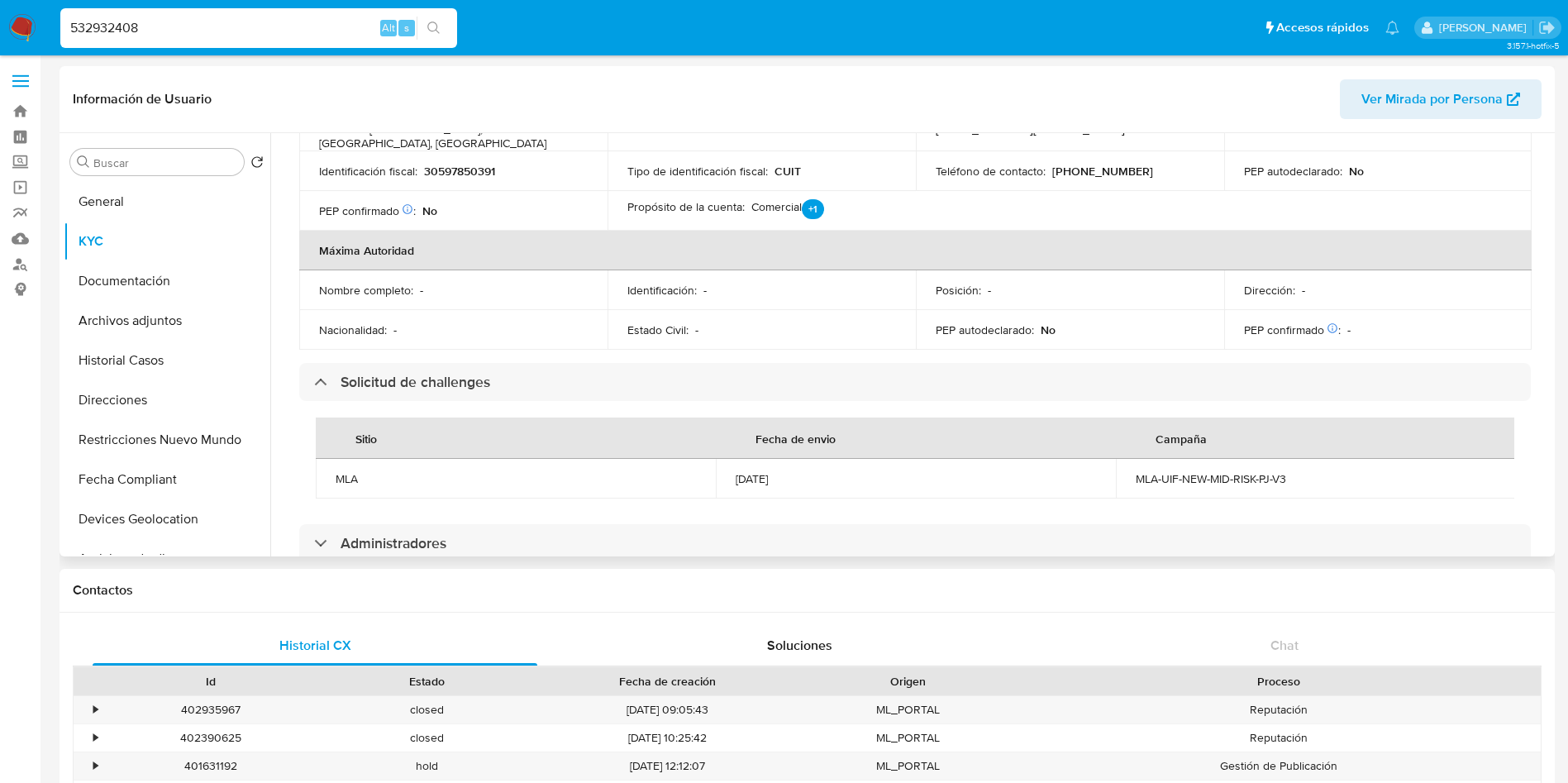
click at [1125, 459] on td "MLA-UIF-NEW-MID-RISK-PJ-V3" at bounding box center [1316, 479] width 400 height 40
click at [138, 475] on button "Fecha Compliant" at bounding box center [160, 480] width 194 height 40
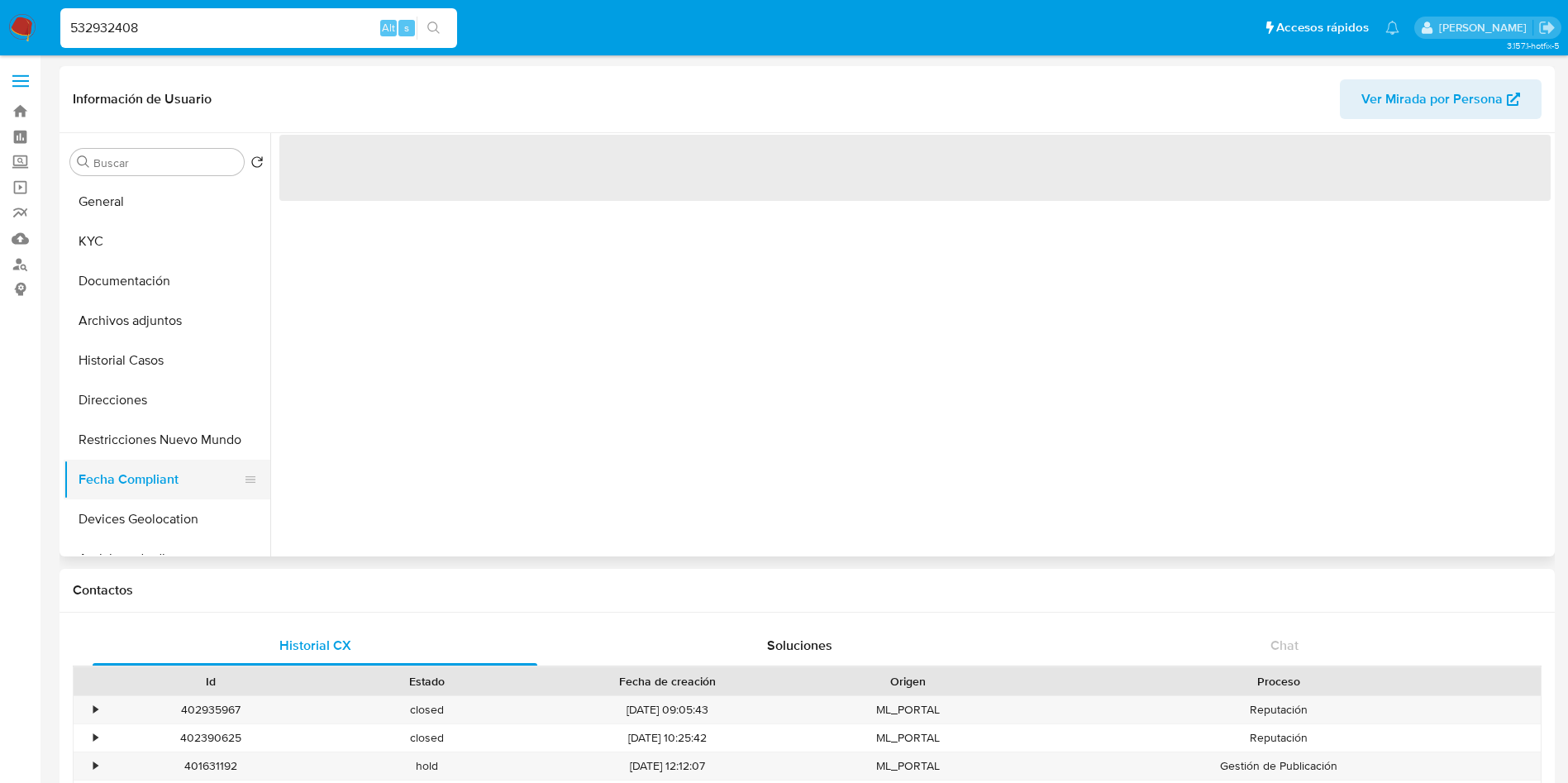
scroll to position [0, 0]
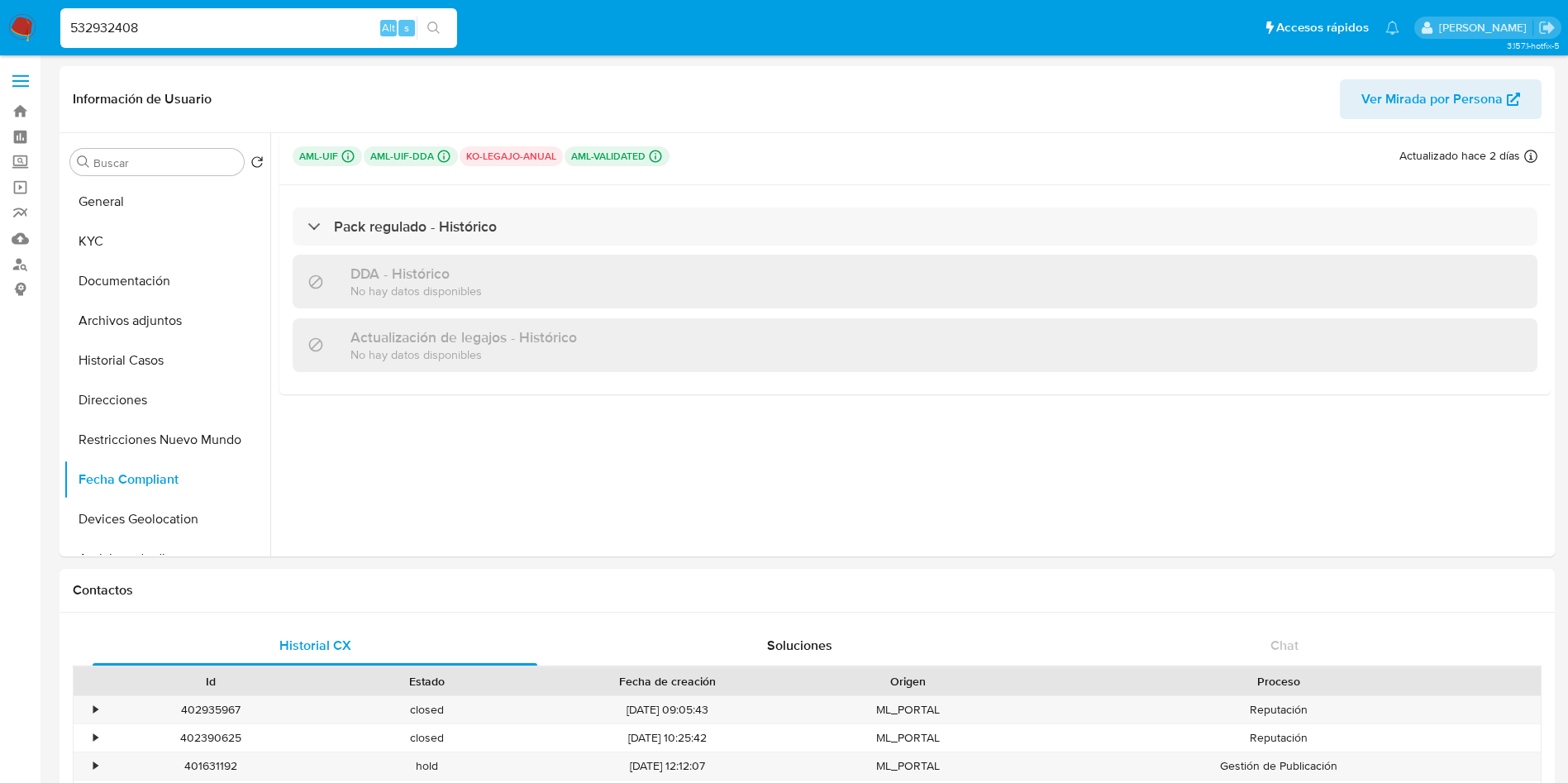
click at [135, 35] on input "532932408" at bounding box center [259, 28] width 397 height 22
click at [135, 34] on input "532932408" at bounding box center [259, 28] width 397 height 22
paste input "1833718796"
type input "1833718796"
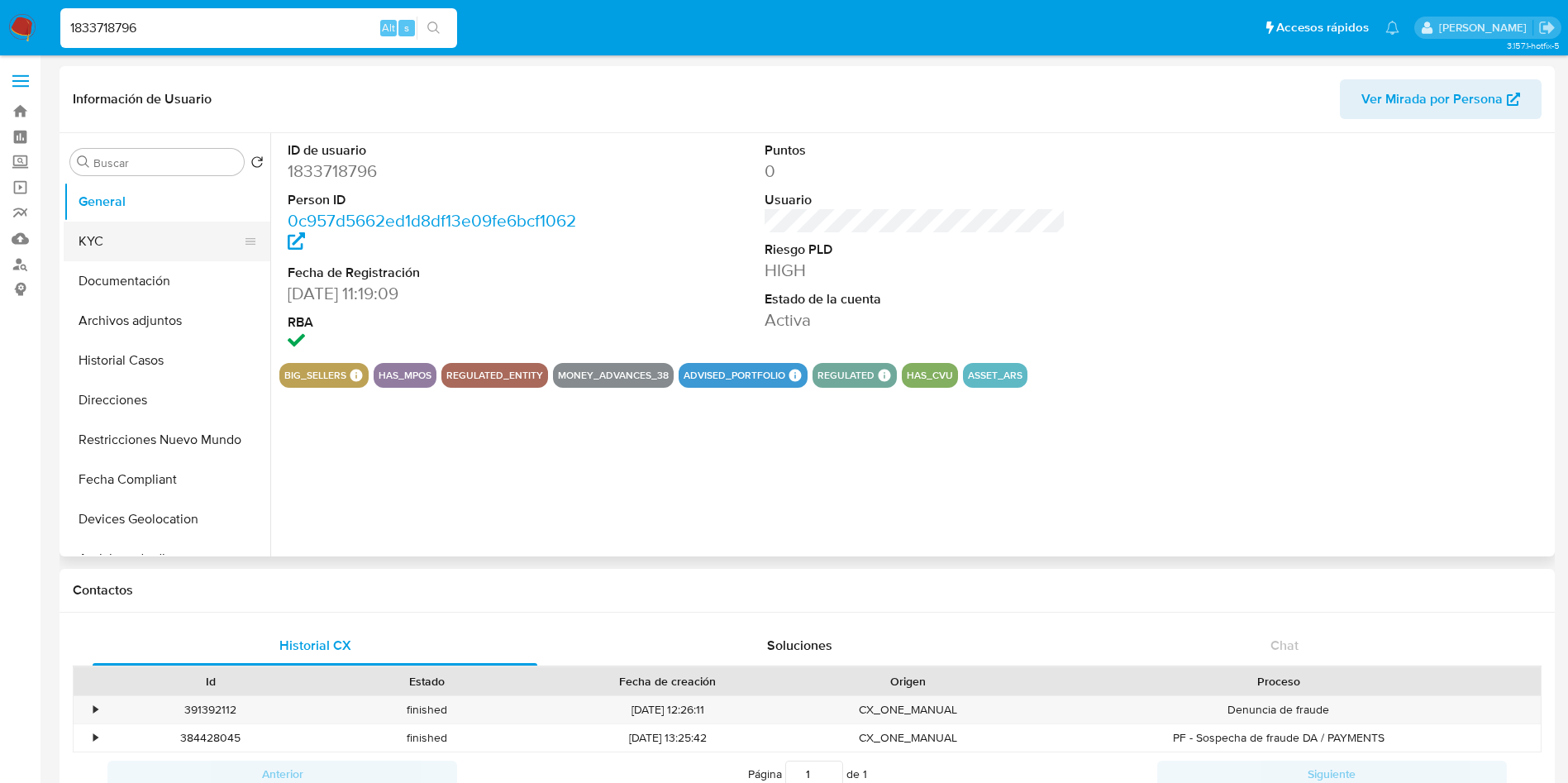
click at [152, 243] on button "KYC" at bounding box center [160, 242] width 194 height 40
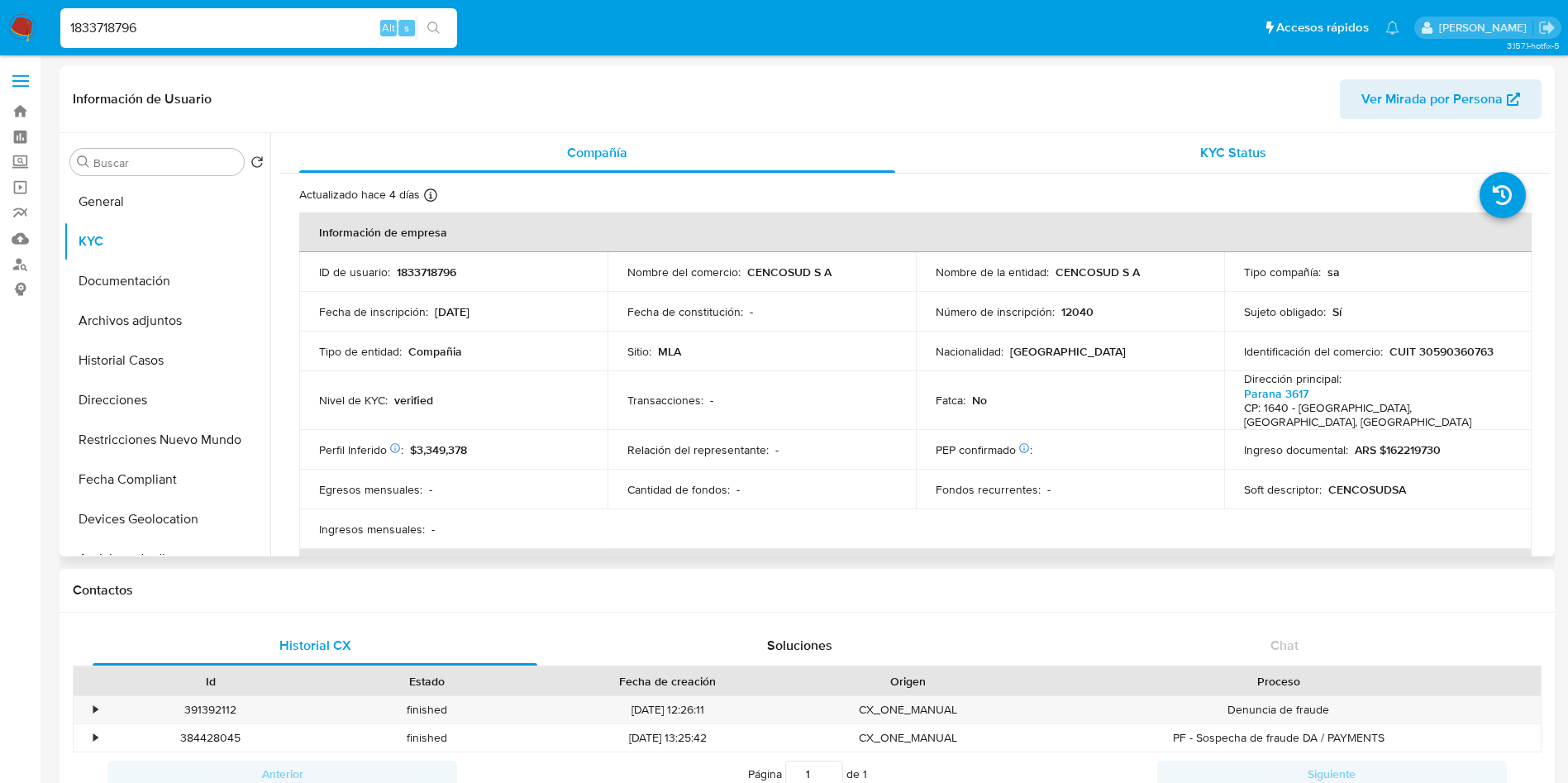
click at [1269, 152] on div "KYC Status" at bounding box center [1233, 153] width 596 height 40
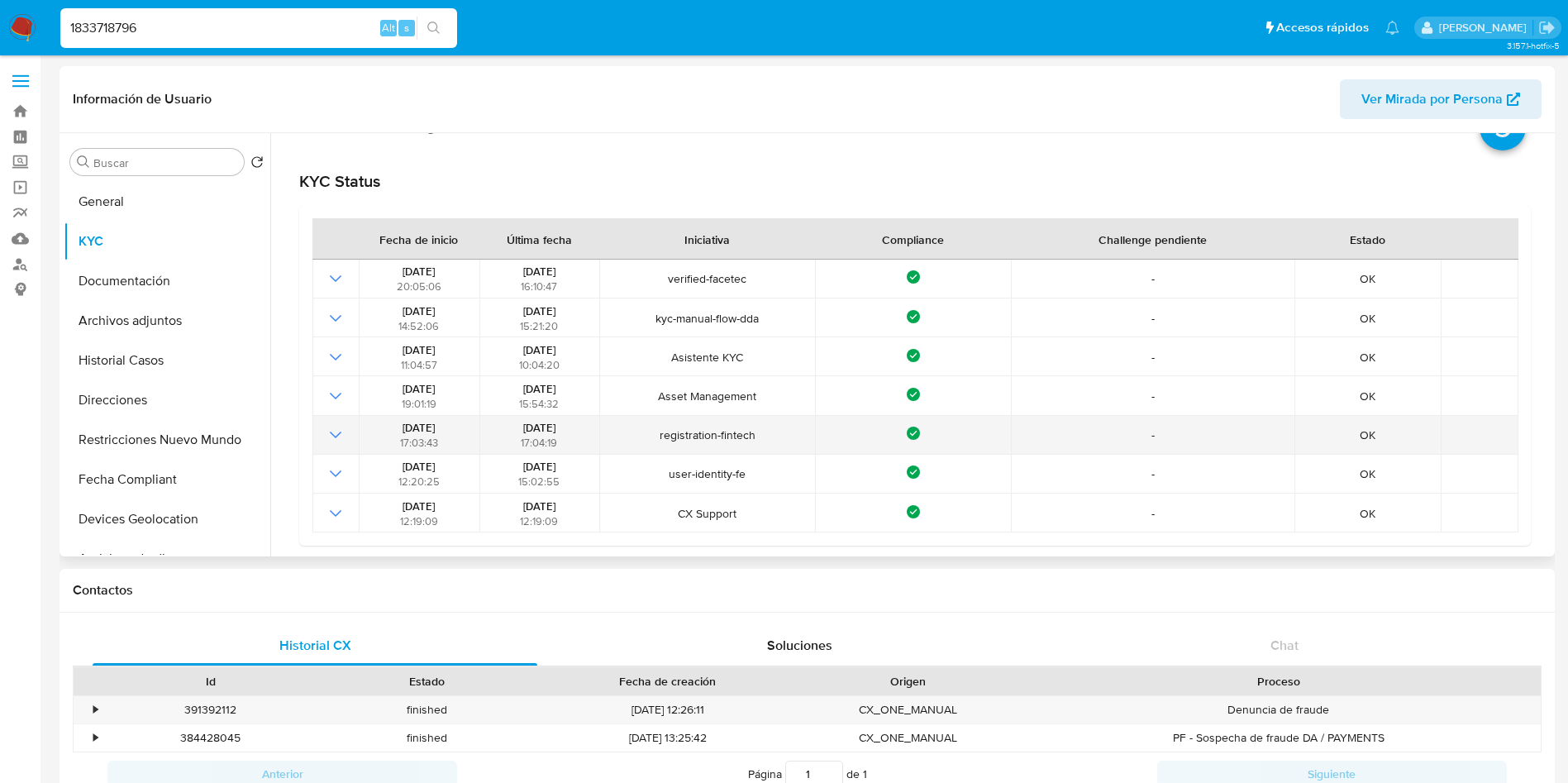
scroll to position [124, 0]
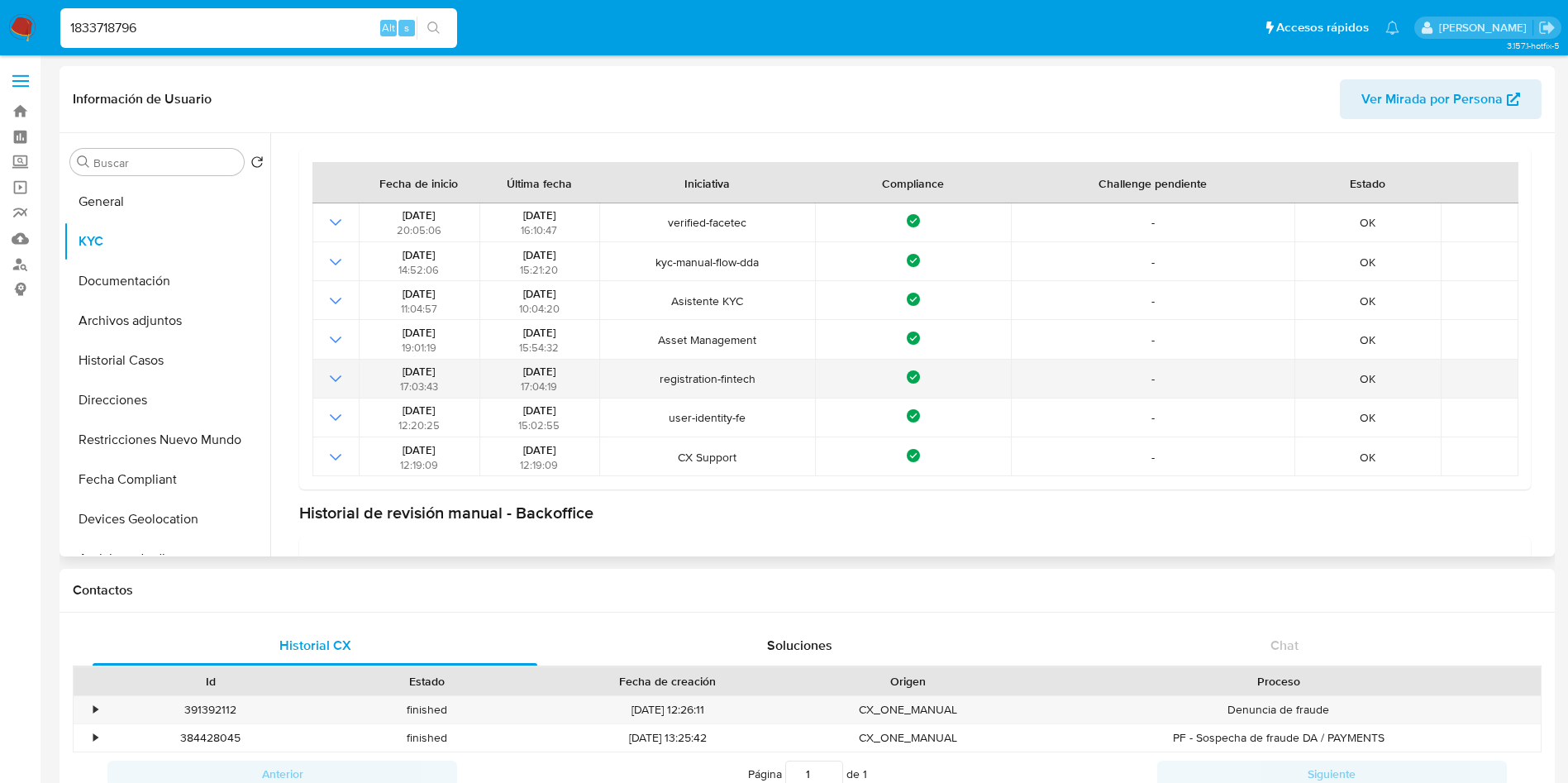
select select "10"
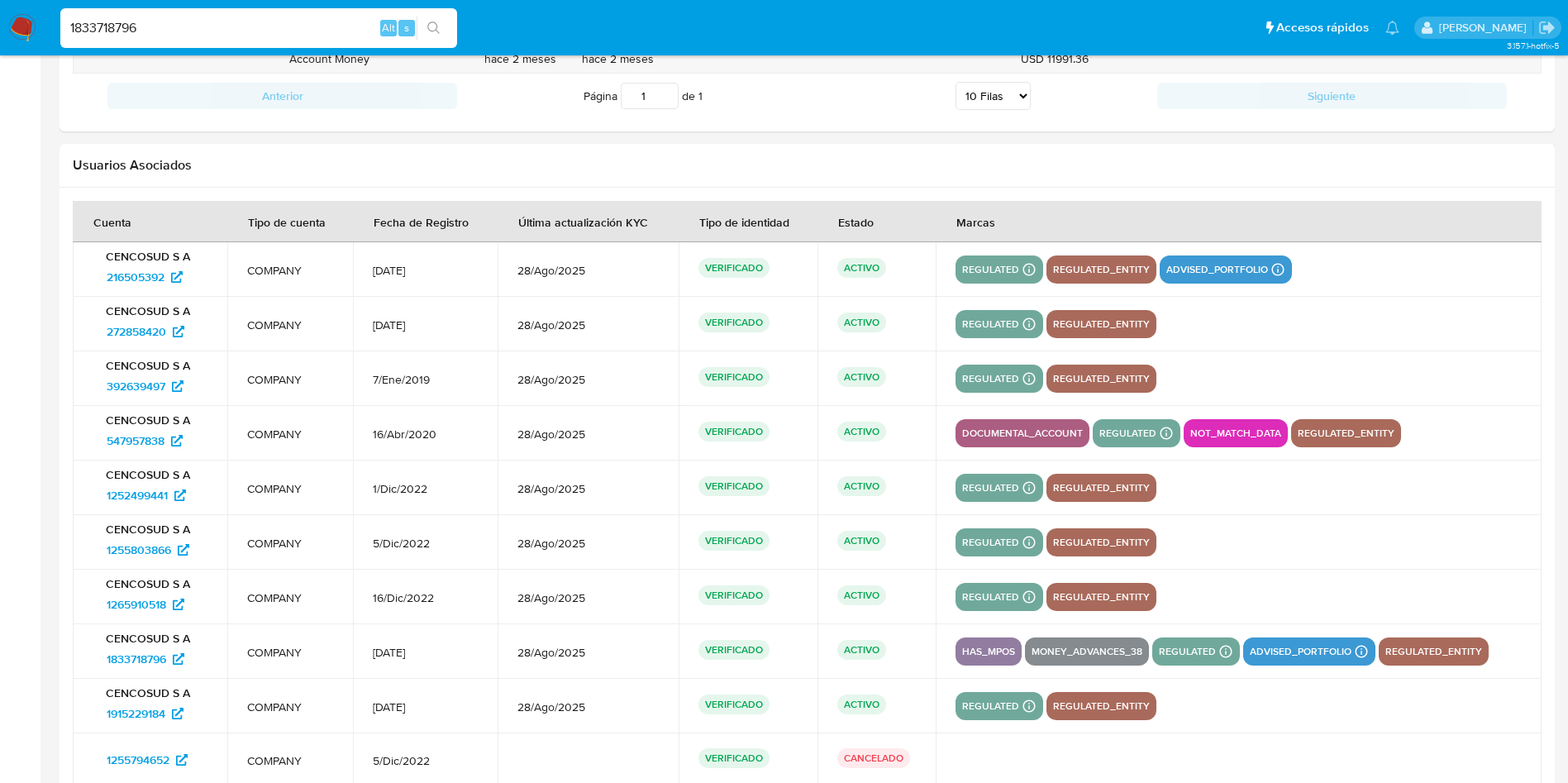
scroll to position [1848, 0]
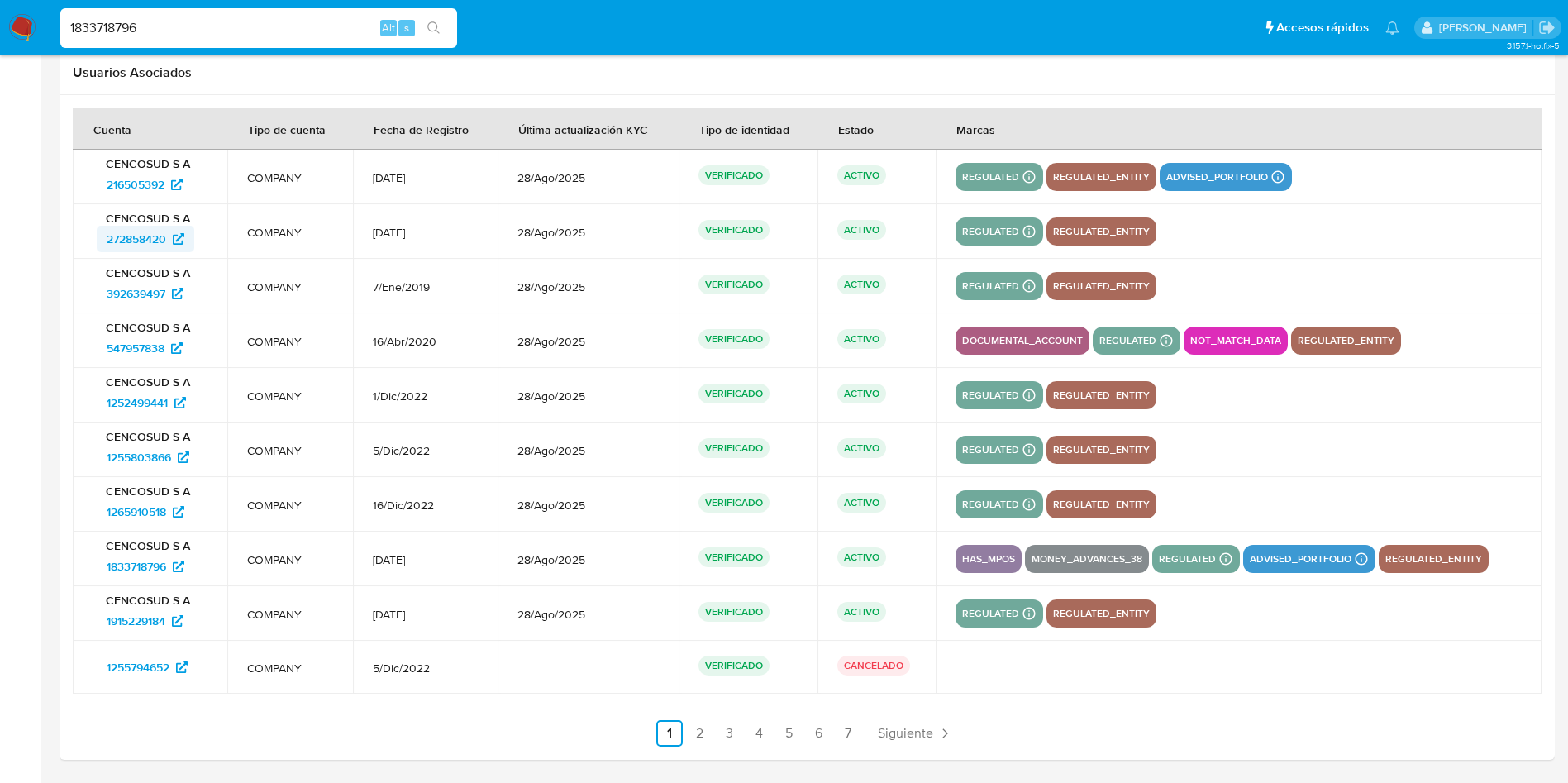
click at [150, 231] on span "272858420" at bounding box center [136, 239] width 60 height 27
click at [143, 285] on span "392639497" at bounding box center [136, 293] width 59 height 27
drag, startPoint x: 132, startPoint y: 402, endPoint x: 132, endPoint y: 388, distance: 14.0
click at [132, 400] on span "1252499441" at bounding box center [137, 402] width 61 height 27
click at [141, 463] on span "1255803866" at bounding box center [138, 457] width 65 height 27
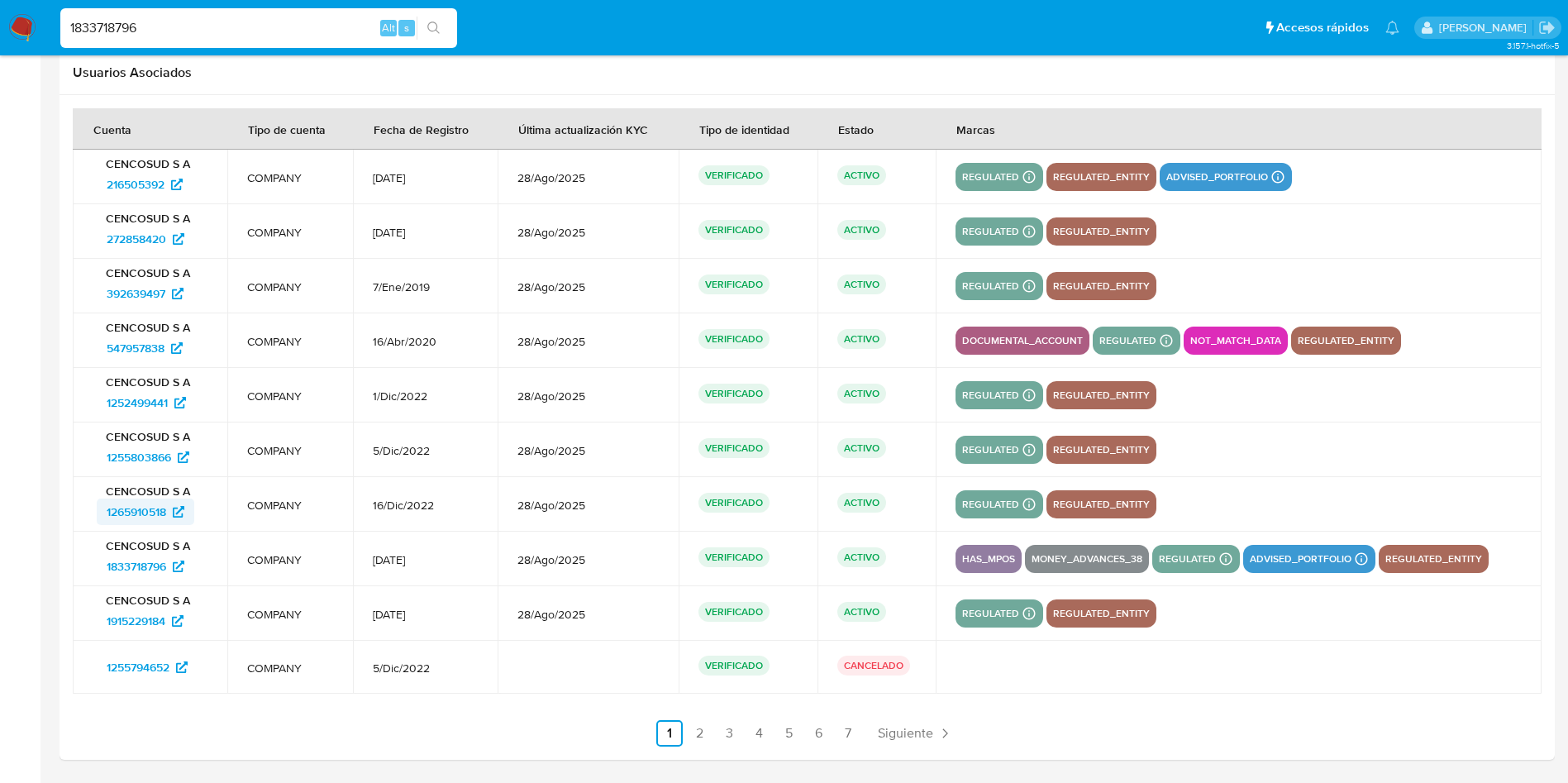
click at [147, 504] on span "1265910518" at bounding box center [136, 512] width 60 height 27
click at [119, 626] on span "1915229184" at bounding box center [136, 621] width 59 height 27
click at [122, 672] on span "1255794652" at bounding box center [138, 667] width 63 height 27
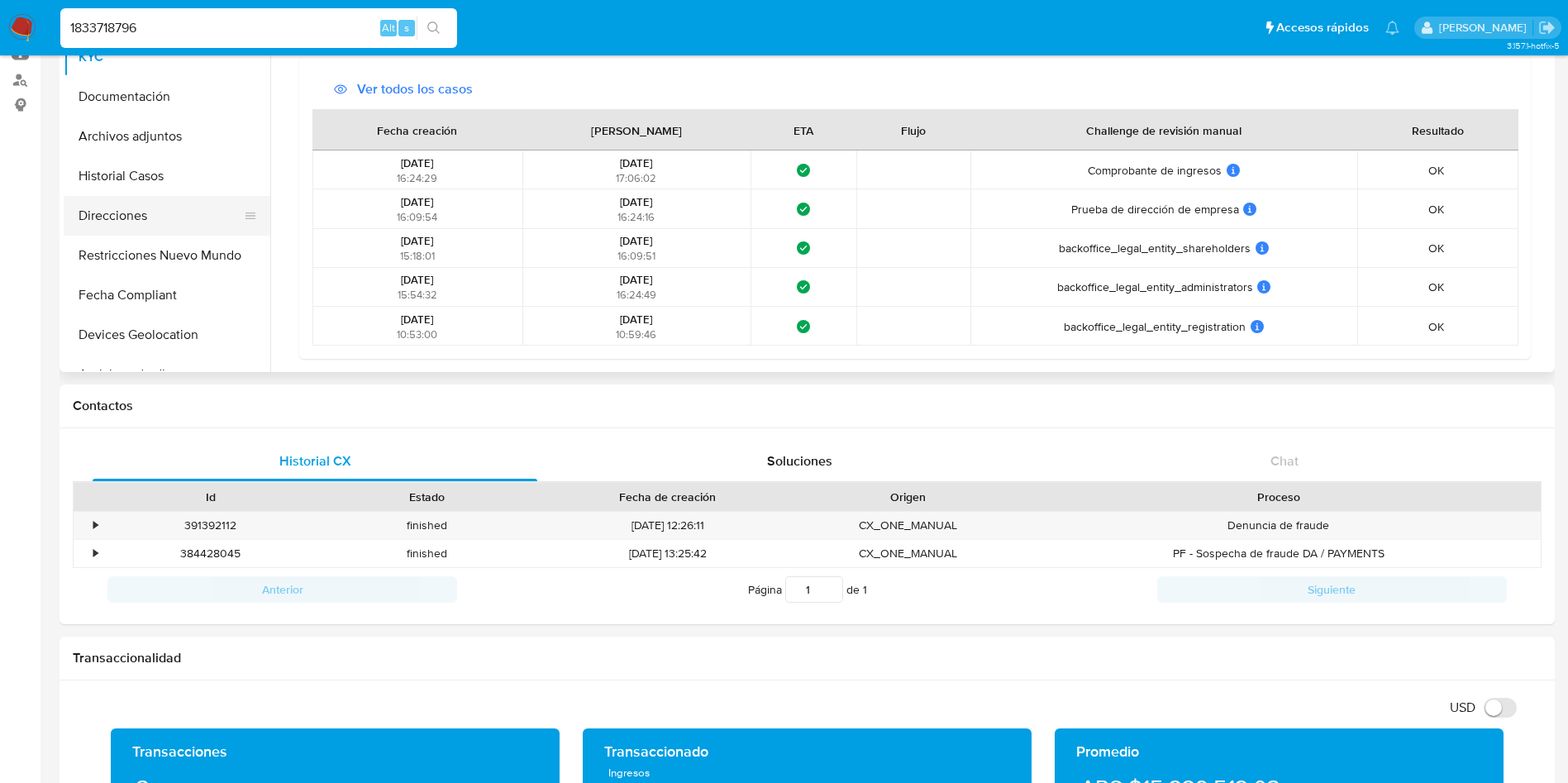
scroll to position [0, 0]
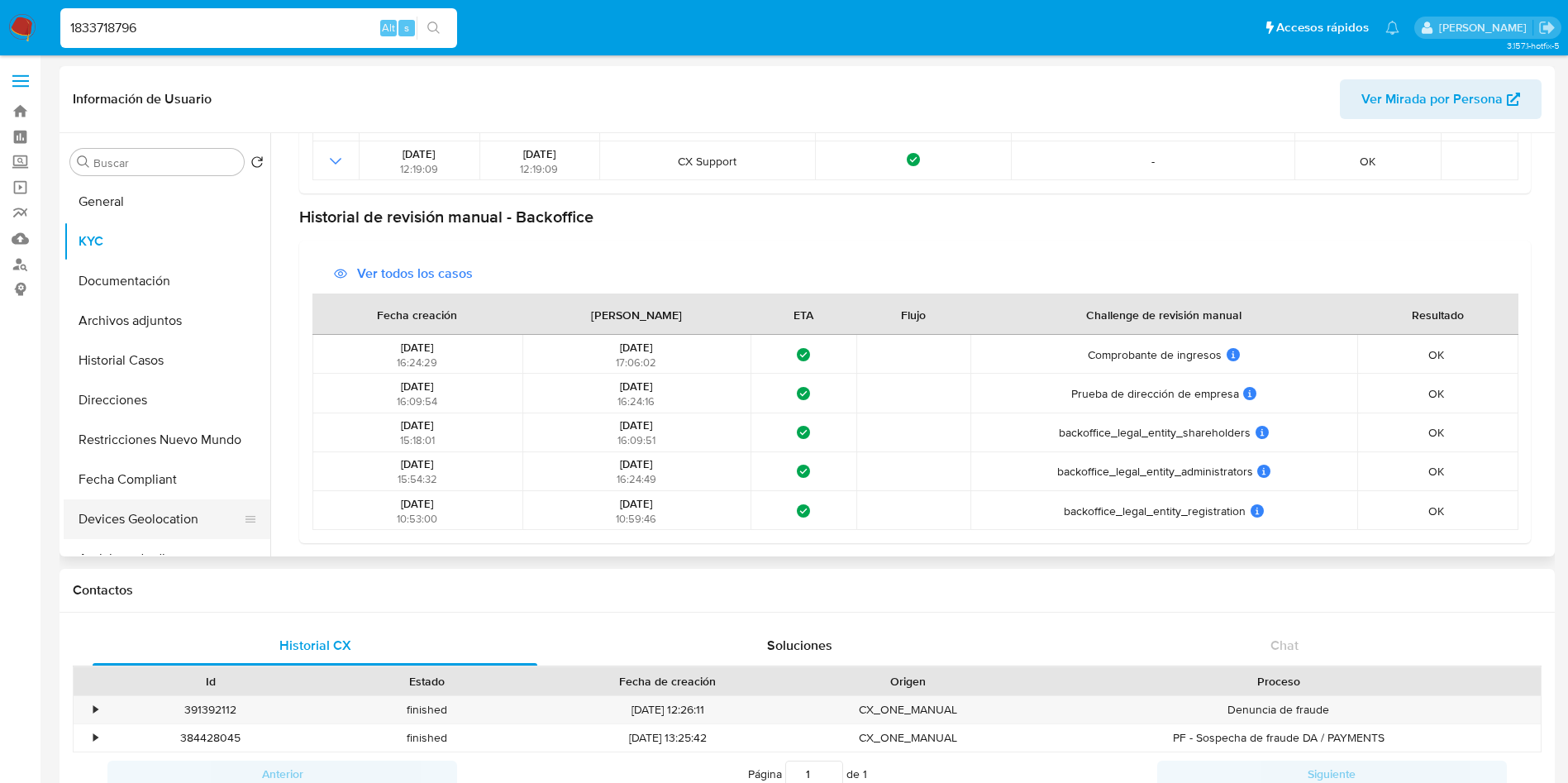
drag, startPoint x: 117, startPoint y: 486, endPoint x: 81, endPoint y: 504, distance: 40.2
click at [117, 486] on button "Fecha Compliant" at bounding box center [167, 480] width 207 height 40
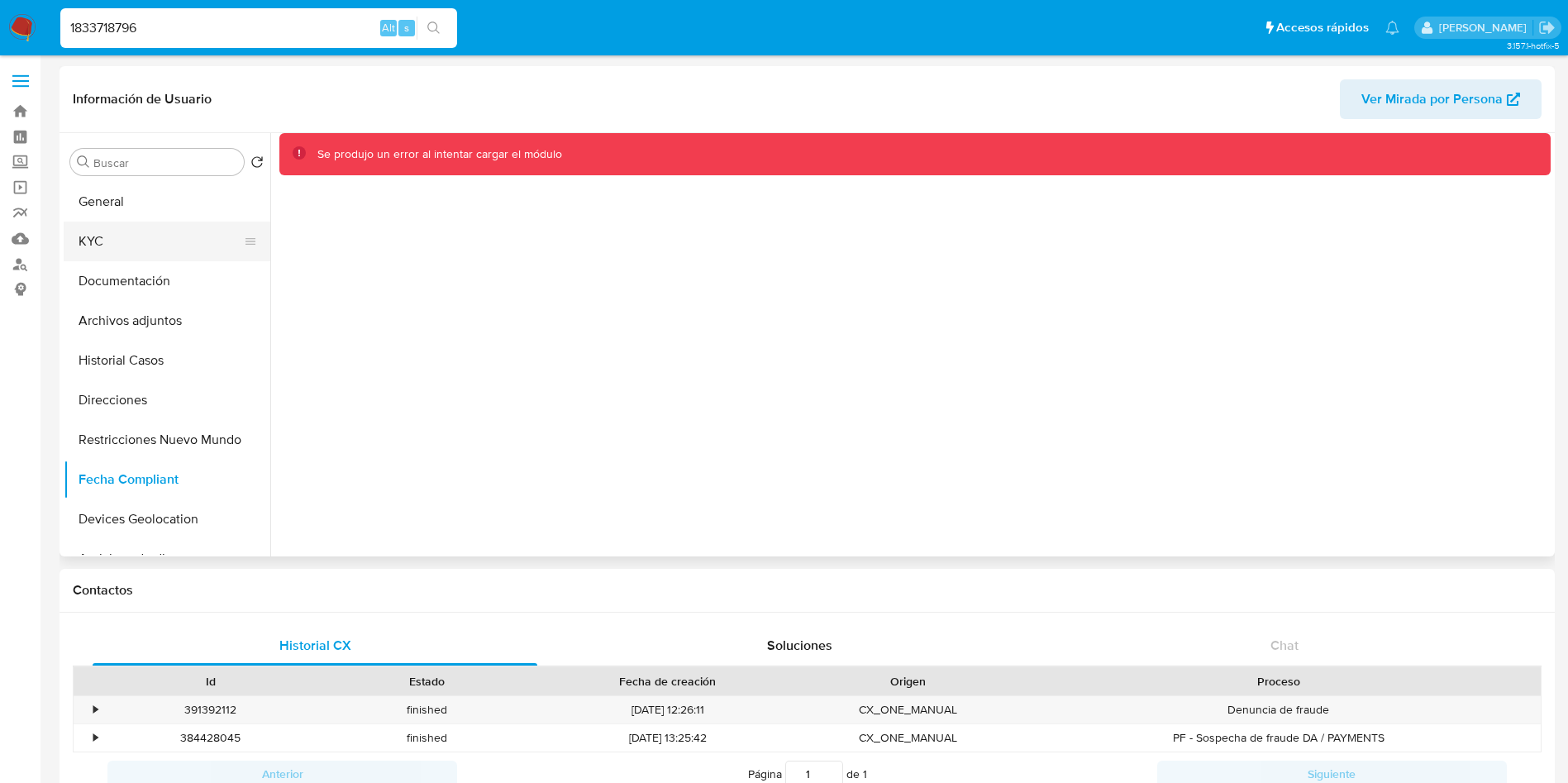
drag, startPoint x: 102, startPoint y: 250, endPoint x: 87, endPoint y: 259, distance: 17.5
click at [103, 249] on button "KYC" at bounding box center [160, 242] width 194 height 40
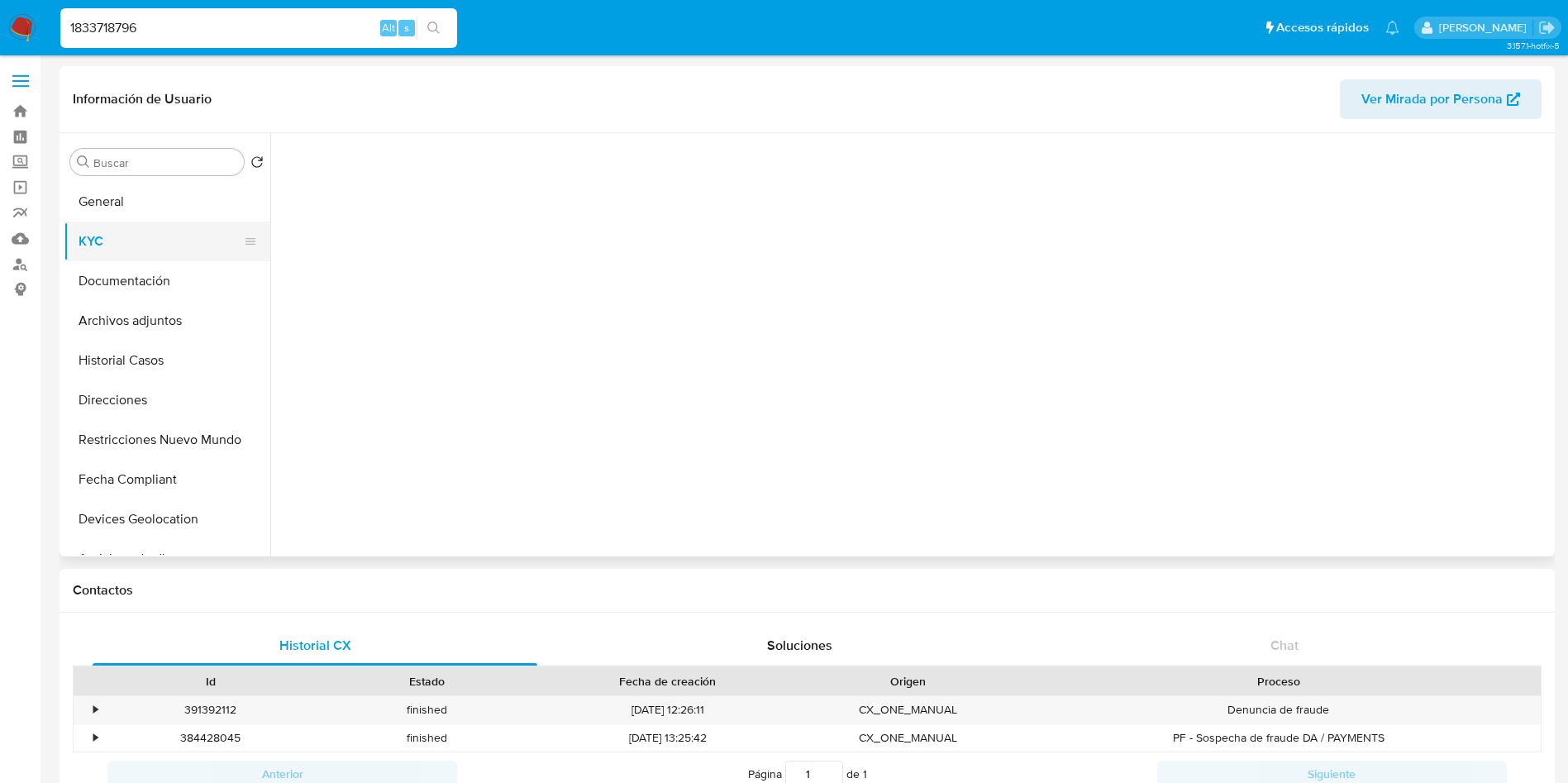
drag, startPoint x: 127, startPoint y: 236, endPoint x: 114, endPoint y: 255, distance: 23.0
click at [127, 237] on button "KYC" at bounding box center [160, 242] width 194 height 40
click at [128, 245] on button "KYC" at bounding box center [160, 242] width 194 height 40
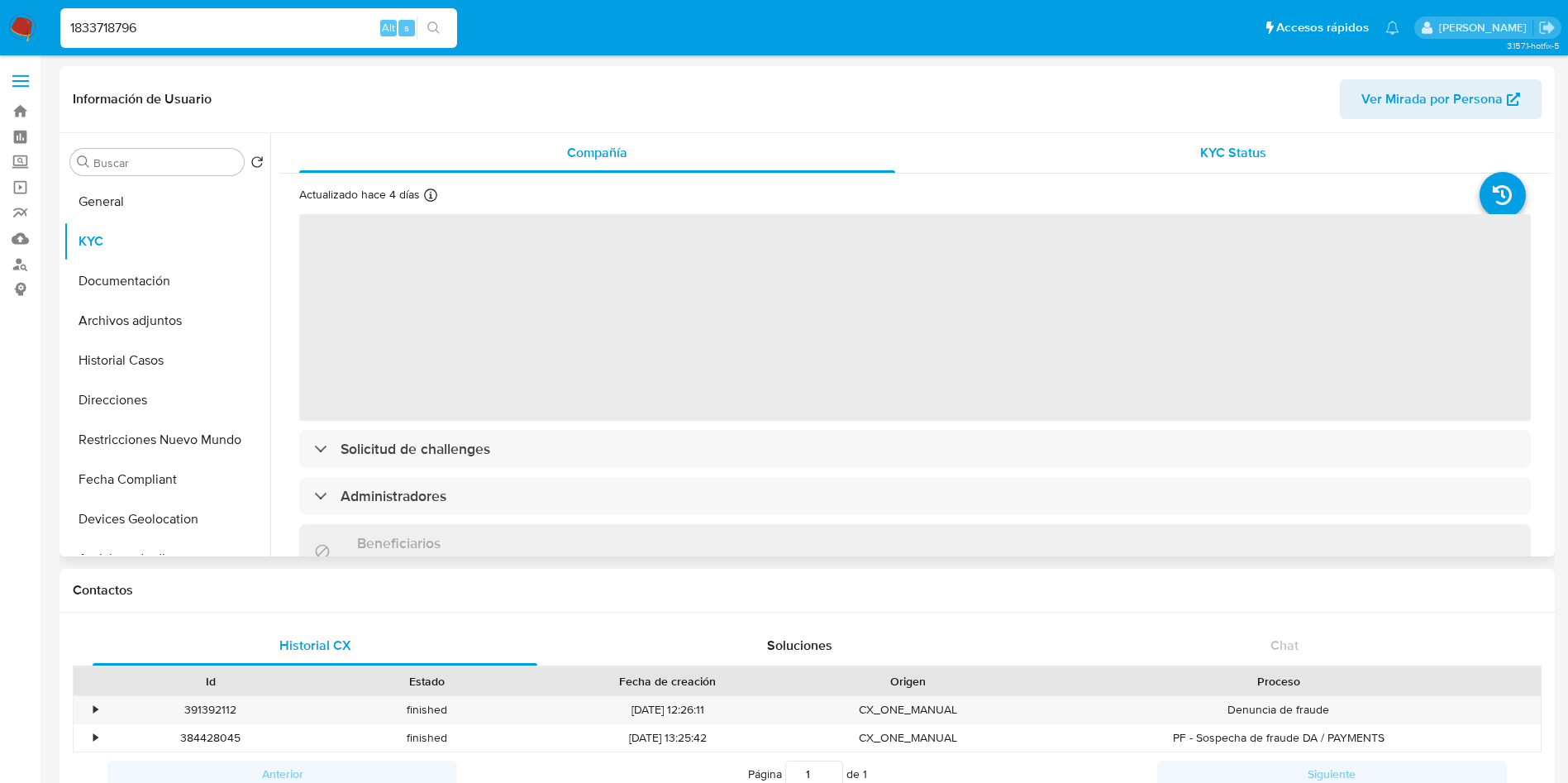
click at [1075, 161] on div "KYC Status" at bounding box center [1233, 153] width 596 height 40
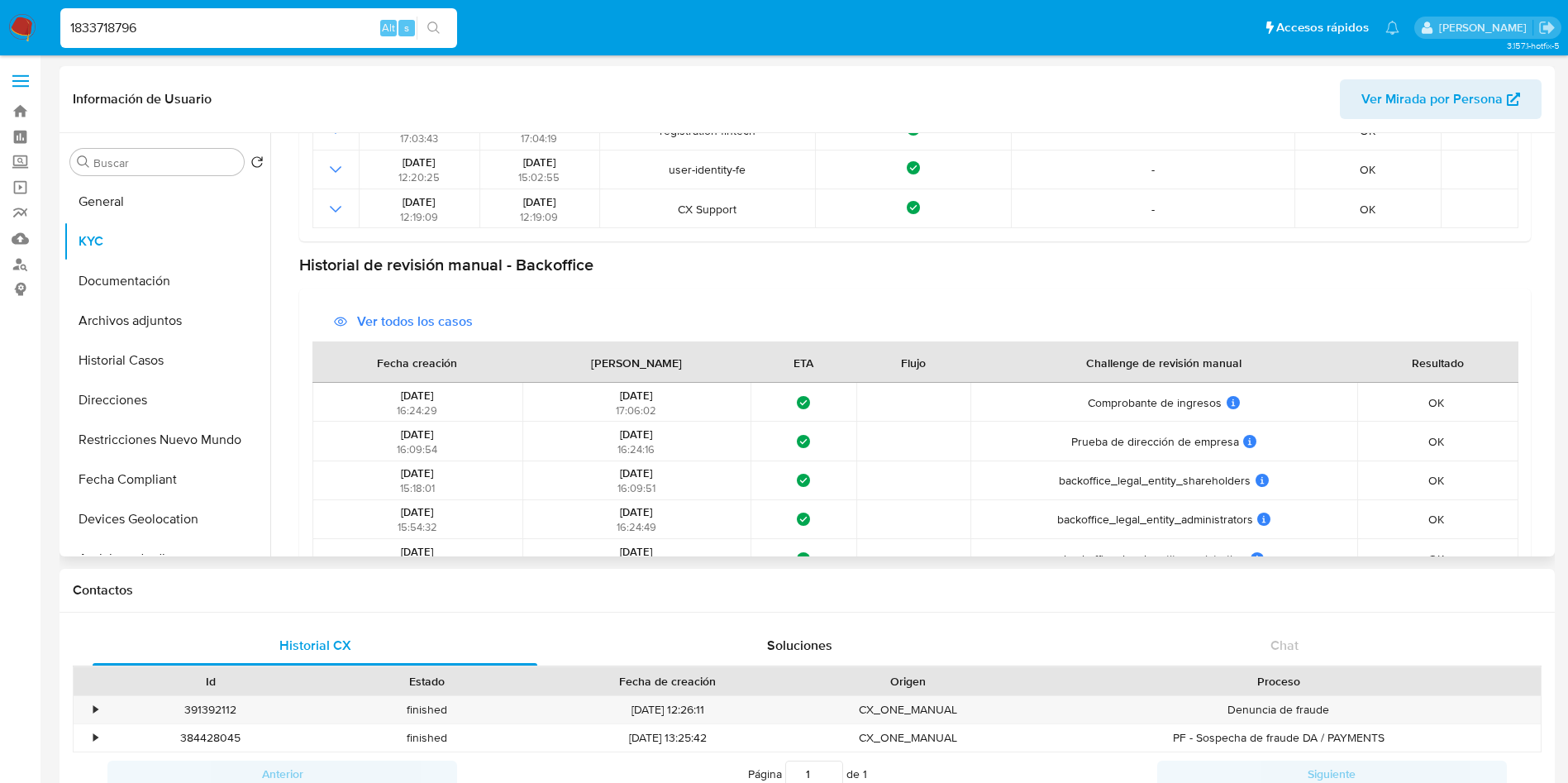
scroll to position [248, 0]
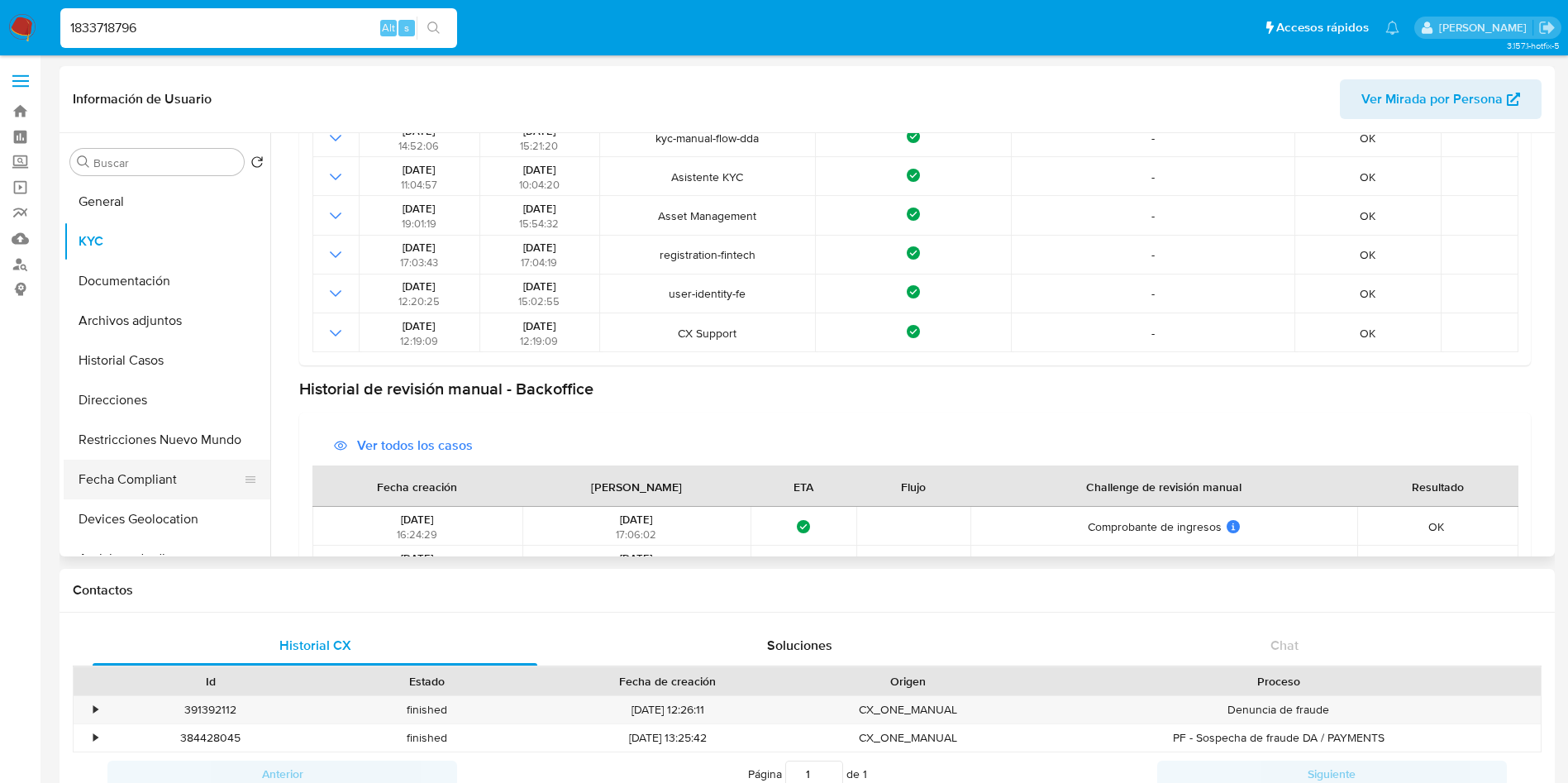
click at [130, 479] on button "Fecha Compliant" at bounding box center [160, 480] width 194 height 40
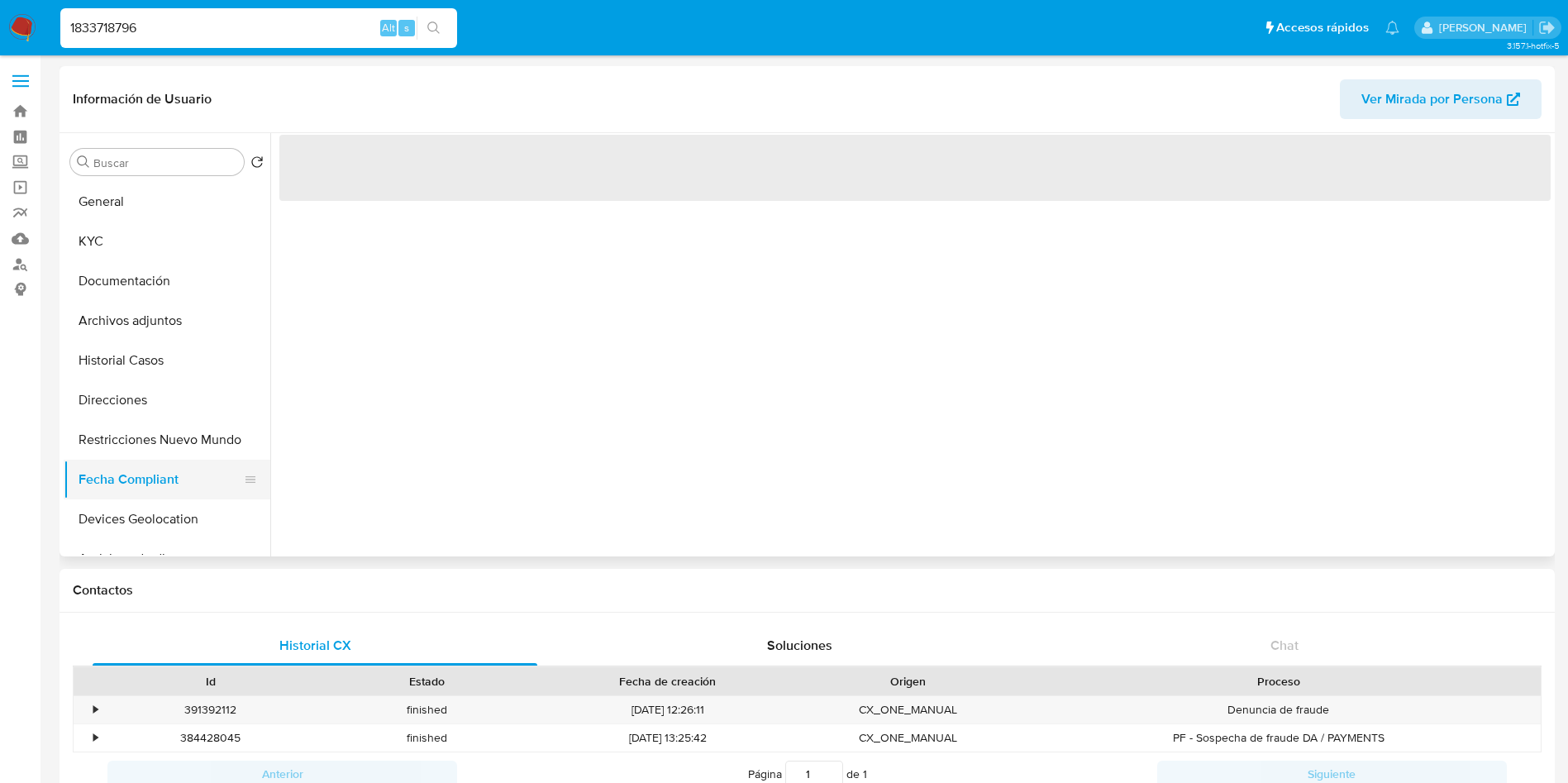
scroll to position [0, 0]
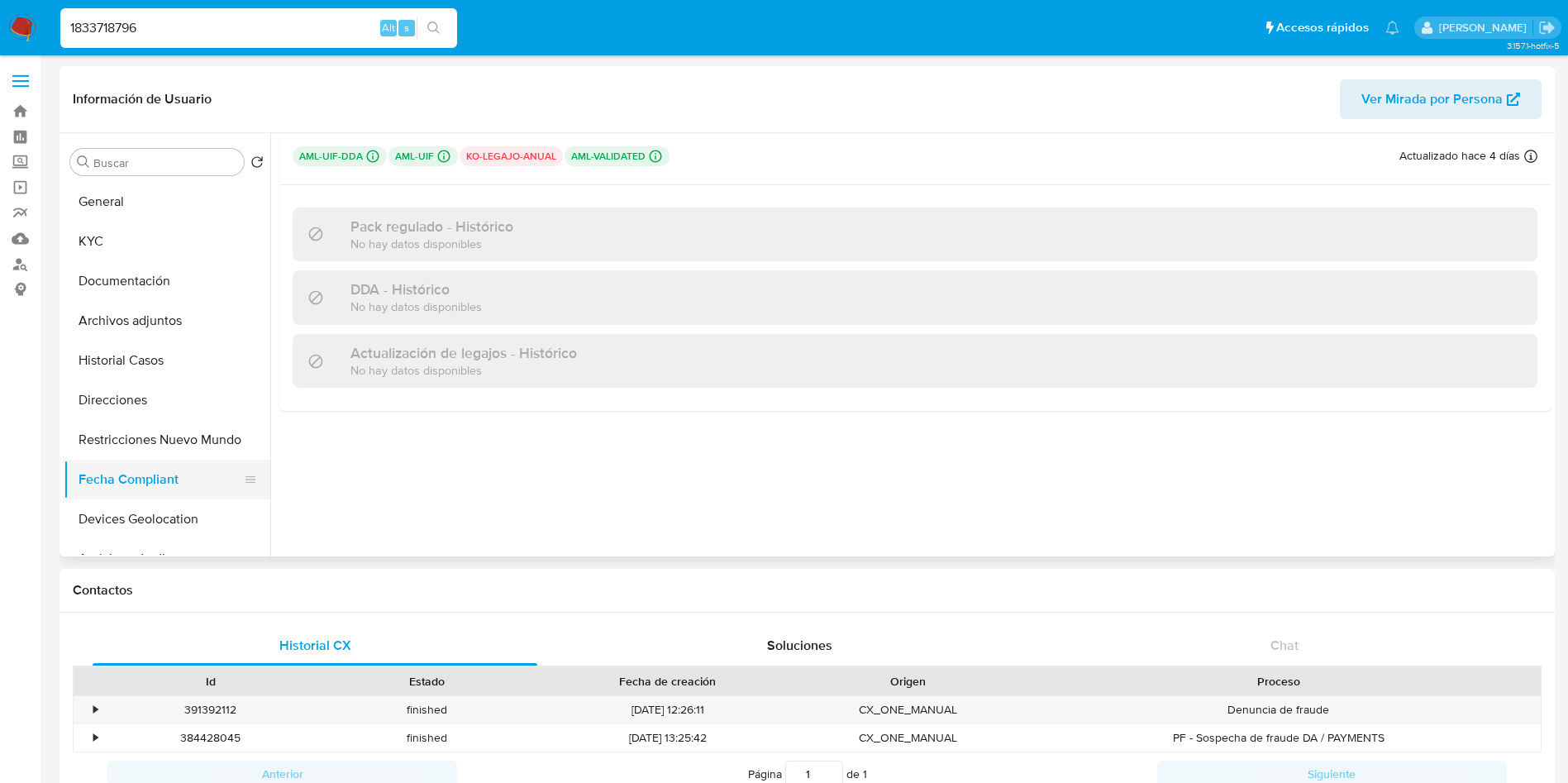
click at [168, 460] on button "Fecha Compliant" at bounding box center [160, 480] width 194 height 40
click at [130, 273] on button "Documentación" at bounding box center [160, 281] width 194 height 40
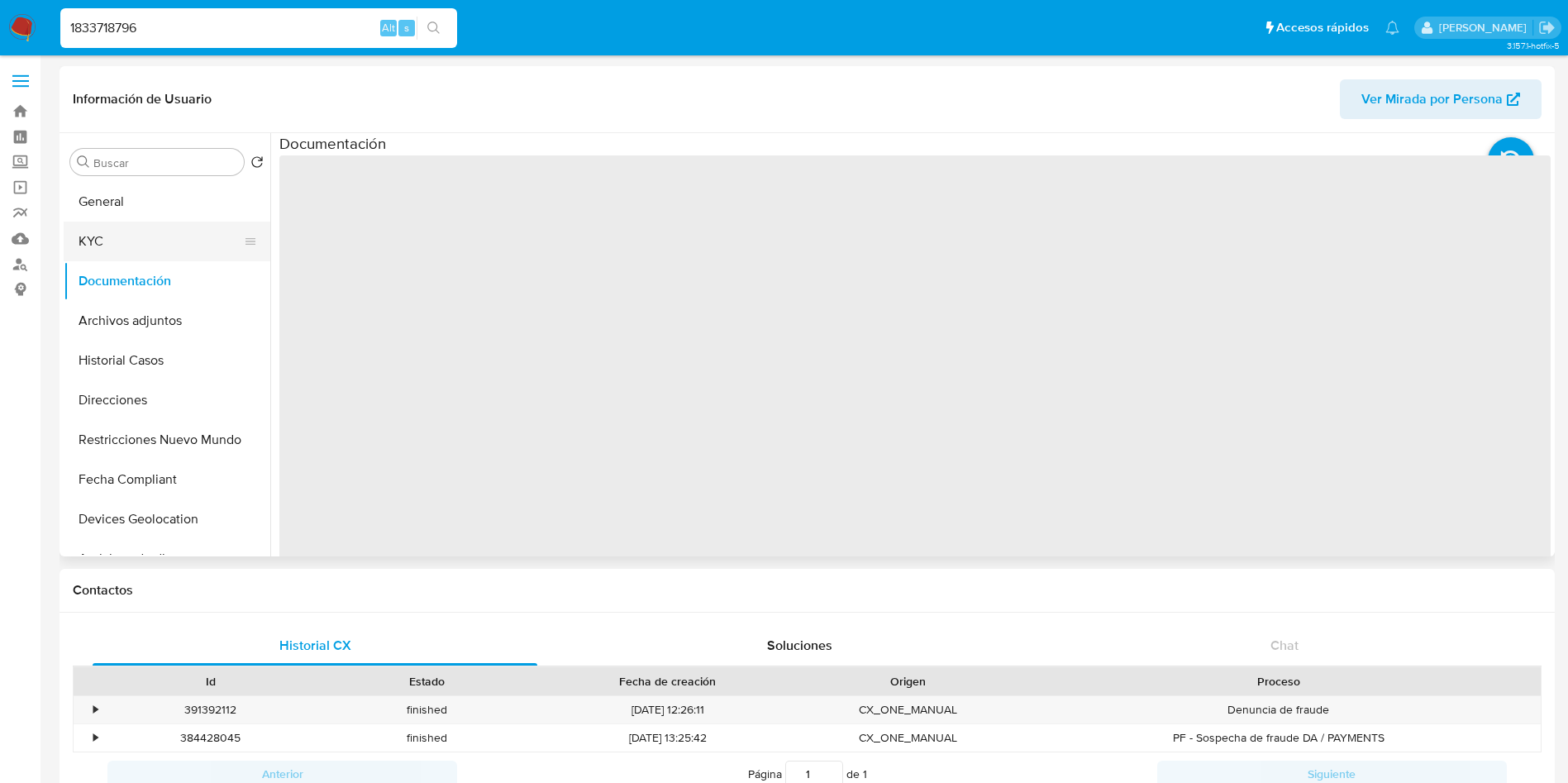
click at [143, 235] on button "KYC" at bounding box center [160, 242] width 194 height 40
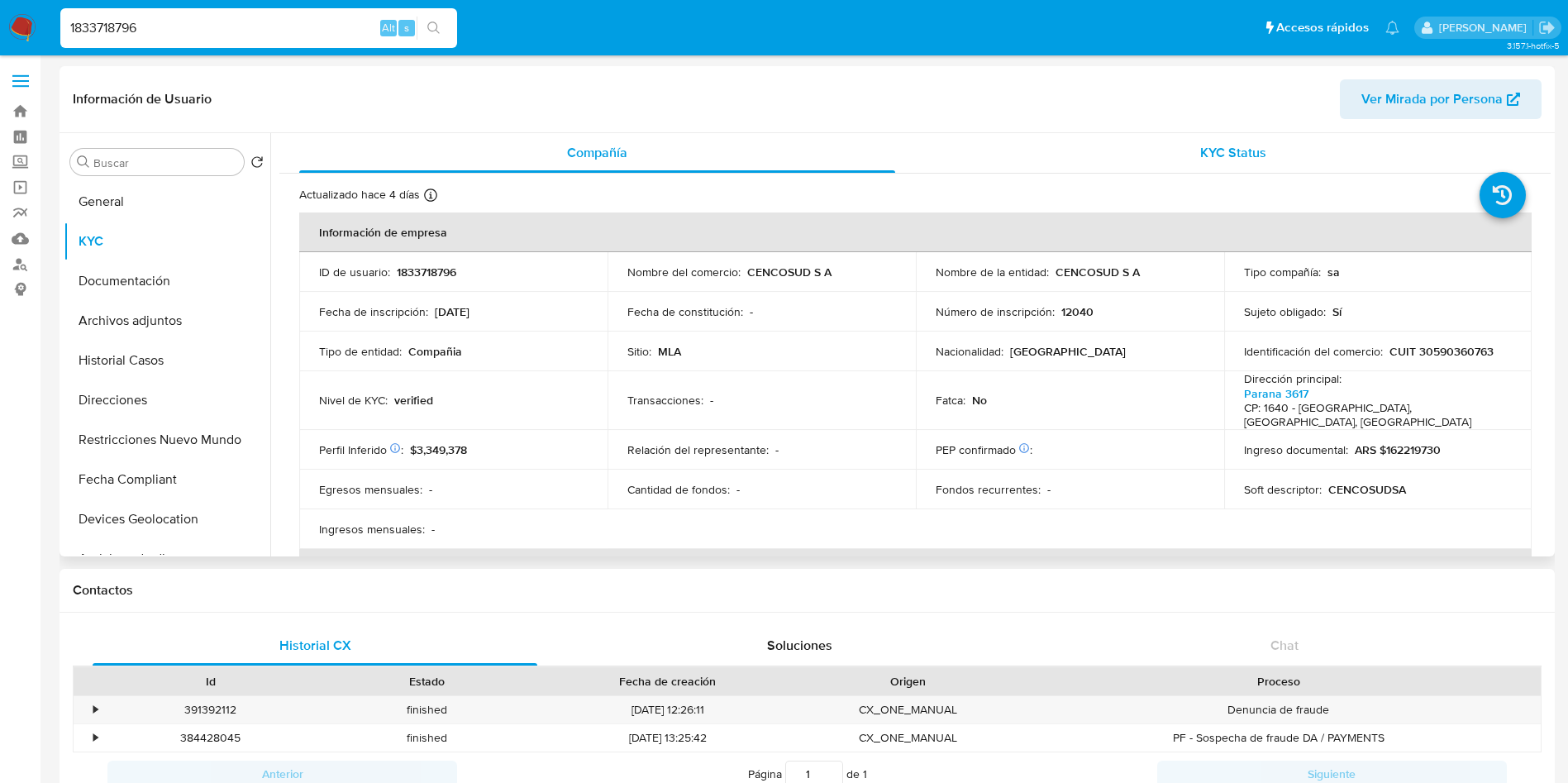
click at [1169, 157] on div "KYC Status" at bounding box center [1233, 153] width 596 height 40
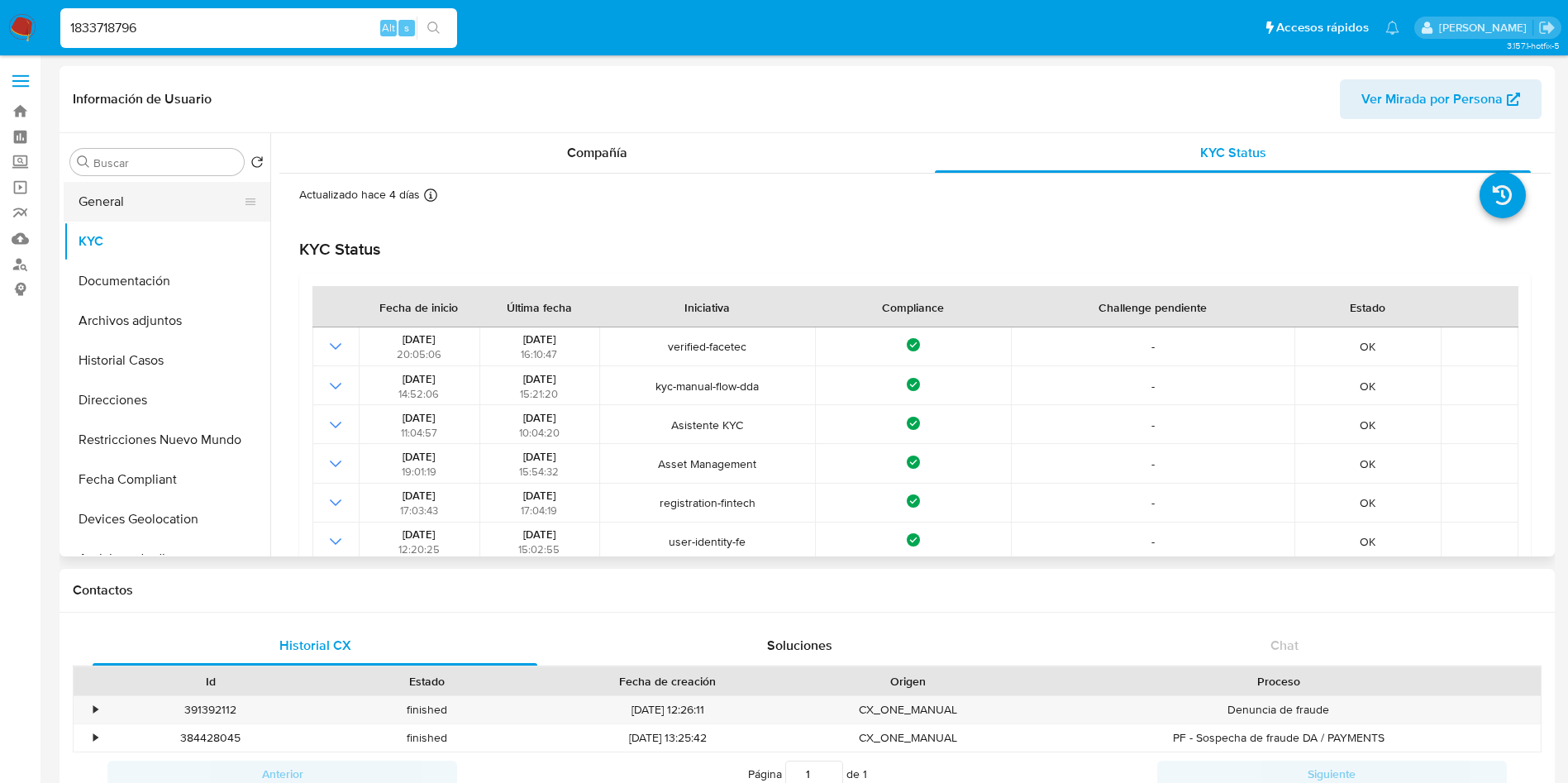
click at [114, 196] on button "General" at bounding box center [160, 202] width 194 height 40
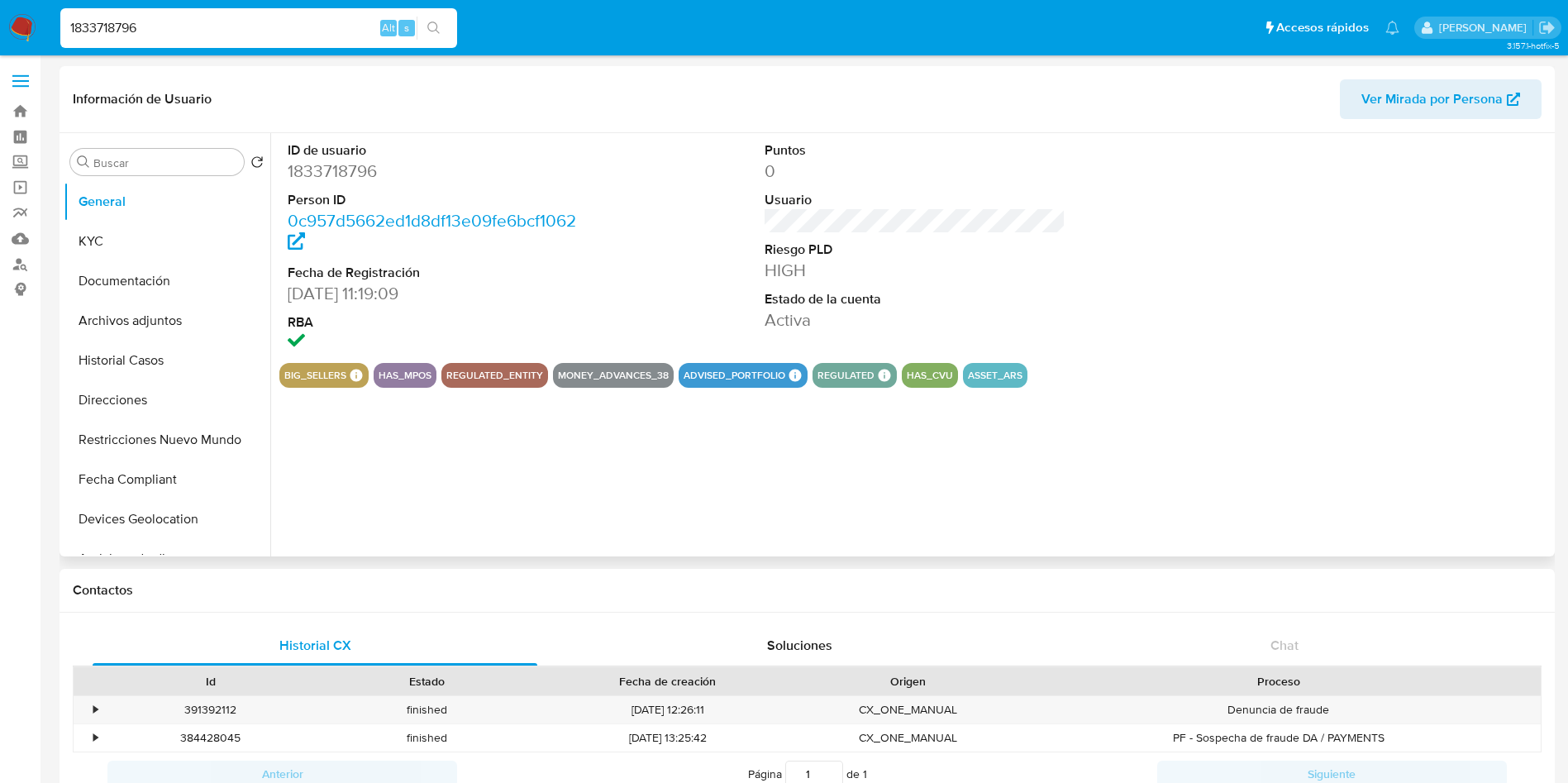
click at [350, 174] on dd "1833718796" at bounding box center [438, 171] width 302 height 23
copy dd "1833718796"
drag, startPoint x: 175, startPoint y: 231, endPoint x: 149, endPoint y: 265, distance: 42.8
click at [175, 232] on button "KYC" at bounding box center [167, 242] width 207 height 40
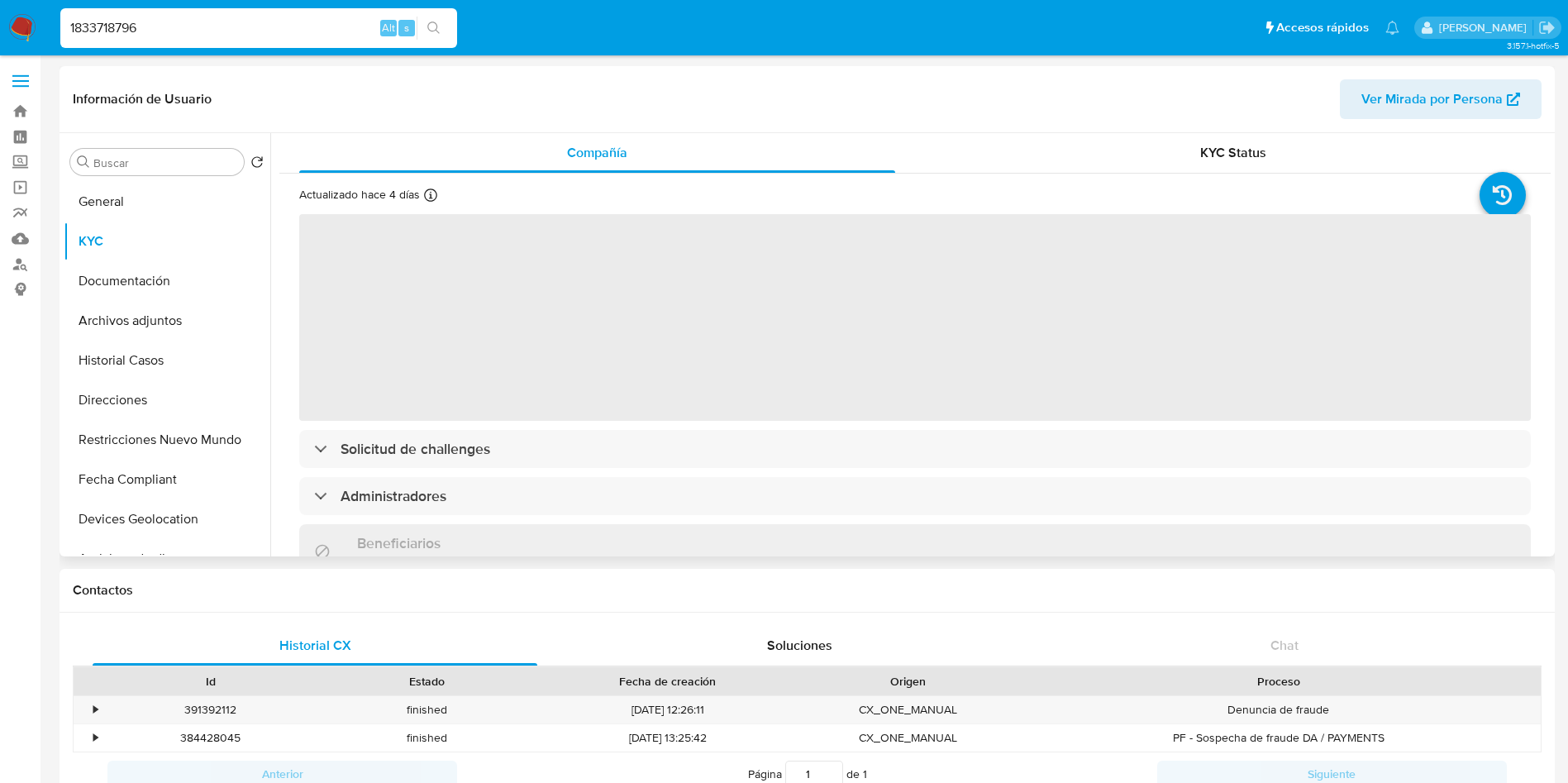
click at [571, 118] on header "Información de Usuario Ver Mirada por Persona" at bounding box center [807, 100] width 1468 height 40
click at [572, 144] on span "Compañía" at bounding box center [598, 153] width 61 height 19
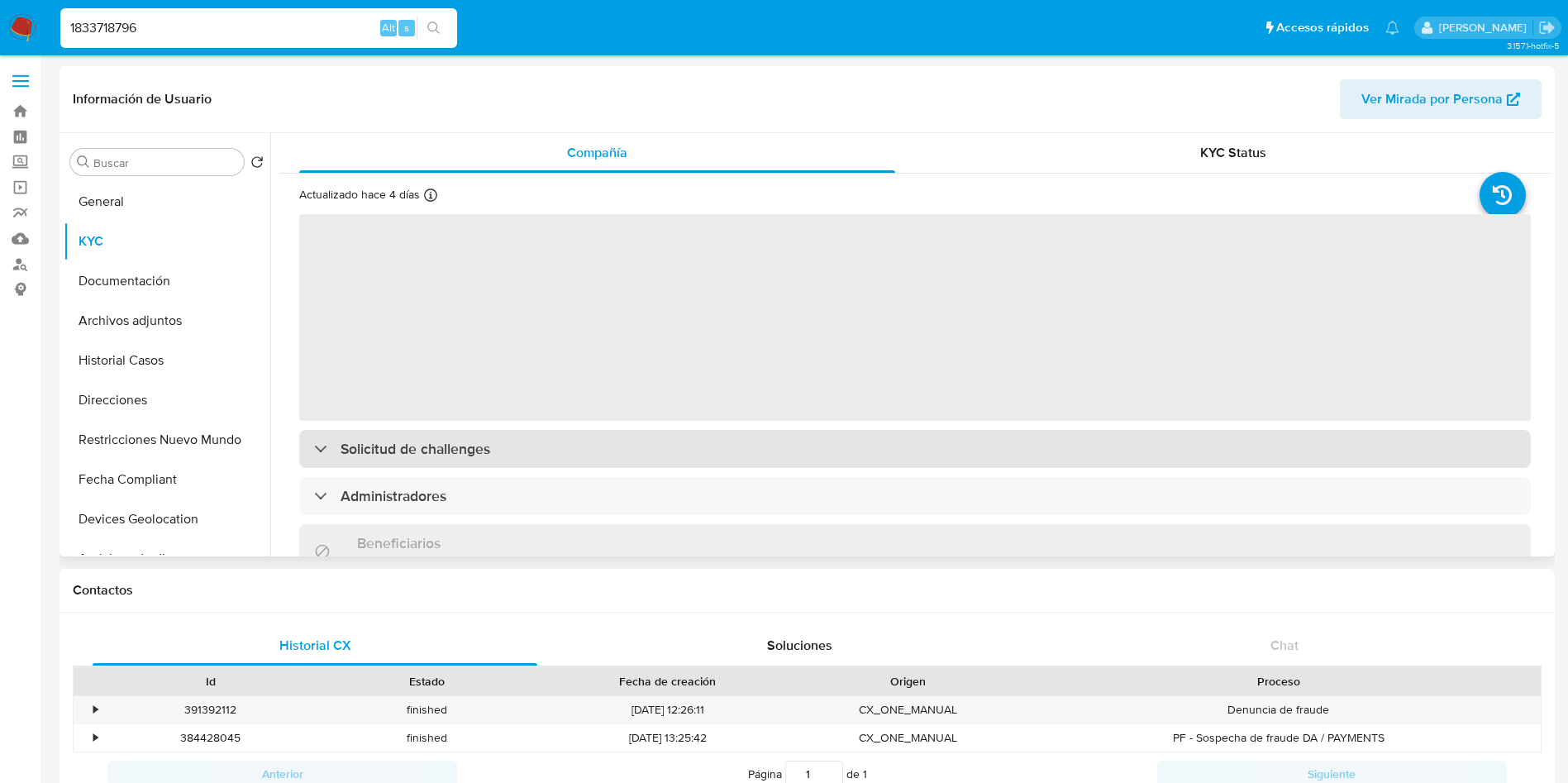
click at [461, 430] on div "Solicitud de challenges" at bounding box center [914, 449] width 1231 height 38
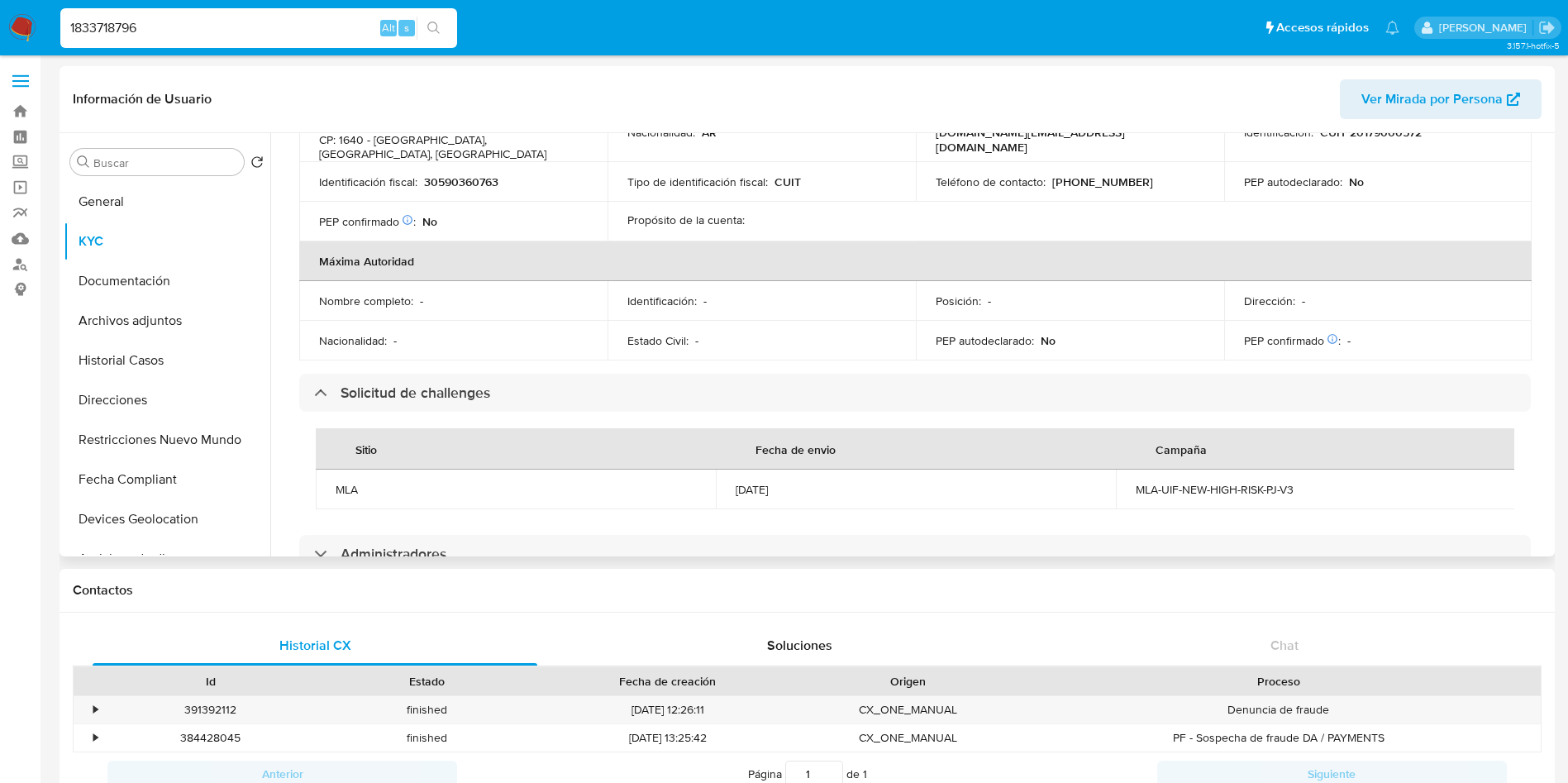
scroll to position [621, 0]
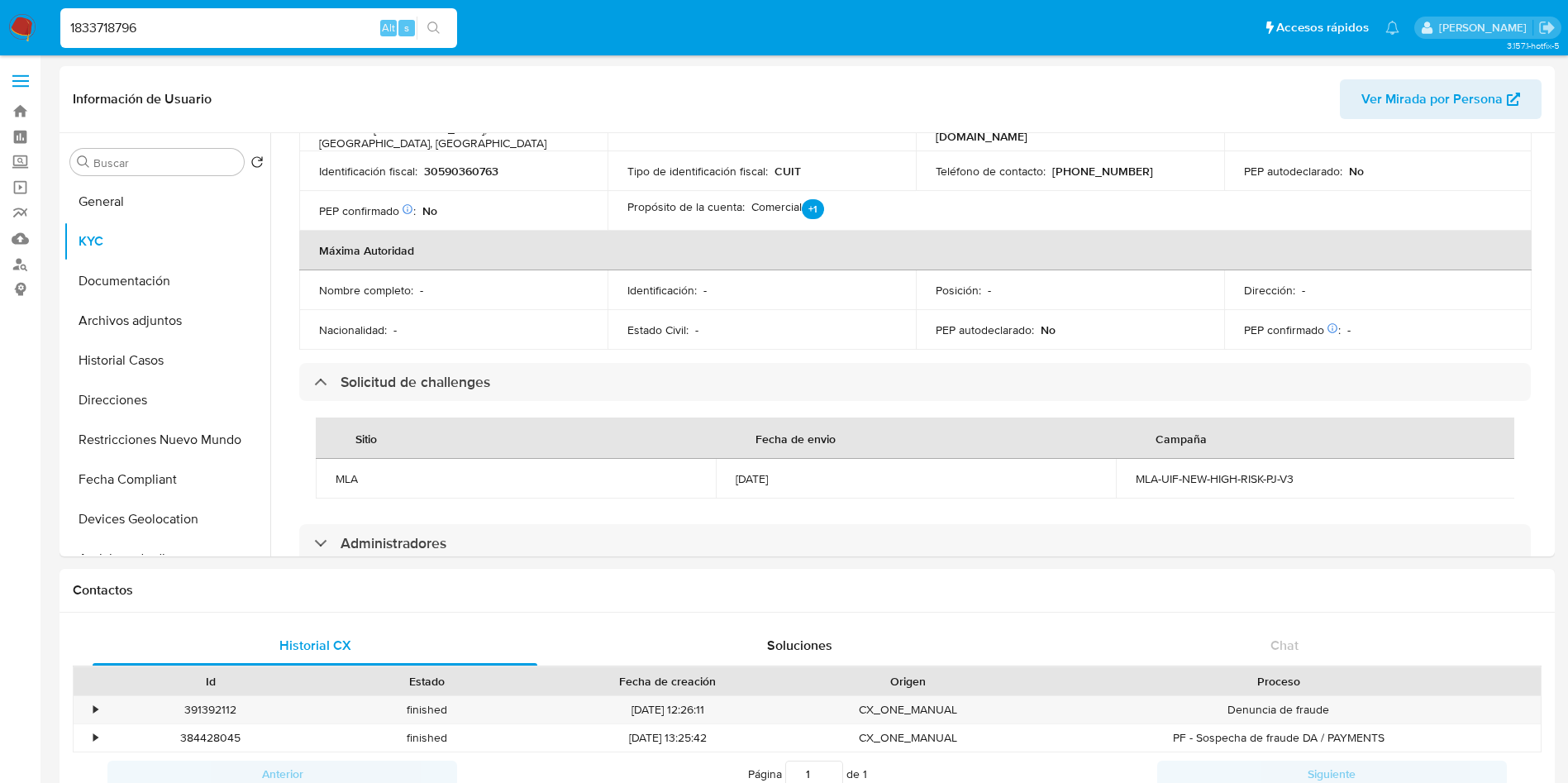
click at [200, 29] on input "1833718796" at bounding box center [259, 28] width 397 height 22
paste input "33416218"
type input "334162186"
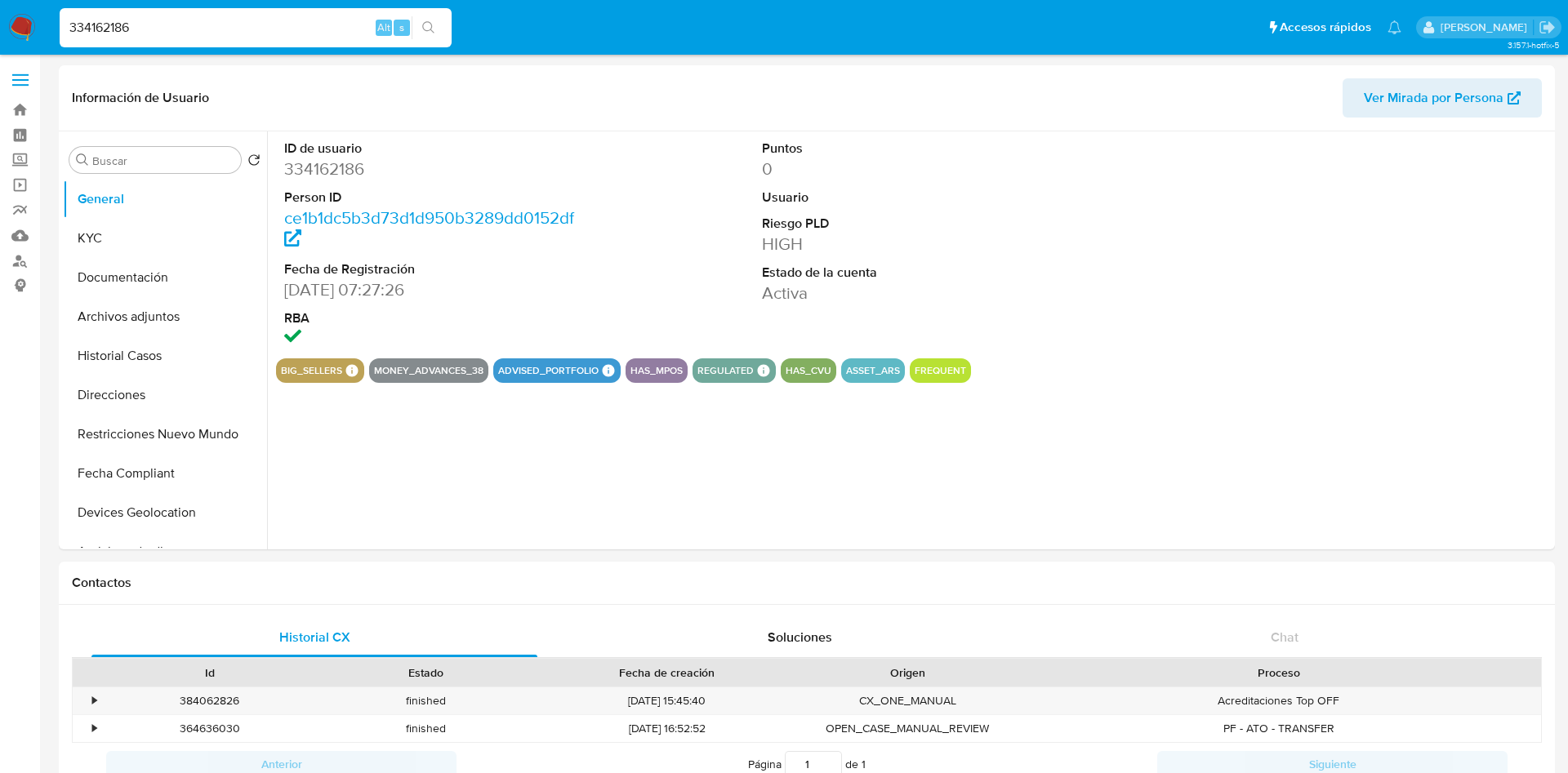
select select "10"
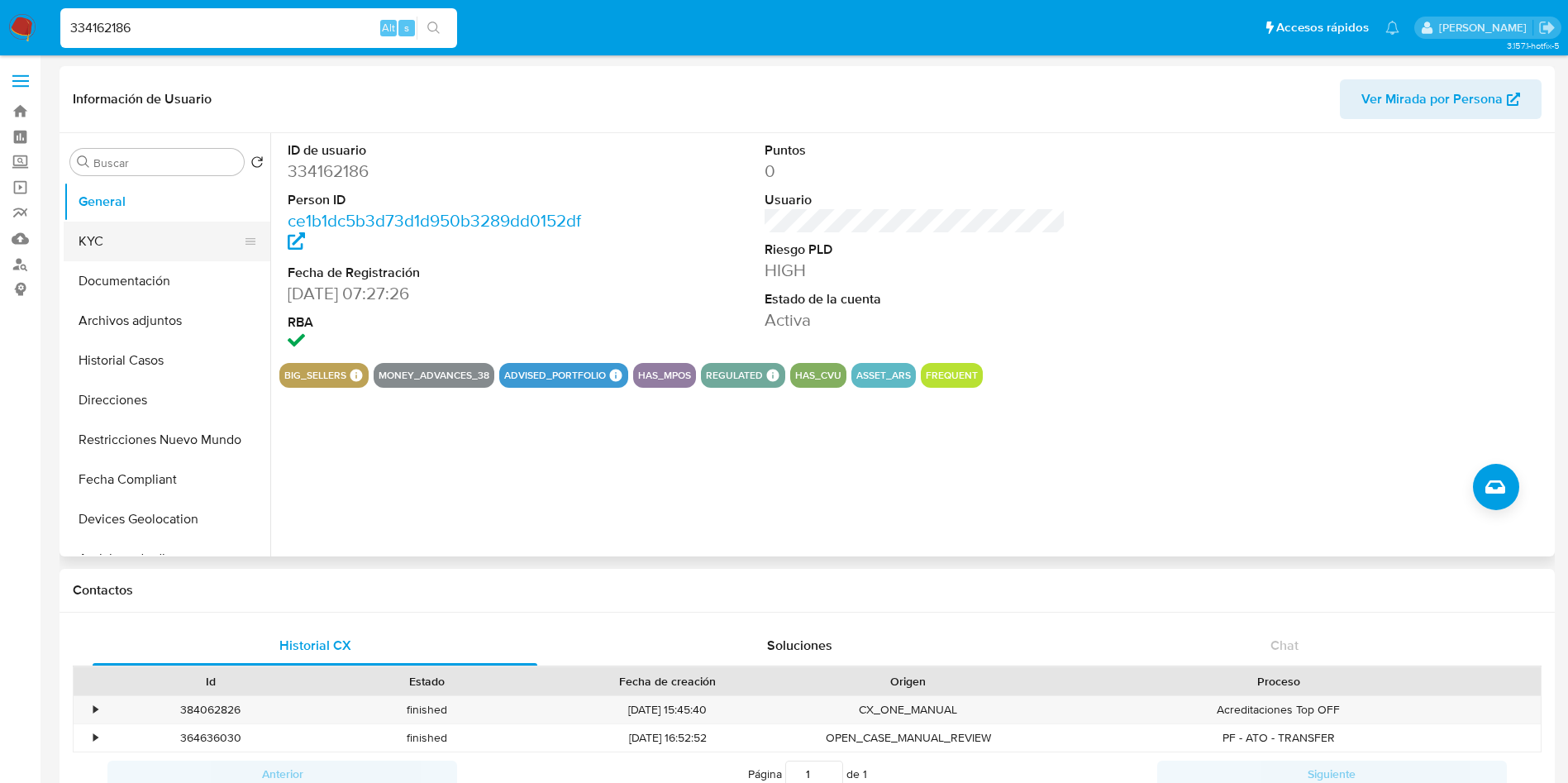
drag, startPoint x: 162, startPoint y: 230, endPoint x: 150, endPoint y: 247, distance: 20.8
click at [163, 229] on button "KYC" at bounding box center [160, 242] width 194 height 40
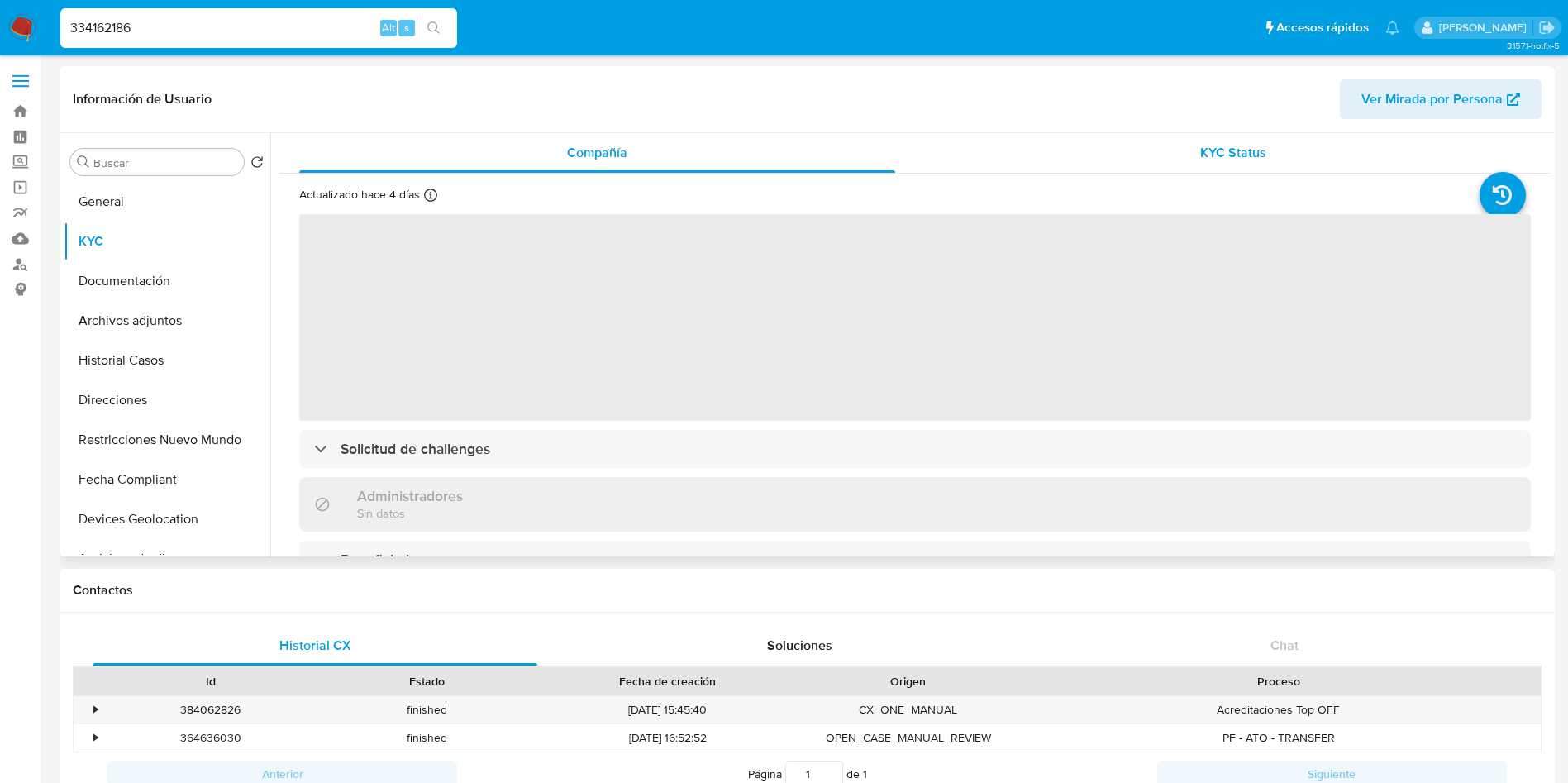
click at [1227, 155] on span "KYC Status" at bounding box center [1233, 153] width 66 height 19
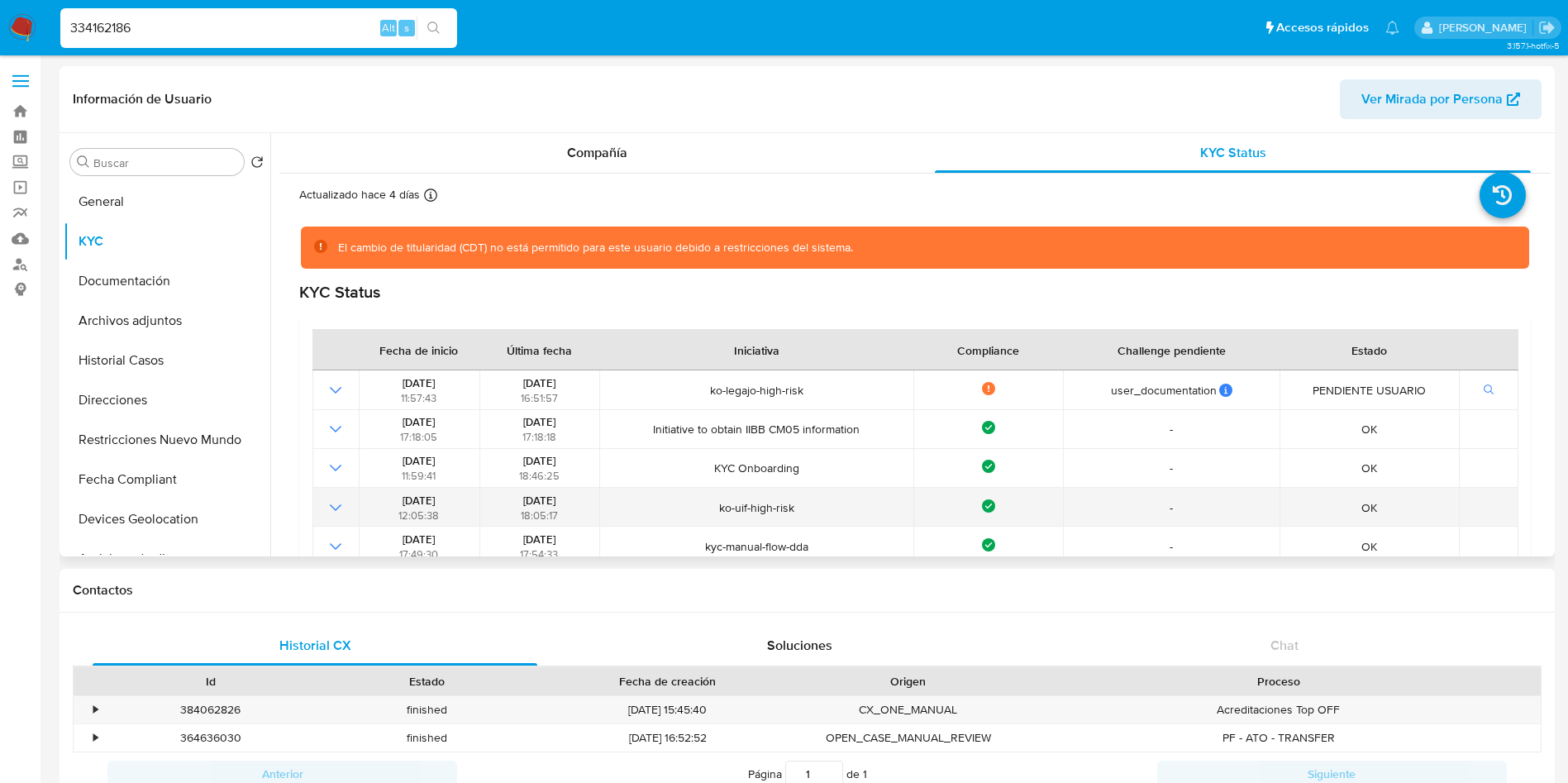
drag, startPoint x: 491, startPoint y: 495, endPoint x: 568, endPoint y: 492, distance: 77.1
click at [568, 493] on div "14/06/2022 18:05:17" at bounding box center [540, 507] width 110 height 29
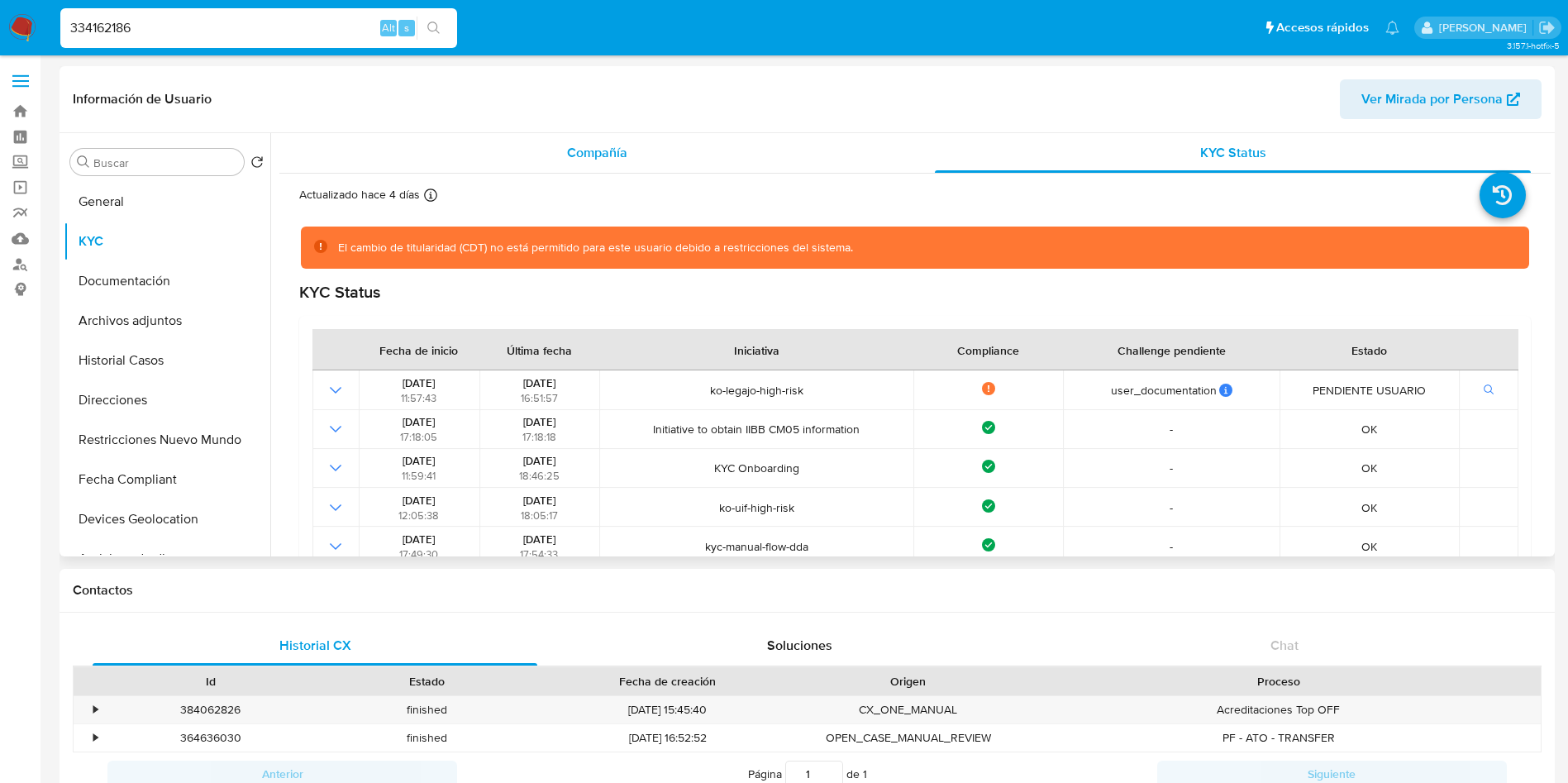
click at [563, 147] on div "Compañía" at bounding box center [597, 153] width 596 height 40
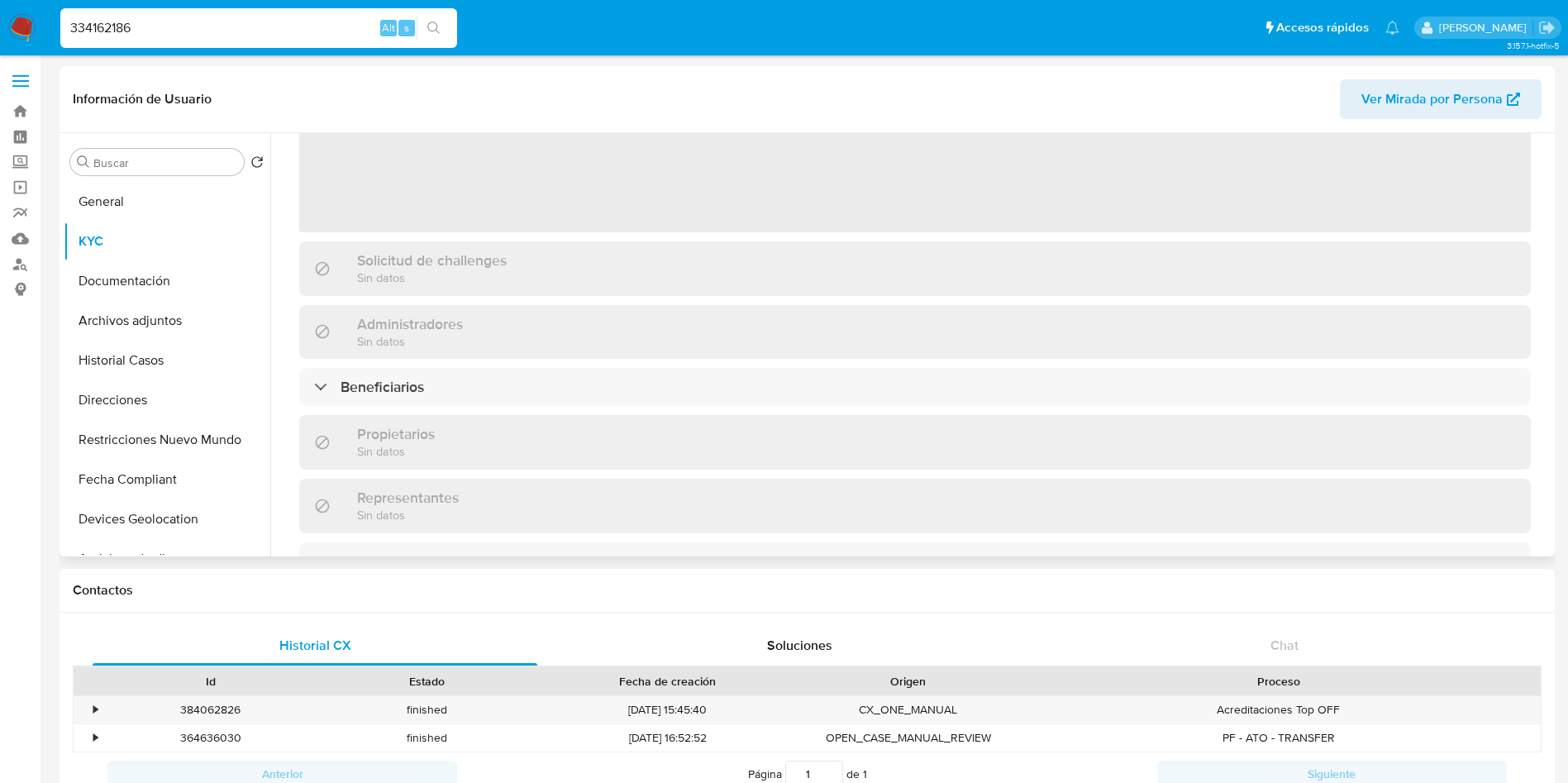
scroll to position [248, 0]
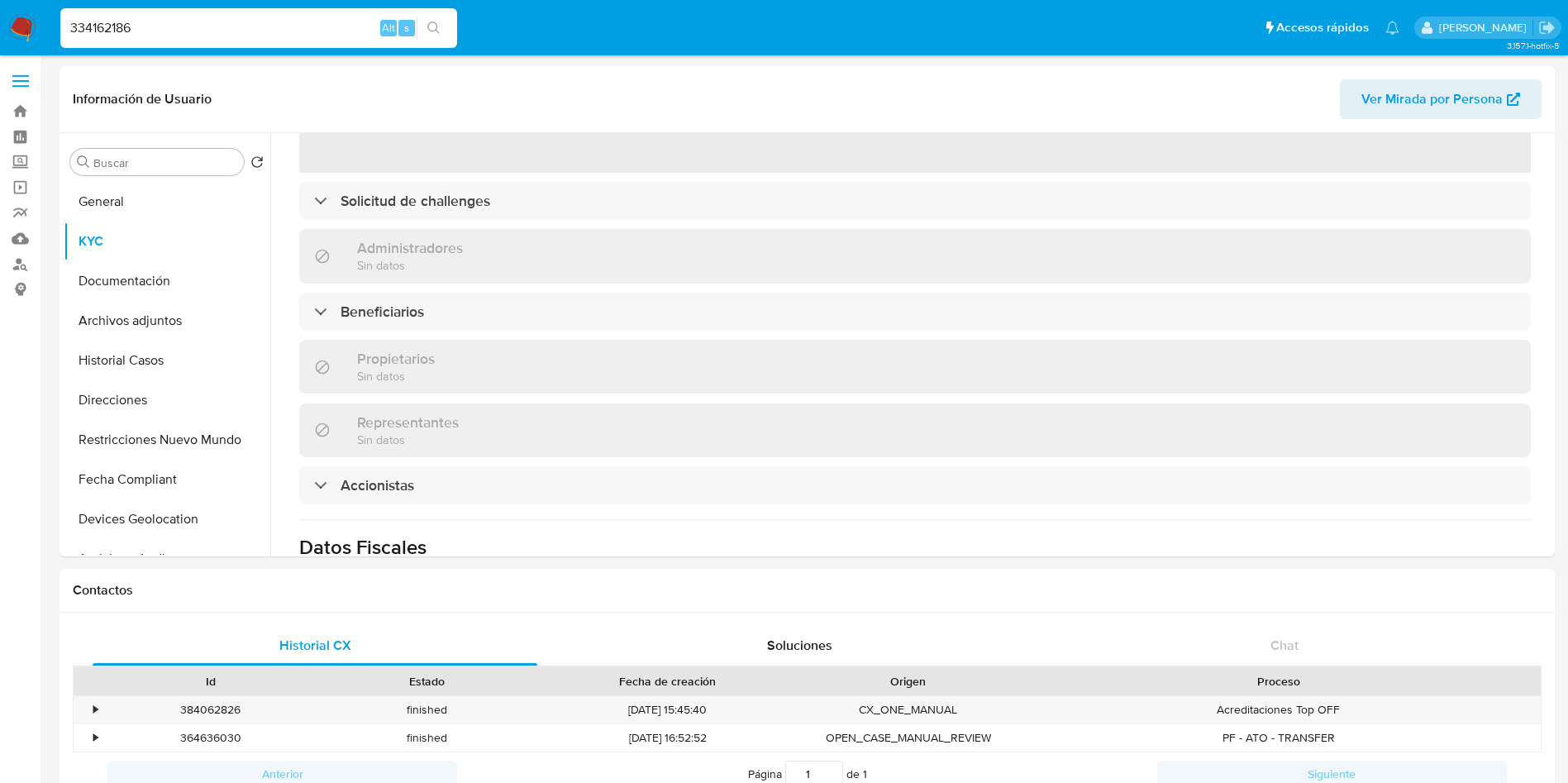
click at [490, 219] on div "Solicitud de challenges" at bounding box center [914, 201] width 1231 height 38
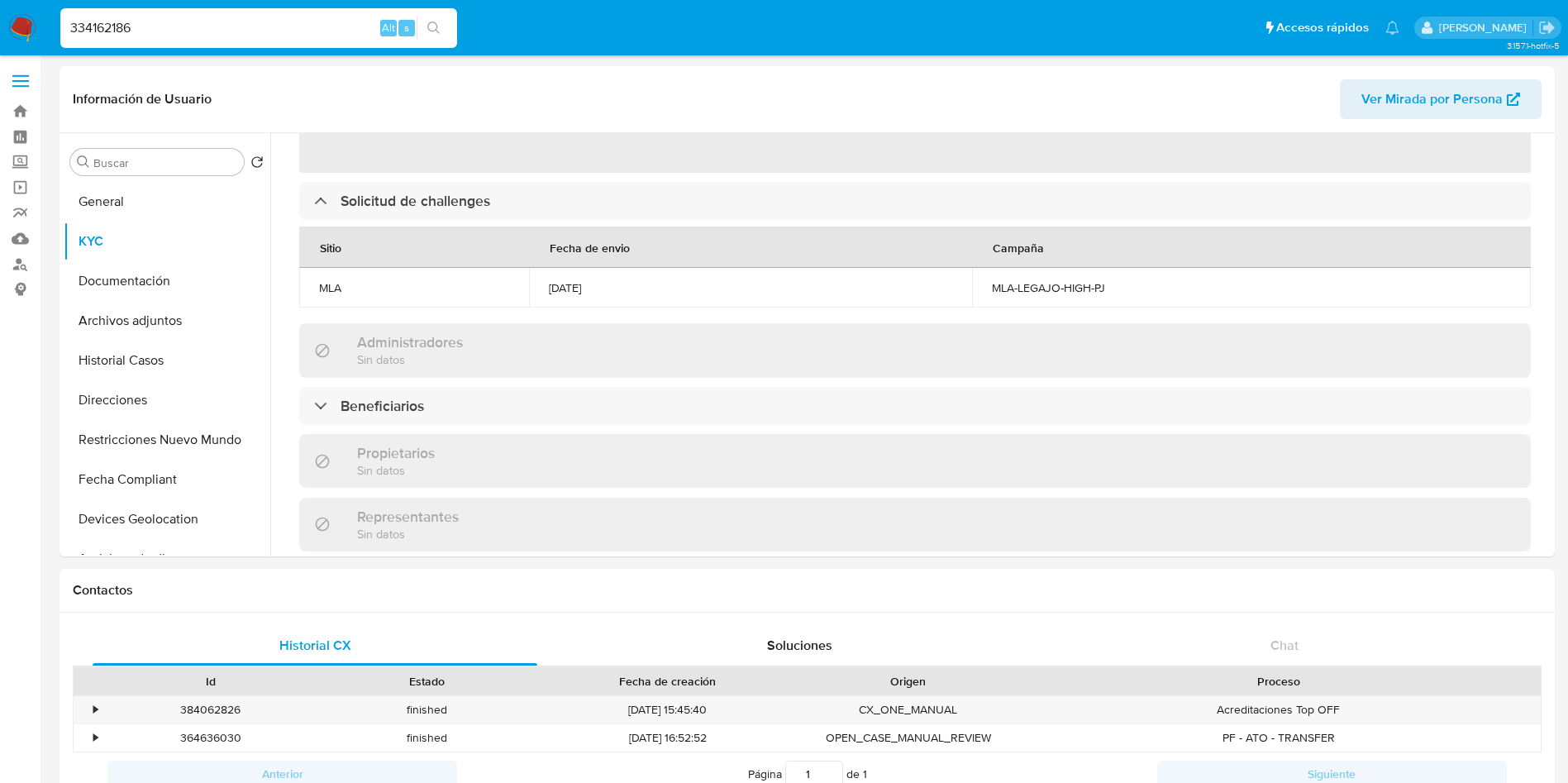
drag, startPoint x: 662, startPoint y: 291, endPoint x: 582, endPoint y: 24, distance: 278.7
click at [533, 279] on td "05/06/2024" at bounding box center [751, 288] width 444 height 40
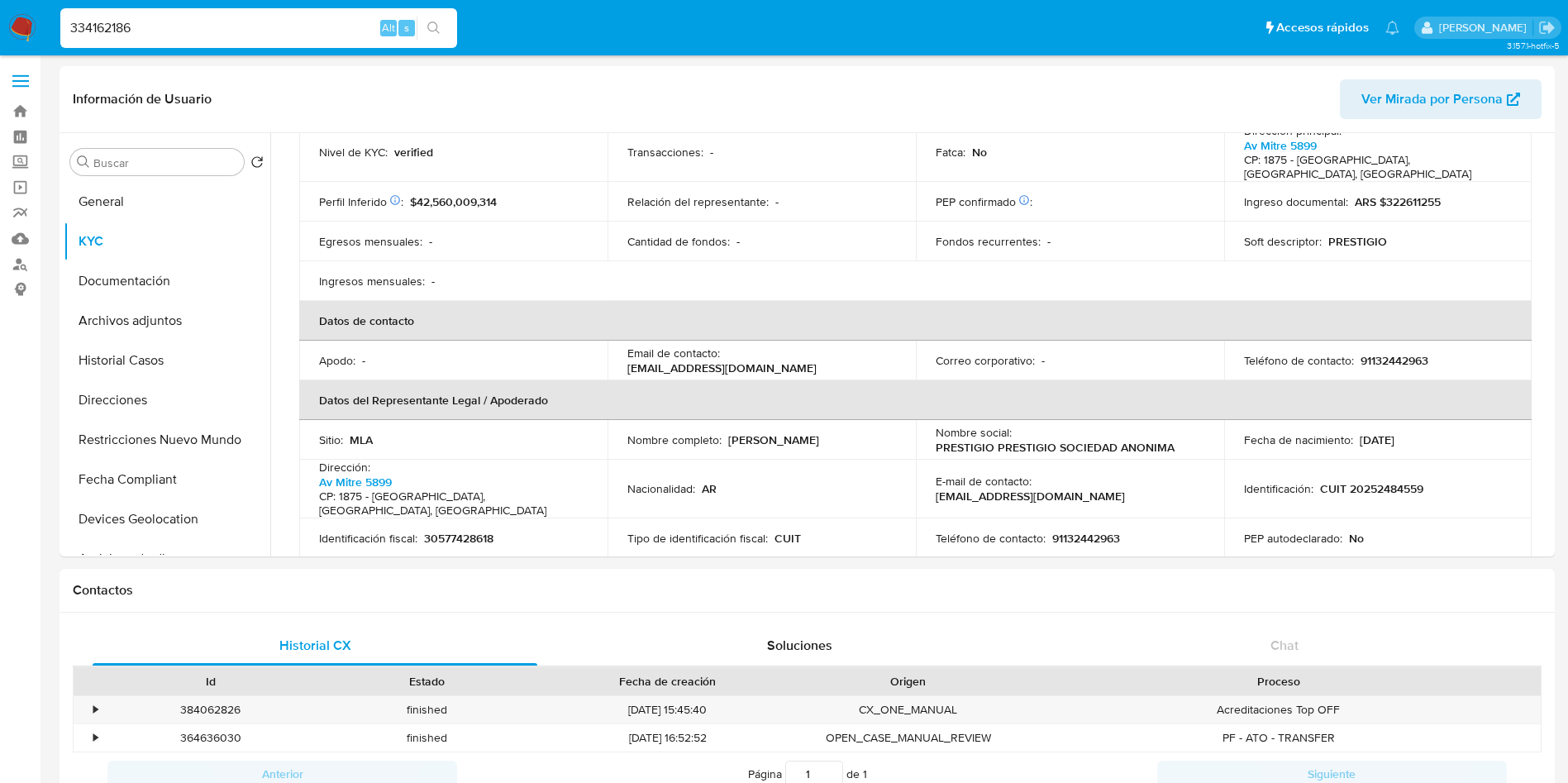
copy div "05/06/2024"
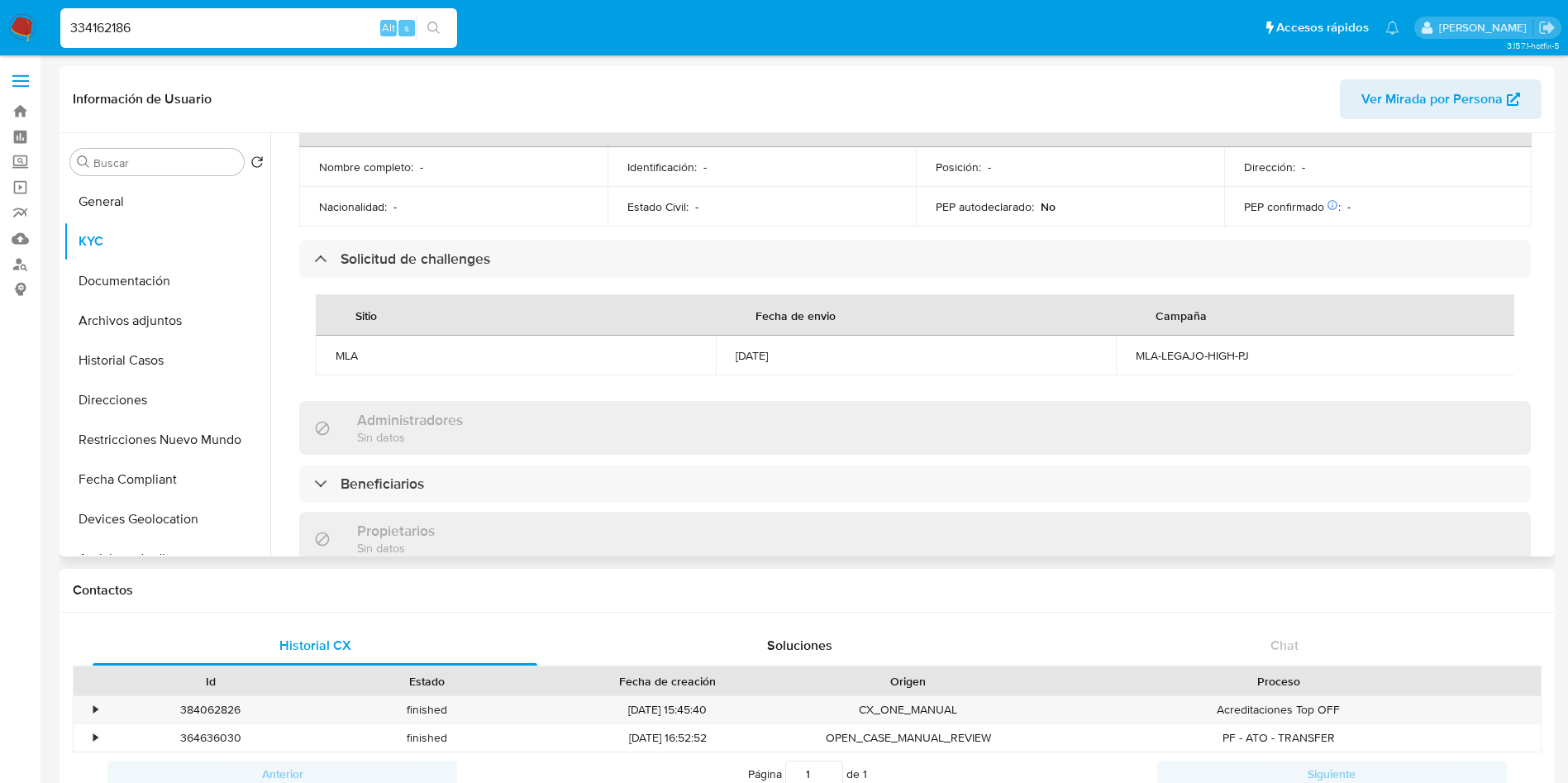
scroll to position [744, 0]
drag, startPoint x: 1122, startPoint y: 326, endPoint x: 1264, endPoint y: 323, distance: 142.0
click at [1264, 330] on td "MLA-LEGAJO-HIGH-PJ" at bounding box center [1316, 350] width 400 height 40
copy div "MLA-LEGAJO-HIGH-PJ"
click at [249, 29] on input "334162186" at bounding box center [259, 28] width 397 height 22
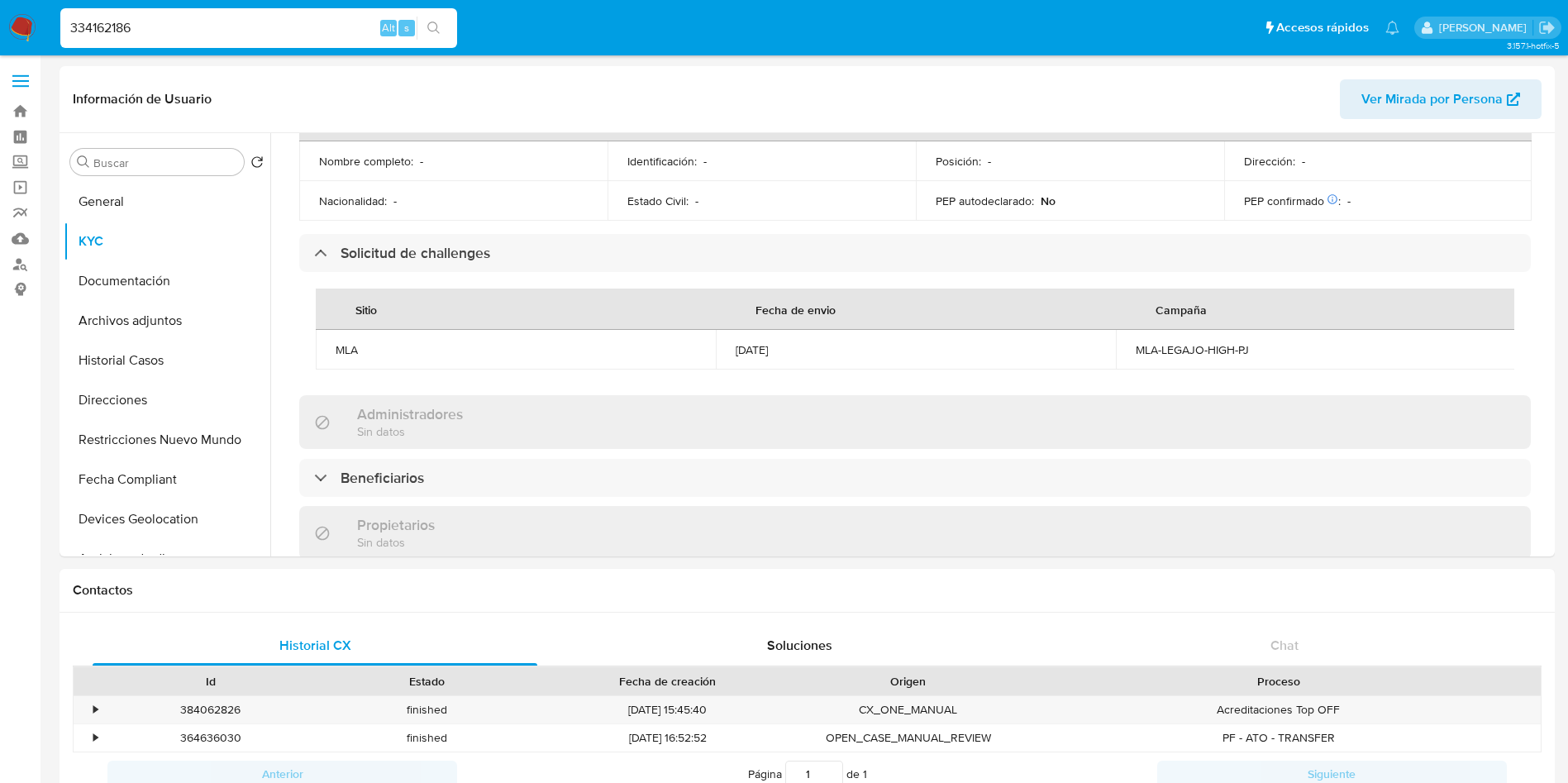
click at [249, 28] on input "334162186" at bounding box center [259, 28] width 397 height 22
paste input "839851763"
type input "839851763"
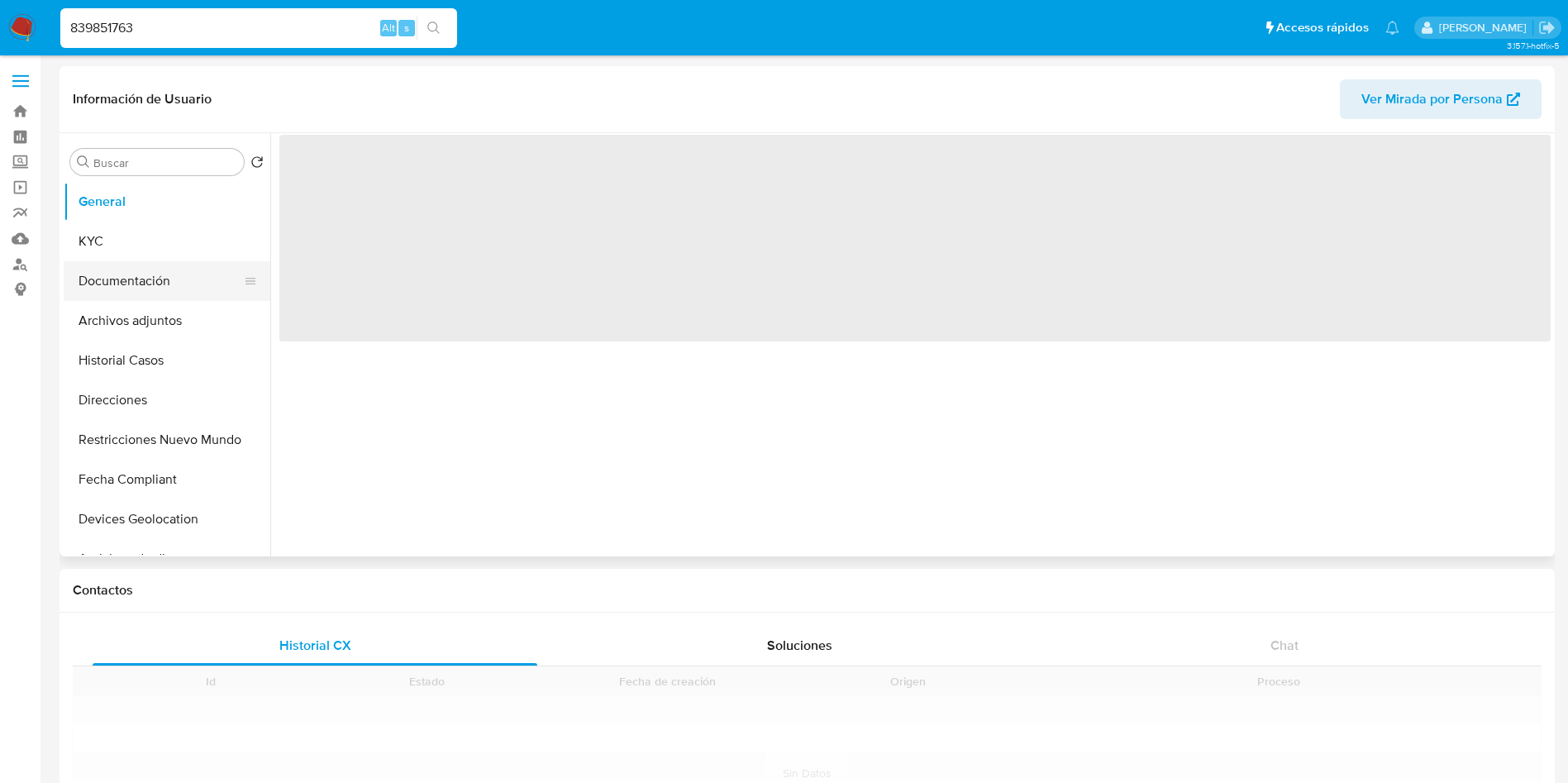
drag, startPoint x: 144, startPoint y: 237, endPoint x: 114, endPoint y: 276, distance: 49.2
click at [144, 242] on button "KYC" at bounding box center [167, 242] width 207 height 40
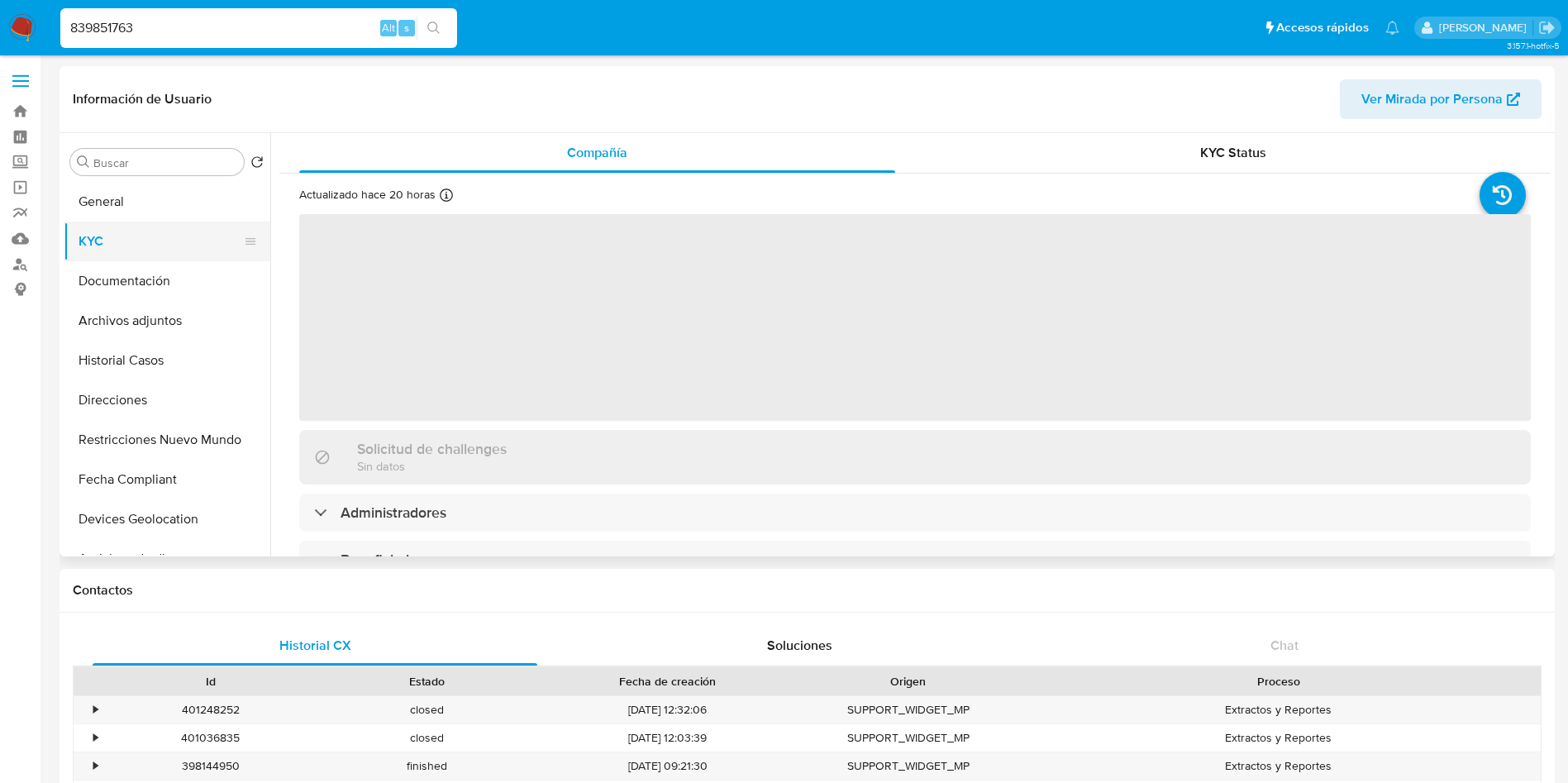
select select "10"
click at [1177, 158] on div "KYC Status" at bounding box center [1233, 153] width 596 height 40
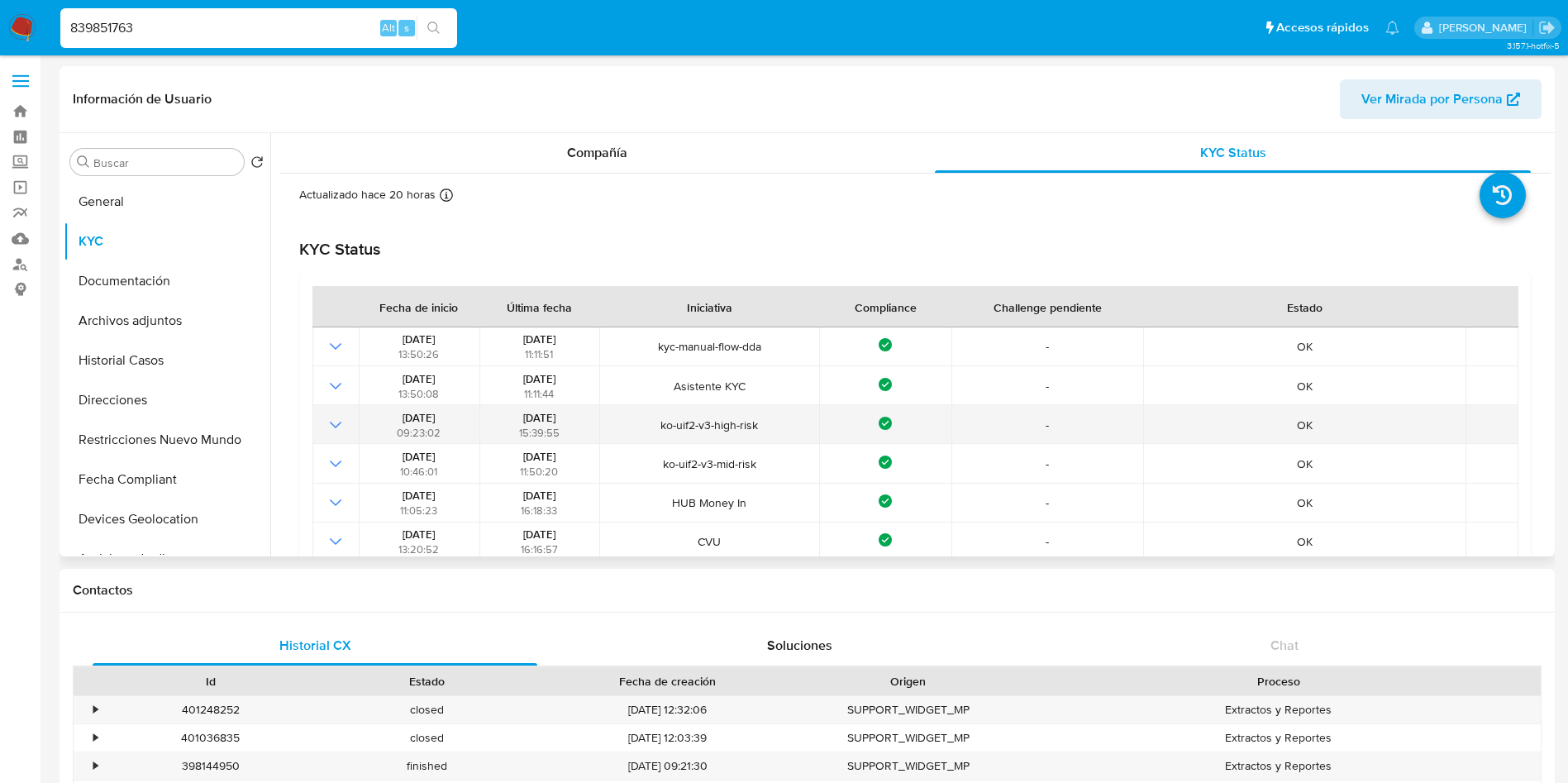
drag, startPoint x: 573, startPoint y: 418, endPoint x: 527, endPoint y: 424, distance: 46.4
click at [527, 424] on div "16/07/2023 15:39:55" at bounding box center [540, 424] width 110 height 29
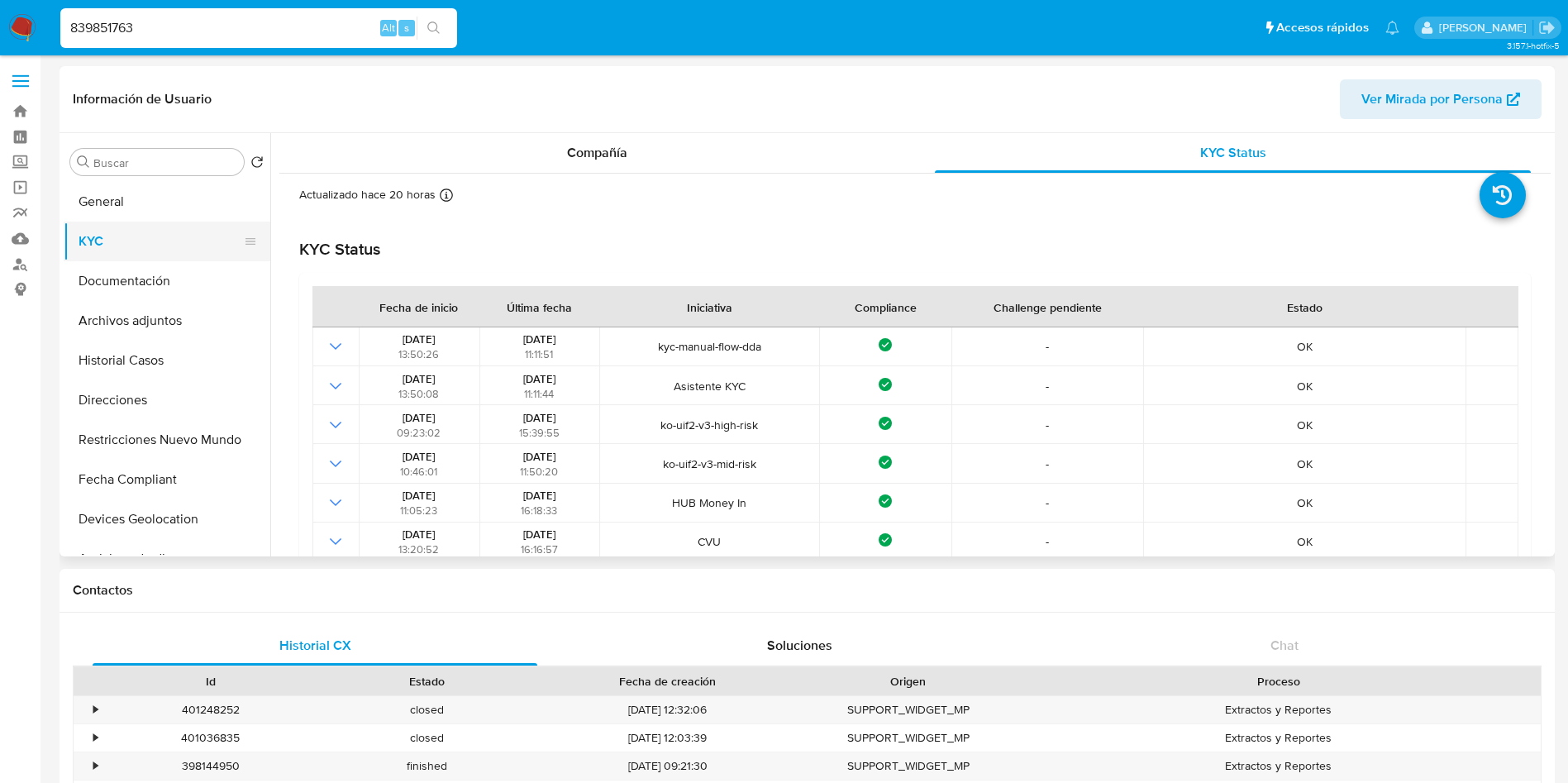
click at [215, 252] on button "KYC" at bounding box center [160, 242] width 194 height 40
click at [601, 143] on span "Compañía" at bounding box center [598, 153] width 61 height 19
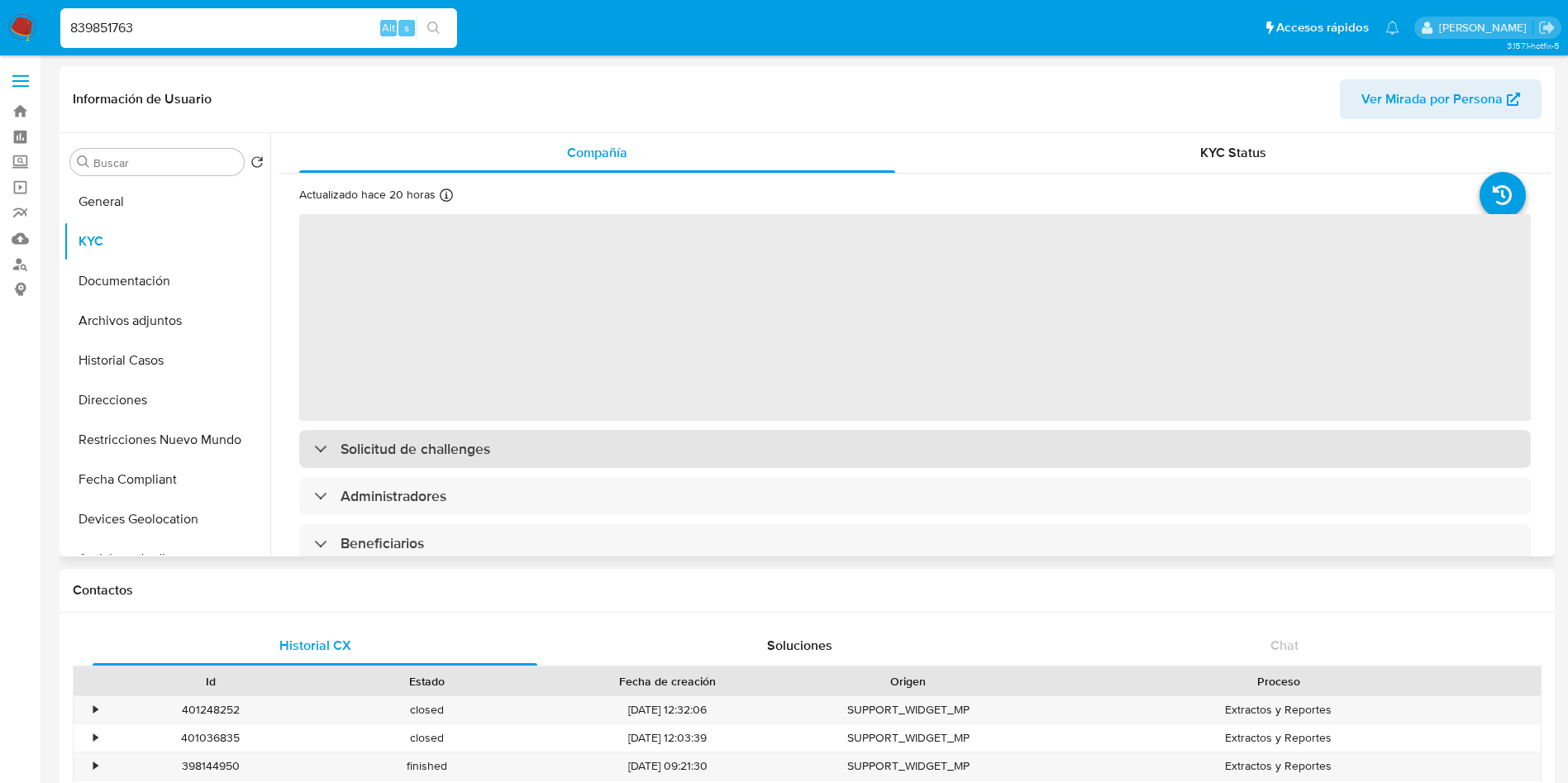
click at [486, 448] on h3 "Solicitud de challenges" at bounding box center [415, 449] width 150 height 18
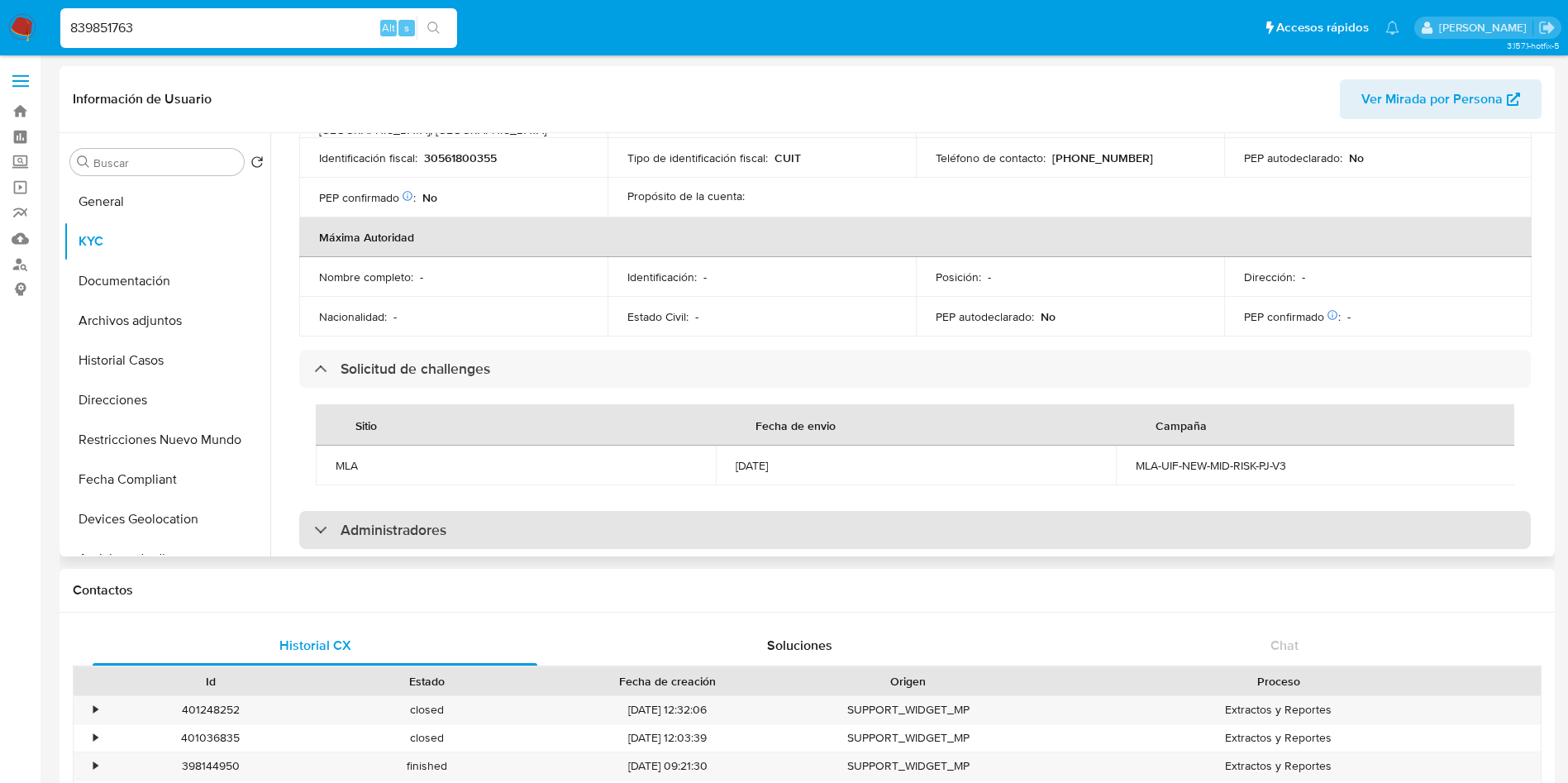
scroll to position [744, 0]
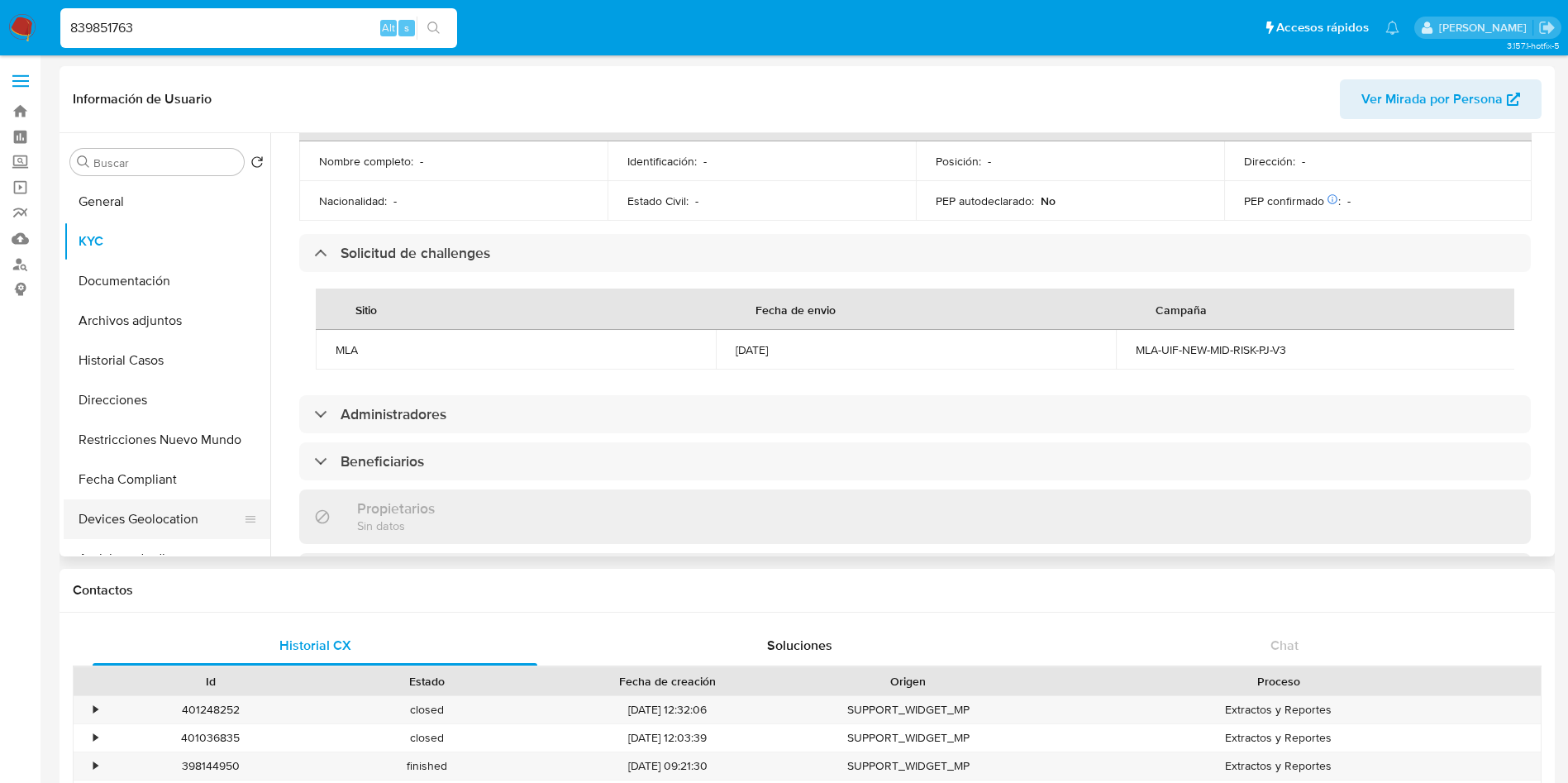
drag, startPoint x: 133, startPoint y: 494, endPoint x: 160, endPoint y: 524, distance: 40.4
click at [137, 492] on button "Fecha Compliant" at bounding box center [167, 480] width 207 height 40
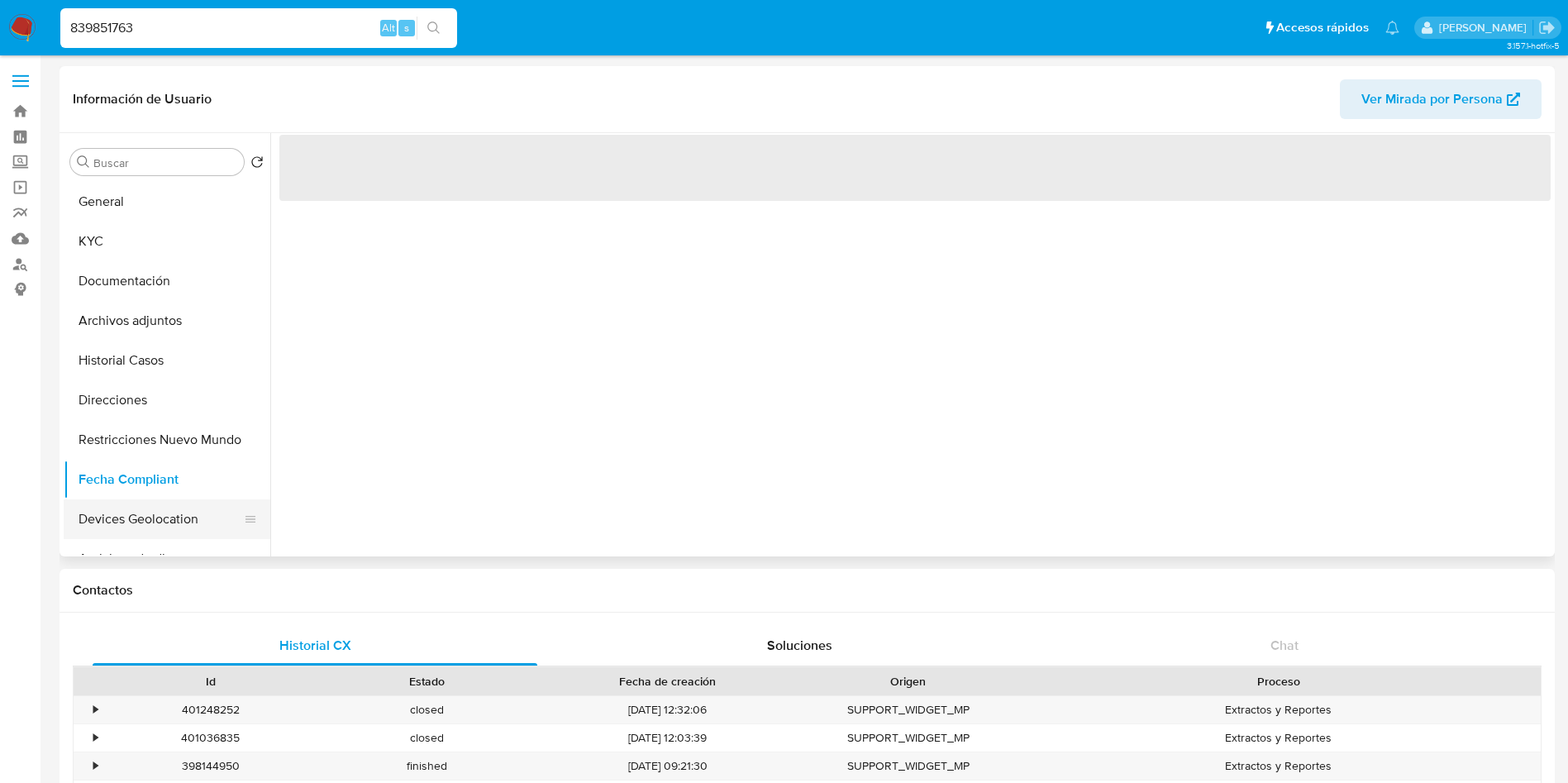
scroll to position [0, 0]
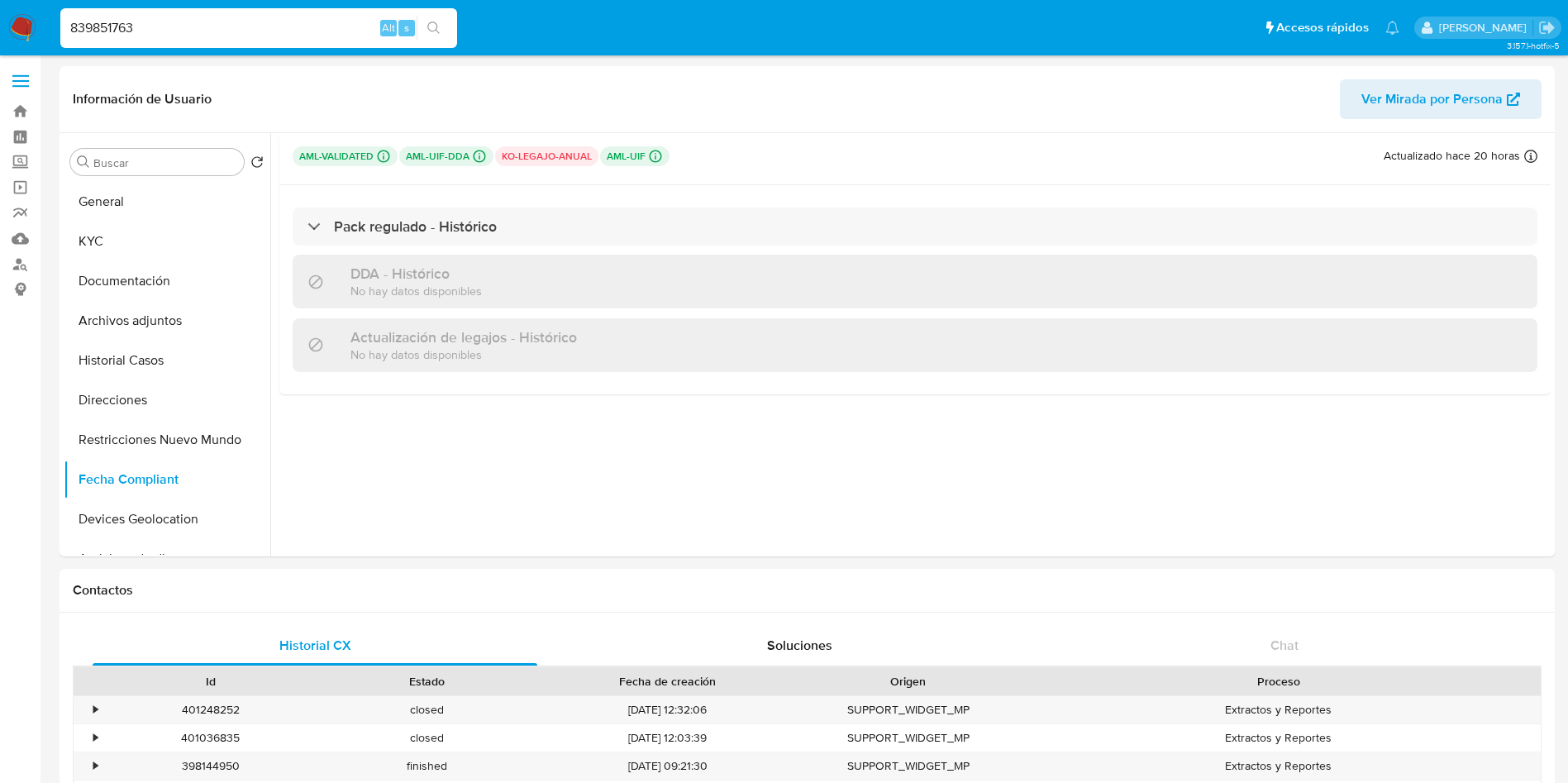
click at [181, 26] on input "839851763" at bounding box center [259, 28] width 397 height 22
paste input "65606414"
type input "656064143"
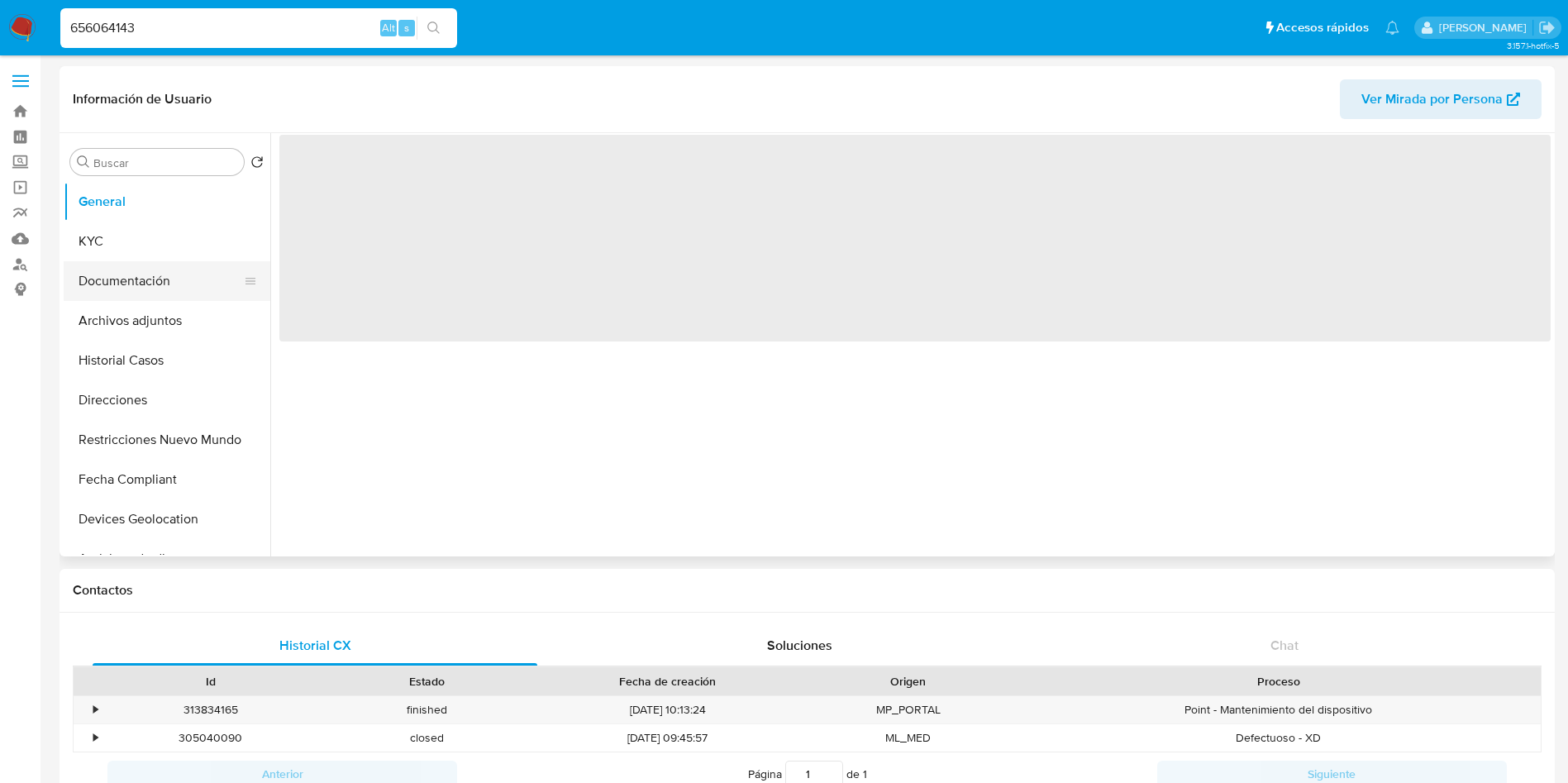
select select "10"
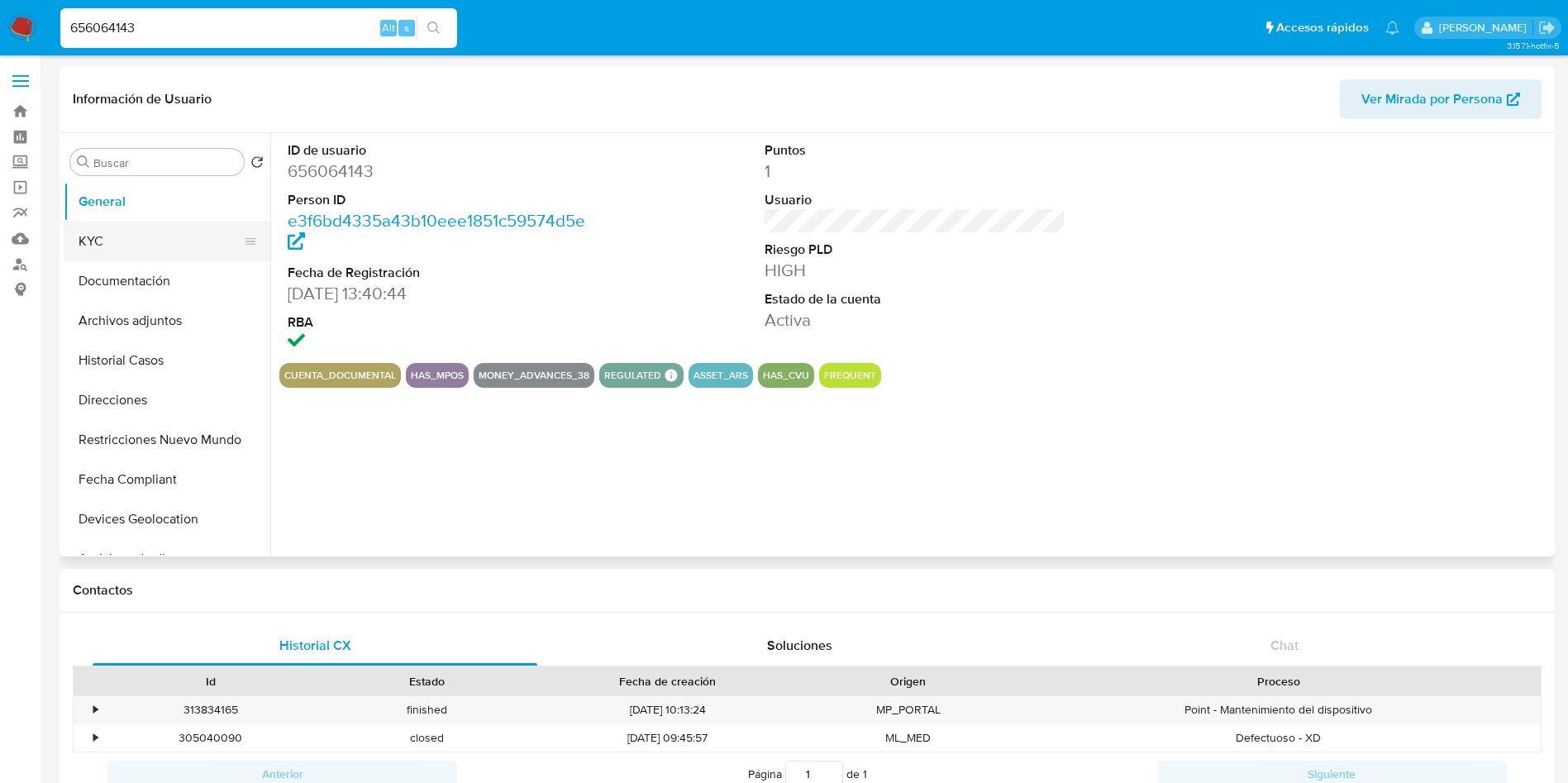
click at [132, 248] on button "KYC" at bounding box center [160, 242] width 194 height 40
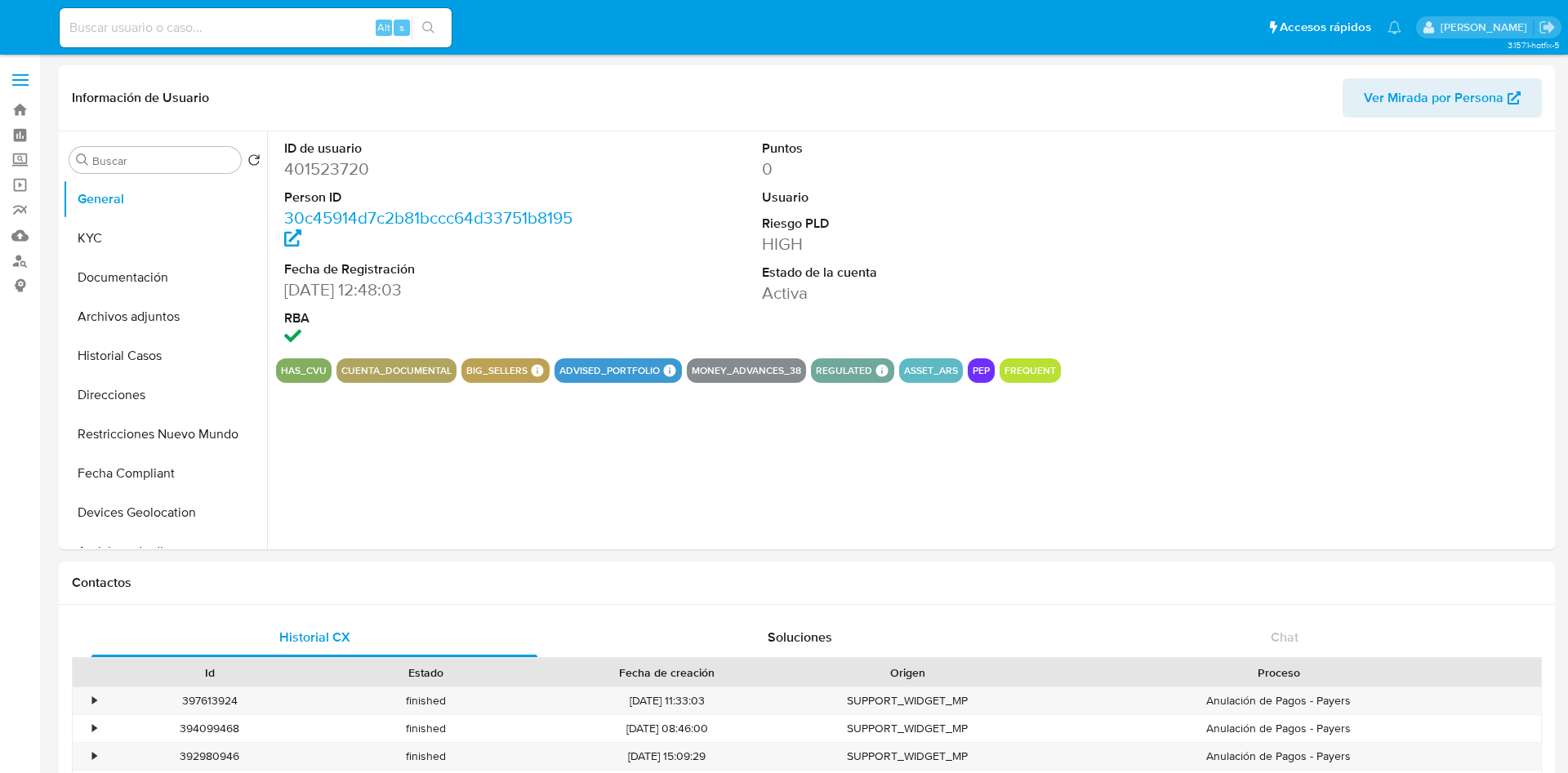
select select "10"
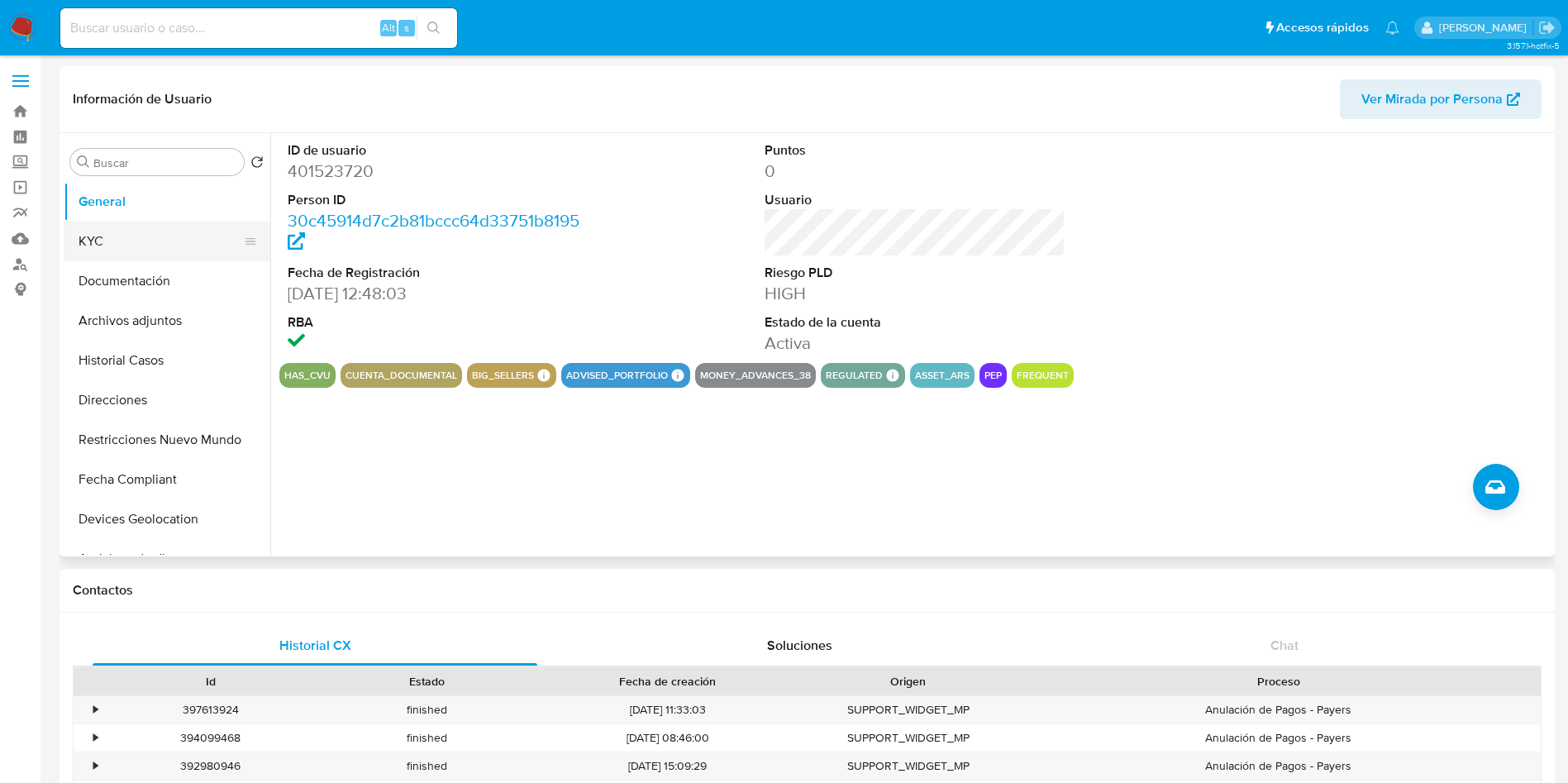
drag, startPoint x: 156, startPoint y: 209, endPoint x: 152, endPoint y: 234, distance: 25.3
click at [152, 234] on ul "General KYC Documentación Archivos adjuntos Historial Casos Direcciones Restric…" at bounding box center [167, 368] width 207 height 373
click at [152, 234] on button "KYC" at bounding box center [160, 242] width 194 height 40
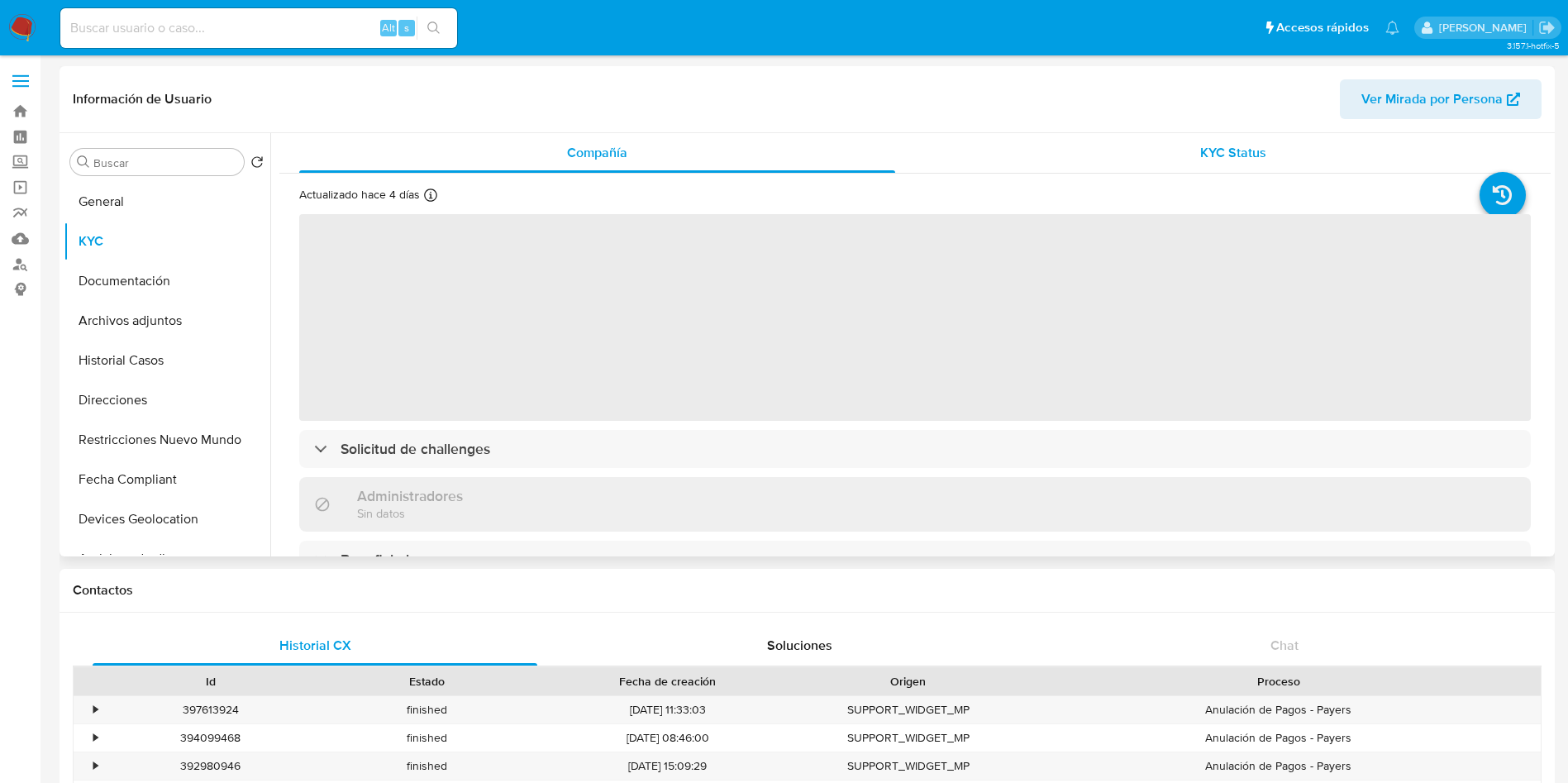
click at [1126, 155] on div "KYC Status" at bounding box center [1233, 153] width 596 height 40
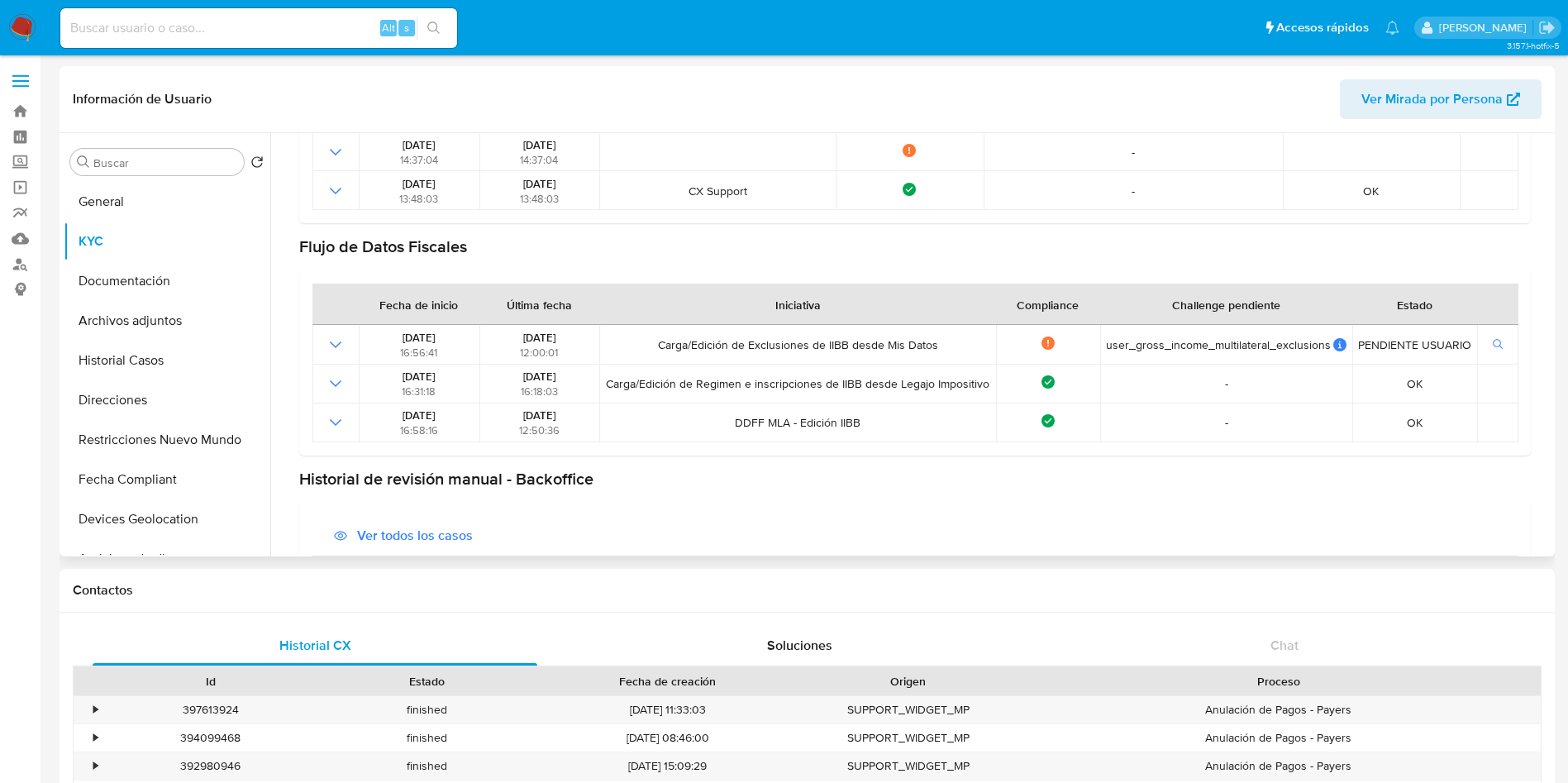
scroll to position [57, 0]
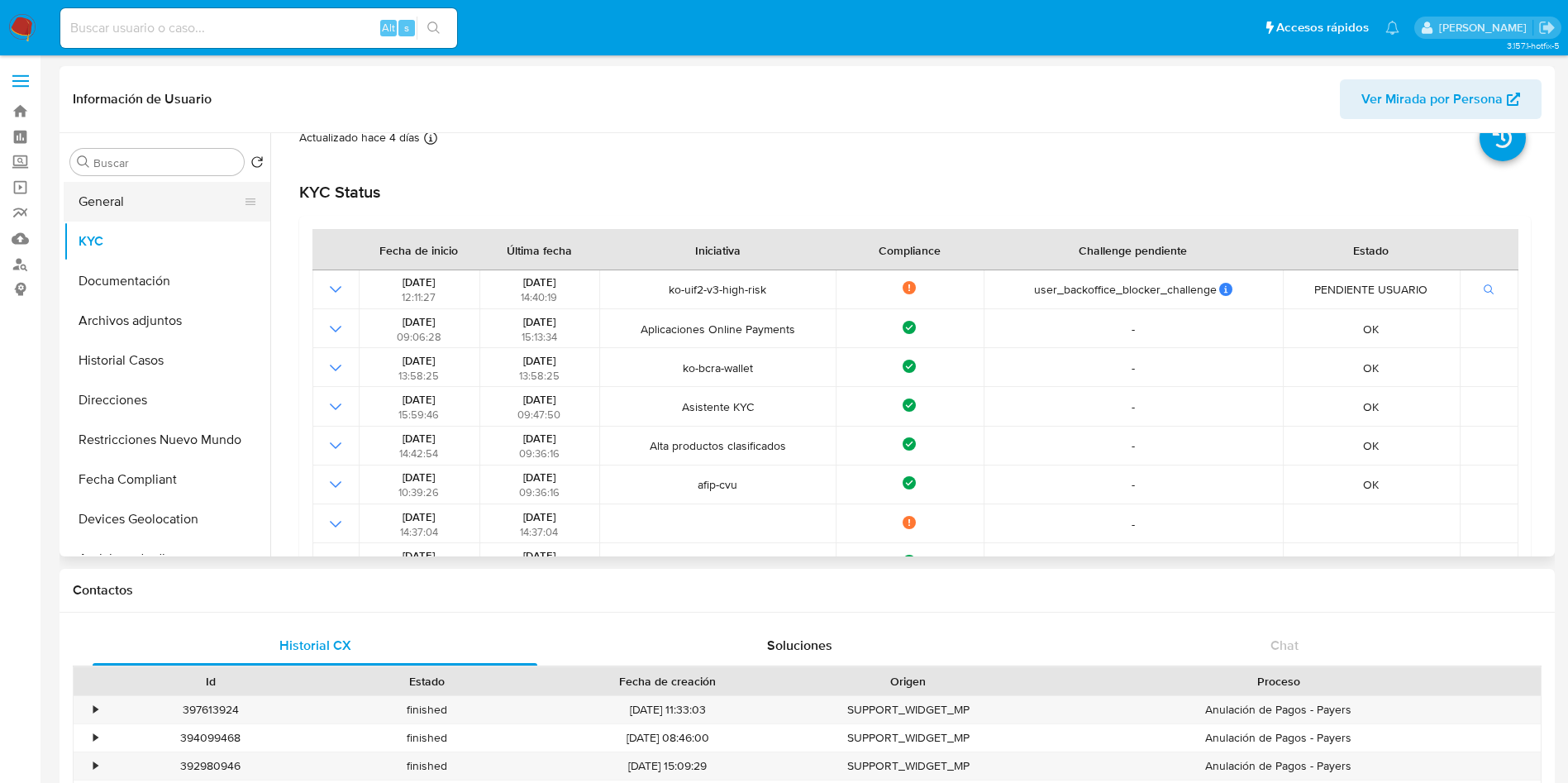
click at [166, 198] on button "General" at bounding box center [160, 202] width 194 height 40
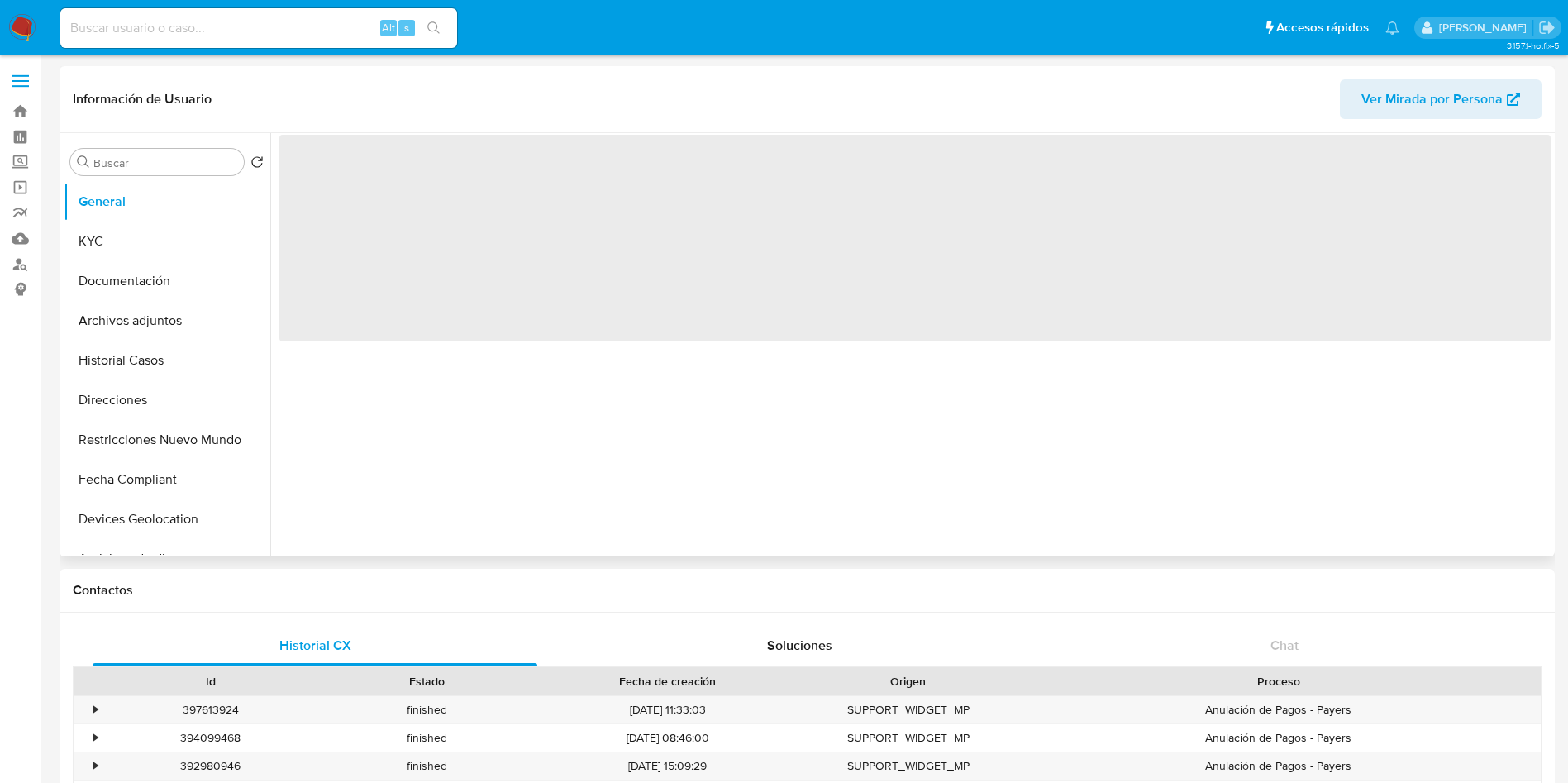
scroll to position [0, 0]
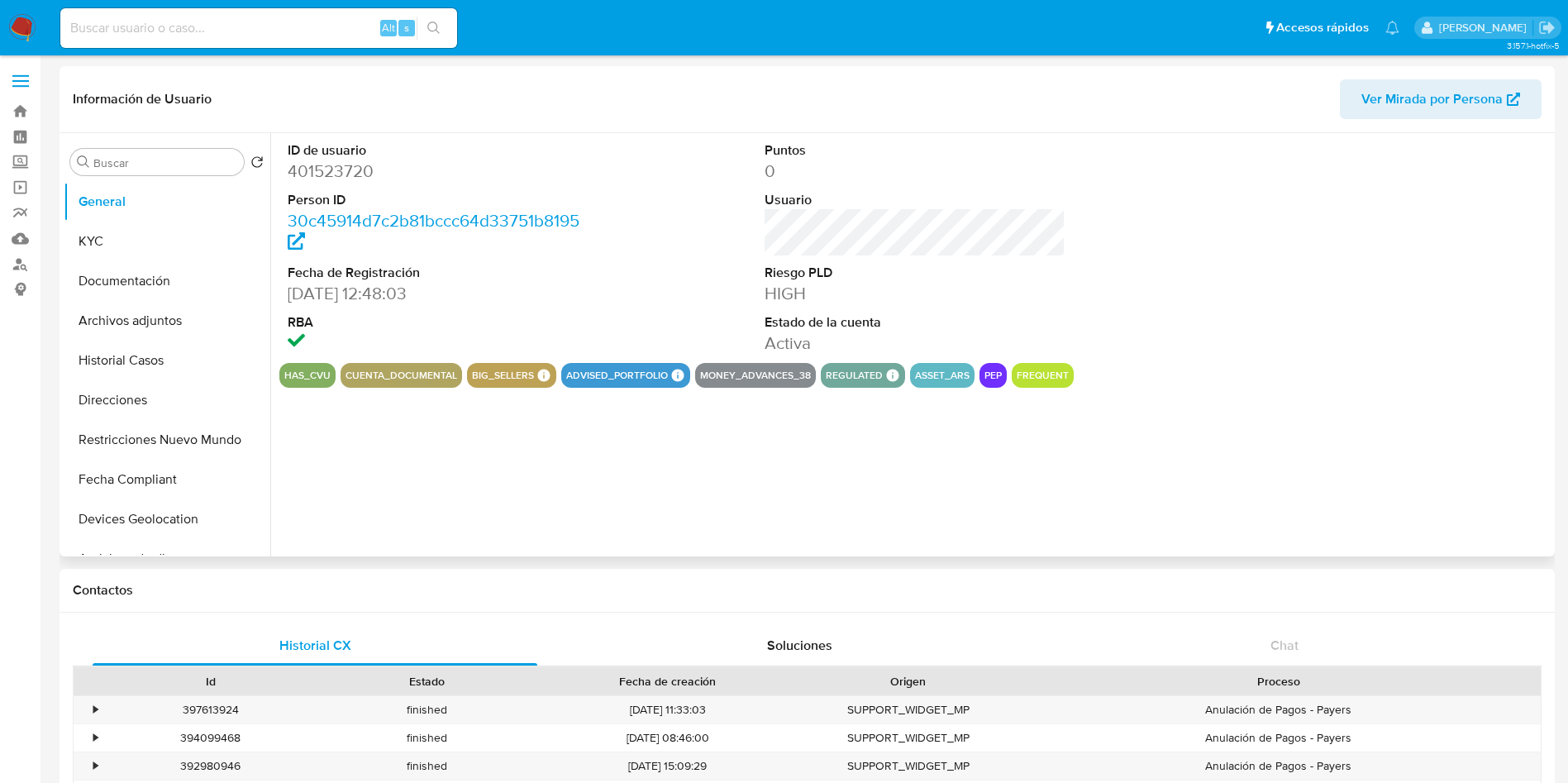
click at [356, 171] on dd "401523720" at bounding box center [438, 171] width 302 height 23
copy dd "401523720"
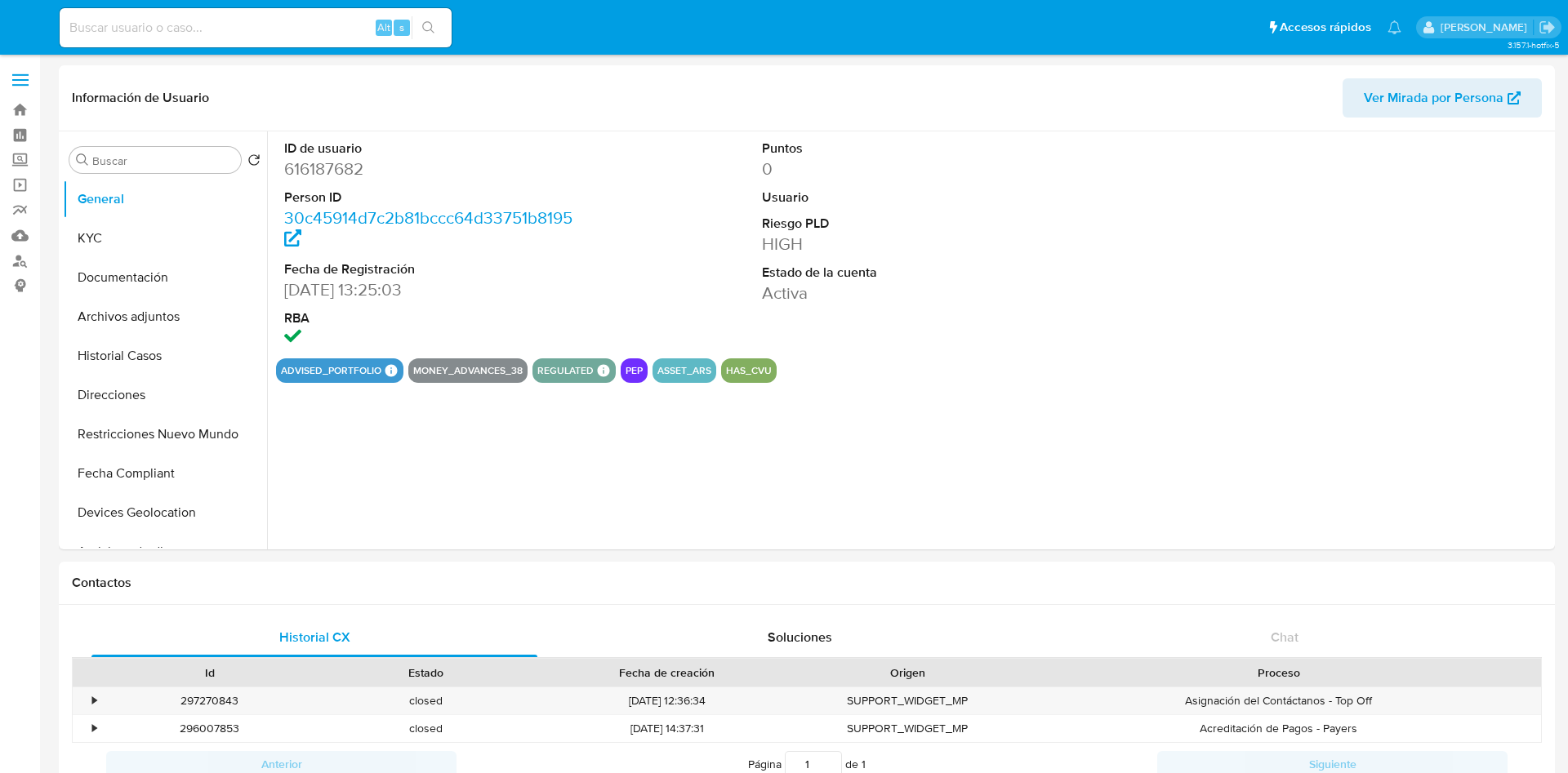
select select "10"
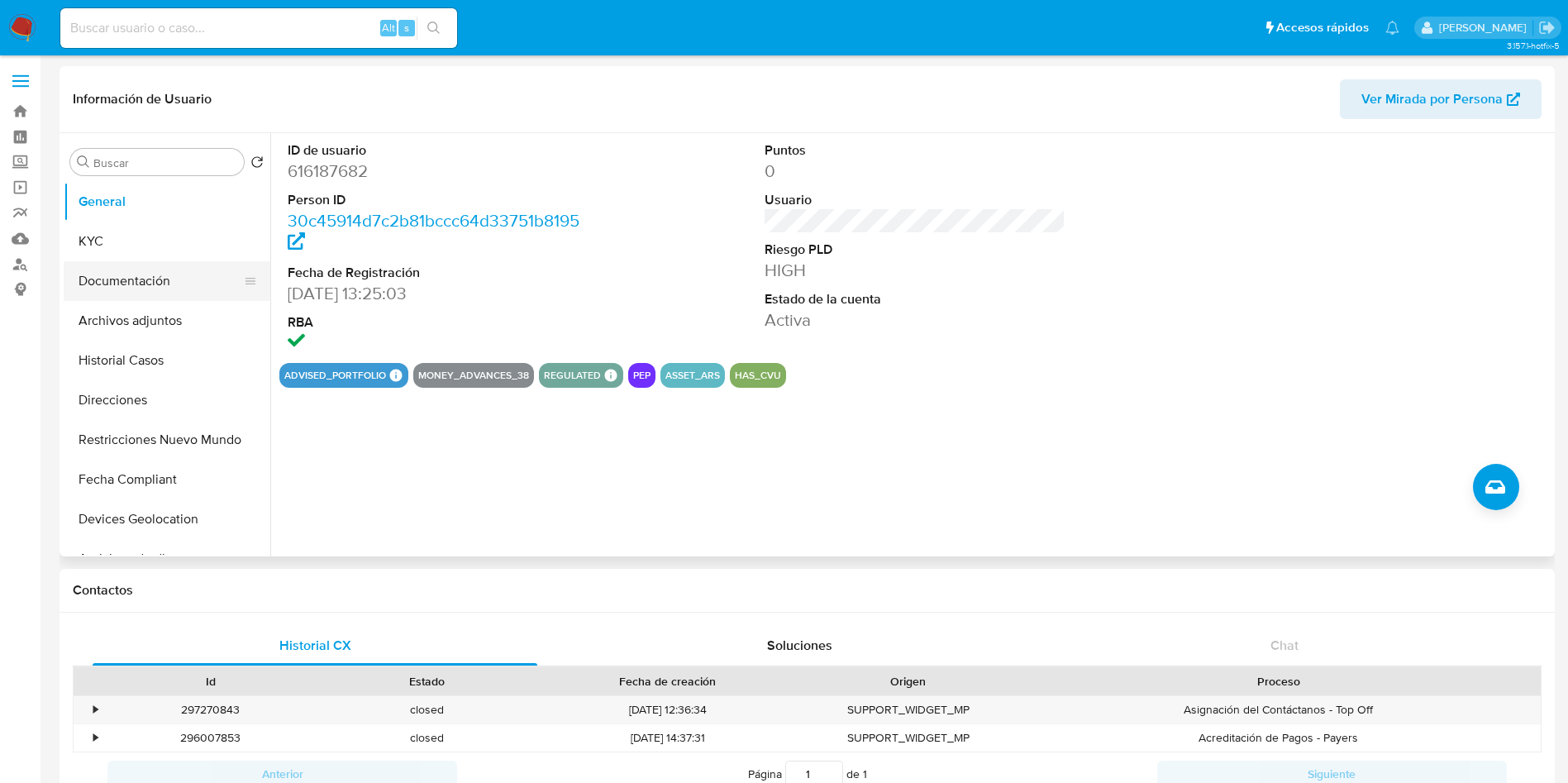
drag, startPoint x: 138, startPoint y: 243, endPoint x: 118, endPoint y: 269, distance: 32.8
click at [137, 243] on button "KYC" at bounding box center [167, 242] width 207 height 40
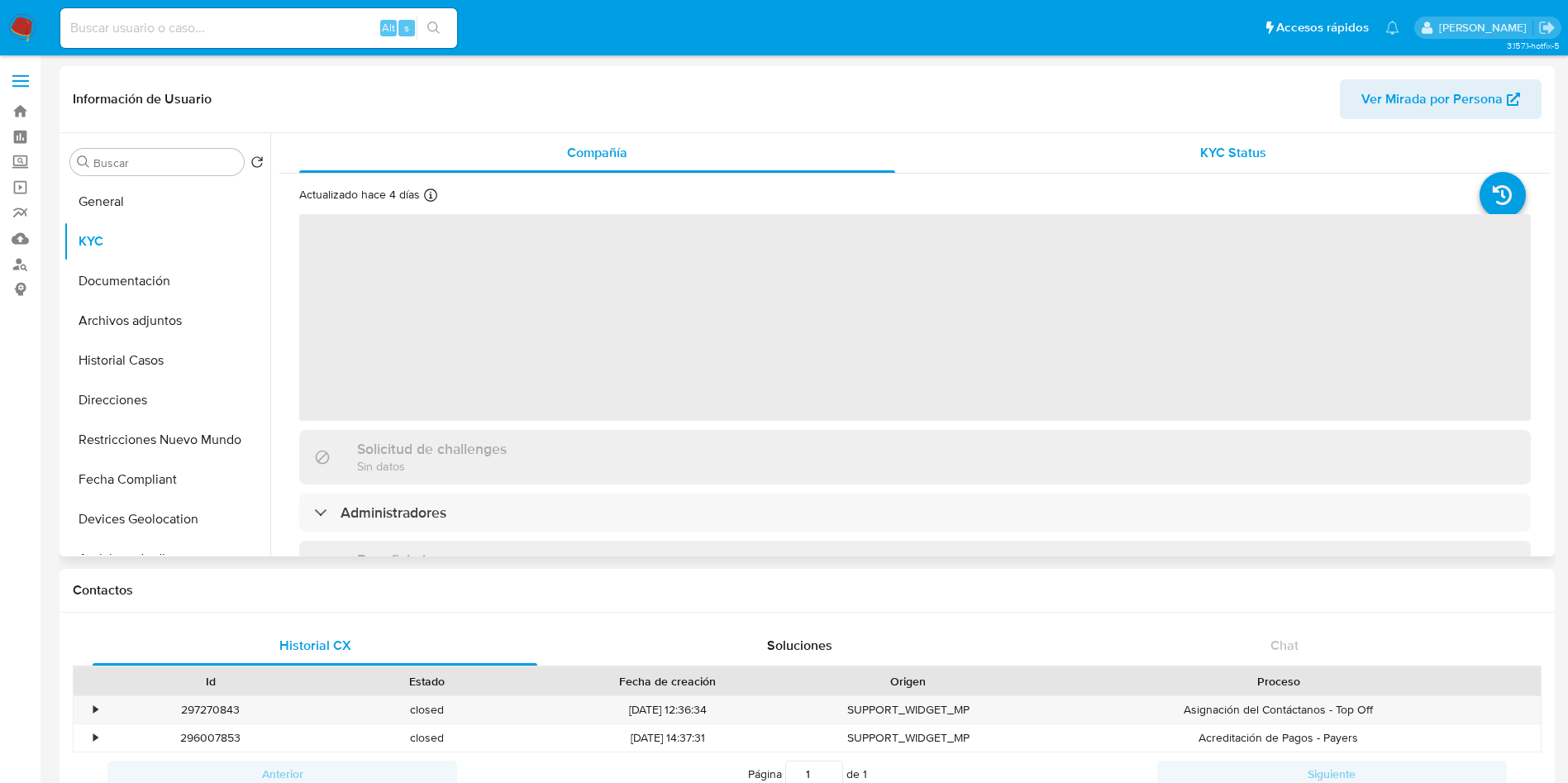
click at [1178, 145] on div "KYC Status" at bounding box center [1233, 153] width 596 height 40
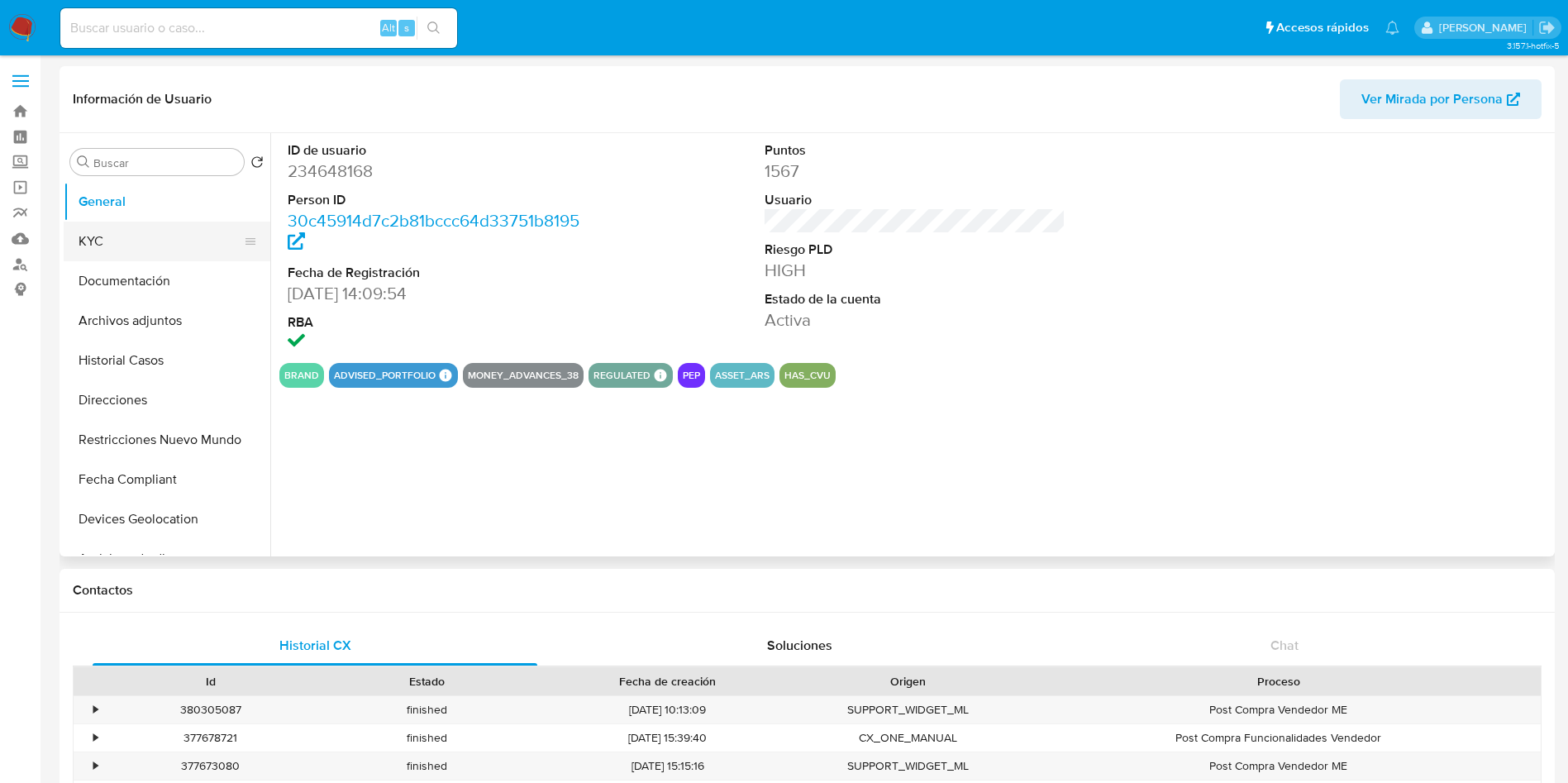
click at [140, 237] on button "KYC" at bounding box center [160, 242] width 194 height 40
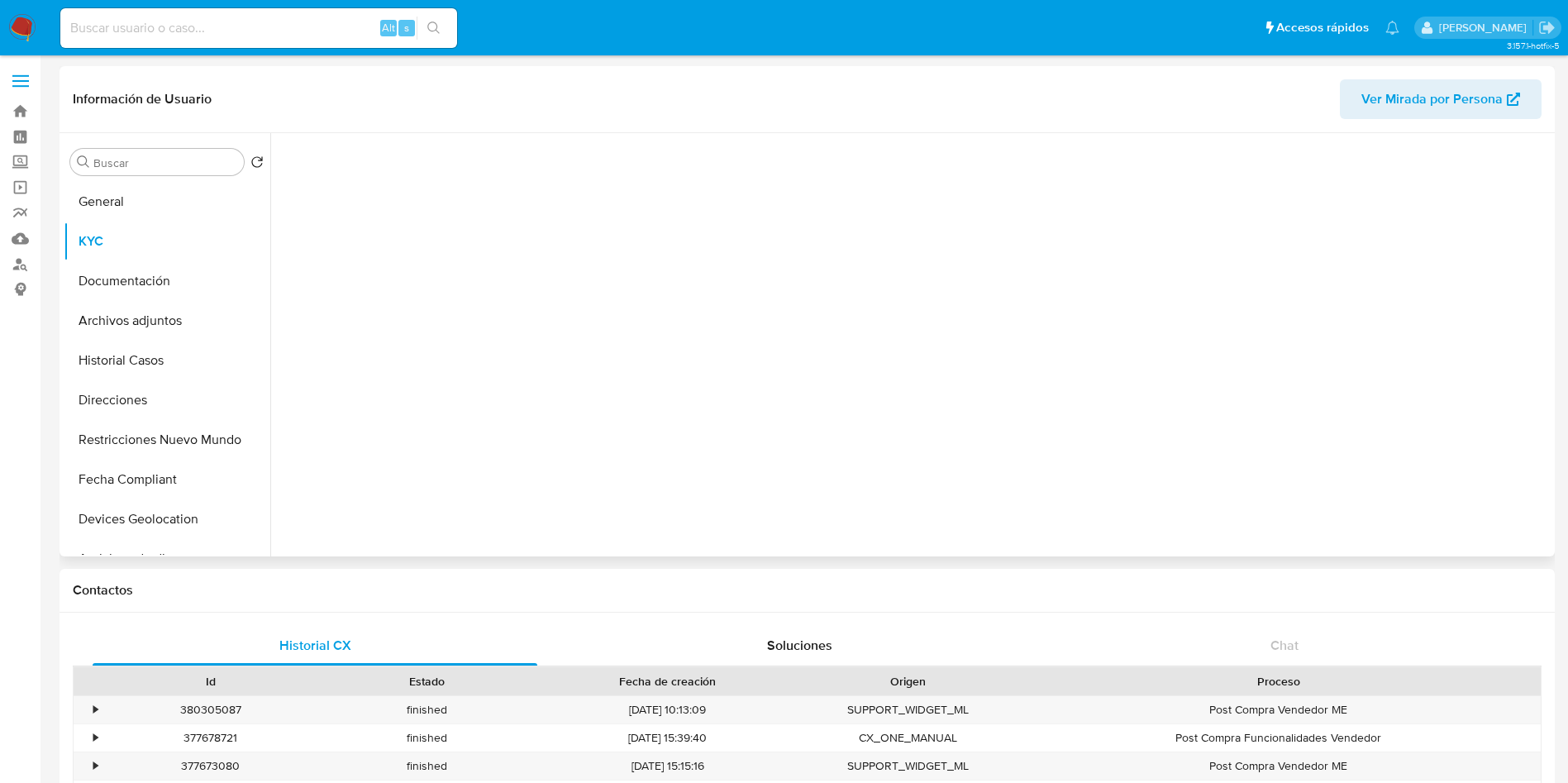
select select "10"
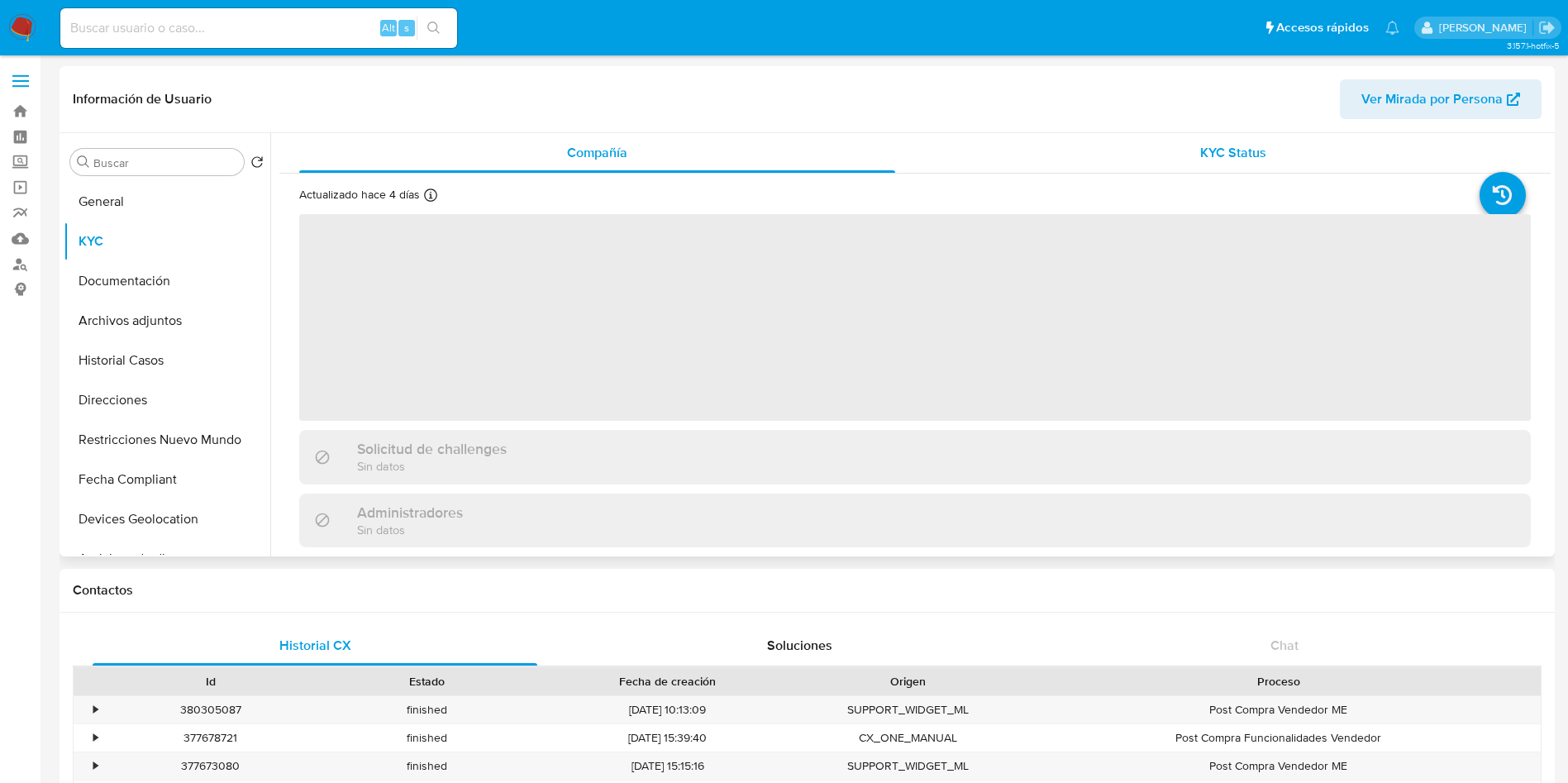
click at [1160, 158] on div "KYC Status" at bounding box center [1233, 153] width 596 height 40
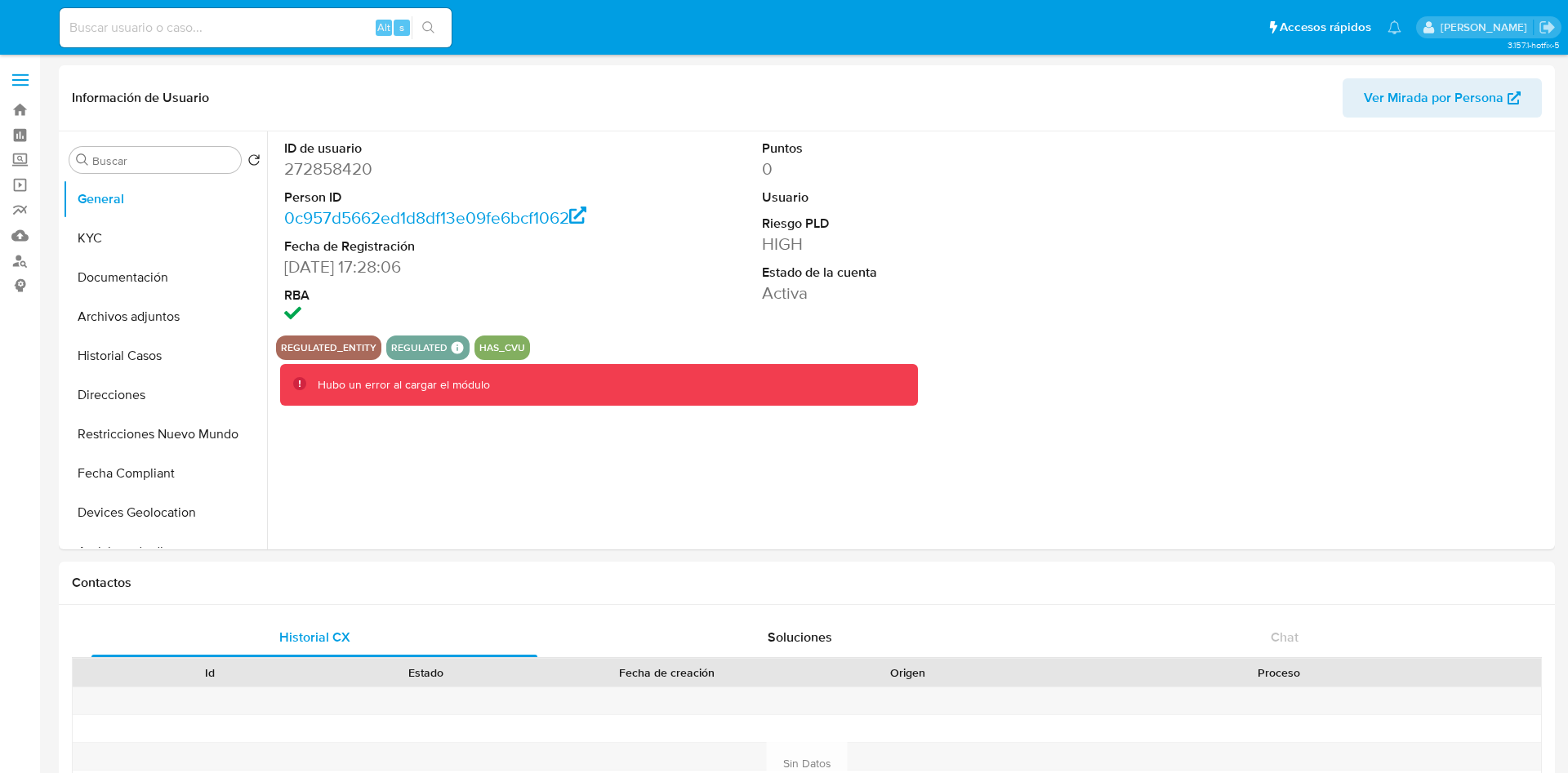
select select "10"
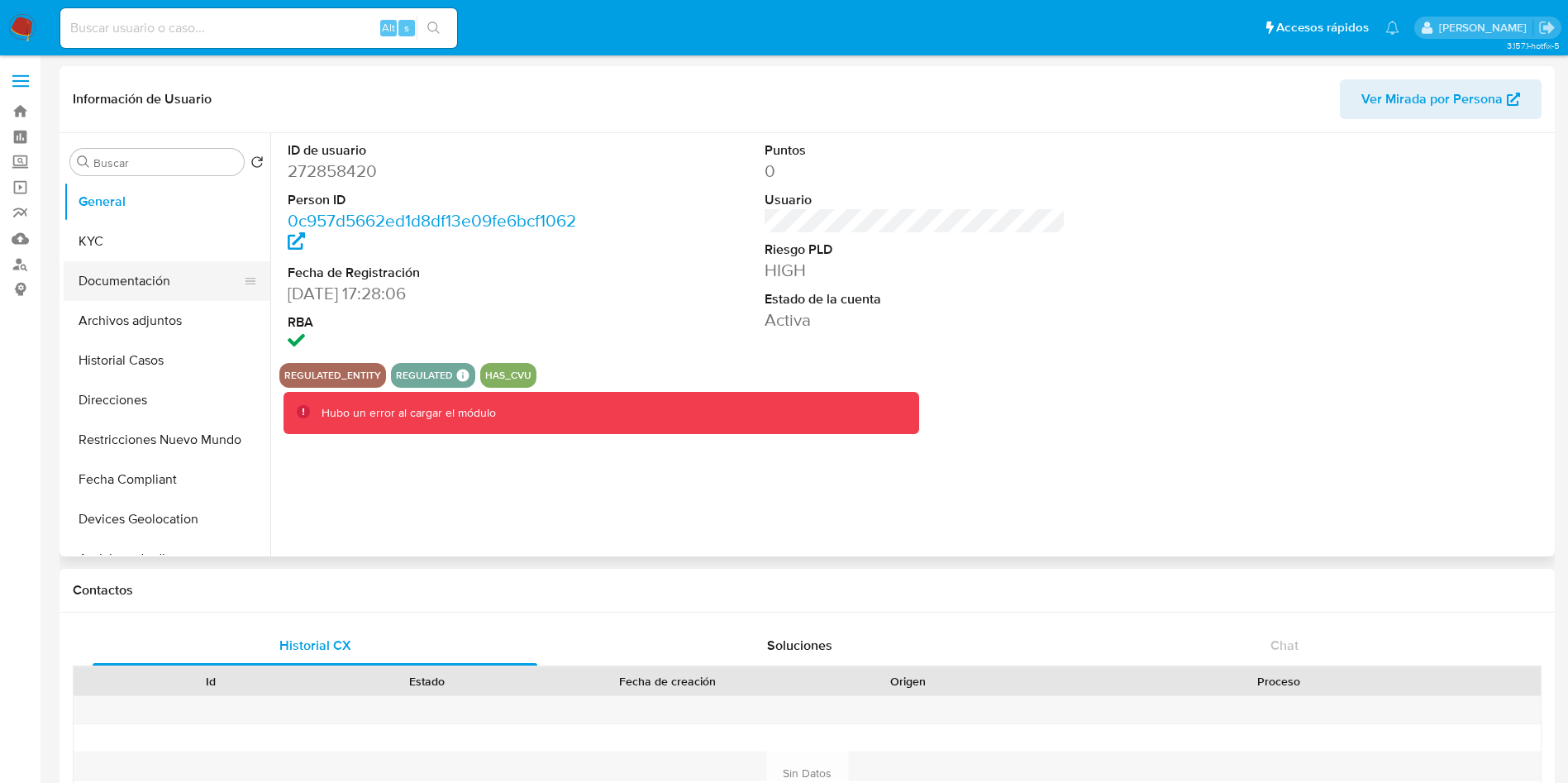
drag, startPoint x: 158, startPoint y: 257, endPoint x: 168, endPoint y: 266, distance: 13.5
click at [157, 256] on button "KYC" at bounding box center [167, 242] width 207 height 40
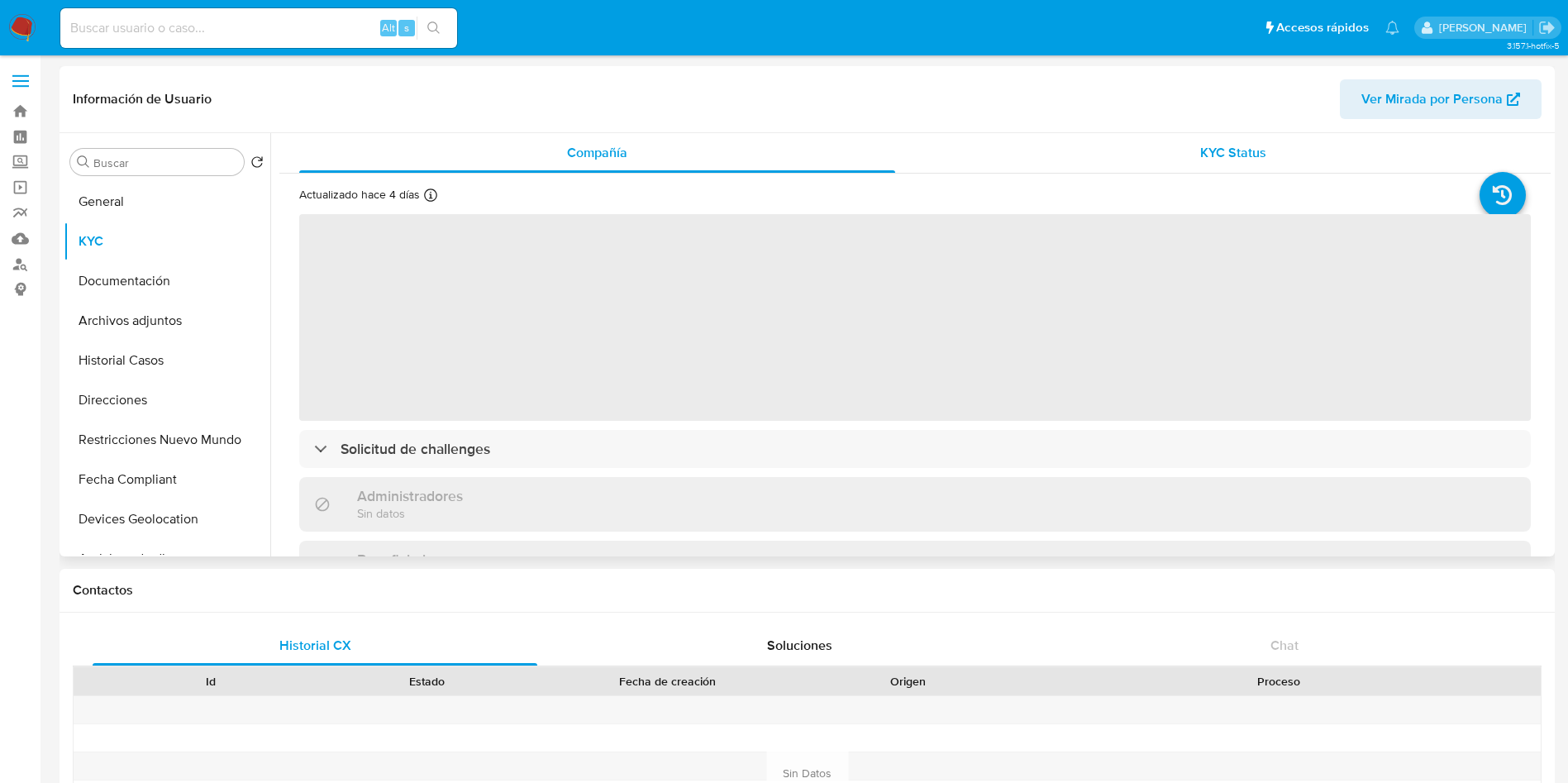
click at [1236, 149] on span "KYC Status" at bounding box center [1233, 153] width 66 height 19
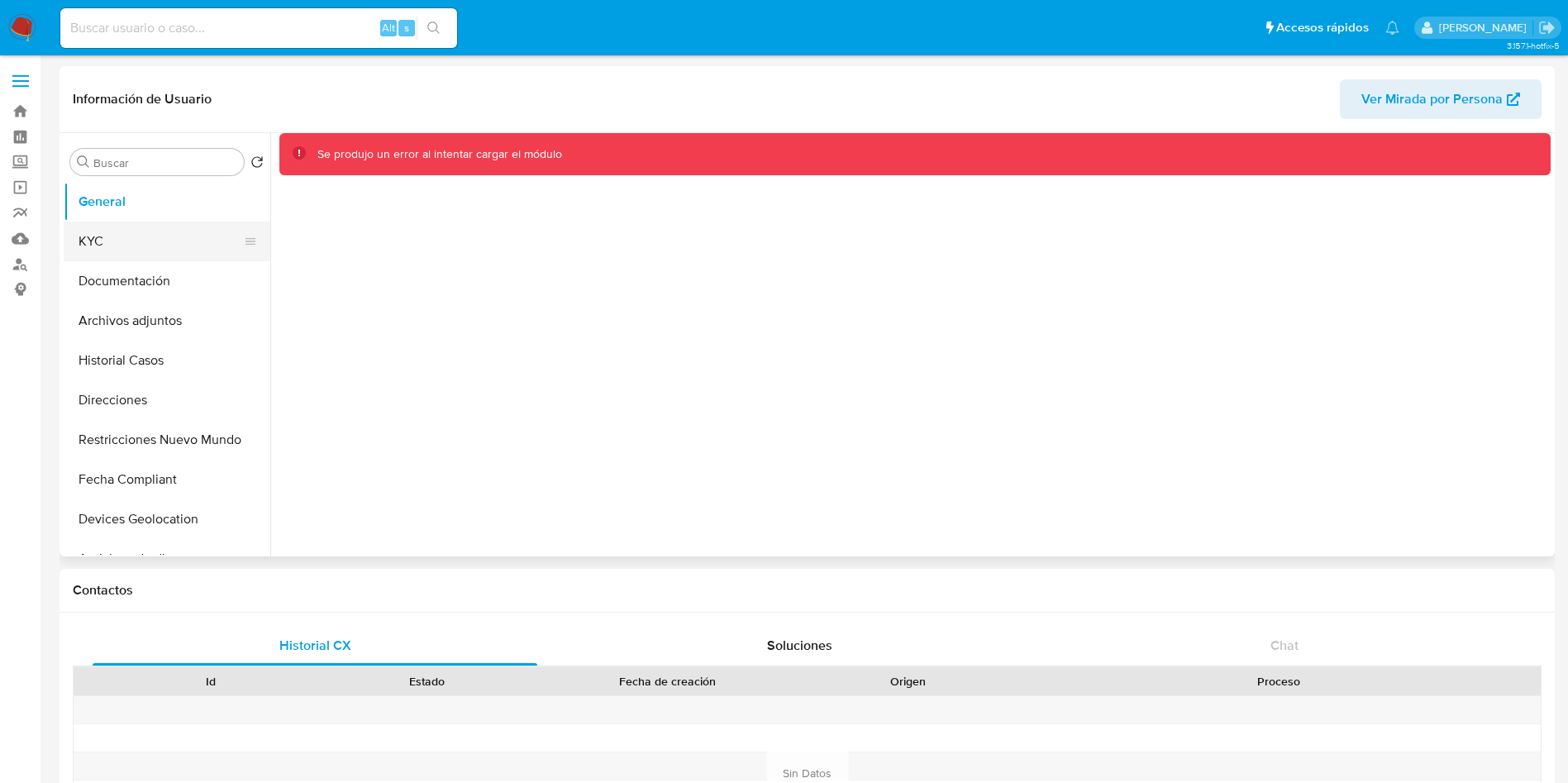
click at [147, 249] on button "KYC" at bounding box center [160, 242] width 194 height 40
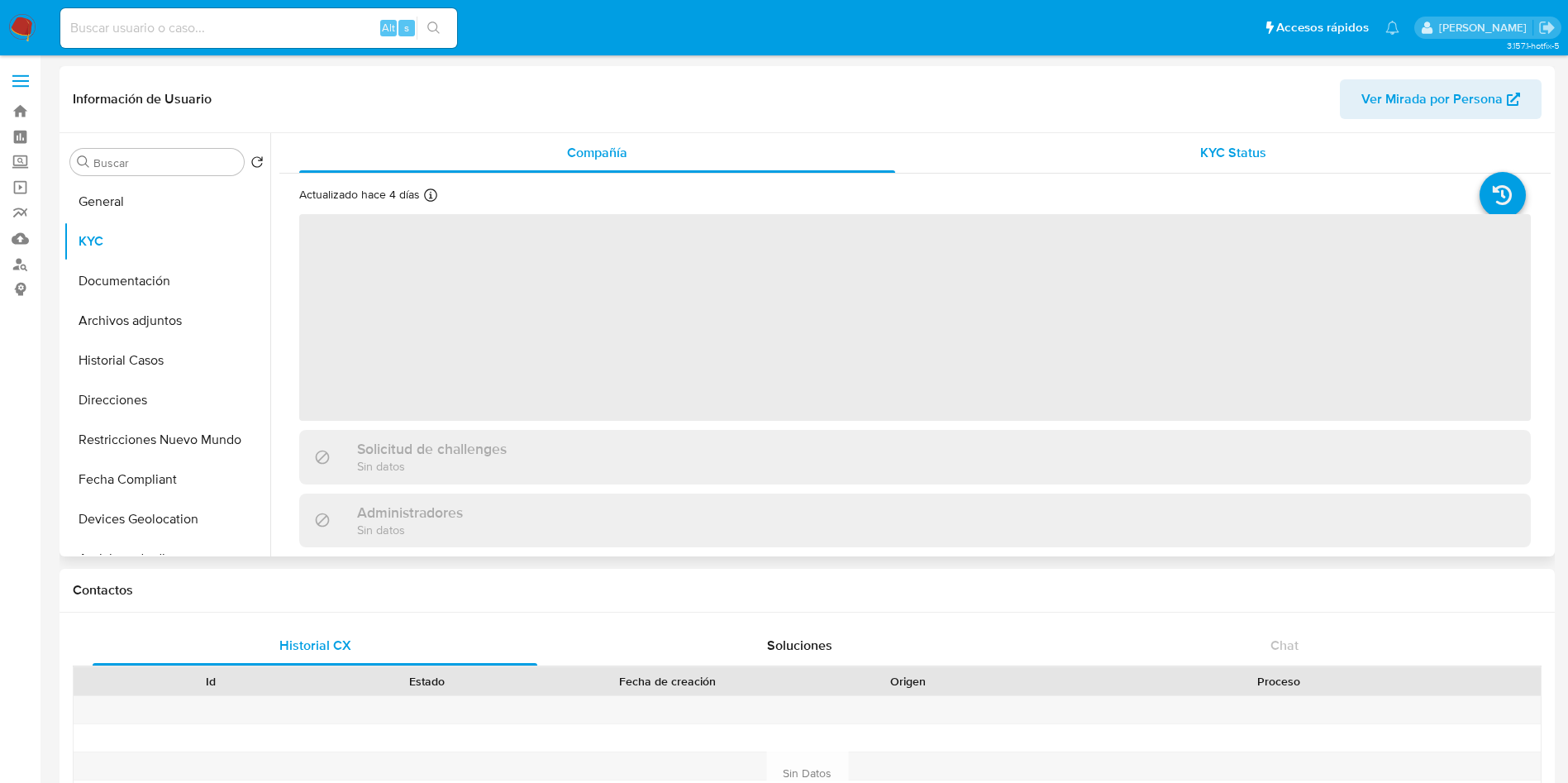
click at [1099, 153] on div "KYC Status" at bounding box center [1233, 153] width 596 height 40
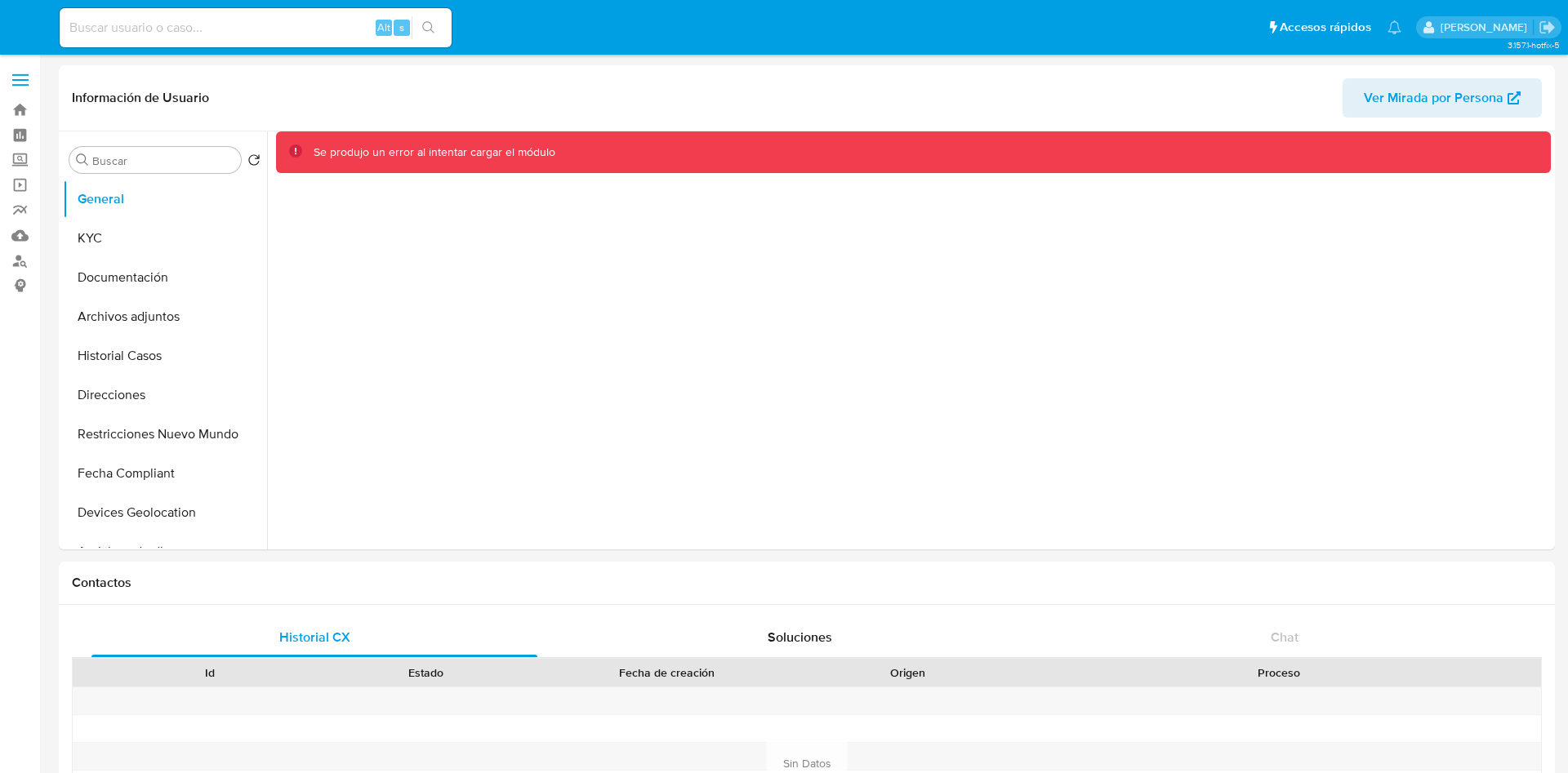
select select "10"
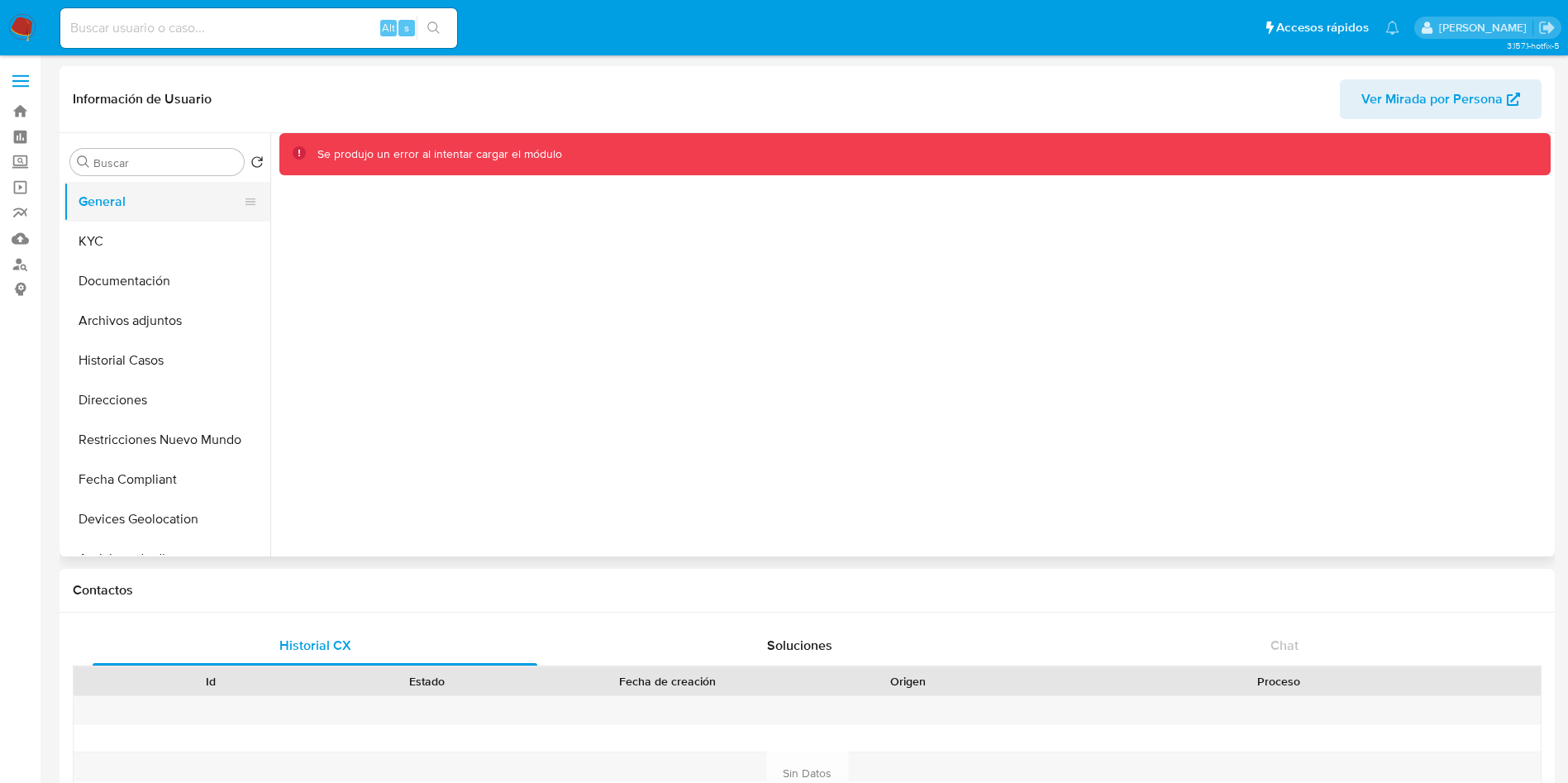
click at [128, 212] on button "General" at bounding box center [160, 202] width 194 height 40
click at [126, 227] on button "KYC" at bounding box center [160, 242] width 194 height 40
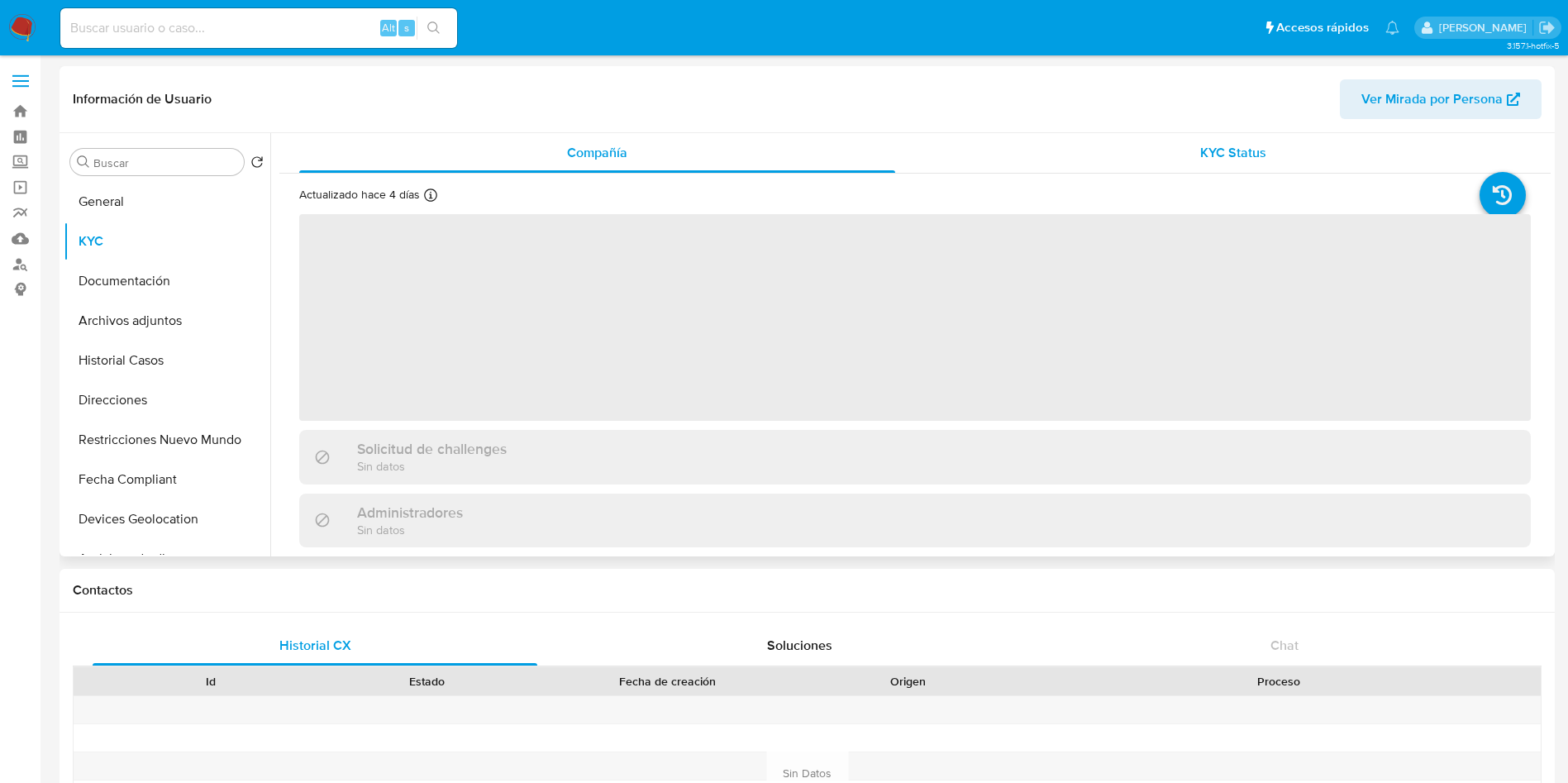
click at [1141, 152] on div "KYC Status" at bounding box center [1233, 153] width 596 height 40
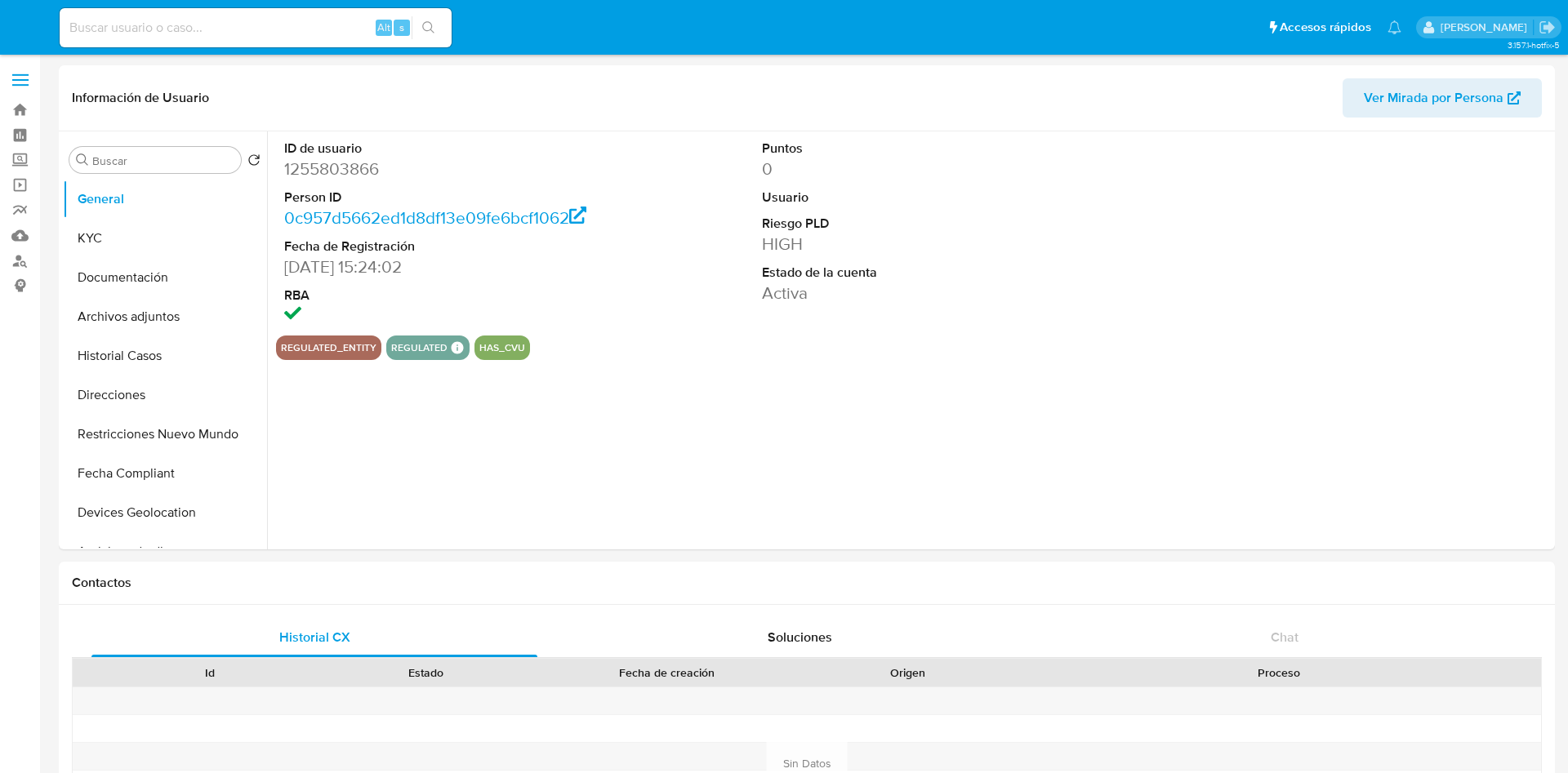
select select "10"
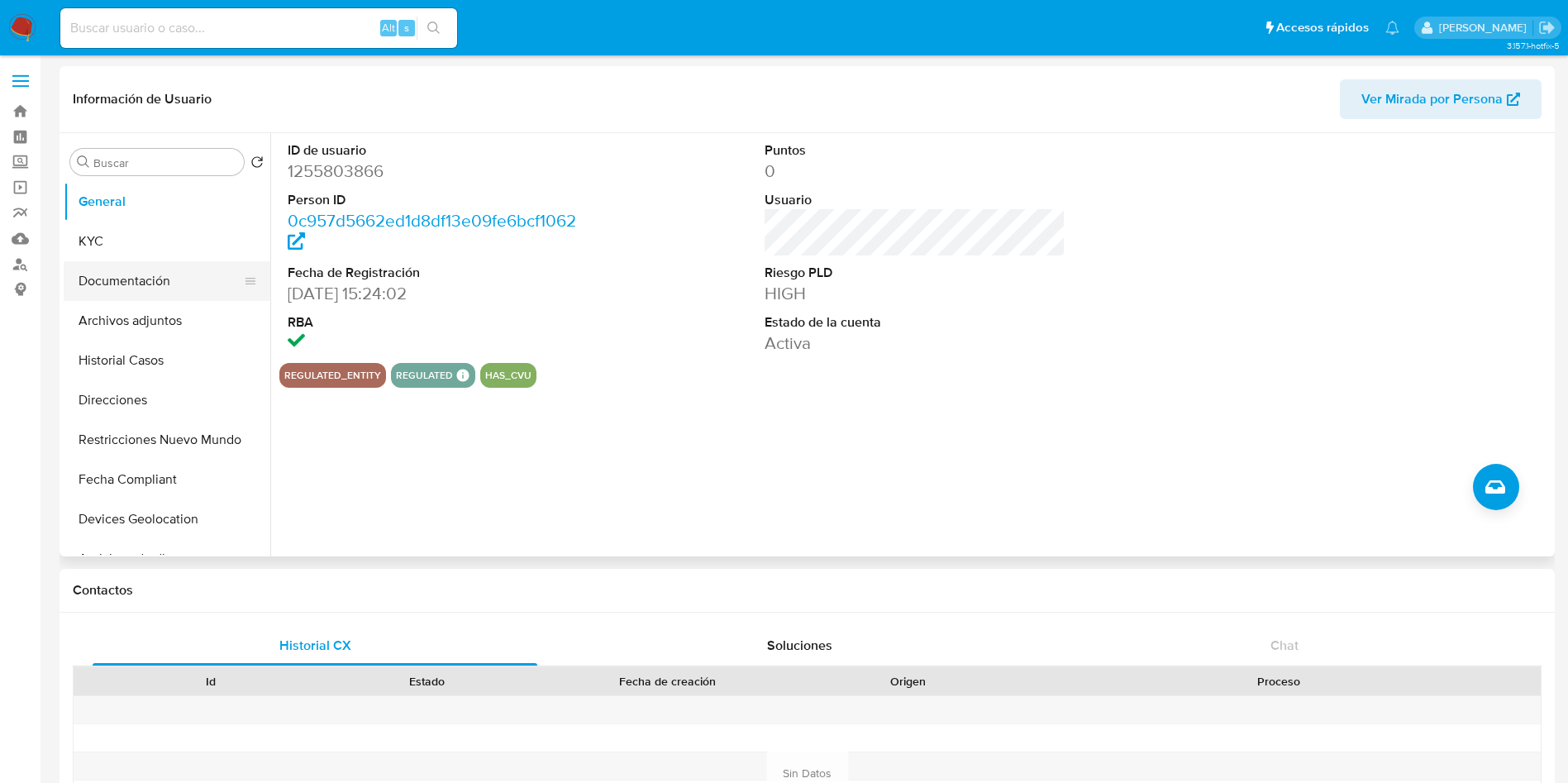
drag, startPoint x: 157, startPoint y: 246, endPoint x: 155, endPoint y: 267, distance: 21.1
click at [157, 247] on button "KYC" at bounding box center [167, 242] width 207 height 40
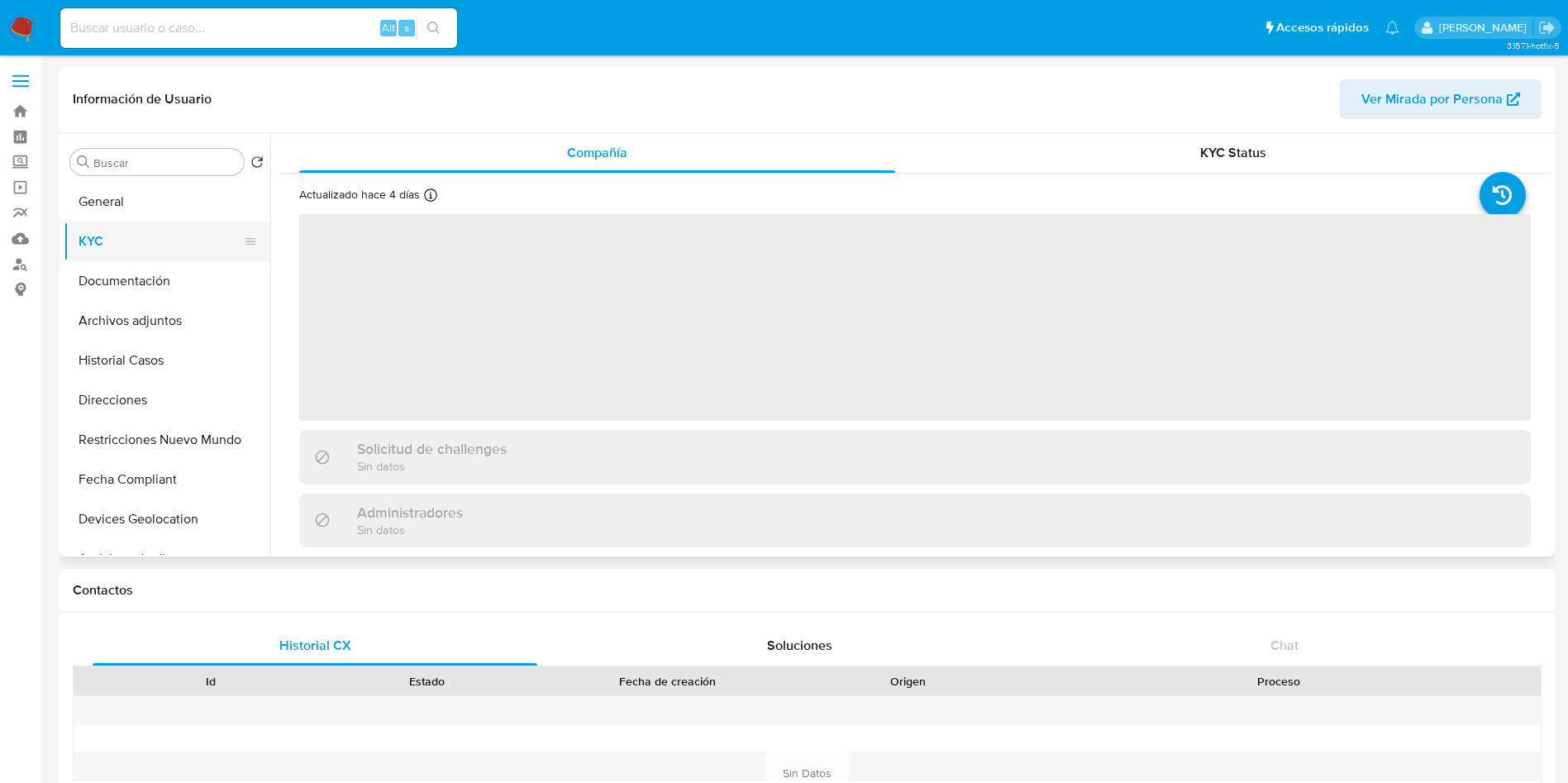
click at [121, 238] on button "KYC" at bounding box center [160, 242] width 194 height 40
click at [1158, 148] on div "KYC Status" at bounding box center [1233, 153] width 596 height 40
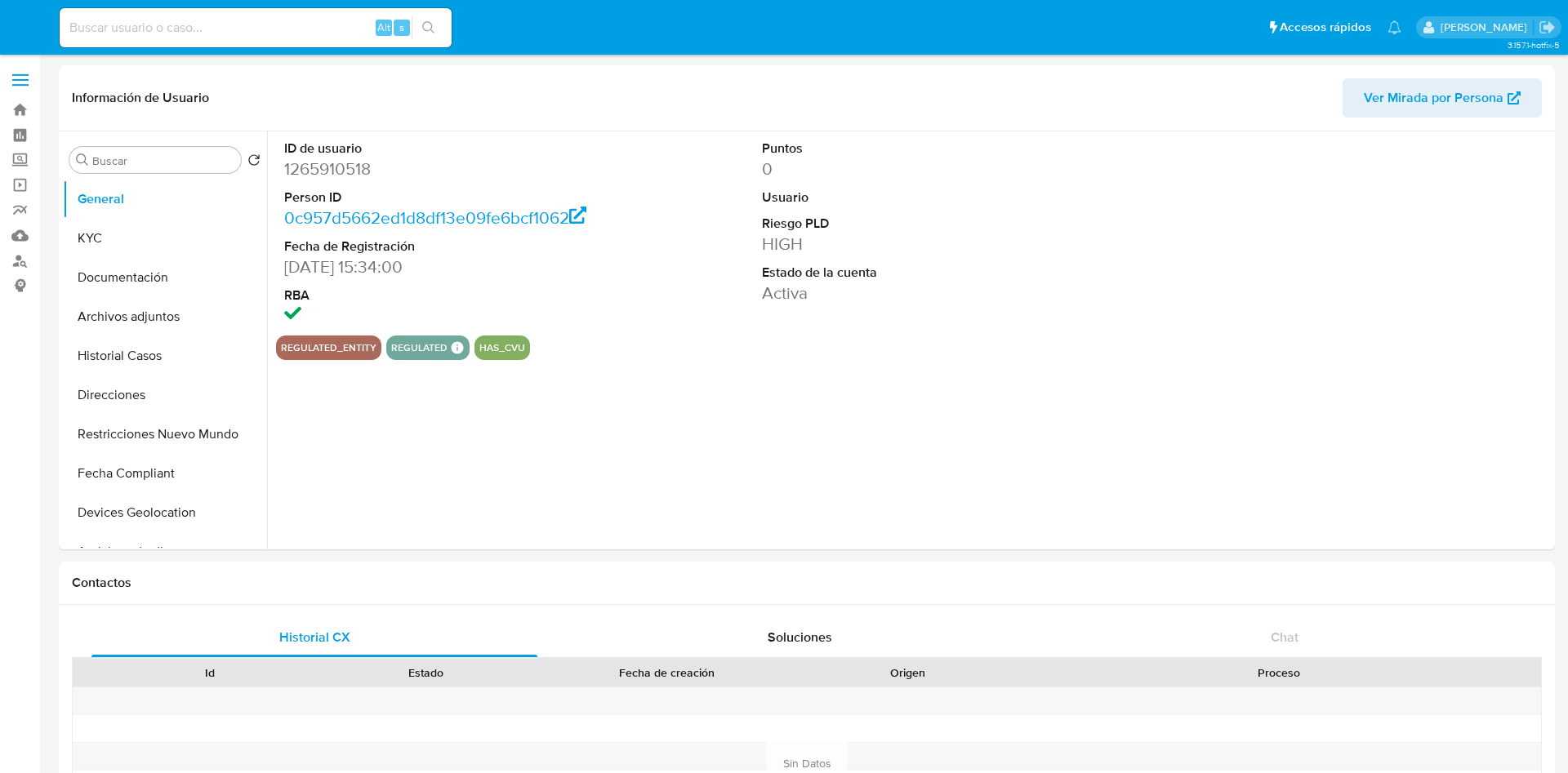
select select "10"
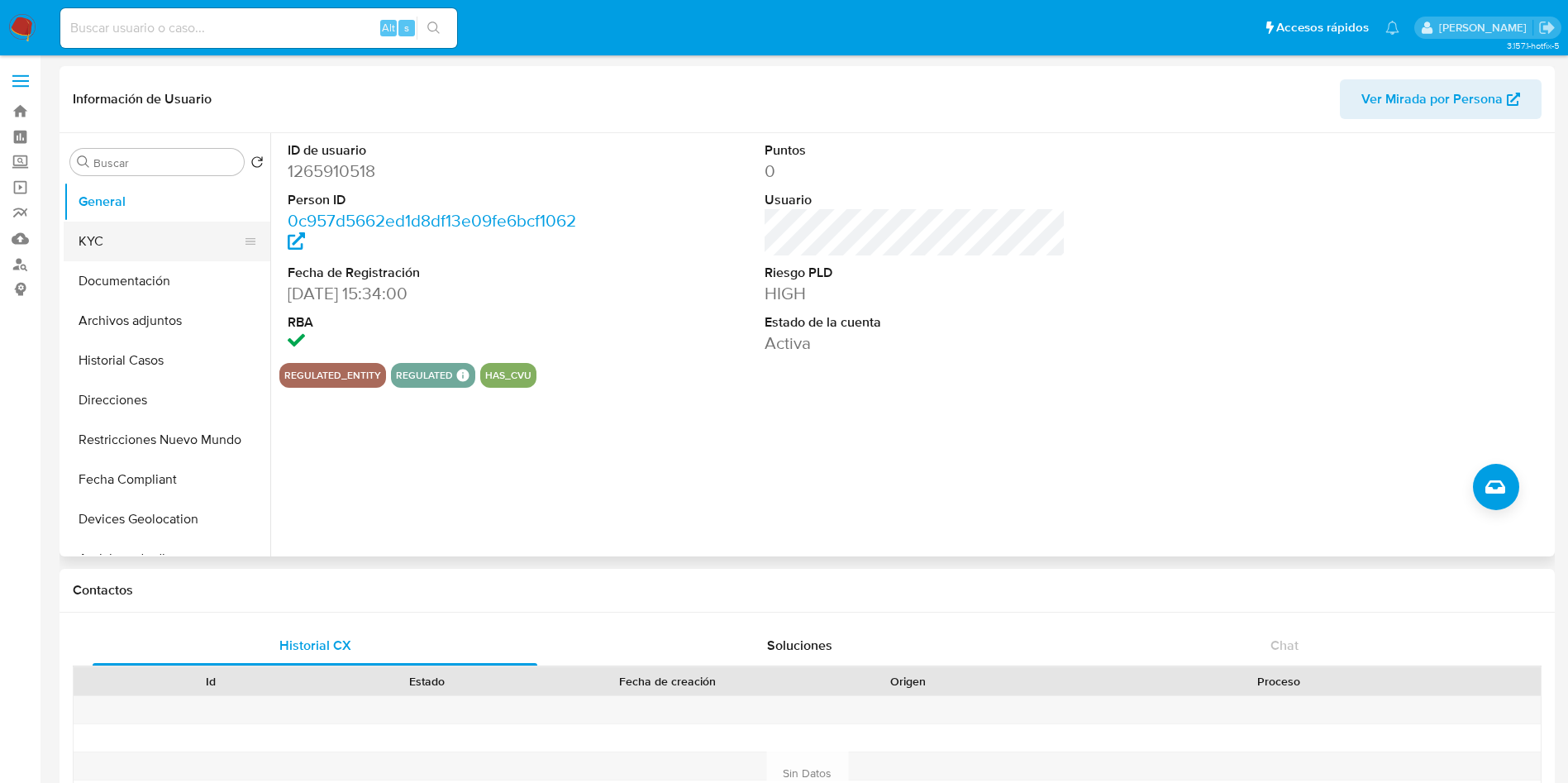
click at [138, 241] on button "KYC" at bounding box center [160, 242] width 194 height 40
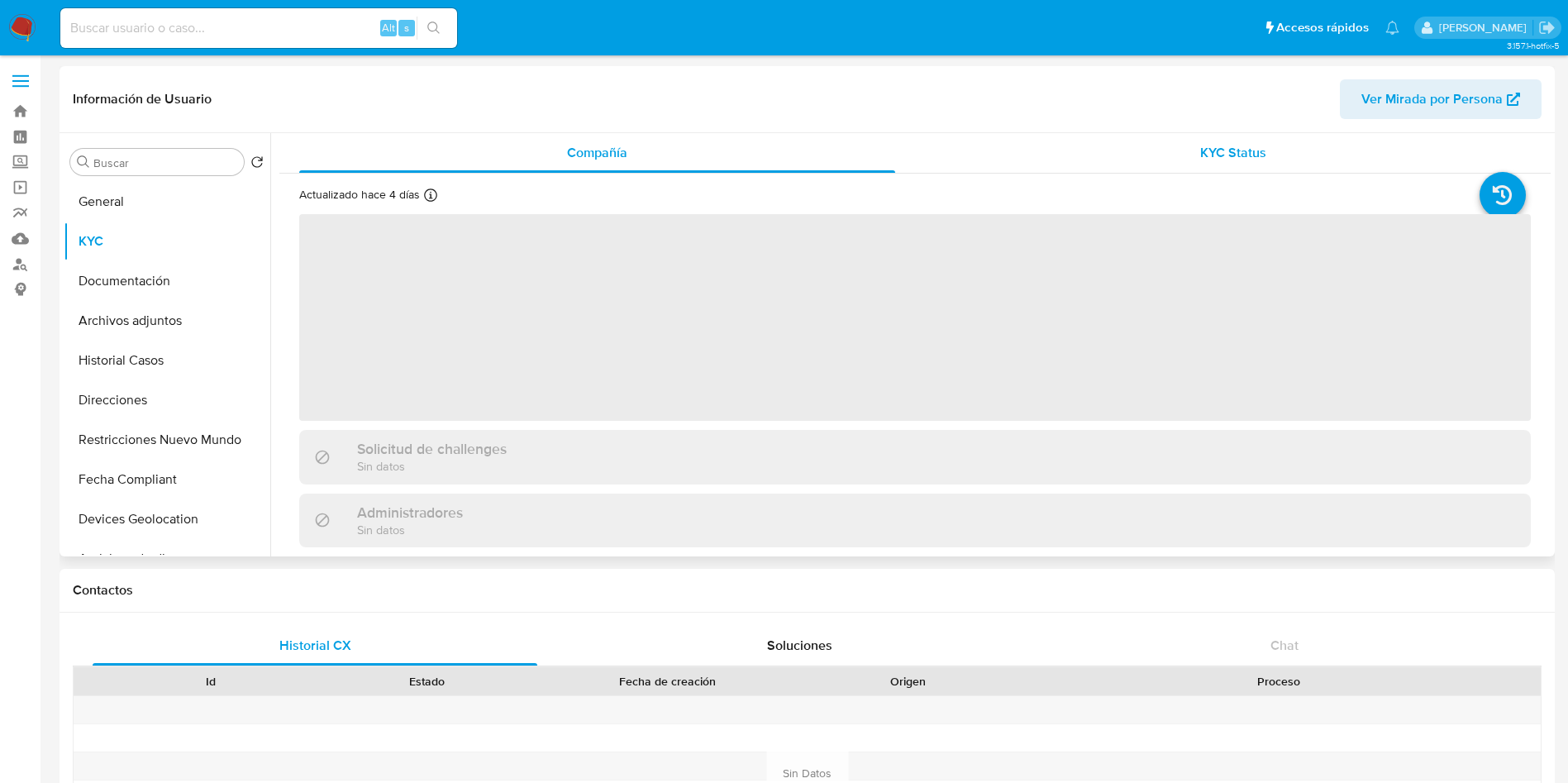
click at [1122, 159] on div "KYC Status" at bounding box center [1233, 153] width 596 height 40
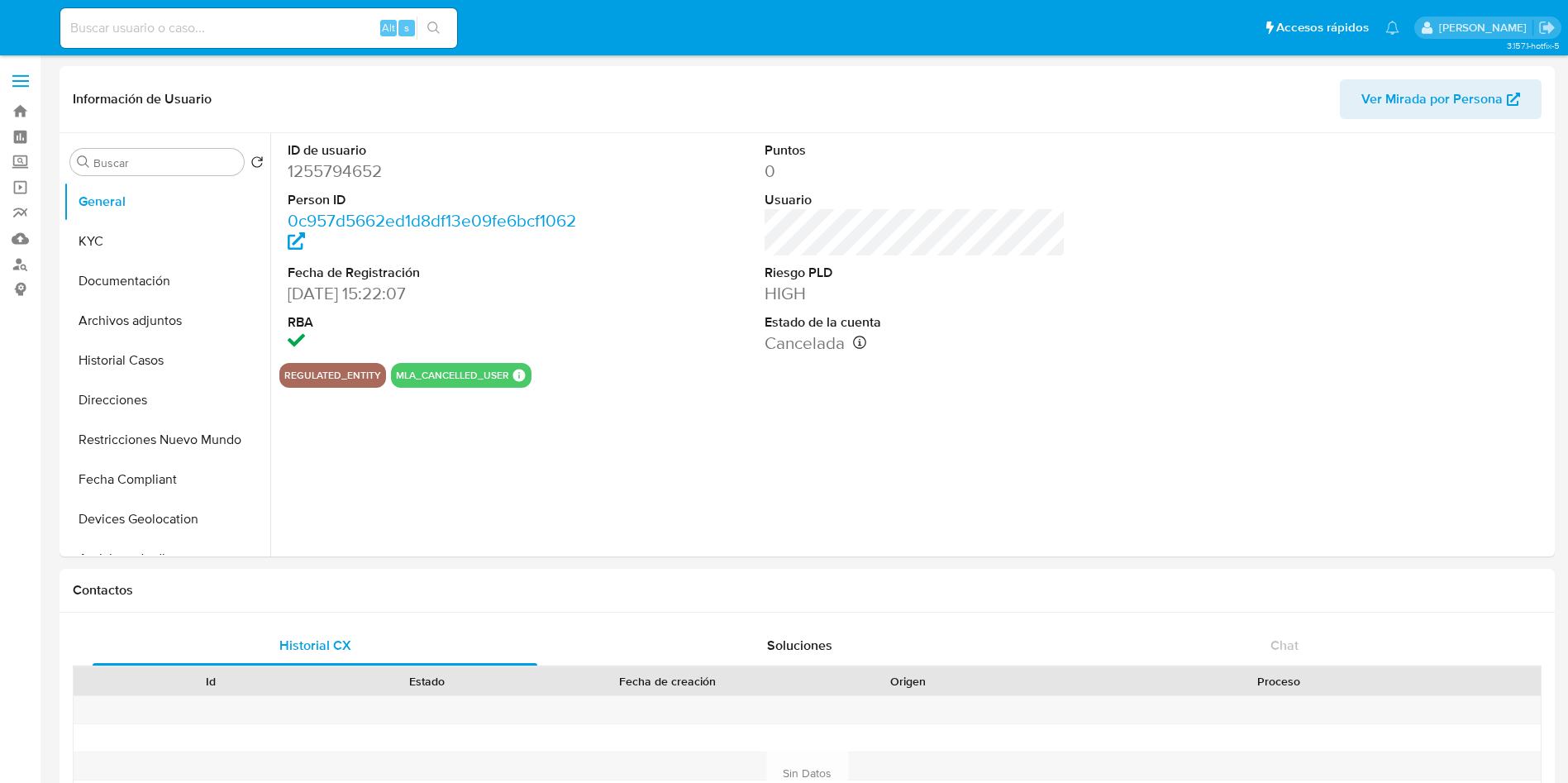
select select "10"
drag, startPoint x: 169, startPoint y: 253, endPoint x: 138, endPoint y: 295, distance: 52.2
click at [169, 258] on button "KYC" at bounding box center [167, 242] width 207 height 40
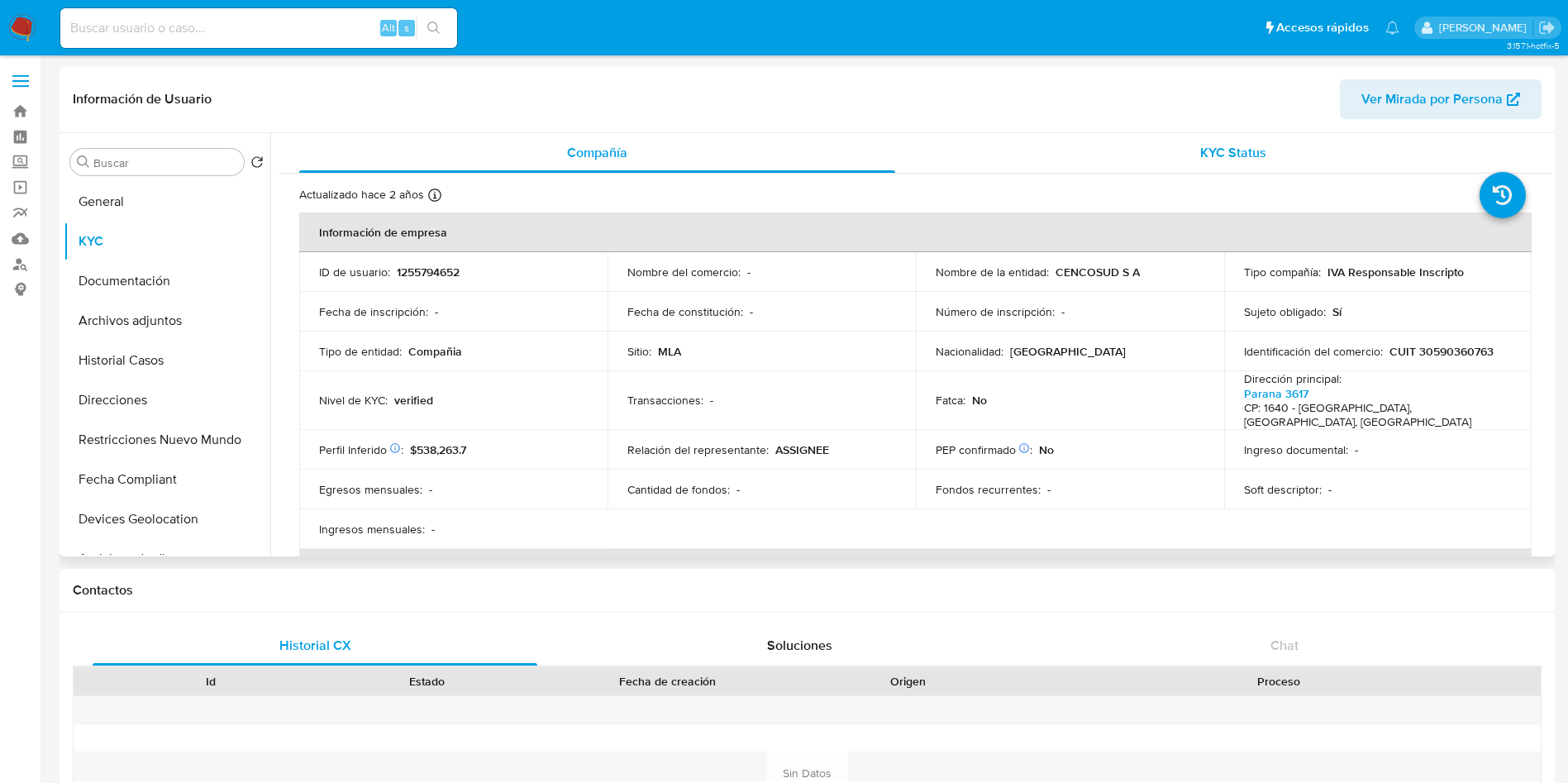
click at [1199, 166] on div "KYC Status" at bounding box center [1233, 153] width 596 height 40
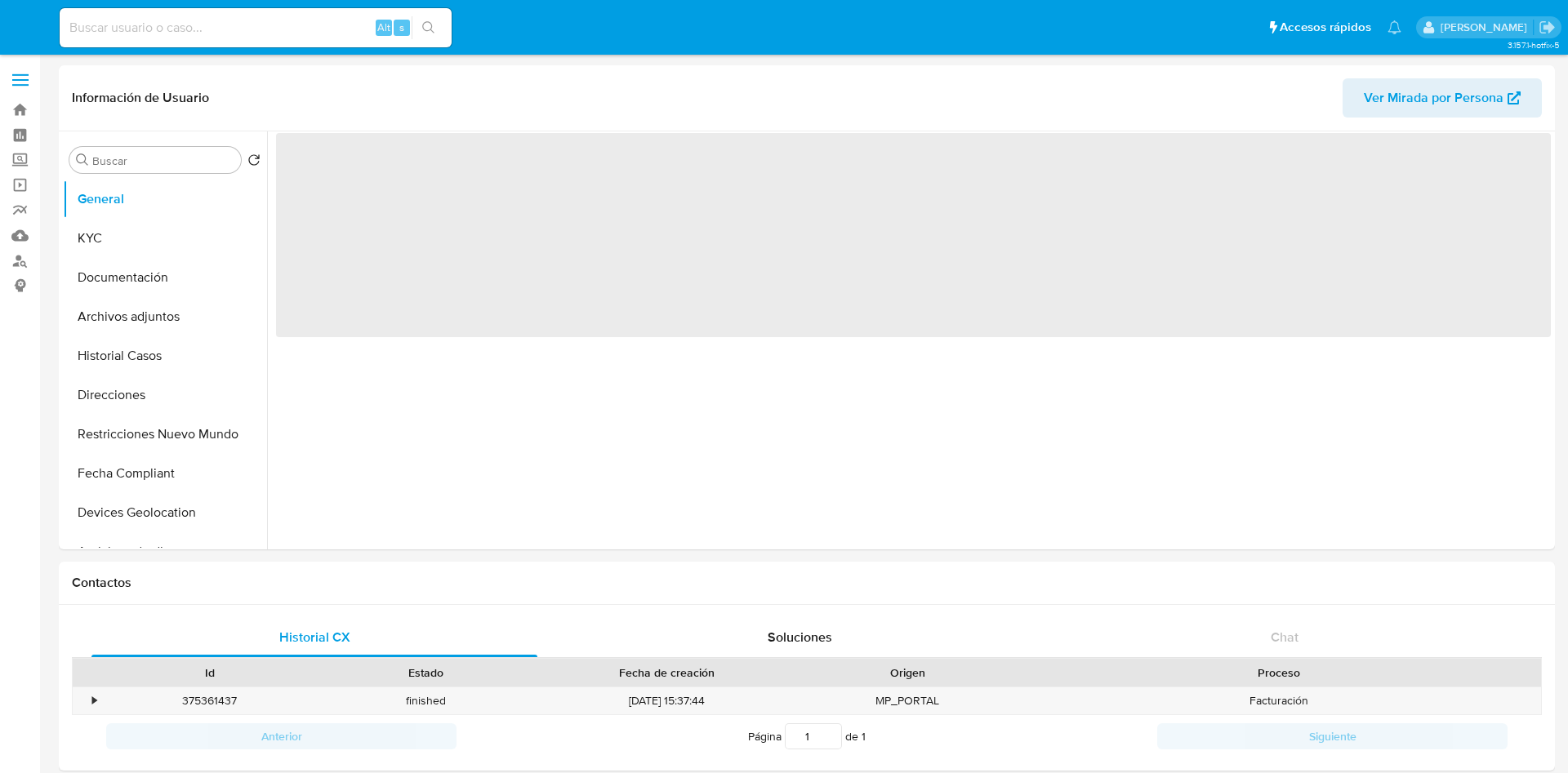
select select "10"
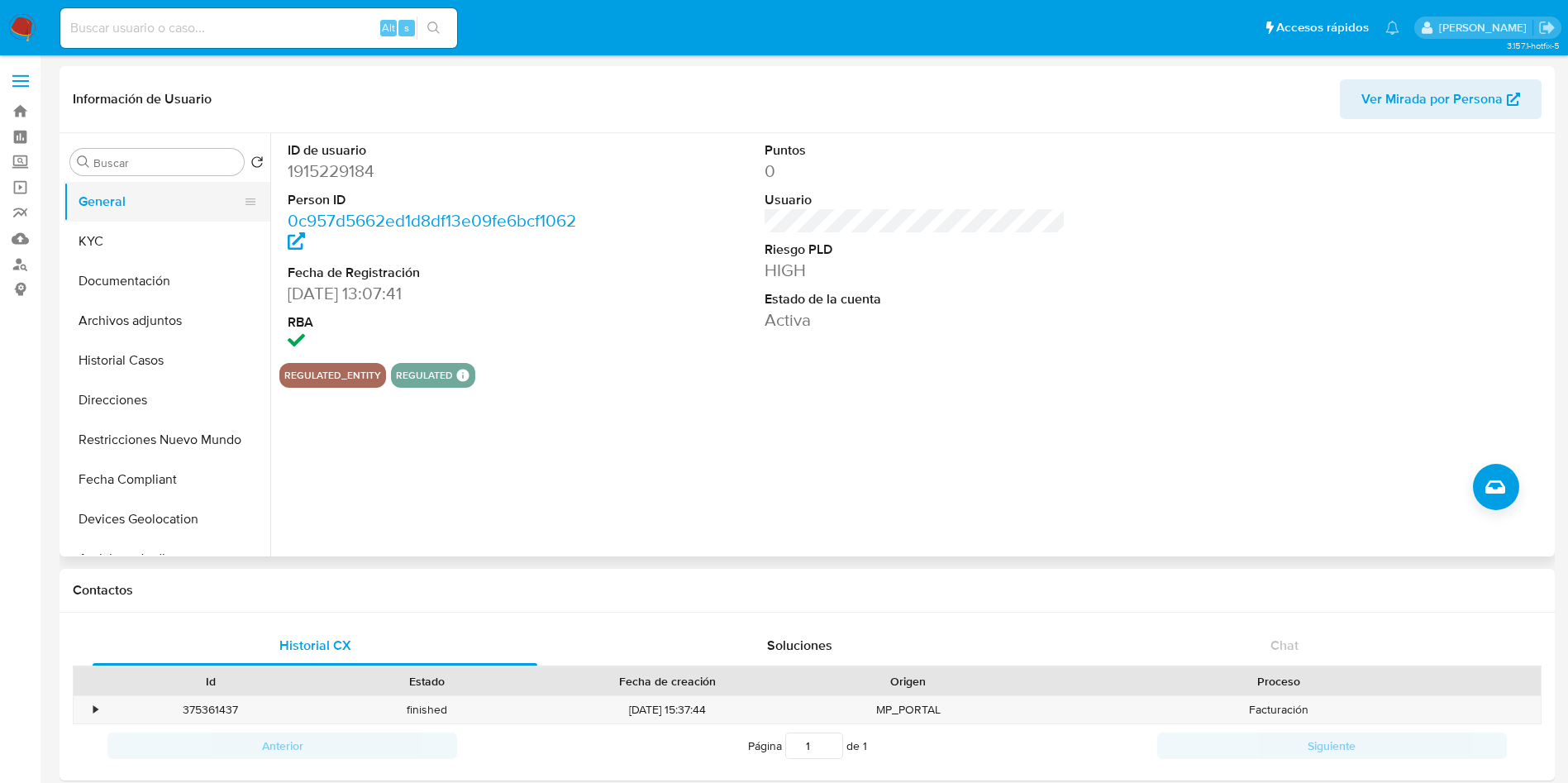
click at [132, 217] on button "General" at bounding box center [160, 202] width 194 height 40
drag, startPoint x: 120, startPoint y: 239, endPoint x: 65, endPoint y: 272, distance: 64.1
click at [120, 240] on button "KYC" at bounding box center [167, 242] width 207 height 40
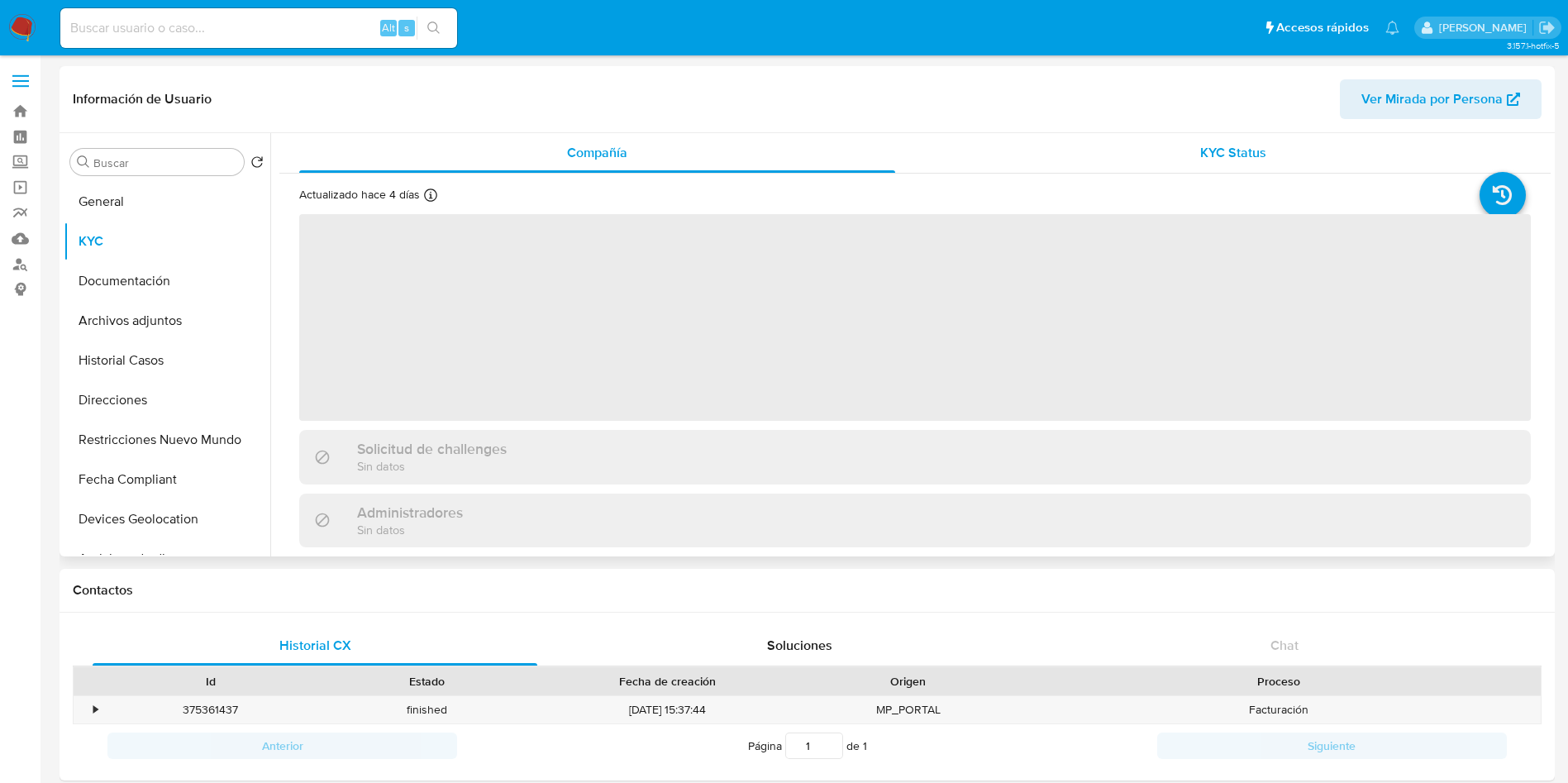
click at [1187, 146] on div "KYC Status" at bounding box center [1233, 153] width 596 height 40
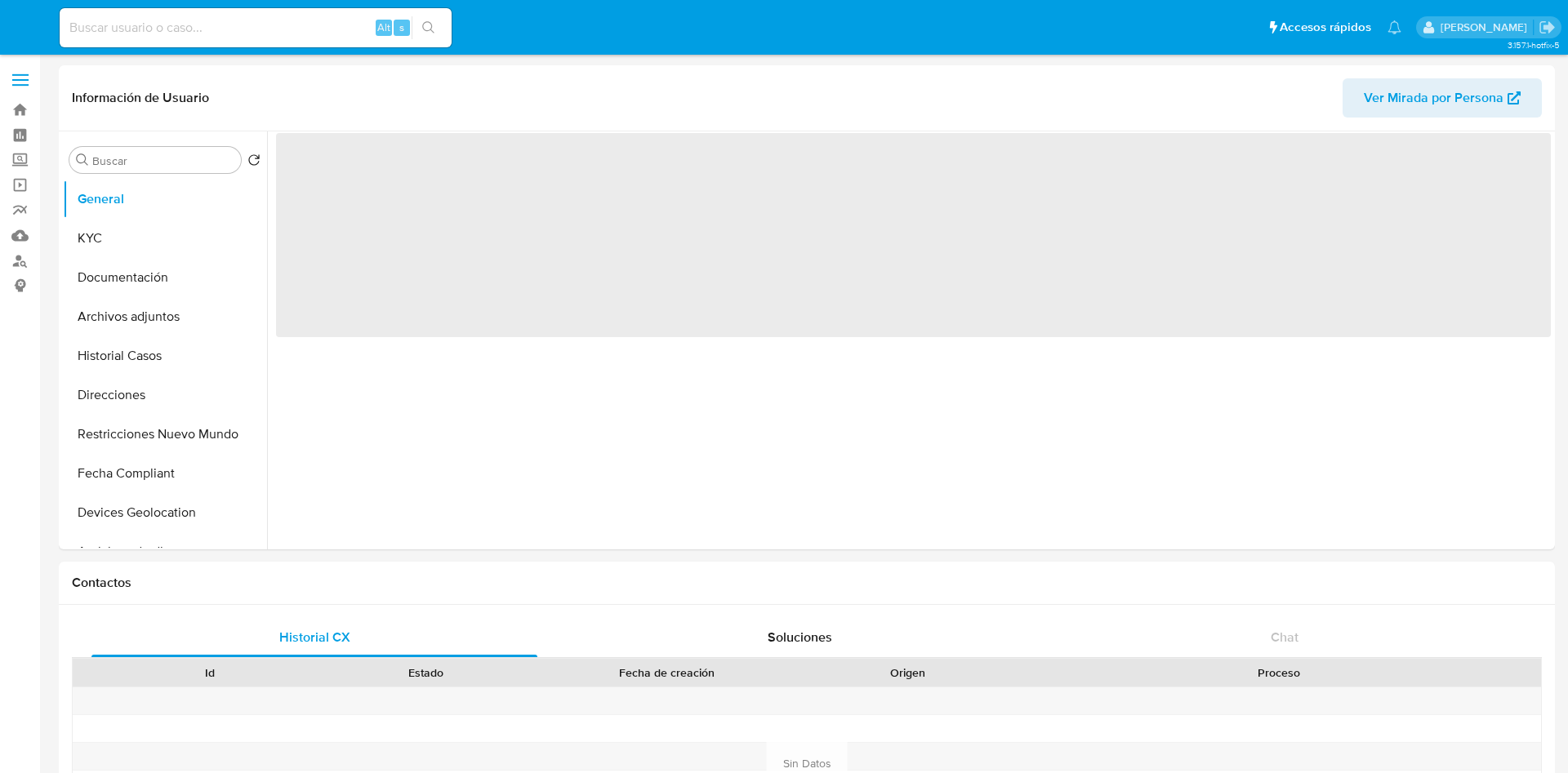
select select "10"
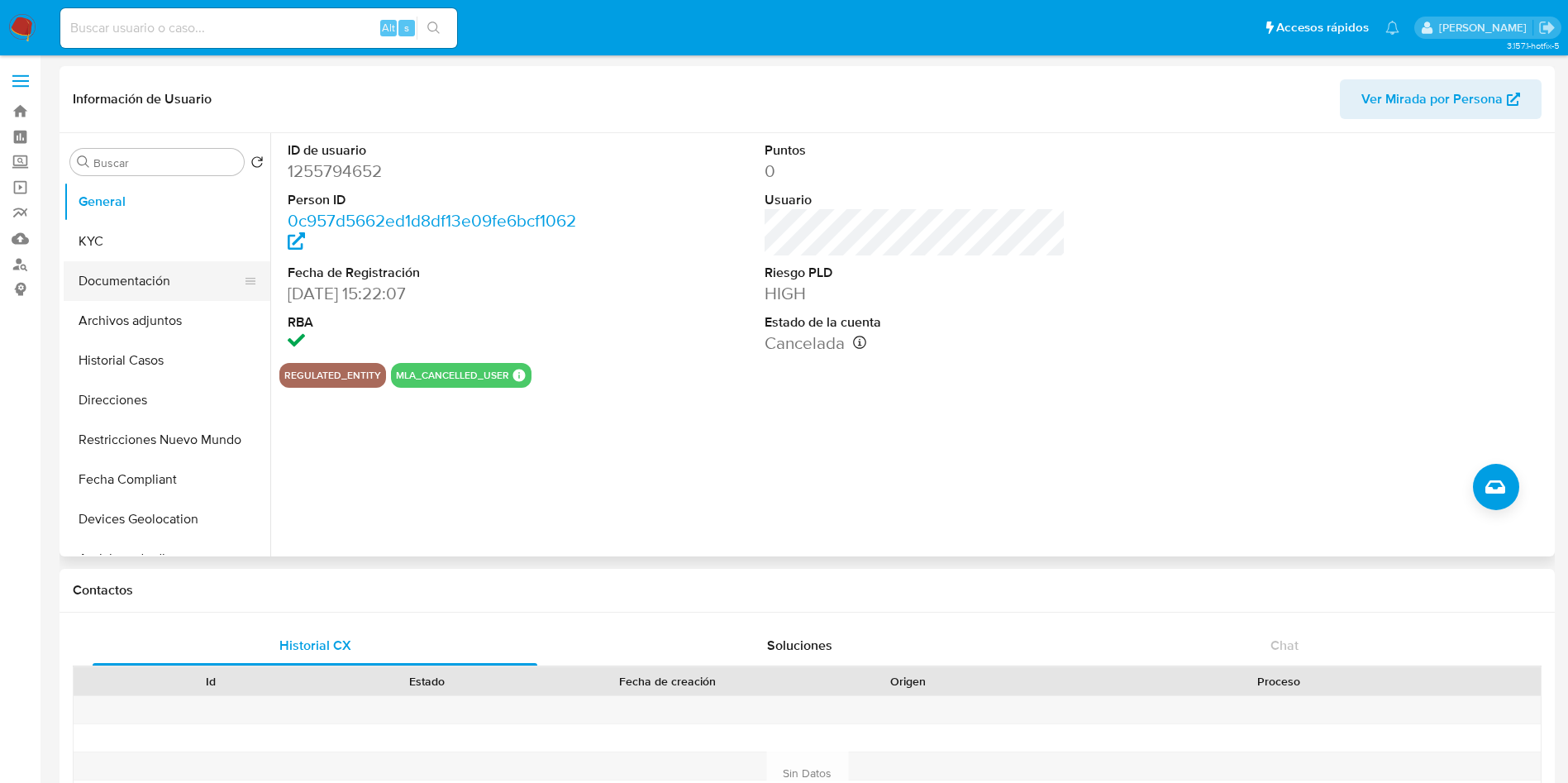
drag, startPoint x: 156, startPoint y: 235, endPoint x: 138, endPoint y: 260, distance: 30.8
click at [156, 235] on button "KYC" at bounding box center [167, 242] width 207 height 40
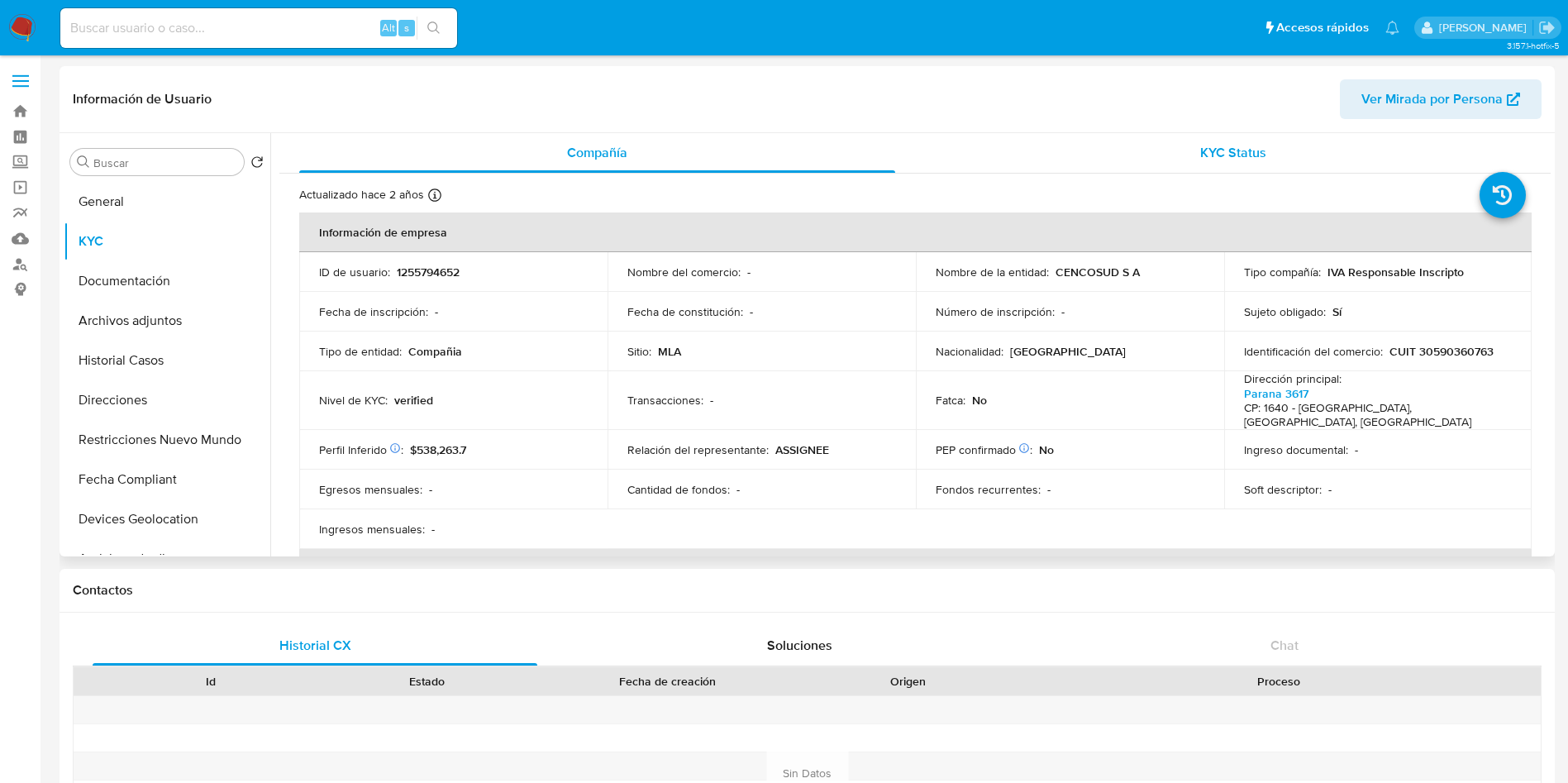
click at [1134, 147] on div "KYC Status" at bounding box center [1233, 153] width 596 height 40
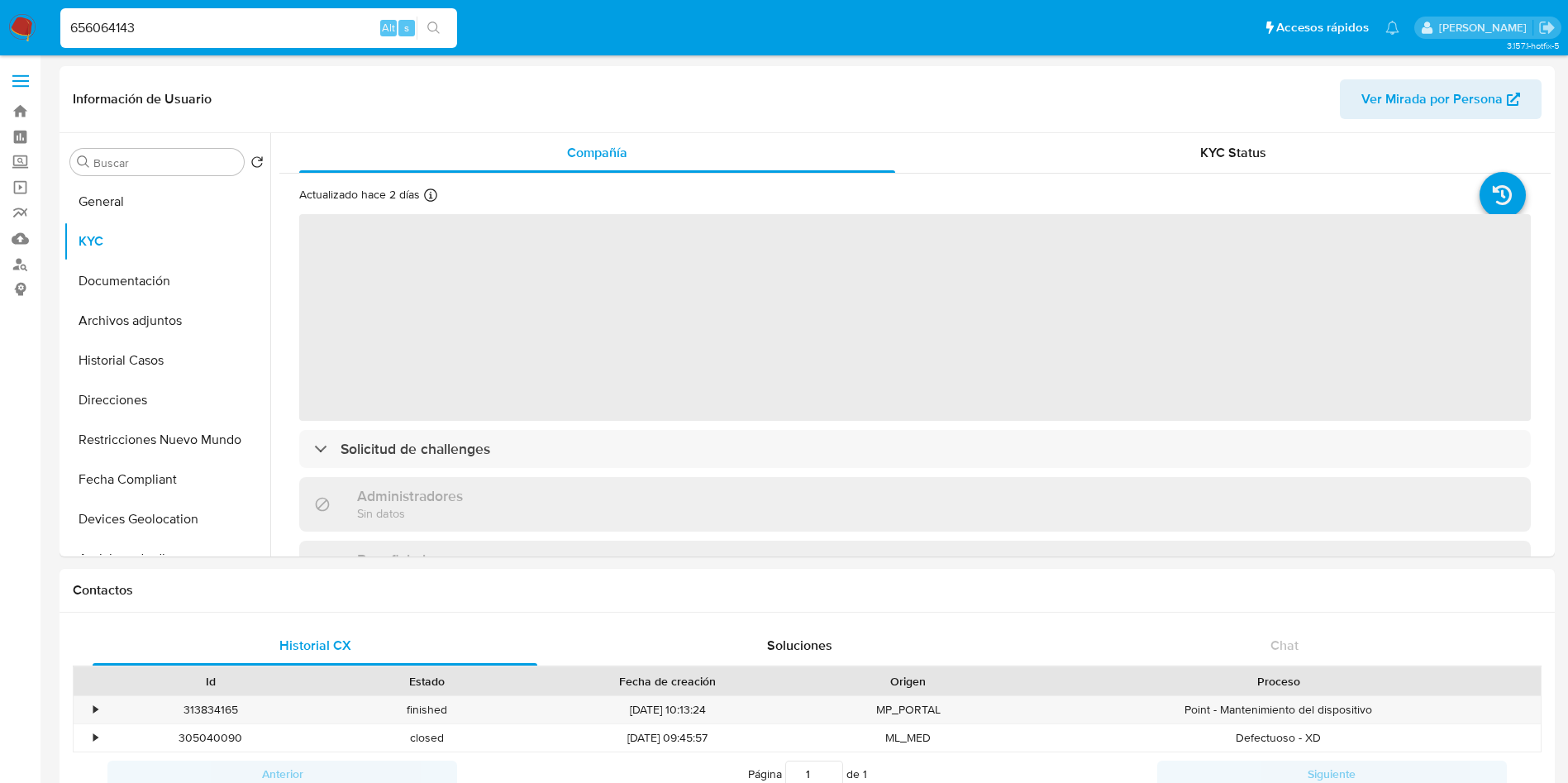
select select "10"
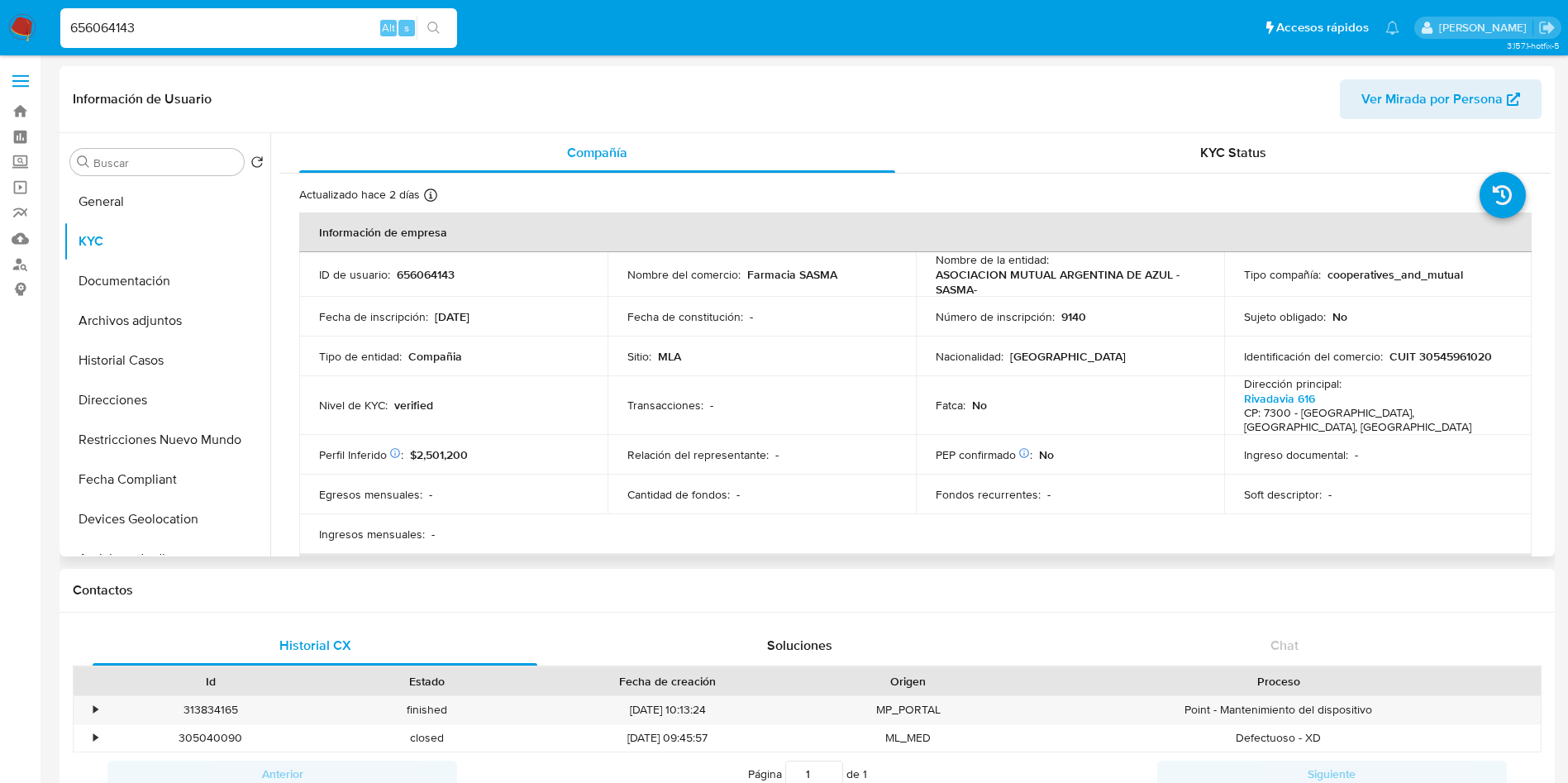
drag, startPoint x: 1242, startPoint y: 157, endPoint x: 1176, endPoint y: 203, distance: 80.4
click at [1243, 157] on span "KYC Status" at bounding box center [1233, 153] width 66 height 19
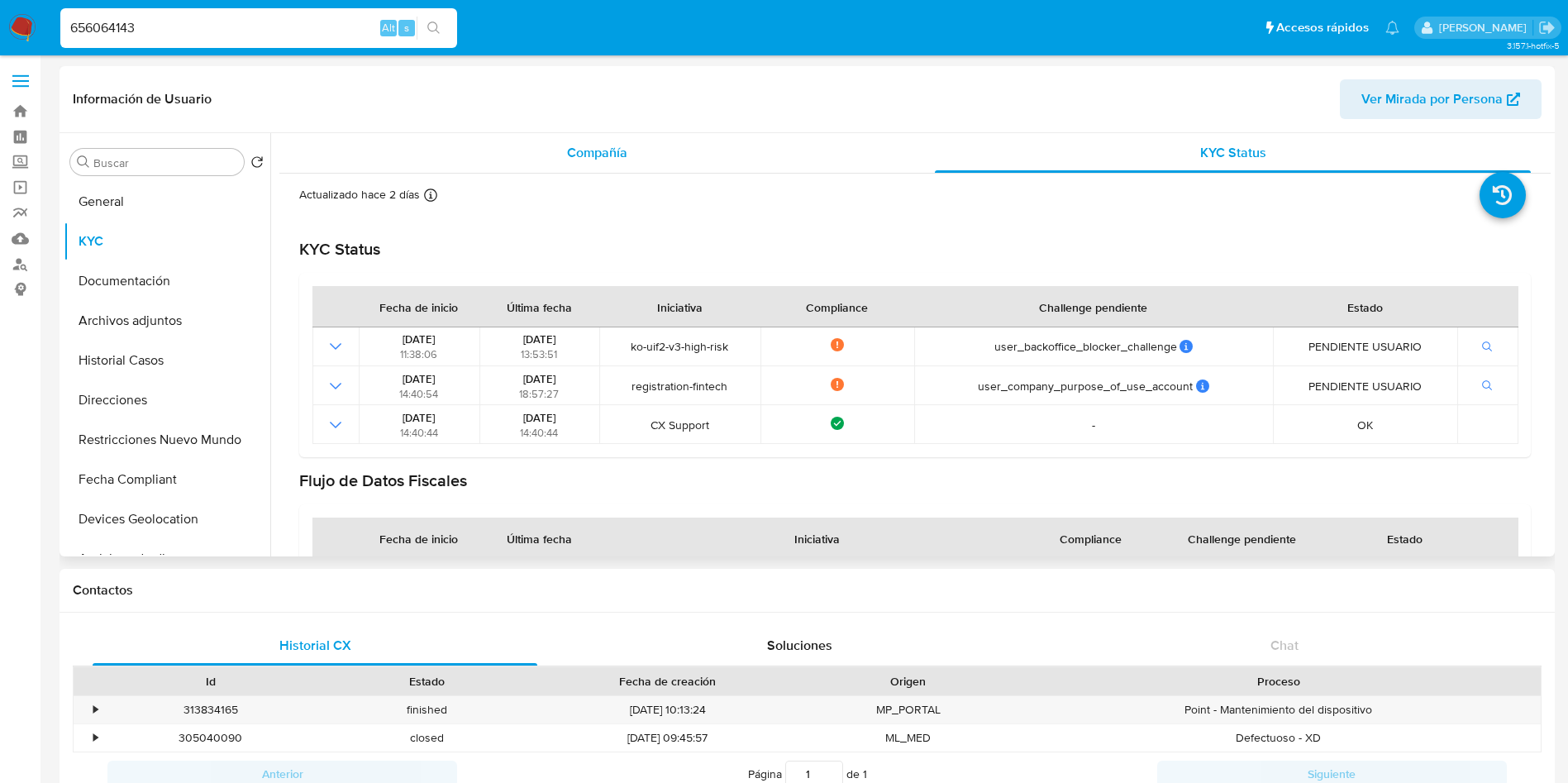
click at [551, 156] on div "Compañía" at bounding box center [597, 153] width 596 height 40
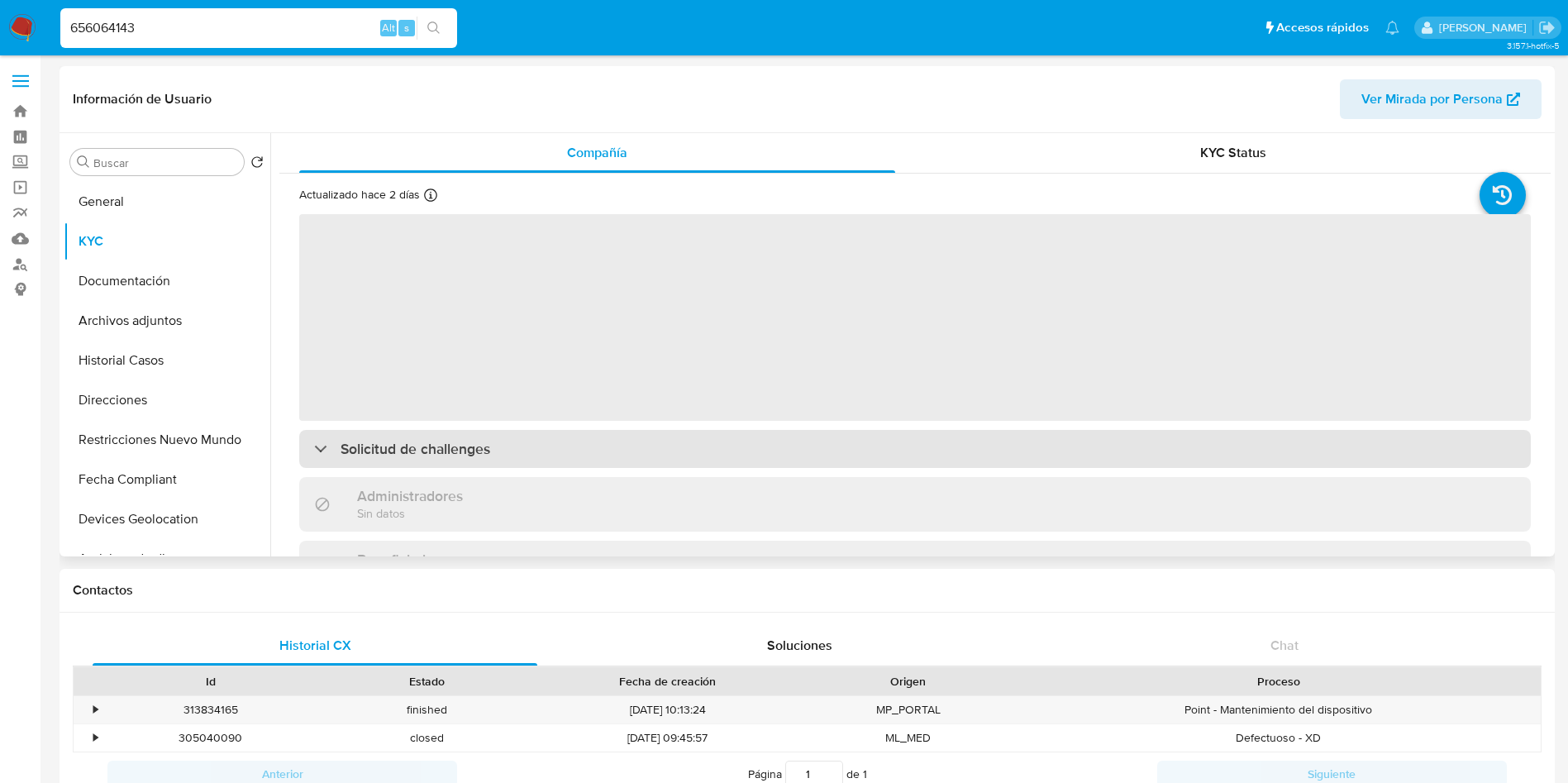
click at [643, 439] on div "Solicitud de challenges" at bounding box center [914, 449] width 1231 height 38
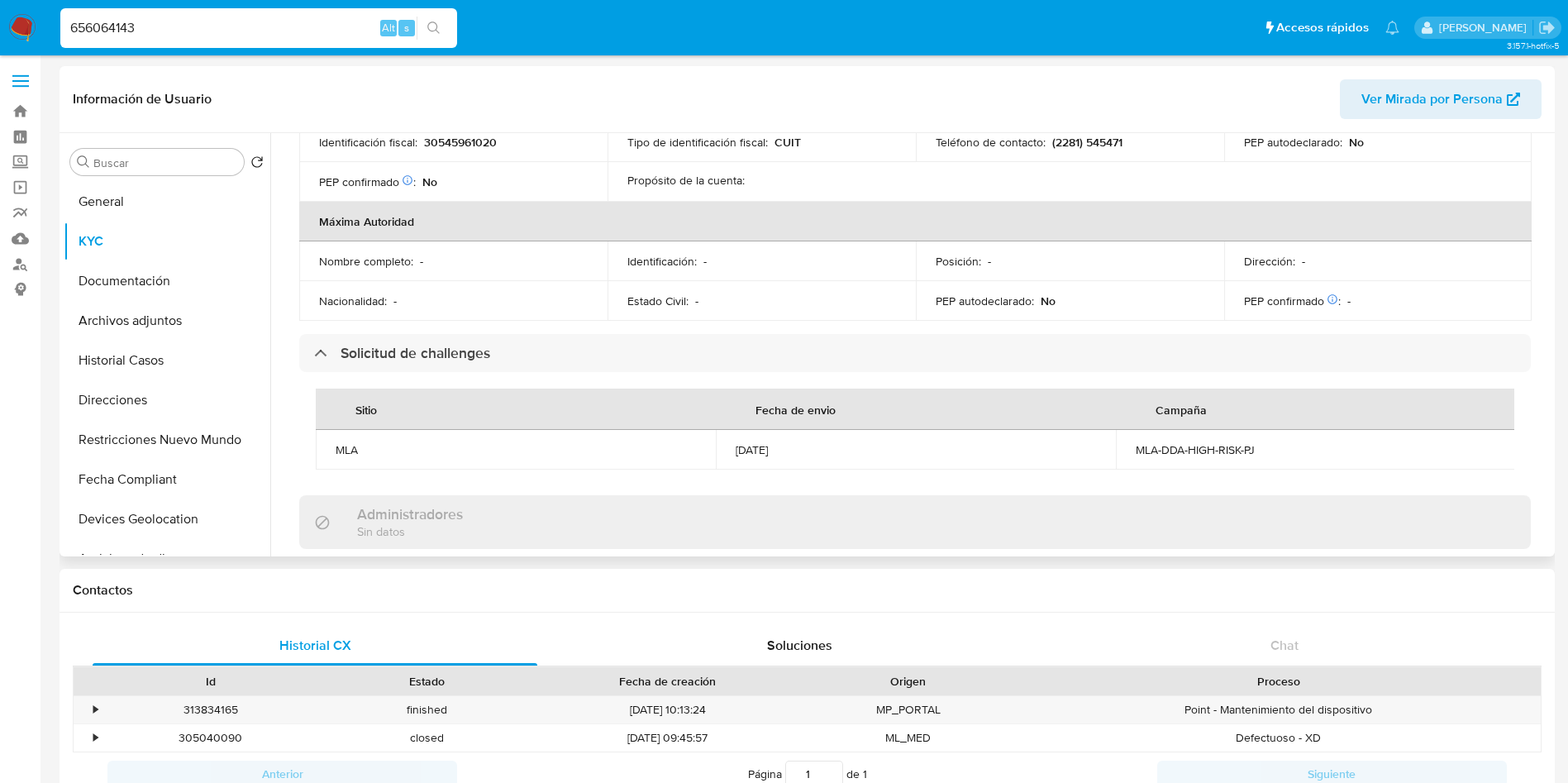
scroll to position [744, 0]
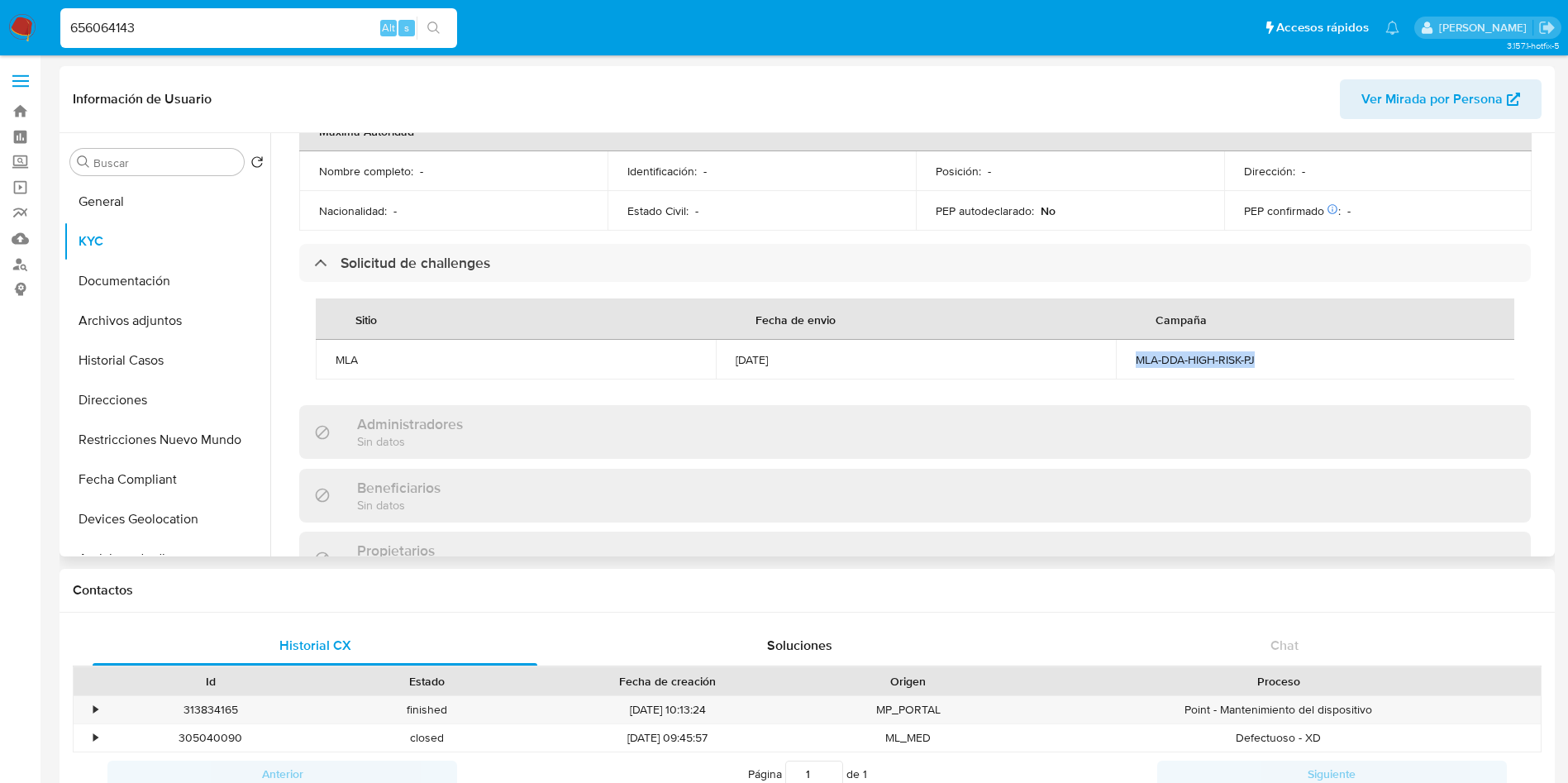
drag, startPoint x: 1124, startPoint y: 328, endPoint x: 1267, endPoint y: 323, distance: 143.1
click at [1267, 340] on td "MLA-DDA-HIGH-RISK-PJ" at bounding box center [1316, 360] width 400 height 40
copy div "MLA-DDA-HIGH-RISK-PJ"
drag, startPoint x: 803, startPoint y: 327, endPoint x: 732, endPoint y: 328, distance: 71.0
click at [732, 340] on td "[DATE]" at bounding box center [916, 360] width 400 height 40
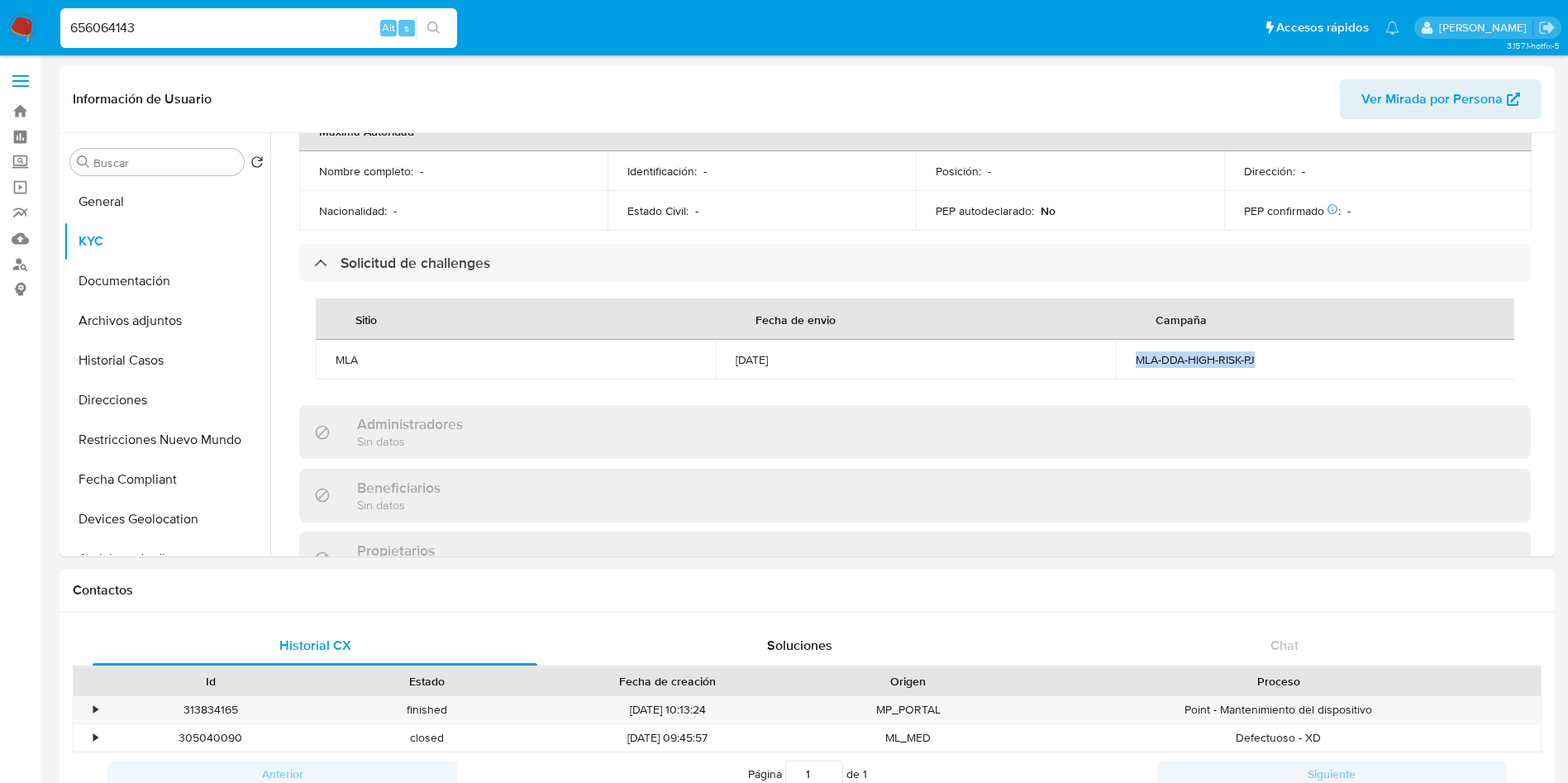
copy div "[DATE]"
click at [180, 41] on div "656064143 Alt s" at bounding box center [259, 28] width 397 height 40
click at [184, 31] on input "656064143" at bounding box center [259, 28] width 397 height 22
type input "V"
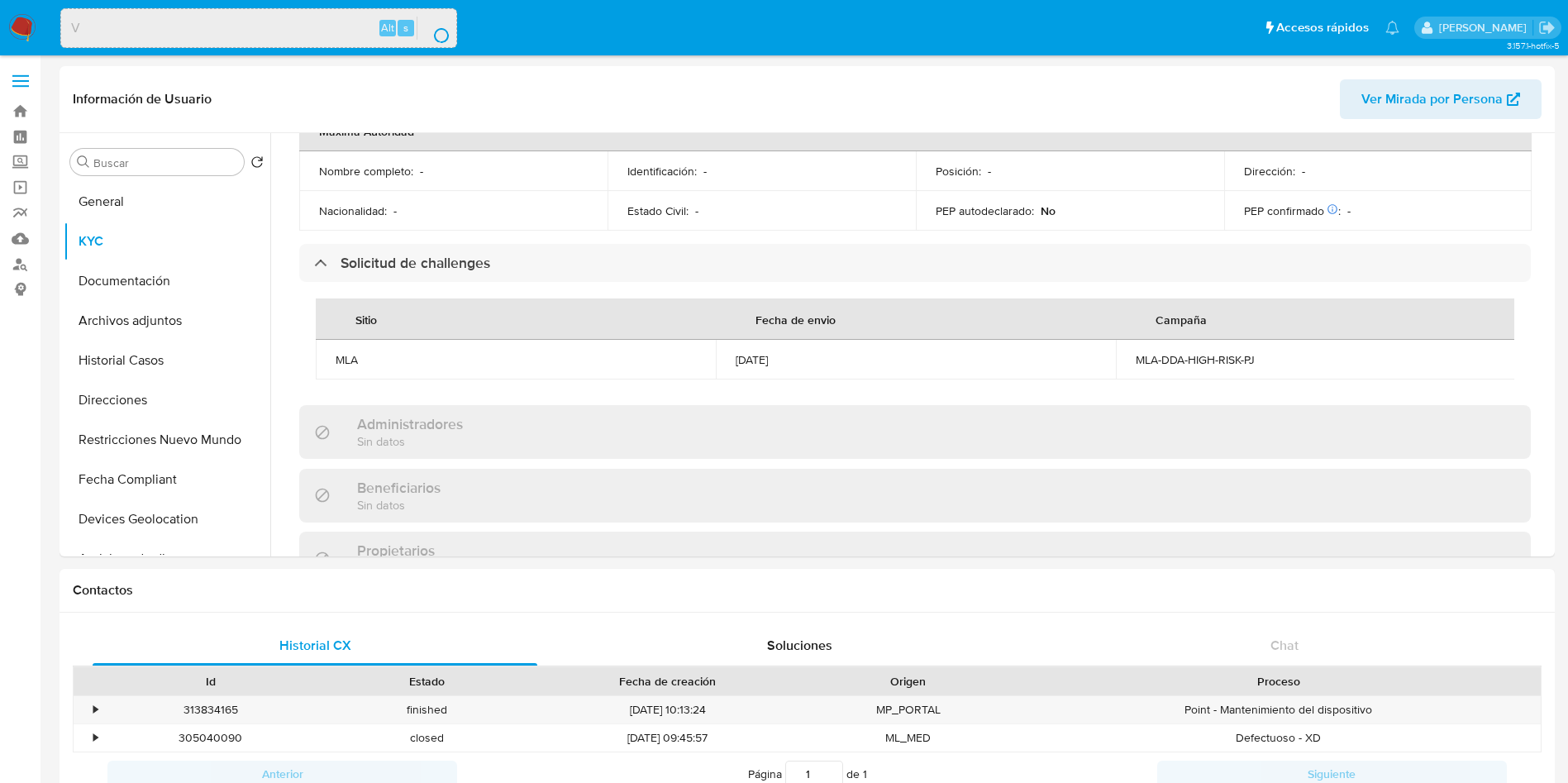
click at [184, 31] on input "V" at bounding box center [258, 28] width 396 height 22
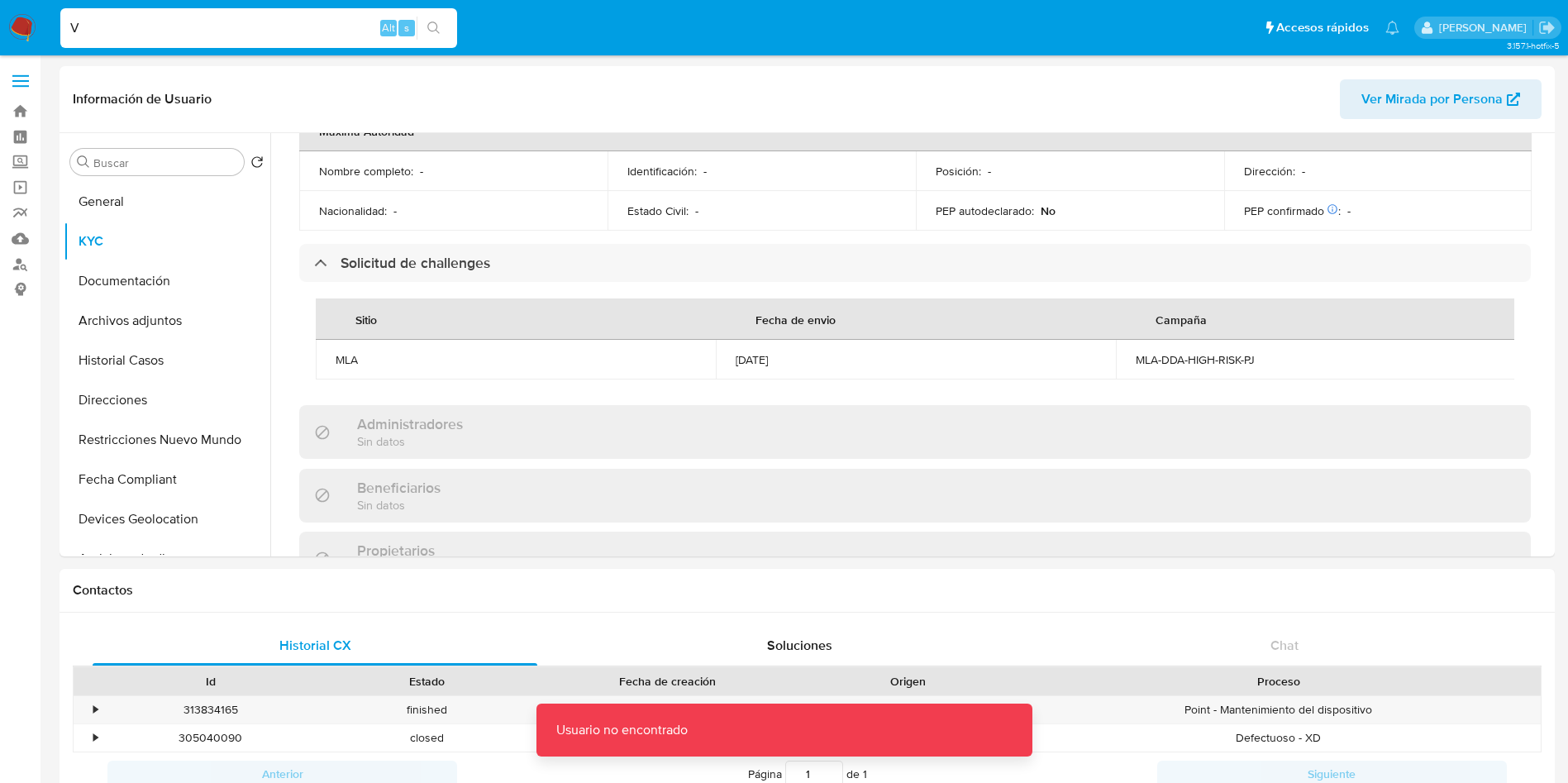
click at [184, 31] on input "V" at bounding box center [259, 28] width 397 height 22
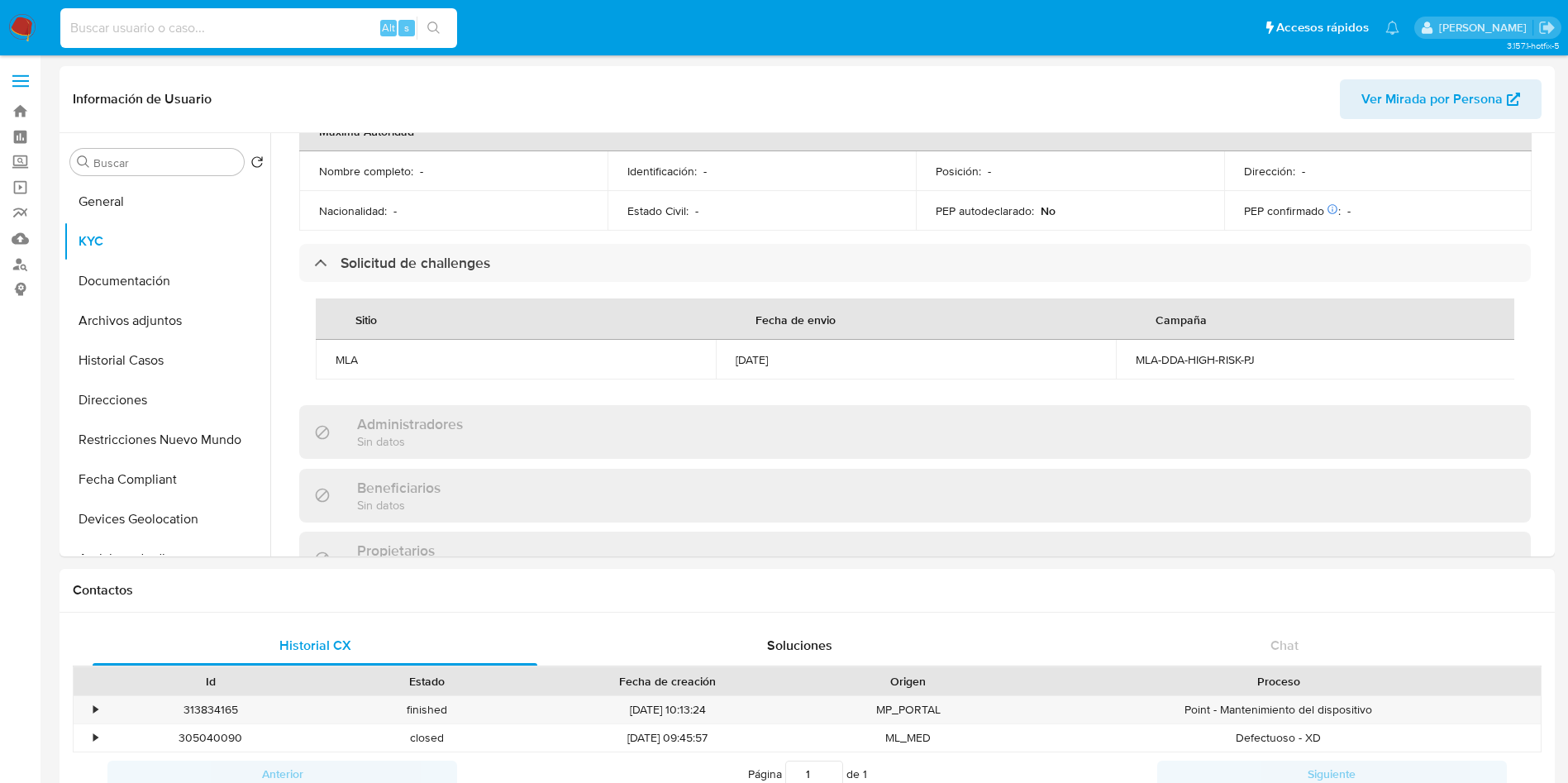
paste input "539602248"
type input "539602248"
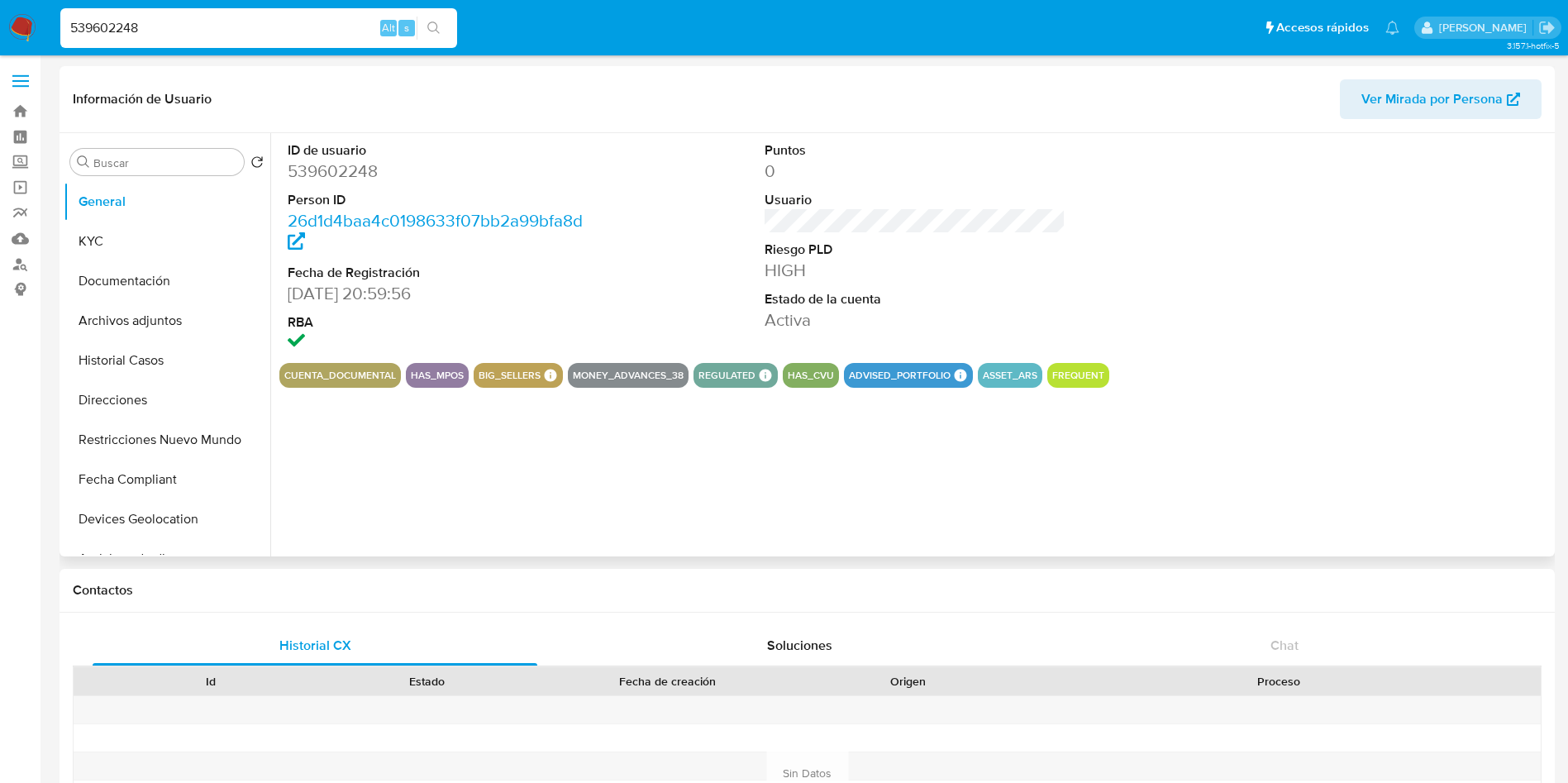
select select "10"
click at [167, 247] on button "KYC" at bounding box center [160, 242] width 194 height 40
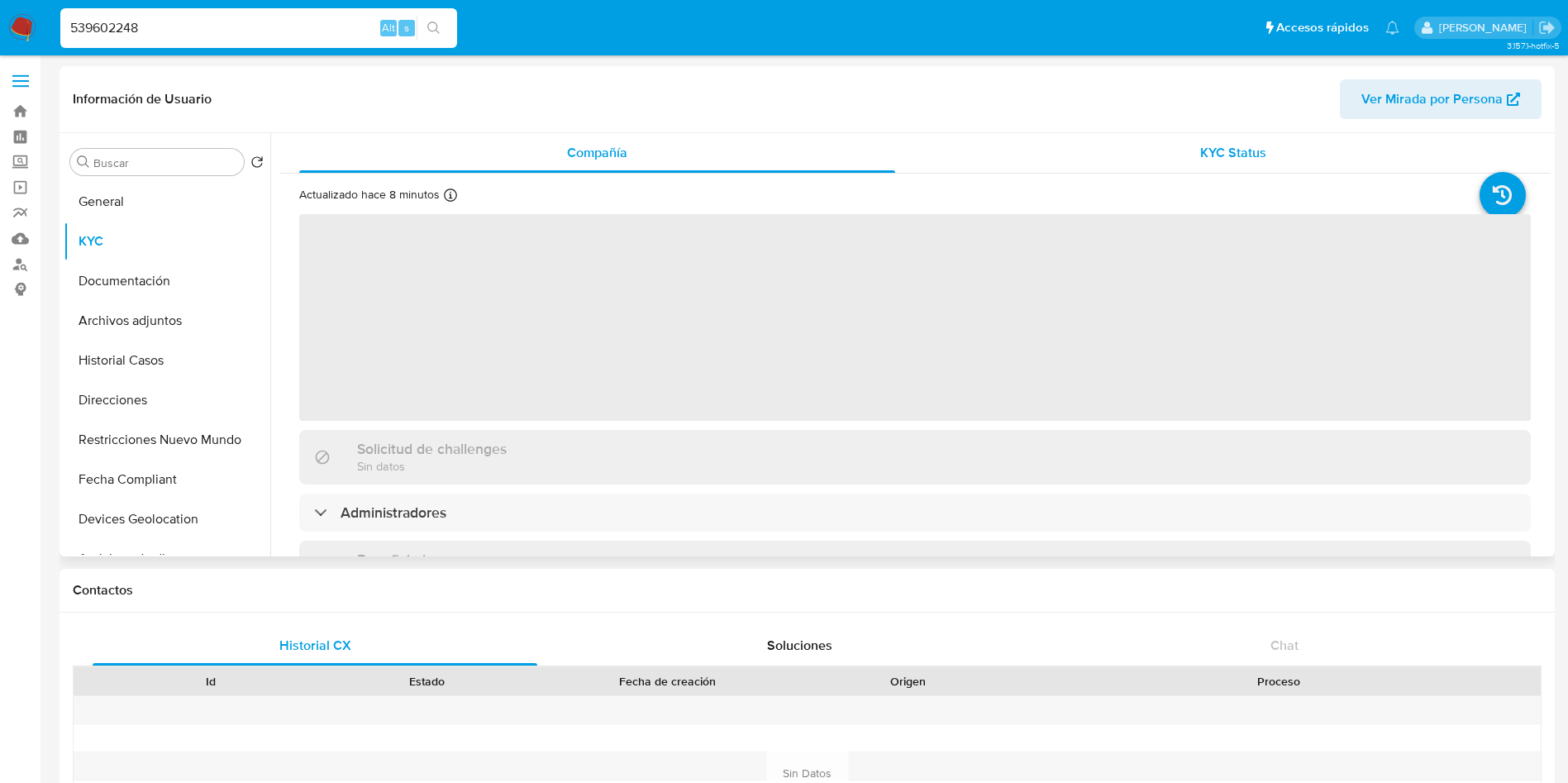
click at [1254, 145] on span "KYC Status" at bounding box center [1233, 153] width 66 height 19
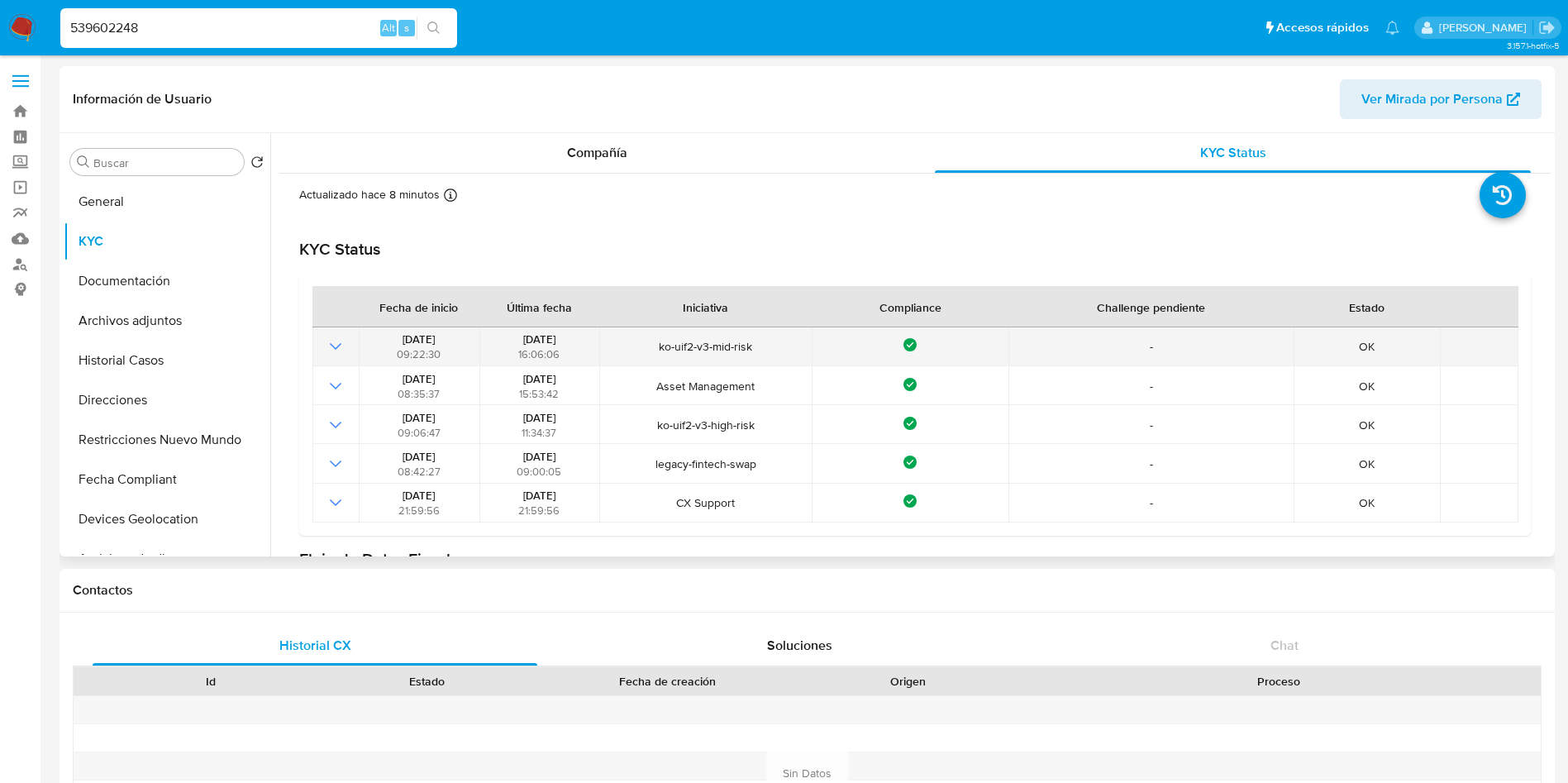
drag, startPoint x: 499, startPoint y: 335, endPoint x: 601, endPoint y: 345, distance: 102.5
click at [601, 343] on tr "[DATE] 09:22:30 [DATE] 16:06:06 ko-uif2-v3-mid-risk Compliance - OK" at bounding box center [914, 346] width 1206 height 39
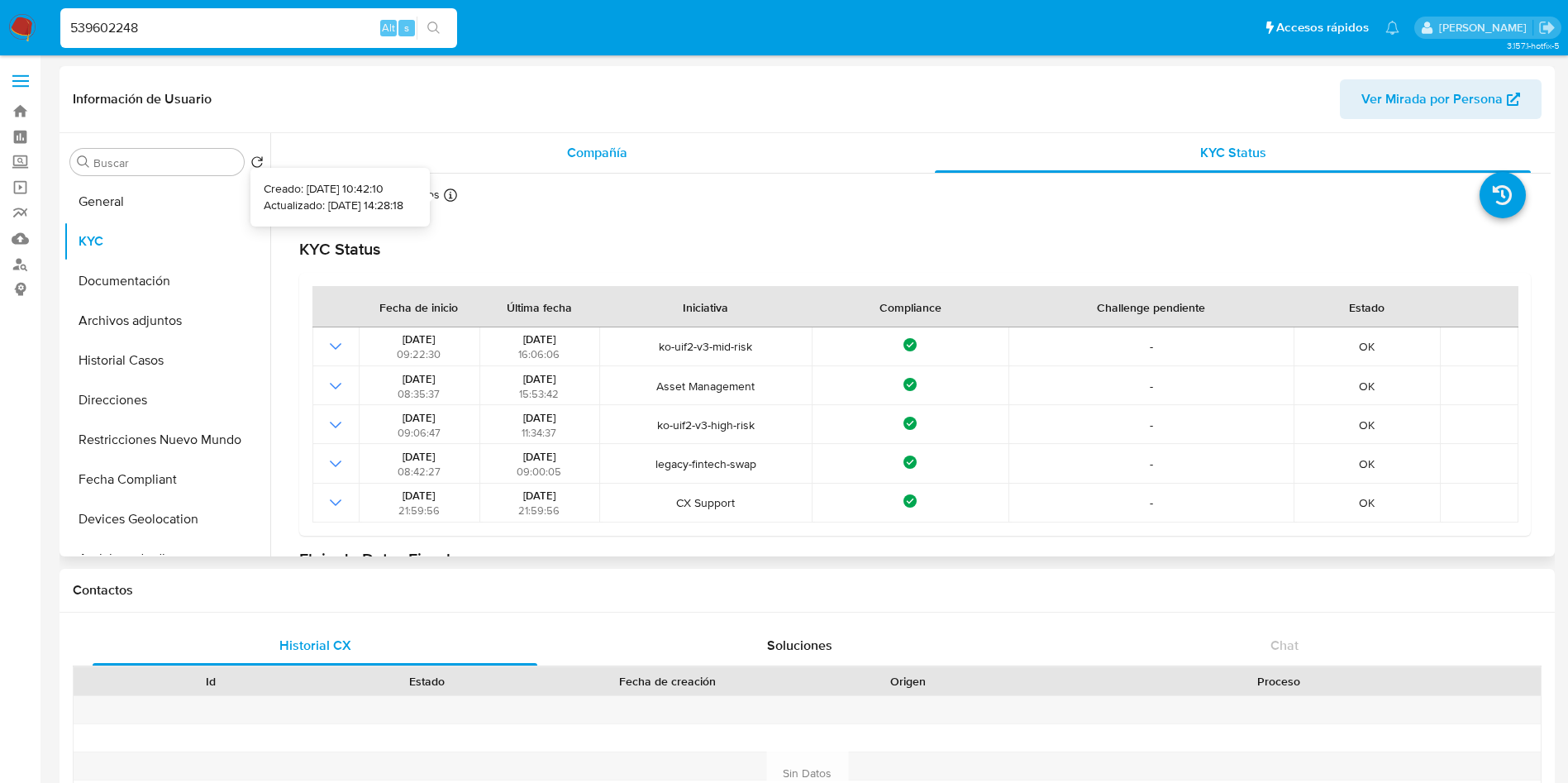
click at [514, 166] on div "Compañía" at bounding box center [597, 153] width 596 height 40
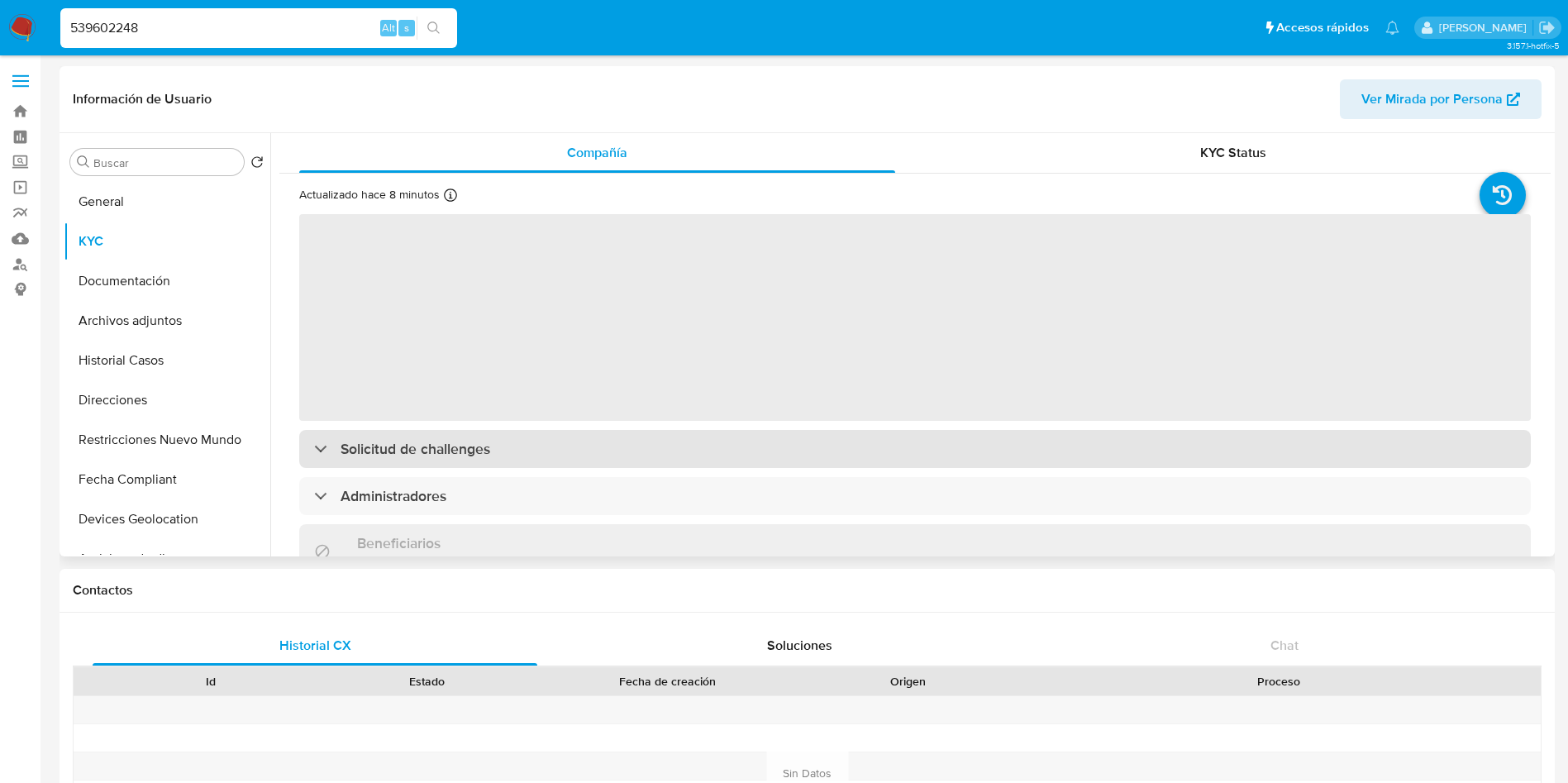
click at [460, 454] on h3 "Solicitud de challenges" at bounding box center [415, 449] width 150 height 18
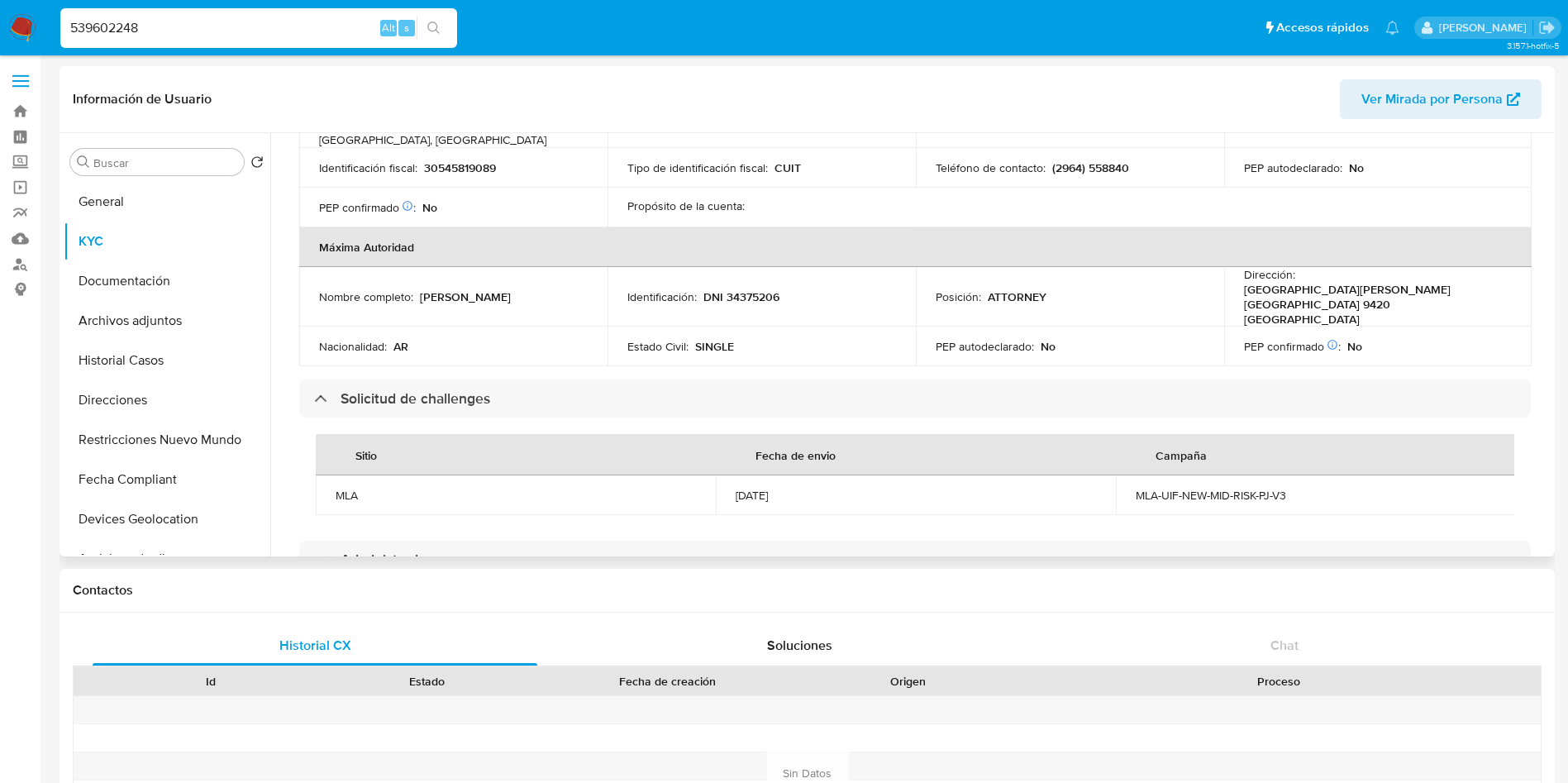
scroll to position [744, 0]
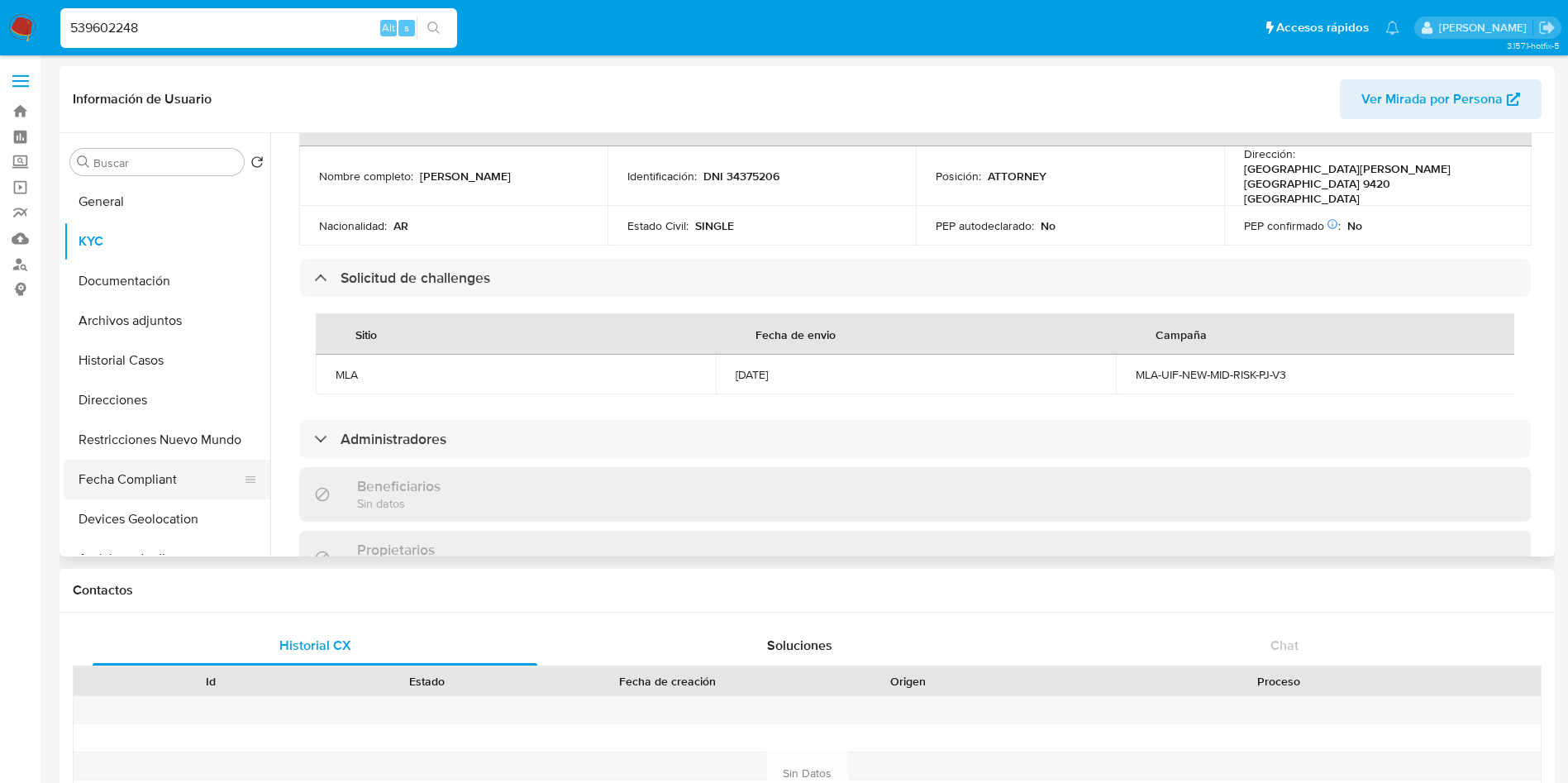
click at [129, 490] on button "Fecha Compliant" at bounding box center [160, 480] width 194 height 40
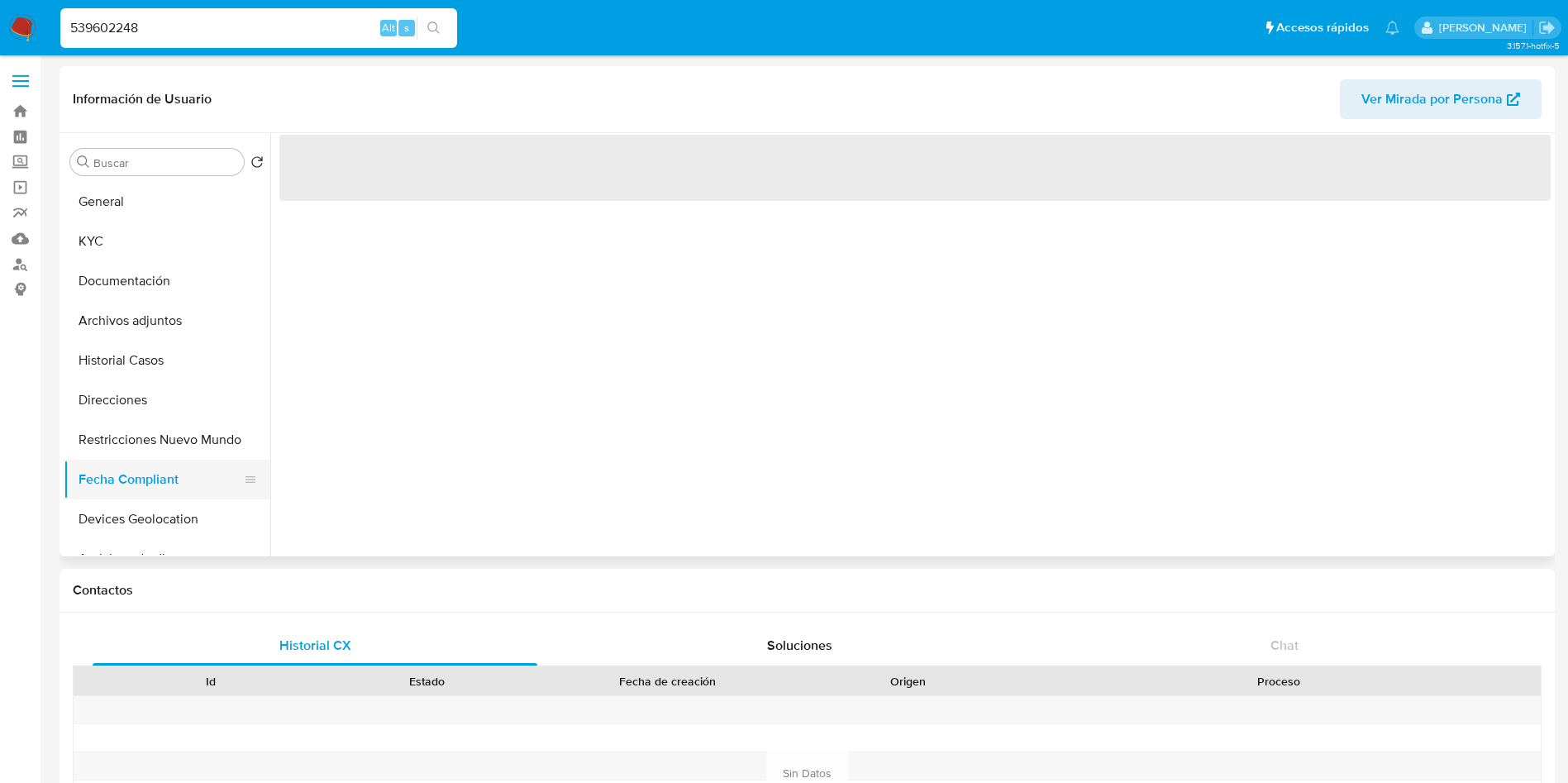
scroll to position [0, 0]
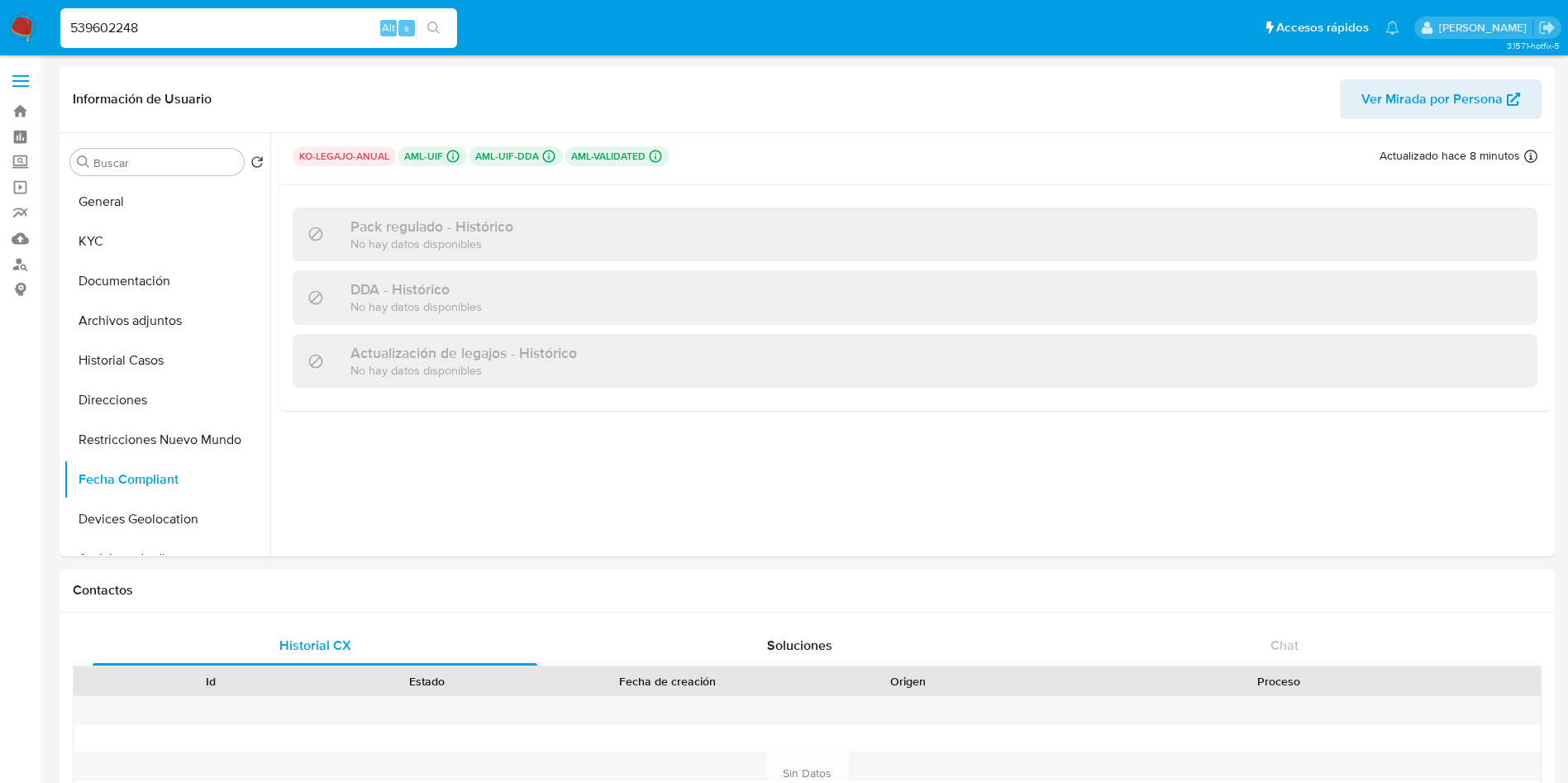
click at [203, 22] on input "539602248" at bounding box center [259, 28] width 397 height 22
paste input "149391555"
type input "149391555"
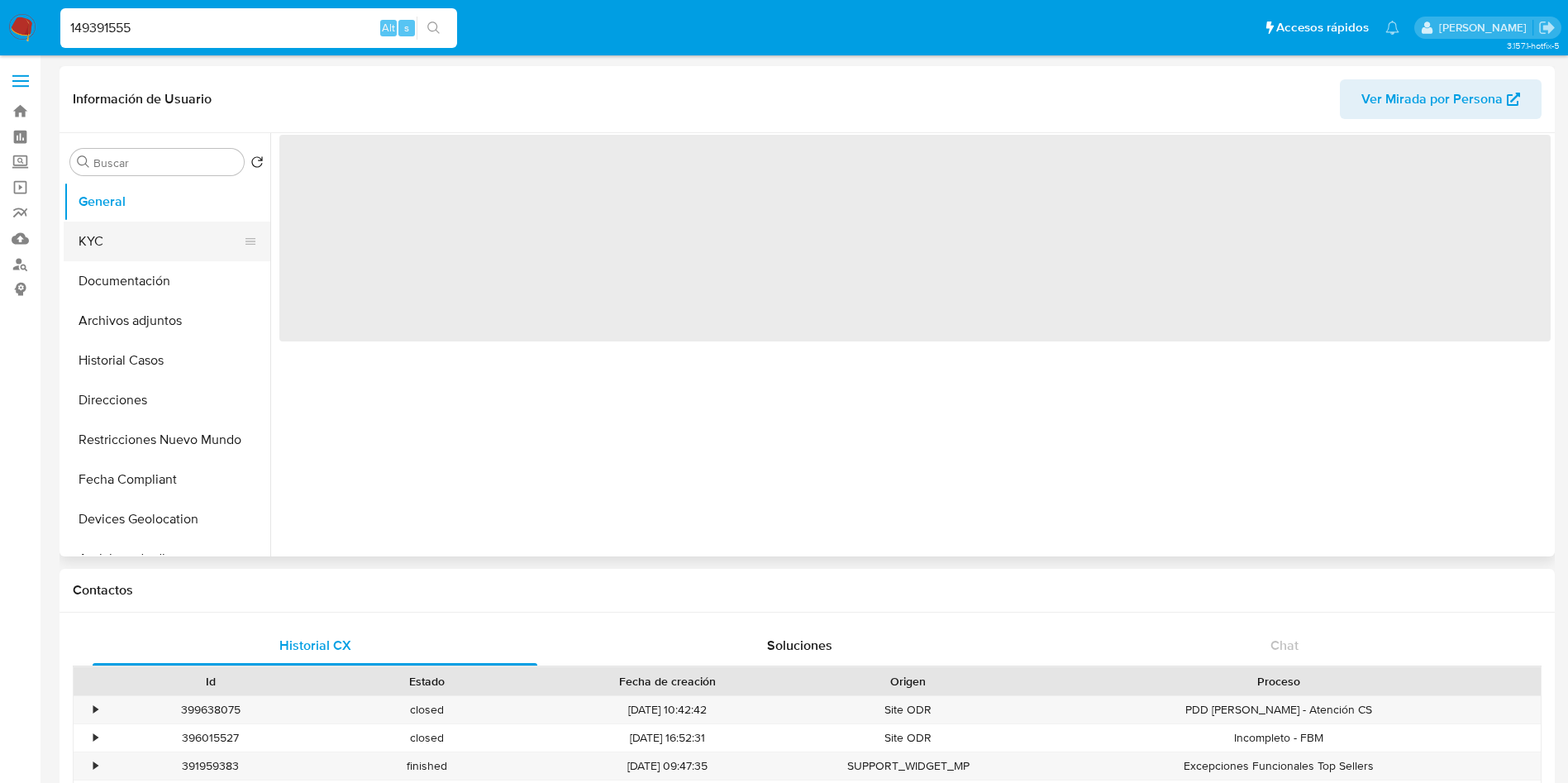
click at [149, 233] on button "KYC" at bounding box center [160, 242] width 194 height 40
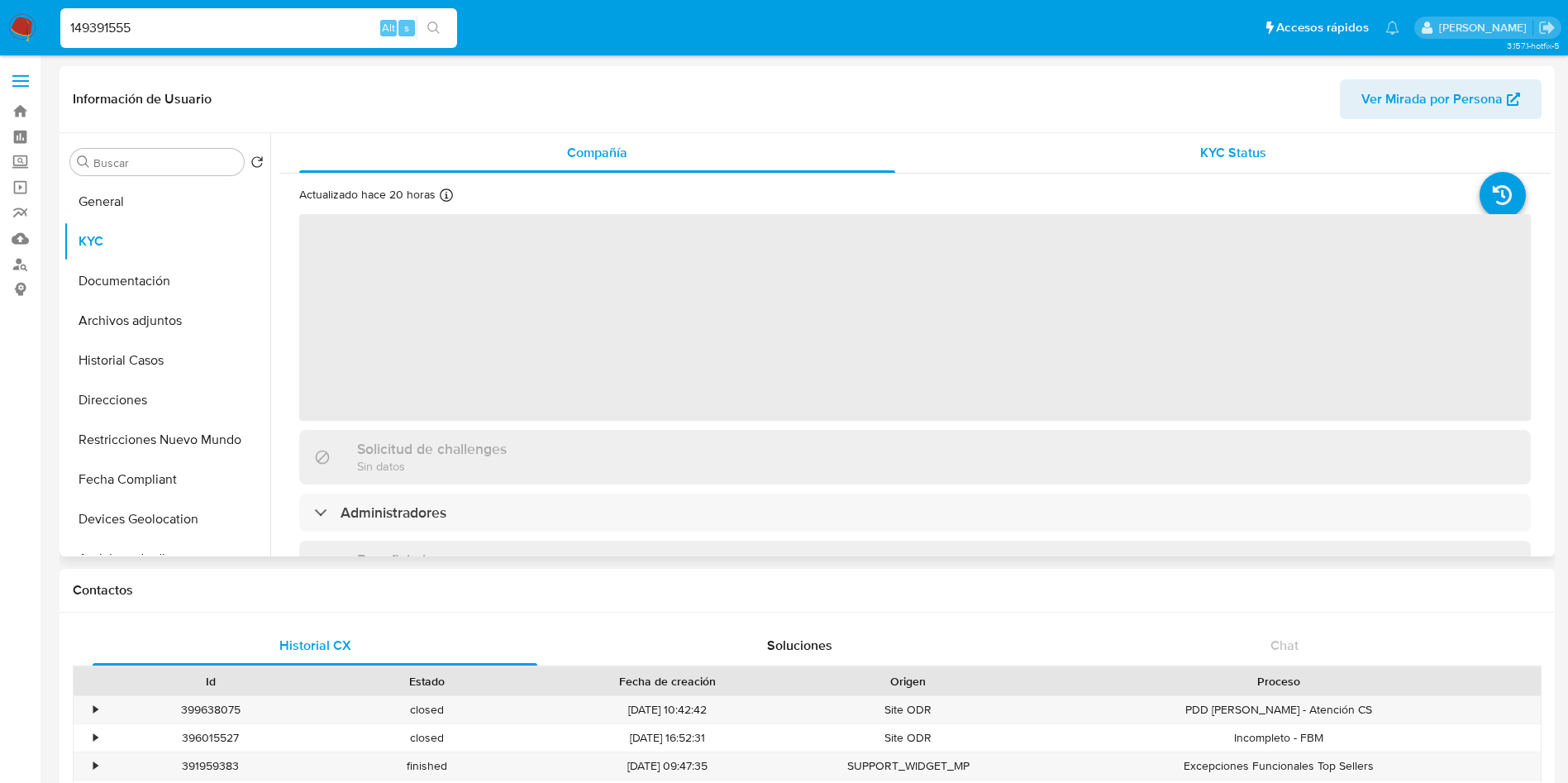
click at [1242, 143] on span "KYC Status" at bounding box center [1233, 153] width 66 height 19
select select "10"
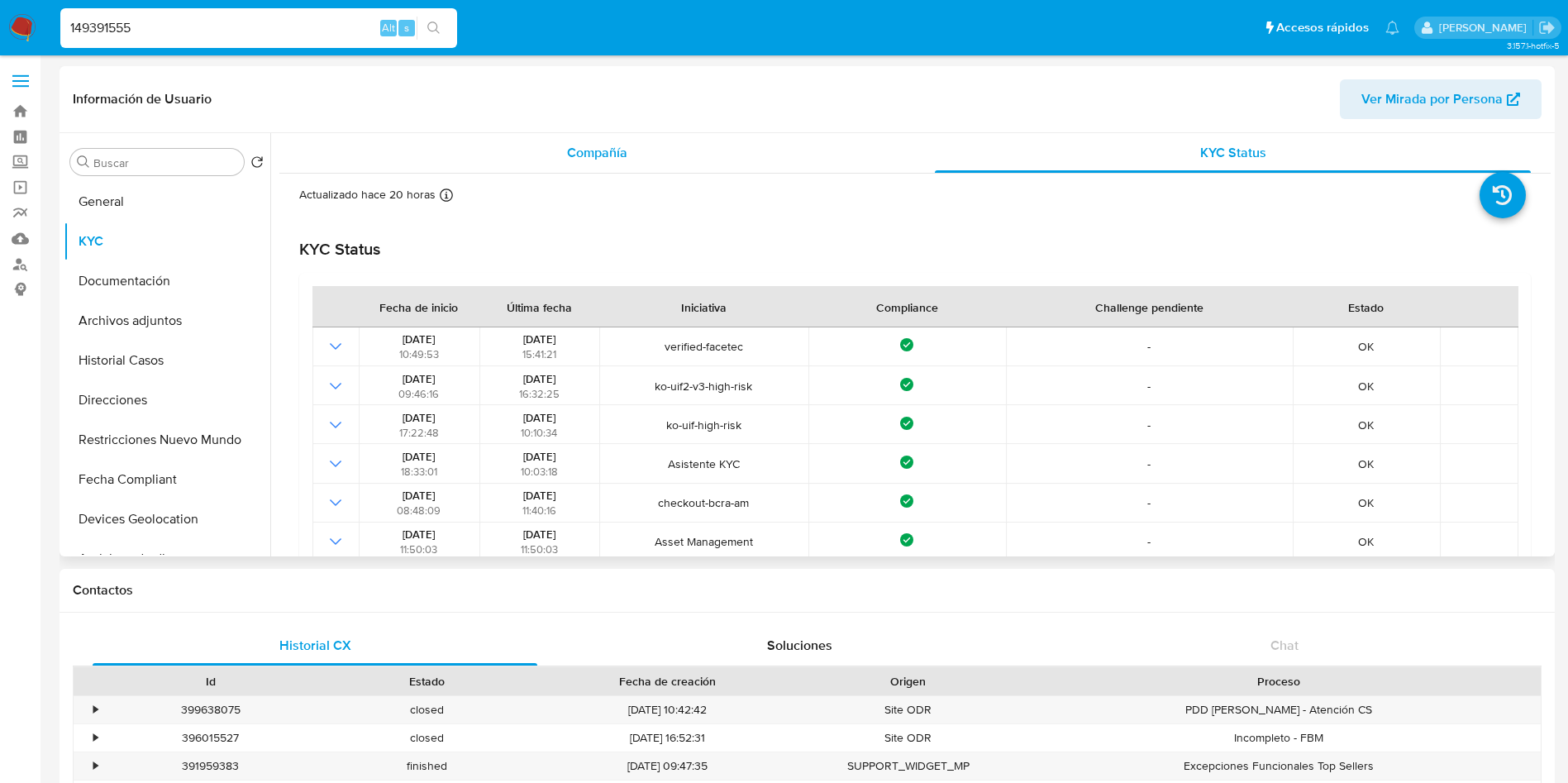
click at [583, 158] on span "Compañía" at bounding box center [598, 153] width 61 height 19
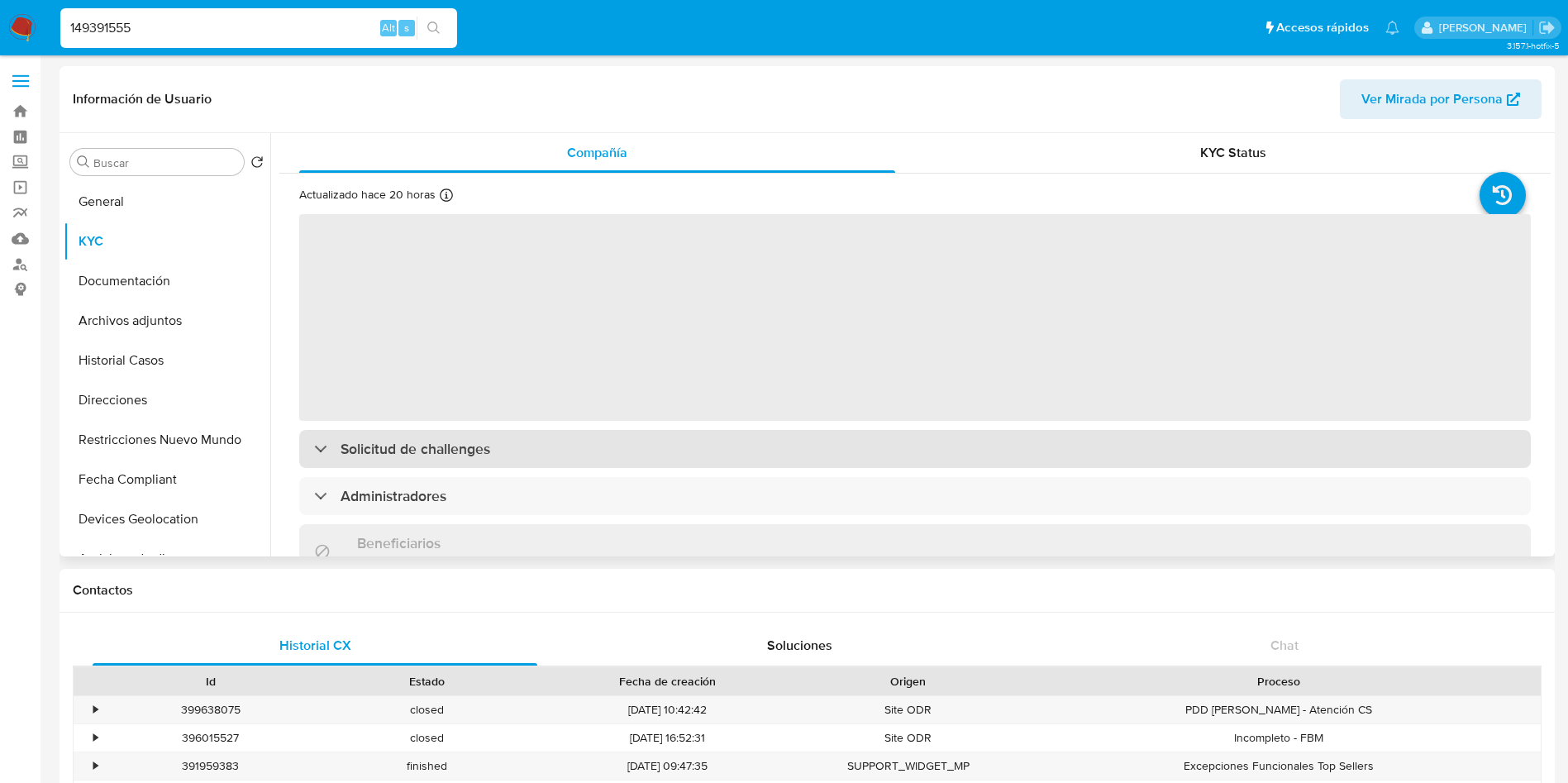
click at [499, 457] on div "Solicitud de challenges" at bounding box center [914, 449] width 1231 height 38
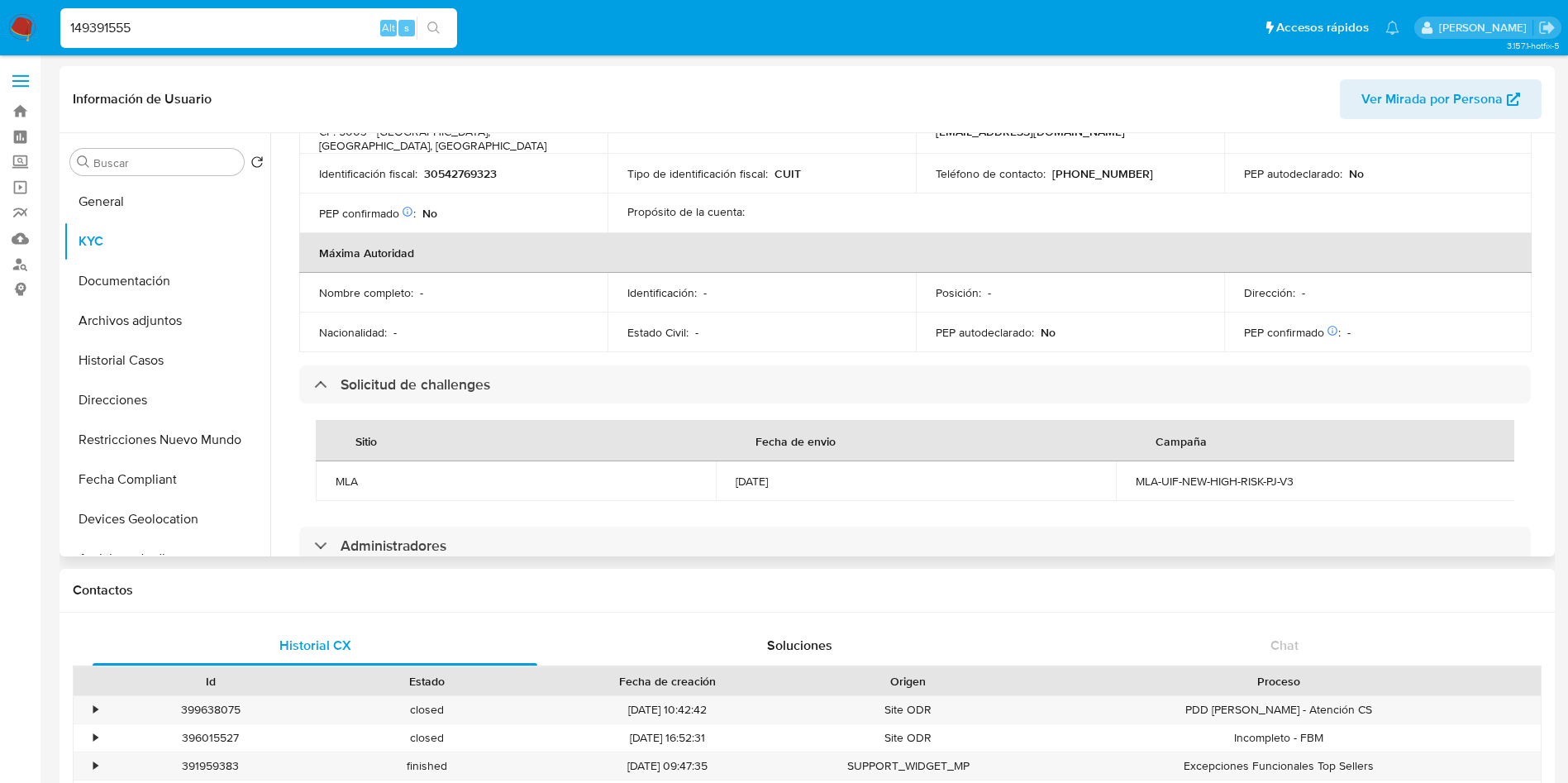
scroll to position [621, 0]
drag, startPoint x: 1127, startPoint y: 454, endPoint x: 1300, endPoint y: 457, distance: 173.0
click at [1300, 459] on td "MLA-UIF-NEW-HIGH-RISK-PJ-V3" at bounding box center [1316, 479] width 400 height 40
copy div "MLA-UIF-NEW-HIGH-RISK-PJ-V3"
drag, startPoint x: 852, startPoint y: 453, endPoint x: 718, endPoint y: 451, distance: 134.0
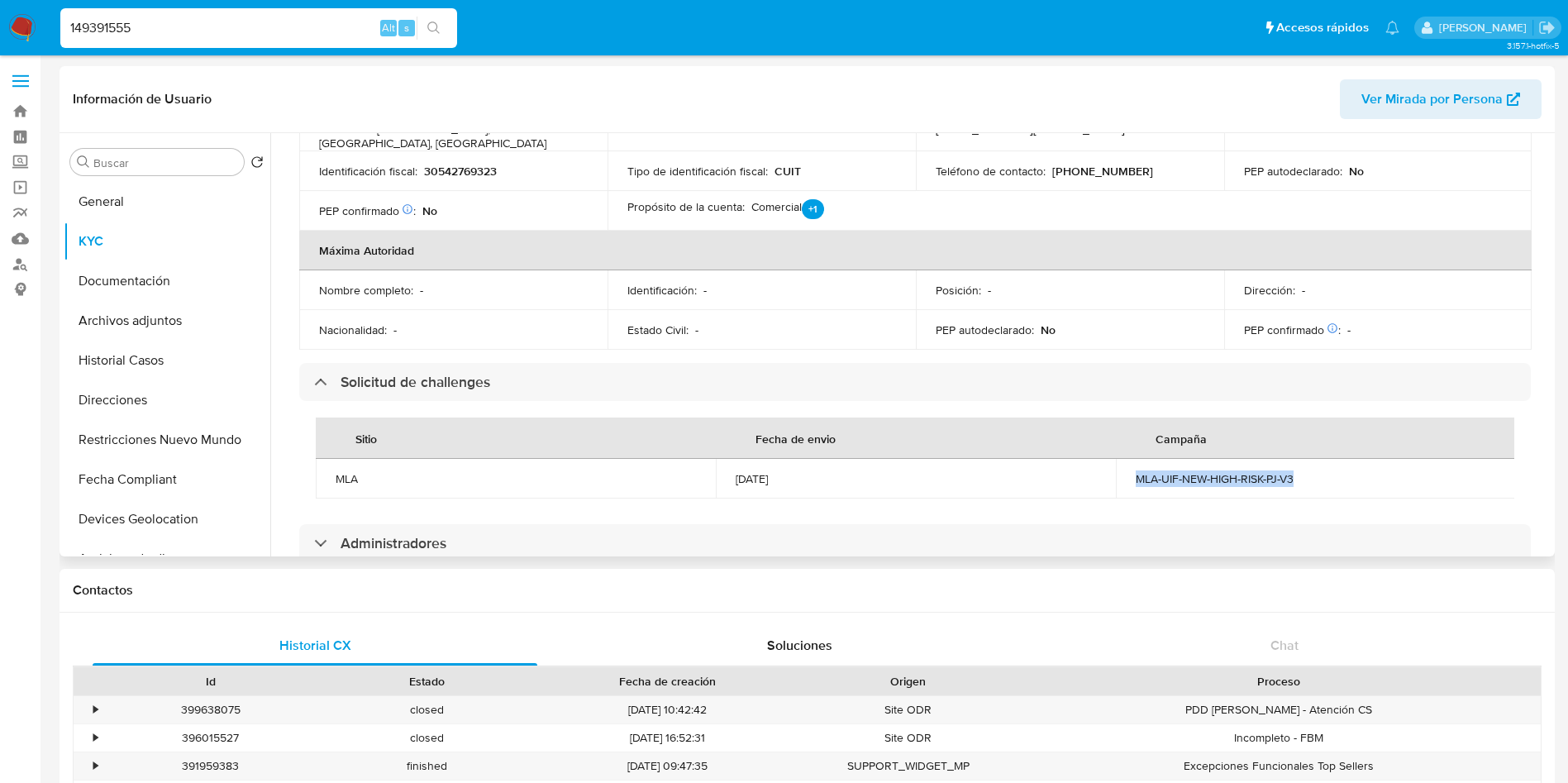
click at [718, 459] on td "[DATE]" at bounding box center [916, 479] width 400 height 40
copy div "[DATE]"
click at [202, 31] on input "149391555" at bounding box center [259, 28] width 397 height 22
paste input "274214713"
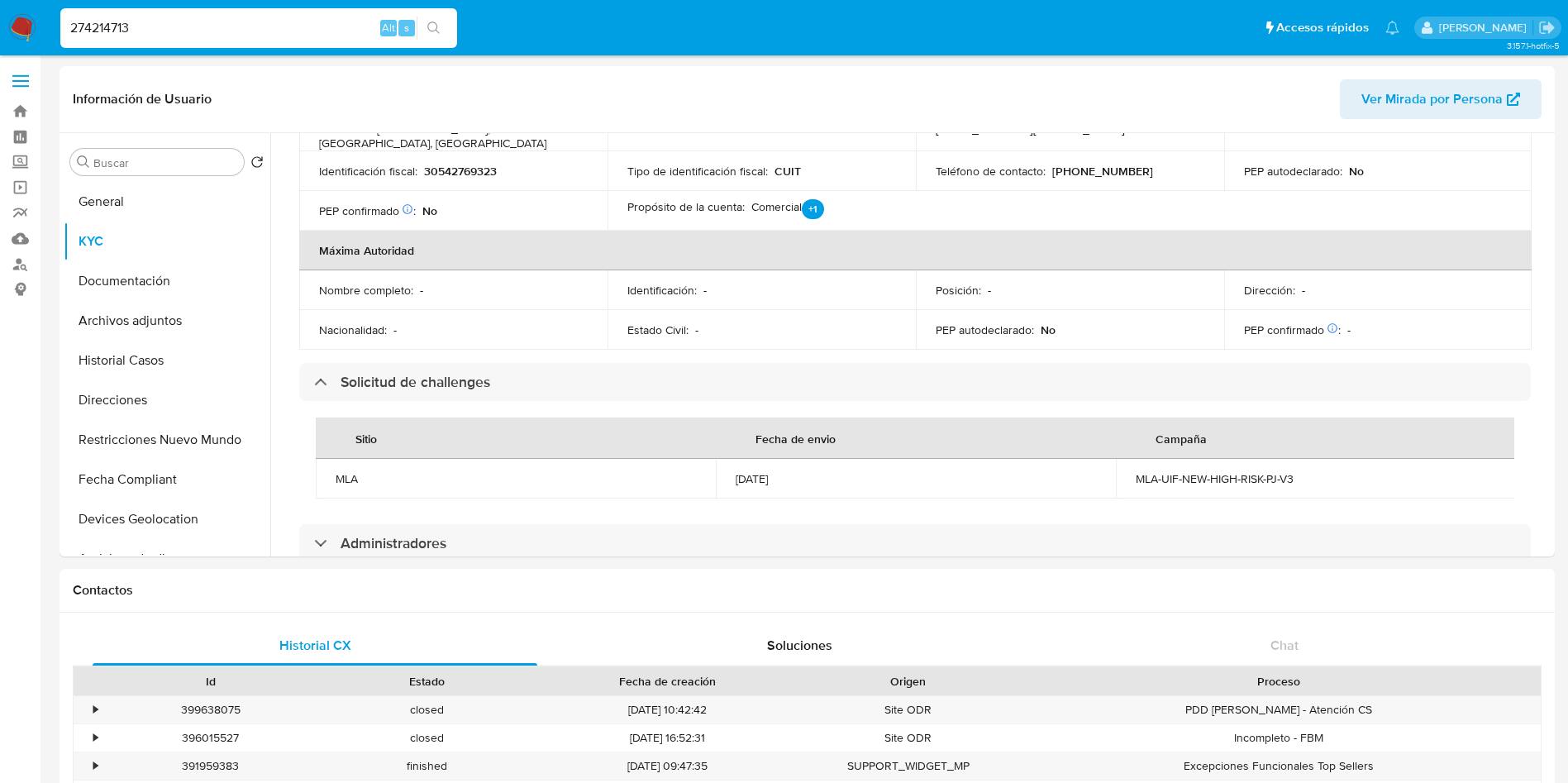
type input "274214713"
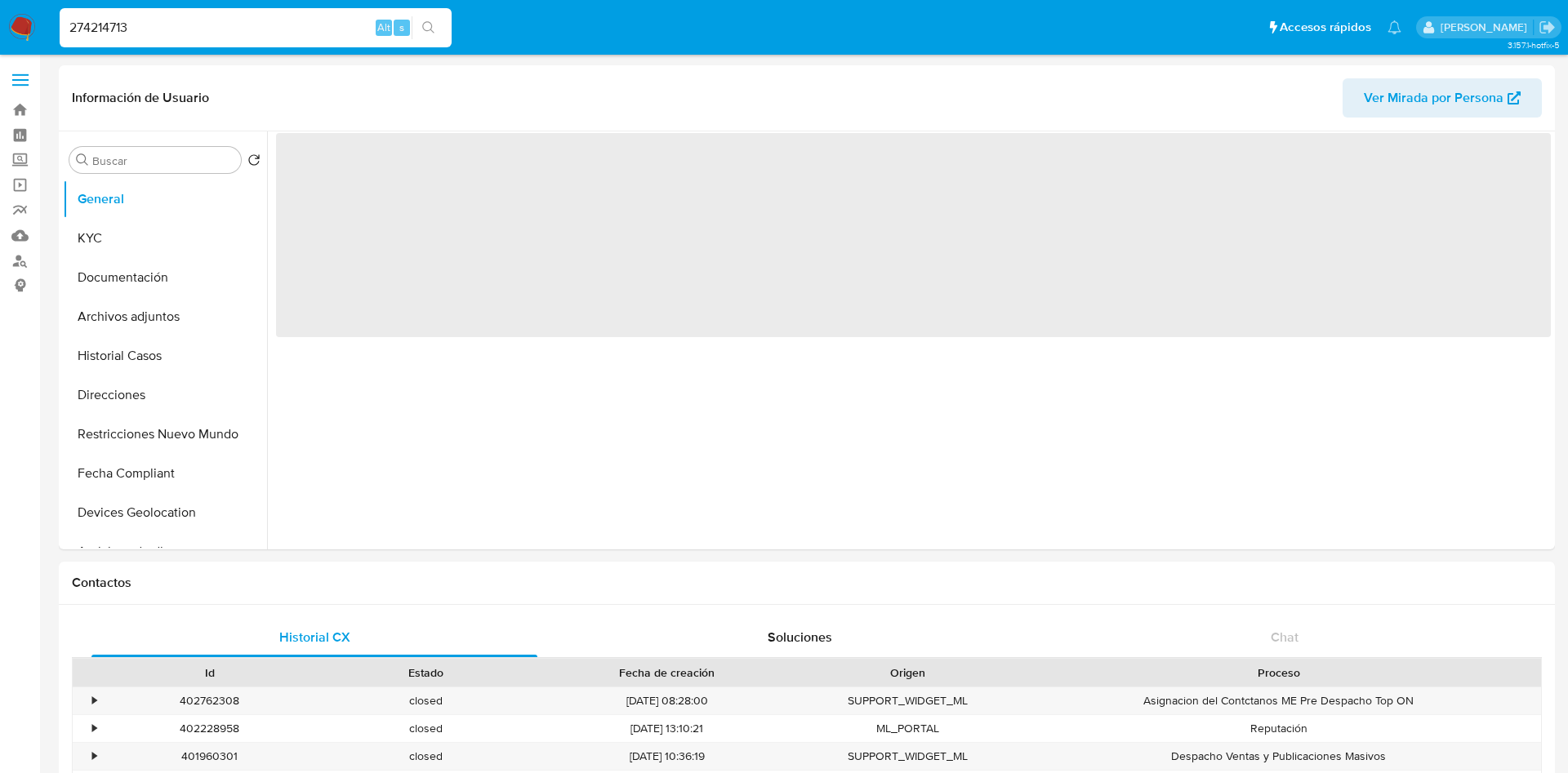
select select "10"
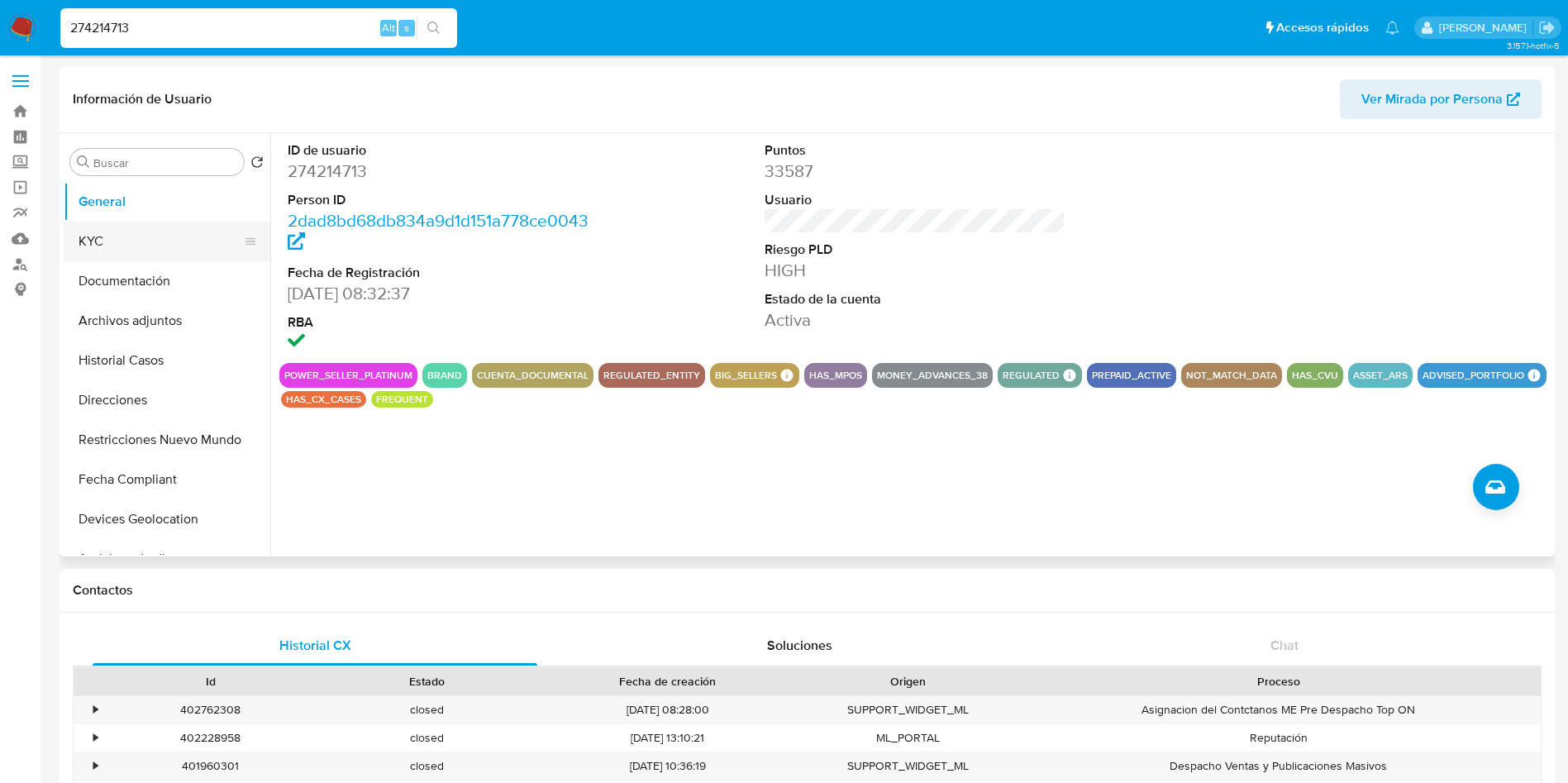
click at [174, 229] on button "KYC" at bounding box center [160, 242] width 194 height 40
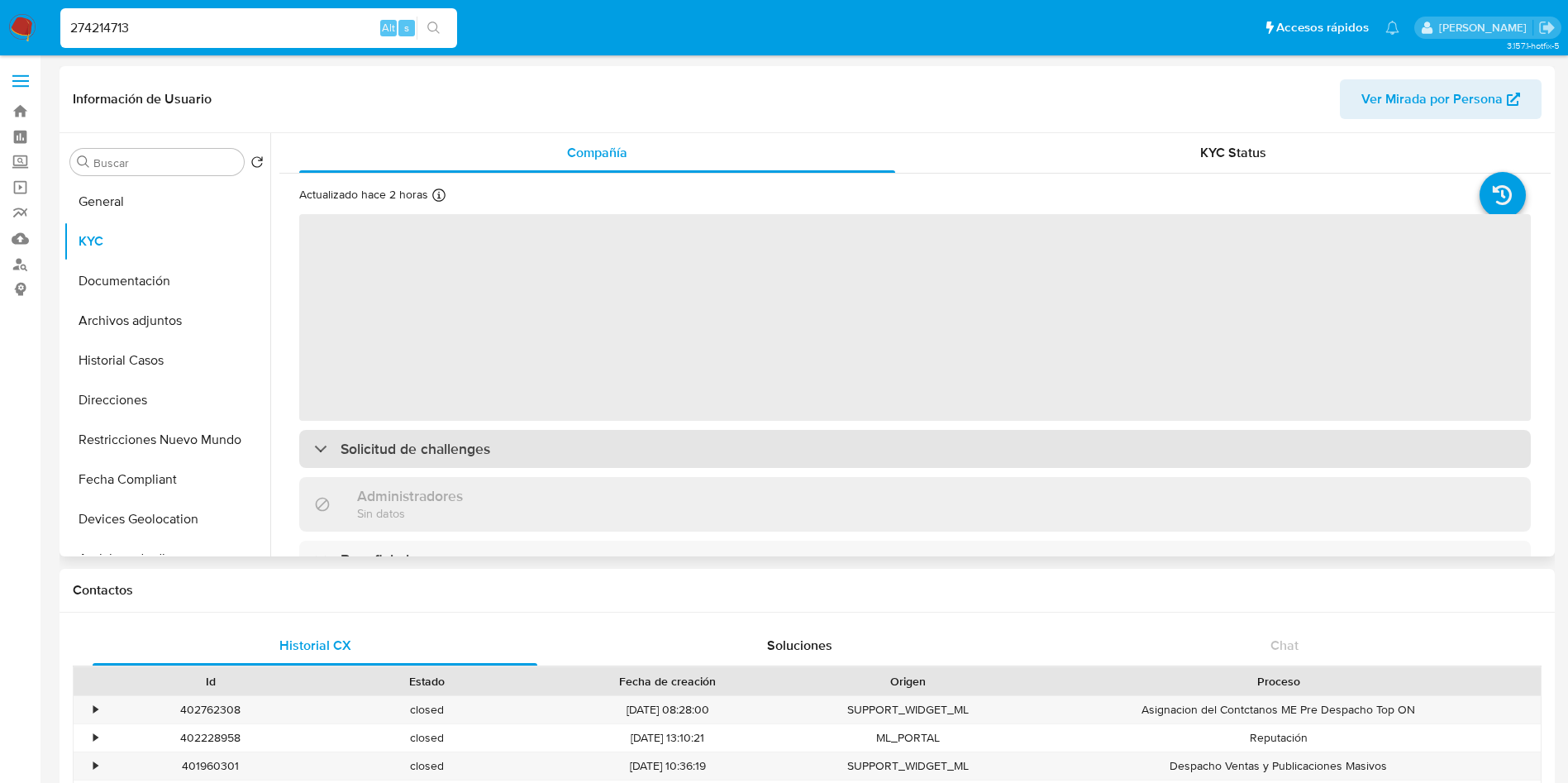
click at [514, 438] on div "Solicitud de challenges" at bounding box center [914, 449] width 1231 height 38
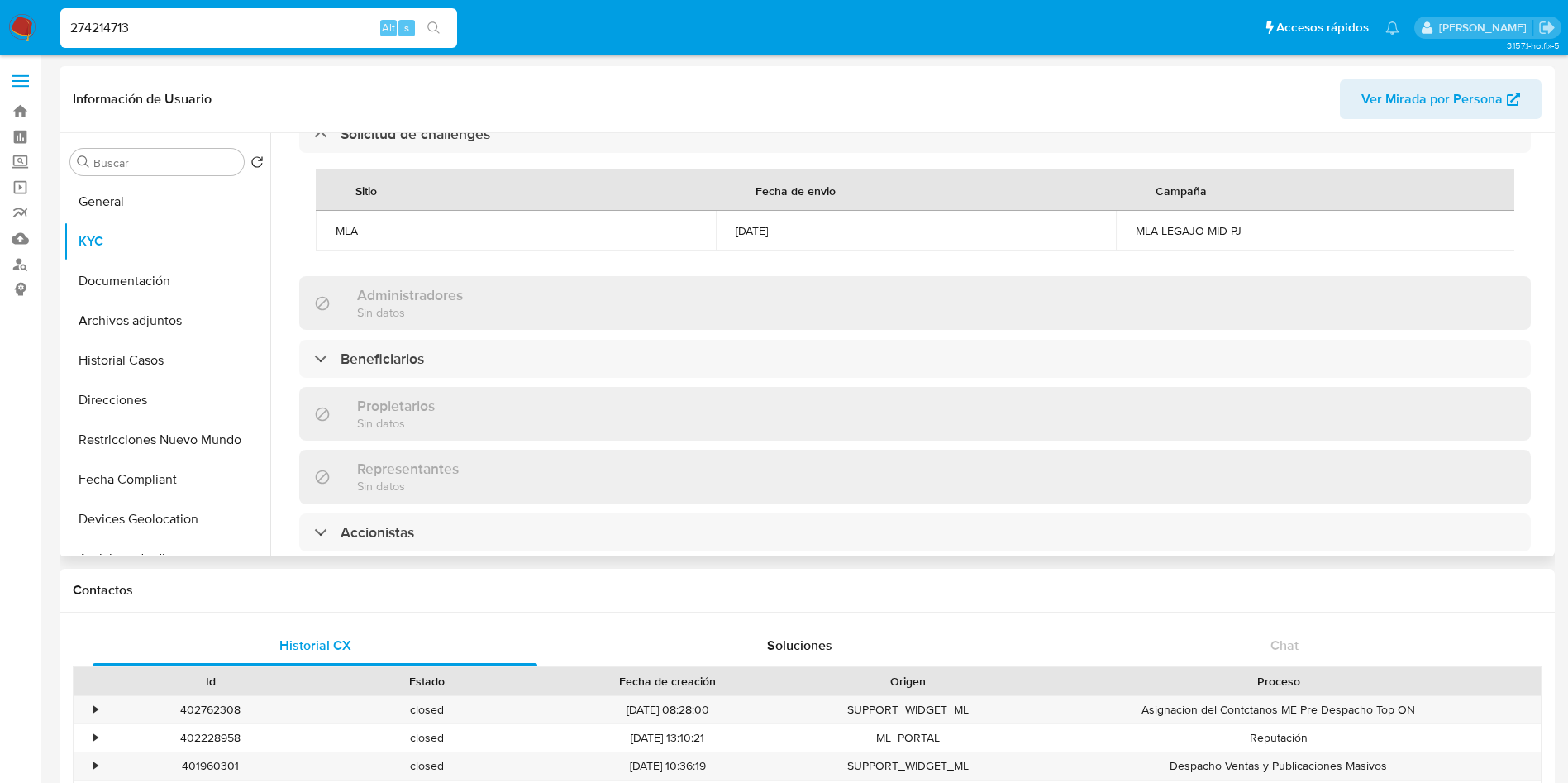
scroll to position [744, 0]
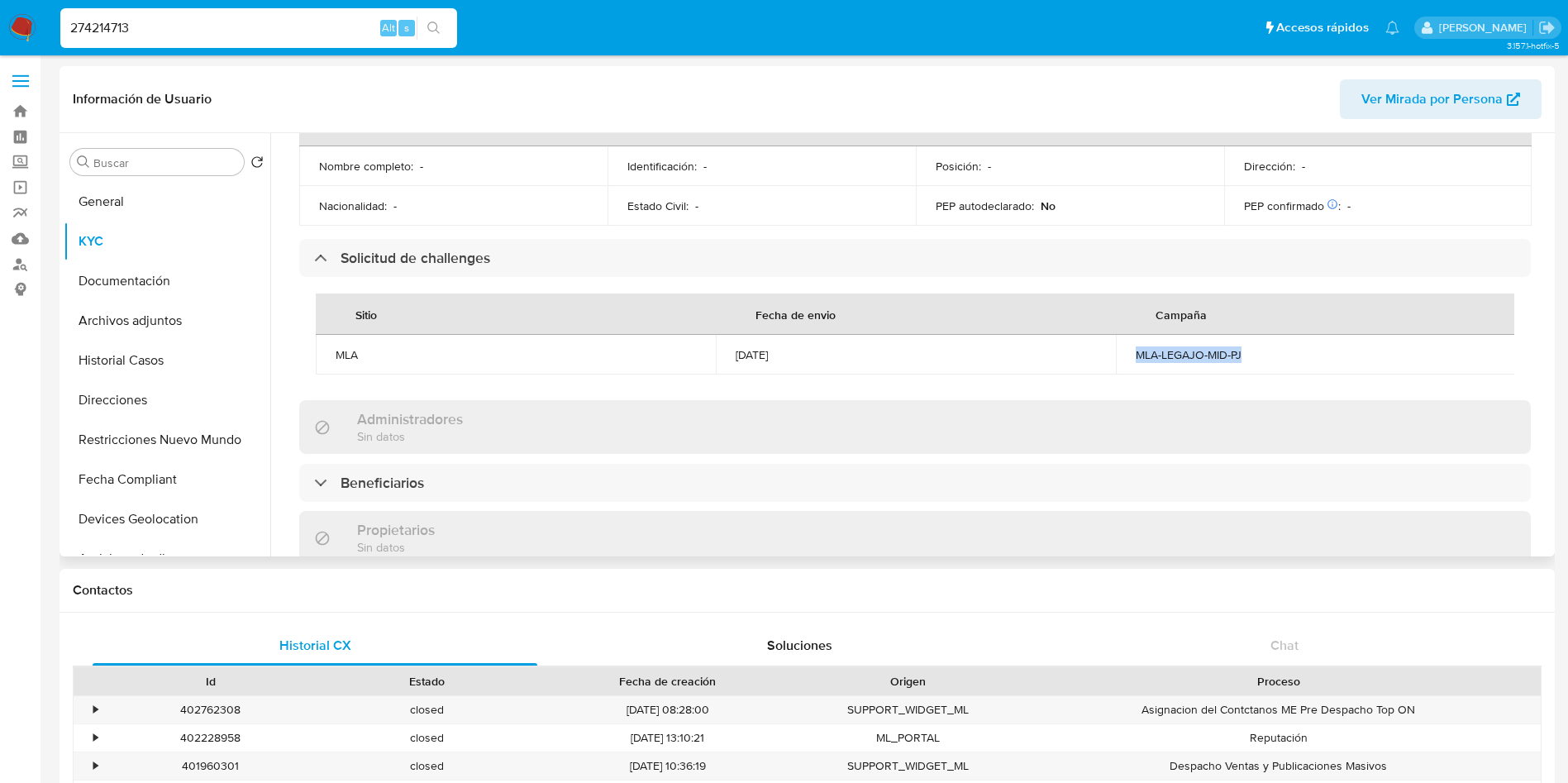
drag, startPoint x: 1256, startPoint y: 326, endPoint x: 1123, endPoint y: 335, distance: 133.3
click at [1123, 335] on td "MLA-LEGAJO-MID-PJ" at bounding box center [1316, 355] width 400 height 40
copy div "MLA-LEGAJO-MID-PJ"
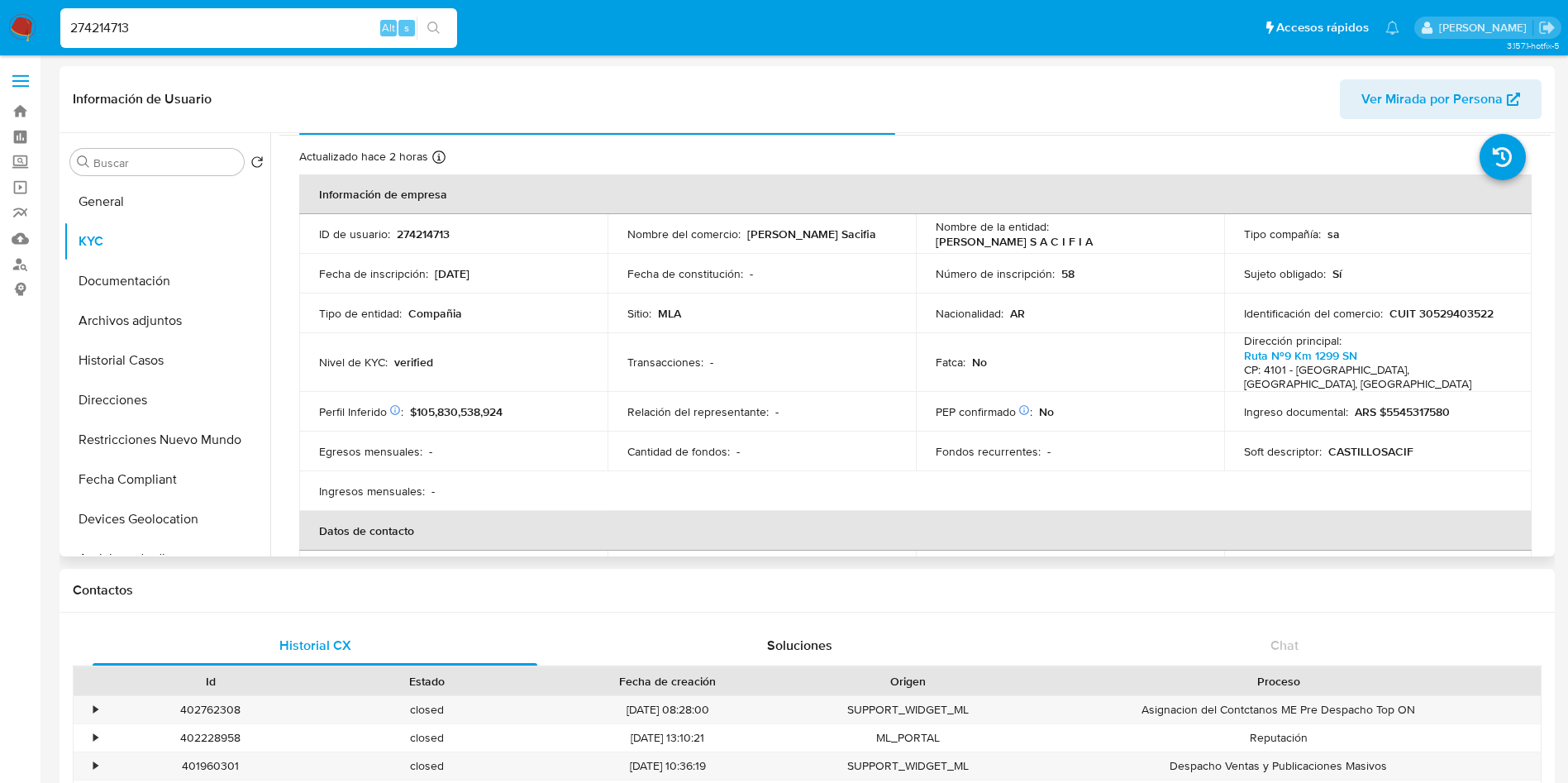
scroll to position [0, 0]
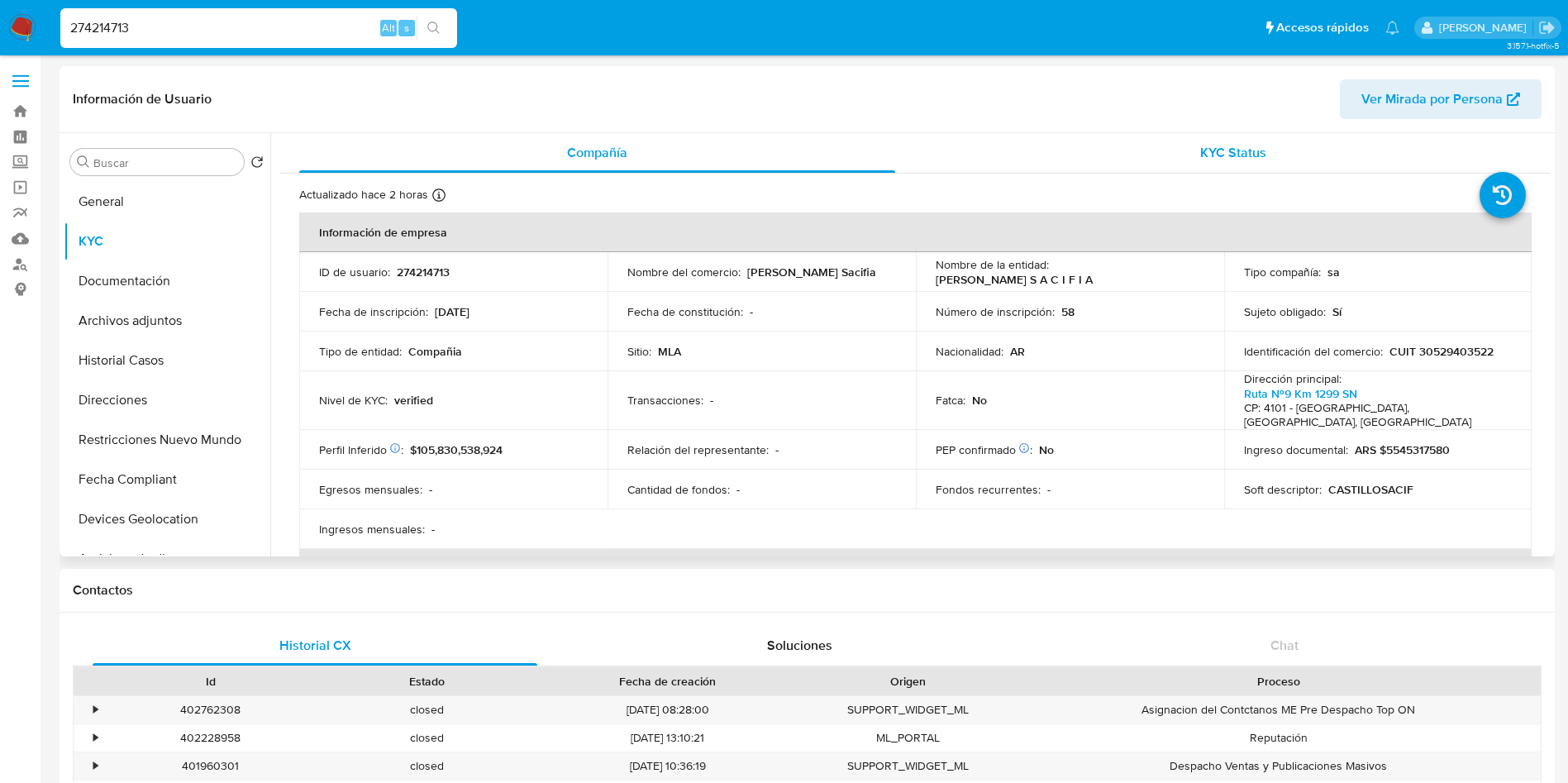
click at [1257, 148] on span "KYC Status" at bounding box center [1233, 153] width 66 height 19
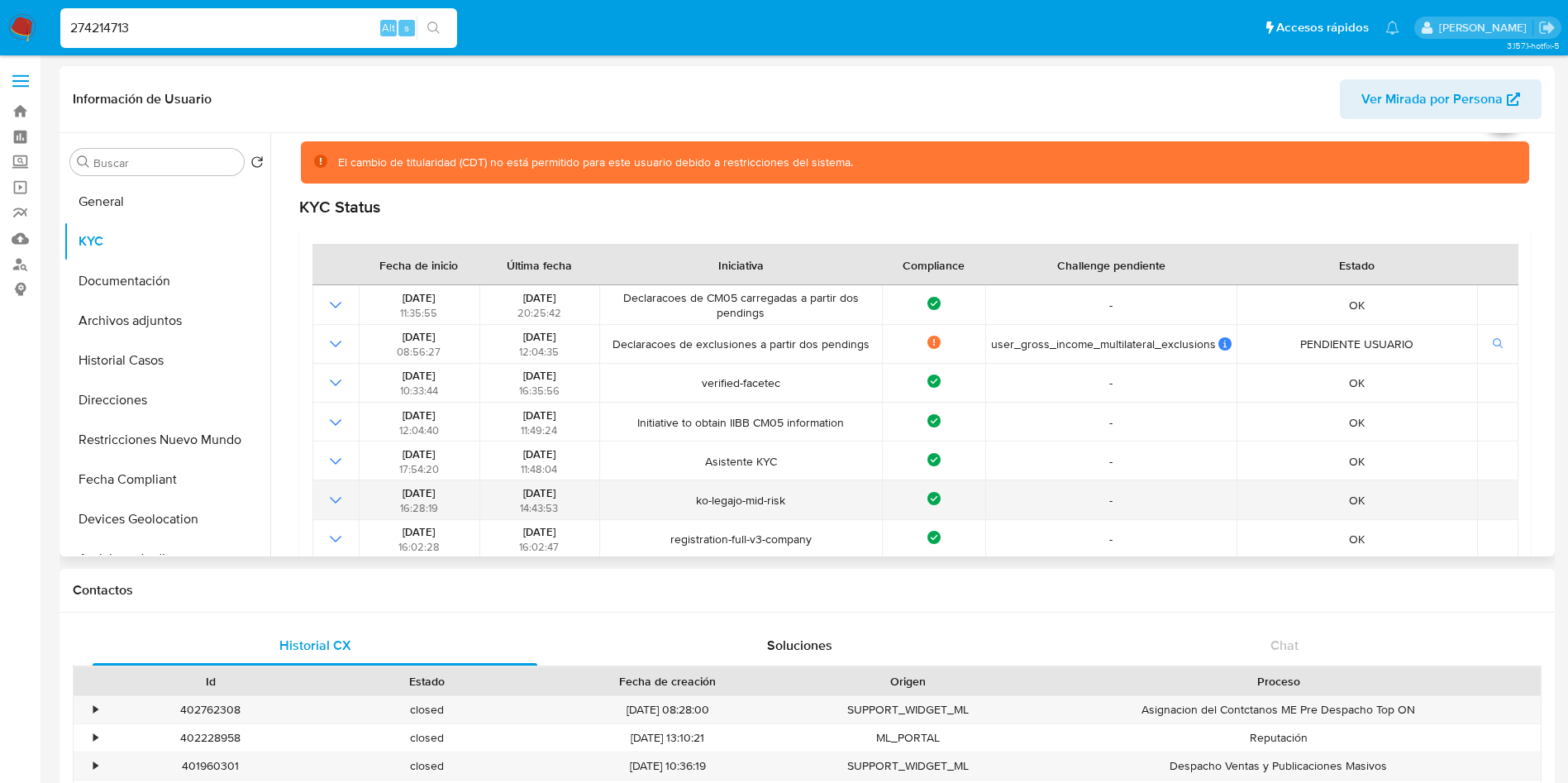
scroll to position [124, 0]
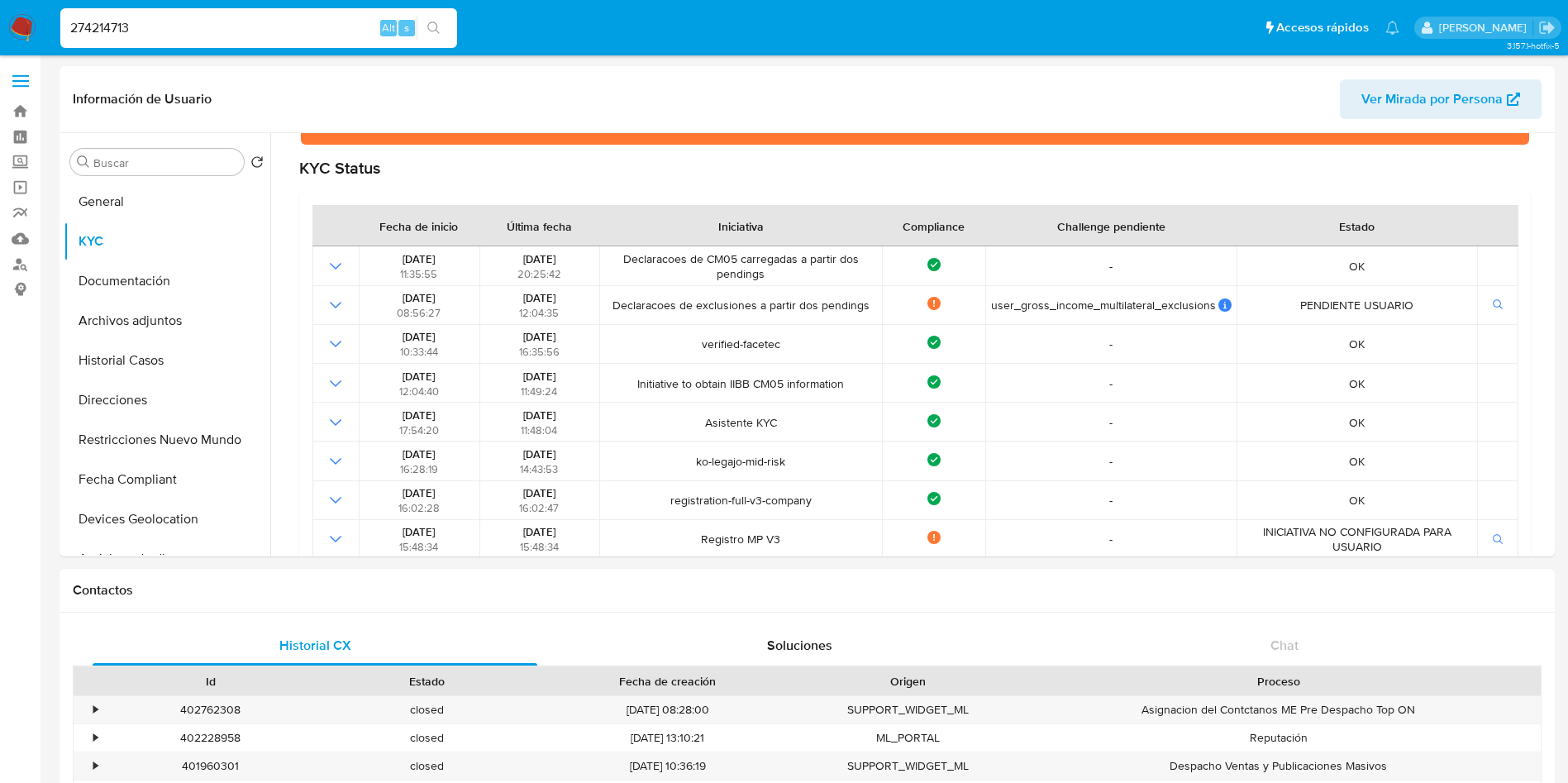
click at [161, 23] on input "274214713" at bounding box center [259, 28] width 397 height 22
click at [161, 22] on input "274214713" at bounding box center [259, 28] width 397 height 22
paste input "169300259"
type input "169300259"
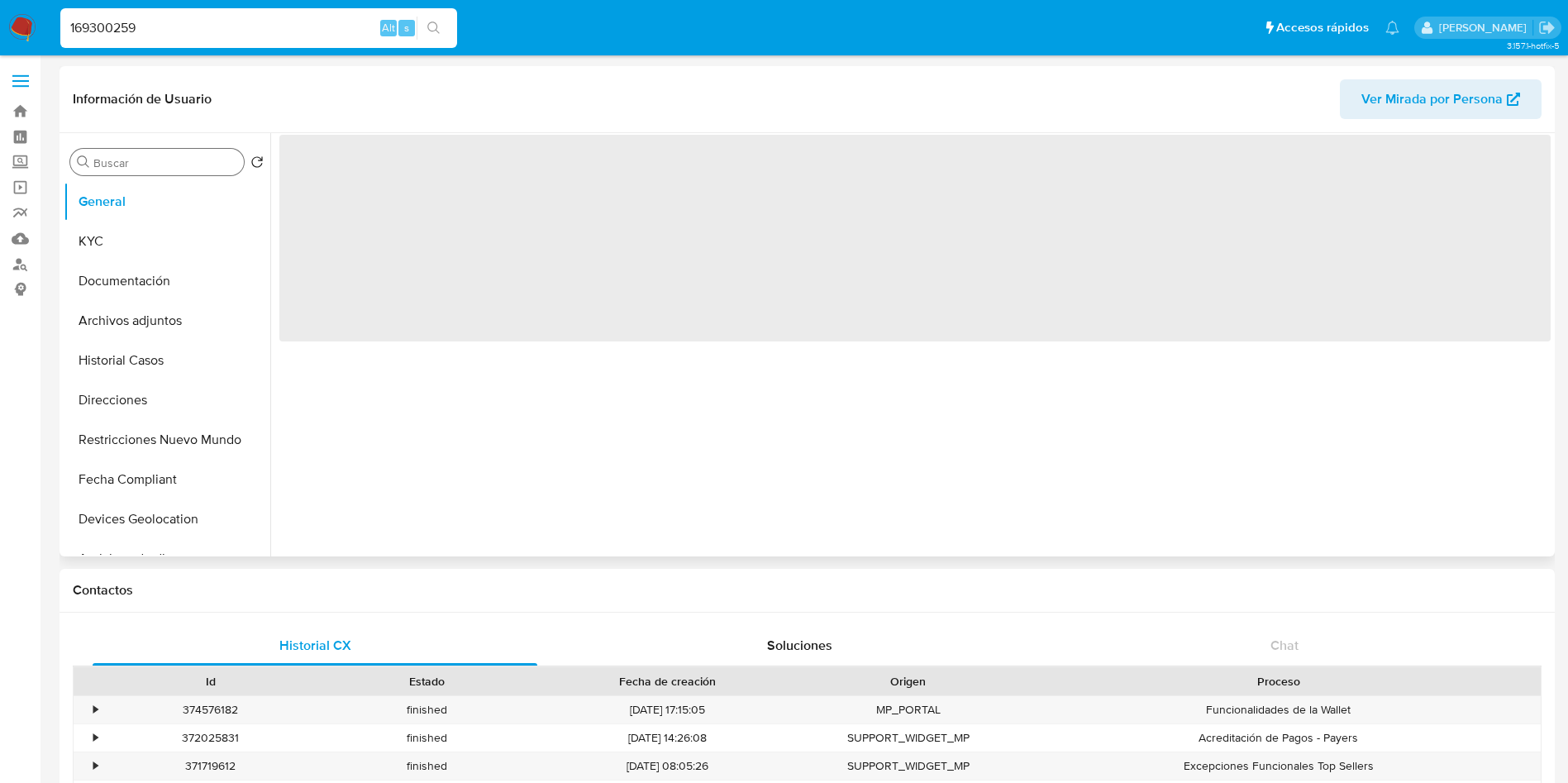
click at [157, 164] on input "Buscar" at bounding box center [165, 163] width 144 height 15
select select "10"
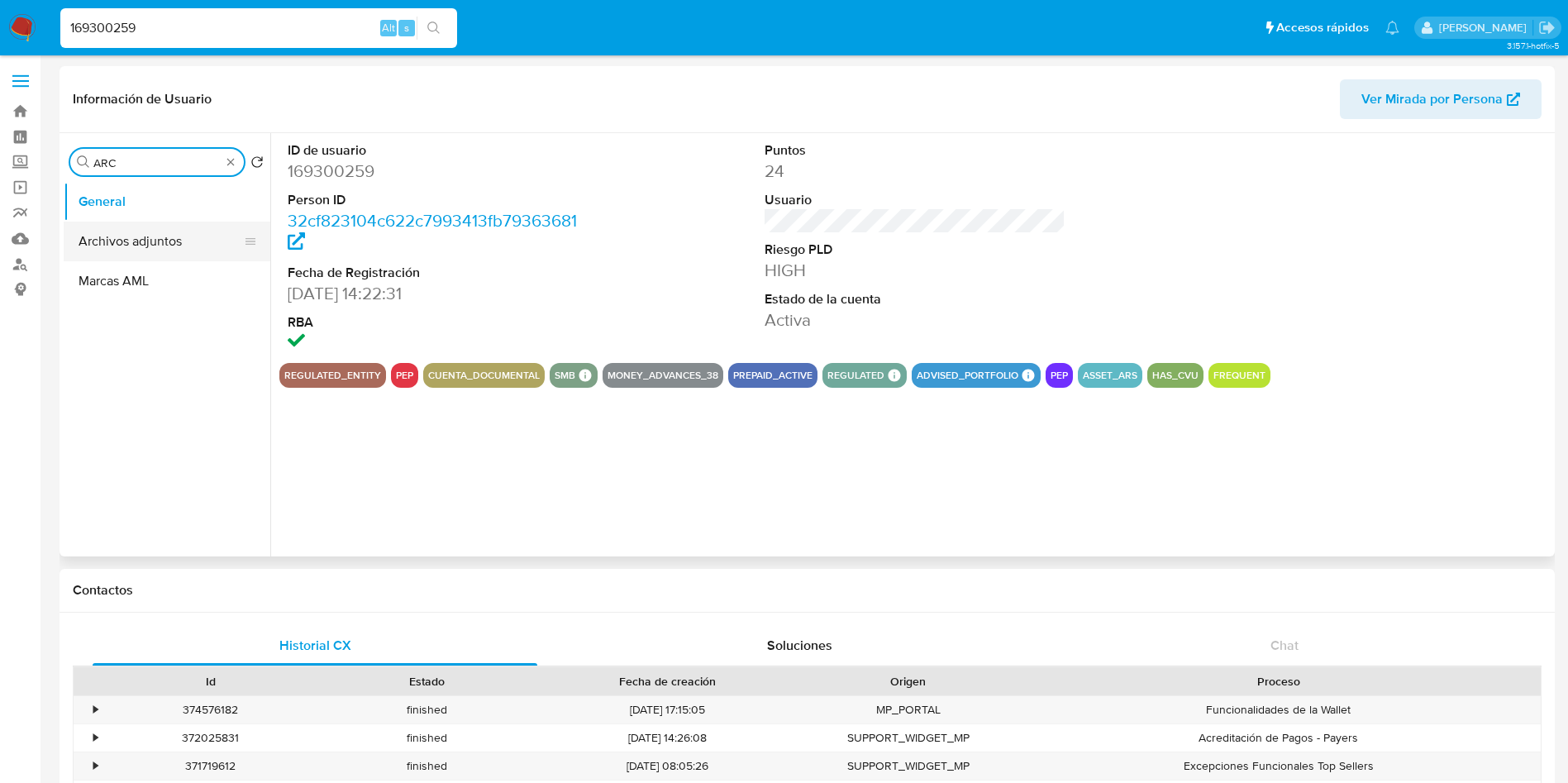
type input "ARC"
click at [151, 233] on button "Archivos adjuntos" at bounding box center [160, 242] width 194 height 40
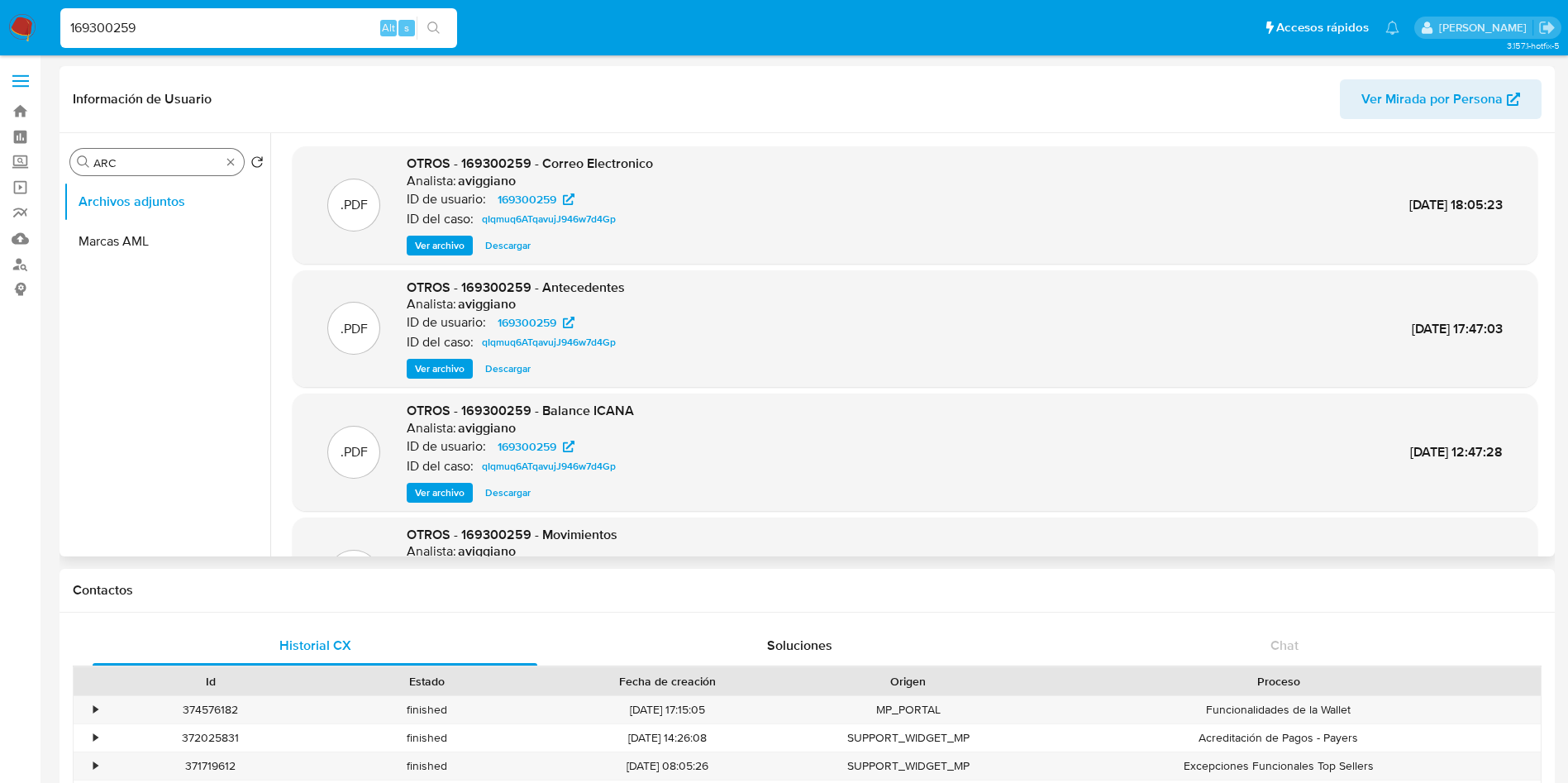
click at [212, 163] on input "ARC" at bounding box center [157, 163] width 127 height 15
click at [211, 163] on input "ARC" at bounding box center [157, 163] width 127 height 15
type input "JYC"
click at [211, 162] on input "JYC" at bounding box center [157, 163] width 127 height 15
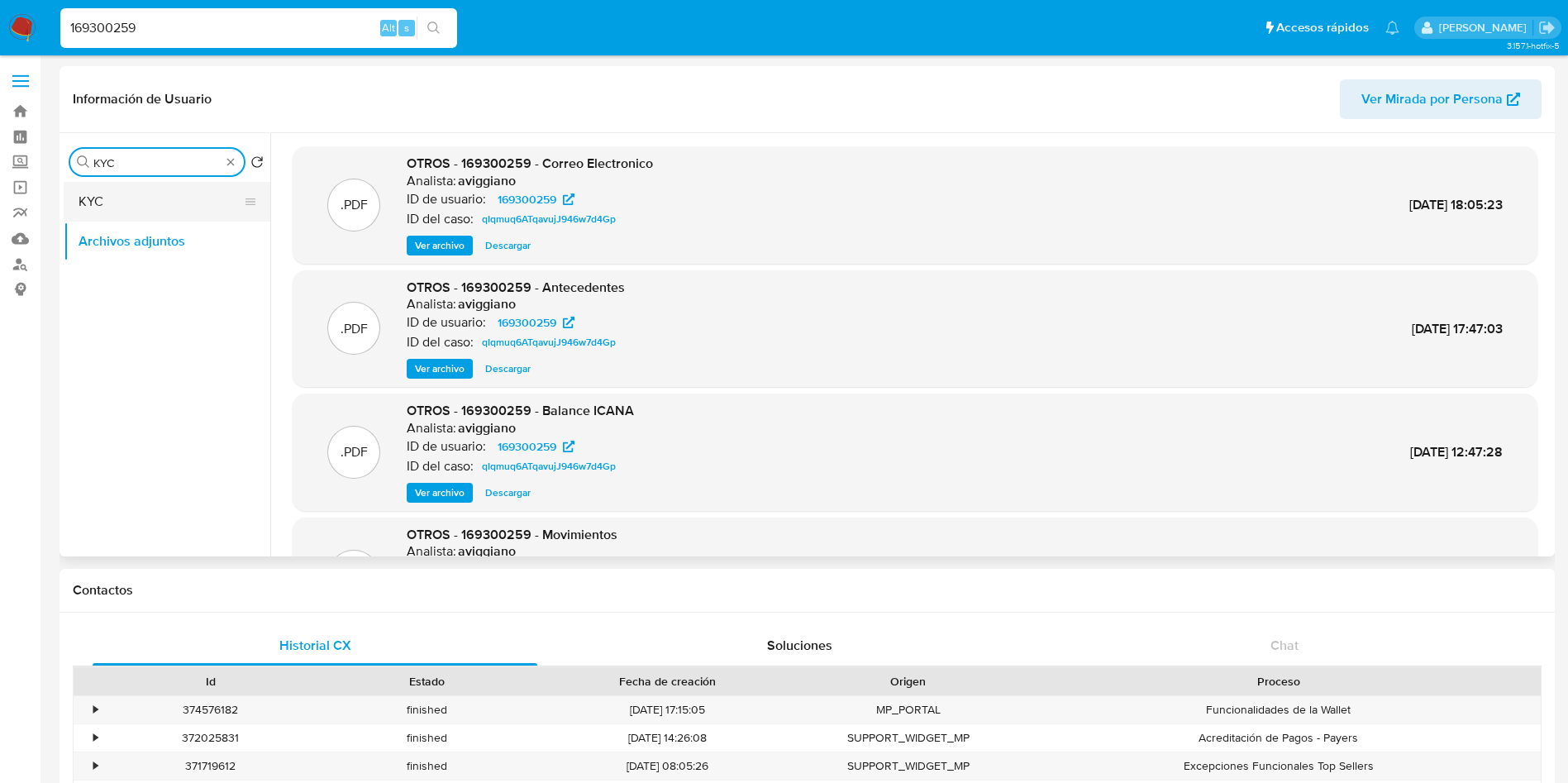
type input "KYC"
click at [196, 205] on button "KYC" at bounding box center [160, 202] width 194 height 40
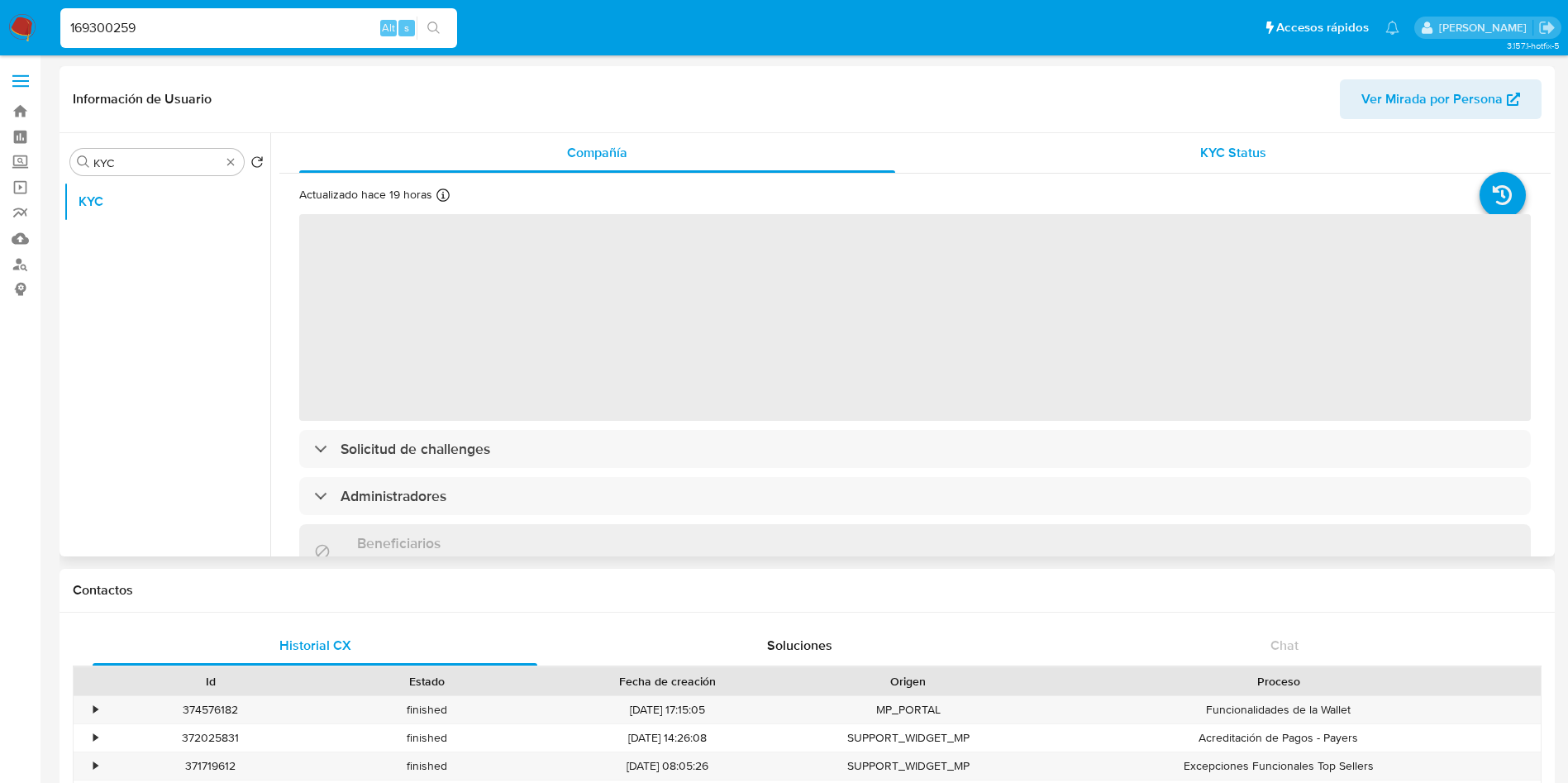
click at [1192, 154] on div "KYC Status" at bounding box center [1233, 153] width 596 height 40
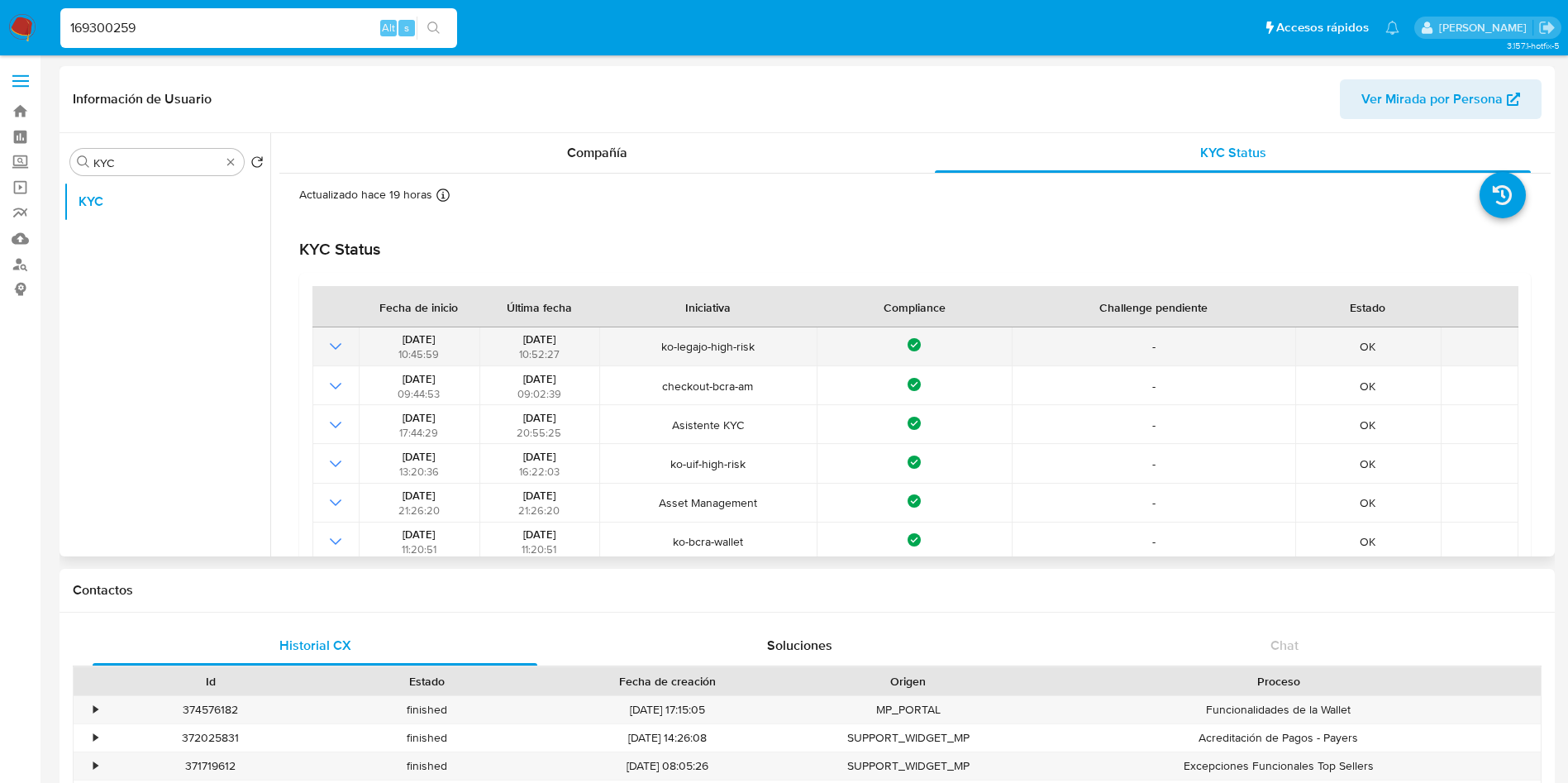
drag, startPoint x: 502, startPoint y: 337, endPoint x: 576, endPoint y: 336, distance: 74.0
click at [576, 336] on div "[DATE] 10:52:27" at bounding box center [540, 345] width 110 height 29
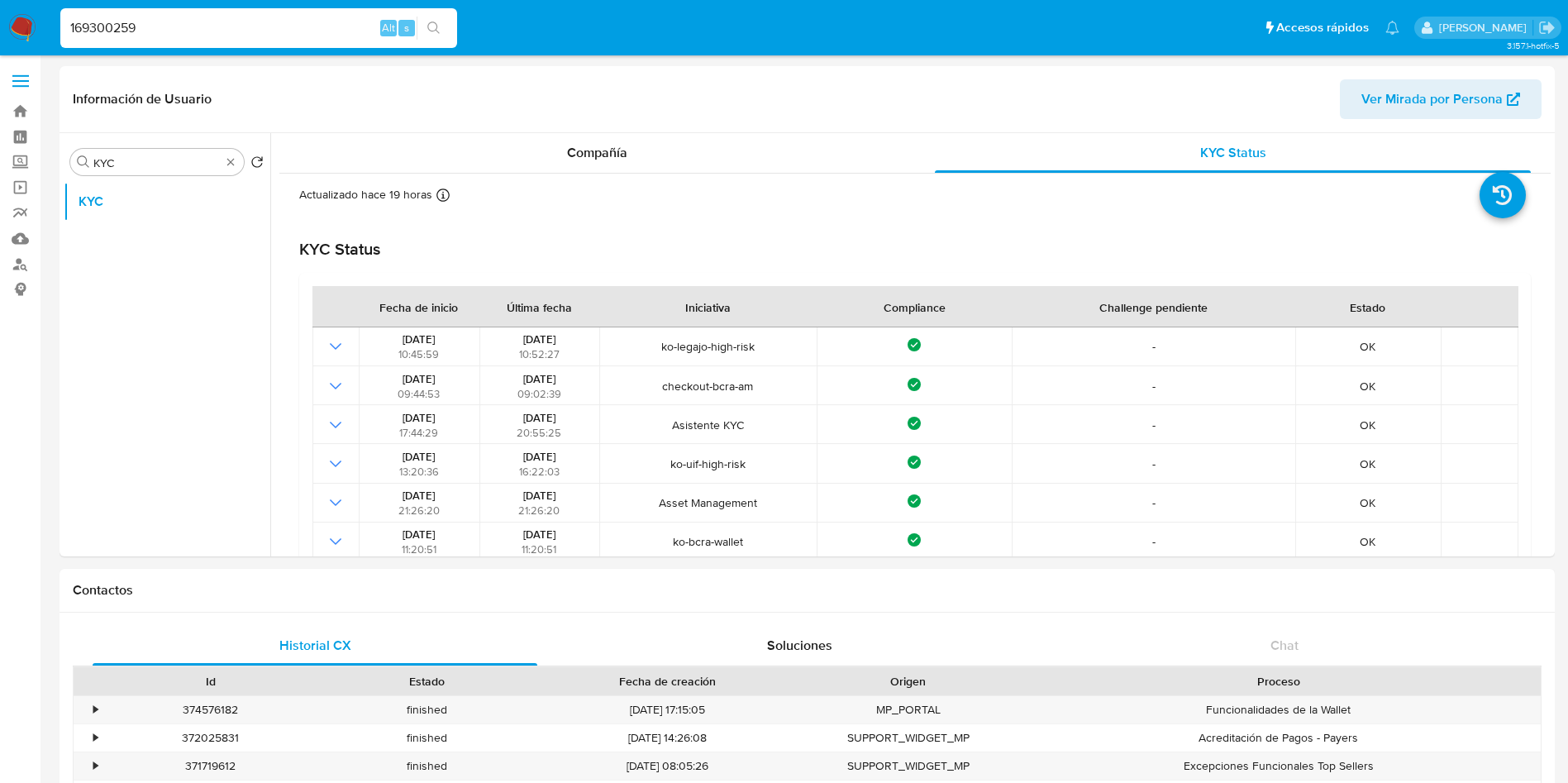
click at [165, 35] on input "169300259" at bounding box center [259, 28] width 397 height 22
paste input "30304960"
type input "130304960"
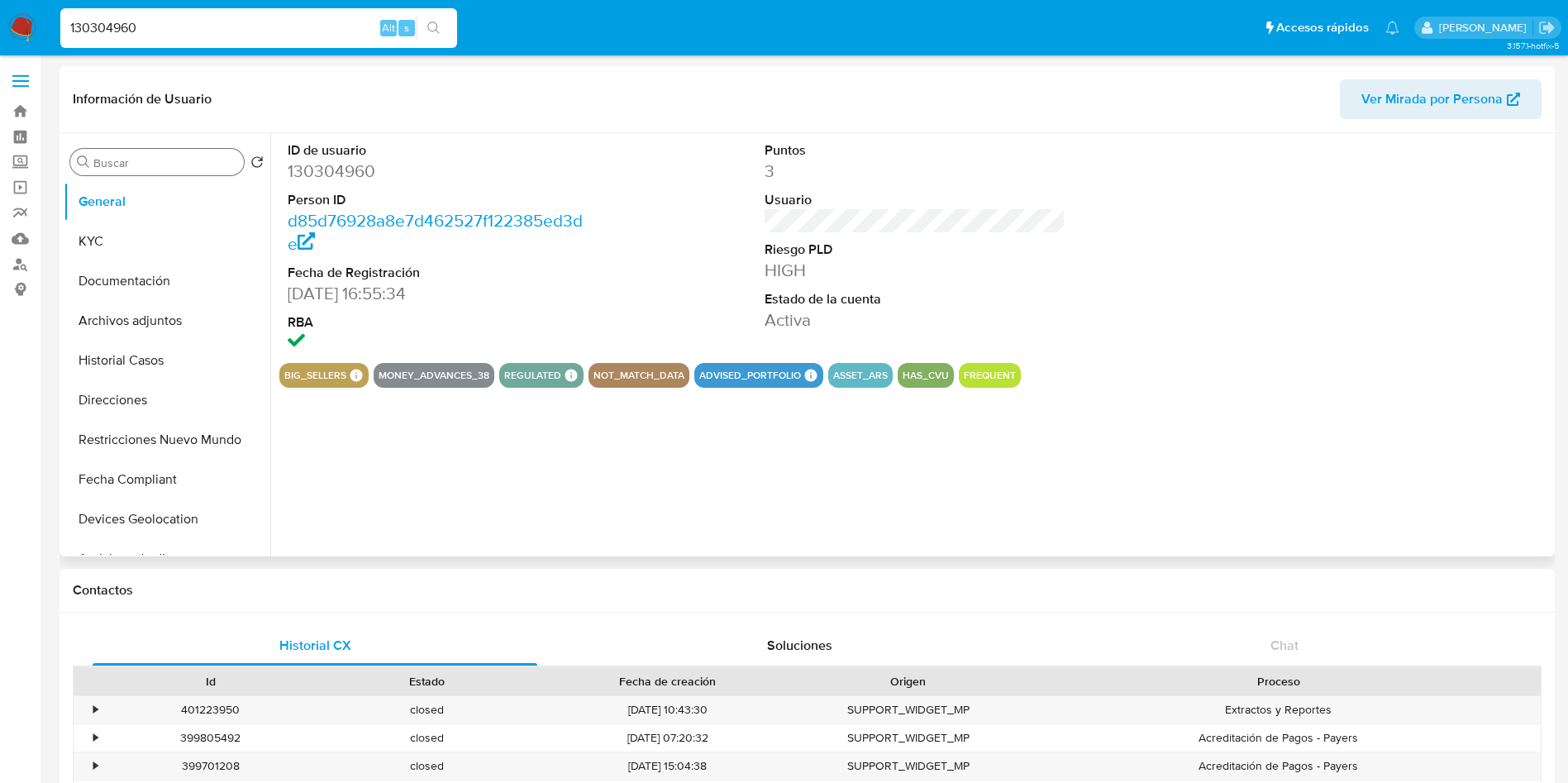
select select "10"
click at [129, 159] on input "A" at bounding box center [165, 163] width 144 height 15
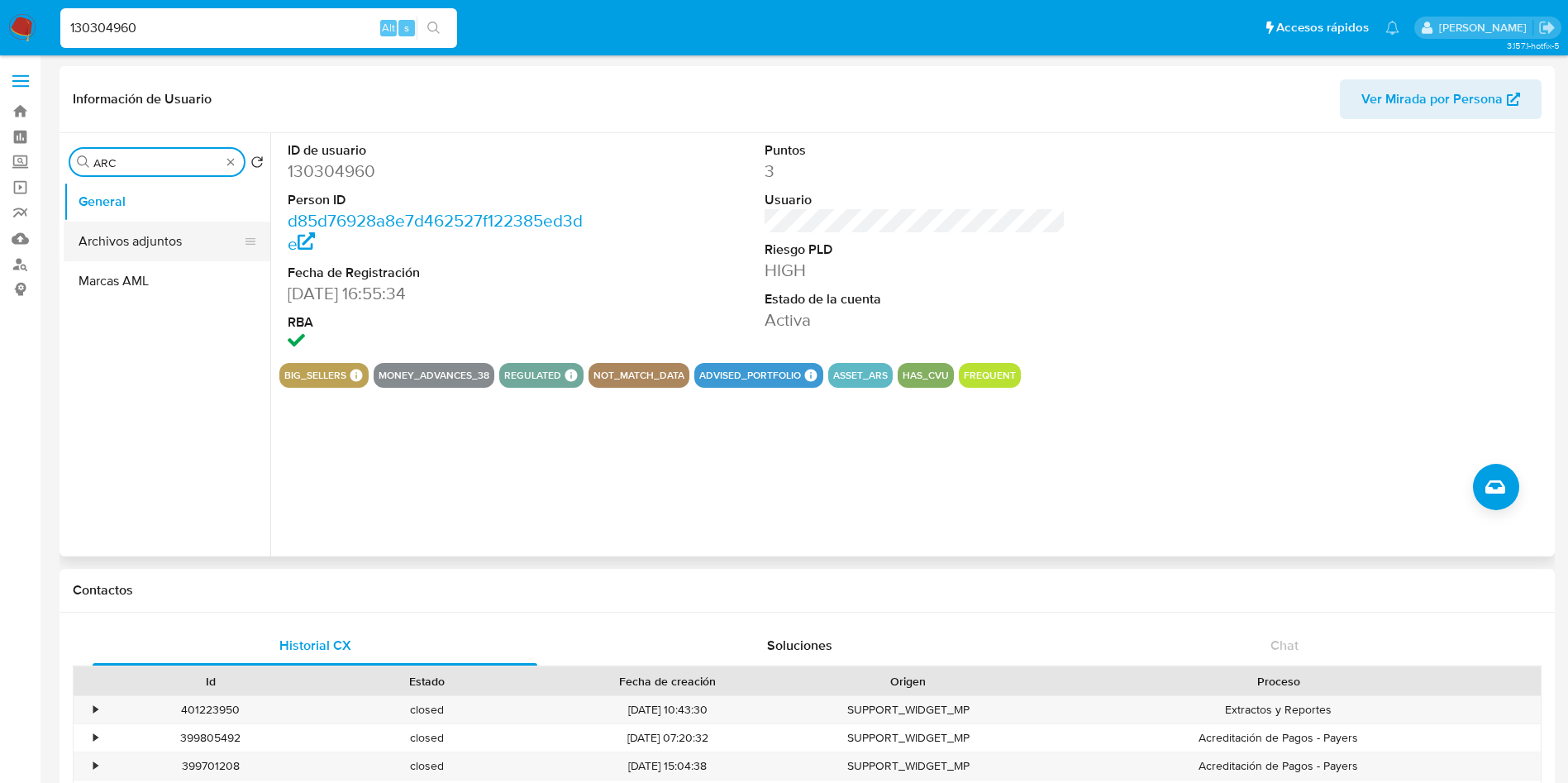
type input "ARC"
click at [157, 256] on button "Archivos adjuntos" at bounding box center [160, 242] width 194 height 40
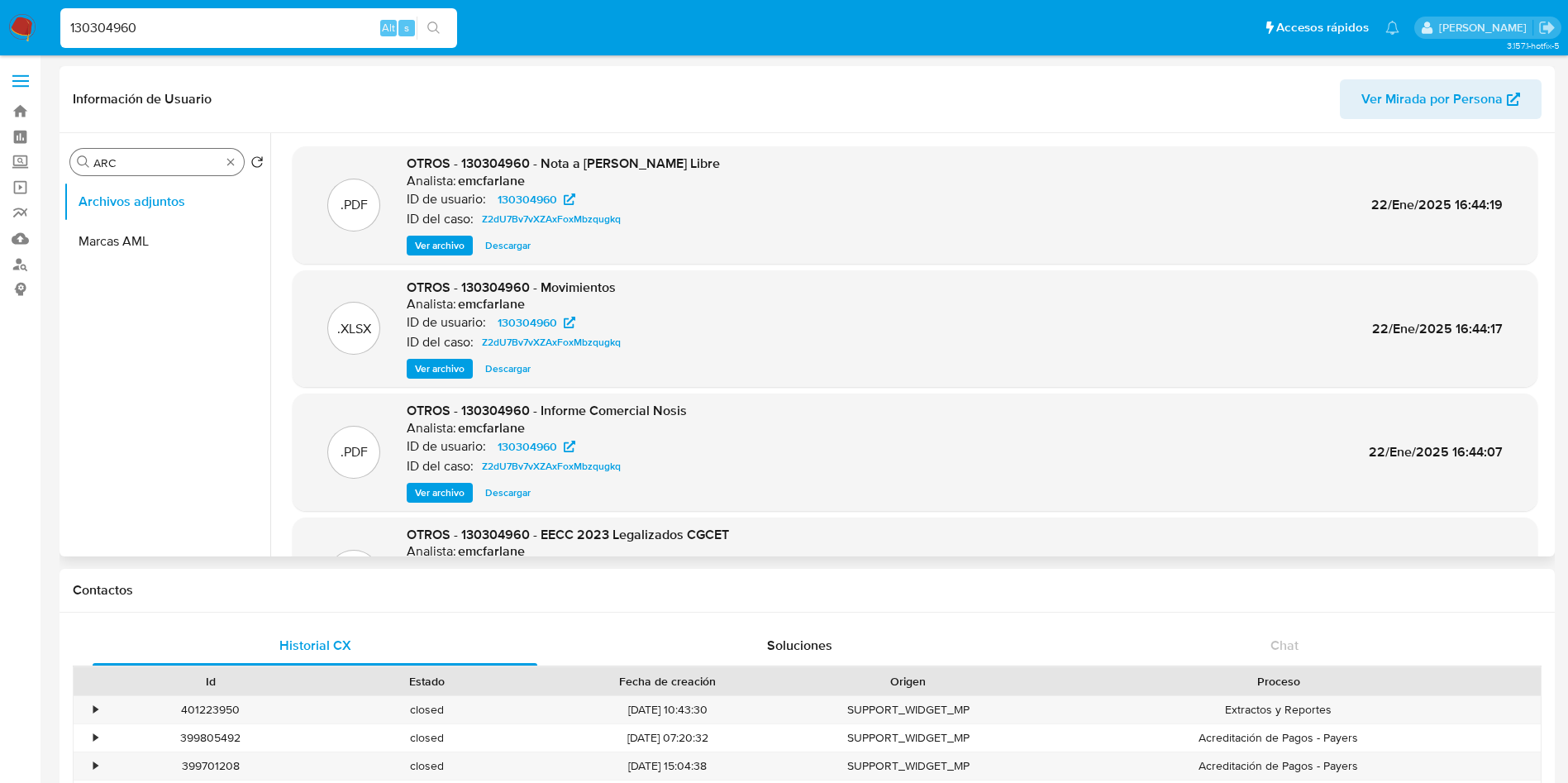
click at [192, 165] on input "ARC" at bounding box center [157, 163] width 127 height 15
drag, startPoint x: 209, startPoint y: 203, endPoint x: 199, endPoint y: 246, distance: 44.1
click at [209, 205] on button "KYC" at bounding box center [167, 202] width 207 height 40
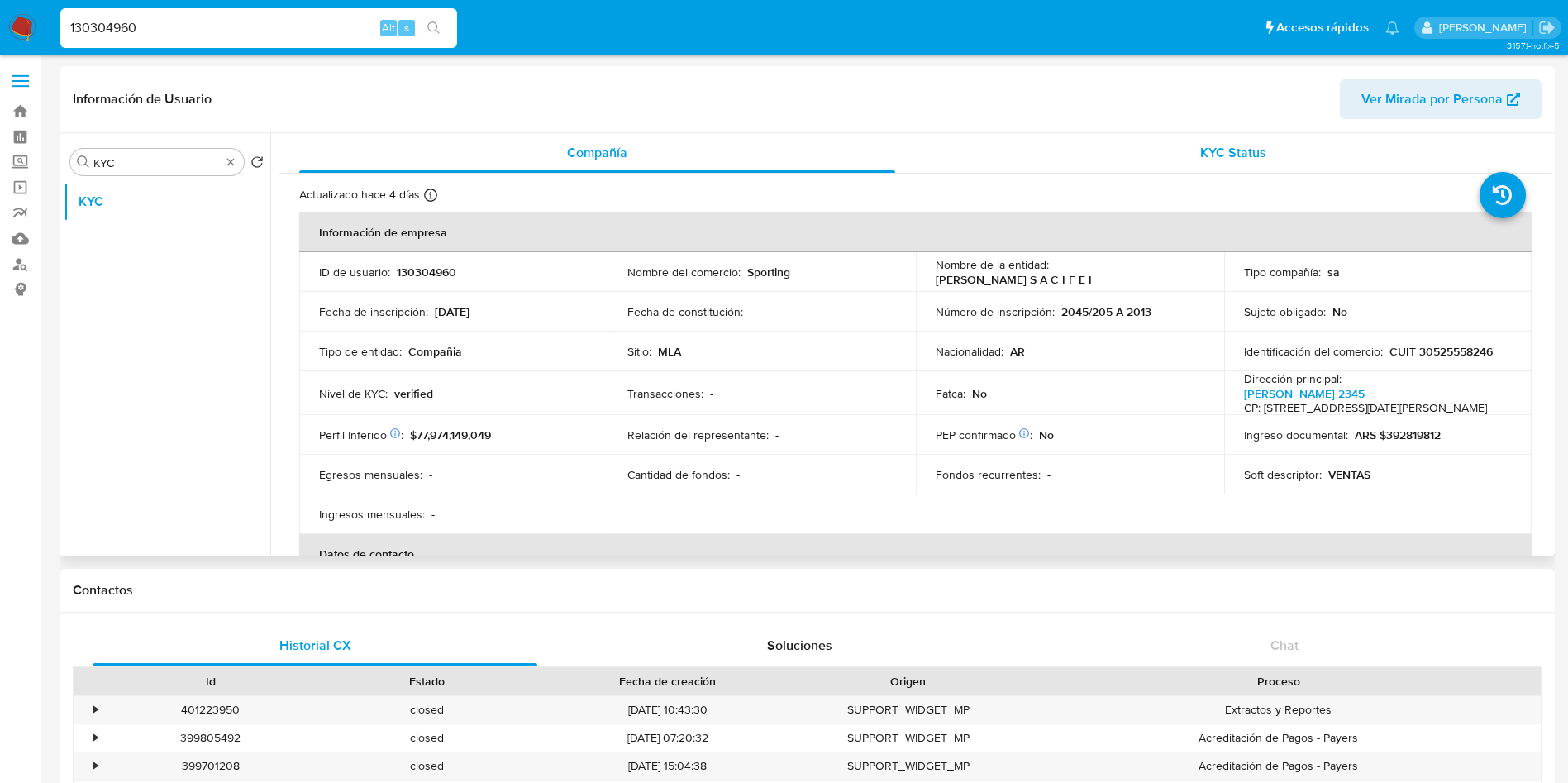
click at [1156, 159] on div "KYC Status" at bounding box center [1233, 153] width 596 height 40
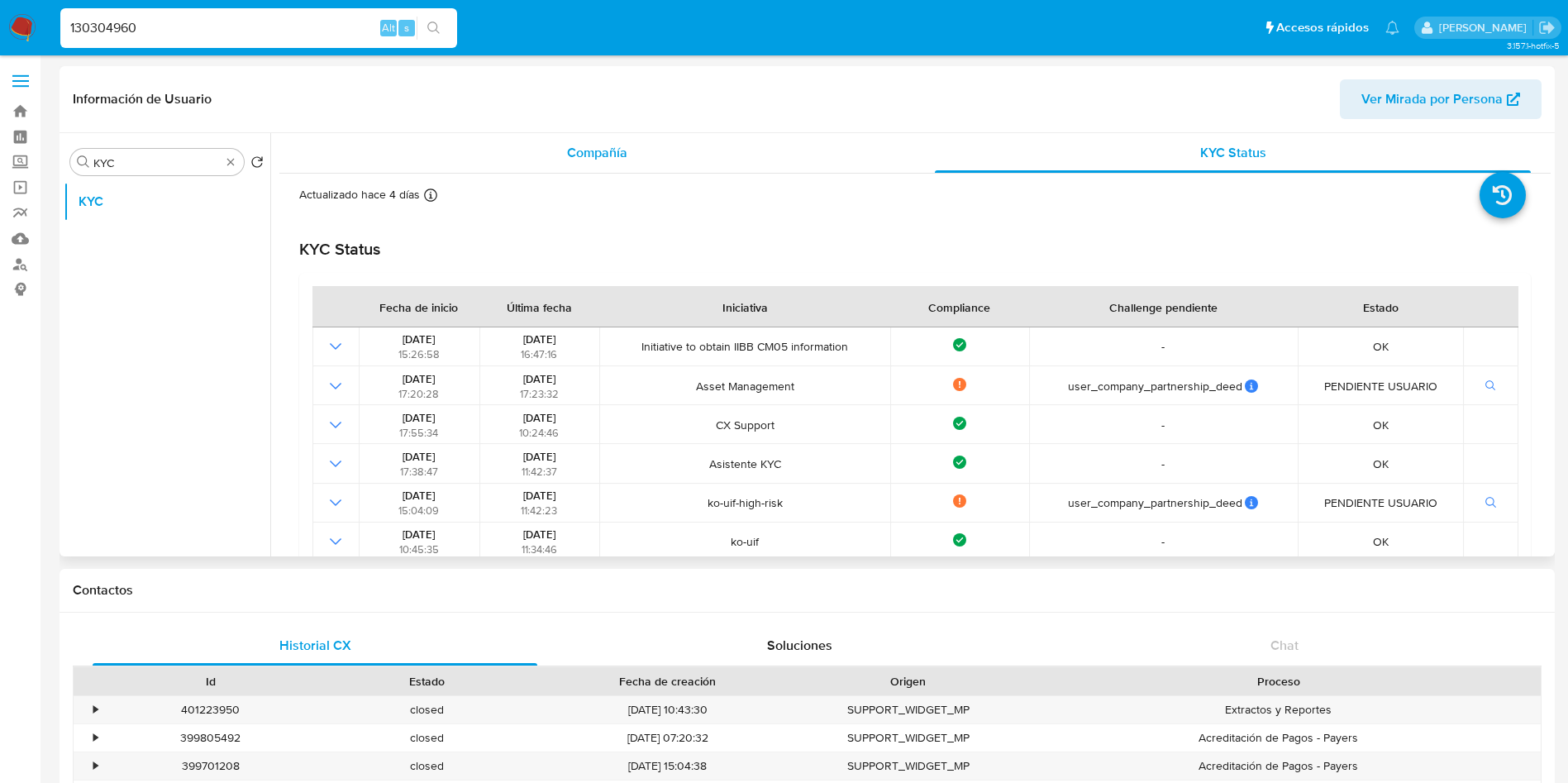
click at [606, 168] on div "Compañía" at bounding box center [597, 153] width 596 height 40
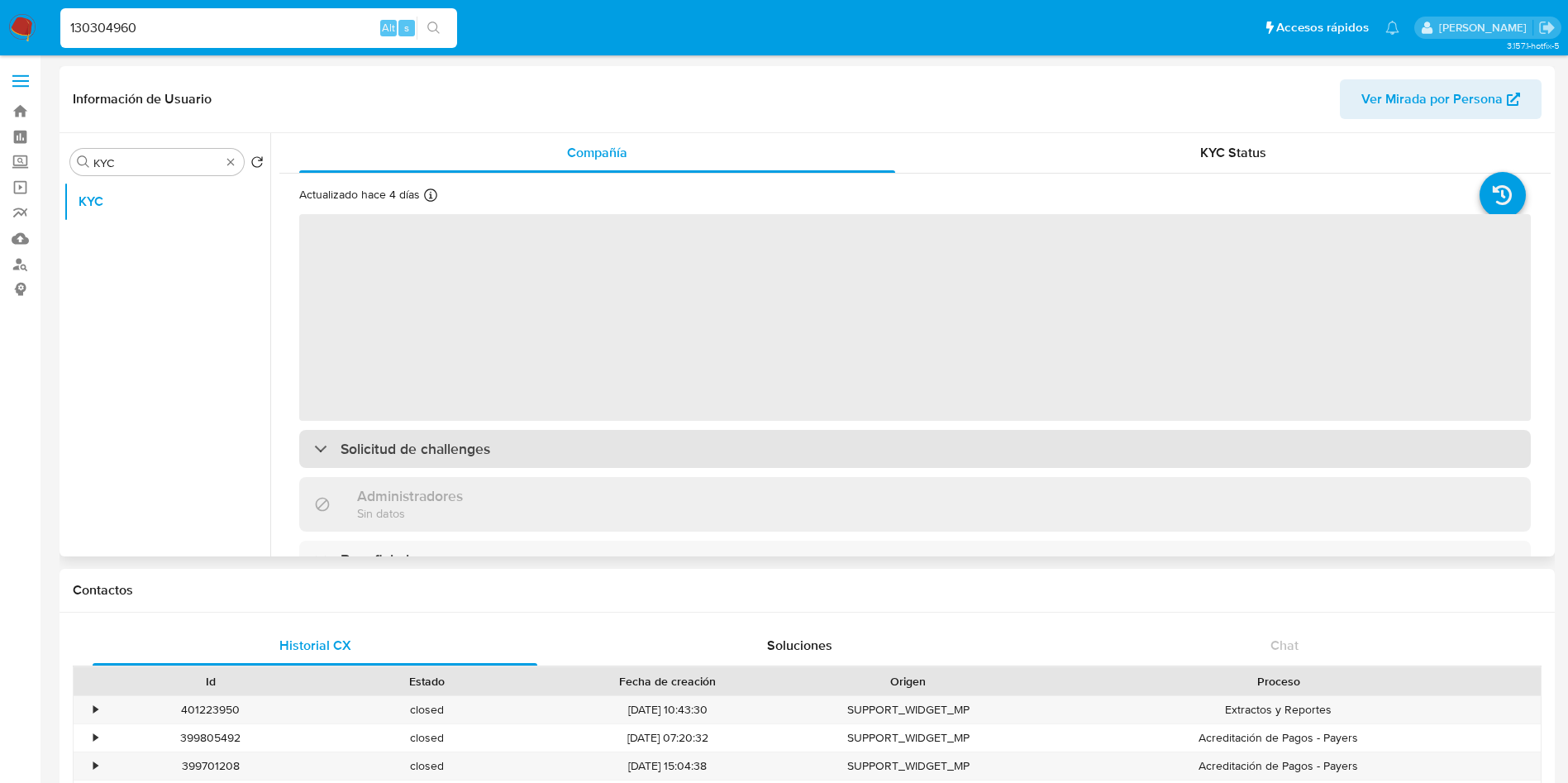
click at [512, 466] on div "Solicitud de challenges" at bounding box center [914, 449] width 1231 height 38
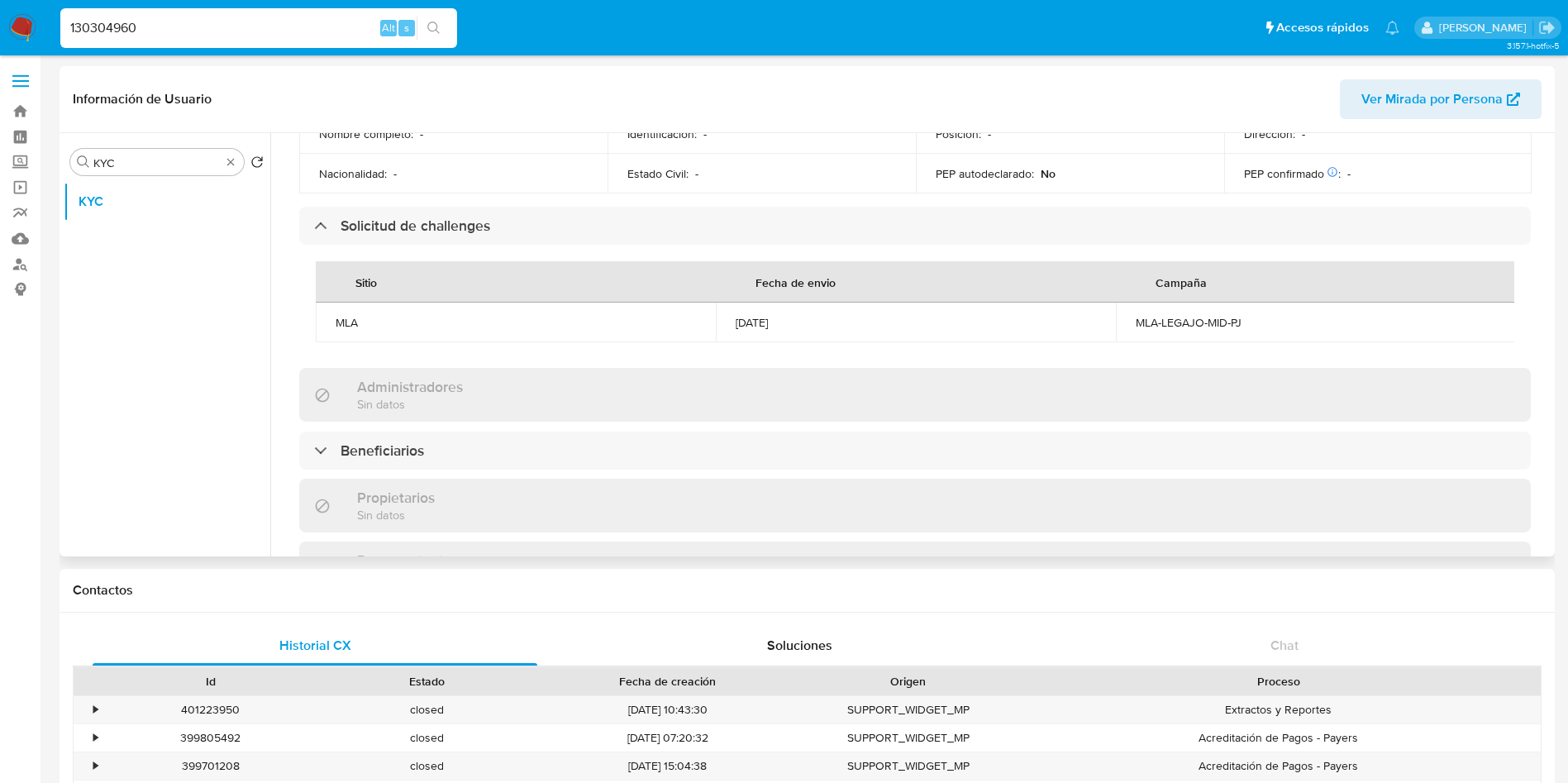
scroll to position [744, 0]
click at [75, 361] on ul "KYC" at bounding box center [167, 368] width 207 height 373
drag, startPoint x: 1133, startPoint y: 356, endPoint x: 1254, endPoint y: 355, distance: 121.0
click at [1254, 341] on td "MLA-LEGAJO-MID-PJ" at bounding box center [1316, 321] width 400 height 40
copy div "MLA-LEGAJO-MID-PJ"
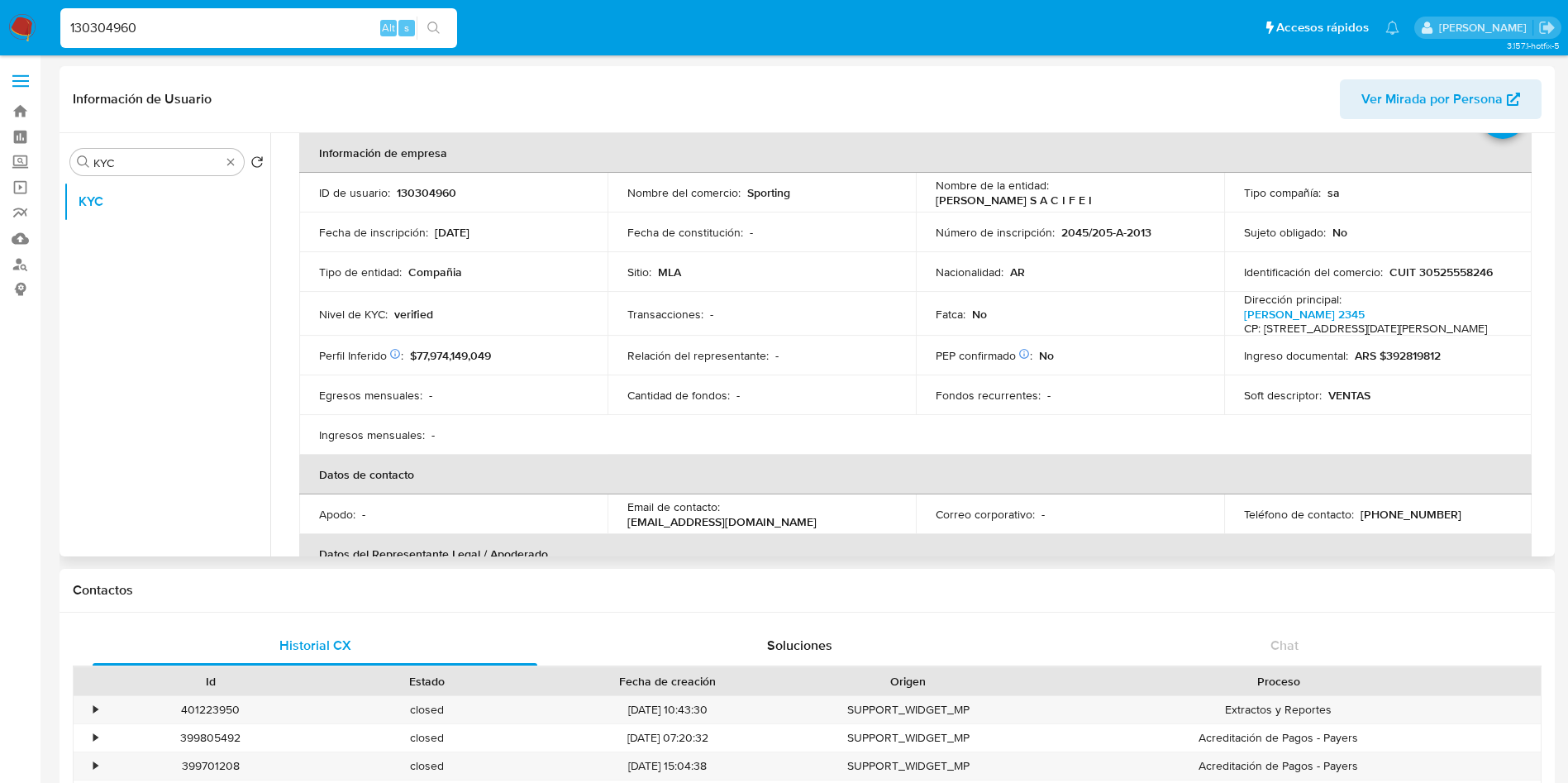
scroll to position [0, 0]
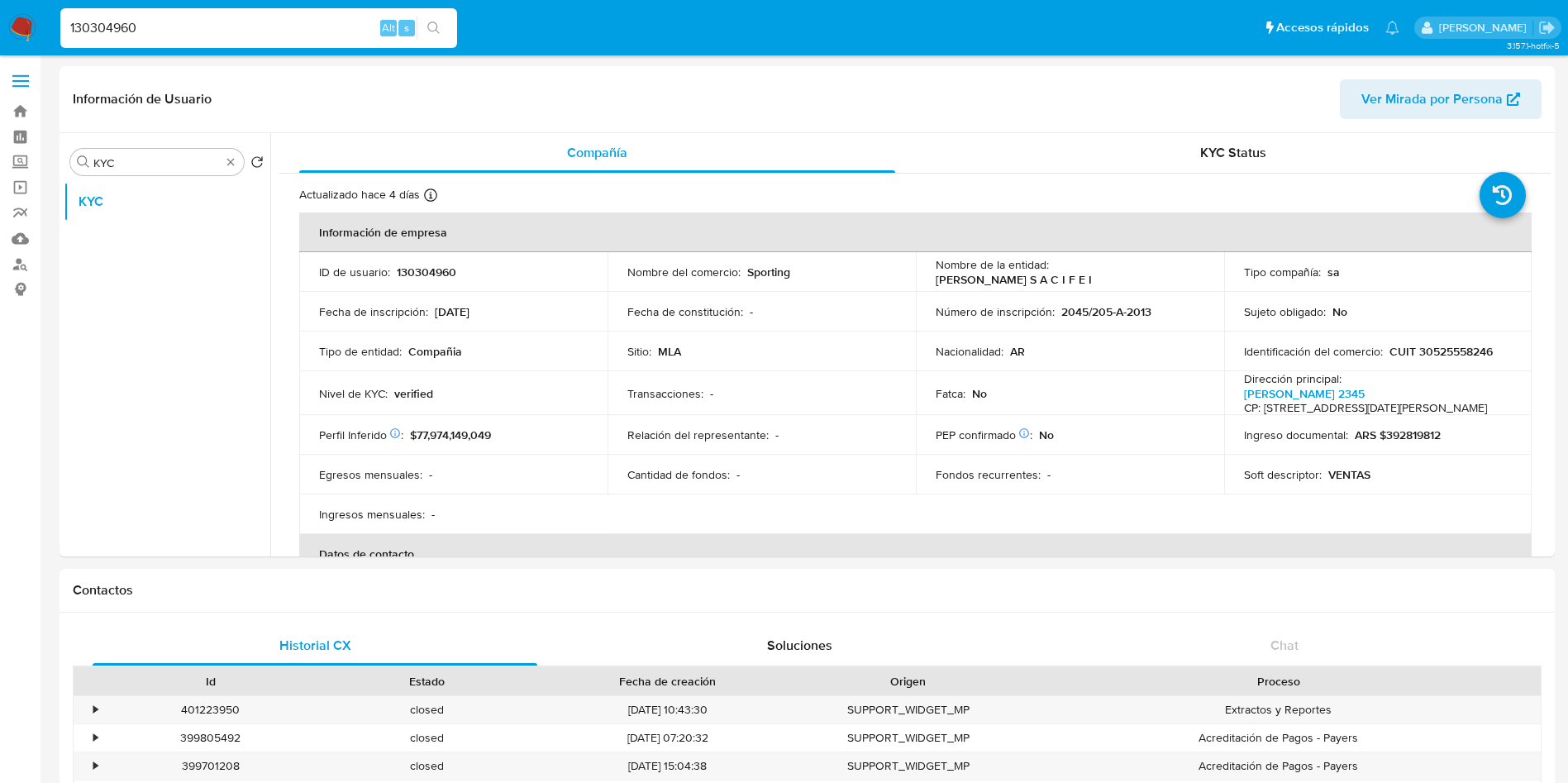
drag, startPoint x: 1208, startPoint y: 140, endPoint x: 1586, endPoint y: 174, distance: 379.5
click at [1225, 146] on div "KYC Status" at bounding box center [1233, 153] width 596 height 40
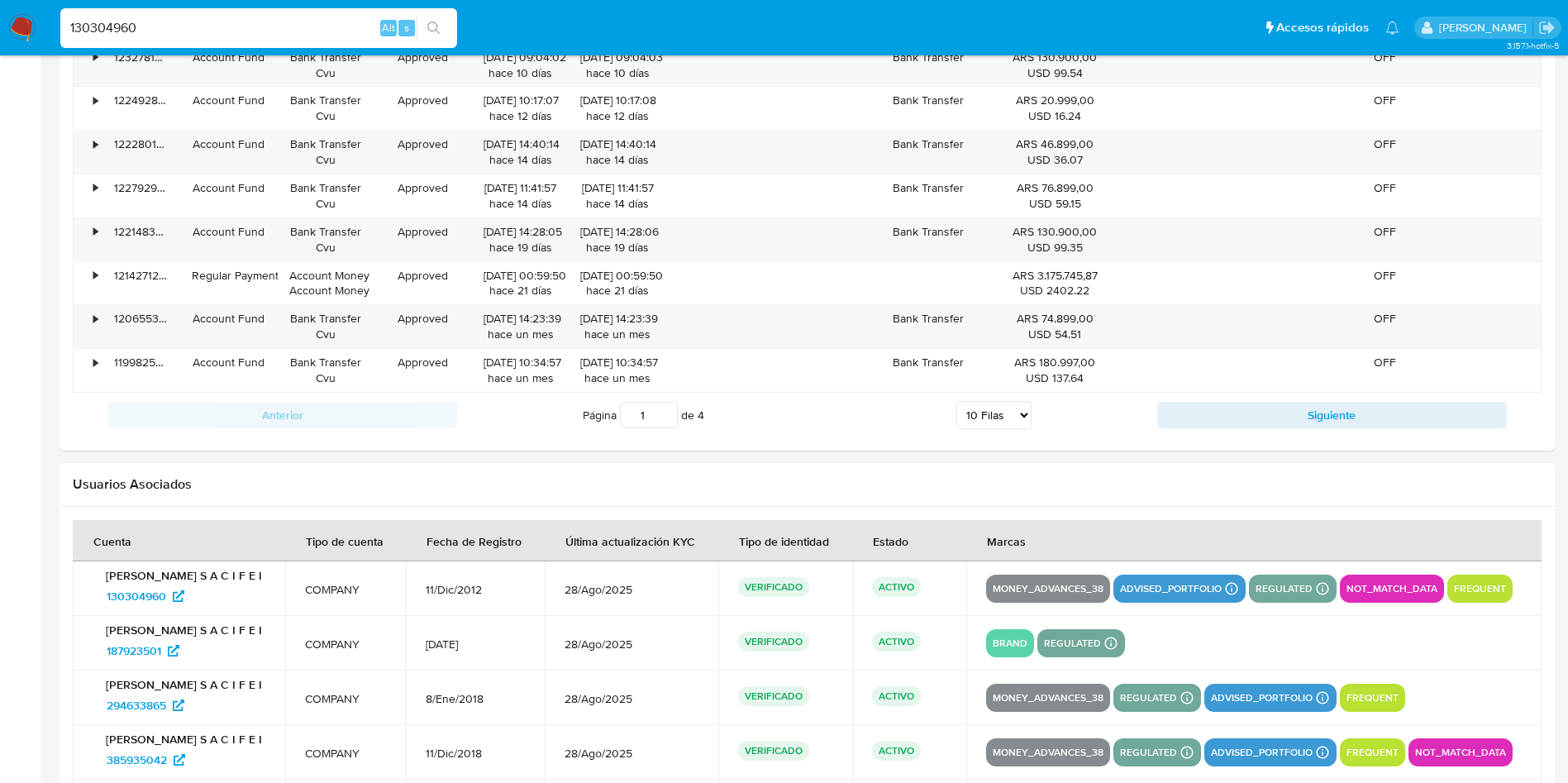
scroll to position [2232, 0]
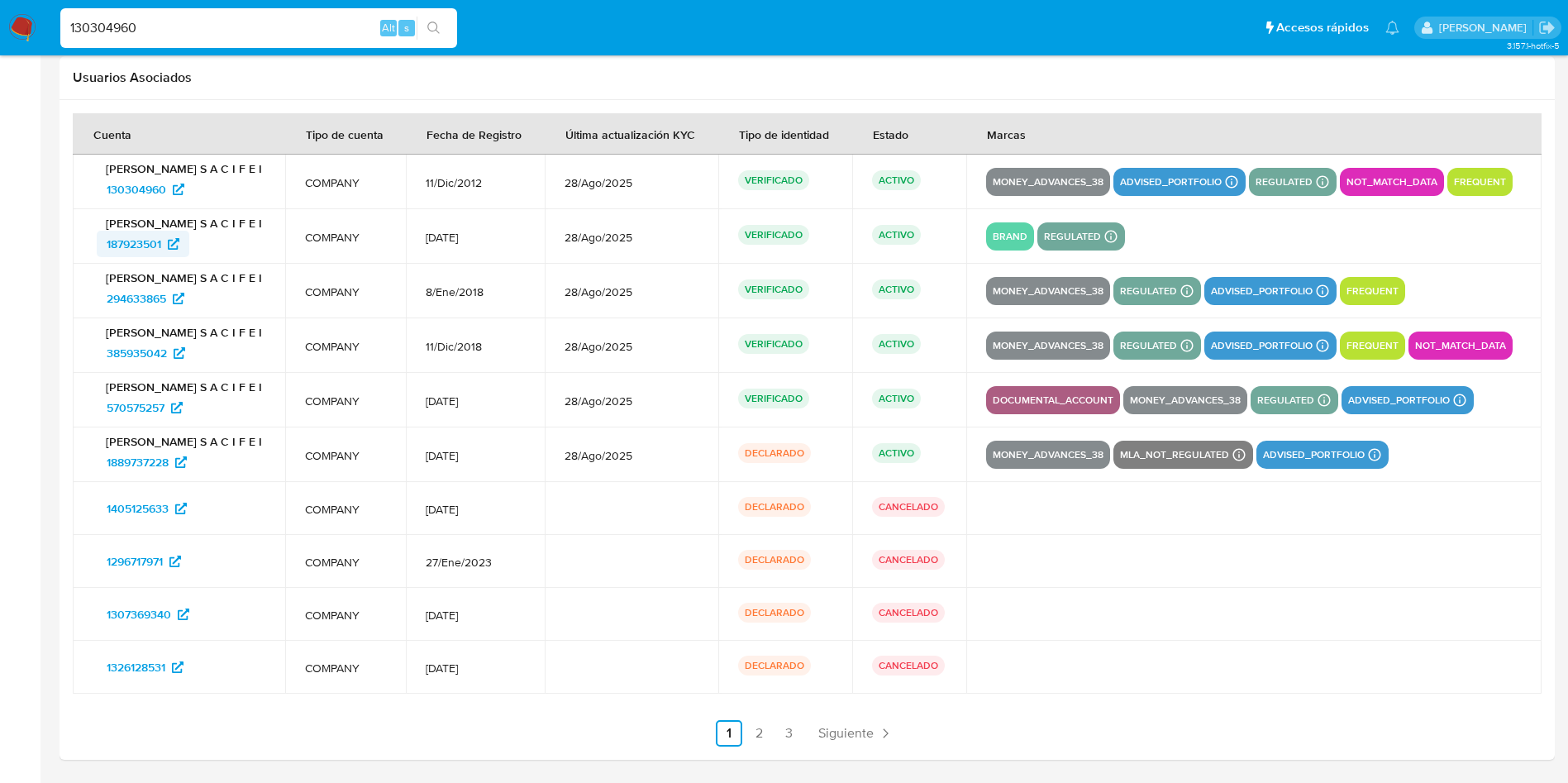
click at [128, 241] on span "187923501" at bounding box center [134, 244] width 55 height 27
click at [137, 301] on span "294633865" at bounding box center [136, 299] width 60 height 27
click at [147, 355] on span "385935042" at bounding box center [137, 353] width 61 height 27
click at [136, 465] on span "1889737228" at bounding box center [137, 462] width 62 height 27
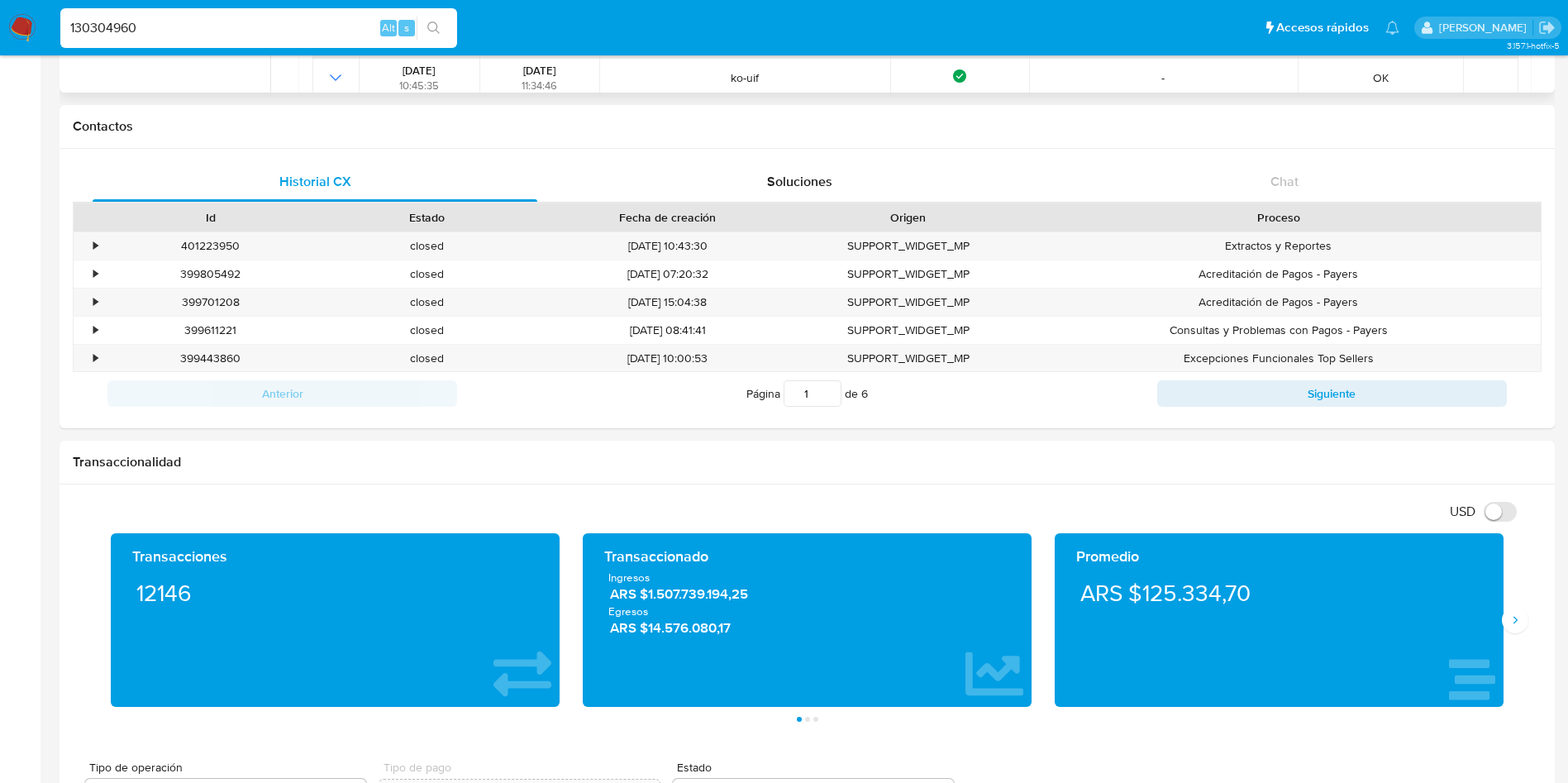
scroll to position [0, 0]
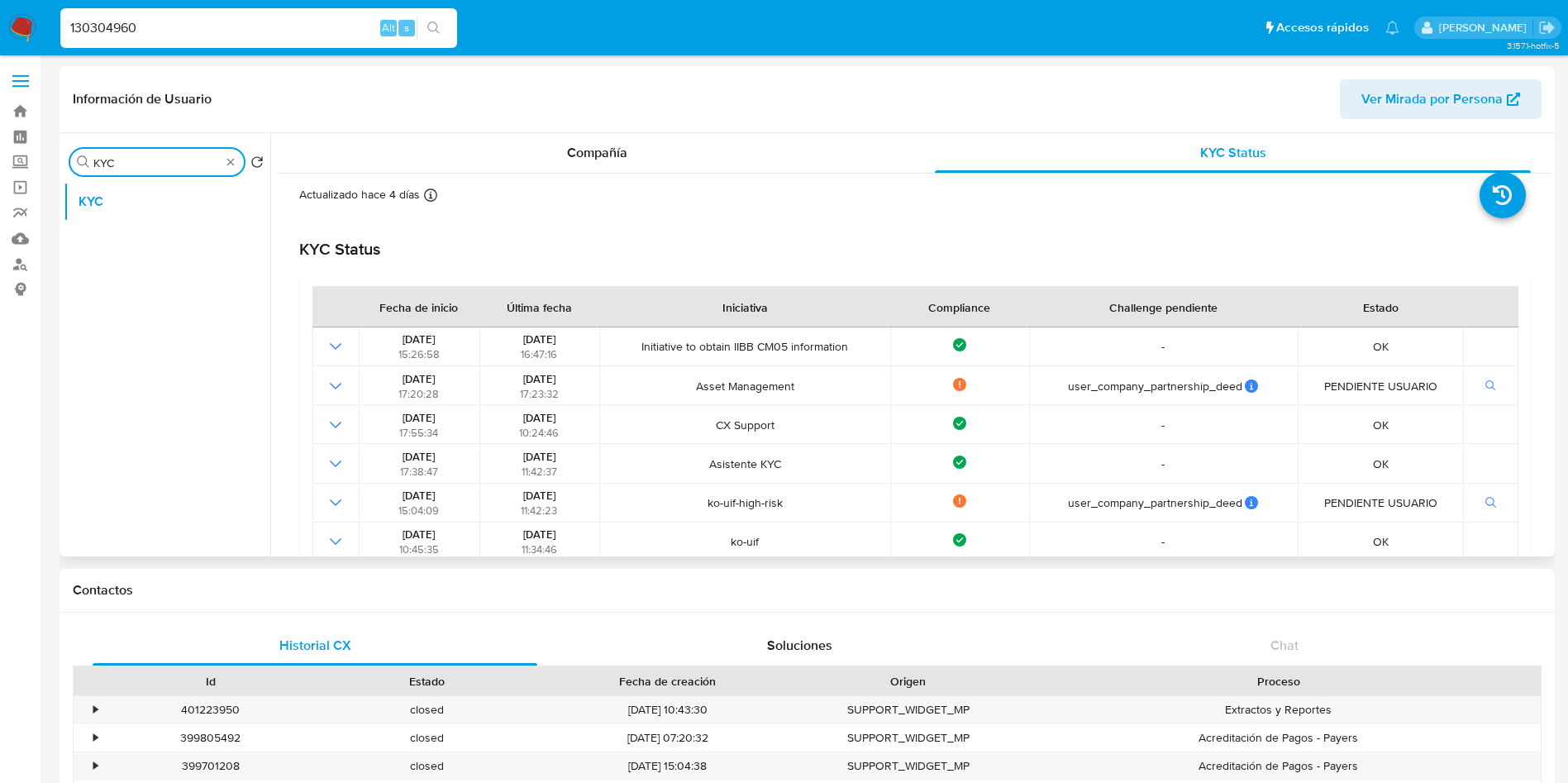
click at [178, 158] on input "KYC" at bounding box center [157, 163] width 127 height 15
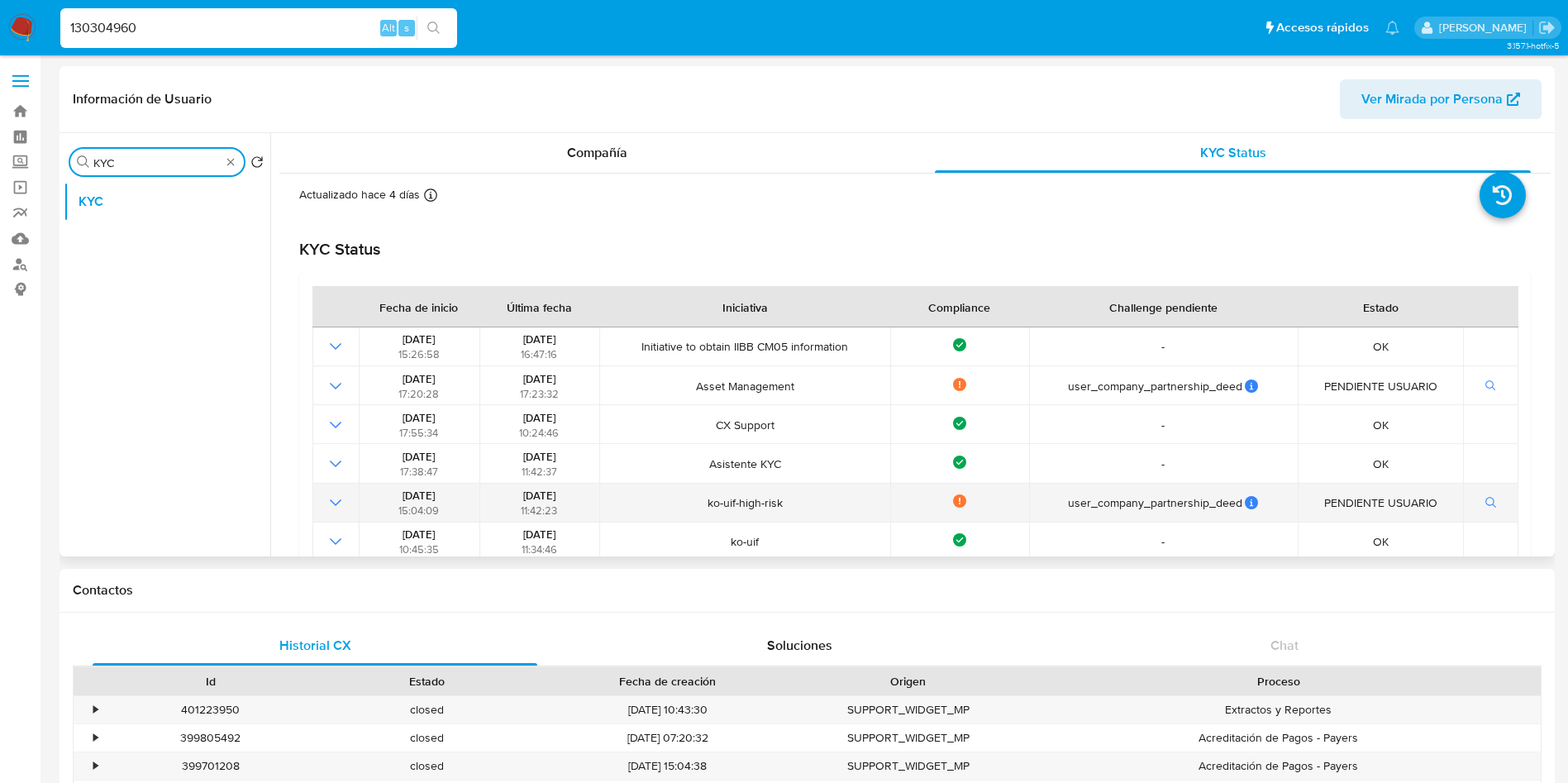
scroll to position [124, 0]
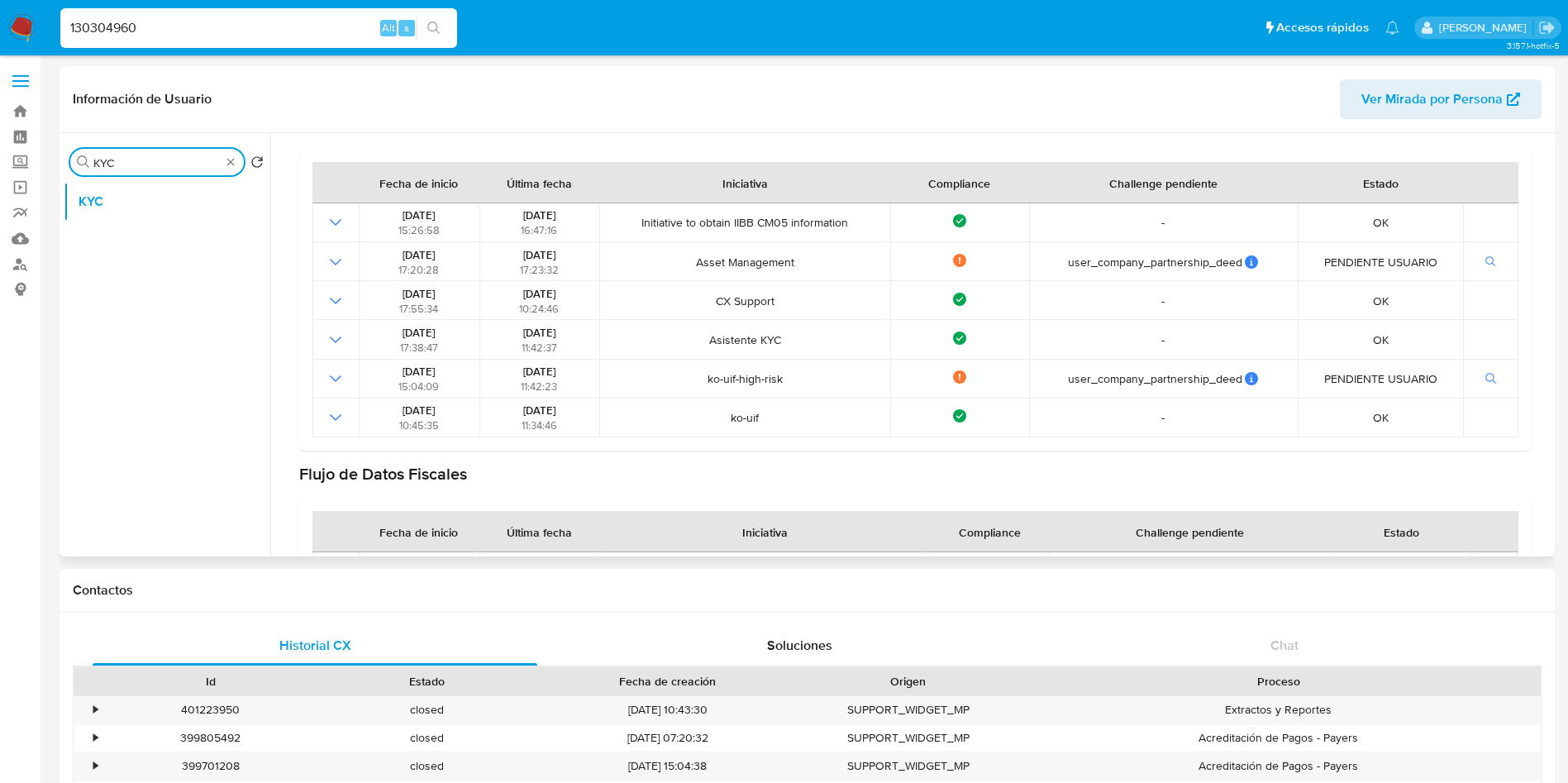
click at [167, 143] on div "Buscar KYC Volver al orden por defecto KYC" at bounding box center [167, 346] width 207 height 421
click at [165, 154] on div "Buscar KYC" at bounding box center [157, 162] width 174 height 27
click at [158, 163] on input "KYC" at bounding box center [157, 163] width 127 height 15
click at [154, 177] on div "Buscar KYCGE Volver al orden por defecto KYC" at bounding box center [167, 346] width 207 height 421
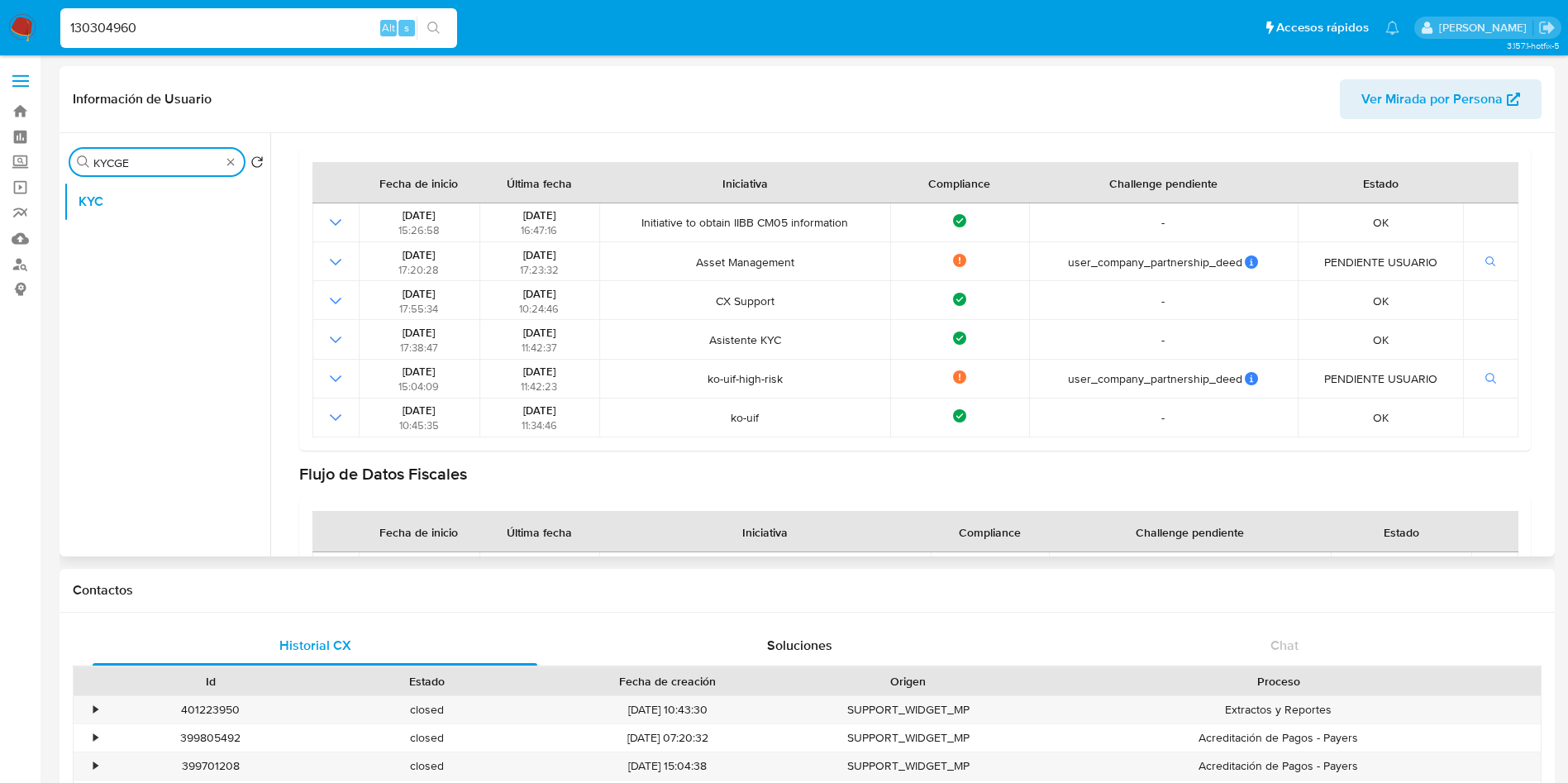
click at [163, 161] on input "KYCGE" at bounding box center [157, 163] width 127 height 15
click at [163, 161] on input "GE" at bounding box center [157, 163] width 127 height 15
click at [149, 207] on button "General" at bounding box center [160, 202] width 194 height 40
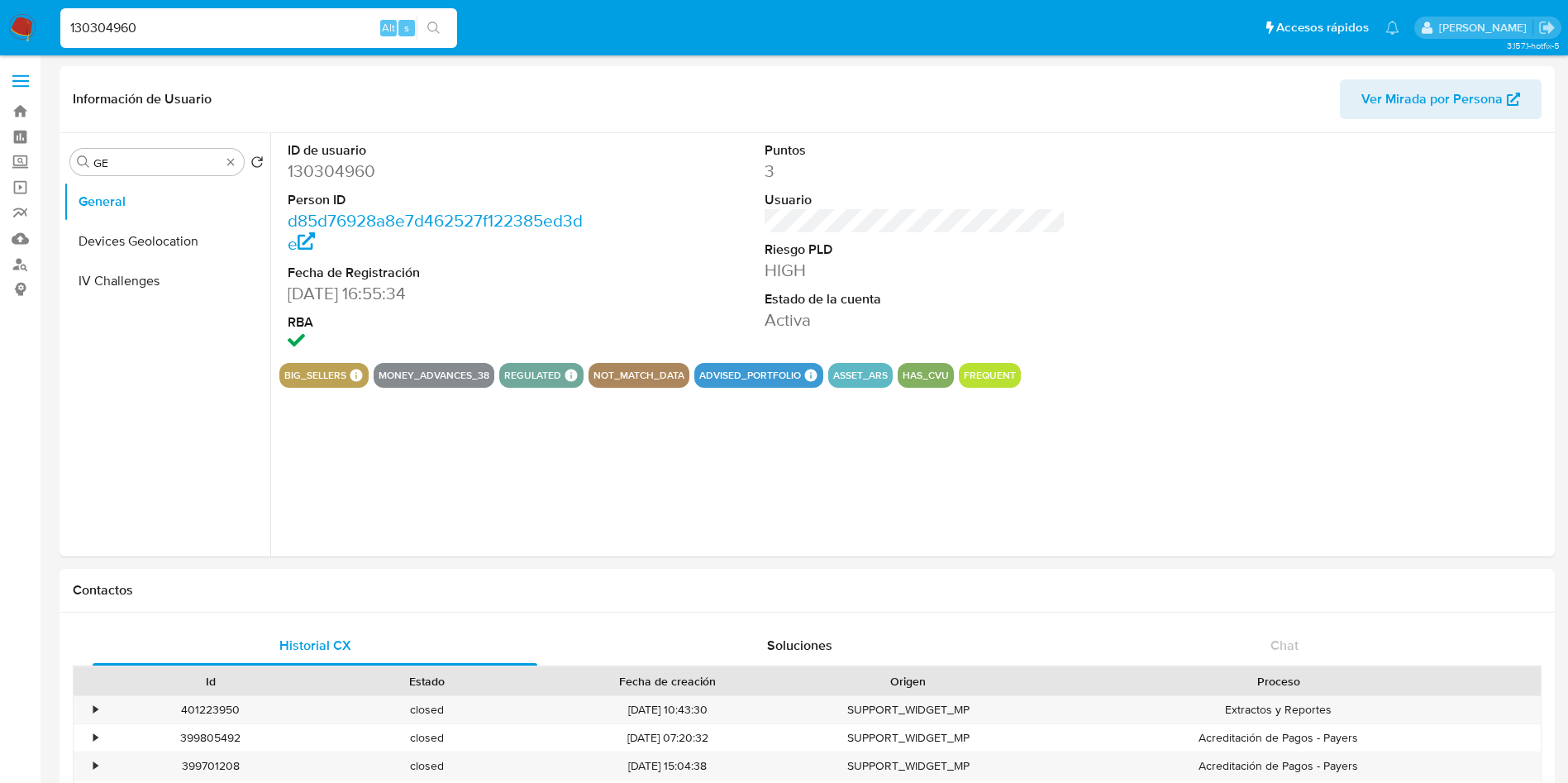
click at [345, 170] on dd "130304960" at bounding box center [438, 171] width 302 height 23
click at [345, 169] on dd "130304960" at bounding box center [438, 171] width 302 height 23
copy dd "130304960"
click at [145, 162] on input "GE" at bounding box center [157, 163] width 127 height 15
click at [150, 161] on input "GE" at bounding box center [157, 163] width 127 height 15
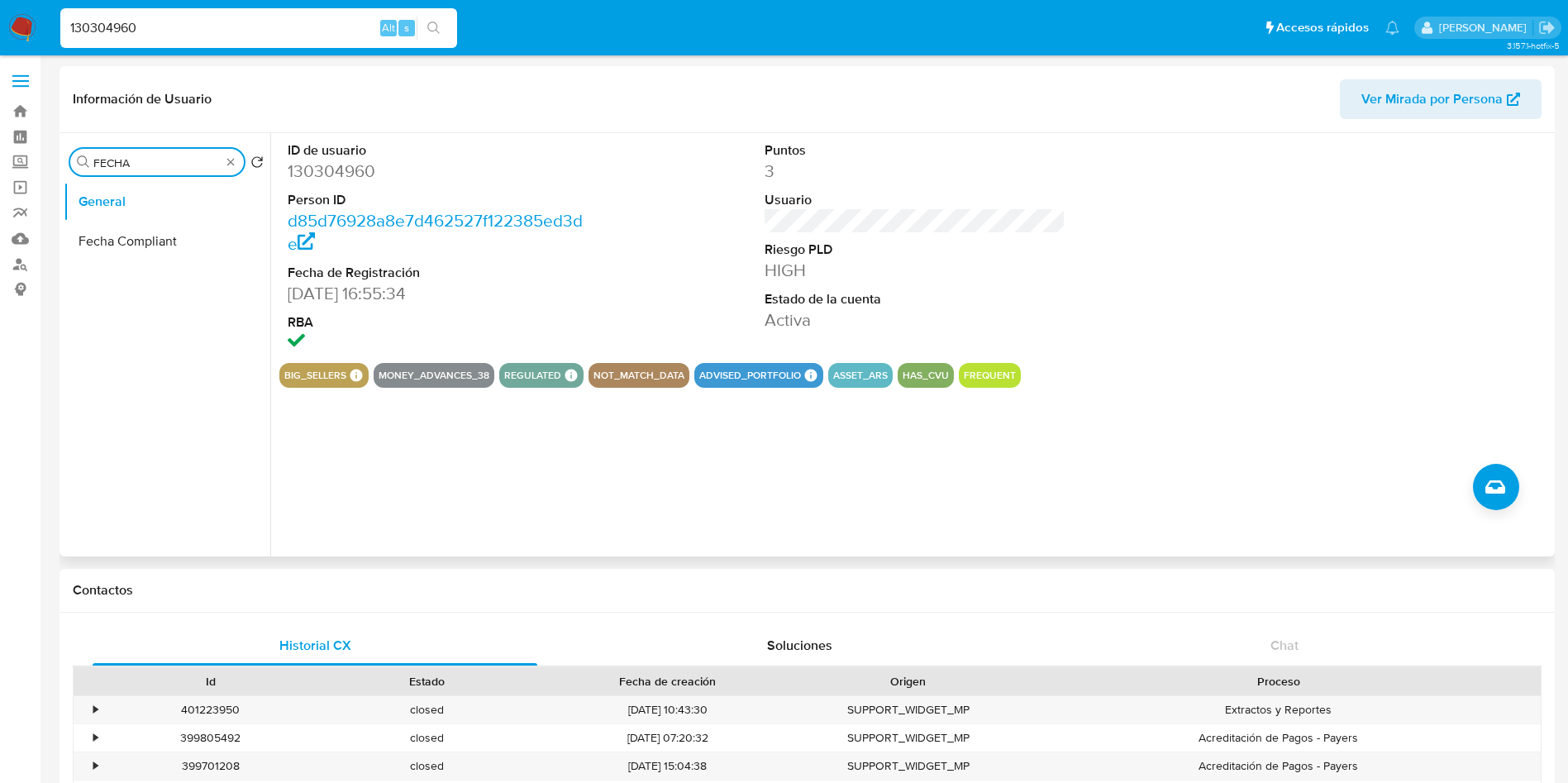
type input "FECHA"
click at [143, 242] on button "Fecha Compliant" at bounding box center [160, 242] width 194 height 40
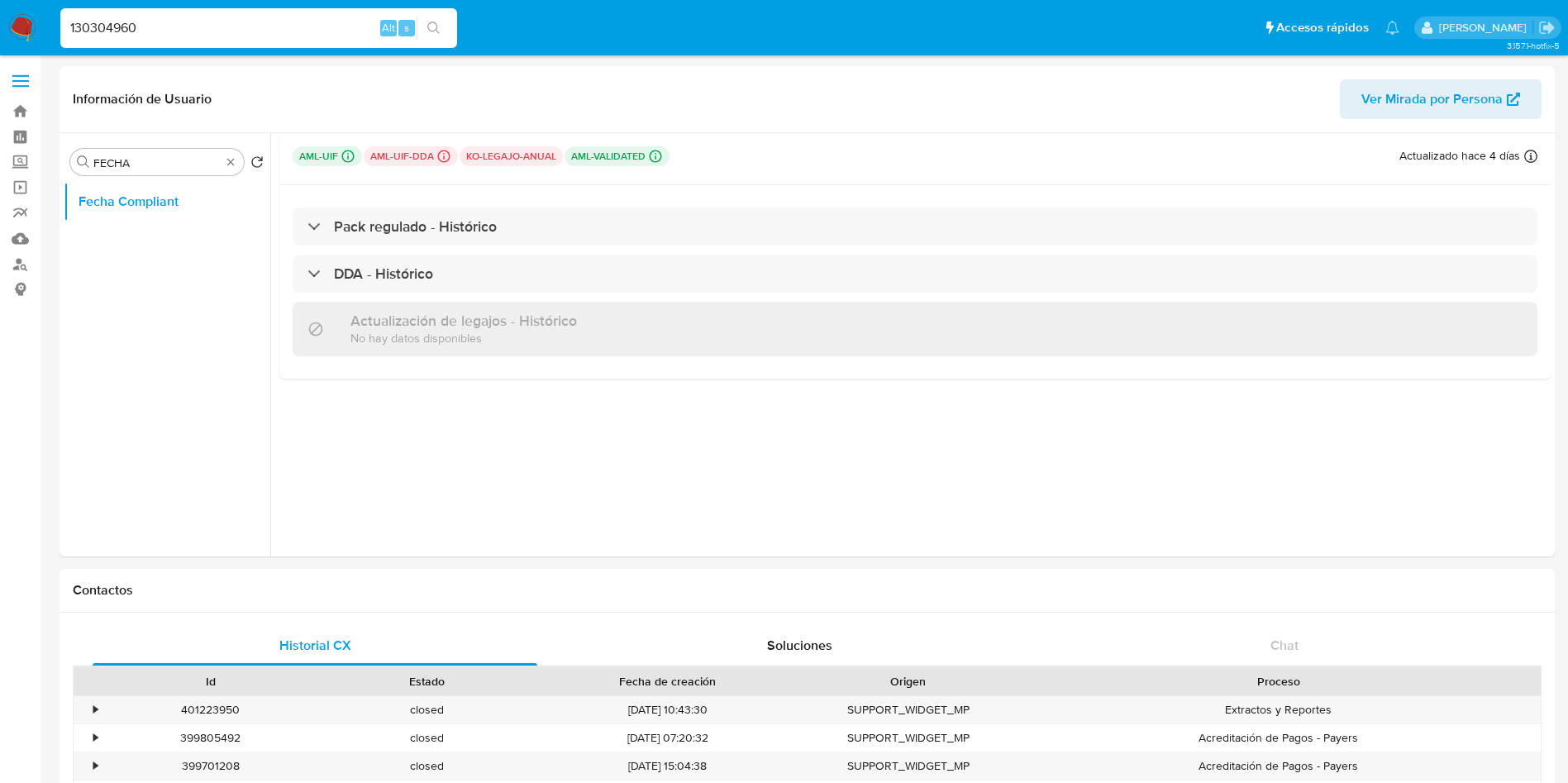
click at [157, 18] on input "130304960" at bounding box center [259, 28] width 397 height 22
paste input "266122457"
type input "1266122457"
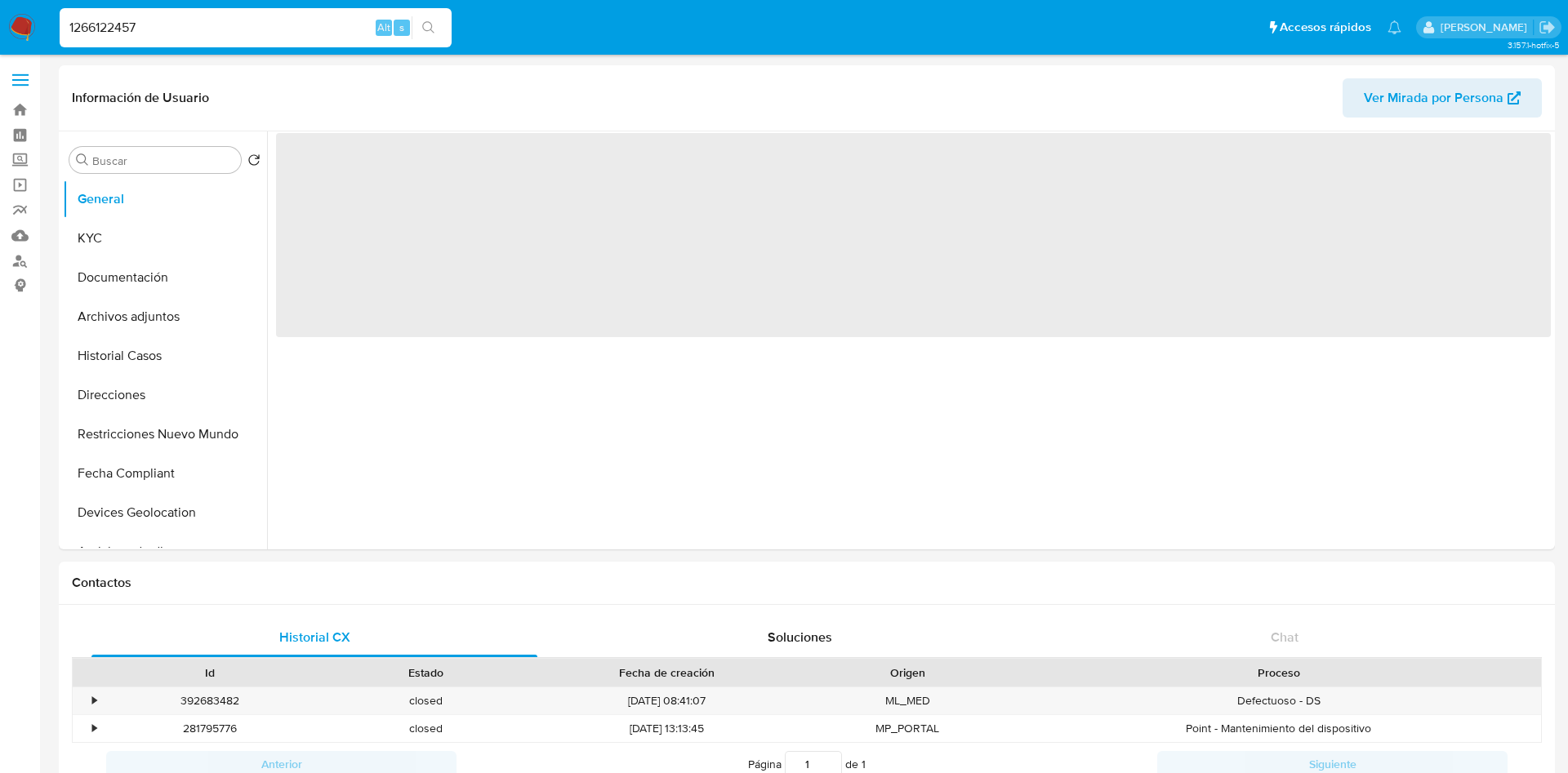
select select "10"
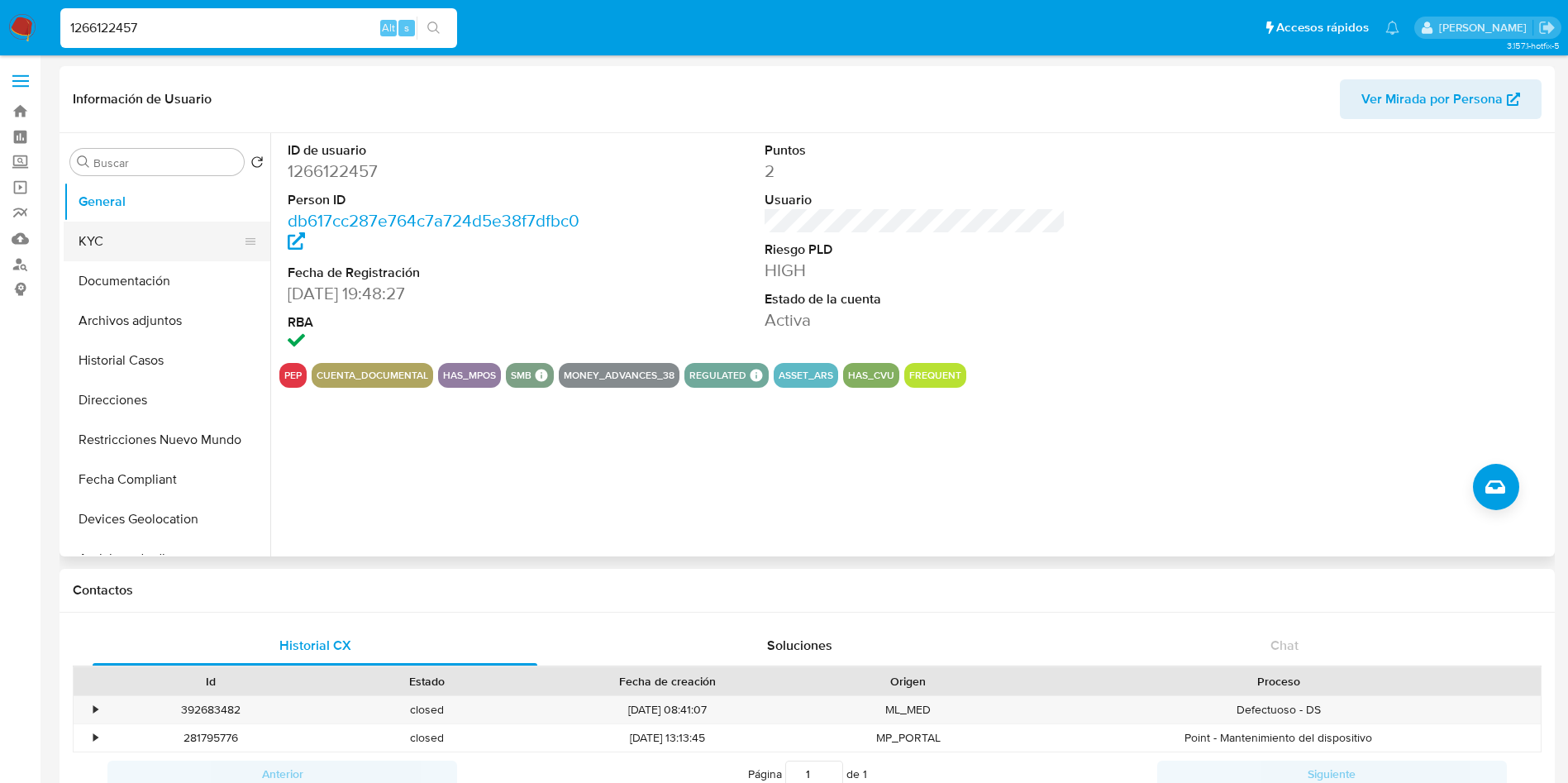
click at [184, 253] on button "KYC" at bounding box center [160, 242] width 194 height 40
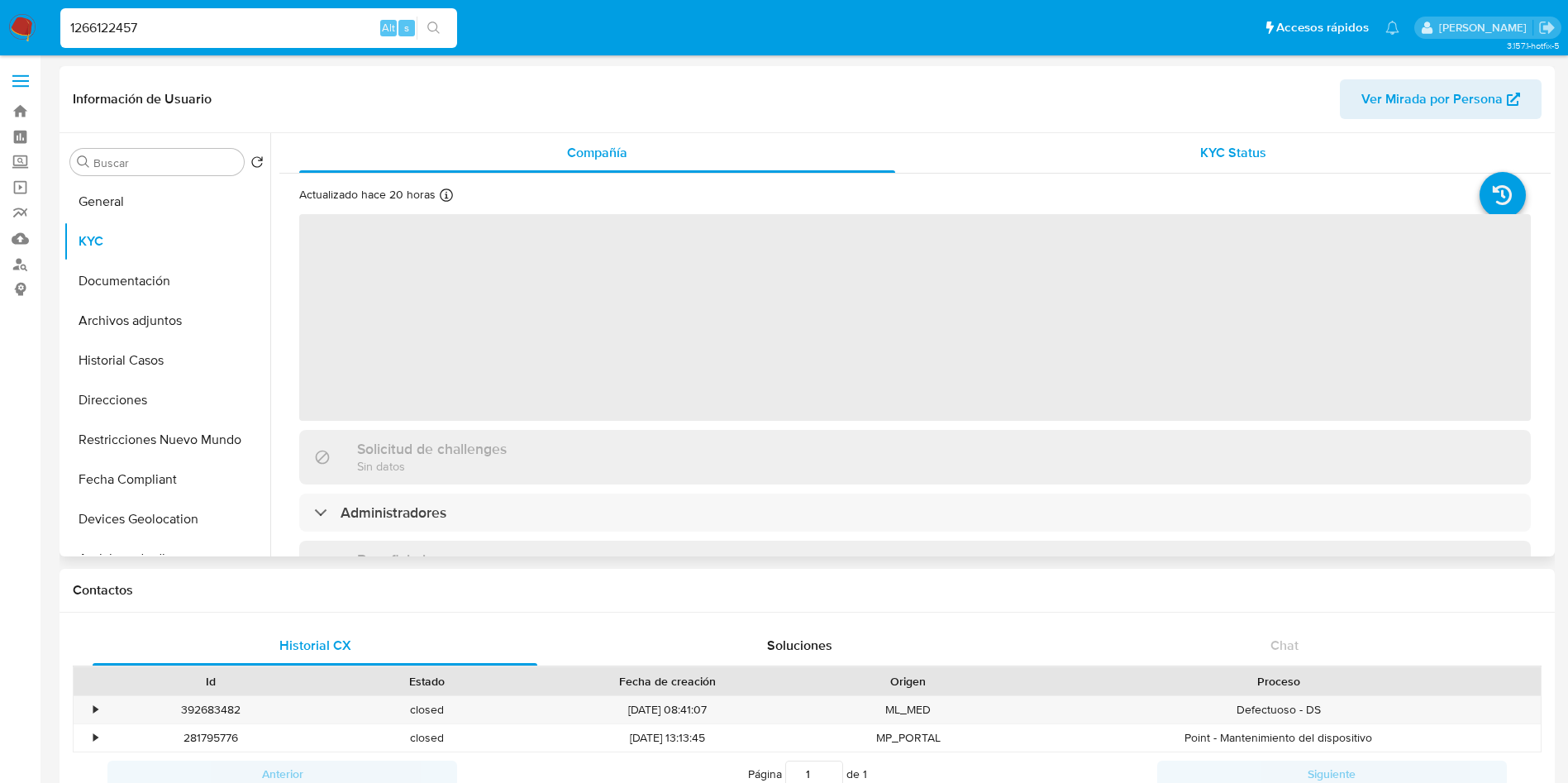
click at [1206, 144] on span "KYC Status" at bounding box center [1233, 153] width 66 height 19
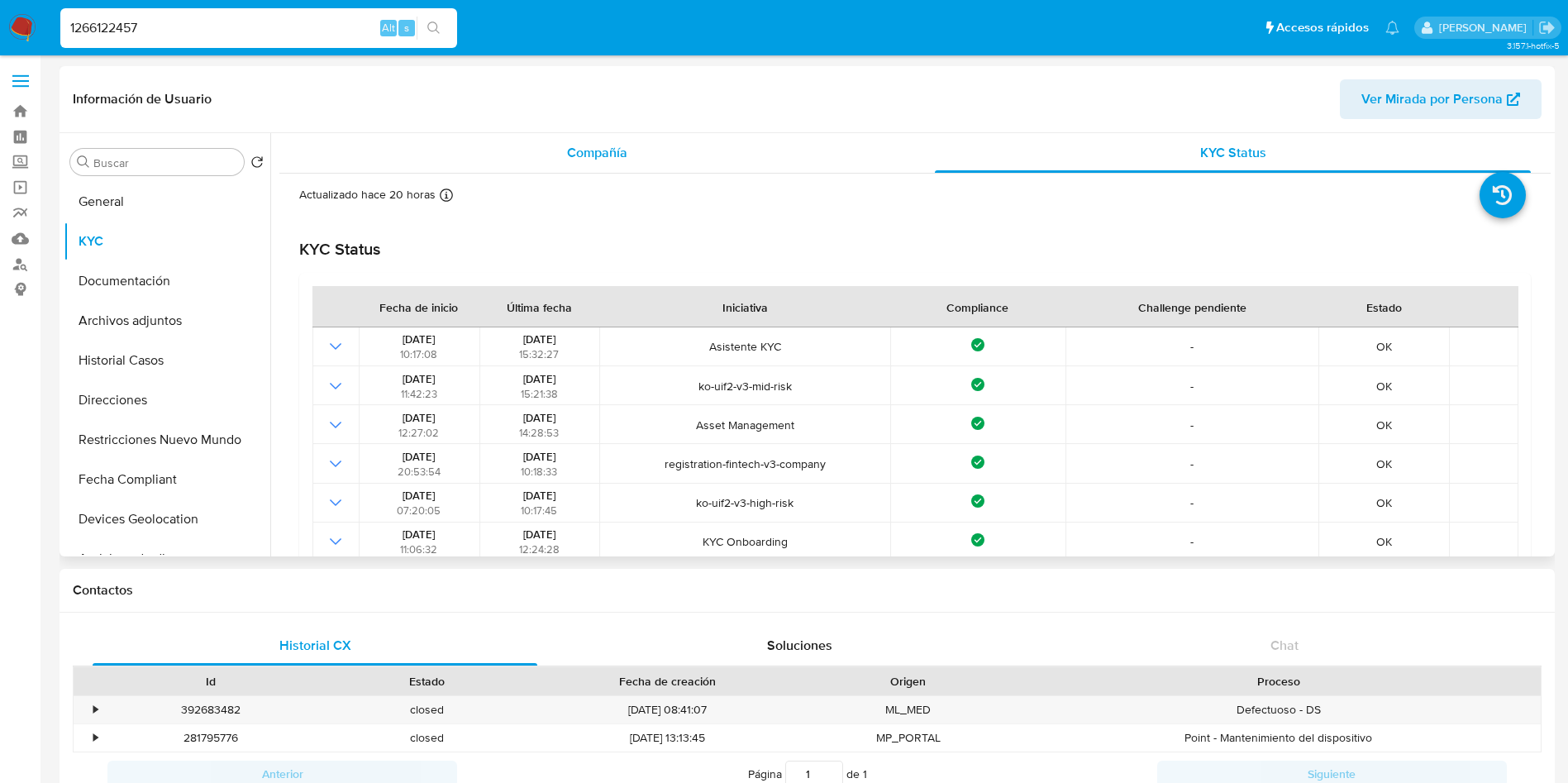
click at [548, 144] on div "Compañía" at bounding box center [597, 153] width 596 height 40
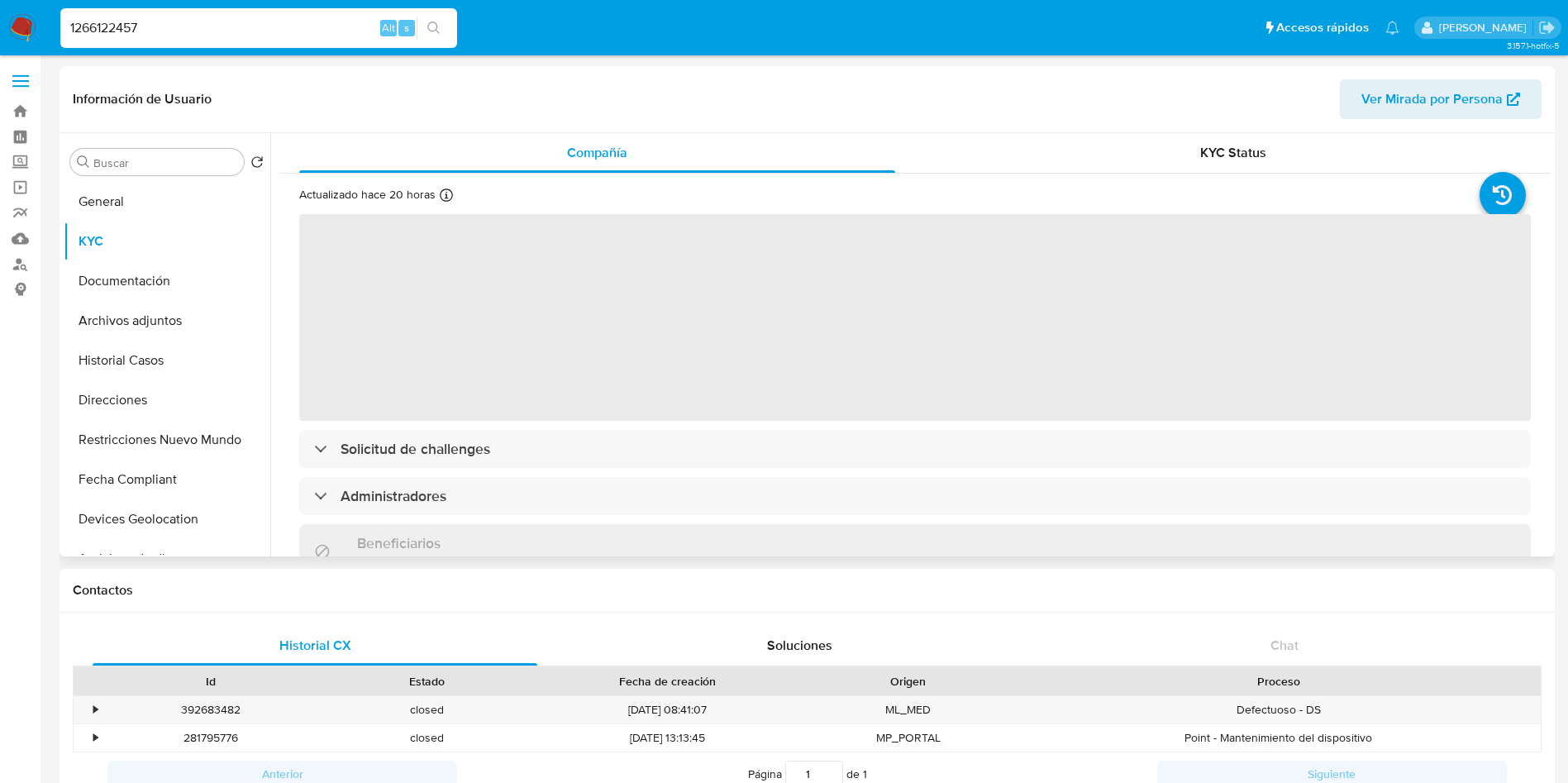
click at [422, 469] on div "‌ Solicitud de challenges Administradores Beneficiarios Sin datos Propietarios …" at bounding box center [914, 678] width 1231 height 931
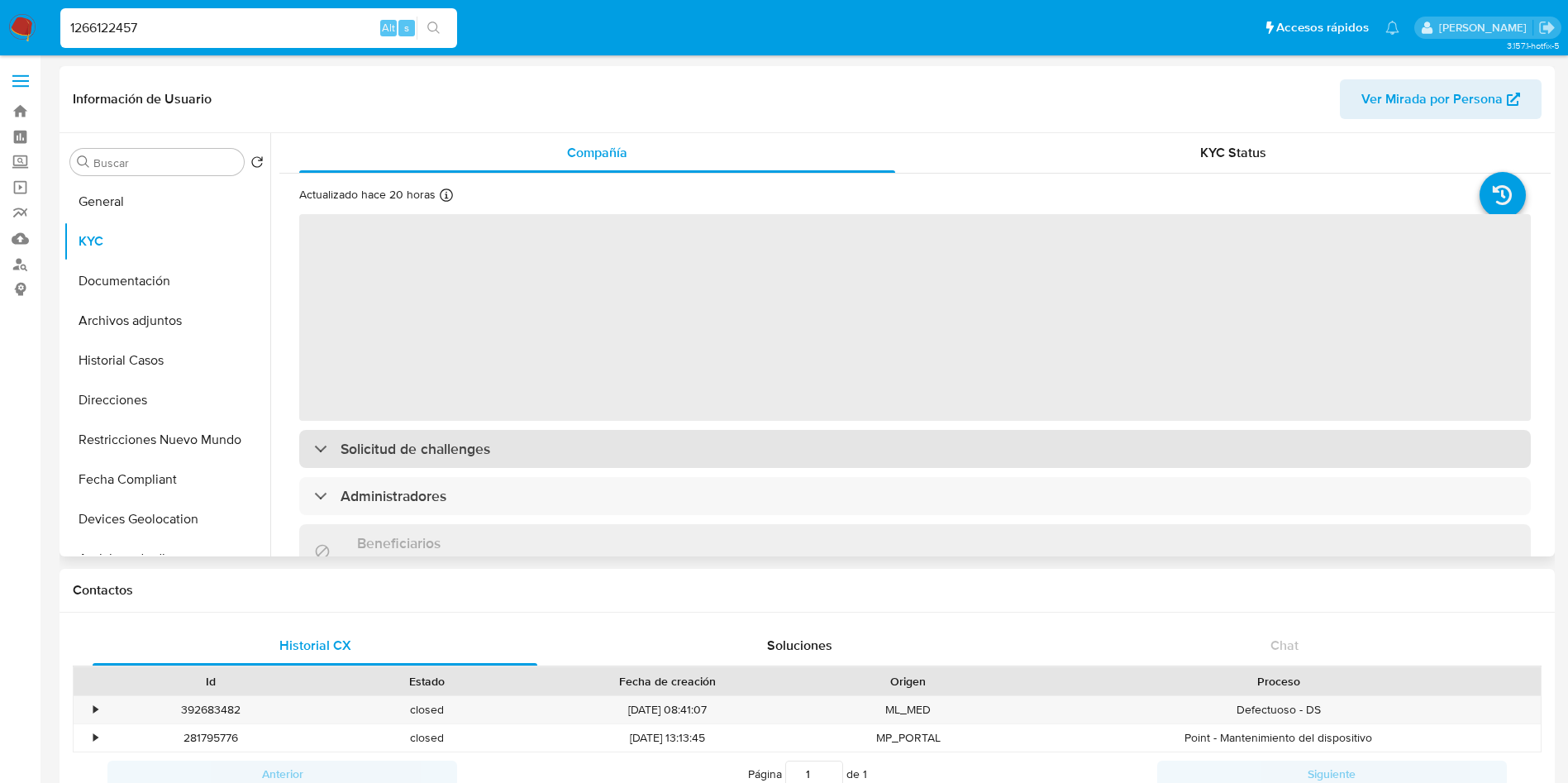
click at [441, 442] on h3 "Solicitud de challenges" at bounding box center [415, 449] width 150 height 18
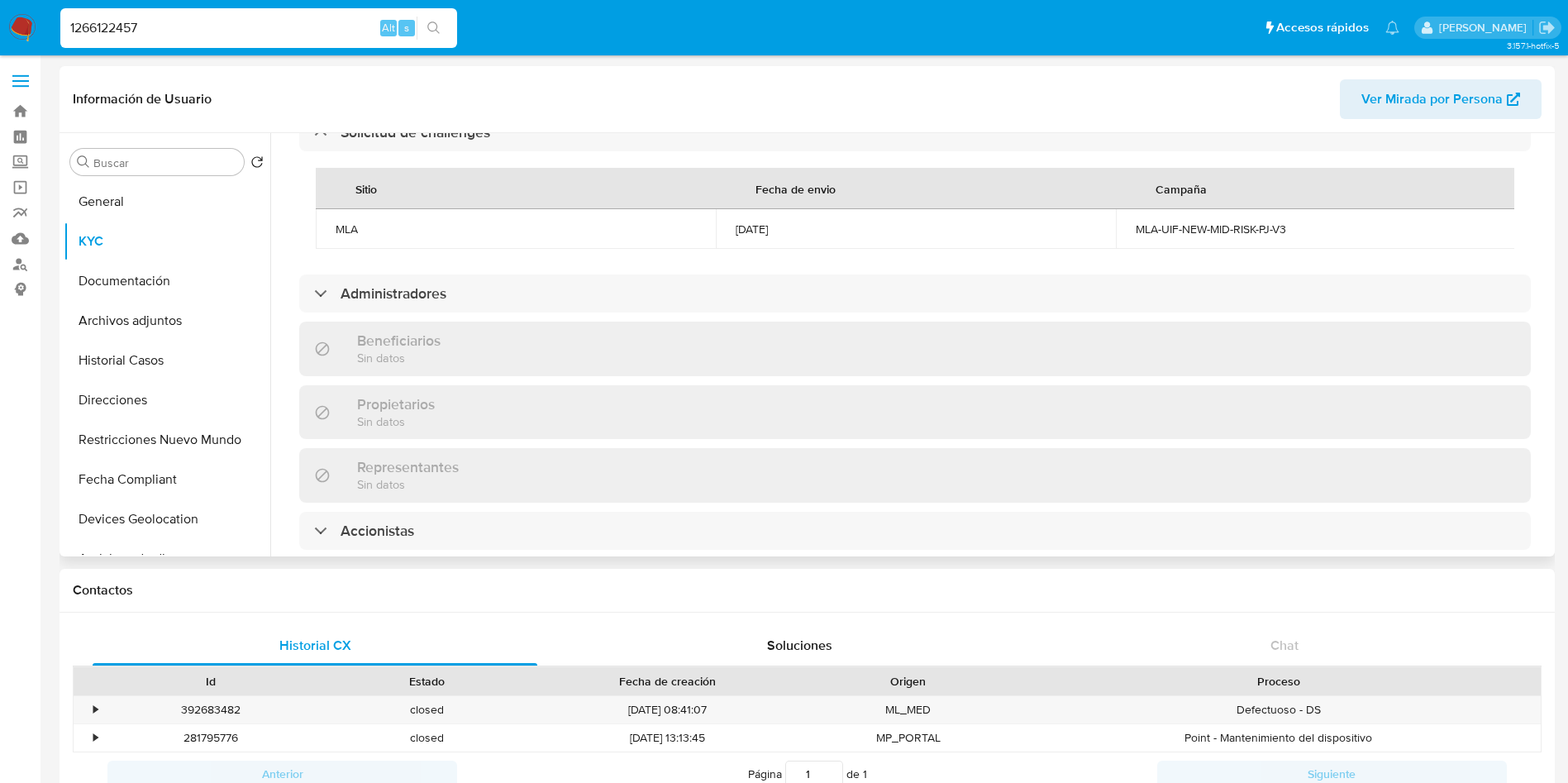
scroll to position [744, 0]
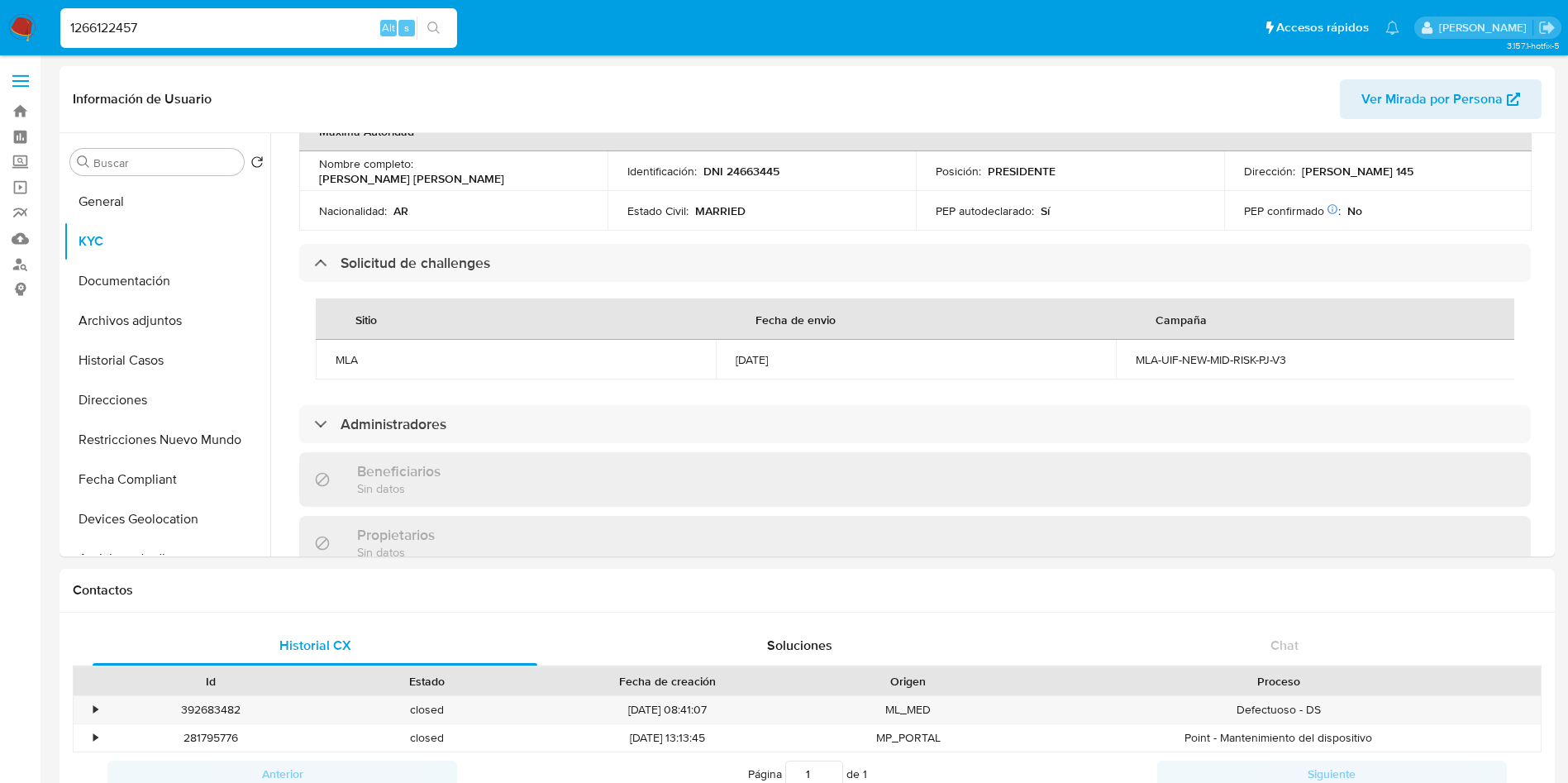
click at [131, 17] on input "1266122457" at bounding box center [259, 28] width 397 height 22
click at [131, 16] on div "1266122457 Alt s" at bounding box center [259, 28] width 397 height 40
paste input "2094995245"
type input "2094995245"
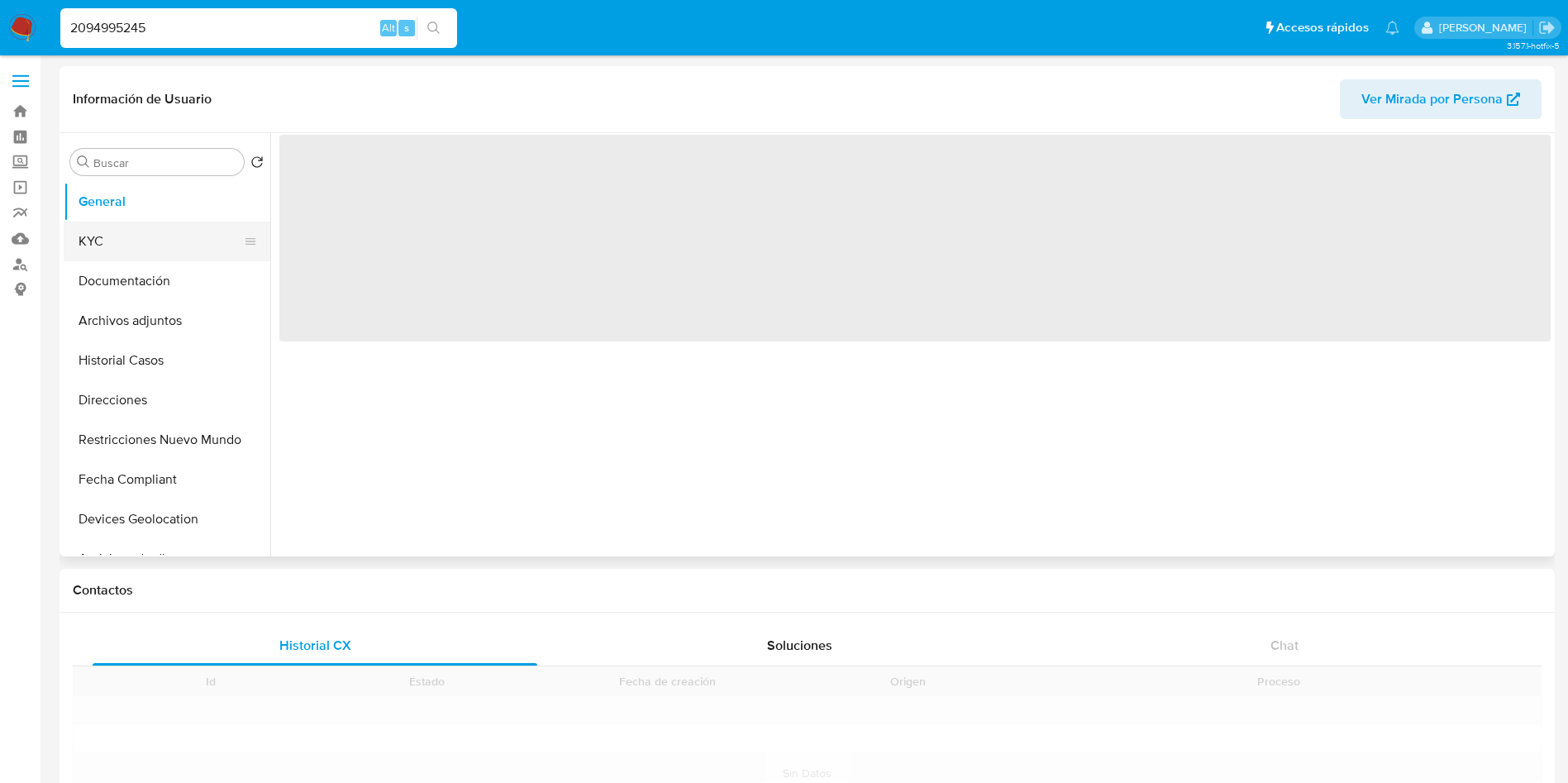
click at [143, 251] on button "KYC" at bounding box center [160, 242] width 194 height 40
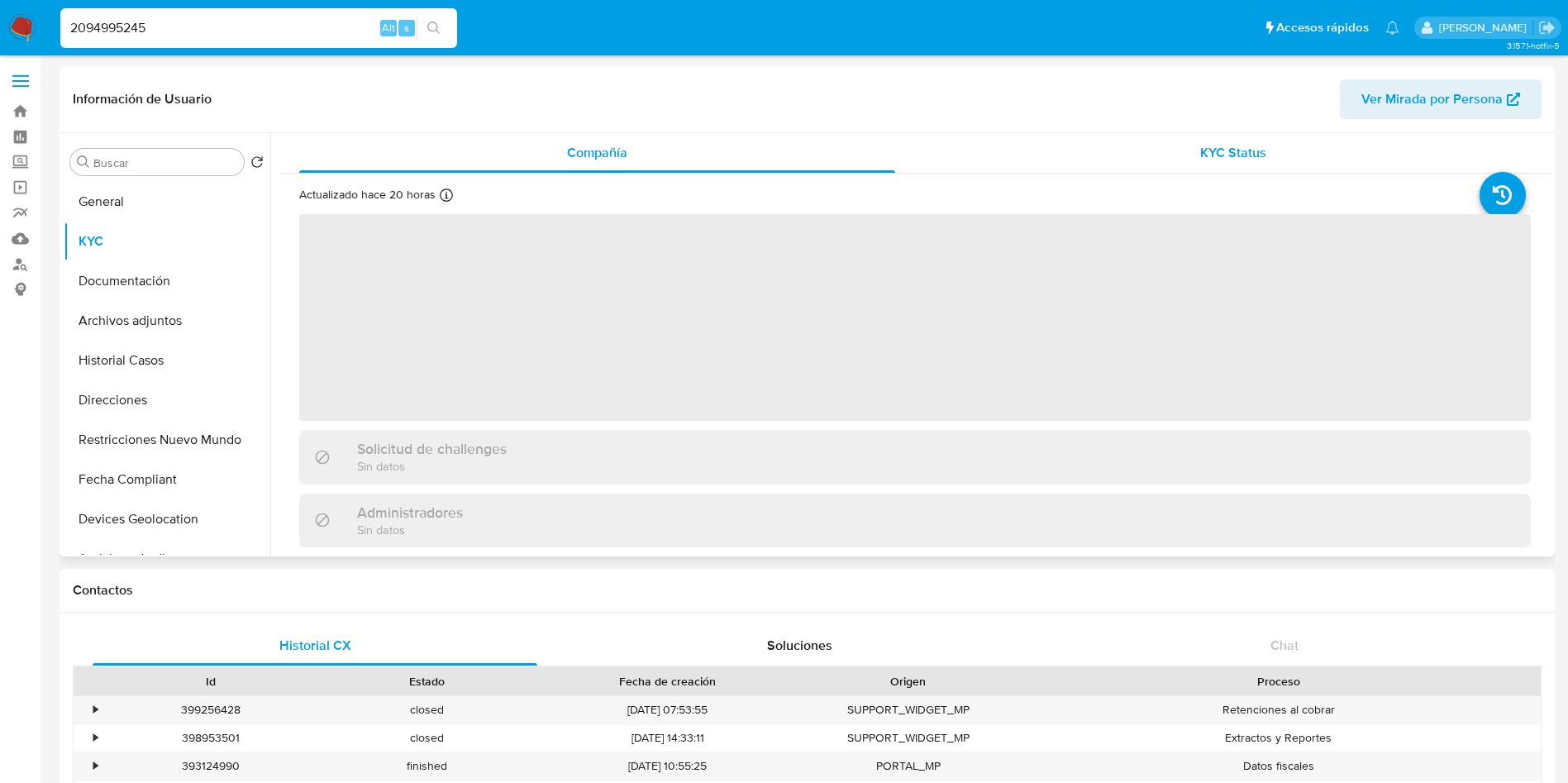
click at [1159, 148] on div "KYC Status" at bounding box center [1233, 153] width 596 height 40
select select "10"
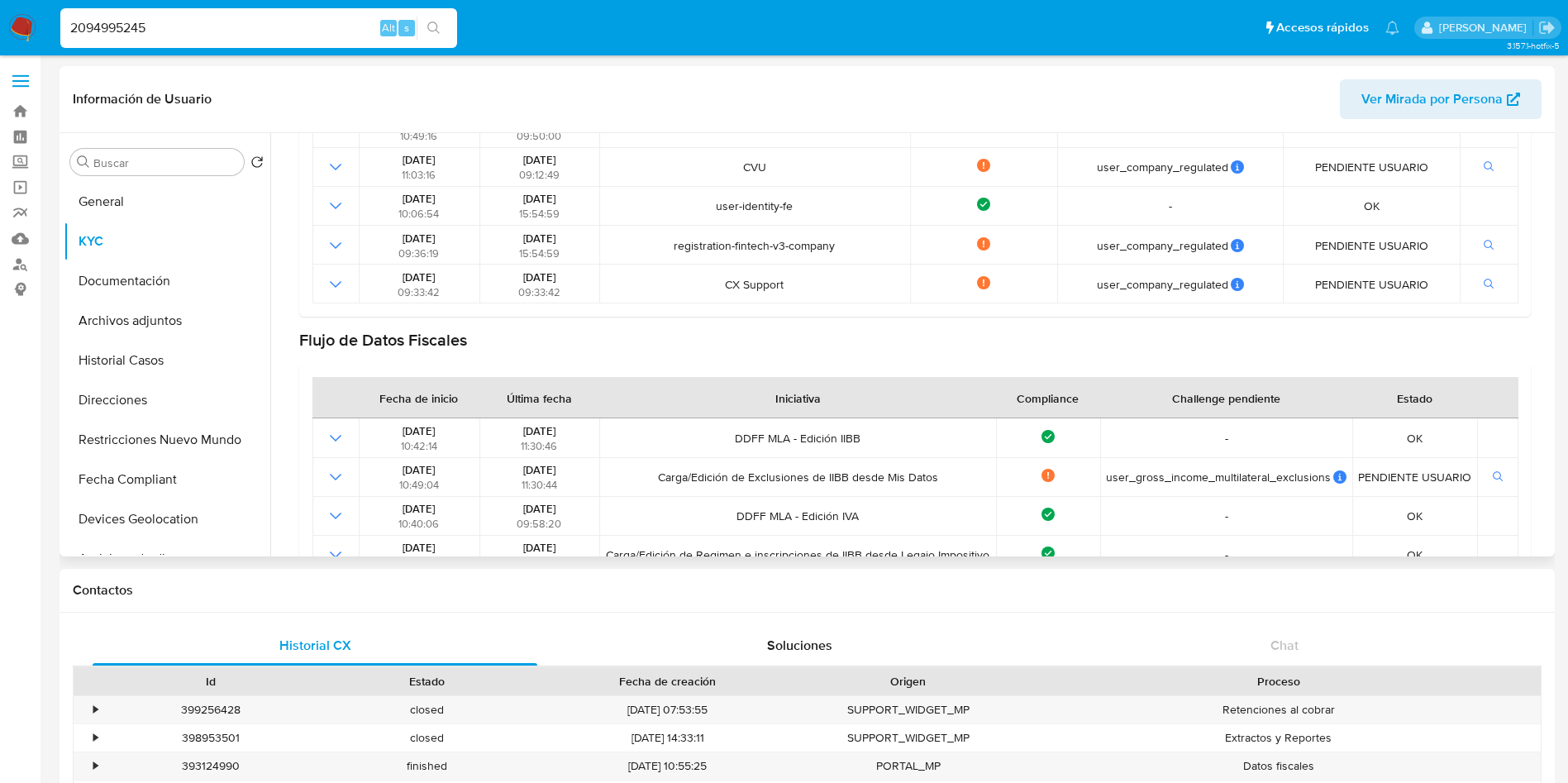
scroll to position [372, 0]
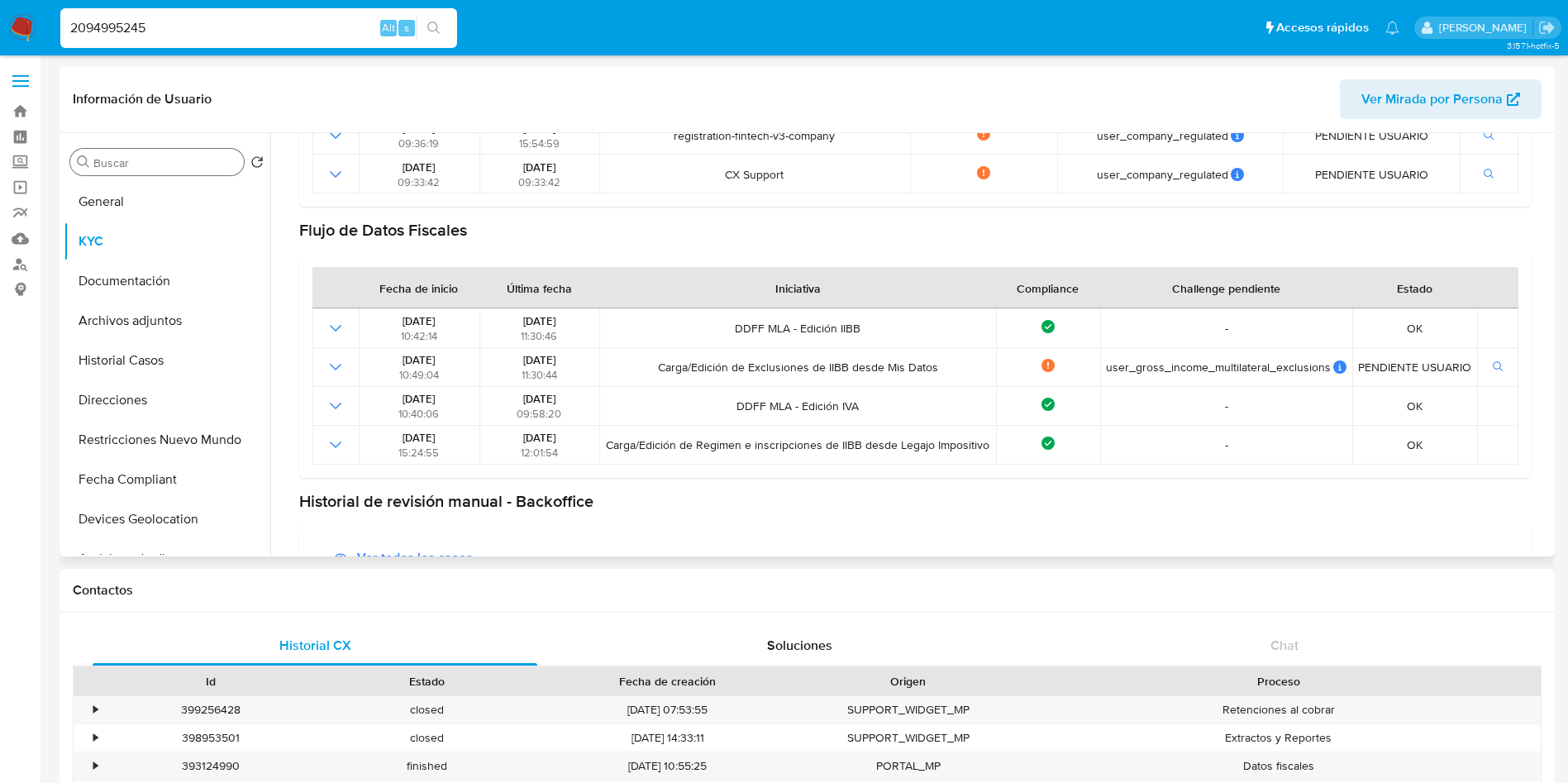
click at [139, 158] on input "Buscar" at bounding box center [165, 163] width 144 height 15
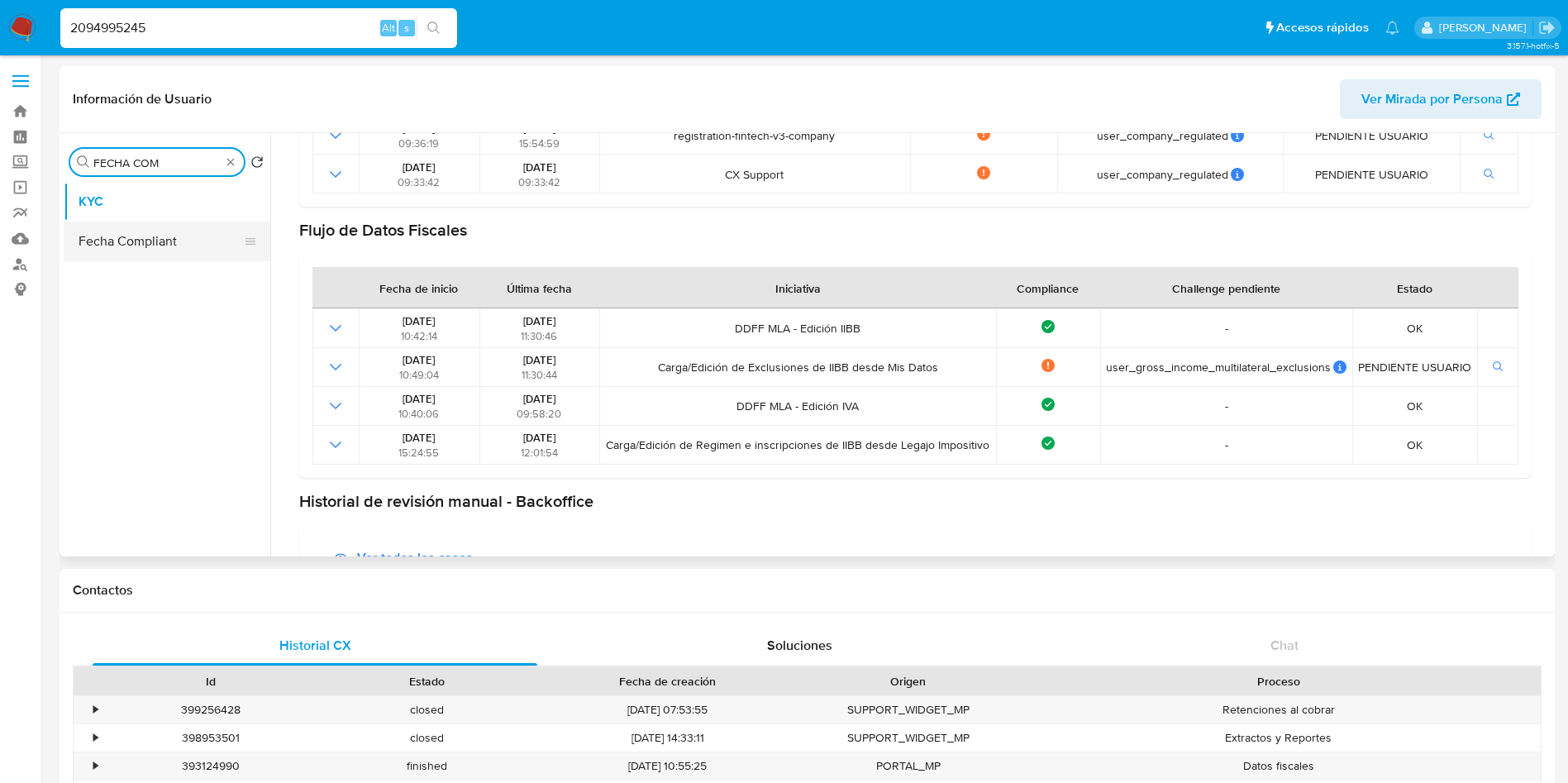
type input "FECHA COM"
click at [163, 230] on button "Fecha Compliant" at bounding box center [160, 242] width 194 height 40
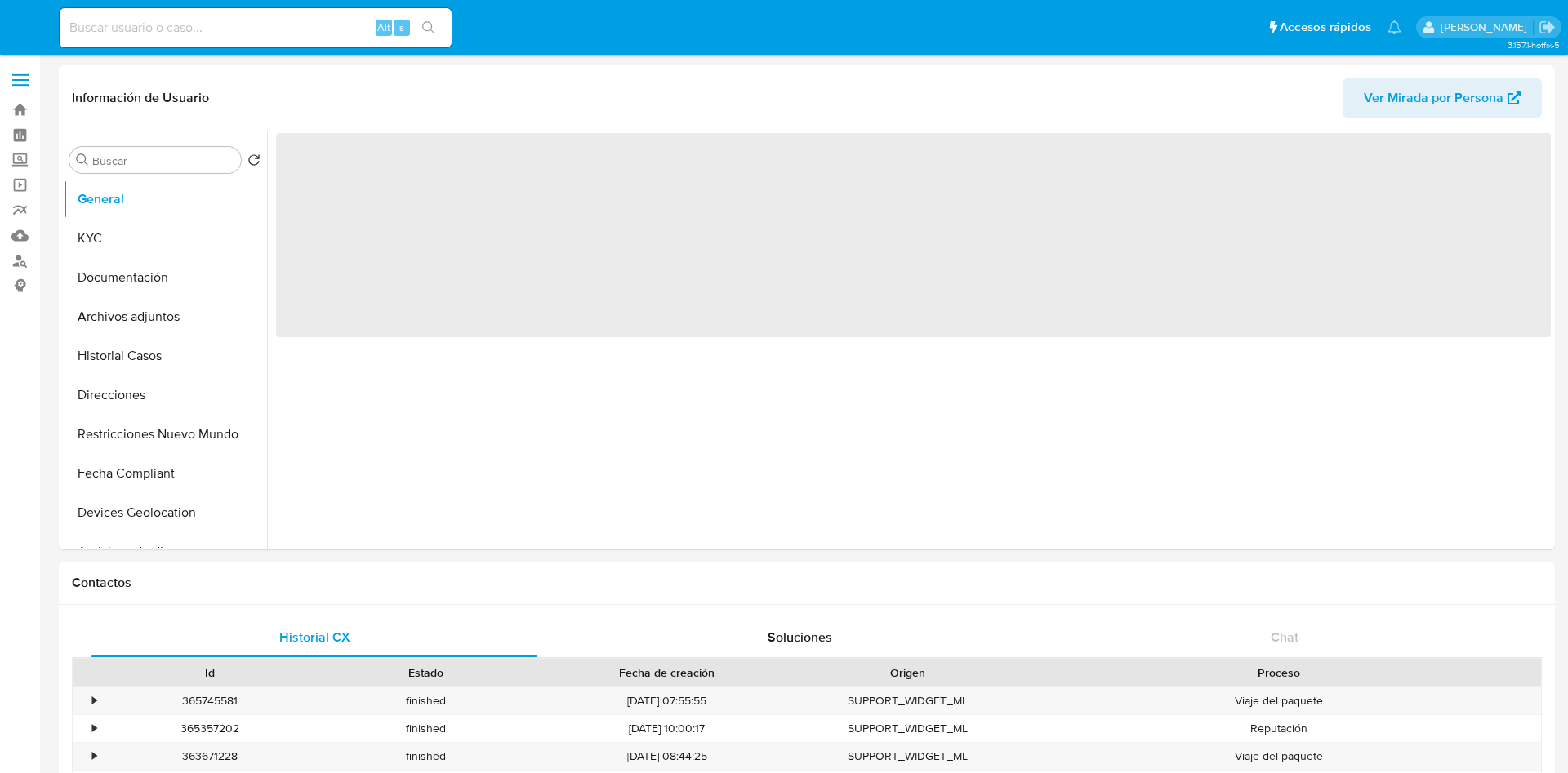
select select "10"
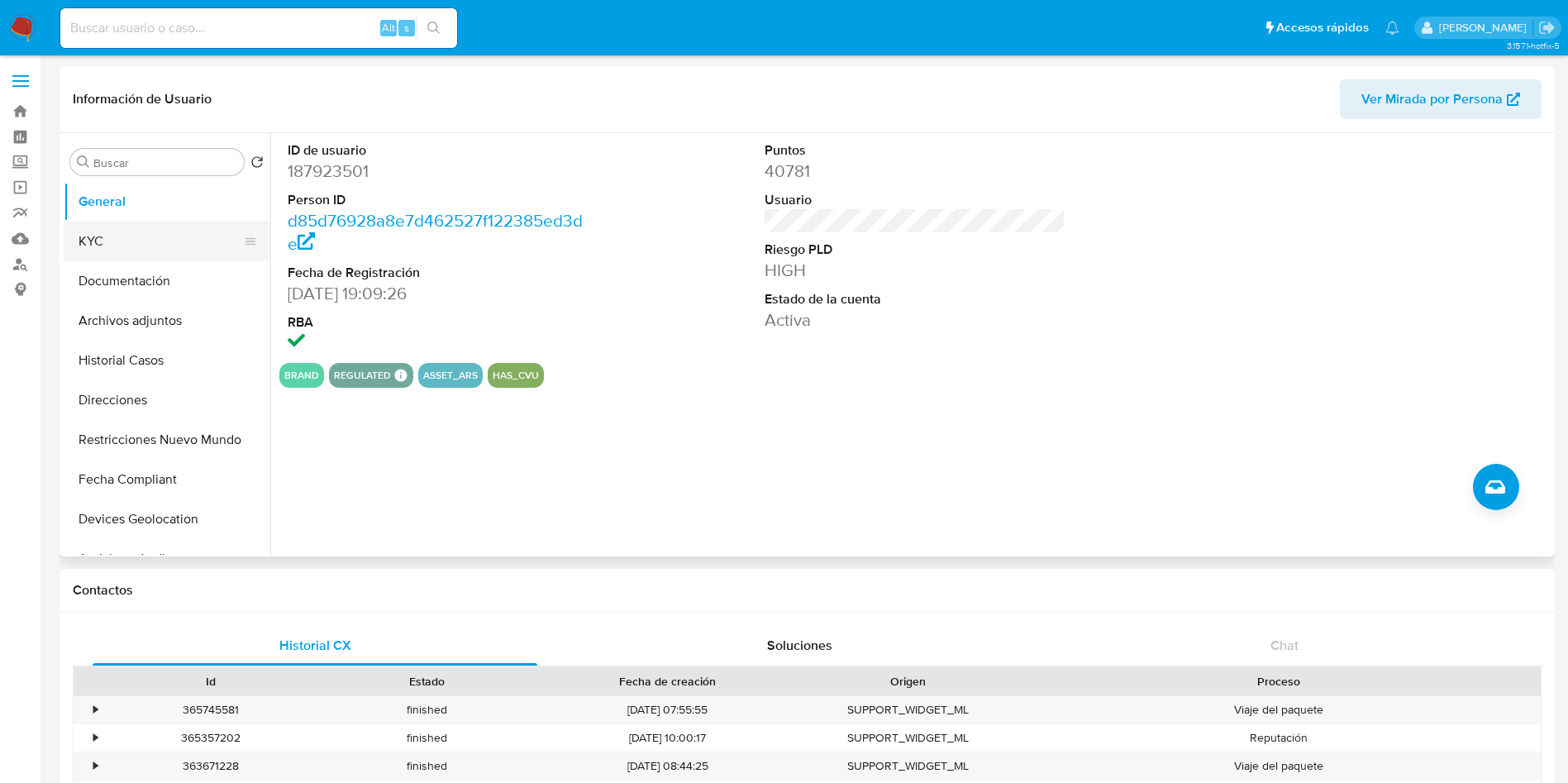
drag, startPoint x: 132, startPoint y: 236, endPoint x: 126, endPoint y: 254, distance: 19.0
click at [132, 236] on button "KYC" at bounding box center [160, 242] width 194 height 40
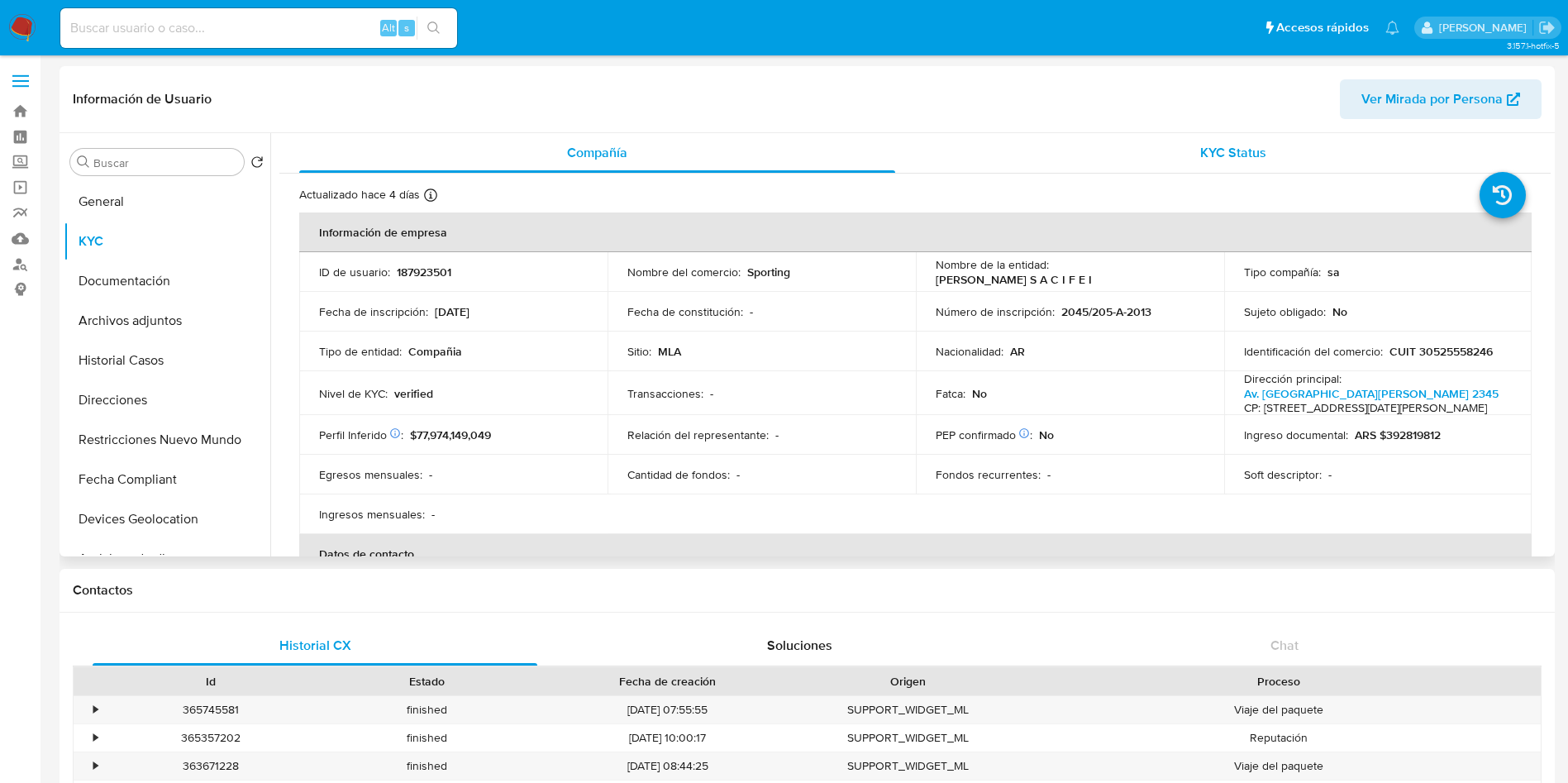
click at [1130, 164] on div "KYC Status" at bounding box center [1233, 153] width 596 height 40
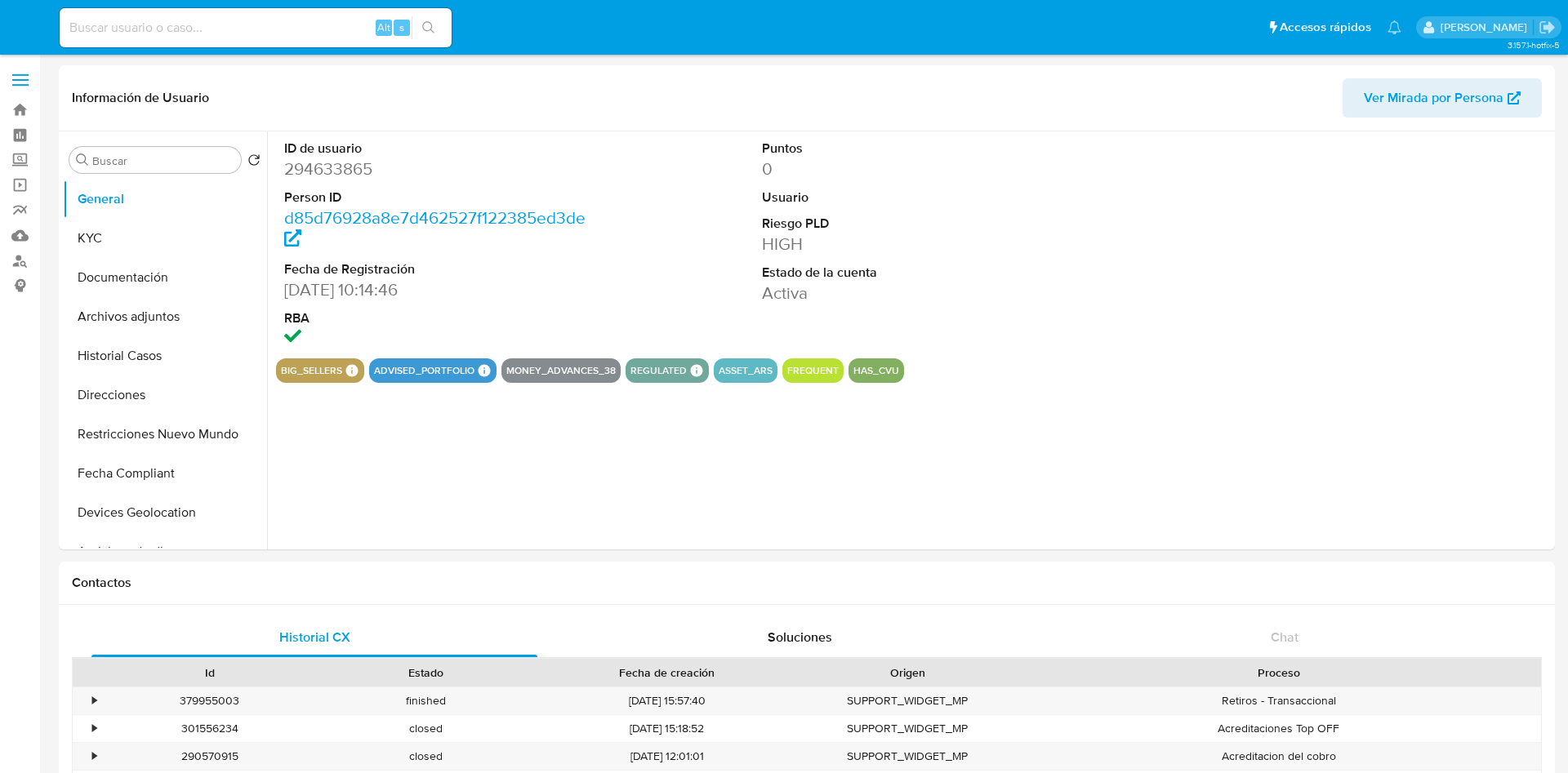
select select "10"
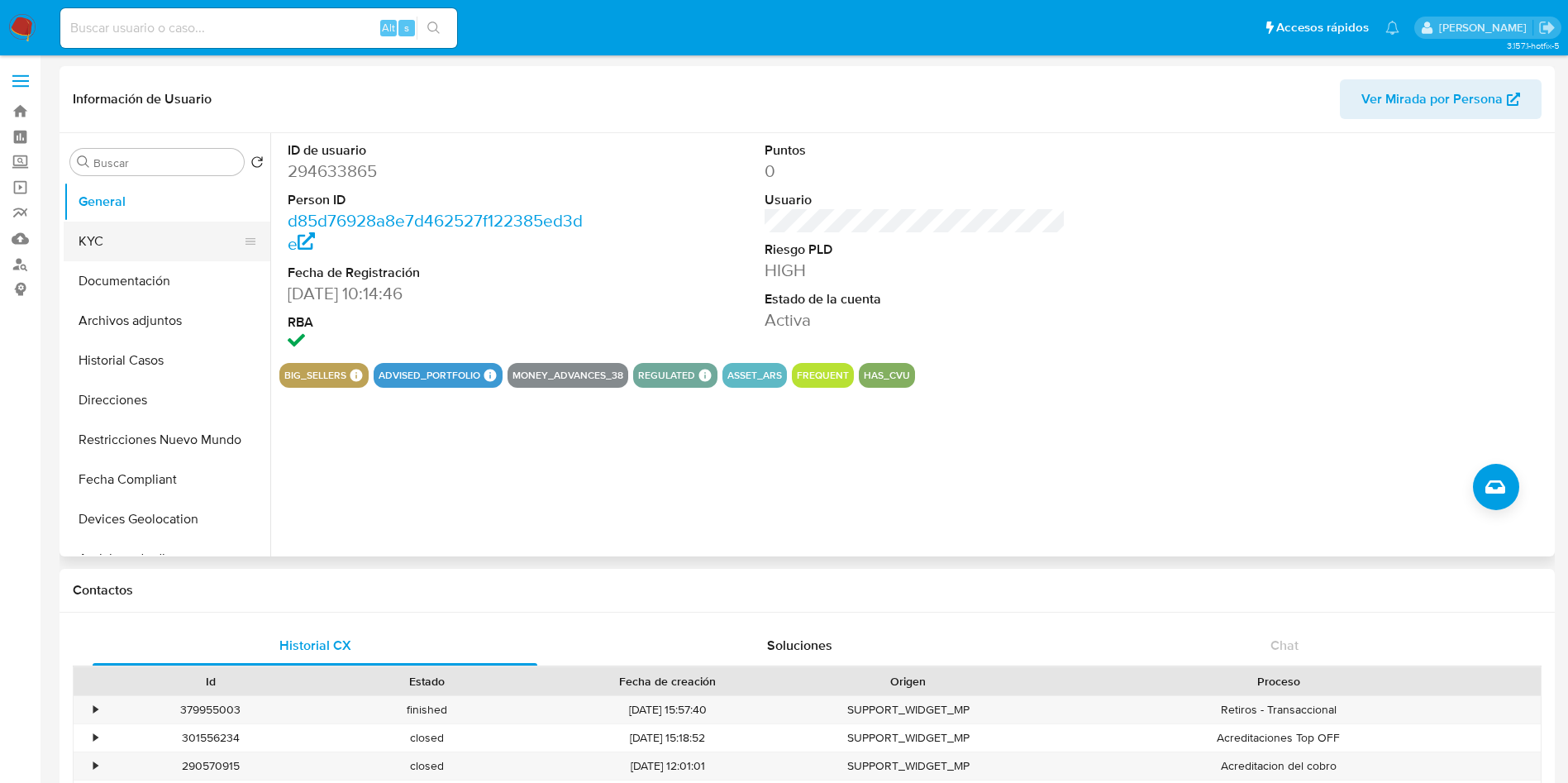
click at [151, 249] on button "KYC" at bounding box center [160, 242] width 194 height 40
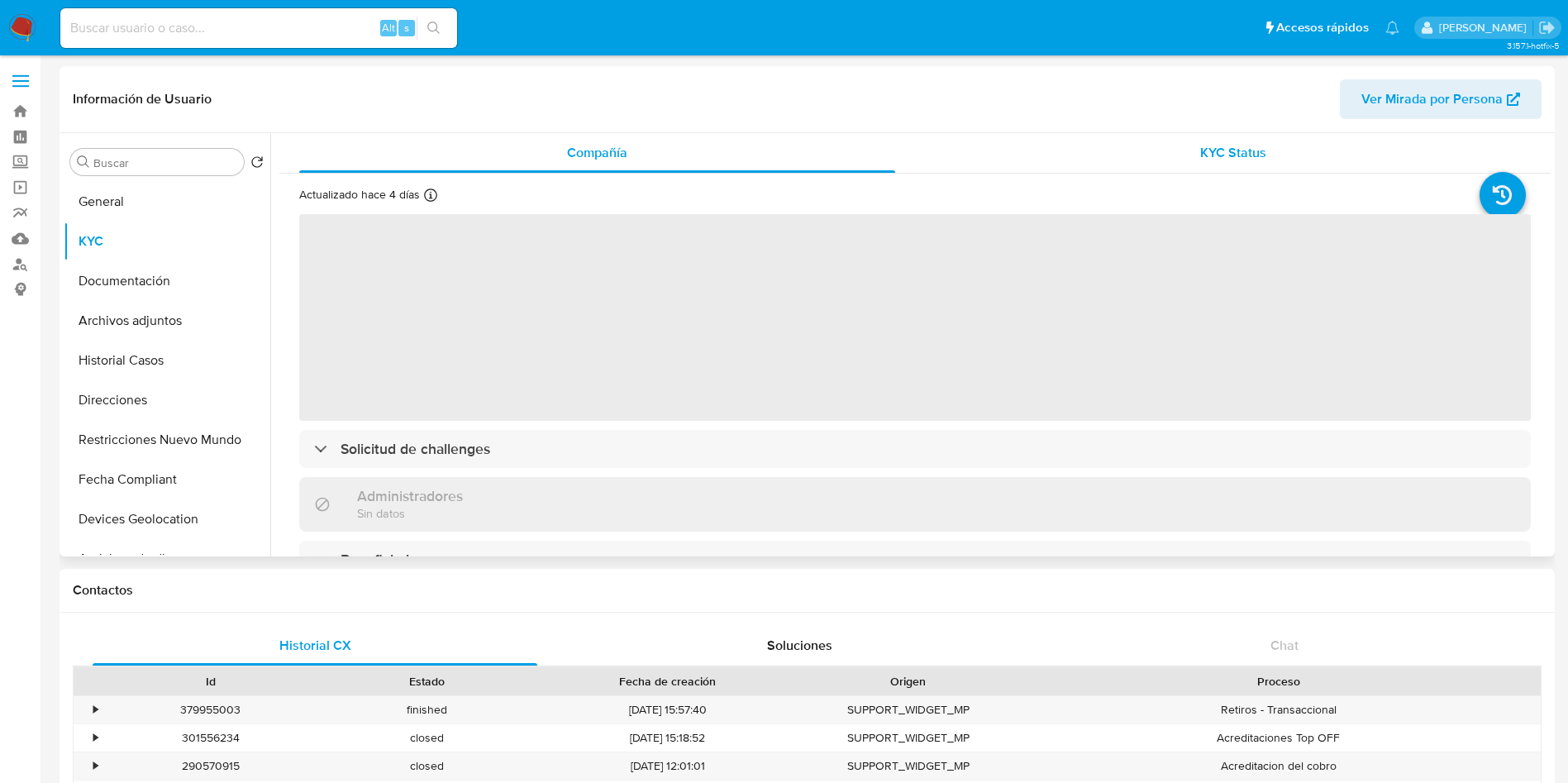
click at [1152, 158] on div "KYC Status" at bounding box center [1233, 153] width 596 height 40
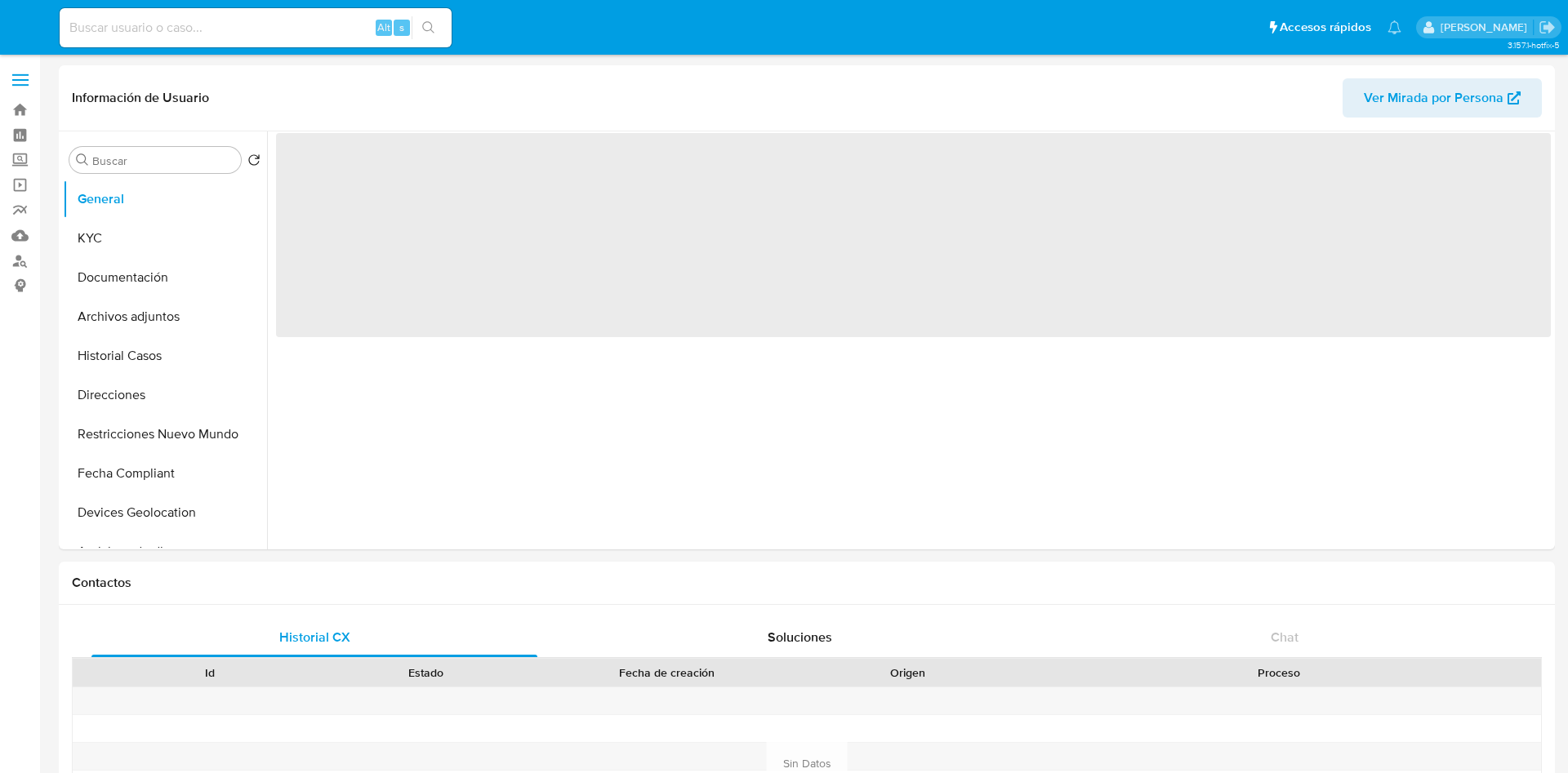
select select "10"
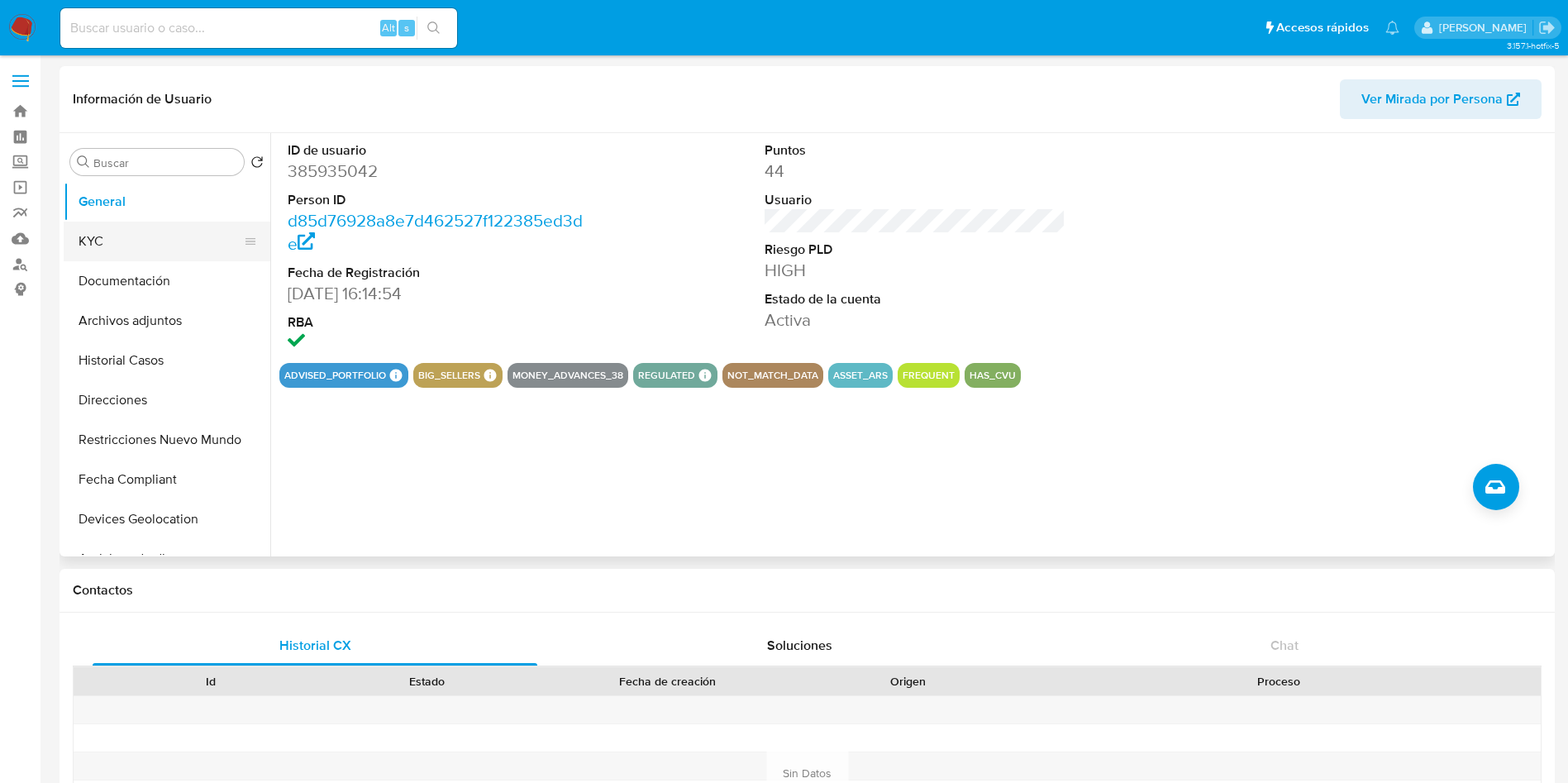
click at [118, 247] on button "KYC" at bounding box center [160, 242] width 194 height 40
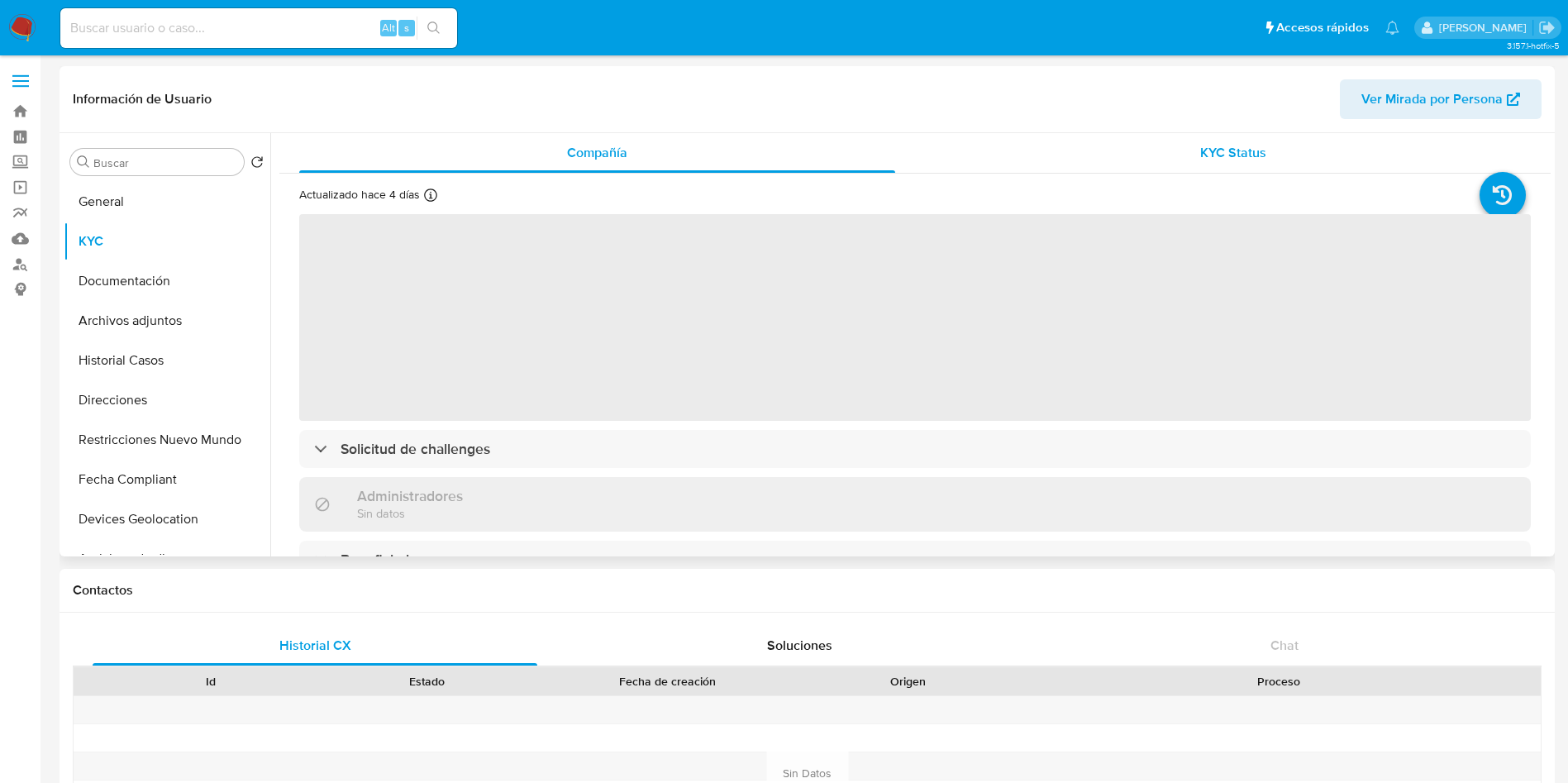
click at [1200, 143] on span "KYC Status" at bounding box center [1233, 153] width 66 height 19
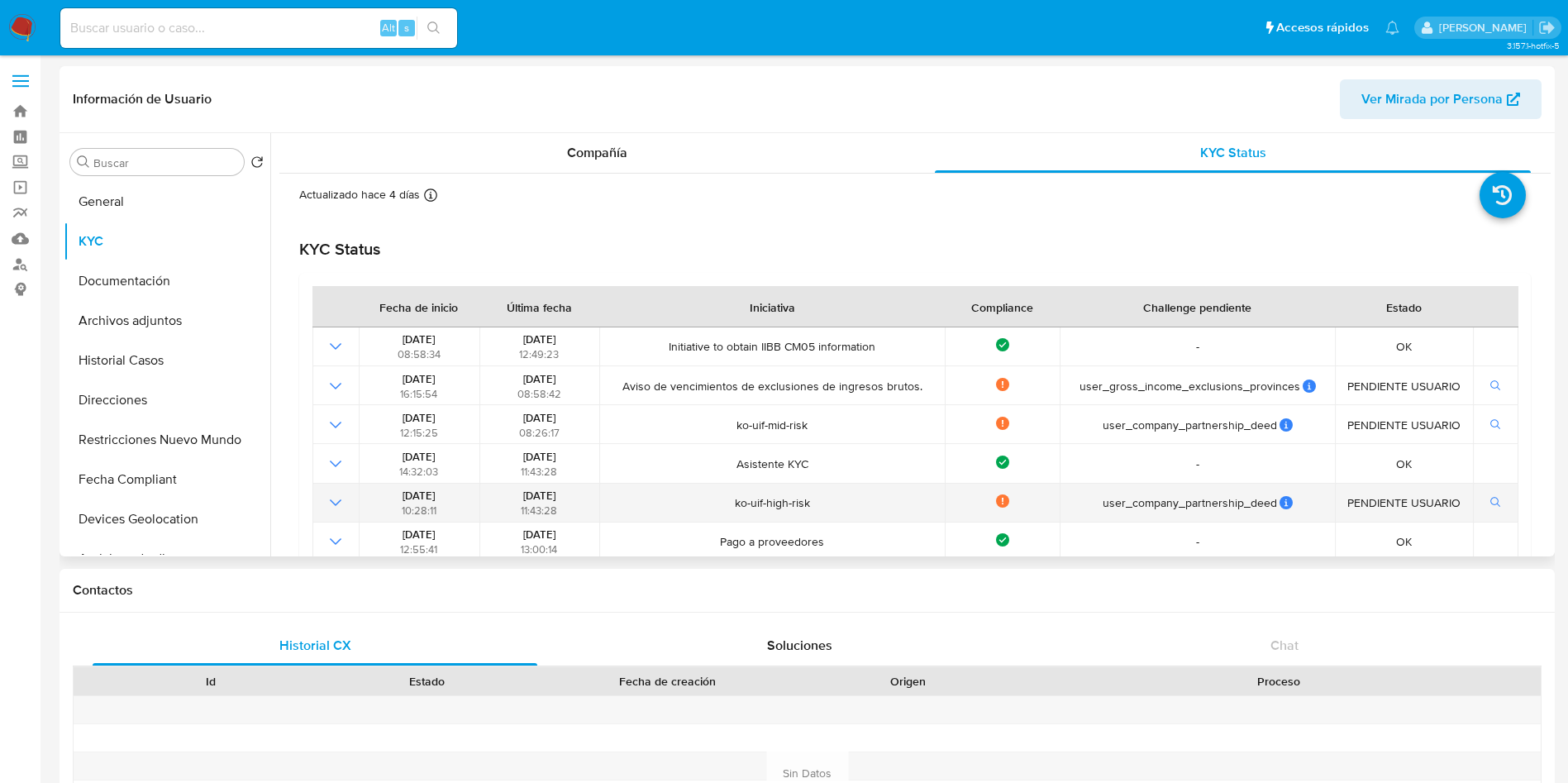
drag, startPoint x: 511, startPoint y: 492, endPoint x: 546, endPoint y: 495, distance: 35.1
click at [546, 495] on div "26/10/2021 11:43:28" at bounding box center [540, 502] width 110 height 29
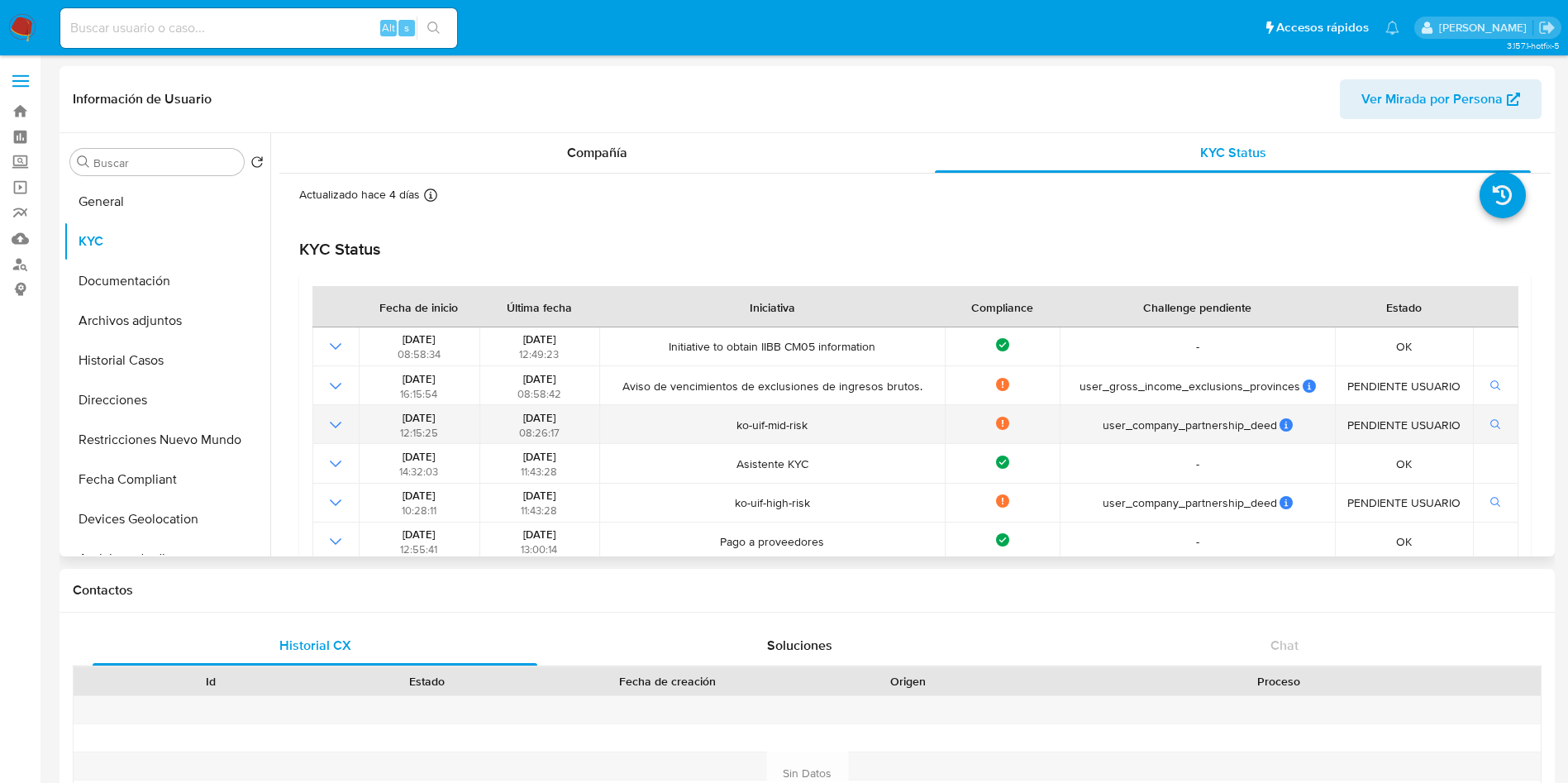
drag, startPoint x: 493, startPoint y: 414, endPoint x: 581, endPoint y: 416, distance: 88.0
click at [581, 416] on div "29/08/2023 08:26:17" at bounding box center [540, 424] width 110 height 29
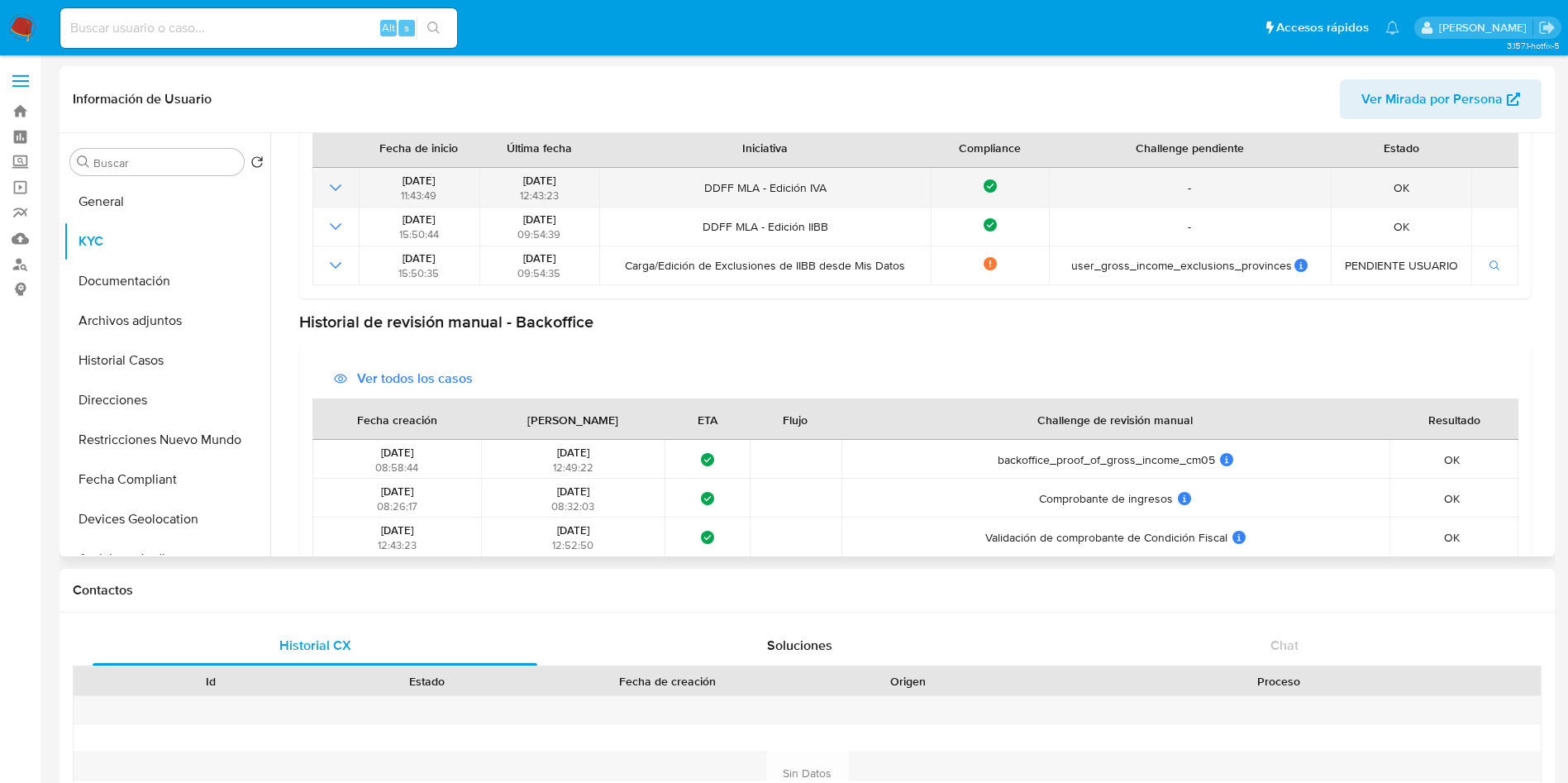
scroll to position [621, 0]
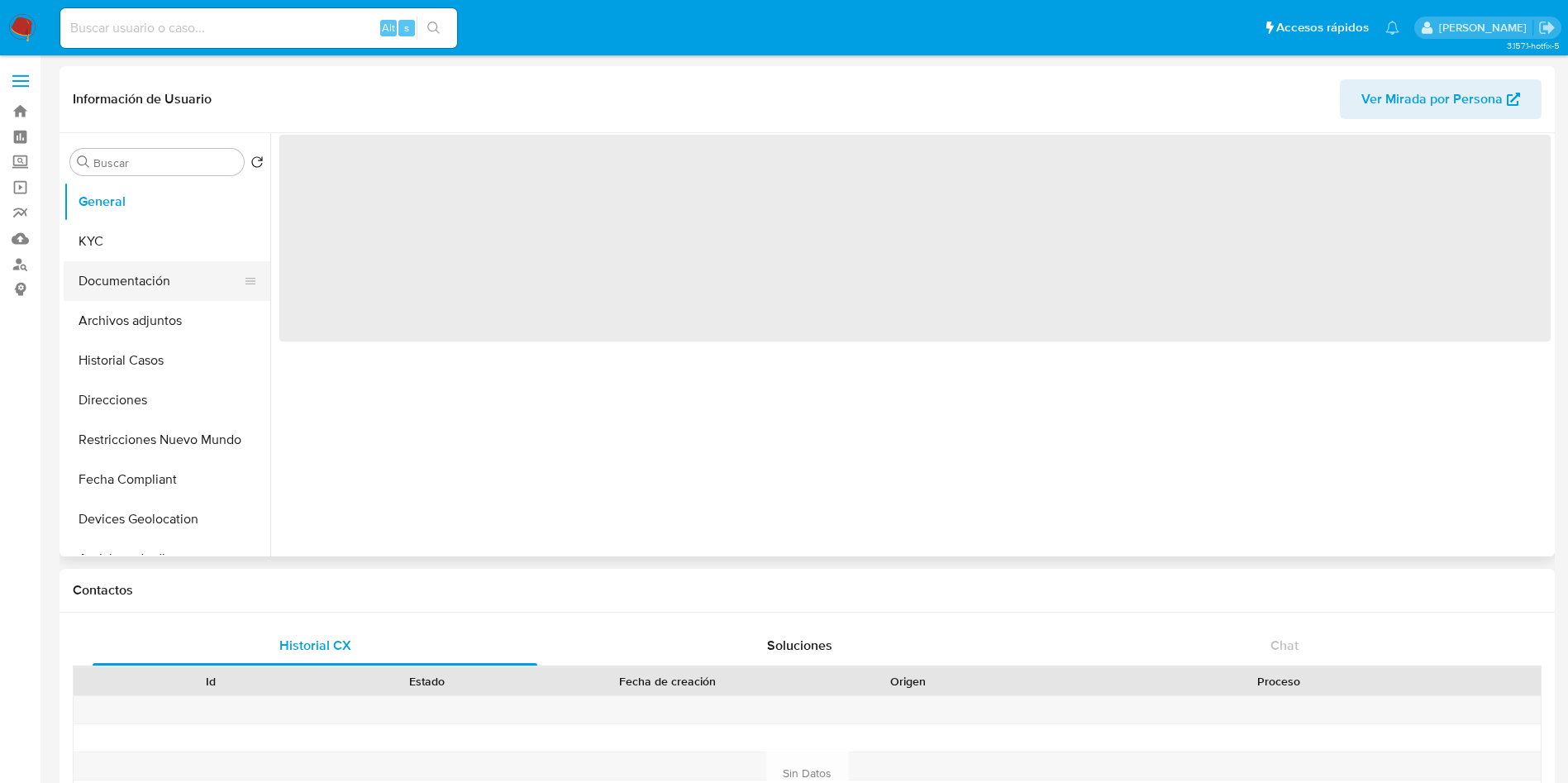
drag, startPoint x: 117, startPoint y: 244, endPoint x: 120, endPoint y: 284, distance: 40.1
click at [120, 246] on button "KYC" at bounding box center [167, 242] width 207 height 40
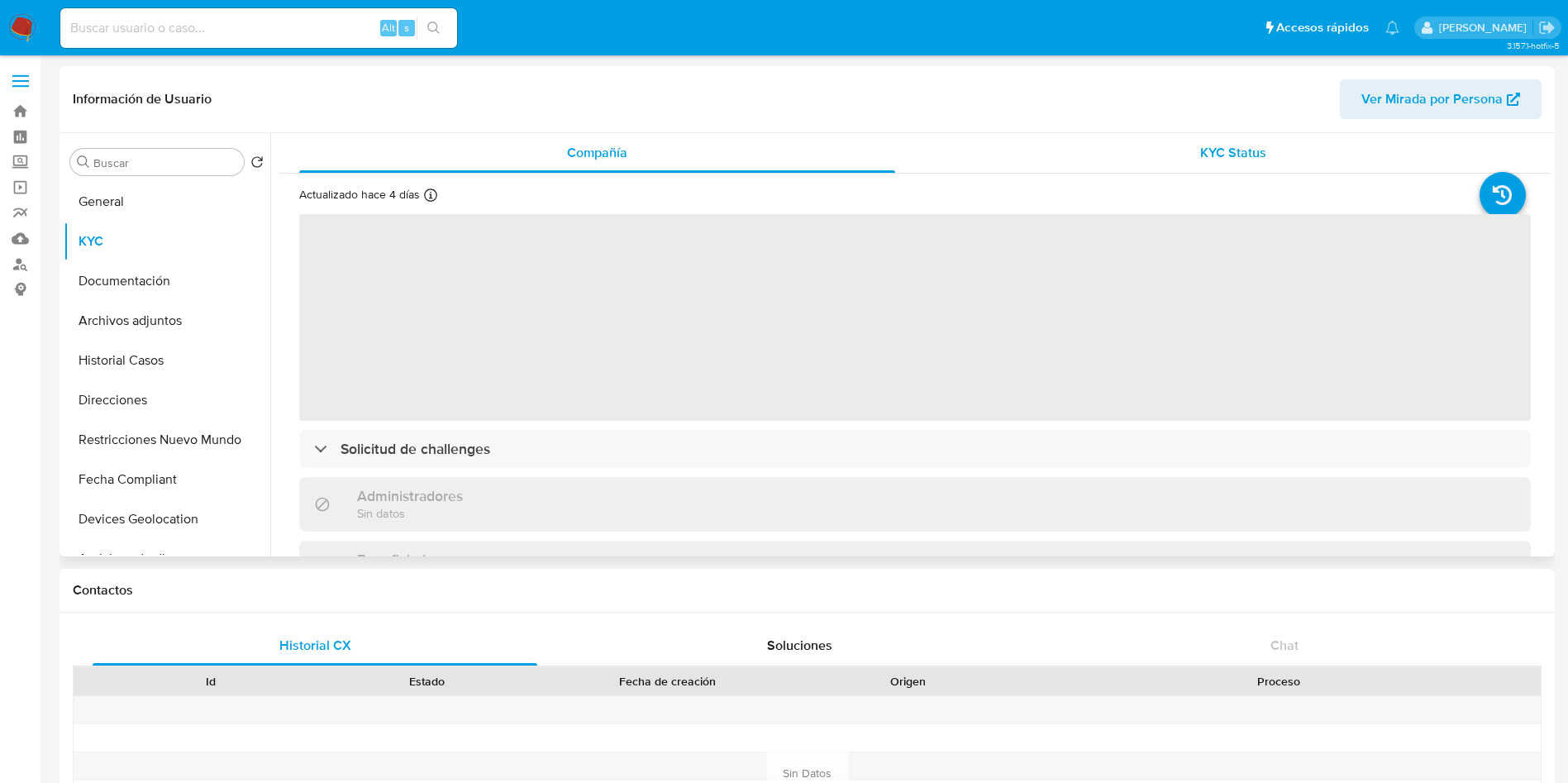
select select "10"
click at [1193, 154] on div "KYC Status" at bounding box center [1233, 153] width 596 height 40
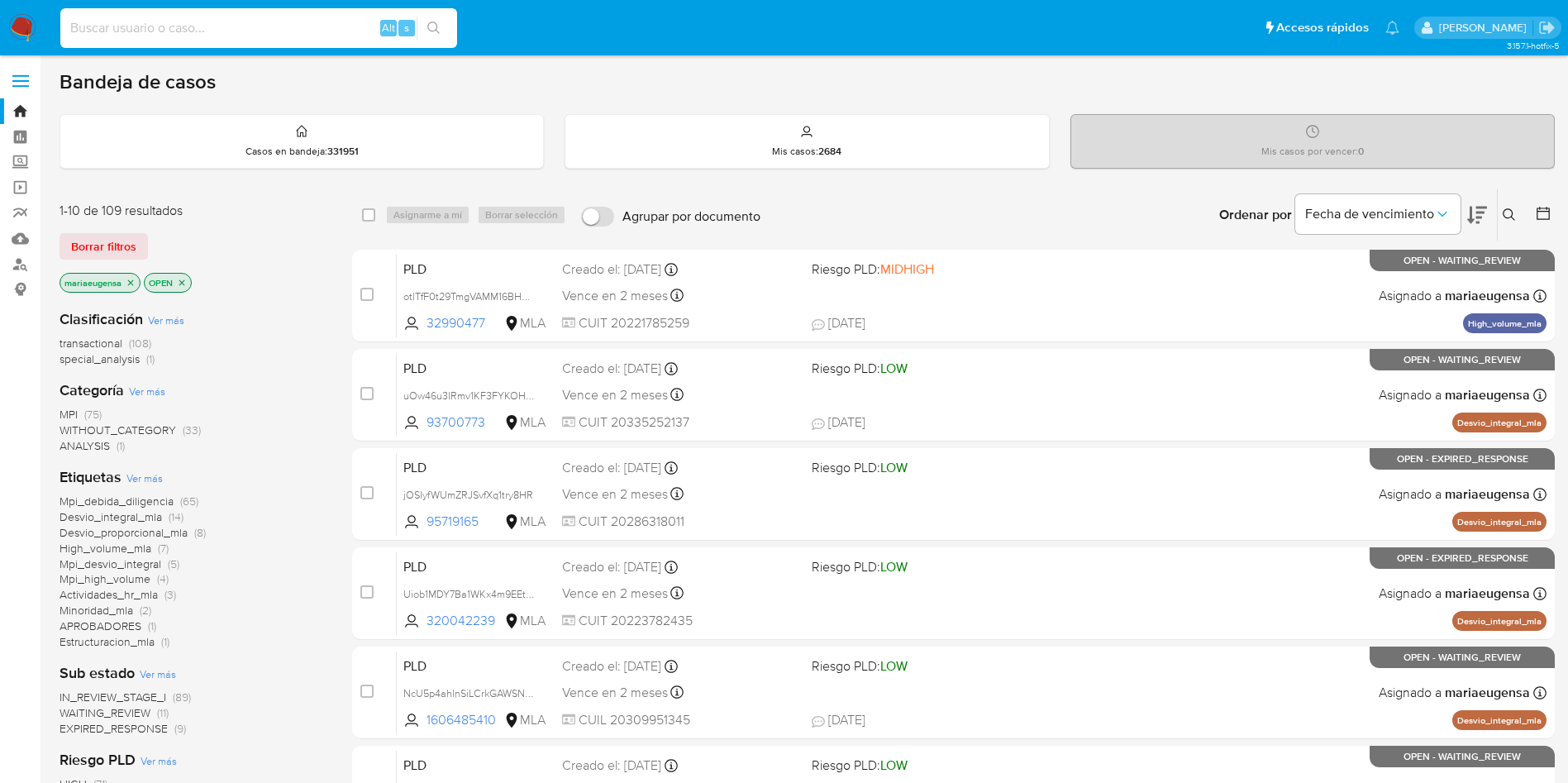
click at [232, 32] on input at bounding box center [259, 28] width 397 height 22
paste input "YvGmtgENBMInviwYthGtDUuP"
type input "YvGmtgENBMInviwYthGtDUuP"
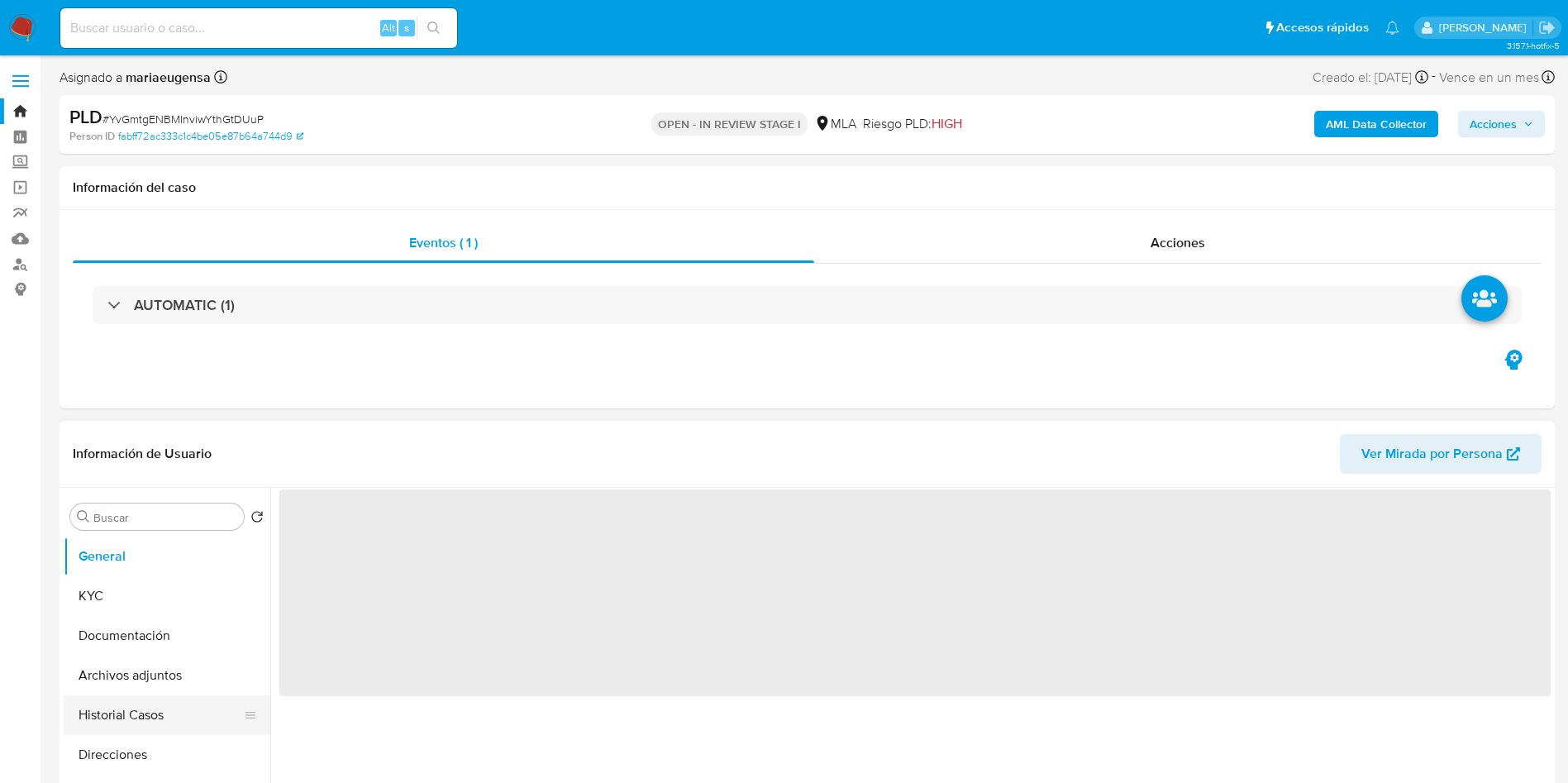
click at [144, 712] on button "Historial Casos" at bounding box center [160, 716] width 194 height 40
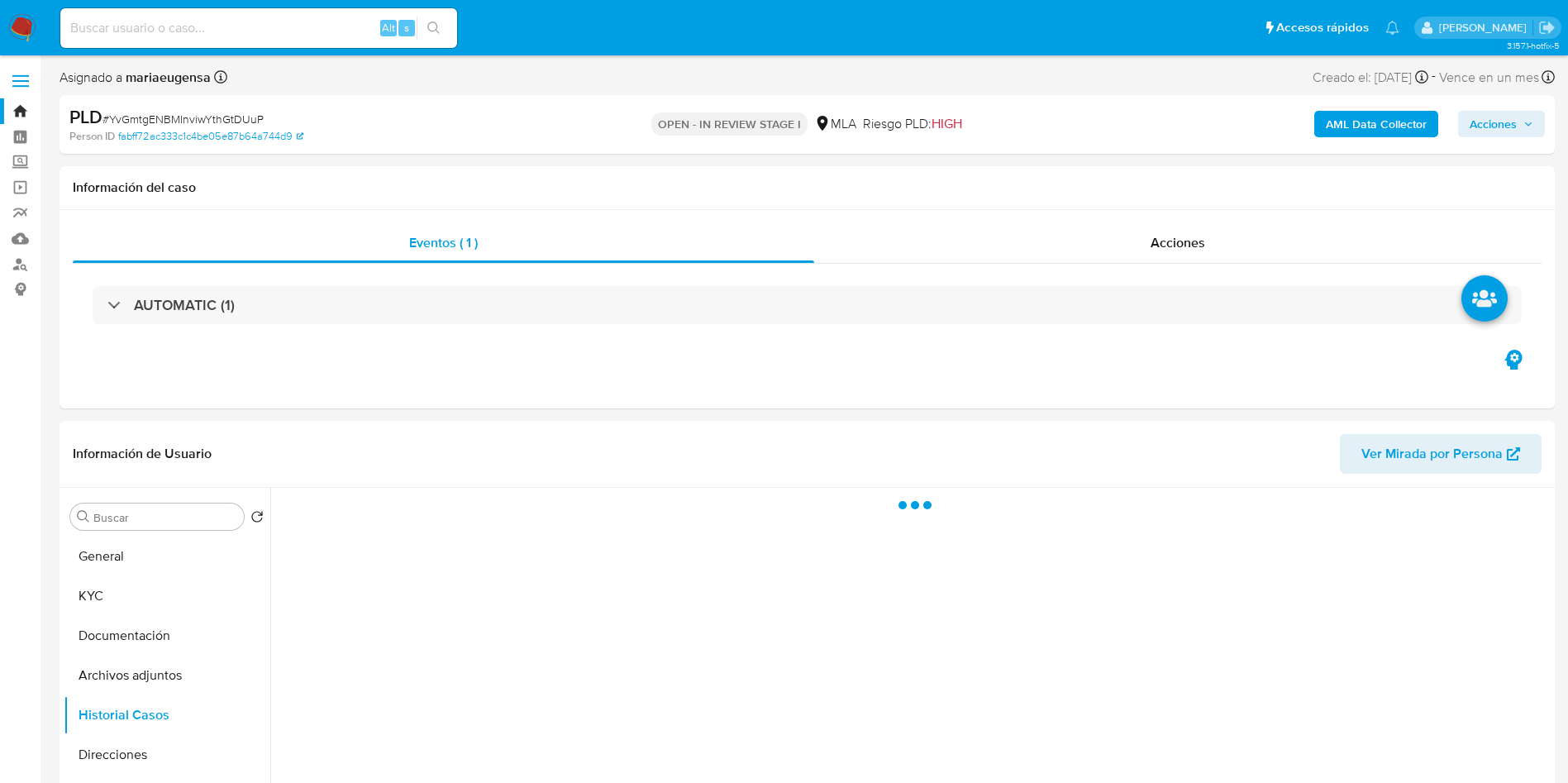
scroll to position [261, 0]
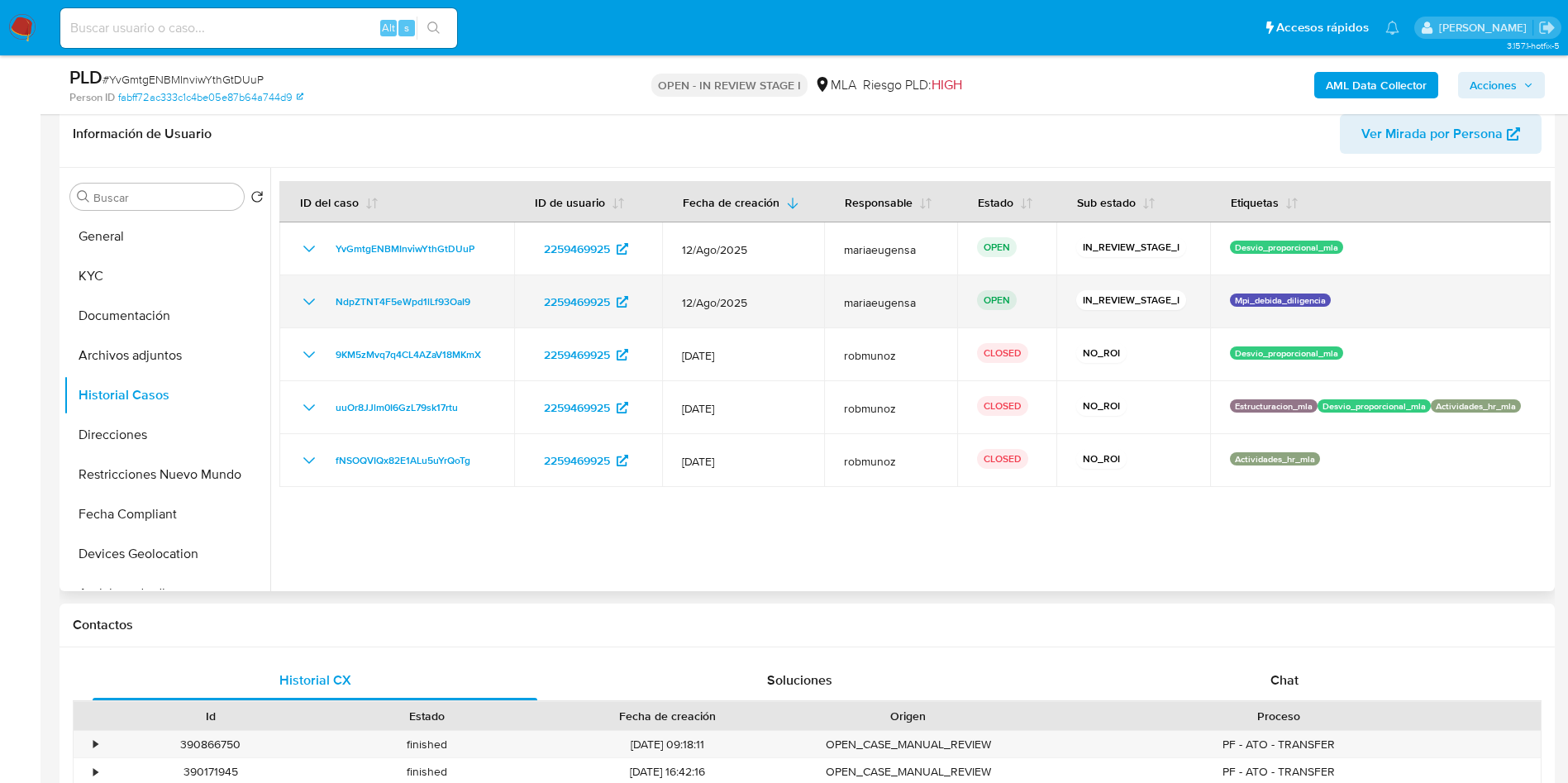
select select "10"
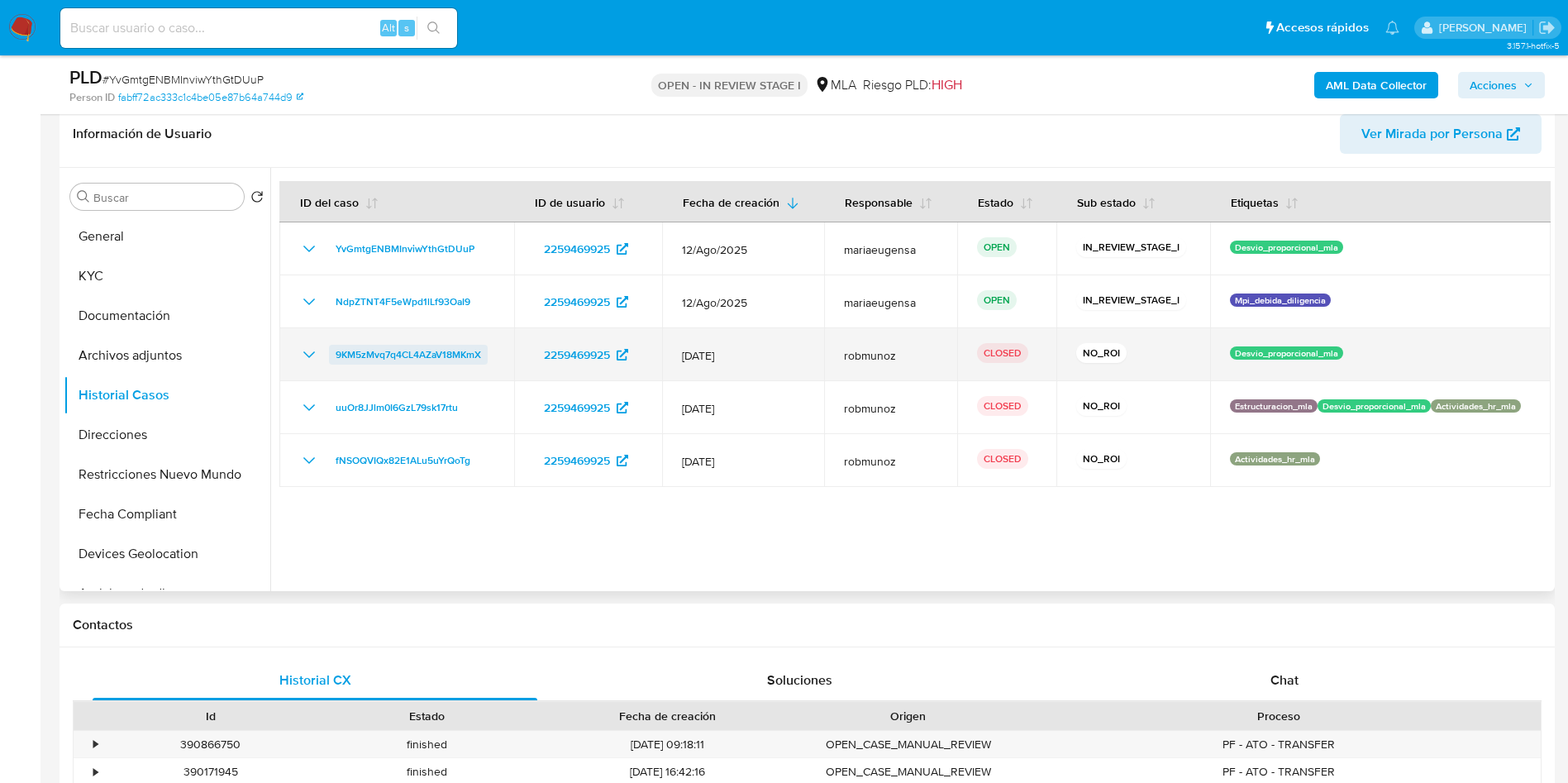
click at [382, 361] on span "9KM5zMvq7q4CL4AZaV18MKmX" at bounding box center [408, 354] width 145 height 20
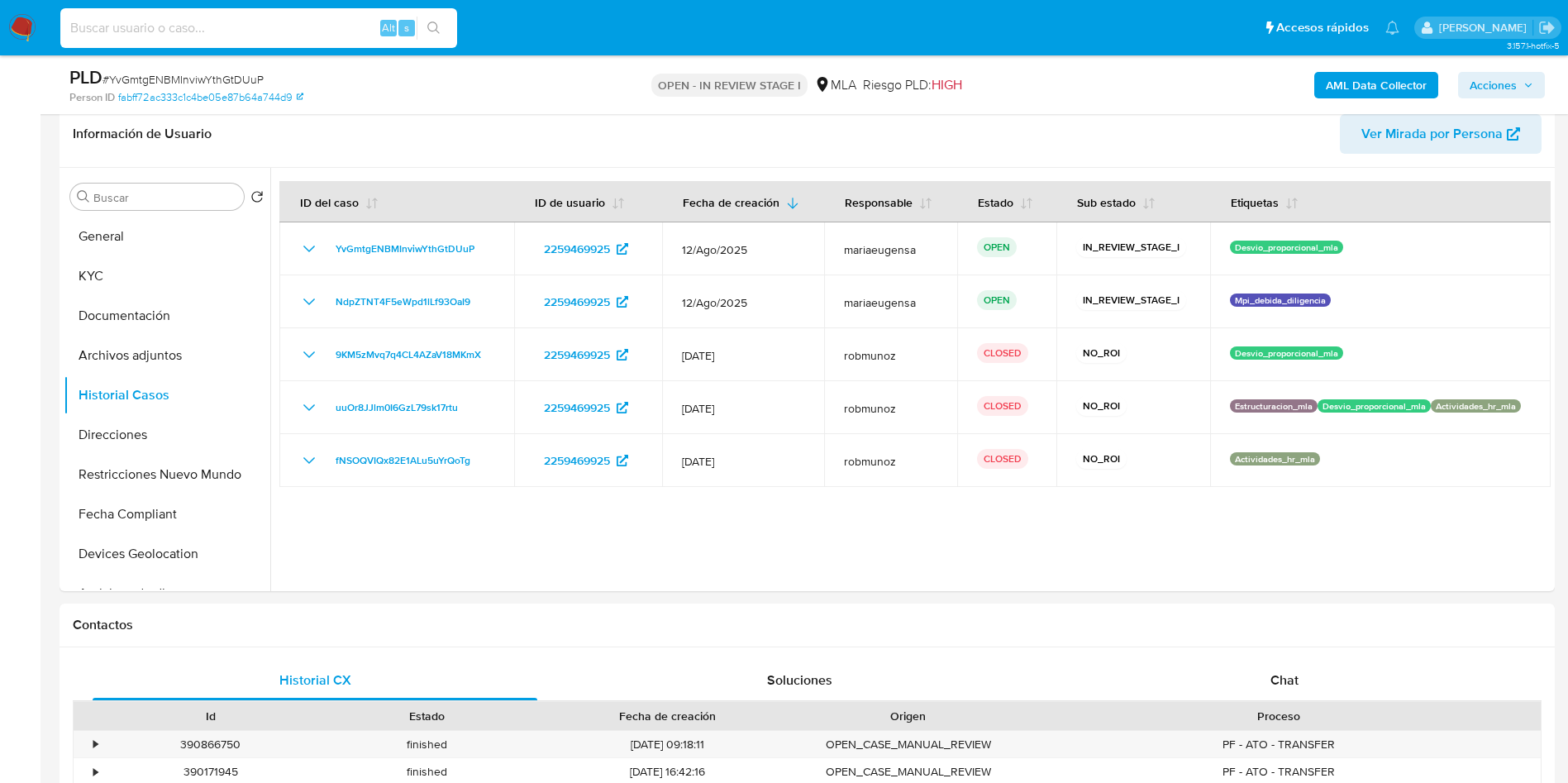
click at [302, 23] on input at bounding box center [259, 28] width 397 height 22
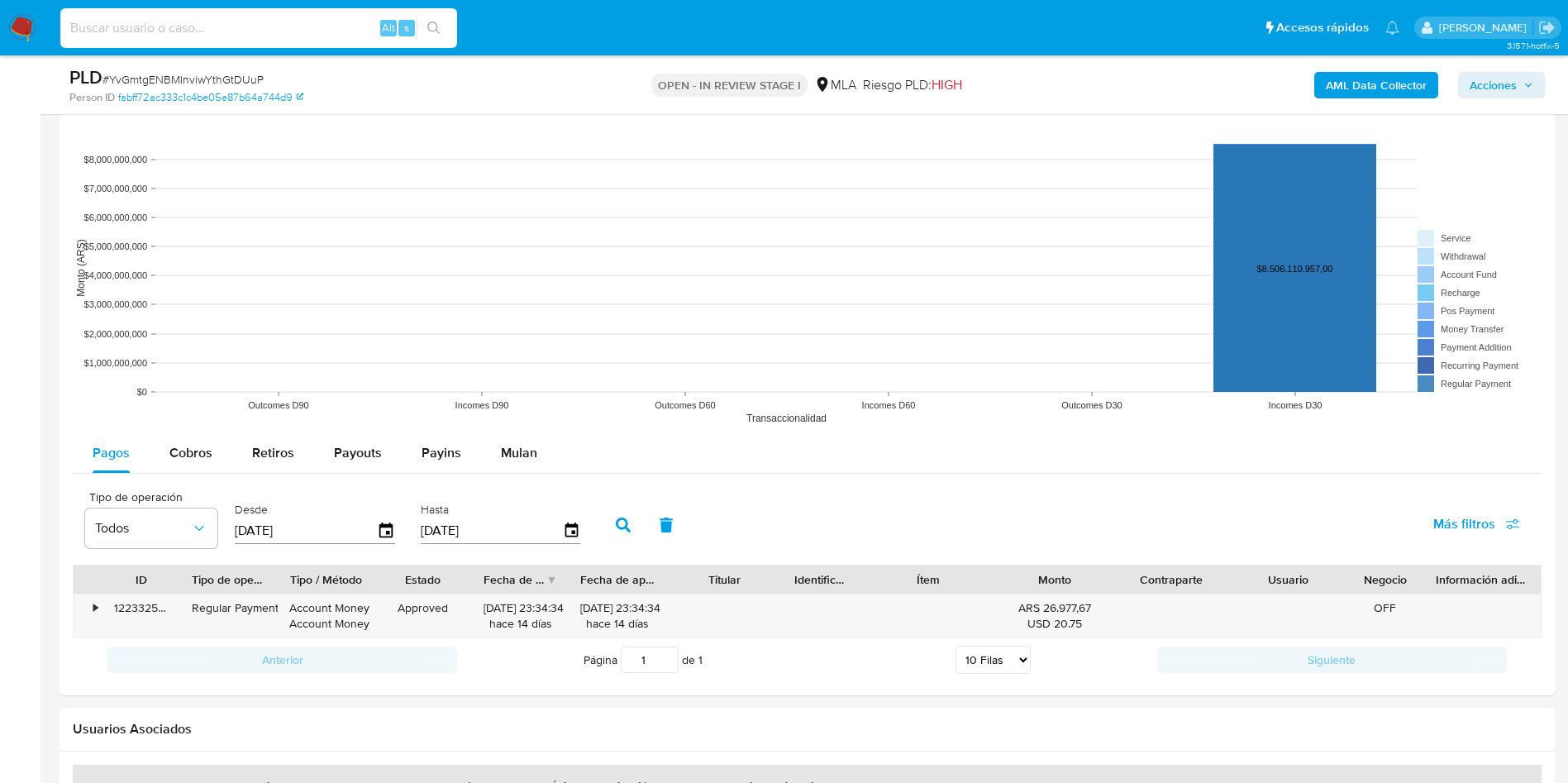
scroll to position [1750, 0]
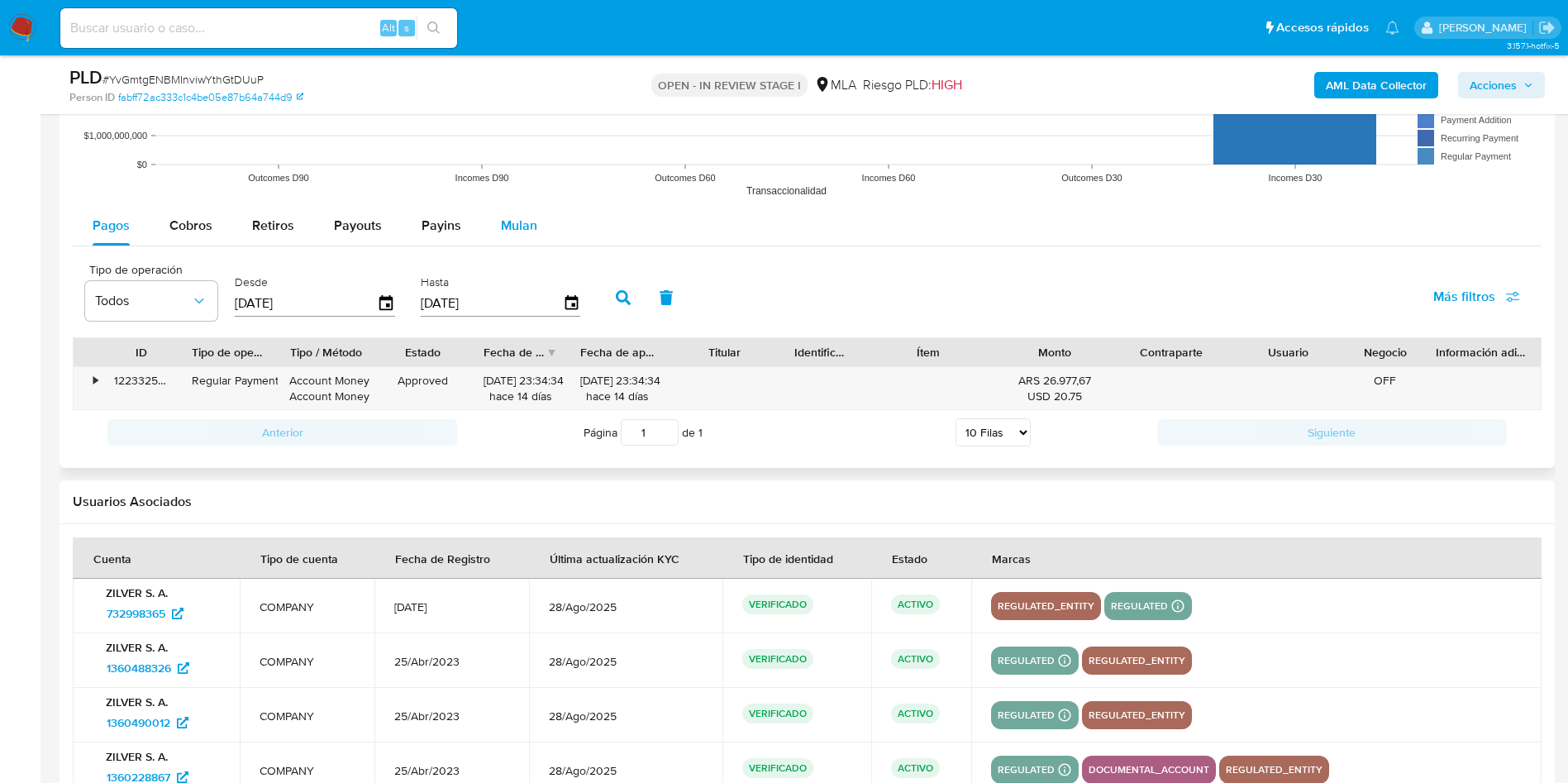
click at [501, 222] on span "Mulan" at bounding box center [519, 225] width 36 height 19
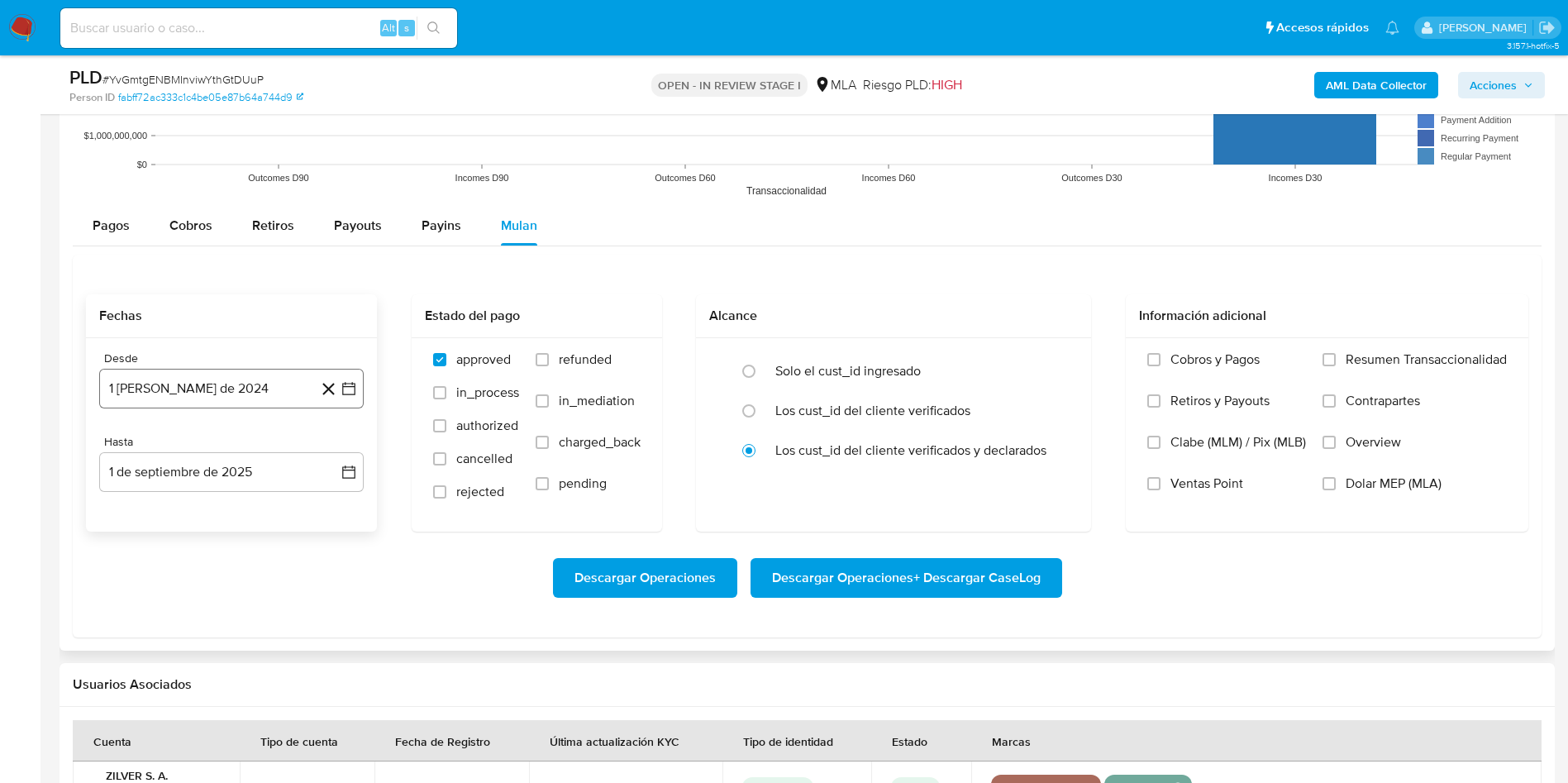
click at [191, 384] on button "1 [PERSON_NAME] de 2024" at bounding box center [231, 389] width 265 height 40
click at [253, 453] on span "agosto 2024" at bounding box center [223, 448] width 75 height 16
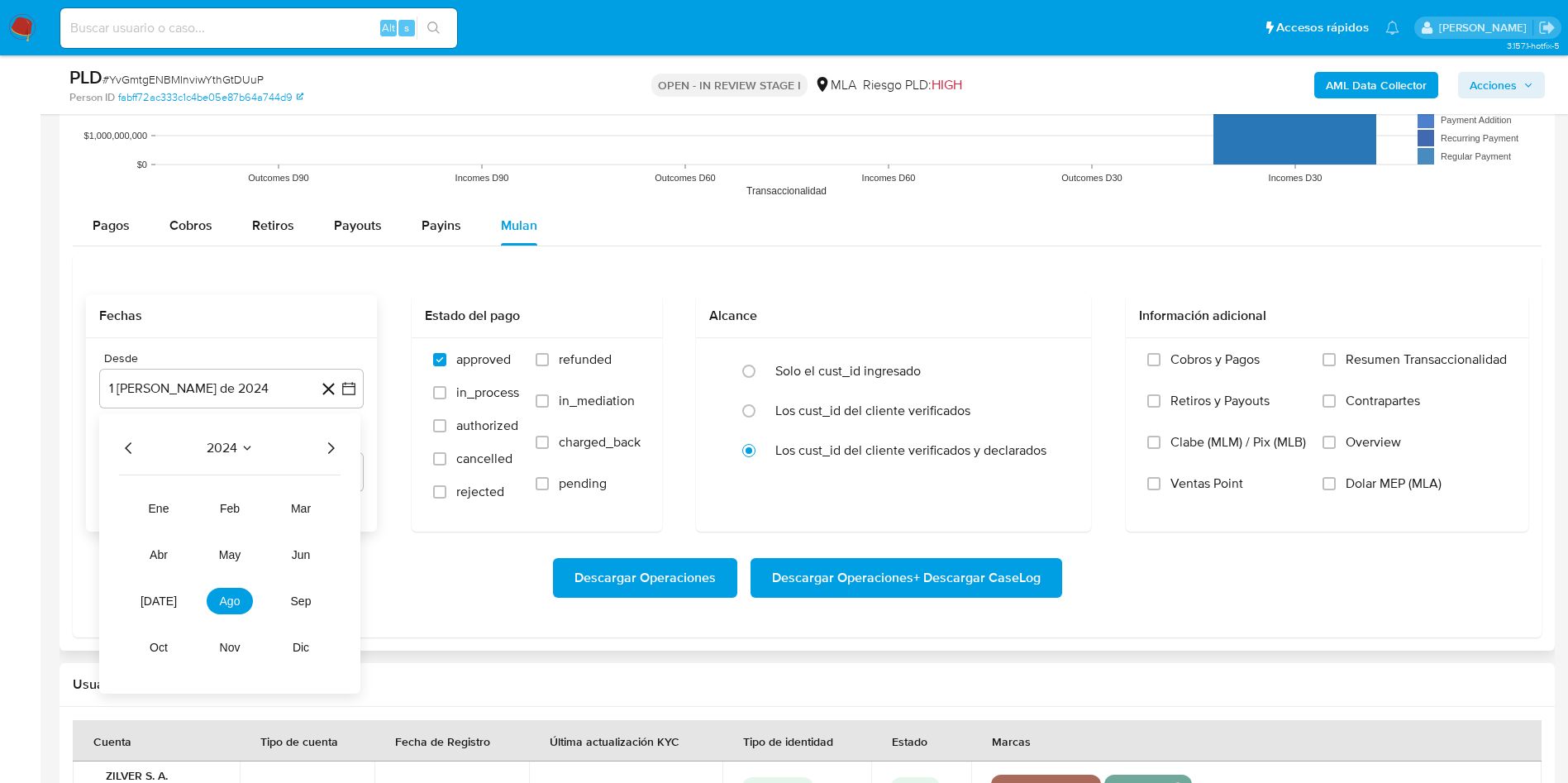
click at [327, 450] on icon "Año siguiente" at bounding box center [330, 448] width 20 height 20
click at [162, 595] on span "[DATE]" at bounding box center [158, 602] width 36 height 13
click at [162, 504] on button "1" at bounding box center [165, 510] width 27 height 27
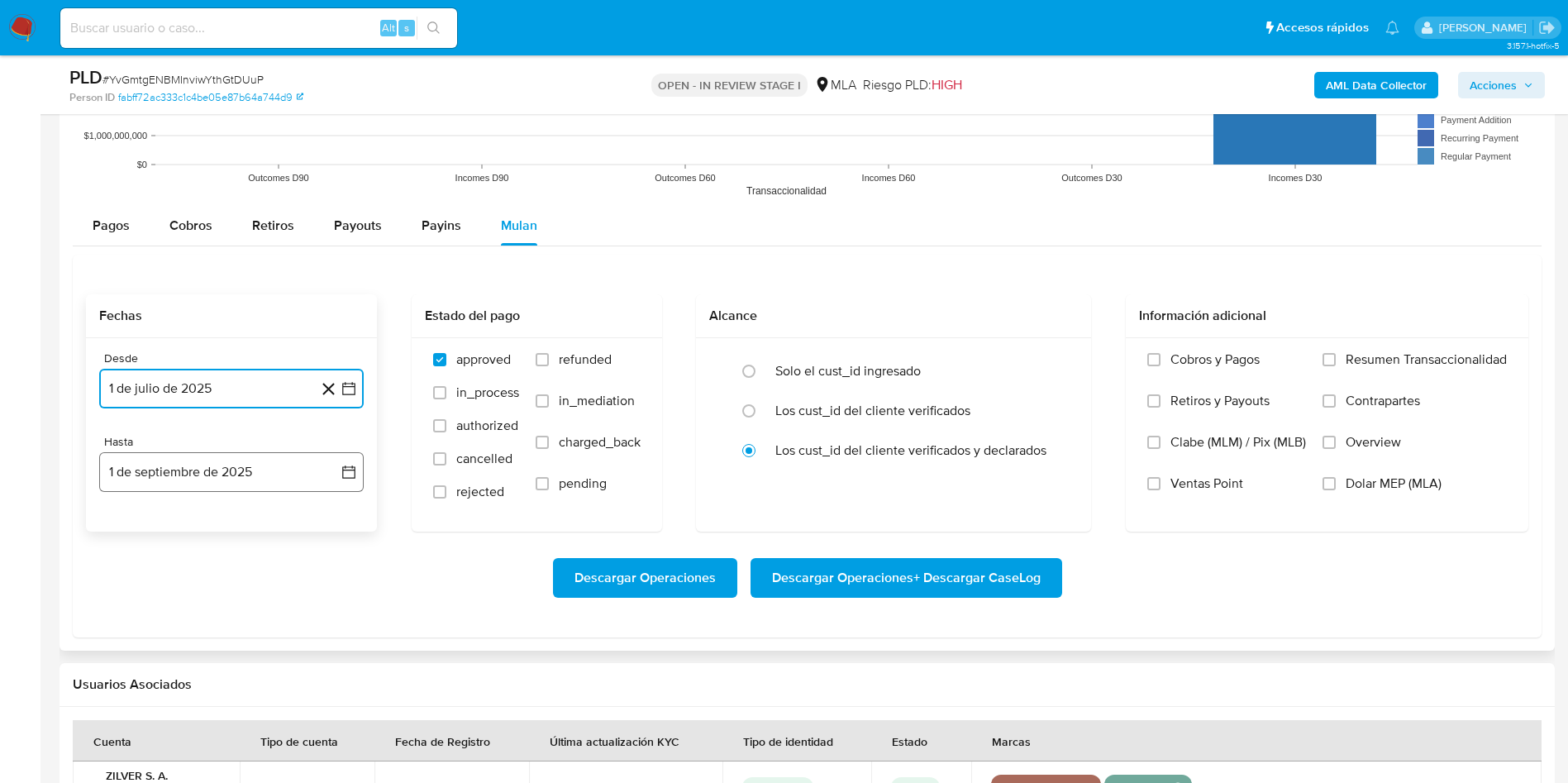
click at [180, 485] on button "1 de septiembre de 2025" at bounding box center [231, 473] width 265 height 40
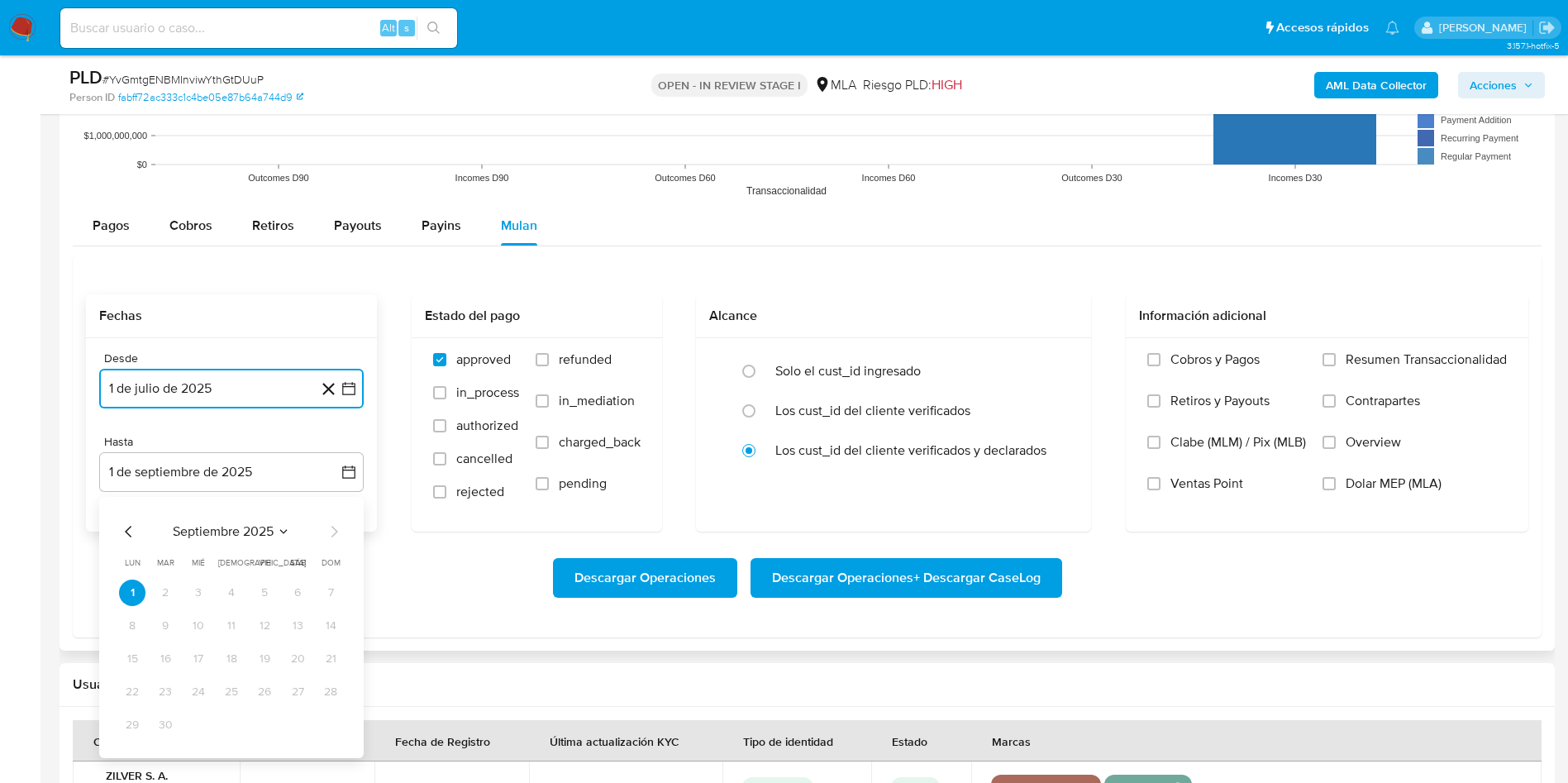
click at [129, 531] on icon "Mes anterior" at bounding box center [128, 531] width 20 height 20
click at [223, 722] on button "31" at bounding box center [231, 725] width 27 height 27
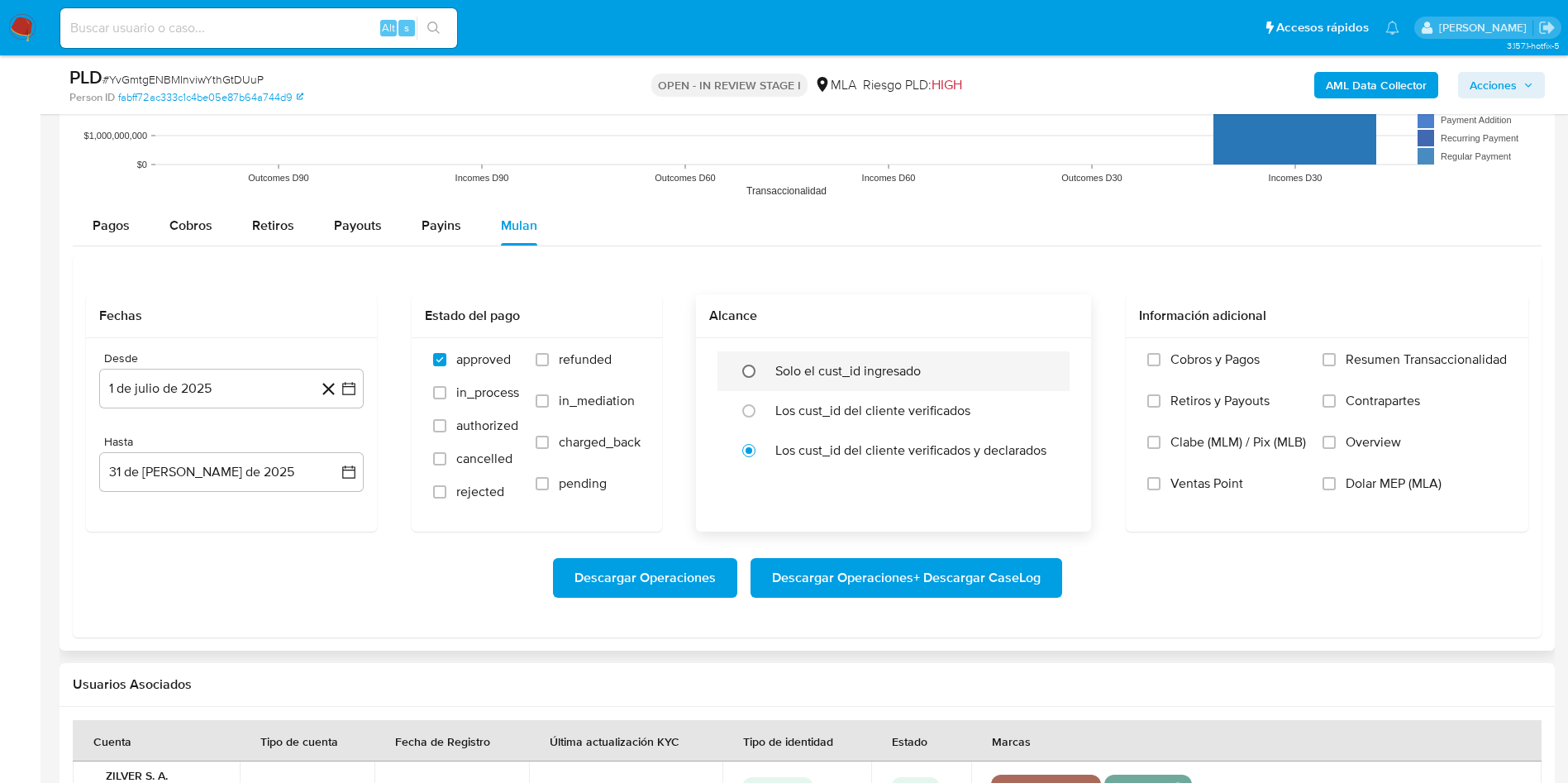
drag, startPoint x: 587, startPoint y: 357, endPoint x: 746, endPoint y: 370, distance: 159.5
click at [594, 357] on span "refunded" at bounding box center [585, 359] width 53 height 16
click at [561, 351] on span "refunded" at bounding box center [585, 359] width 53 height 16
click at [565, 351] on span "refunded" at bounding box center [585, 359] width 53 height 16
click at [549, 353] on input "refunded" at bounding box center [543, 360] width 13 height 13
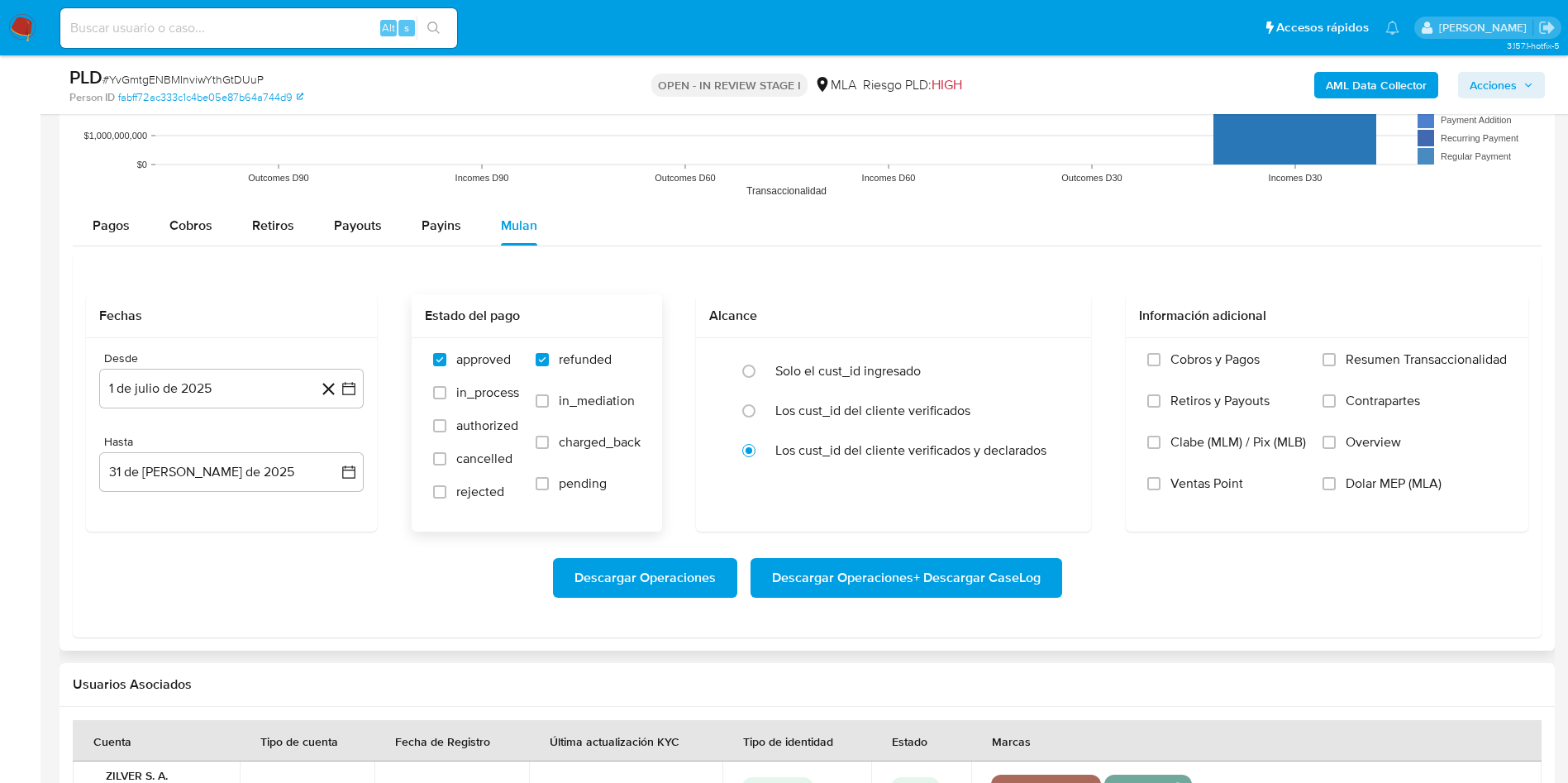
click at [566, 359] on span "refunded" at bounding box center [585, 359] width 53 height 16
click at [549, 359] on input "refunded" at bounding box center [543, 360] width 13 height 13
checkbox input "false"
click at [1382, 500] on label "Dolar MEP (MLA)" at bounding box center [1414, 496] width 184 height 42
click at [1336, 491] on input "Dolar MEP (MLA)" at bounding box center [1329, 484] width 13 height 13
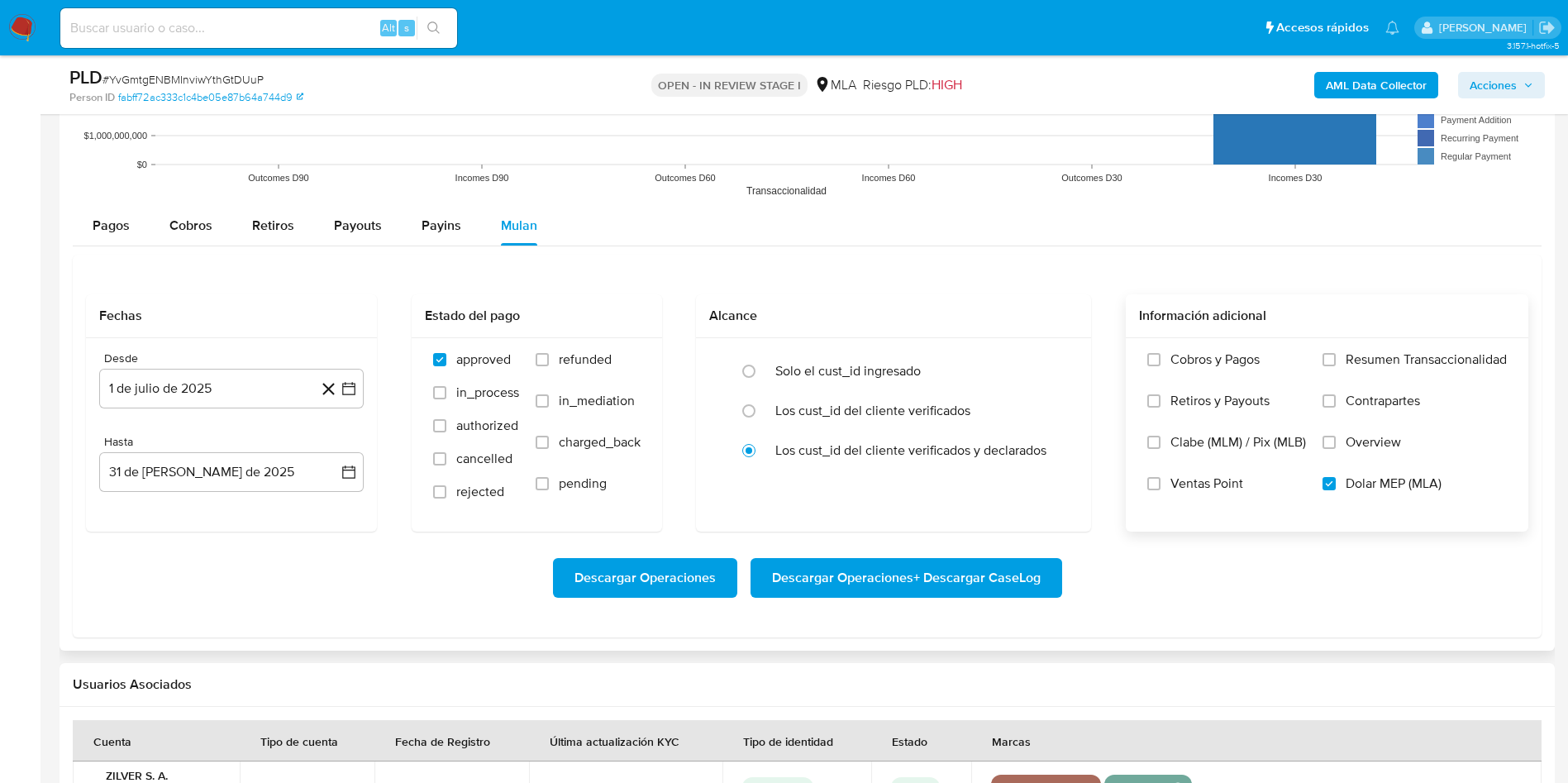
click at [863, 571] on span "Descargar Operaciones + Descargar CaseLog" at bounding box center [906, 578] width 268 height 36
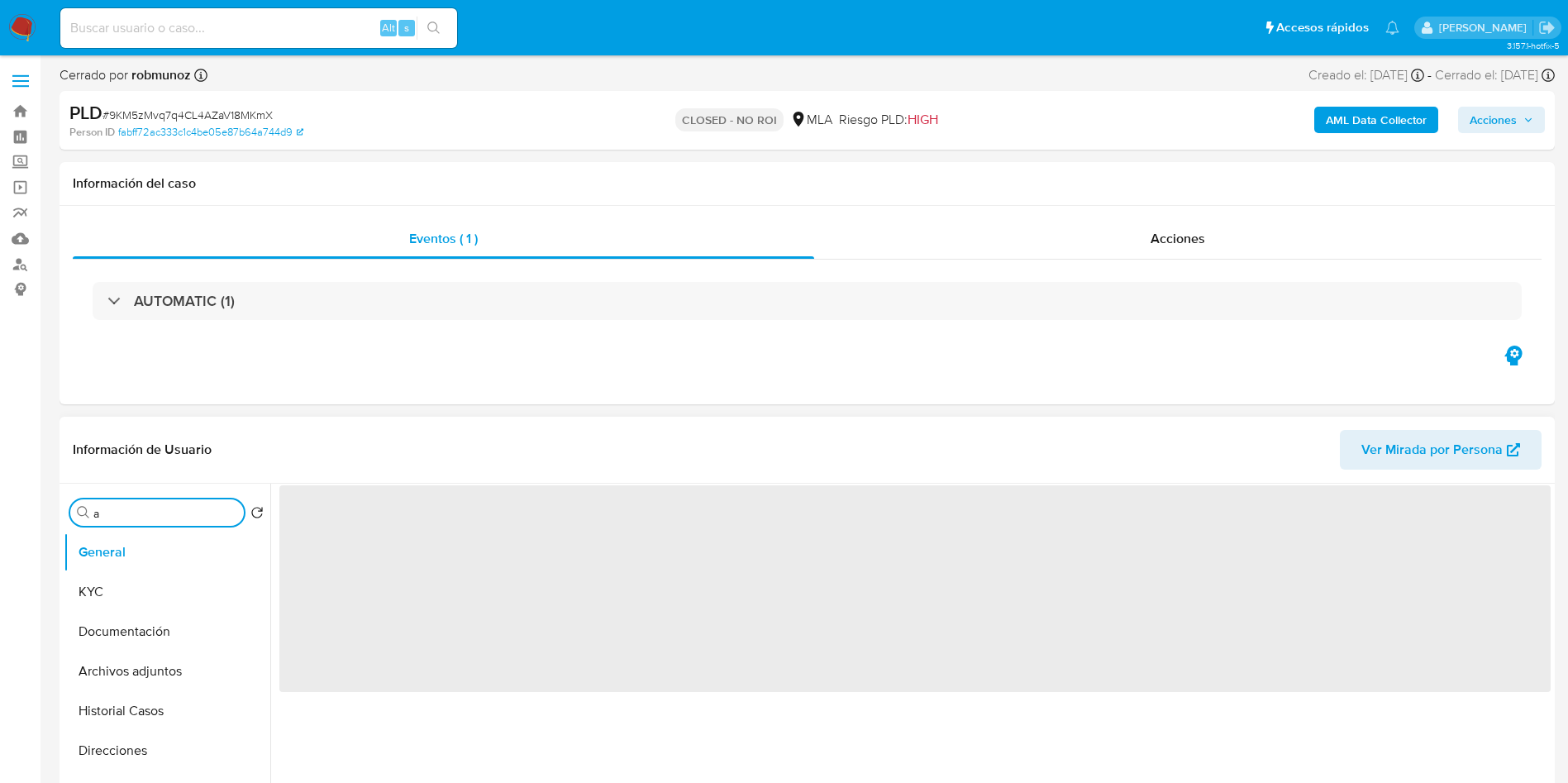
click at [147, 512] on input "a" at bounding box center [165, 513] width 144 height 15
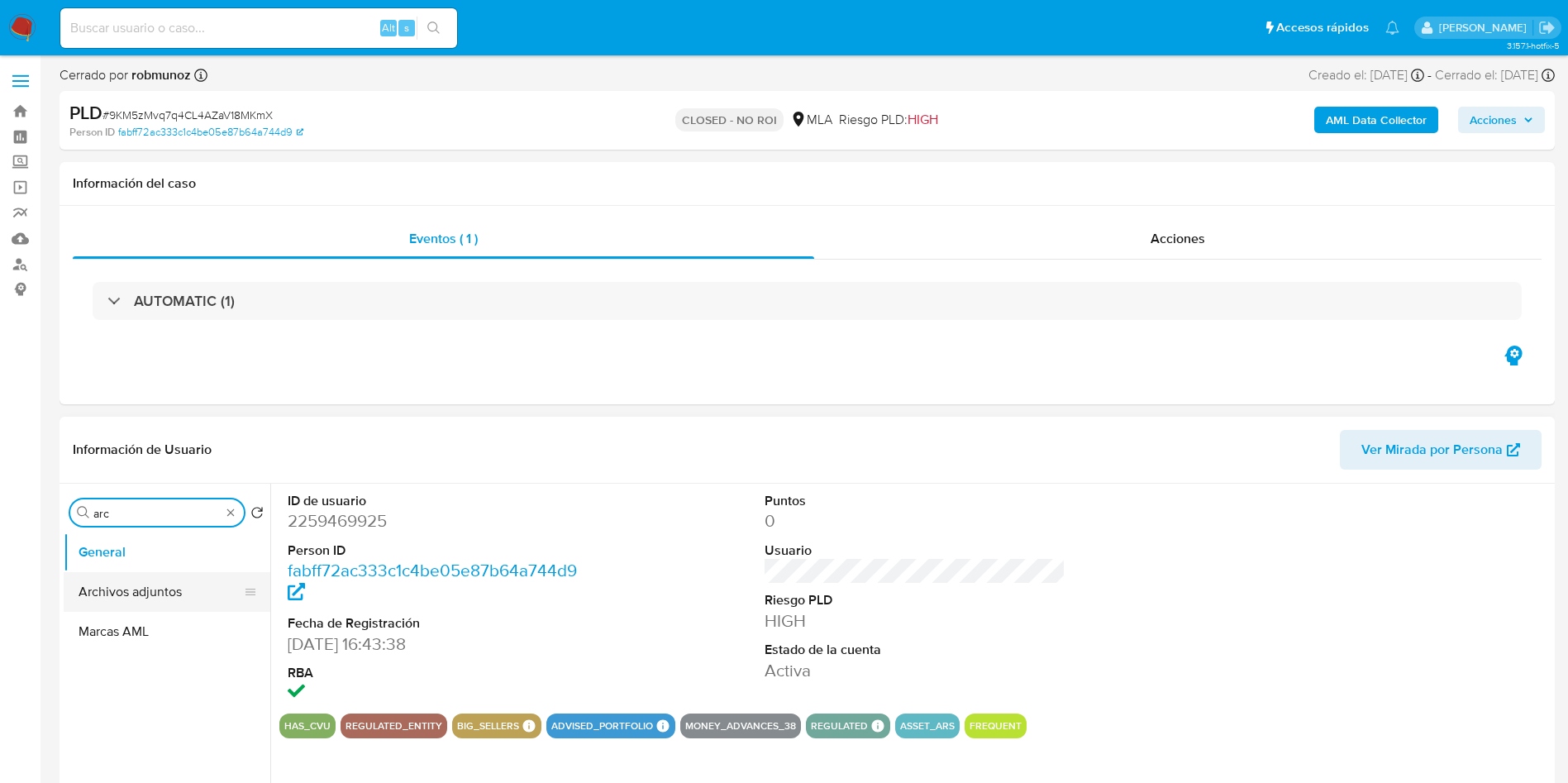
type input "arc"
drag, startPoint x: 137, startPoint y: 582, endPoint x: 81, endPoint y: 611, distance: 63.1
click at [137, 583] on button "Archivos adjuntos" at bounding box center [167, 592] width 207 height 40
select select "10"
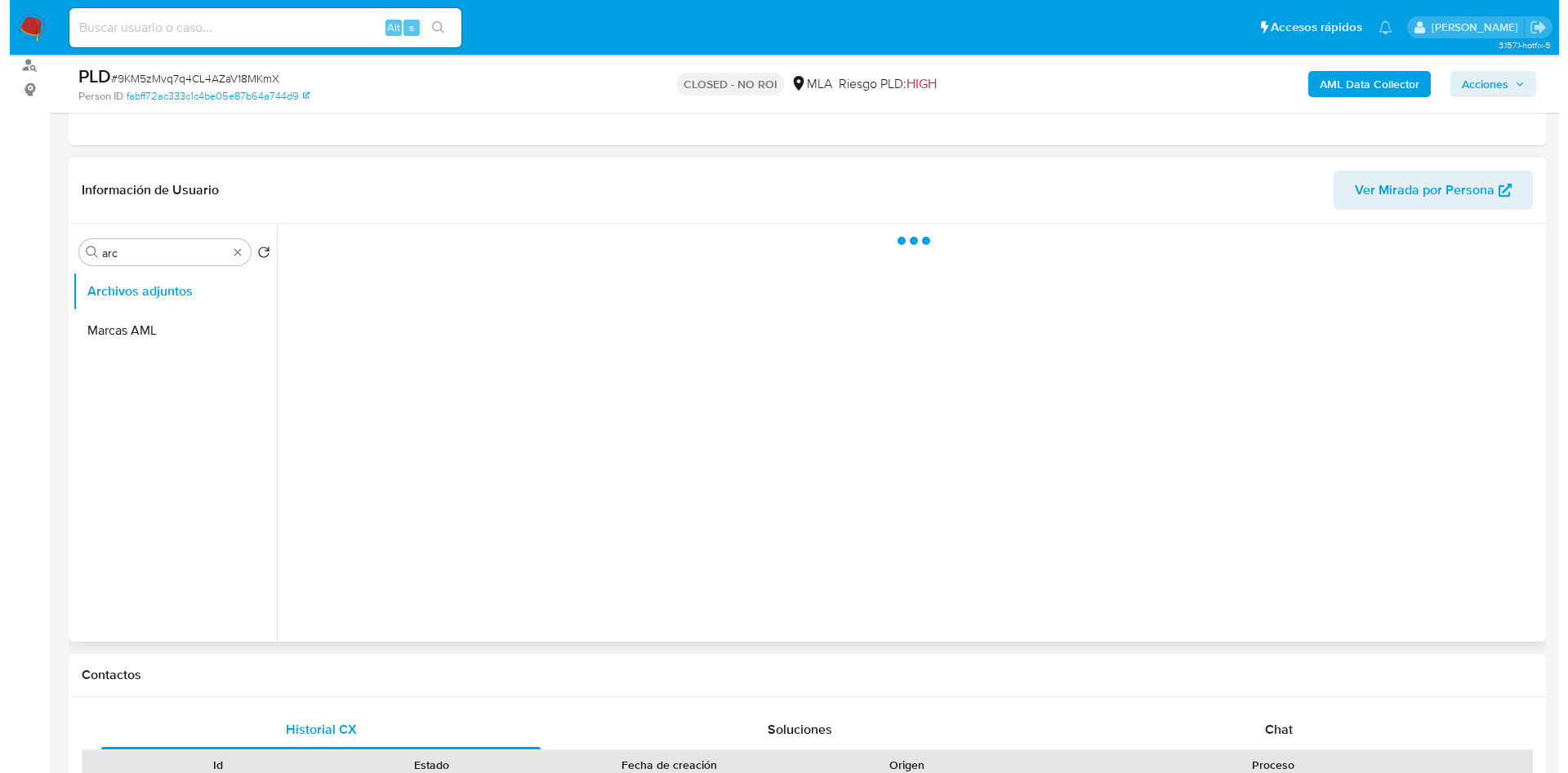
scroll to position [245, 0]
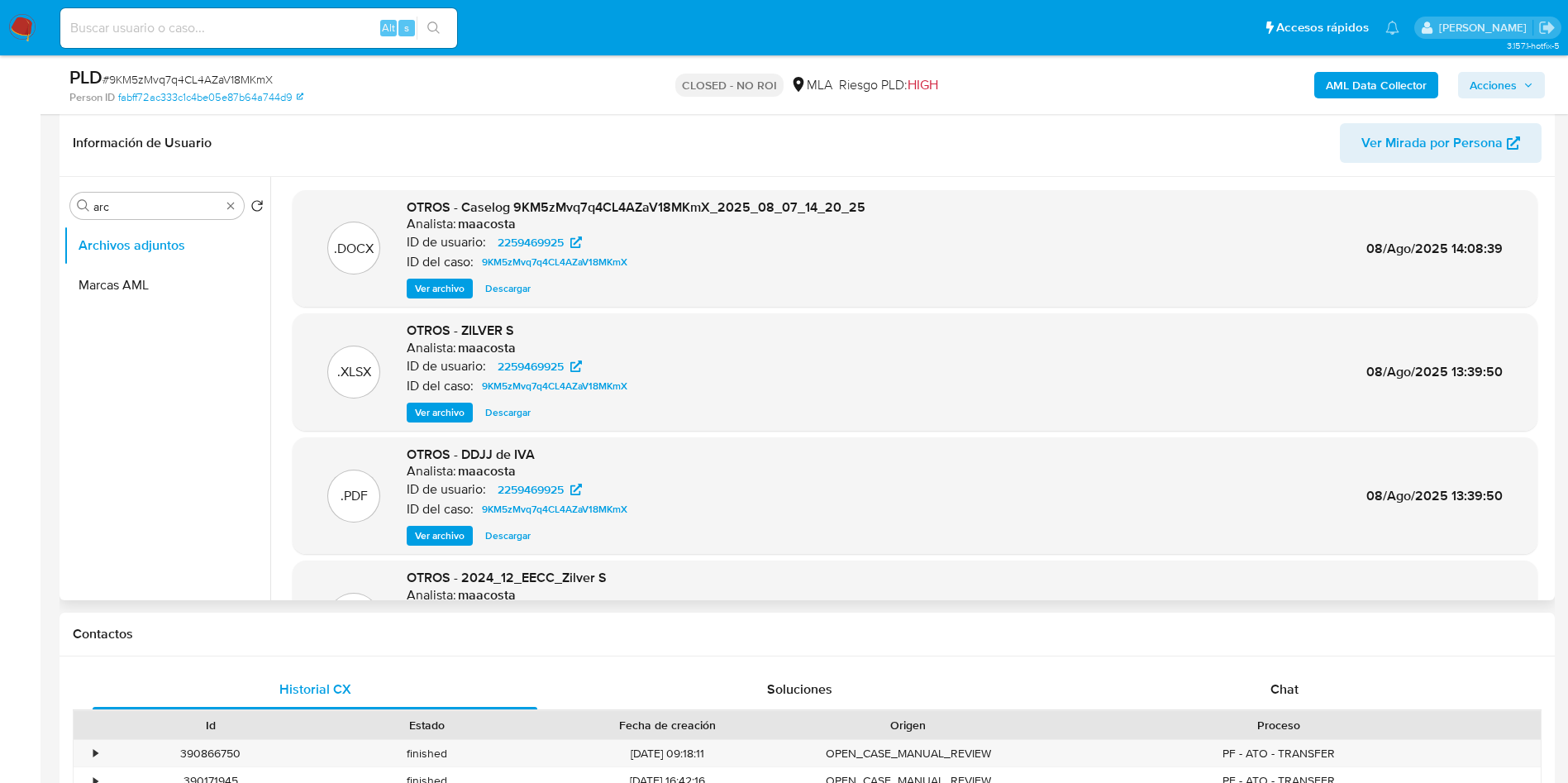
click at [415, 281] on button "Ver archivo" at bounding box center [440, 289] width 66 height 20
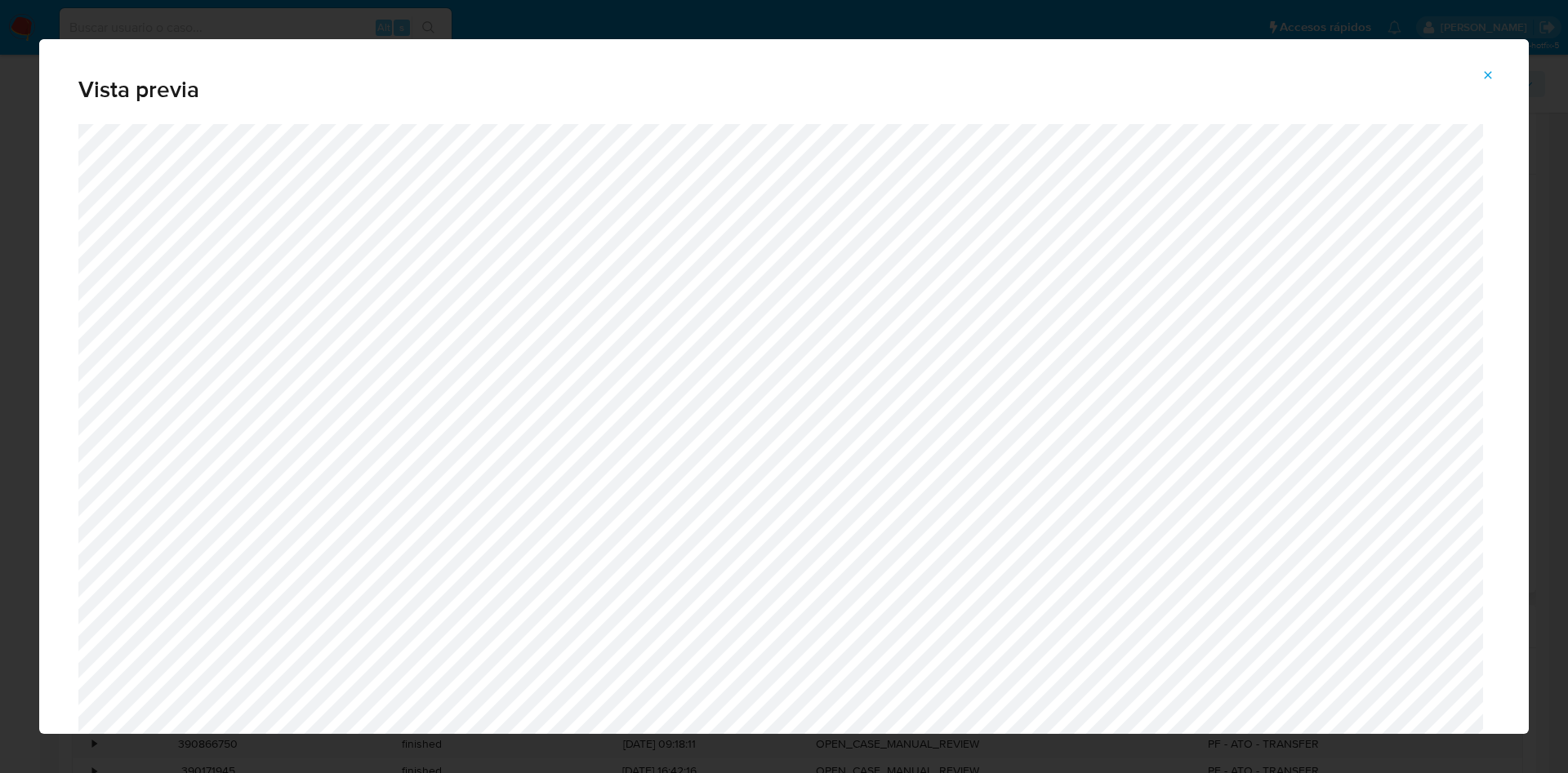
scroll to position [580, 0]
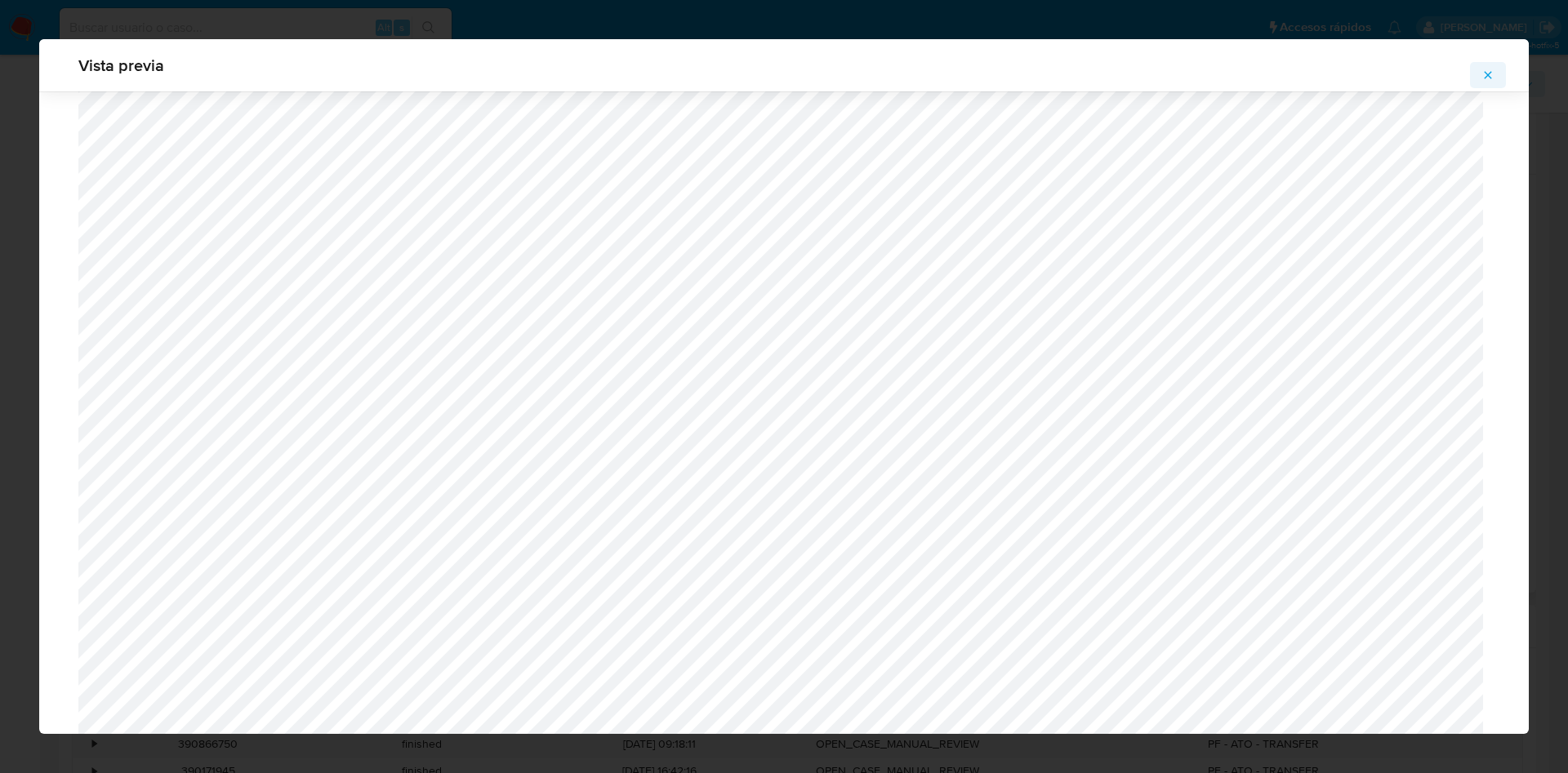
click at [1483, 70] on icon "Attachment preview" at bounding box center [1488, 75] width 13 height 13
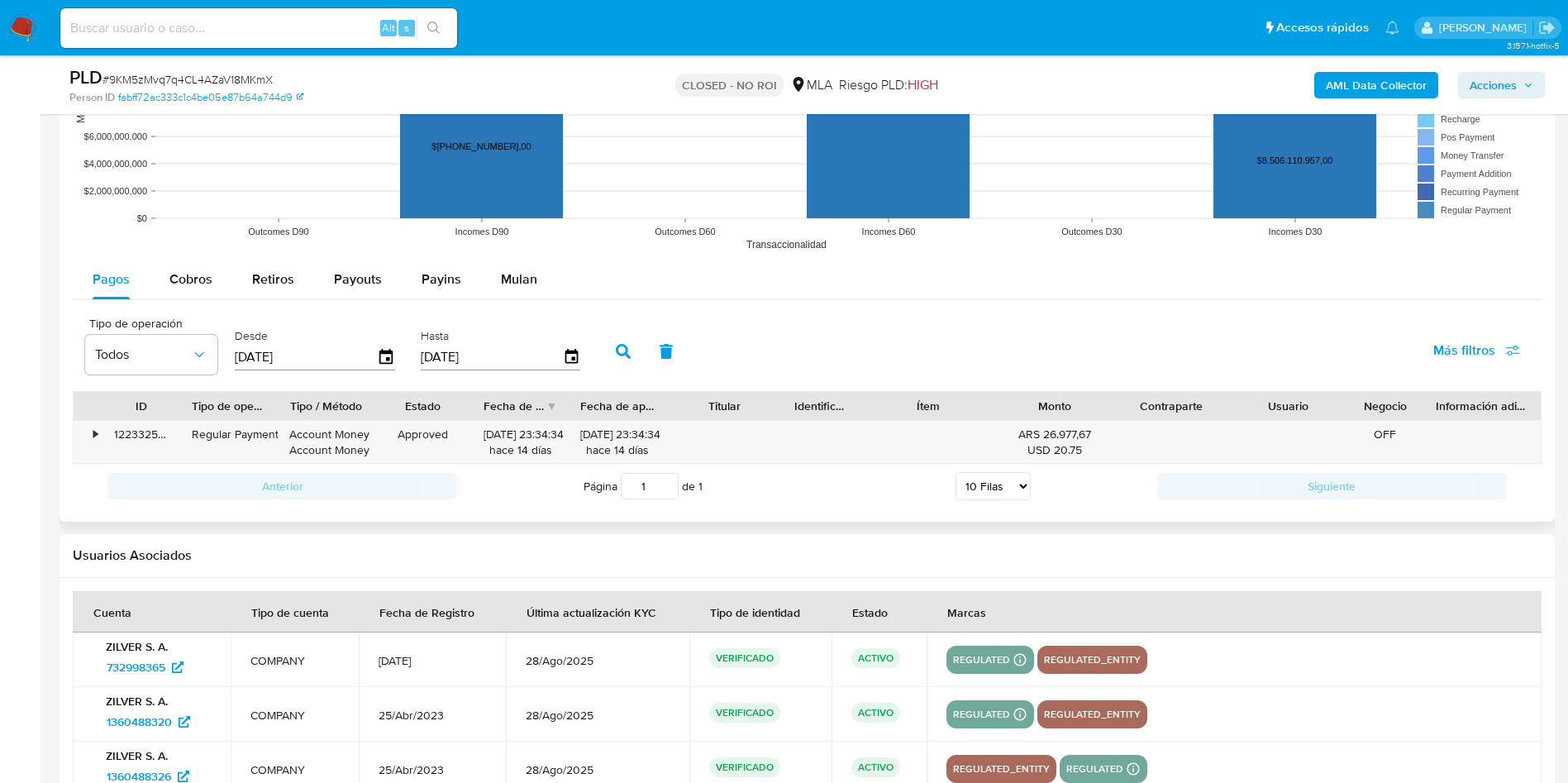
scroll to position [1489, 0]
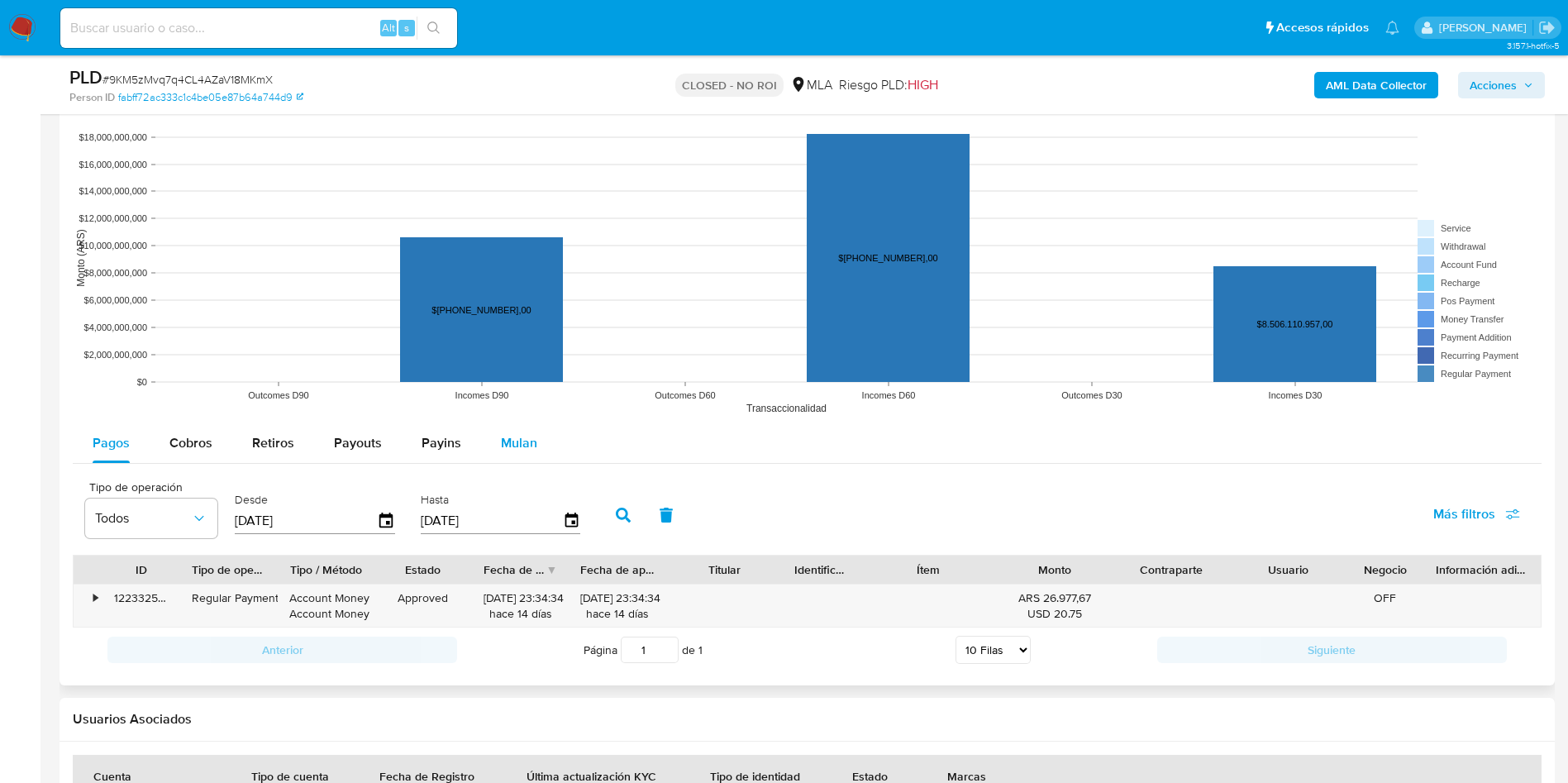
drag, startPoint x: 514, startPoint y: 448, endPoint x: 505, endPoint y: 457, distance: 12.7
click at [505, 457] on div "Mulan" at bounding box center [519, 443] width 36 height 40
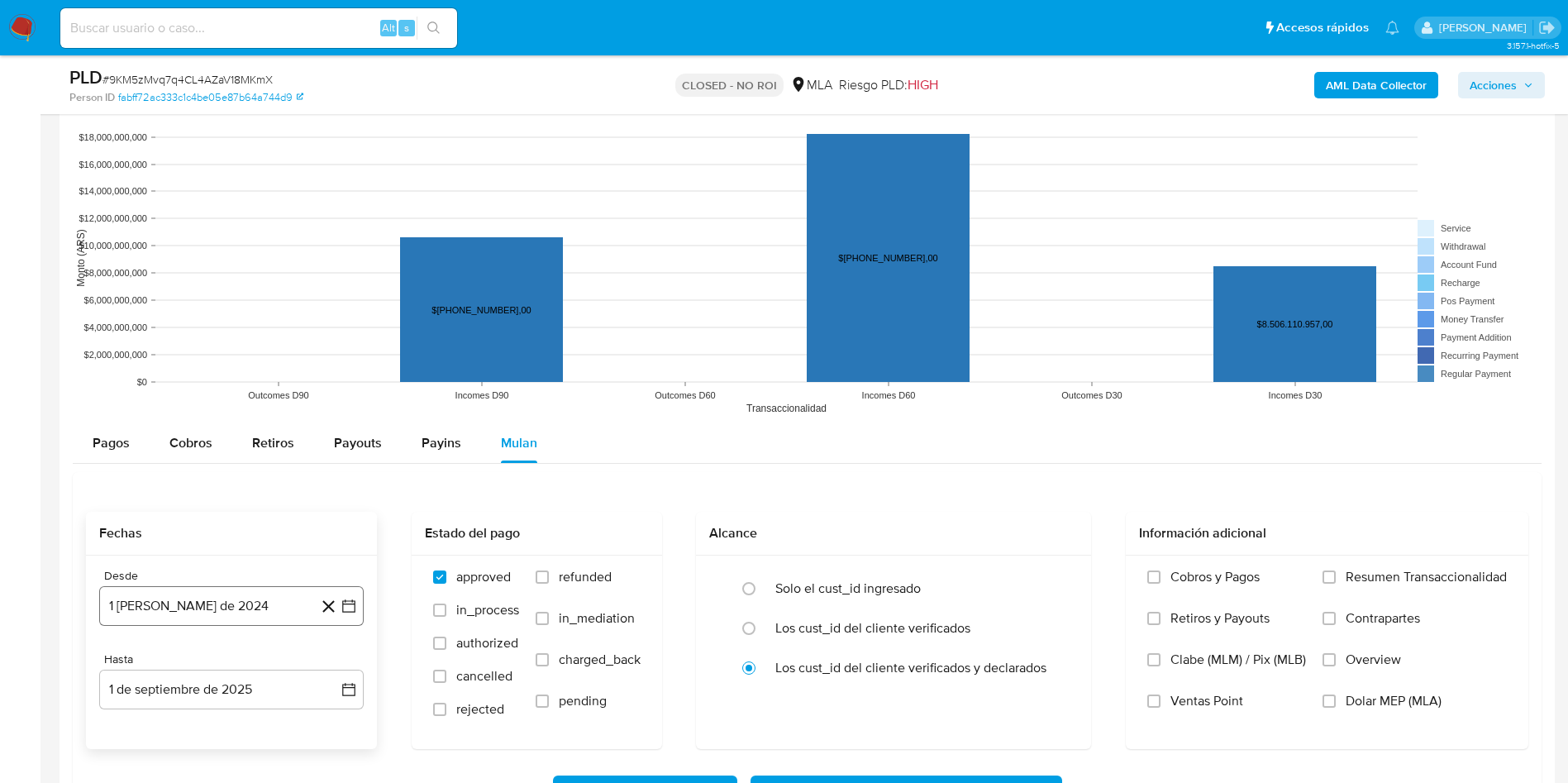
click at [217, 587] on button "1 [PERSON_NAME] de 2024" at bounding box center [231, 606] width 265 height 40
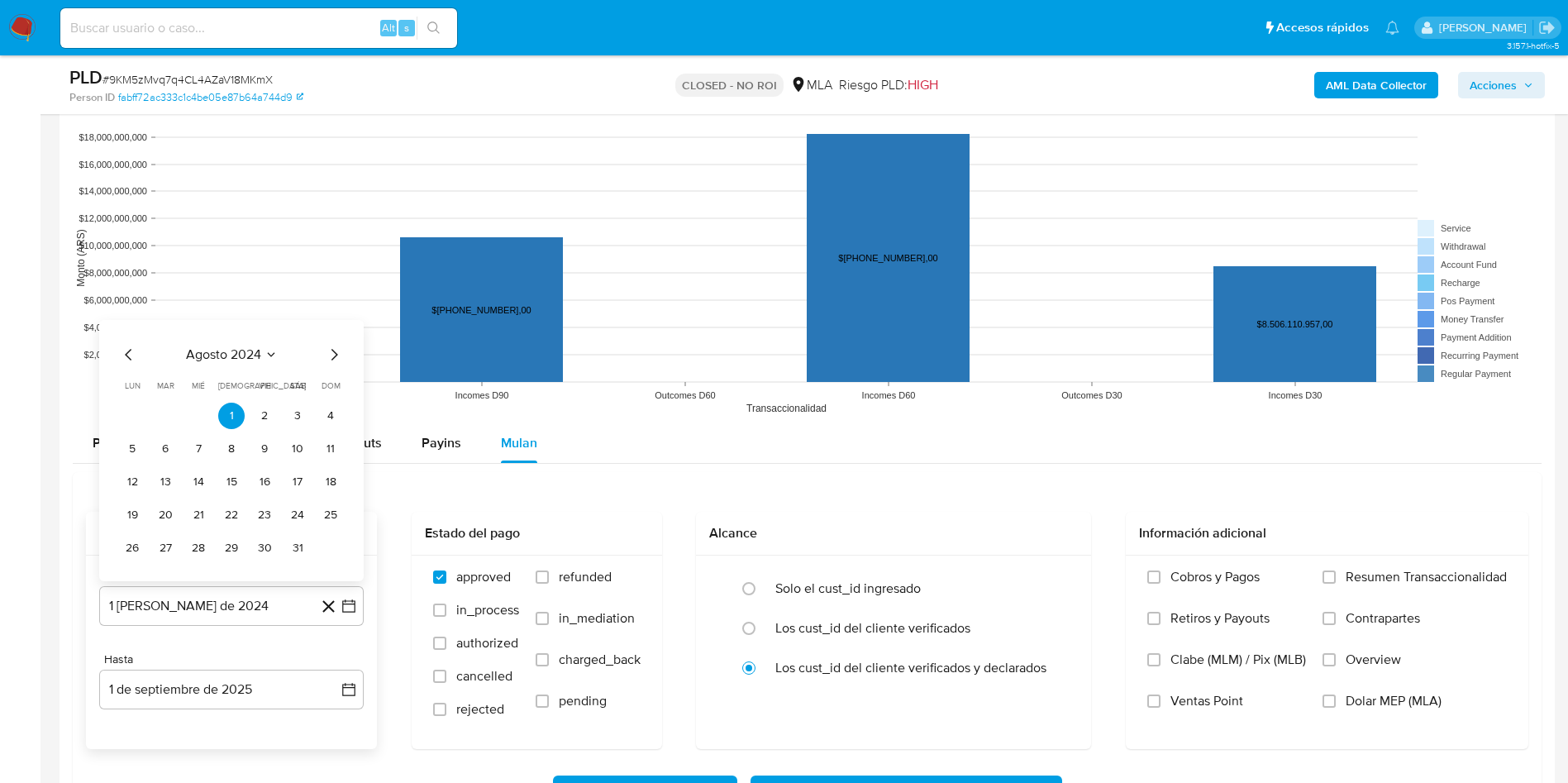
click at [123, 352] on icon "Mes anterior" at bounding box center [128, 354] width 20 height 20
click at [134, 413] on button "1" at bounding box center [132, 416] width 27 height 27
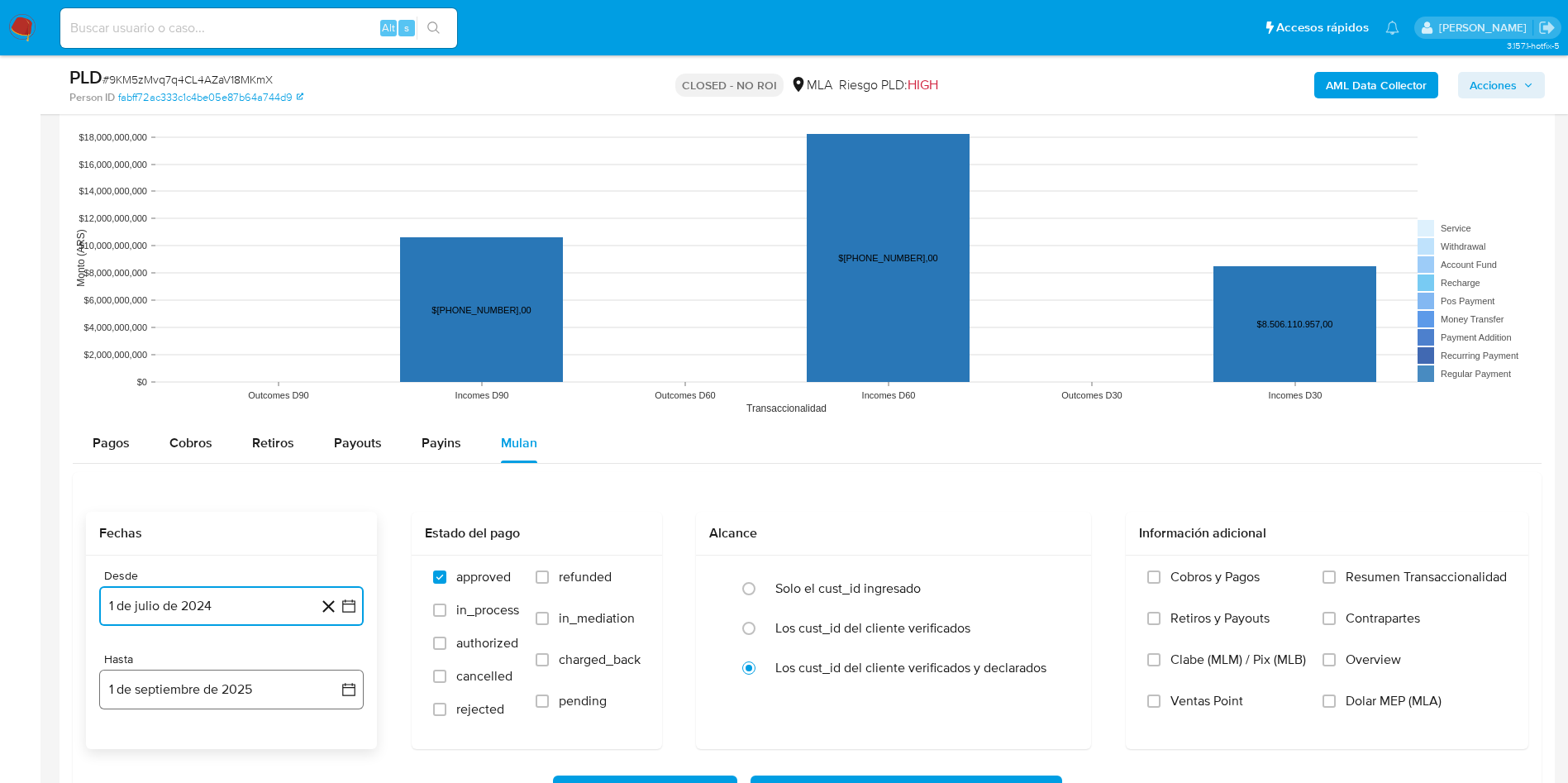
drag, startPoint x: 221, startPoint y: 680, endPoint x: 213, endPoint y: 669, distance: 13.6
click at [219, 679] on button "1 de septiembre de 2025" at bounding box center [231, 690] width 265 height 40
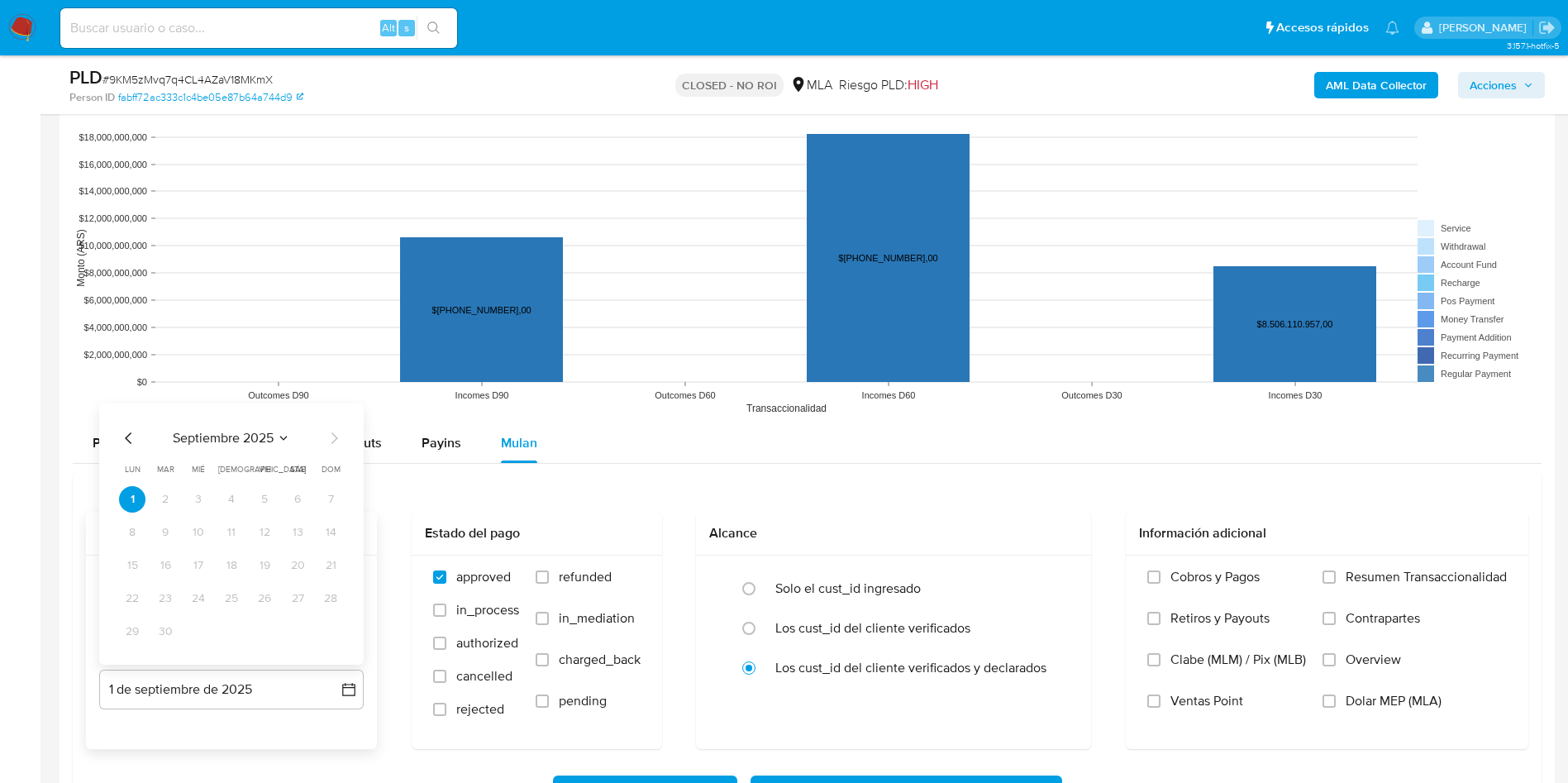
click at [123, 431] on icon "Mes anterior" at bounding box center [128, 438] width 20 height 20
click at [328, 630] on button "31" at bounding box center [331, 632] width 27 height 27
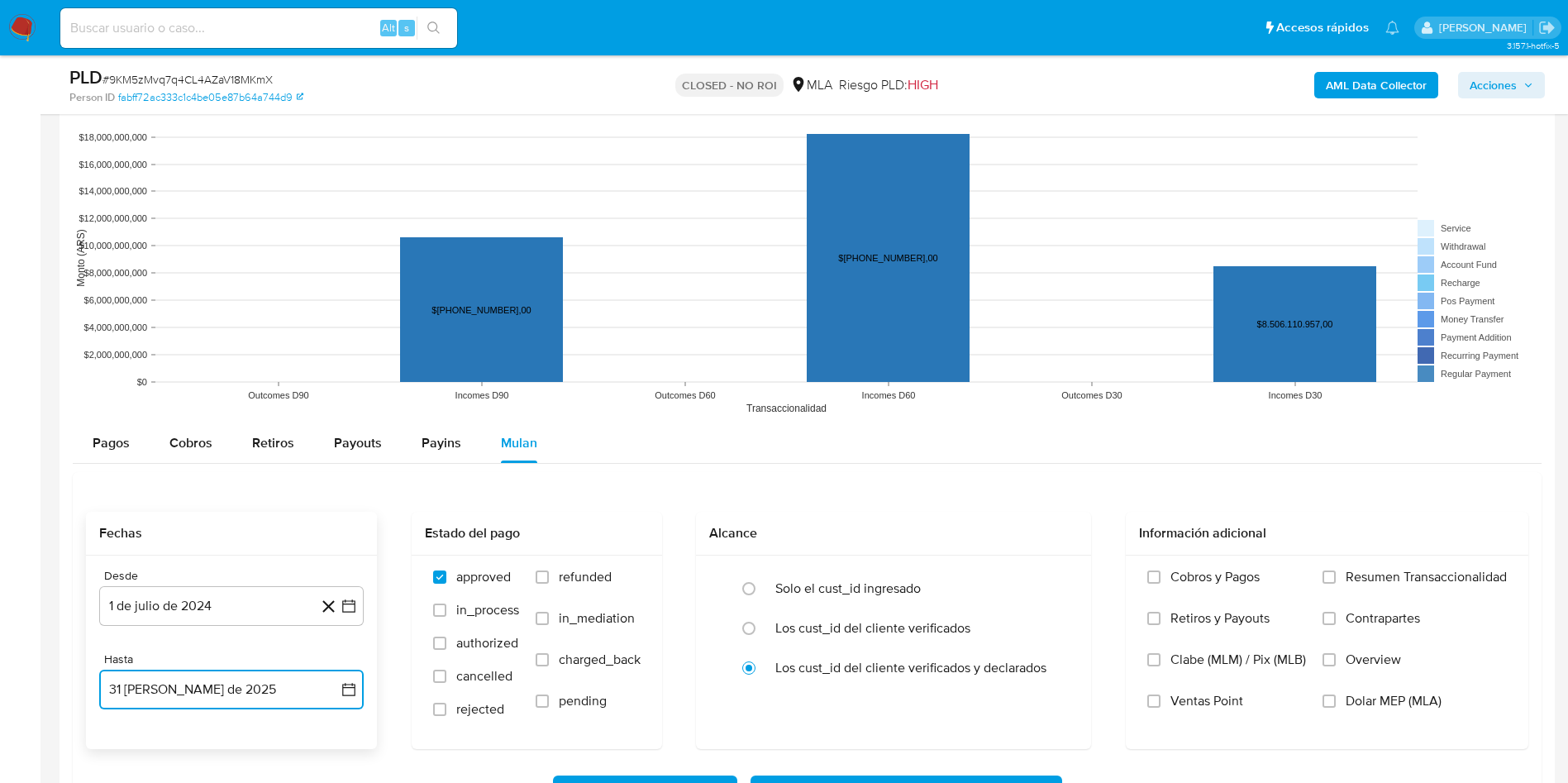
drag, startPoint x: 225, startPoint y: 689, endPoint x: 217, endPoint y: 669, distance: 21.5
click at [224, 688] on button "31 de agosto de 2025" at bounding box center [231, 690] width 265 height 40
click at [125, 437] on icon "Mes anterior" at bounding box center [128, 438] width 20 height 20
drag, startPoint x: 228, startPoint y: 637, endPoint x: 272, endPoint y: 626, distance: 45.4
click at [234, 634] on button "31" at bounding box center [231, 632] width 27 height 27
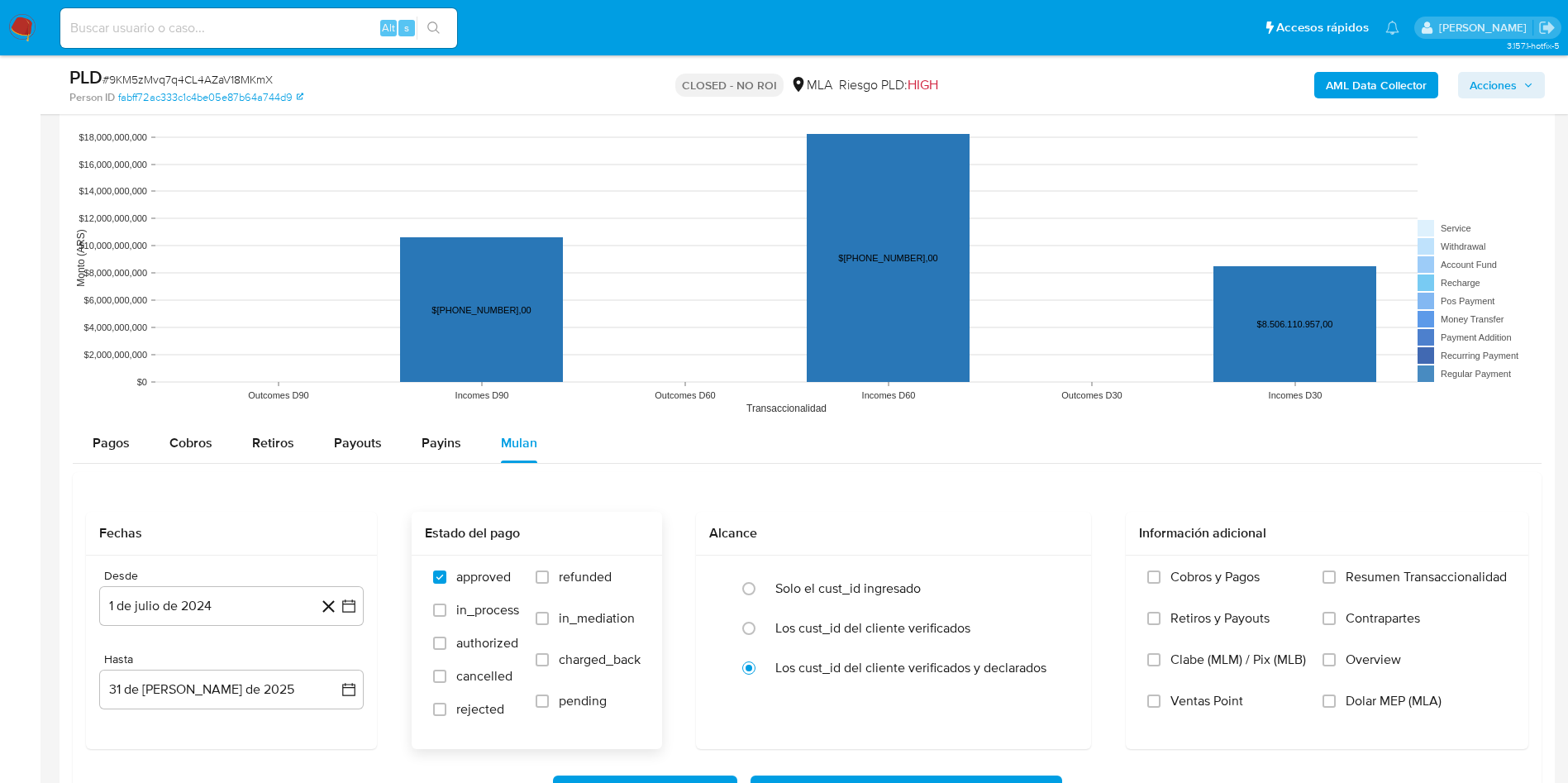
click at [568, 566] on div "approved in_process authorized cancelled rejected refunded in_mediation charged…" at bounding box center [537, 652] width 250 height 192
click at [589, 582] on span "refunded" at bounding box center [585, 577] width 53 height 16
click at [549, 582] on input "refunded" at bounding box center [543, 577] width 13 height 13
checkbox input "true"
click at [1405, 693] on span "Dolar MEP (MLA)" at bounding box center [1393, 700] width 96 height 16
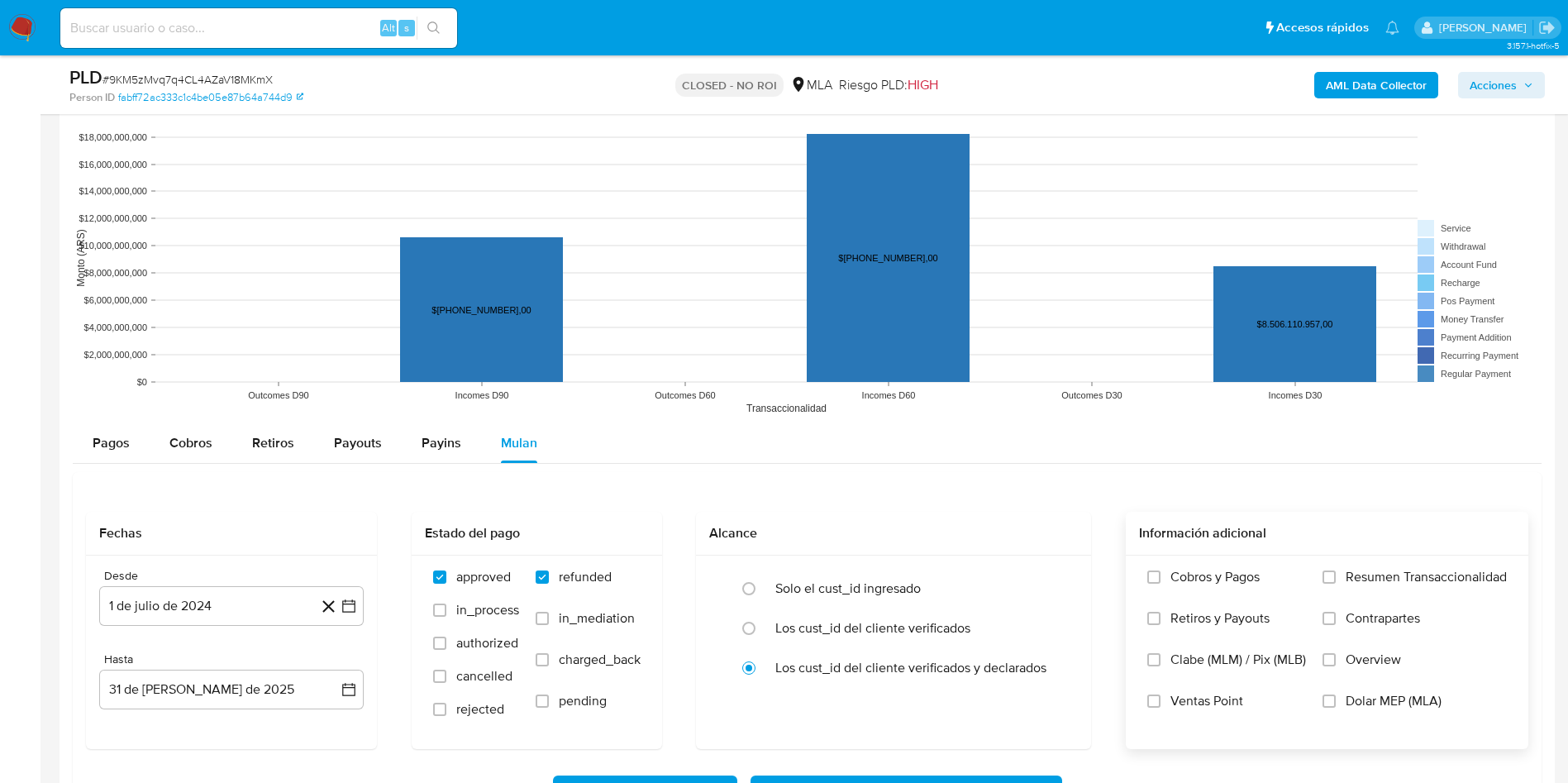
click at [1336, 695] on input "Dolar MEP (MLA)" at bounding box center [1329, 701] width 13 height 13
click at [1370, 707] on span "Dolar MEP (MLA)" at bounding box center [1393, 700] width 96 height 16
click at [1336, 707] on input "Dolar MEP (MLA)" at bounding box center [1329, 701] width 13 height 13
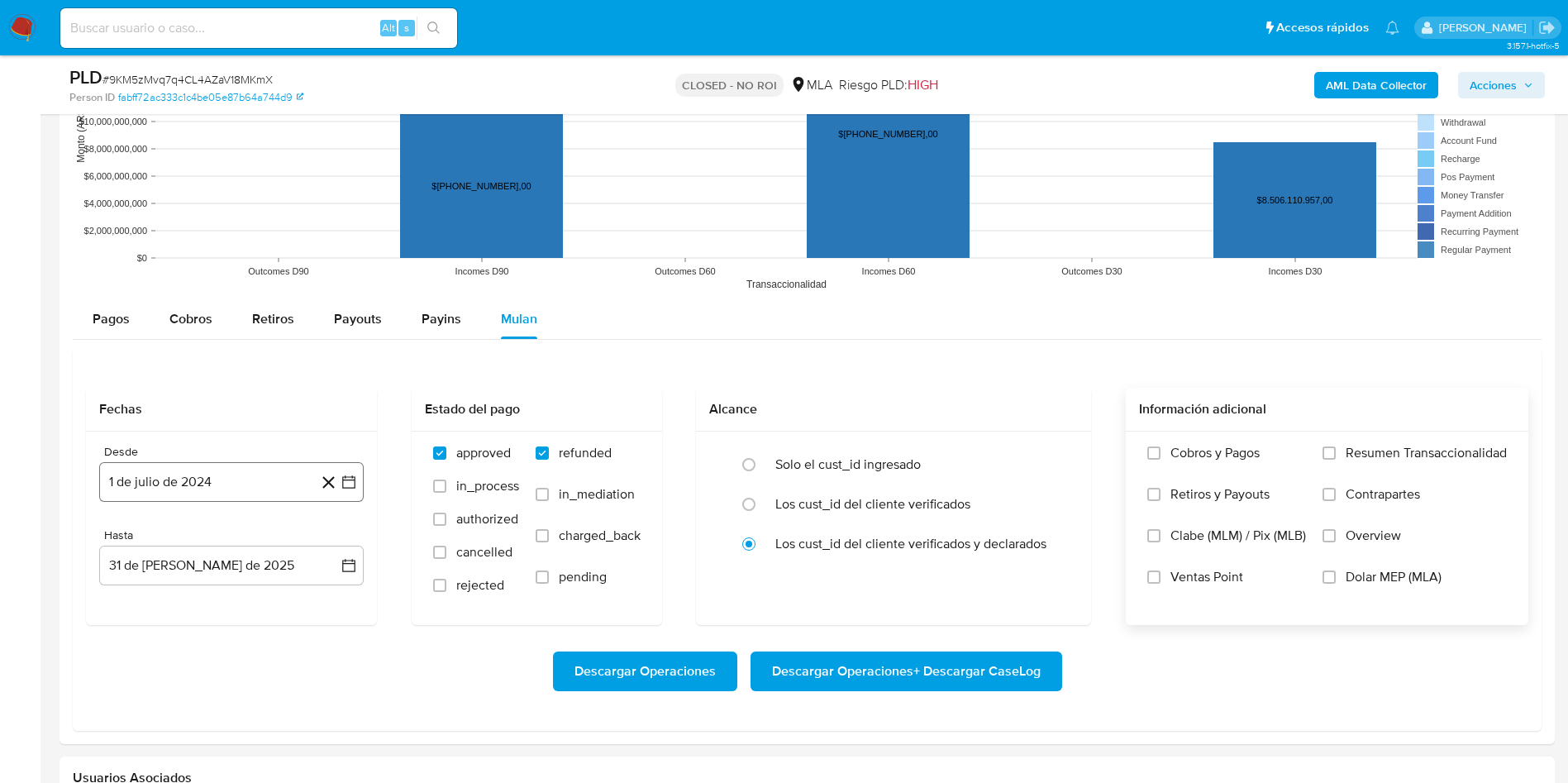
drag, startPoint x: 858, startPoint y: 686, endPoint x: 340, endPoint y: 495, distance: 552.1
click at [385, 489] on form "Fechas Desde 1 de julio de 2024 1-07-2024 Hasta 31 de julio de 2025 31-07-2025 …" at bounding box center [807, 553] width 1443 height 330
click at [280, 486] on button "1 de julio de 2024" at bounding box center [231, 482] width 265 height 40
click at [245, 537] on span "julio 2024" at bounding box center [223, 541] width 62 height 16
drag, startPoint x: 328, startPoint y: 538, endPoint x: 307, endPoint y: 574, distance: 41.7
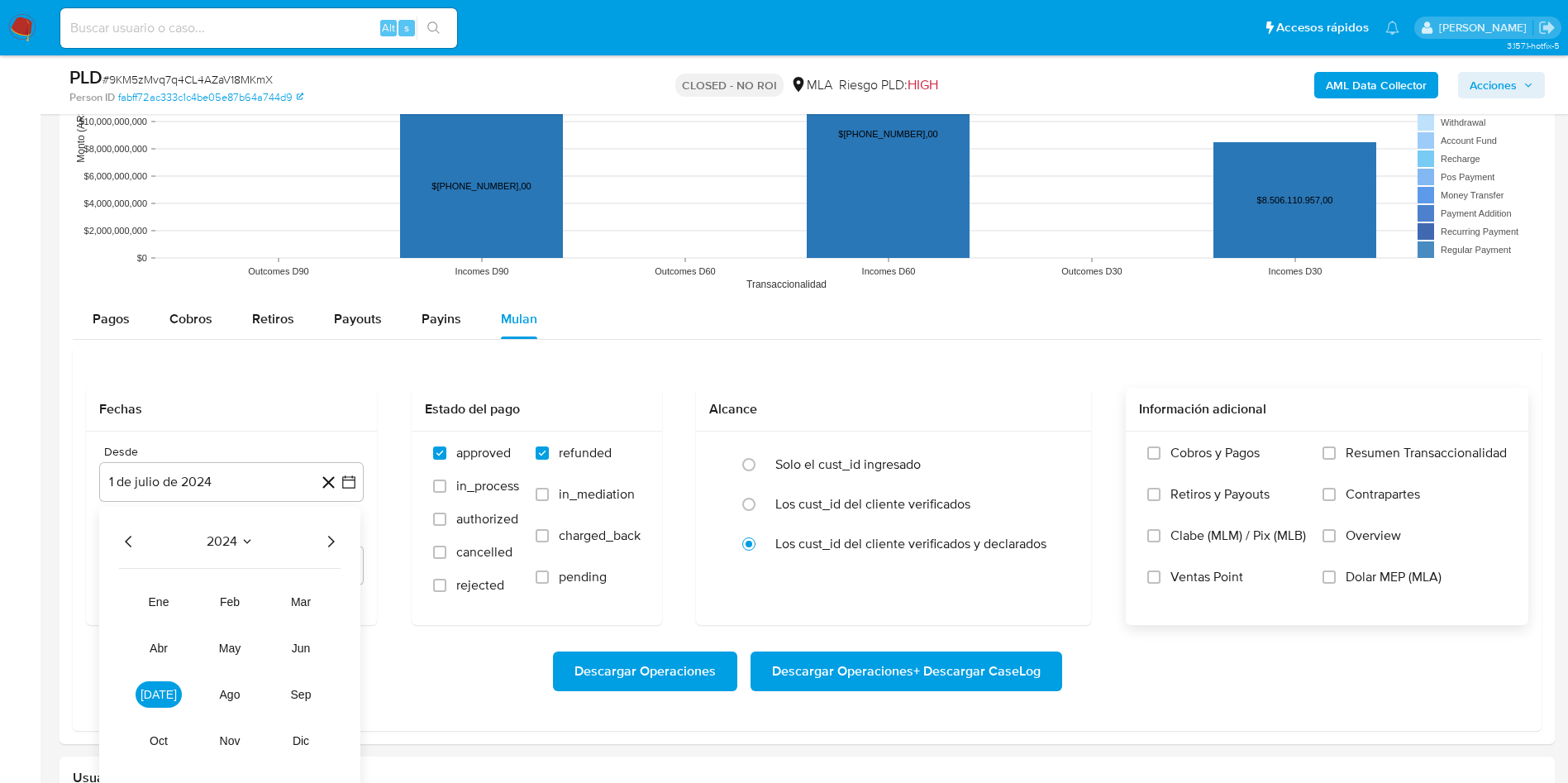
click at [326, 544] on icon "Año siguiente" at bounding box center [330, 541] width 20 height 20
click at [162, 701] on button "jul" at bounding box center [158, 695] width 46 height 27
click at [164, 598] on button "1" at bounding box center [165, 603] width 27 height 27
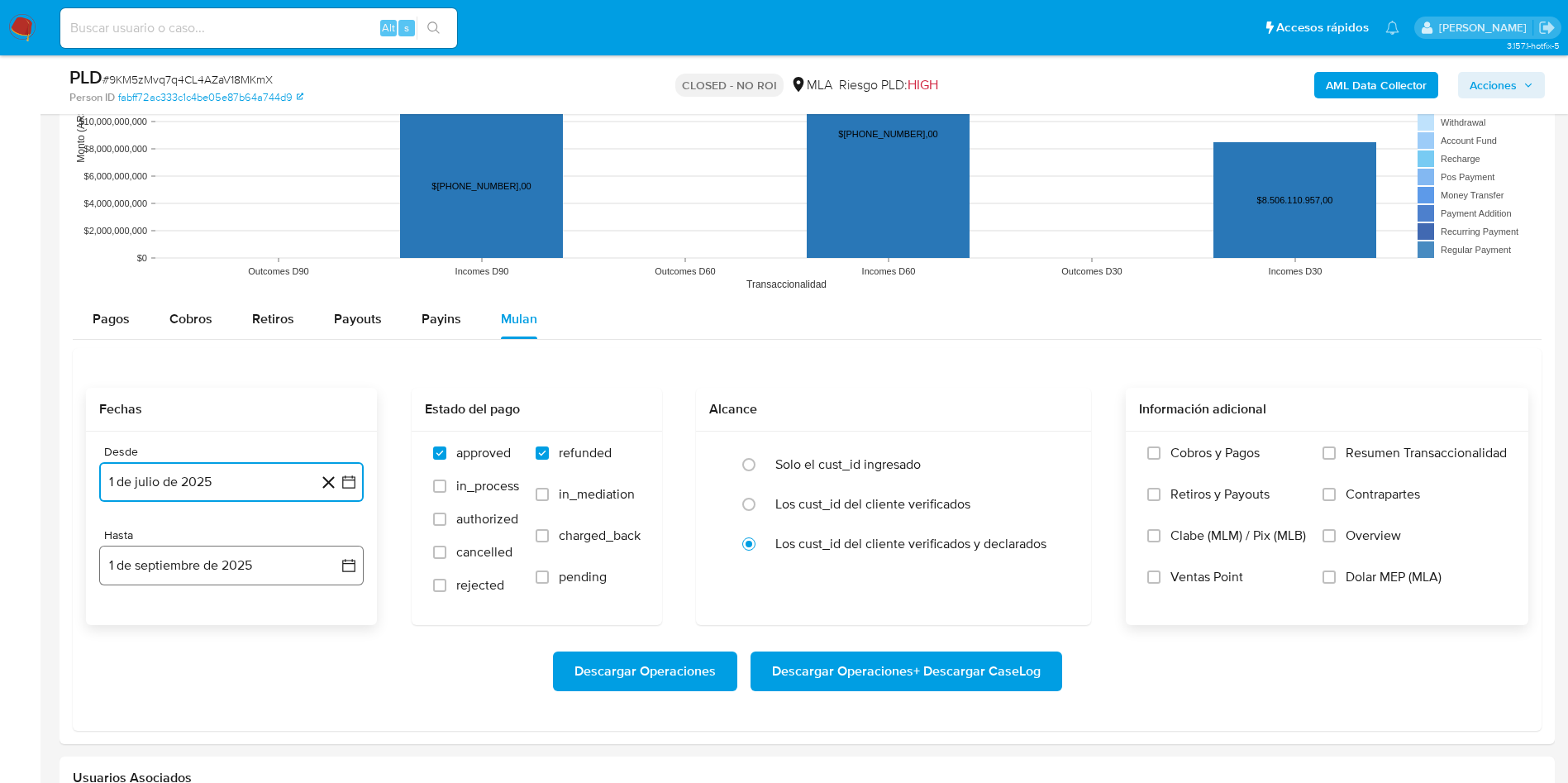
click at [194, 563] on button "1 de septiembre de 2025" at bounding box center [231, 566] width 265 height 40
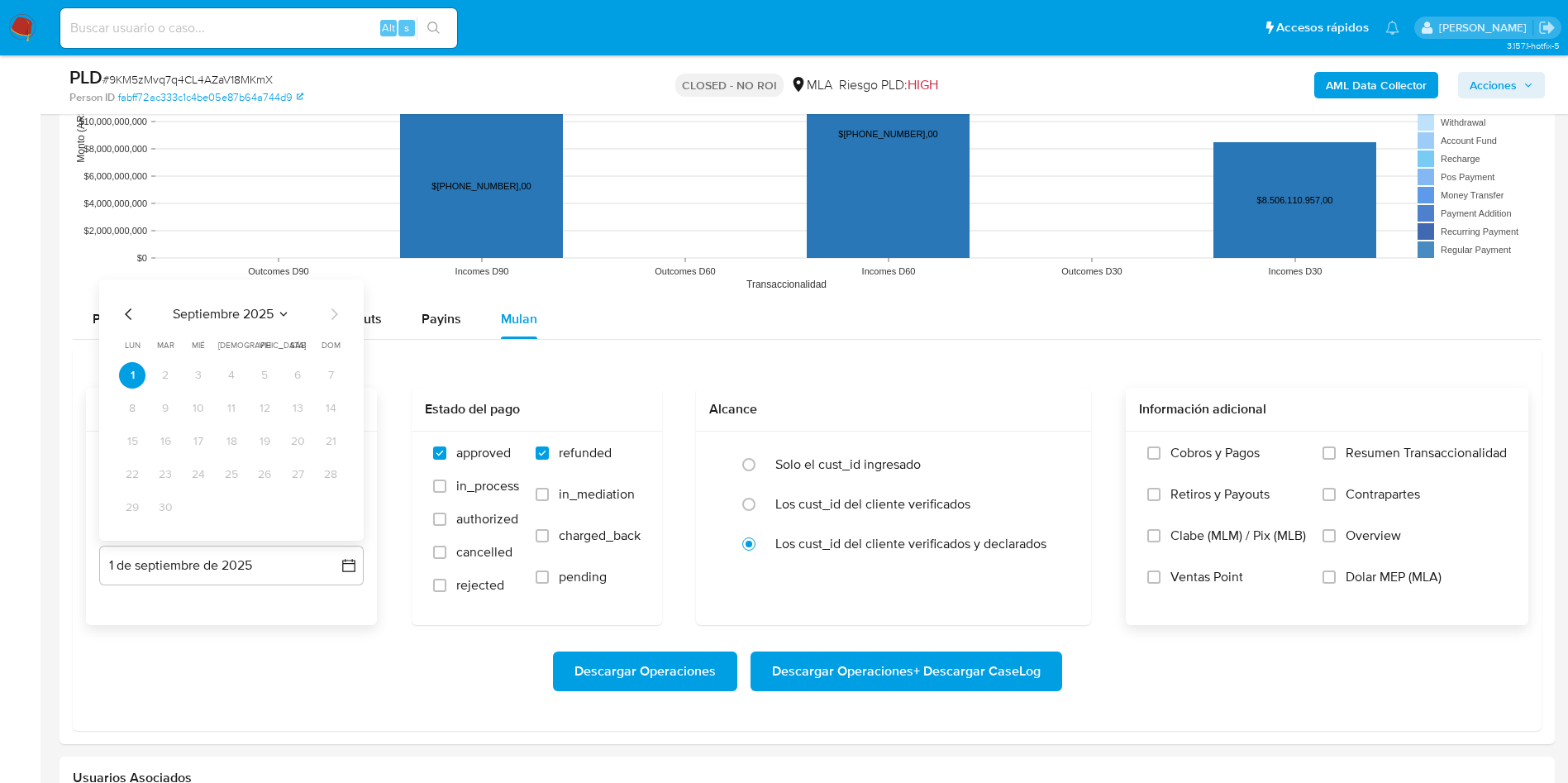
click at [133, 322] on icon "Mes anterior" at bounding box center [128, 314] width 20 height 20
click at [234, 519] on td "31" at bounding box center [231, 508] width 27 height 27
click at [234, 512] on button "31" at bounding box center [231, 508] width 27 height 27
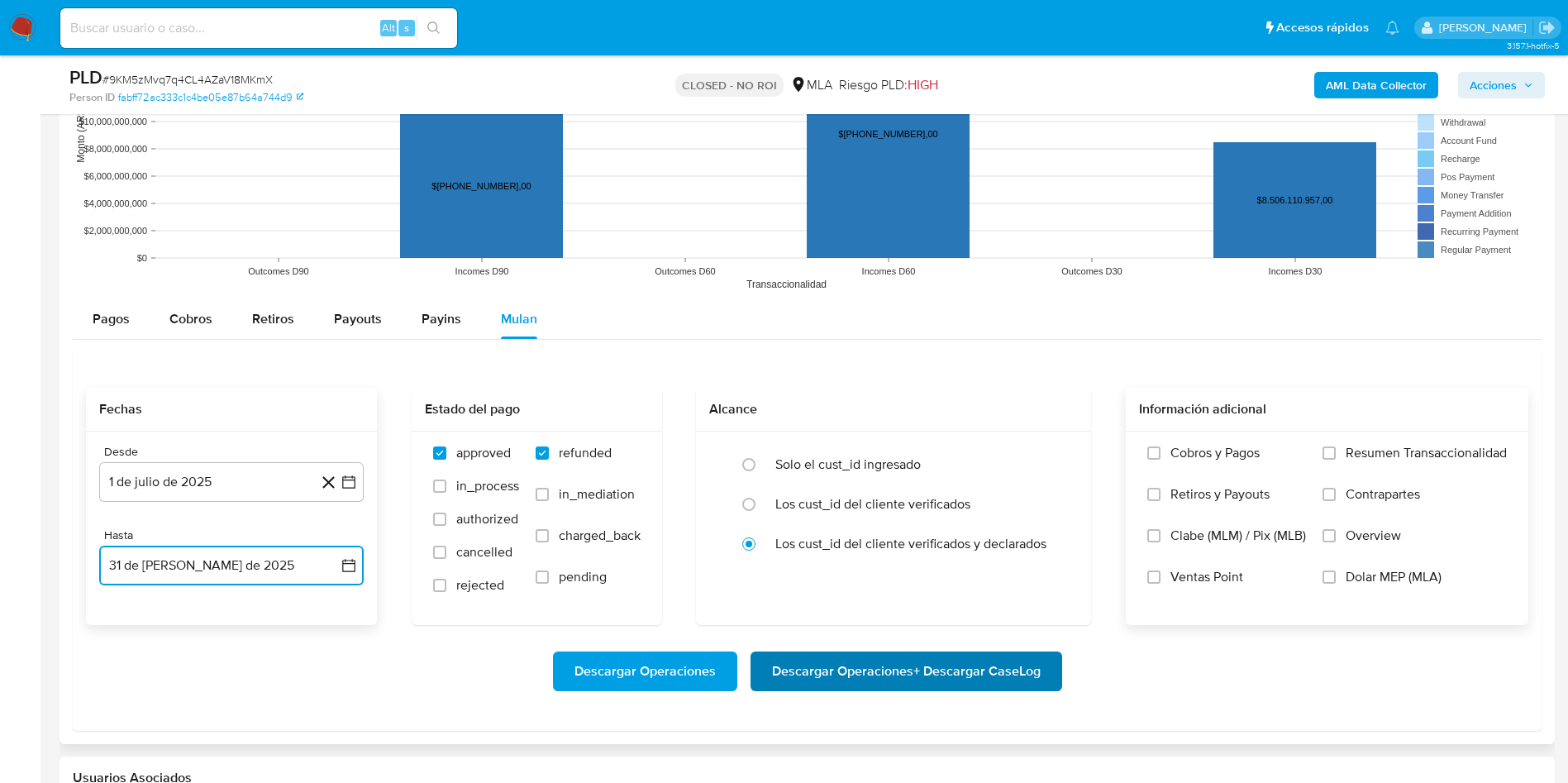
click at [813, 664] on span "Descargar Operaciones + Descargar CaseLog" at bounding box center [906, 671] width 268 height 36
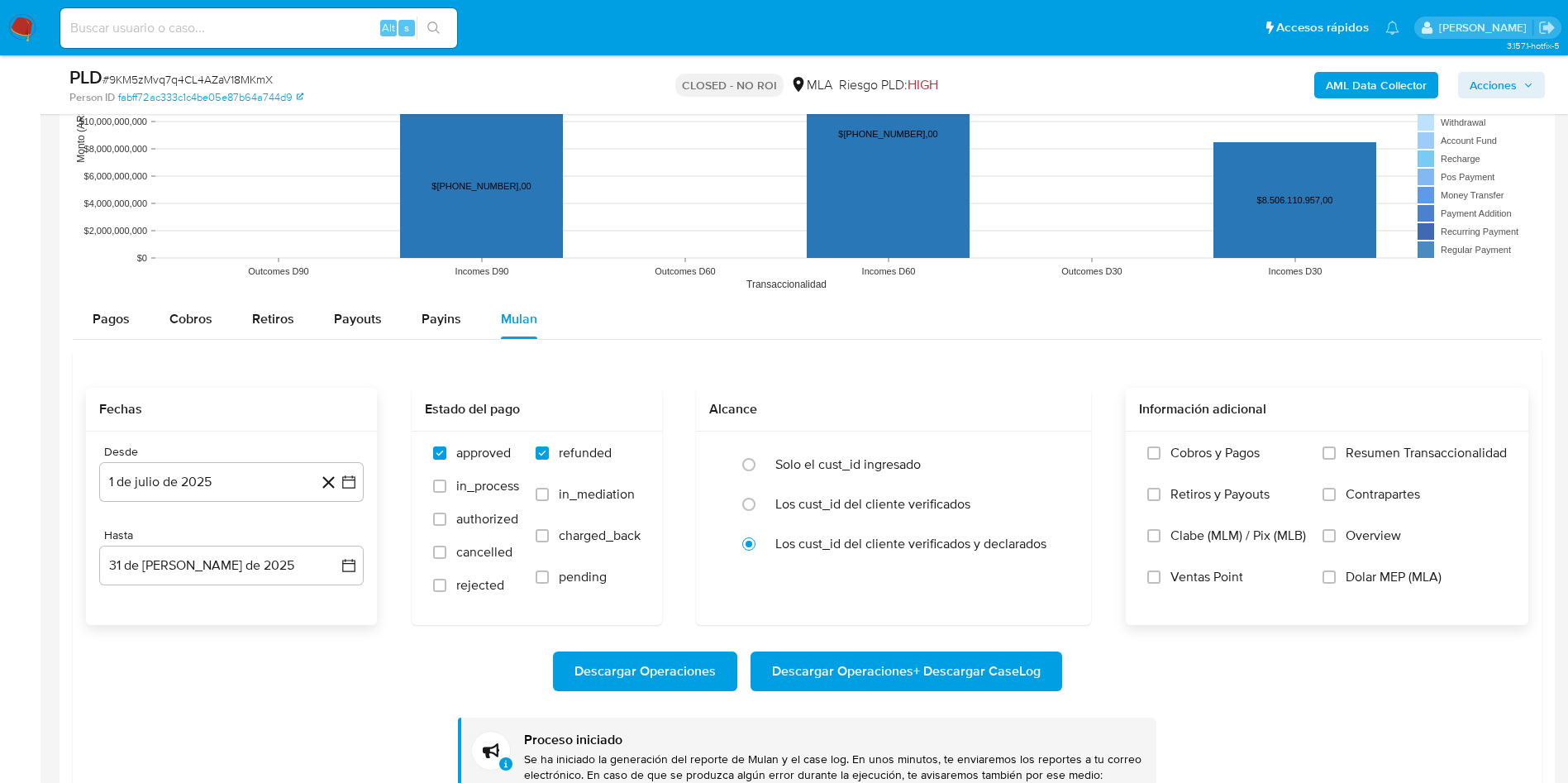
click at [350, 16] on div "Alt s" at bounding box center [259, 28] width 397 height 40
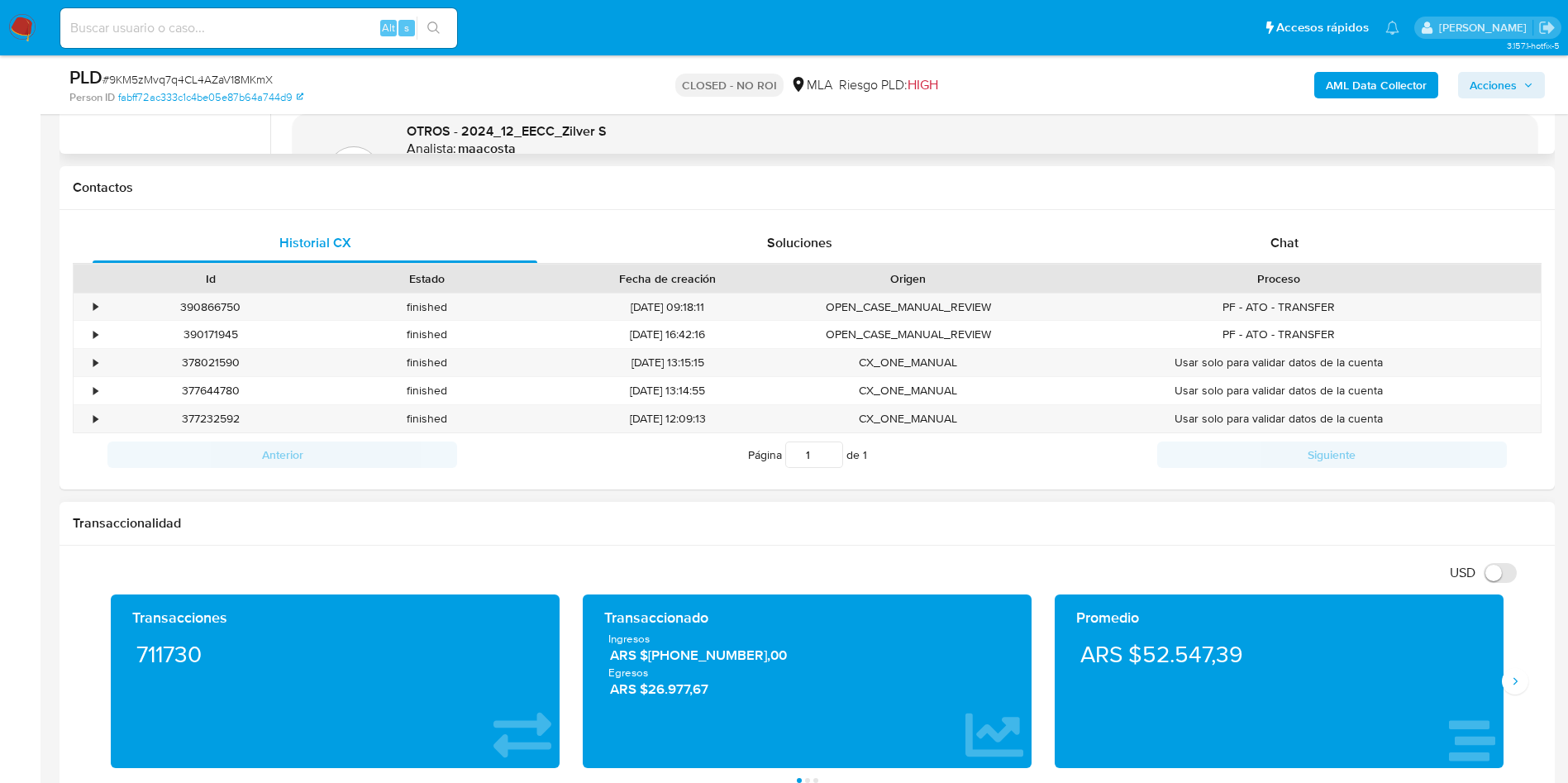
scroll to position [621, 0]
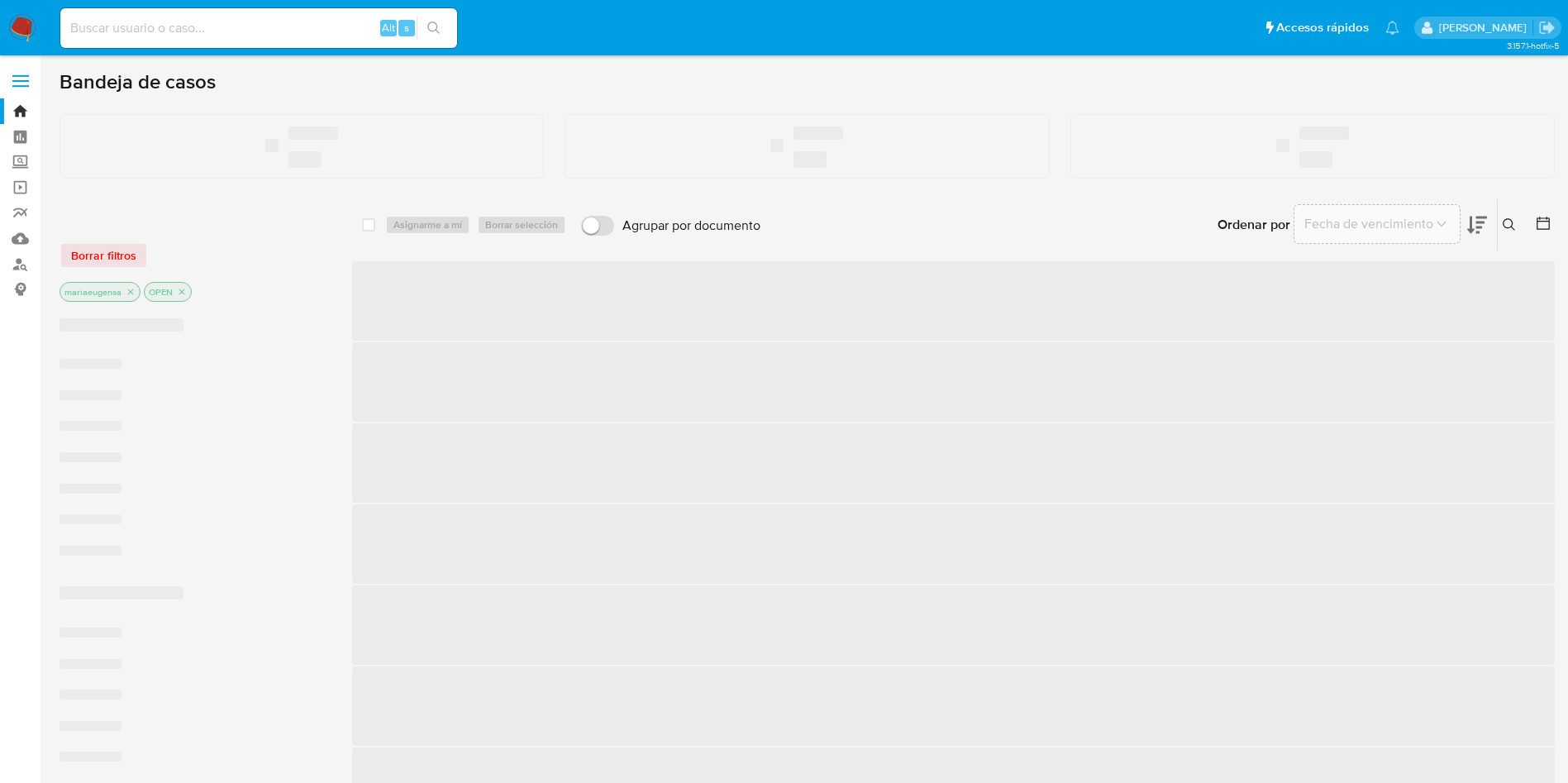
click at [236, 21] on input at bounding box center [259, 28] width 397 height 22
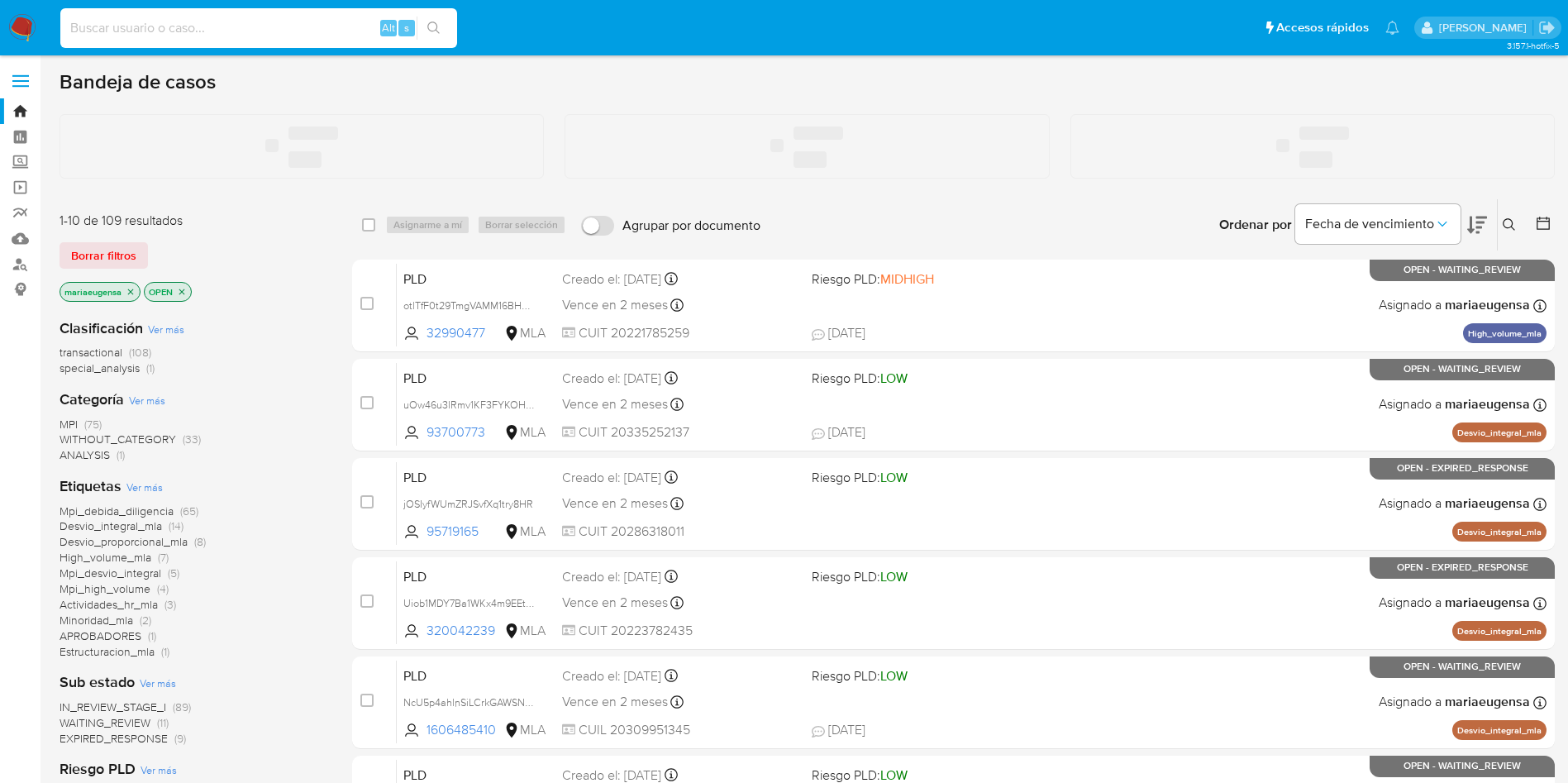
paste input "rP3VlbxLv1IS9fwGmwFkaRa3"
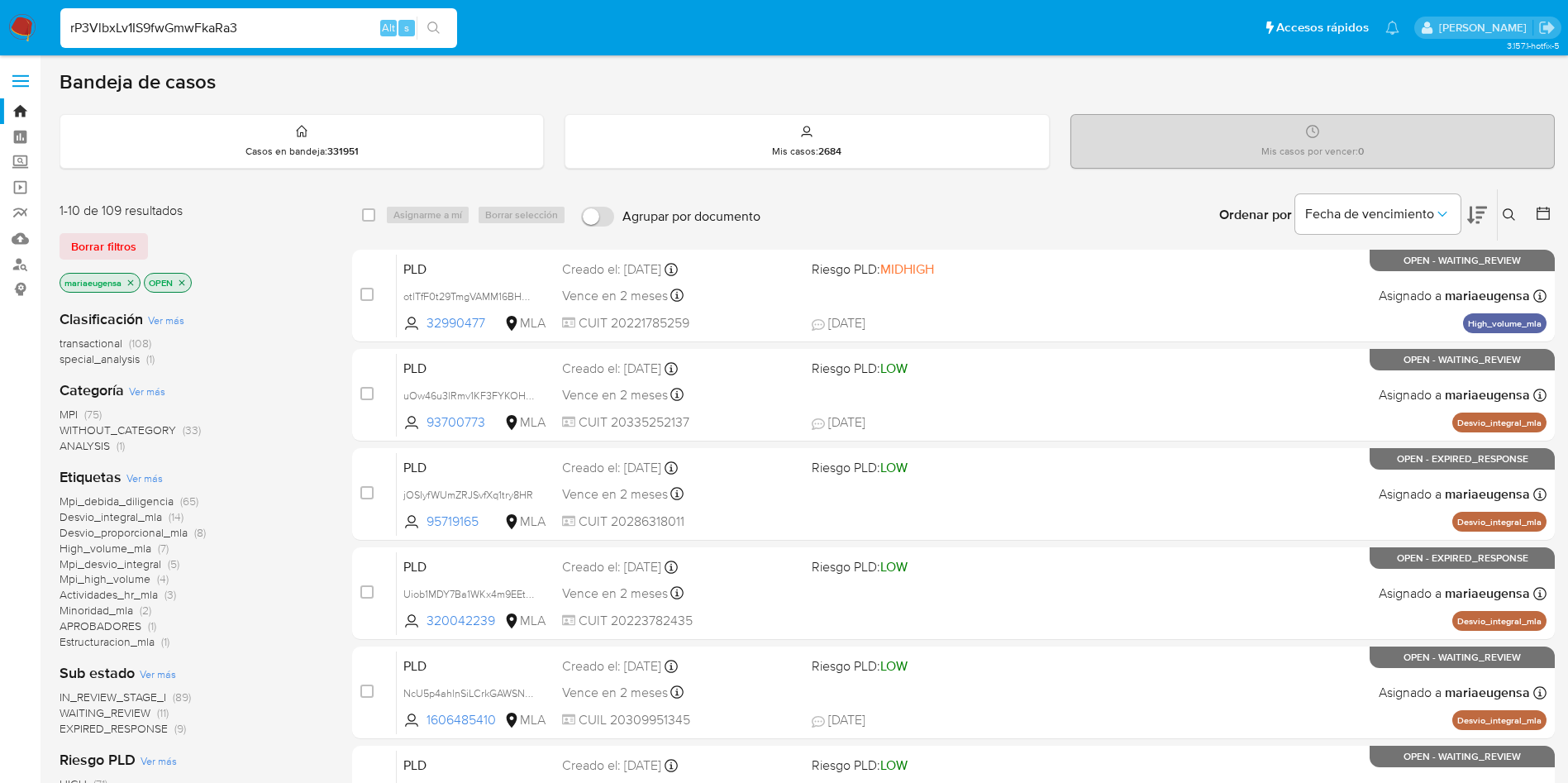
type input "rP3VlbxLv1IS9fwGmwFkaRa3"
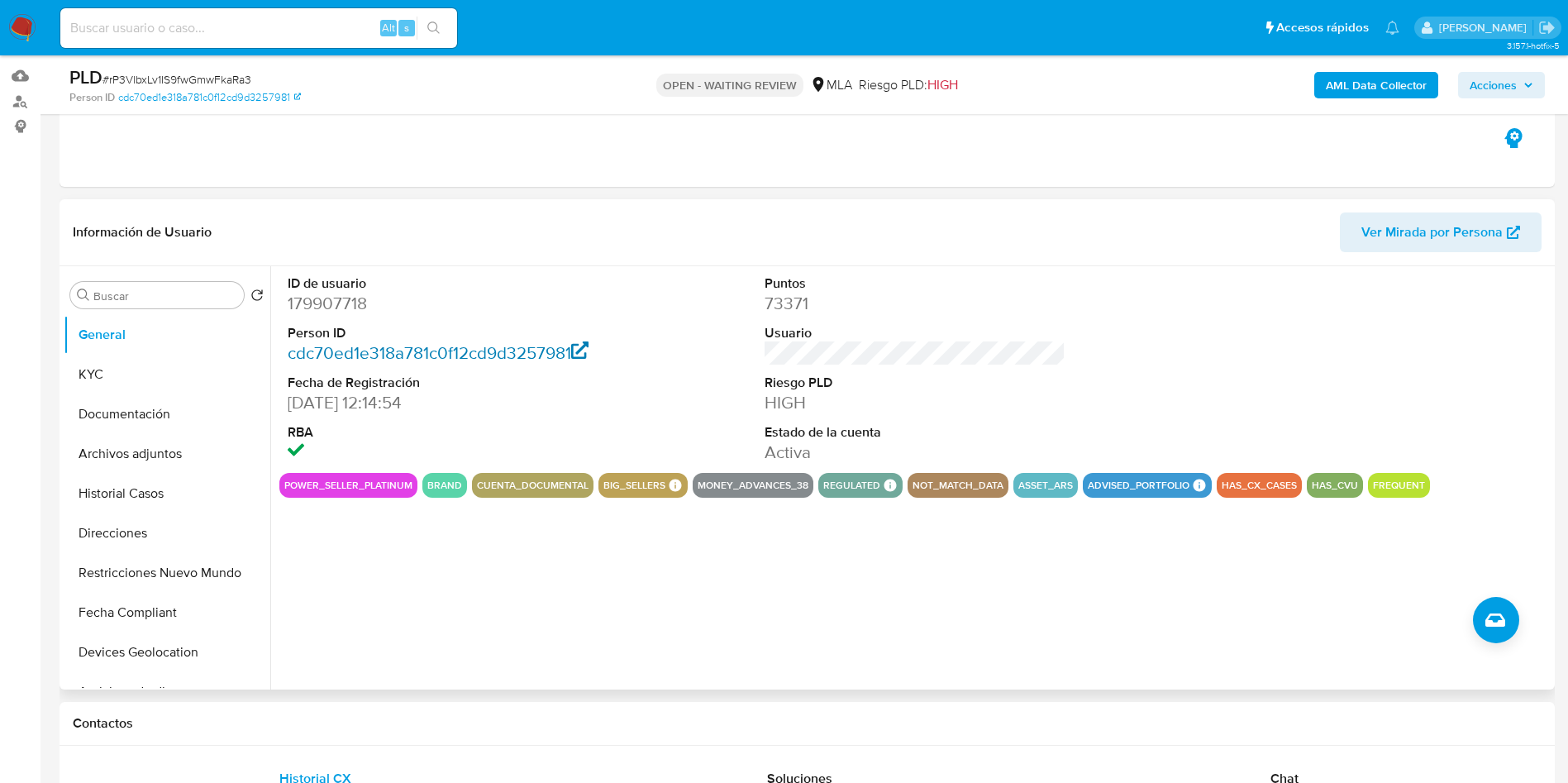
scroll to position [124, 0]
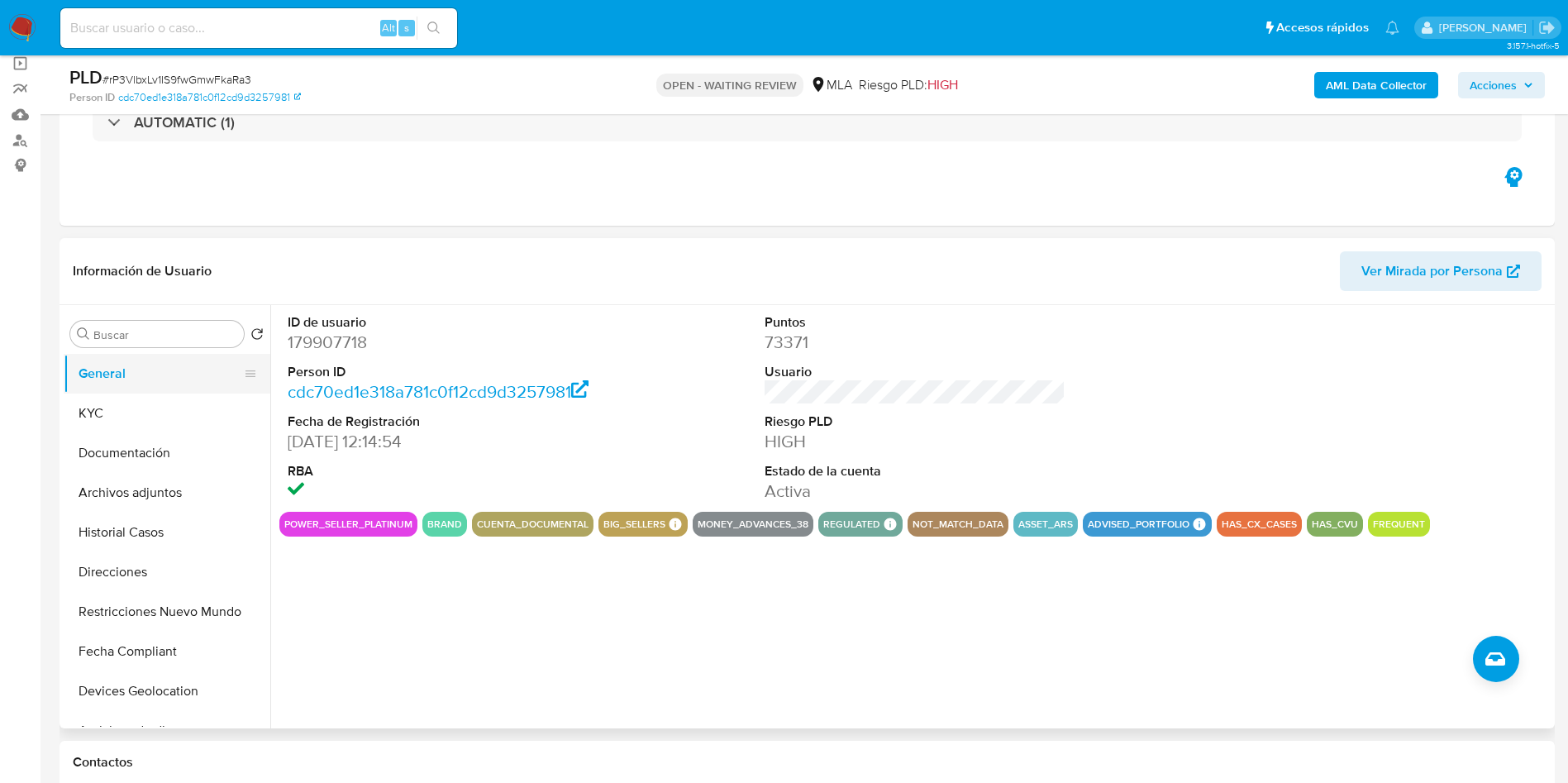
select select "10"
drag, startPoint x: 100, startPoint y: 407, endPoint x: 158, endPoint y: 397, distance: 58.9
click at [106, 402] on button "KYC" at bounding box center [160, 414] width 194 height 40
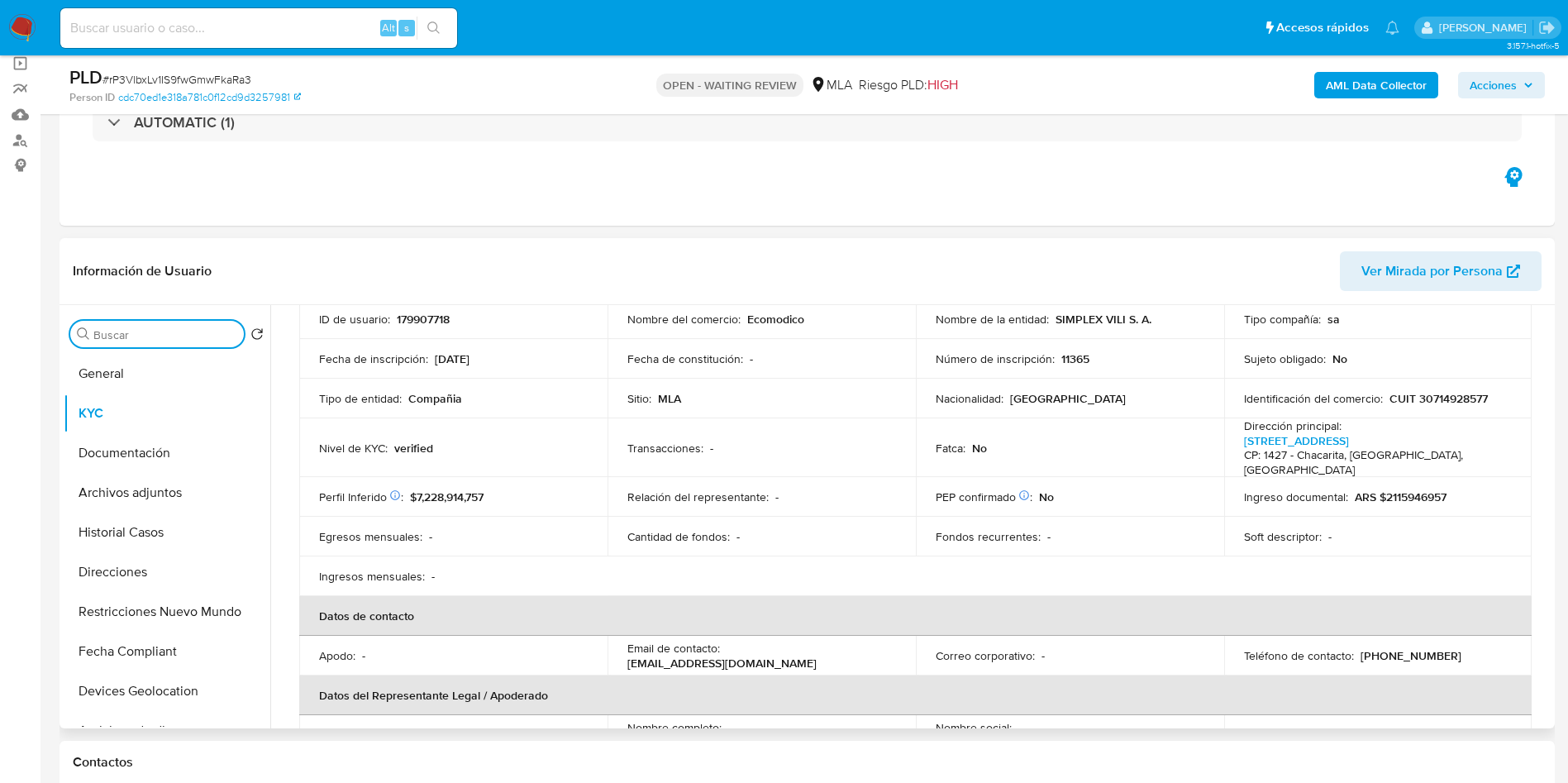
click at [129, 338] on input "Buscar" at bounding box center [165, 335] width 144 height 15
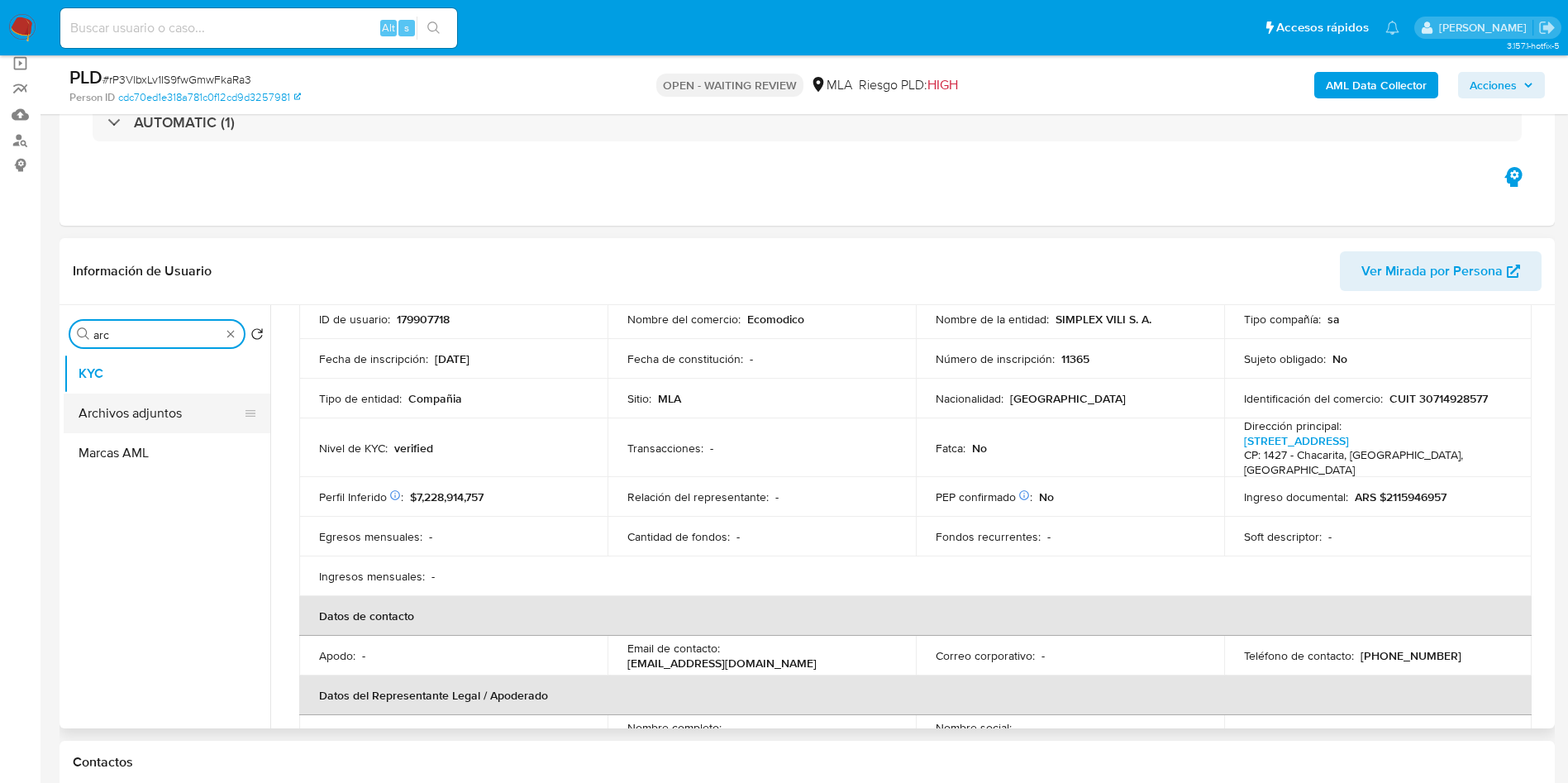
type input "arc"
click at [100, 415] on button "Archivos adjuntos" at bounding box center [160, 414] width 194 height 40
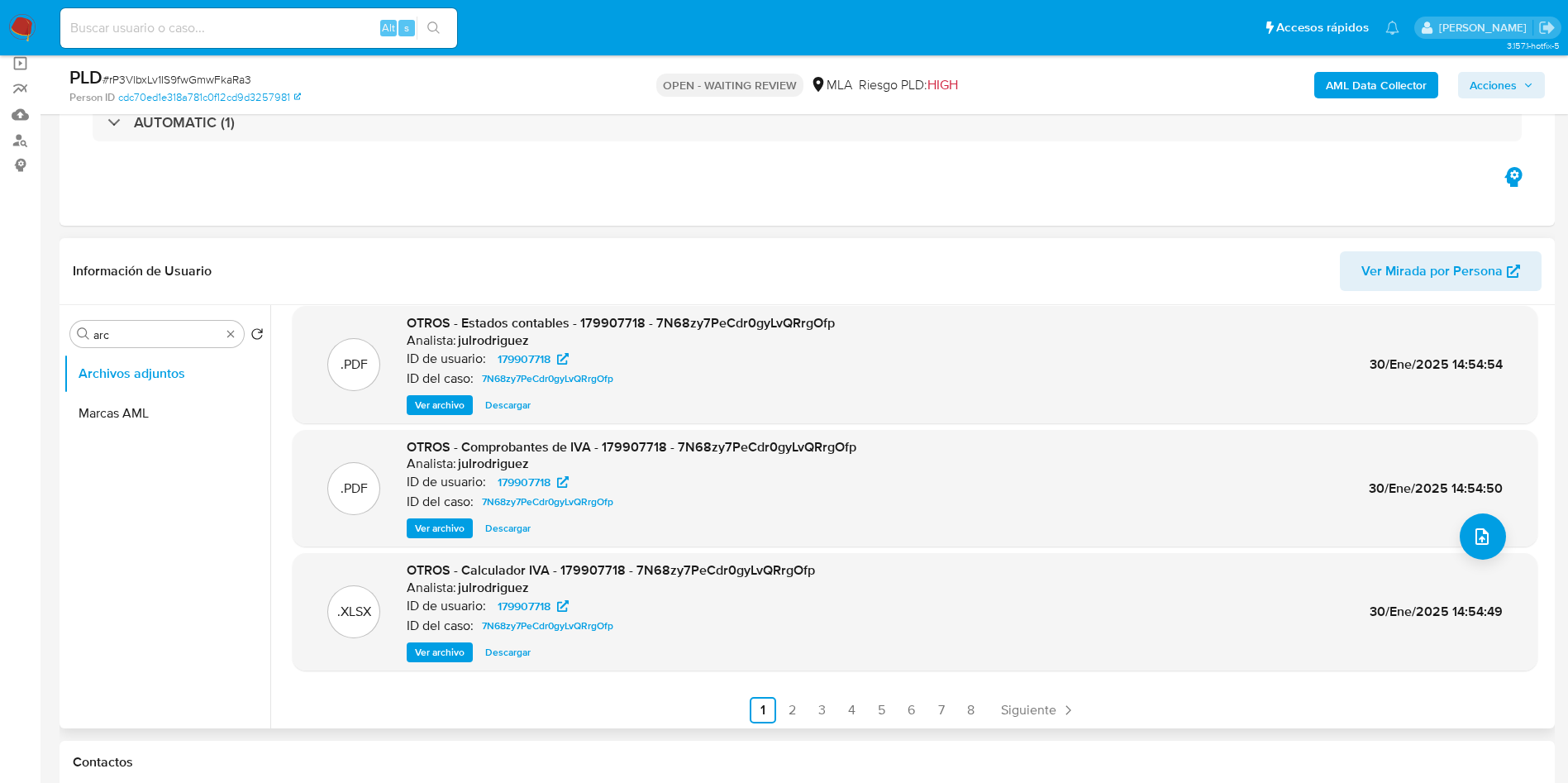
scroll to position [139, 0]
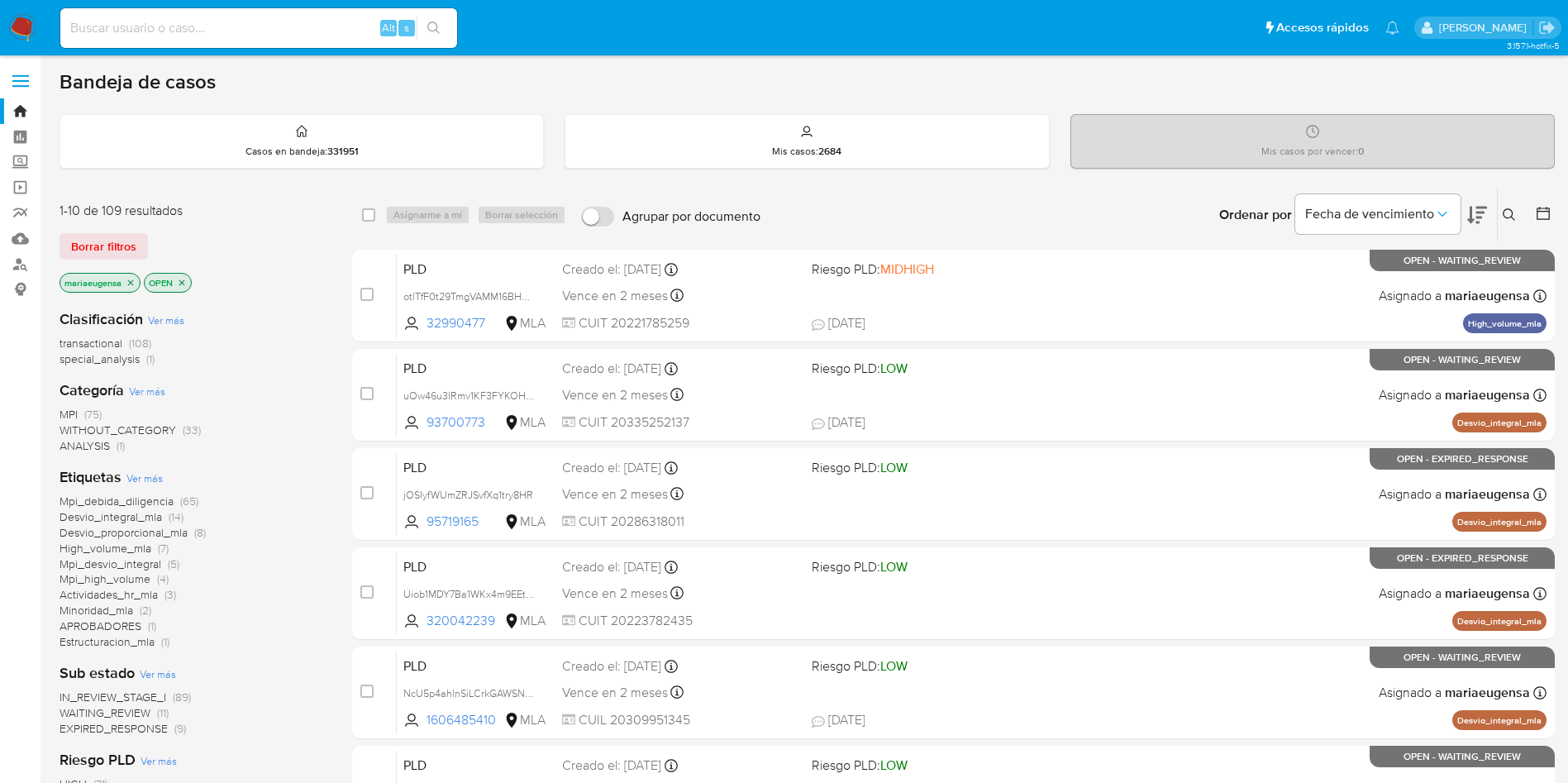
click at [308, 28] on input at bounding box center [259, 28] width 397 height 22
paste input "gumfuOttB5ilAXA7RmjosTlm"
type input "gumfuOttB5ilAXA7RmjosTlm"
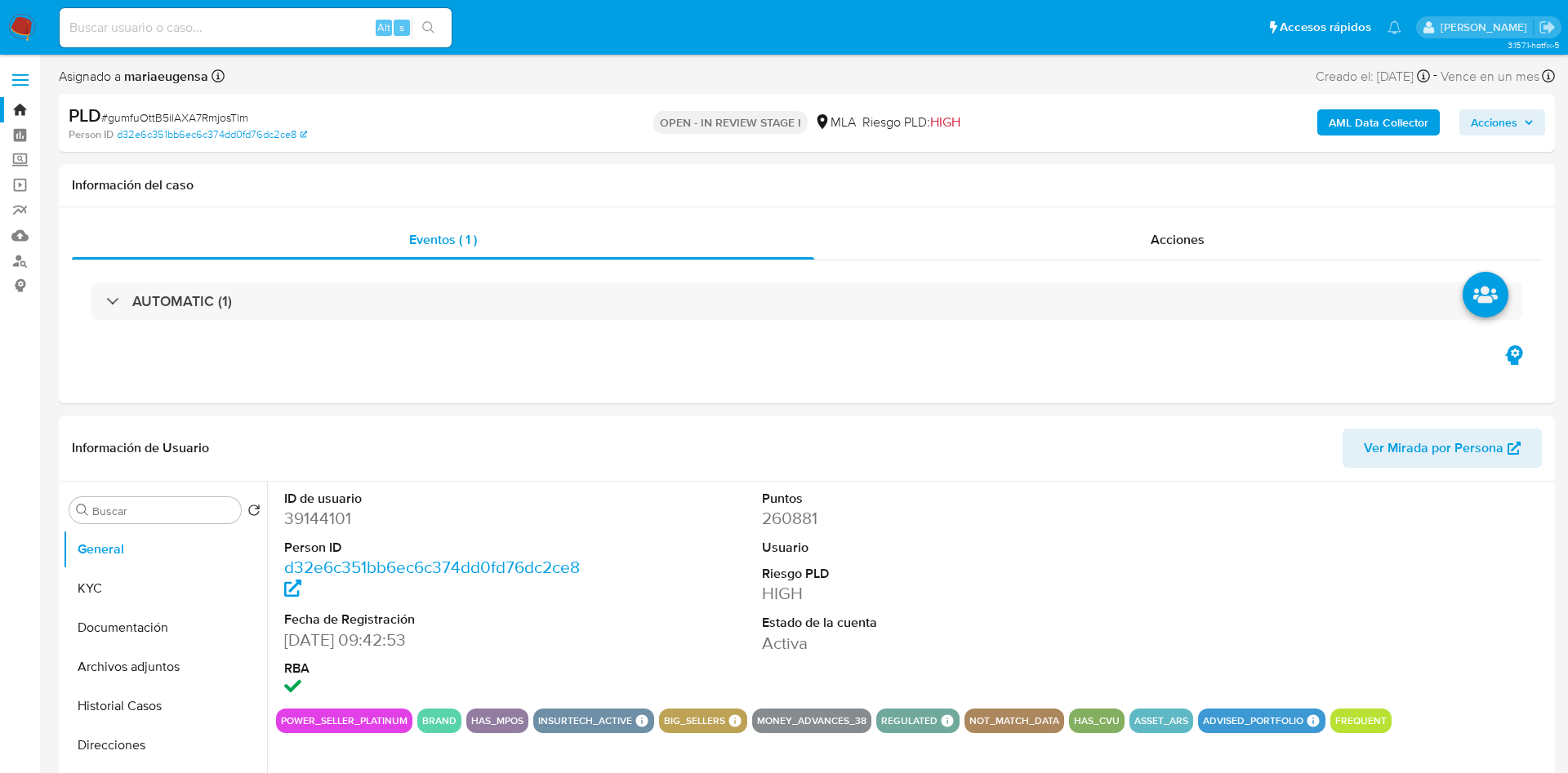
select select "10"
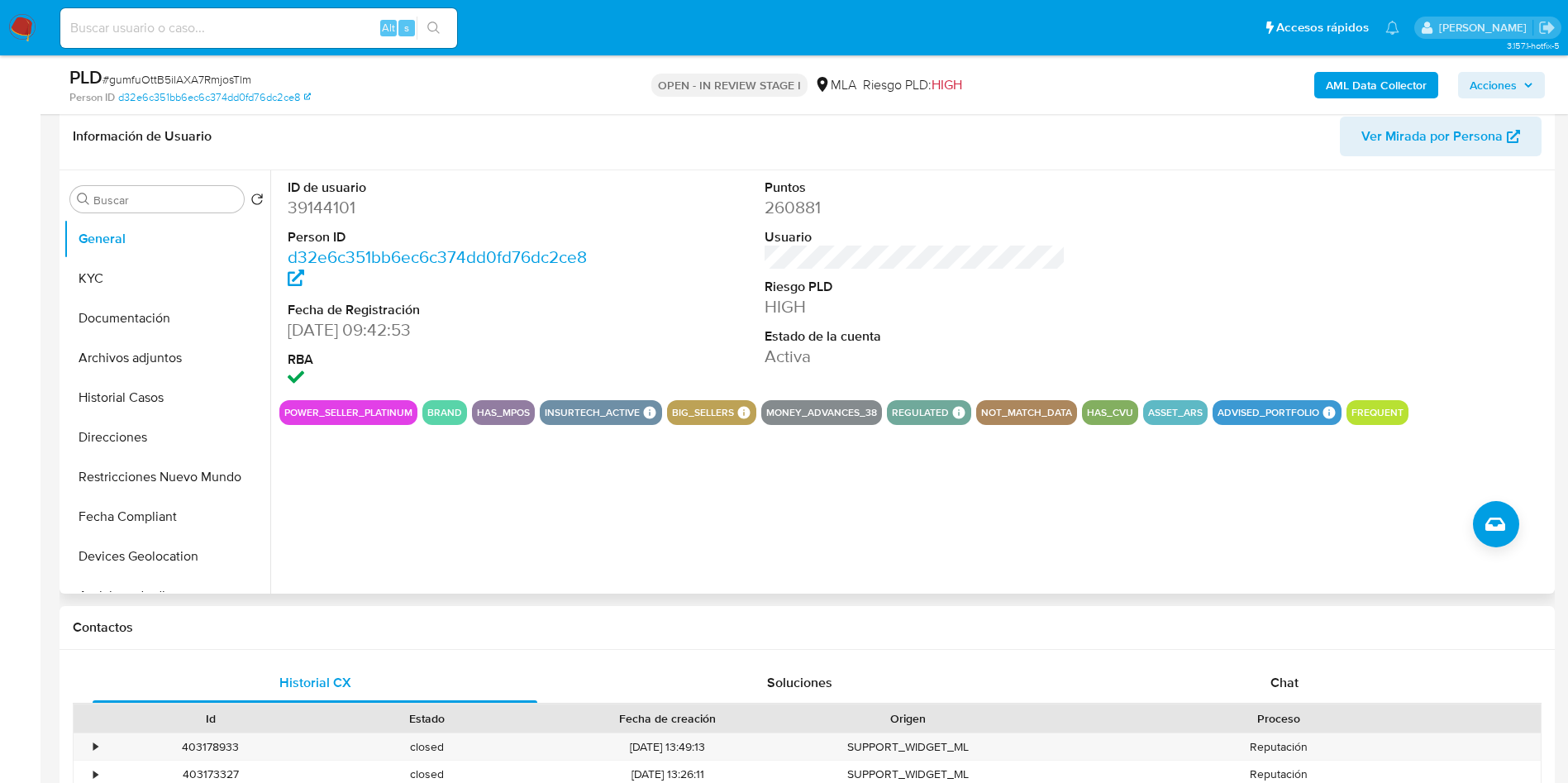
scroll to position [248, 0]
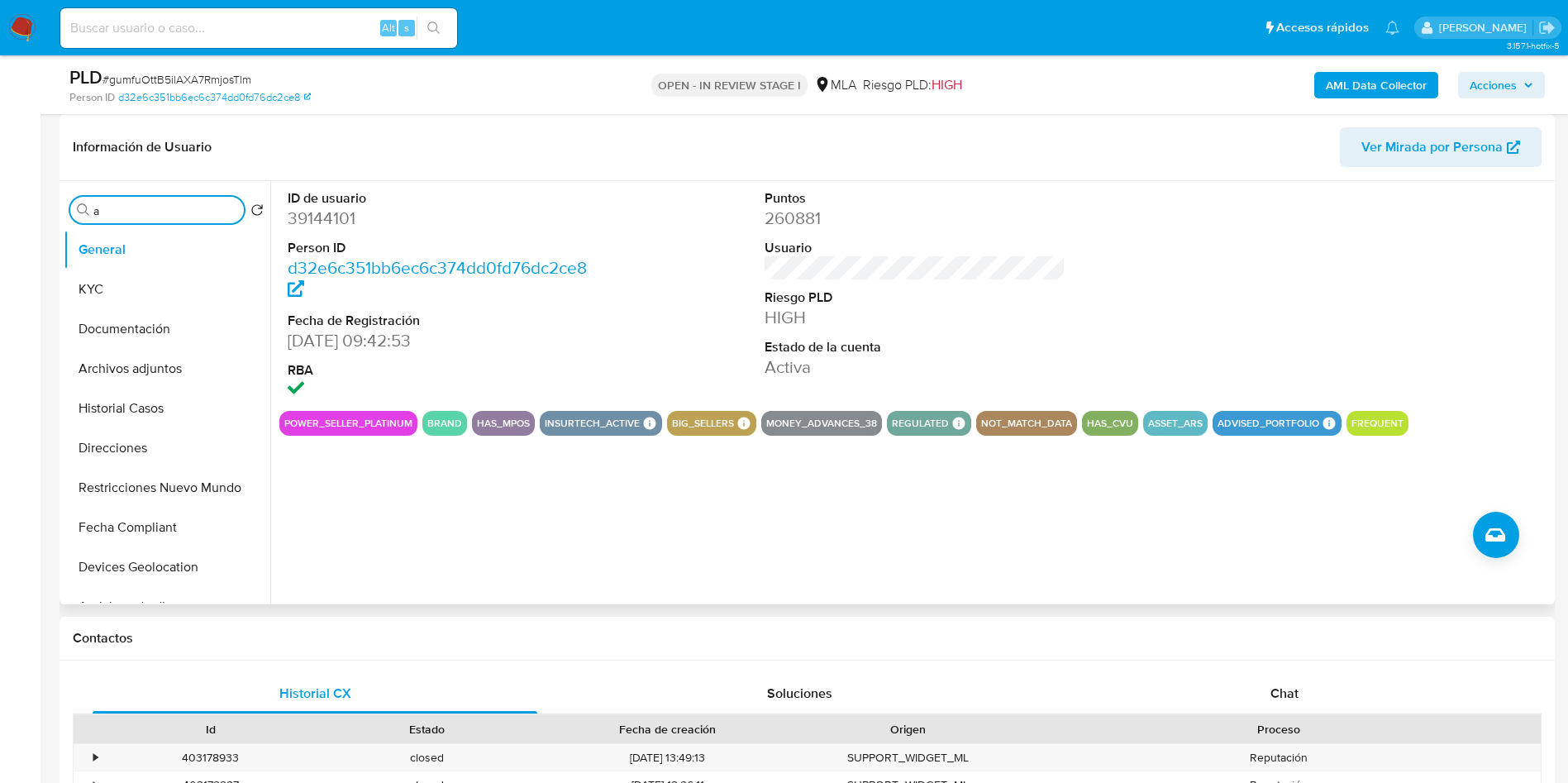
click at [149, 206] on input "a" at bounding box center [165, 211] width 144 height 15
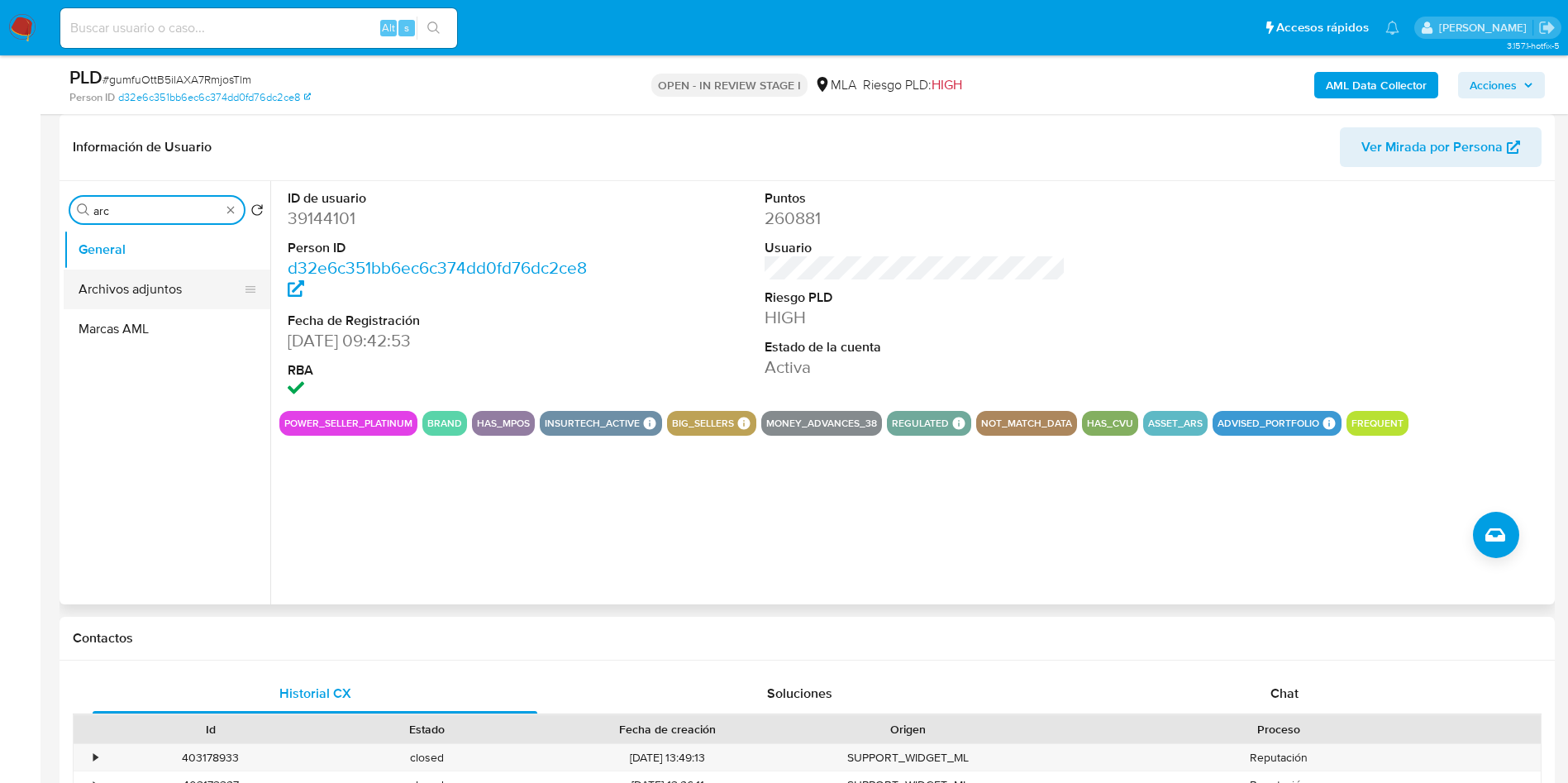
type input "arc"
click at [164, 284] on button "Archivos adjuntos" at bounding box center [160, 289] width 194 height 40
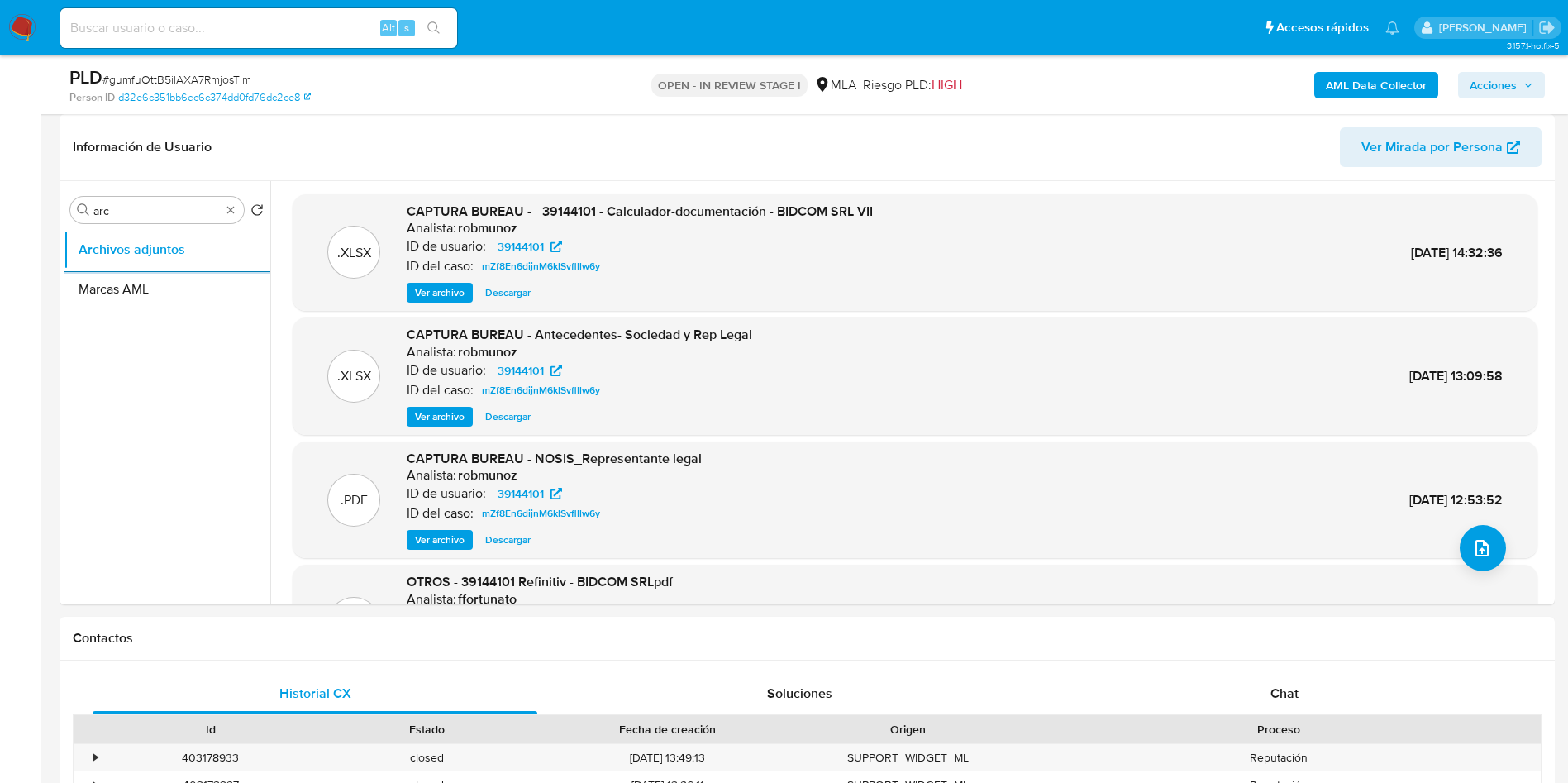
click at [251, 25] on input at bounding box center [259, 28] width 397 height 22
paste input "juIeLteDvS3BpfqaDCJILtpj"
type input "juIeLteDvS3BpfqaDCJILtpj"
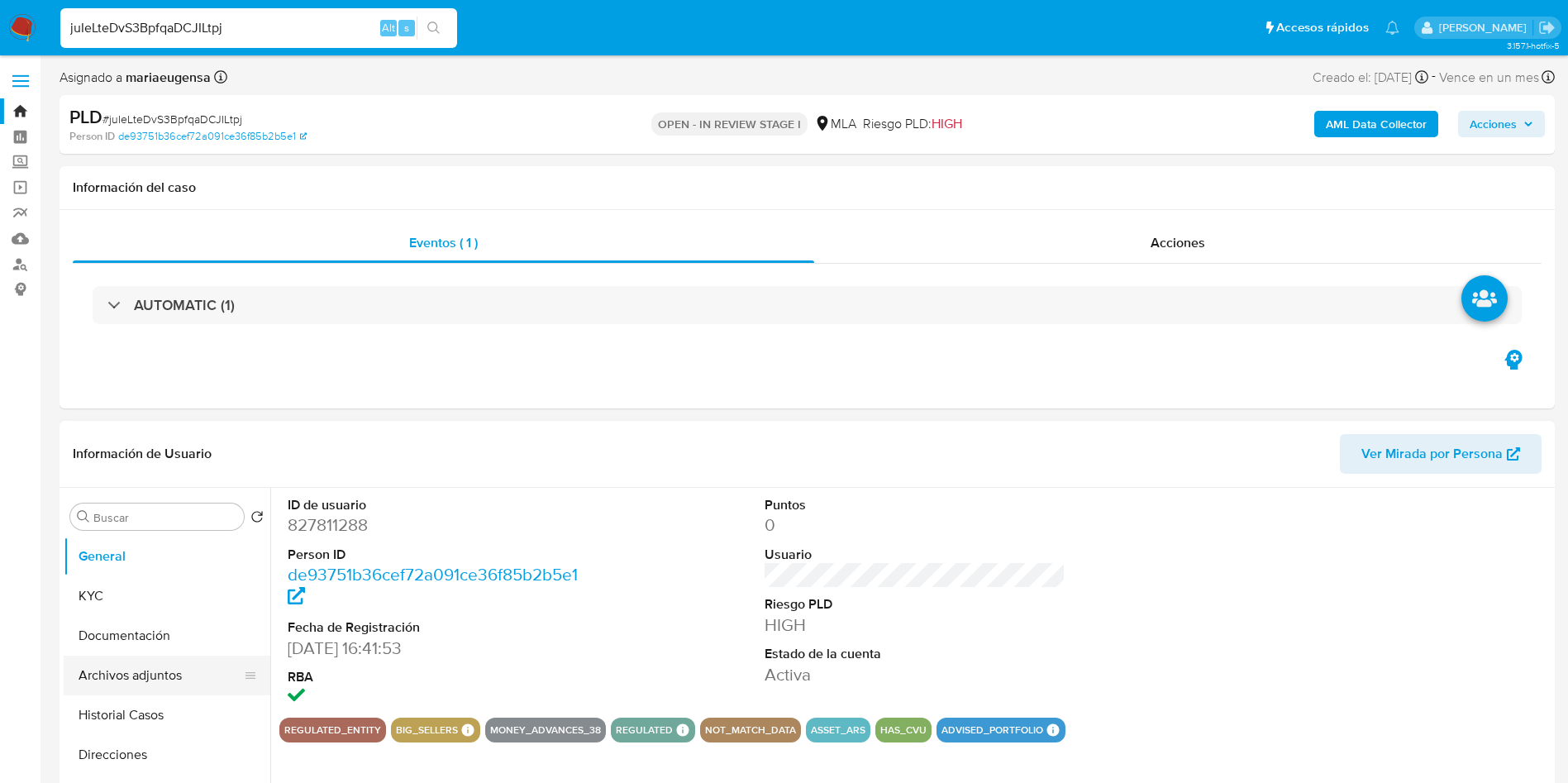
click at [96, 474] on button "Archivos adjuntos" at bounding box center [160, 676] width 194 height 40
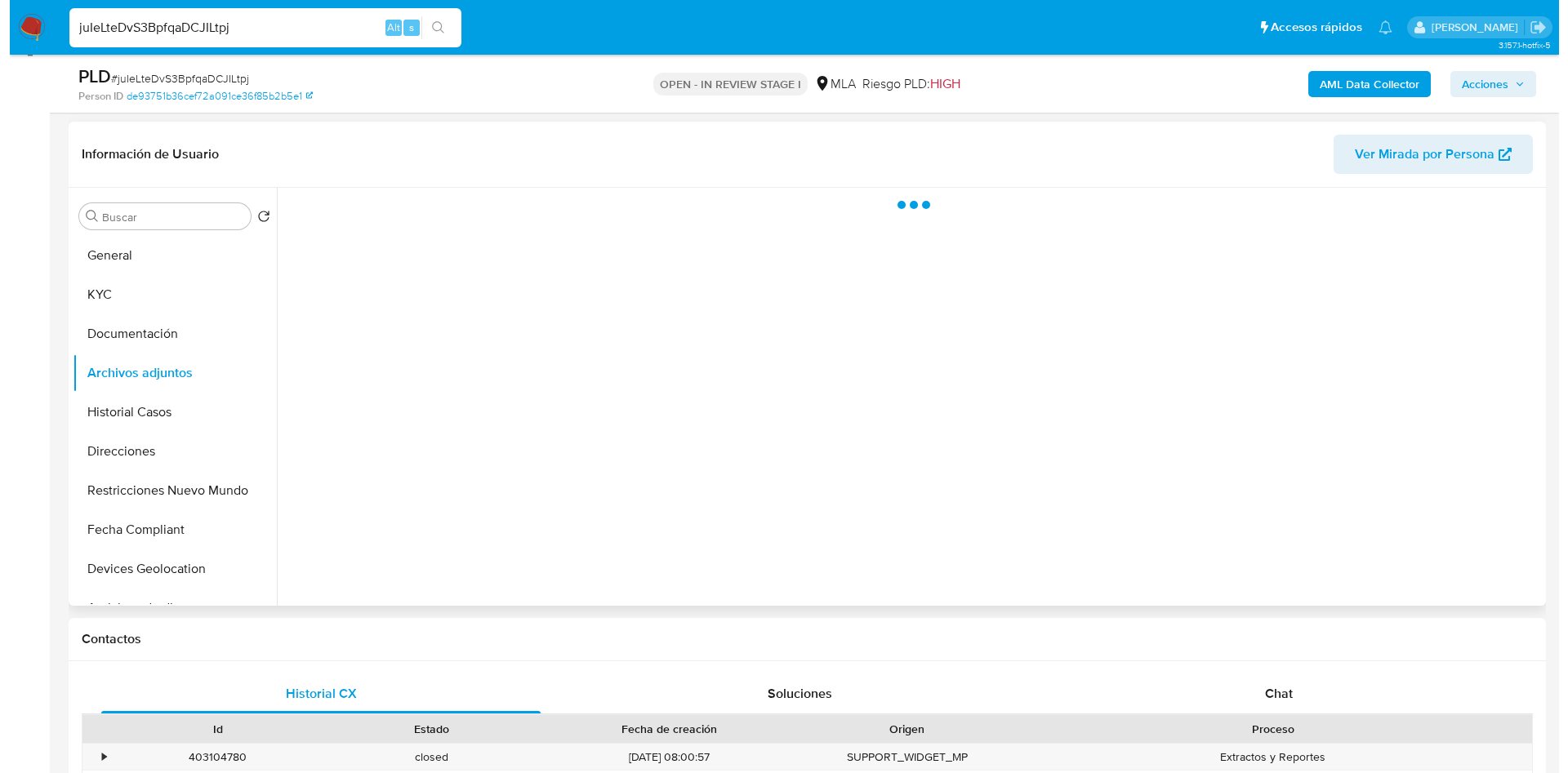
scroll to position [245, 0]
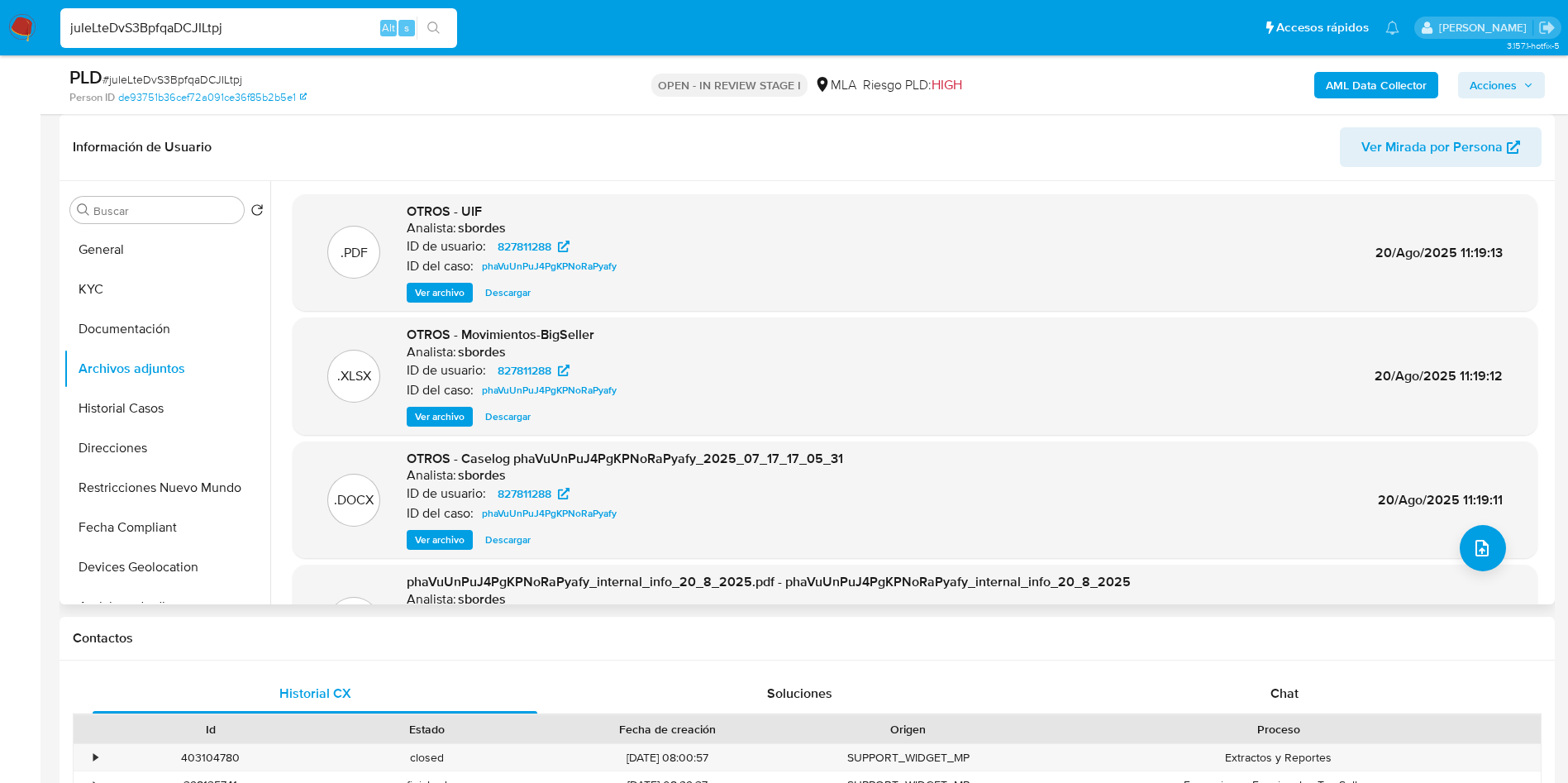
select select "10"
click at [456, 474] on span "Ver archivo" at bounding box center [439, 539] width 49 height 16
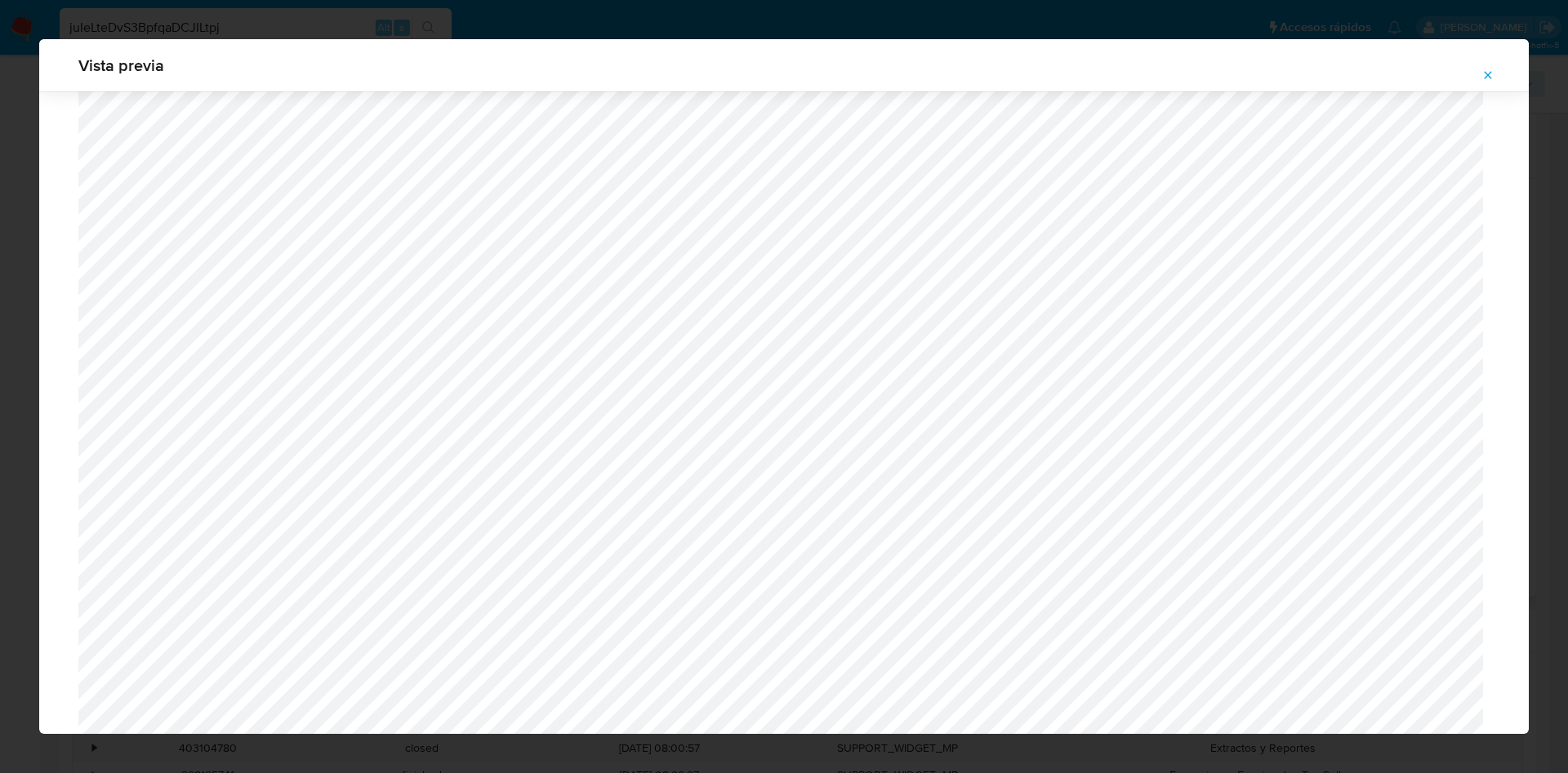
scroll to position [580, 0]
click at [949, 73] on icon "Attachment preview" at bounding box center [1488, 75] width 13 height 13
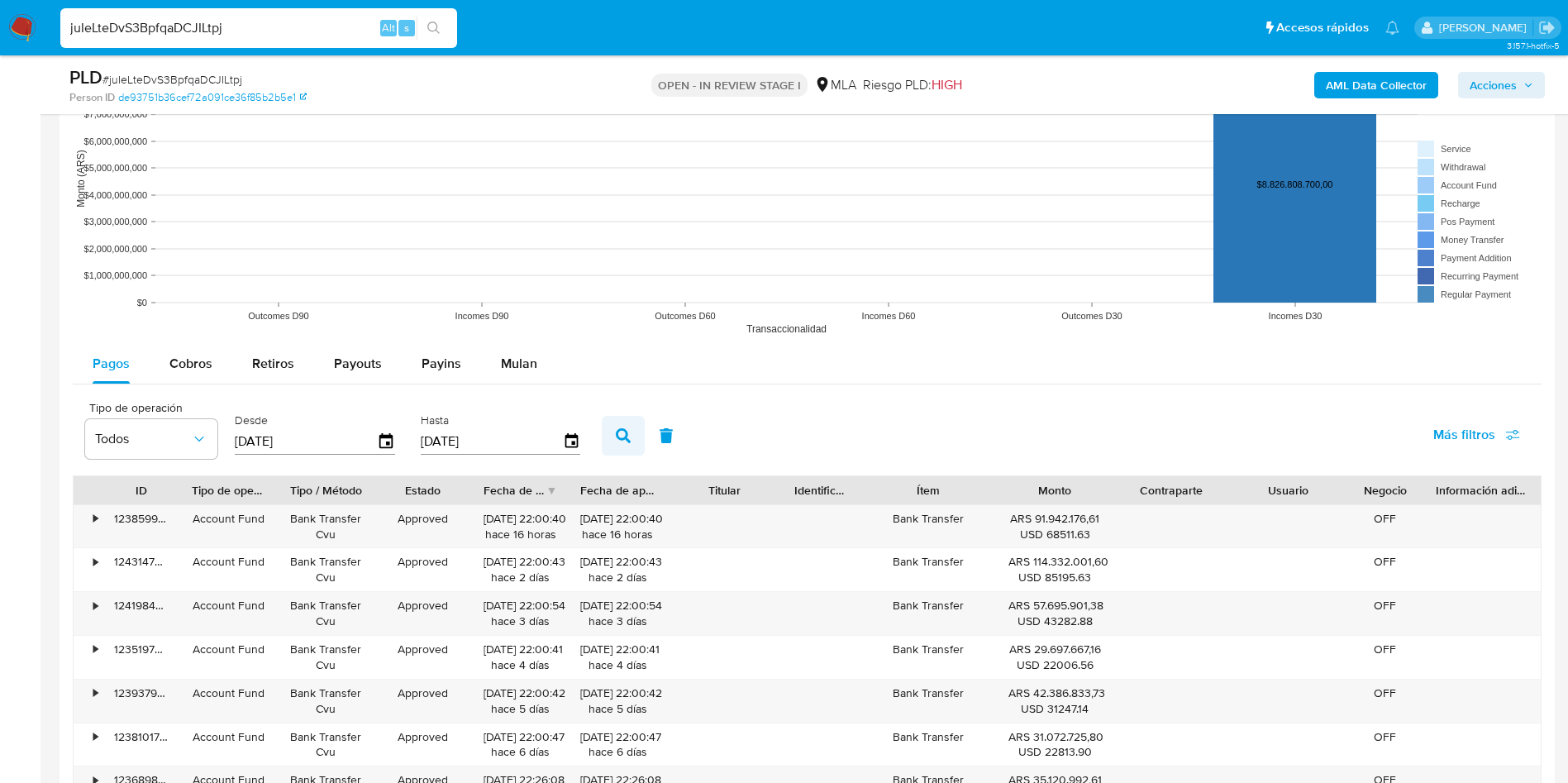
scroll to position [1613, 0]
click at [518, 364] on span "Mulan" at bounding box center [519, 363] width 36 height 19
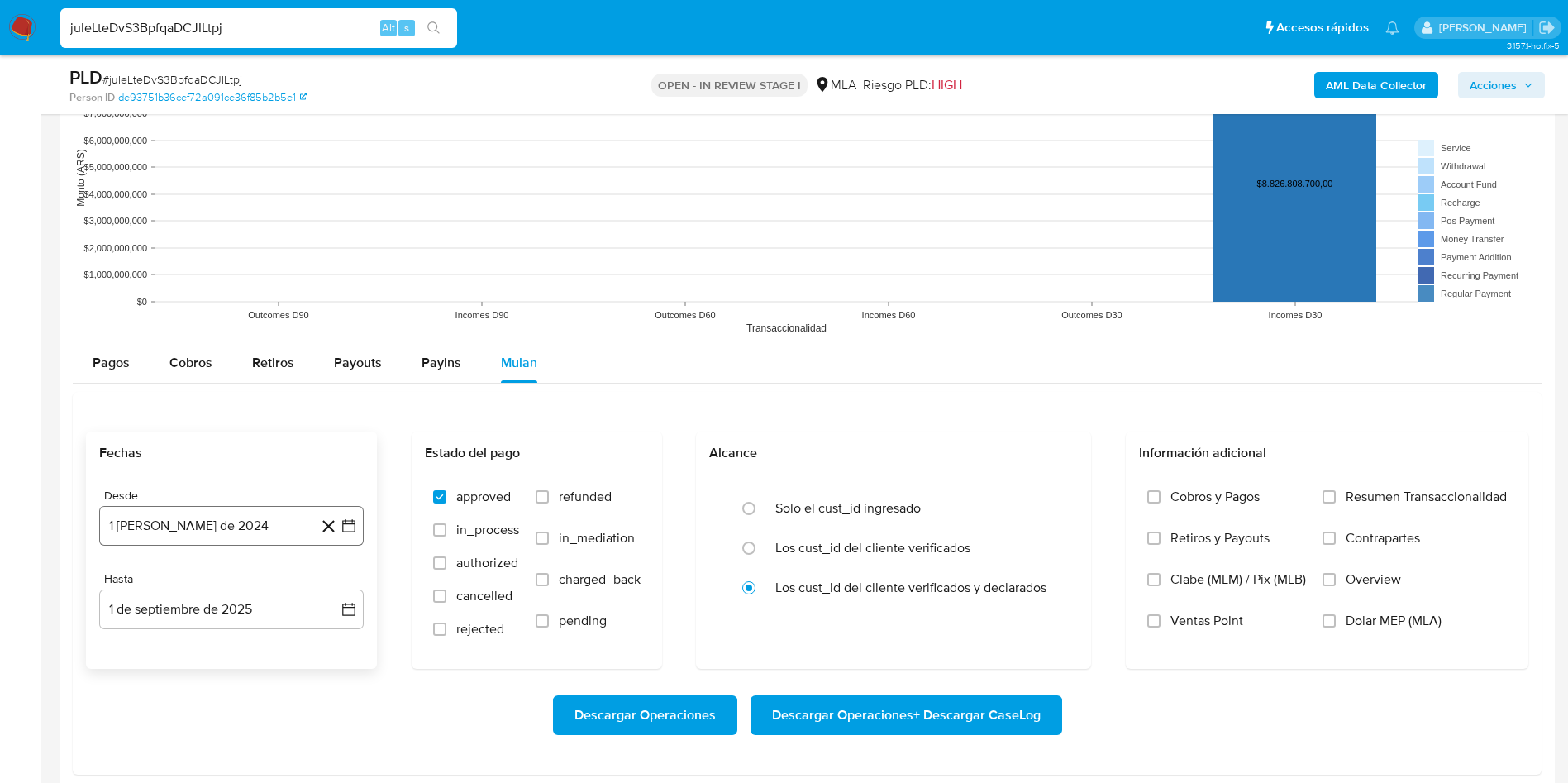
click at [267, 474] on button "[DATE][PERSON_NAME]" at bounding box center [231, 526] width 265 height 40
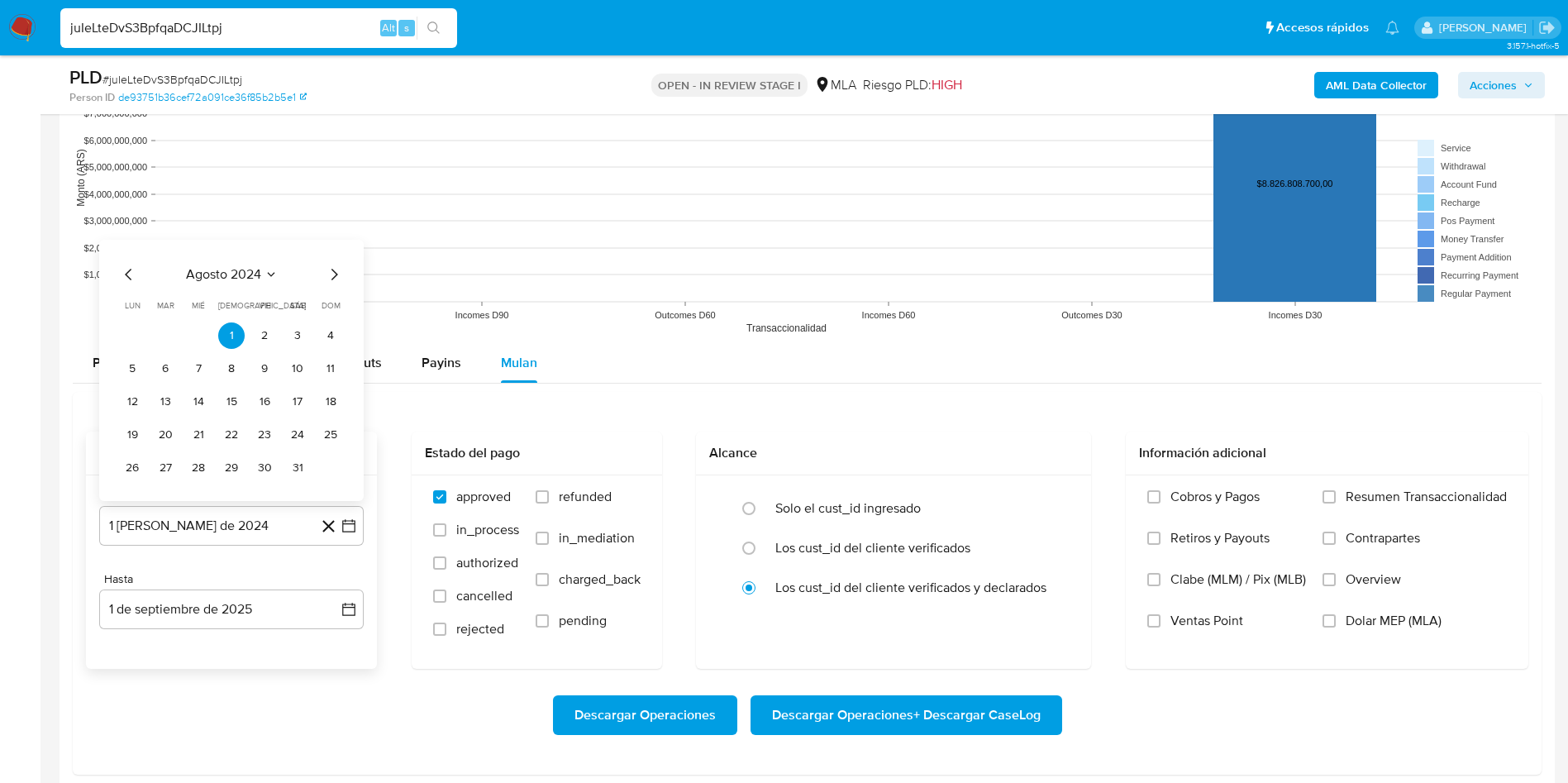
click at [275, 275] on icon "Seleccionar mes y año" at bounding box center [271, 274] width 13 height 13
click at [325, 248] on icon "Año siguiente" at bounding box center [330, 255] width 20 height 20
click at [157, 399] on button "[DATE]" at bounding box center [158, 409] width 46 height 27
click at [169, 332] on button "1" at bounding box center [165, 336] width 27 height 27
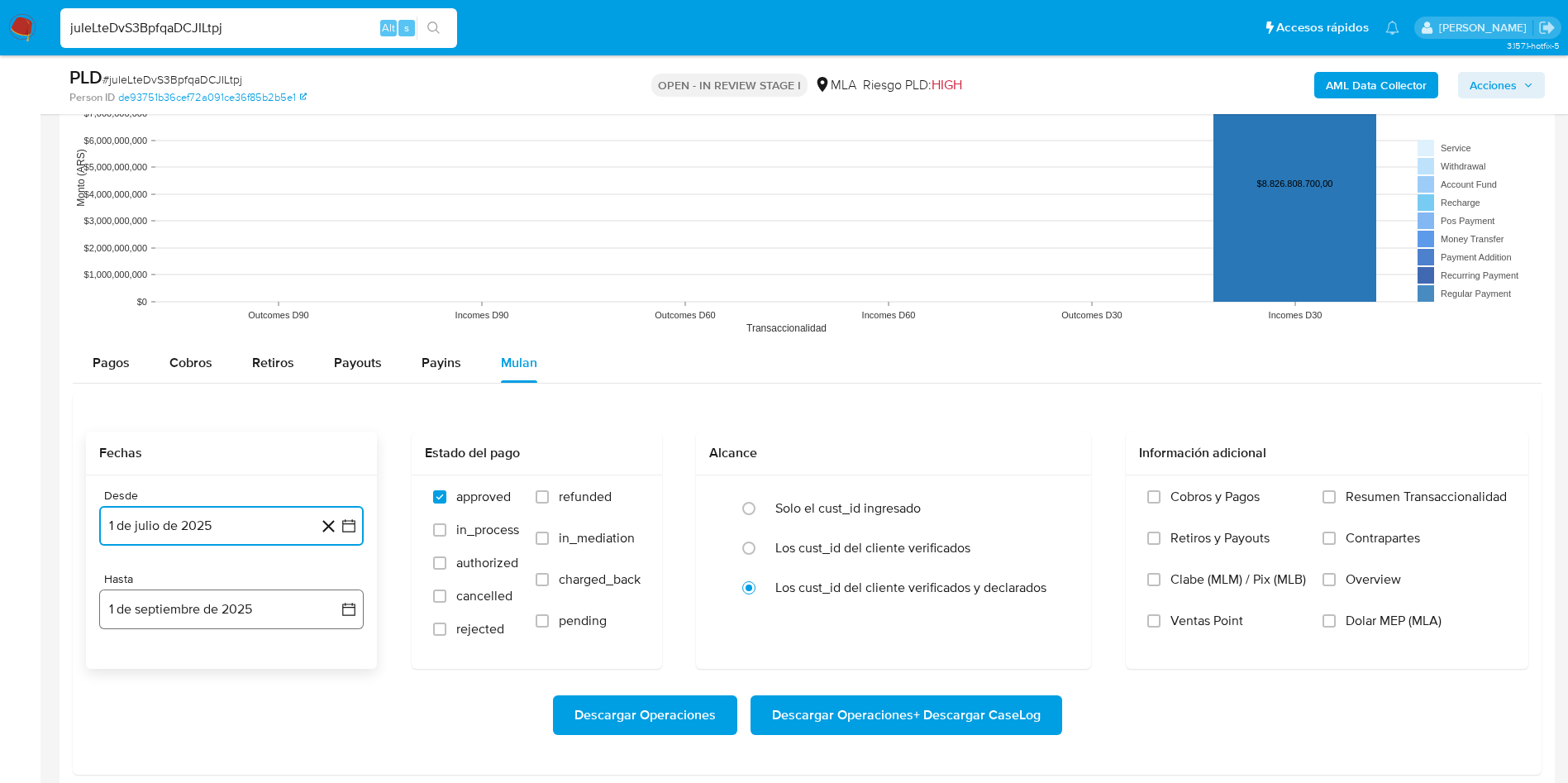
click at [168, 474] on button "1 de septiembre de 2025" at bounding box center [231, 609] width 265 height 40
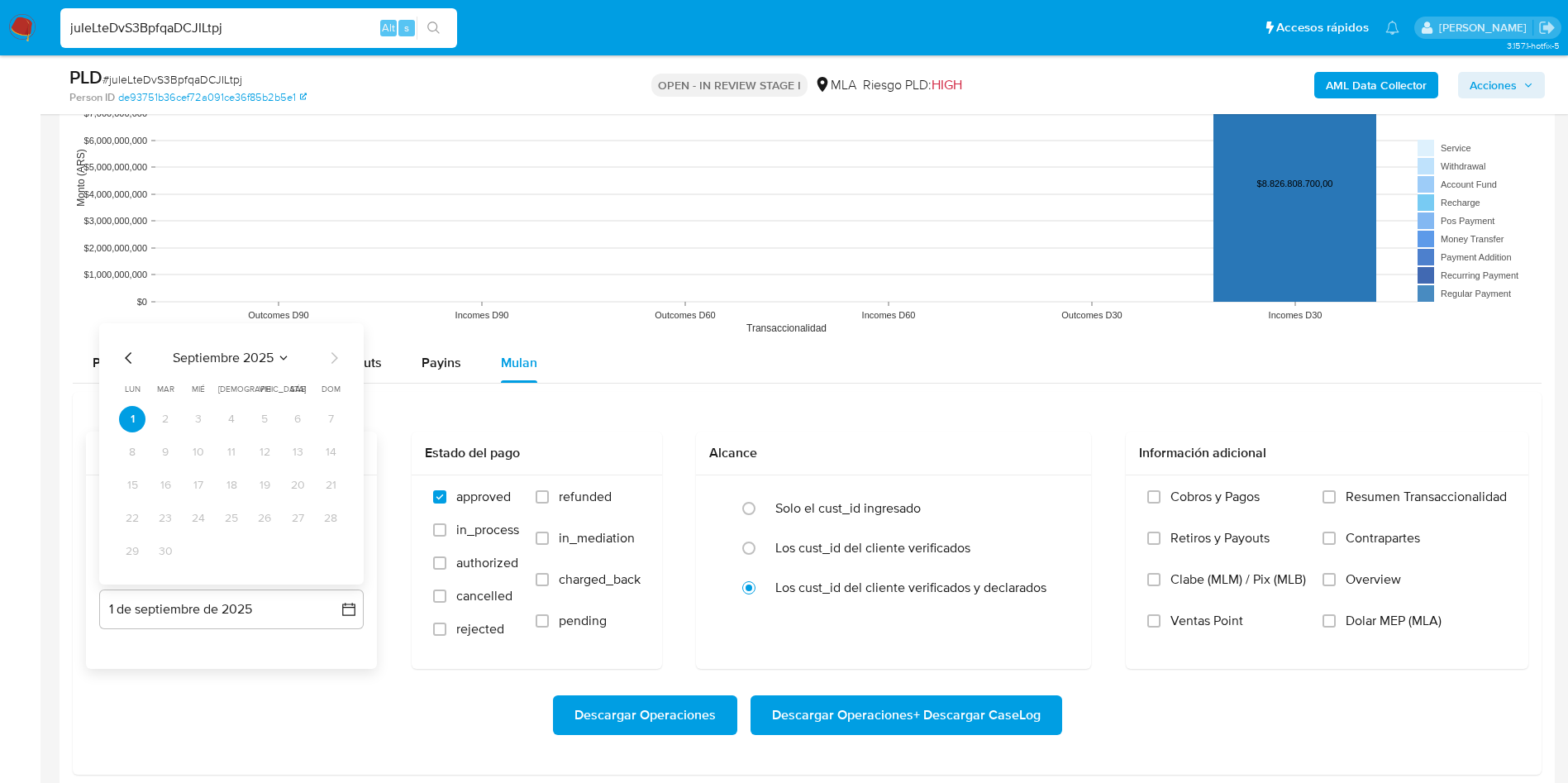
click at [128, 357] on icon "Mes anterior" at bounding box center [128, 358] width 20 height 20
click at [226, 474] on button "31" at bounding box center [231, 551] width 27 height 27
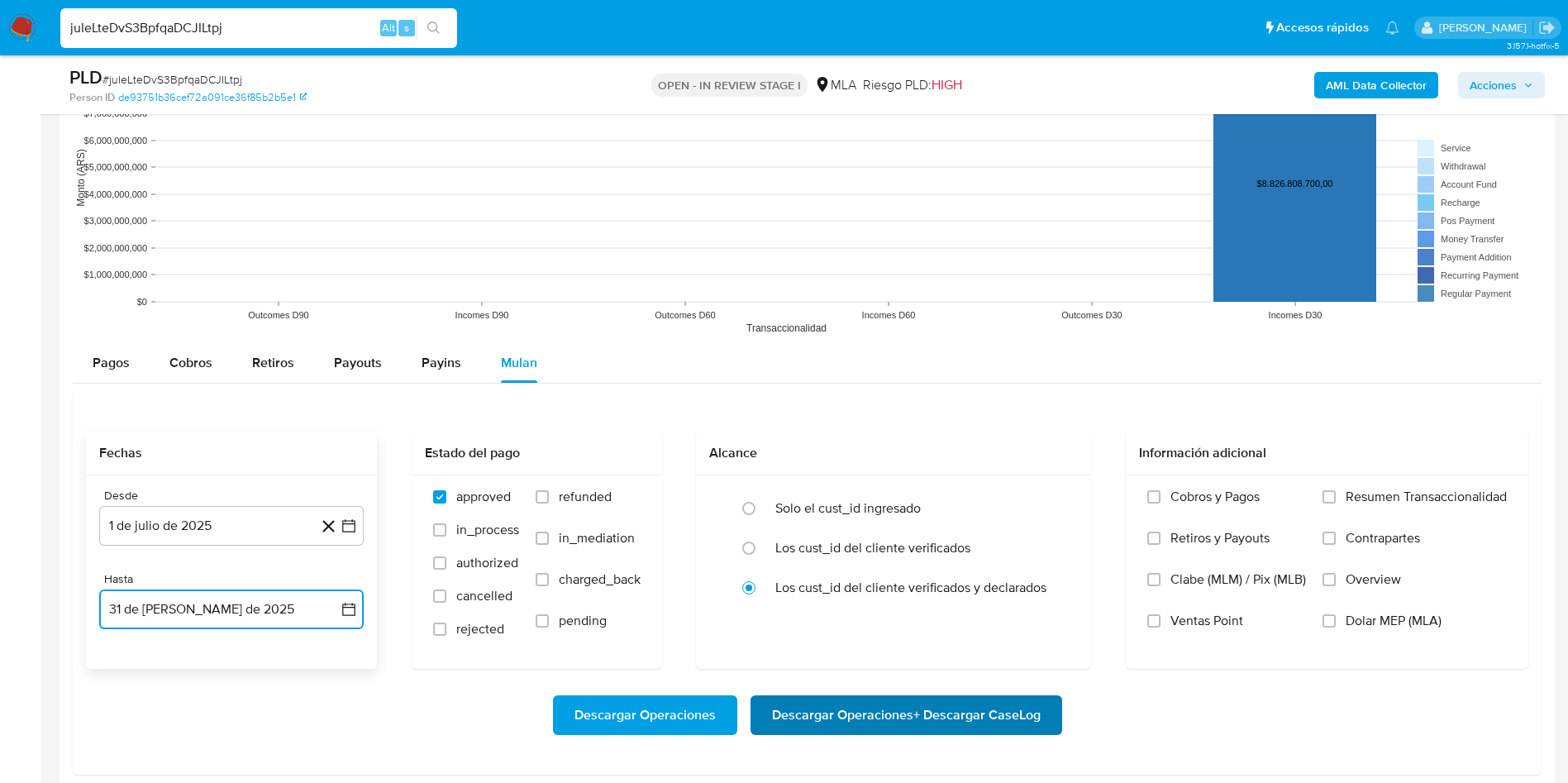
click at [838, 474] on span "Descargar Operaciones + Descargar CaseLog" at bounding box center [906, 716] width 268 height 36
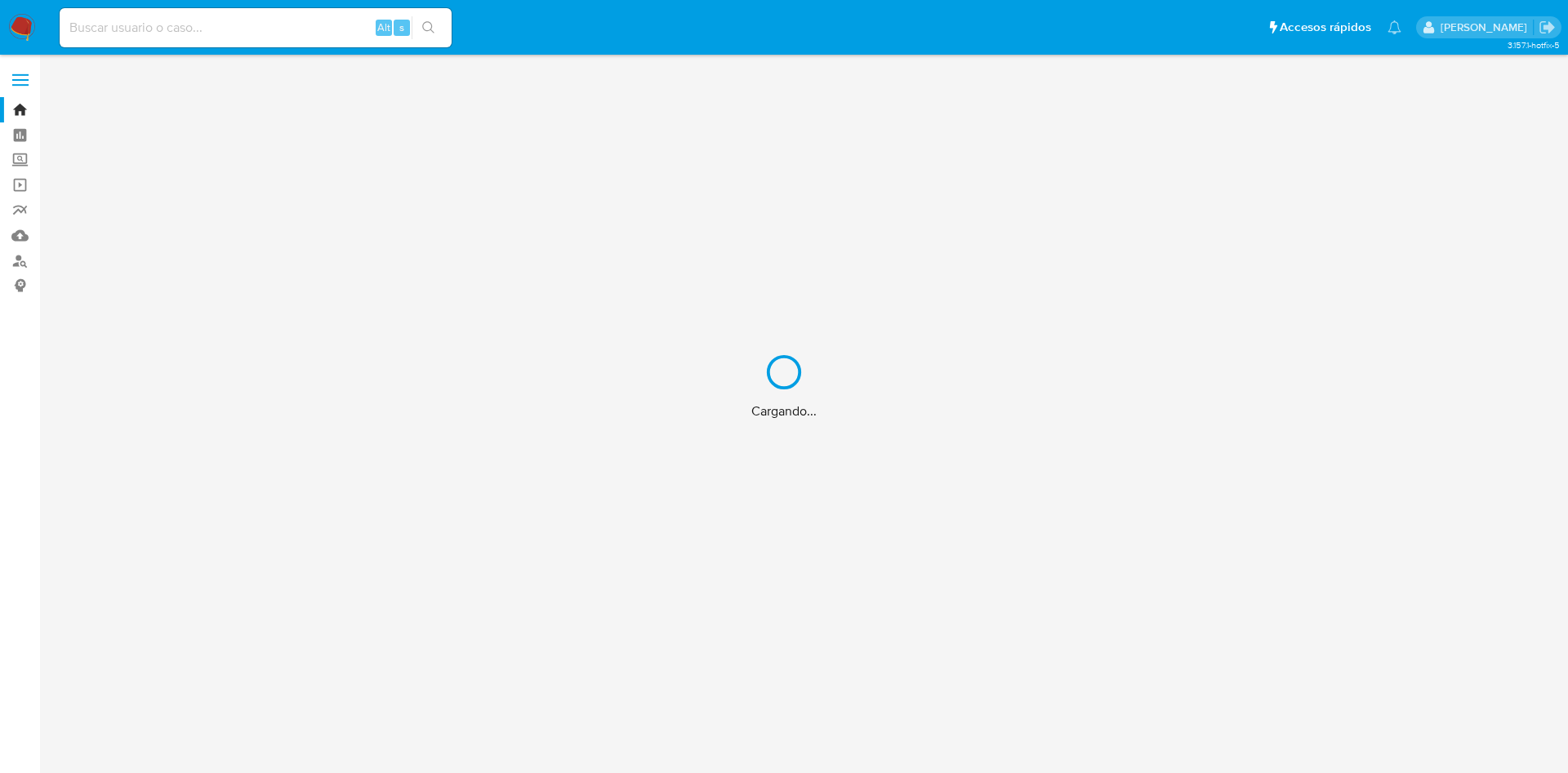
click at [203, 34] on div "Cargando..." at bounding box center [784, 386] width 1568 height 773
click at [203, 35] on div "Cargando..." at bounding box center [784, 386] width 1568 height 773
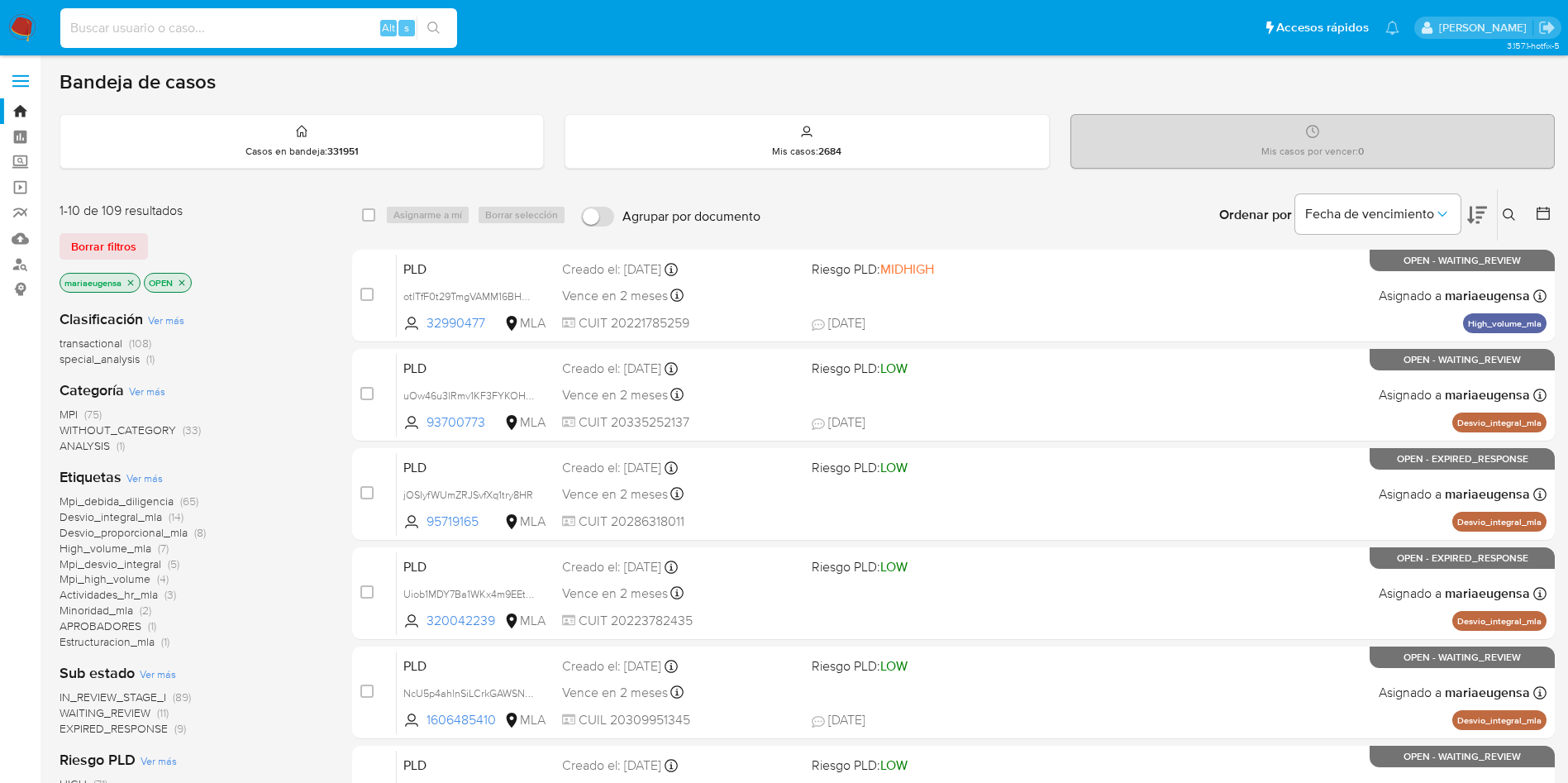
click at [206, 35] on input at bounding box center [259, 28] width 397 height 22
paste input "hBtn0dhw8eXYdNLLbnaM7XHs"
type input "hBtn0dhw8eXYdNLLbnaM7XHs"
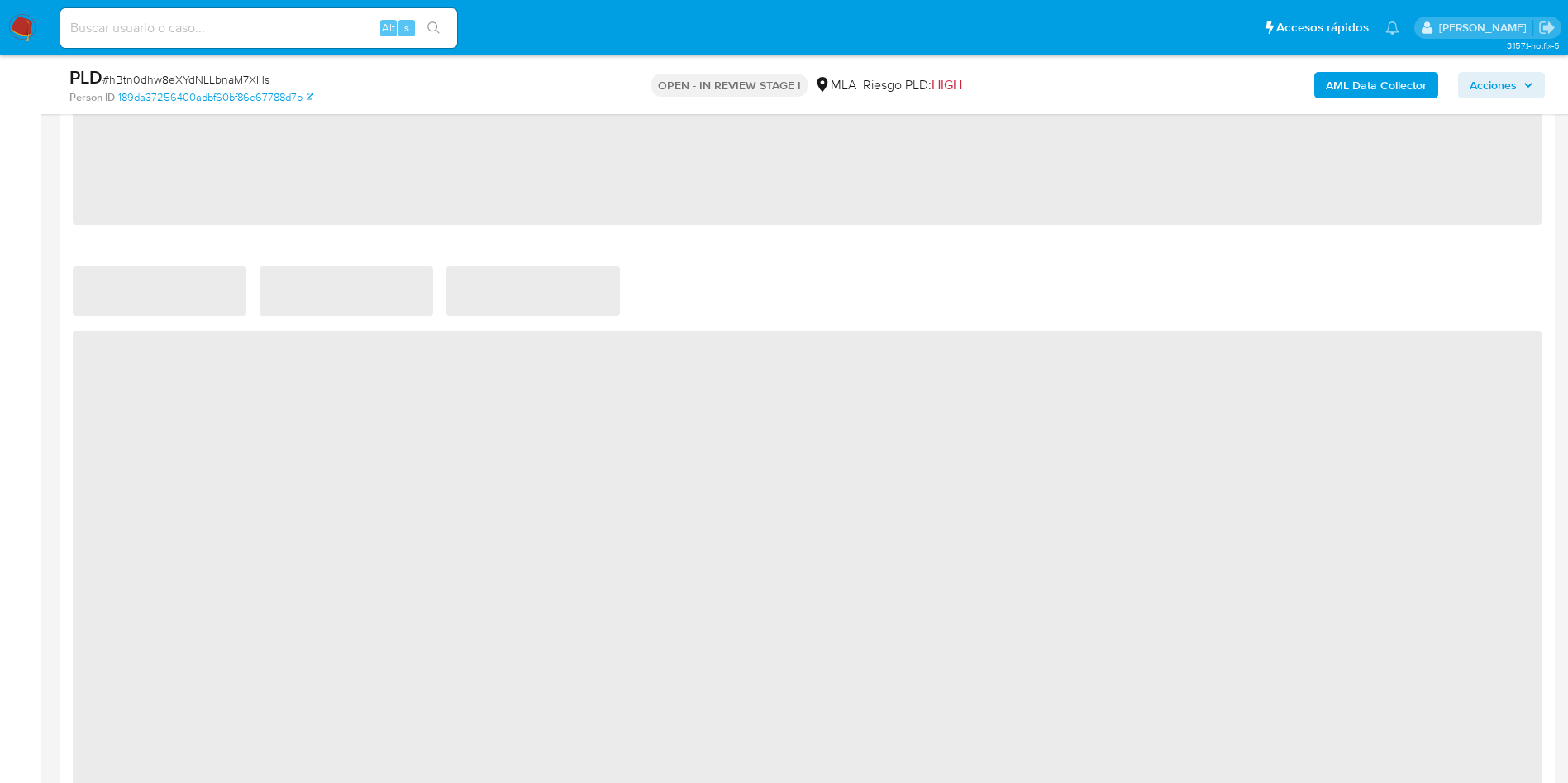
select select "10"
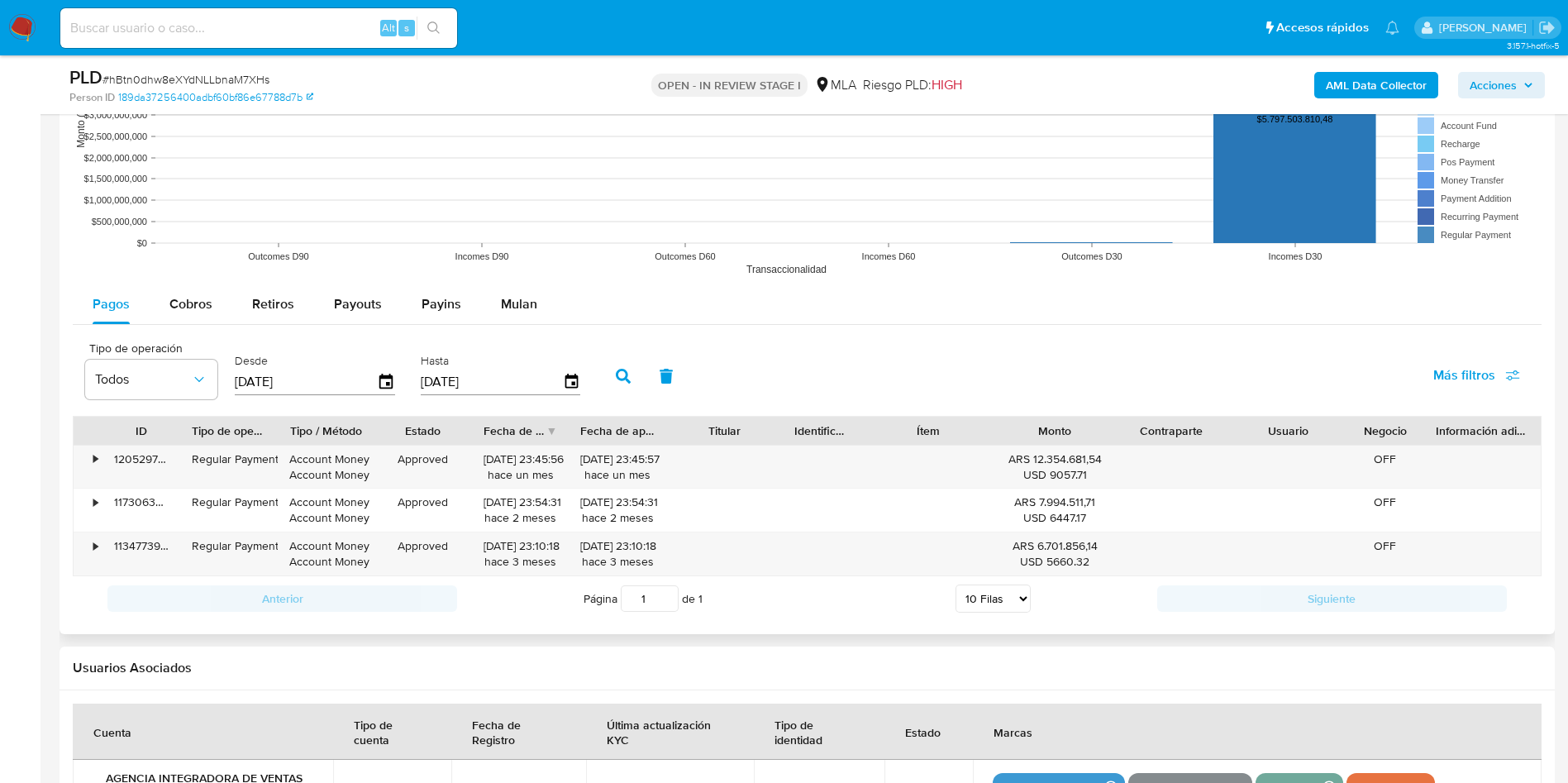
scroll to position [1737, 0]
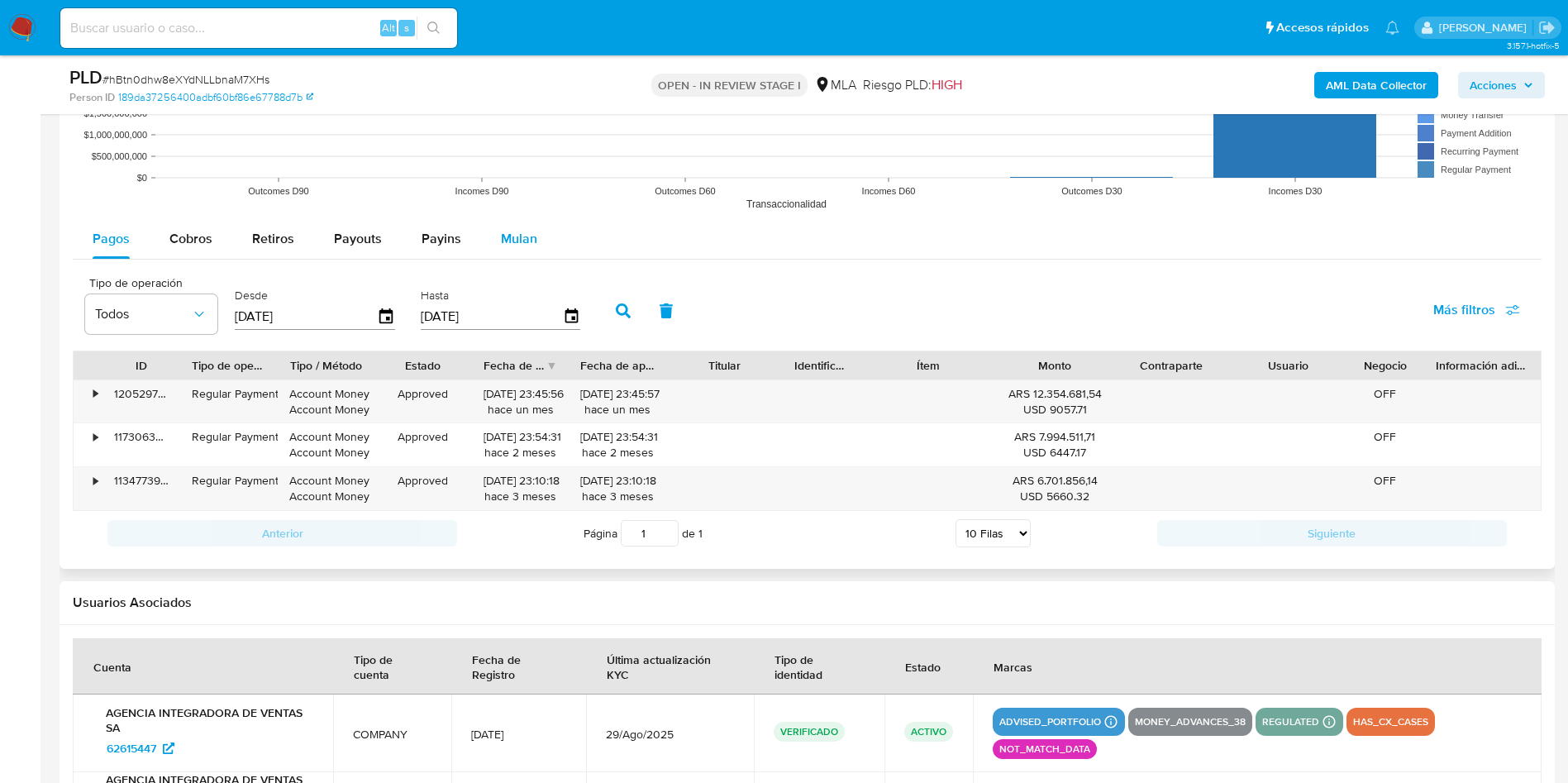
click at [505, 230] on span "Mulan" at bounding box center [519, 238] width 36 height 19
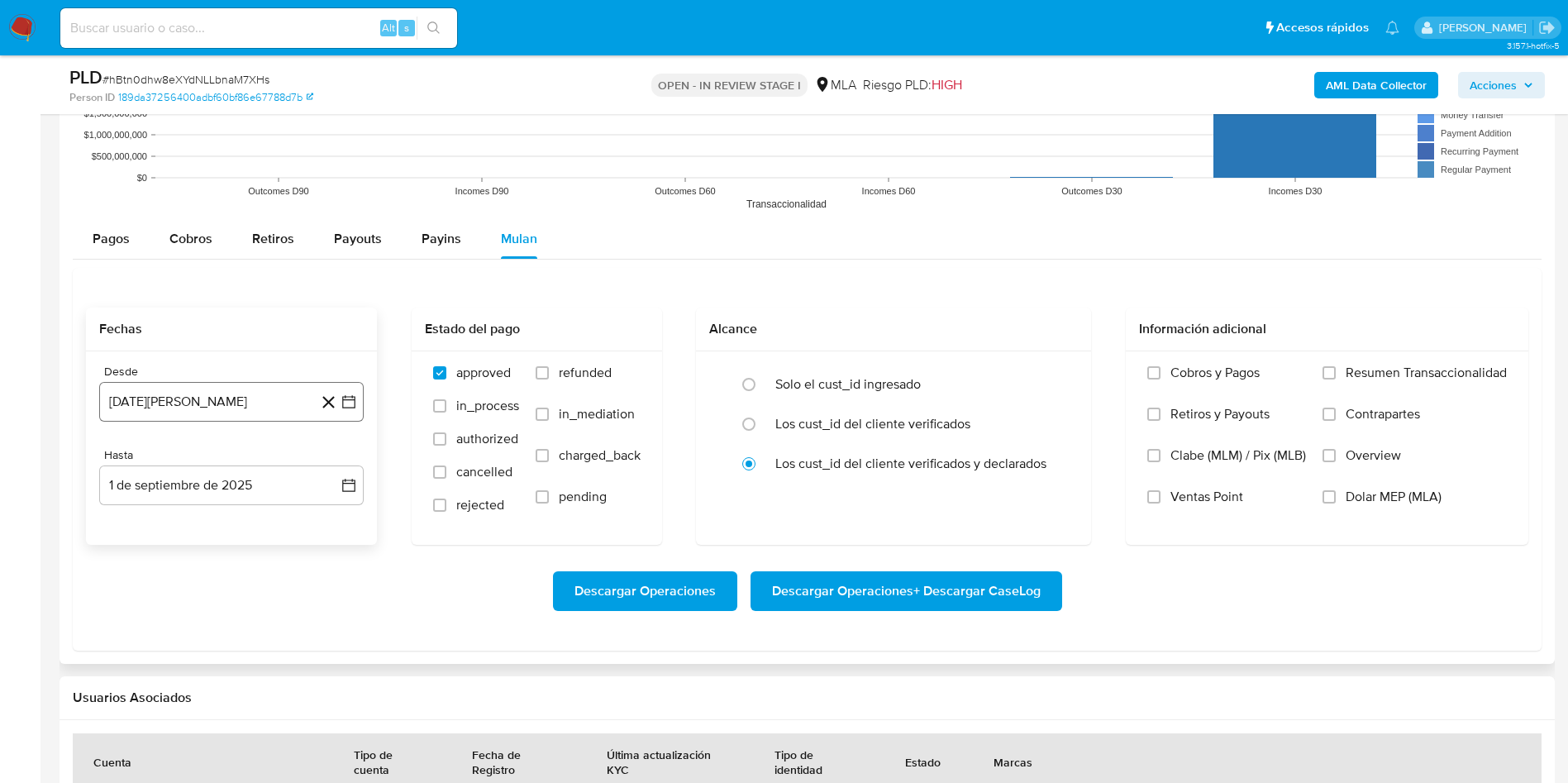
click at [250, 389] on button "[DATE][PERSON_NAME]" at bounding box center [231, 402] width 265 height 40
click at [237, 449] on div "[DATE] [DATE] lun [DATE] [PERSON_NAME][DATE] mié [DATE] jue [DATE] vie [DATE] s…" at bounding box center [231, 557] width 265 height 261
click at [233, 457] on span "agosto 2024" at bounding box center [223, 461] width 75 height 16
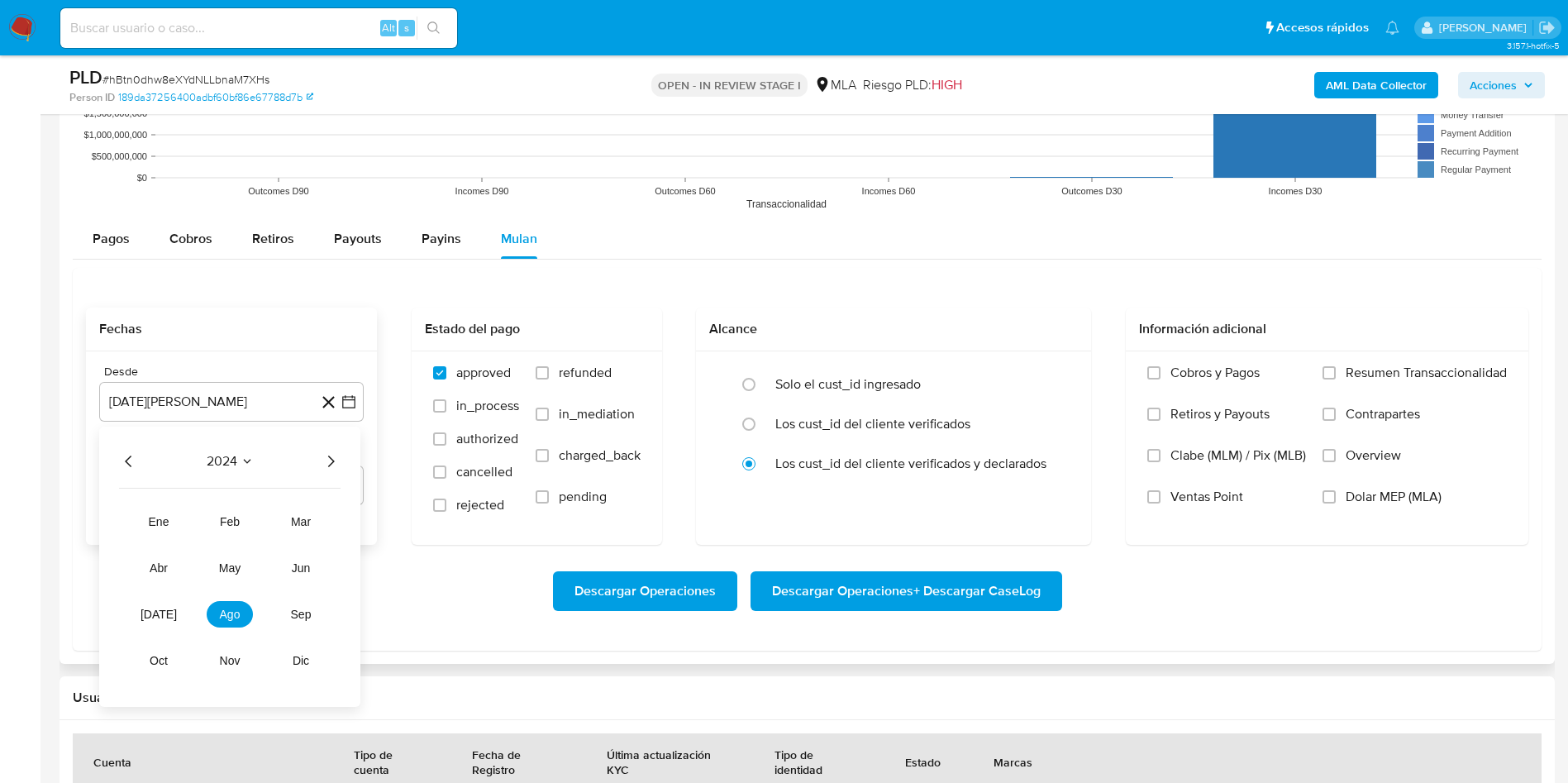
drag, startPoint x: 331, startPoint y: 460, endPoint x: 305, endPoint y: 495, distance: 43.6
click at [327, 466] on icon "Año siguiente" at bounding box center [330, 461] width 20 height 20
click at [157, 627] on tr "ene feb mar abr may jun [DATE] ago sep oct nov dic" at bounding box center [230, 591] width 189 height 165
click at [157, 622] on button "[DATE]" at bounding box center [158, 615] width 46 height 27
click at [168, 521] on button "1" at bounding box center [165, 523] width 27 height 27
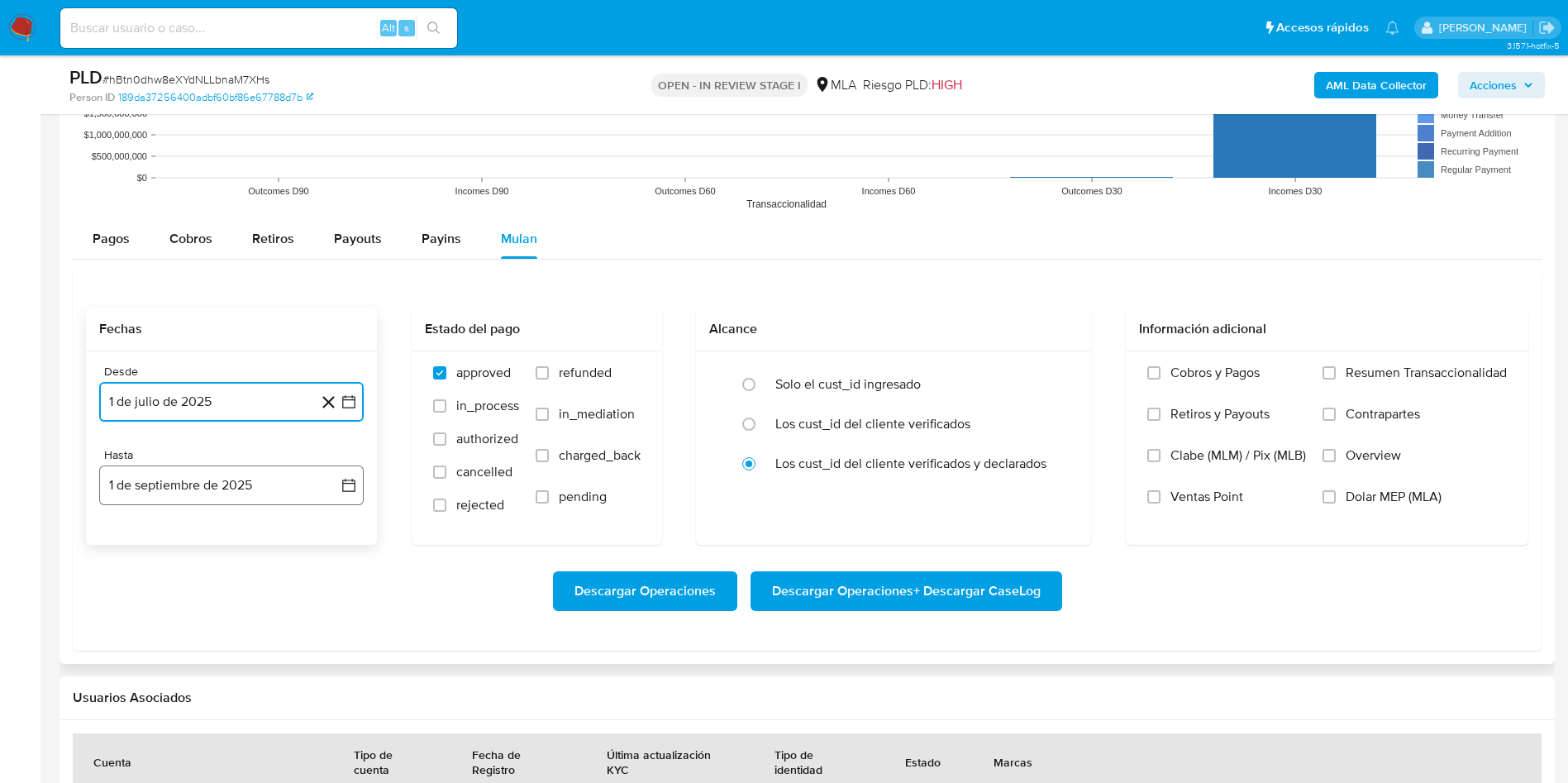
click at [173, 488] on button "1 de septiembre de 2025" at bounding box center [231, 486] width 265 height 40
click at [132, 538] on icon "Mes anterior" at bounding box center [128, 545] width 20 height 20
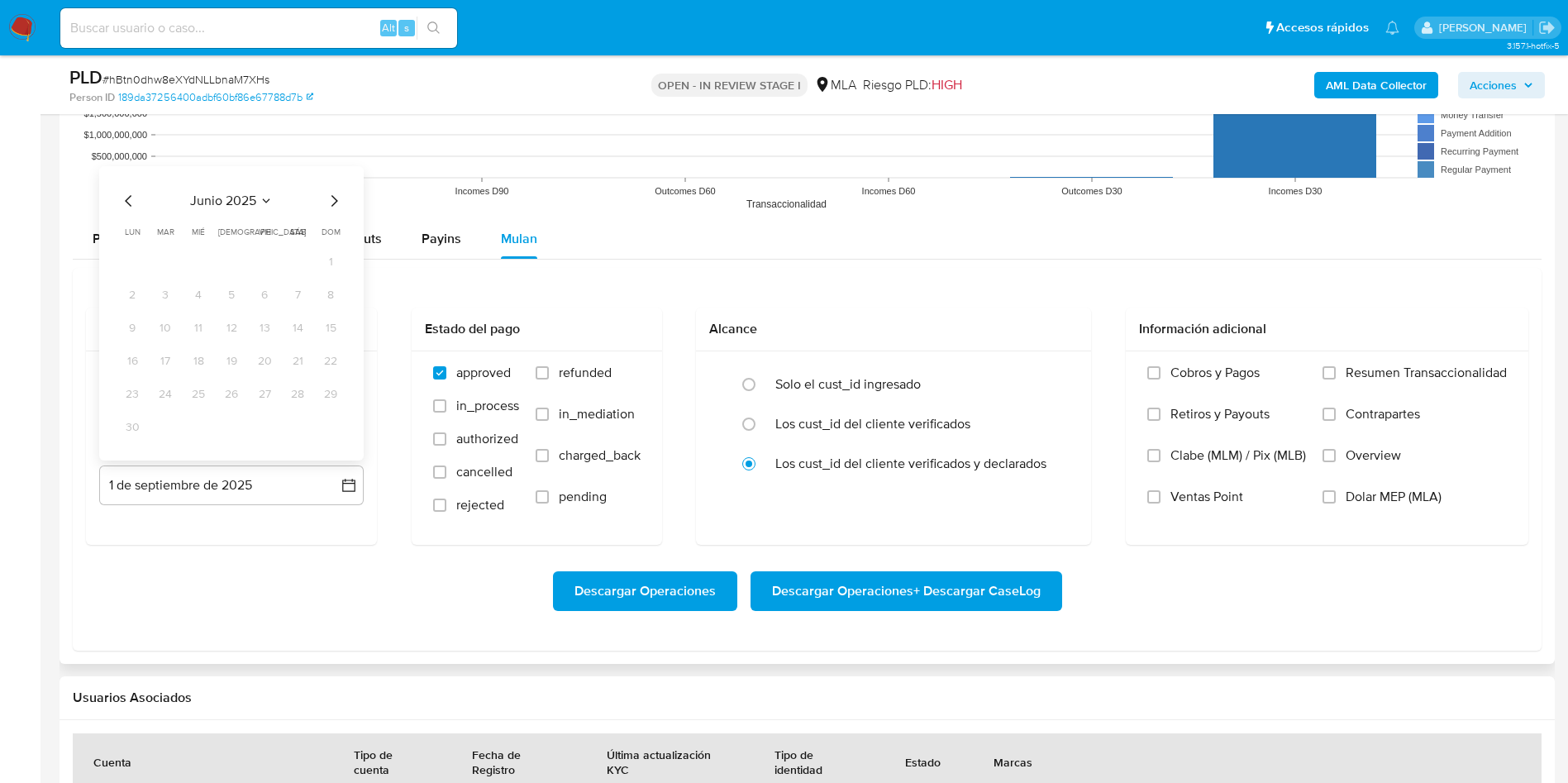
click at [341, 199] on icon "Mes siguiente" at bounding box center [334, 200] width 20 height 20
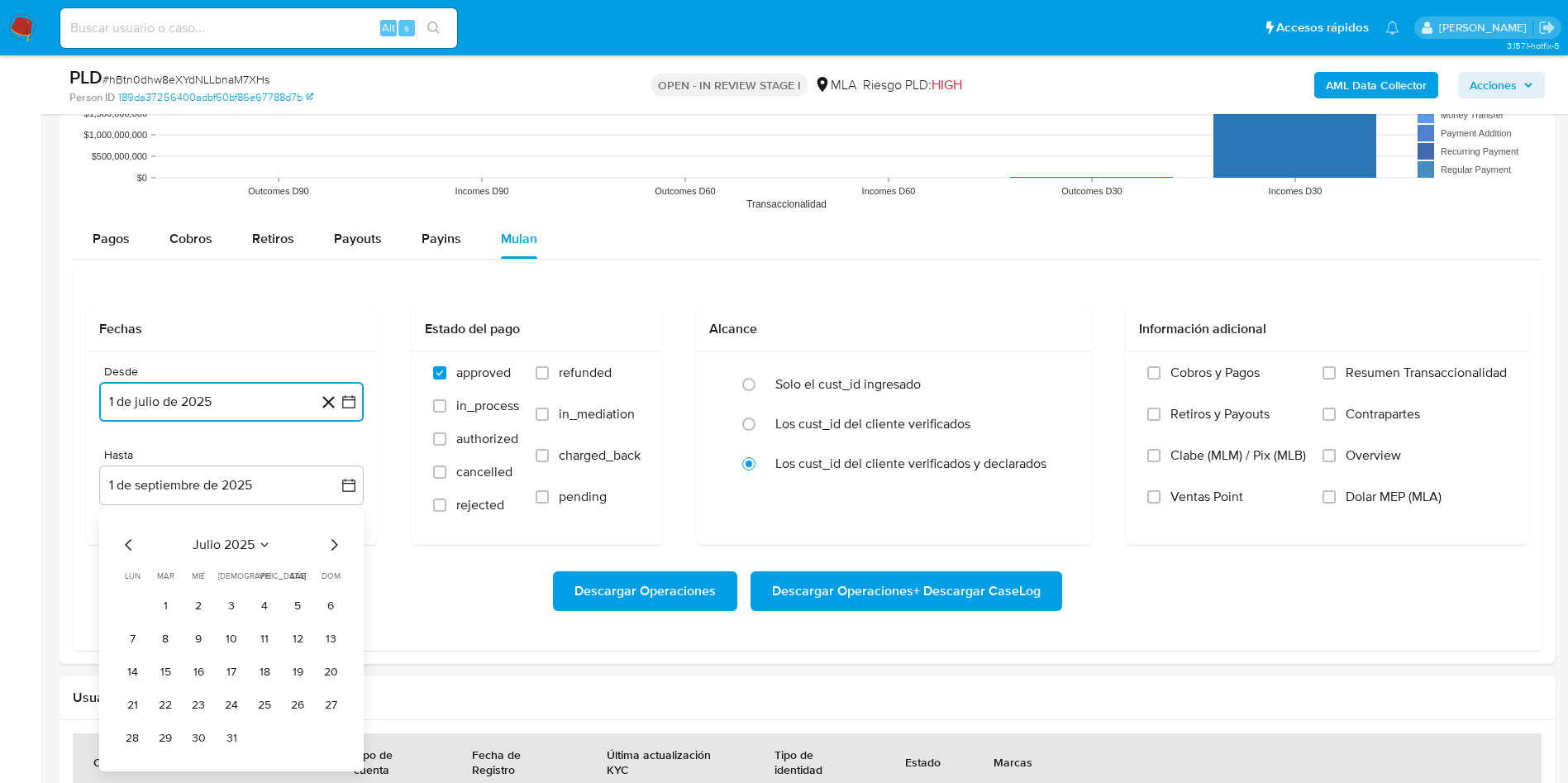
click at [232, 736] on button "31" at bounding box center [231, 738] width 27 height 27
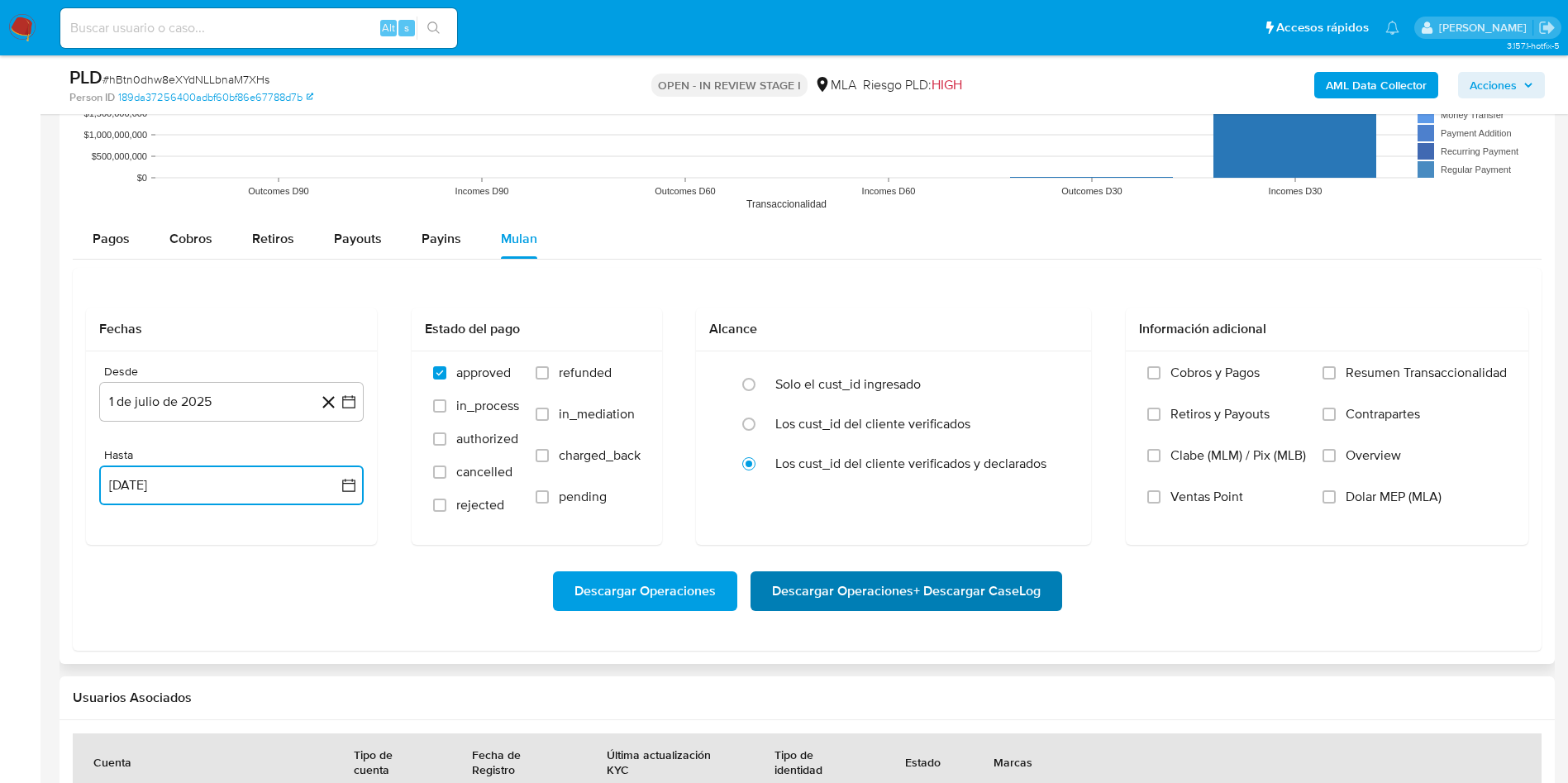
click at [890, 578] on span "Descargar Operaciones + Descargar CaseLog" at bounding box center [906, 591] width 268 height 36
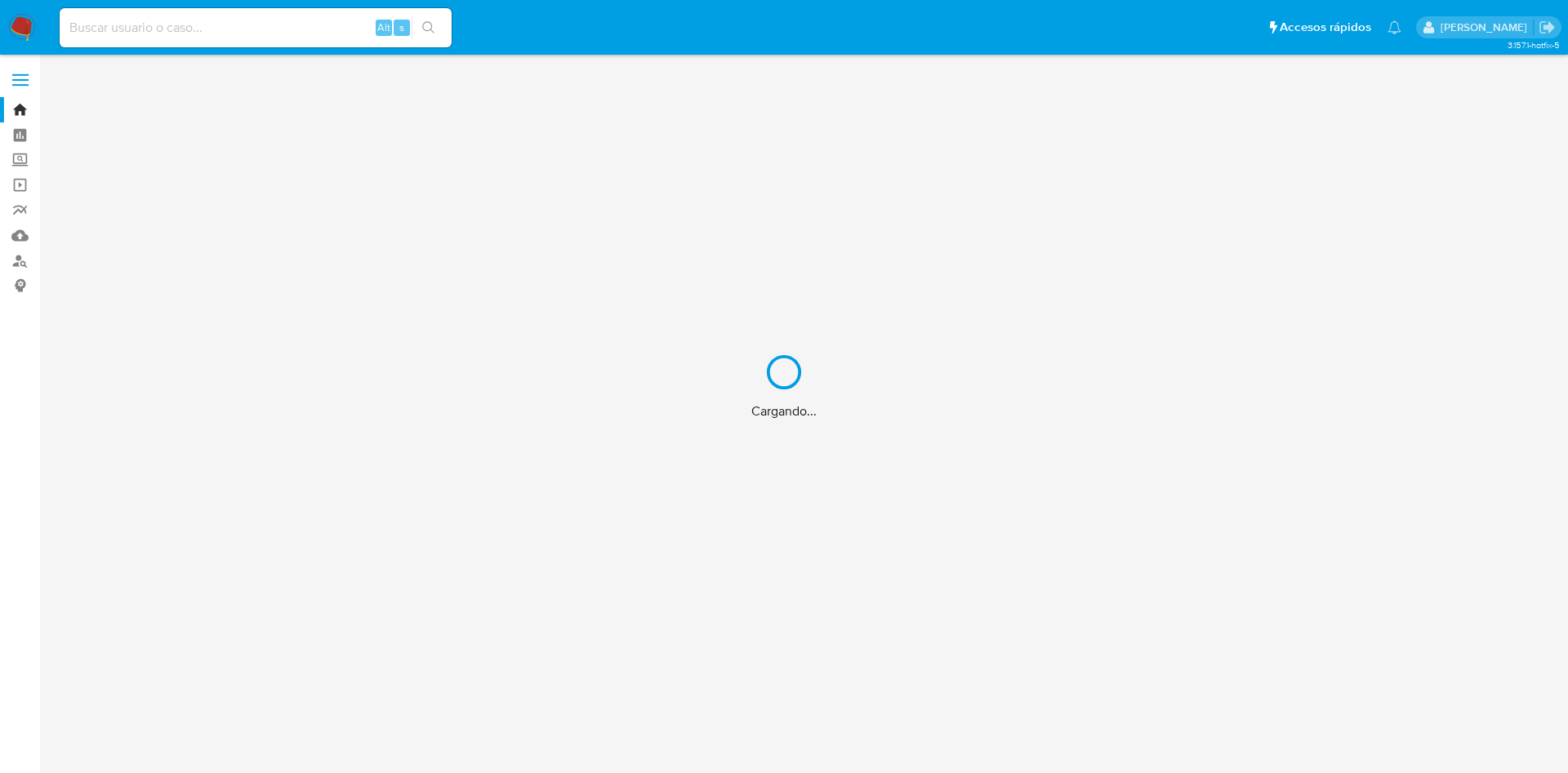
click at [202, 15] on div "Cargando..." at bounding box center [784, 386] width 1568 height 773
click at [189, 31] on div "Cargando..." at bounding box center [784, 386] width 1568 height 773
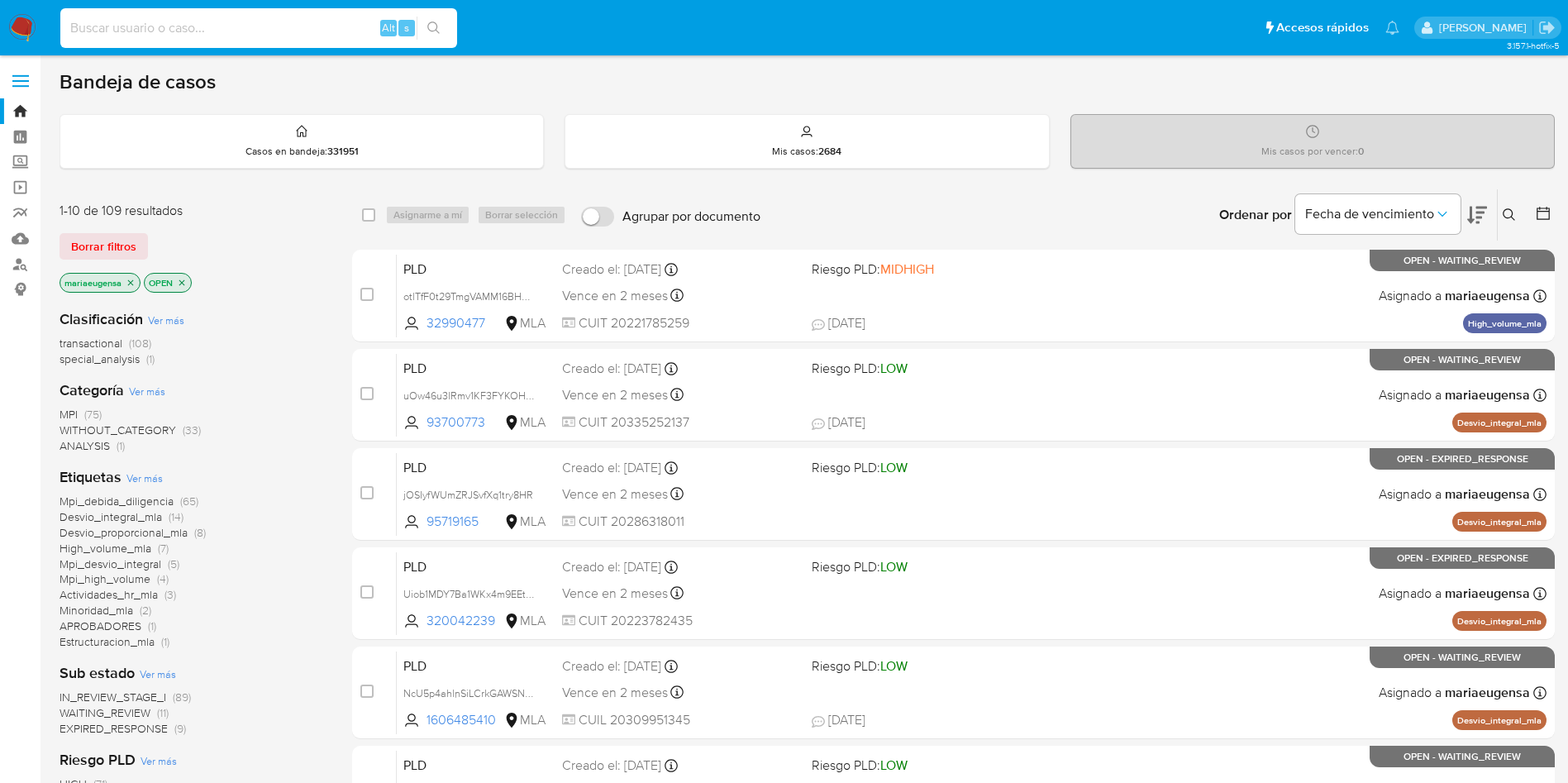
click at [192, 32] on input at bounding box center [259, 28] width 397 height 22
paste input "unWBpCI9CN5nRARBS2xyTCYC"
type input "unWBpCI9CN5nRARBS2xyTCYC"
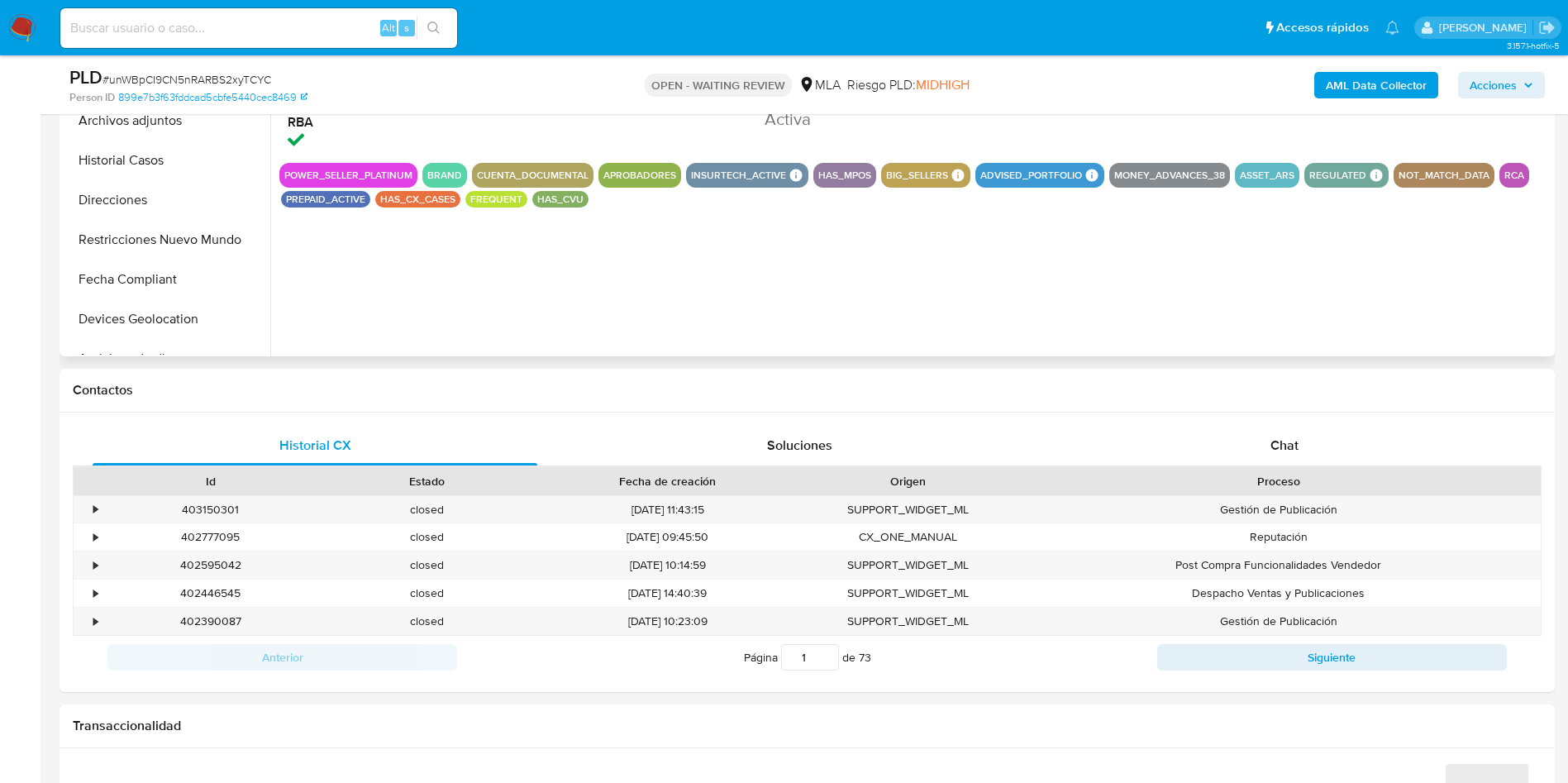
scroll to position [372, 0]
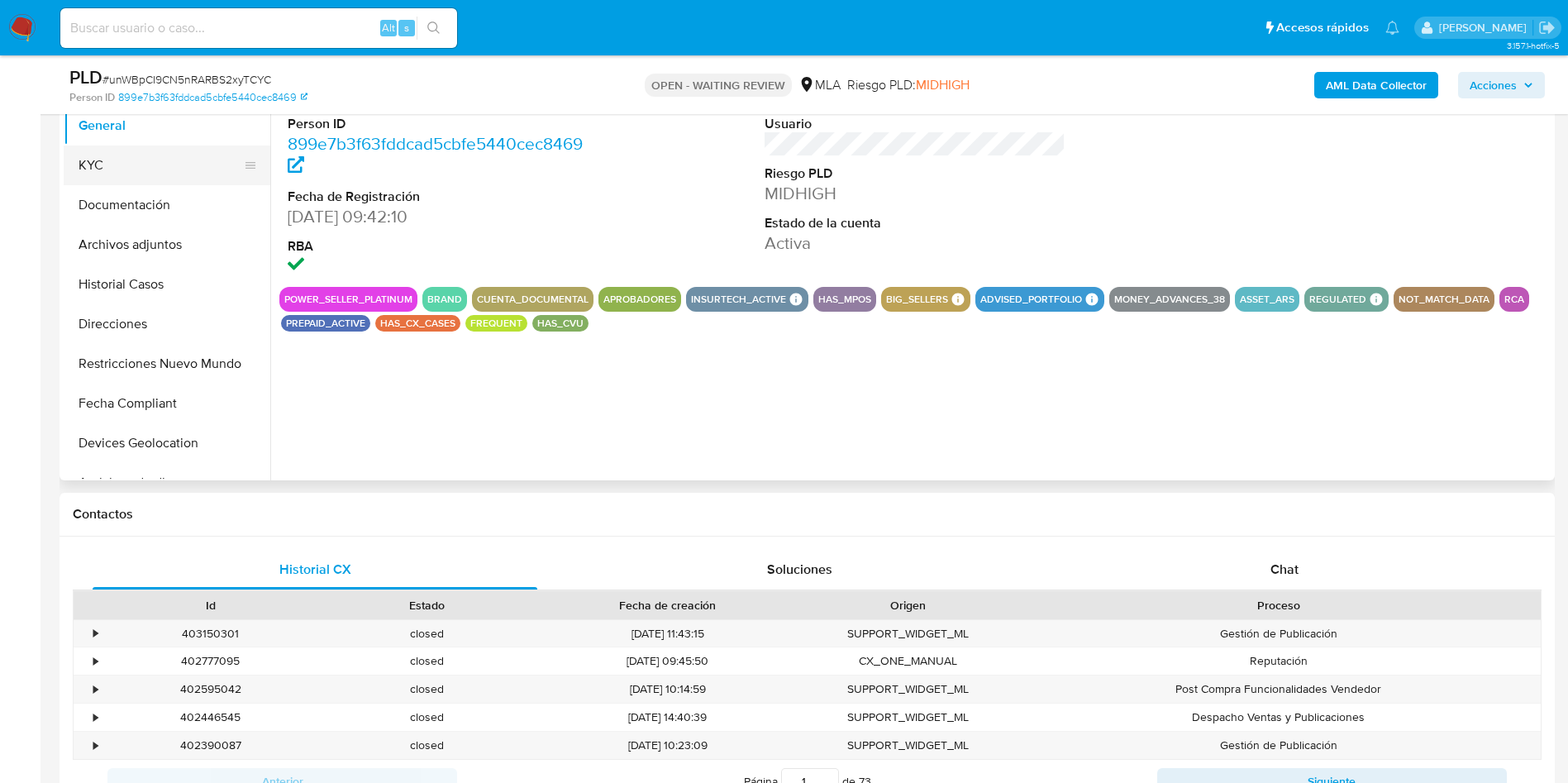
select select "10"
click at [132, 174] on button "KYC" at bounding box center [160, 165] width 194 height 40
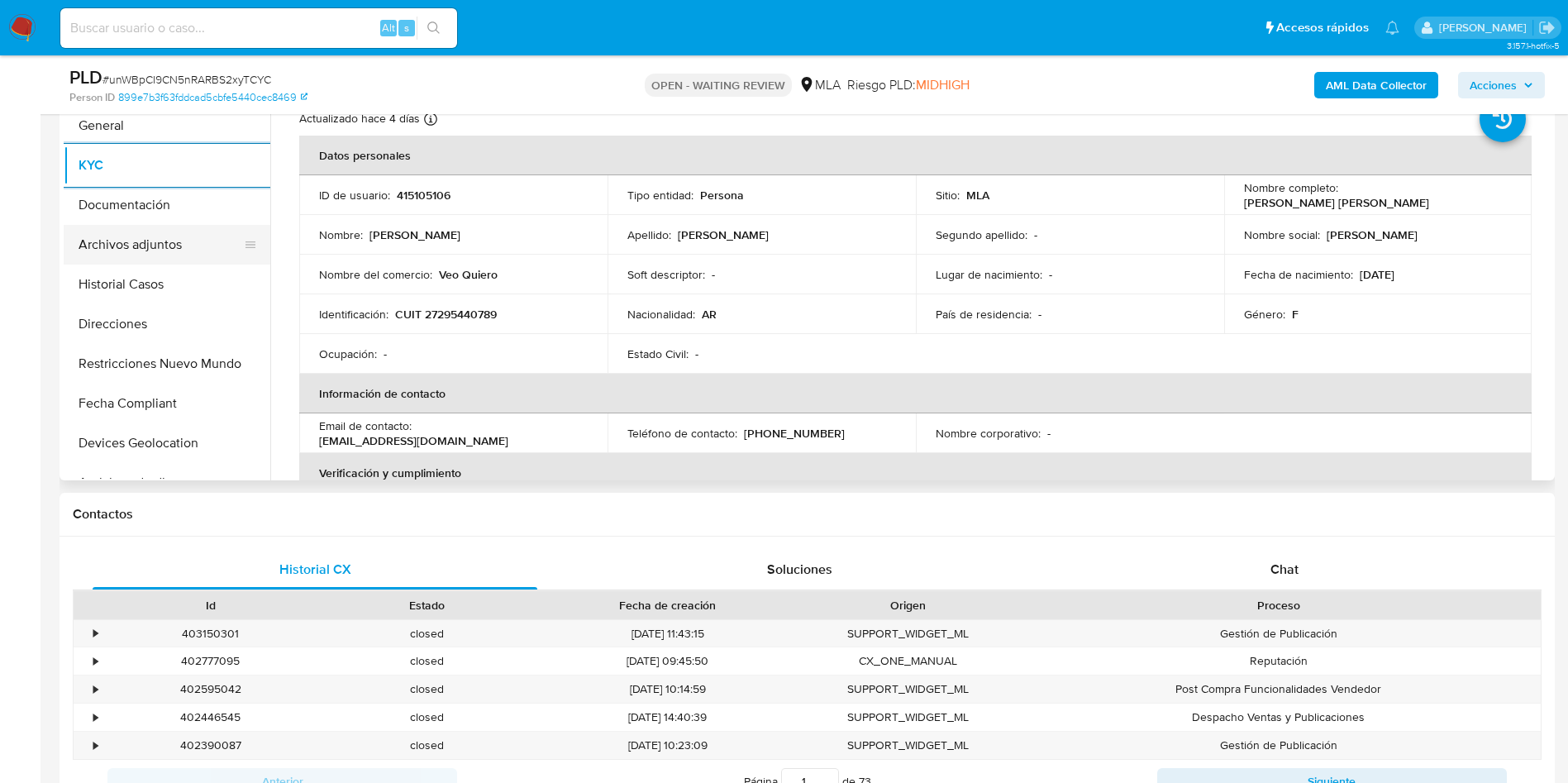
click at [141, 228] on button "Archivos adjuntos" at bounding box center [160, 245] width 194 height 40
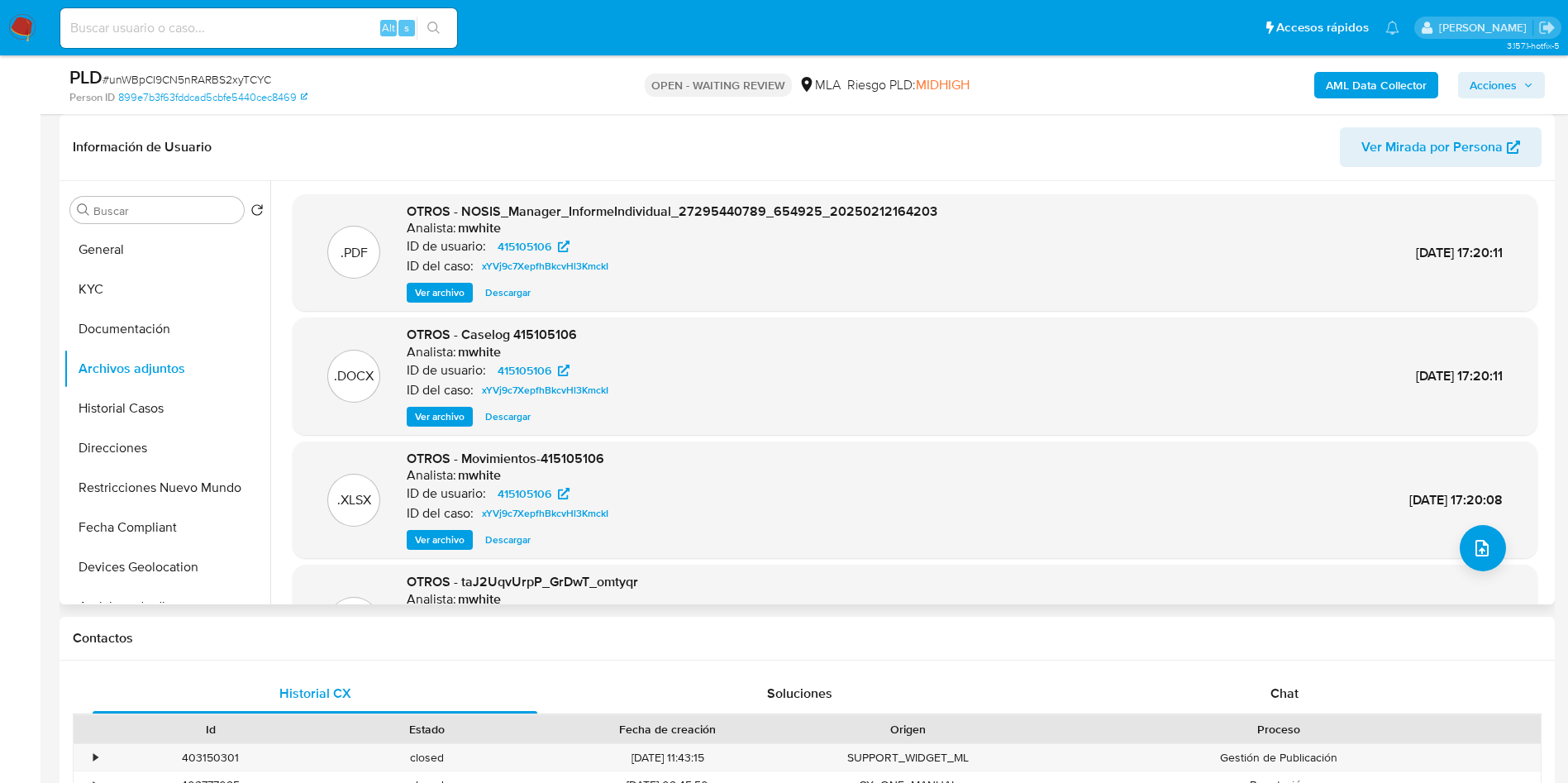
scroll to position [124, 0]
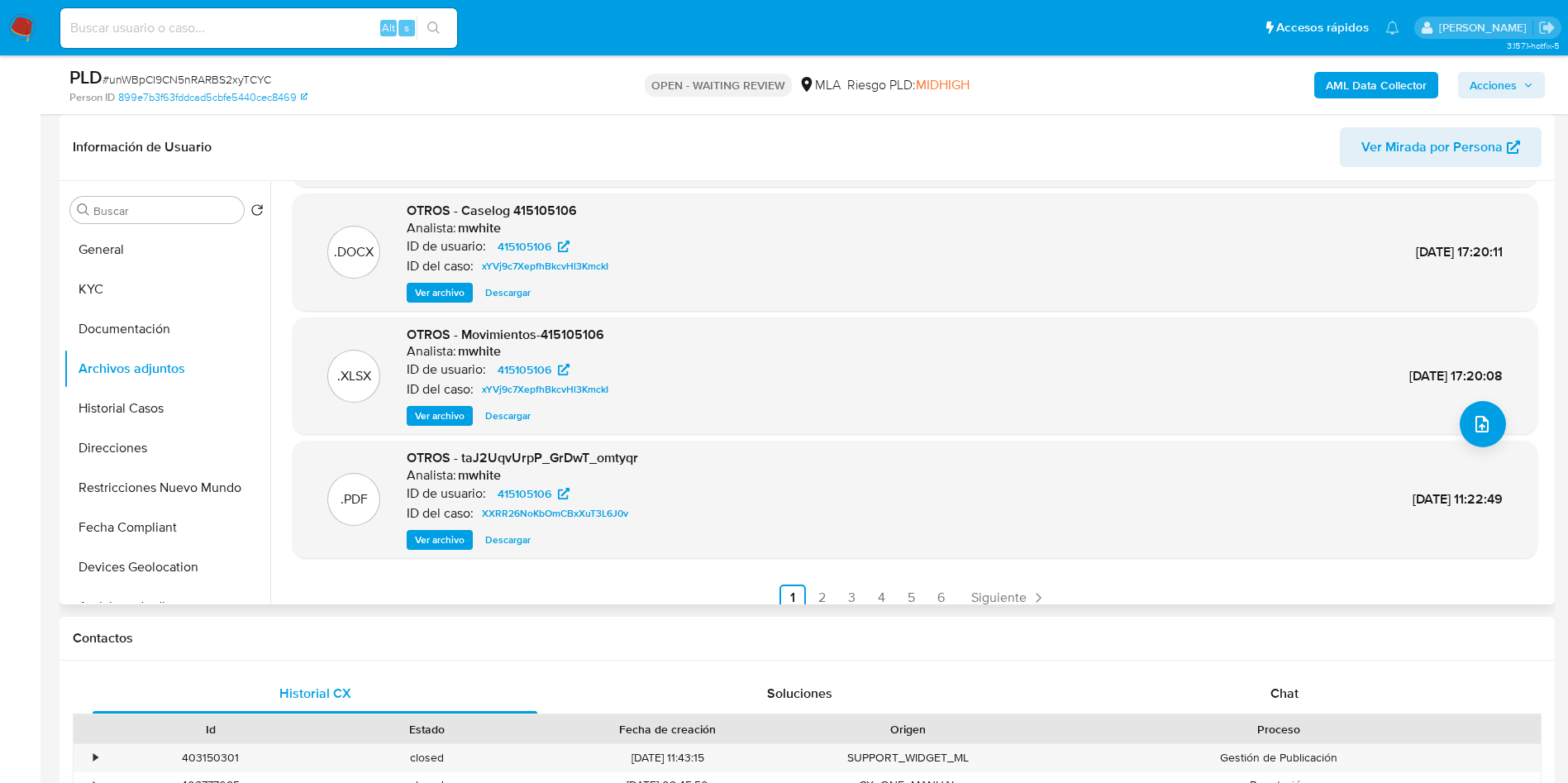
click at [437, 535] on span "Ver archivo" at bounding box center [439, 539] width 49 height 16
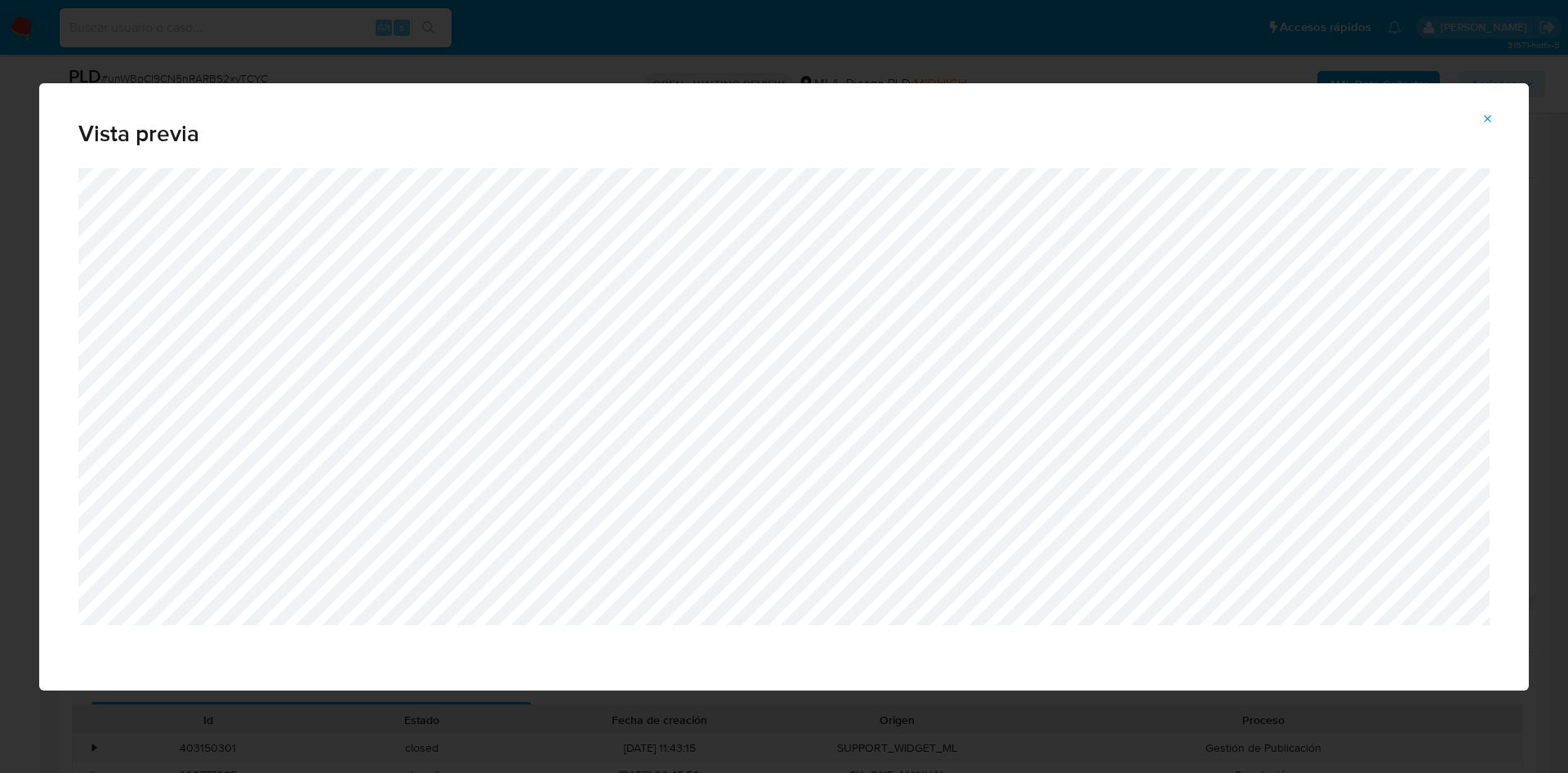
drag, startPoint x: 1485, startPoint y: 118, endPoint x: 1467, endPoint y: 136, distance: 25.5
click at [1485, 117] on icon "Attachment preview" at bounding box center [1488, 119] width 13 height 13
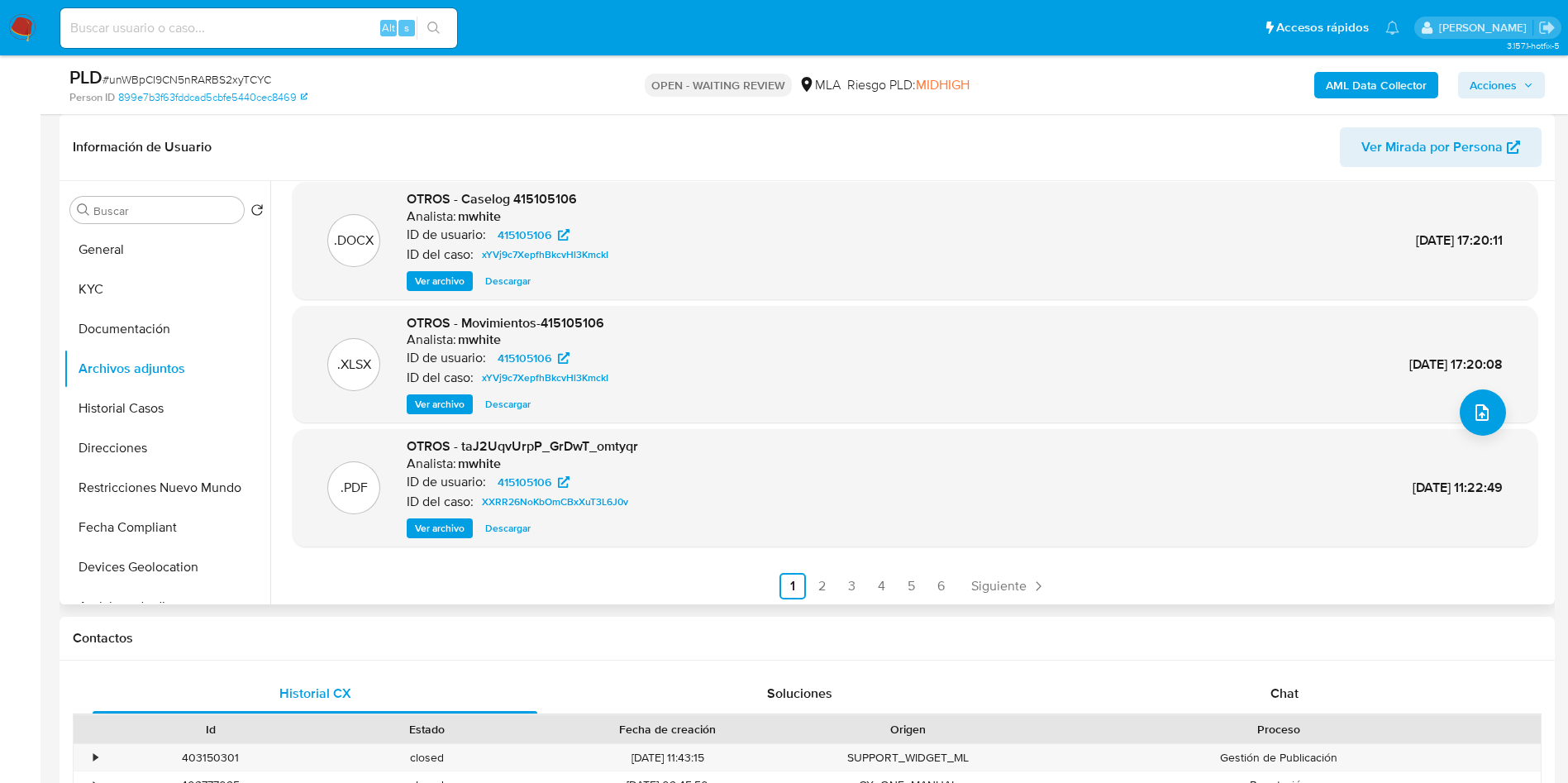
scroll to position [139, 0]
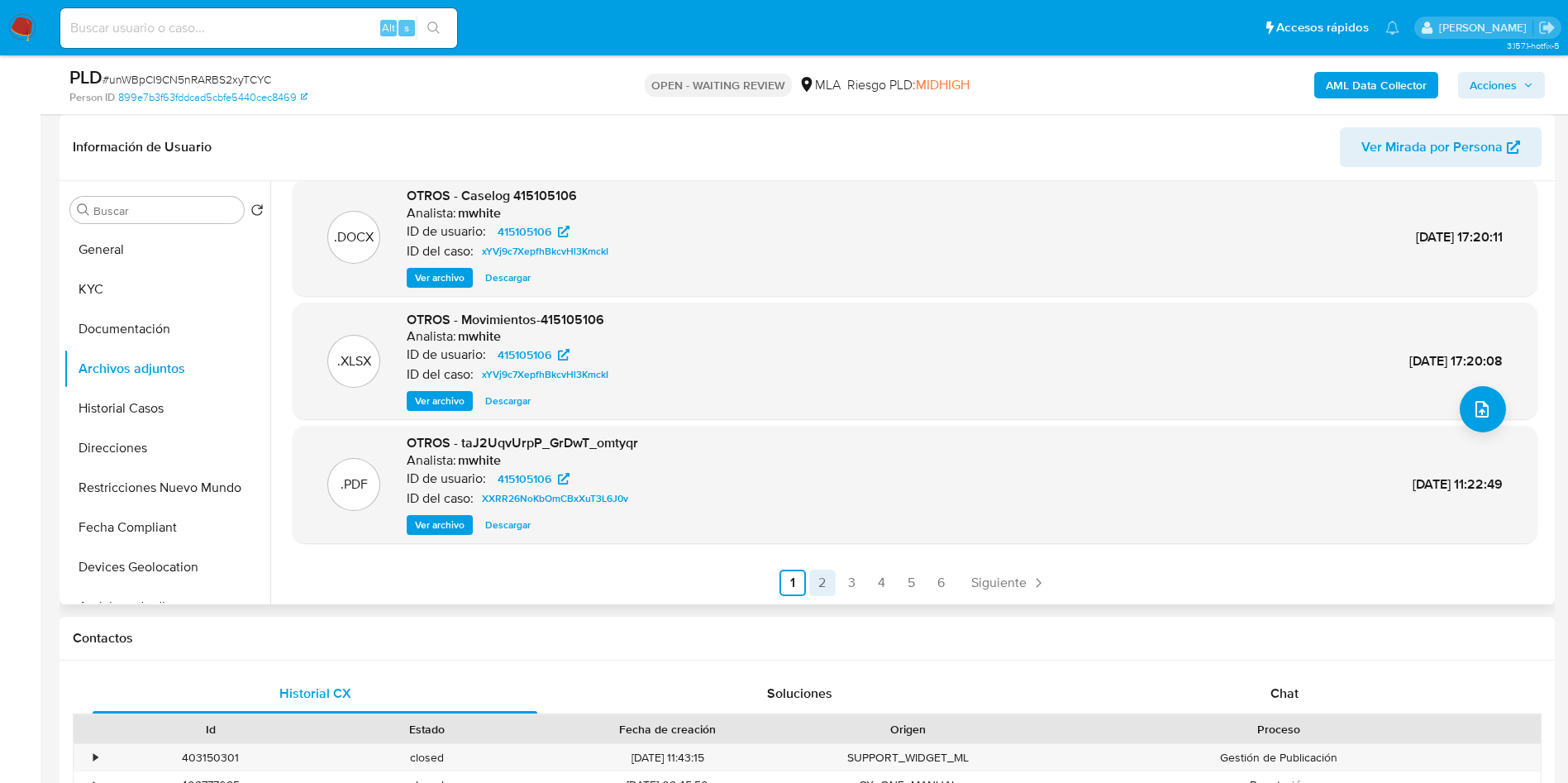
click at [820, 571] on link "2" at bounding box center [822, 583] width 27 height 27
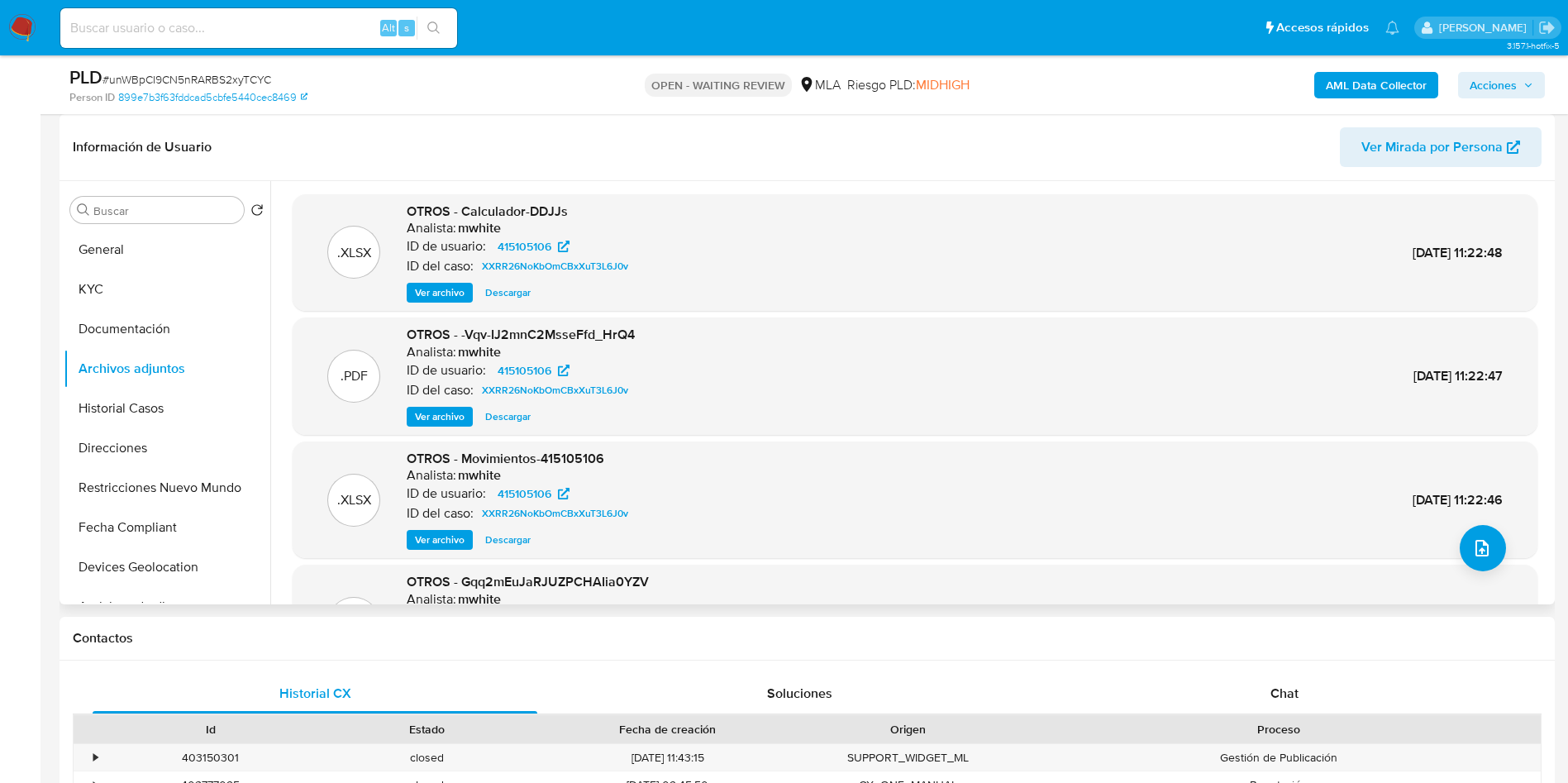
click at [441, 411] on span "Ver archivo" at bounding box center [439, 416] width 49 height 16
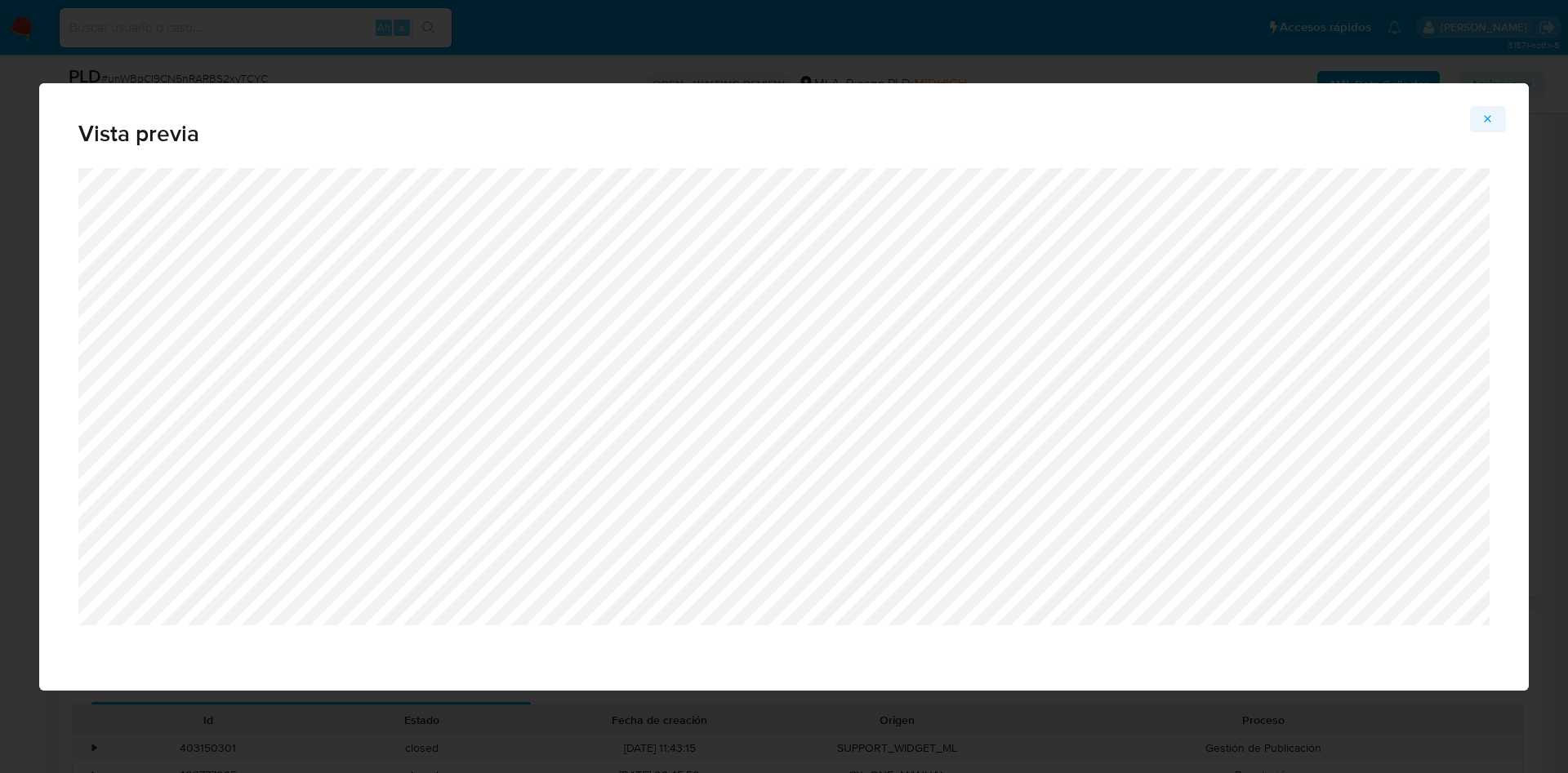
drag, startPoint x: 1491, startPoint y: 115, endPoint x: 1472, endPoint y: 124, distance: 21.0
click at [1486, 116] on icon "Attachment preview" at bounding box center [1488, 119] width 7 height 7
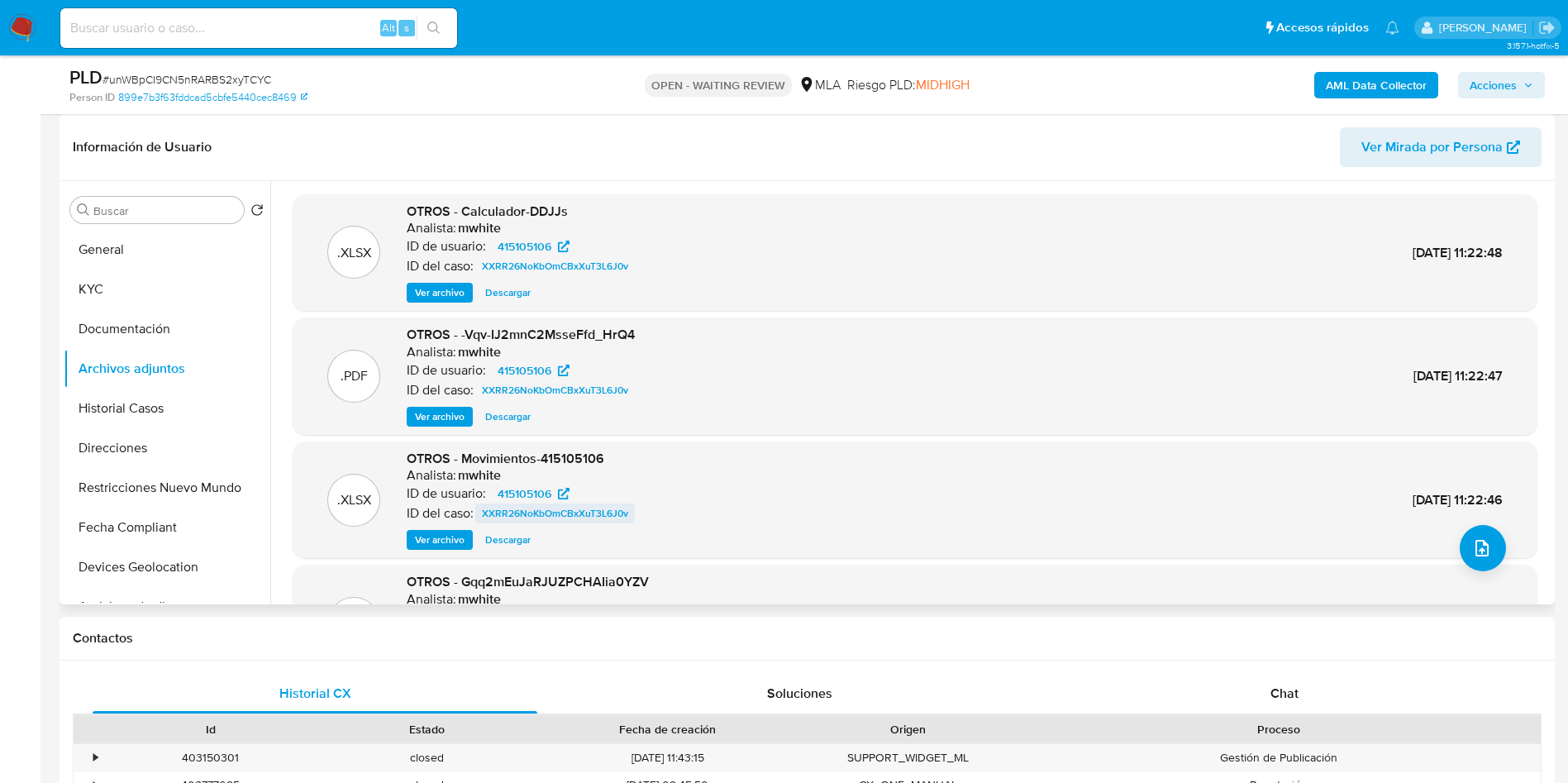
scroll to position [124, 0]
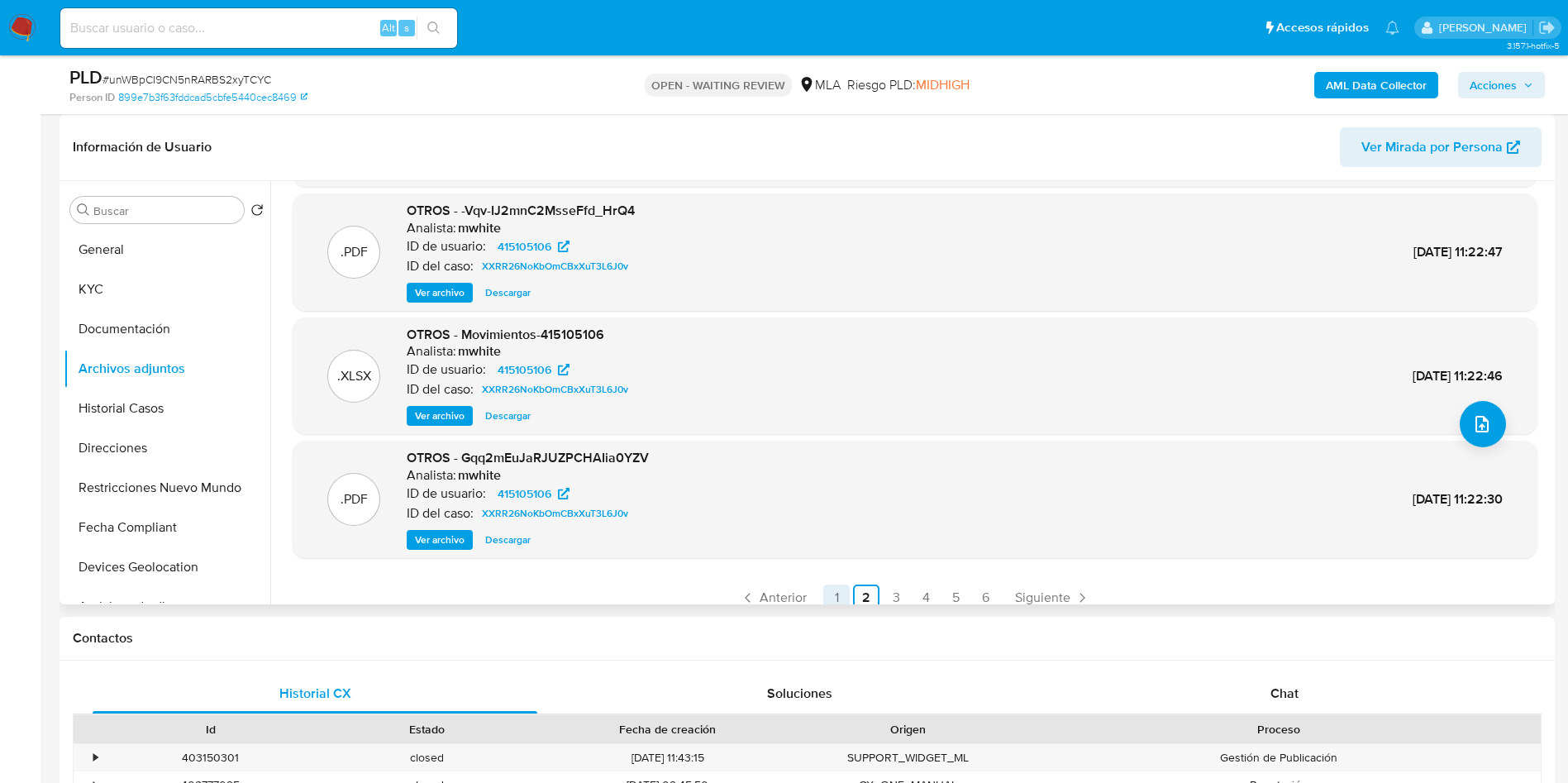
click at [834, 594] on link "1" at bounding box center [837, 598] width 27 height 27
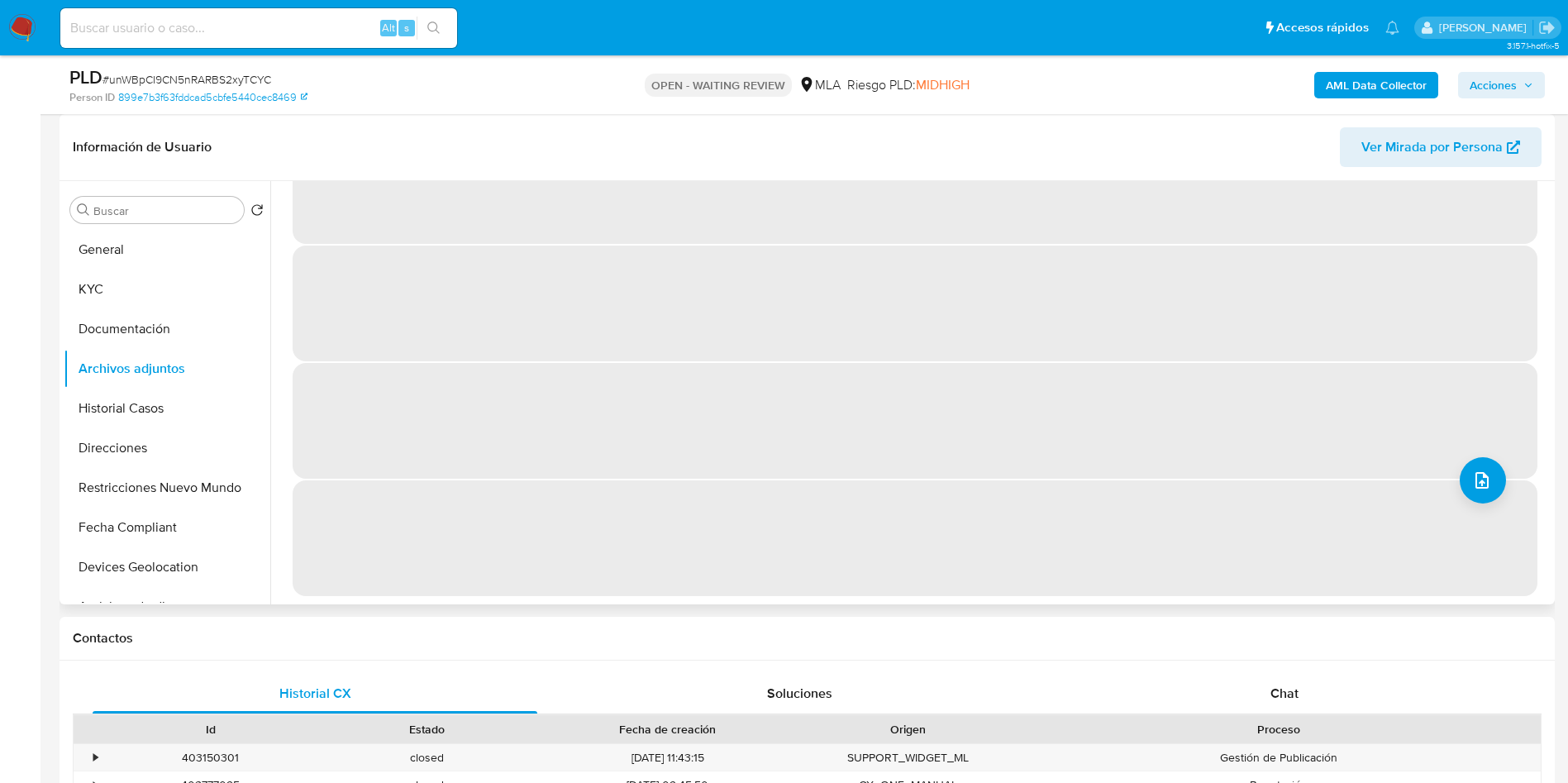
scroll to position [0, 0]
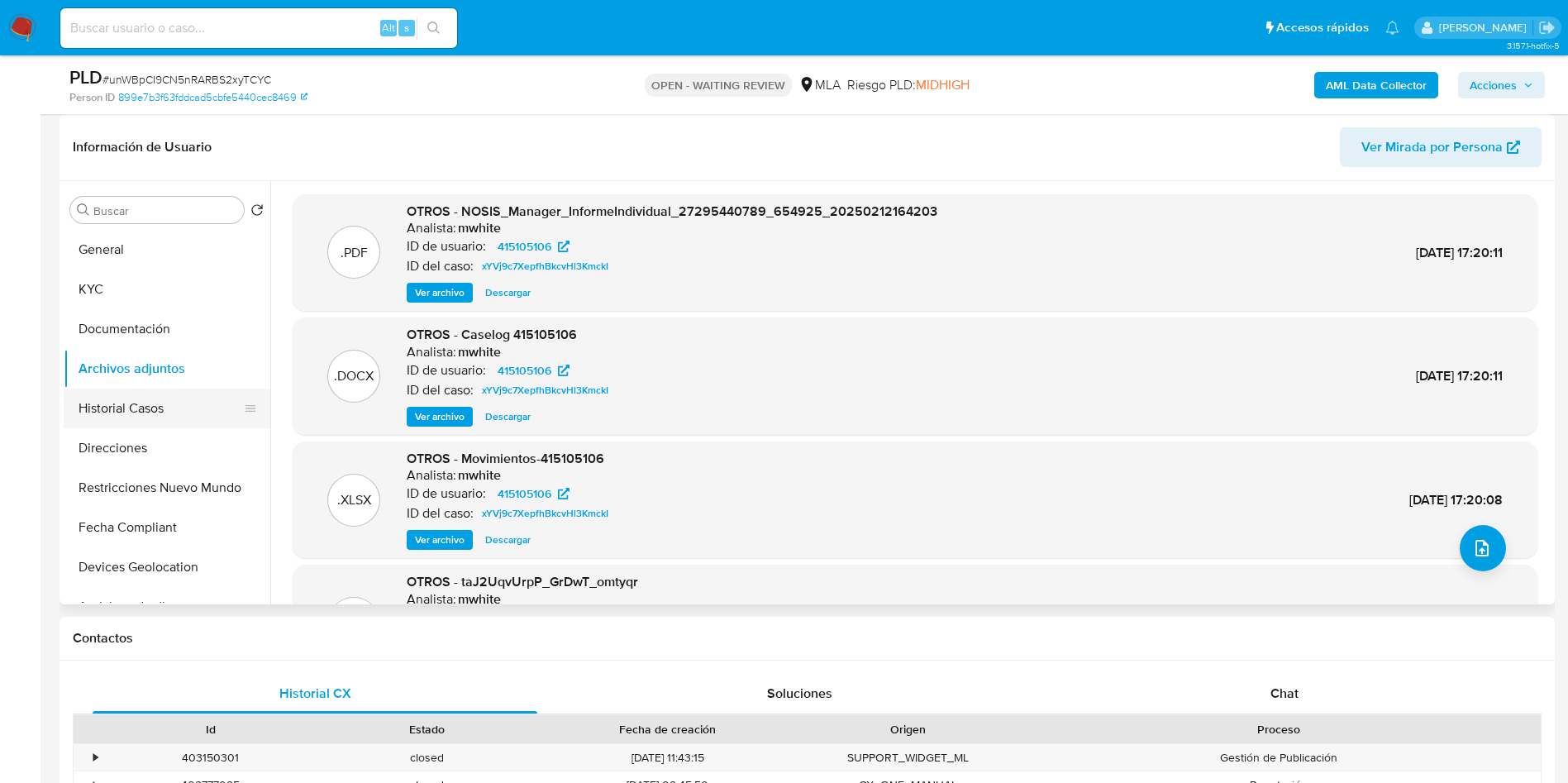
drag, startPoint x: 136, startPoint y: 411, endPoint x: 155, endPoint y: 416, distance: 19.6
click at [151, 402] on button "Historial Casos" at bounding box center [160, 409] width 194 height 40
